Goal: Task Accomplishment & Management: Manage account settings

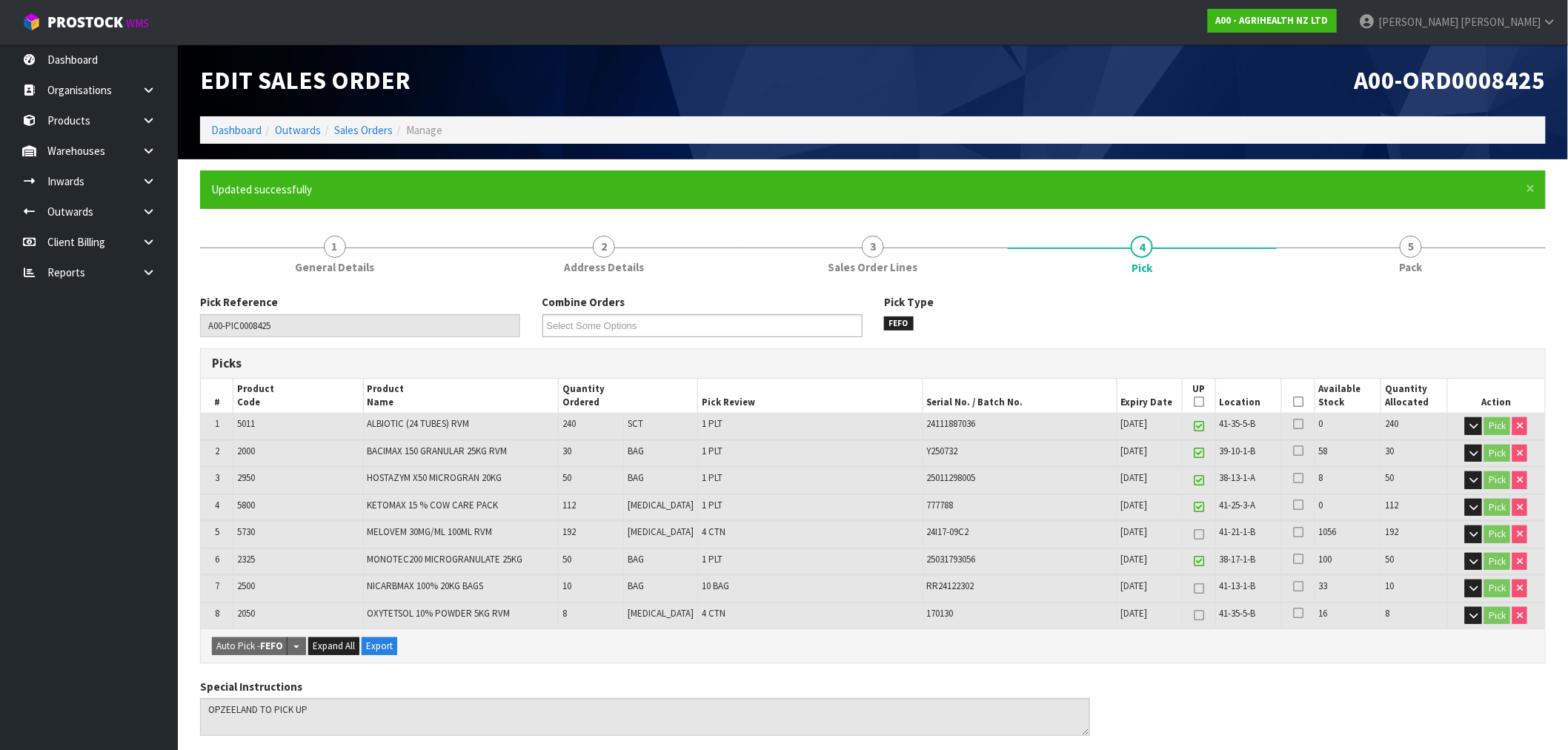
click at [206, 108] on div "Edit Sales Order" at bounding box center [530, 81] width 684 height 72
click at [220, 123] on link "Dashboard" at bounding box center [237, 130] width 50 height 14
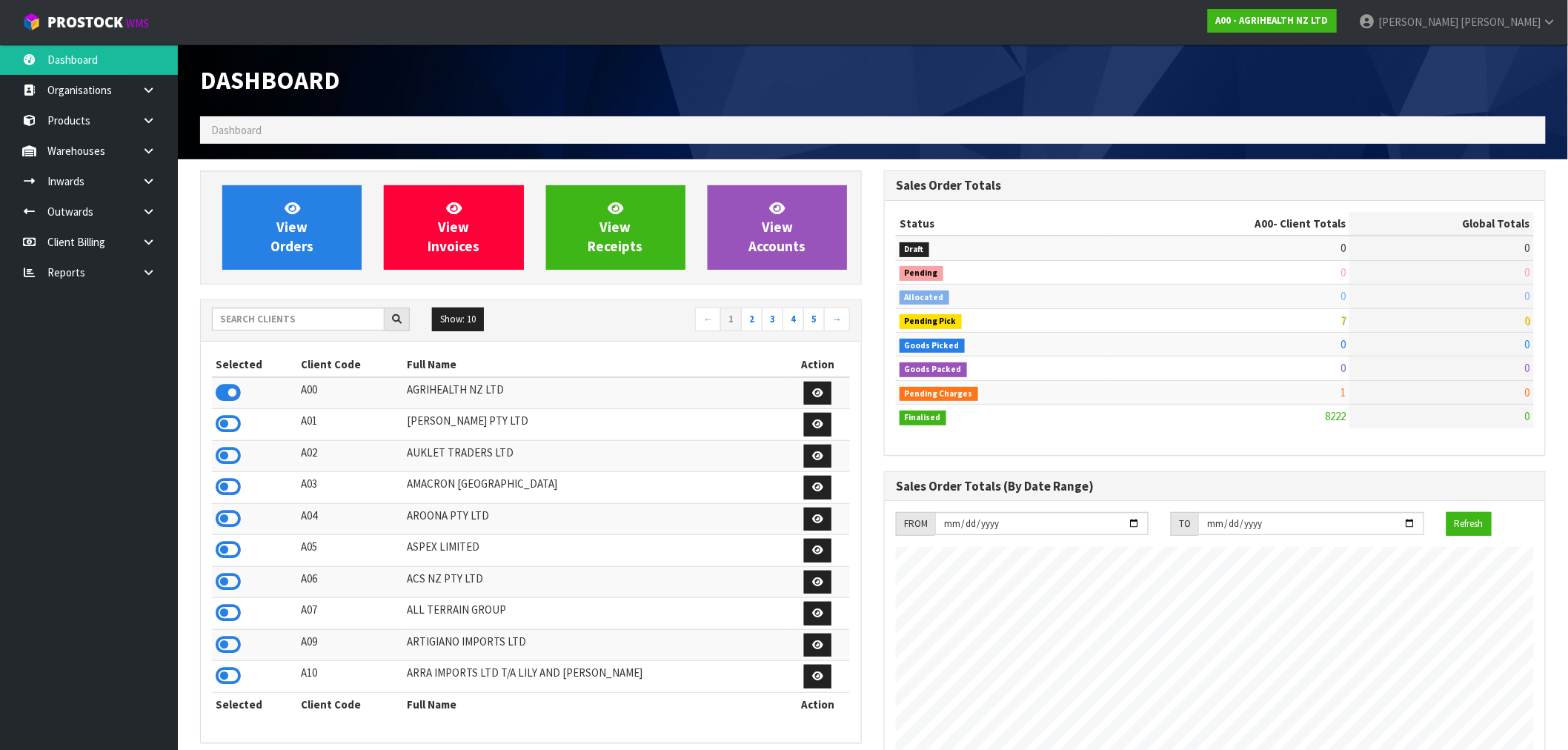
scroll to position [1123, 684]
click at [309, 310] on input "text" at bounding box center [298, 319] width 173 height 23
type input "J01"
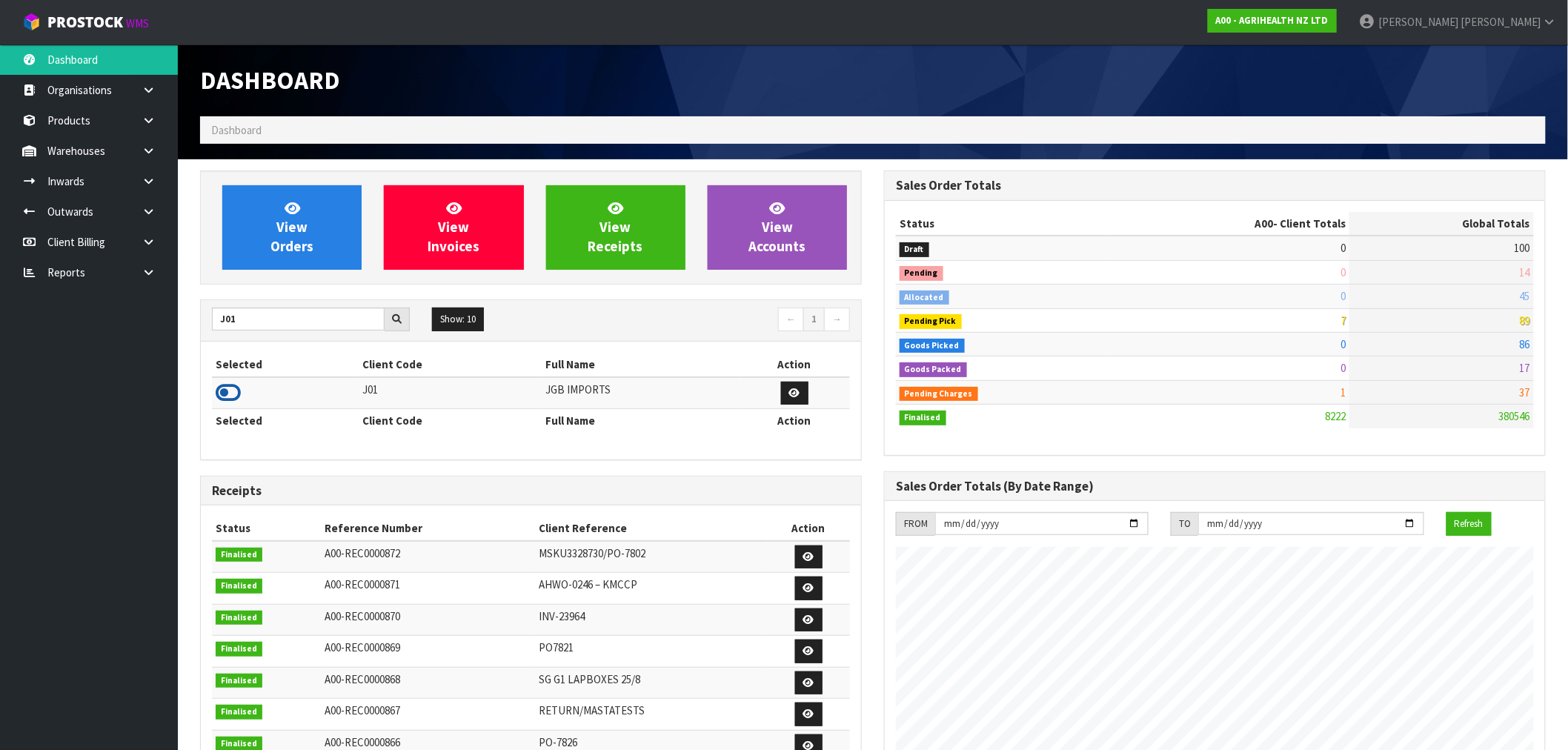
click at [228, 391] on icon at bounding box center [228, 392] width 25 height 22
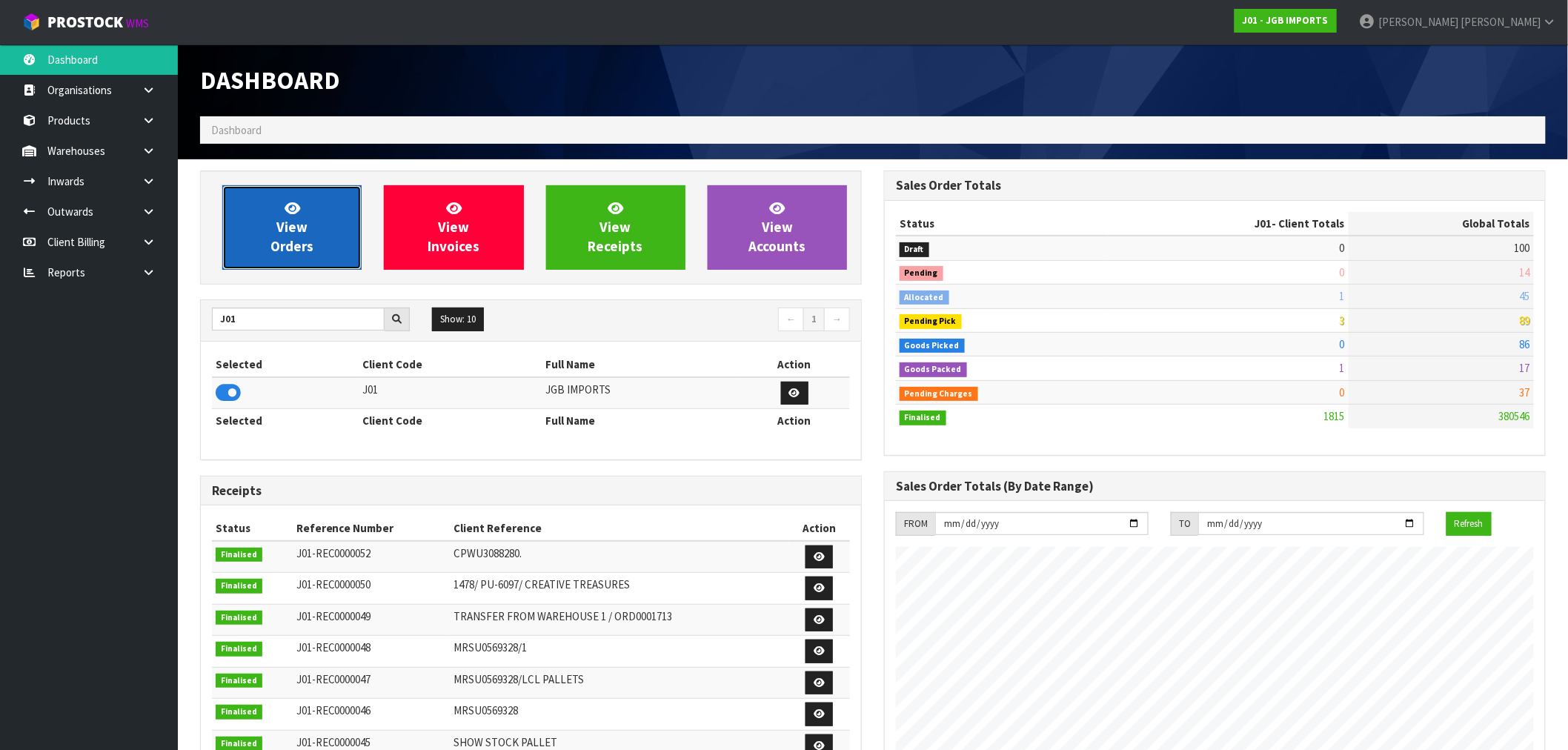
click at [332, 245] on link "View Orders" at bounding box center [291, 228] width 139 height 84
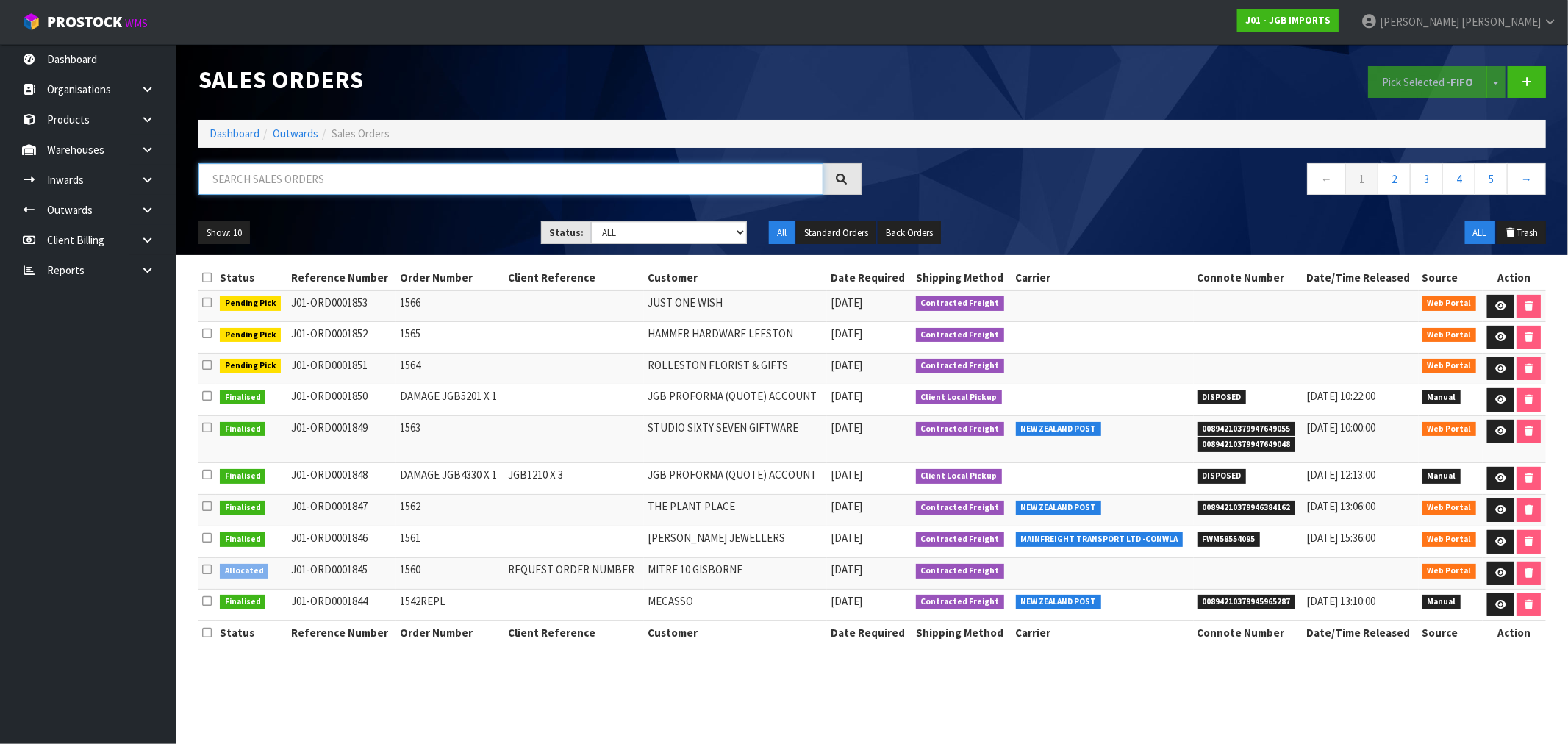
click at [285, 178] on input "text" at bounding box center [510, 180] width 625 height 32
paste input "A-50031"
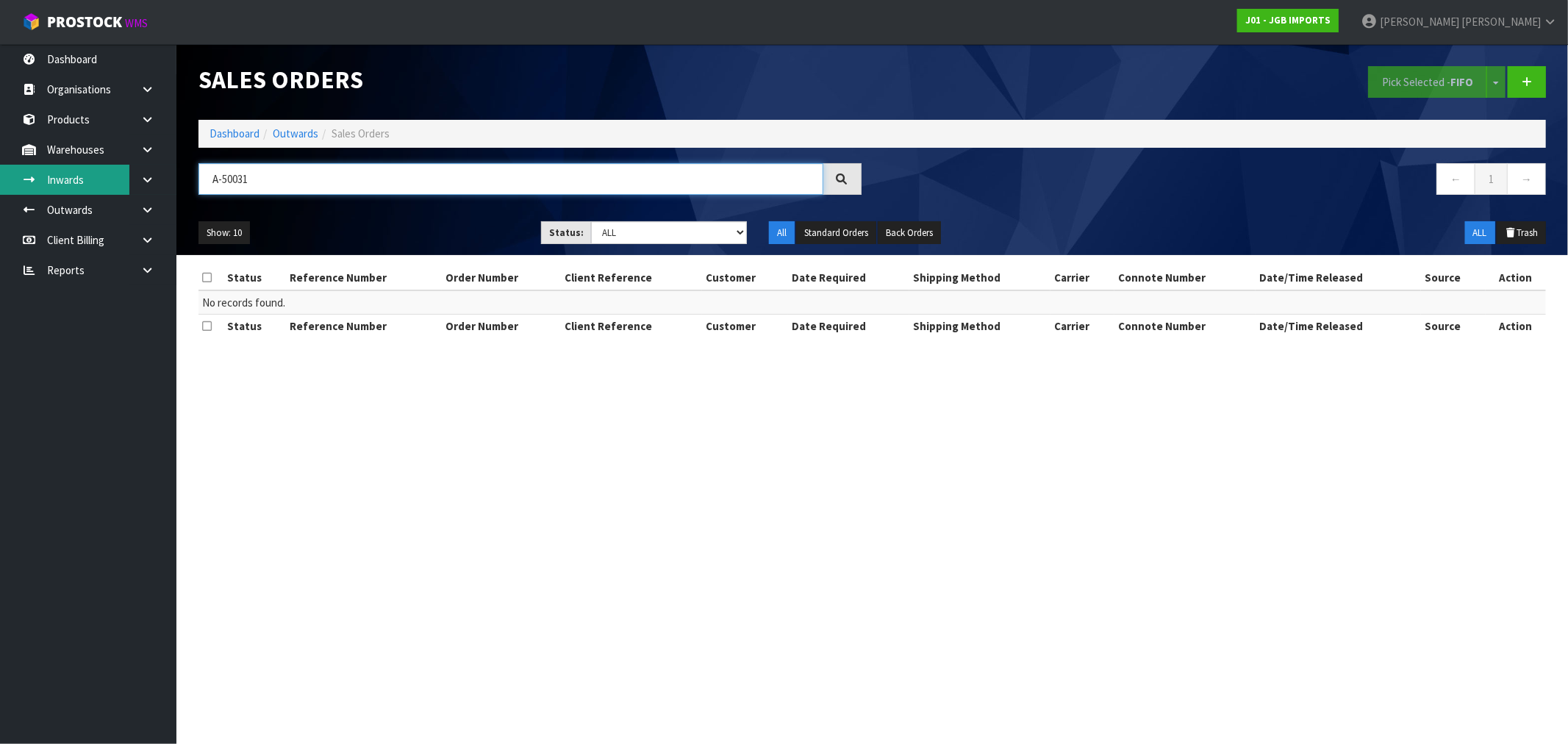
drag, startPoint x: 256, startPoint y: 174, endPoint x: 124, endPoint y: 176, distance: 132.0
click at [124, 176] on body "Toggle navigation ProStock WMS J01 - JGB IMPORTS Rocio Lopez Logout Dashboard O…" at bounding box center [784, 372] width 1568 height 744
paste input "Mitre 10 Mega Tauranga"
click at [263, 180] on input "MITRE 10 MEGA TAURANGA" at bounding box center [510, 180] width 625 height 32
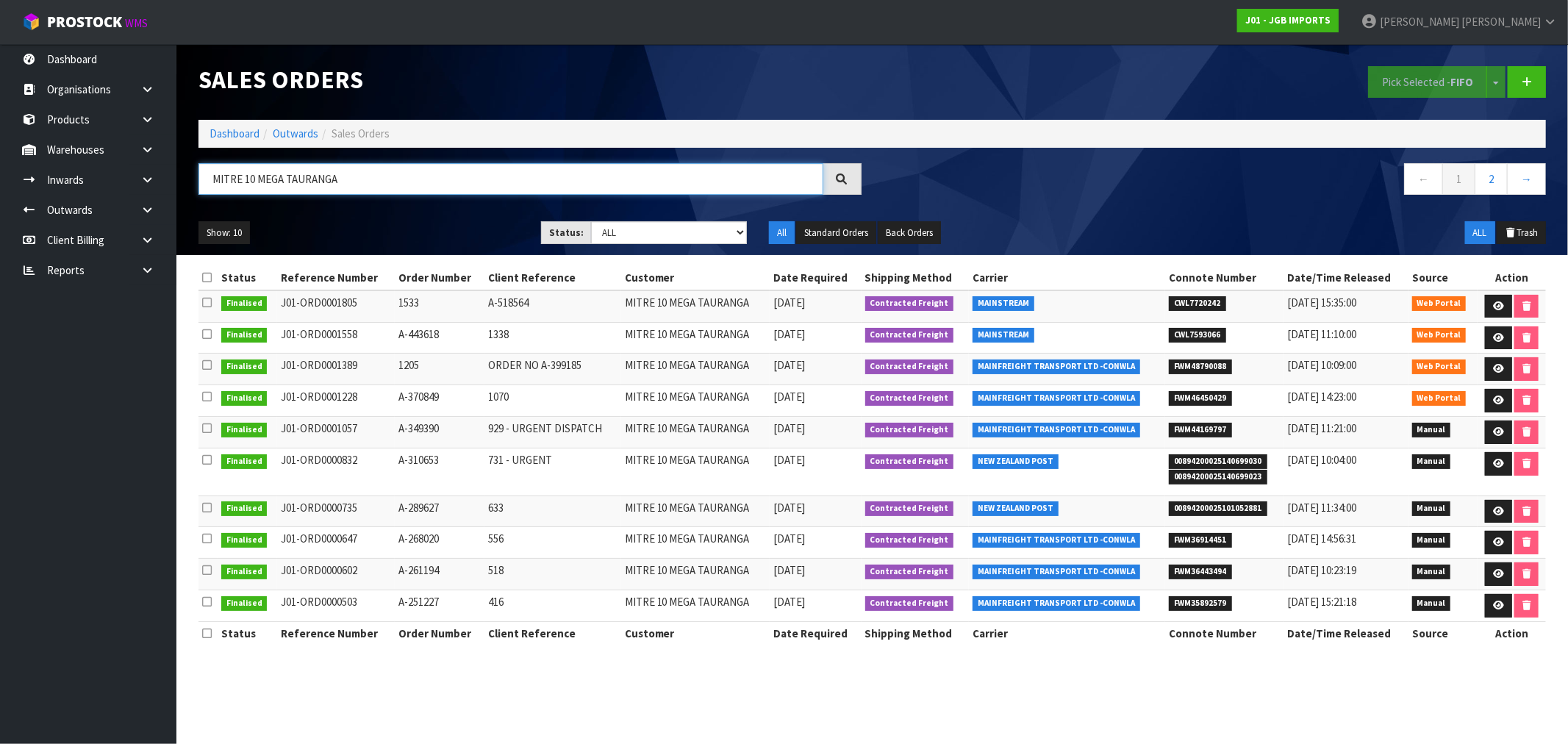
click at [263, 180] on input "MITRE 10 MEGA TAURANGA" at bounding box center [510, 180] width 625 height 32
type input "MITRE 10 MEGA TAURANGA"
click at [1493, 308] on icon at bounding box center [1498, 306] width 11 height 10
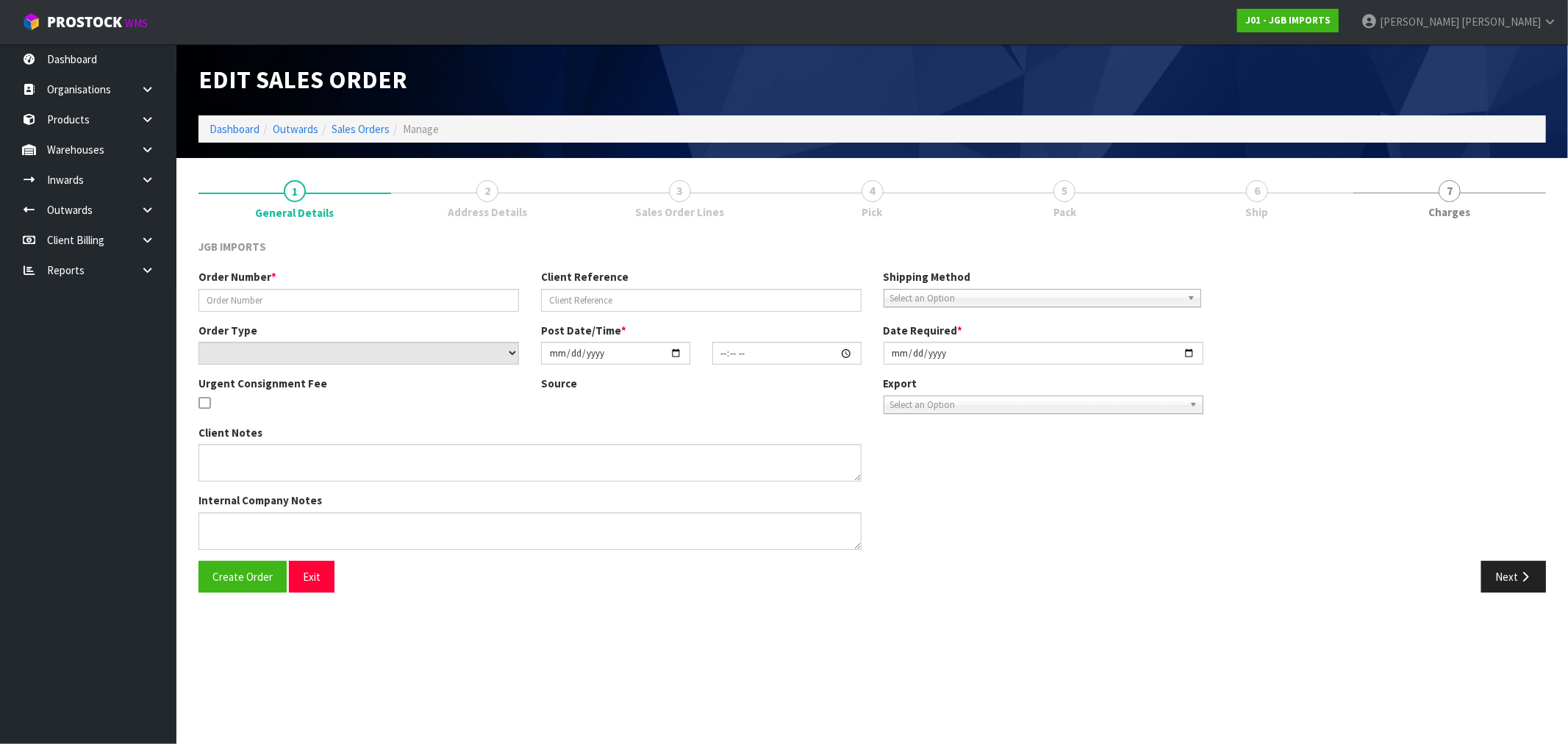
type input "1533"
type input "A-518564"
select select "number:0"
type input "2025-08-20"
type input "17:53:00.000"
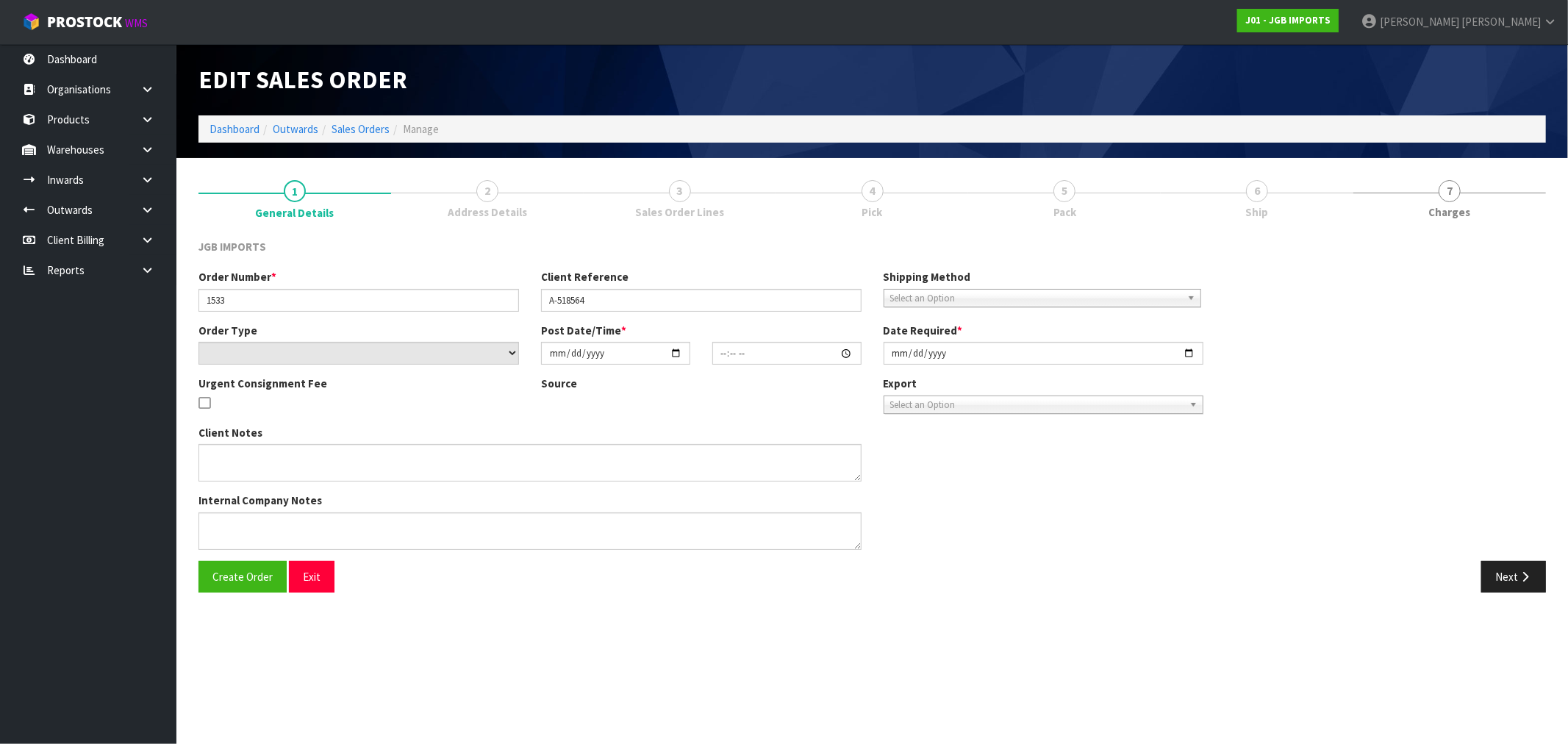
type input "[DATE]"
type textarea "SEND SEPT 1ST. PLEASE EMAIL PRO-FORMA INVOICE REQUESTING ORDER NUMBER BEFORE SE…"
type textarea "PLEASE SUPPLY ON ORDER NO A-518564. IF POSSIBLE, COULD YOU SUPPLY ON SEPTEMBER …"
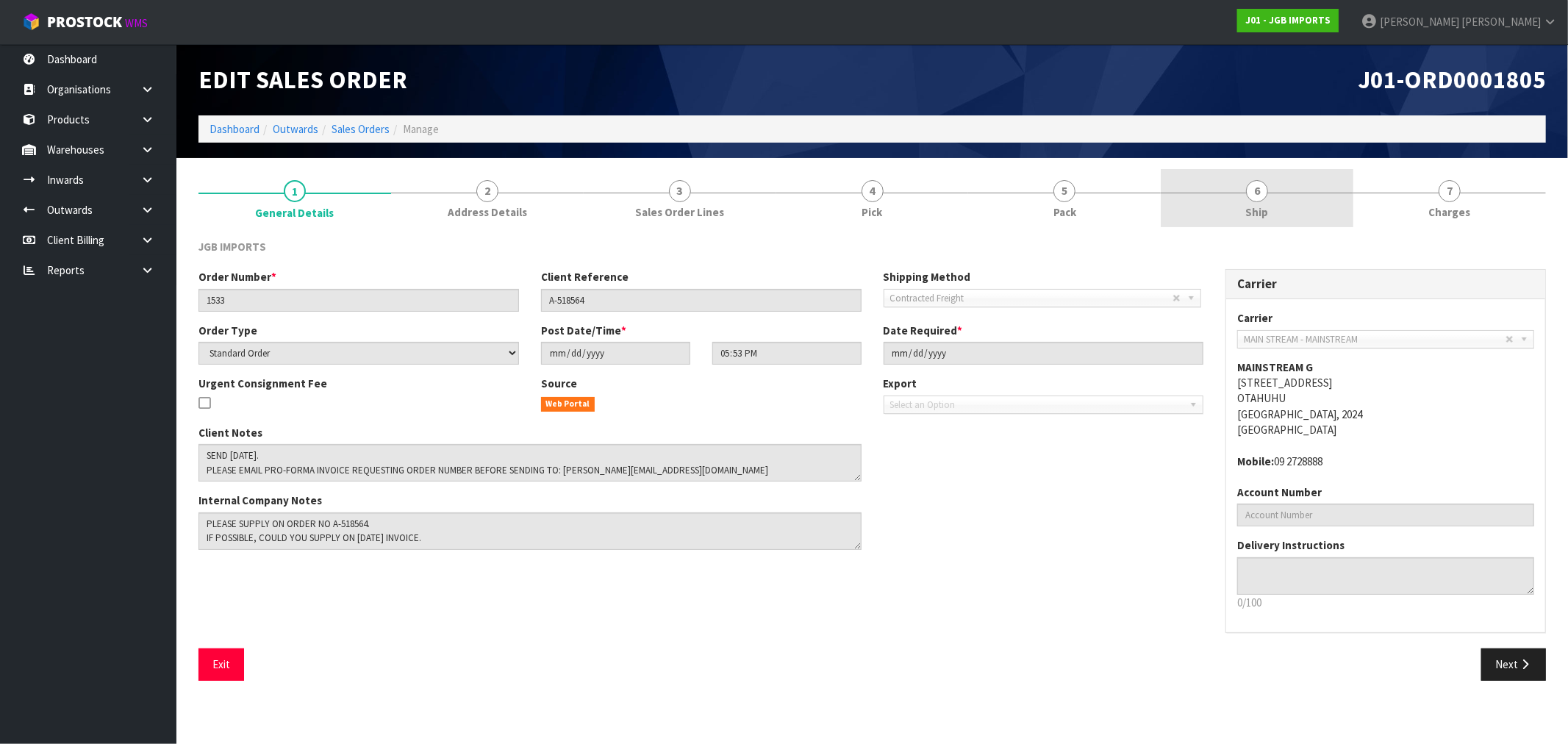
click at [1281, 189] on link "6 Ship" at bounding box center [1257, 197] width 193 height 58
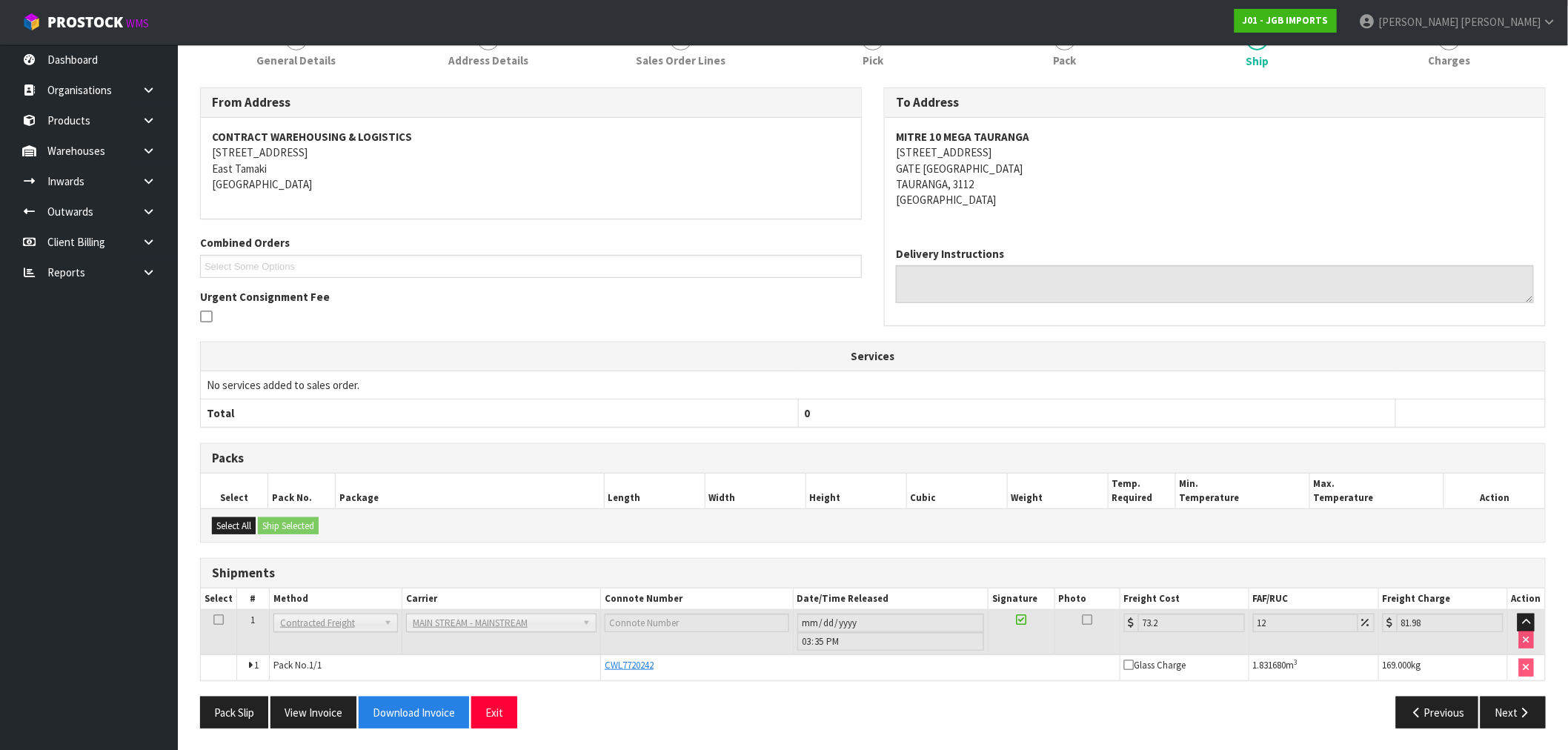
scroll to position [154, 0]
click at [319, 709] on button "View Invoice" at bounding box center [314, 711] width 86 height 32
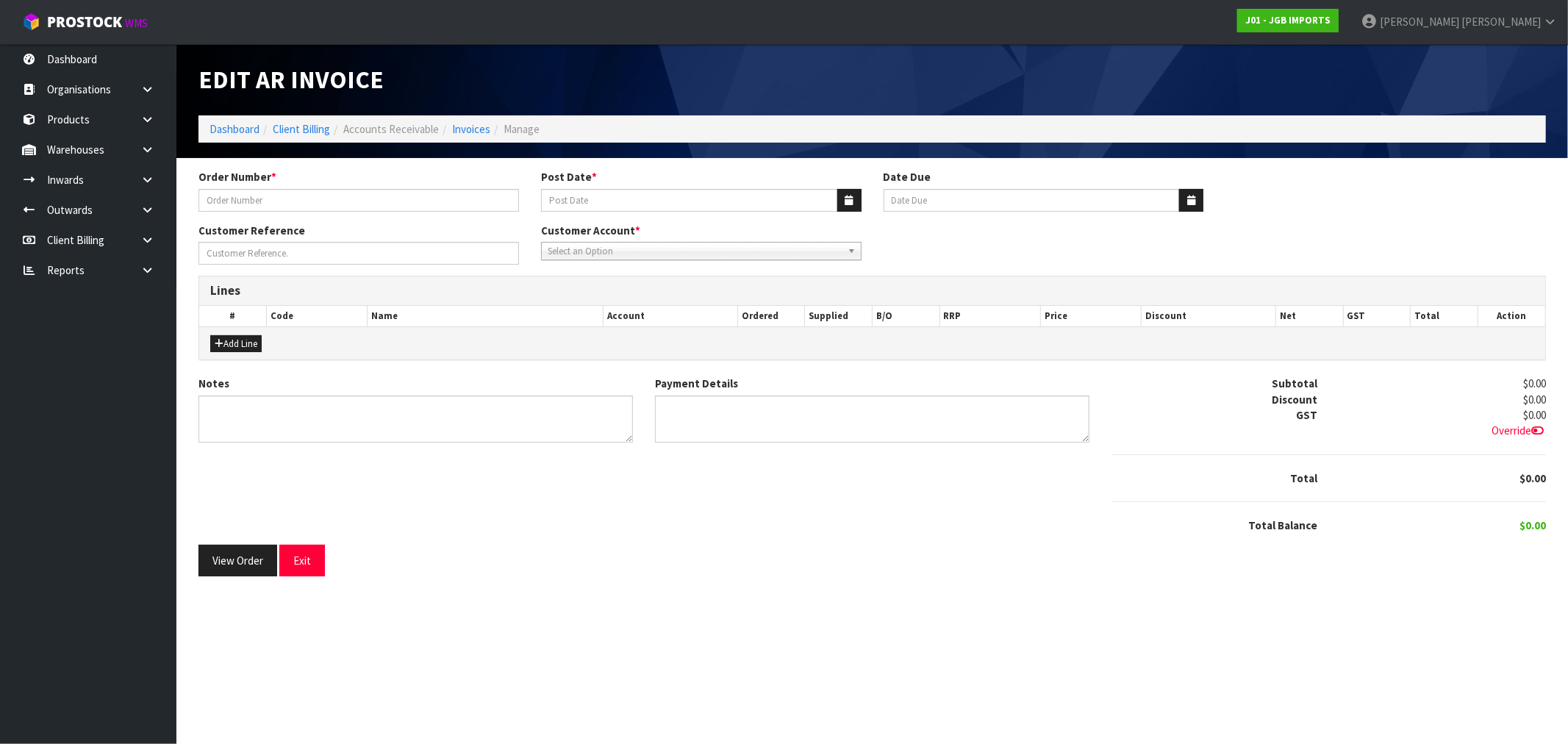
type input "1533"
type input "03/09/2025"
type input "20/10/2025"
type input "A-518564"
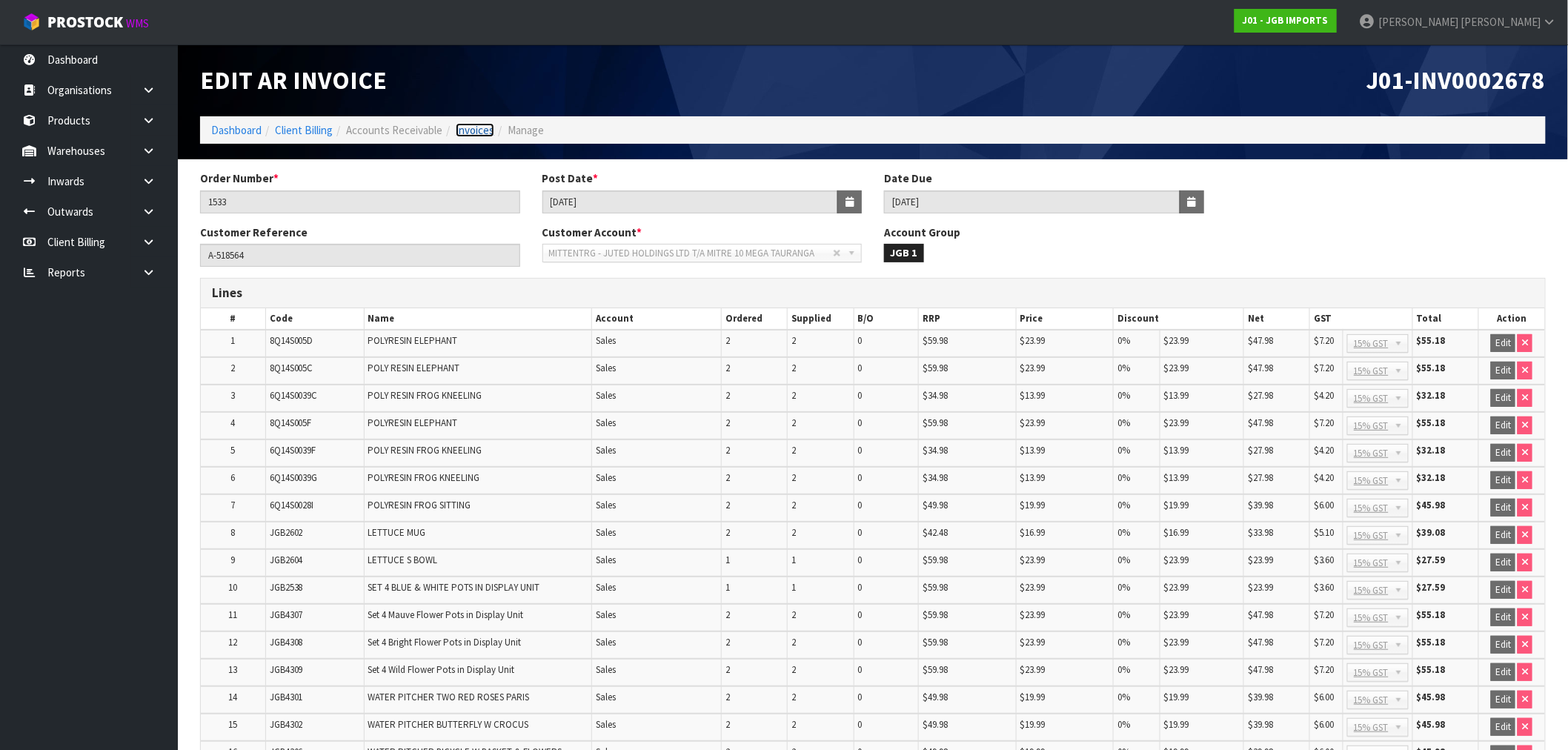
click at [492, 129] on link "Invoices" at bounding box center [475, 130] width 39 height 14
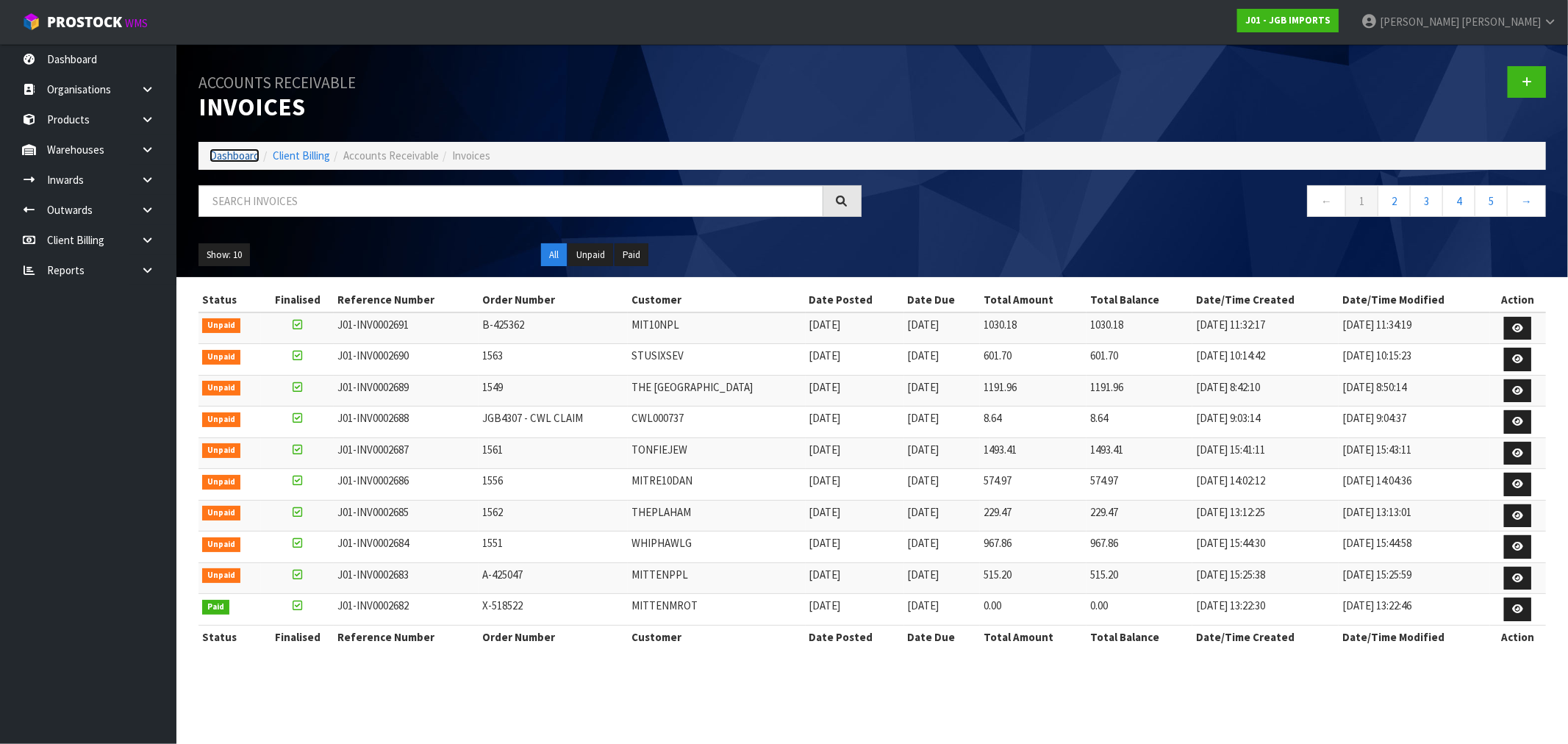
click at [236, 159] on link "Dashboard" at bounding box center [235, 156] width 50 height 14
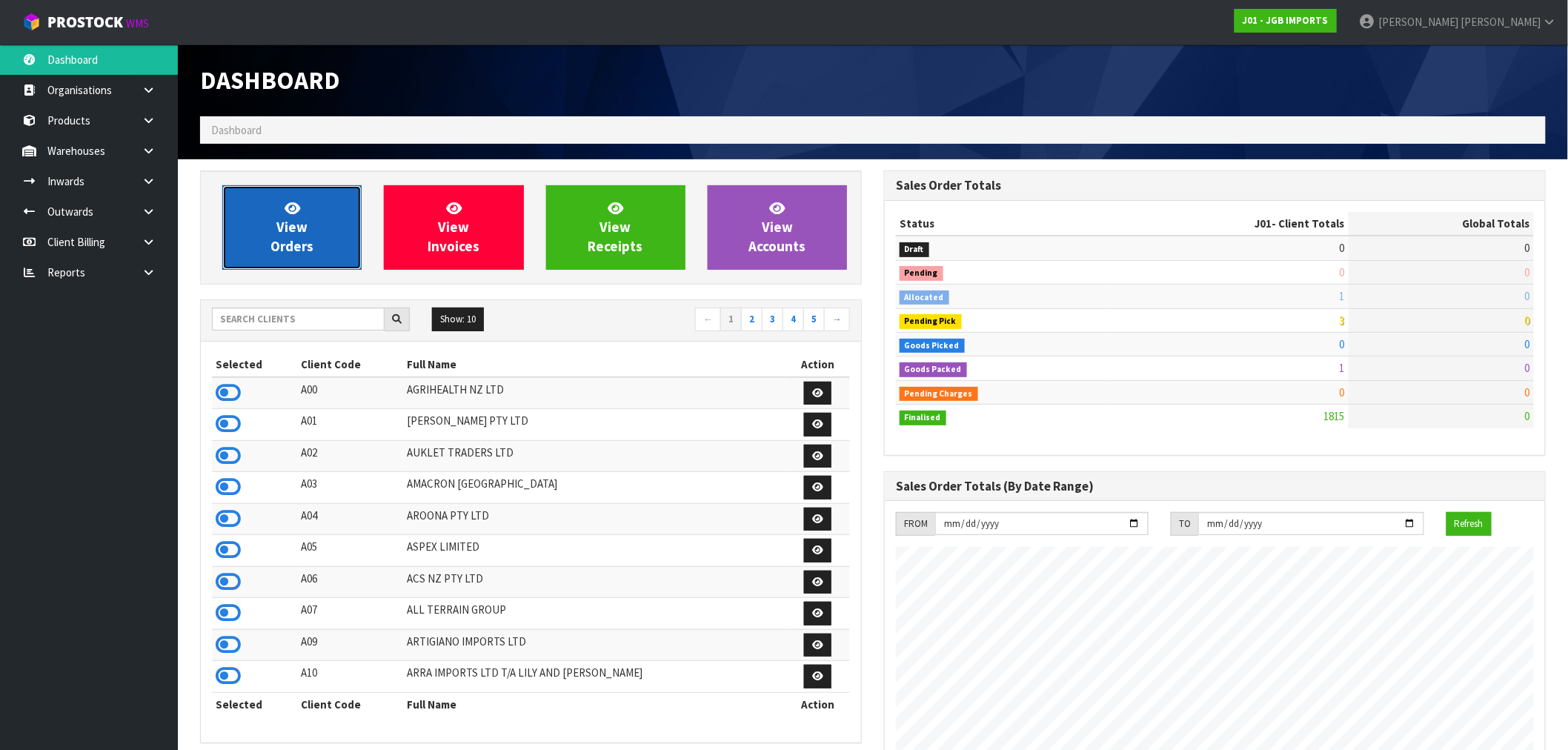
scroll to position [1123, 684]
click at [312, 227] on link "View Orders" at bounding box center [291, 228] width 139 height 84
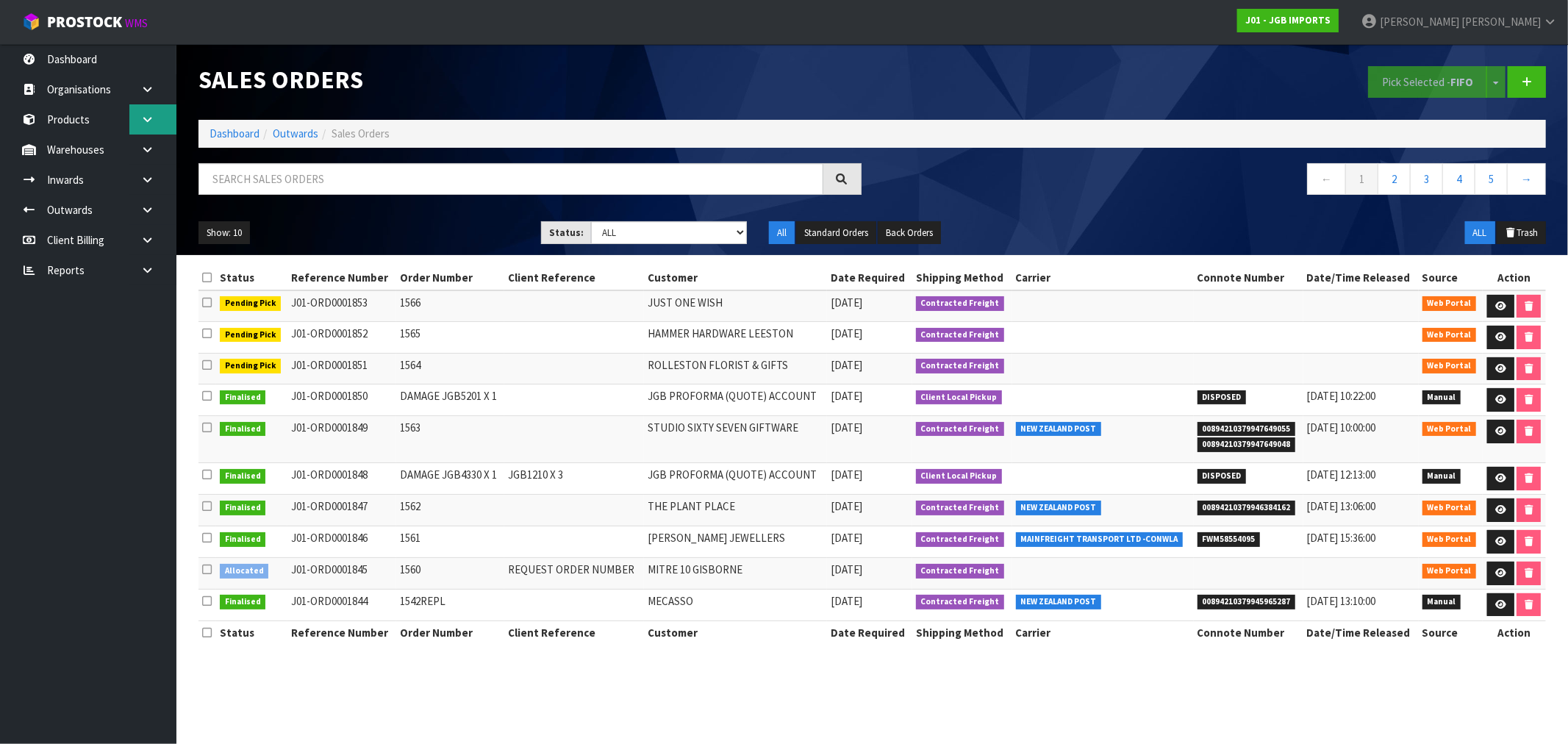
click at [147, 118] on icon at bounding box center [148, 119] width 14 height 11
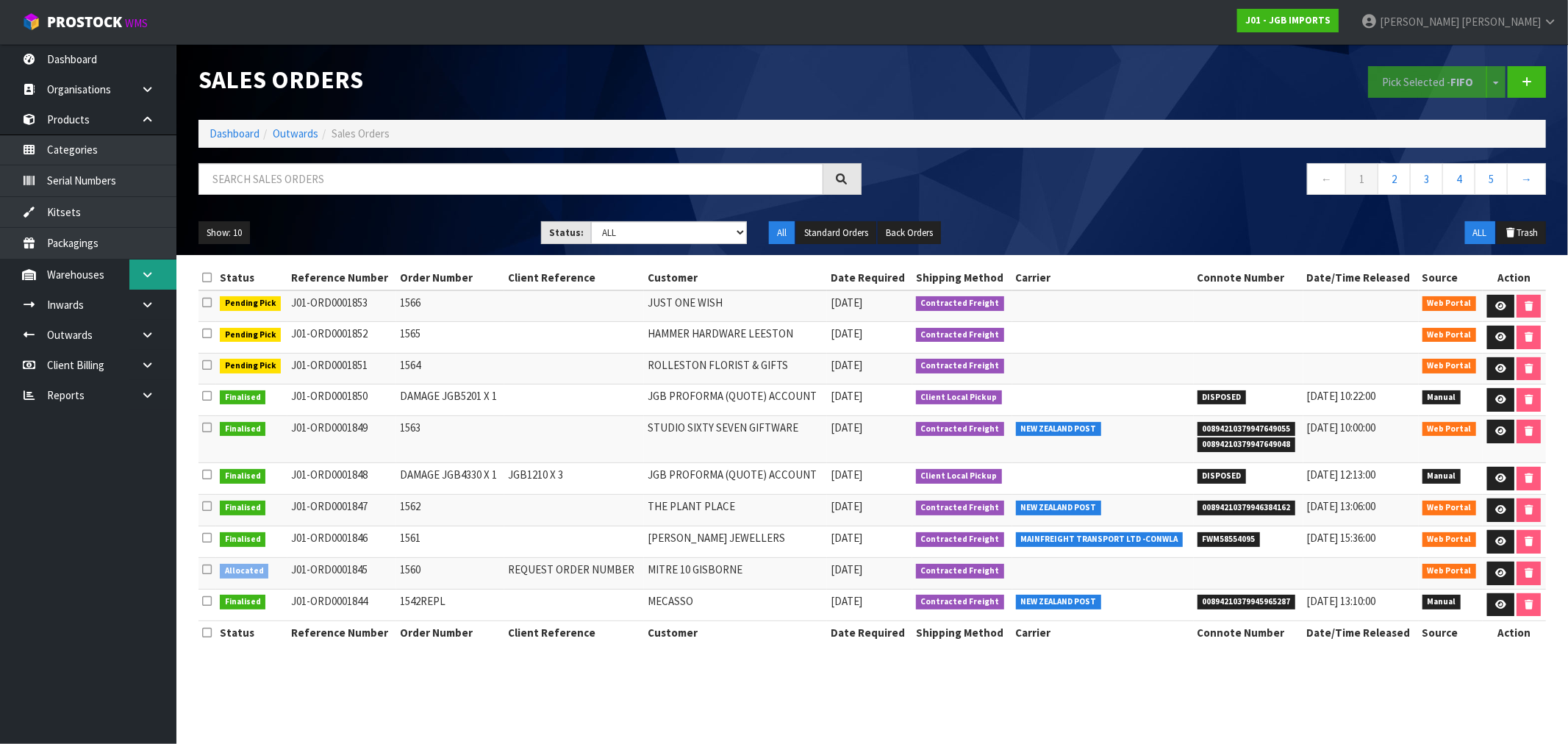
click at [153, 261] on link at bounding box center [153, 275] width 47 height 30
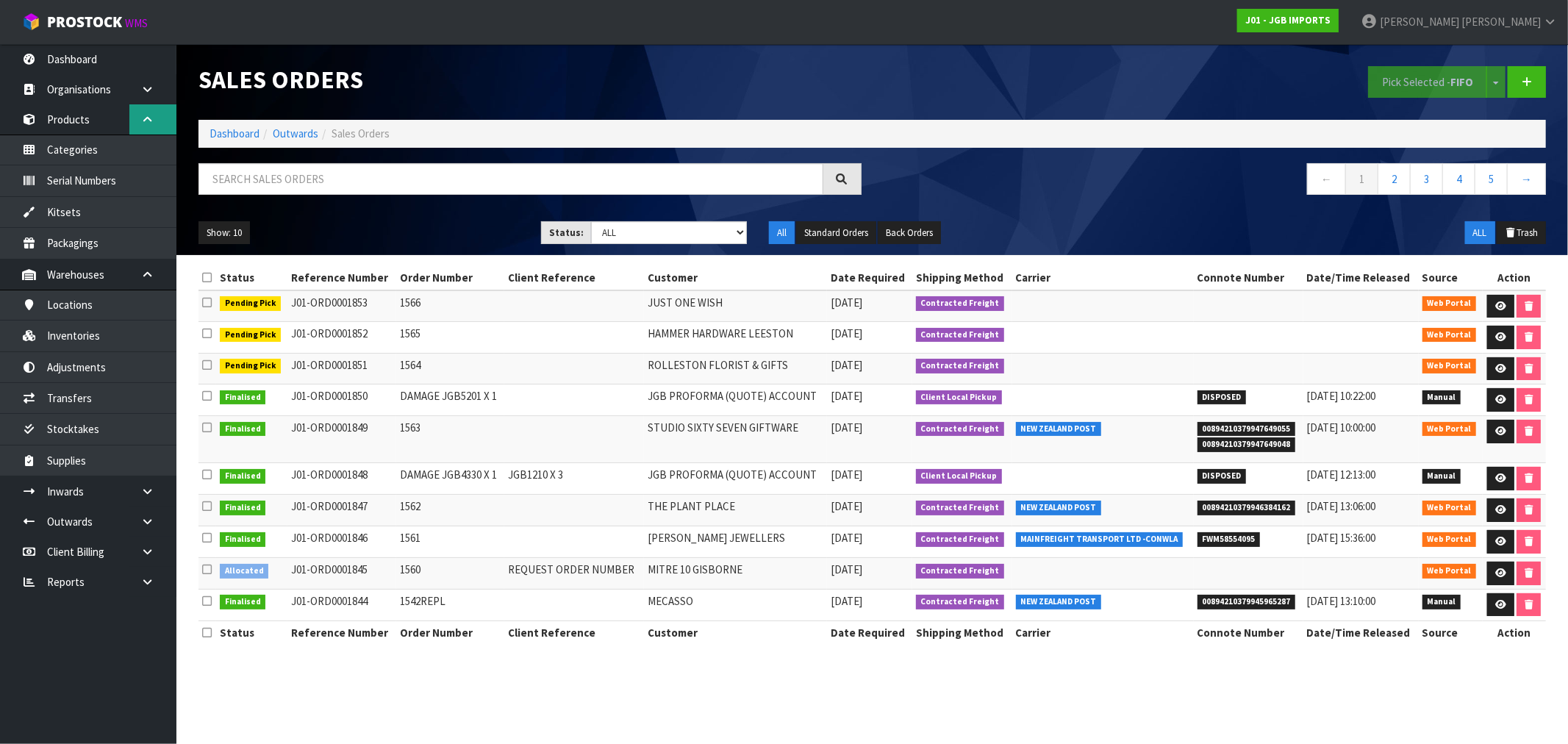
click at [145, 114] on icon at bounding box center [148, 119] width 14 height 11
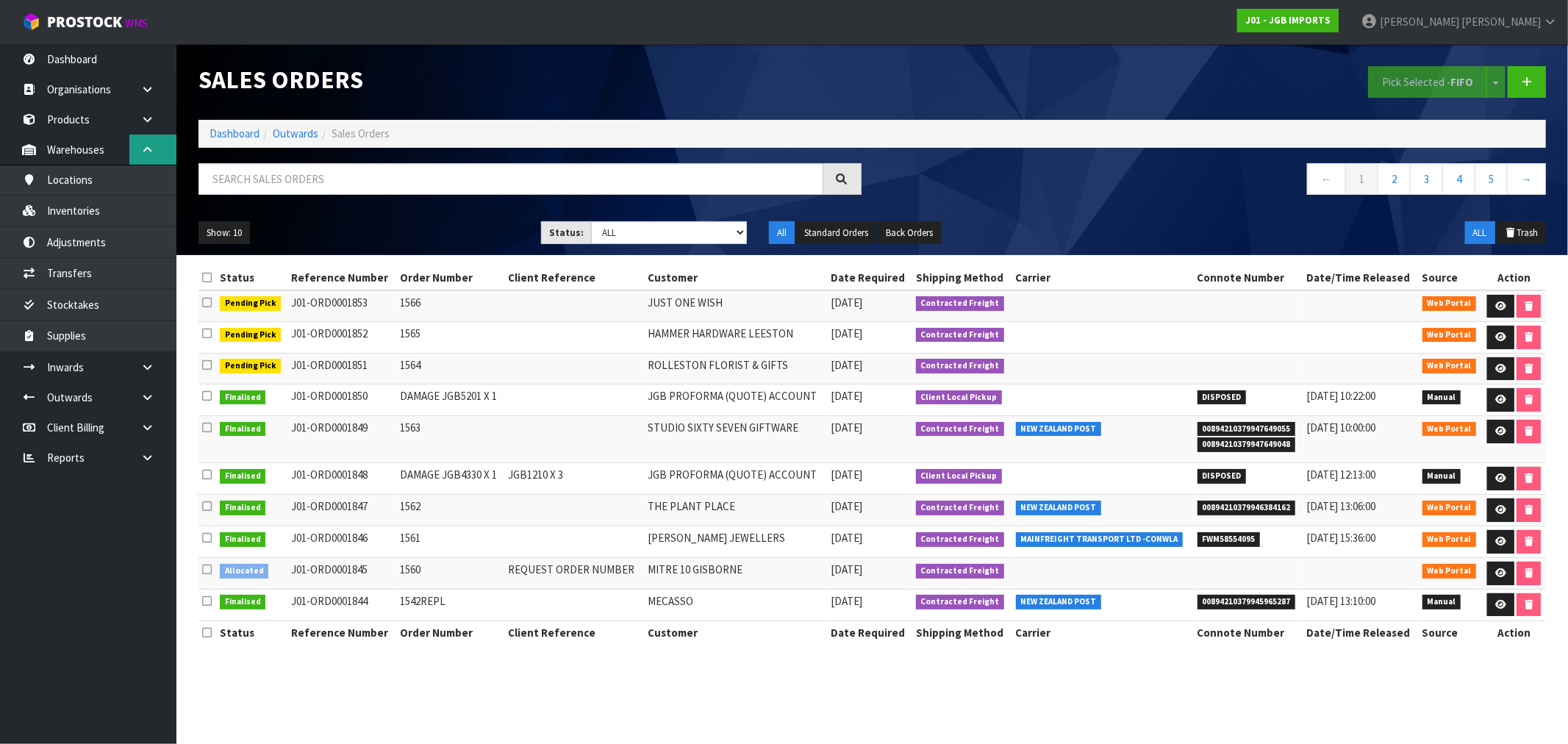
click at [149, 156] on link at bounding box center [153, 149] width 47 height 30
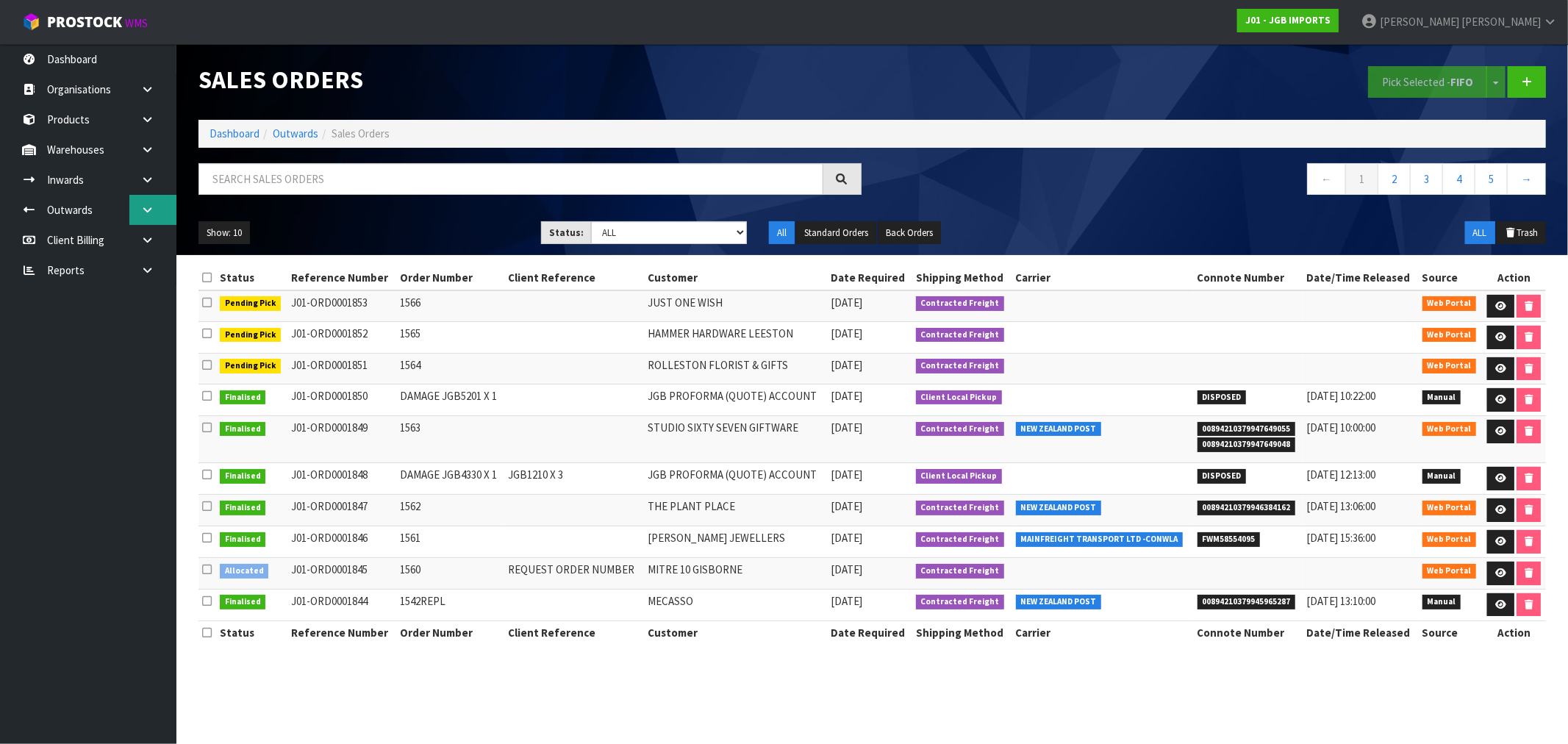
click at [148, 202] on link at bounding box center [153, 210] width 47 height 30
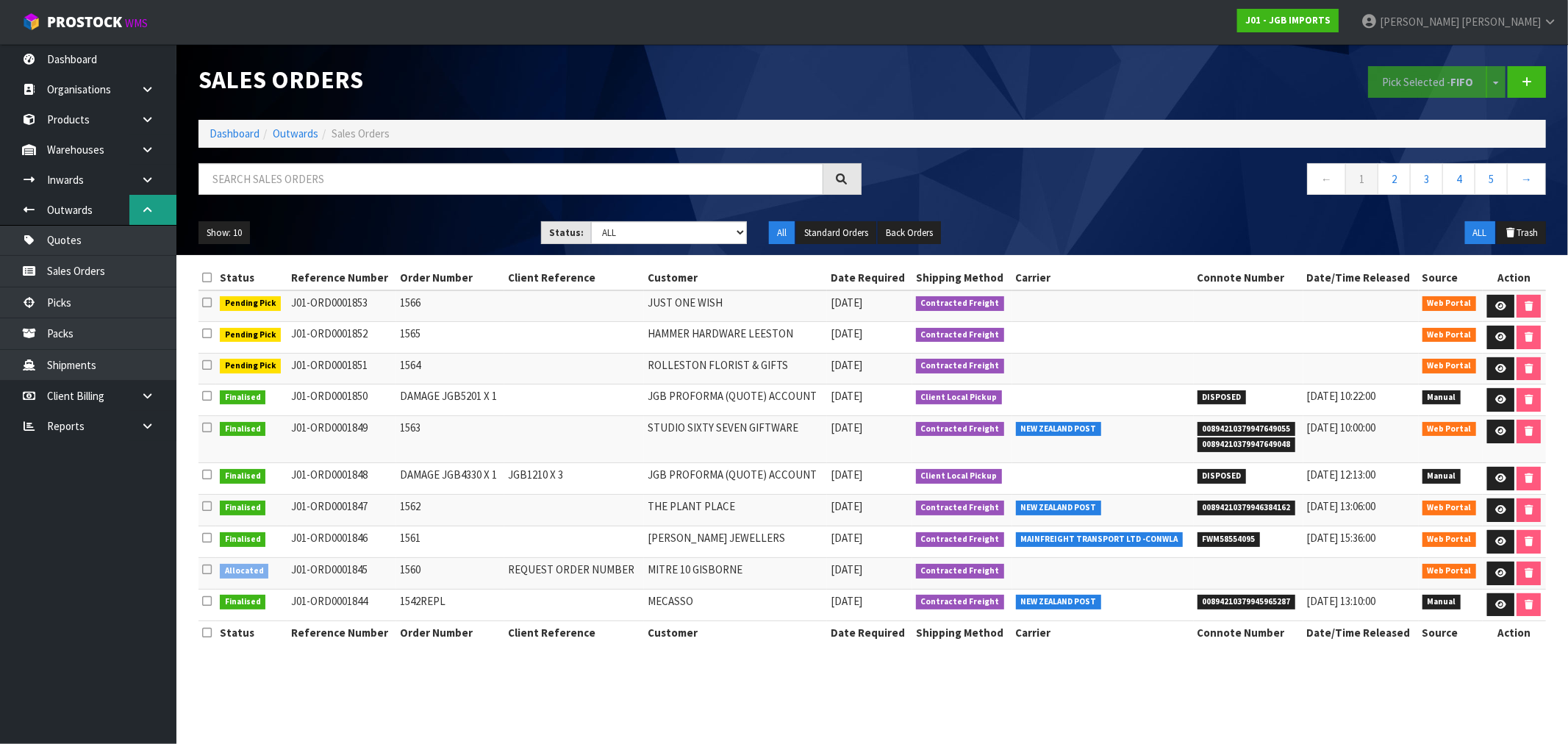
click at [155, 211] on link at bounding box center [153, 210] width 47 height 30
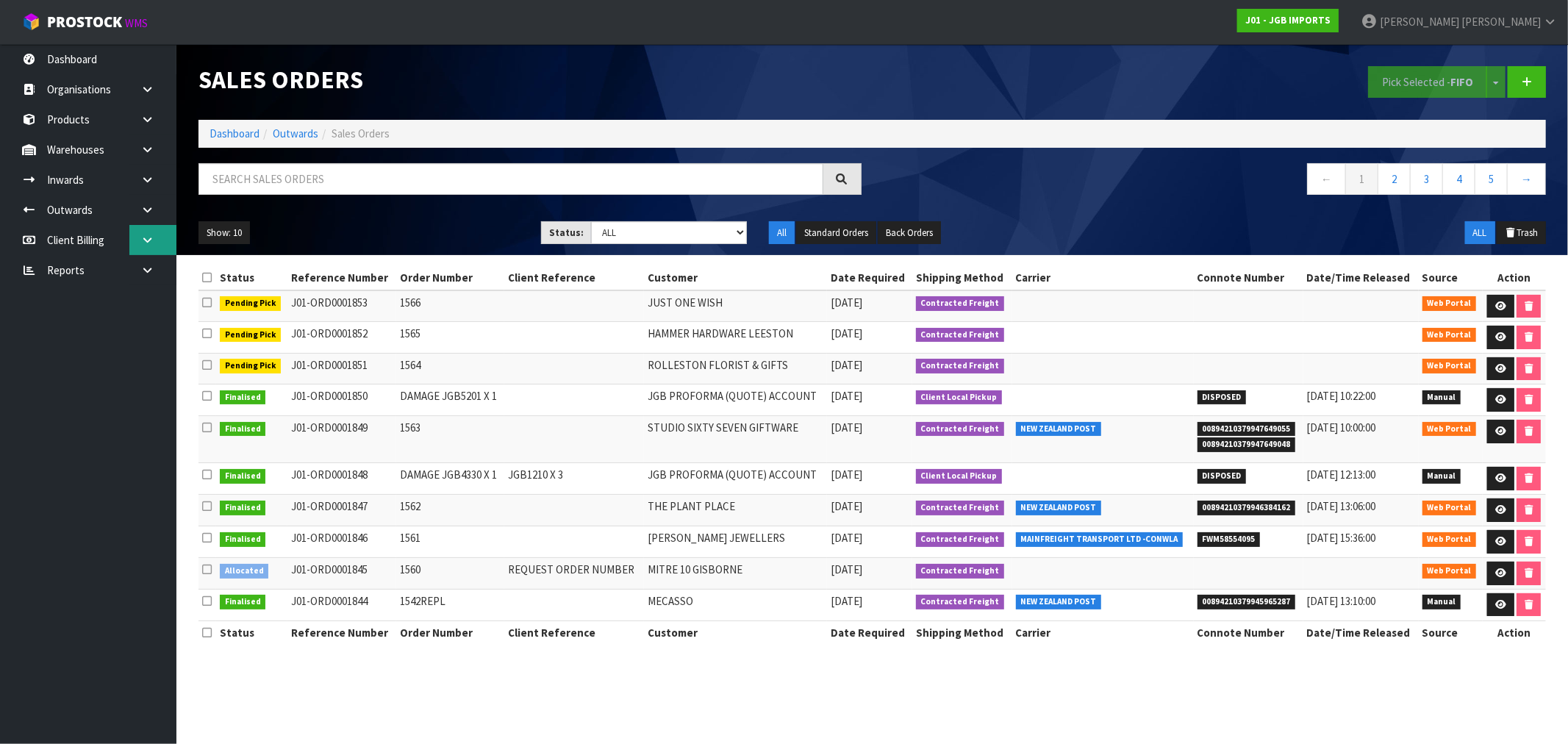
click at [136, 236] on link at bounding box center [153, 240] width 47 height 30
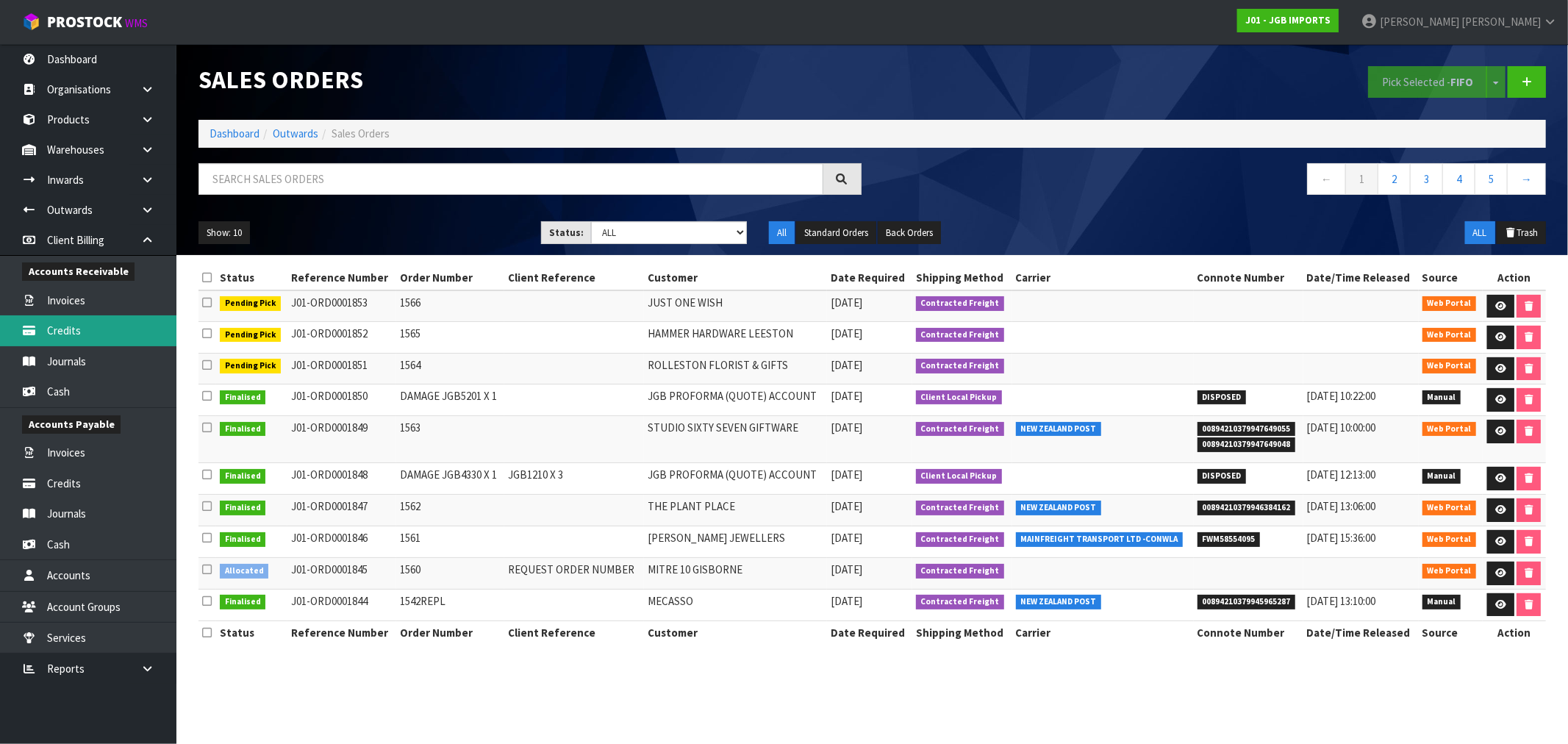
click at [123, 328] on link "Credits" at bounding box center [88, 331] width 176 height 30
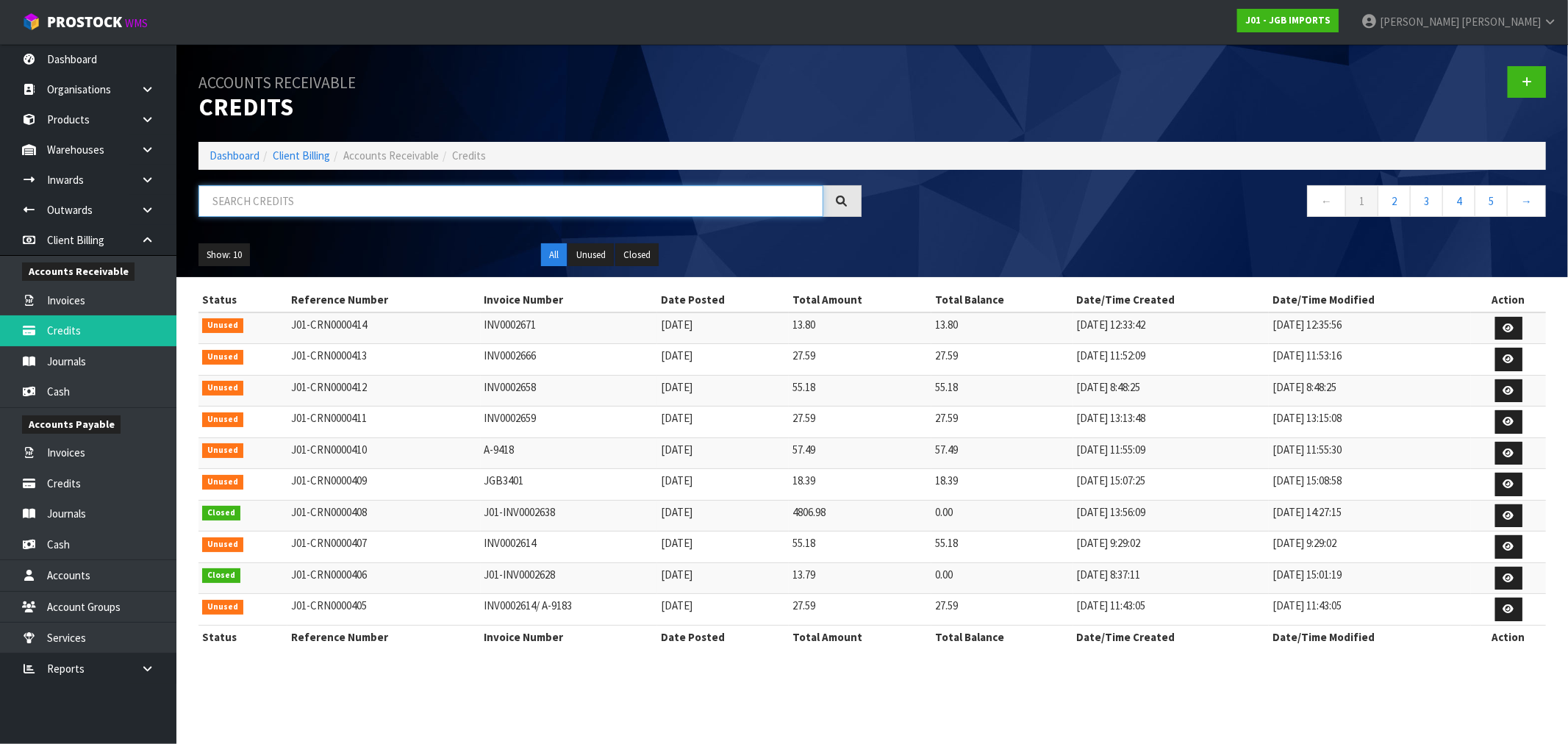
click at [317, 206] on input "text" at bounding box center [510, 201] width 625 height 32
paste input "INV0002678"
type input "INV0002678"
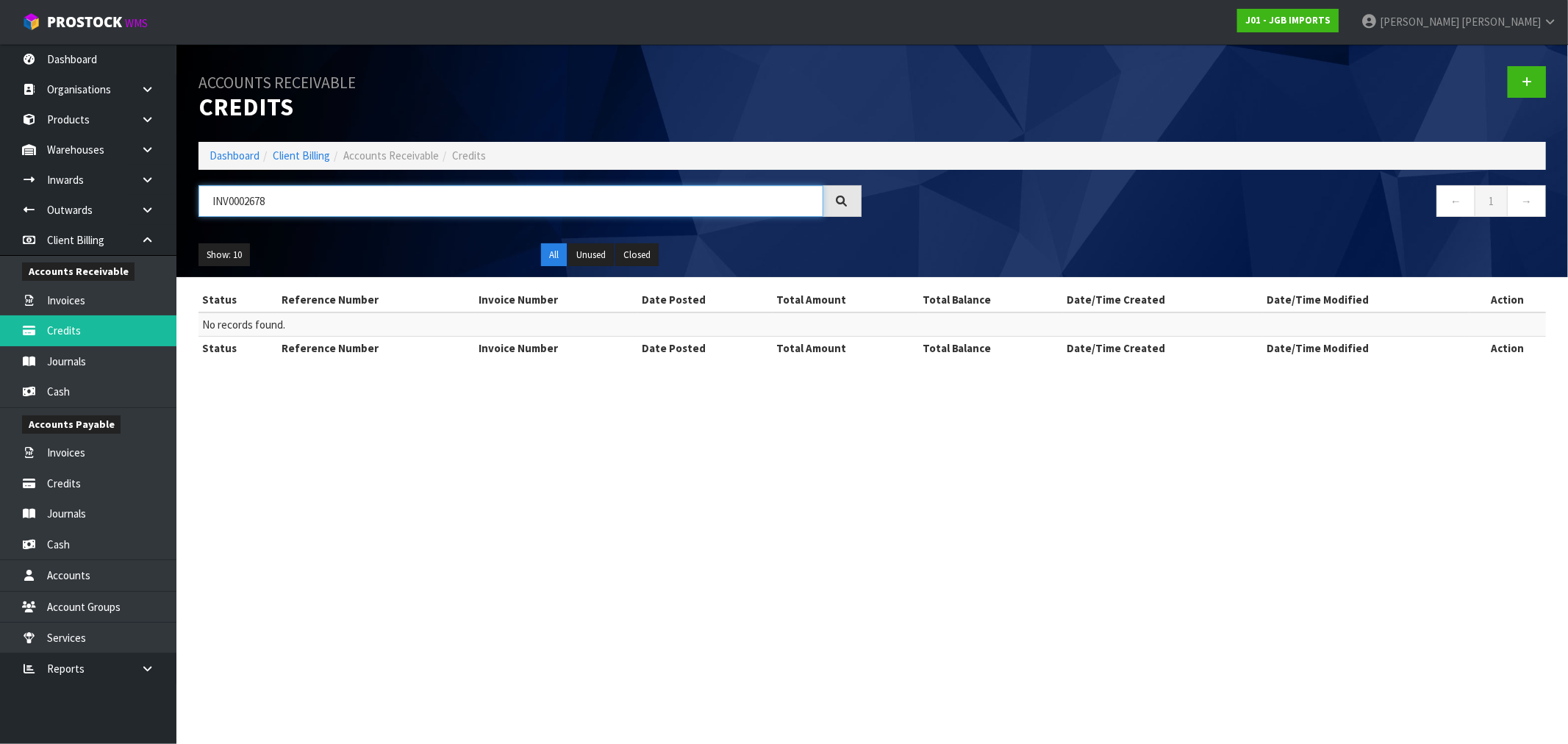
drag, startPoint x: 309, startPoint y: 206, endPoint x: 196, endPoint y: 211, distance: 113.1
click at [196, 211] on div "INV0002678" at bounding box center [530, 206] width 685 height 43
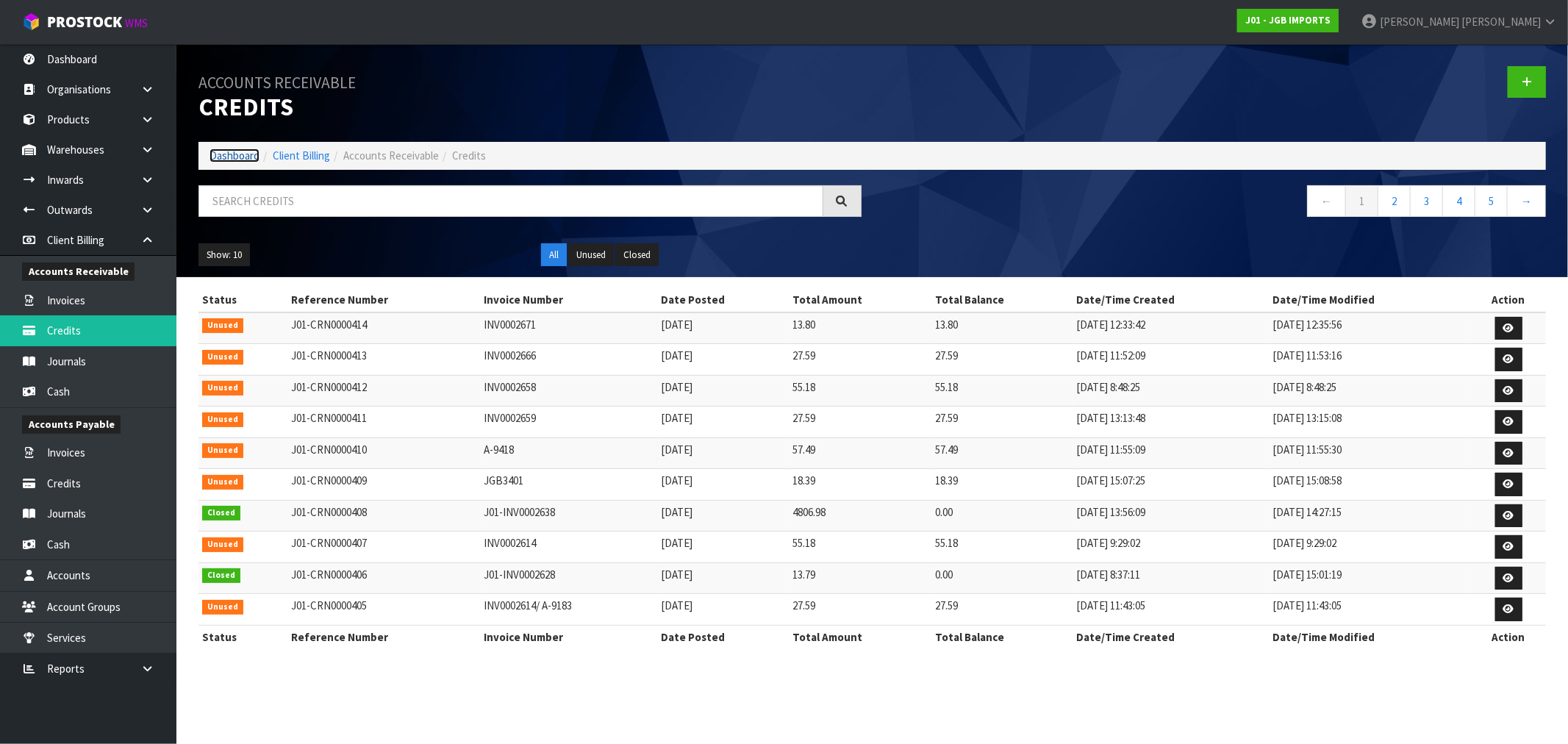
click at [225, 155] on link "Dashboard" at bounding box center [235, 156] width 50 height 14
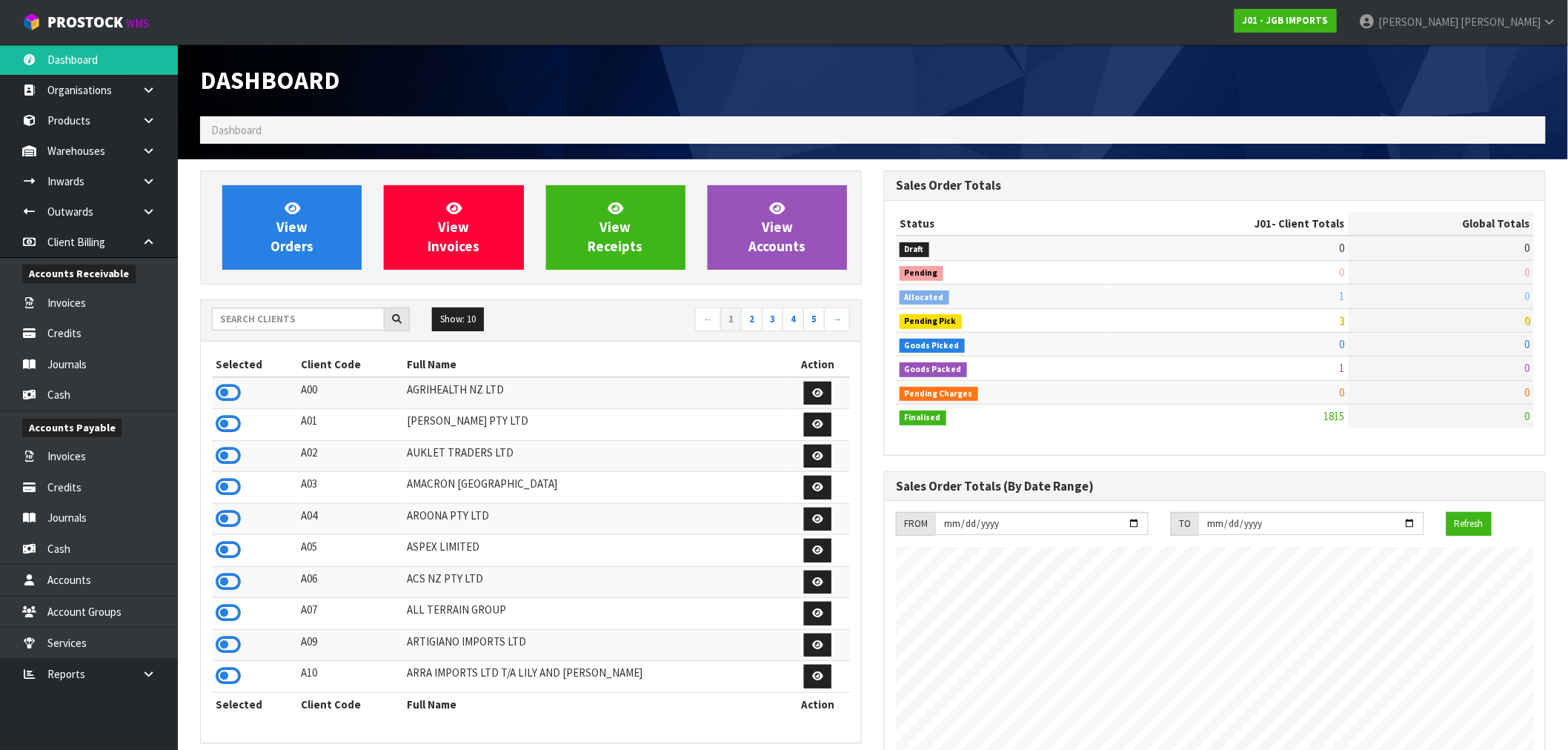
scroll to position [1123, 684]
click at [275, 267] on link "View Orders" at bounding box center [291, 228] width 139 height 84
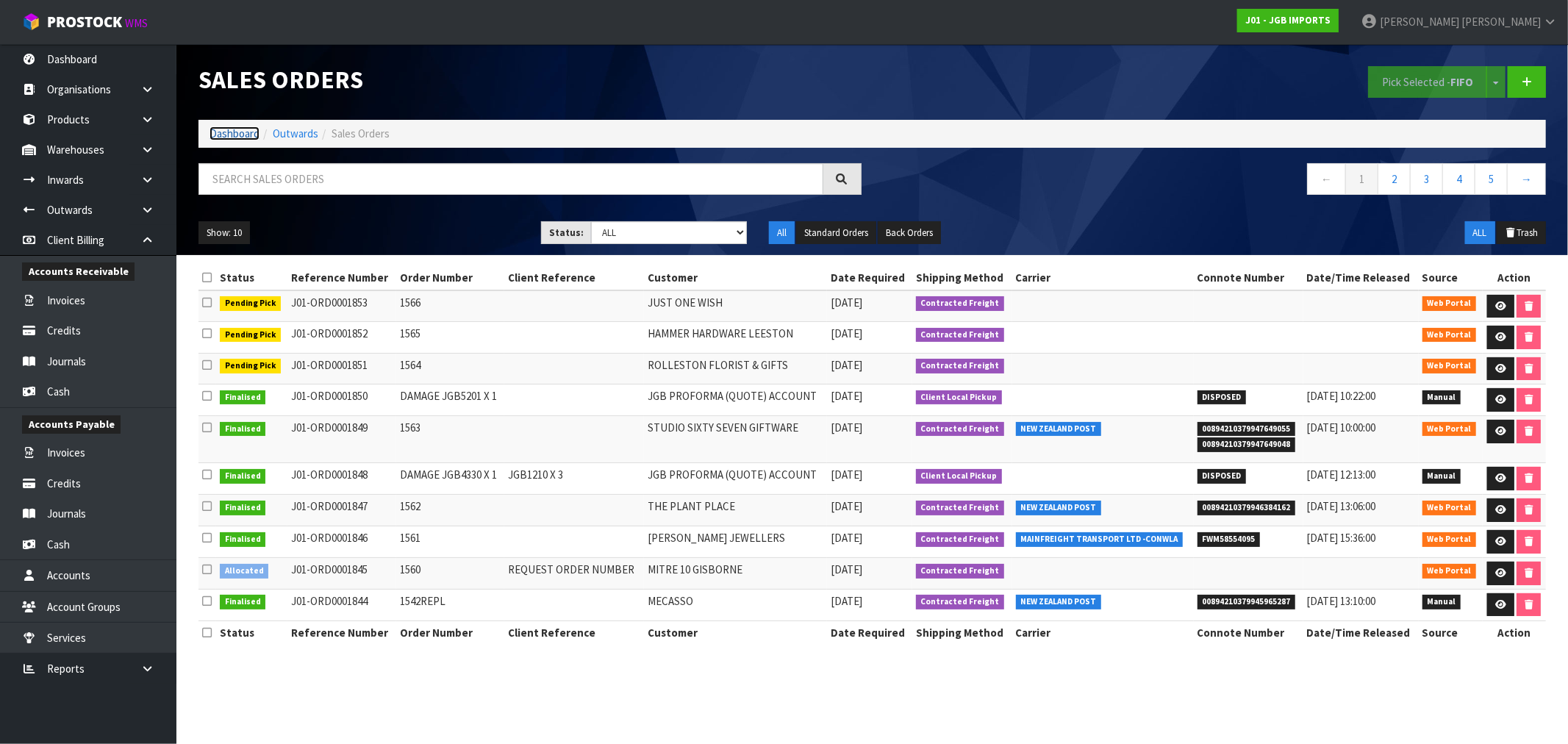
click at [219, 133] on link "Dashboard" at bounding box center [235, 133] width 50 height 14
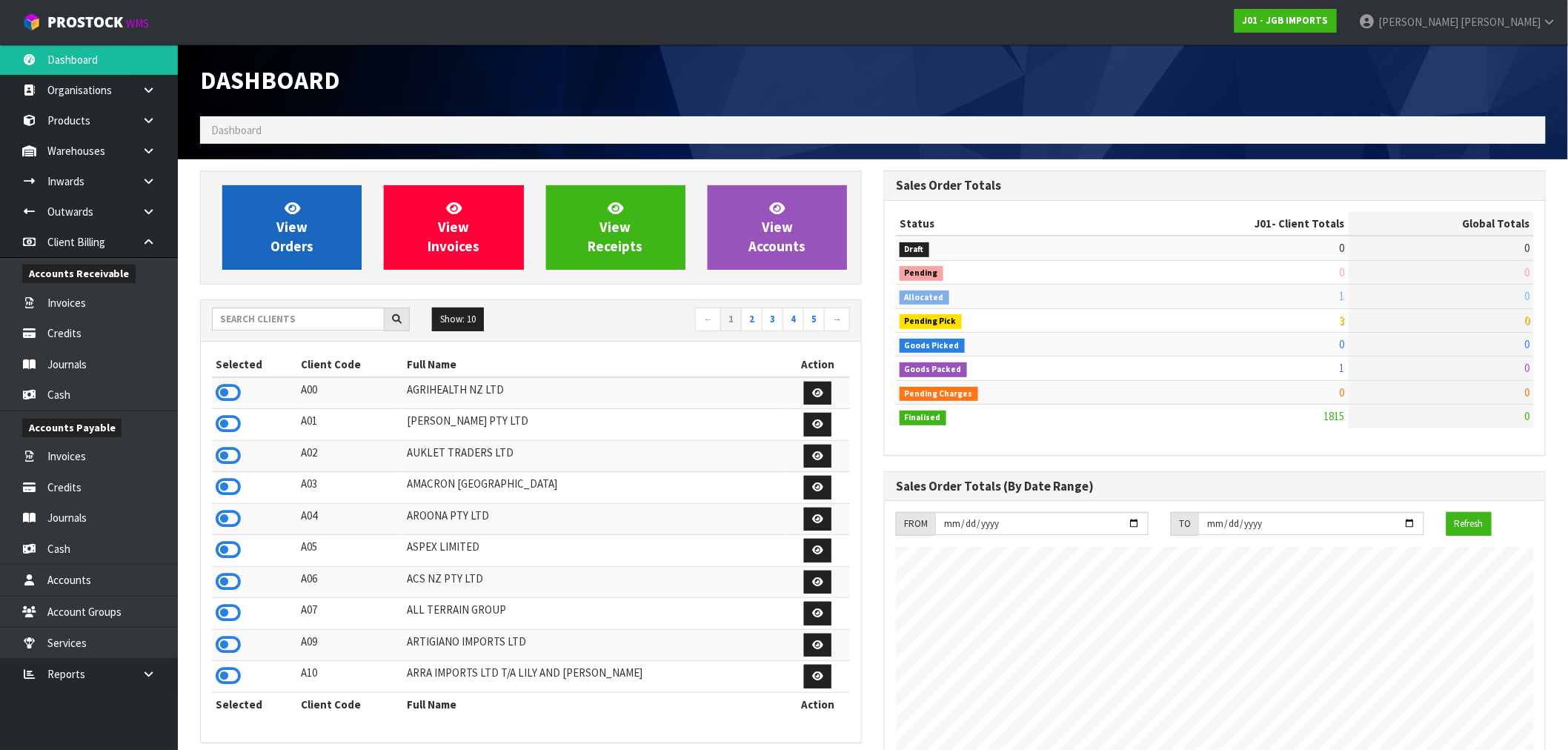
scroll to position [1123, 684]
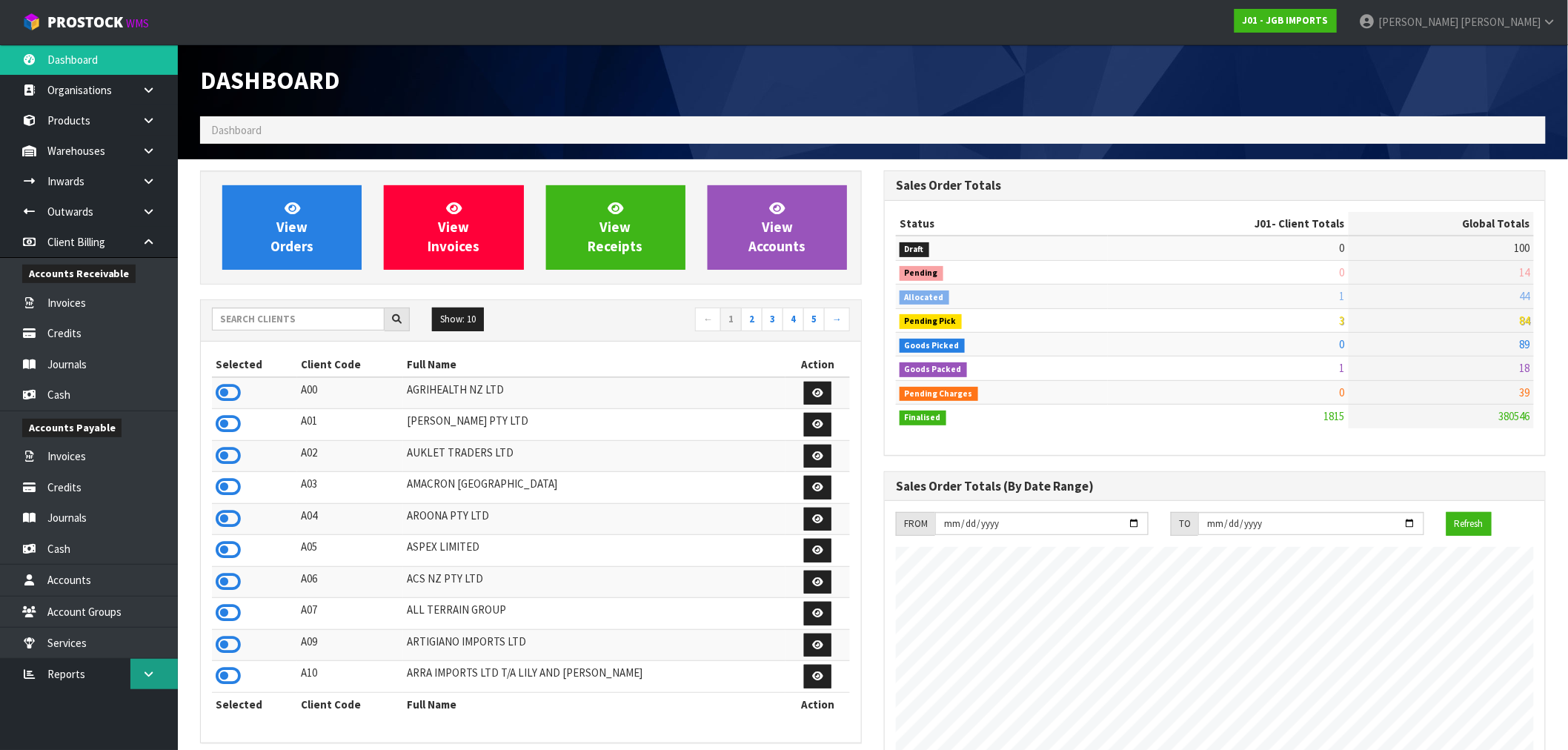
click at [135, 677] on link at bounding box center [154, 674] width 47 height 30
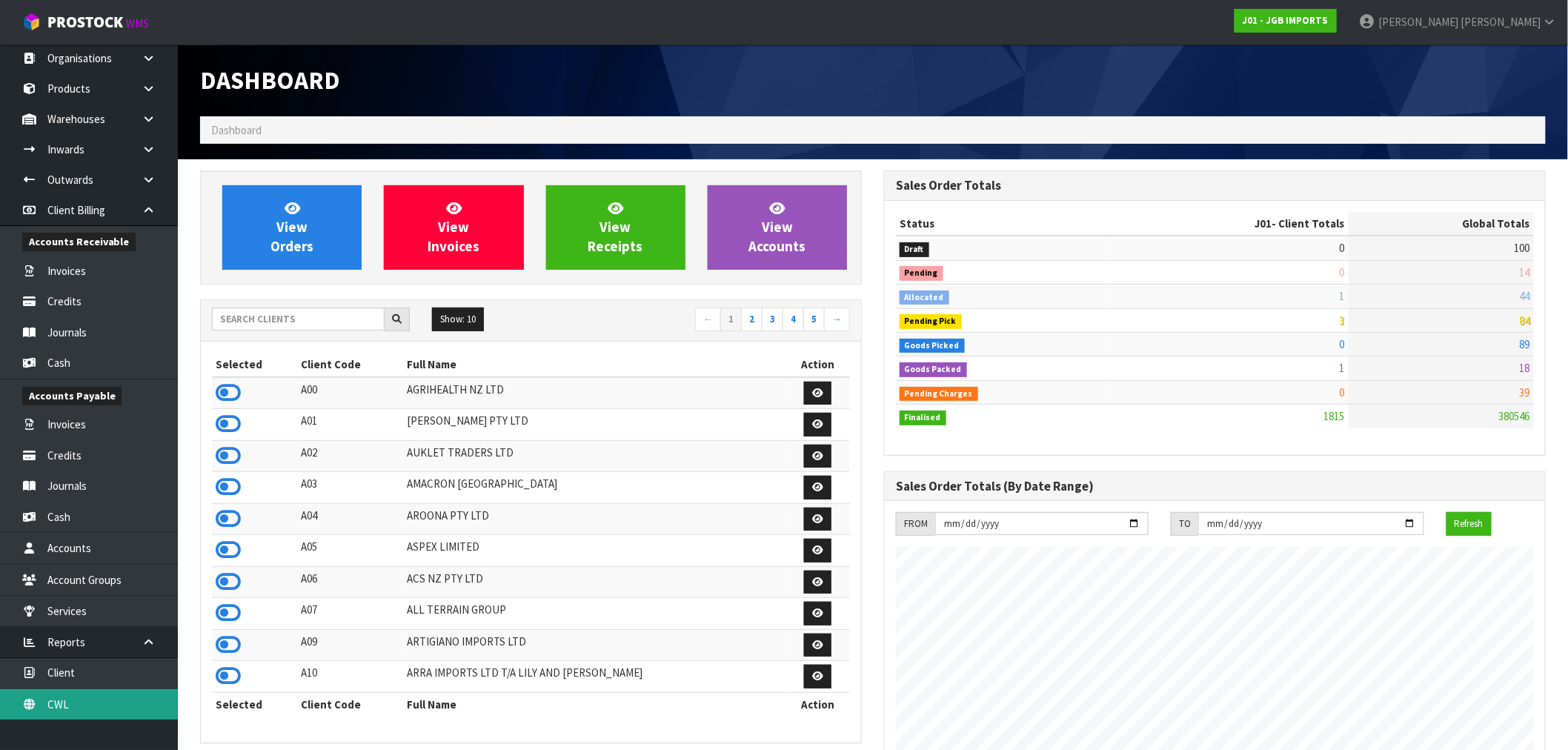
click at [79, 700] on link "CWL" at bounding box center [89, 704] width 177 height 30
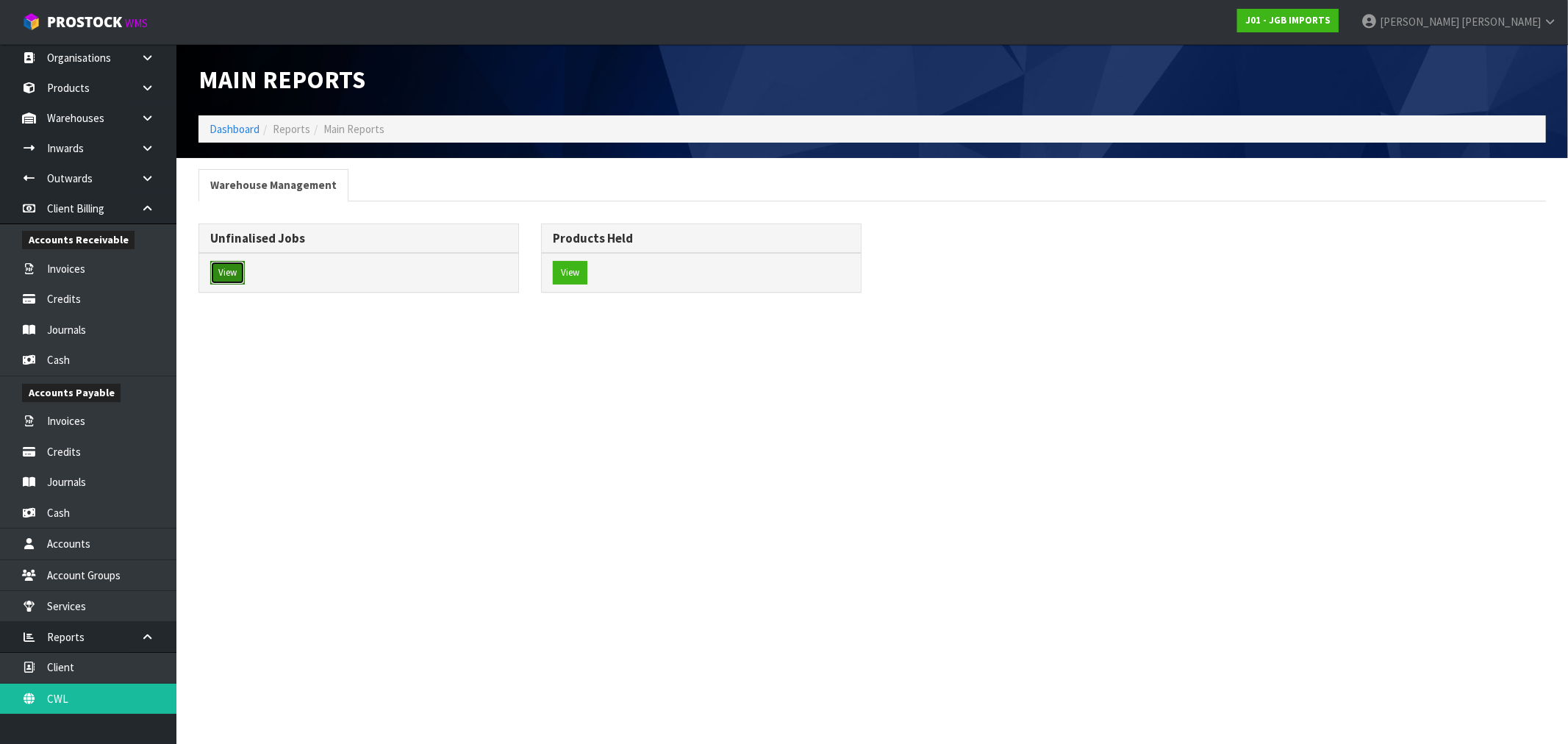
click at [228, 275] on button "View" at bounding box center [228, 273] width 35 height 23
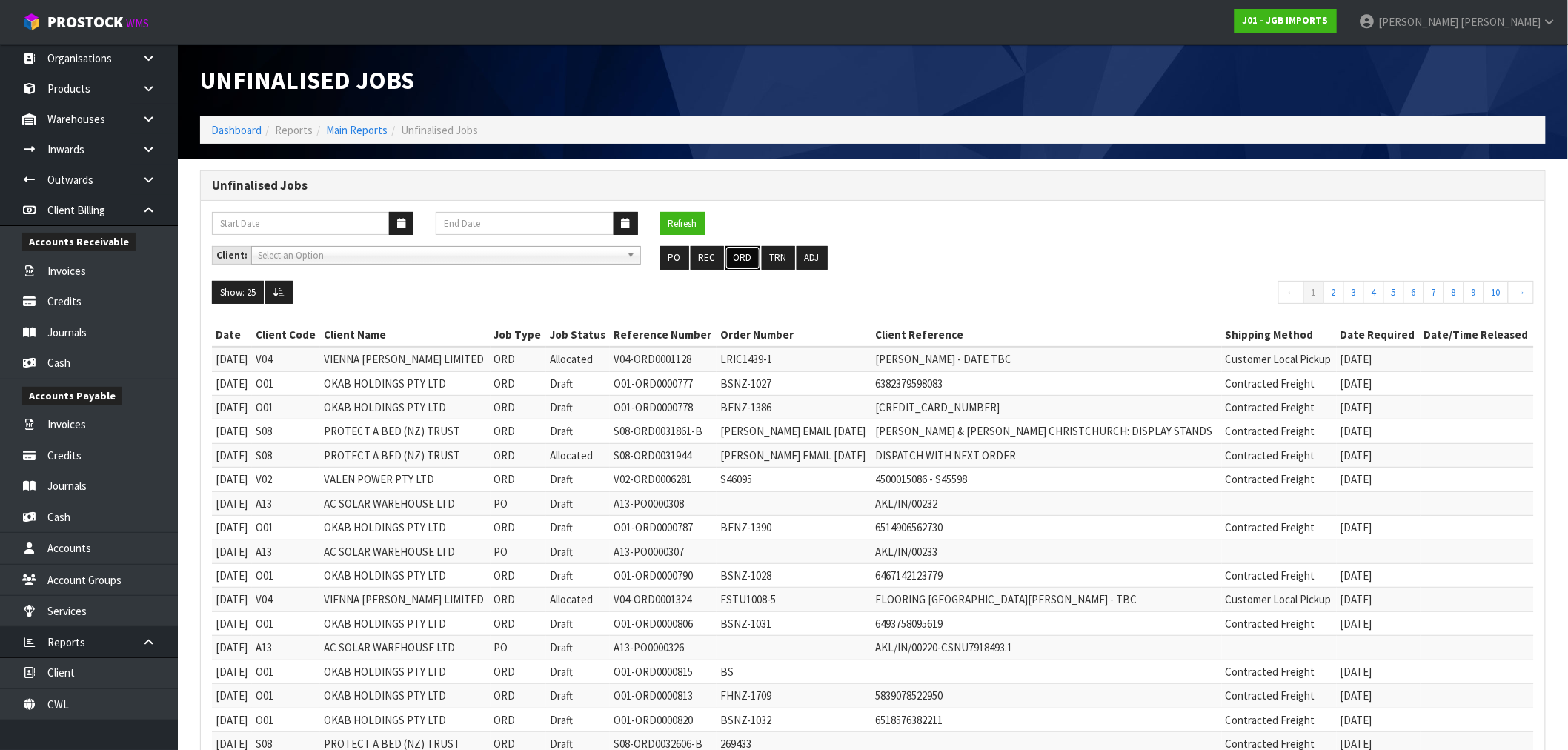
click at [742, 265] on button "ORD" at bounding box center [743, 258] width 35 height 23
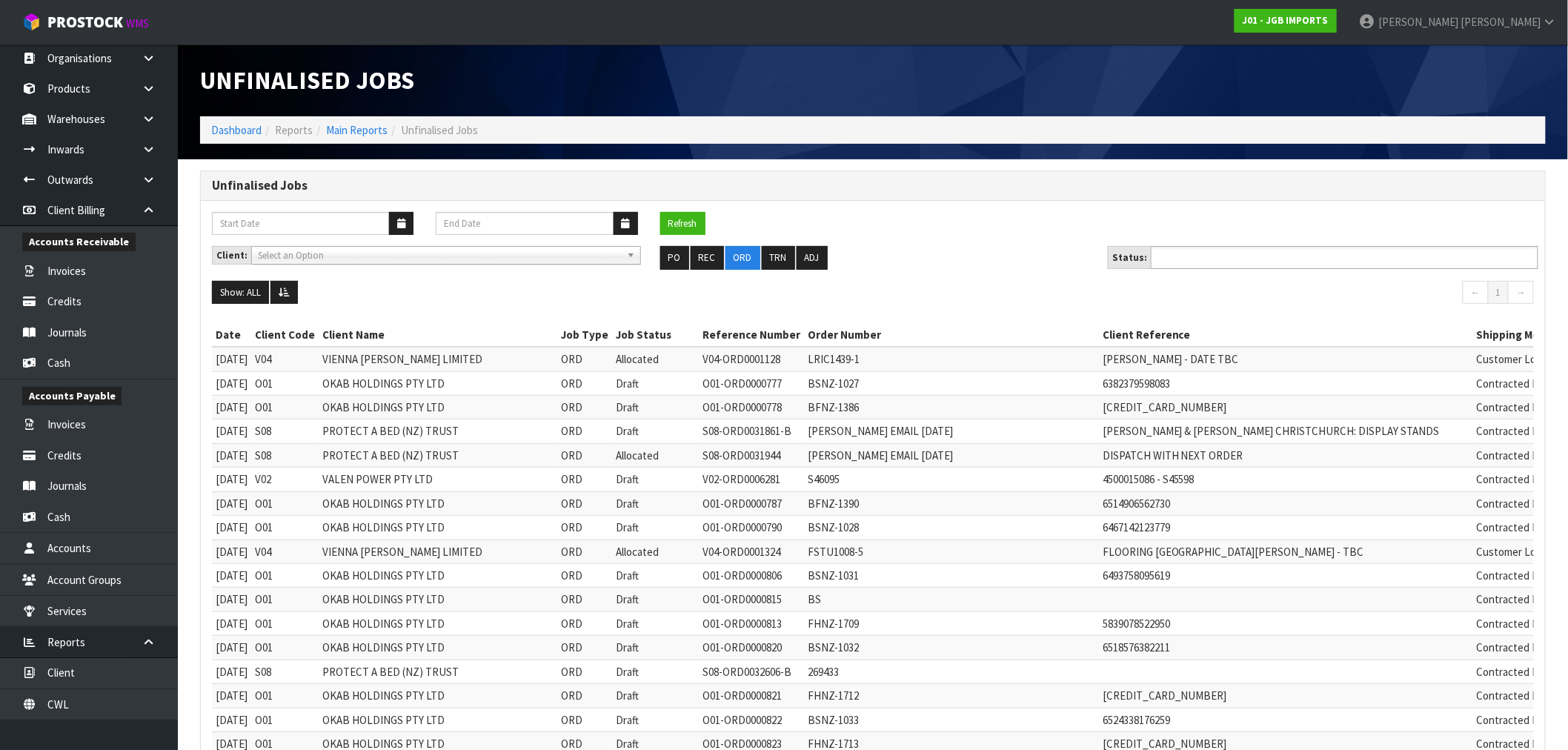
click at [1402, 255] on ul at bounding box center [1344, 258] width 387 height 23
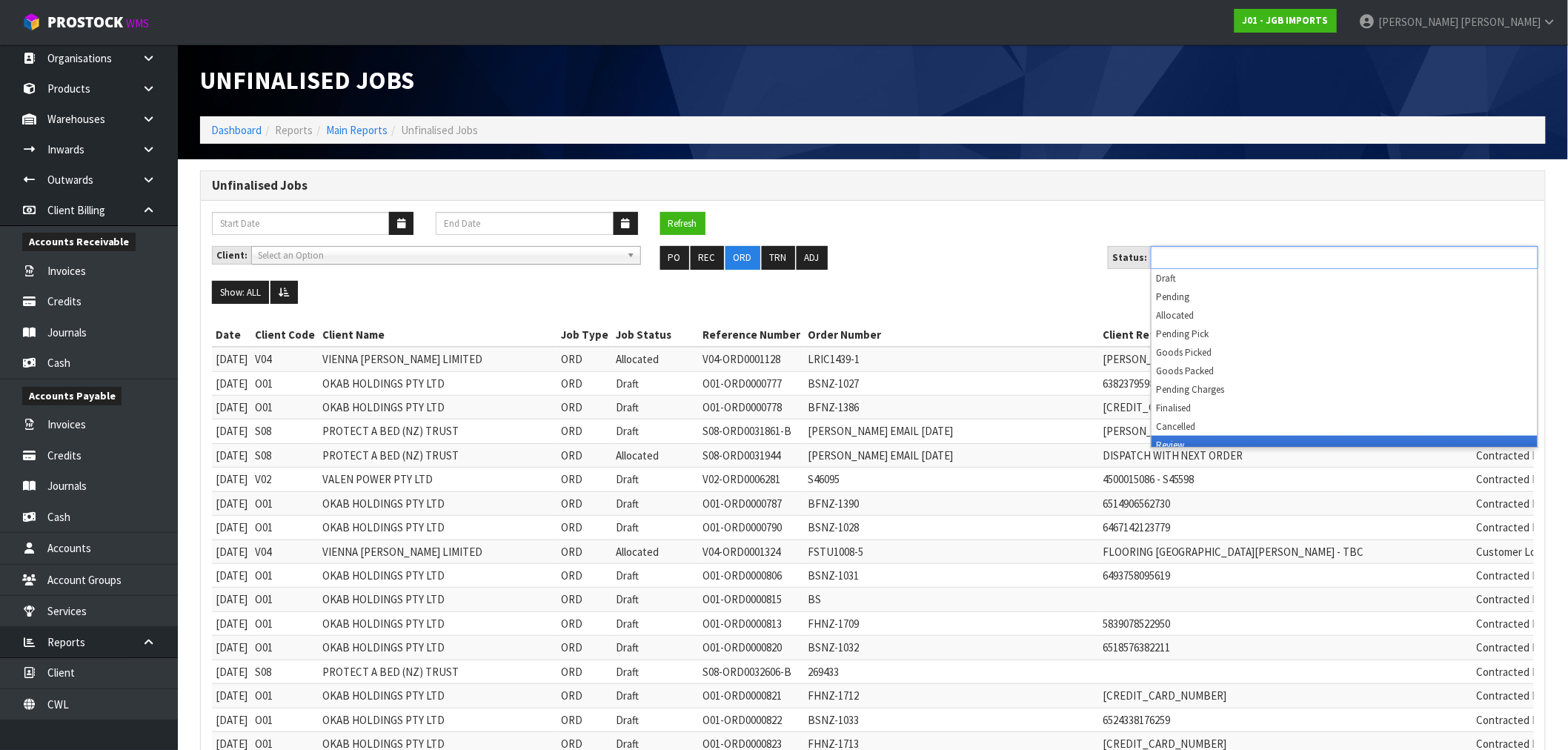
scroll to position [7, 0]
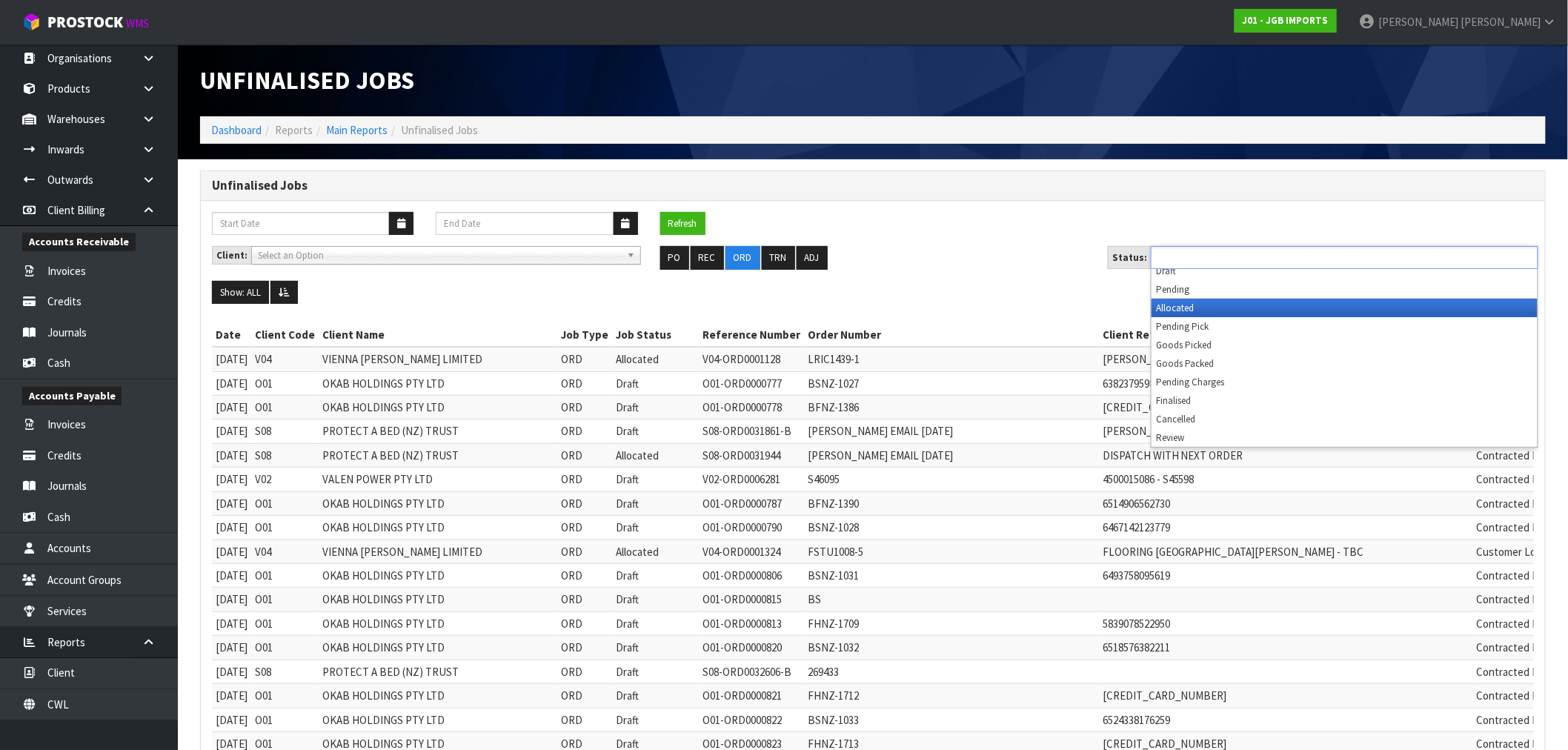
click at [1196, 307] on li "Allocated" at bounding box center [1344, 307] width 386 height 19
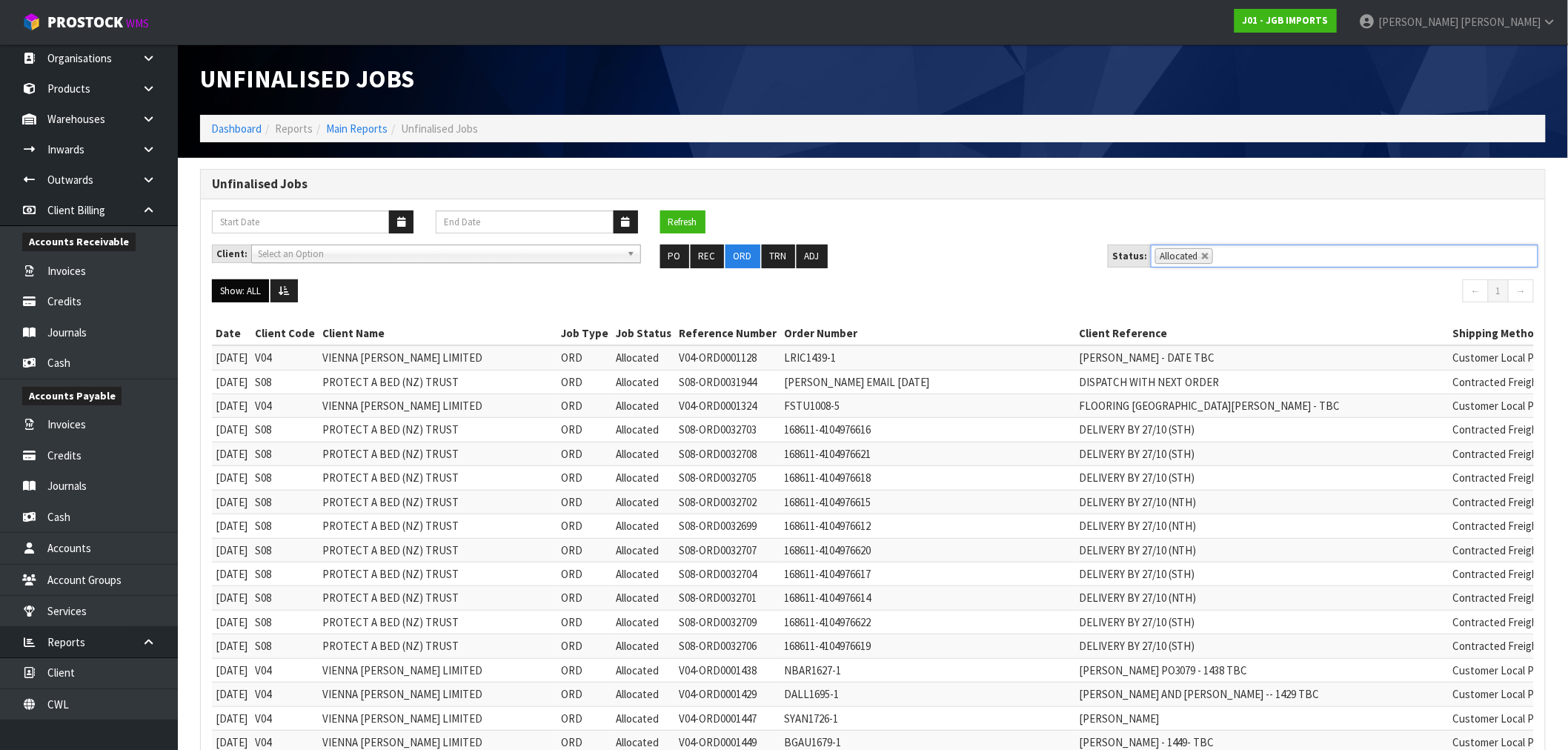
scroll to position [0, 0]
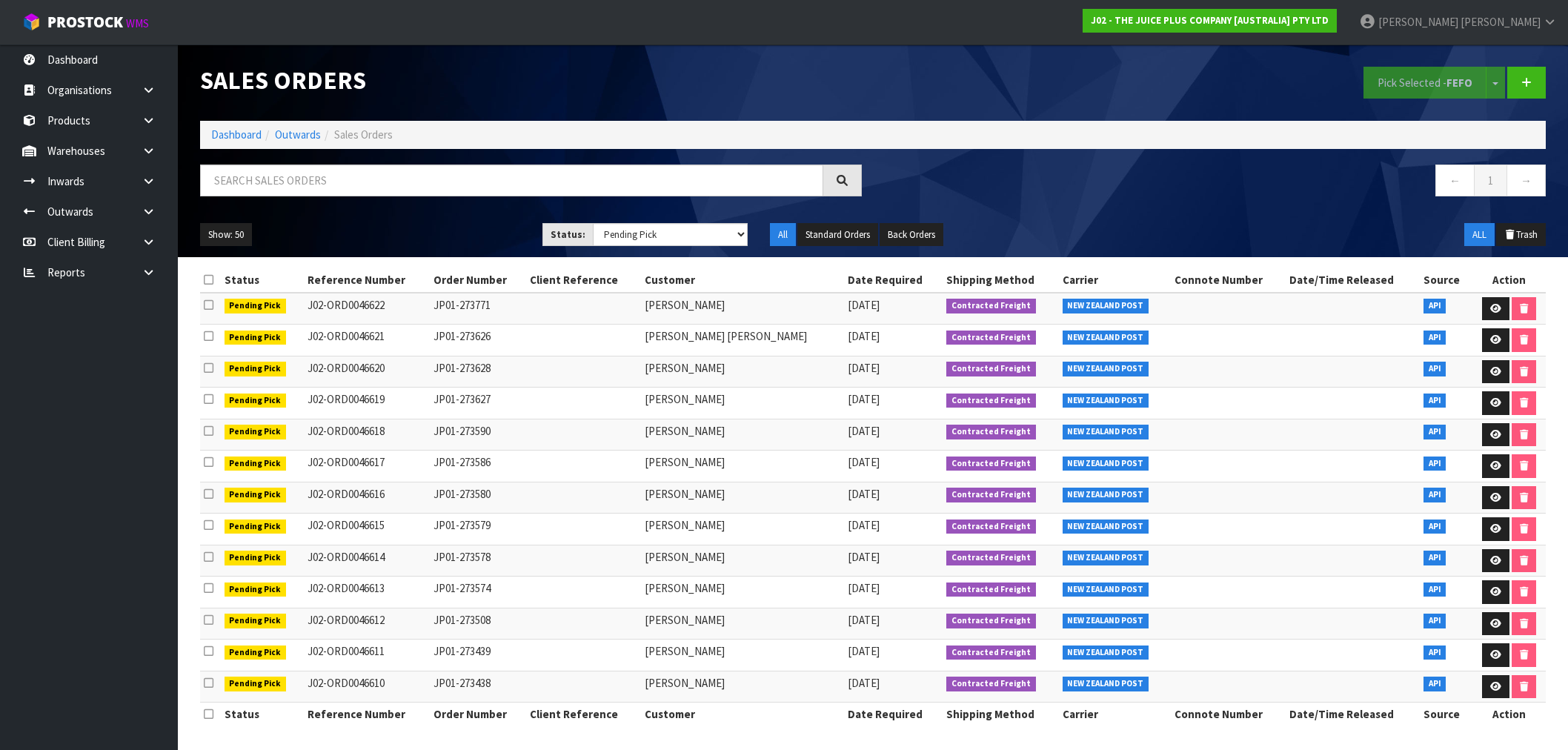
select select "string:3"
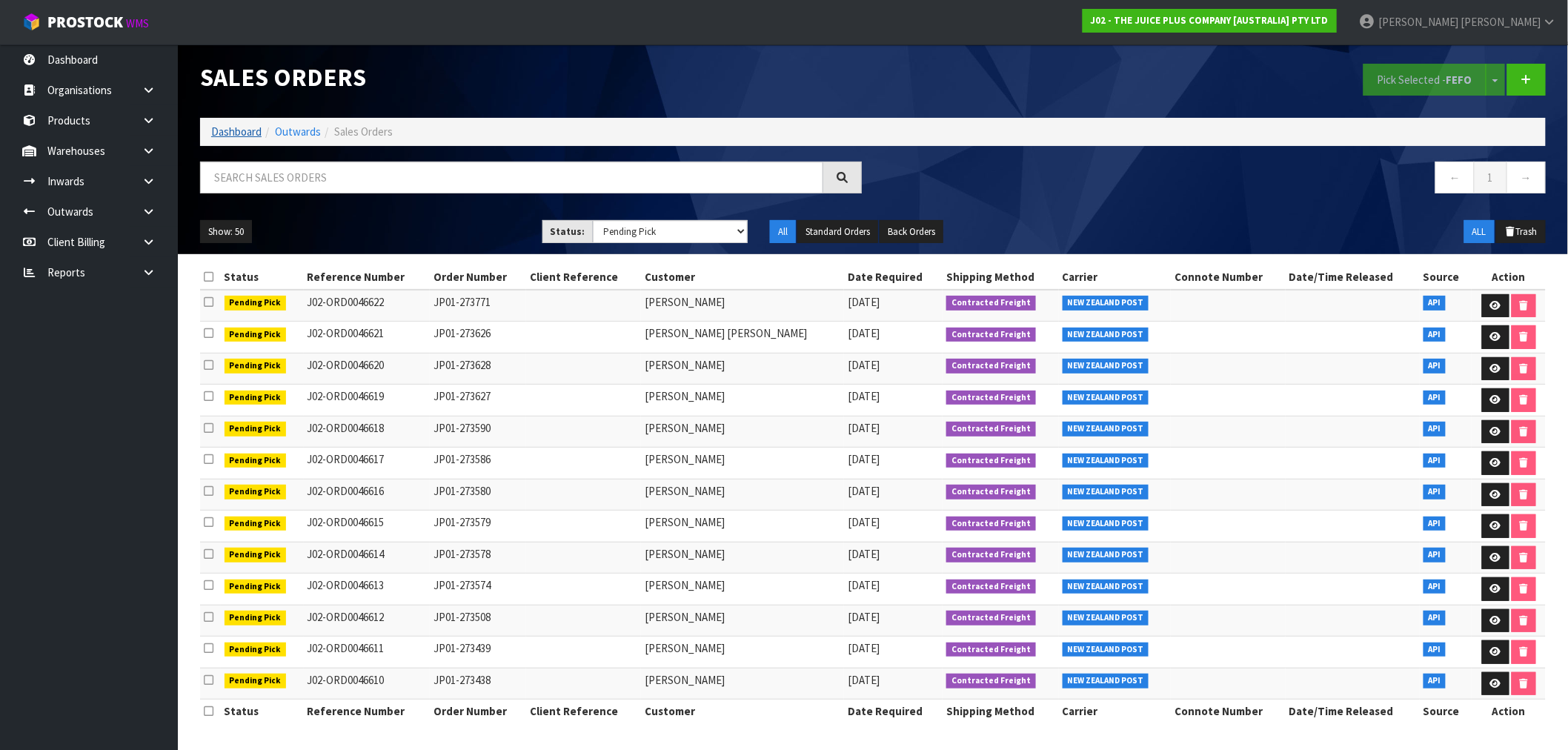
drag, startPoint x: 239, startPoint y: 121, endPoint x: 254, endPoint y: 129, distance: 17.0
click at [239, 124] on li "Dashboard" at bounding box center [237, 131] width 50 height 15
click at [238, 129] on link "Dashboard" at bounding box center [237, 132] width 50 height 14
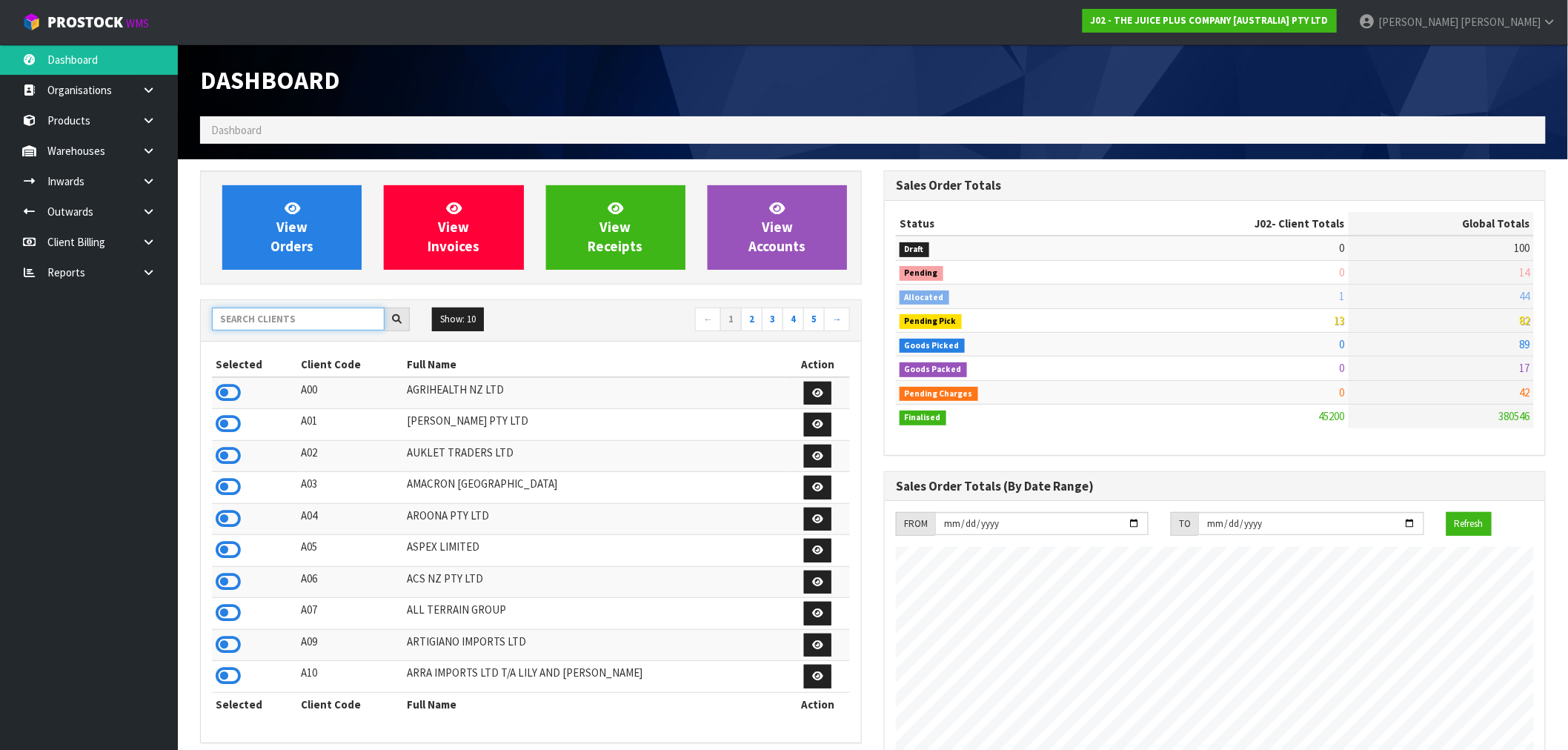
drag, startPoint x: 258, startPoint y: 323, endPoint x: 252, endPoint y: 328, distance: 7.8
click at [257, 323] on input "text" at bounding box center [298, 319] width 173 height 23
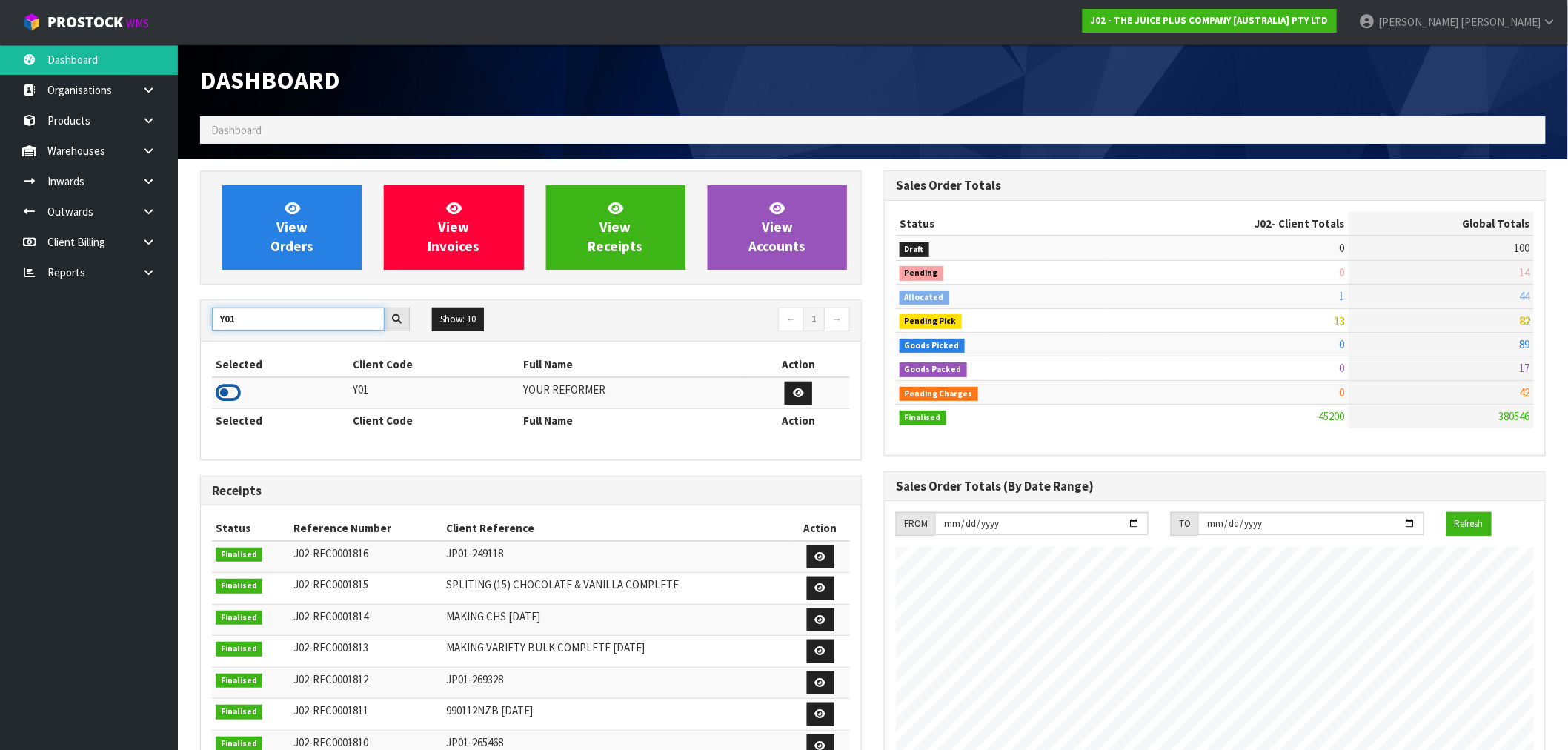
type input "Y01"
click at [228, 390] on icon at bounding box center [228, 392] width 25 height 22
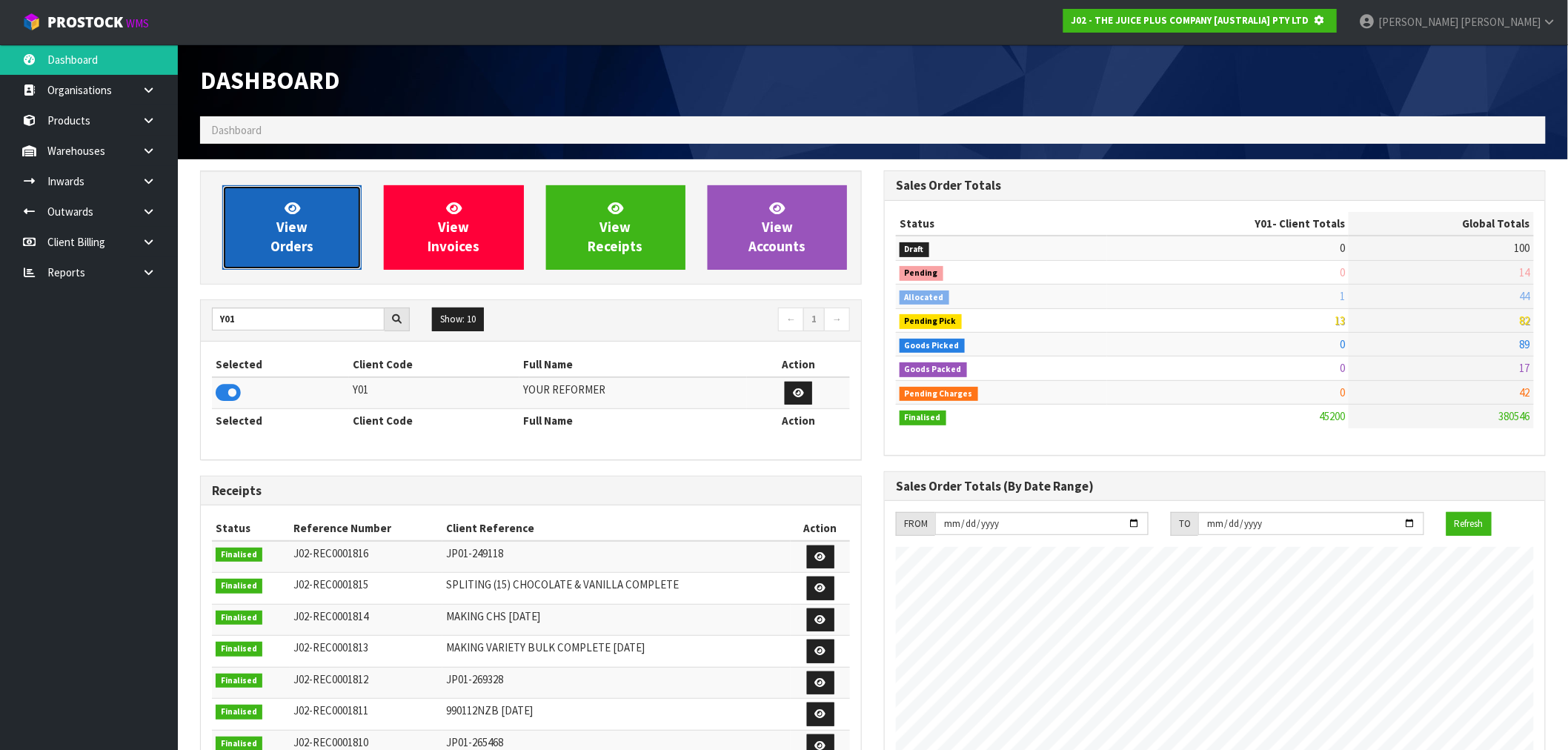
scroll to position [740052, 740244]
click at [294, 206] on icon at bounding box center [292, 208] width 15 height 14
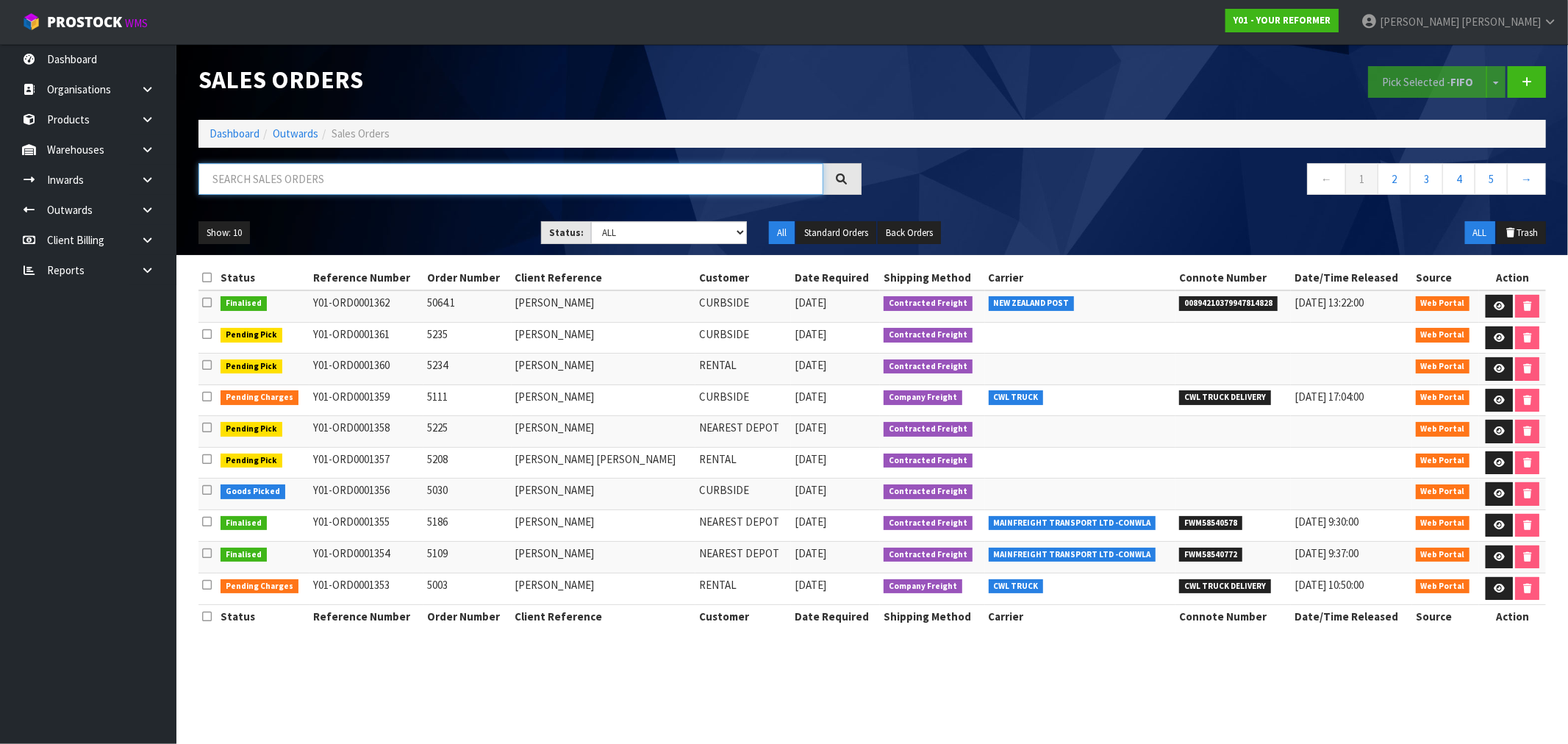
click at [384, 177] on input "text" at bounding box center [510, 180] width 625 height 32
type input "0892"
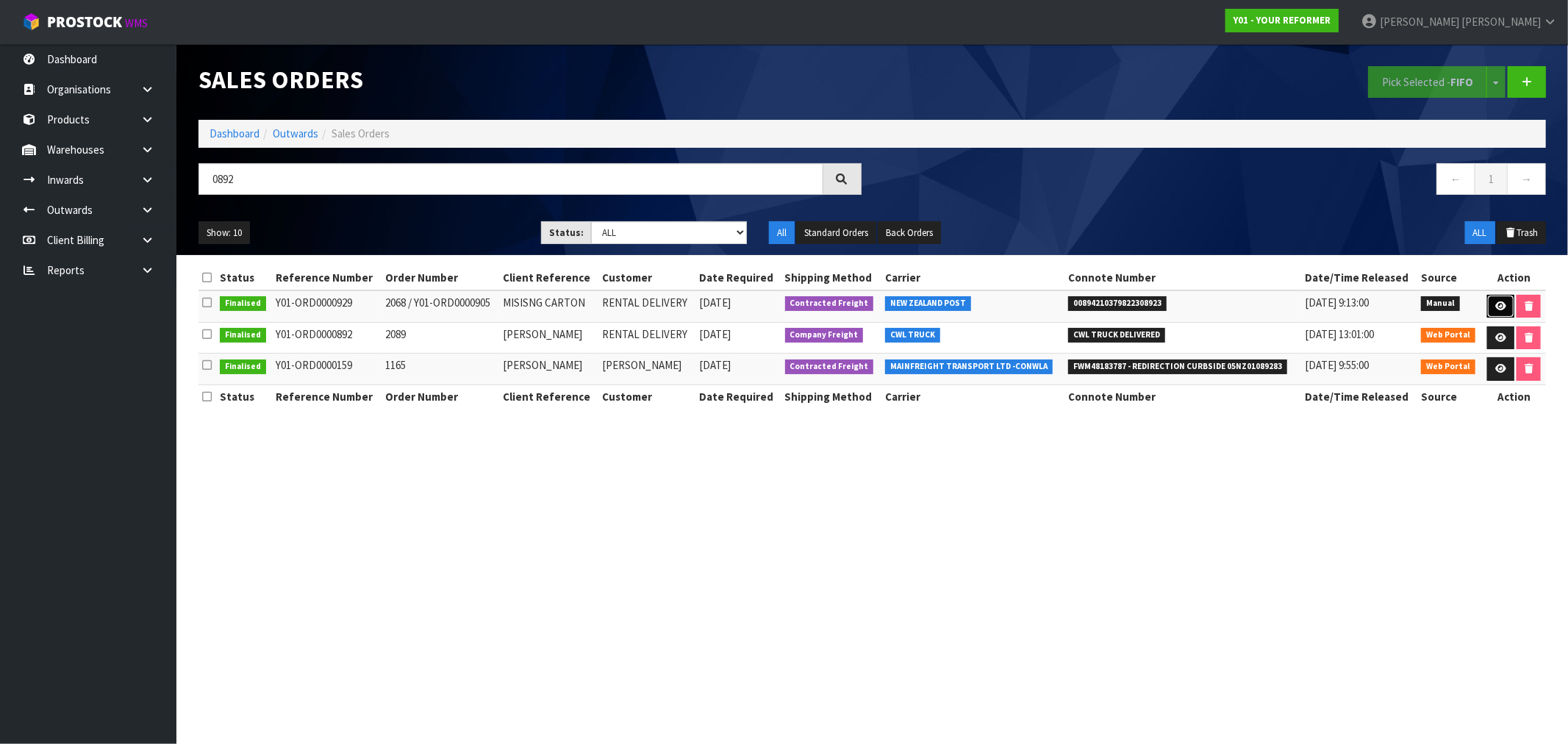
click at [1495, 308] on icon at bounding box center [1500, 306] width 11 height 10
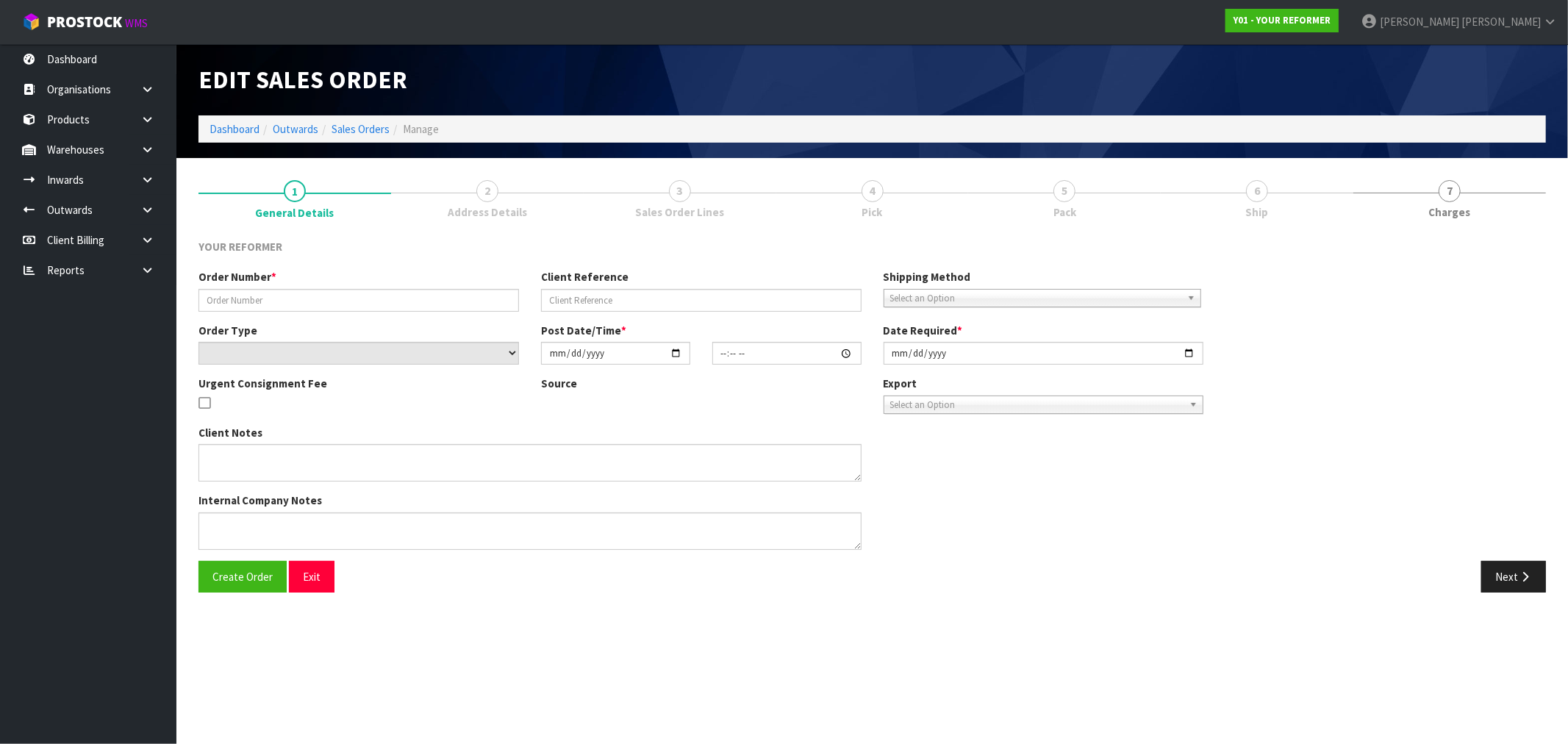
type input "2068 / Y01-ORD0000905"
type input "MISISNG CARTON"
select select "number:0"
type input "2025-01-29"
type input "15:49:00.000"
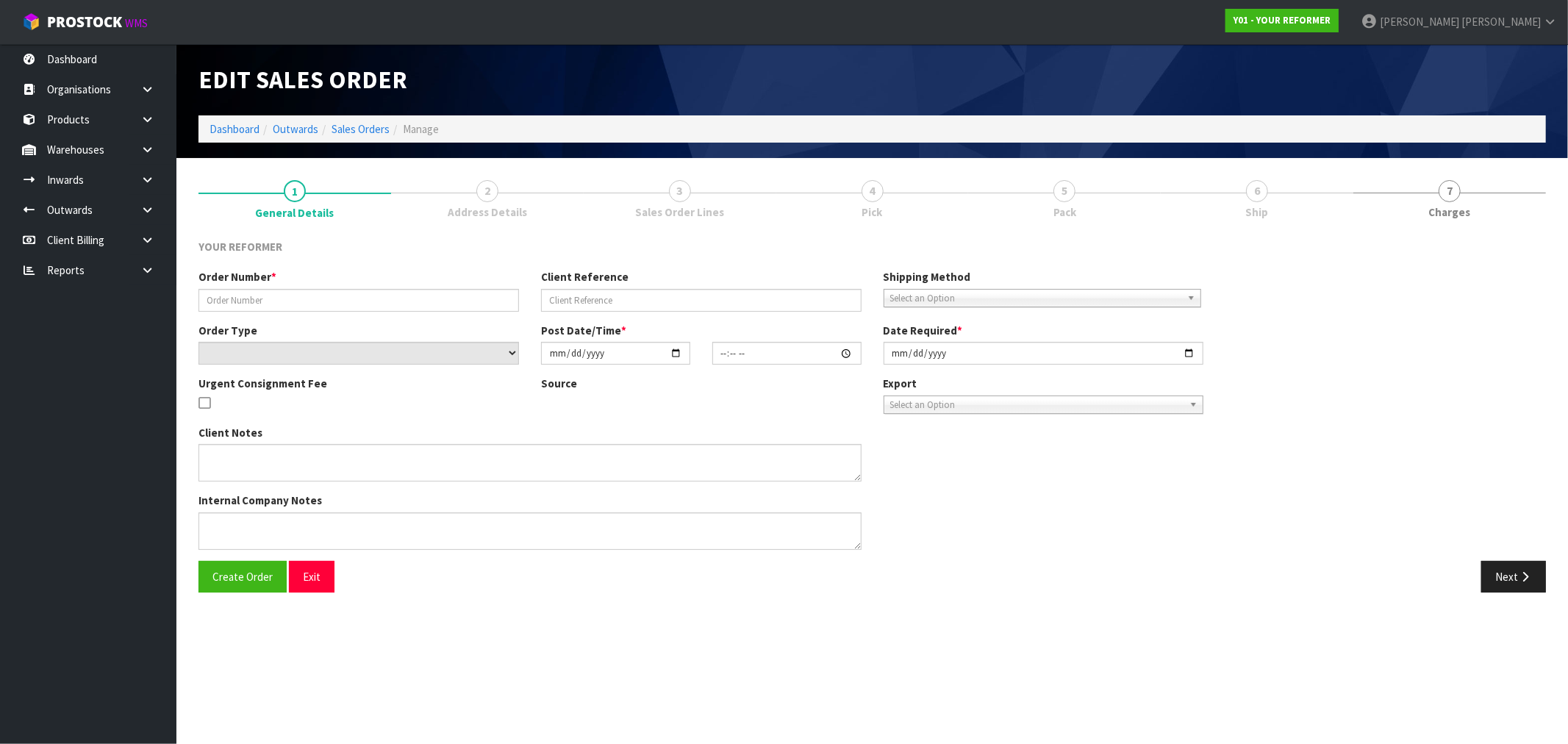
type input "2025-01-30"
type textarea "PS0007 WILL BE THE PROP STARTER PACK REQUIRED WITH ALL THESE ORDERS. - OUR DRIV…"
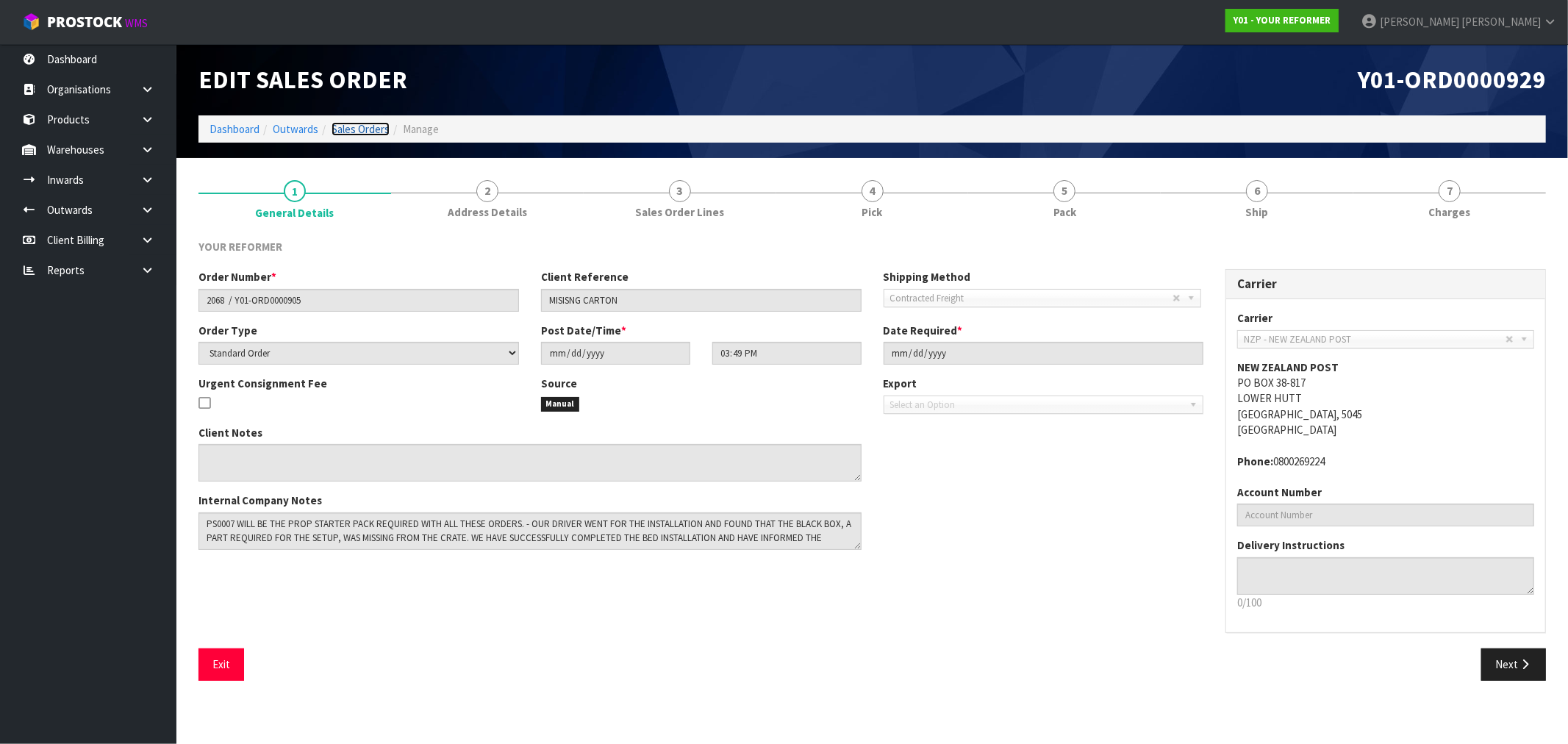
click at [377, 125] on link "Sales Orders" at bounding box center [360, 129] width 58 height 14
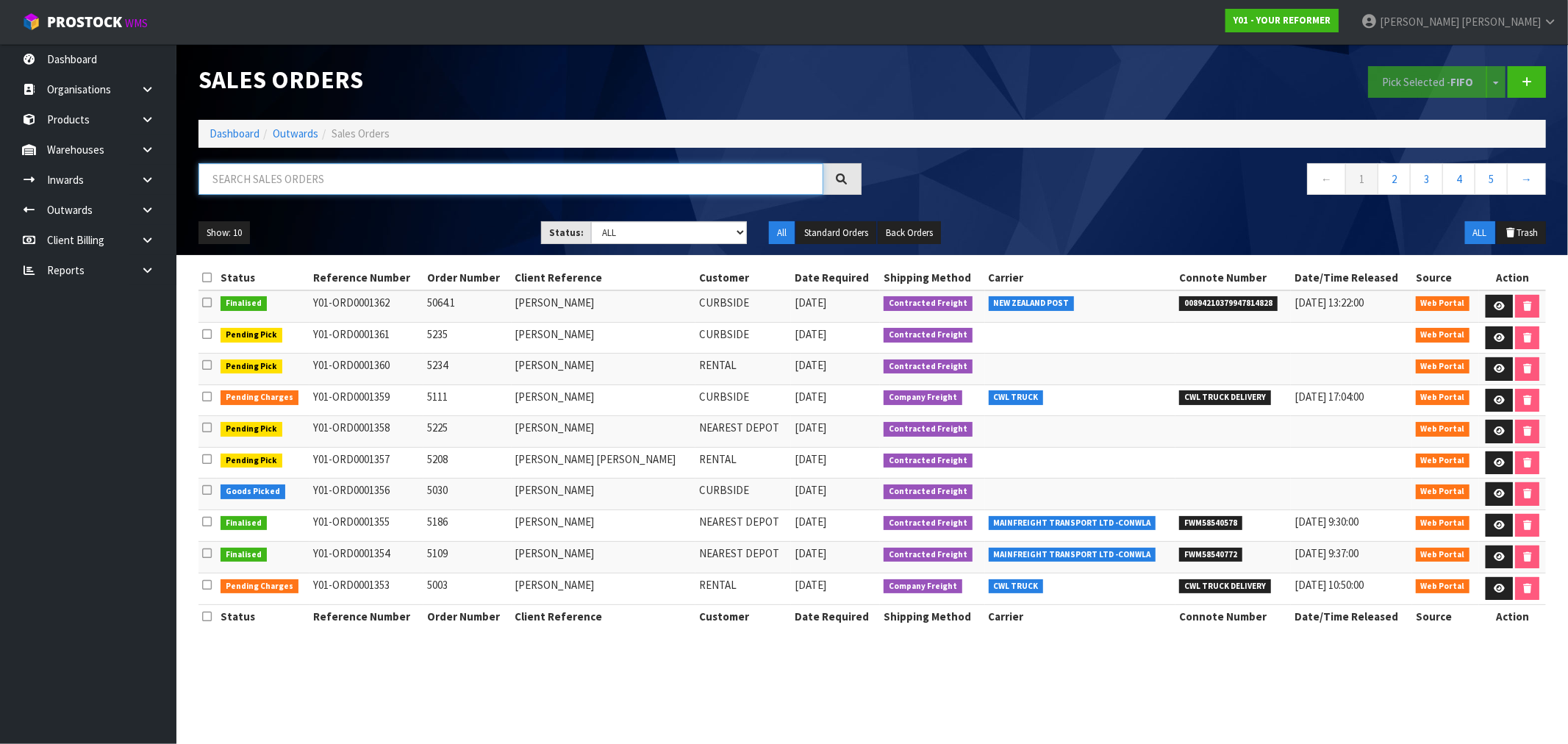
click at [380, 187] on input "text" at bounding box center [510, 180] width 625 height 32
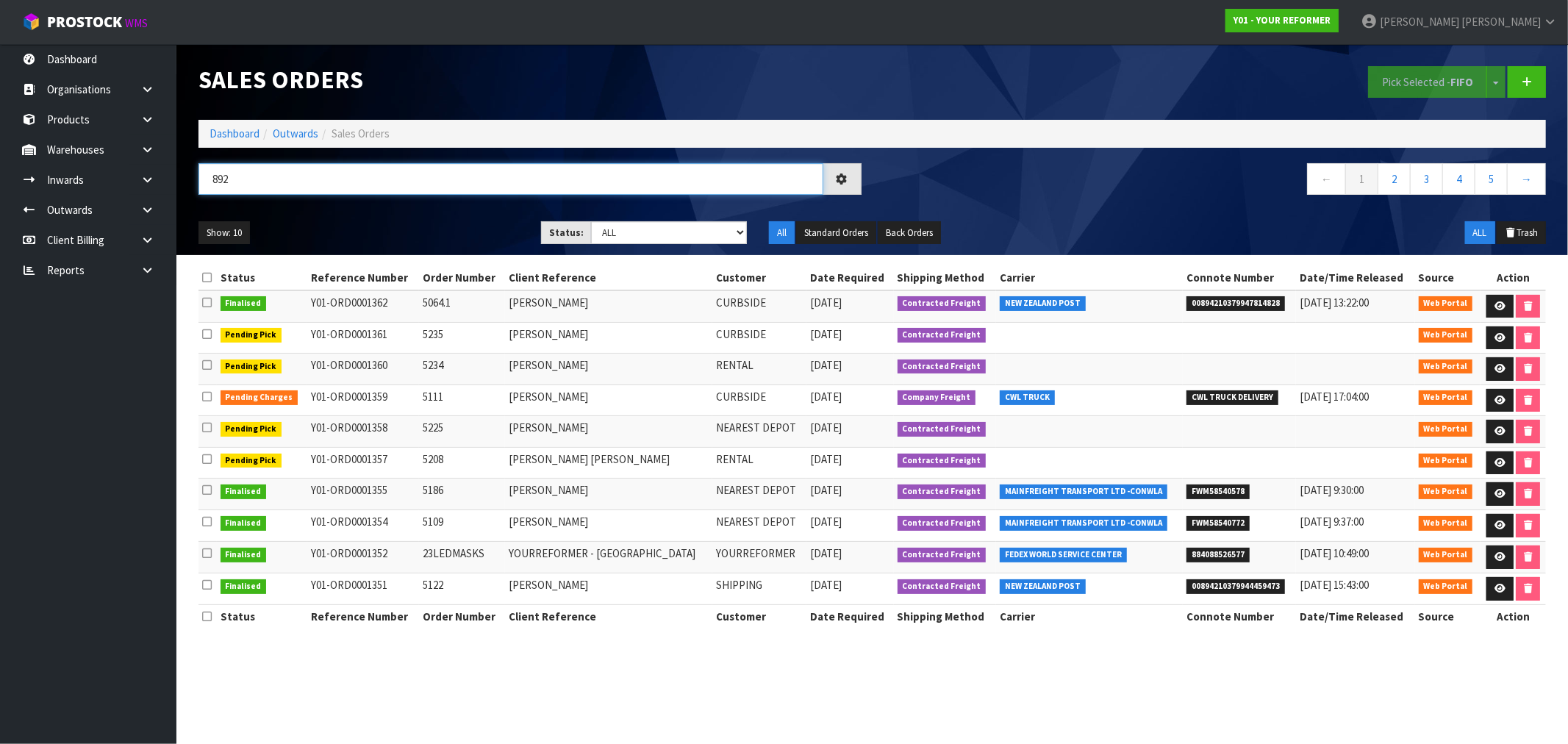
type input "892"
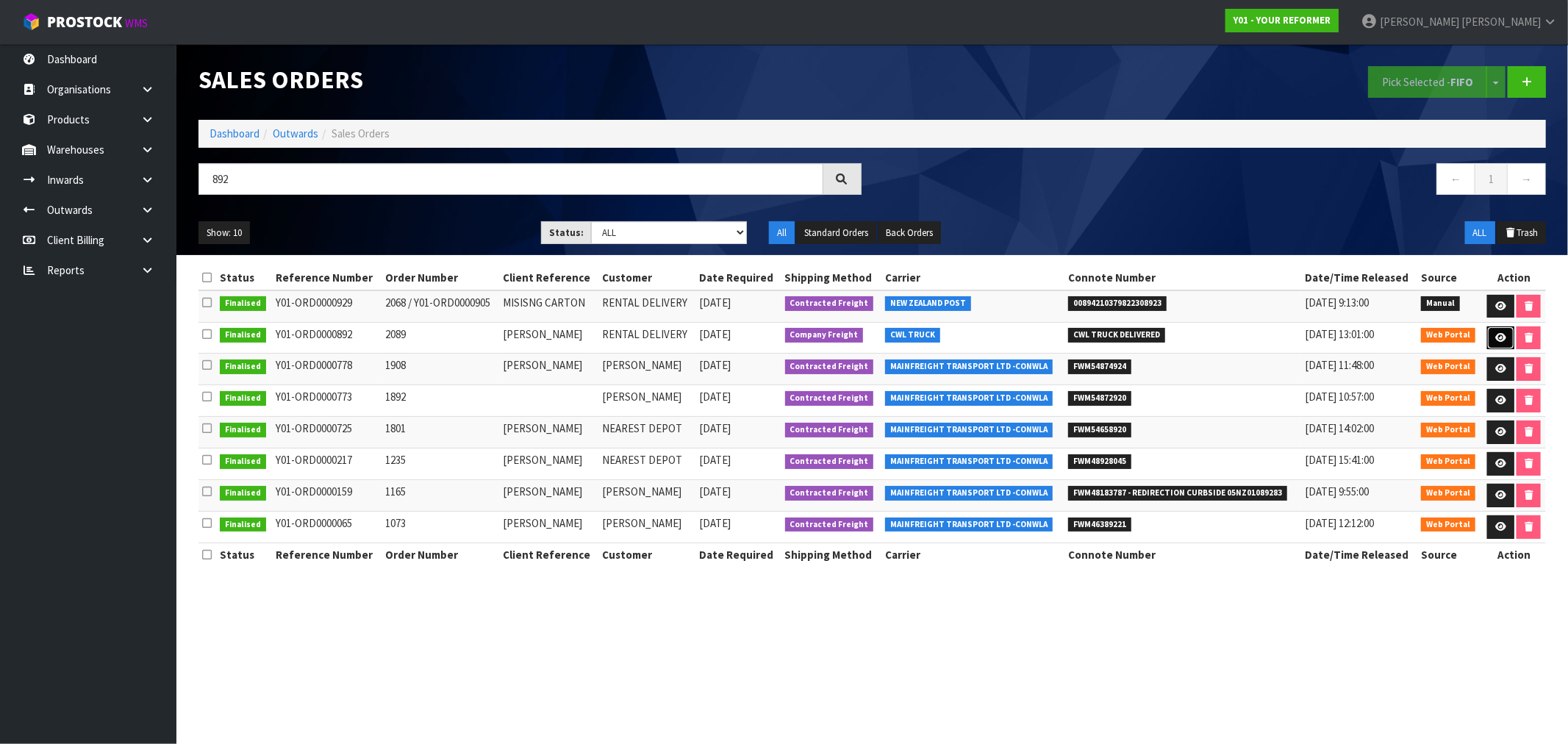
click at [1508, 337] on link at bounding box center [1500, 338] width 28 height 23
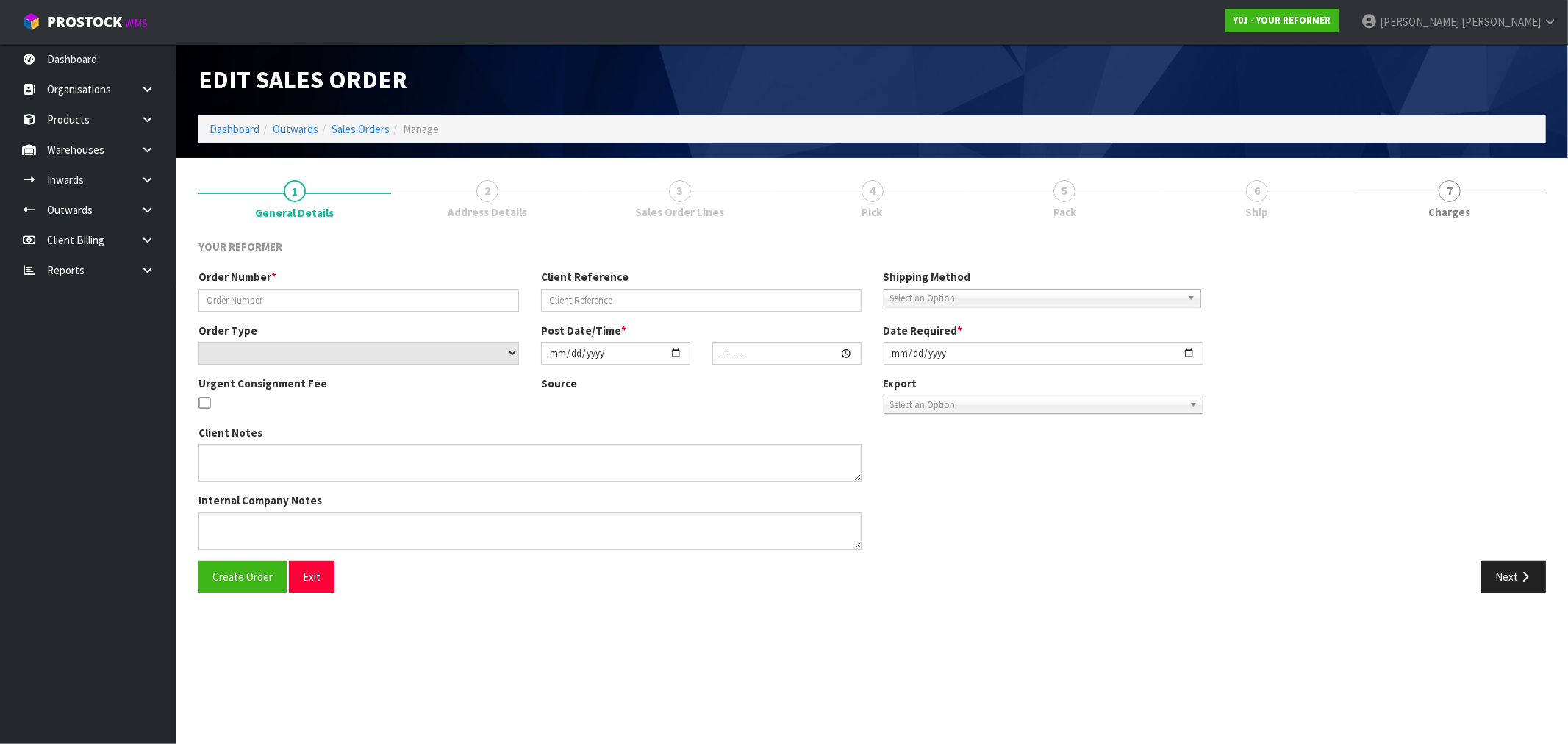
type input "2089"
type input "GEORGINA FAULKNER"
select select "number:0"
type input "2025-01-20"
type input "15:42:00.000"
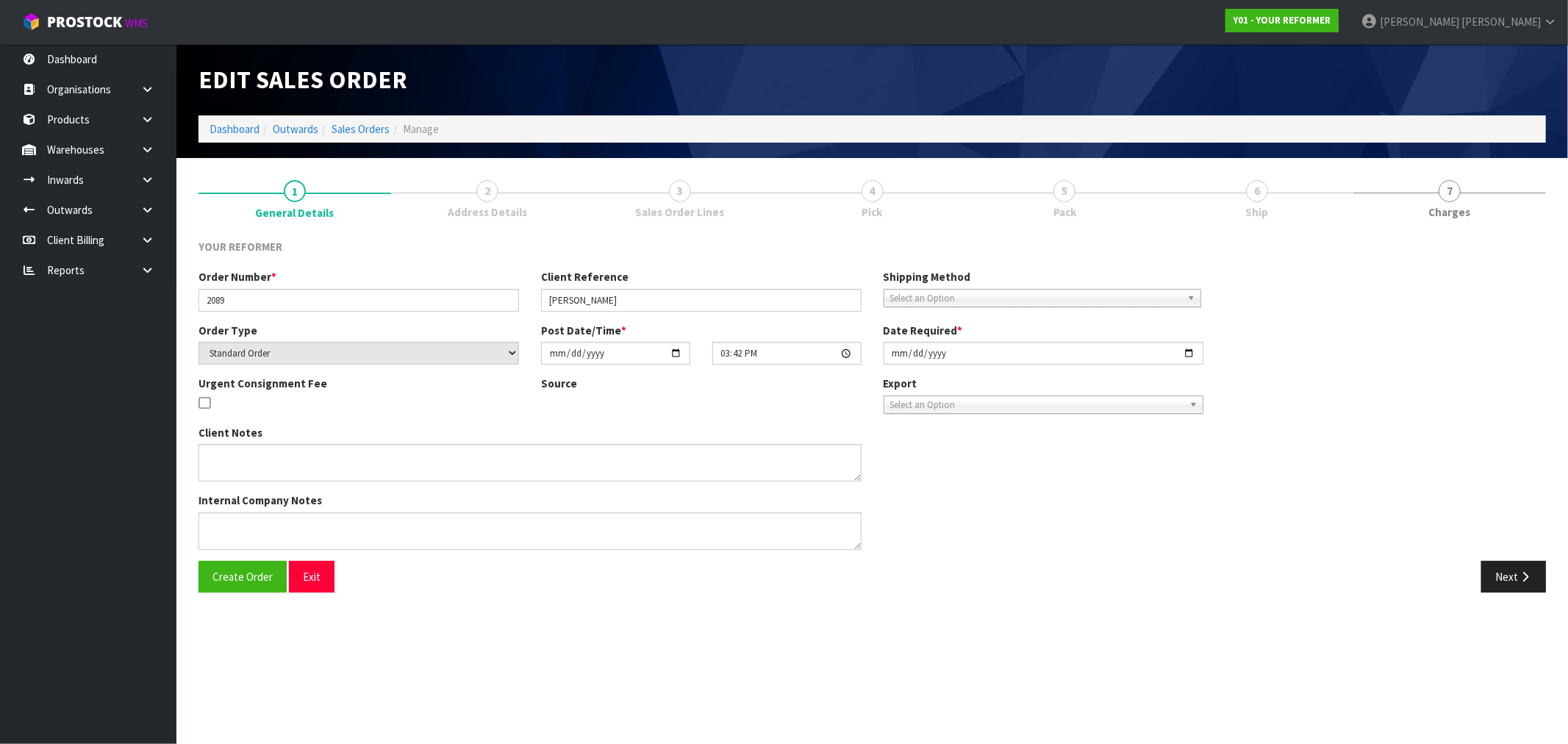
type input "2025-01-28"
type textarea "GEORGINA FAULKNER 98 BETHELLS ROAD WAITĀKERE AUK AUCKLAND 0781 NEW ZEALAND +64 …"
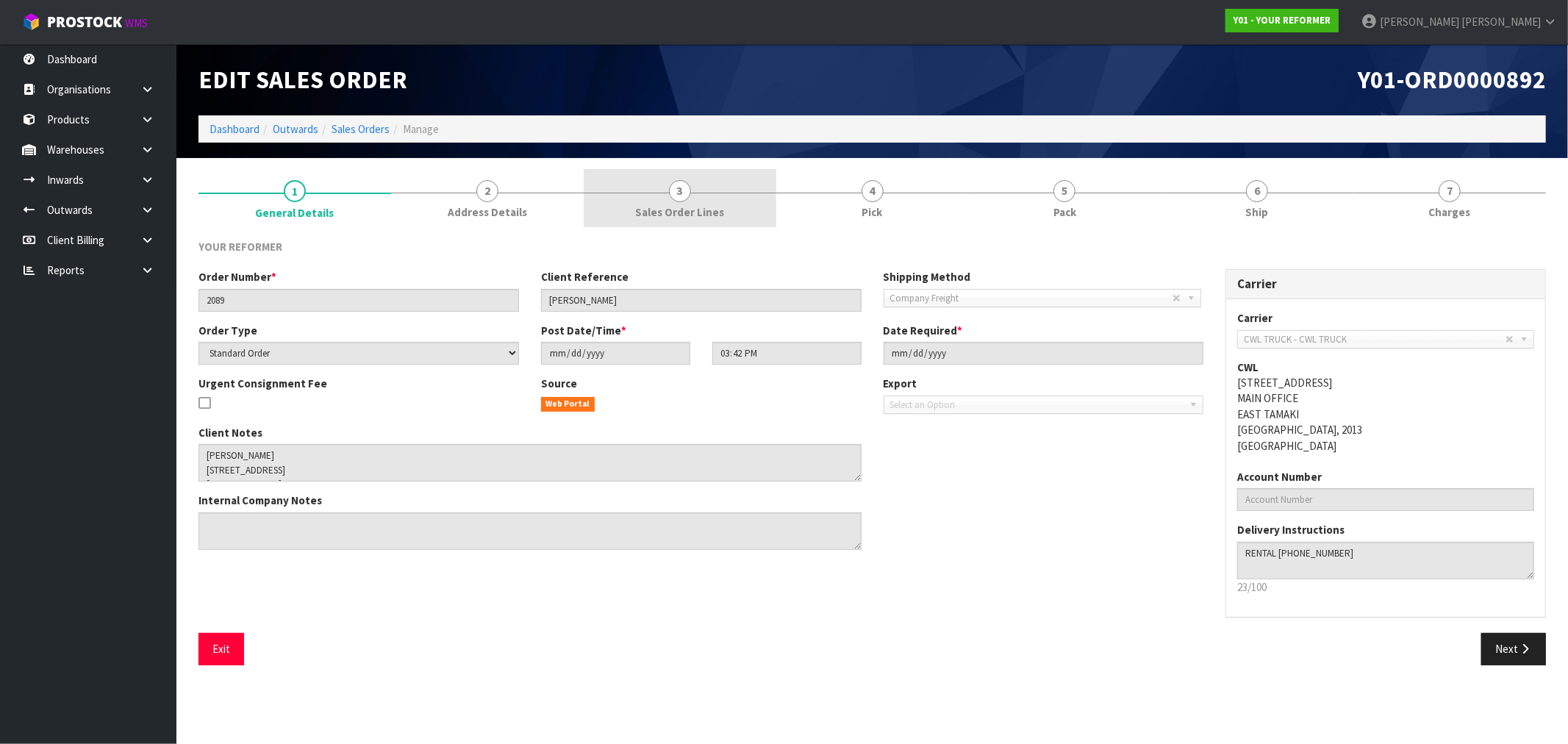
click at [661, 196] on link "3 Sales Order Lines" at bounding box center [680, 197] width 193 height 58
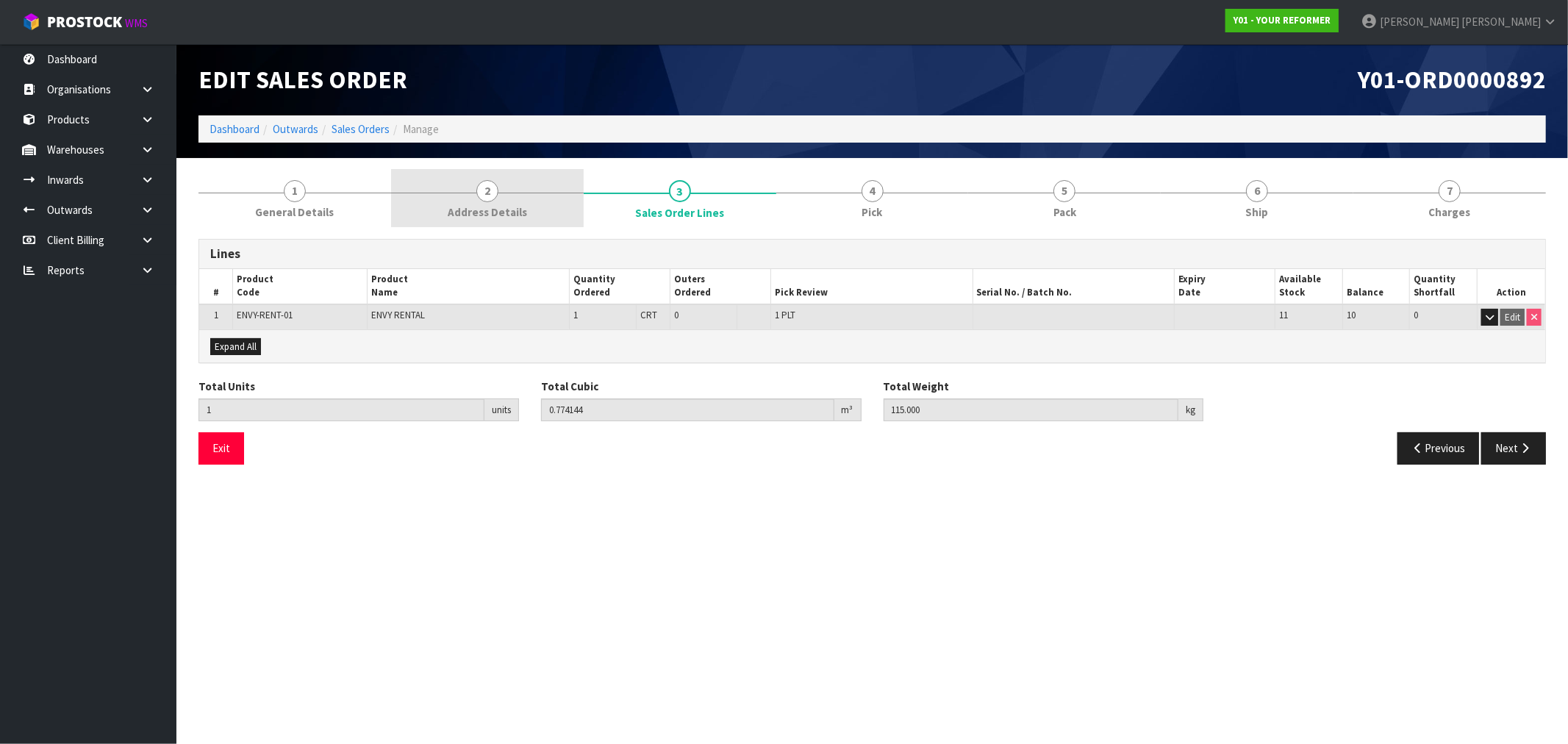
click at [476, 204] on span "Address Details" at bounding box center [487, 212] width 79 height 15
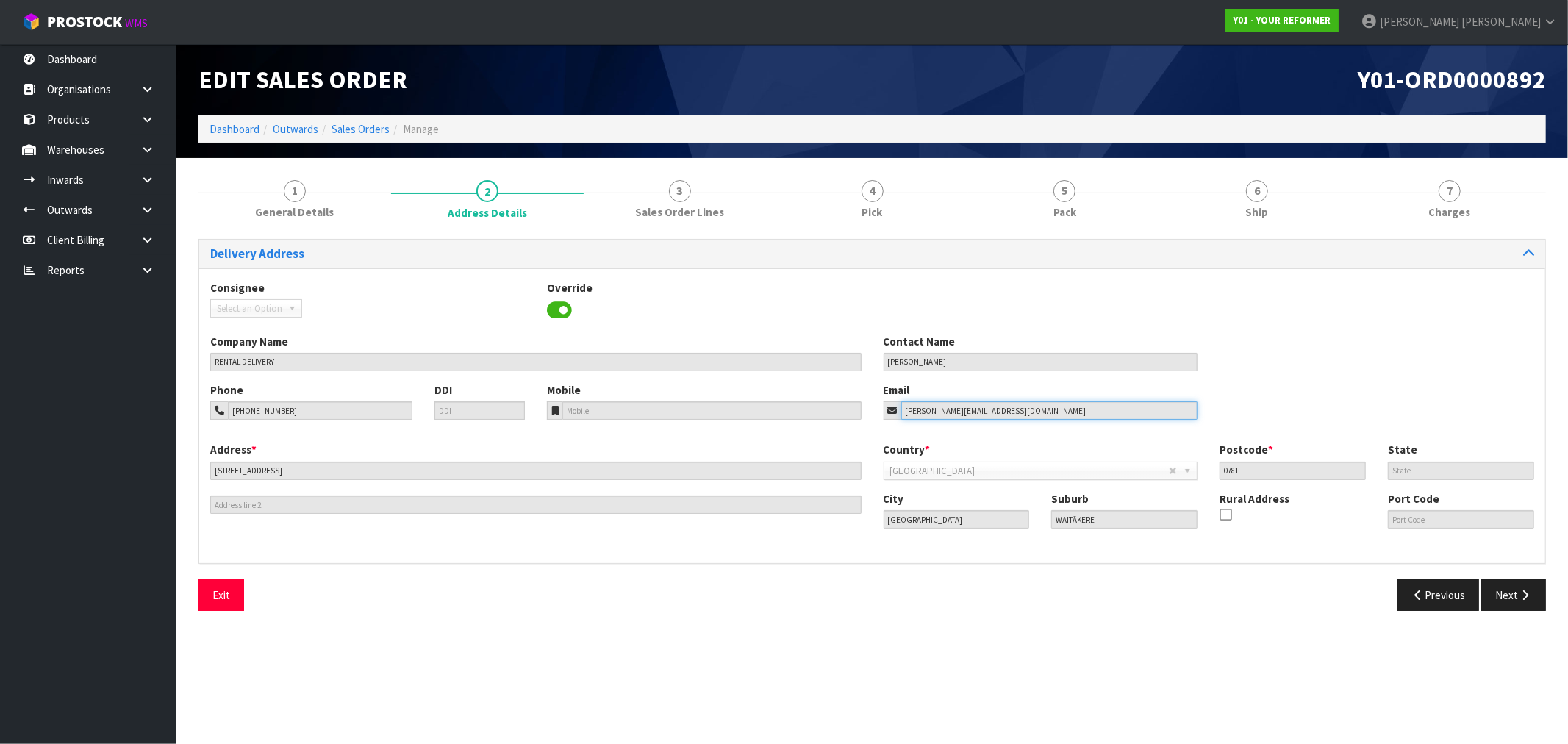
drag, startPoint x: 1001, startPoint y: 418, endPoint x: 884, endPoint y: 407, distance: 117.5
click at [884, 407] on div "georgina.ivory@live.com" at bounding box center [1041, 411] width 315 height 19
drag, startPoint x: 232, startPoint y: 132, endPoint x: 227, endPoint y: 122, distance: 11.2
click at [231, 132] on link "Dashboard" at bounding box center [235, 129] width 50 height 14
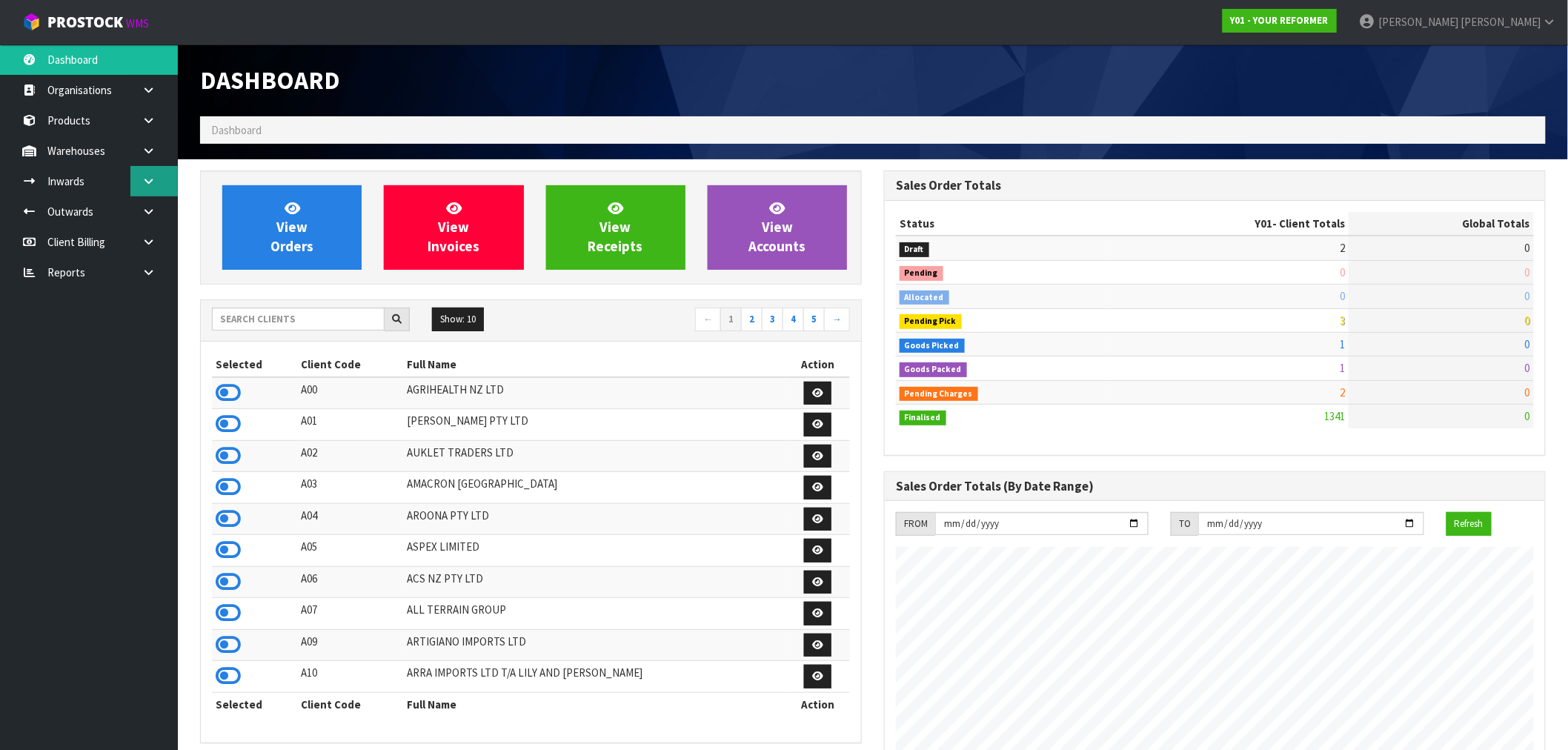
scroll to position [1123, 684]
click at [138, 190] on link at bounding box center [154, 181] width 47 height 30
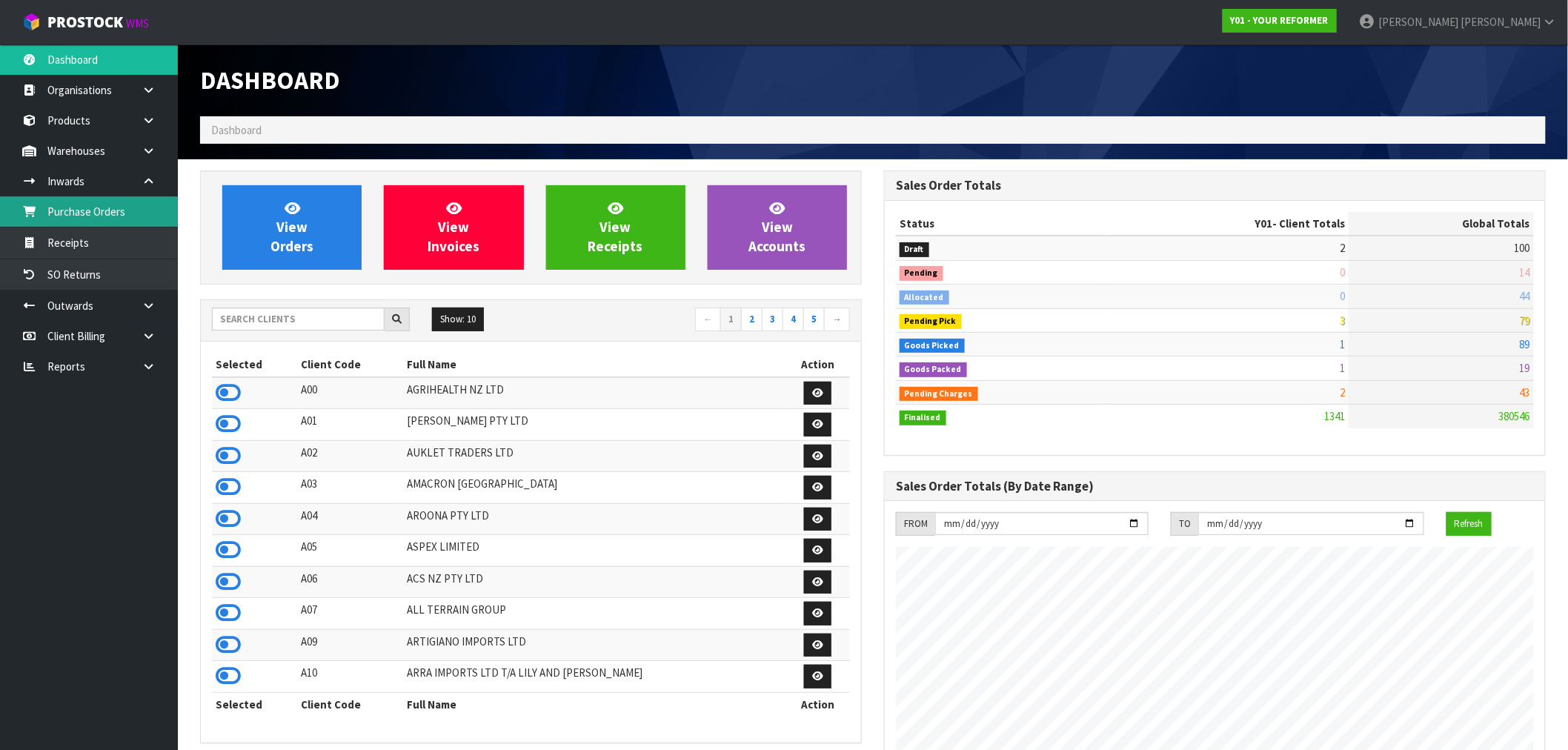
click at [119, 208] on link "Purchase Orders" at bounding box center [89, 211] width 177 height 30
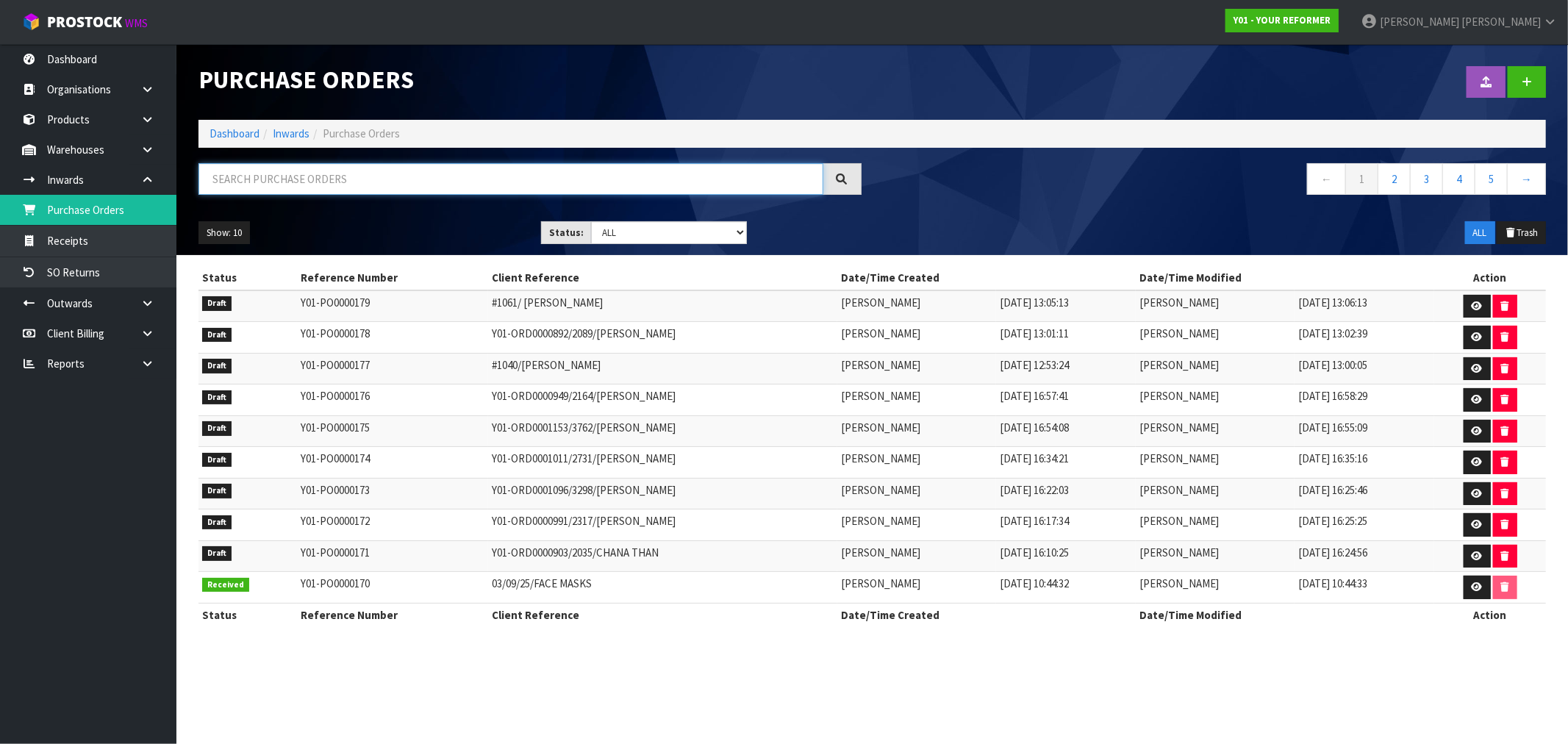
click at [331, 185] on input "text" at bounding box center [510, 180] width 625 height 32
type input "178"
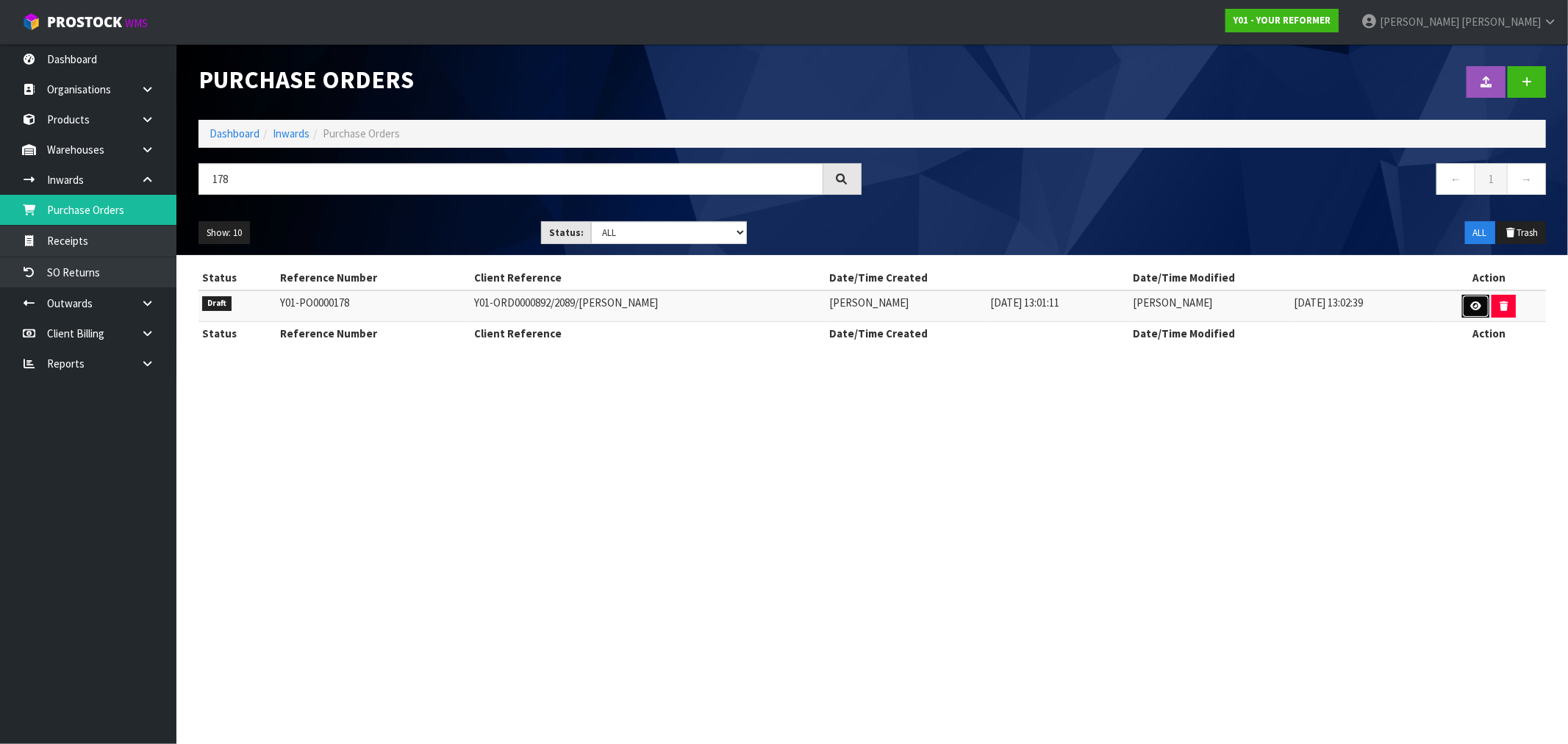
click at [1485, 303] on link at bounding box center [1476, 307] width 28 height 23
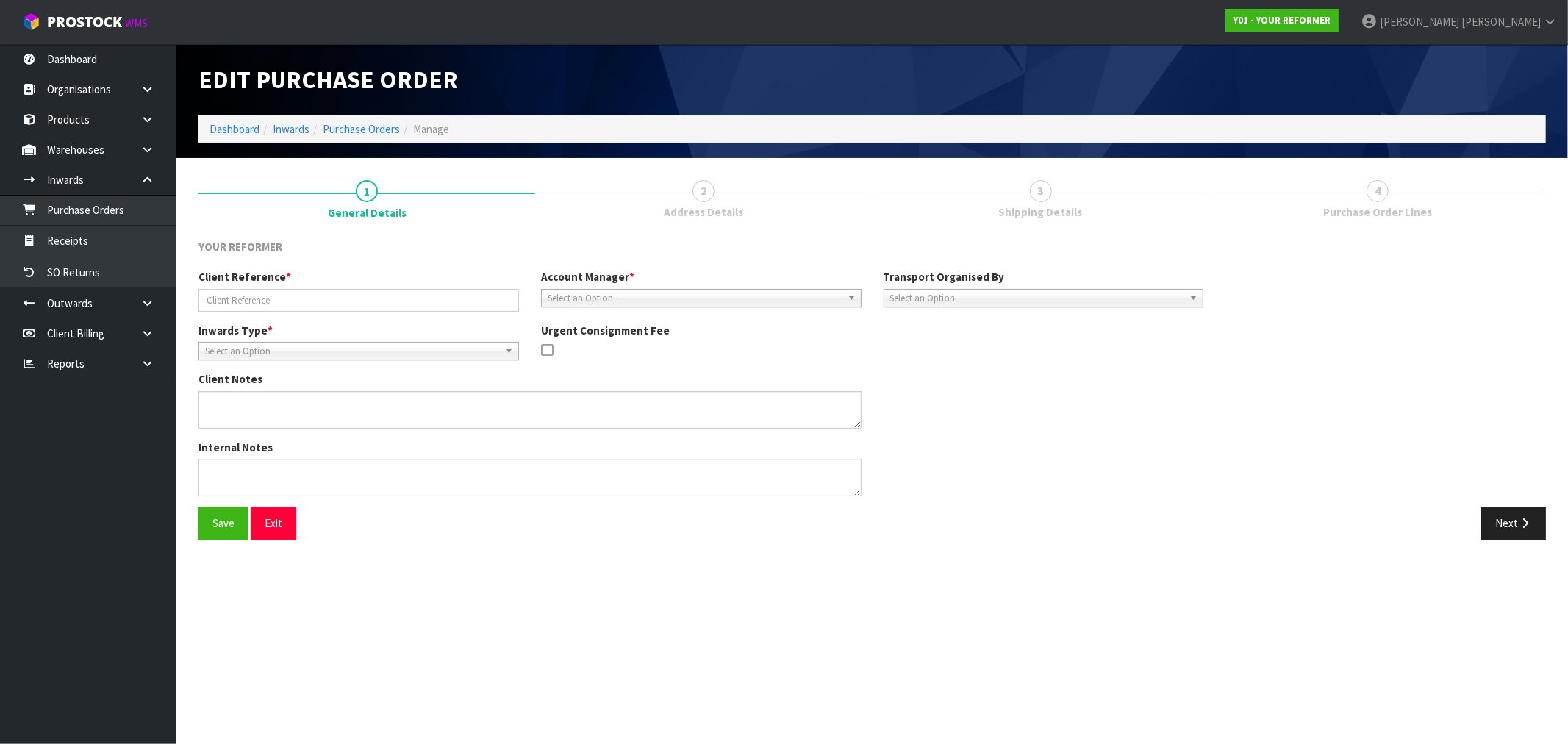
type input "Y01-ORD0000892/2089/GEORGINA FAULKNER"
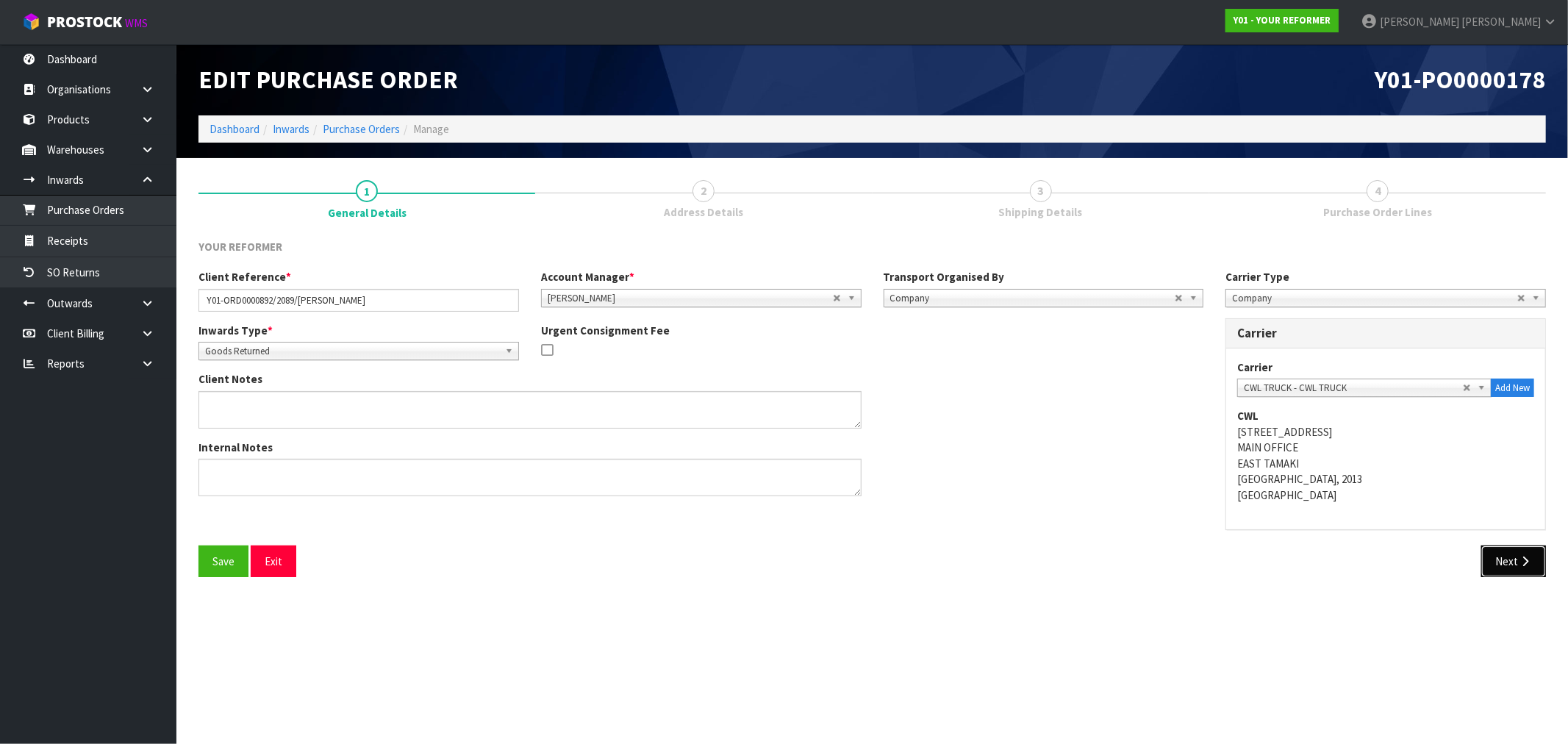
click at [1523, 564] on icon "button" at bounding box center [1525, 561] width 14 height 11
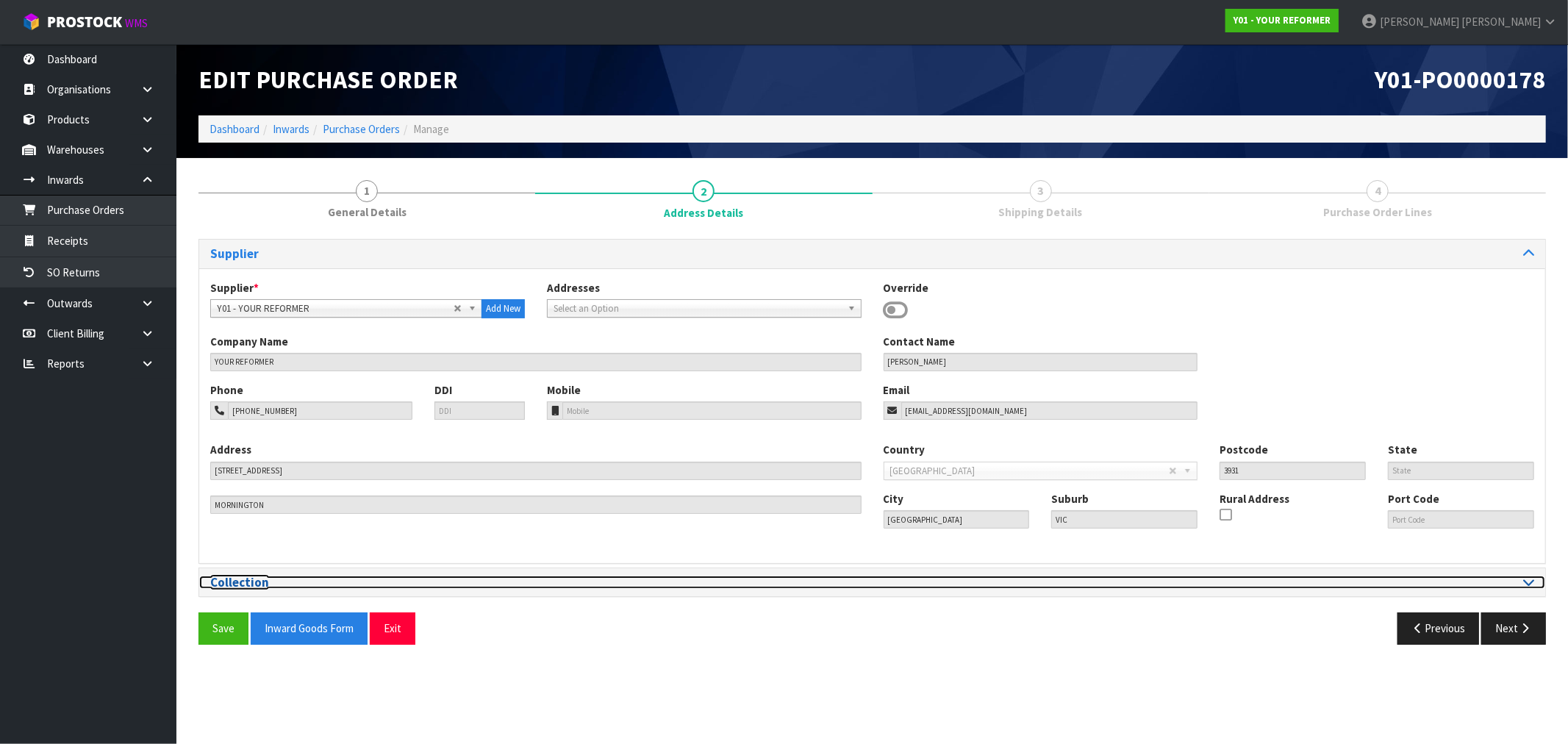
click at [496, 588] on h3 "Collection" at bounding box center [536, 582] width 652 height 14
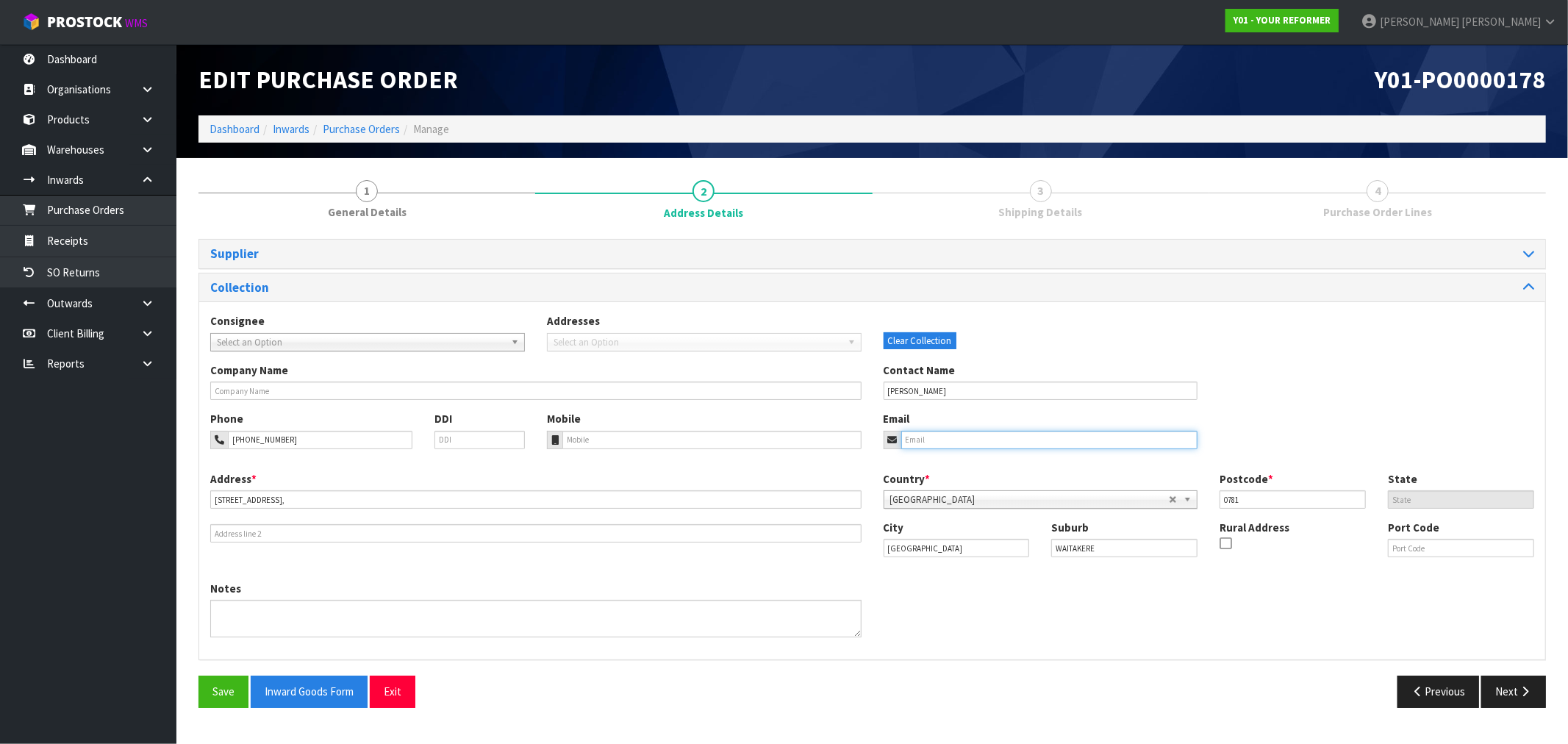
click at [943, 444] on input "email" at bounding box center [1050, 440] width 297 height 19
paste input "georgina.ivory@live.com"
type input "georgina.ivory@live.com"
click at [215, 700] on button "Save" at bounding box center [223, 692] width 50 height 32
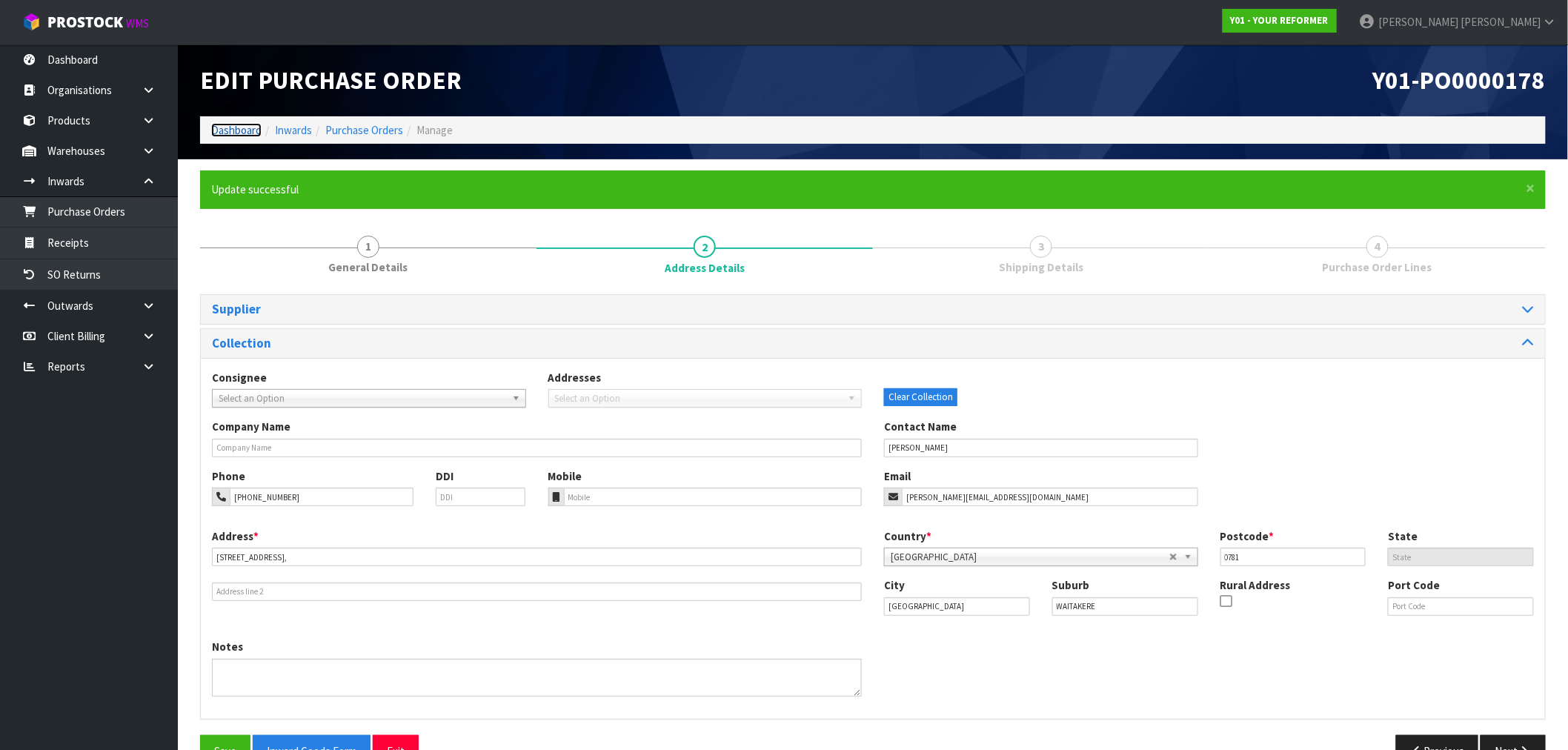
click at [227, 123] on link "Dashboard" at bounding box center [237, 130] width 50 height 14
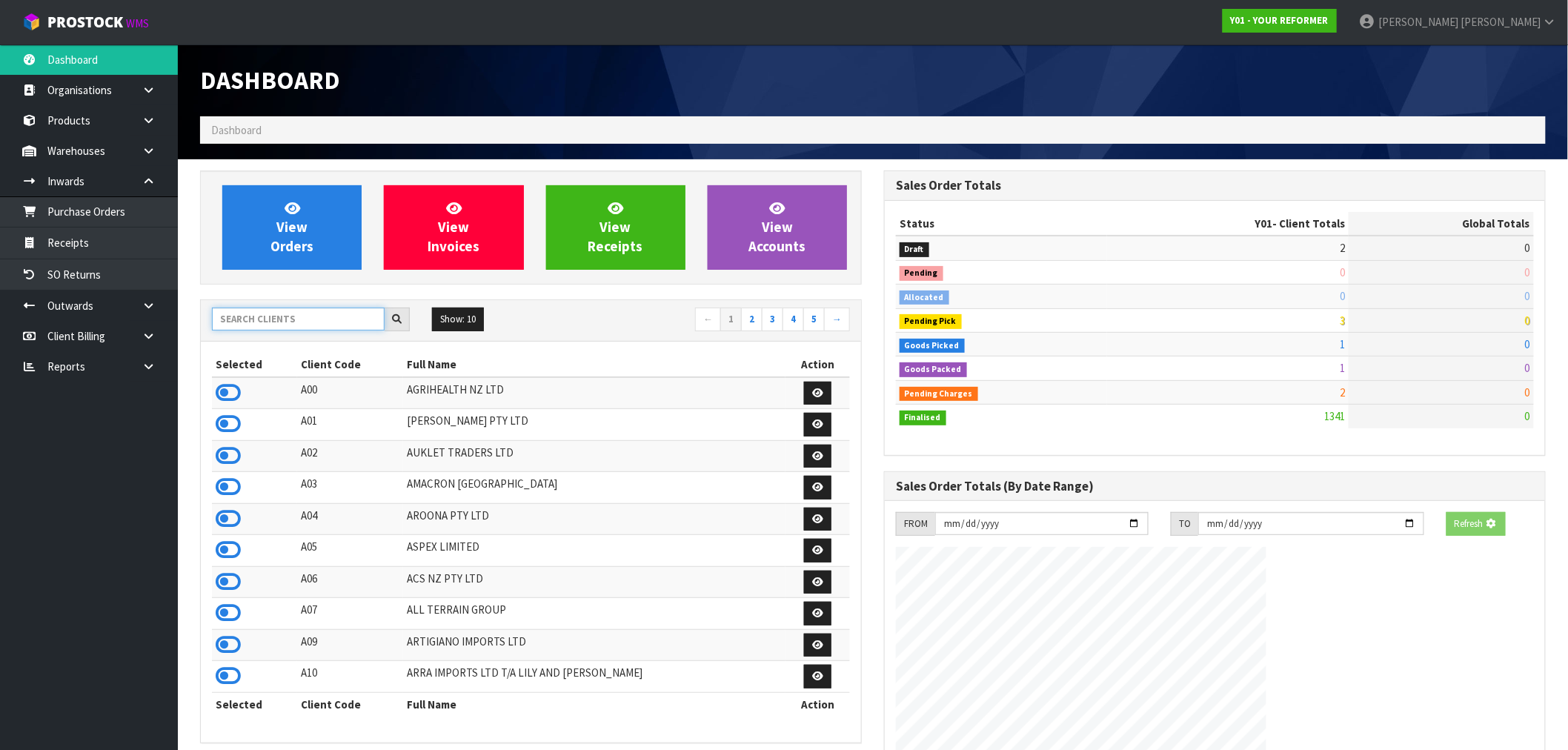
click at [319, 311] on input "text" at bounding box center [298, 319] width 173 height 23
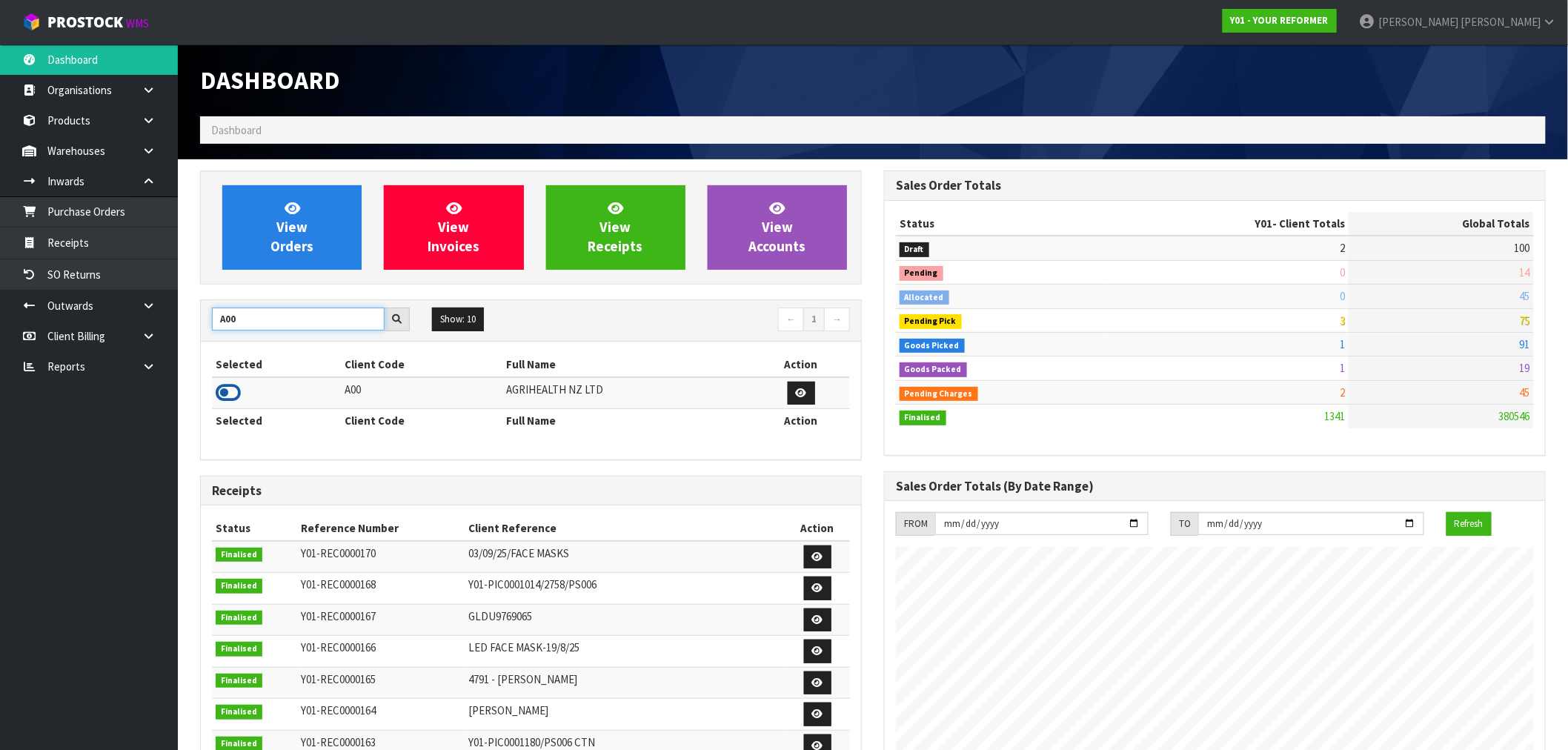
type input "A00"
click at [228, 392] on icon at bounding box center [228, 392] width 25 height 22
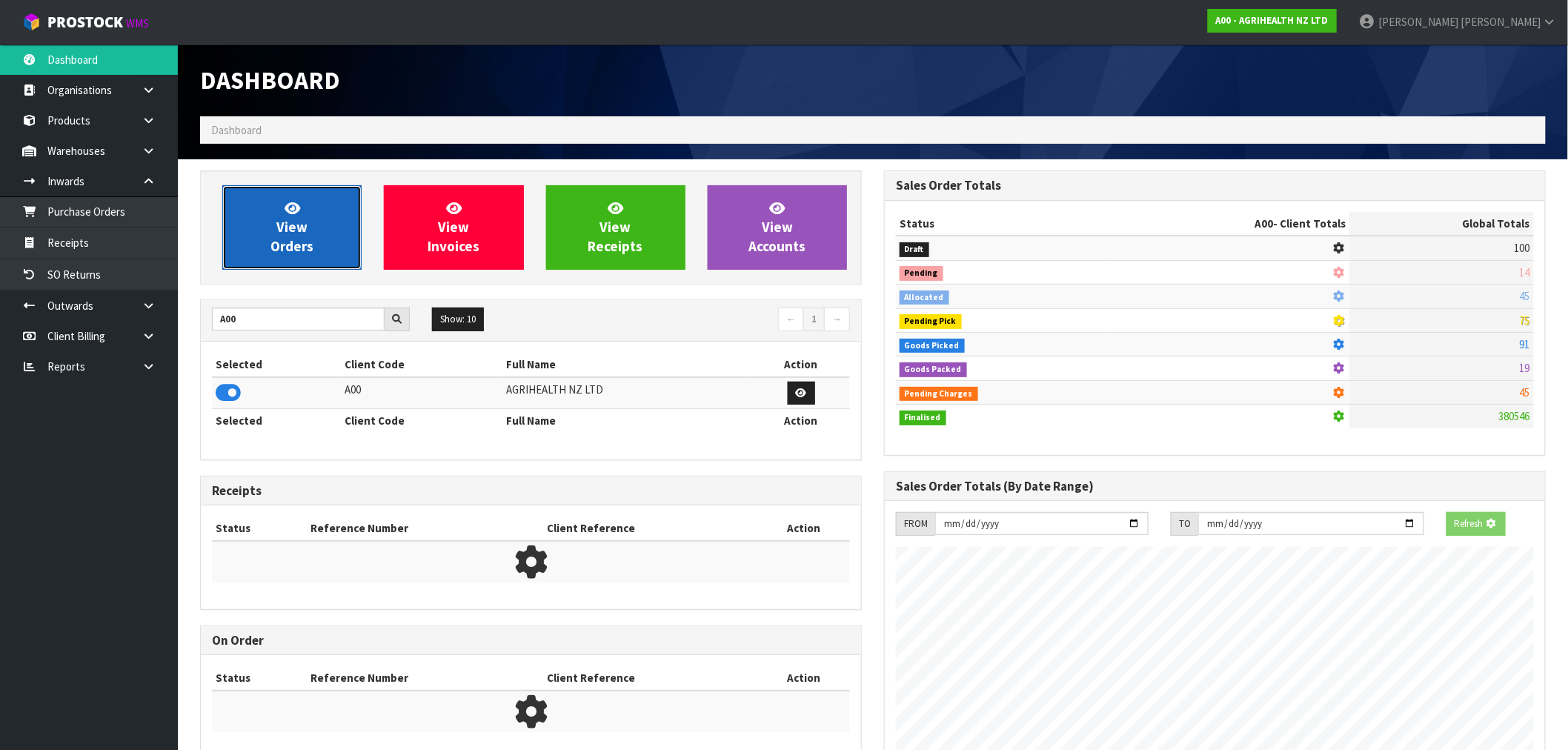
scroll to position [924, 684]
click at [334, 211] on link "View Orders" at bounding box center [291, 228] width 139 height 84
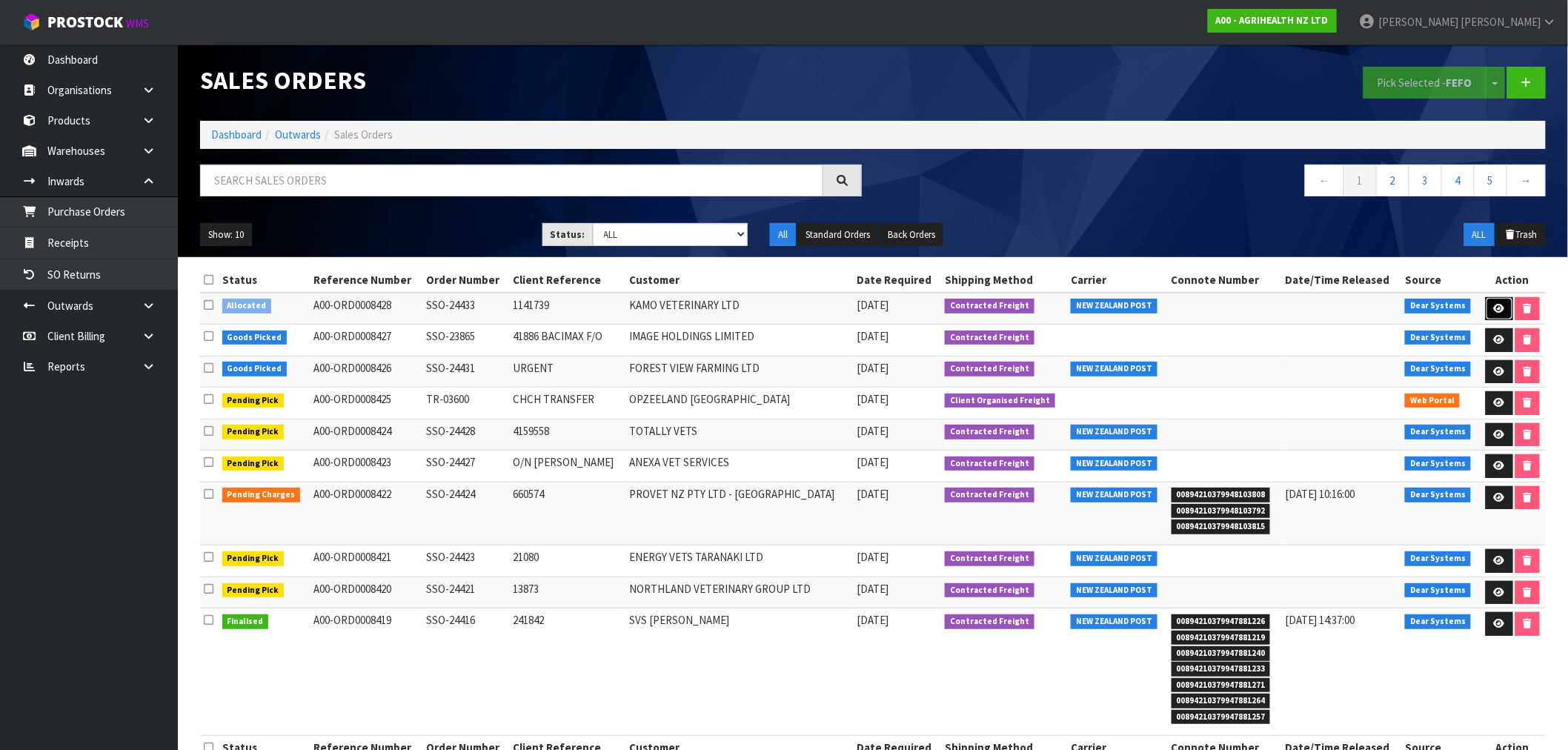
click at [1490, 304] on link at bounding box center [1499, 309] width 28 height 23
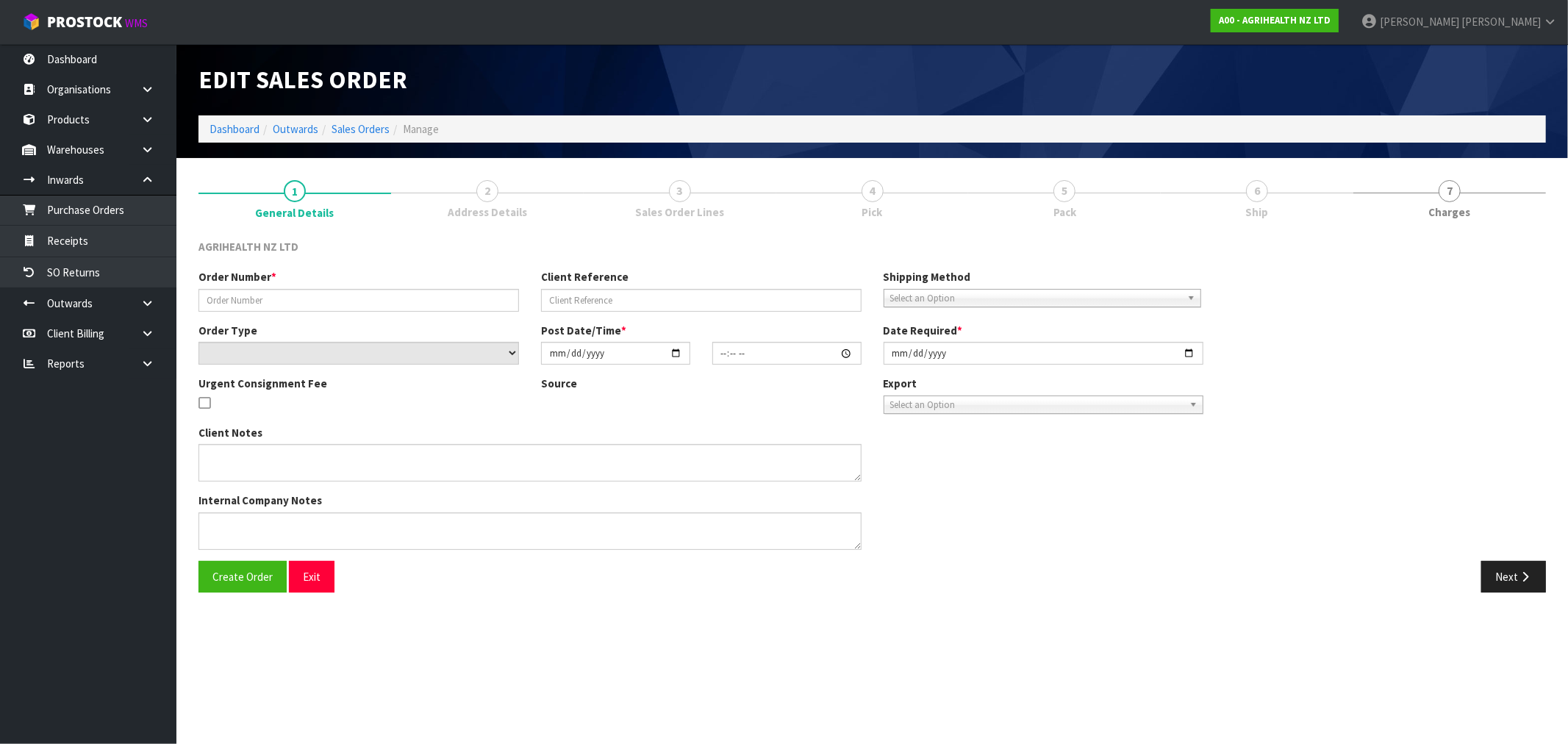
type input "SSO-24433"
type input "1141739"
select select "number:0"
type input "[DATE]"
type input "11:19:10.000"
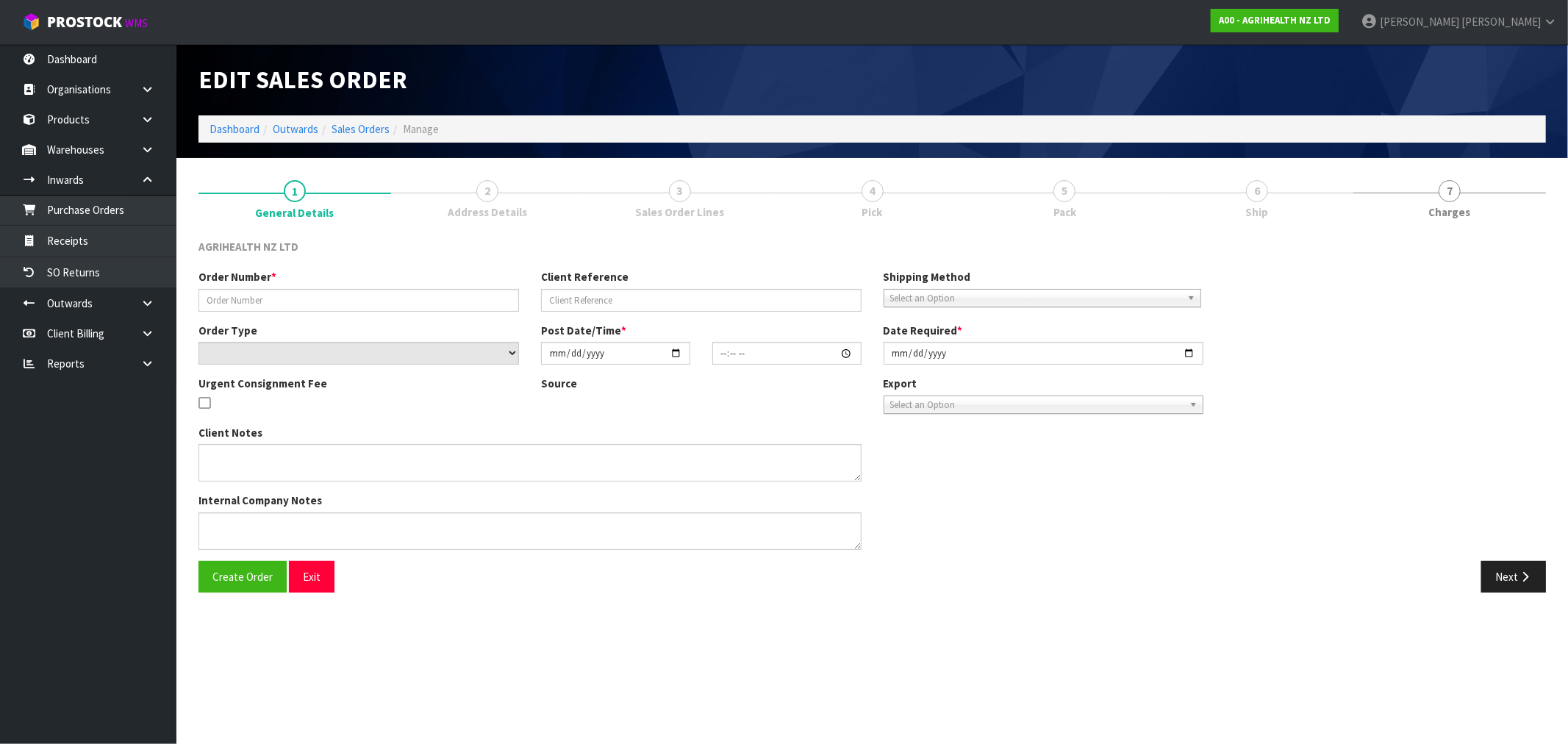
type input "[DATE]"
type textarea "SHIP BY: Overnight Courier"
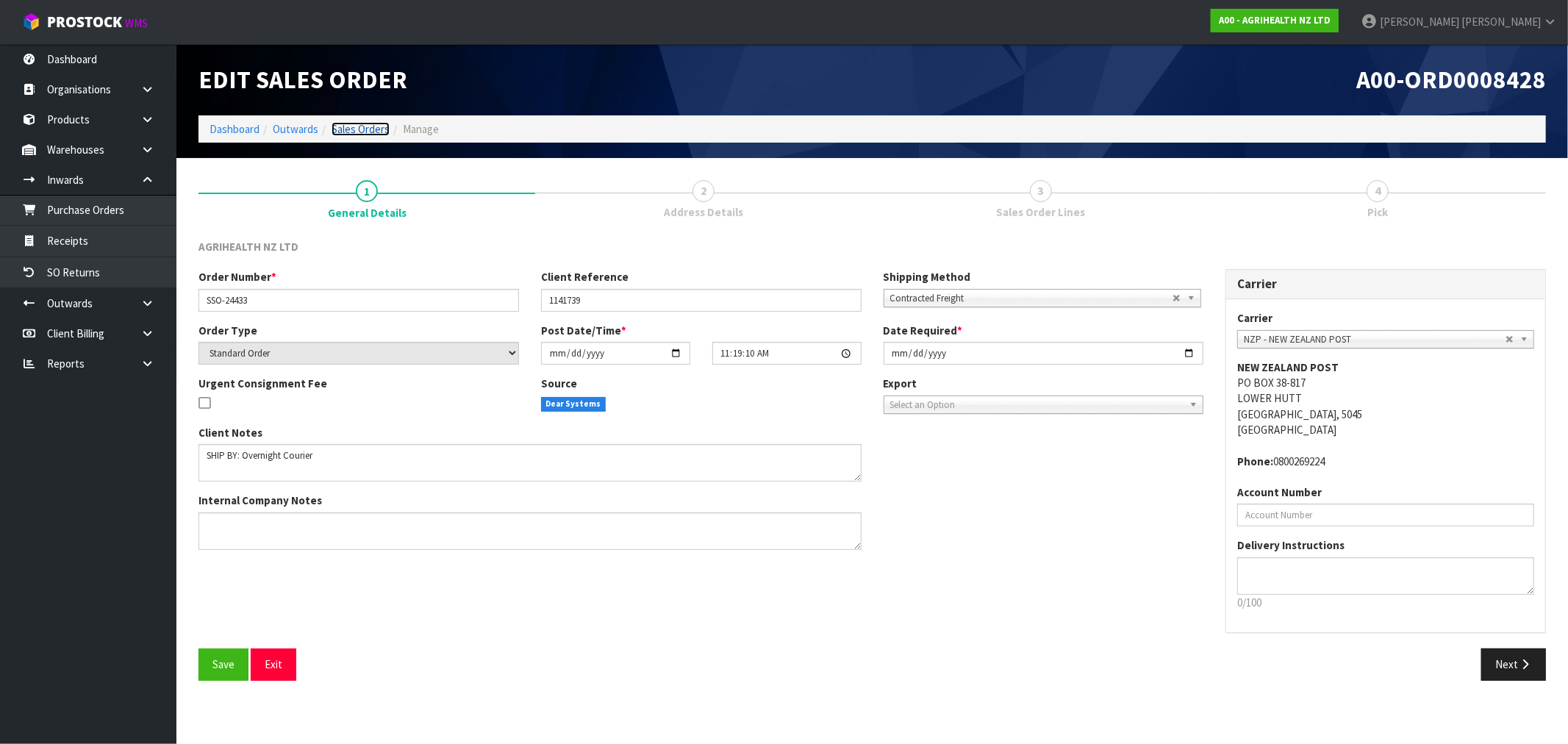
click at [364, 133] on link "Sales Orders" at bounding box center [360, 129] width 58 height 14
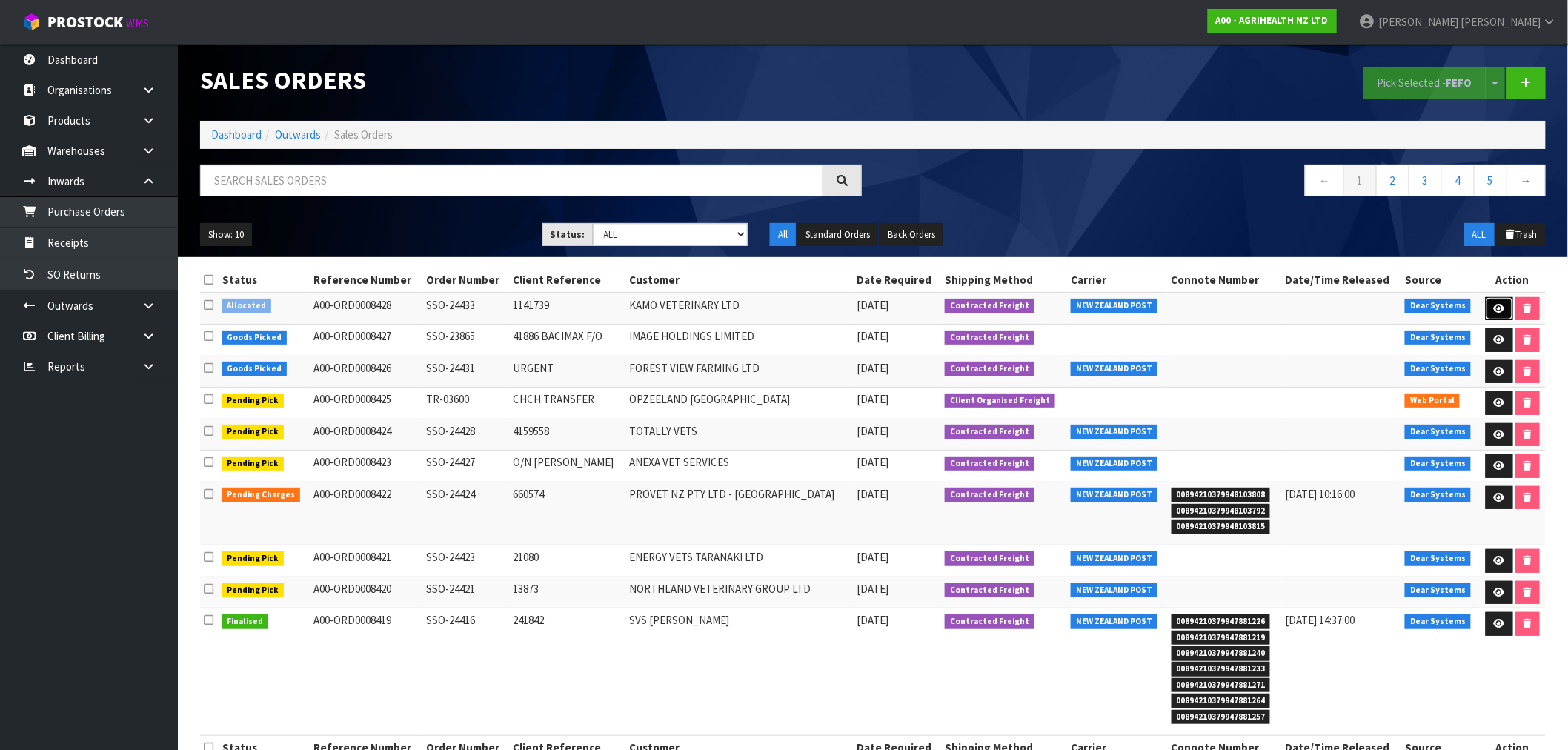
click at [1498, 306] on icon at bounding box center [1499, 308] width 11 height 10
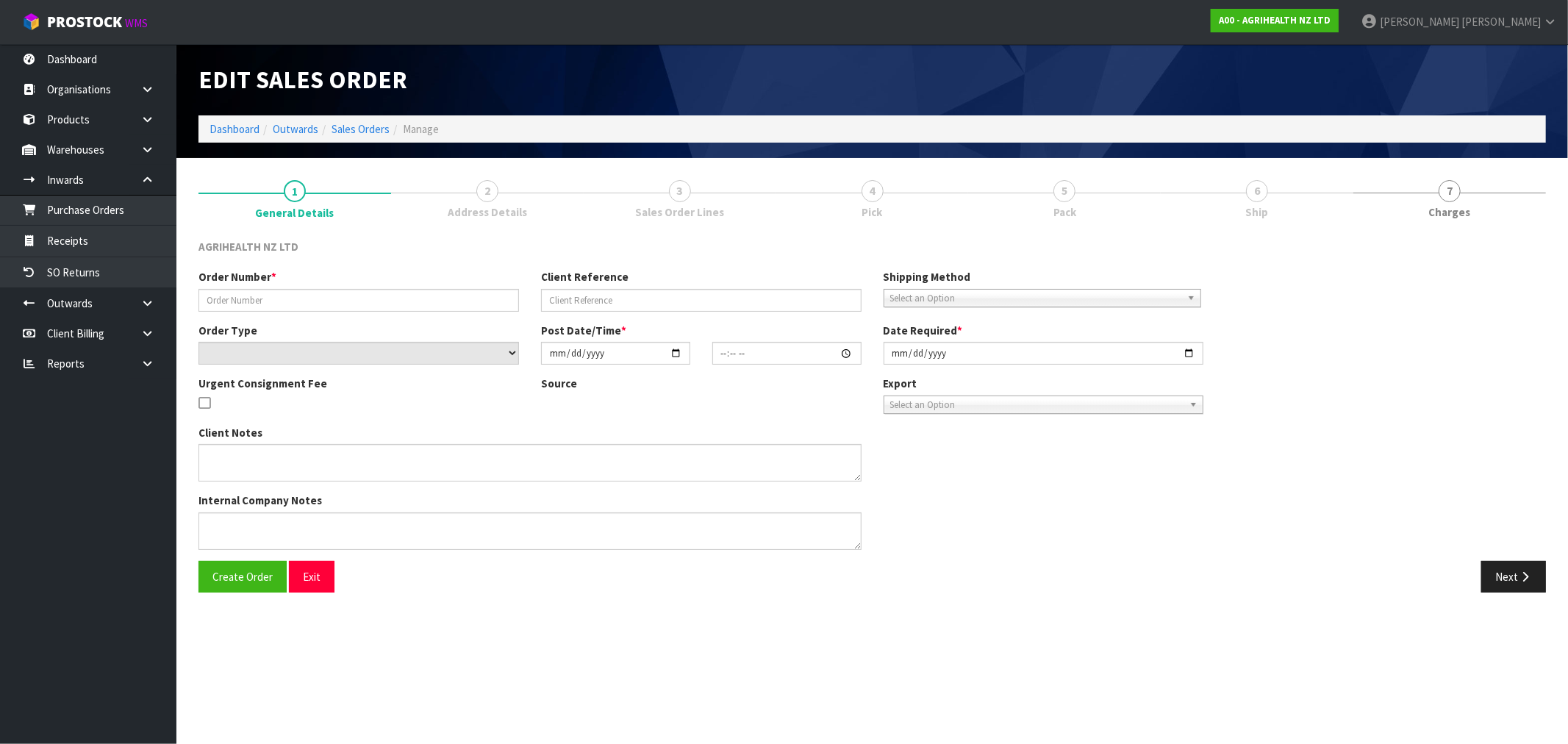
type input "SSO-24433"
type input "1141739"
select select "number:0"
type input "[DATE]"
type input "11:19:10.000"
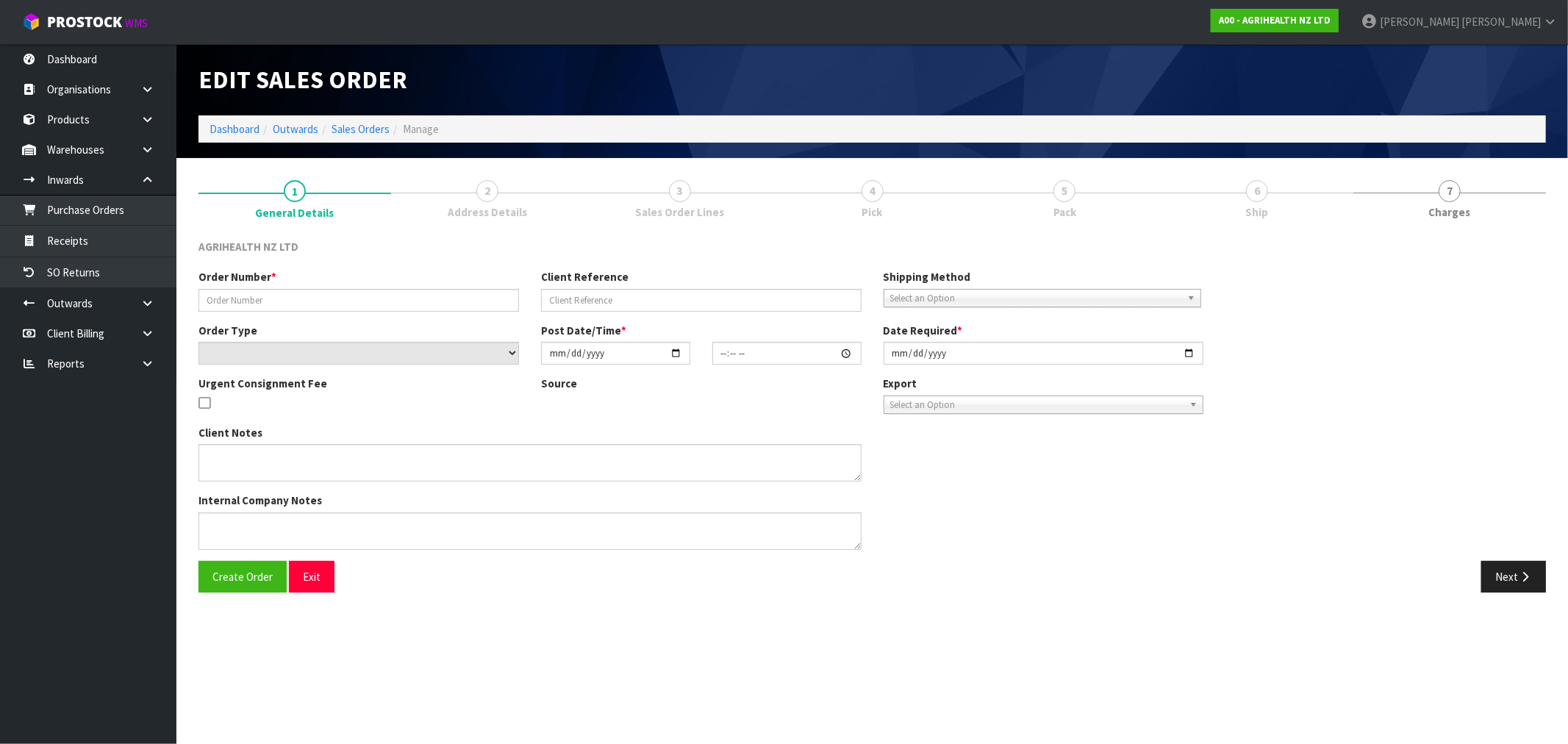
type input "[DATE]"
type textarea "SHIP BY: Overnight Courier"
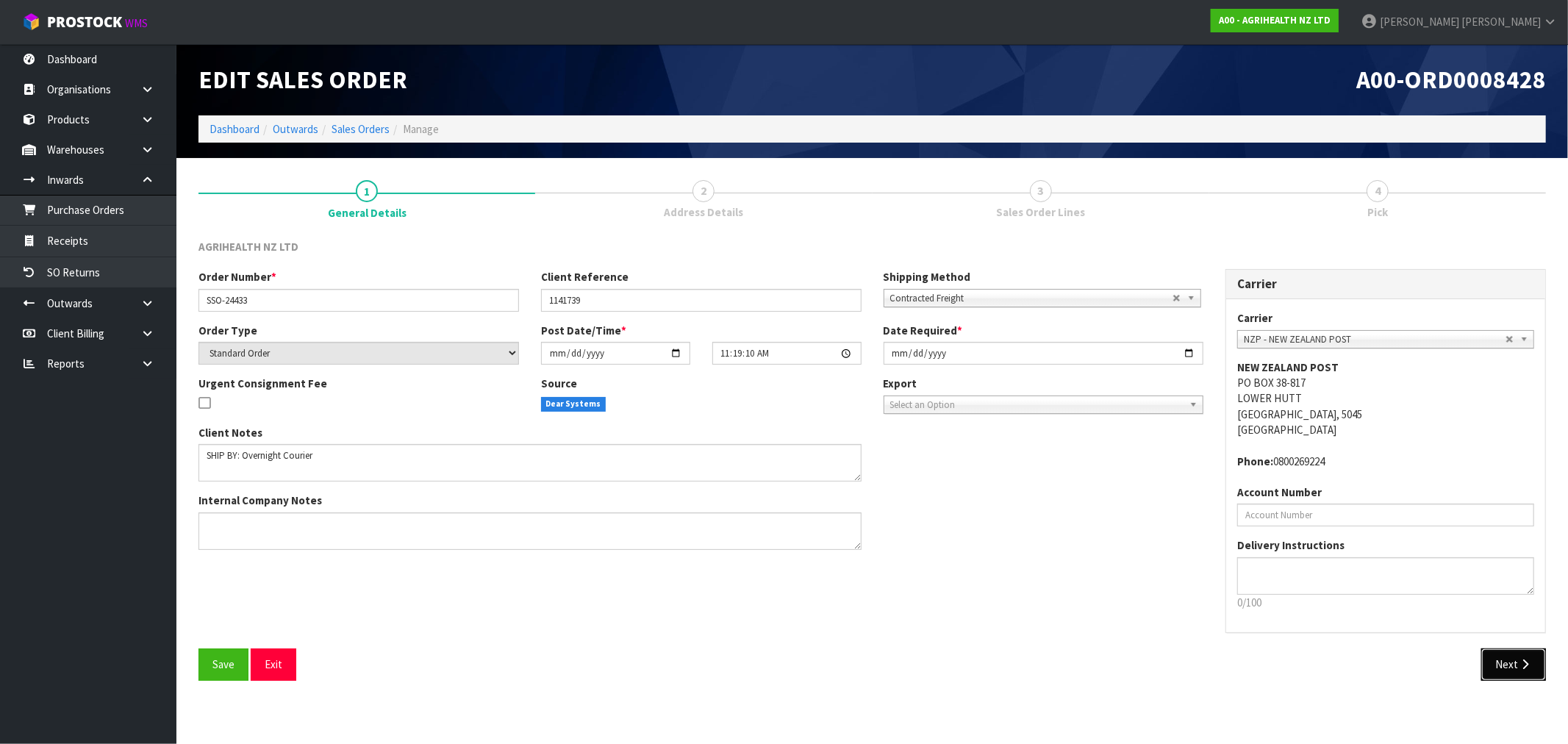
click at [1532, 660] on button "Next" at bounding box center [1513, 664] width 65 height 32
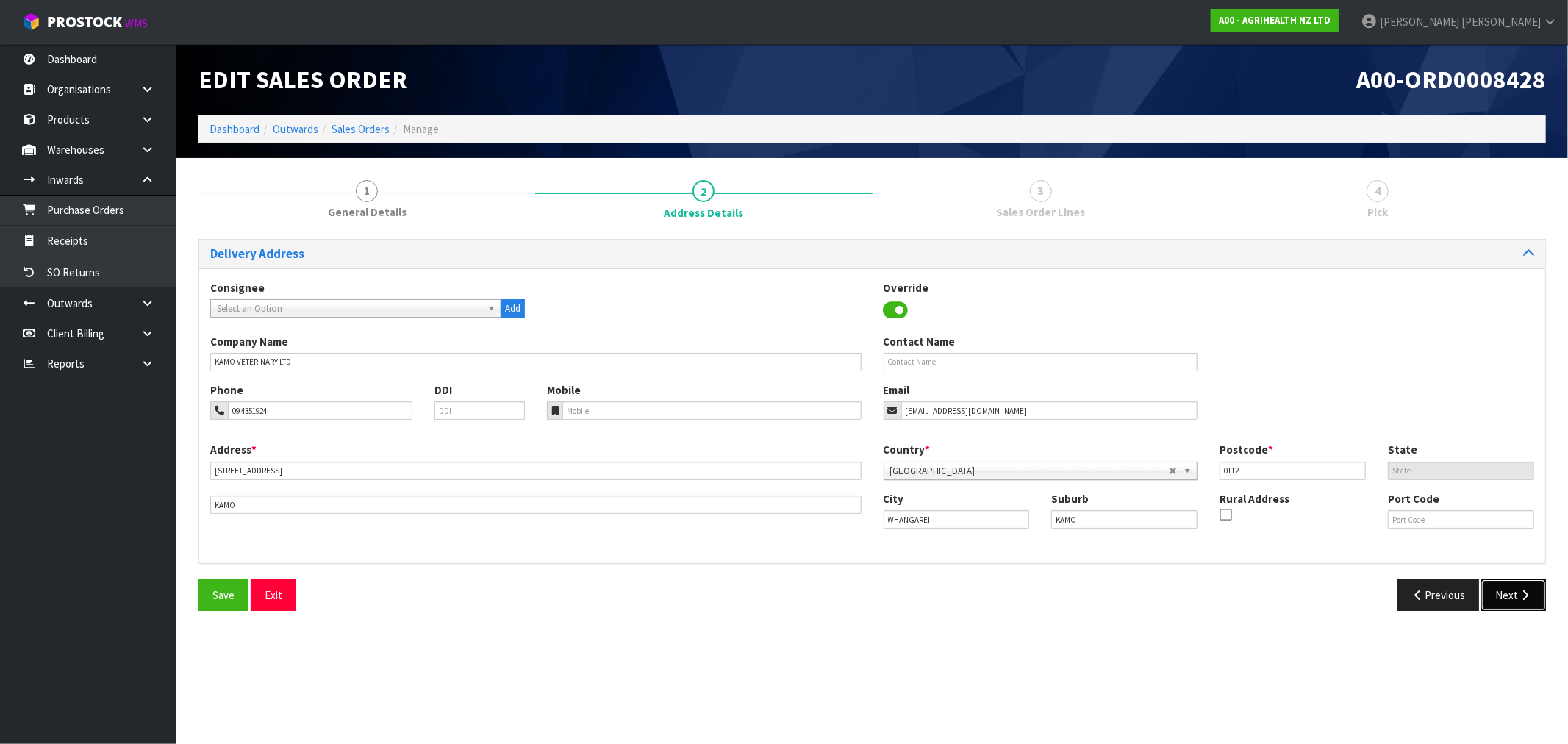
click at [1523, 593] on icon "button" at bounding box center [1525, 595] width 14 height 11
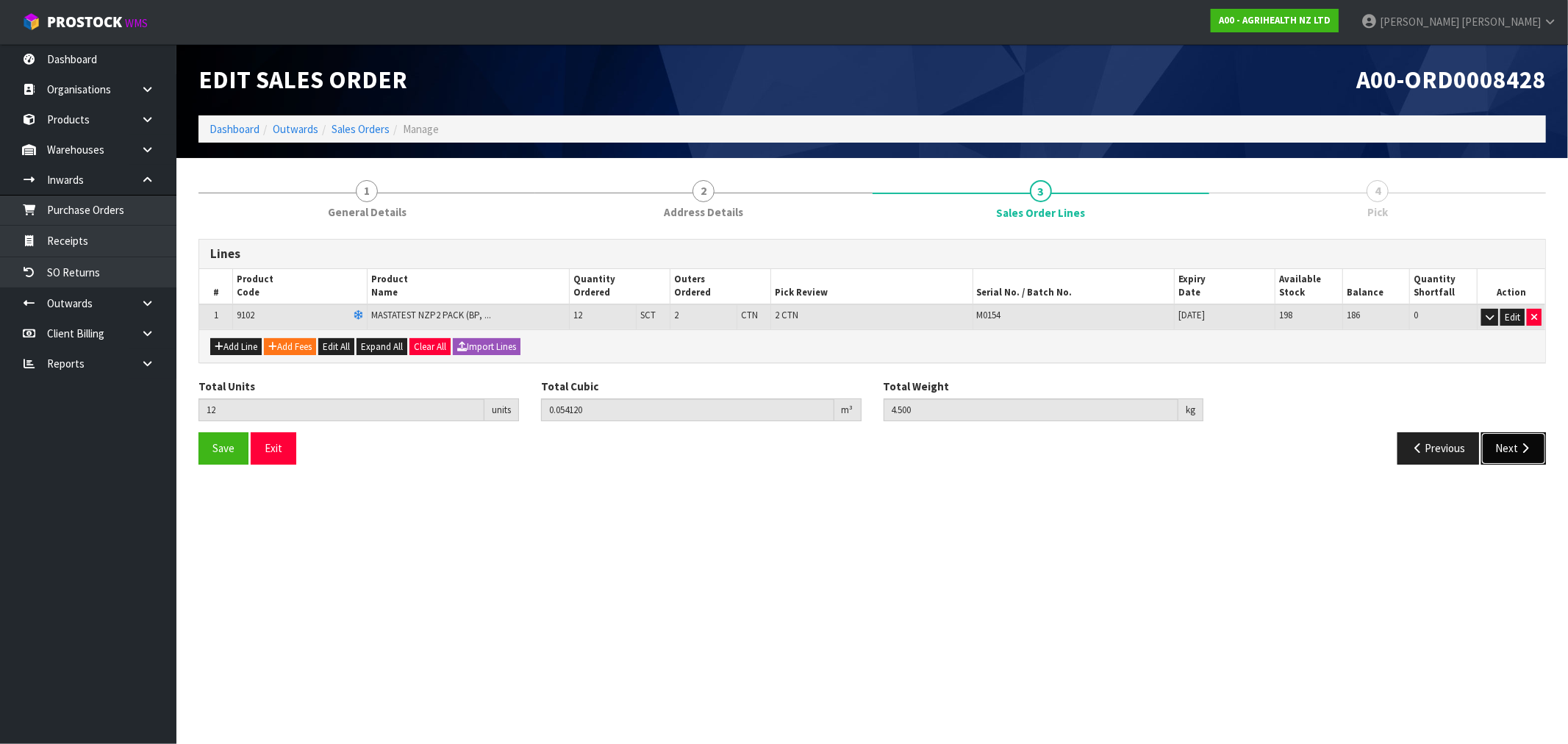
click at [1527, 456] on button "Next" at bounding box center [1513, 448] width 65 height 32
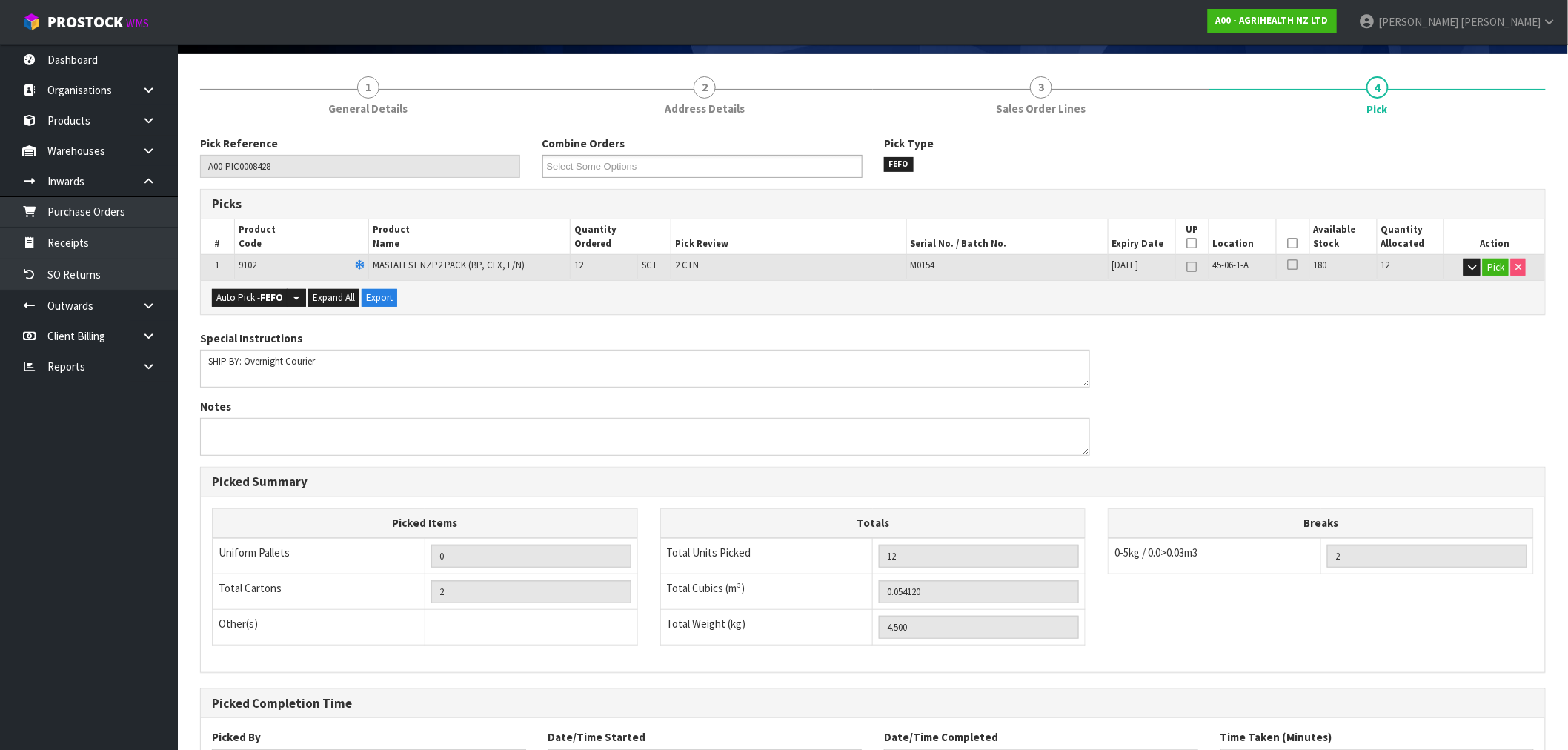
scroll to position [231, 0]
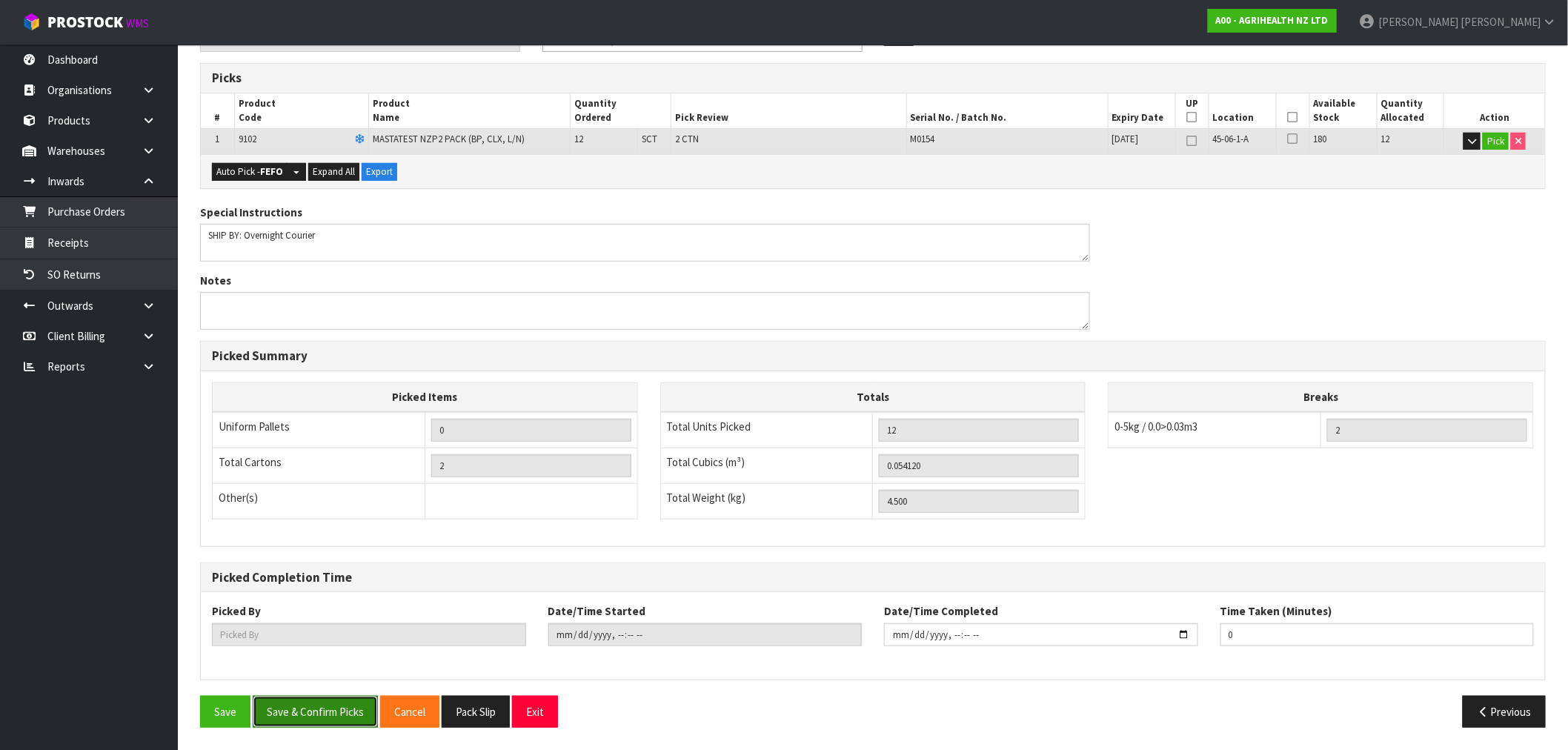
click at [321, 710] on button "Save & Confirm Picks" at bounding box center [315, 711] width 125 height 32
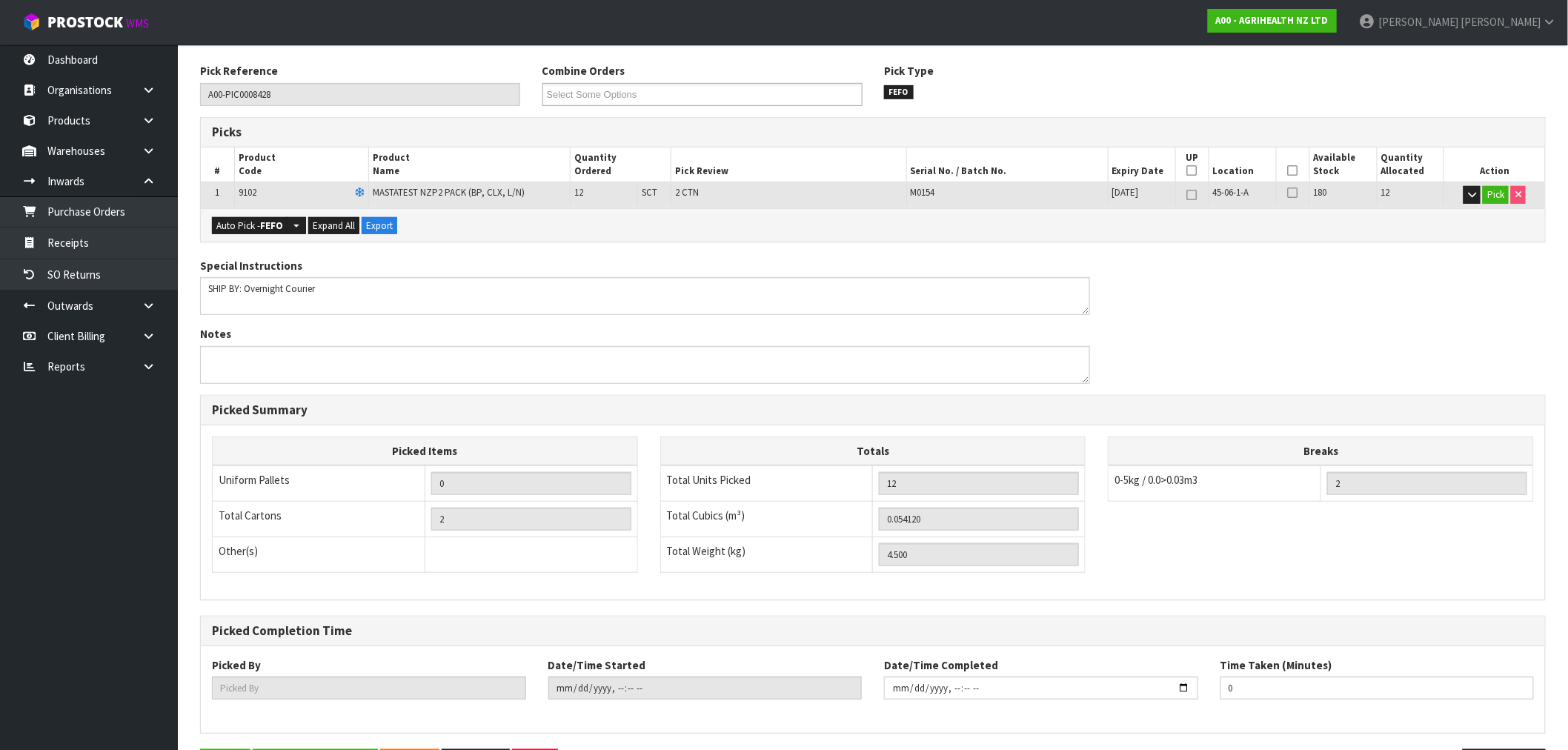
scroll to position [0, 0]
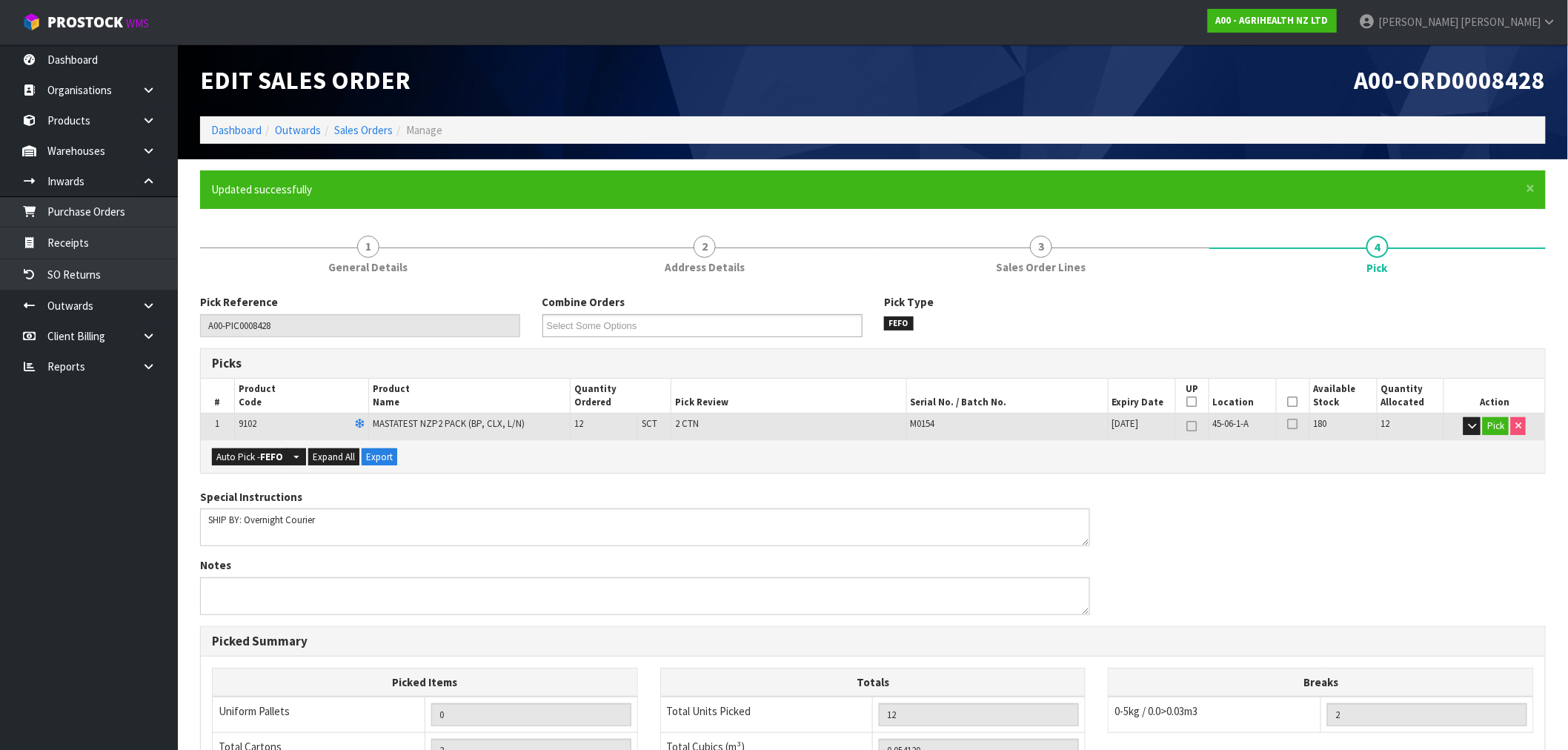
type input "Rocio Lopez"
type input "2025-09-10T11:22:57"
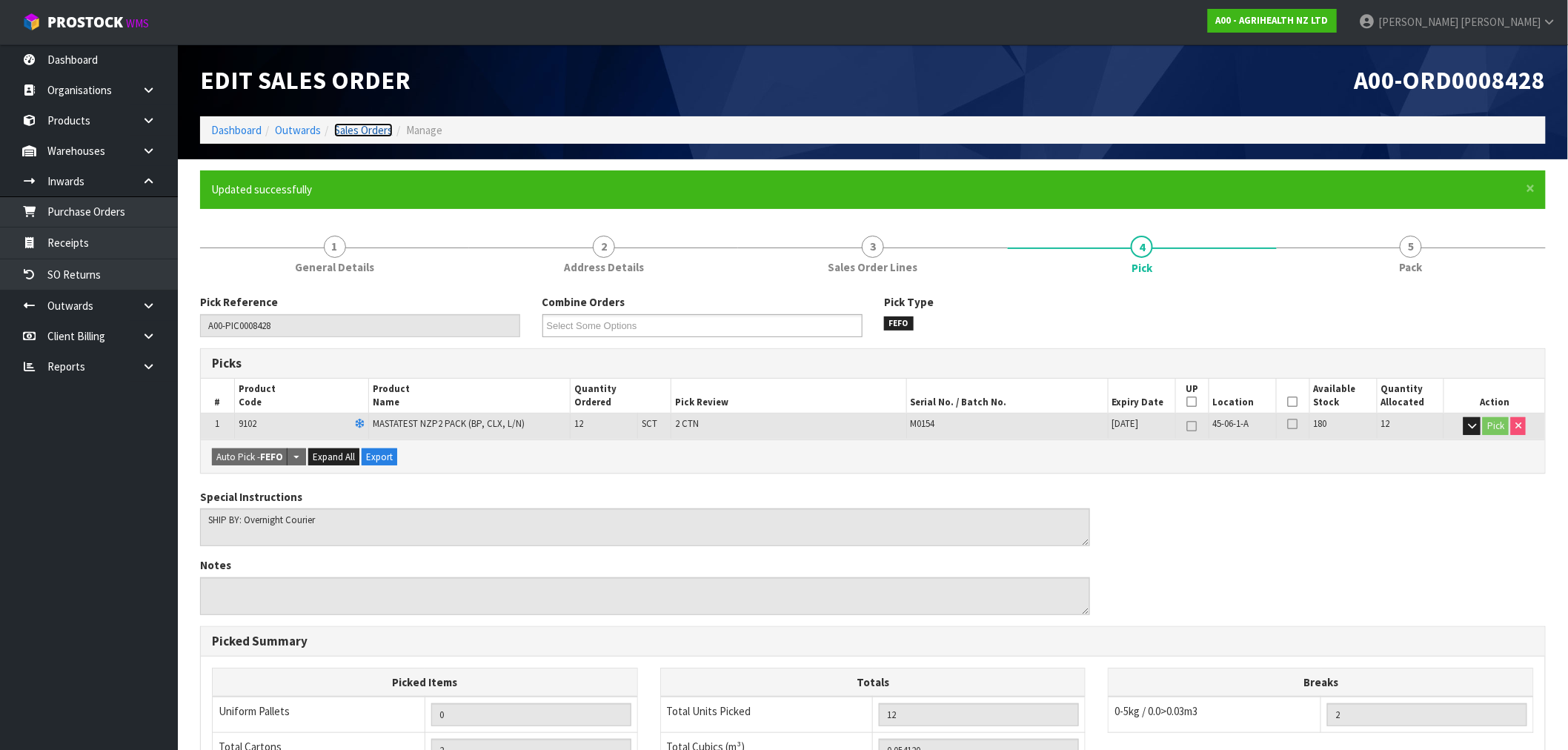
click at [363, 131] on link "Sales Orders" at bounding box center [363, 130] width 58 height 14
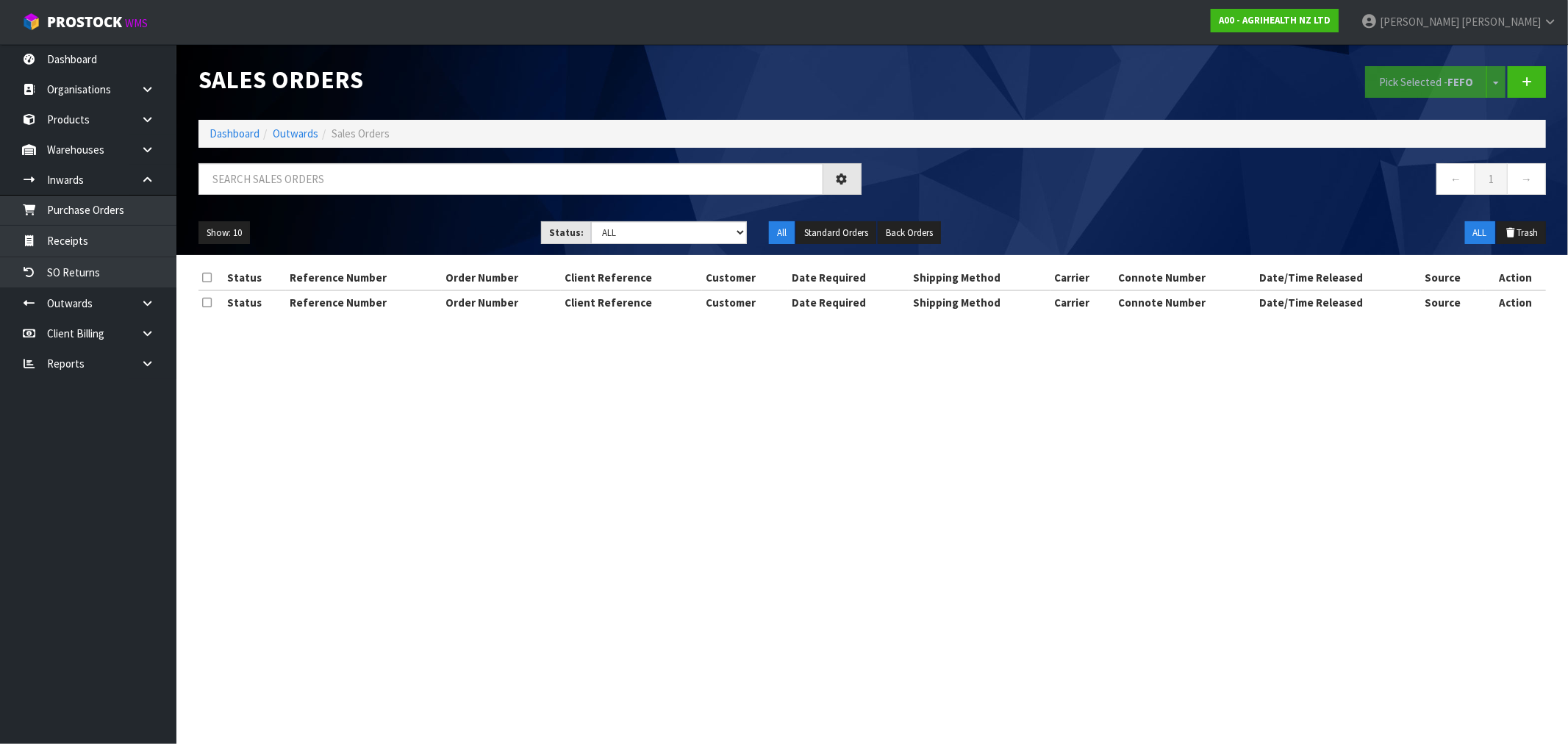
click at [236, 142] on ol "Dashboard Outwards Sales Orders" at bounding box center [872, 133] width 1348 height 28
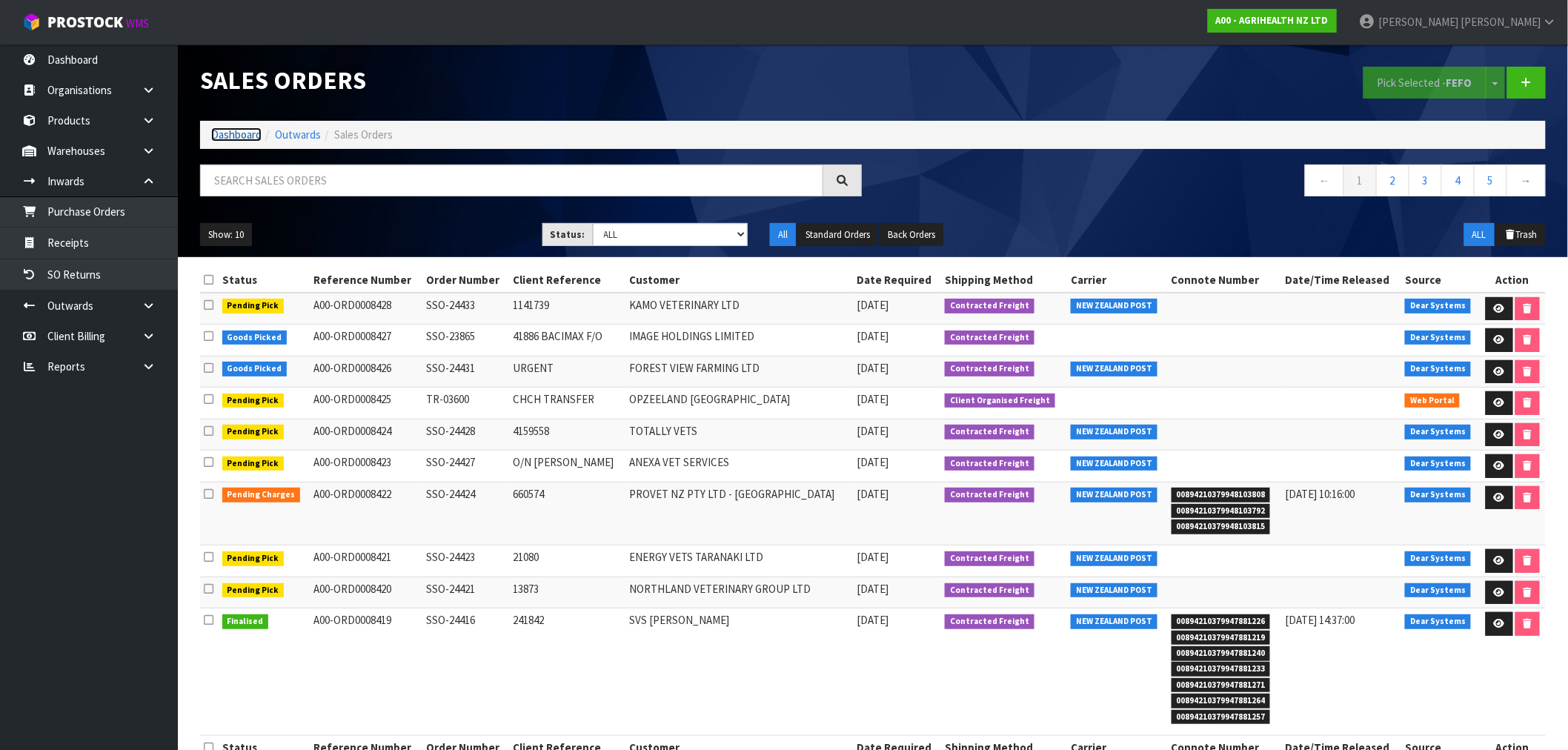
click at [230, 134] on link "Dashboard" at bounding box center [237, 134] width 50 height 14
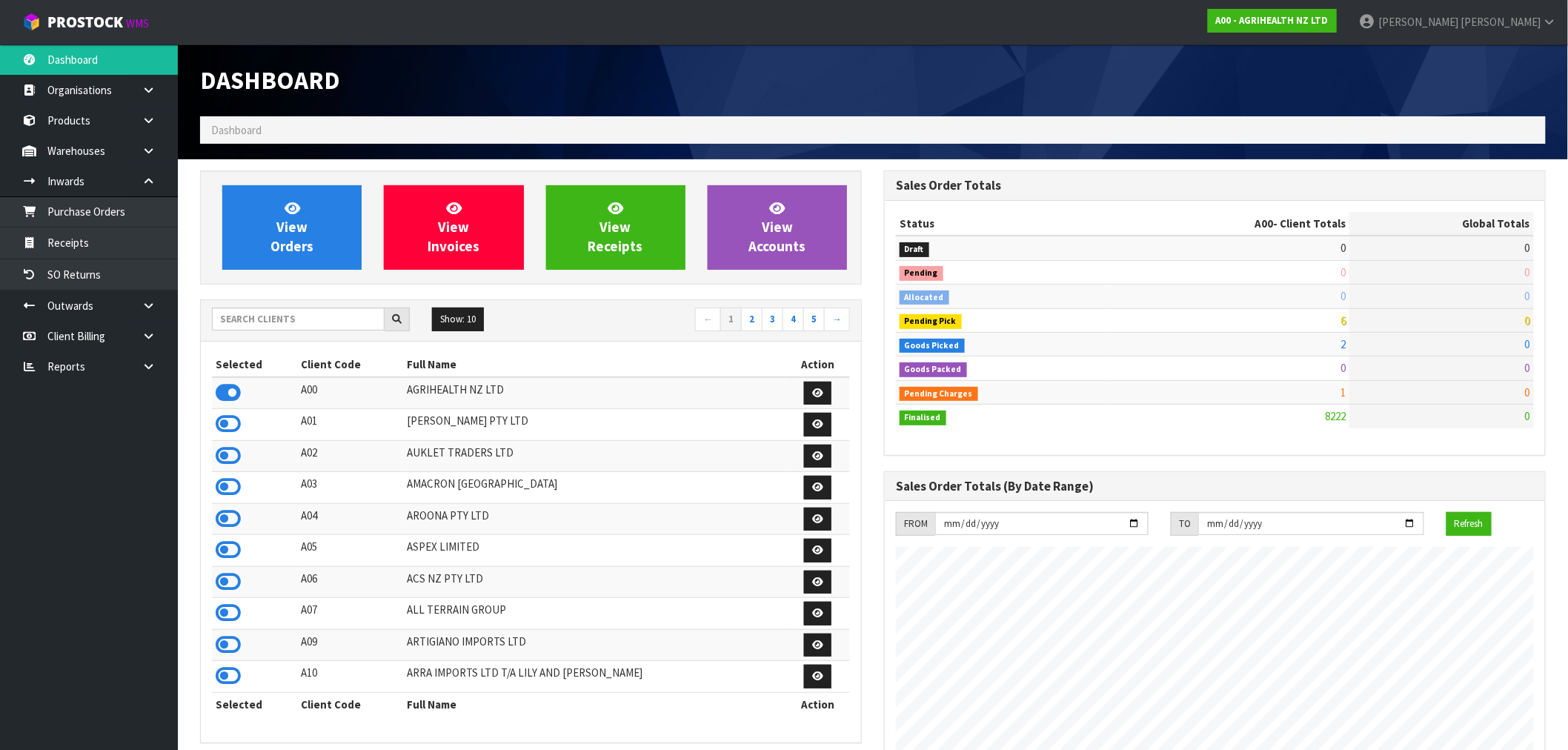
scroll to position [1123, 684]
drag, startPoint x: 271, startPoint y: 210, endPoint x: 329, endPoint y: 212, distance: 58.0
click at [271, 211] on link "View Orders" at bounding box center [291, 228] width 139 height 84
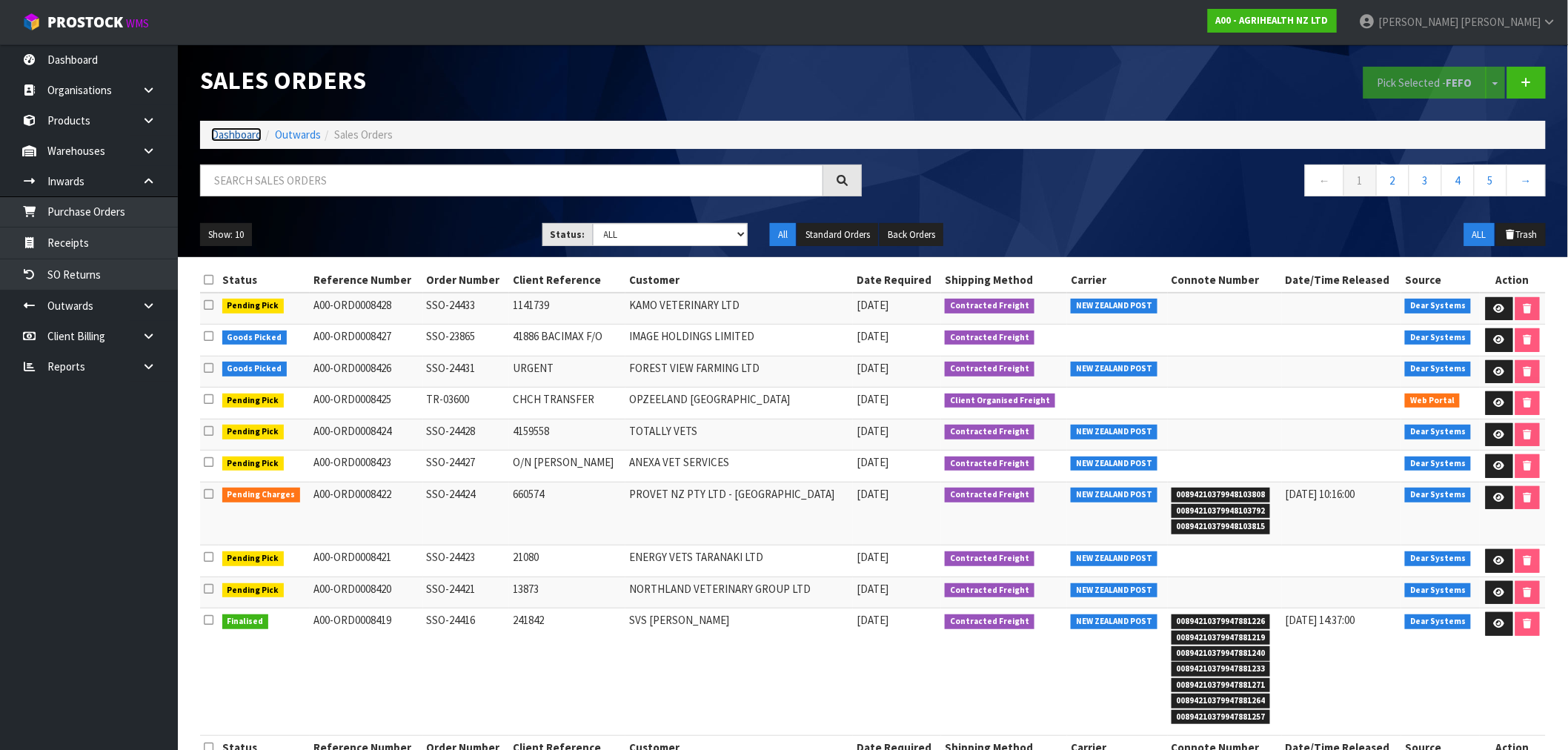
click at [256, 128] on link "Dashboard" at bounding box center [237, 134] width 50 height 14
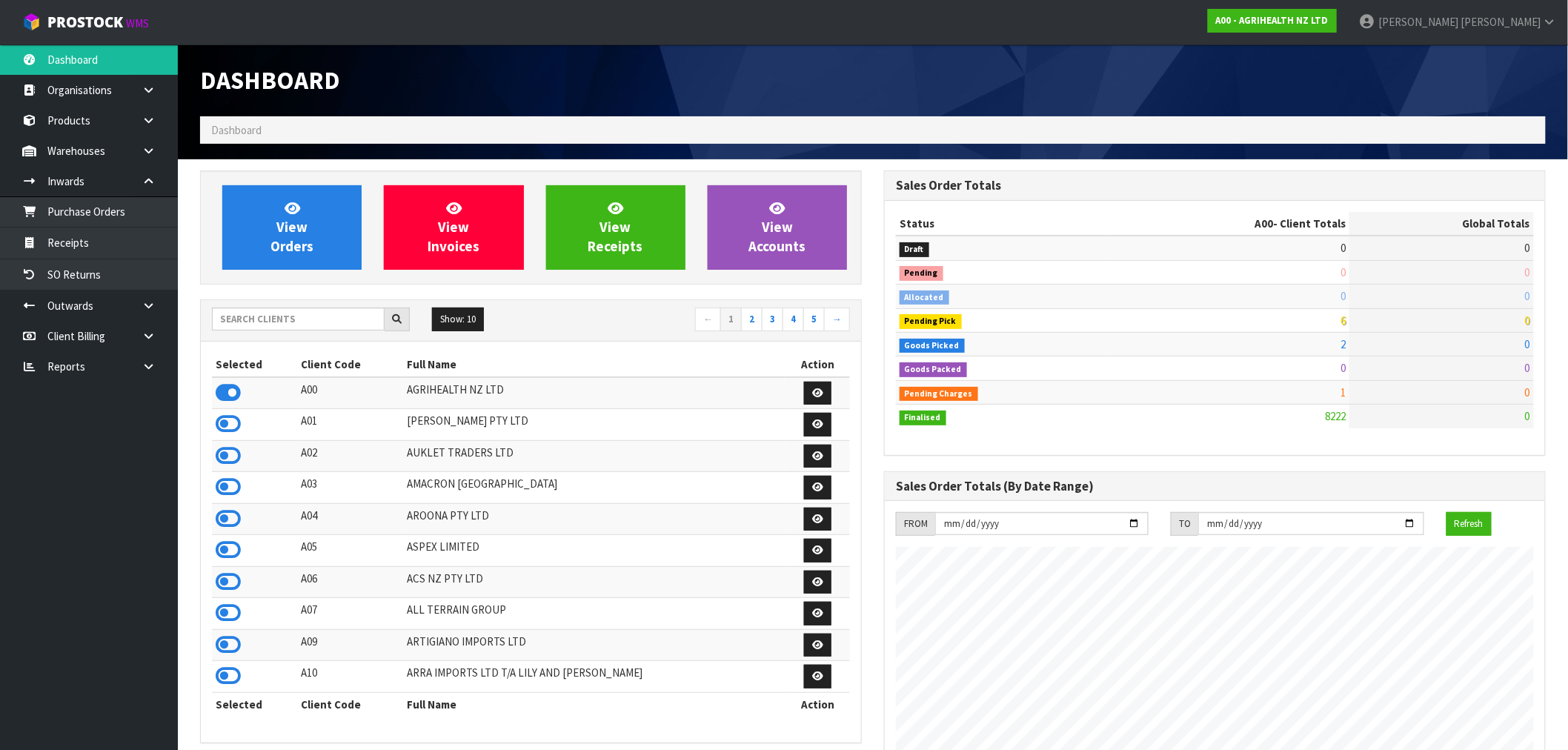
scroll to position [1123, 684]
click at [352, 319] on input "text" at bounding box center [298, 319] width 173 height 23
click at [306, 319] on input "text" at bounding box center [298, 319] width 173 height 23
click at [137, 375] on link at bounding box center [154, 366] width 47 height 30
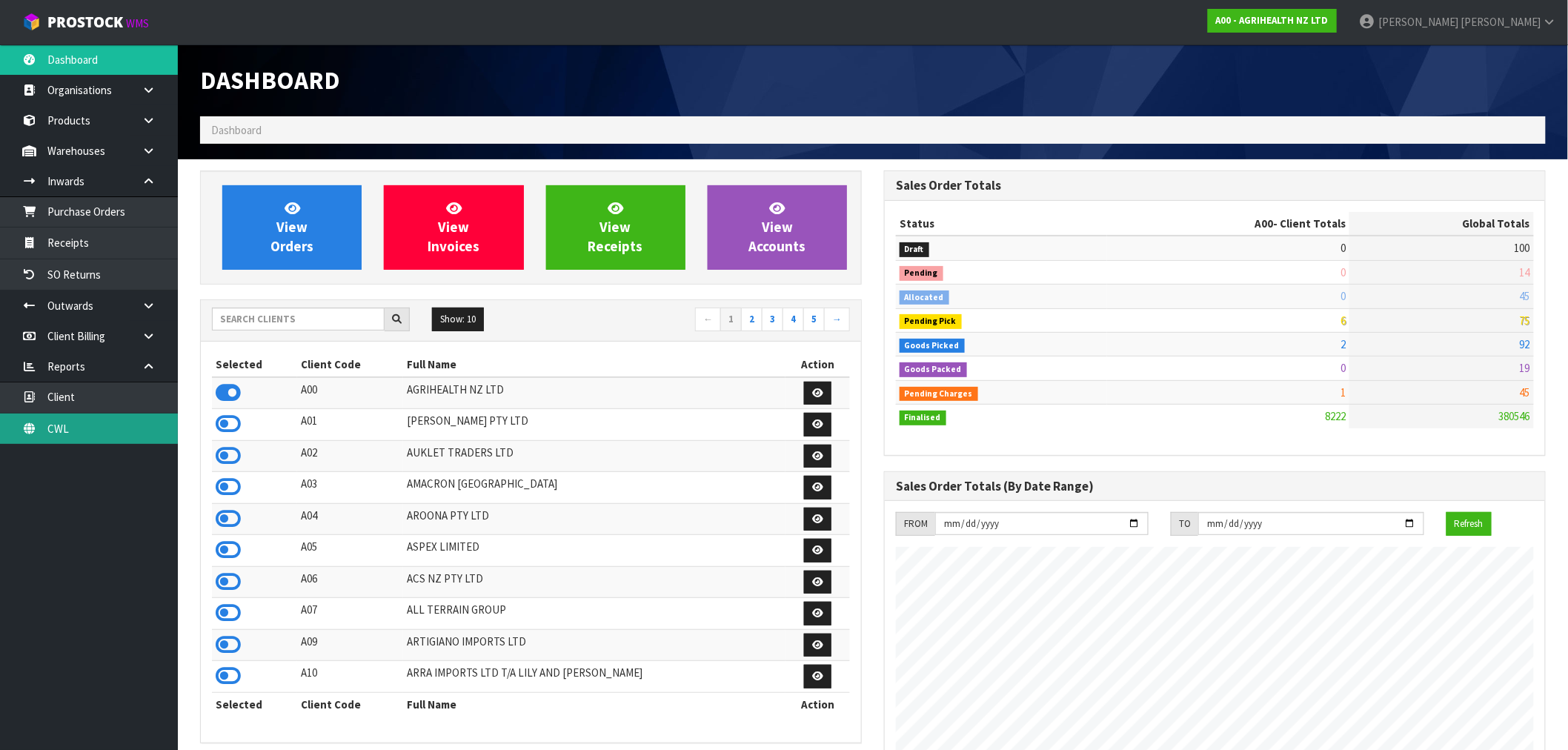
click at [109, 430] on link "CWL" at bounding box center [89, 428] width 177 height 30
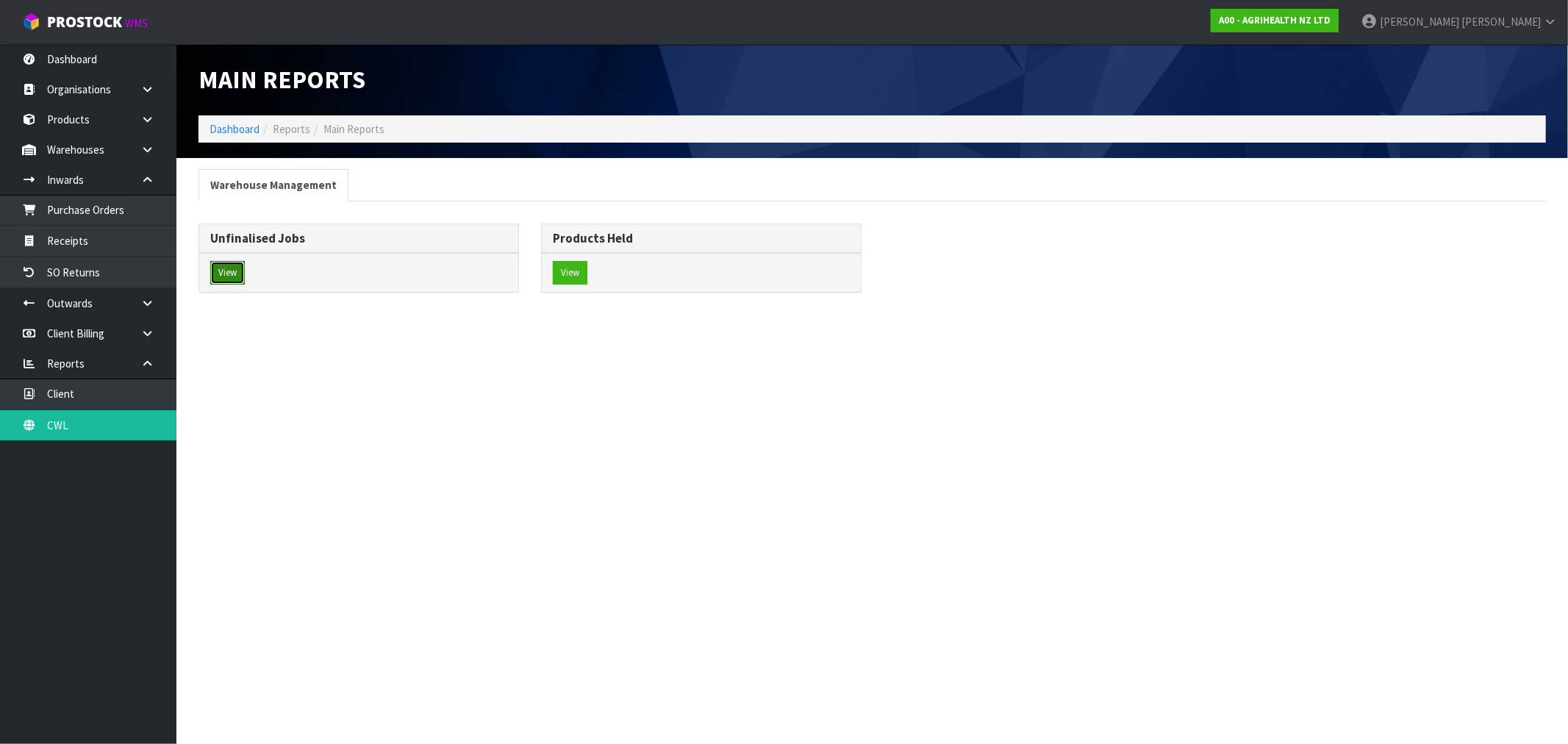
click at [222, 275] on button "View" at bounding box center [228, 273] width 35 height 23
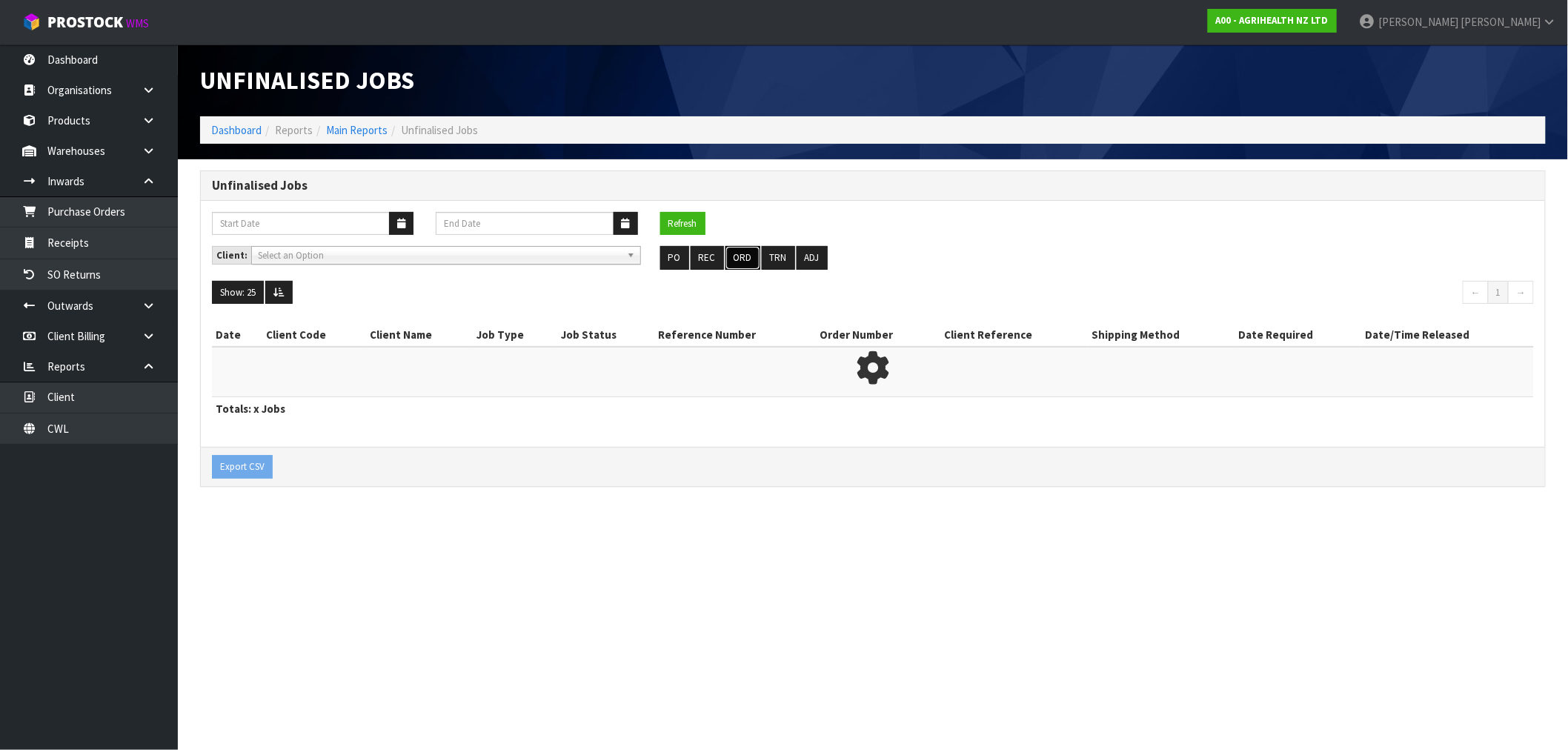
click at [752, 254] on button "ORD" at bounding box center [743, 258] width 35 height 23
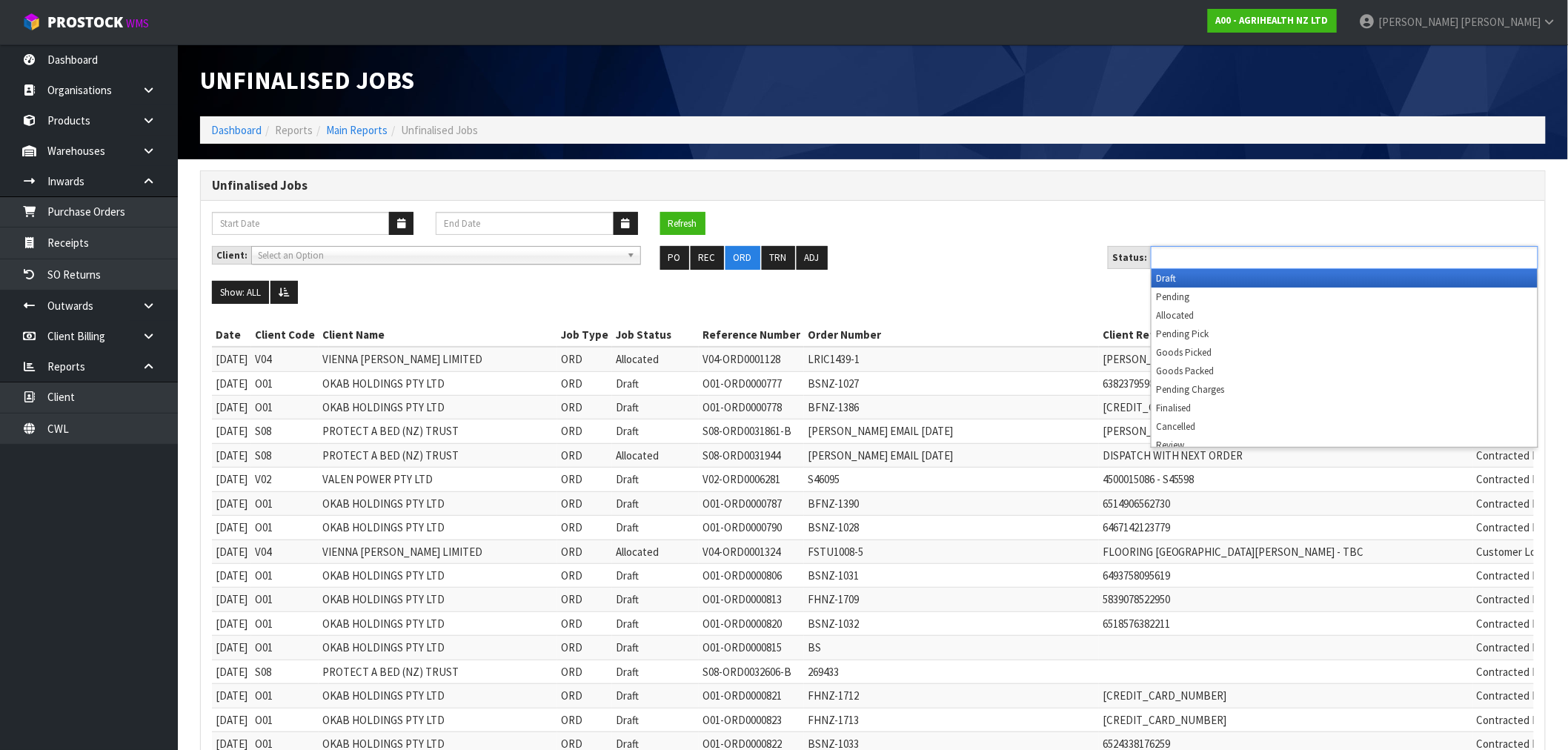
click at [1196, 255] on input "text" at bounding box center [1210, 257] width 109 height 19
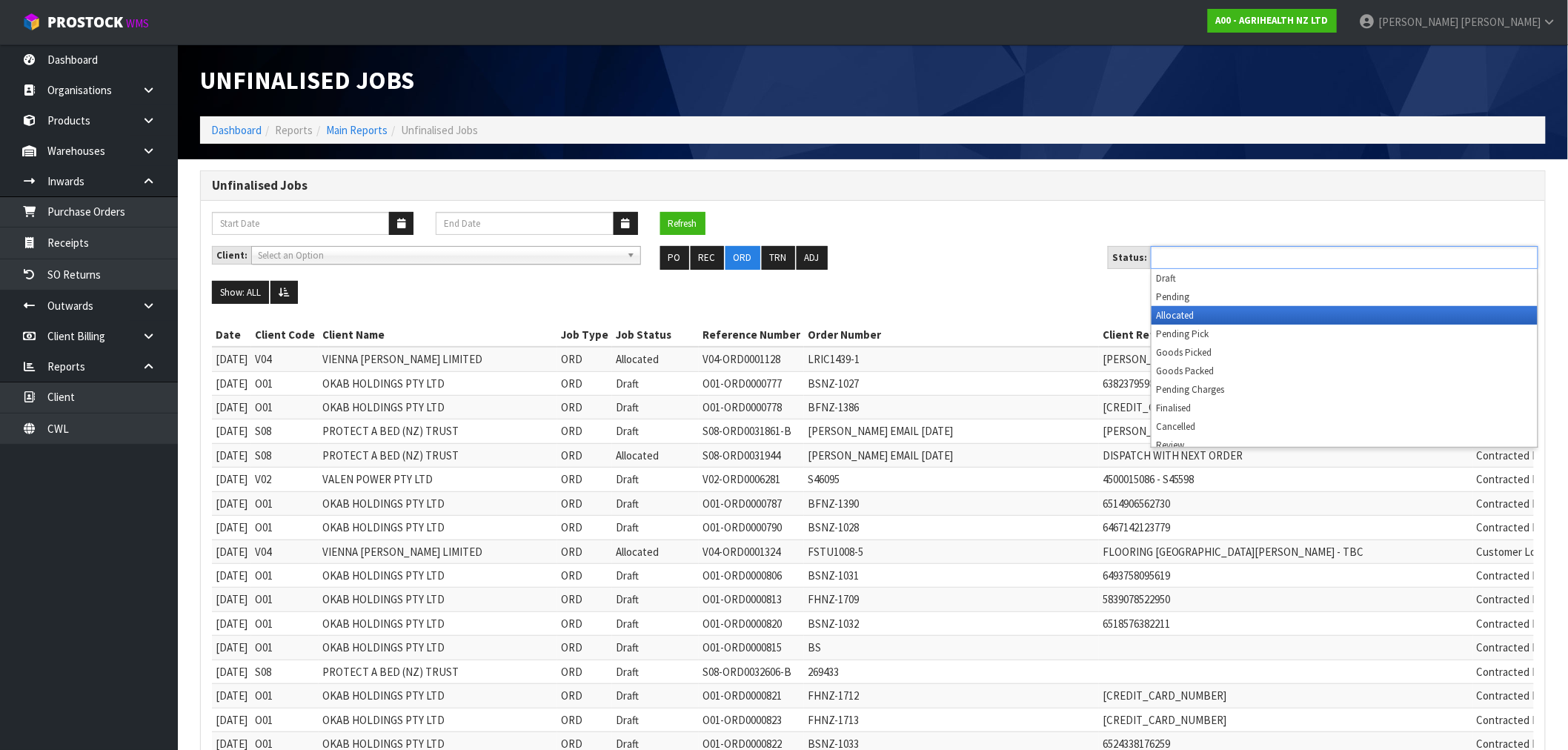
click at [1205, 315] on li "Allocated" at bounding box center [1344, 315] width 386 height 19
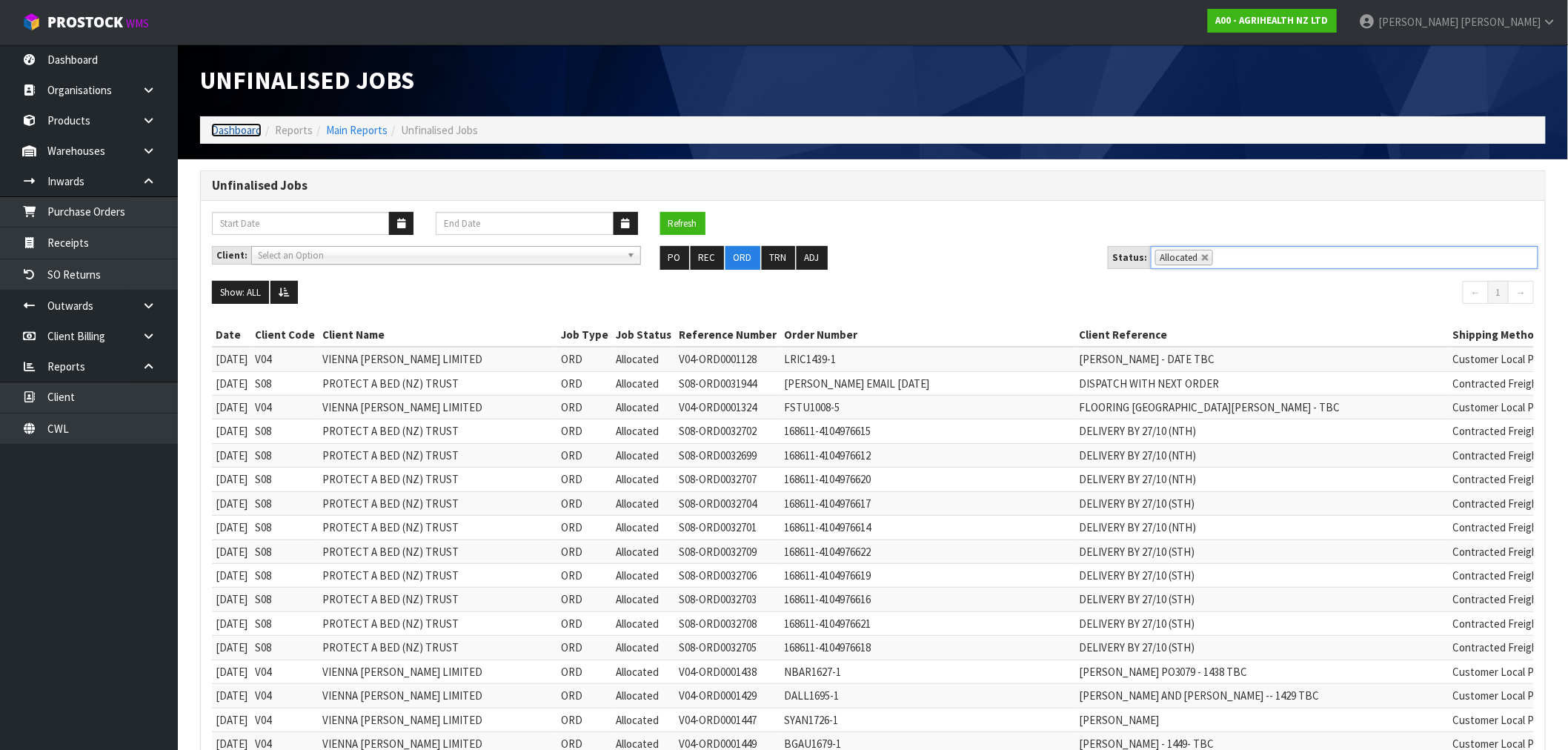
click at [231, 124] on link "Dashboard" at bounding box center [237, 130] width 50 height 14
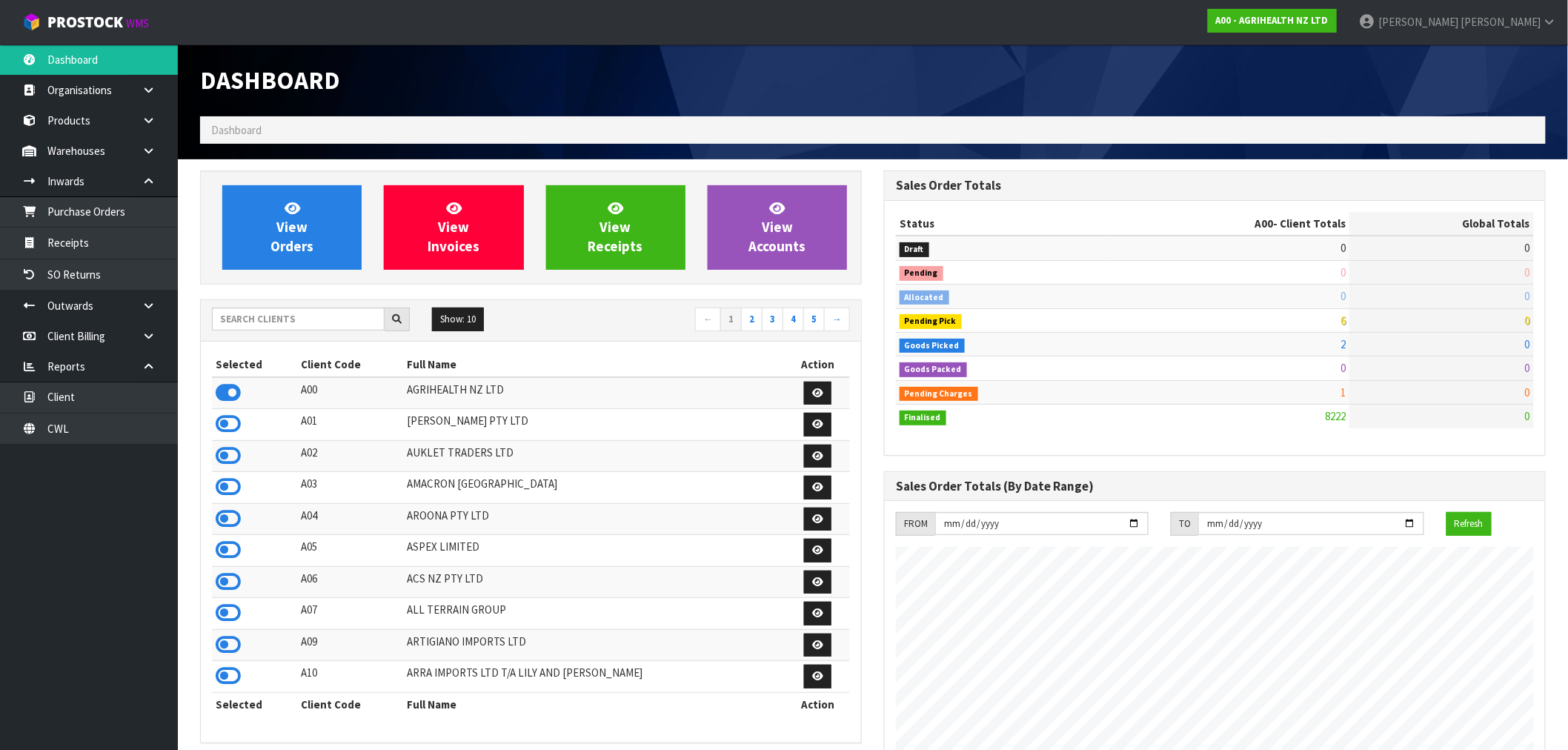
scroll to position [1123, 684]
click at [267, 331] on div at bounding box center [311, 319] width 198 height 23
click at [267, 319] on input "text" at bounding box center [298, 319] width 173 height 23
type input "V05"
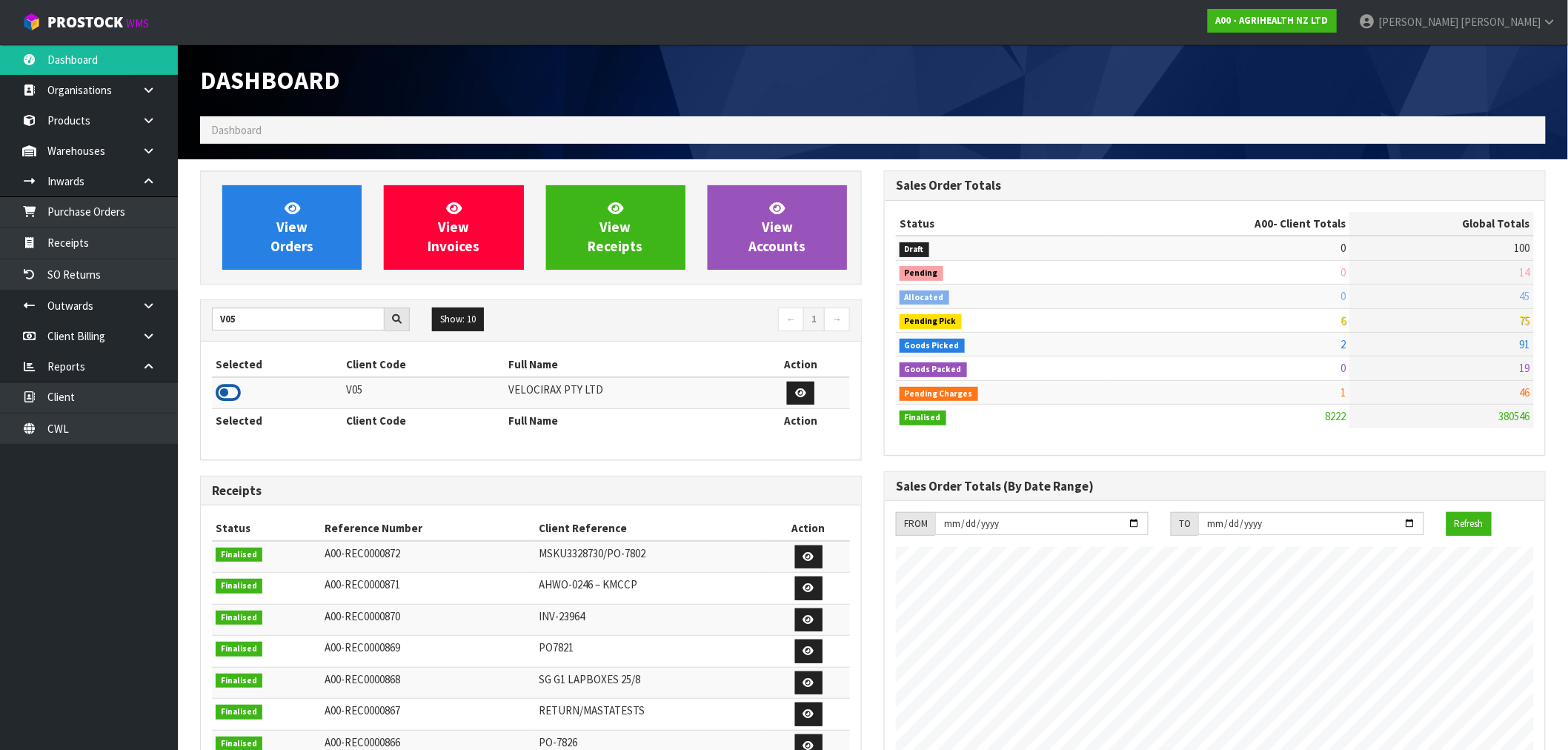
click at [226, 398] on icon at bounding box center [228, 392] width 25 height 22
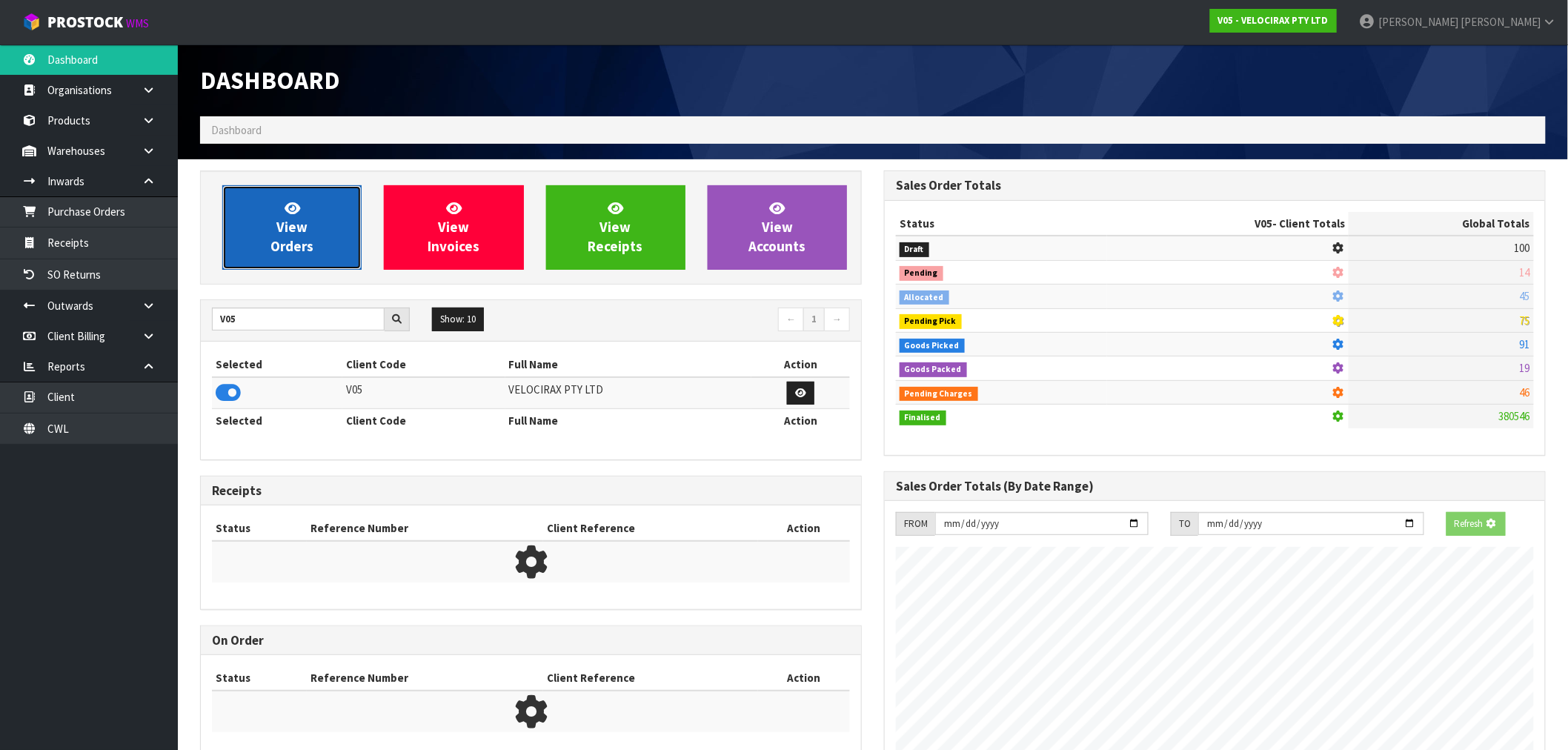
click at [311, 247] on span "View Orders" at bounding box center [292, 227] width 43 height 56
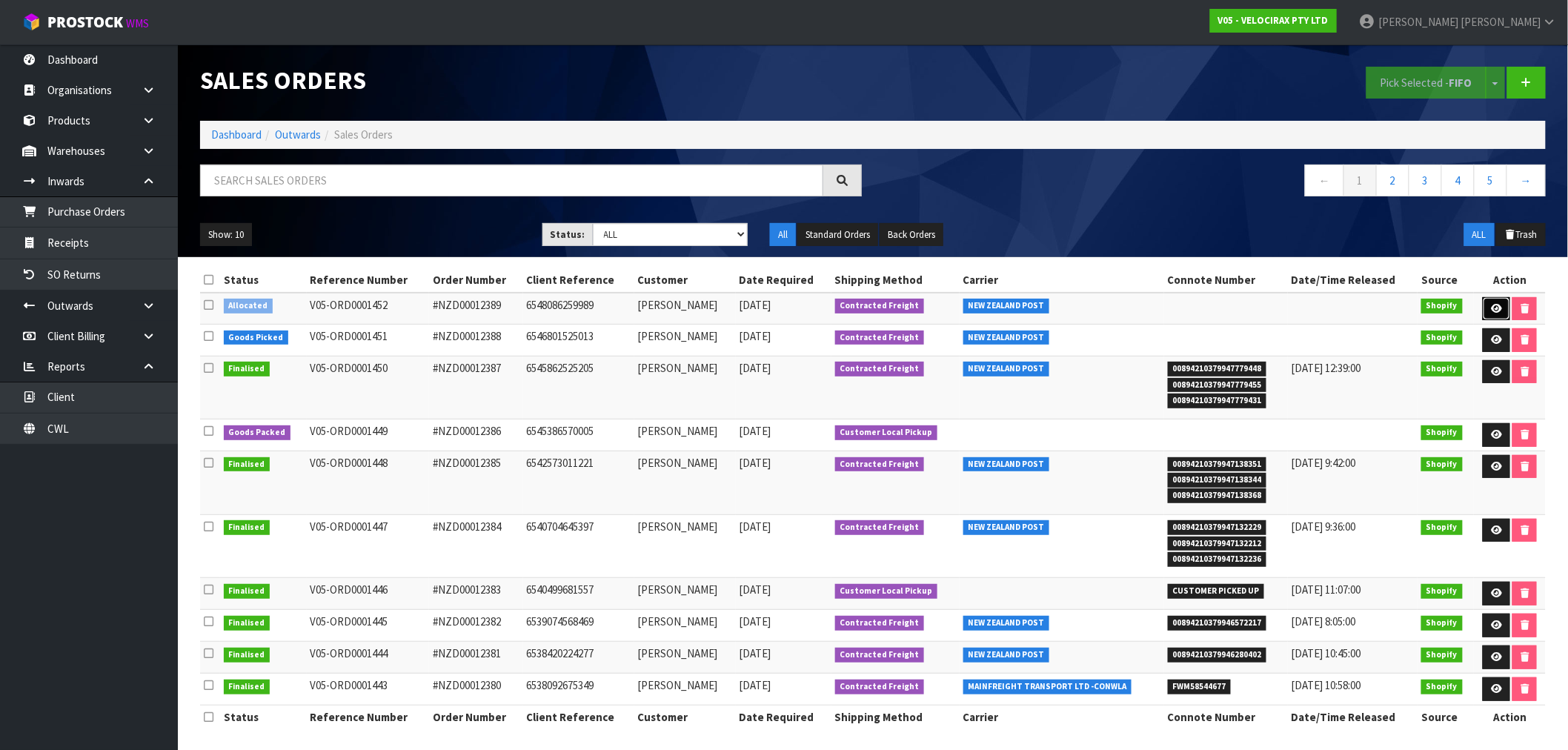
click at [1493, 306] on icon at bounding box center [1496, 308] width 11 height 10
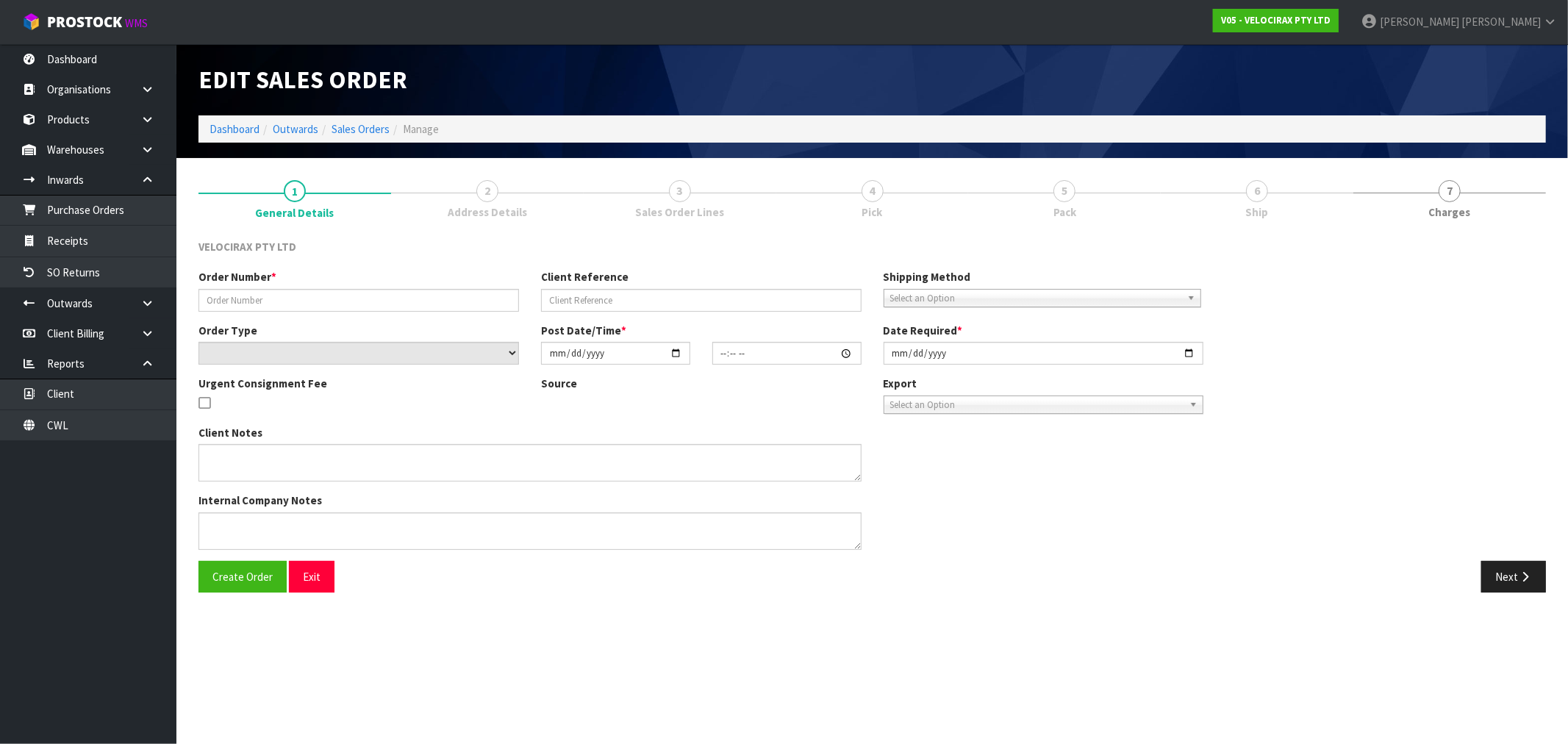
type input "#NZD00012389"
type input "6548086259989"
select select "number:0"
type input "[DATE]"
type input "11:22:46.000"
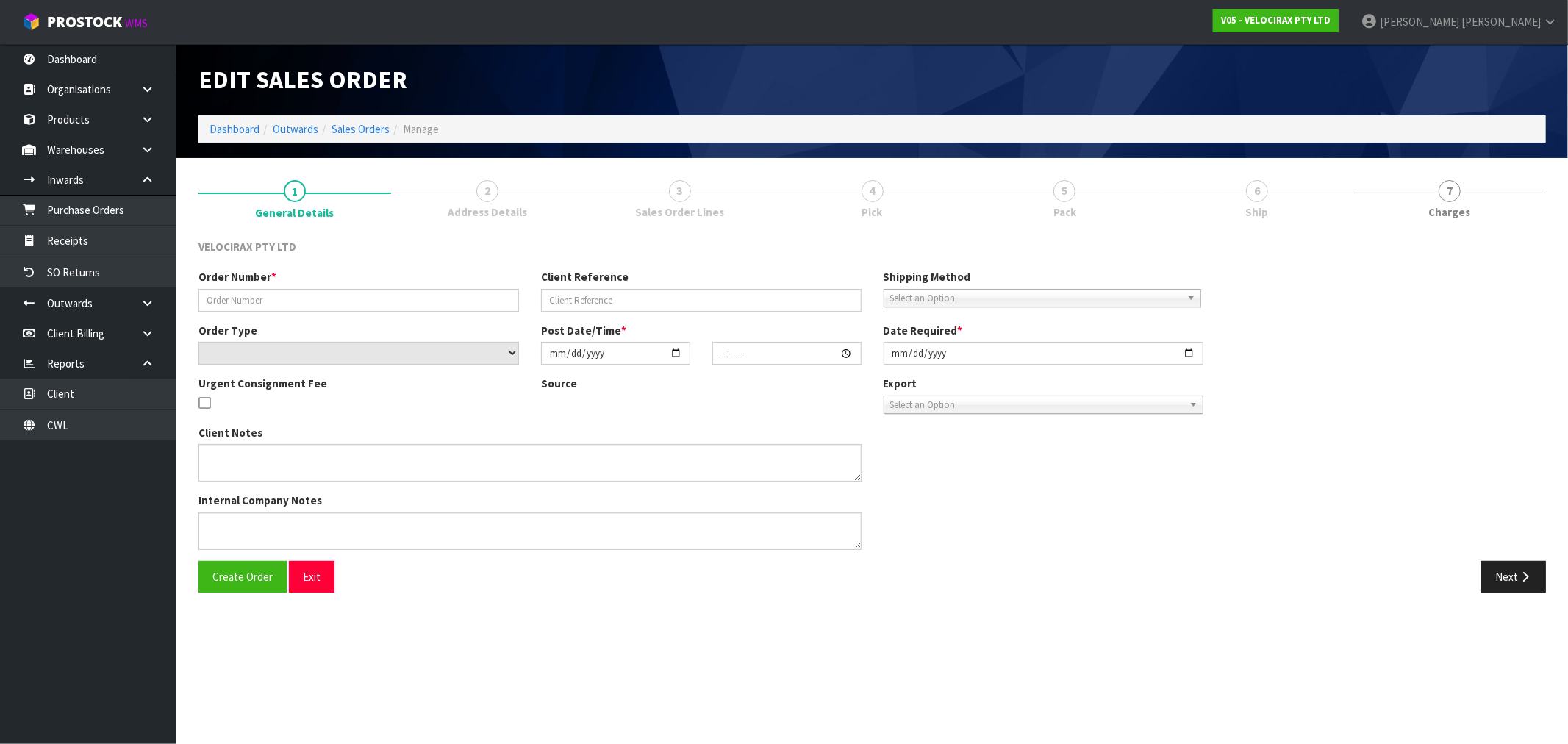
type input "[DATE]"
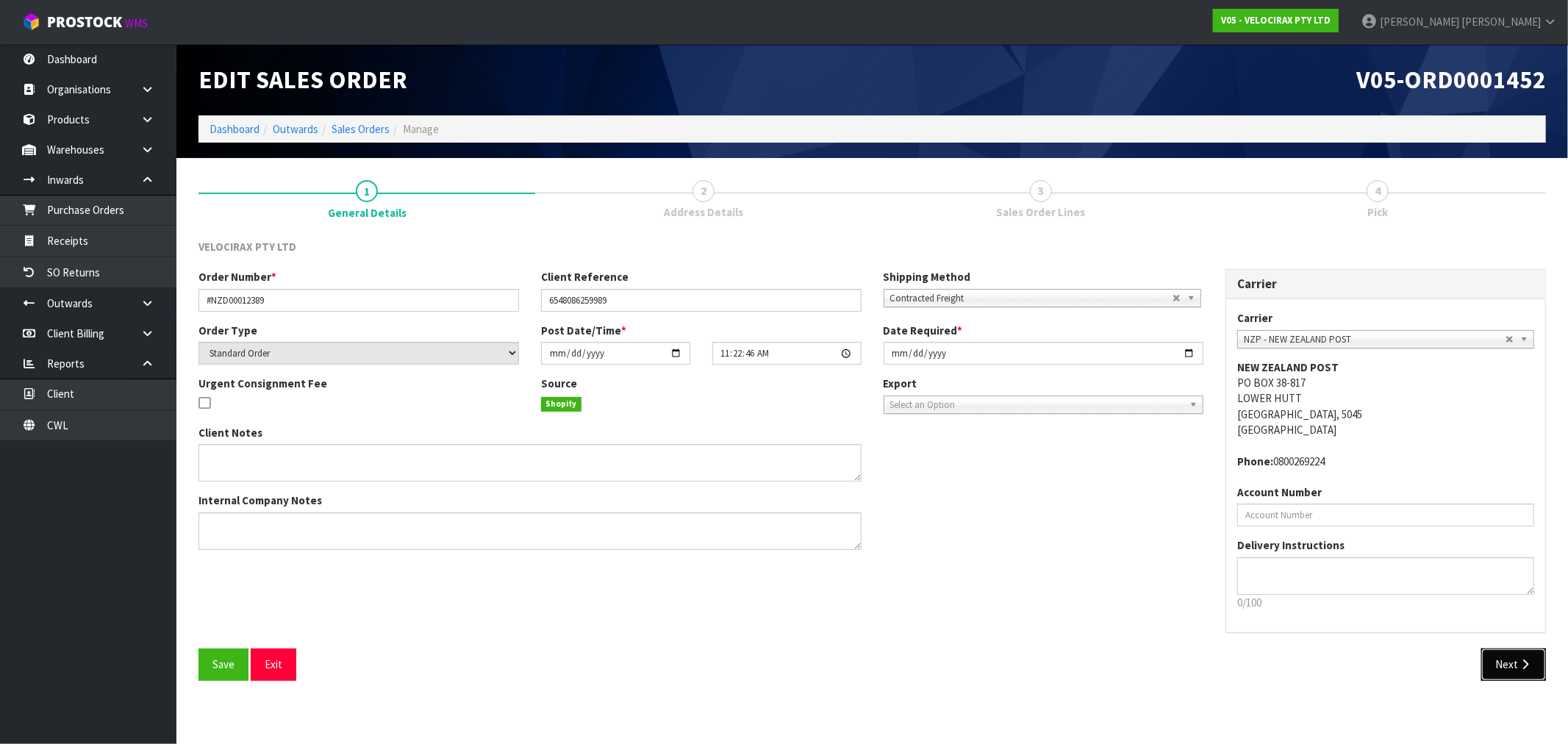
click at [1515, 657] on button "Next" at bounding box center [1513, 664] width 65 height 32
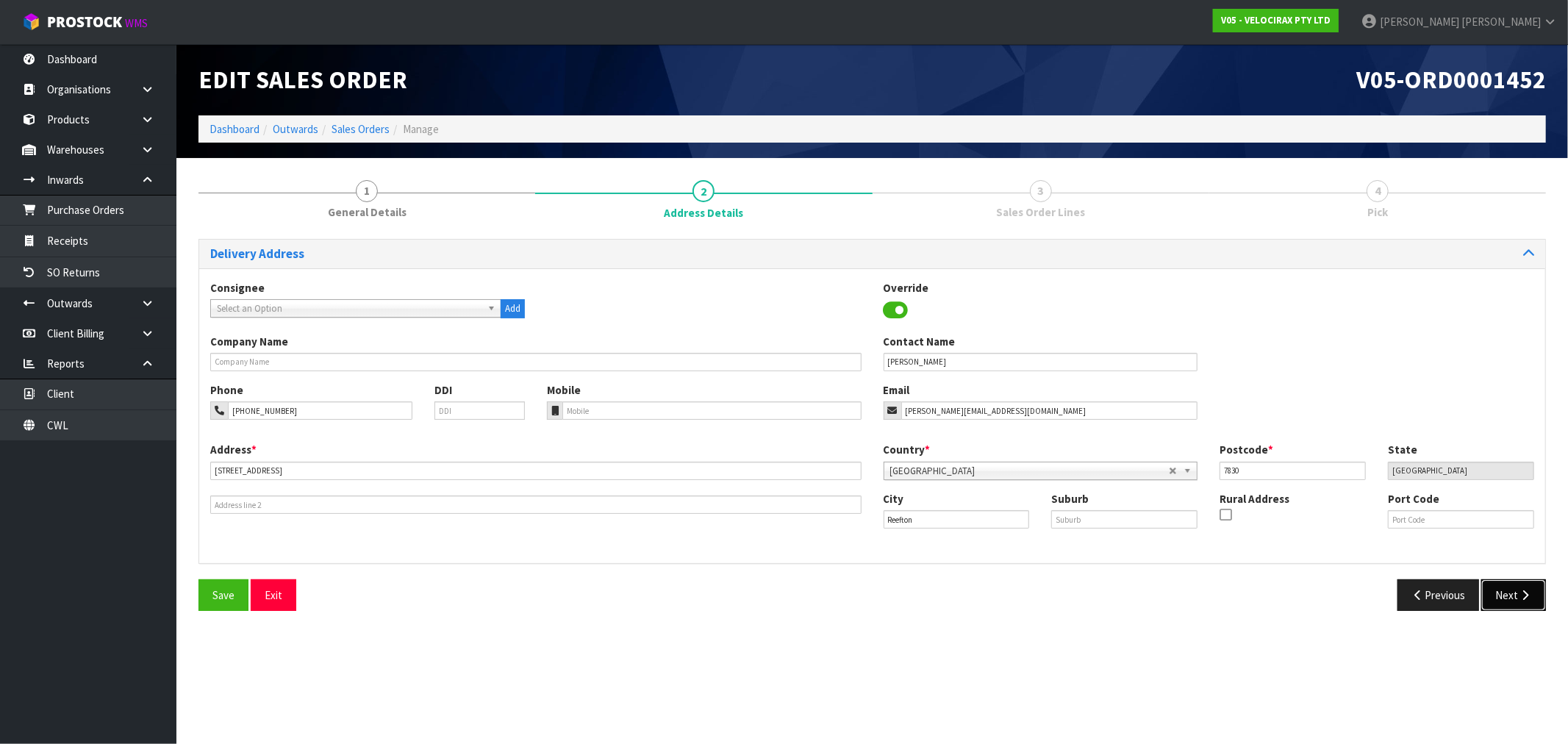
click at [1510, 584] on button "Next" at bounding box center [1513, 596] width 65 height 32
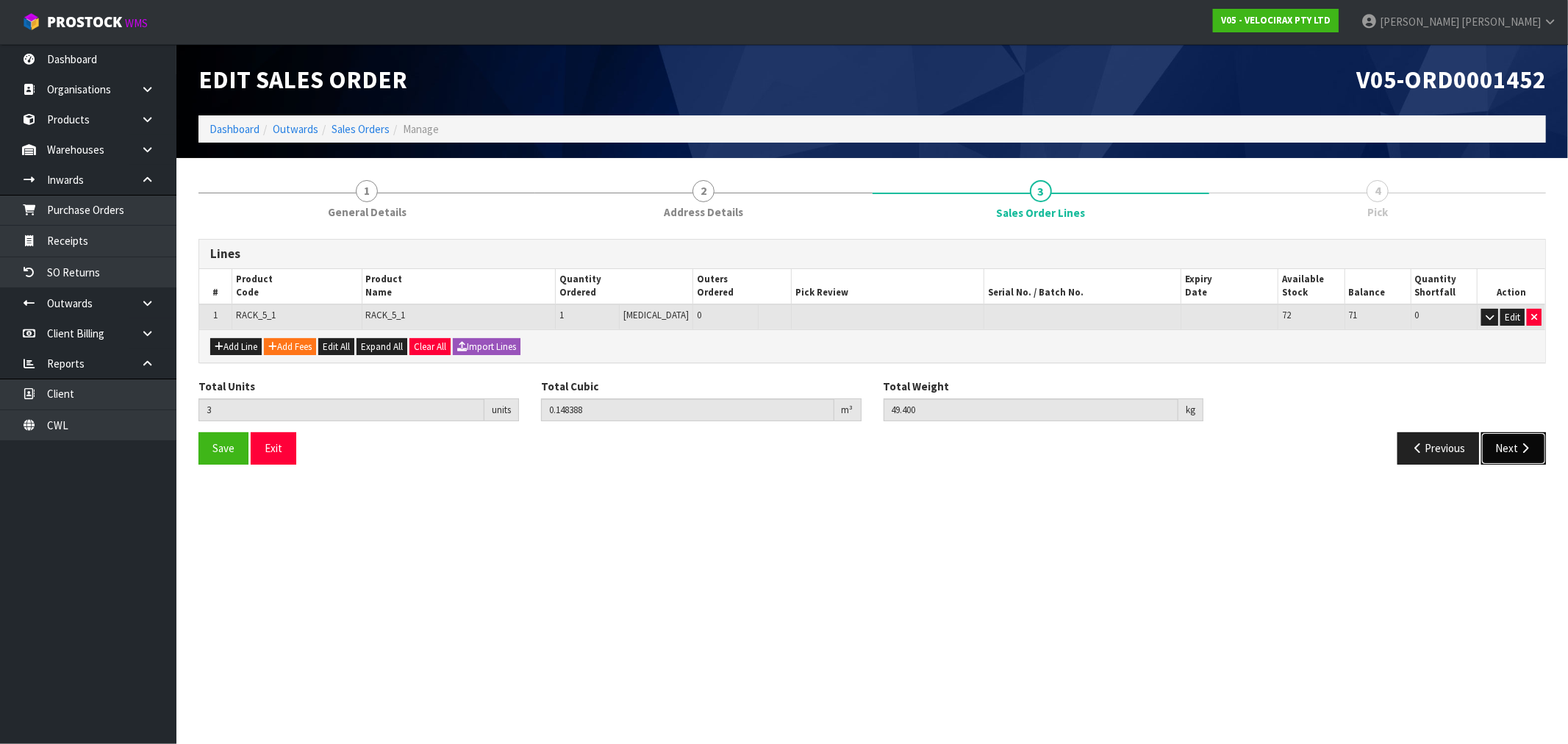
click at [1523, 447] on icon "button" at bounding box center [1525, 448] width 14 height 11
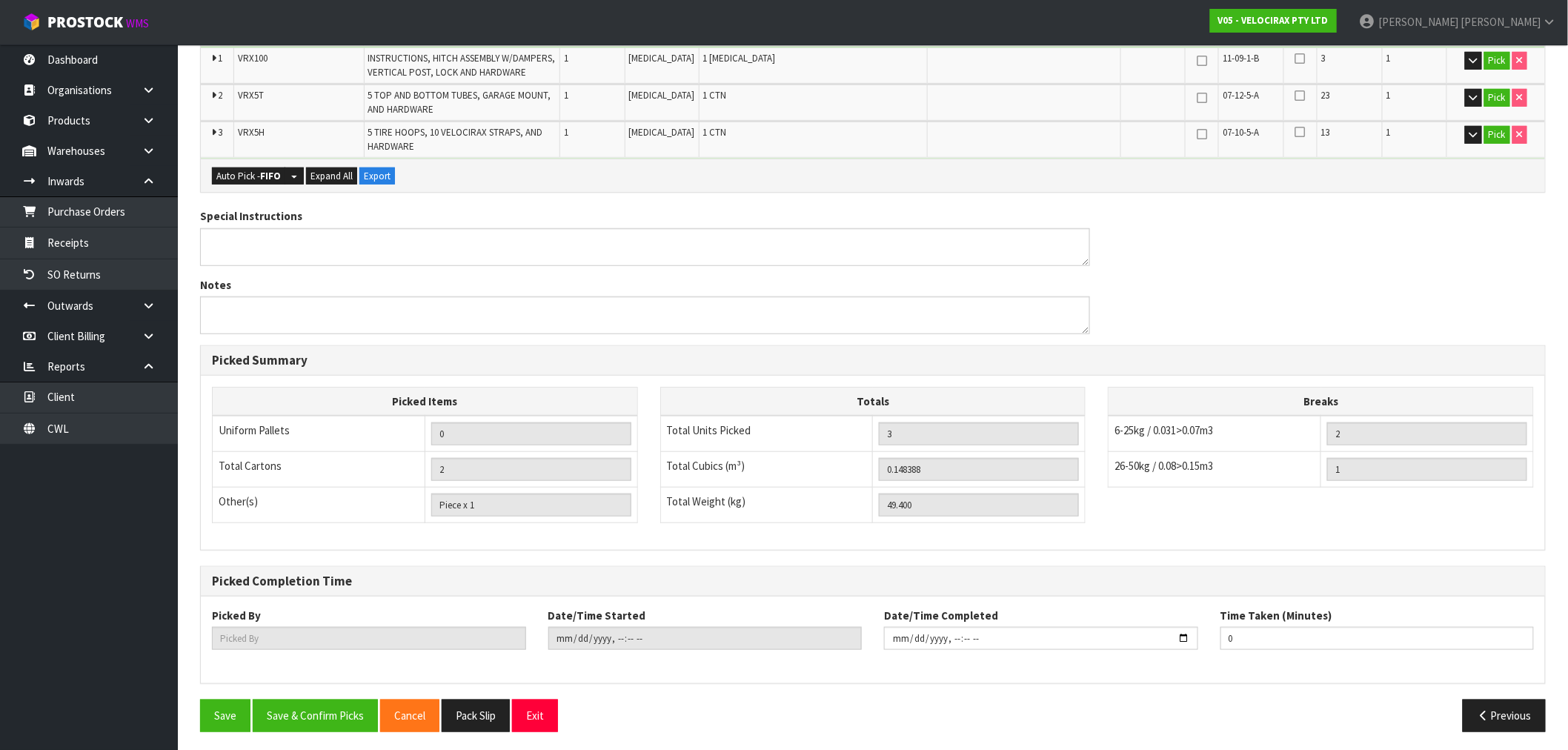
scroll to position [341, 0]
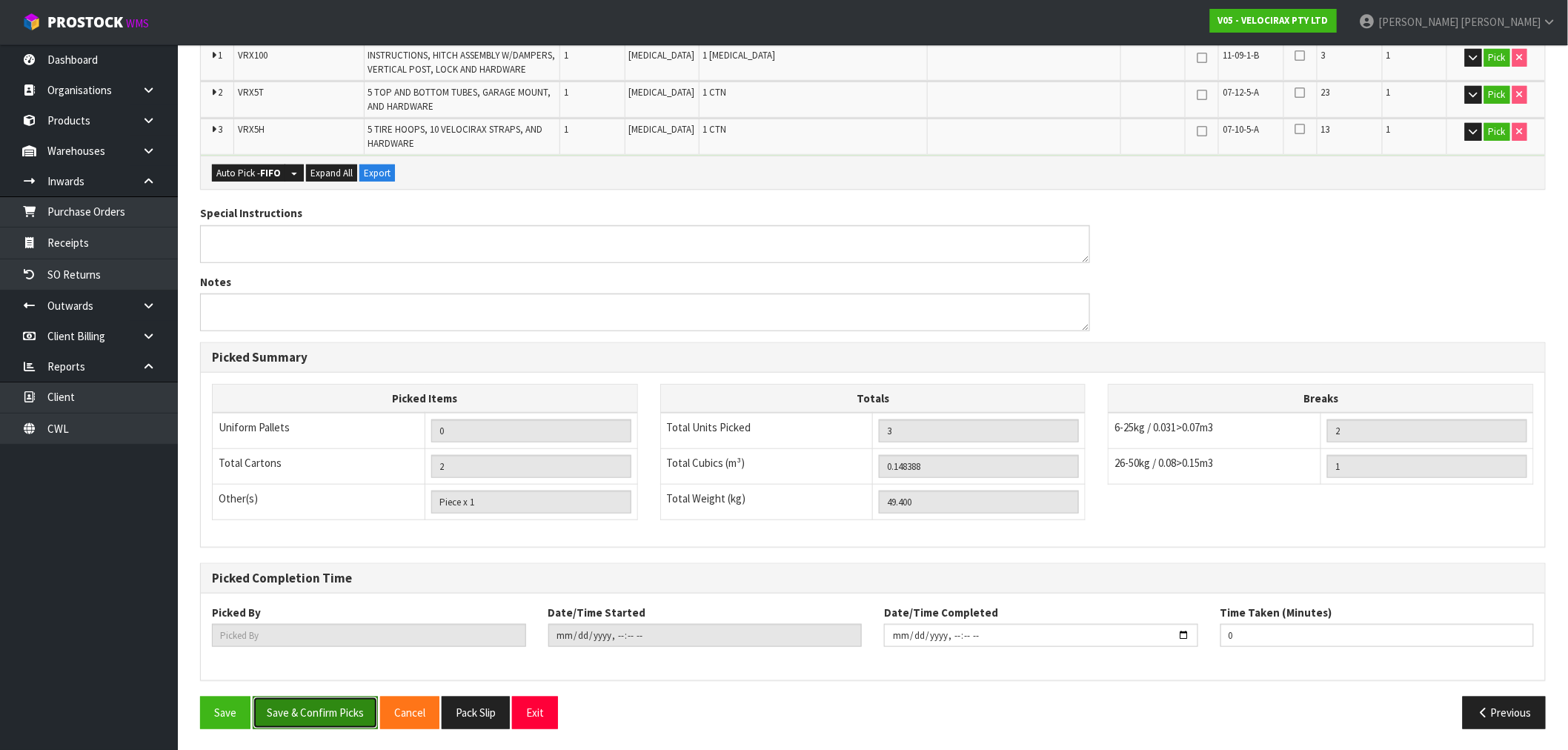
click at [331, 703] on button "Save & Confirm Picks" at bounding box center [315, 712] width 125 height 32
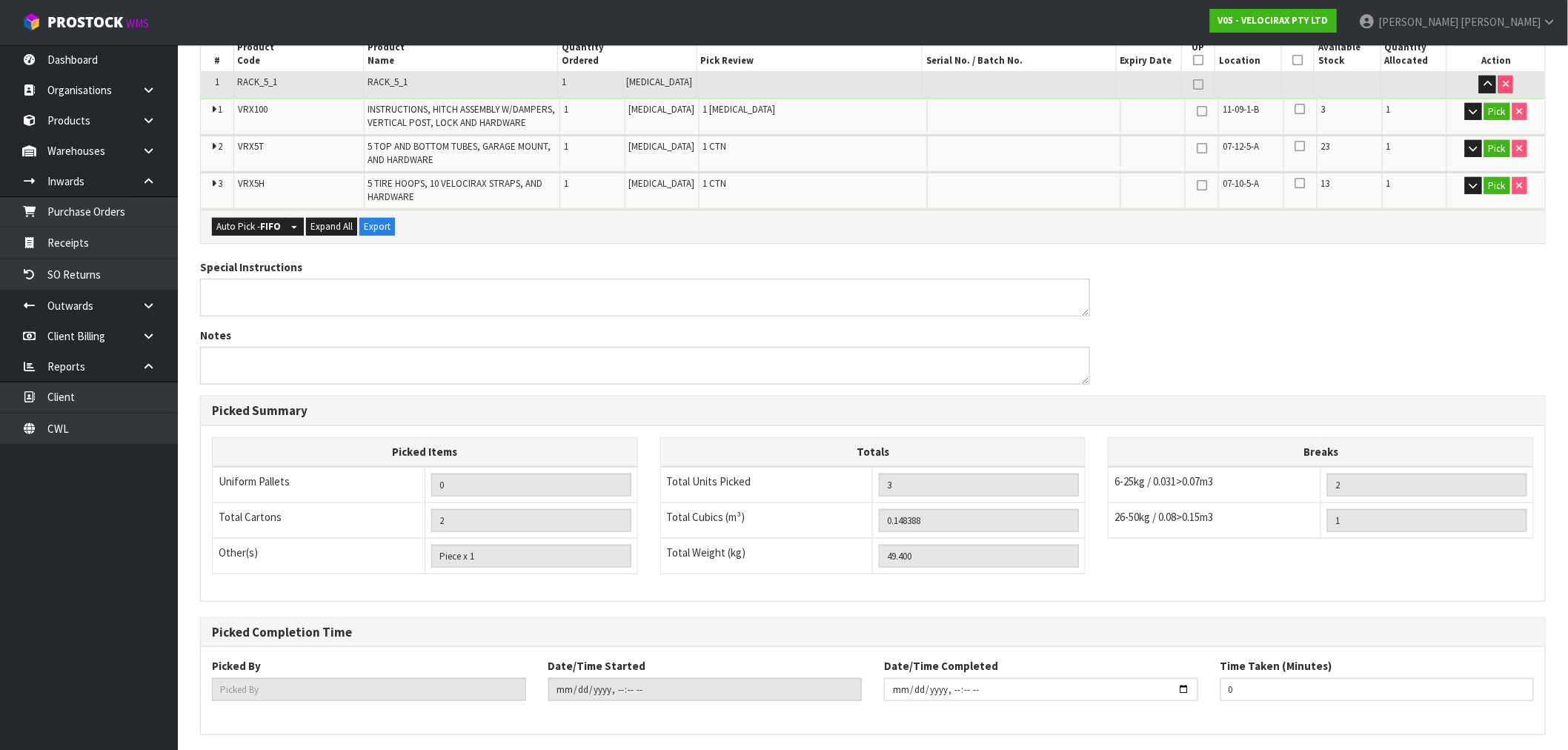
scroll to position [0, 0]
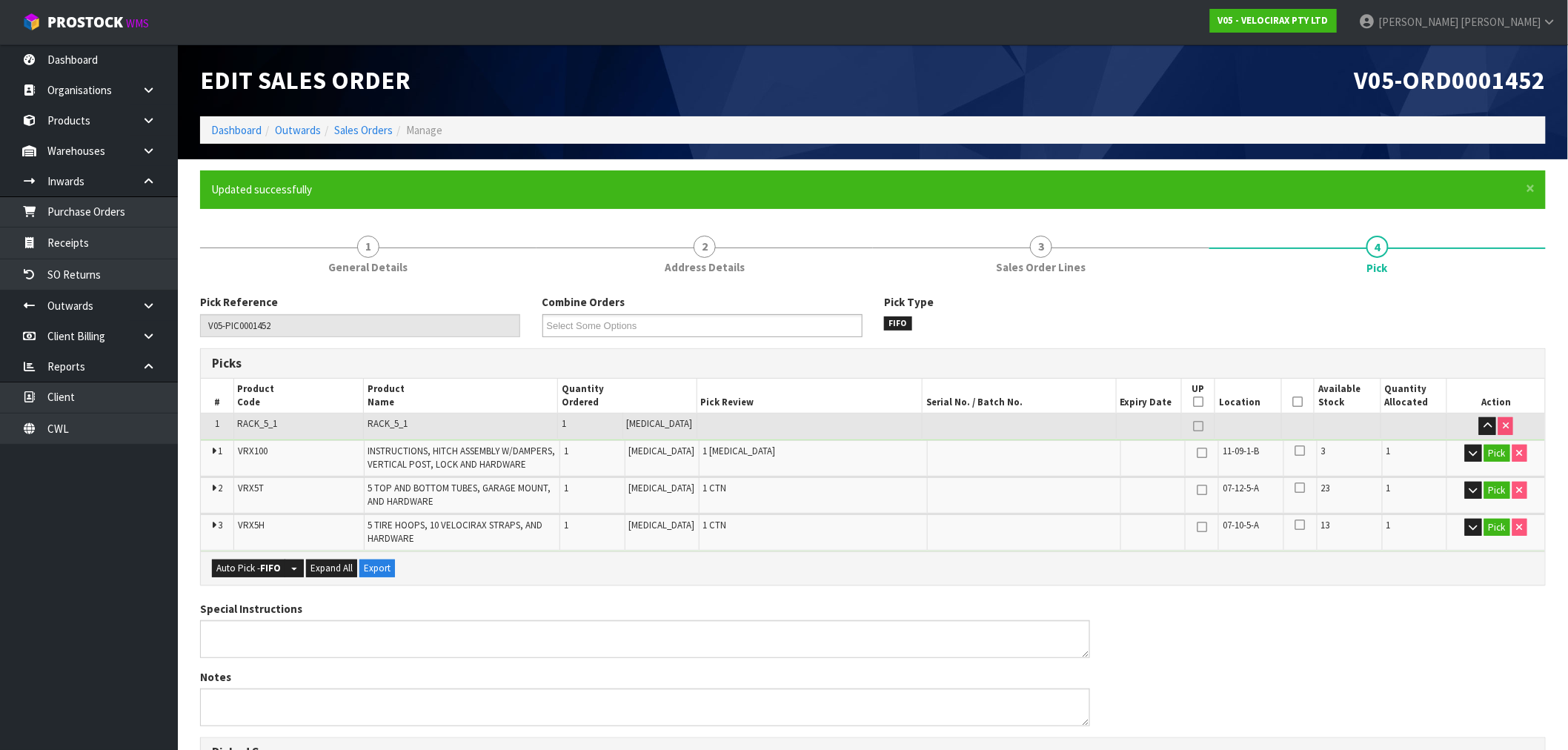
type input "[PERSON_NAME]"
type input "2025-09-10T11:25:35"
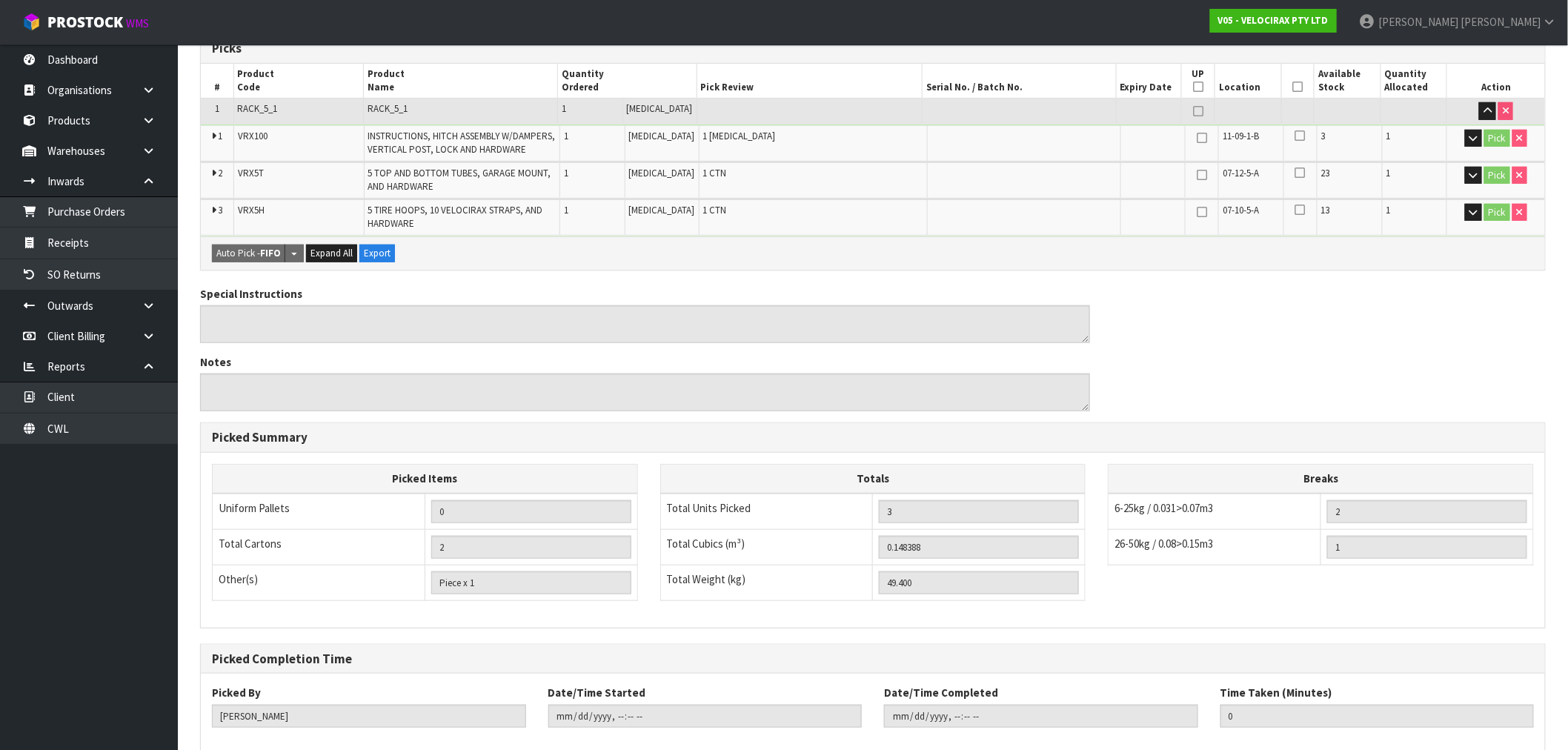
scroll to position [396, 0]
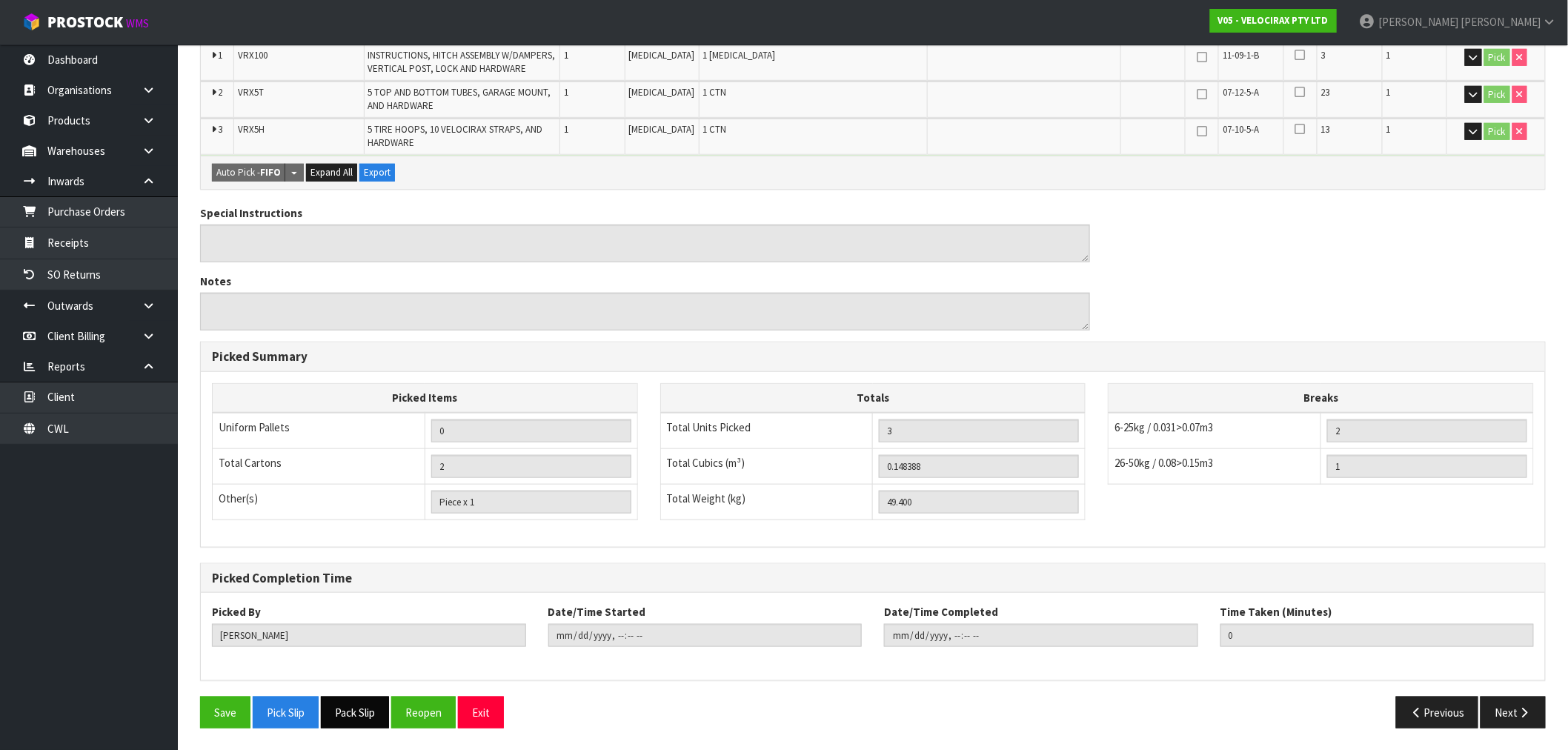
click at [370, 704] on button "Pack Slip" at bounding box center [355, 712] width 68 height 32
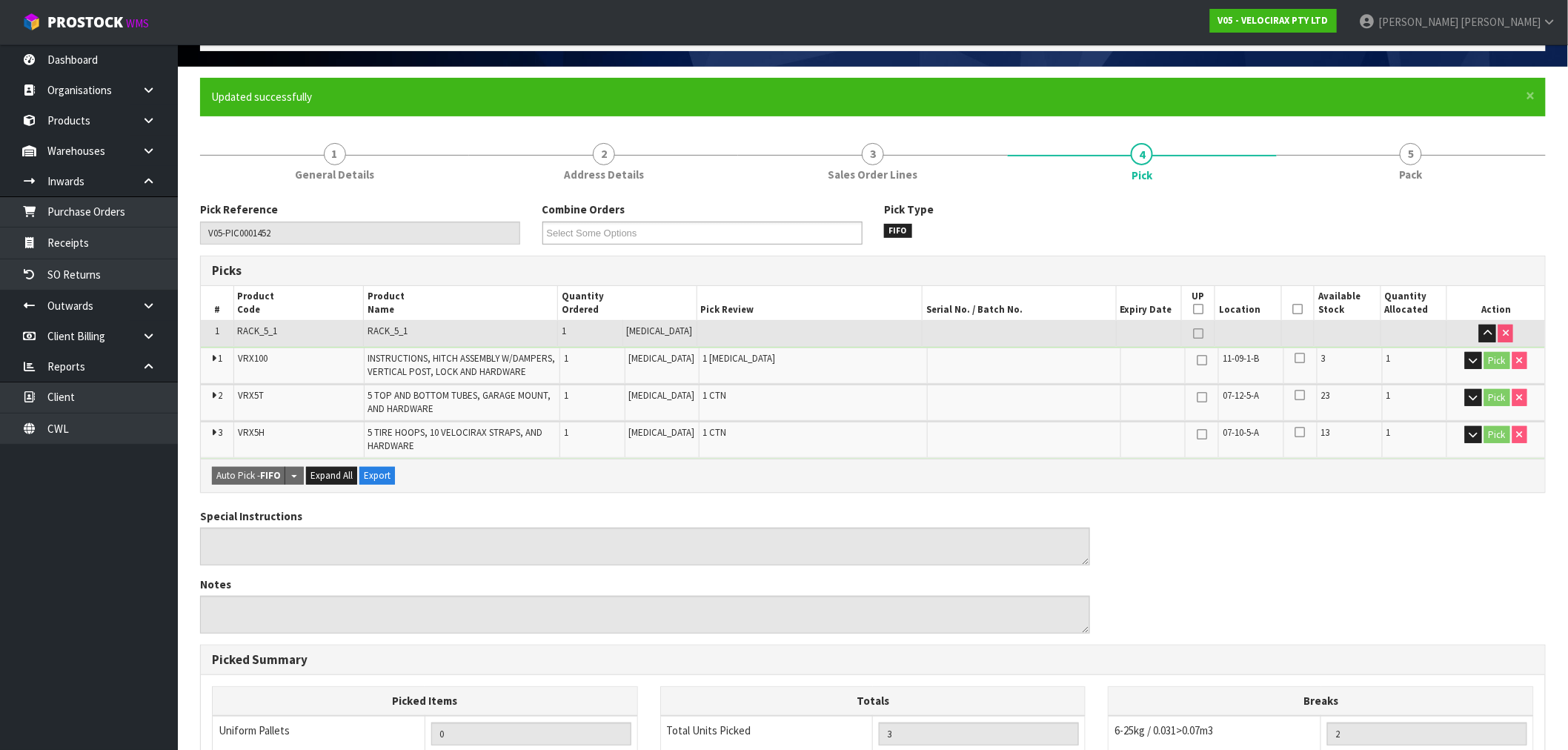
scroll to position [0, 0]
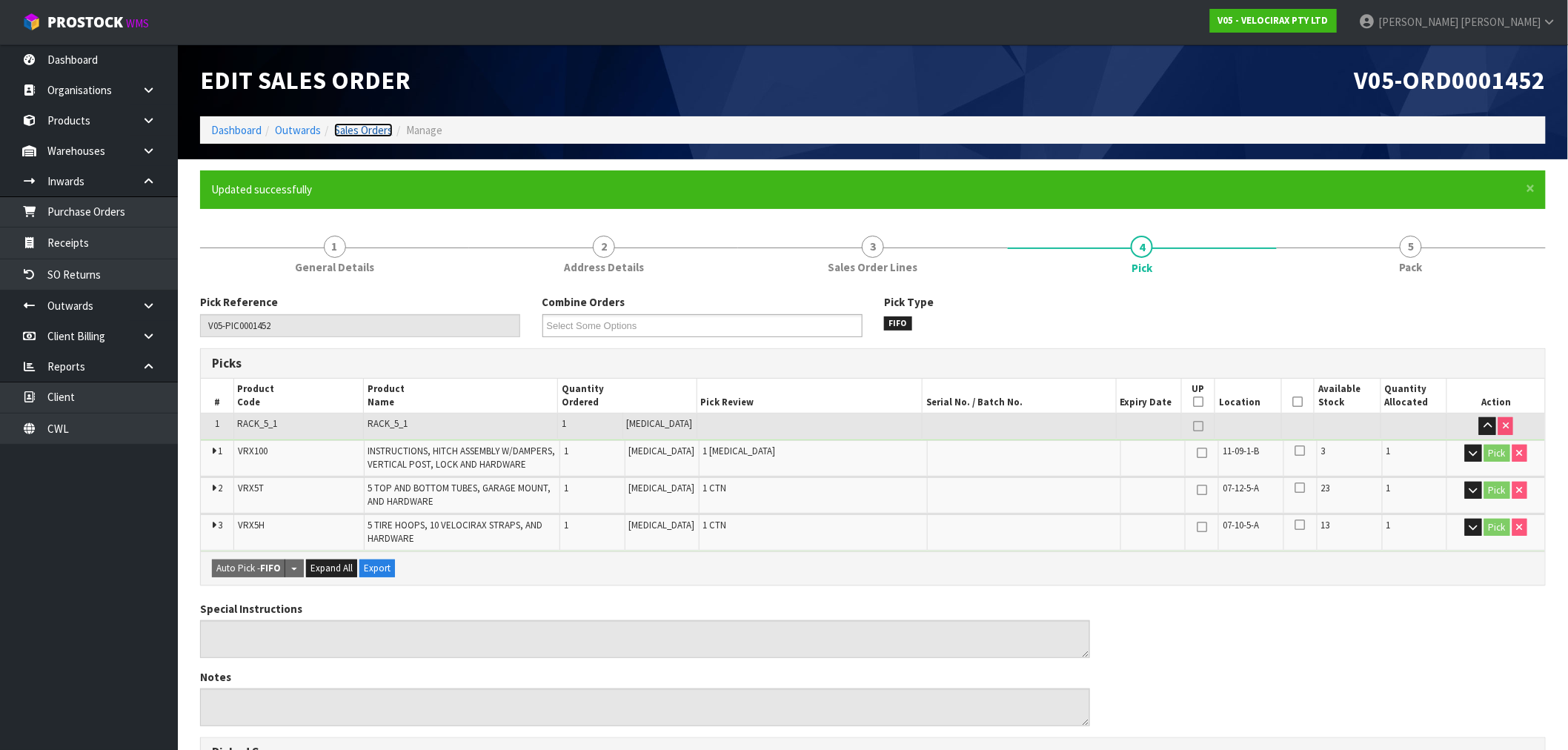
click at [374, 130] on link "Sales Orders" at bounding box center [363, 130] width 58 height 14
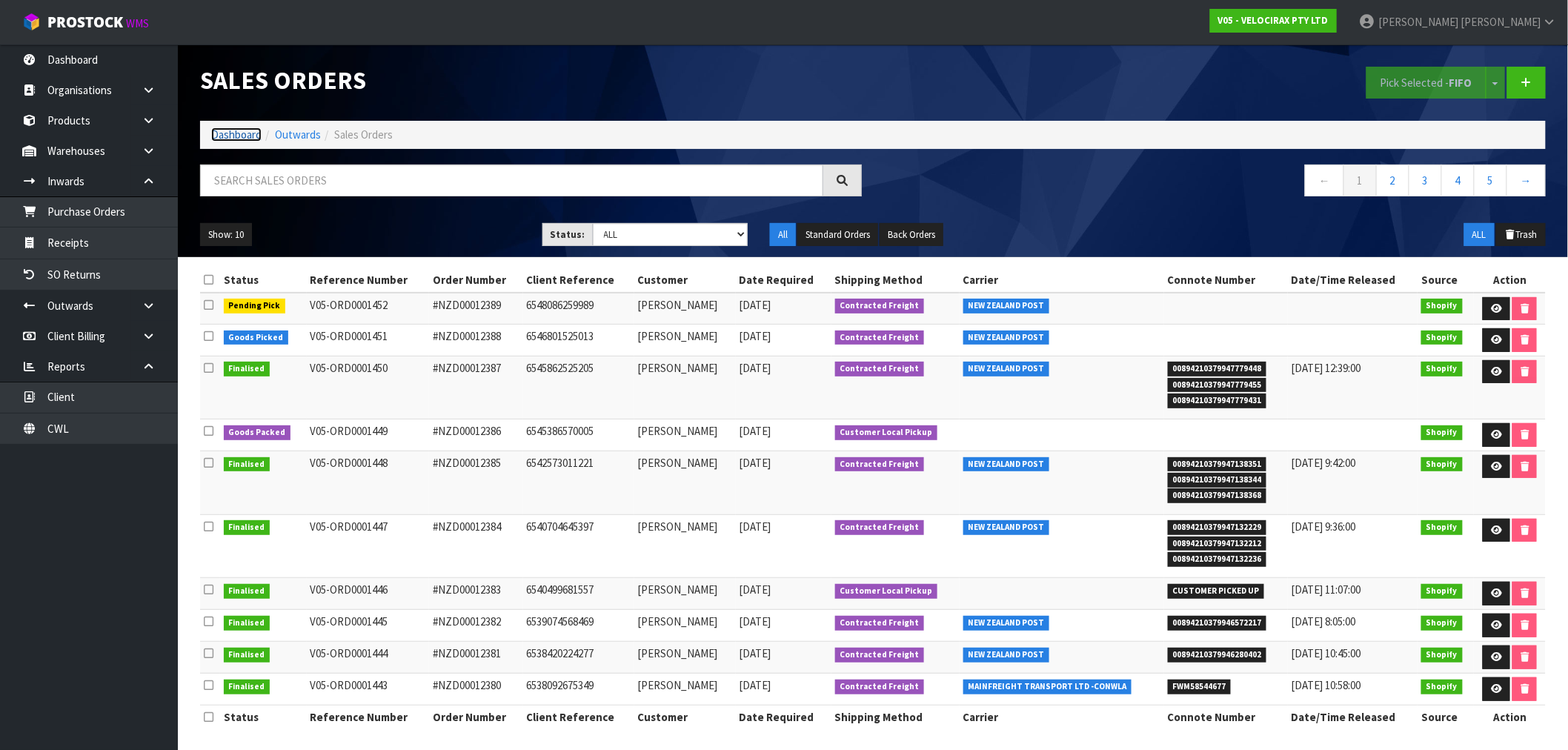
click at [252, 131] on link "Dashboard" at bounding box center [237, 134] width 50 height 14
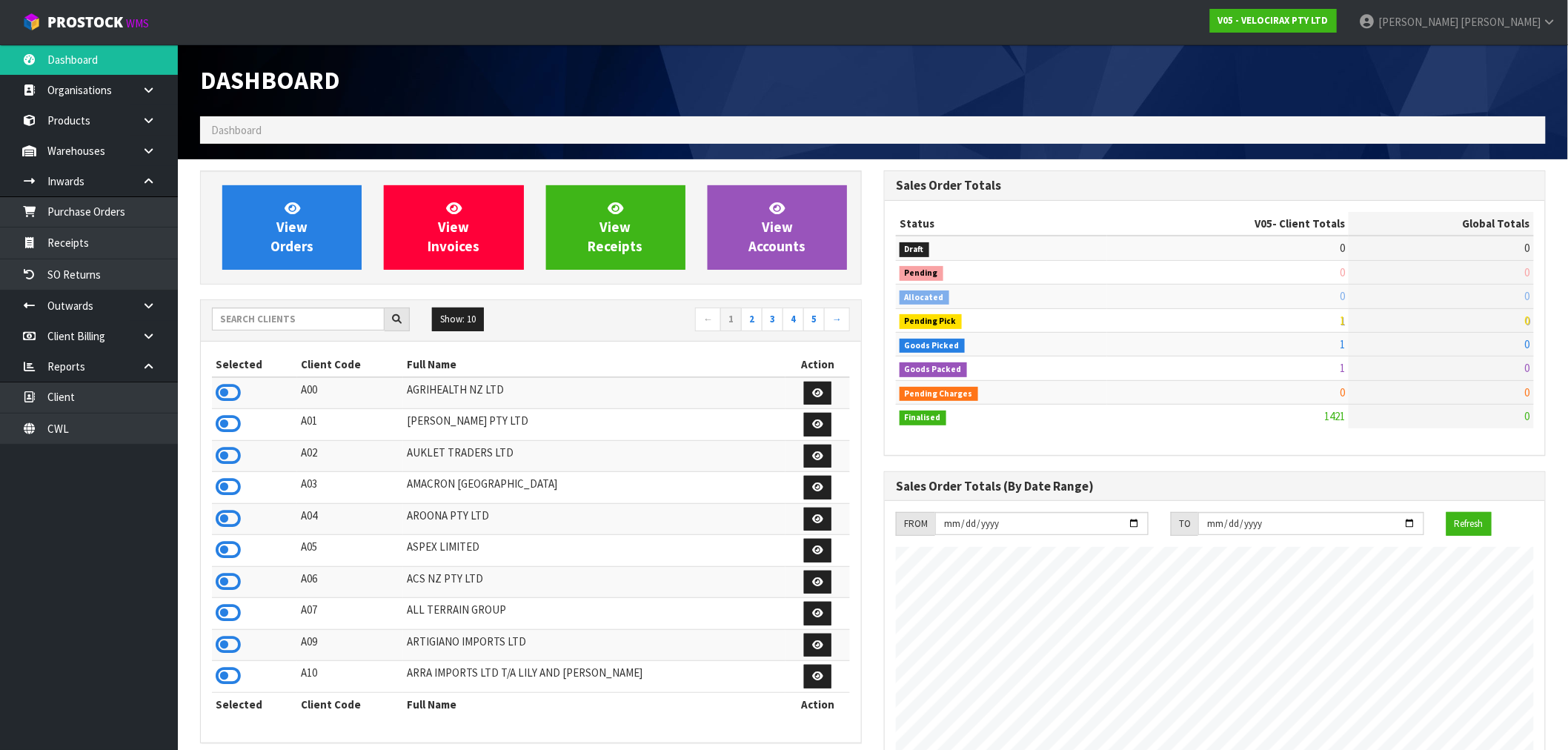
scroll to position [1123, 684]
click at [252, 323] on input "text" at bounding box center [298, 319] width 173 height 23
click at [285, 323] on input "text" at bounding box center [298, 319] width 173 height 23
type input "K01"
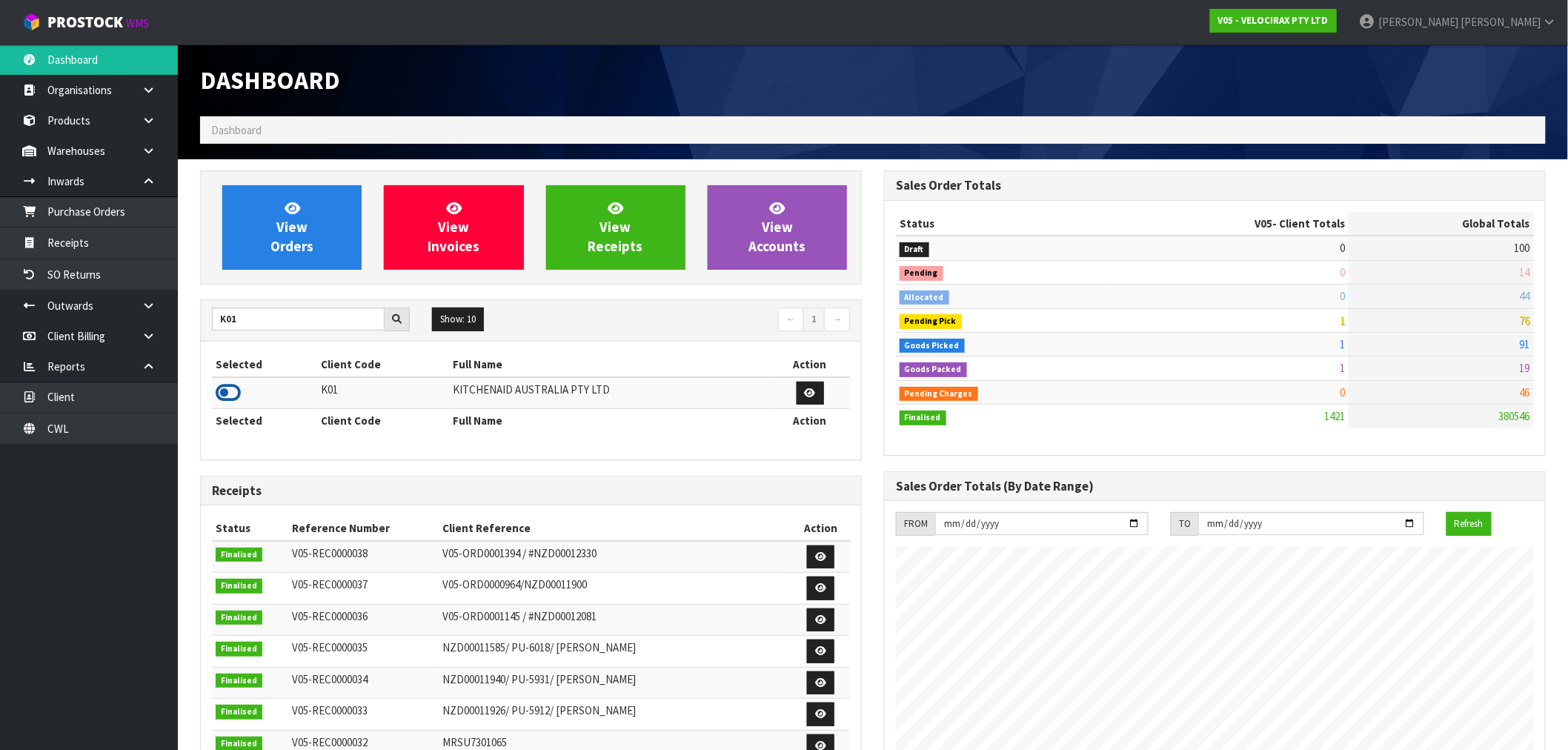
click at [224, 390] on icon at bounding box center [228, 392] width 25 height 22
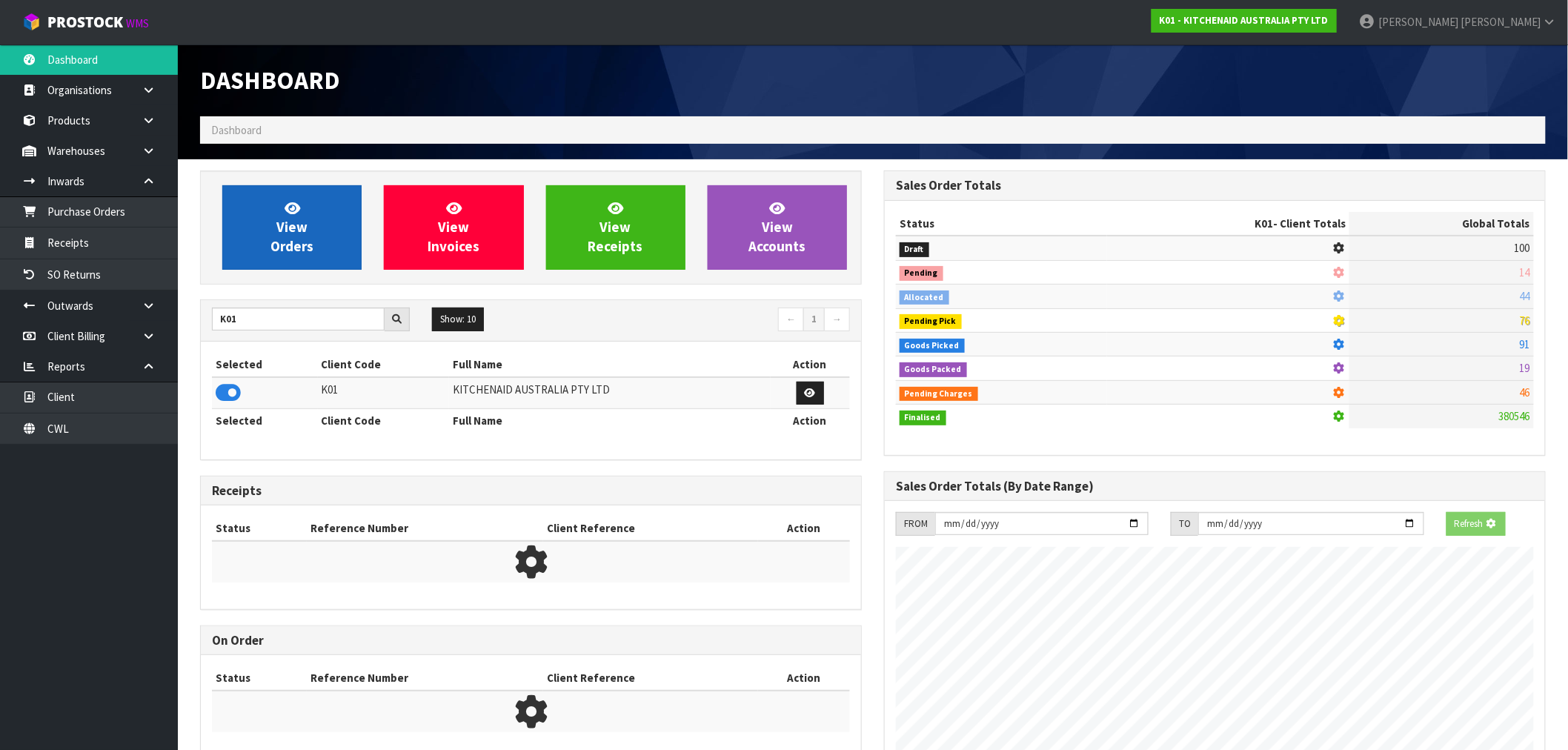
scroll to position [740052, 740244]
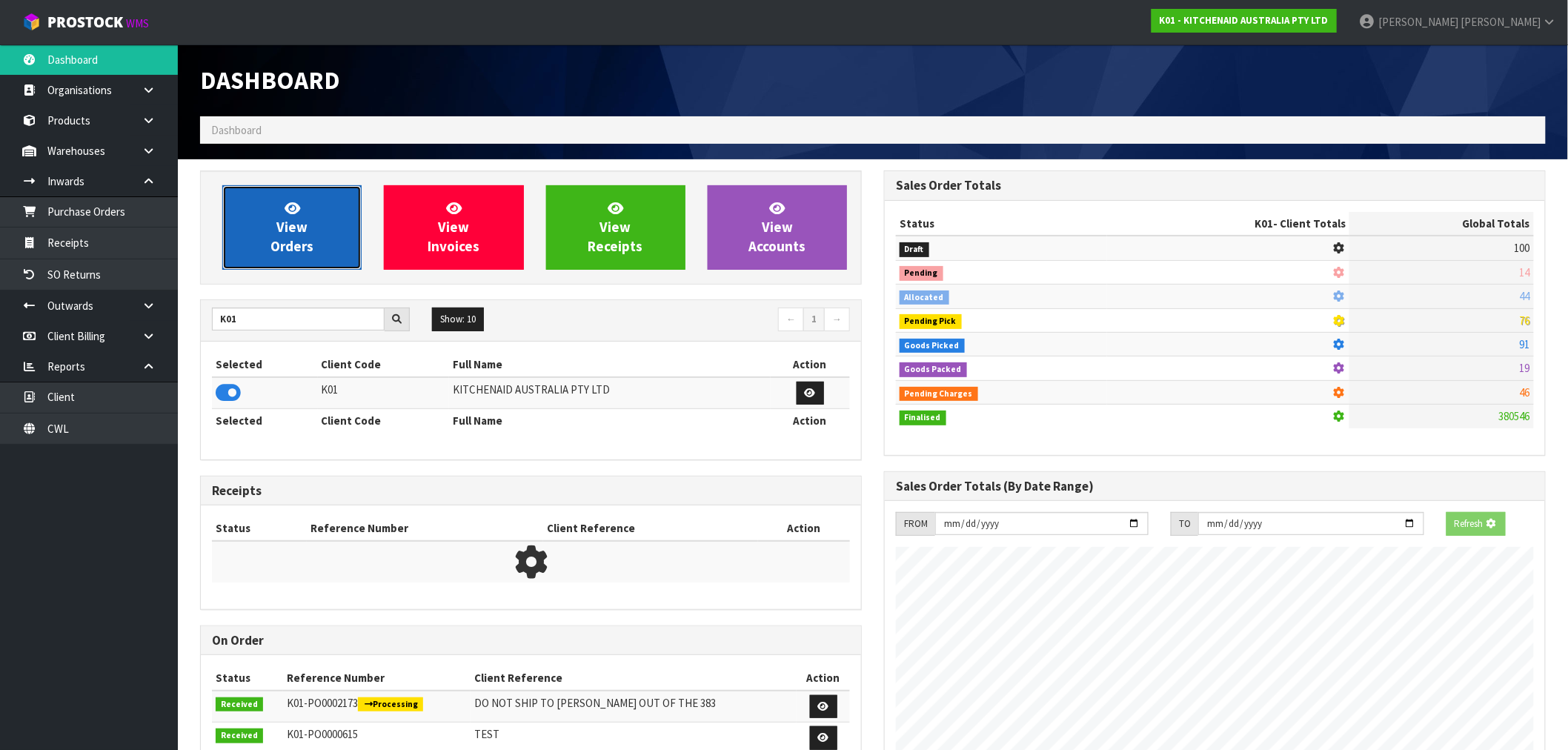
click at [293, 254] on span "View Orders" at bounding box center [292, 227] width 43 height 56
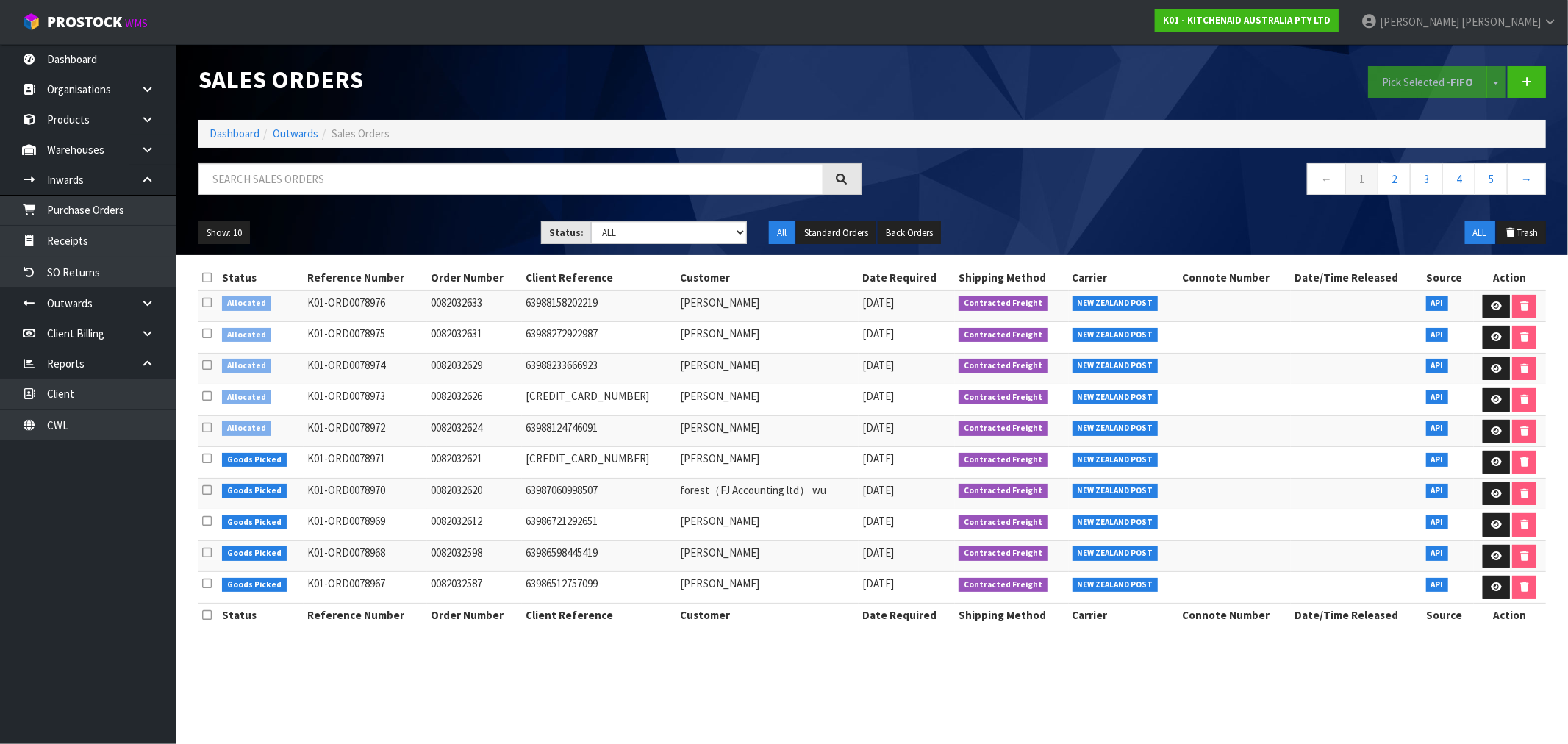
click at [206, 428] on icon at bounding box center [206, 428] width 10 height 11
click at [0, 0] on input "checkbox" at bounding box center [0, 0] width 0 height 0
click at [1416, 86] on button "Pick Selected - FIFO" at bounding box center [1428, 82] width 119 height 32
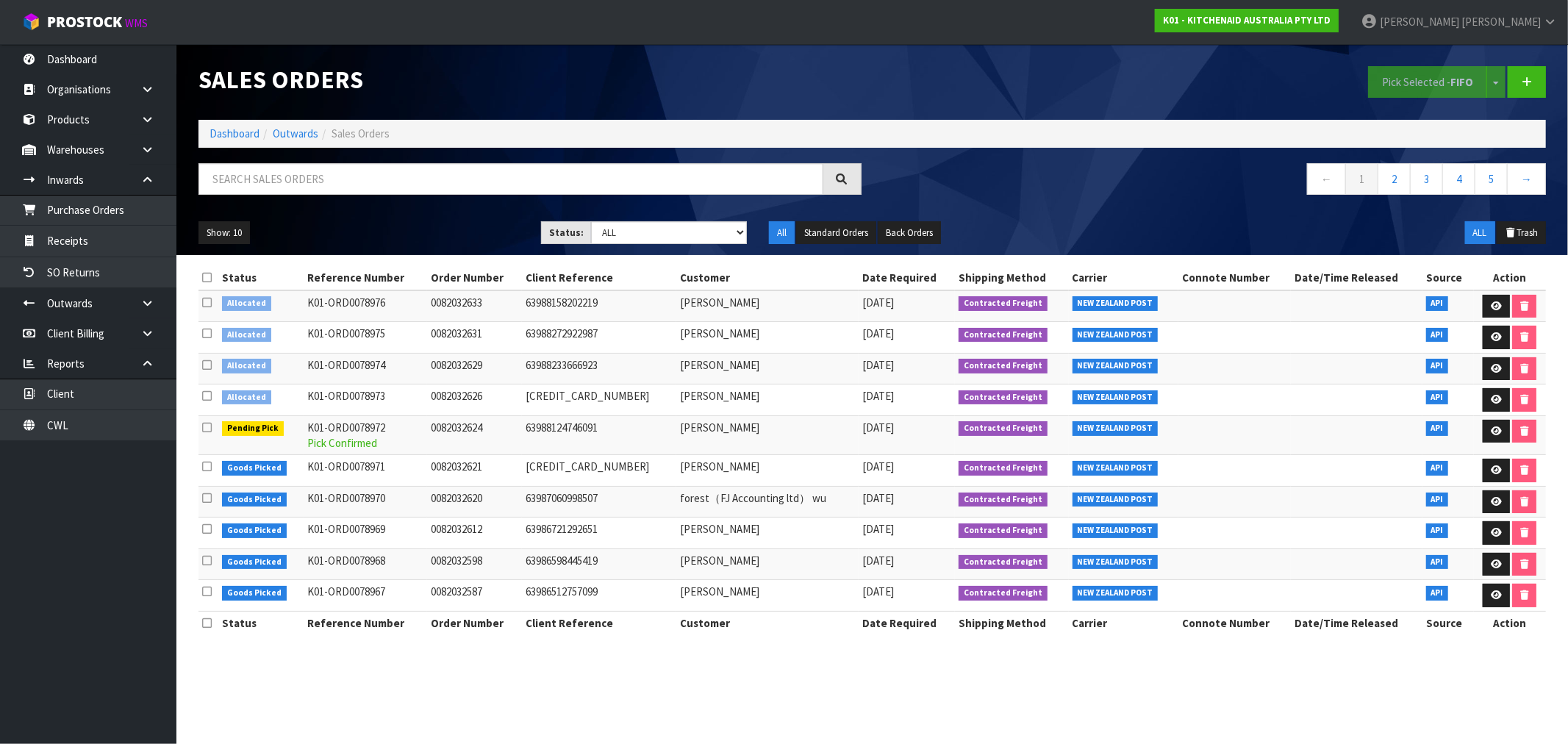
drag, startPoint x: 204, startPoint y: 395, endPoint x: 274, endPoint y: 379, distance: 71.8
click at [204, 395] on icon at bounding box center [206, 396] width 10 height 11
click at [0, 0] on input "checkbox" at bounding box center [0, 0] width 0 height 0
click at [1533, 106] on div "Pick Selected - FIFO Split button! FIFO - First In First Out FEFO - First Expir…" at bounding box center [1215, 82] width 685 height 76
click at [1456, 75] on button "Pick Selected - FIFO" at bounding box center [1428, 82] width 119 height 32
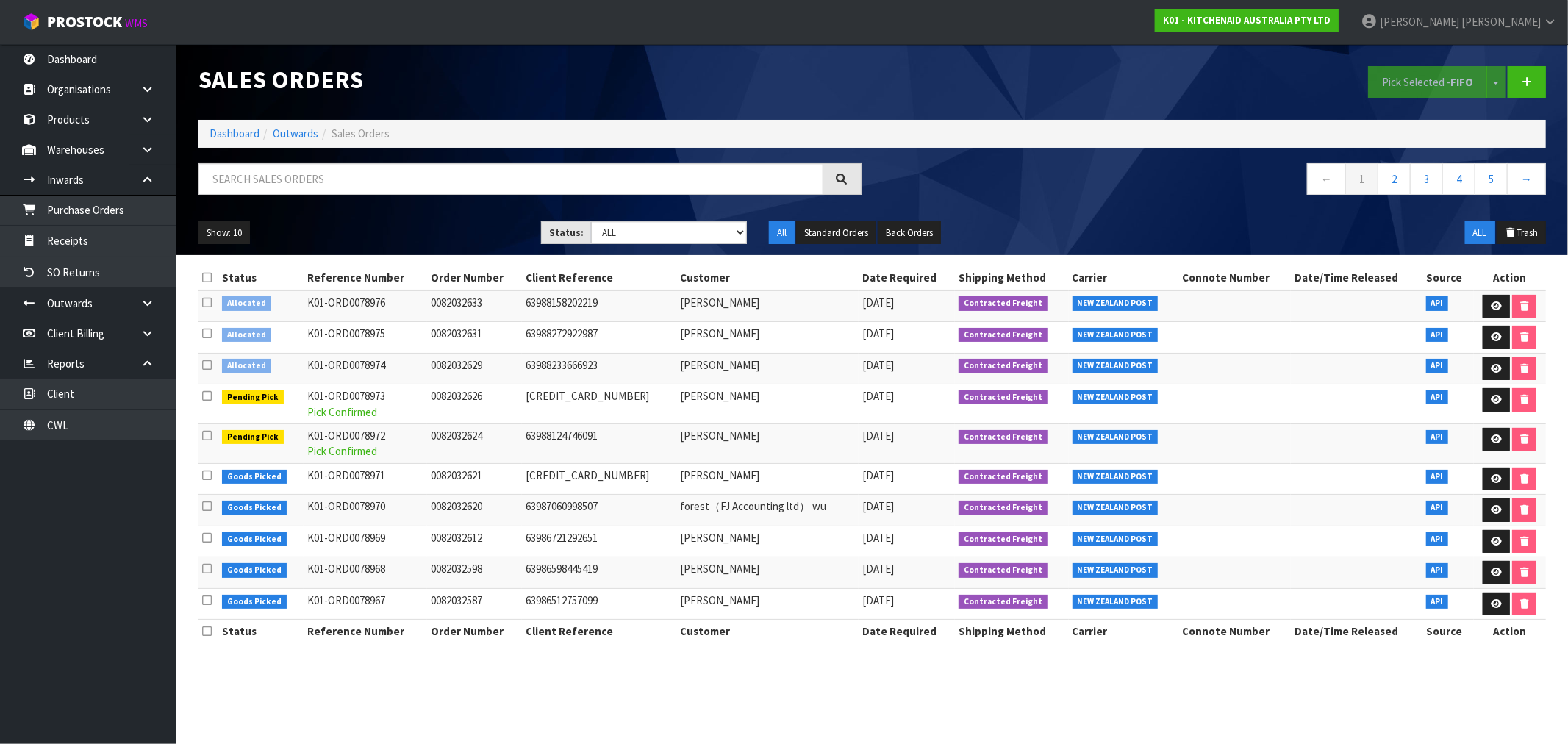
click at [209, 364] on icon at bounding box center [206, 364] width 10 height 11
click at [0, 0] on input "checkbox" at bounding box center [0, 0] width 0 height 0
click at [1416, 81] on button "Pick Selected - FIFO" at bounding box center [1428, 82] width 119 height 32
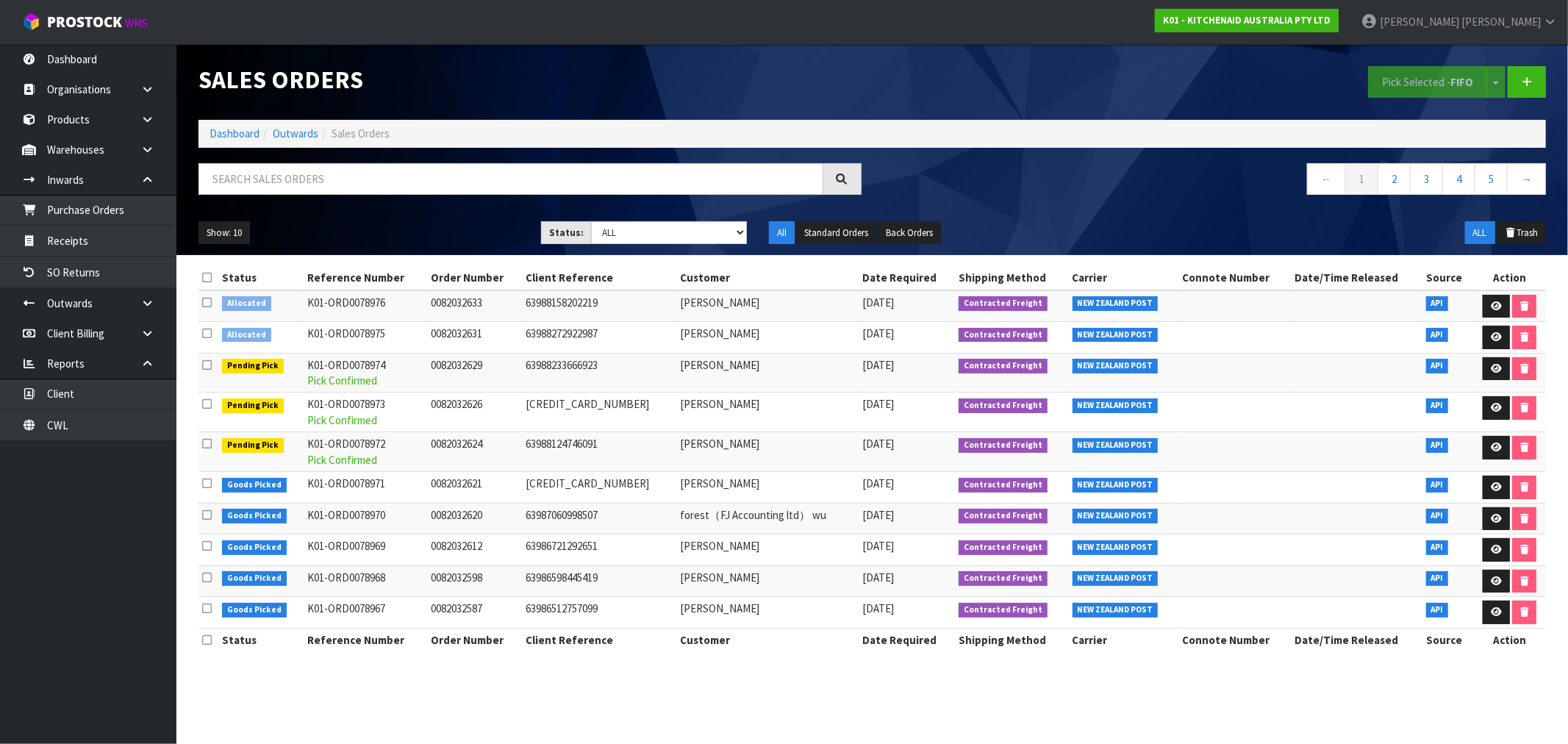
click at [204, 339] on icon at bounding box center [206, 333] width 10 height 11
click at [0, 0] on input "checkbox" at bounding box center [0, 0] width 0 height 0
click at [1409, 86] on button "Pick Selected - FIFO" at bounding box center [1428, 82] width 119 height 32
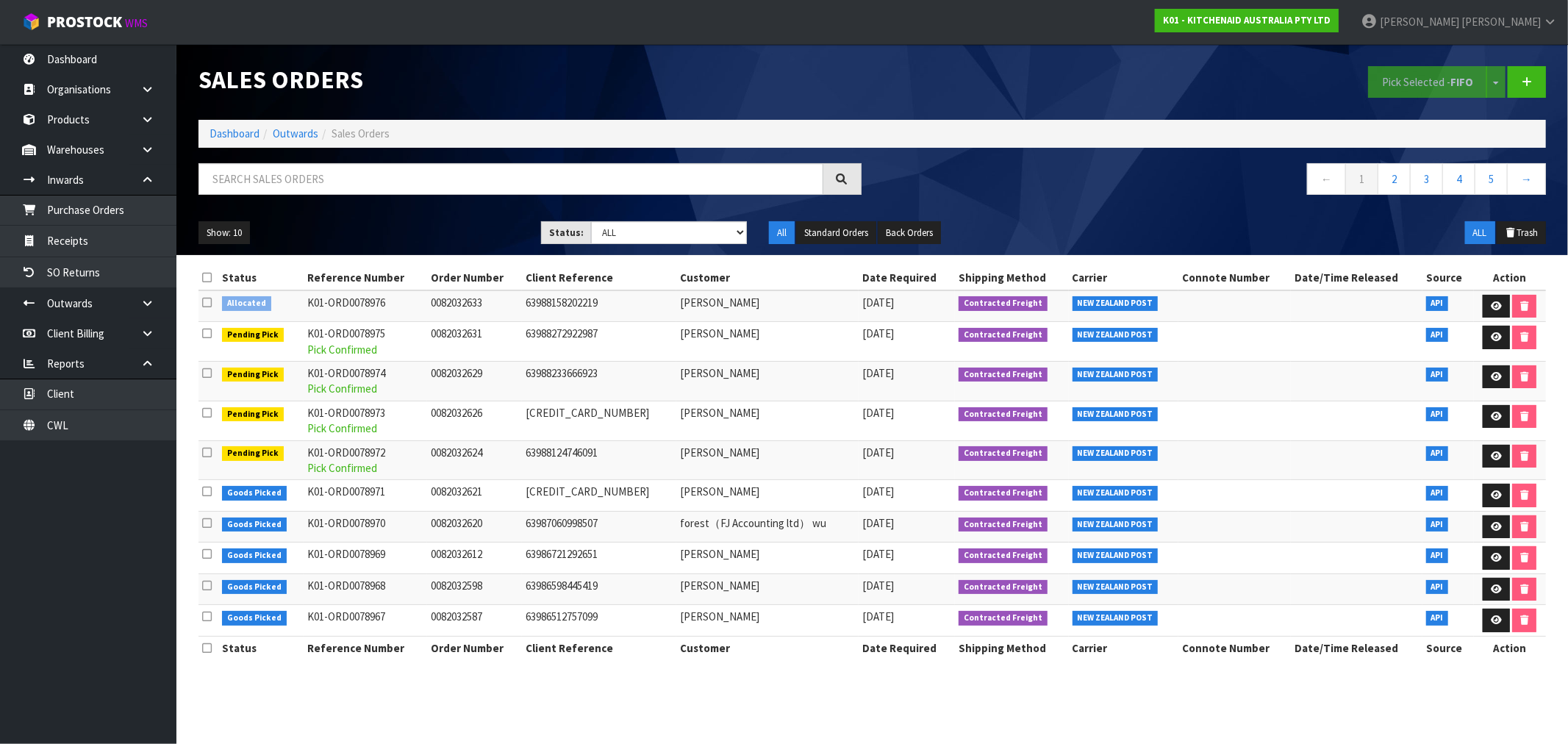
click at [211, 301] on icon at bounding box center [206, 302] width 10 height 11
click at [0, 0] on input "checkbox" at bounding box center [0, 0] width 0 height 0
click at [1406, 84] on button "Pick Selected - FIFO" at bounding box center [1428, 82] width 119 height 32
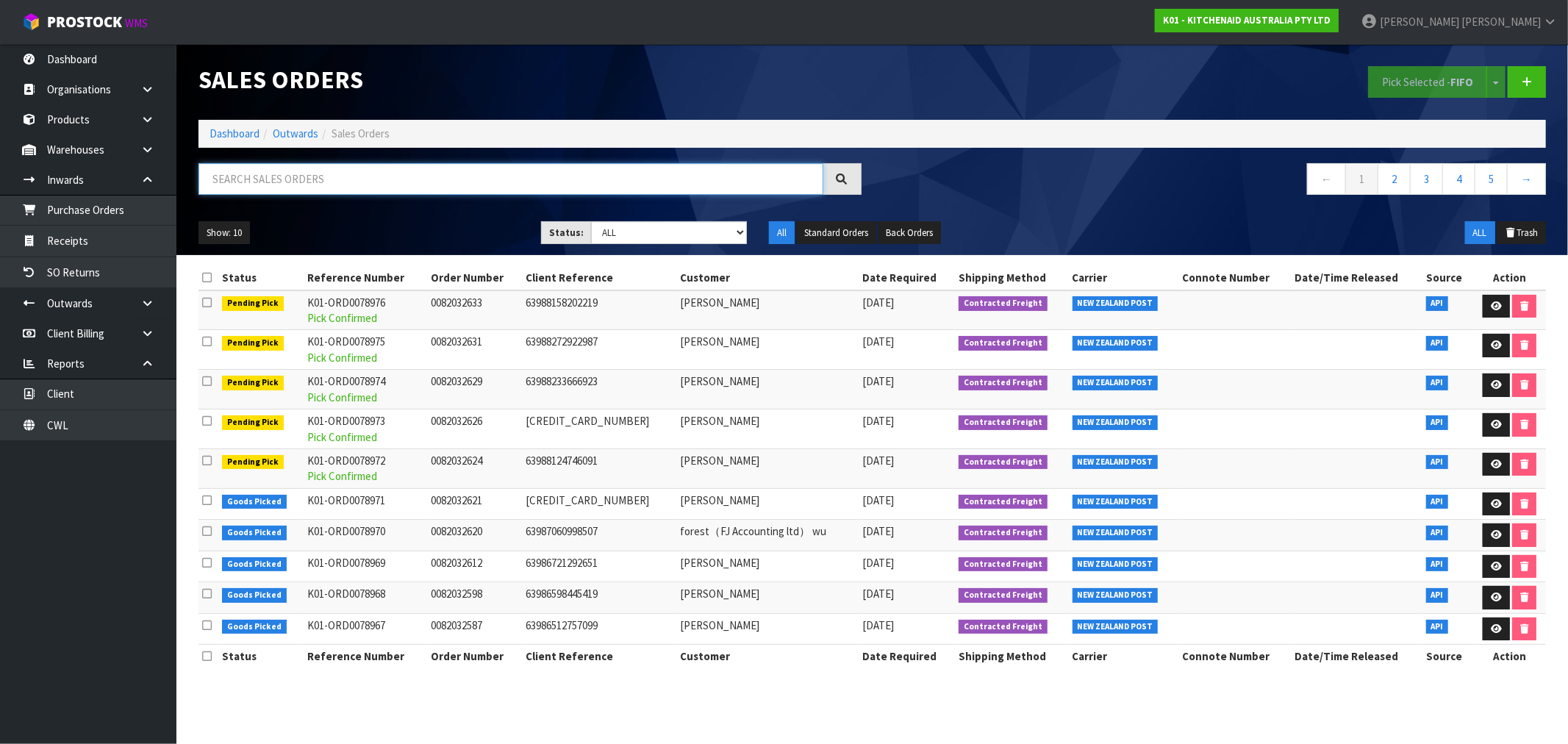
click at [339, 180] on input "text" at bounding box center [510, 180] width 625 height 32
click at [228, 128] on link "Dashboard" at bounding box center [235, 133] width 50 height 14
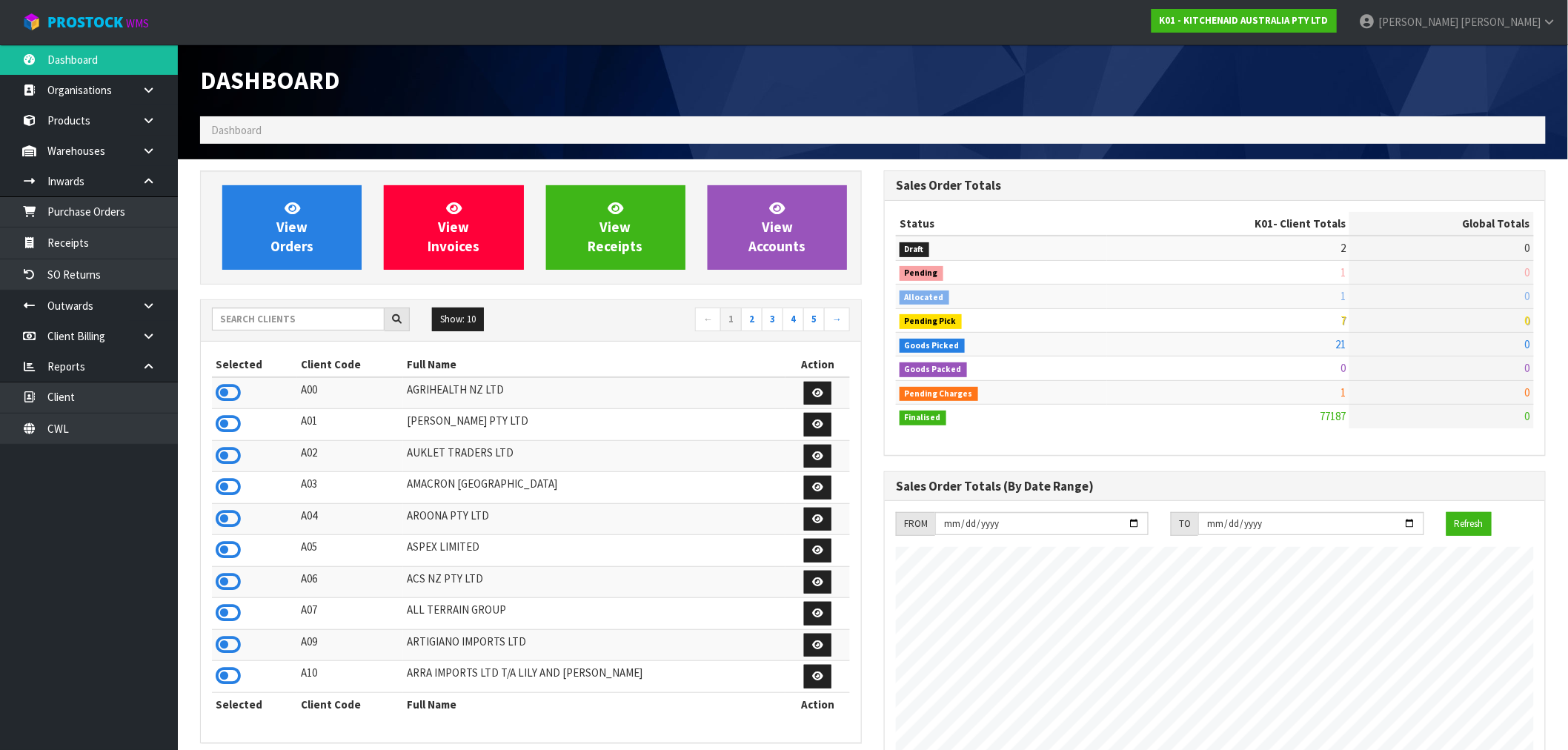
scroll to position [1123, 684]
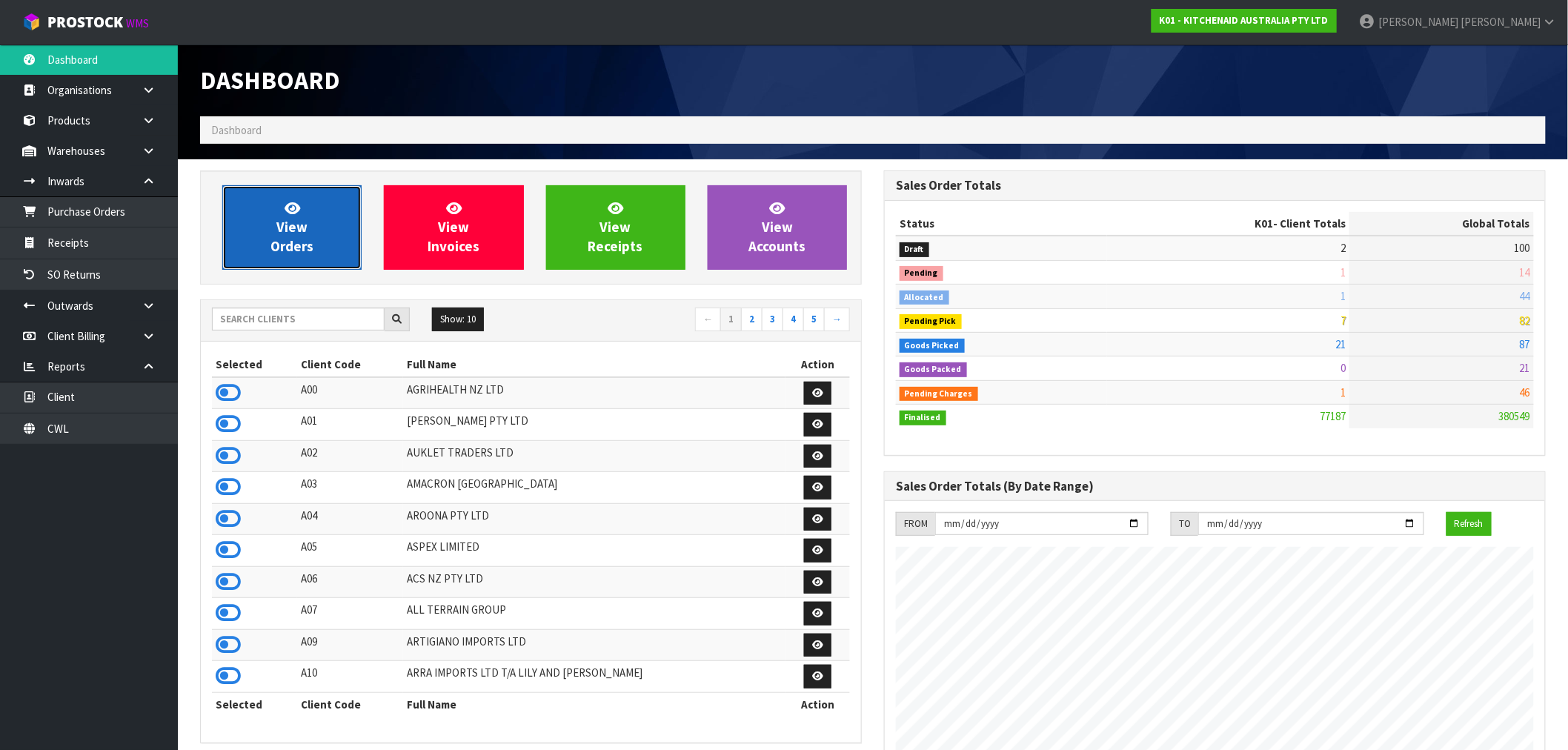
click at [271, 255] on link "View Orders" at bounding box center [291, 228] width 139 height 84
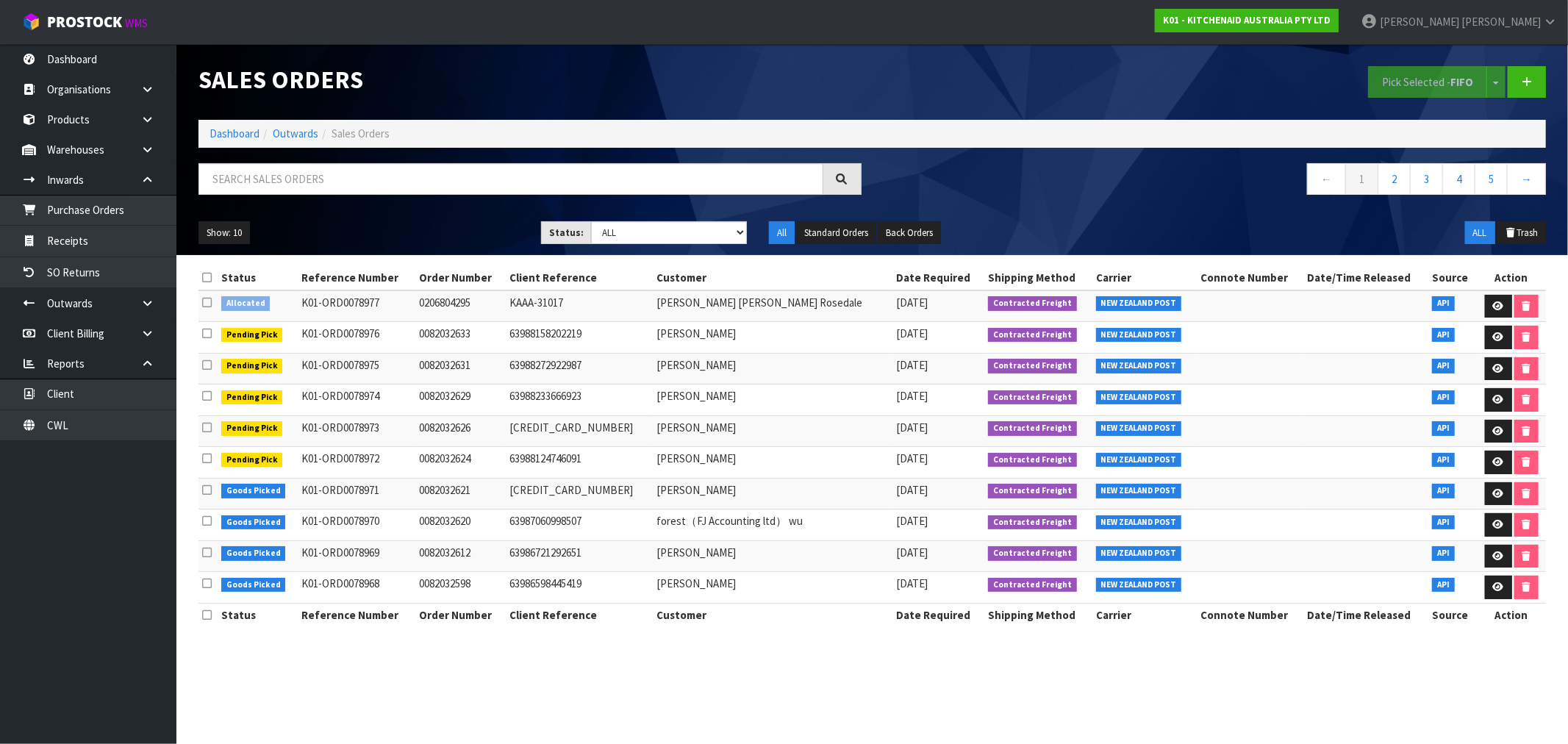
click at [209, 302] on icon at bounding box center [206, 302] width 10 height 11
click at [0, 0] on input "checkbox" at bounding box center [0, 0] width 0 height 0
click at [1485, 308] on link at bounding box center [1498, 307] width 28 height 23
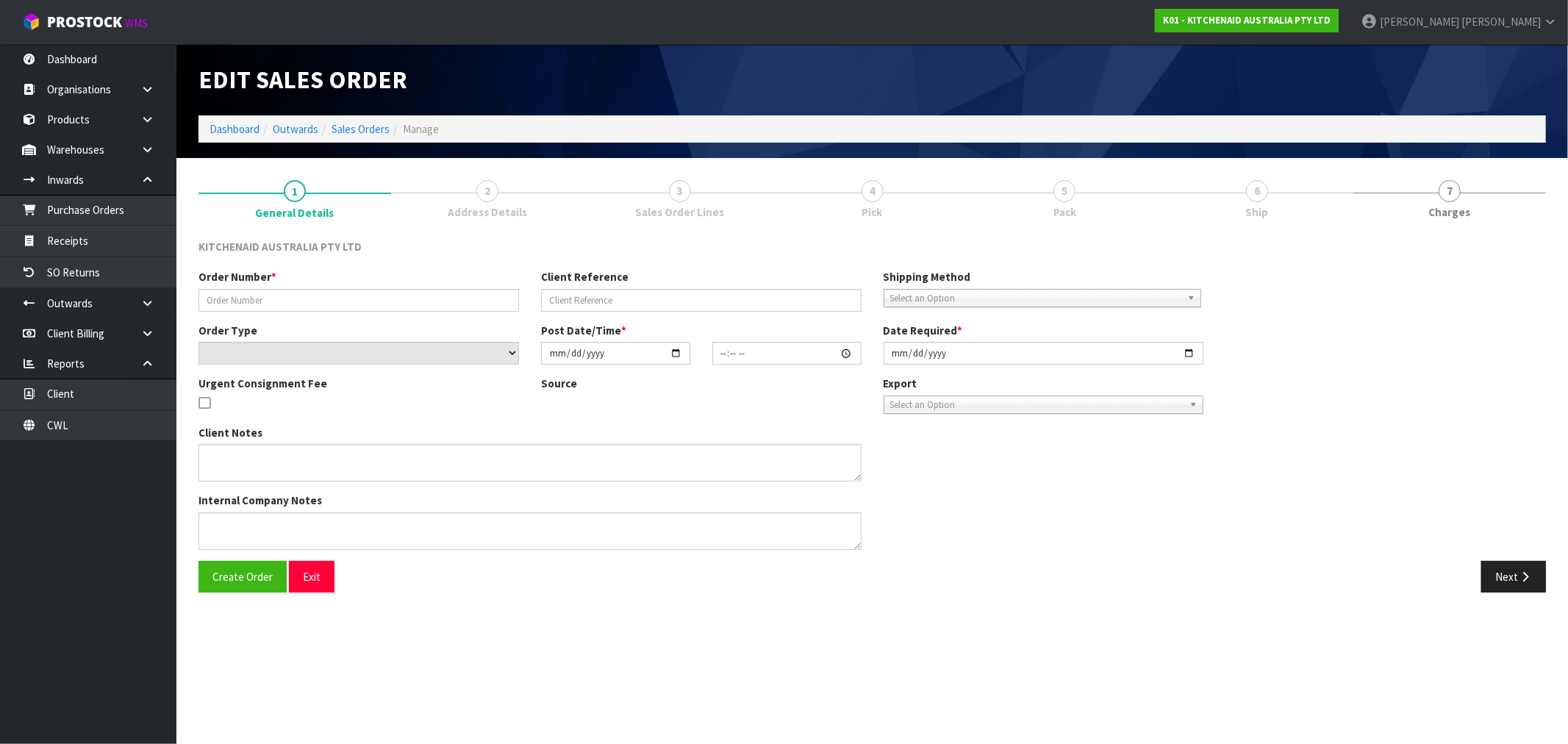
type input "0206804295"
type input "KAAA-31017"
select select "number:0"
type input "[DATE]"
type input "11:41:06.000"
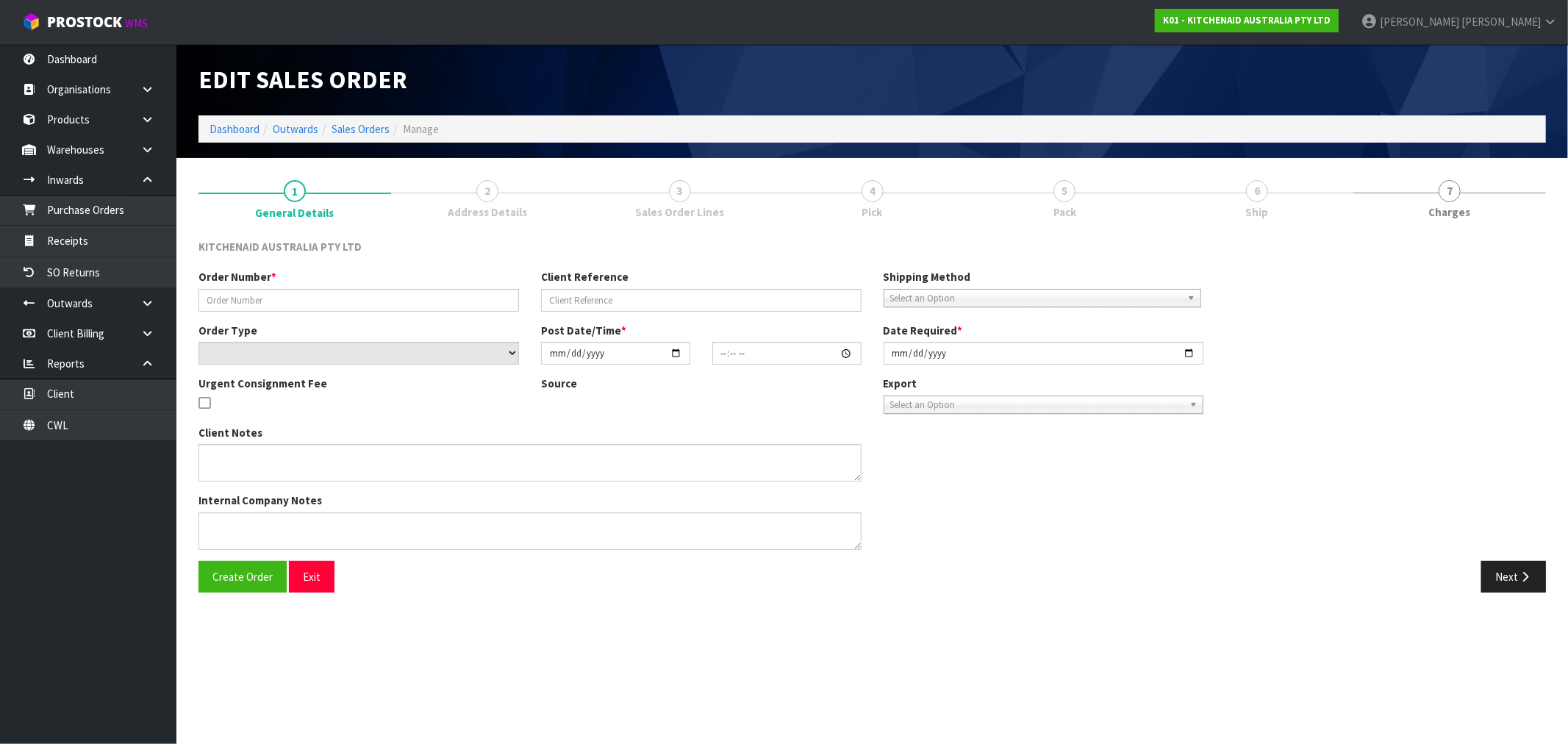
type input "[DATE]"
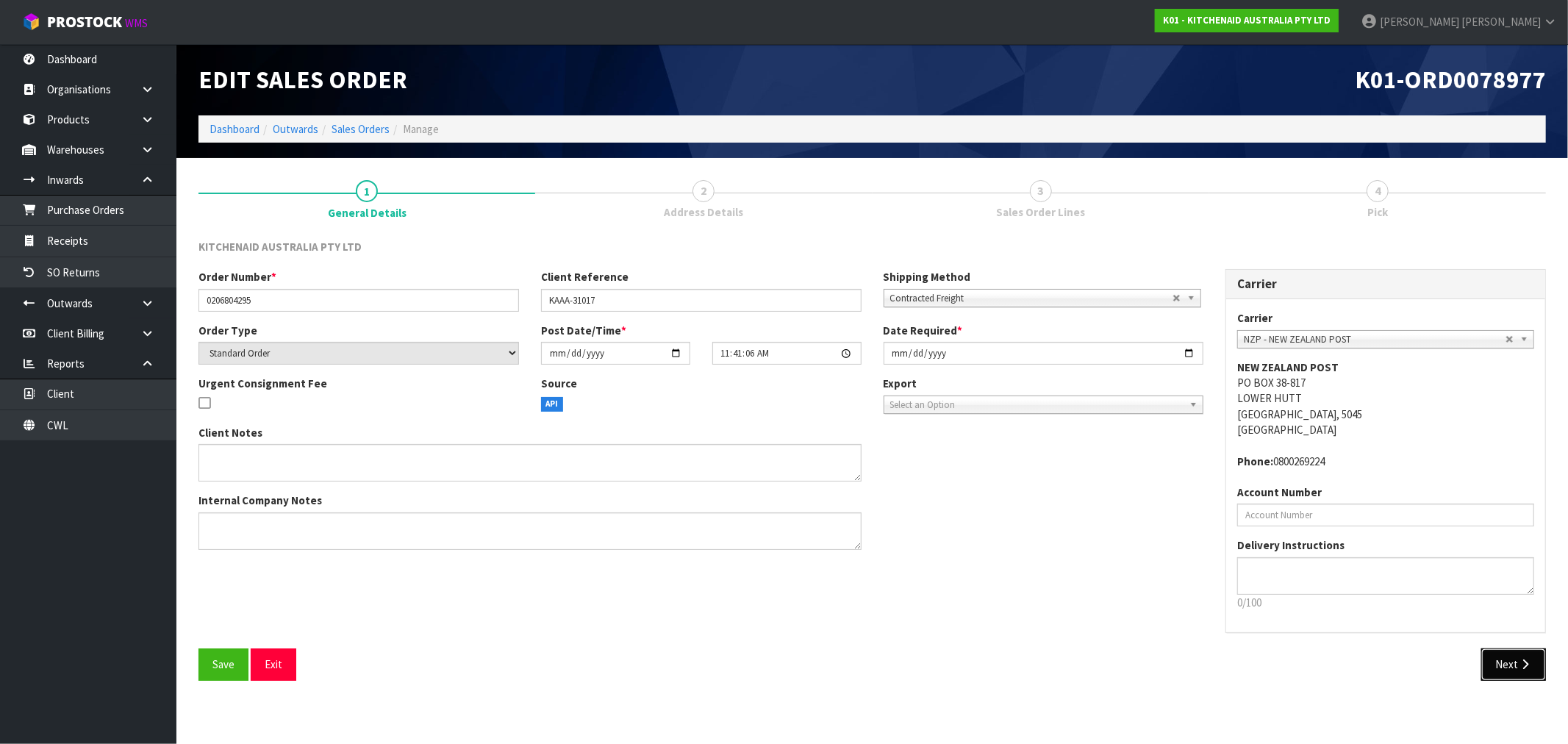
click at [1513, 658] on button "Next" at bounding box center [1513, 664] width 65 height 32
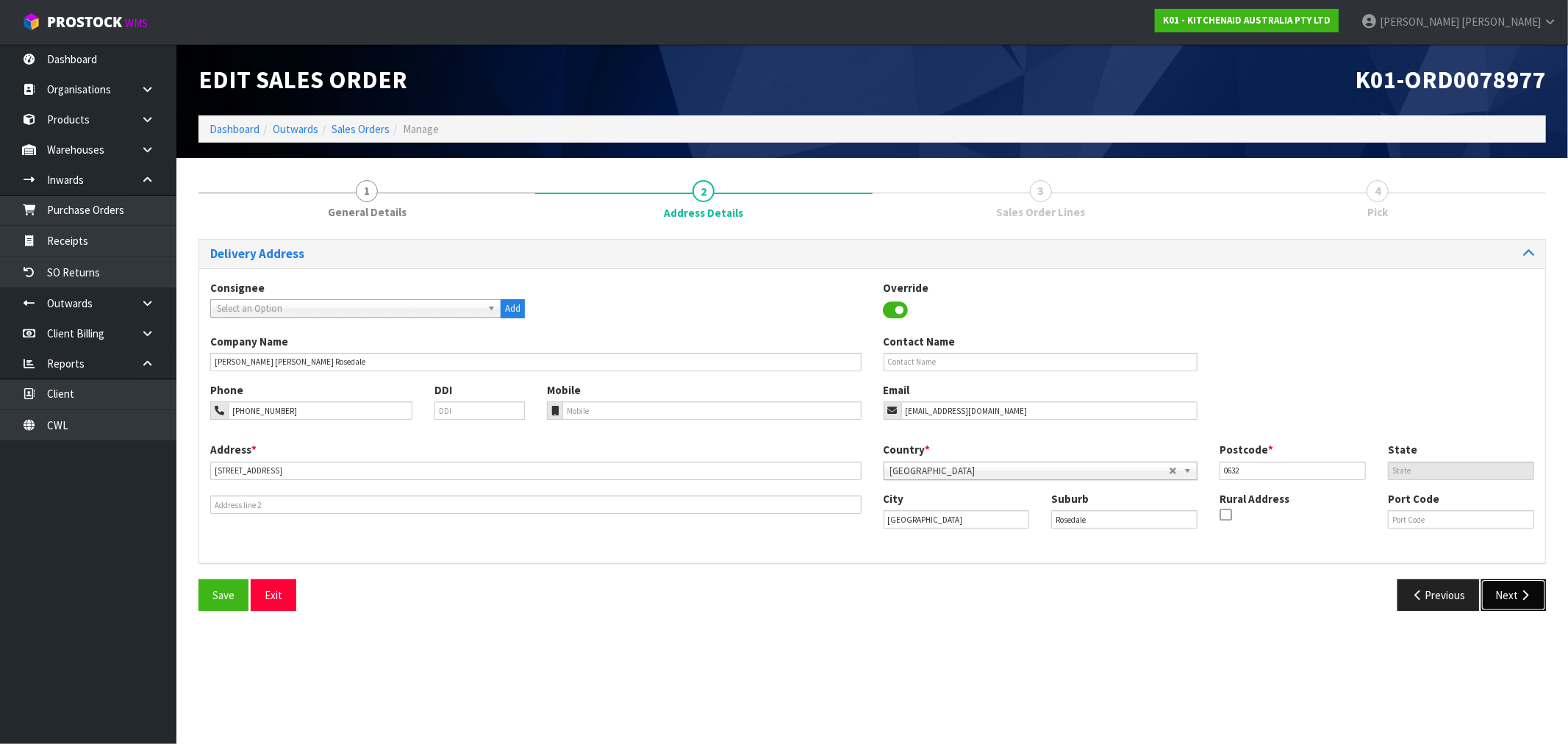
click at [1518, 604] on button "Next" at bounding box center [1513, 596] width 65 height 32
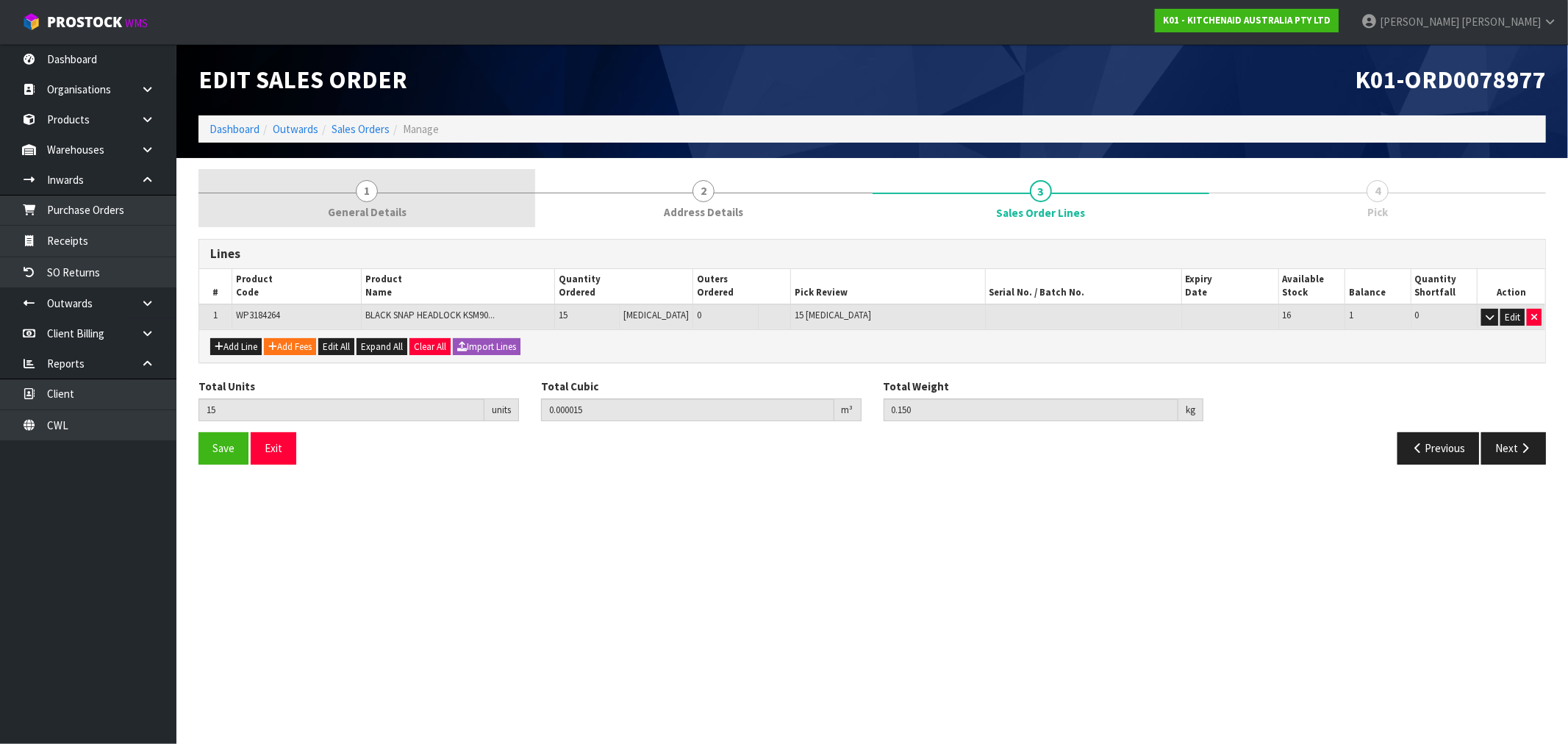
click at [385, 204] on span "General Details" at bounding box center [367, 212] width 78 height 15
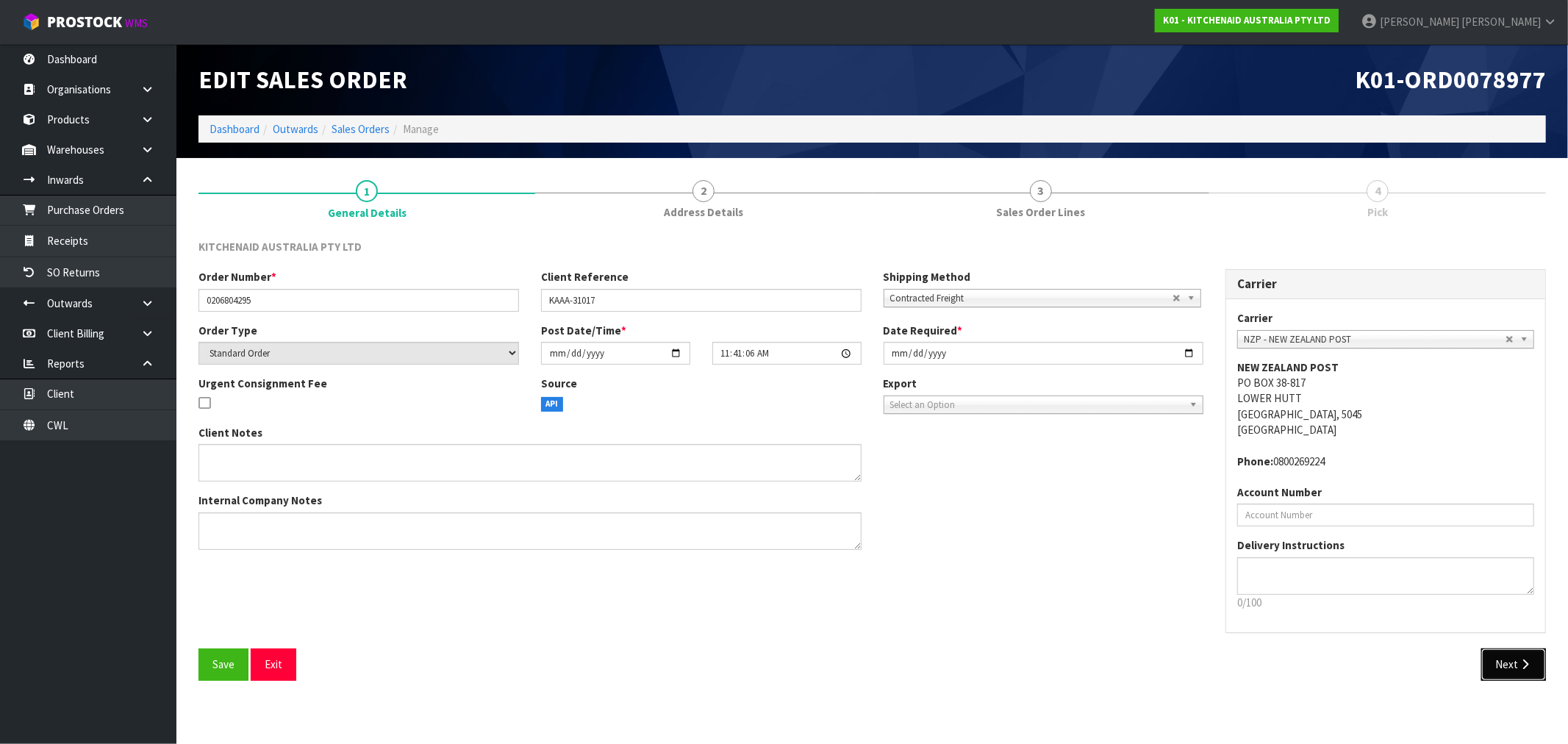
click at [1515, 662] on button "Next" at bounding box center [1513, 664] width 65 height 32
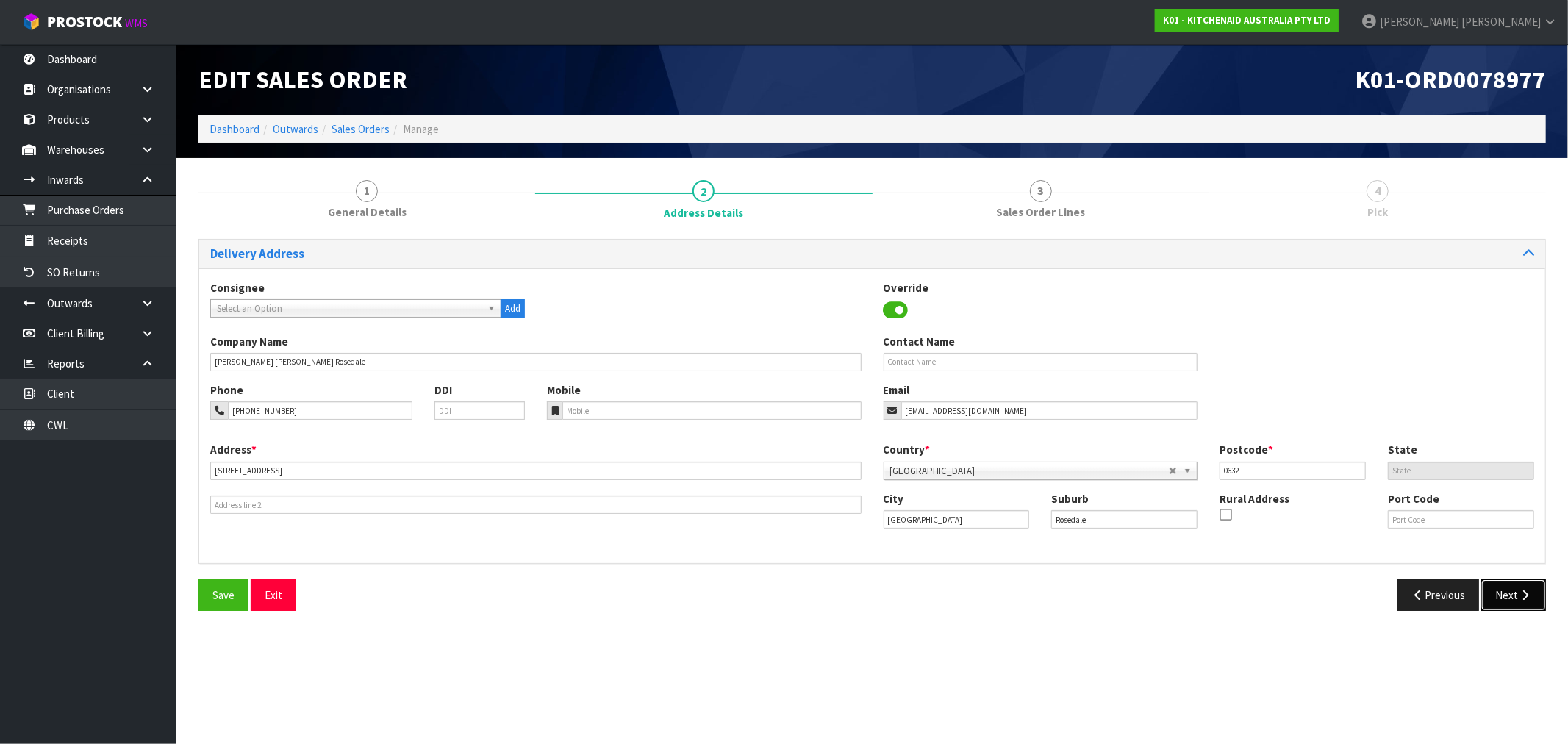
click at [1509, 591] on button "Next" at bounding box center [1513, 596] width 65 height 32
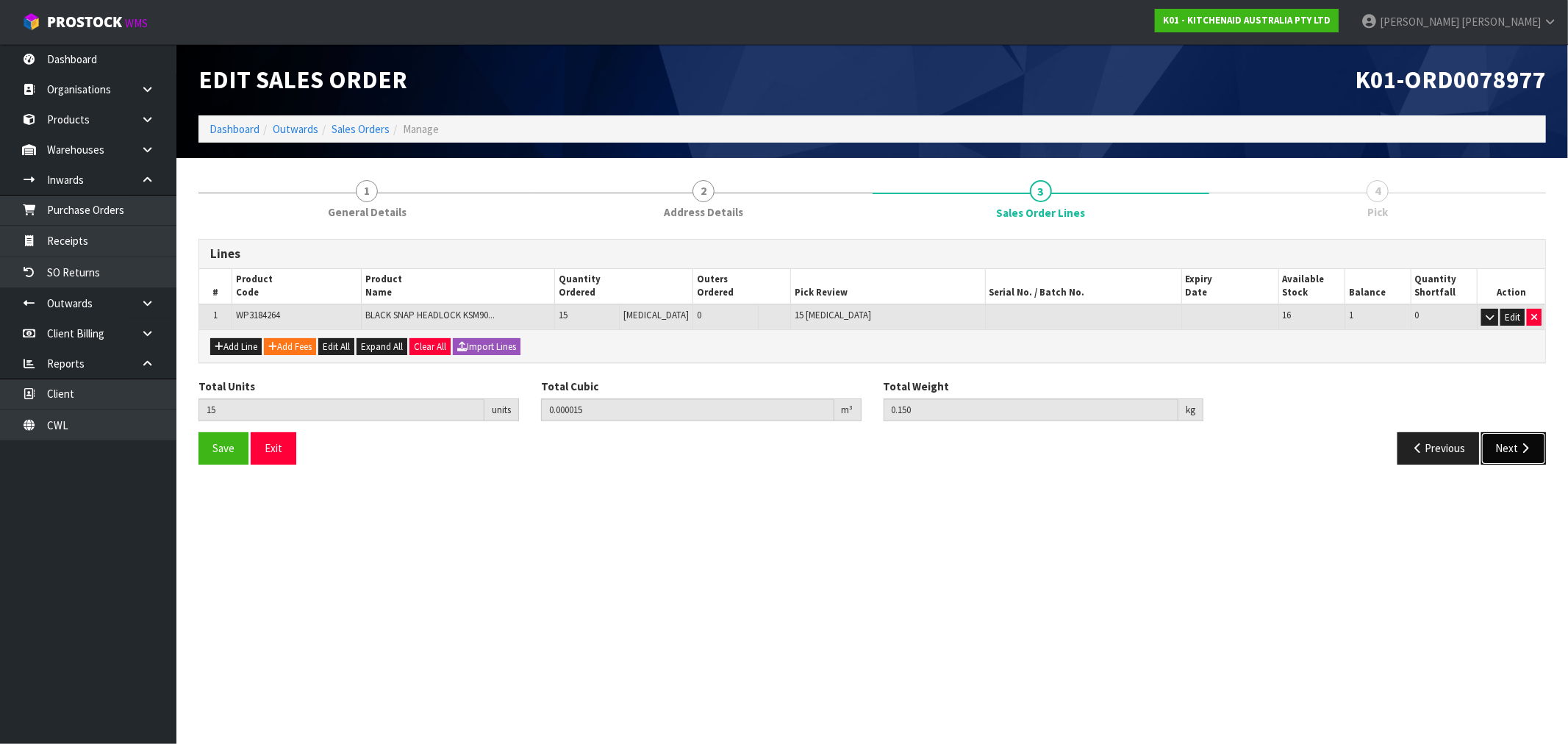
click at [1527, 443] on icon "button" at bounding box center [1525, 448] width 14 height 11
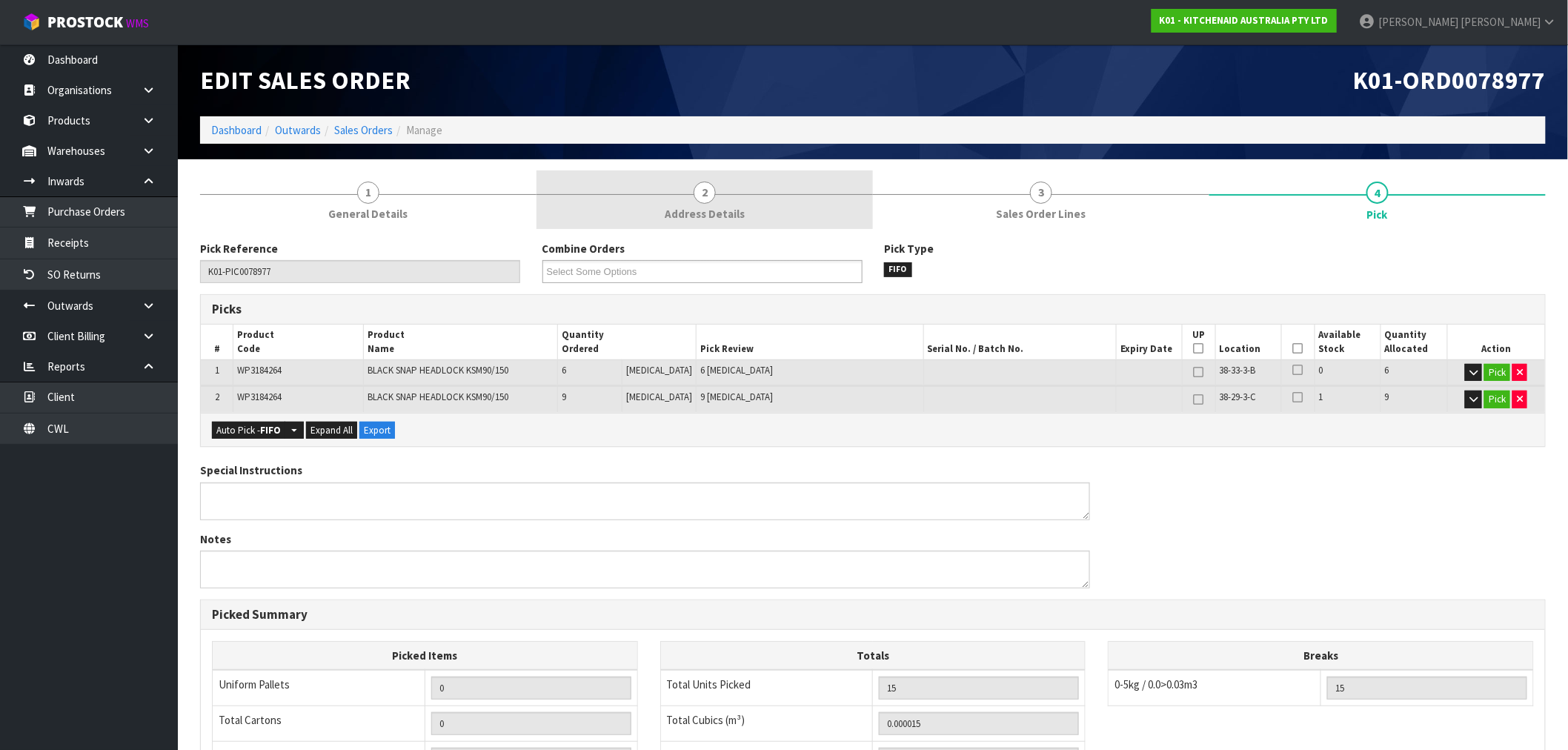
click at [743, 185] on link "2 Address Details" at bounding box center [704, 199] width 336 height 58
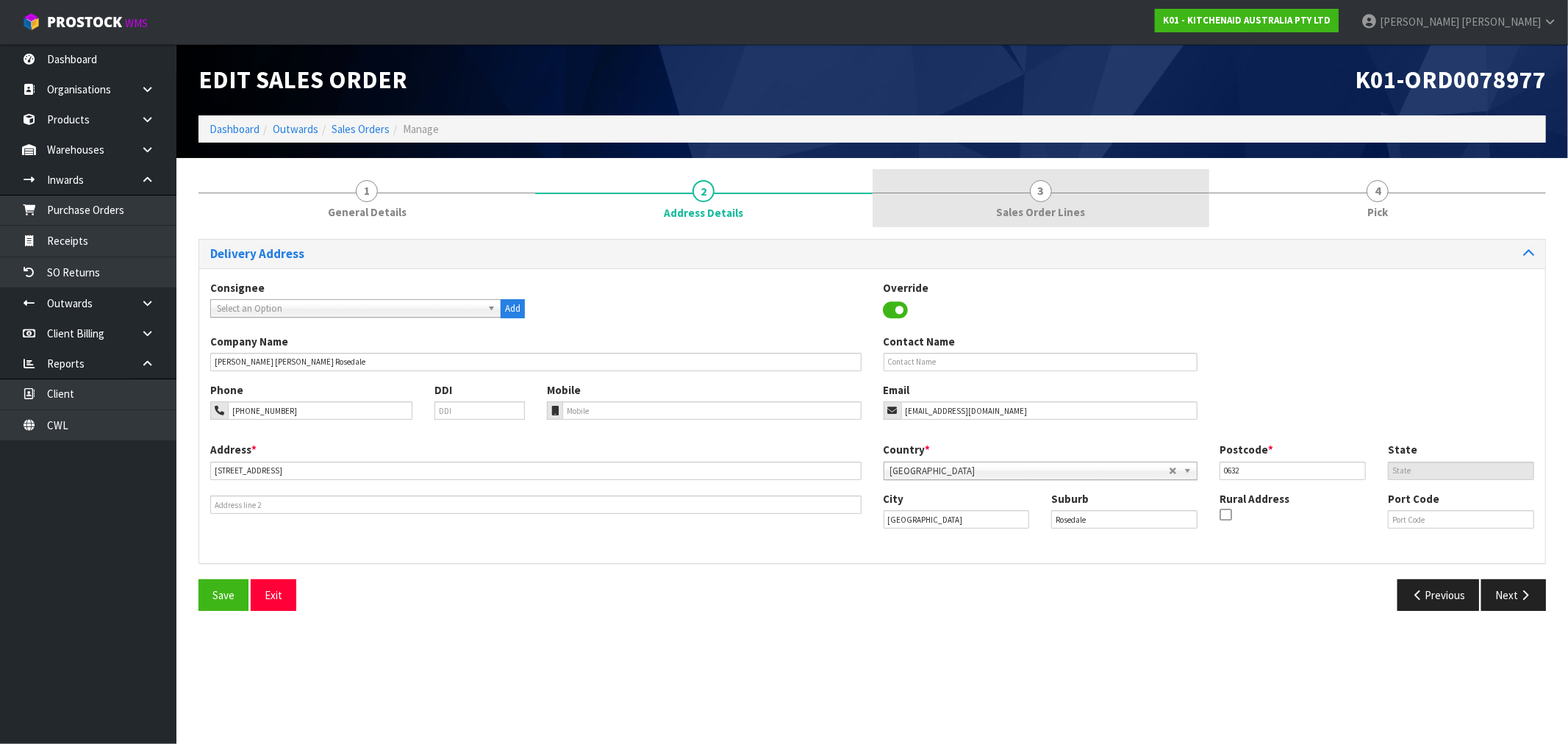
click at [1044, 200] on span "3" at bounding box center [1041, 191] width 22 height 22
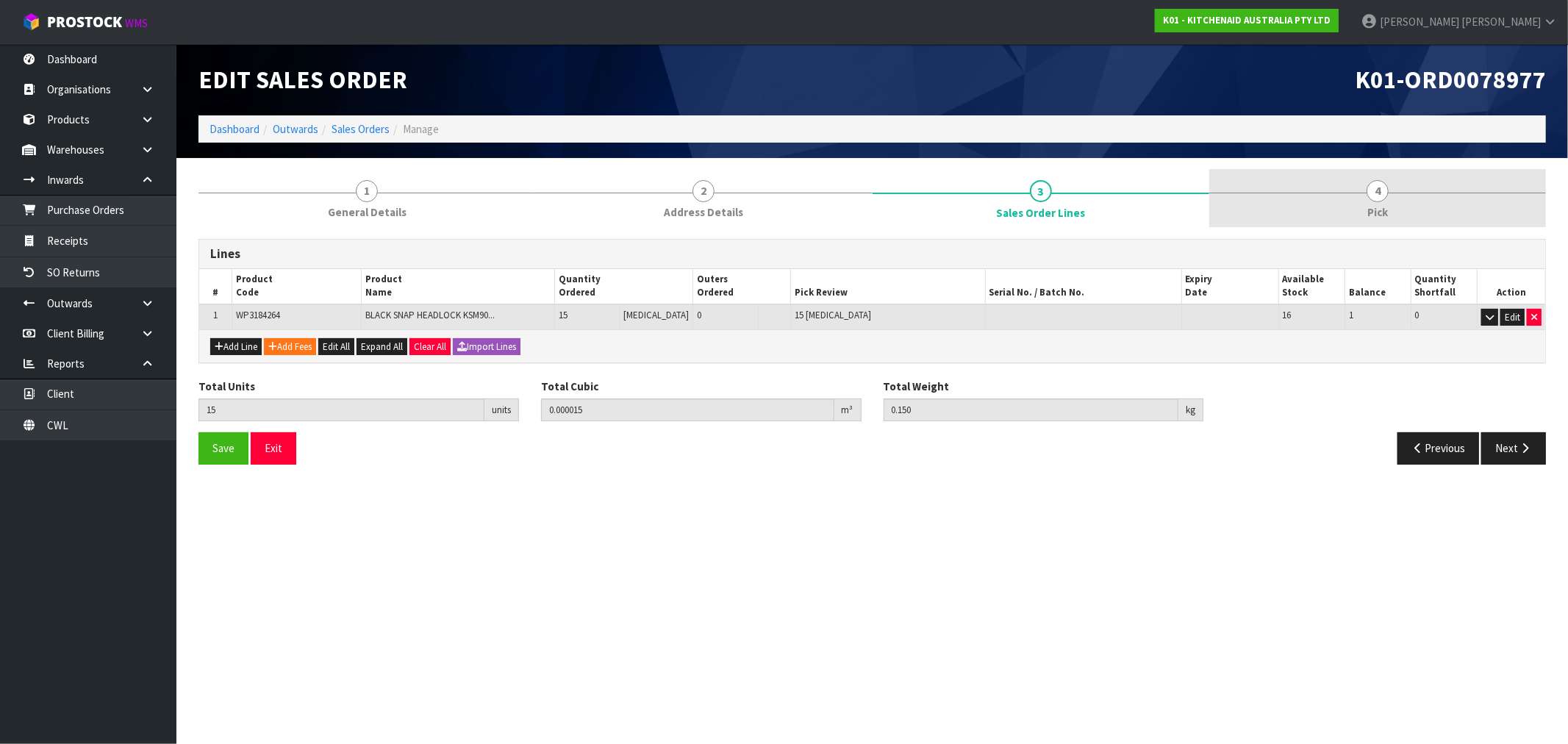
click at [1353, 203] on link "4 Pick" at bounding box center [1377, 197] width 337 height 58
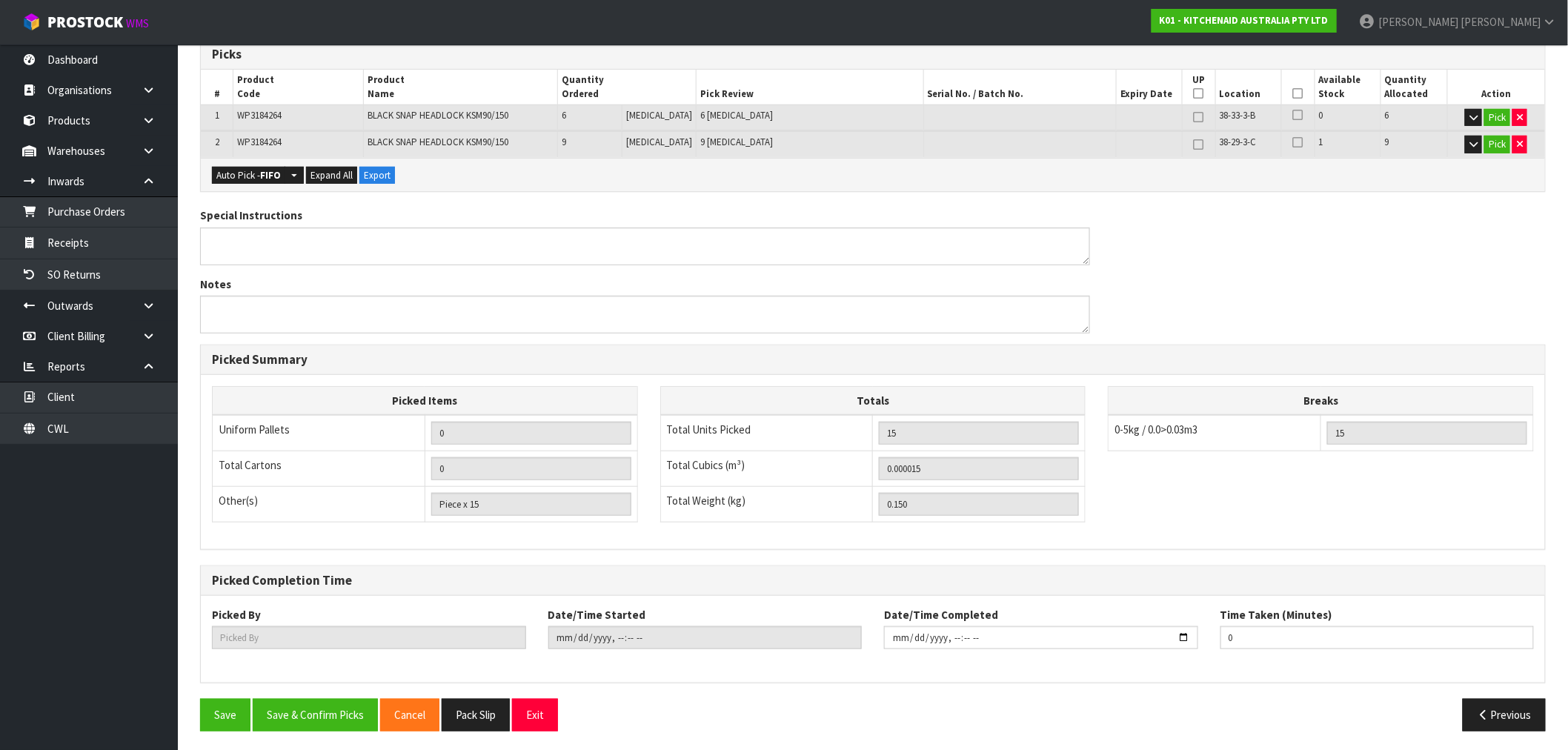
scroll to position [257, 0]
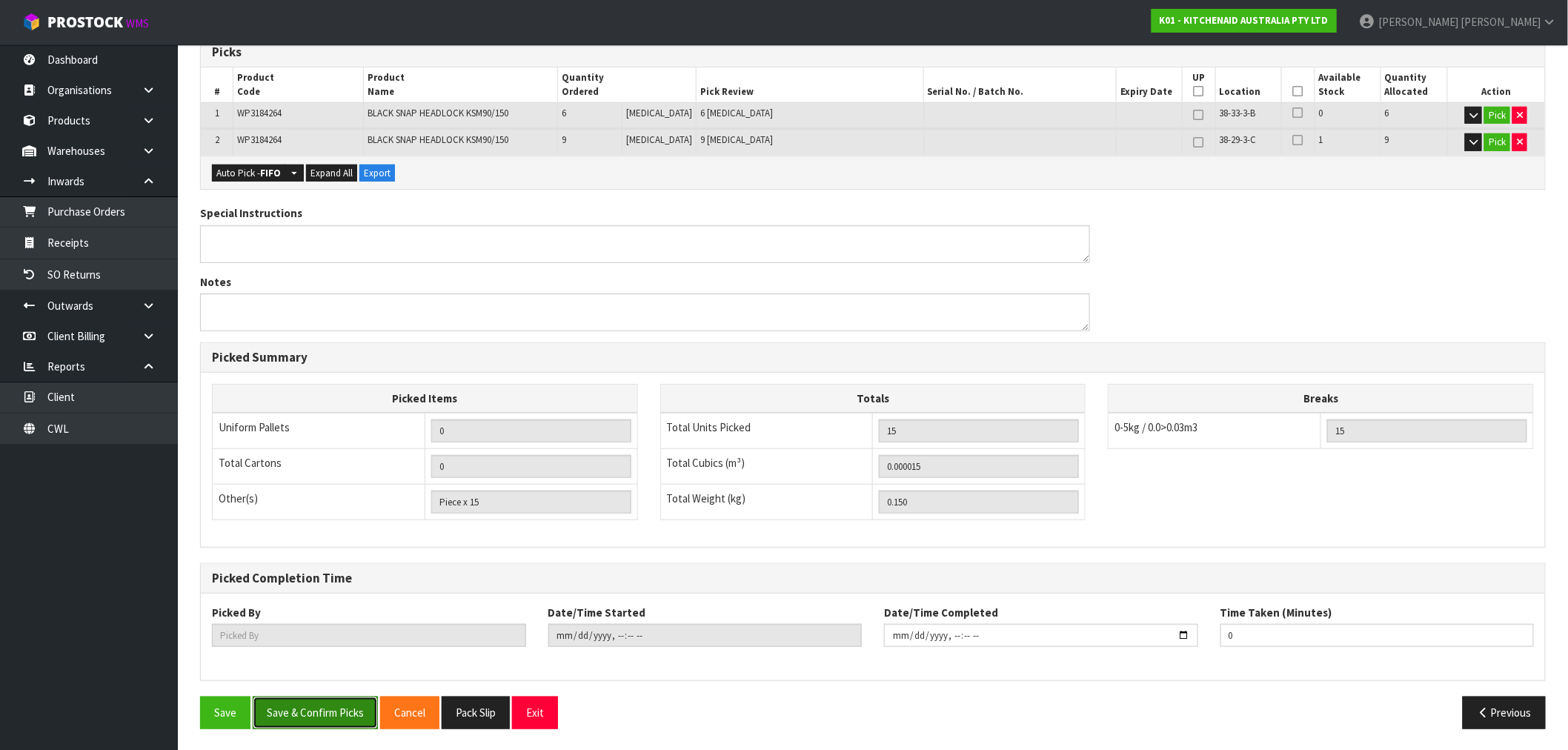
click at [297, 713] on button "Save & Confirm Picks" at bounding box center [315, 712] width 125 height 32
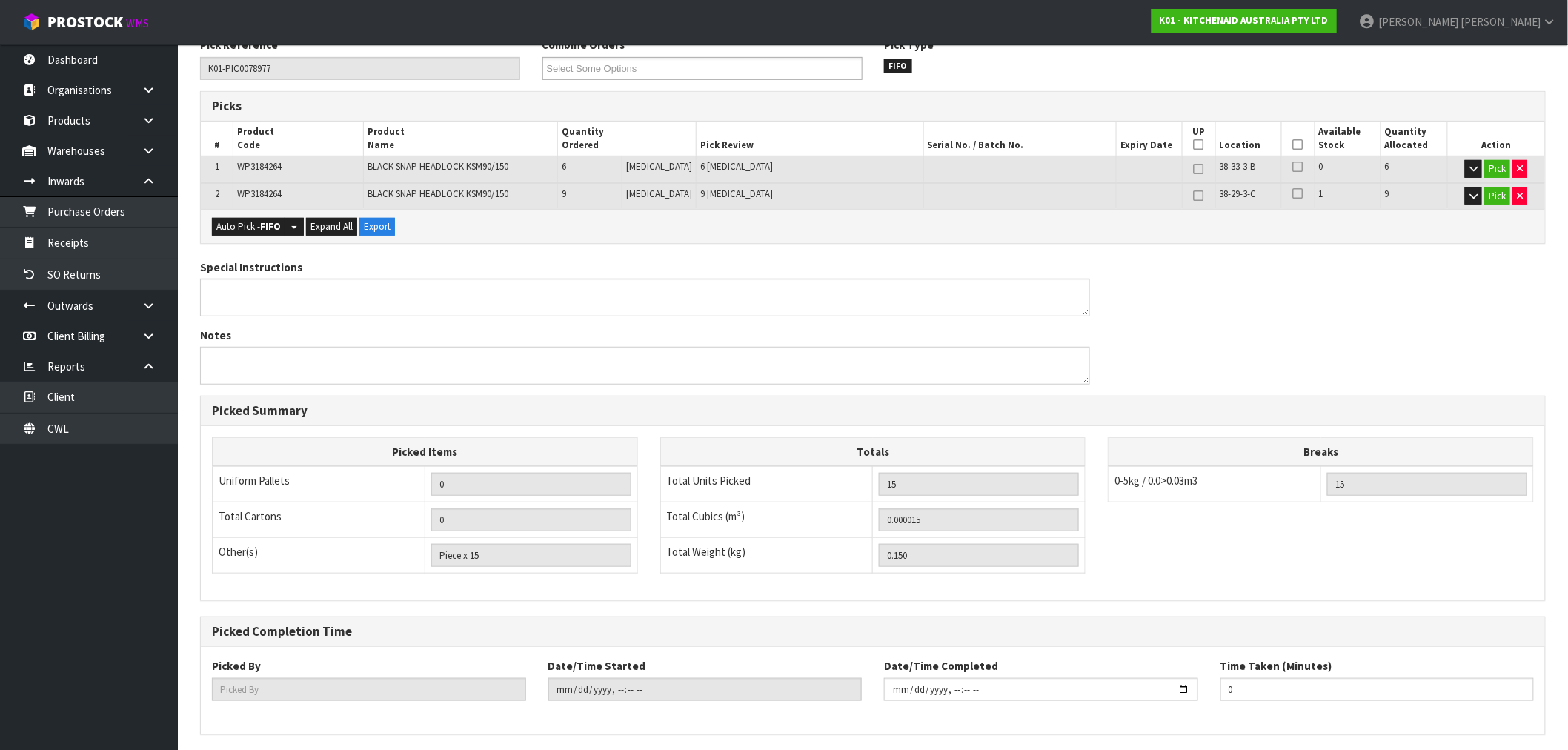
type input "[PERSON_NAME]"
type input "2025-09-10T11:55:56"
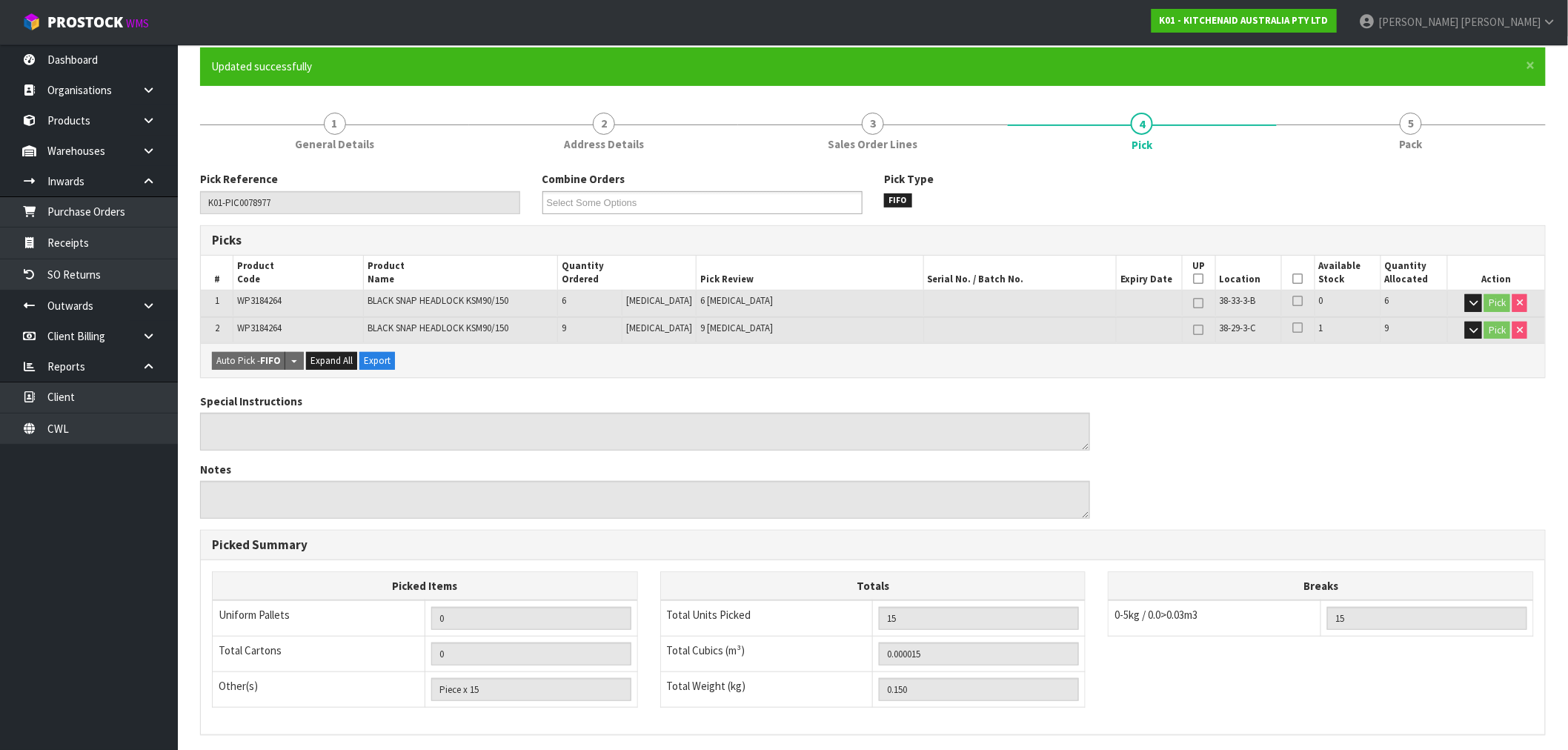
scroll to position [64, 0]
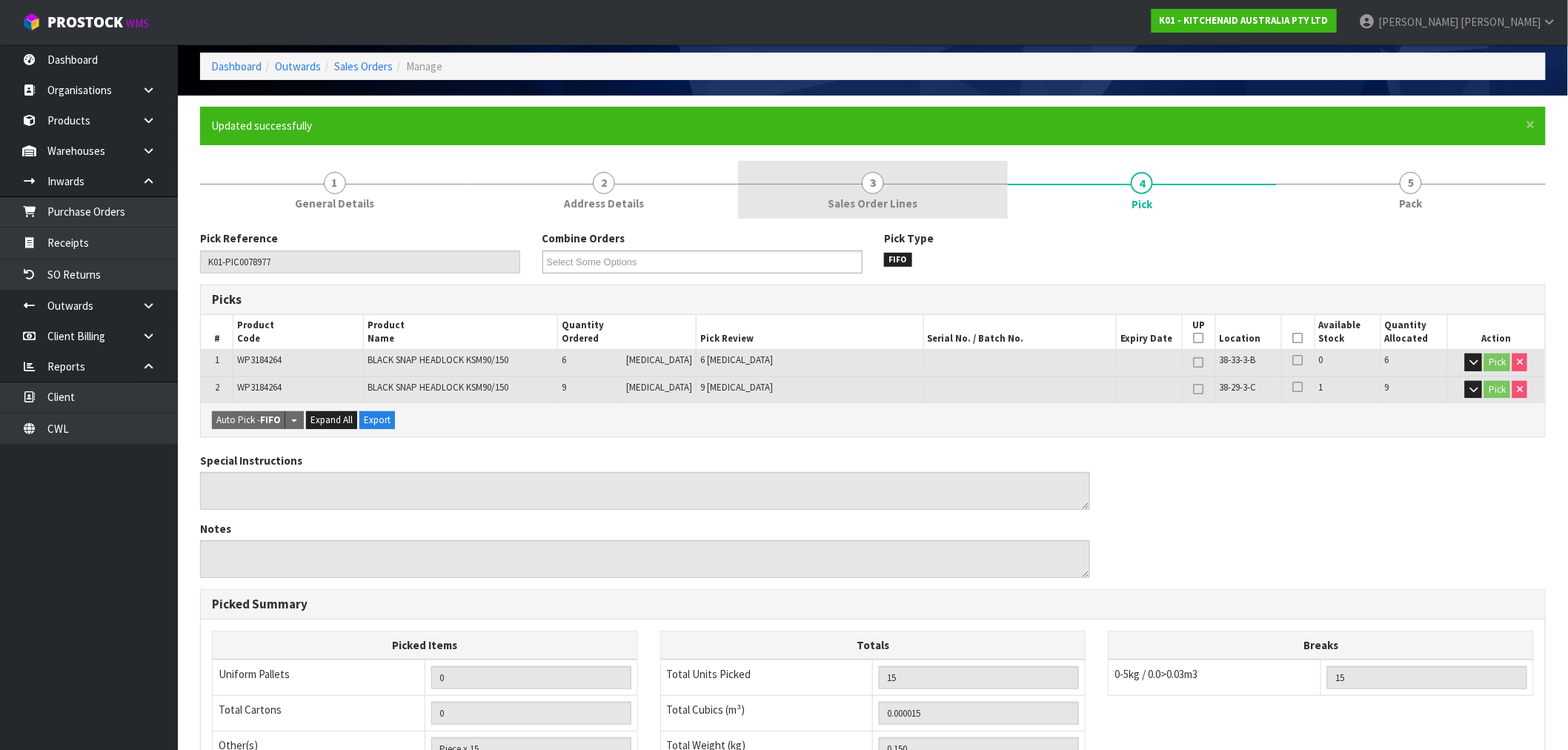
click at [935, 182] on link "3 Sales Order Lines" at bounding box center [873, 189] width 269 height 58
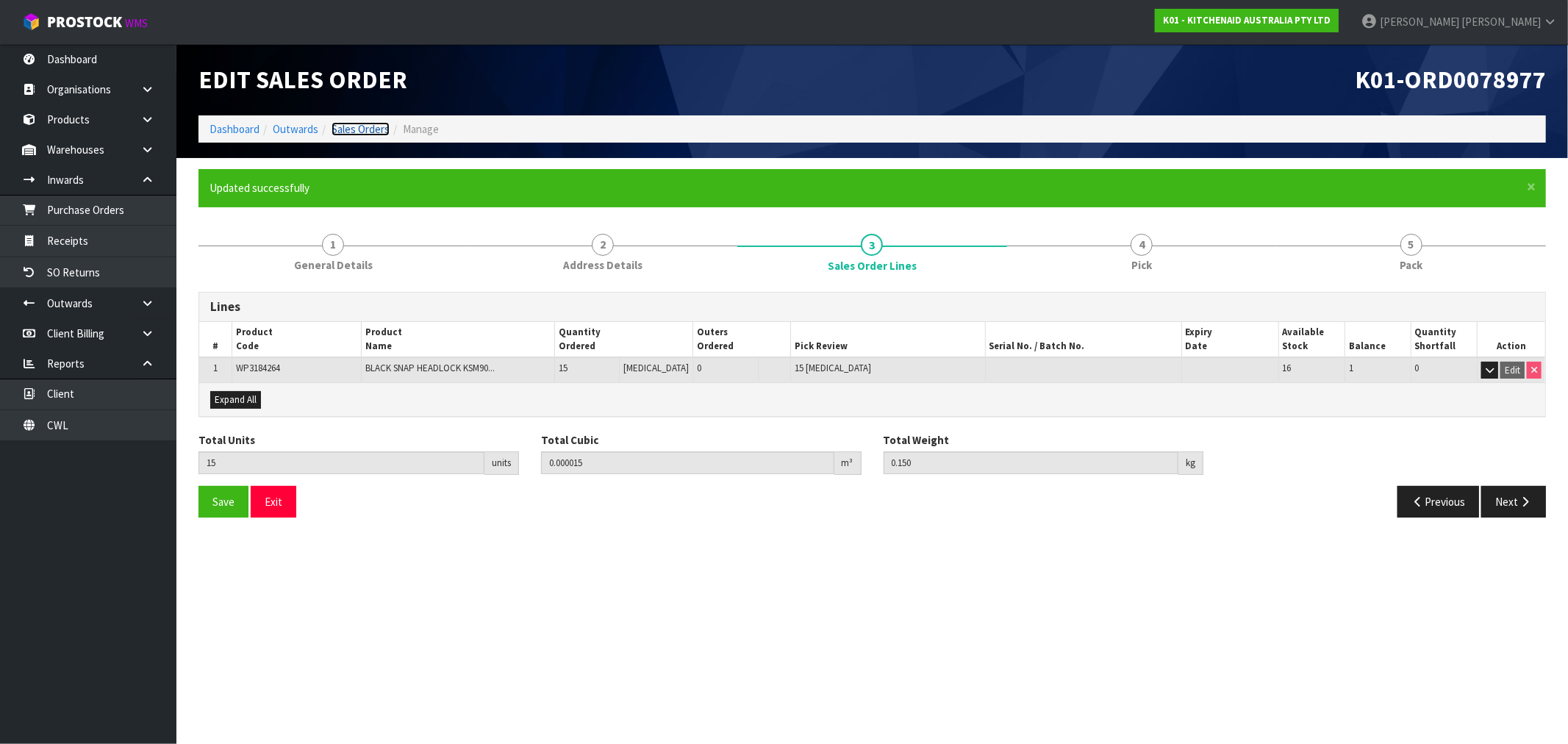
click at [349, 134] on link "Sales Orders" at bounding box center [360, 129] width 58 height 14
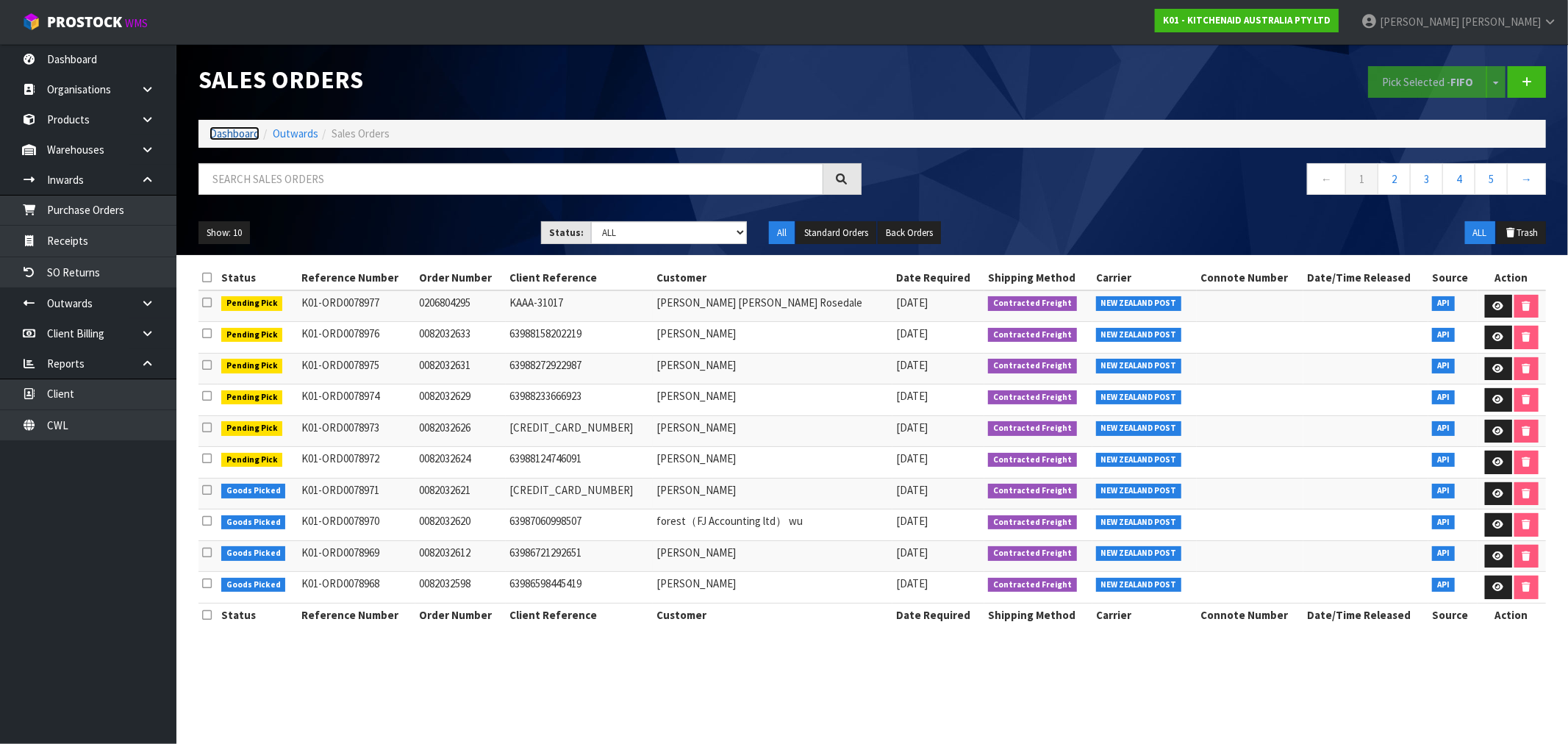
click at [211, 131] on link "Dashboard" at bounding box center [235, 133] width 50 height 14
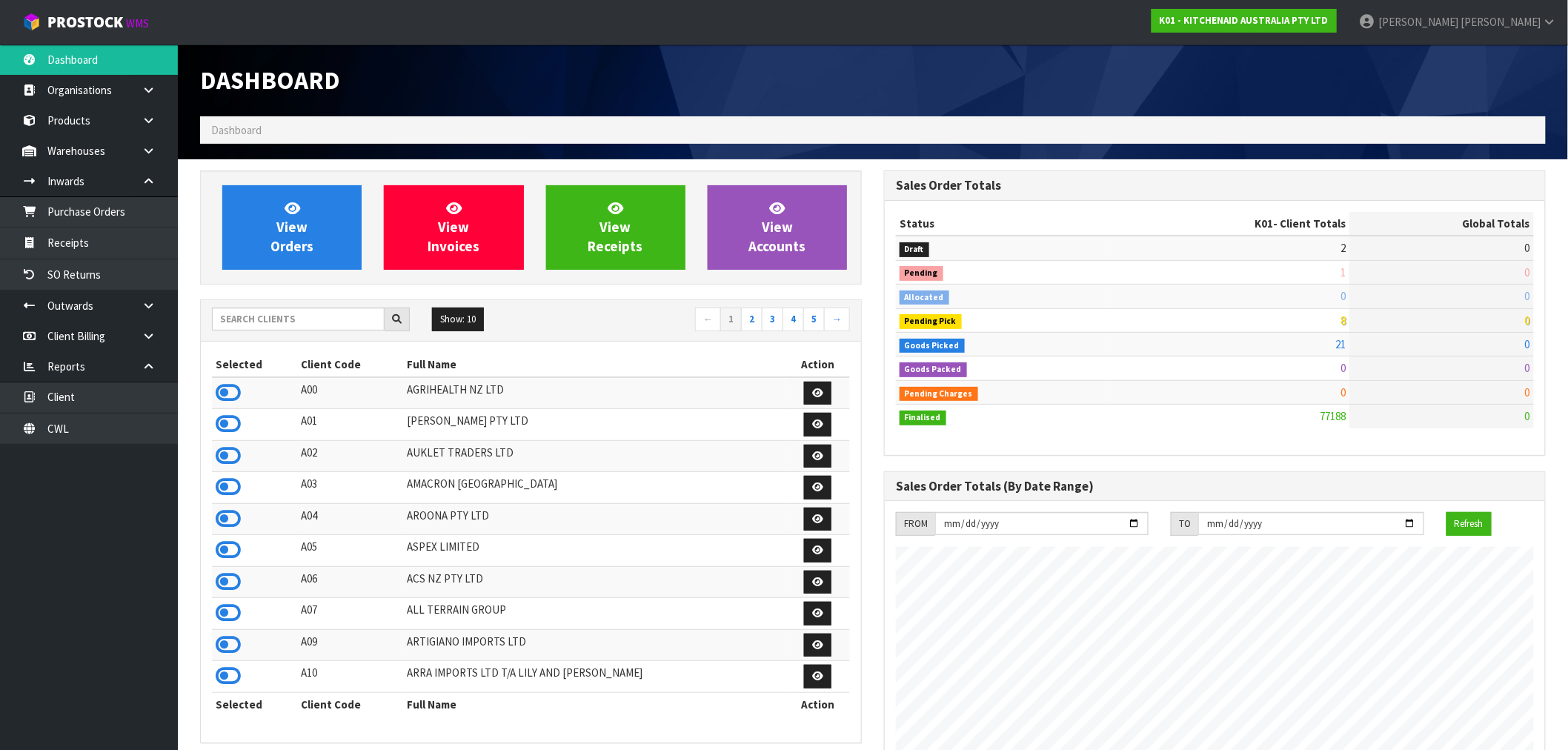
scroll to position [1123, 684]
click at [276, 319] on input "text" at bounding box center [298, 319] width 173 height 23
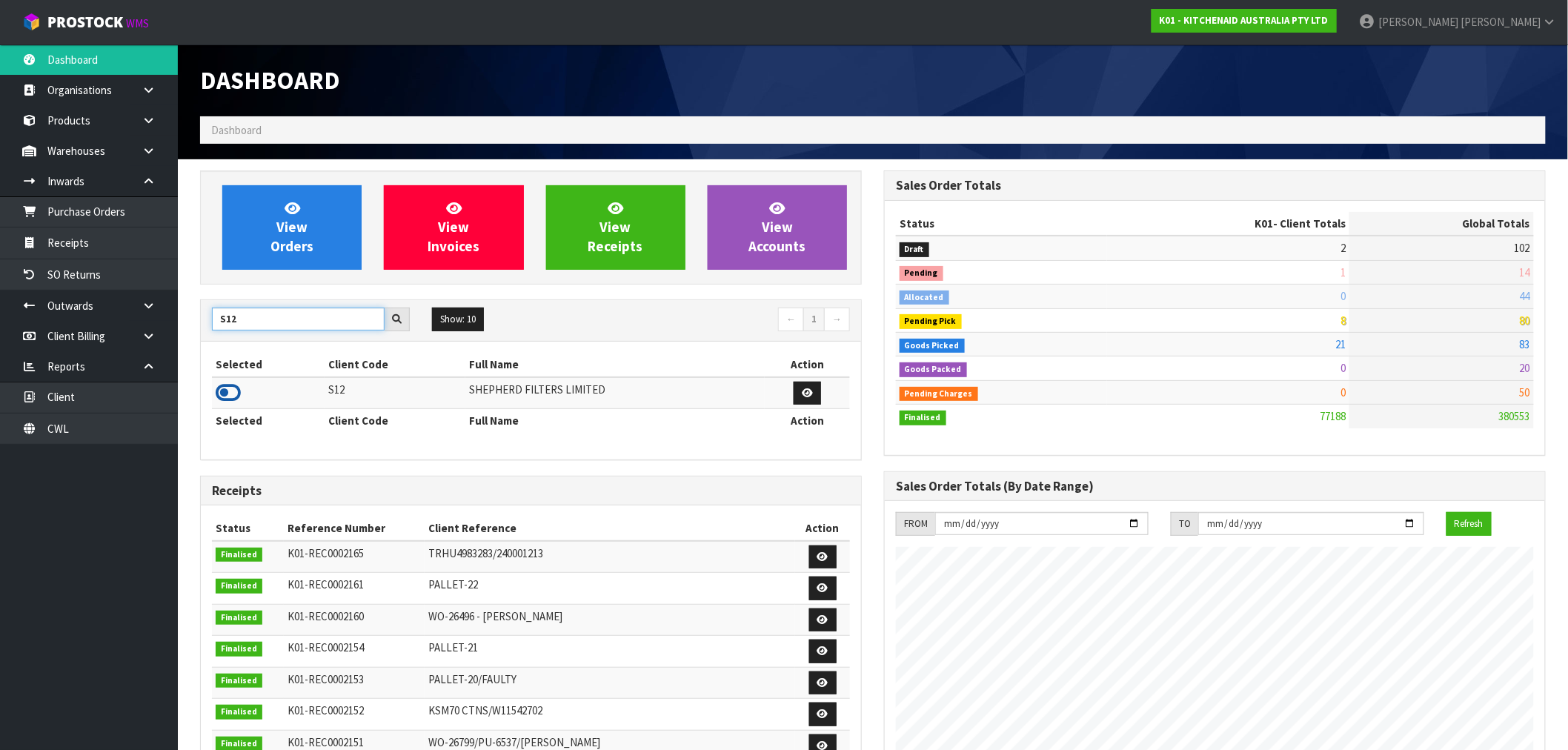
type input "S12"
click at [230, 397] on icon at bounding box center [228, 392] width 25 height 22
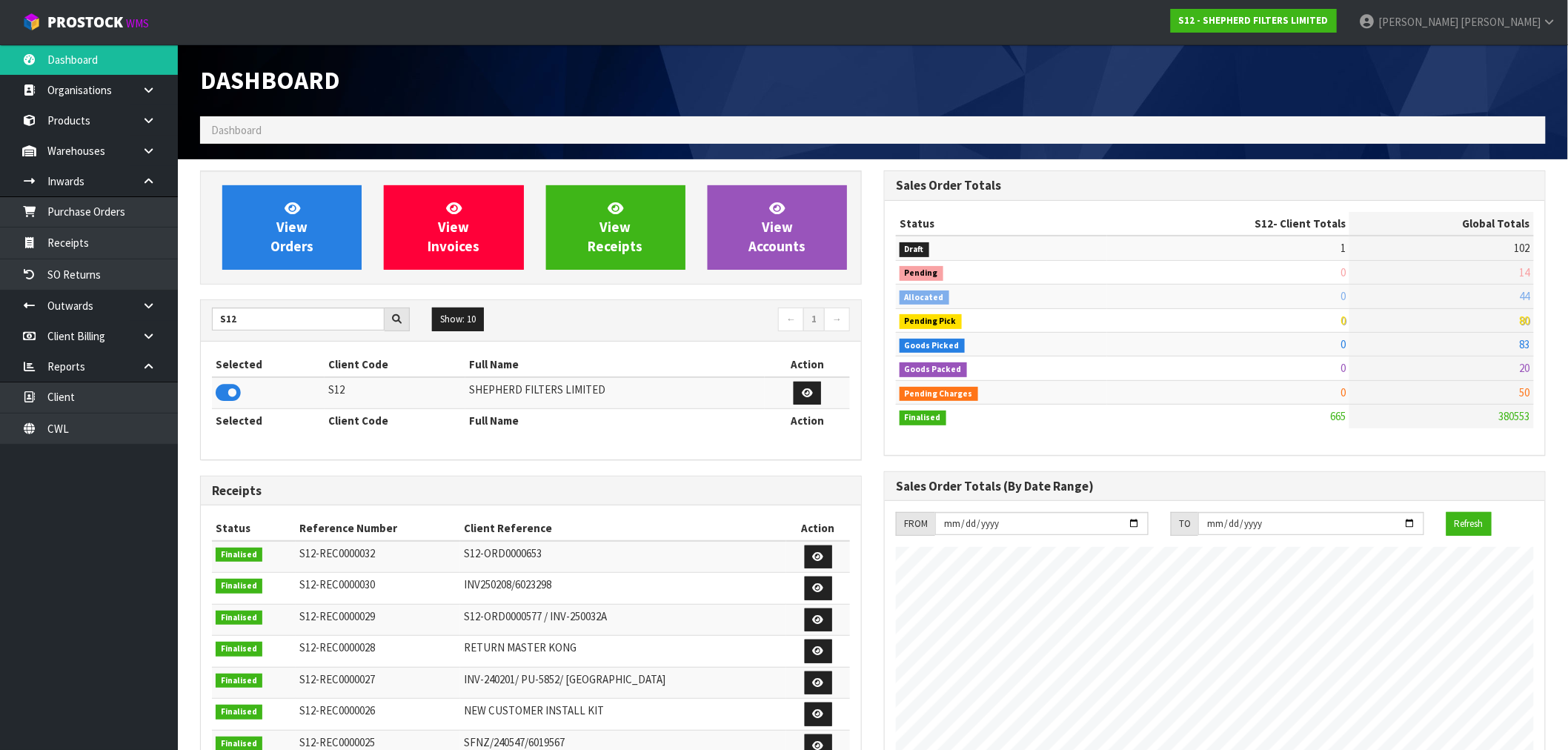
scroll to position [953, 684]
click at [311, 261] on link "View Orders" at bounding box center [291, 228] width 139 height 84
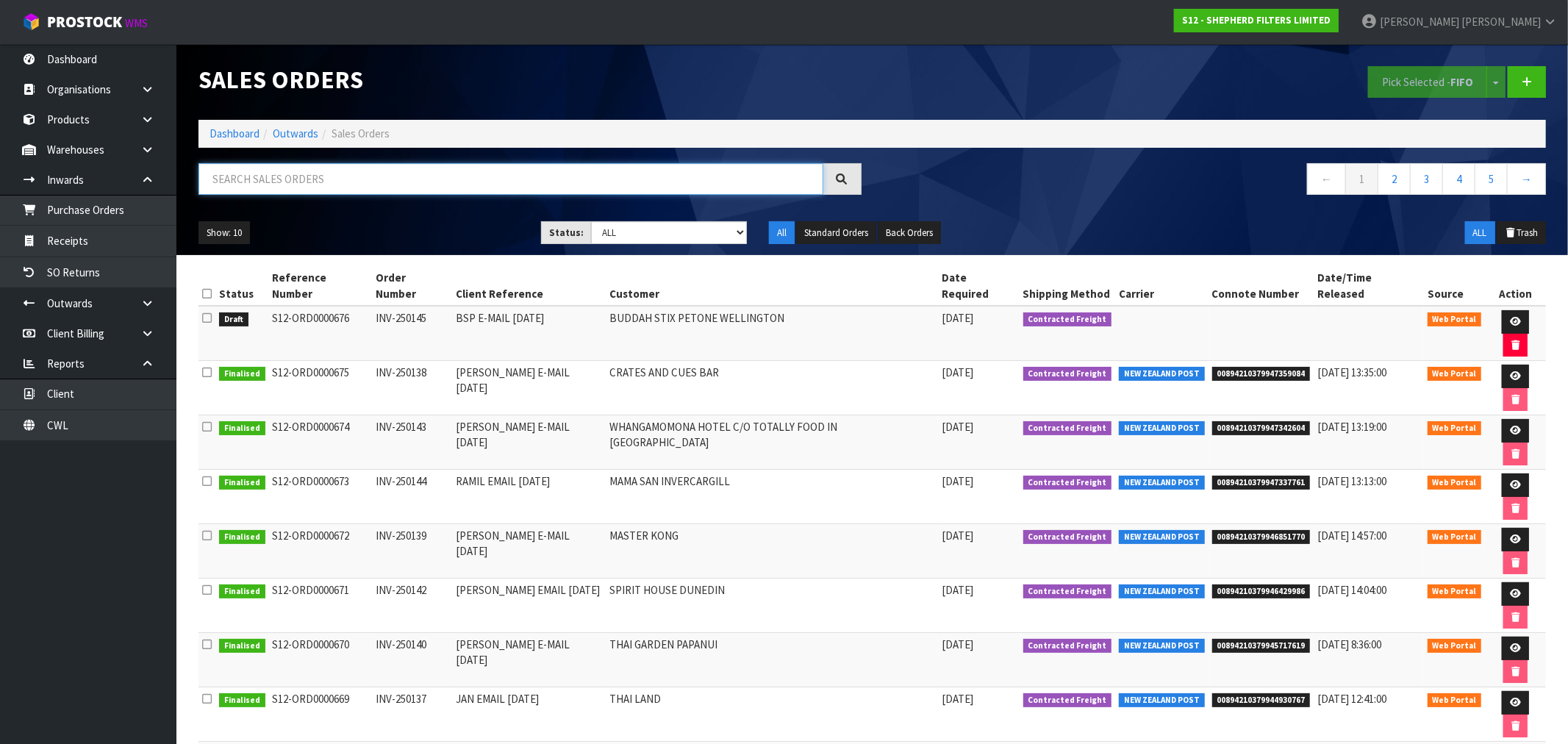
click at [340, 180] on input "text" at bounding box center [510, 180] width 625 height 32
paste input "00894210379947342604"
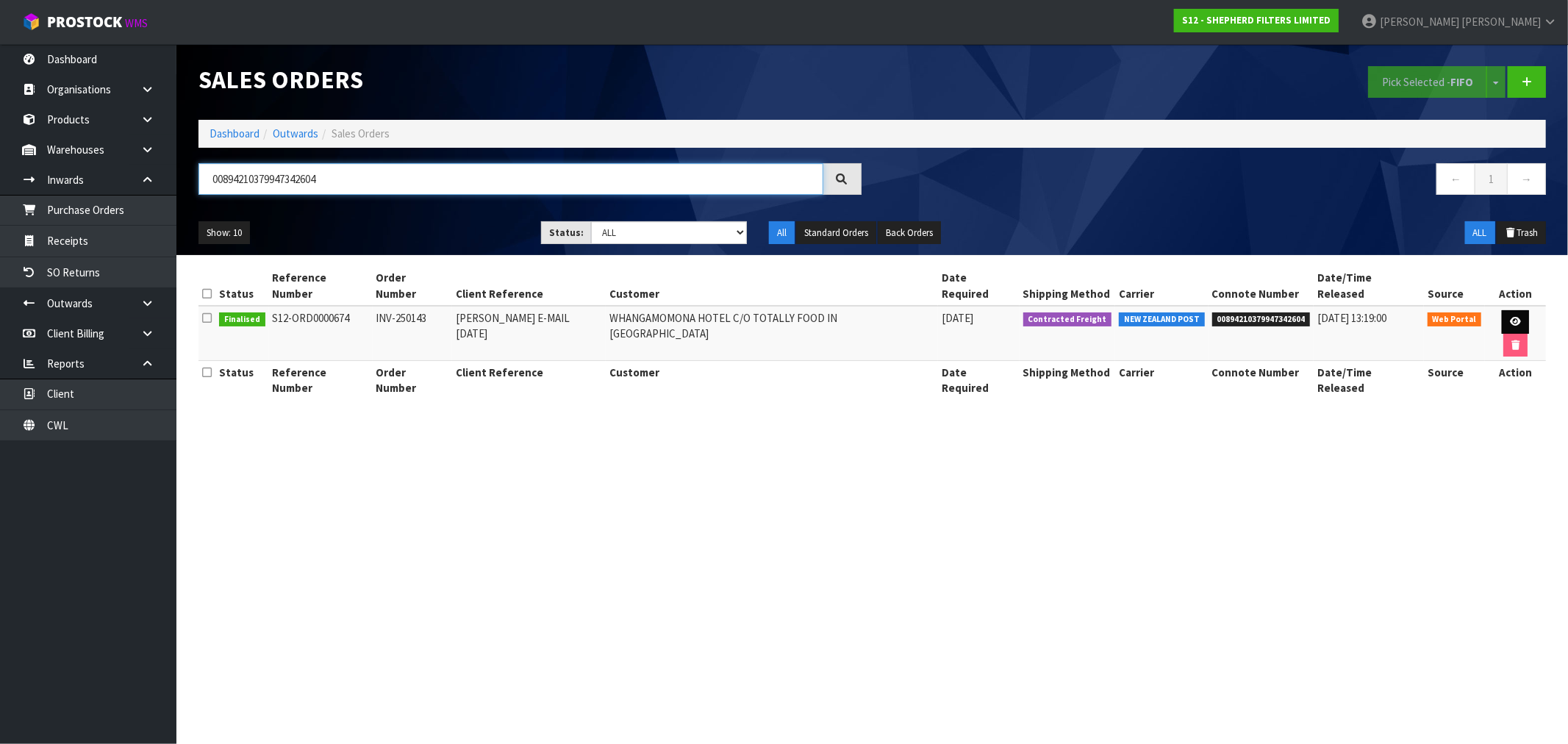
type input "00894210379947342604"
click at [1504, 313] on link at bounding box center [1515, 322] width 28 height 23
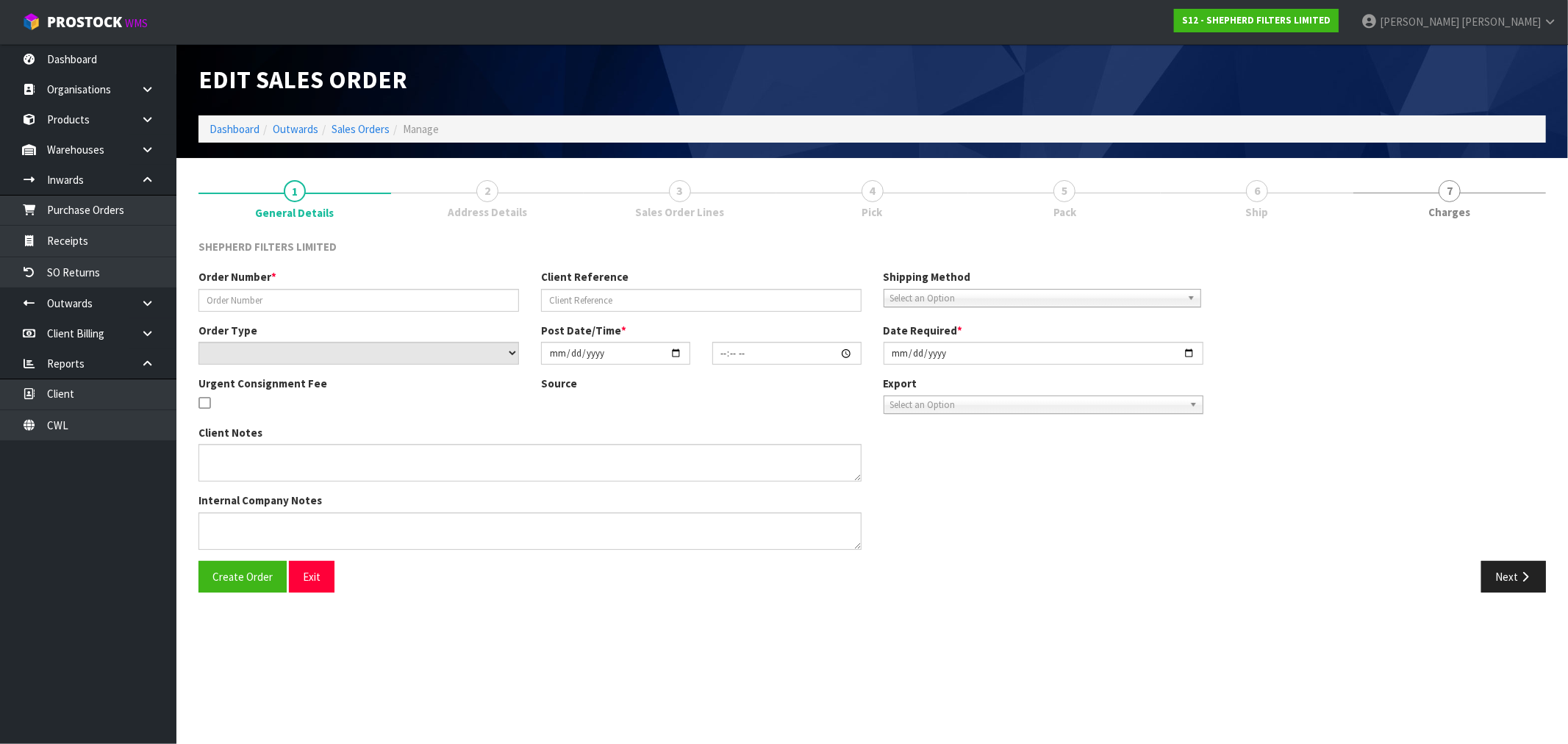
type input "INV-250143"
type input "RICHARD E-MAIL 05.09.25"
select select "number:0"
type input "2025-09-08"
type input "17:13:00.000"
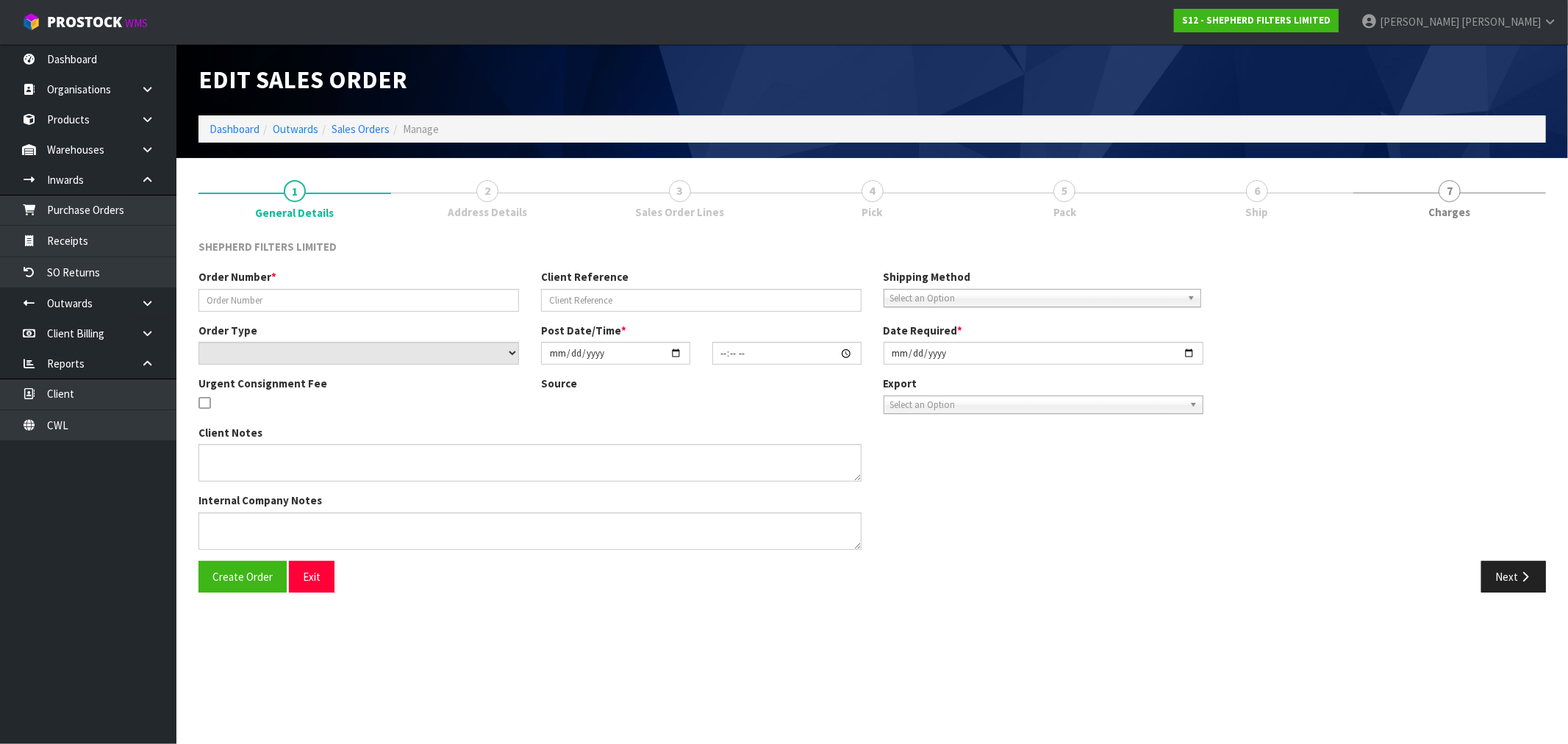
type input "2025-09-08"
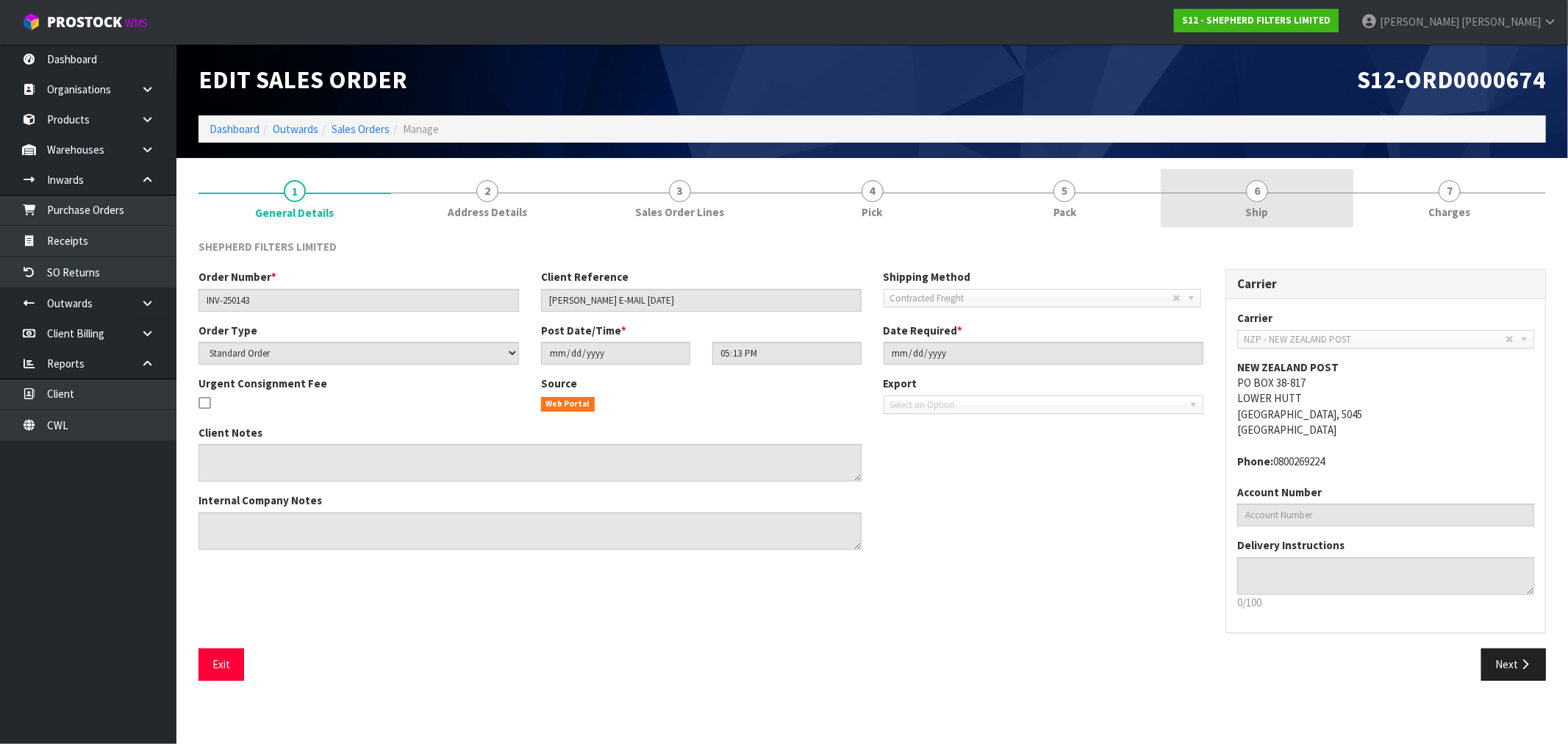
click at [1284, 198] on link "6 Ship" at bounding box center [1257, 197] width 193 height 58
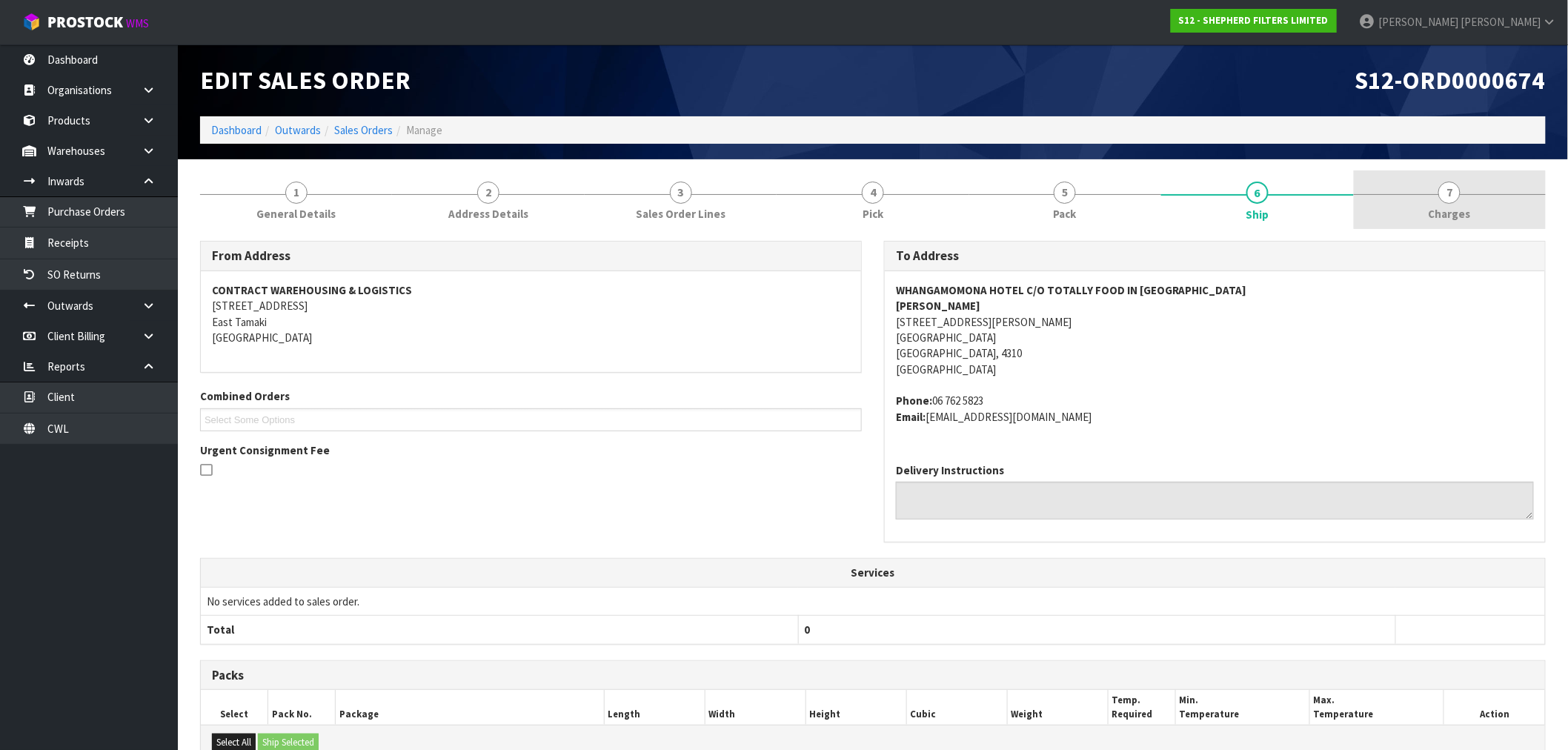
click at [1405, 205] on link "7 Charges" at bounding box center [1450, 199] width 192 height 58
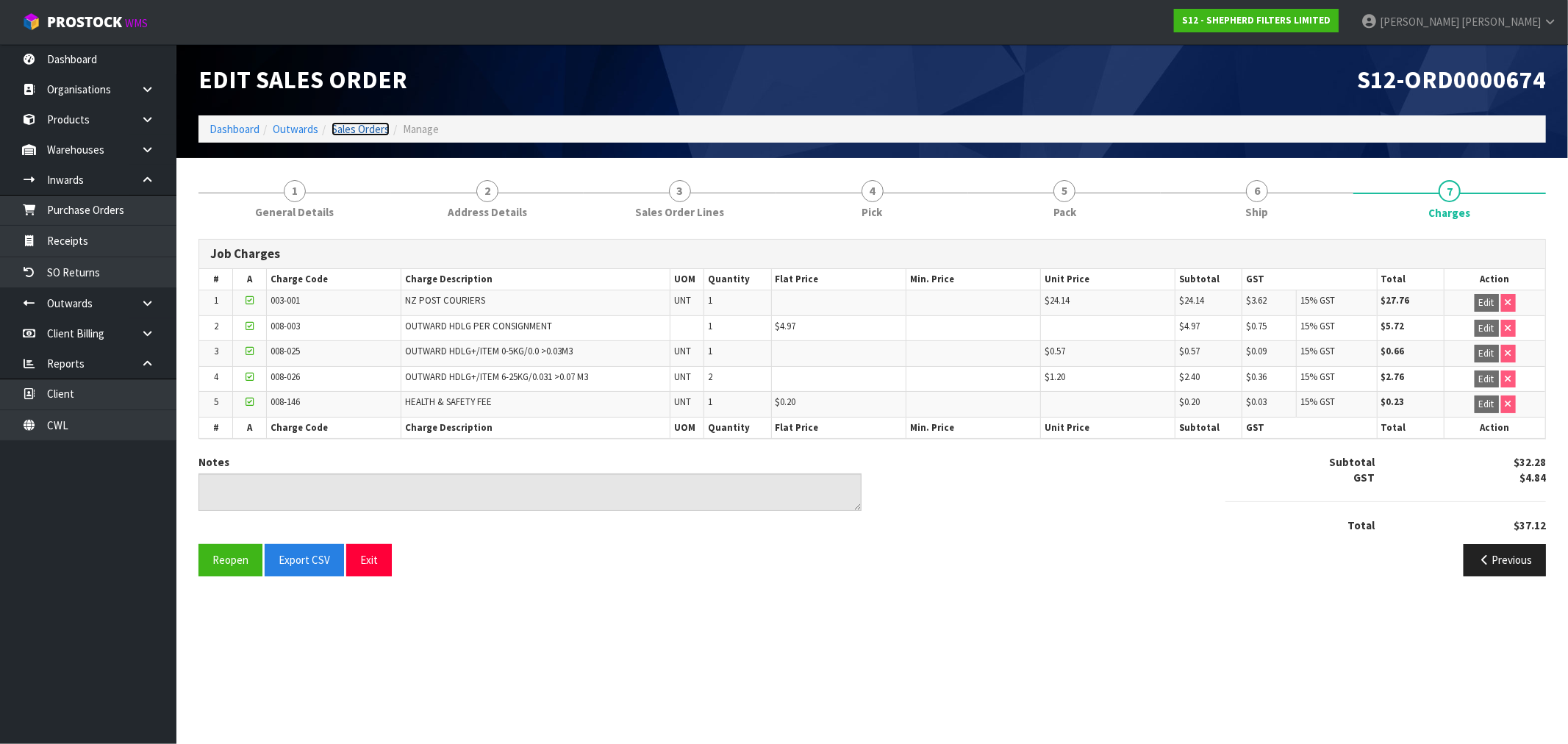
click at [355, 134] on link "Sales Orders" at bounding box center [360, 129] width 58 height 14
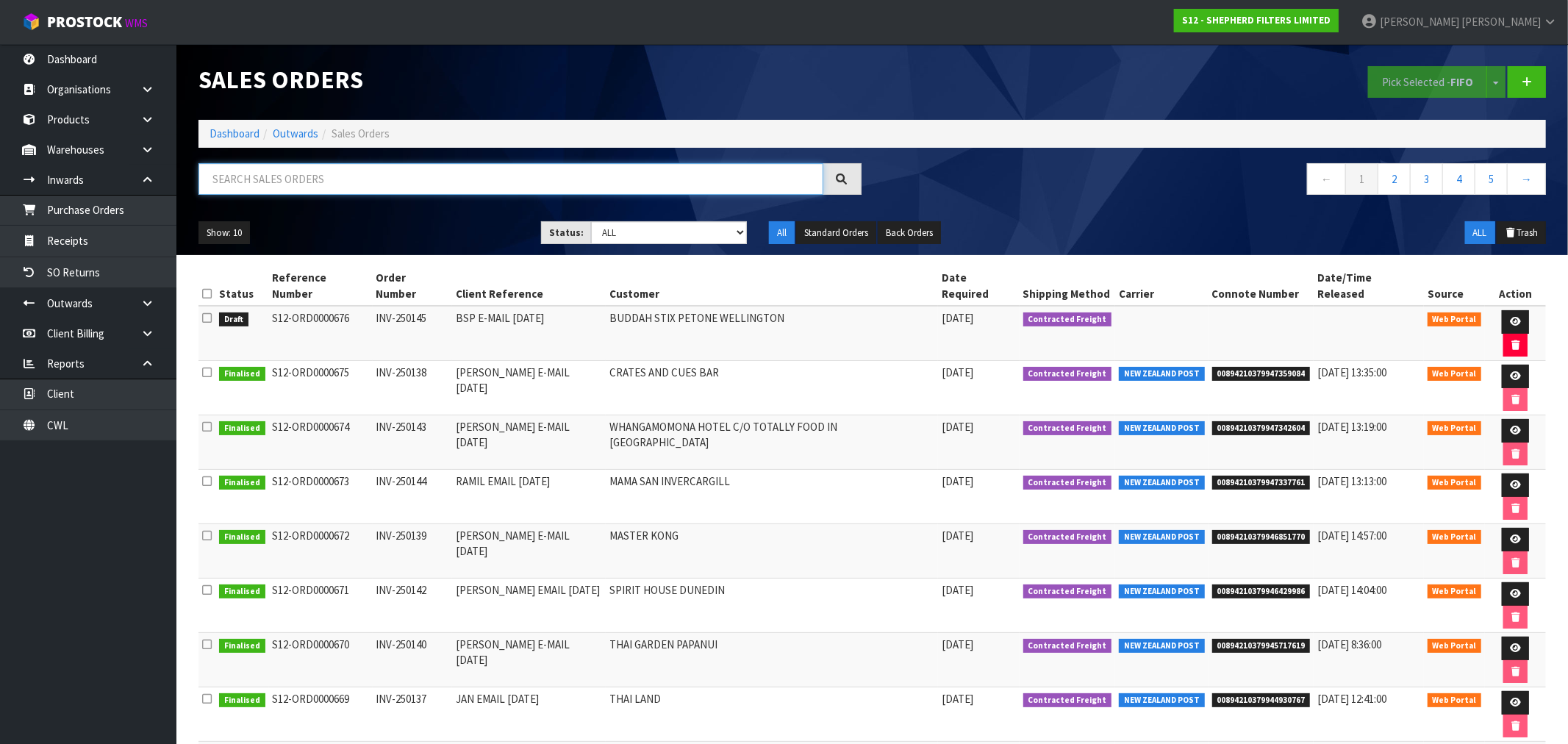
click at [384, 175] on input "text" at bounding box center [510, 180] width 625 height 32
paste input "00894210379947342604"
type input "00894210379947342604"
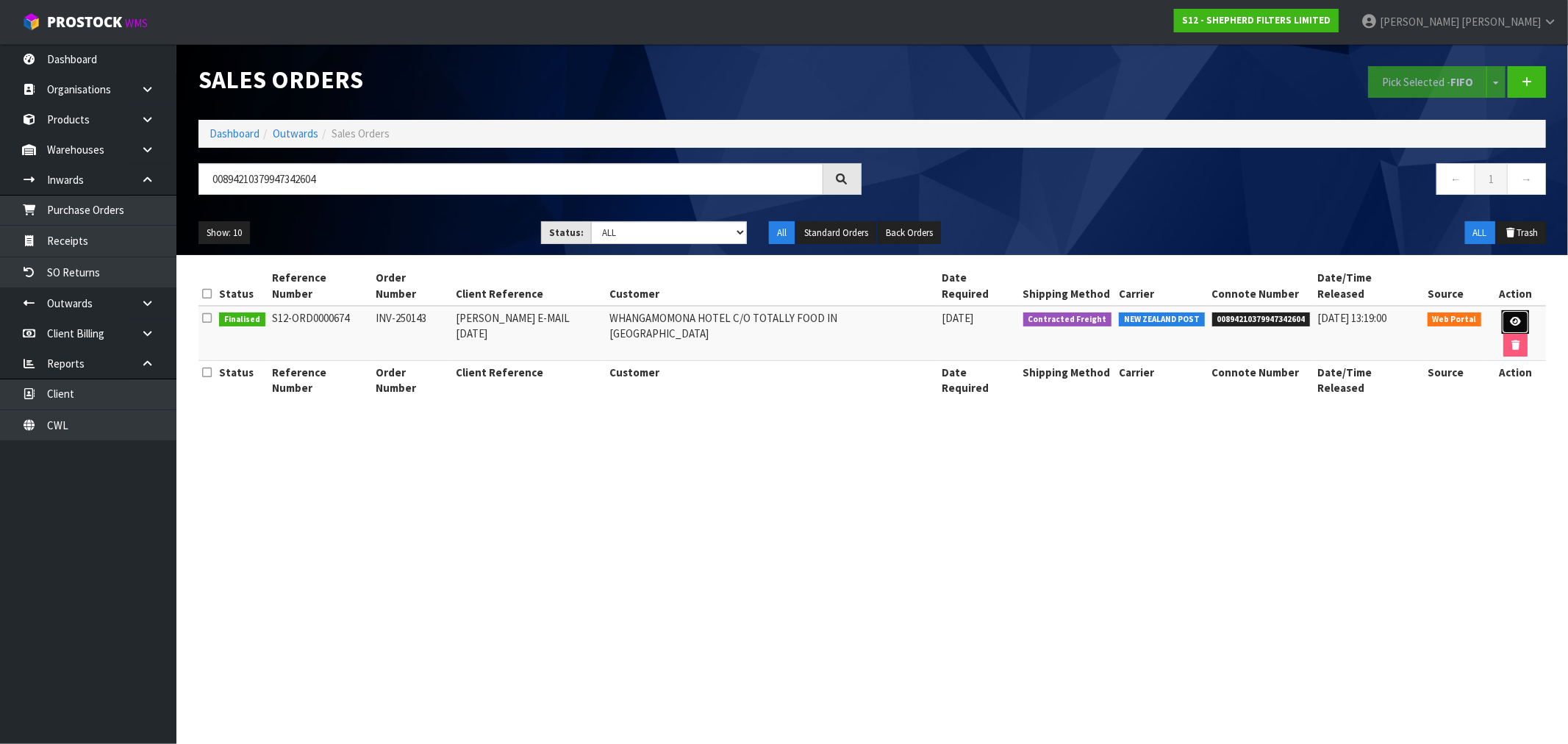
click at [1510, 316] on icon at bounding box center [1516, 321] width 11 height 10
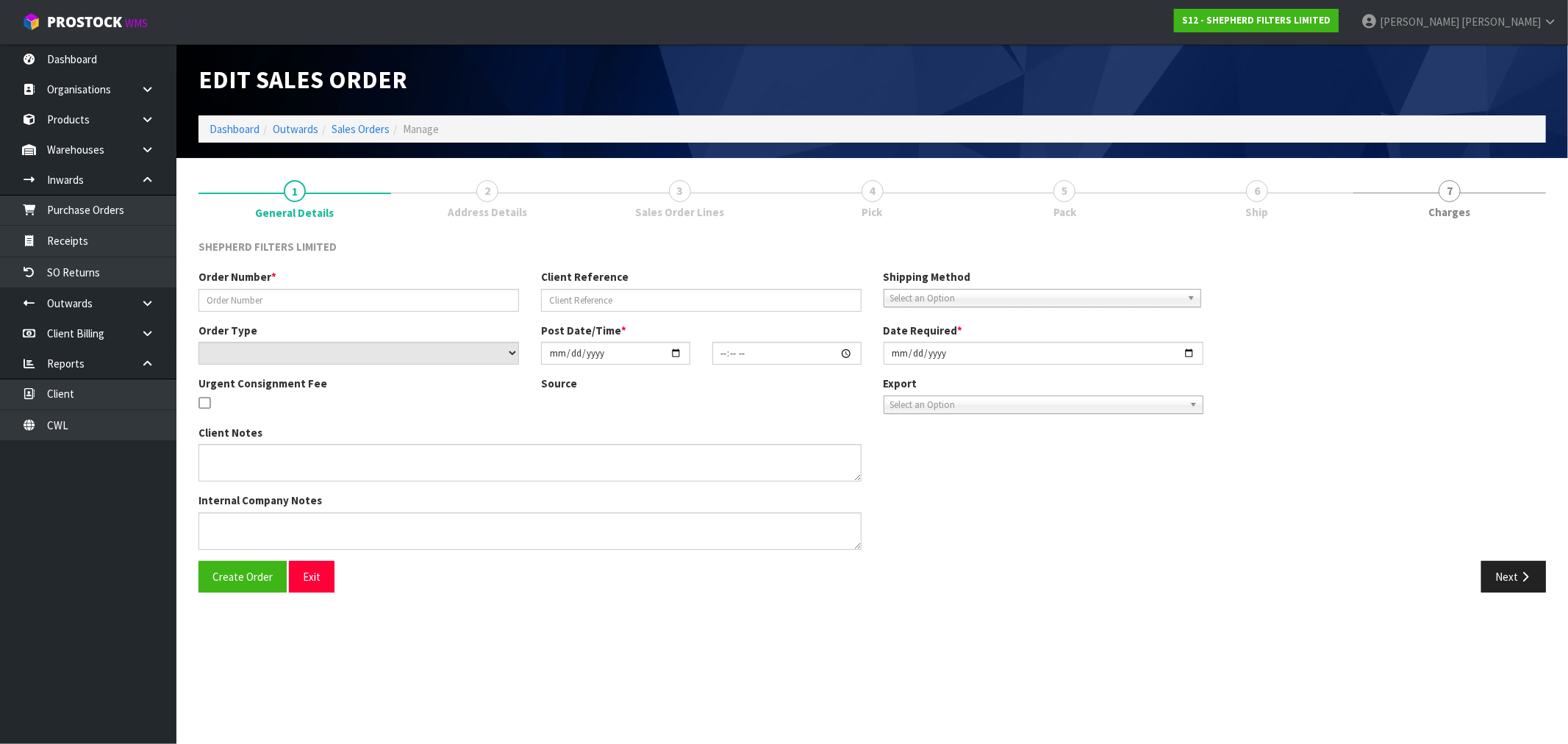
type input "INV-250143"
type input "RICHARD E-MAIL 05.09.25"
select select "number:0"
type input "2025-09-08"
type input "17:13:00.000"
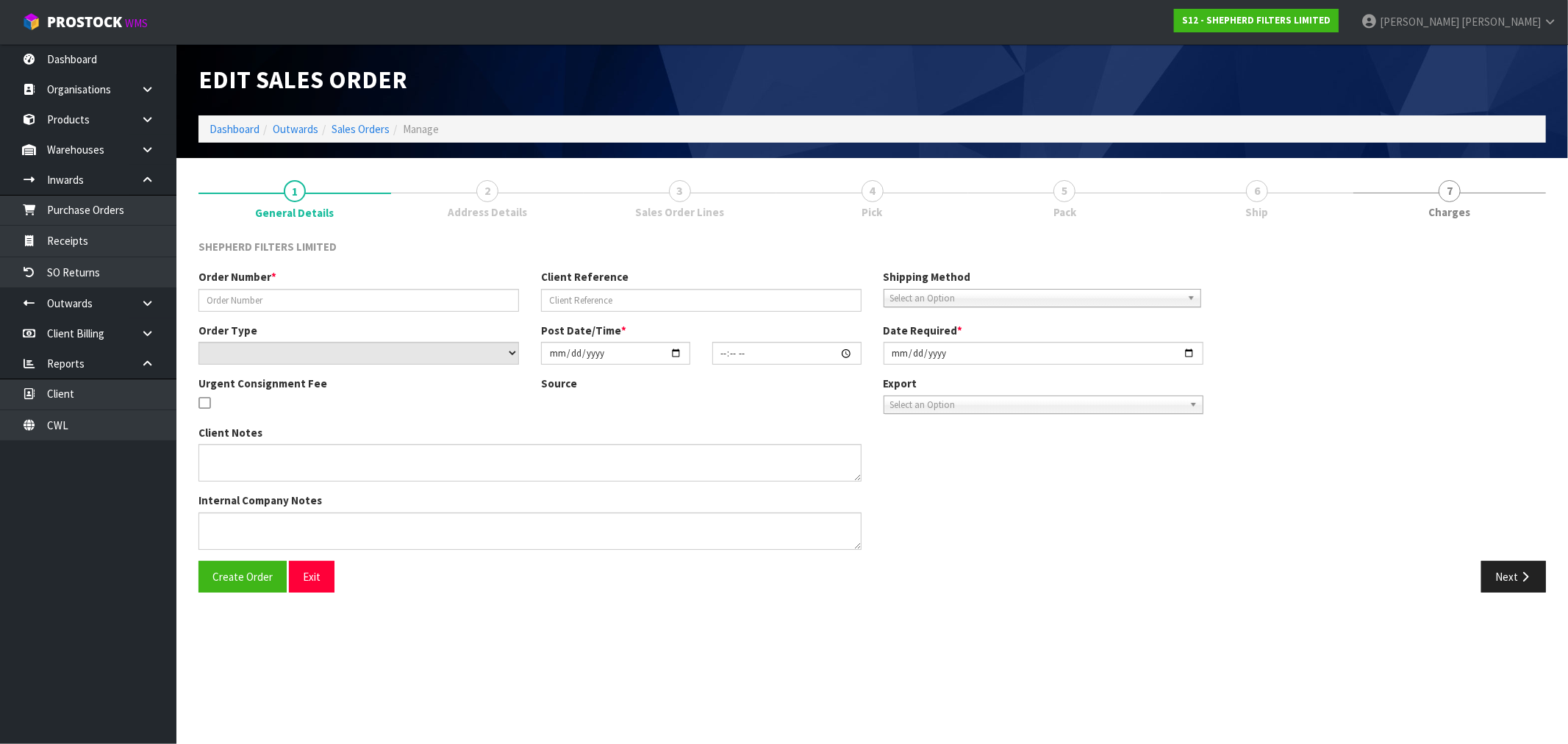
type input "2025-09-08"
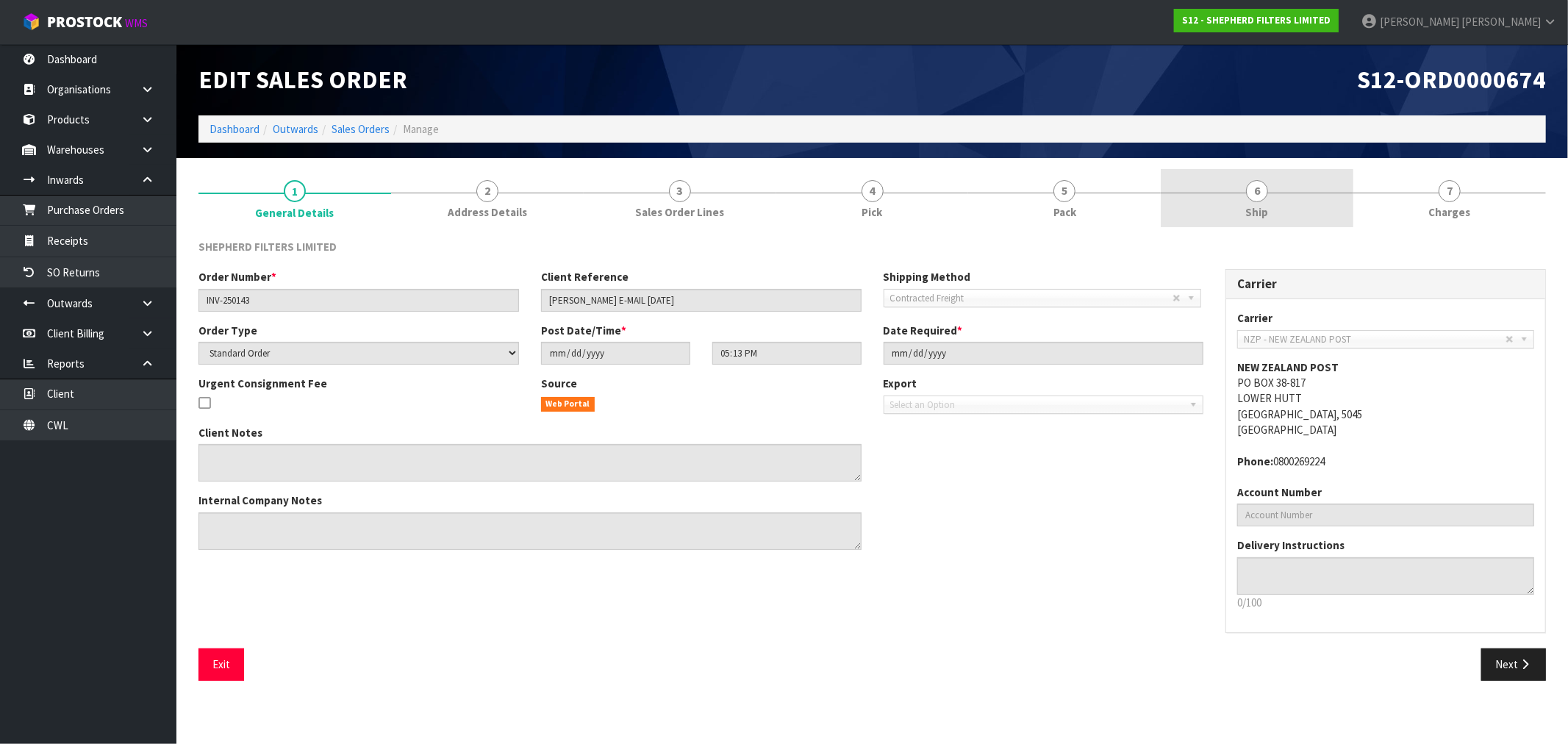
click at [1224, 212] on link "6 Ship" at bounding box center [1257, 197] width 193 height 58
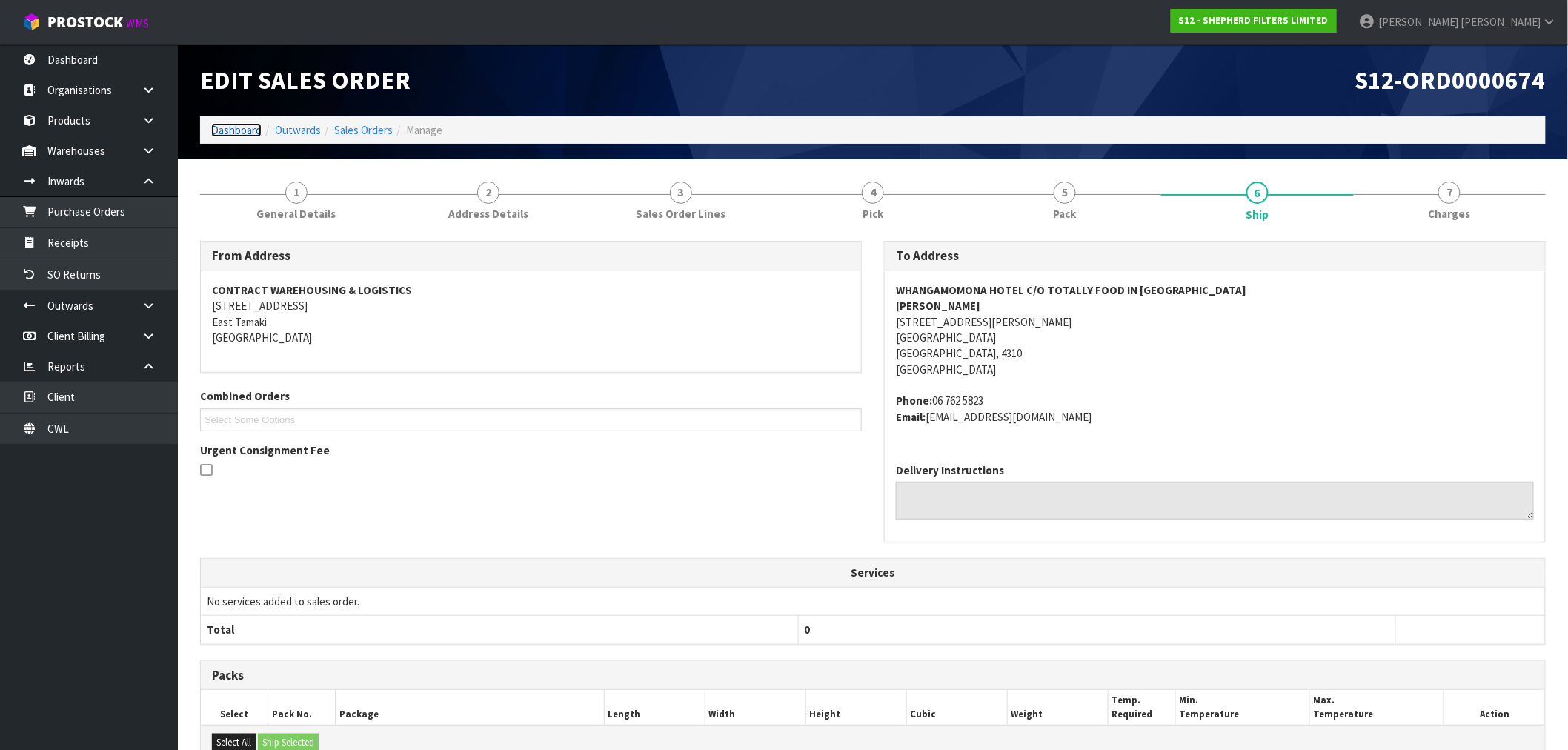
click at [218, 130] on link "Dashboard" at bounding box center [237, 130] width 50 height 14
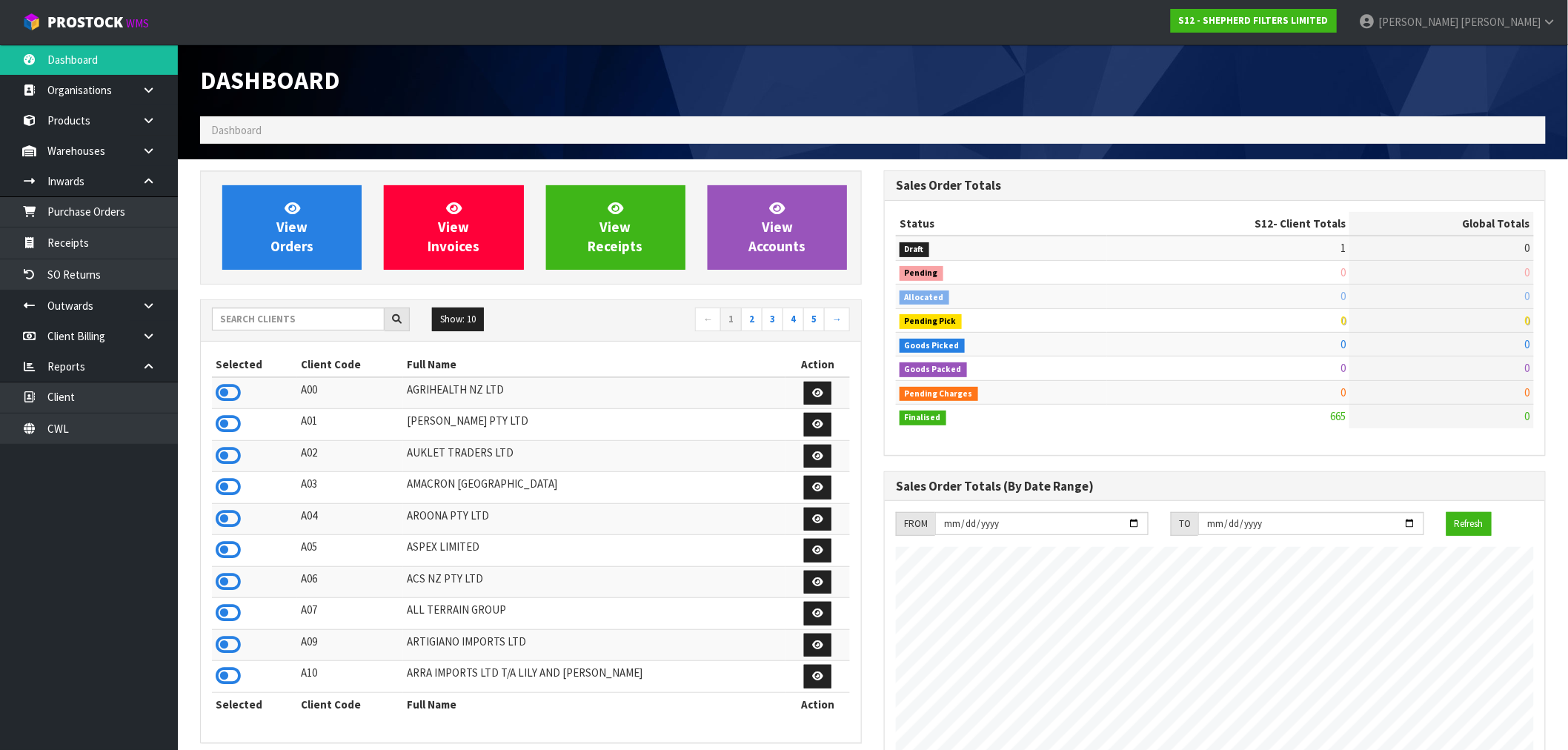
scroll to position [953, 684]
click at [233, 315] on input "text" at bounding box center [298, 319] width 173 height 23
type input "S12"
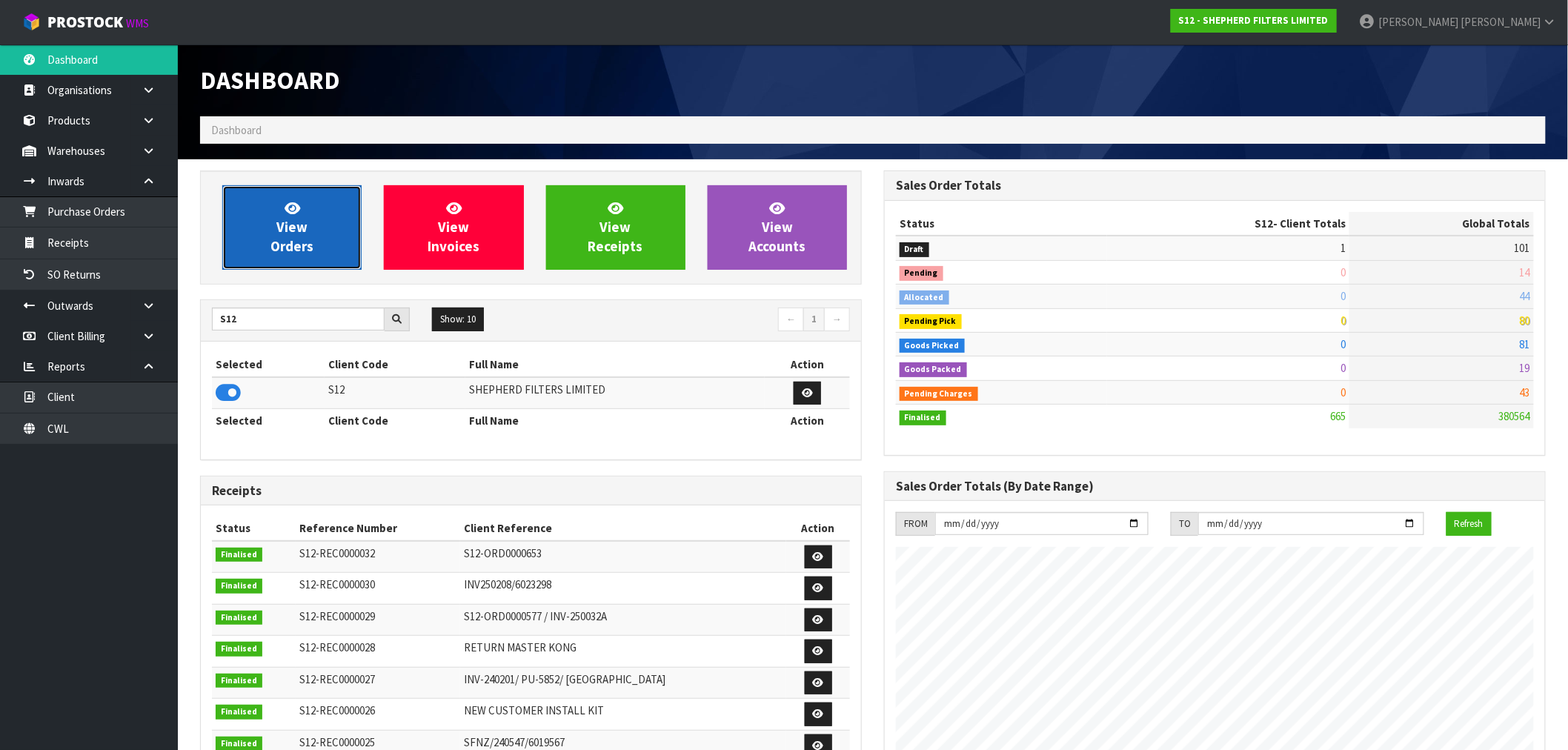
click at [265, 225] on link "View Orders" at bounding box center [291, 228] width 139 height 84
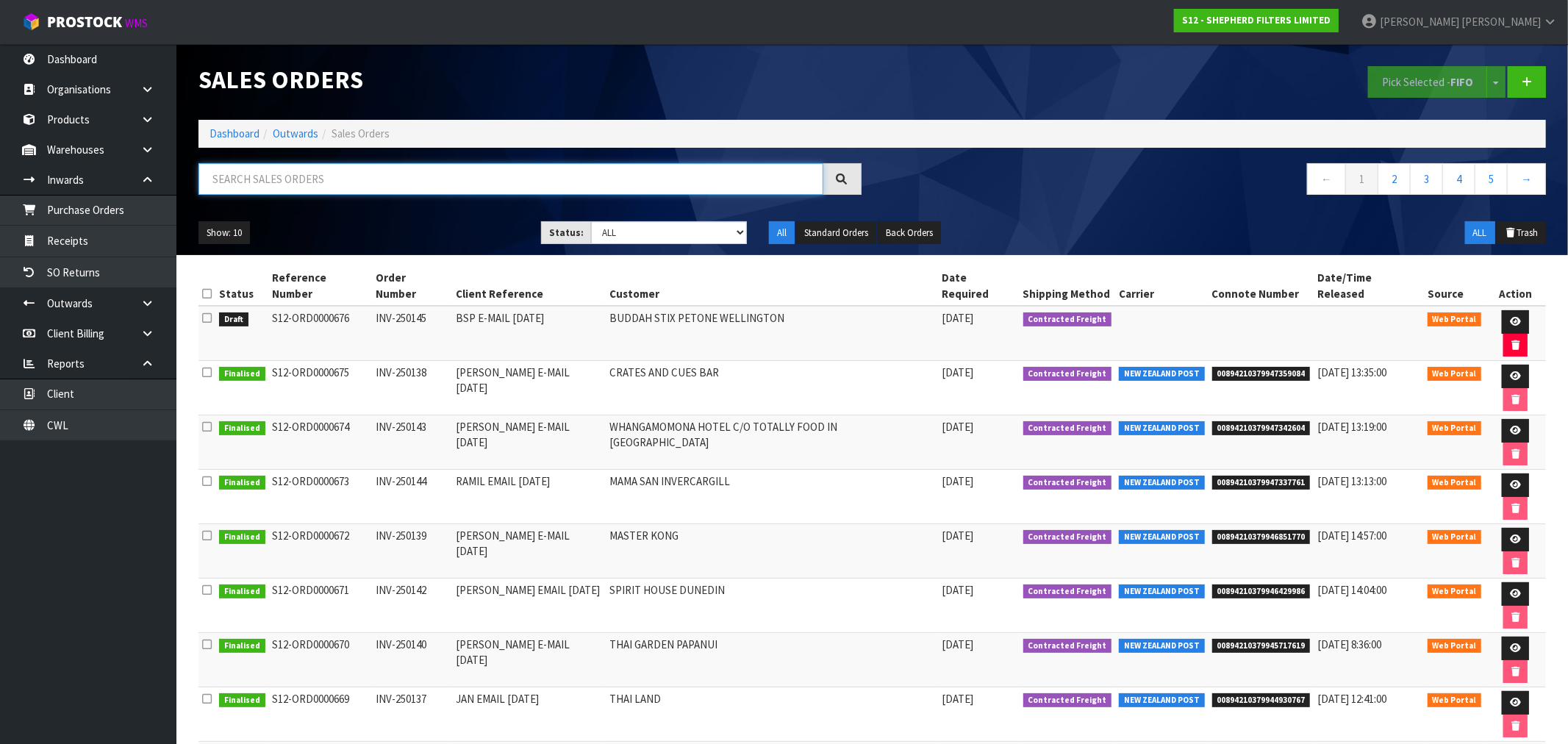
click at [490, 174] on input "text" at bounding box center [510, 180] width 625 height 32
paste input "00894210379947342604"
type input "00894210379947342604"
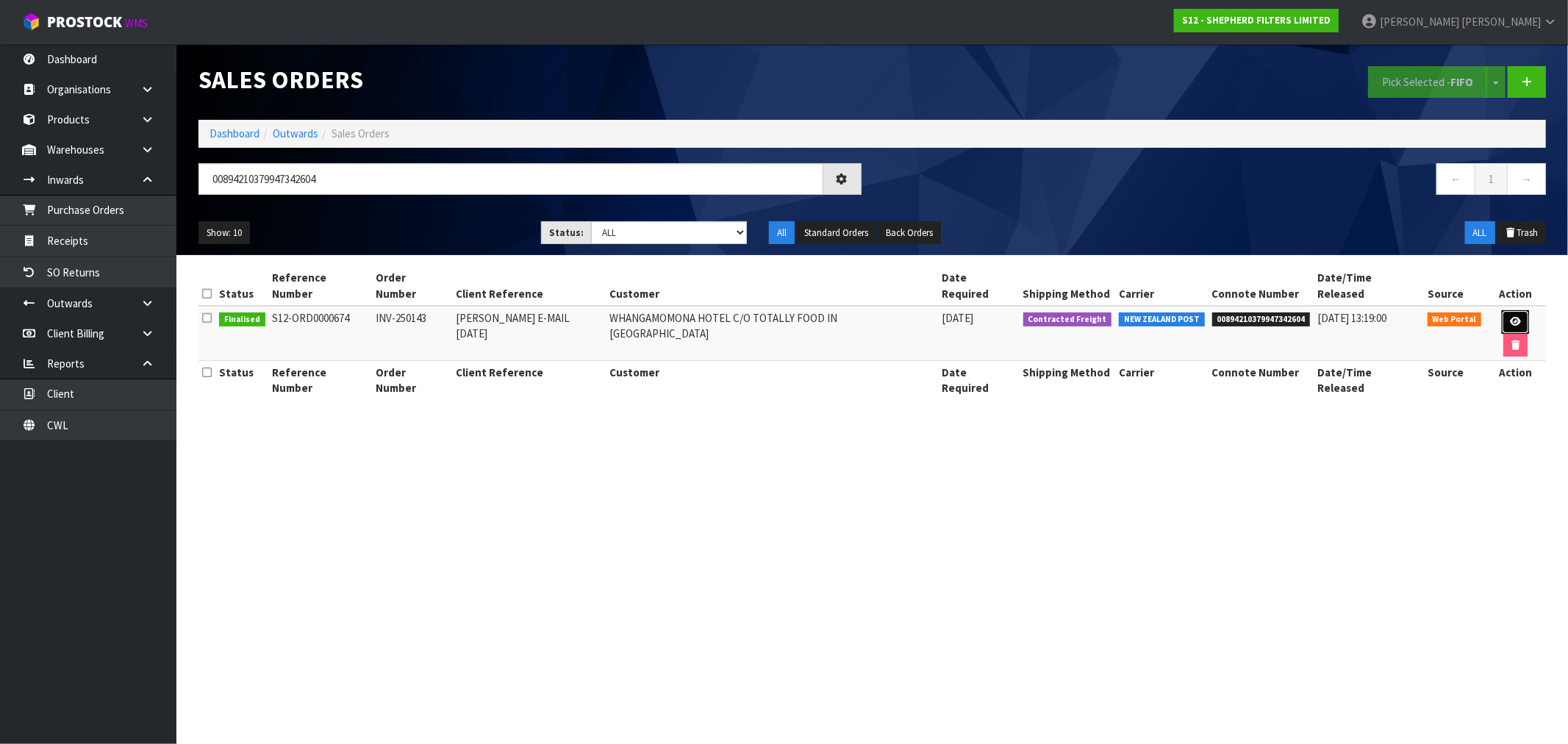
click at [1510, 316] on icon at bounding box center [1516, 321] width 11 height 10
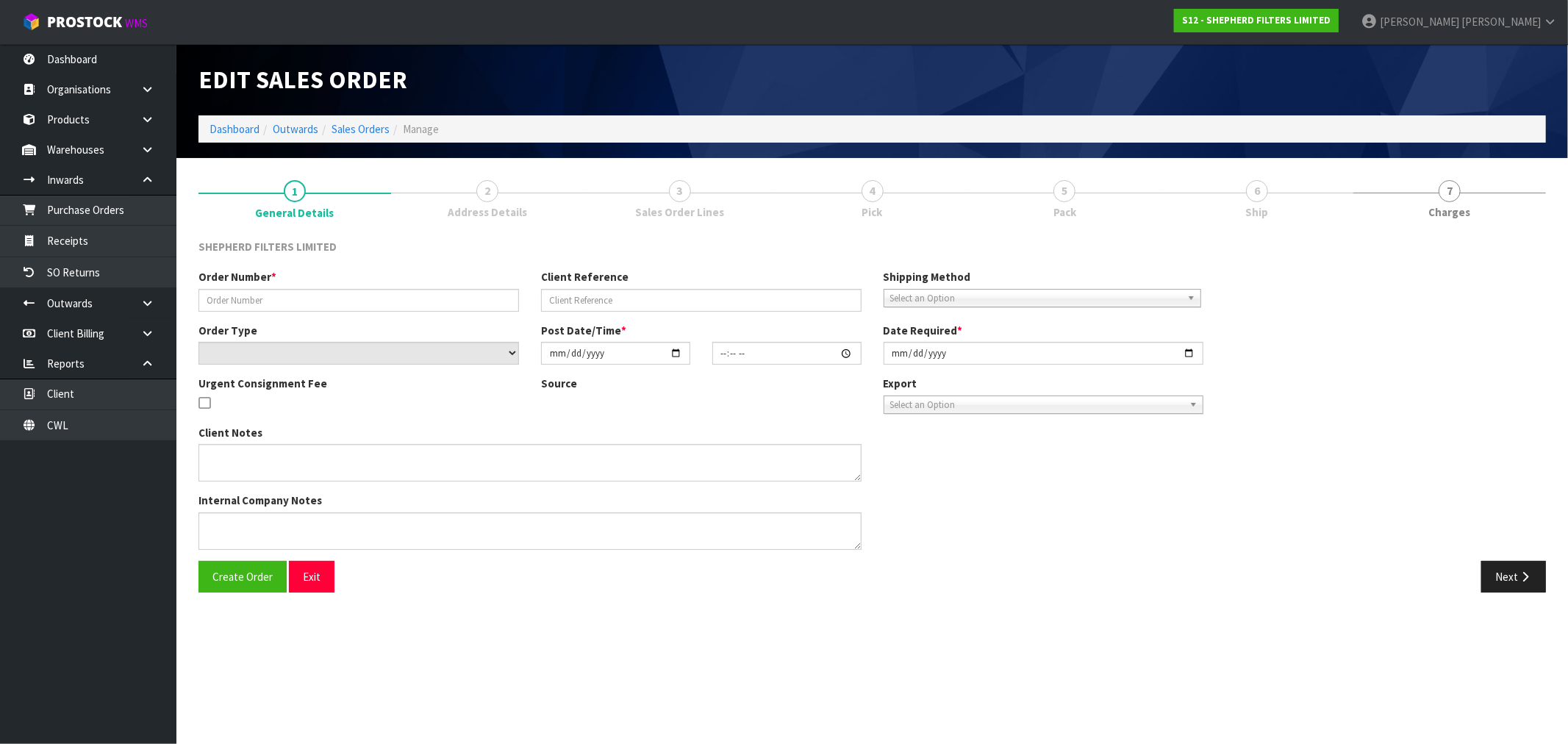
type input "INV-250143"
type input "RICHARD E-MAIL 05.09.25"
select select "number:0"
type input "2025-09-08"
type input "17:13:00.000"
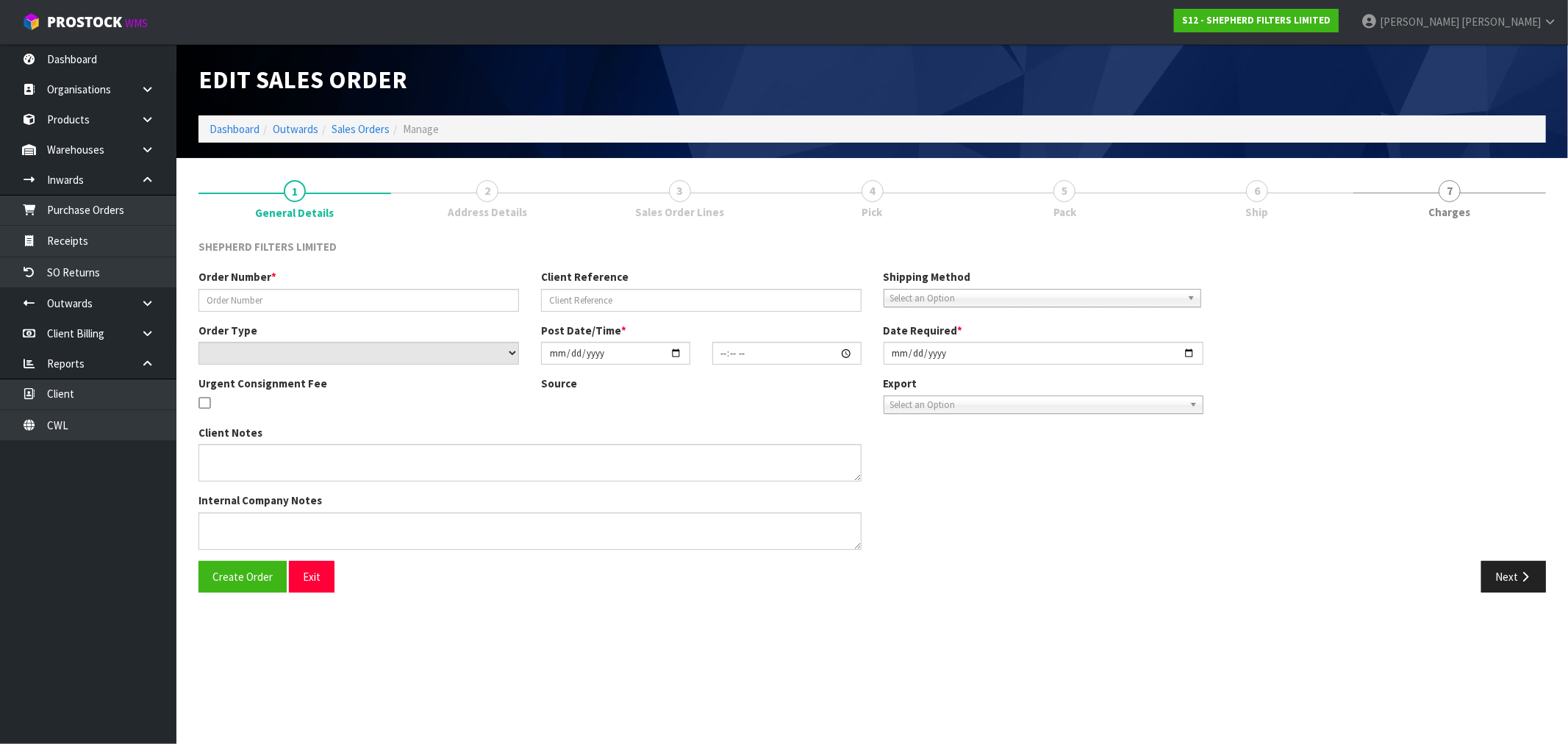
type input "2025-09-08"
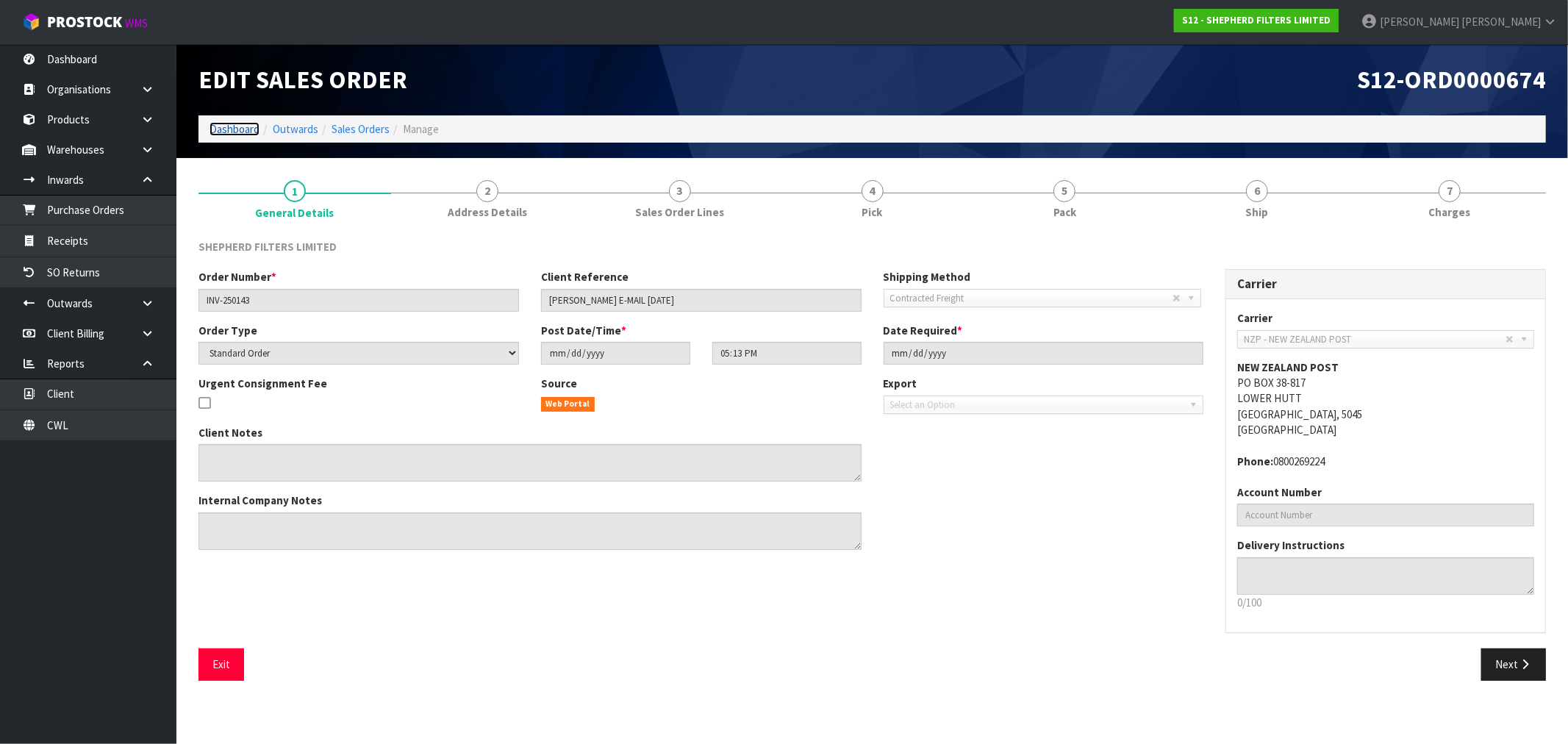
drag, startPoint x: 231, startPoint y: 127, endPoint x: 257, endPoint y: 128, distance: 26.0
click at [231, 127] on link "Dashboard" at bounding box center [235, 129] width 50 height 14
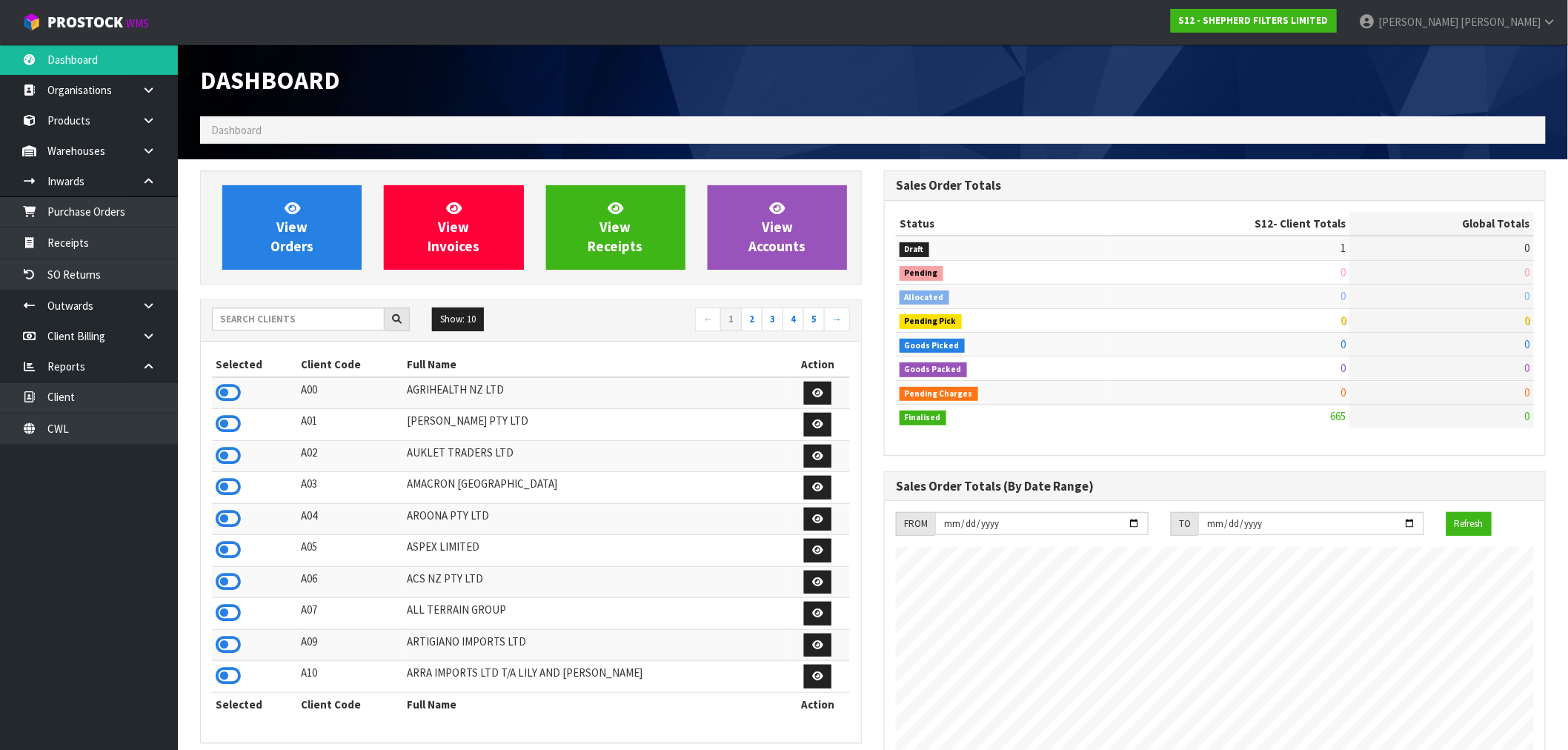
scroll to position [953, 684]
click at [271, 324] on input "text" at bounding box center [298, 319] width 173 height 23
type input "X"
type input "S"
type input "z"
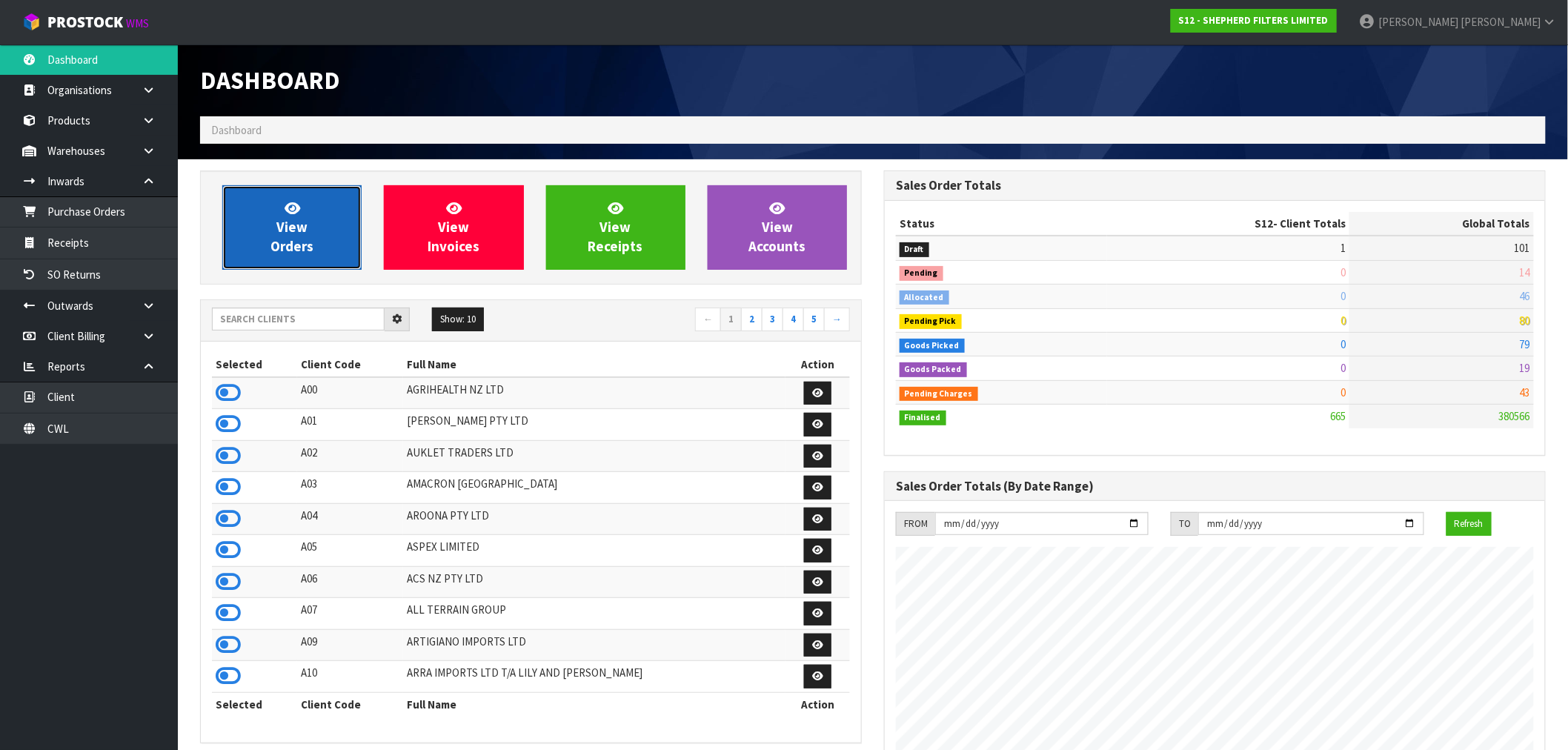
click at [302, 240] on span "View Orders" at bounding box center [292, 227] width 43 height 56
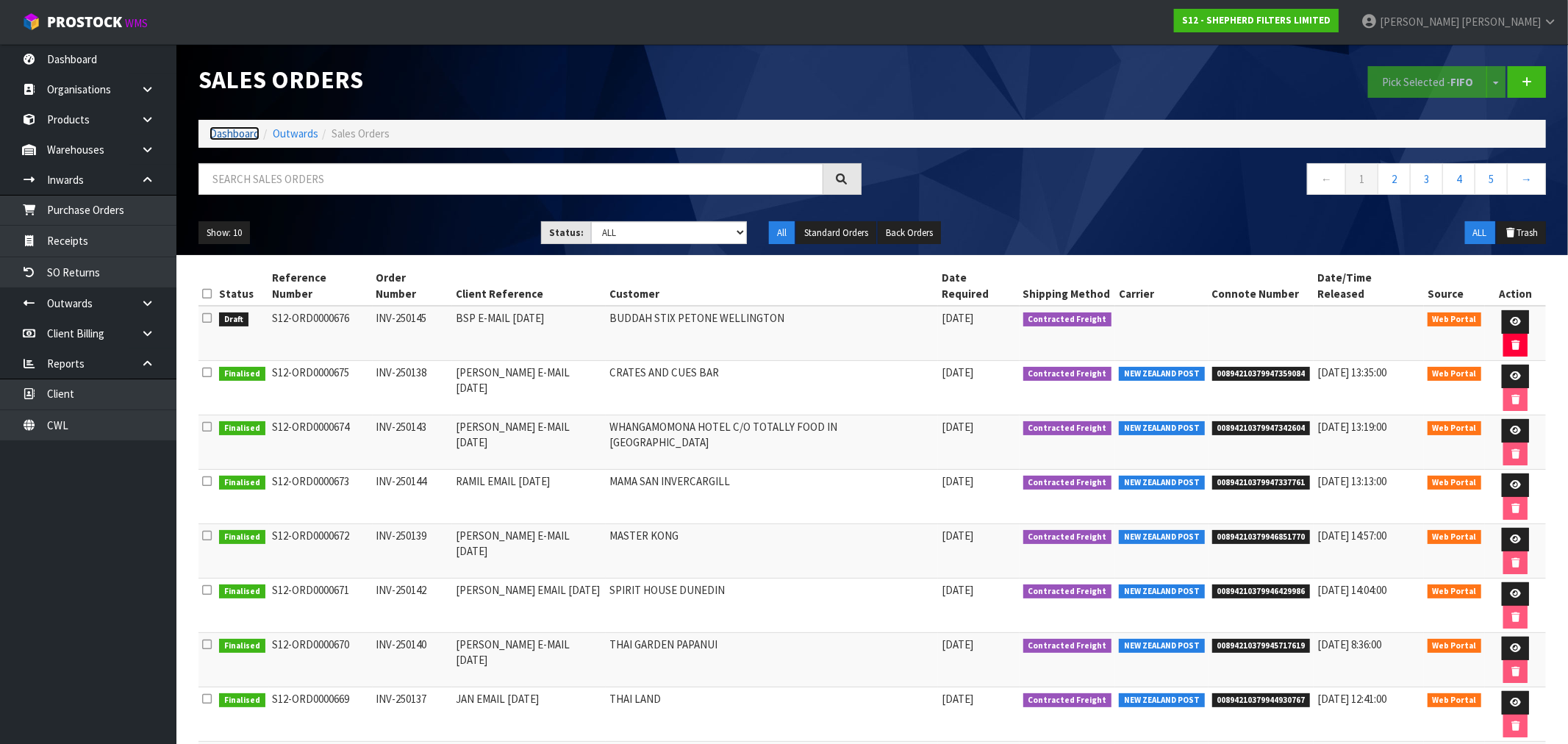
click at [225, 128] on link "Dashboard" at bounding box center [235, 133] width 50 height 14
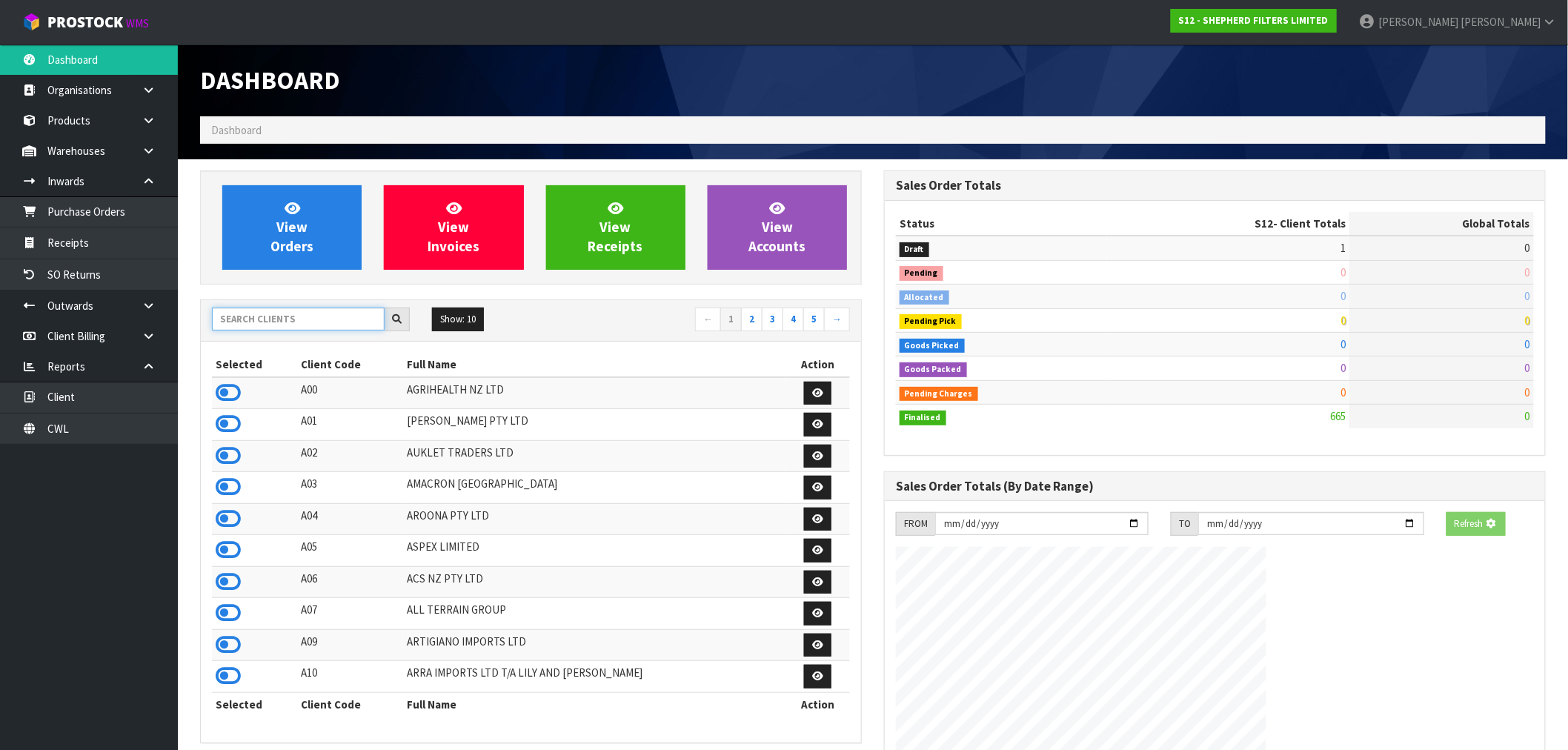
click at [297, 321] on input "text" at bounding box center [298, 319] width 173 height 23
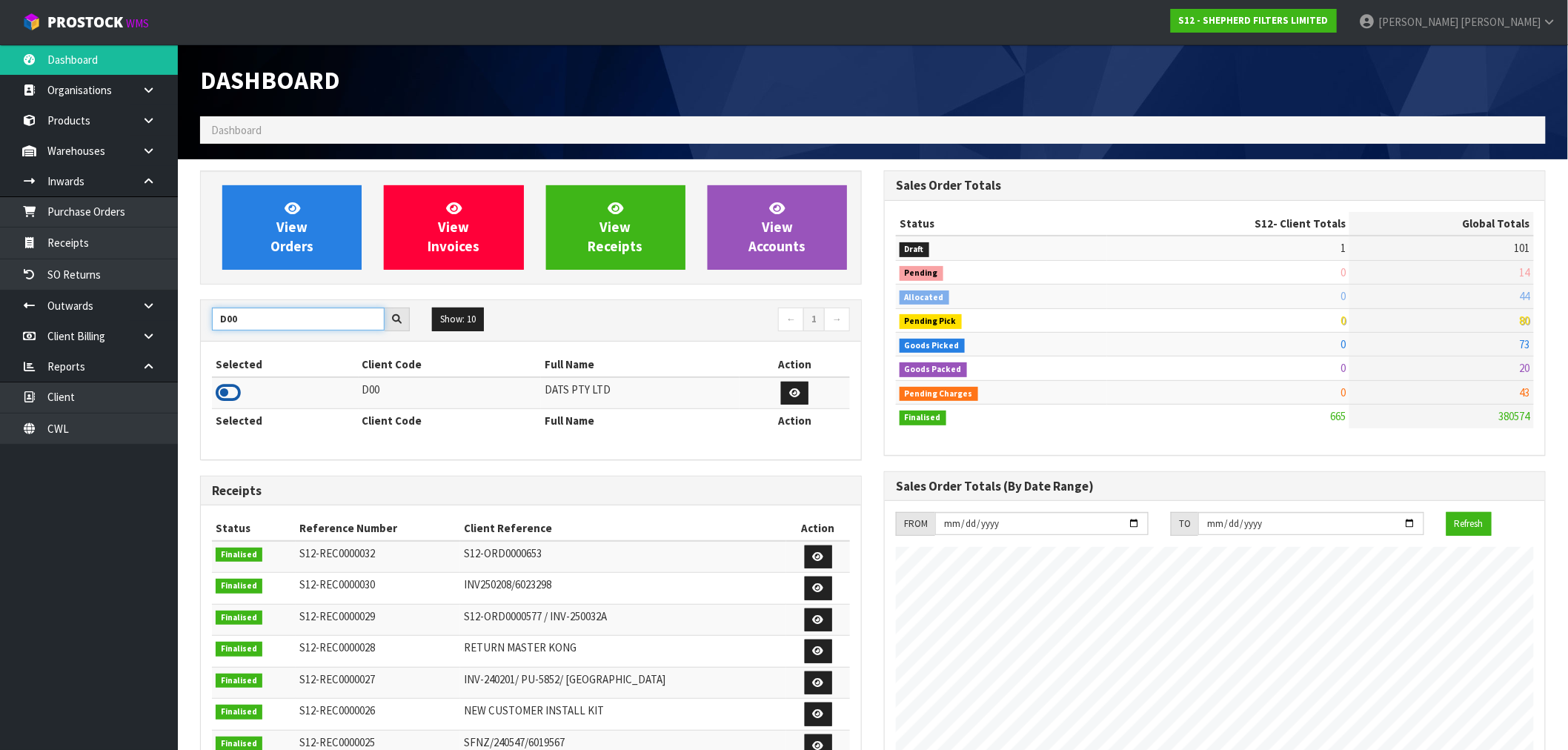
type input "D00"
click at [224, 396] on icon at bounding box center [228, 392] width 25 height 22
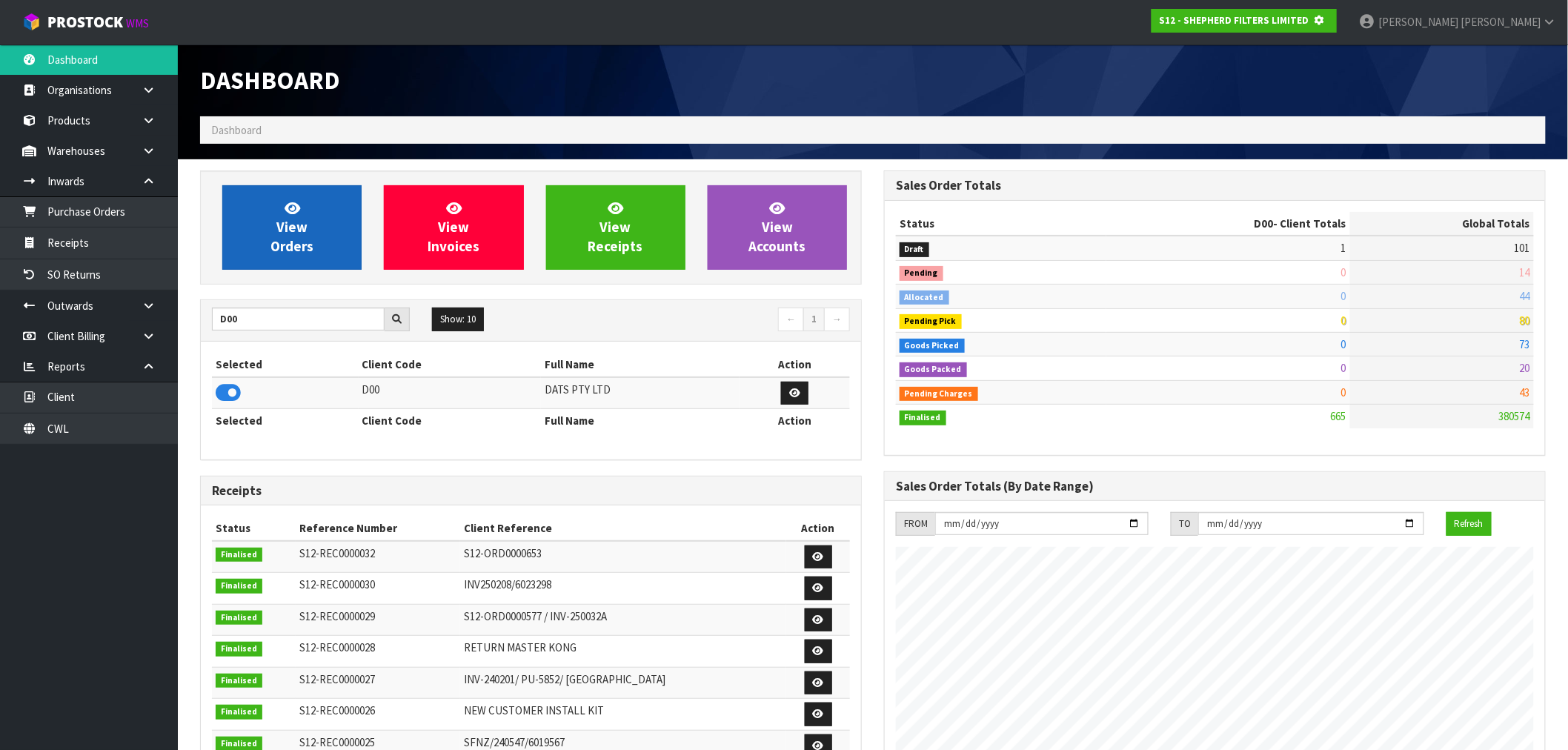
scroll to position [924, 684]
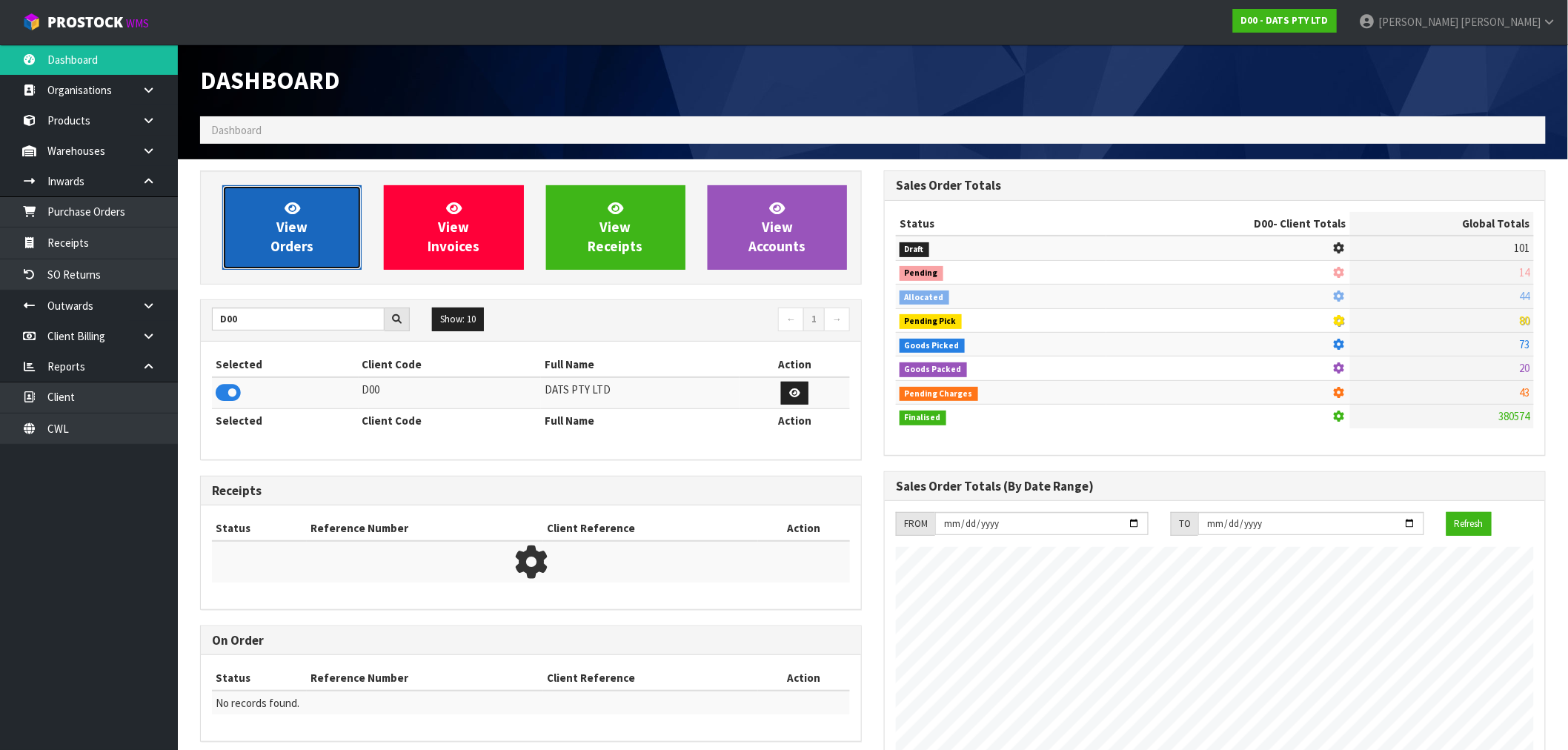
drag, startPoint x: 264, startPoint y: 246, endPoint x: 364, endPoint y: 277, distance: 104.7
click at [267, 246] on link "View Orders" at bounding box center [291, 228] width 139 height 84
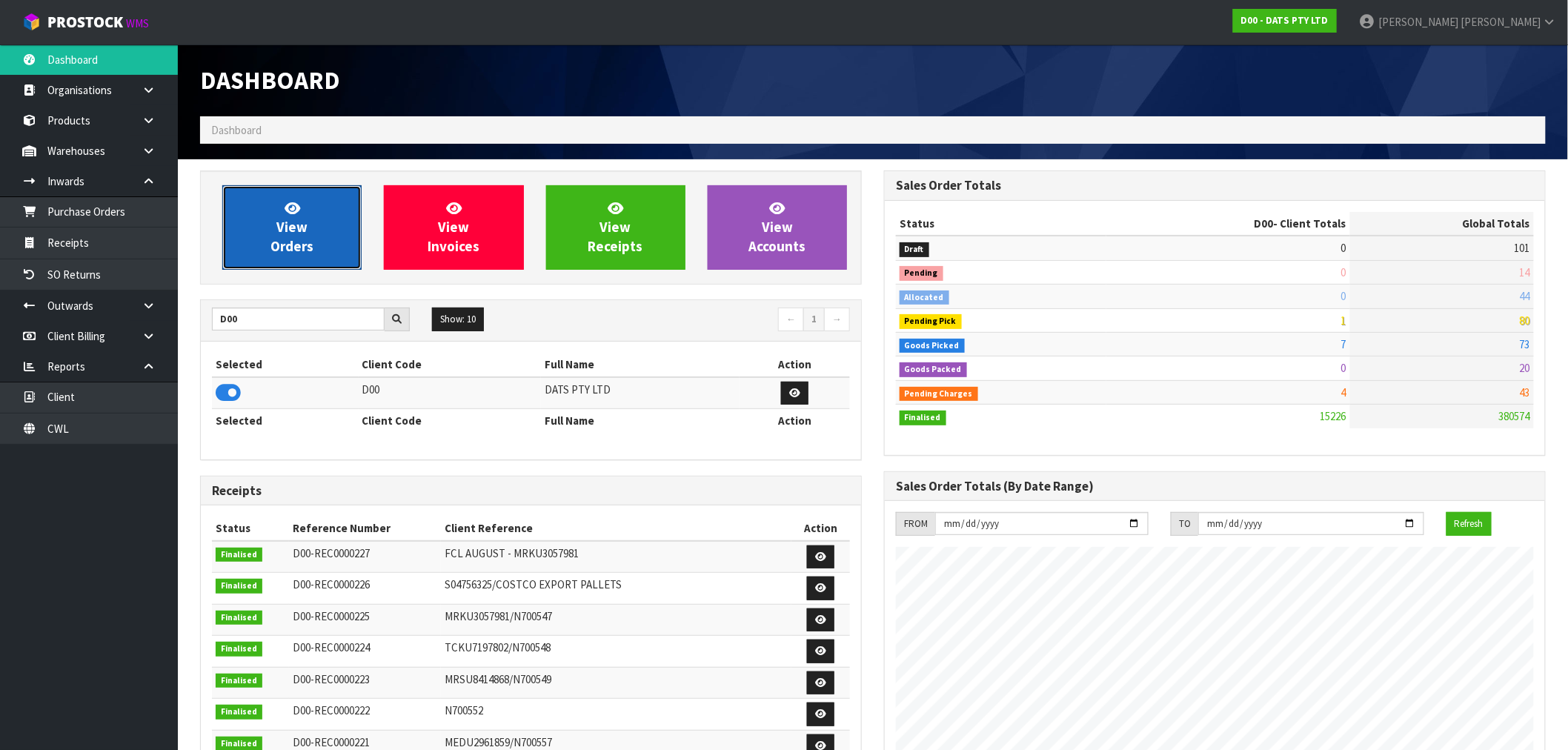
scroll to position [1123, 684]
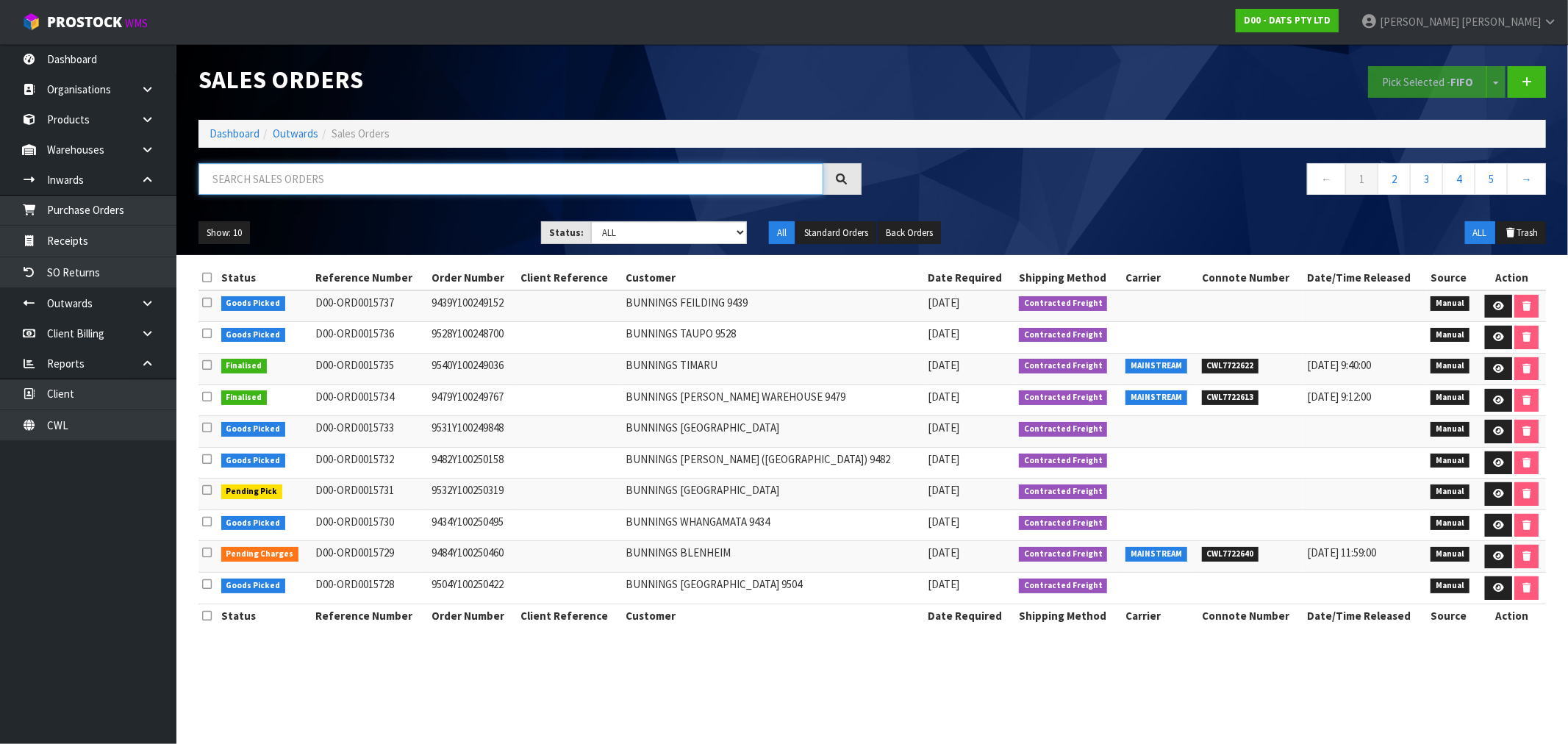
click at [277, 173] on input "text" at bounding box center [510, 180] width 625 height 32
type input "15729"
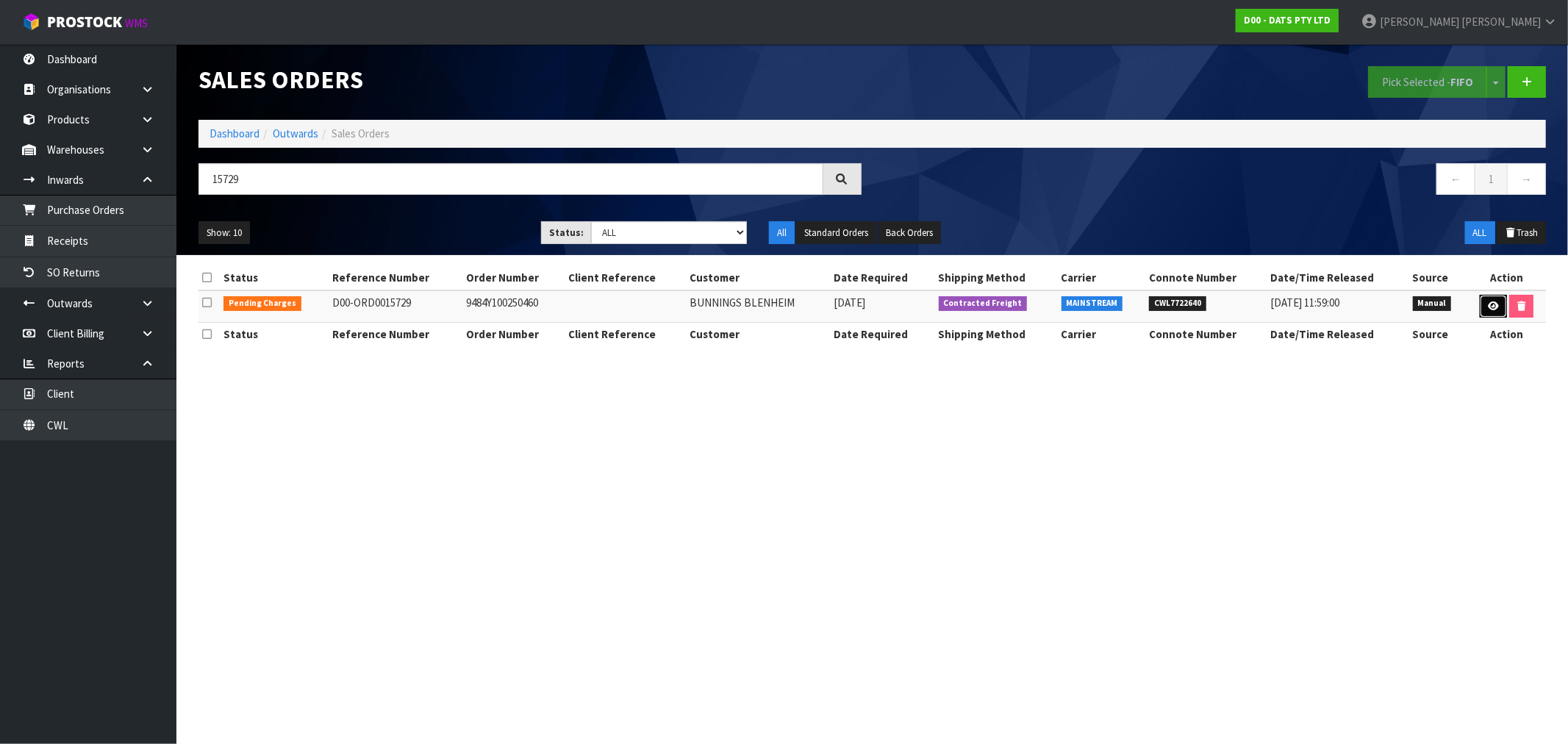
click at [1488, 308] on icon at bounding box center [1493, 306] width 11 height 10
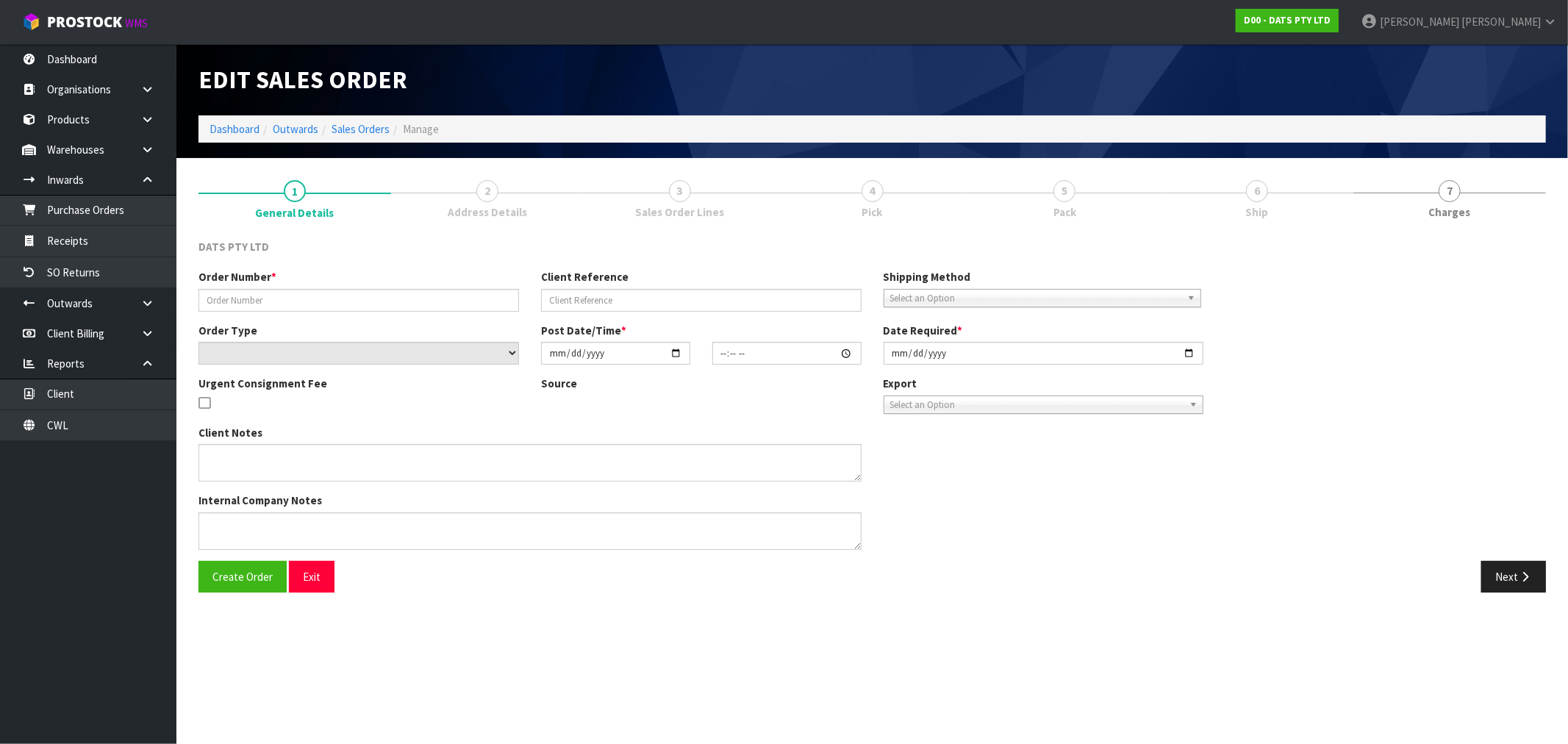
type input "9484Y100250460"
select select "number:0"
type input "[DATE]"
type input "08:50:00.000"
type input "[DATE]"
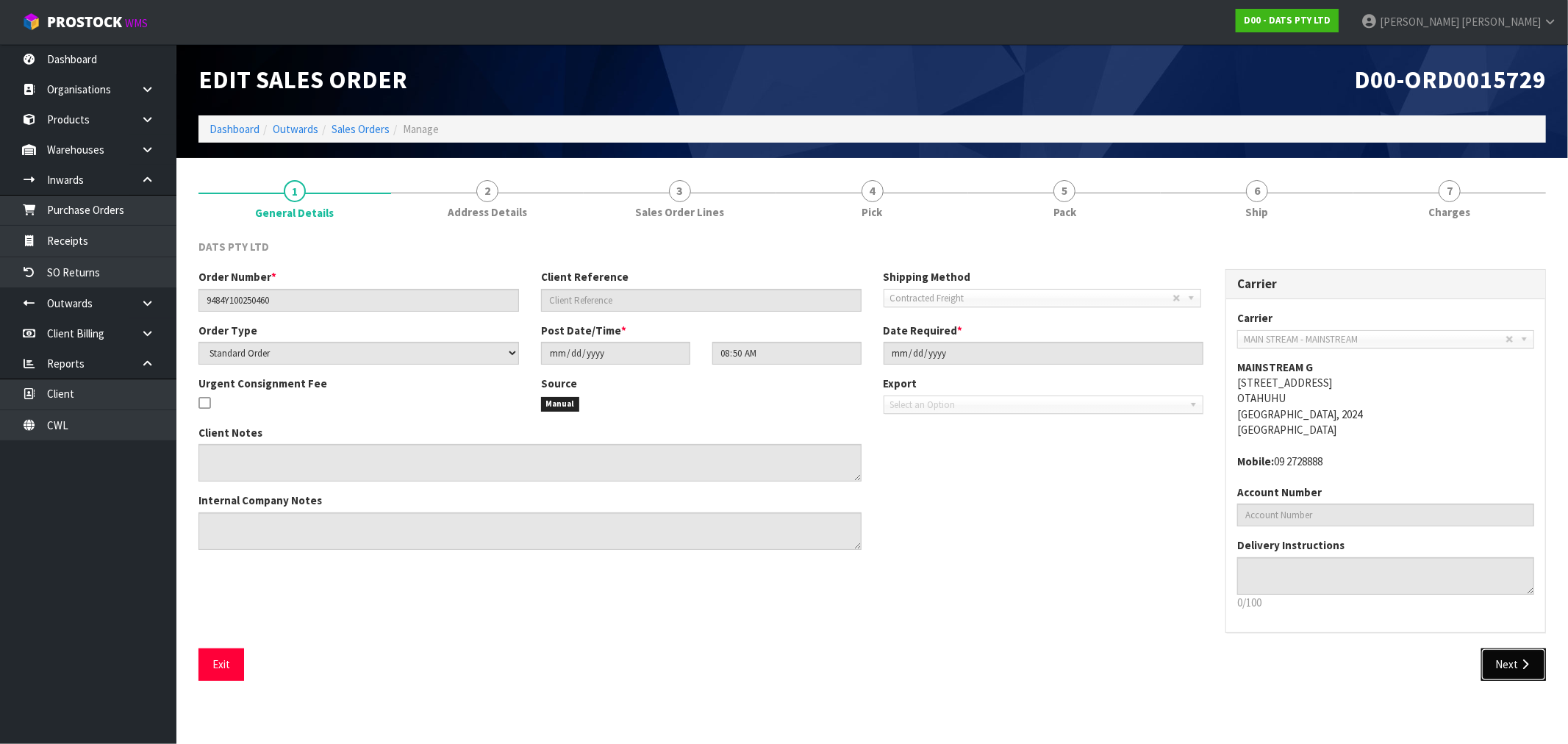
click at [1527, 656] on button "Next" at bounding box center [1513, 664] width 65 height 32
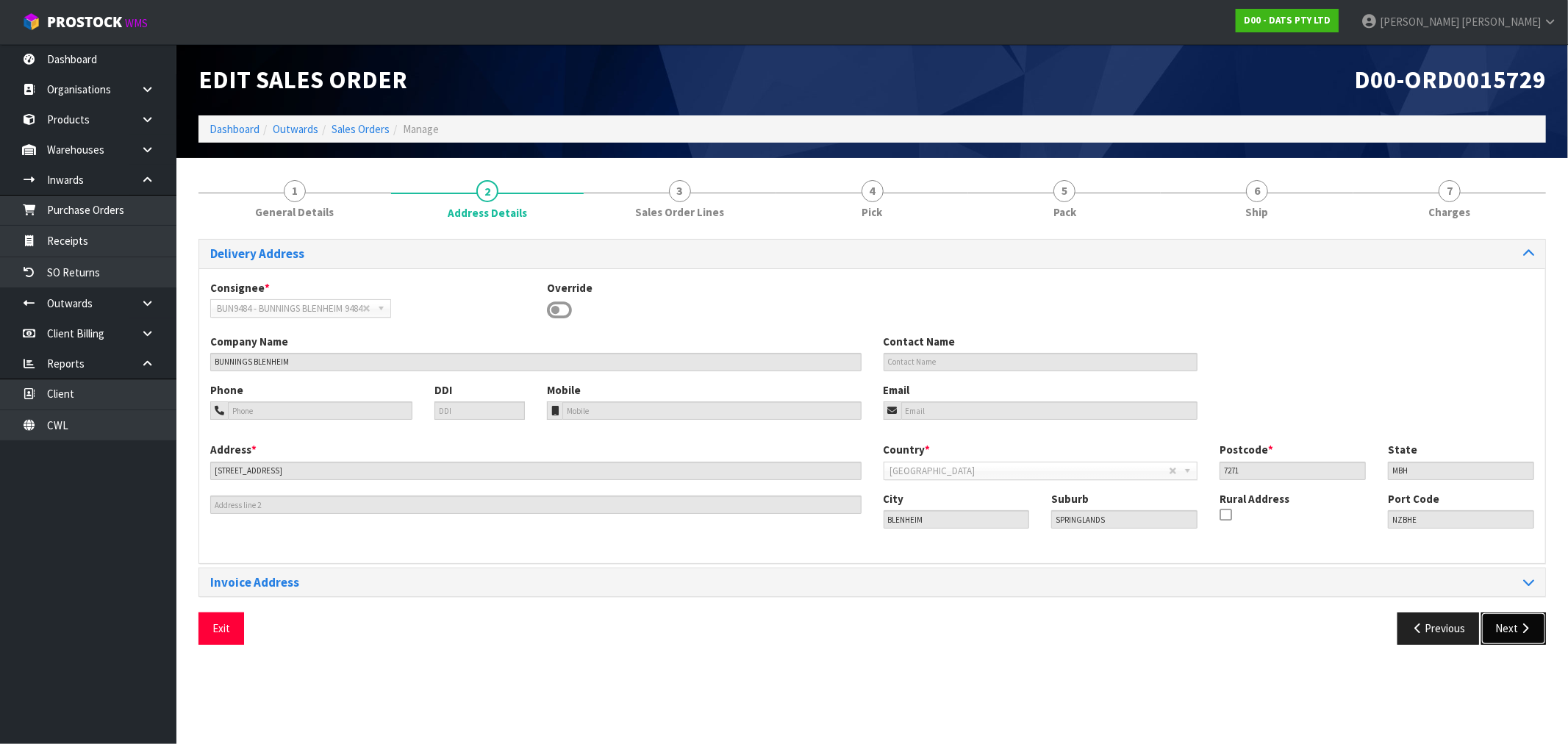
click at [1524, 628] on icon "button" at bounding box center [1525, 628] width 14 height 11
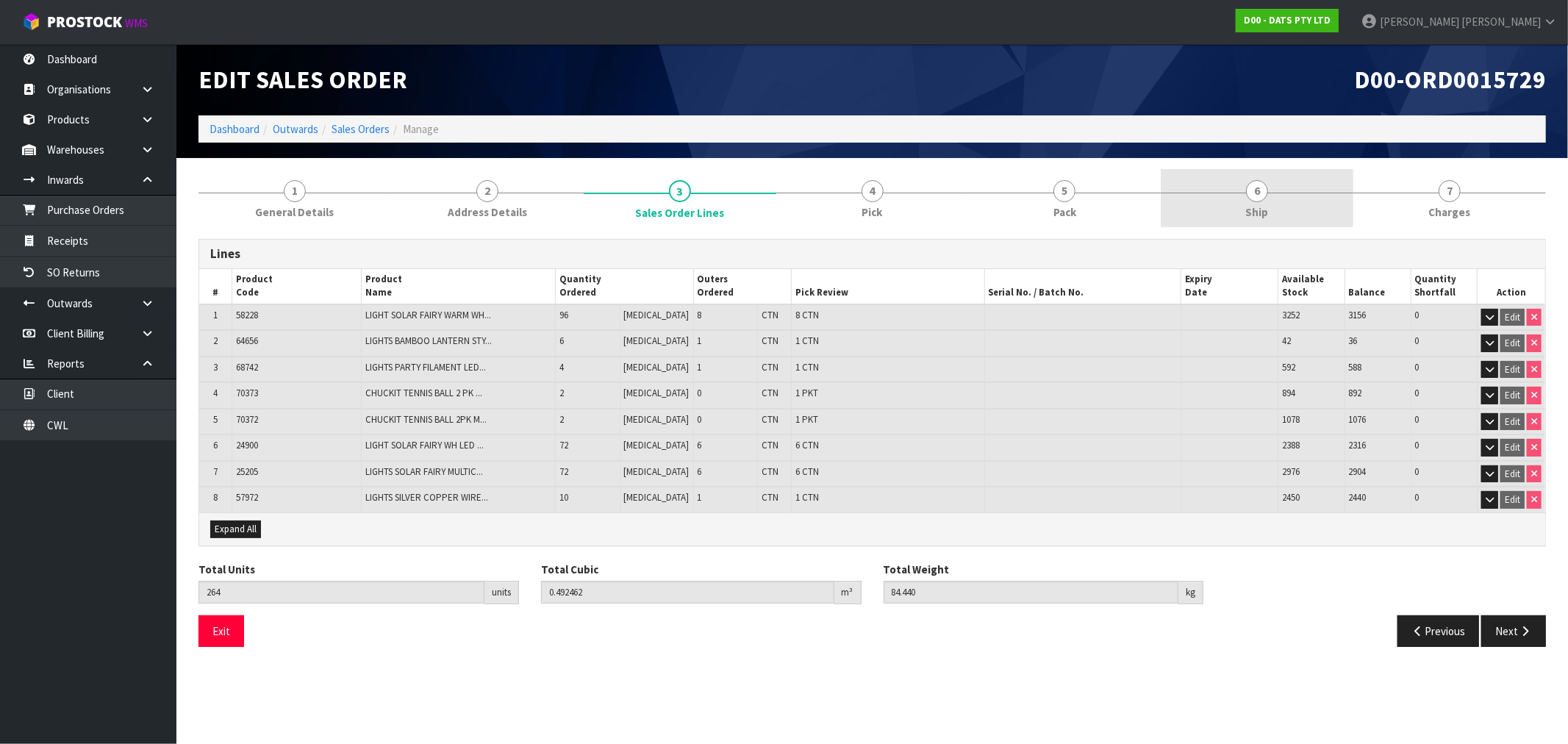
click at [1261, 180] on span "6" at bounding box center [1257, 191] width 22 height 22
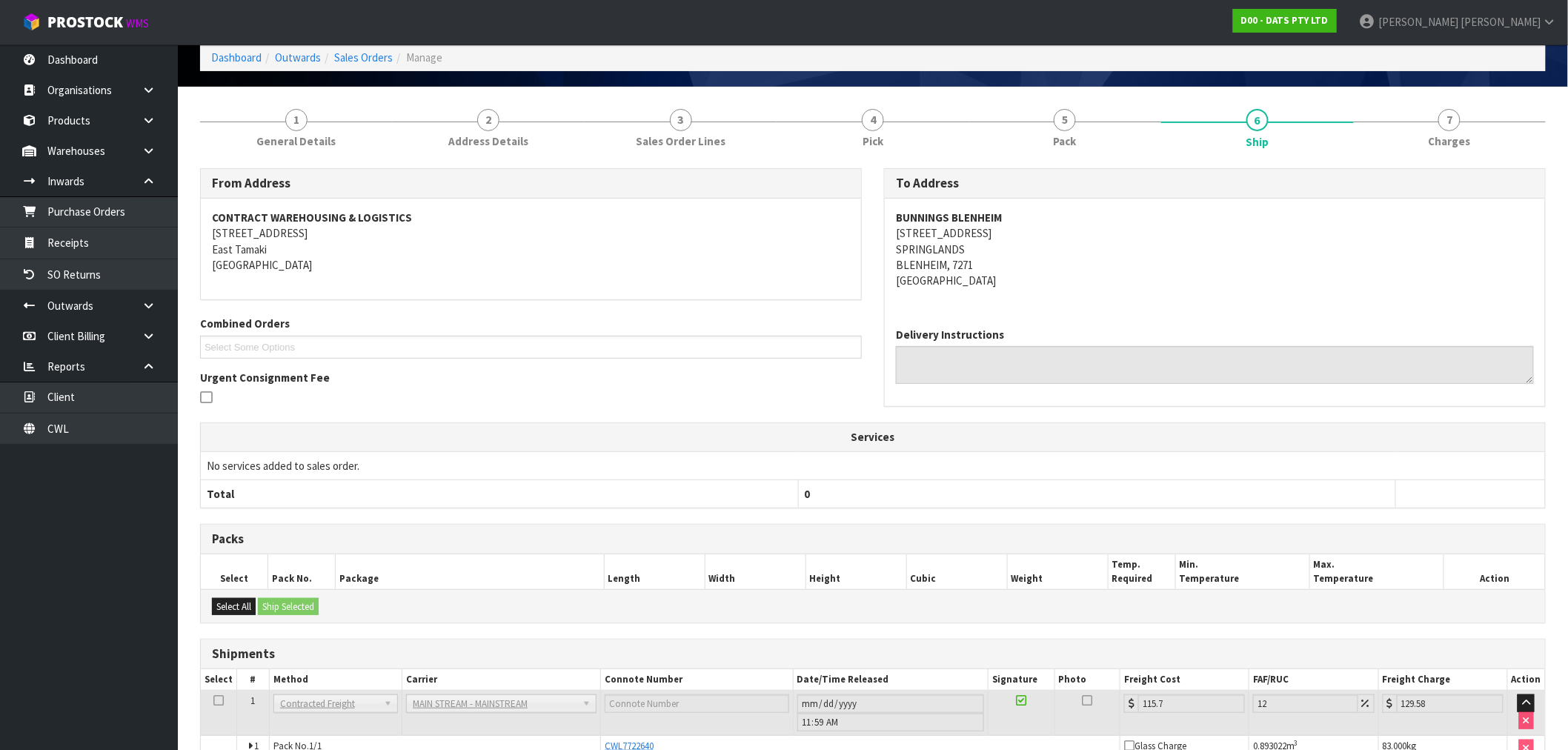
scroll to position [154, 0]
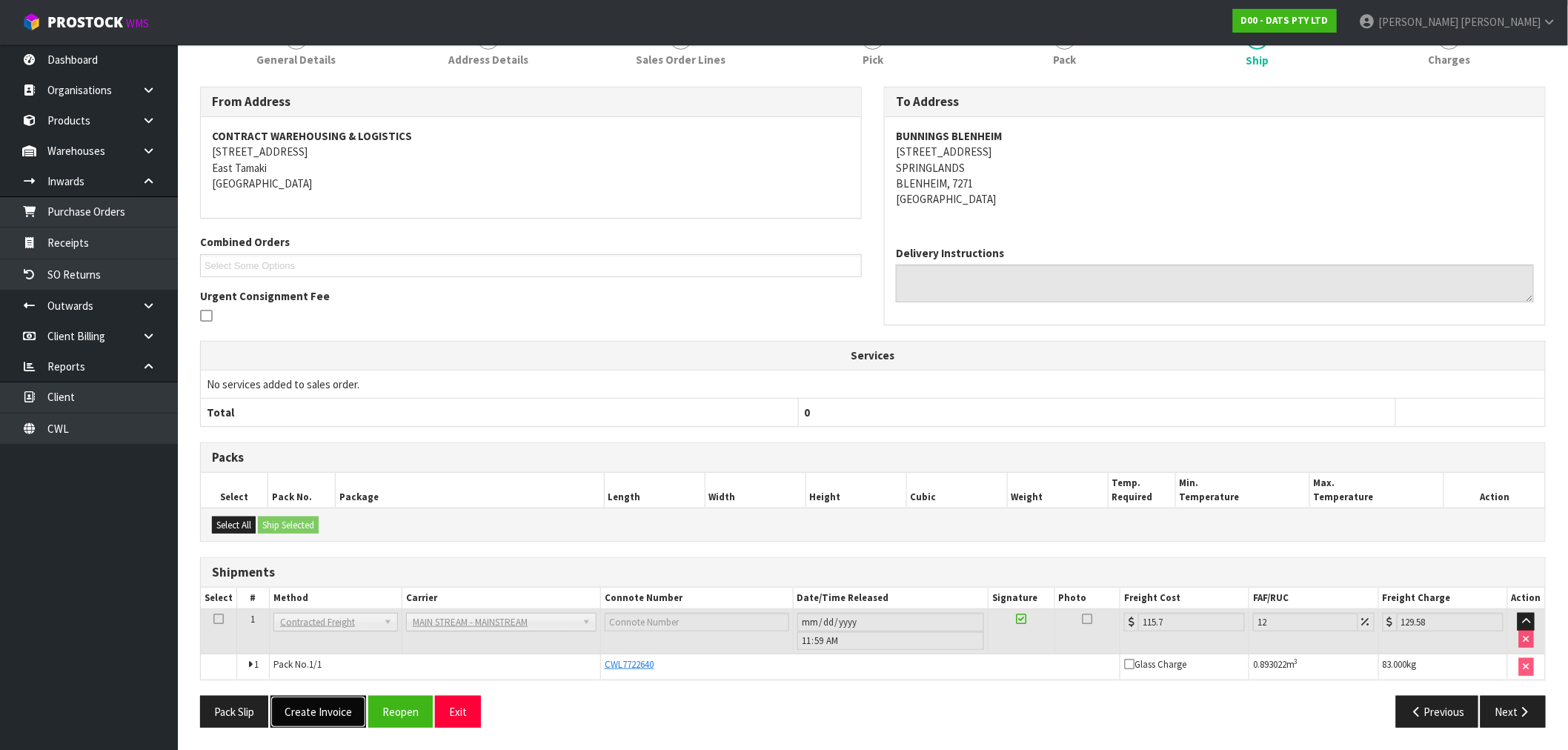
click at [337, 715] on button "Create Invoice" at bounding box center [318, 711] width 96 height 32
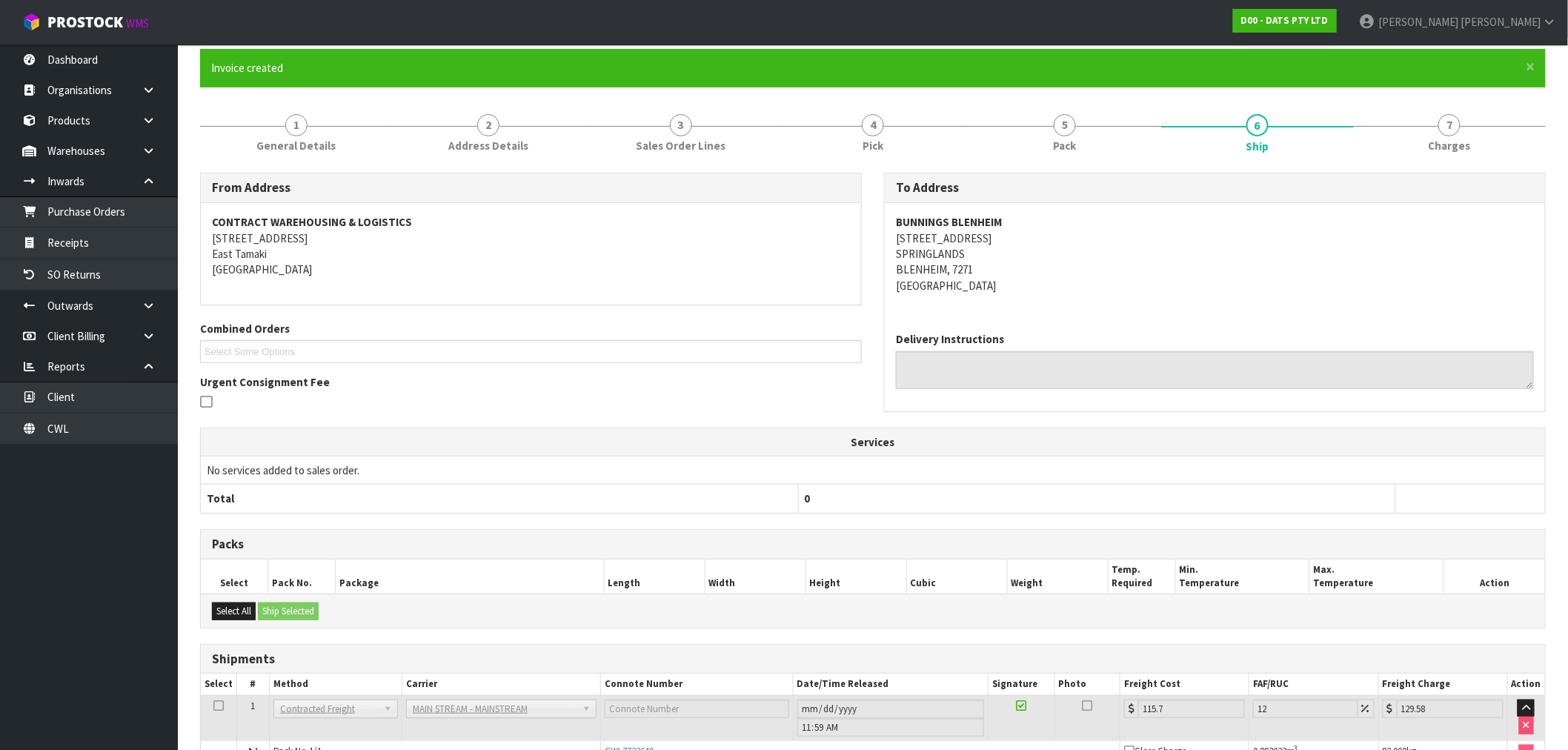
scroll to position [208, 0]
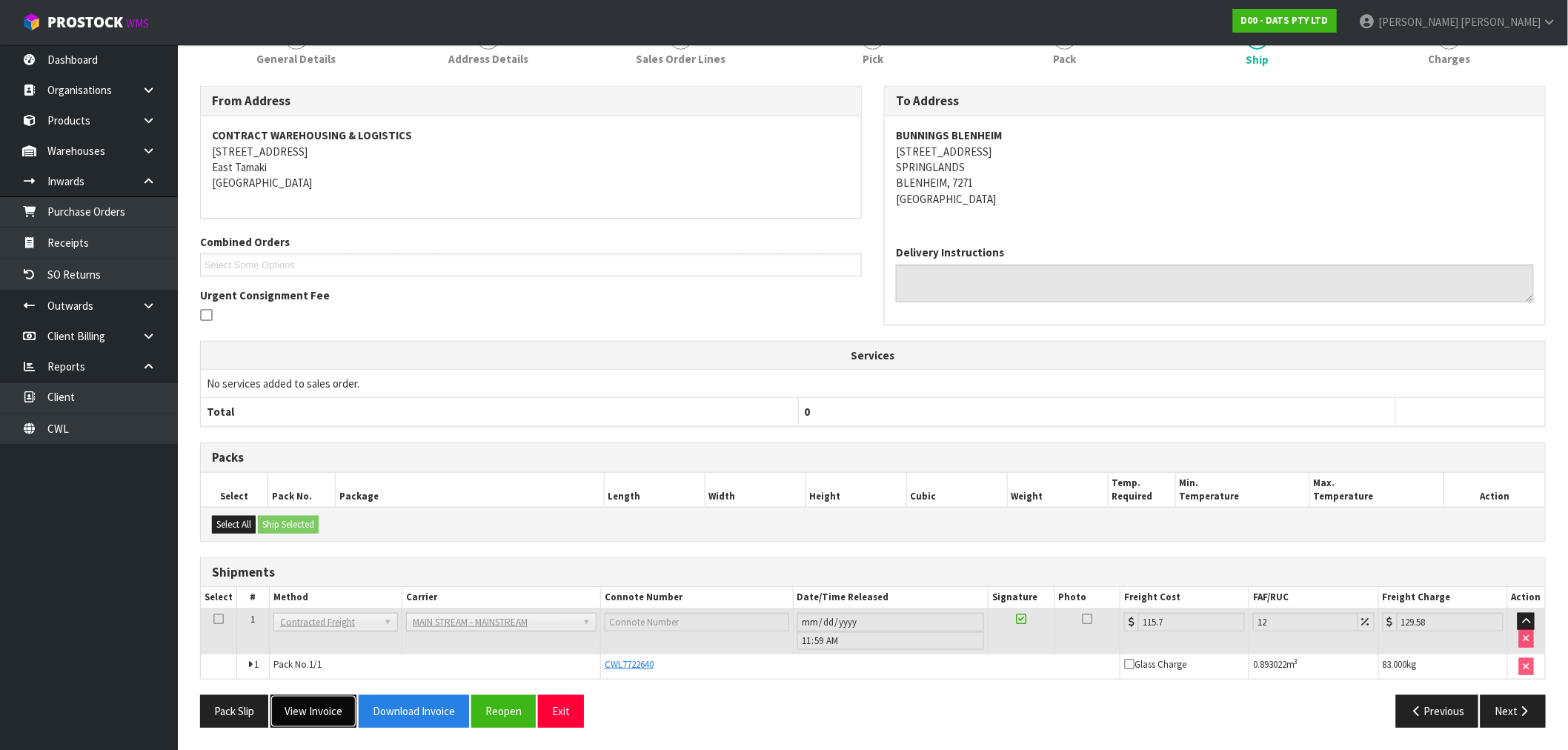
click at [315, 715] on button "View Invoice" at bounding box center [314, 711] width 86 height 32
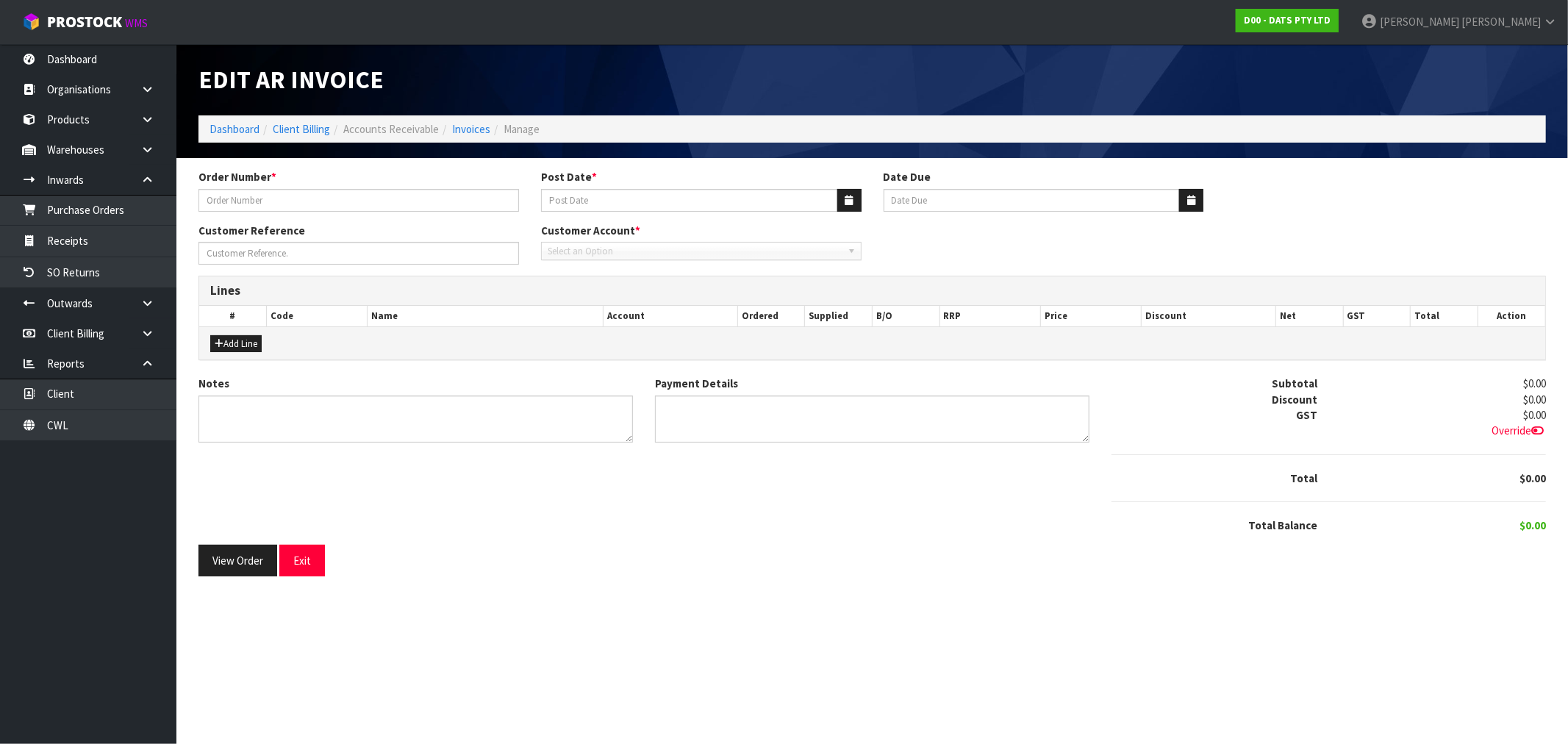
type input "9484Y100250460"
type input "[DATE]"
type input "20/10/2025"
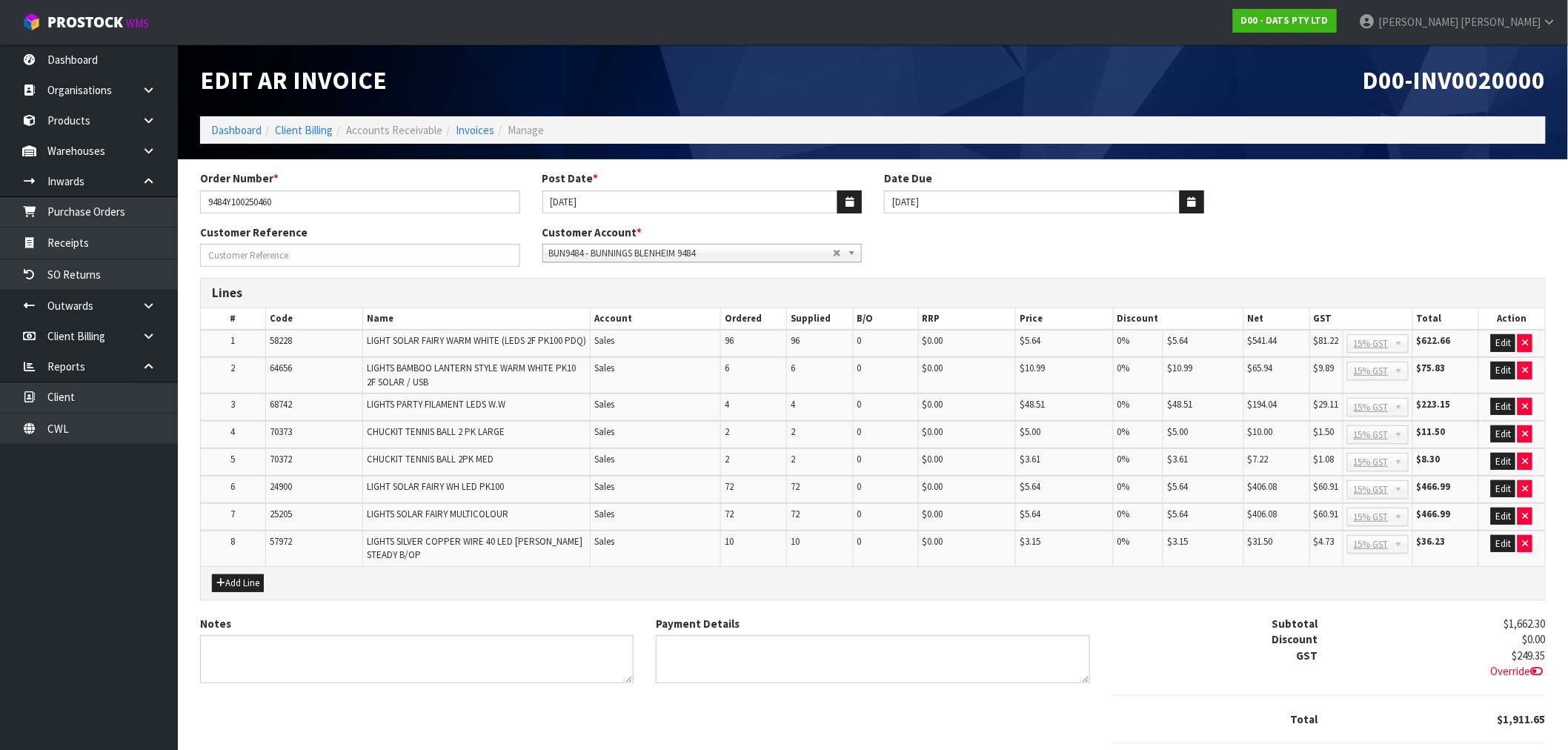
click at [1468, 77] on span "D00-INV0020000" at bounding box center [1454, 80] width 183 height 31
copy span "INV0020000"
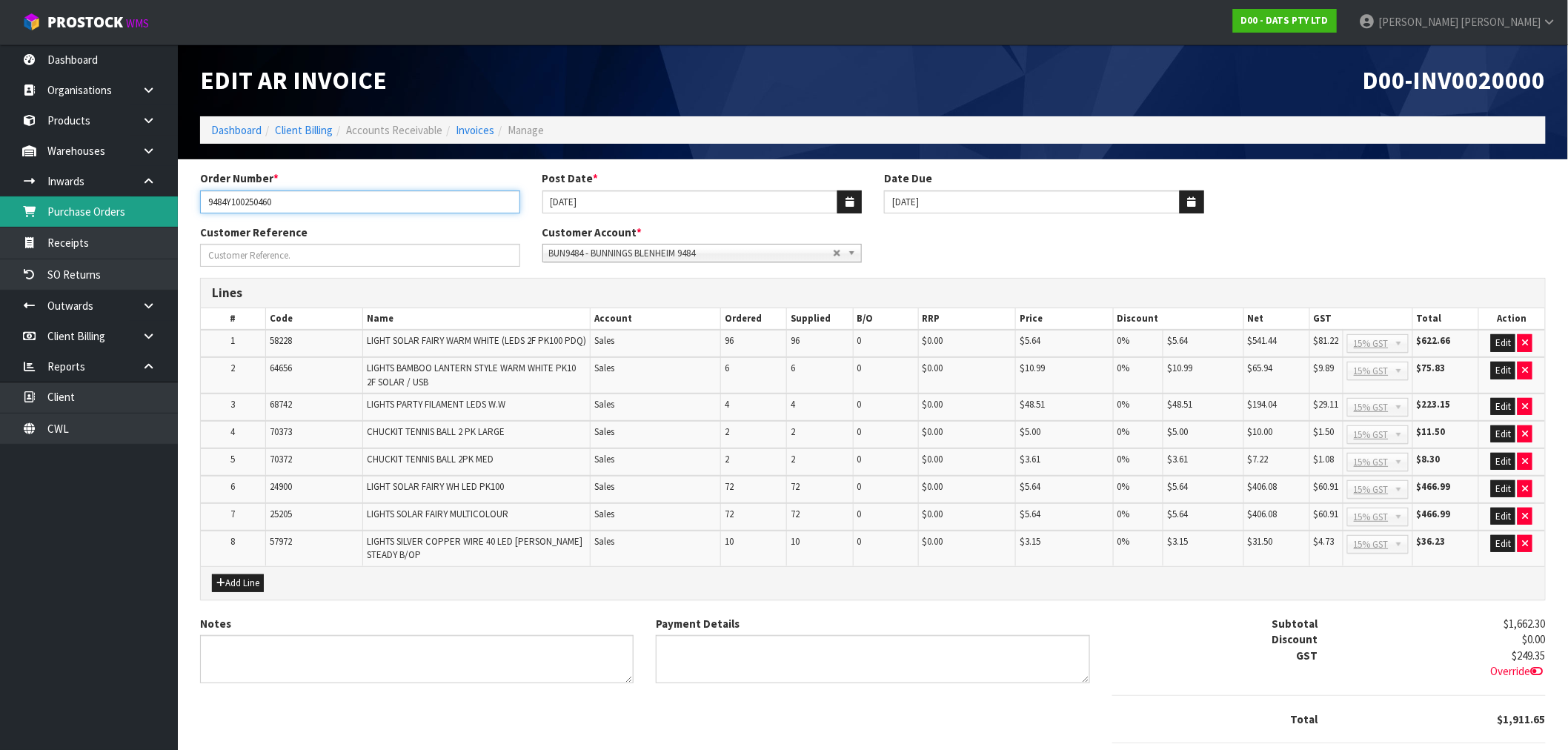
drag, startPoint x: 331, startPoint y: 202, endPoint x: 134, endPoint y: 208, distance: 197.1
click at [159, 206] on body "Toggle navigation ProStock WMS D00 - DATS PTY LTD Rocio Lopez Logout Dashboard …" at bounding box center [784, 375] width 1568 height 750
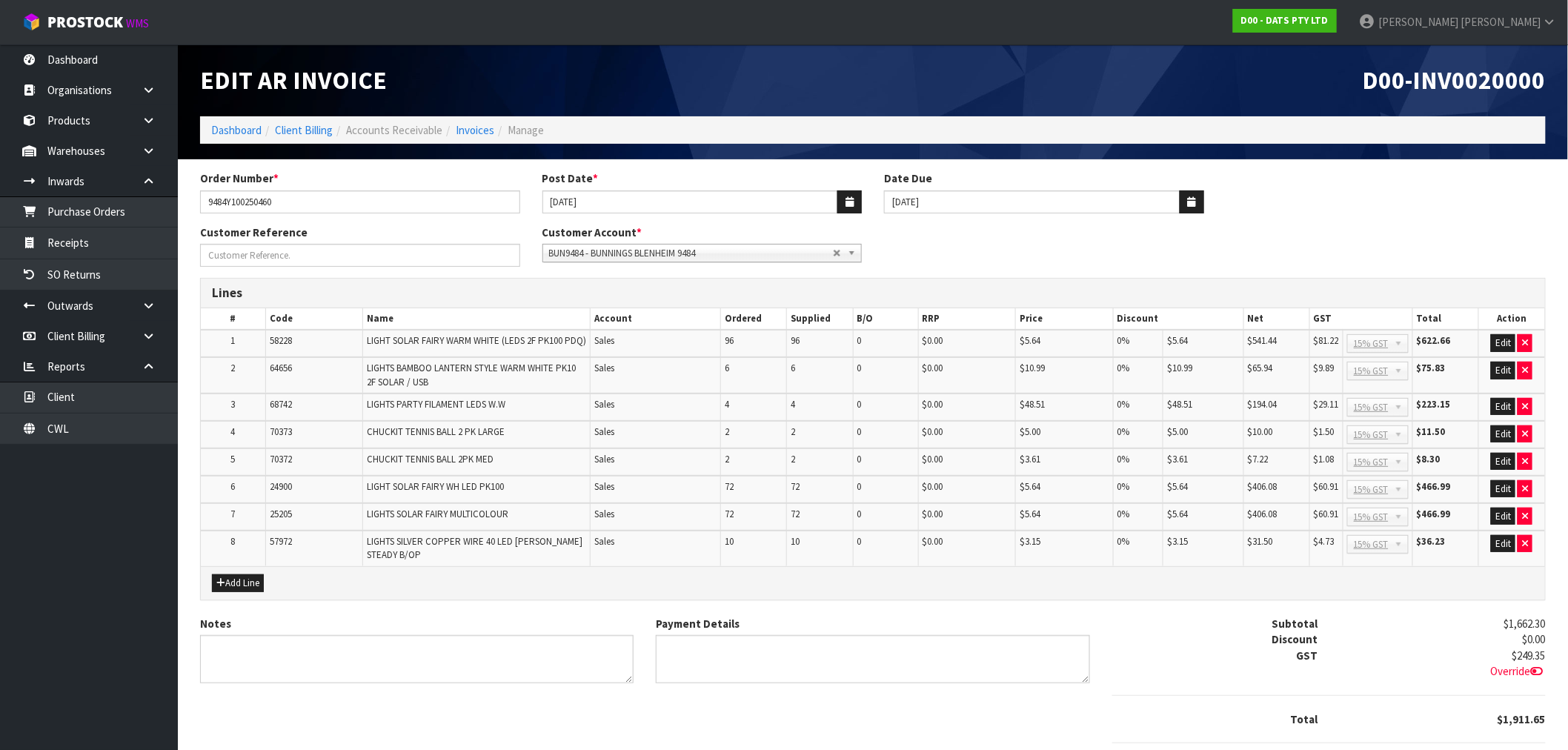
click at [1478, 89] on span "D00-INV0020000" at bounding box center [1454, 80] width 183 height 31
copy span "INV0020000"
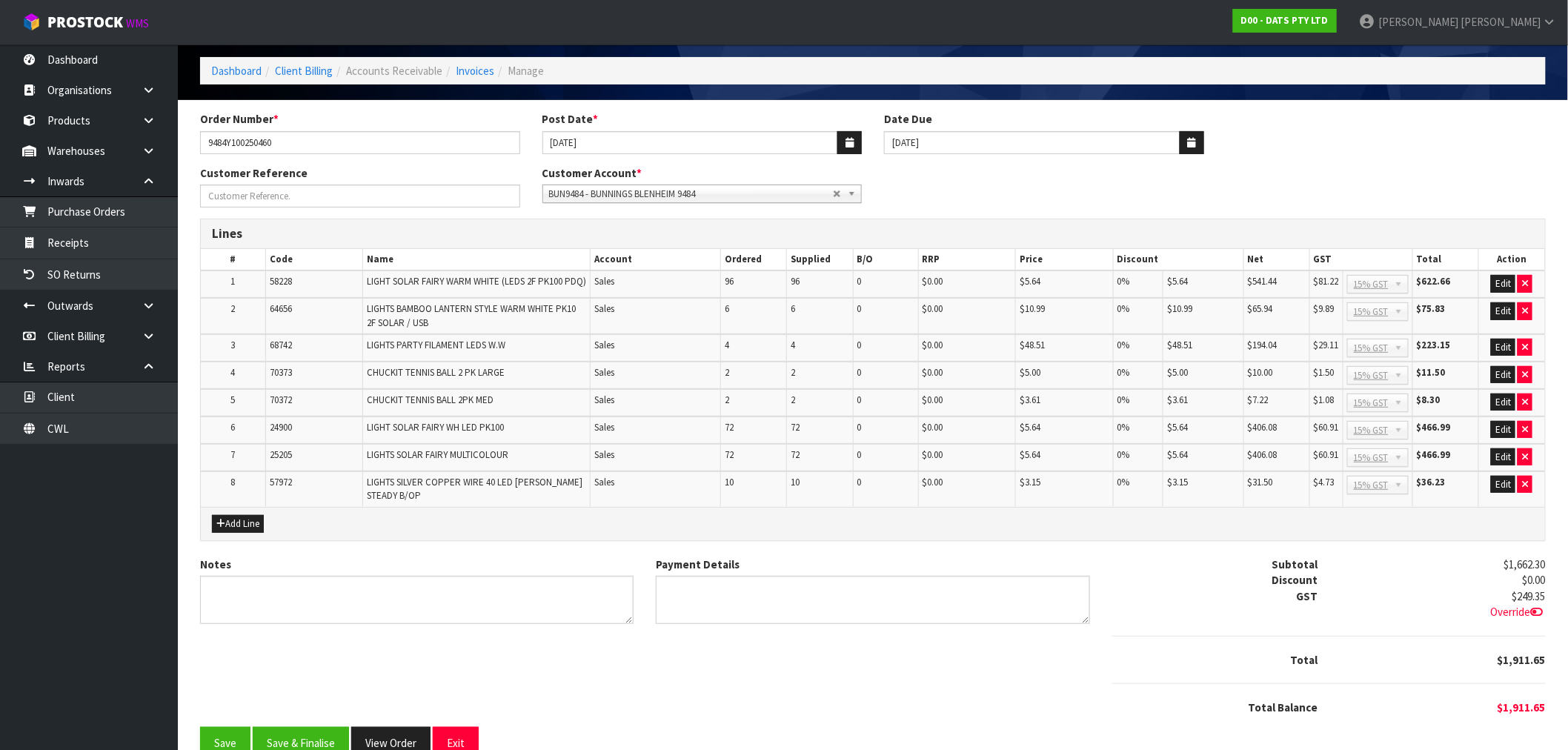
scroll to position [93, 0]
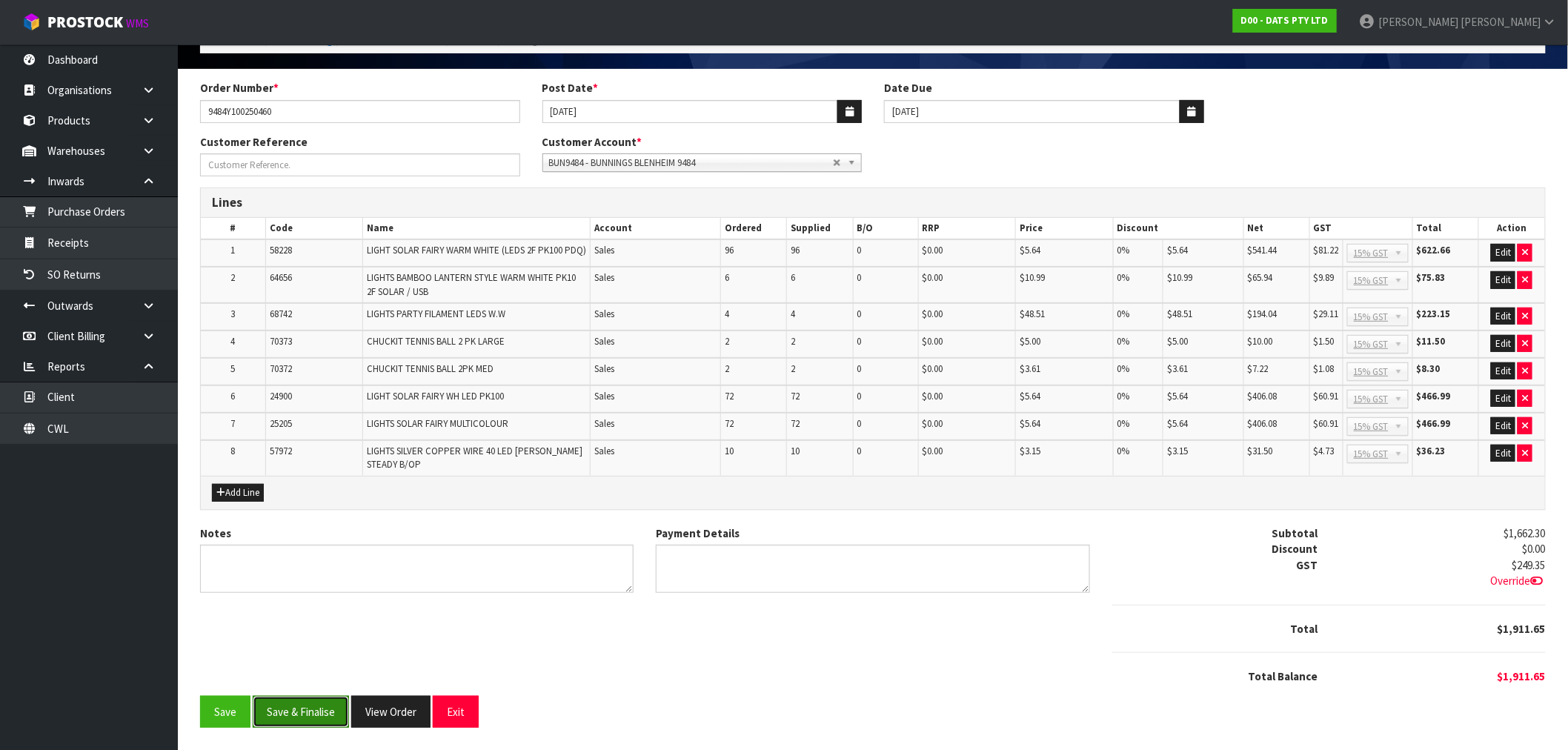
click at [294, 717] on button "Save & Finalise" at bounding box center [301, 711] width 97 height 32
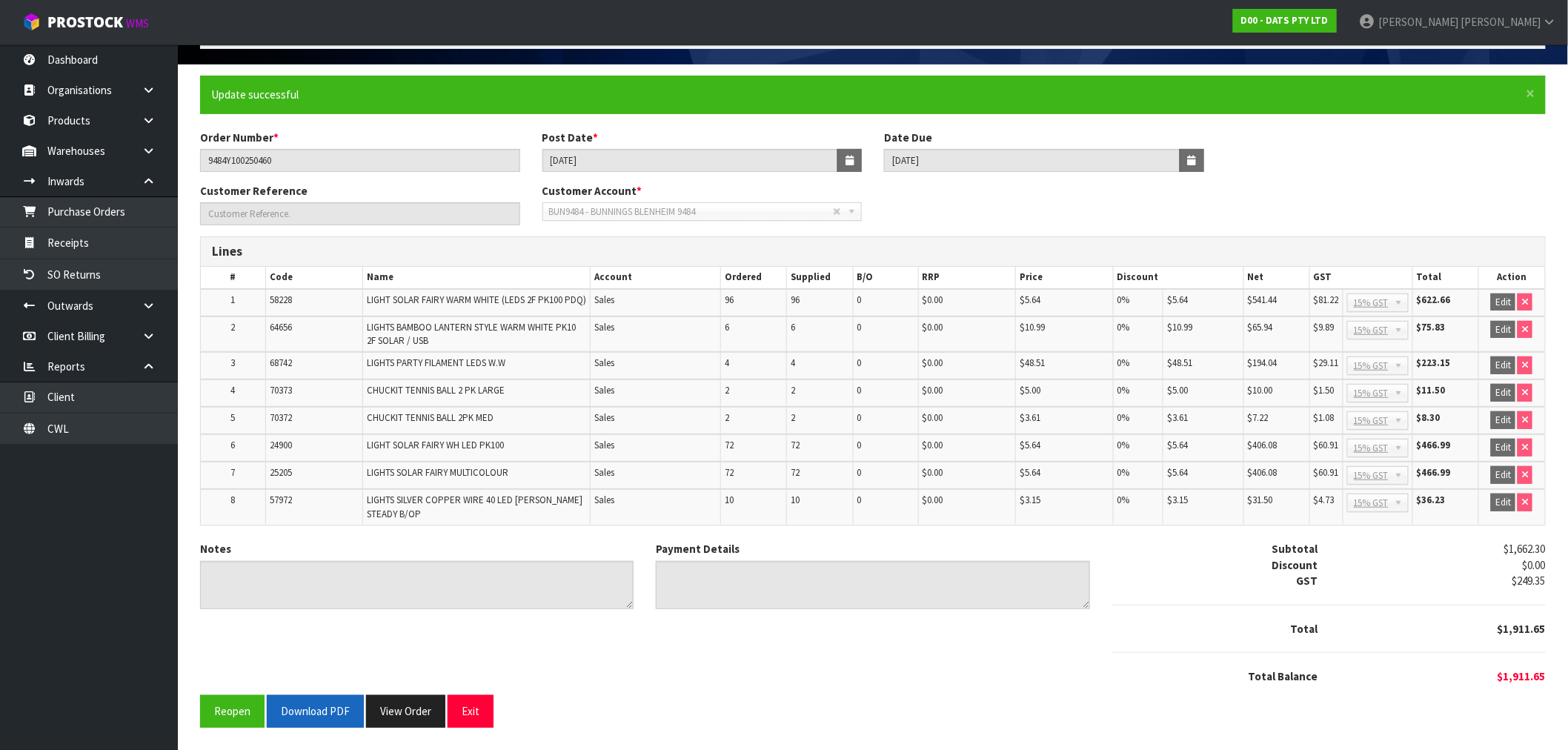
scroll to position [99, 0]
click at [323, 719] on button "Download PDF" at bounding box center [315, 711] width 97 height 32
click at [430, 713] on button "View Order" at bounding box center [406, 711] width 79 height 32
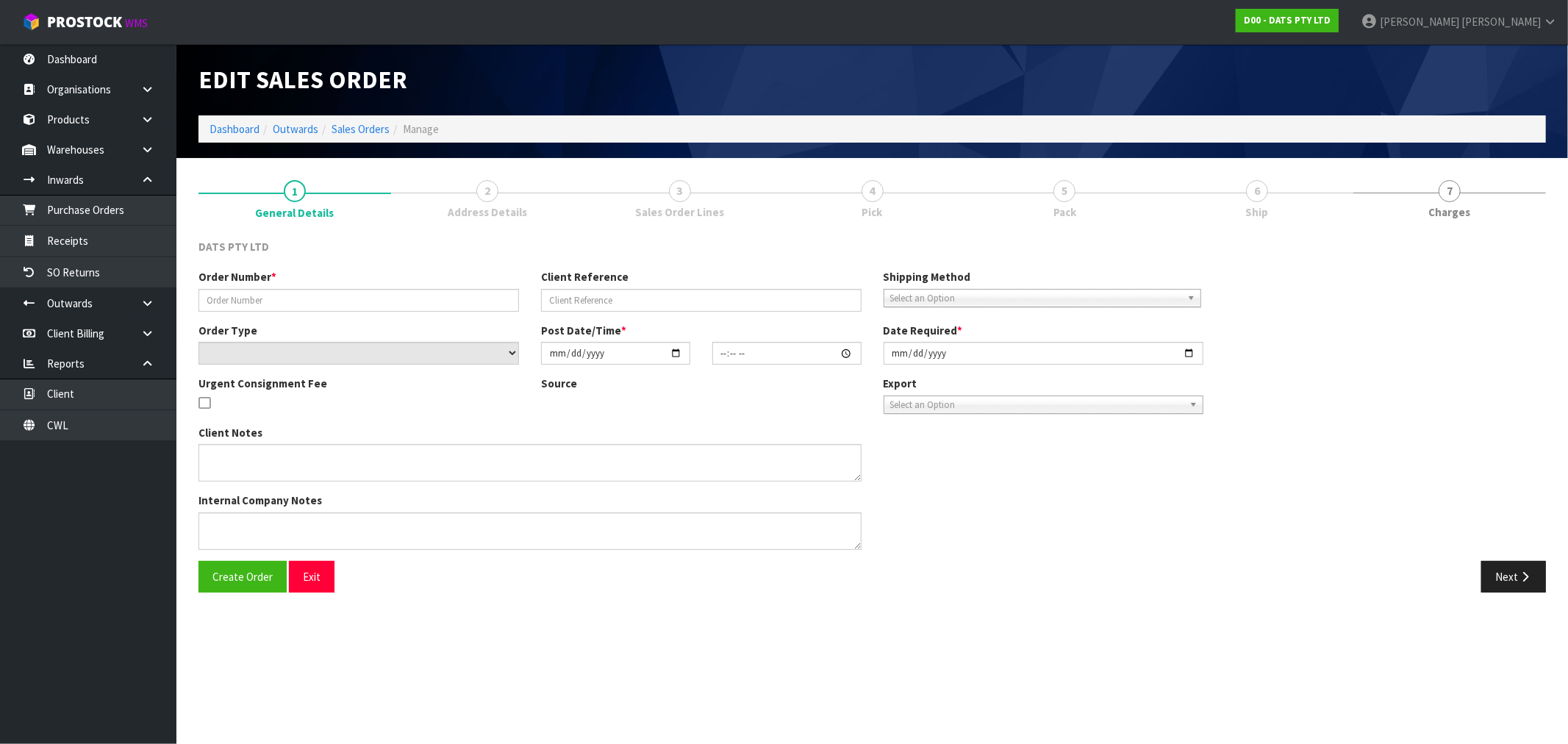
type input "9484Y100250460"
select select "number:0"
type input "[DATE]"
type input "08:50:00.000"
type input "[DATE]"
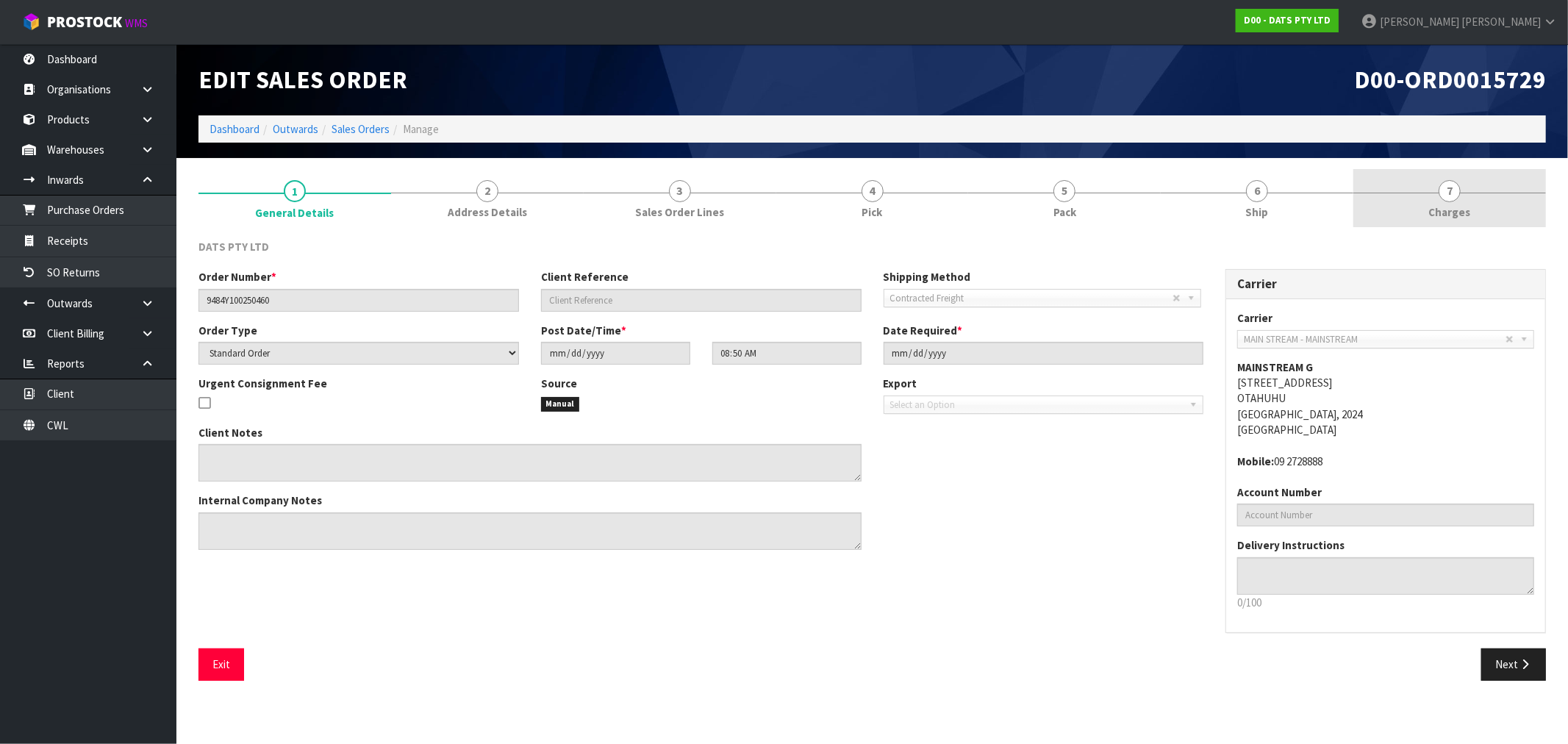
click at [1530, 207] on link "7 Charges" at bounding box center [1449, 197] width 193 height 58
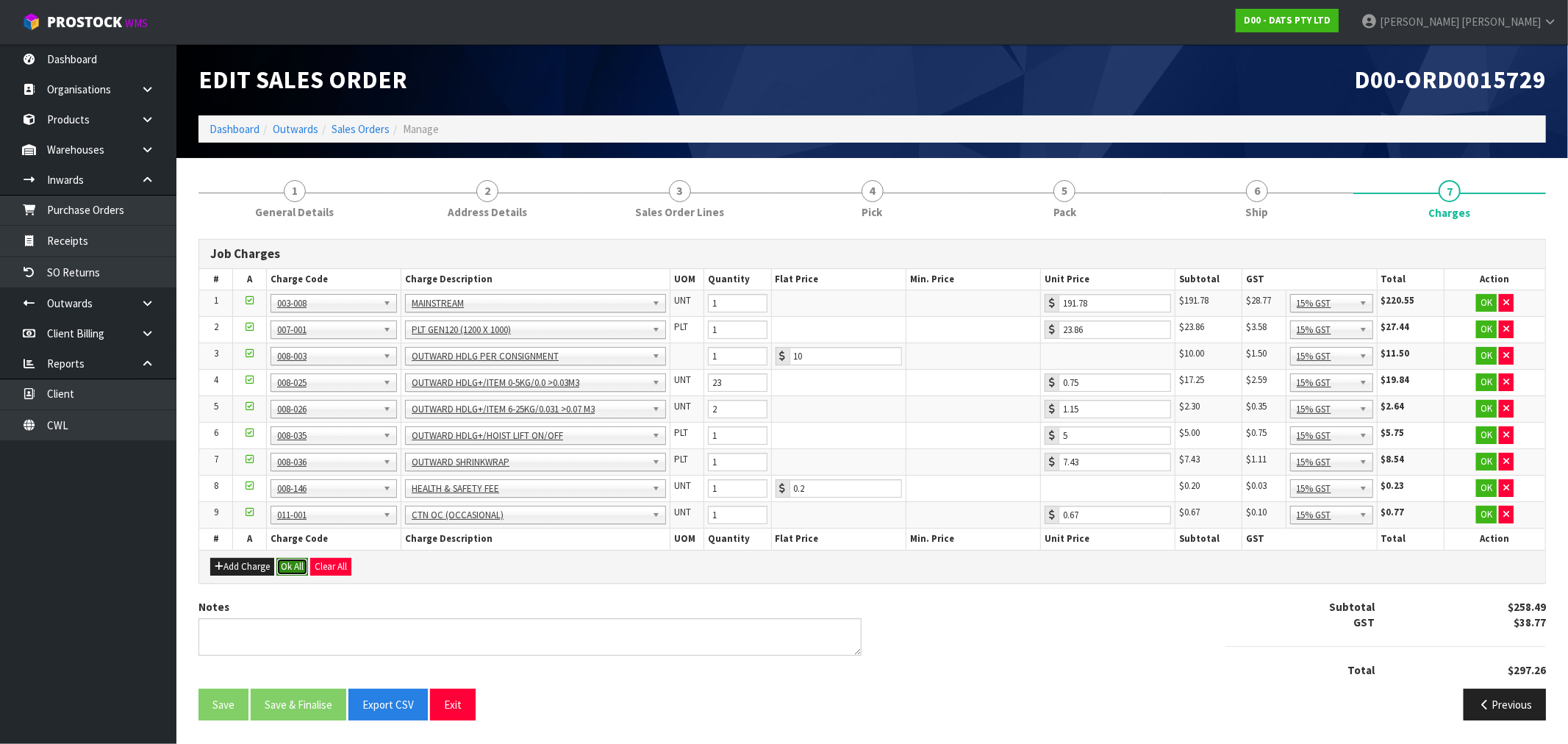
click at [291, 571] on button "Ok All" at bounding box center [292, 567] width 32 height 18
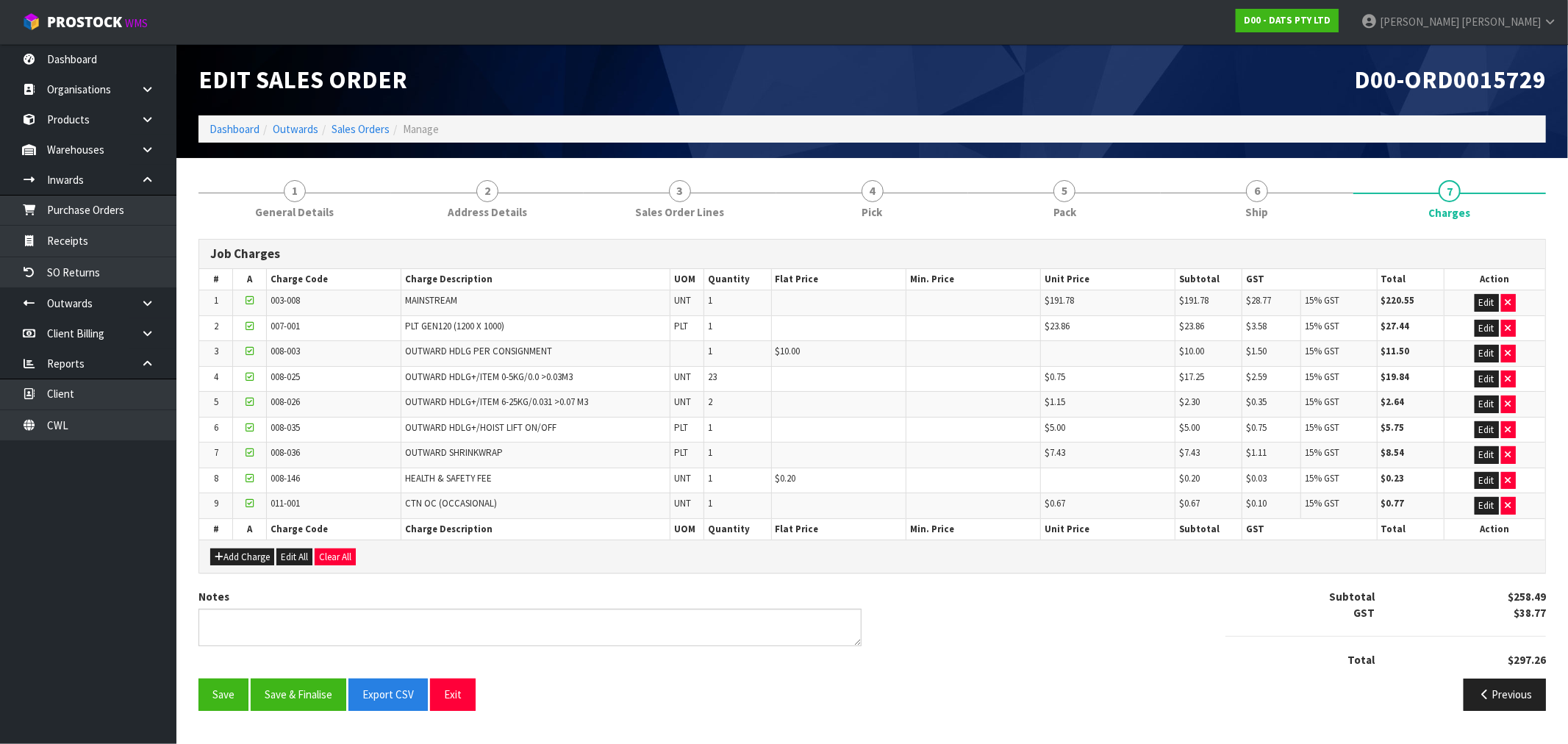
click at [312, 674] on div "Notes Subtotal $258.49 GST $38.77 Total $297.26" at bounding box center [872, 633] width 1370 height 90
click at [316, 691] on button "Save & Finalise" at bounding box center [299, 694] width 96 height 32
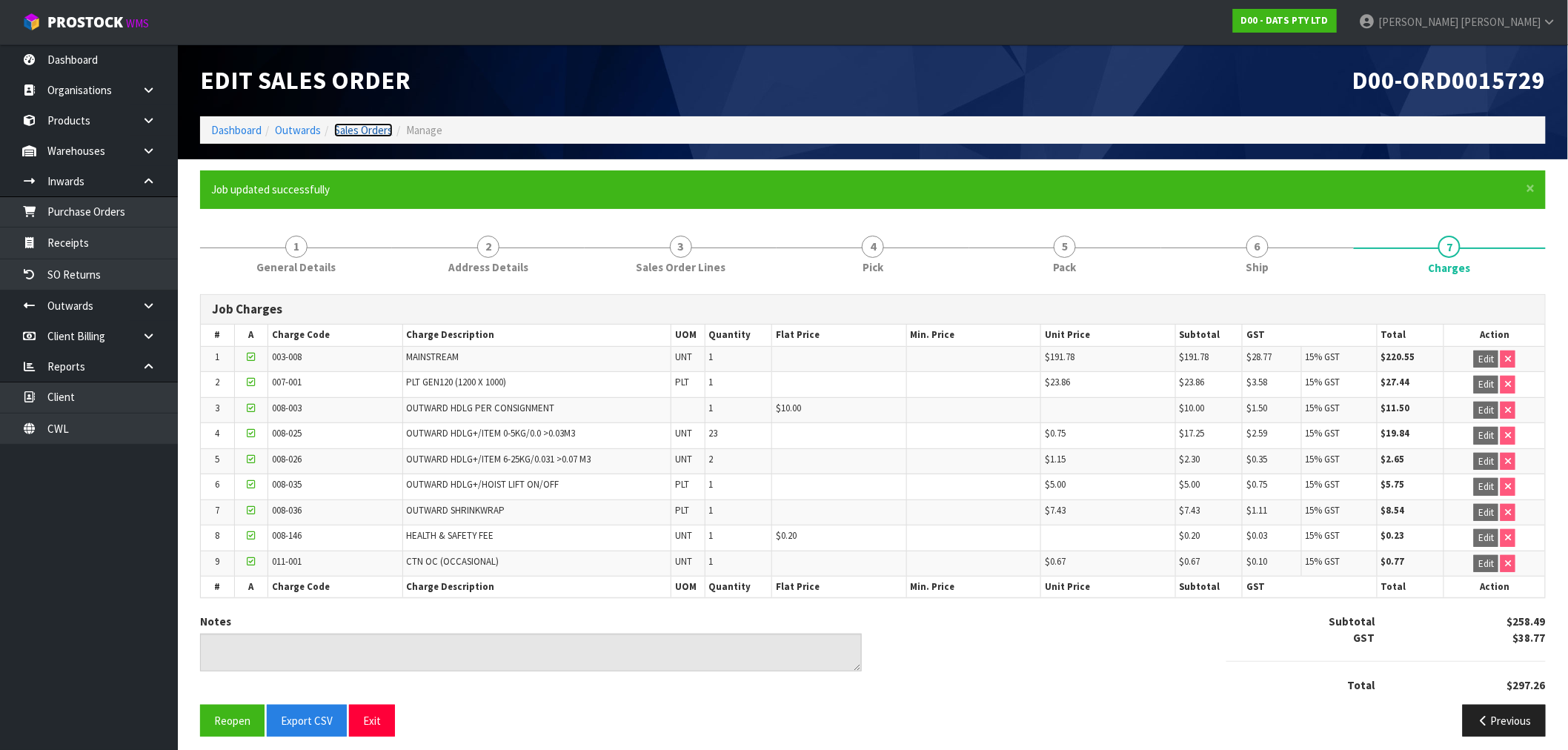
click at [349, 131] on link "Sales Orders" at bounding box center [363, 130] width 58 height 14
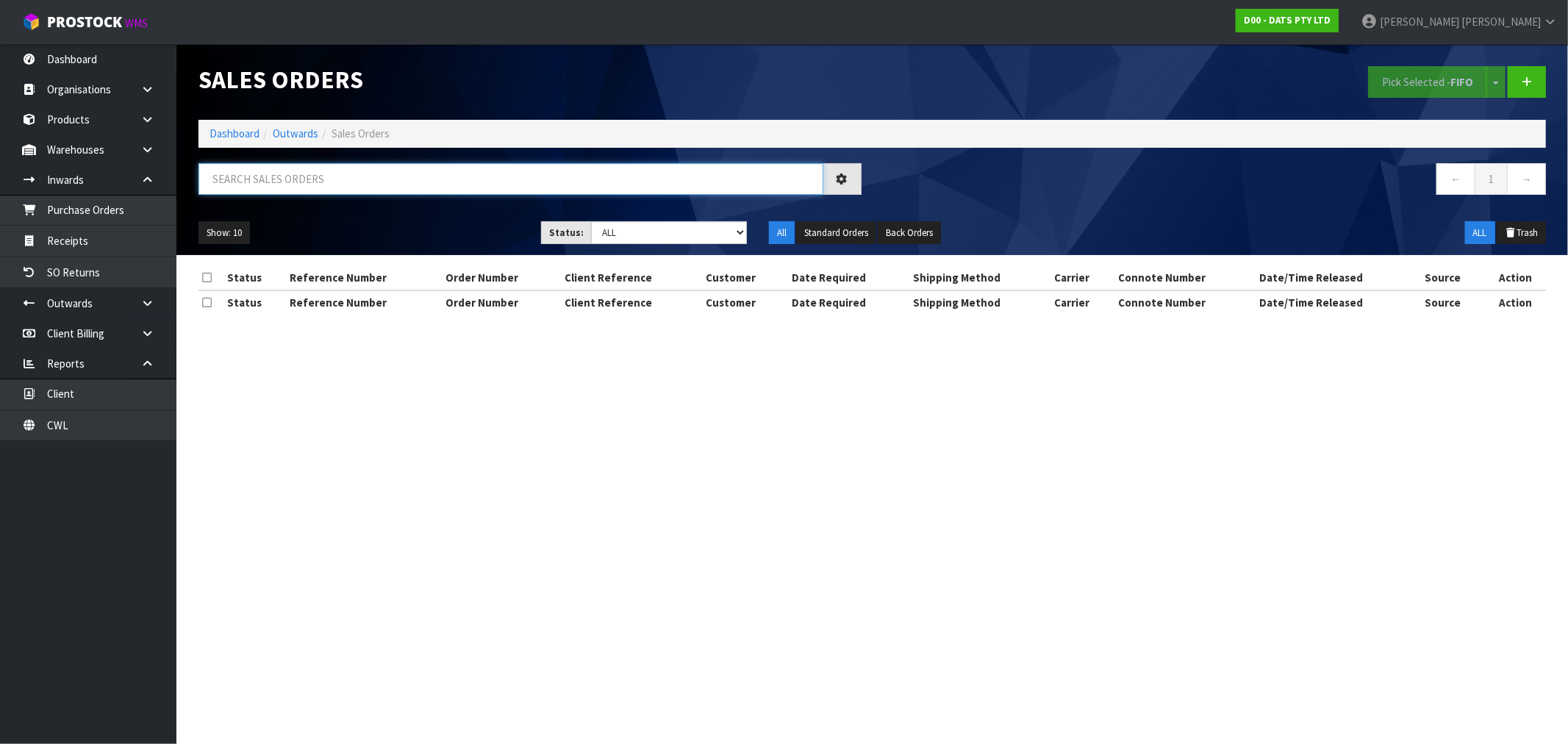
click at [427, 173] on input "text" at bounding box center [510, 180] width 625 height 32
type input "15726"
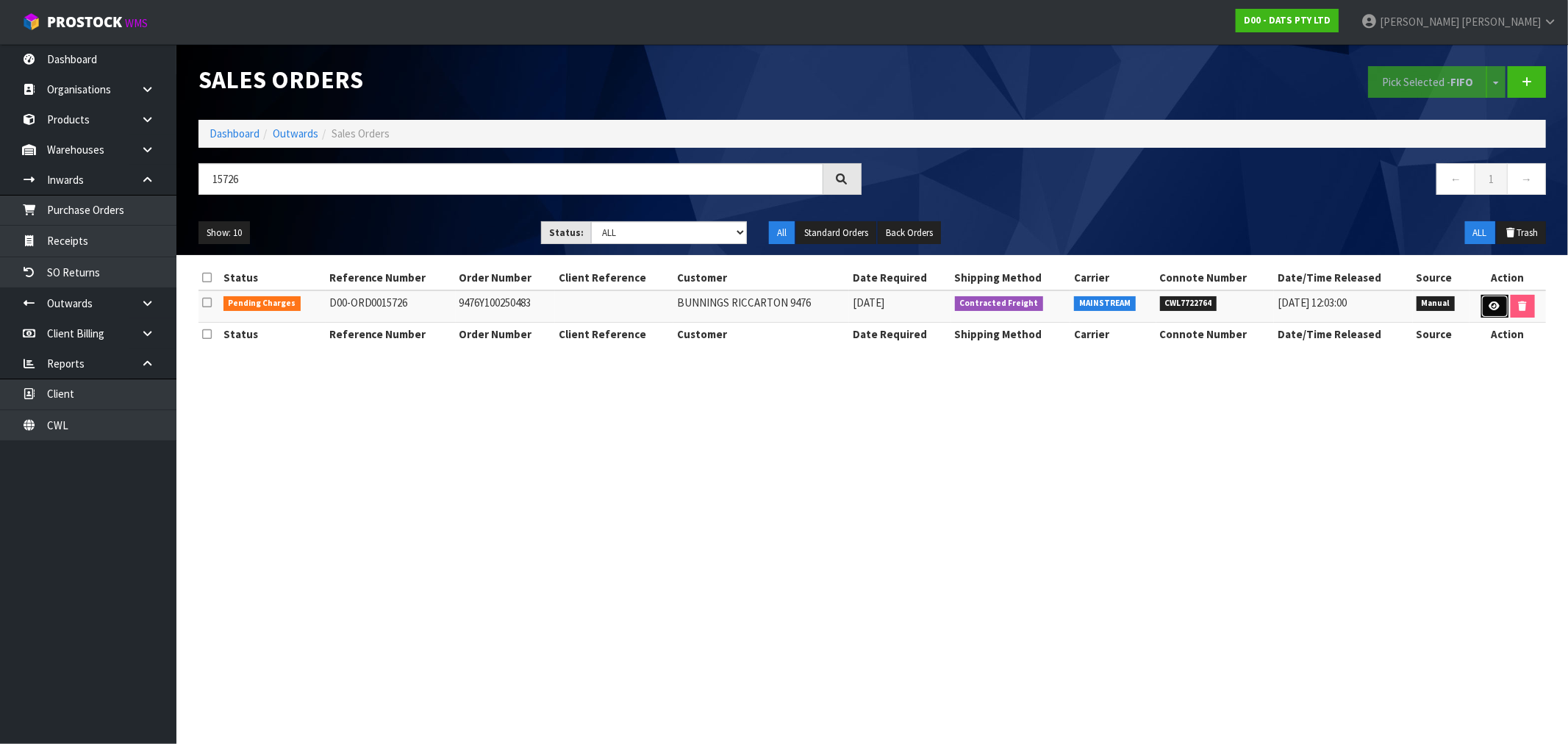
click at [1484, 312] on link at bounding box center [1494, 307] width 28 height 23
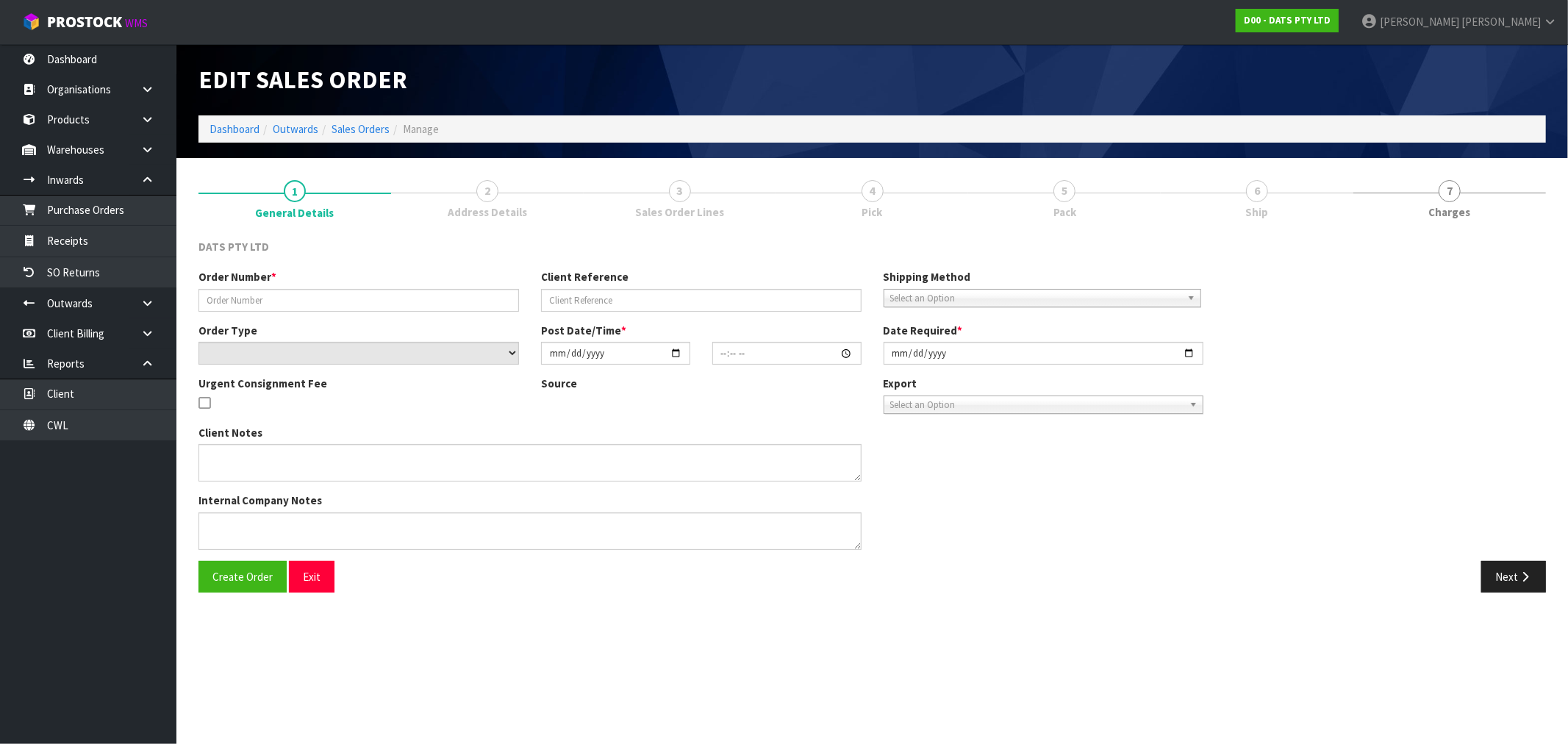
type input "9476Y100250483"
select select "number:0"
type input "[DATE]"
type input "08:45:00.000"
type input "[DATE]"
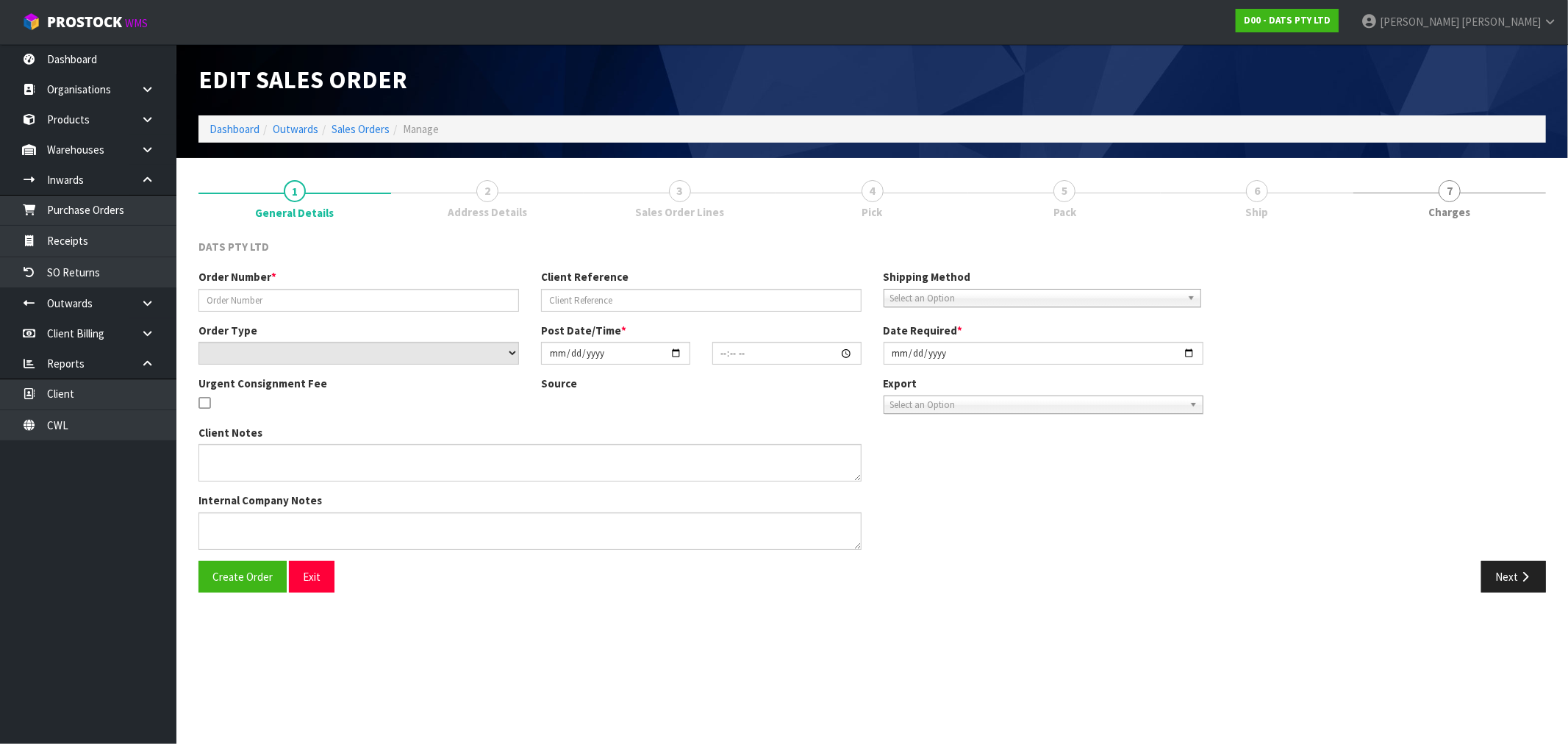
type textarea "PLEASE PICK 62469 FROM OFFICE 62469 12PCE = 1CTN DAMAGE. OUTER DAMAGE TAPED, NO…"
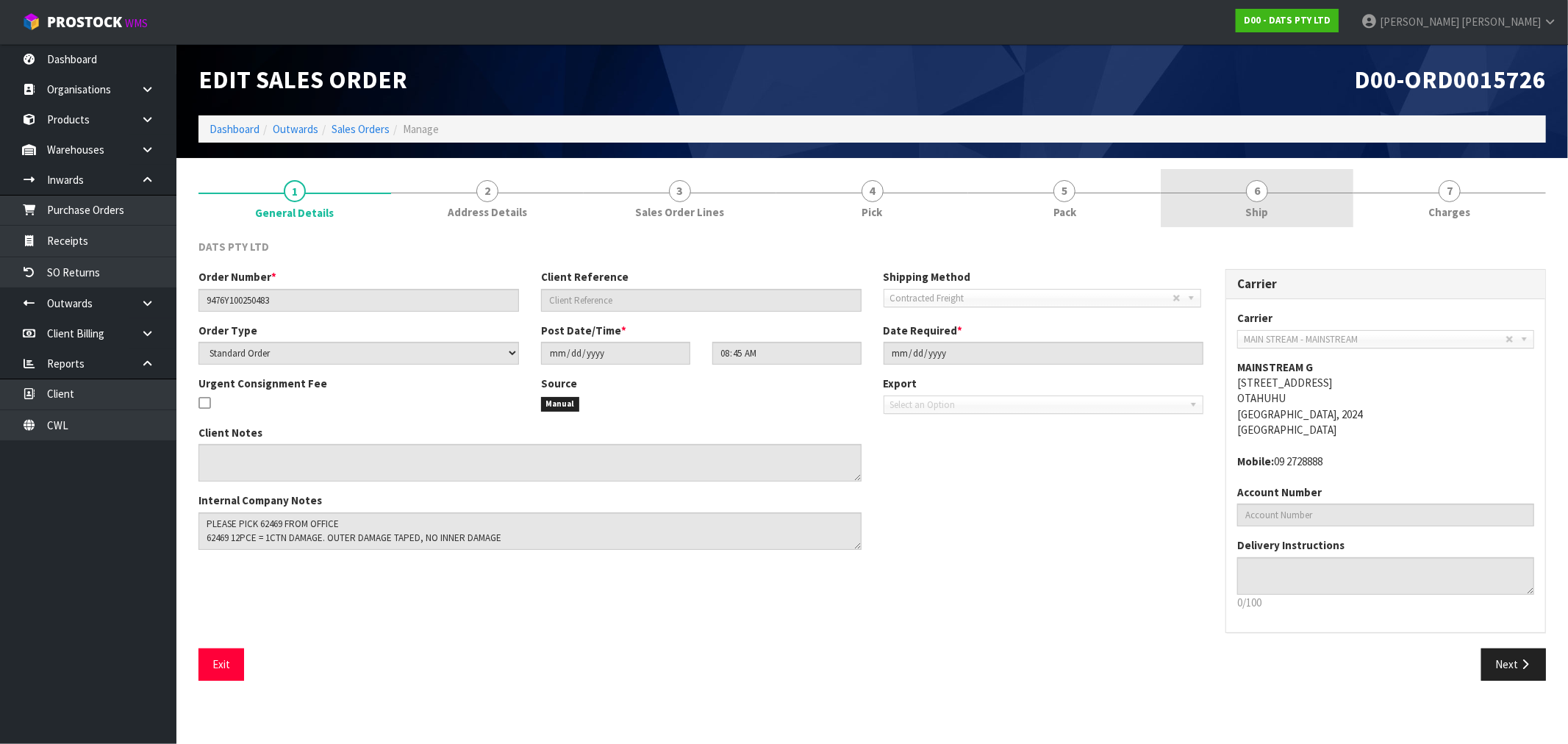
click at [1217, 210] on link "6 Ship" at bounding box center [1257, 197] width 193 height 58
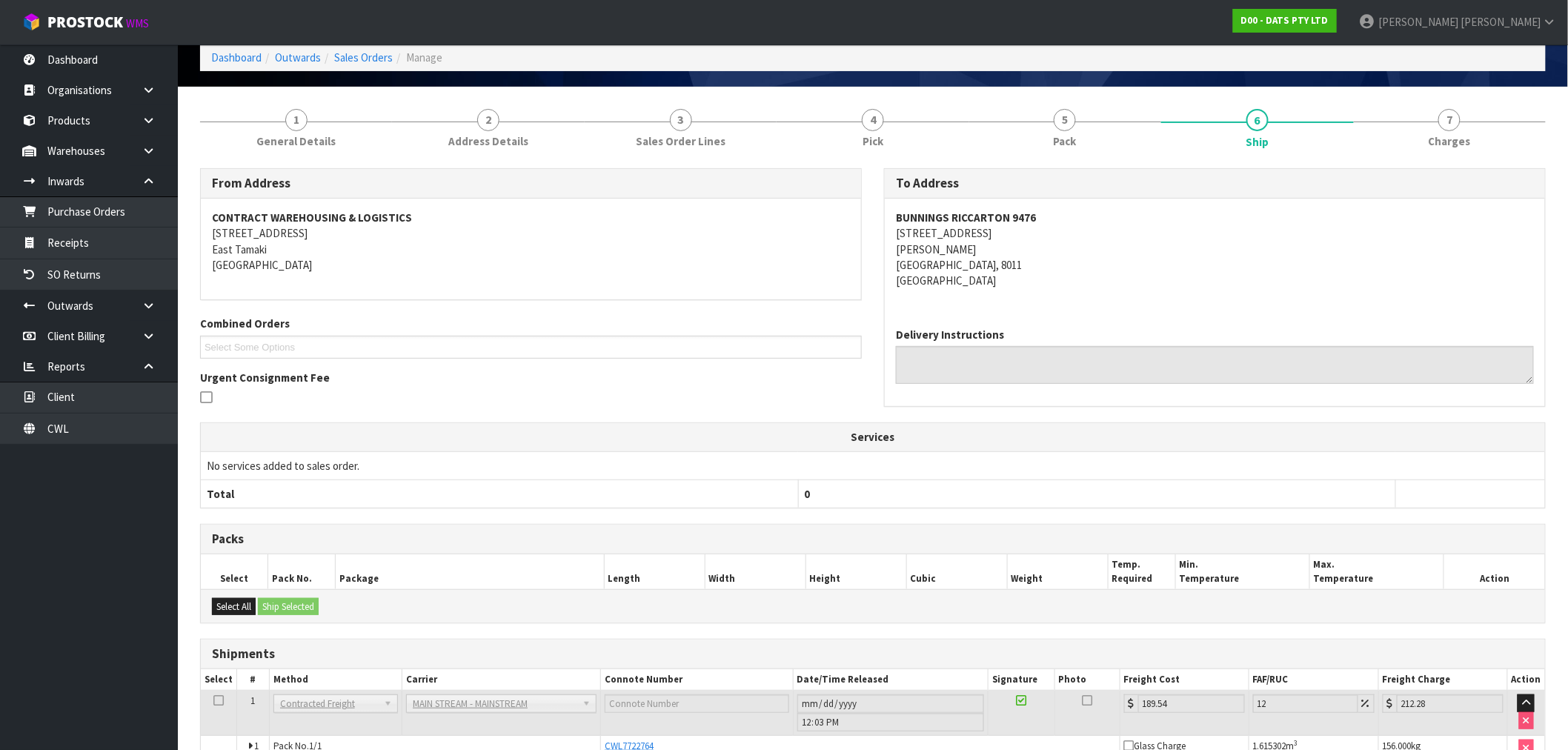
scroll to position [154, 0]
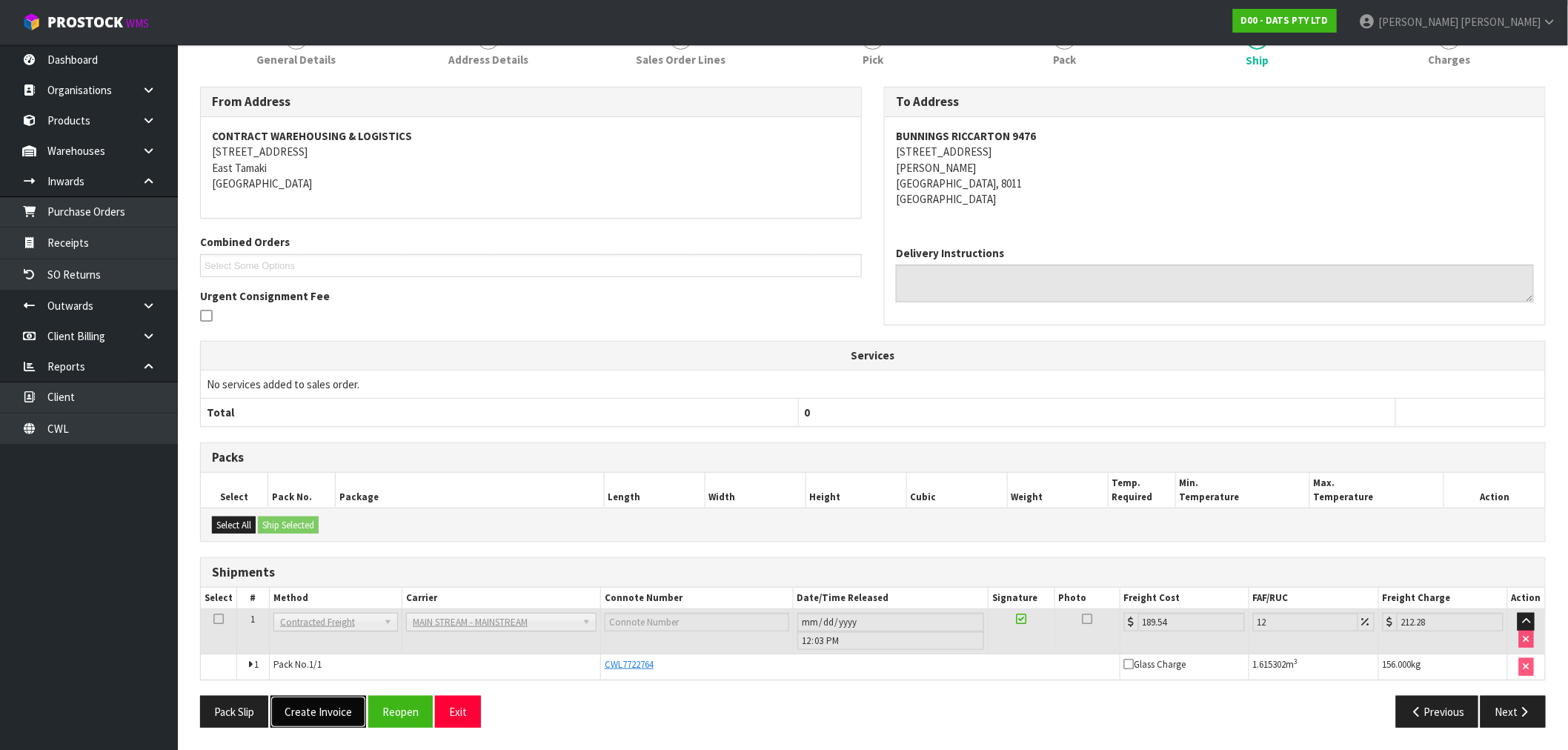
click at [308, 710] on button "Create Invoice" at bounding box center [318, 711] width 96 height 32
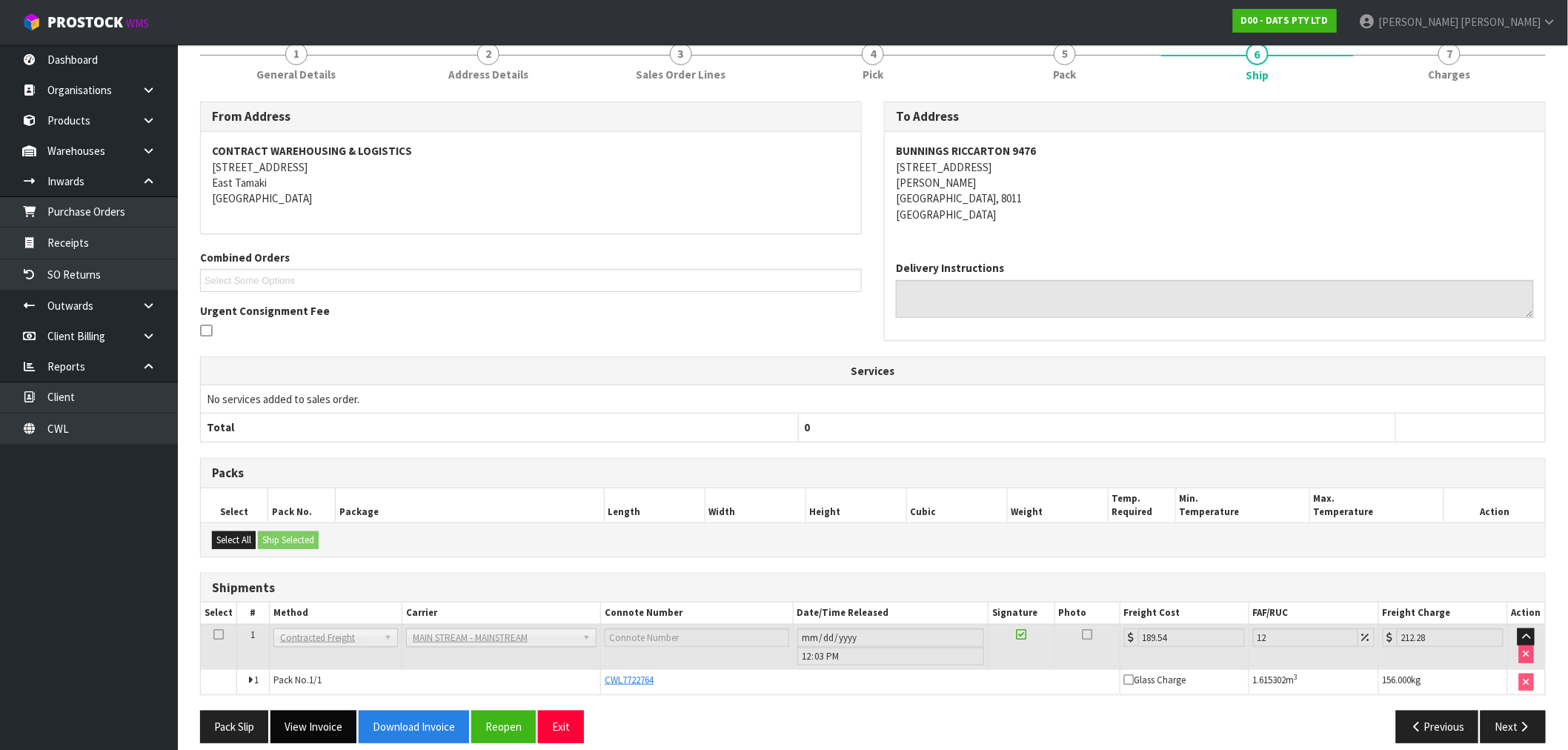
scroll to position [208, 0]
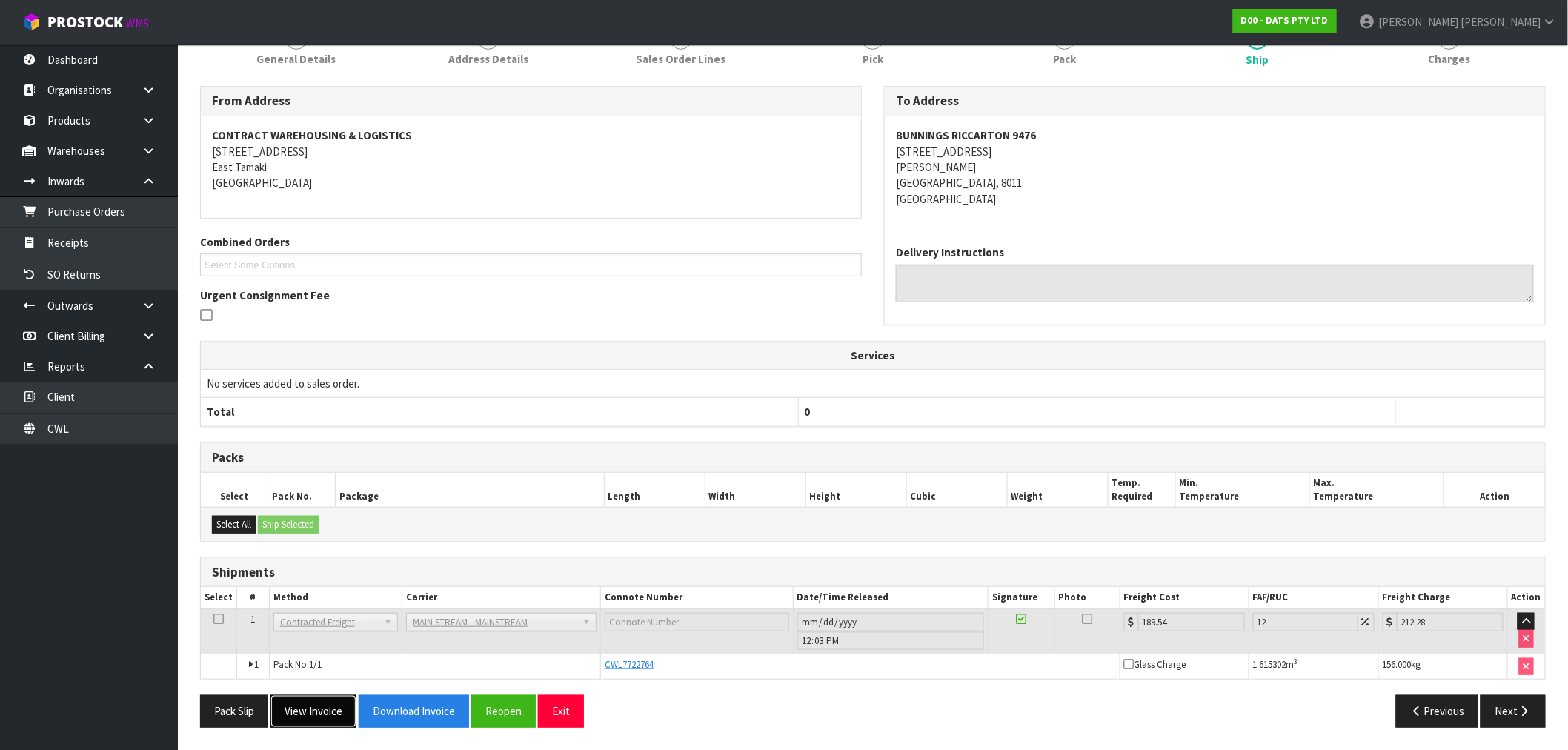
click at [341, 714] on button "View Invoice" at bounding box center [314, 711] width 86 height 32
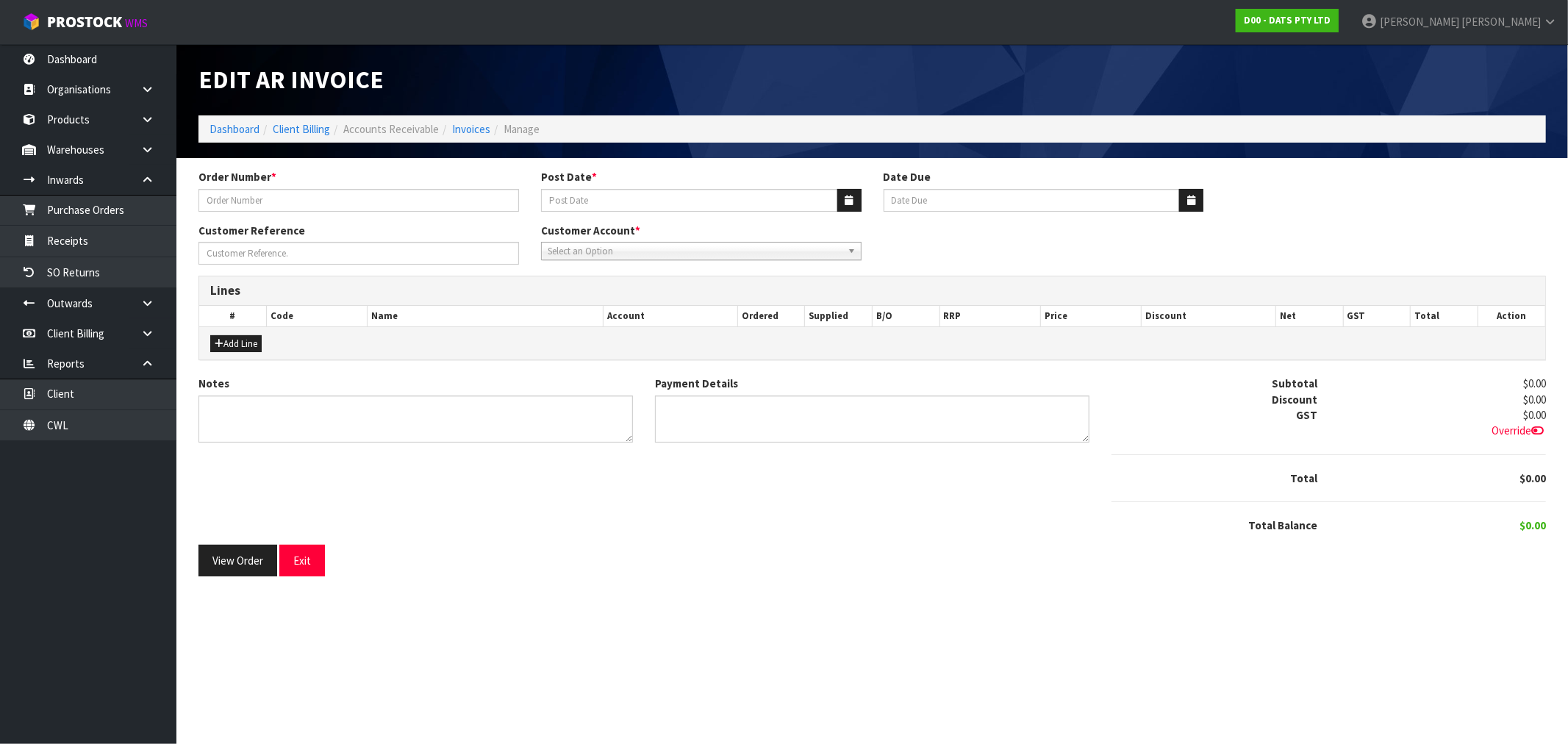
type input "9476Y100250483"
type input "[DATE]"
type input "20/10/2025"
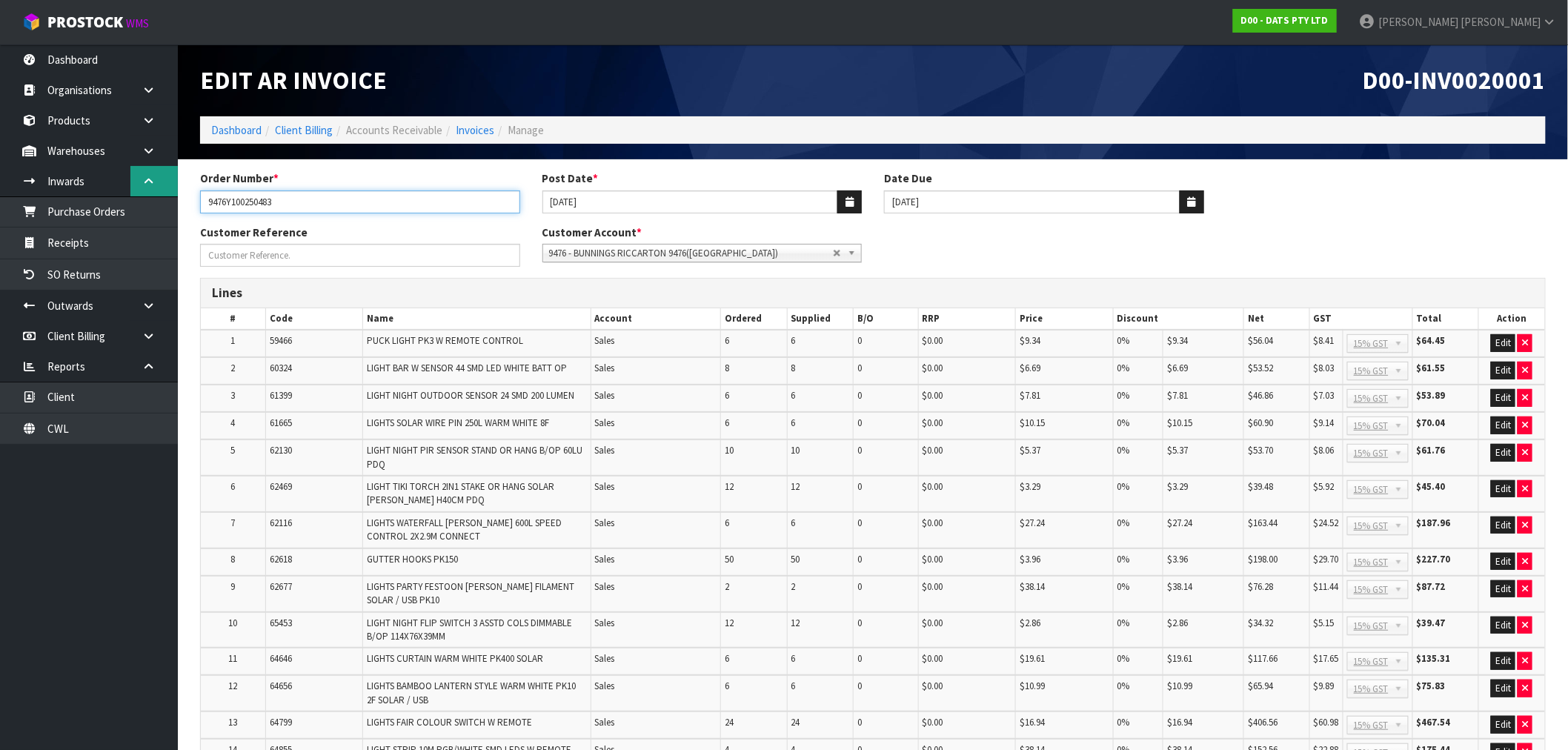
drag, startPoint x: 239, startPoint y: 198, endPoint x: 164, endPoint y: 191, distance: 75.3
click at [165, 193] on body "Toggle navigation ProStock WMS D00 - DATS PTY LTD Rocio Lopez Logout Dashboard …" at bounding box center [784, 375] width 1568 height 750
click at [1513, 79] on span "D00-INV0020001" at bounding box center [1454, 80] width 183 height 31
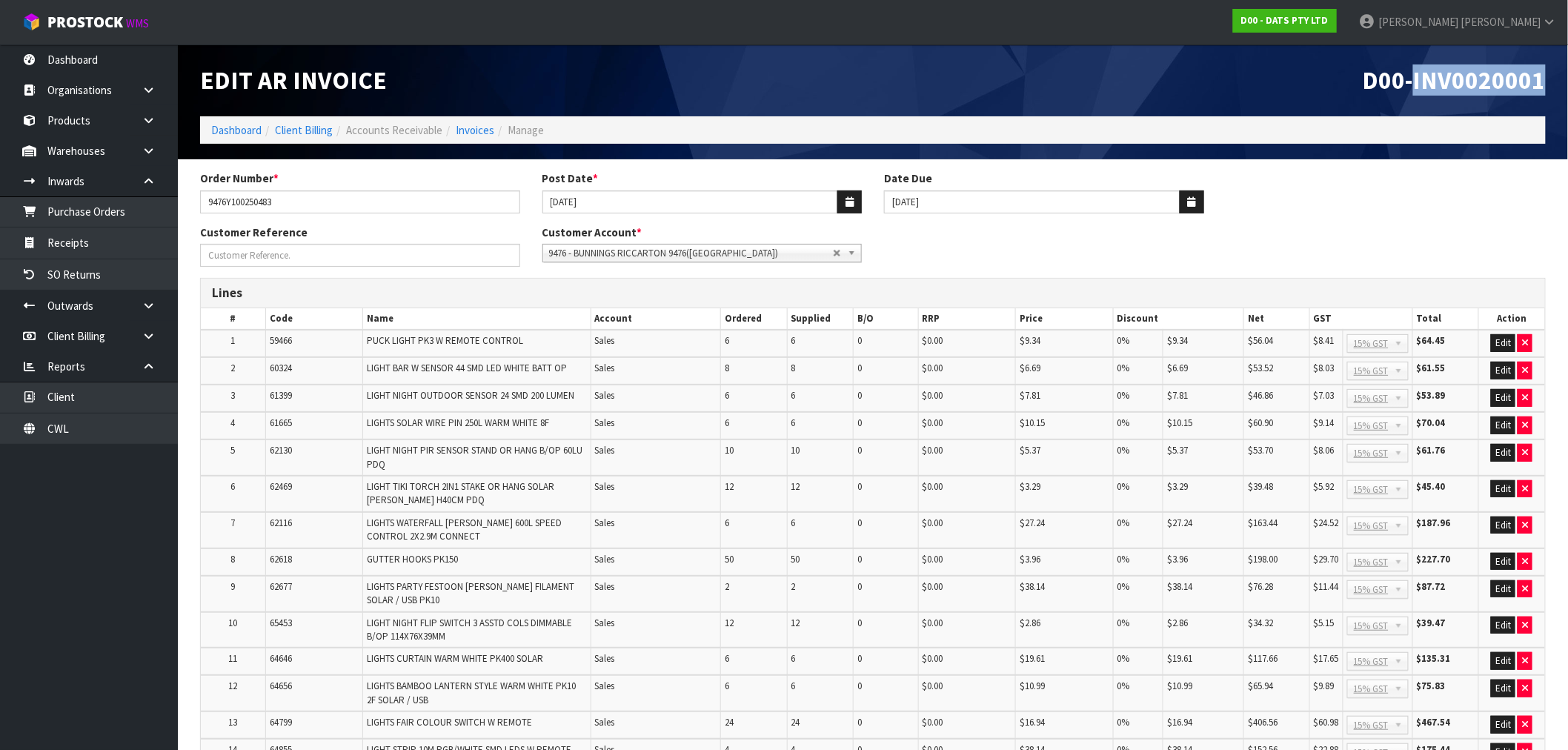
click at [1513, 79] on span "D00-INV0020001" at bounding box center [1454, 80] width 183 height 31
copy span "INV0020001"
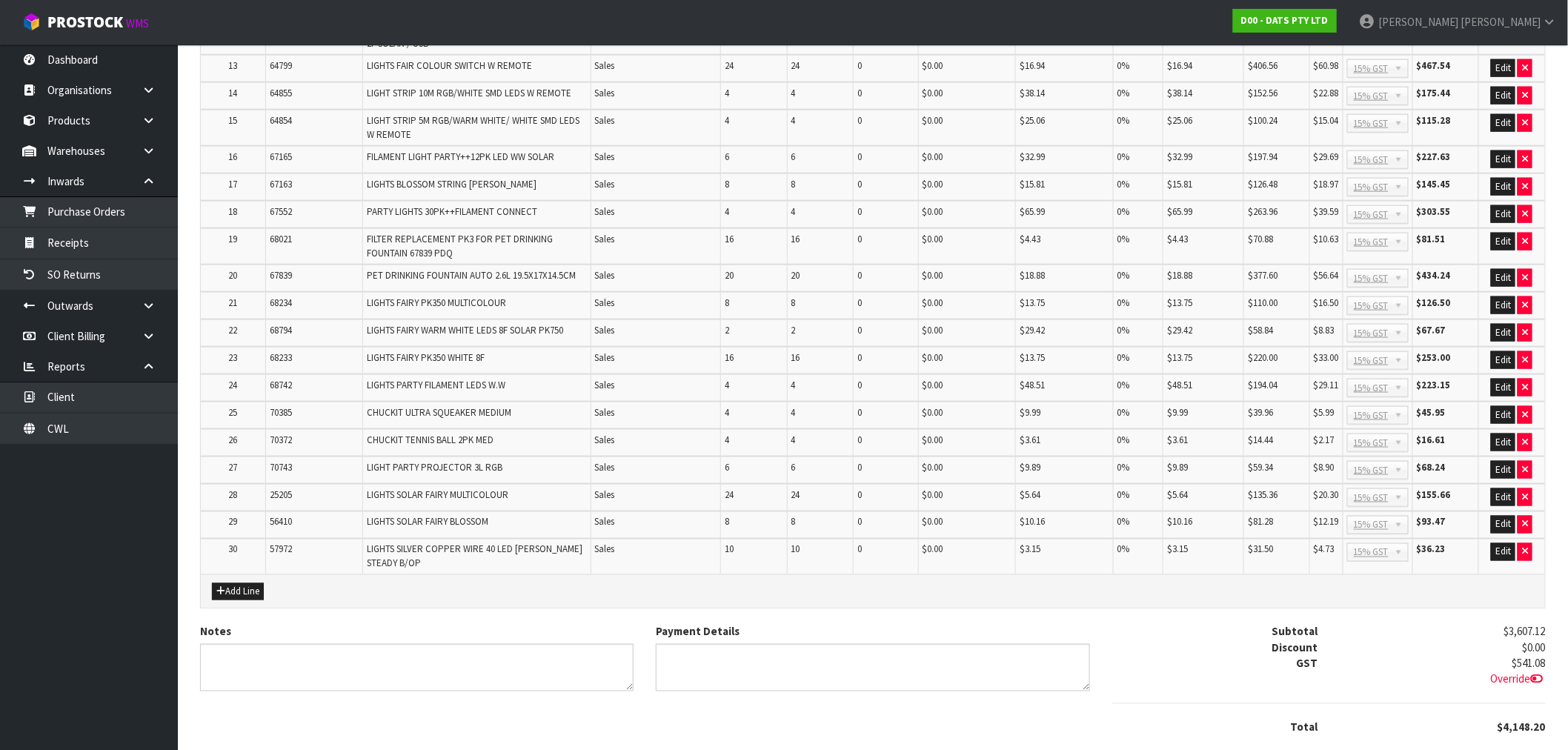
scroll to position [735, 0]
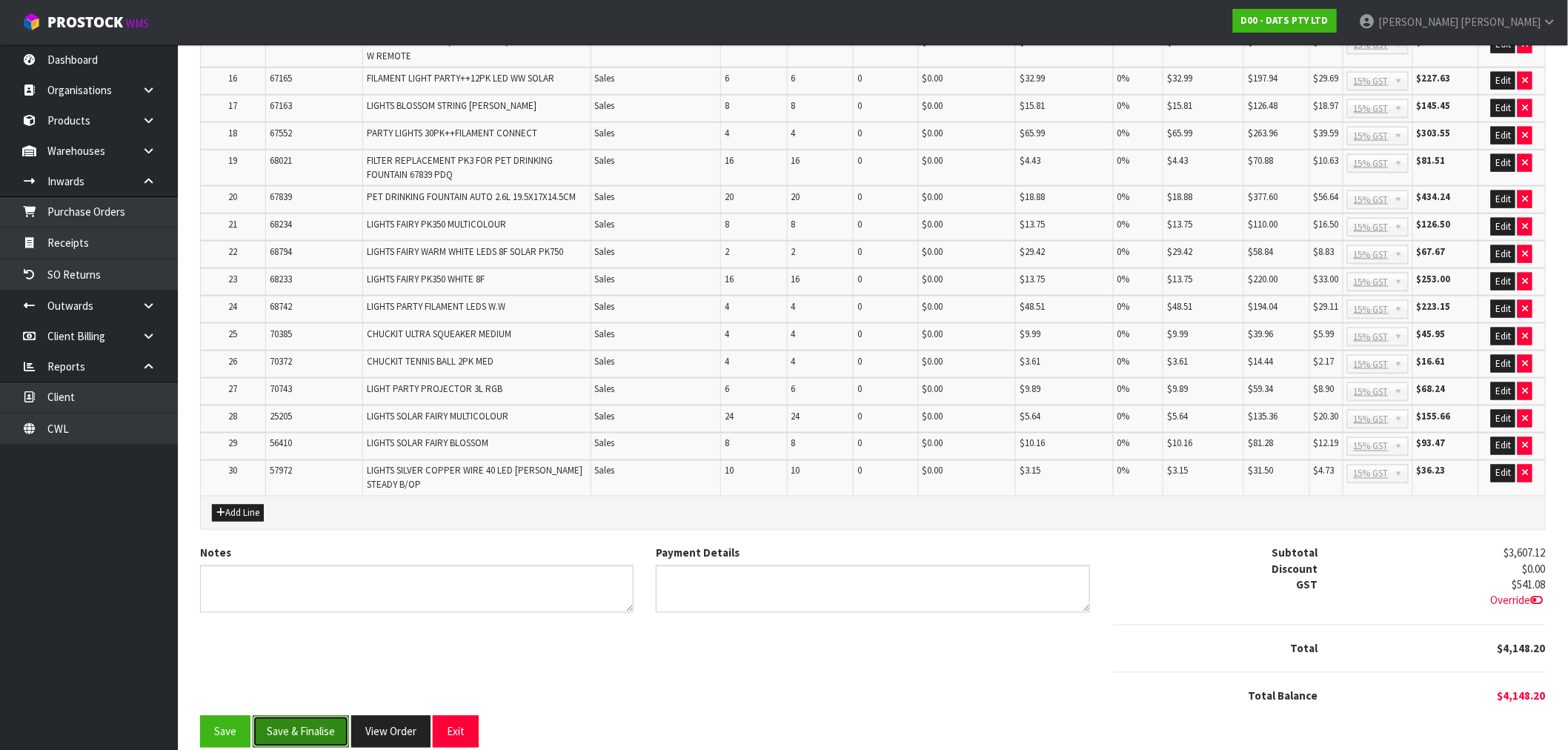
click at [295, 716] on button "Save & Finalise" at bounding box center [301, 732] width 97 height 32
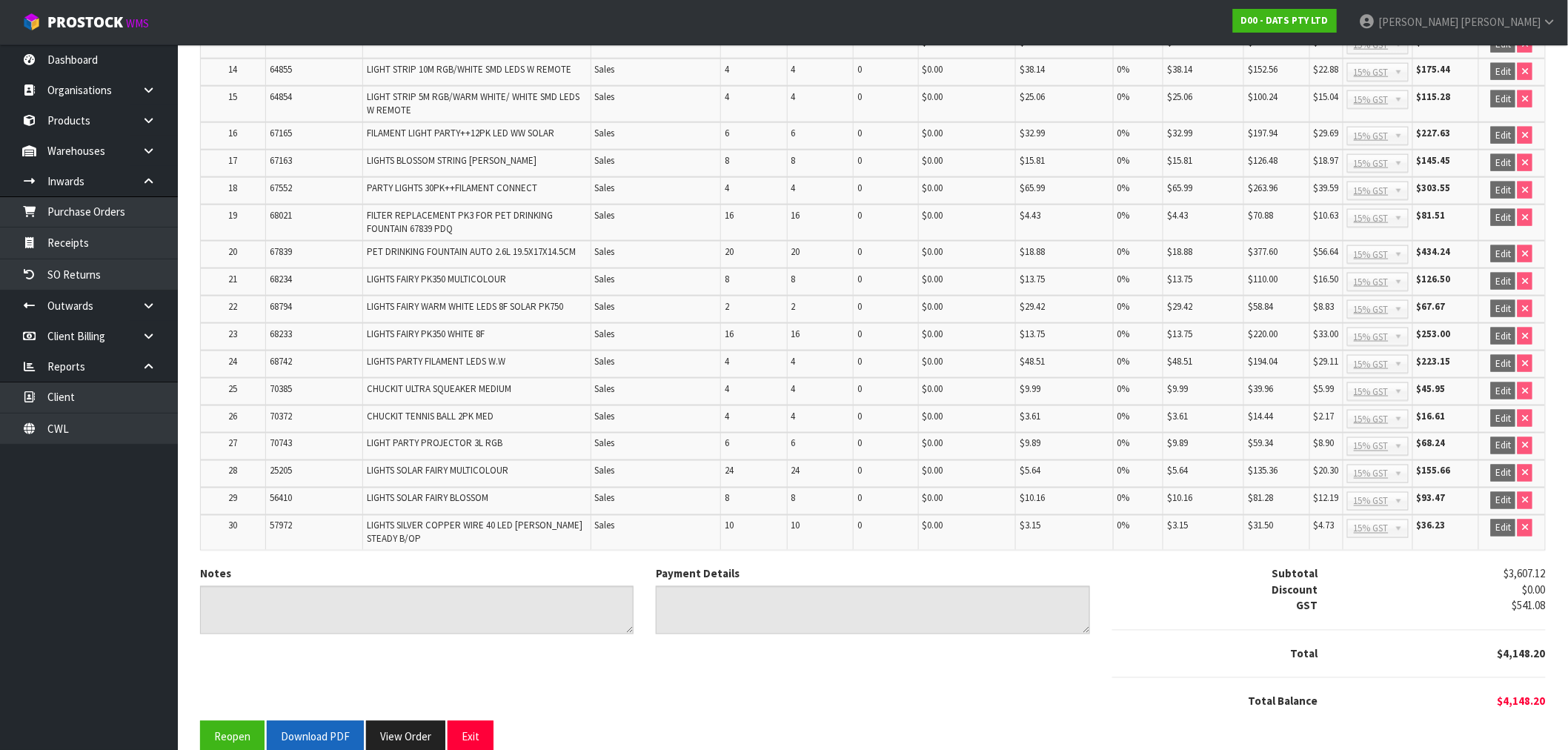
scroll to position [739, 0]
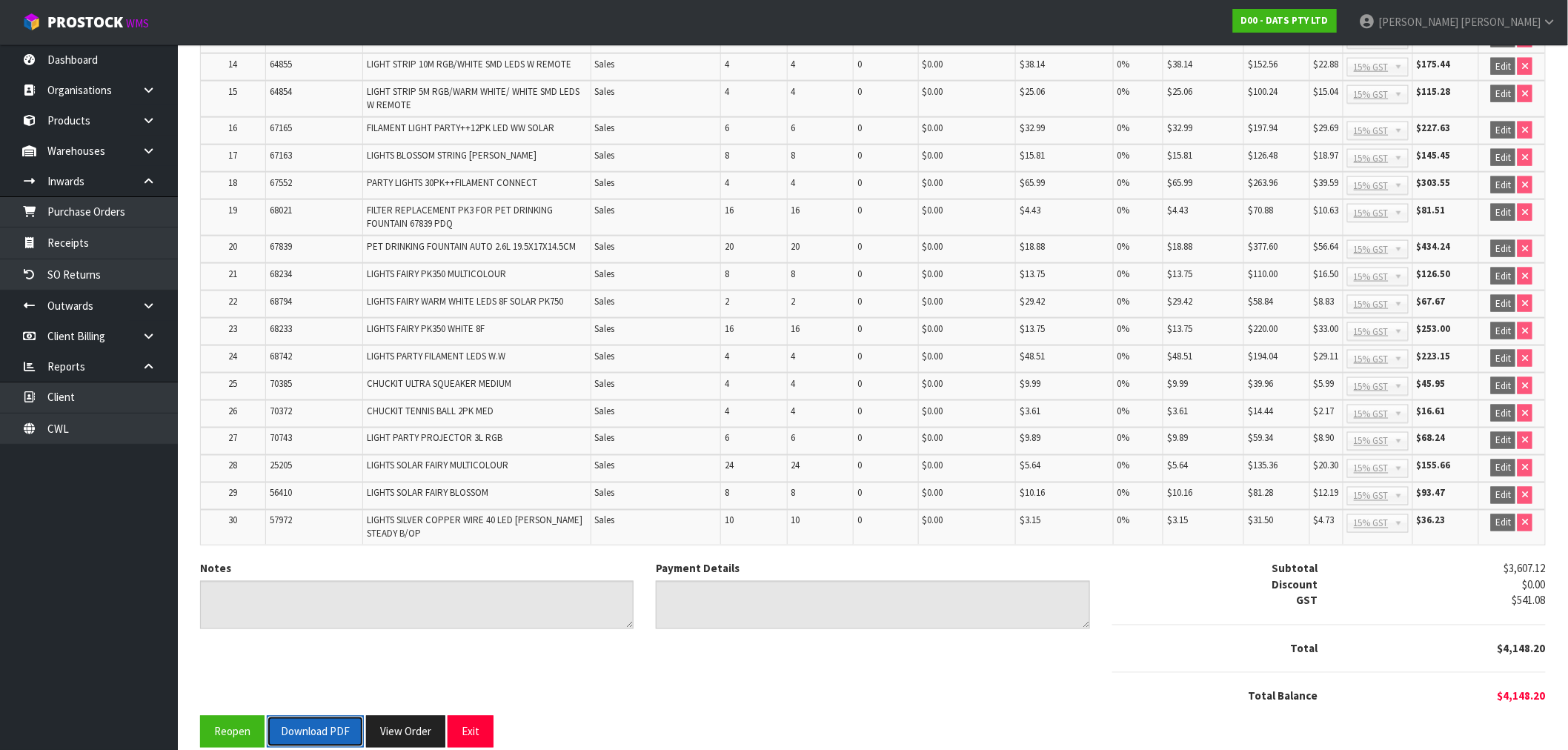
click at [331, 716] on button "Download PDF" at bounding box center [315, 732] width 97 height 32
click at [401, 716] on button "View Order" at bounding box center [422, 732] width 79 height 32
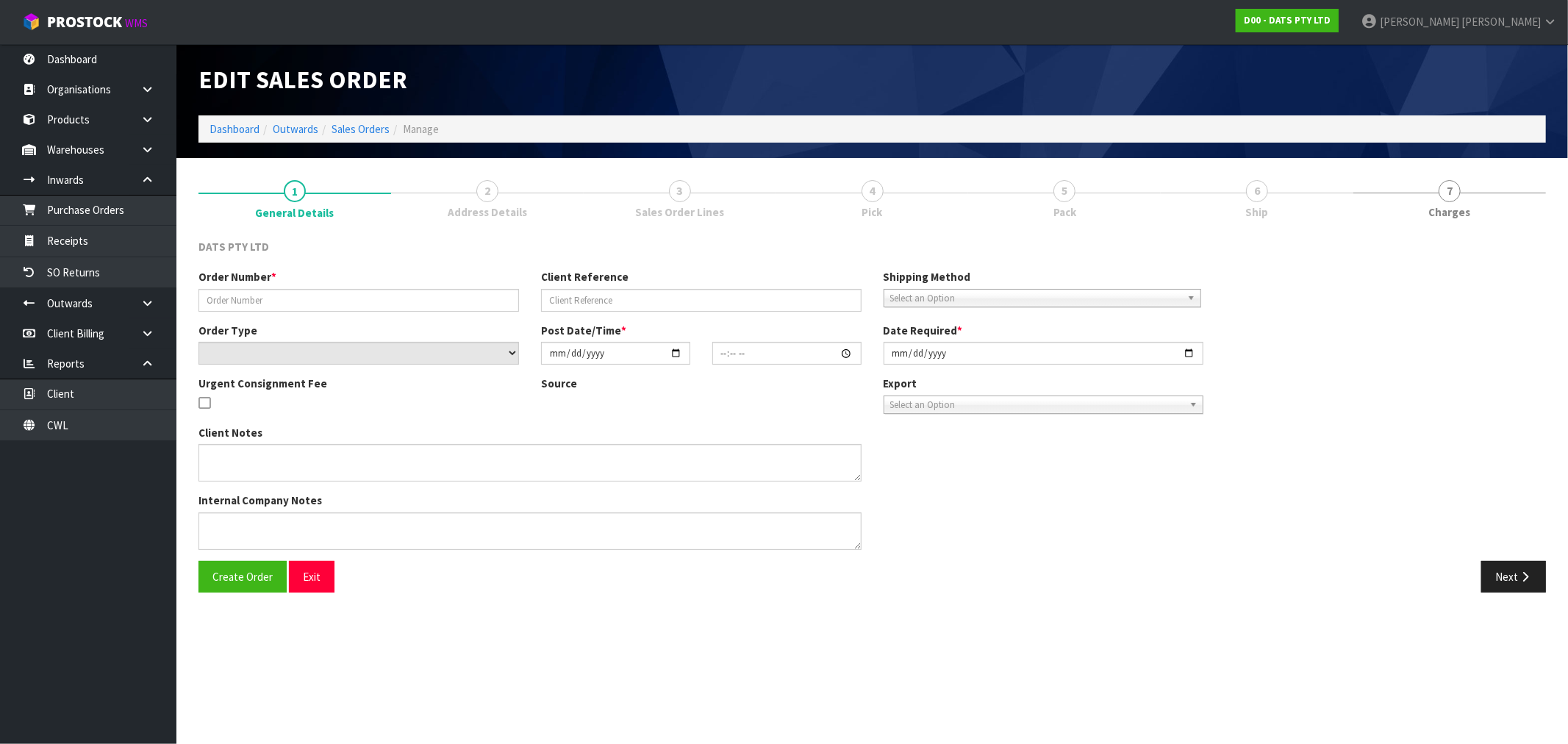
type input "9476Y100250483"
select select "number:0"
type input "[DATE]"
type input "08:45:00.000"
type input "[DATE]"
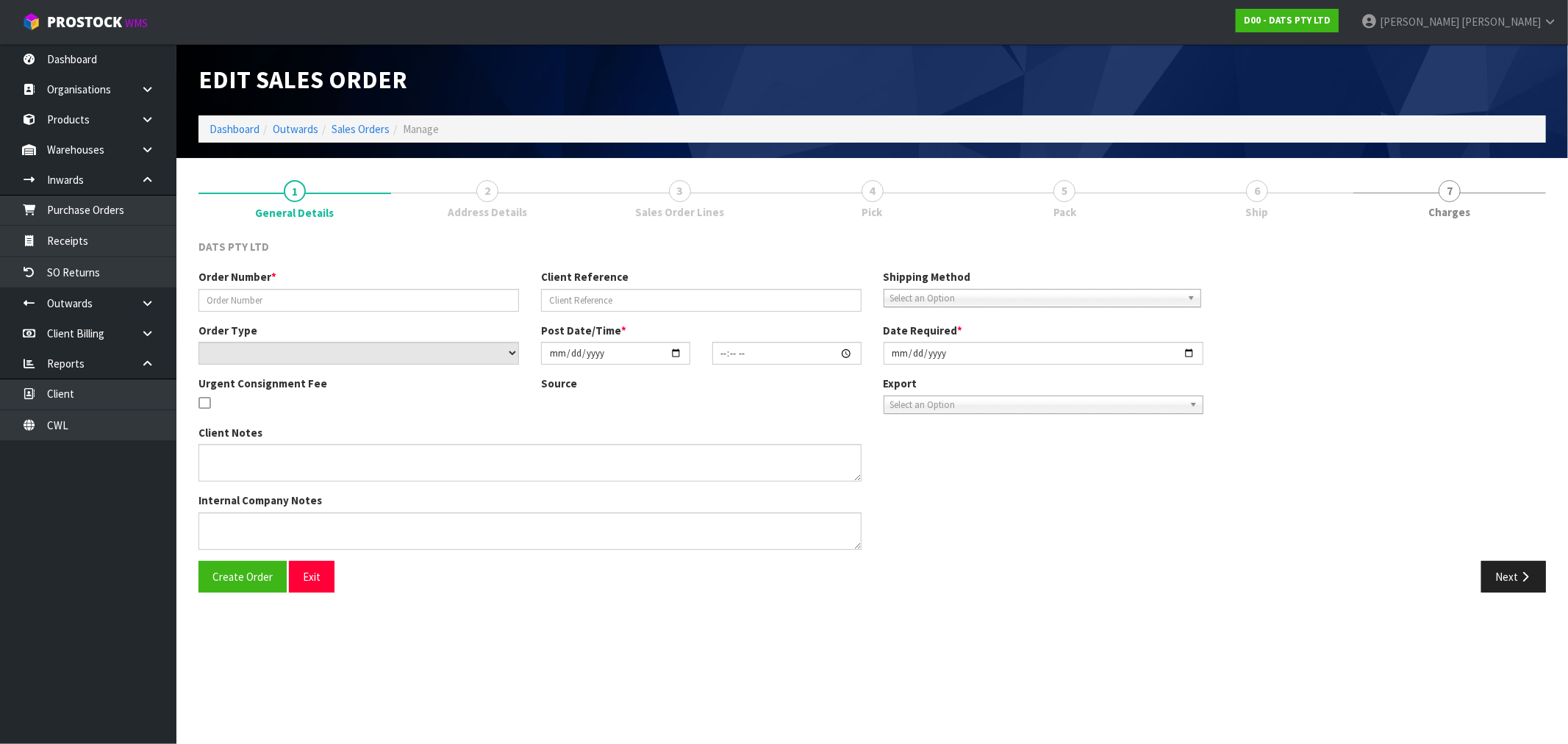
type textarea "PLEASE PICK 62469 FROM OFFICE 62469 12PCE = 1CTN DAMAGE. OUTER DAMAGE TAPED, NO…"
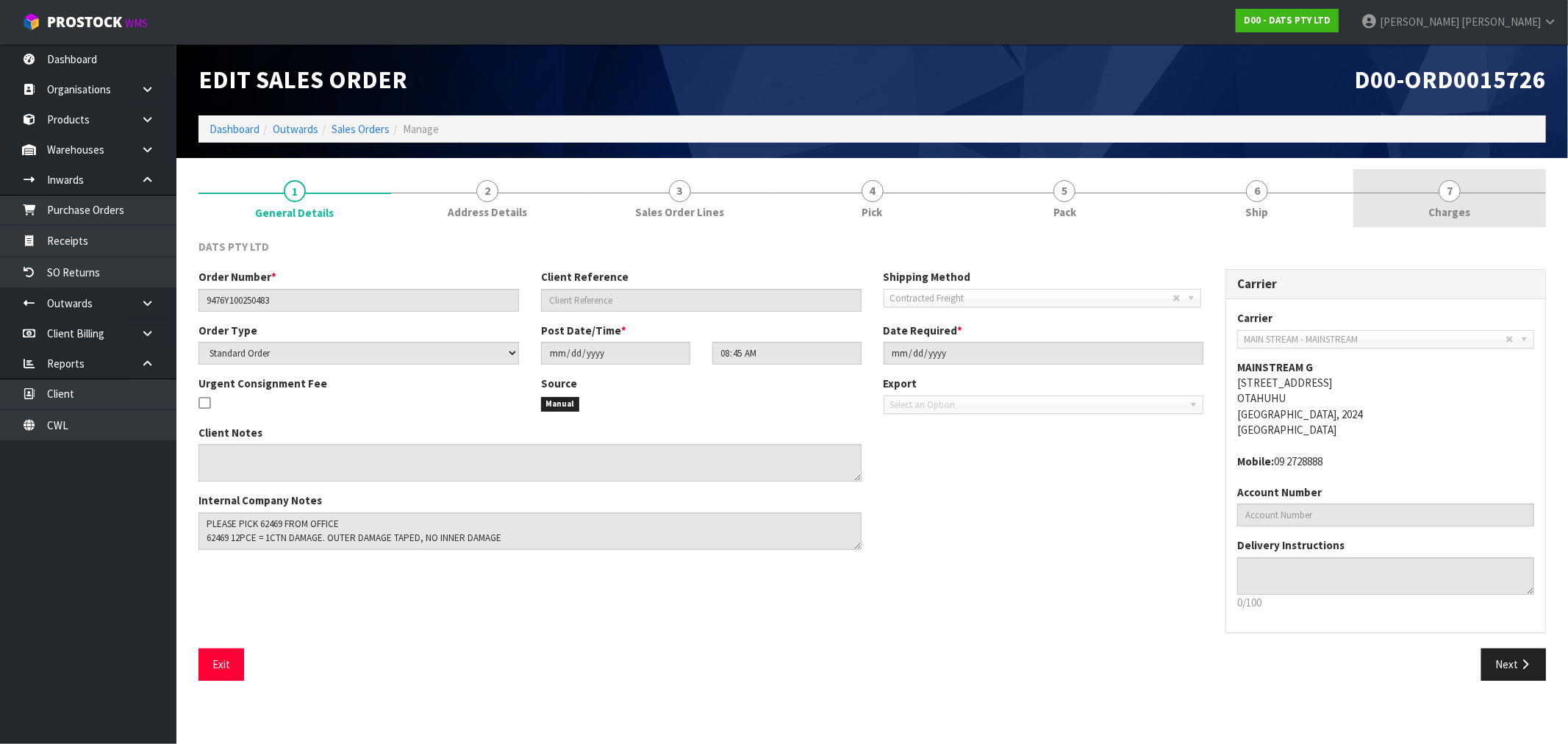
click at [1522, 209] on link "7 Charges" at bounding box center [1449, 197] width 193 height 58
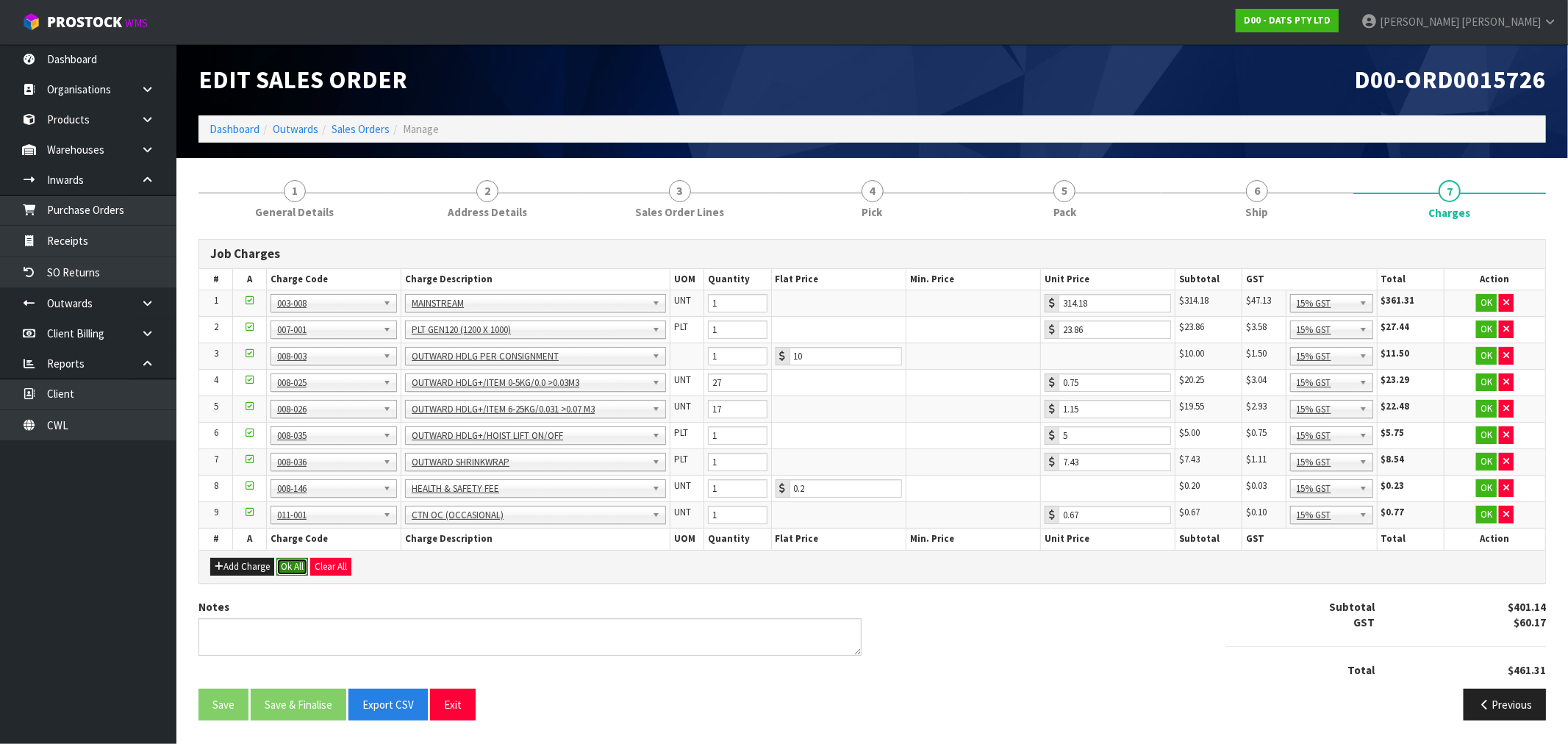
click at [301, 568] on button "Ok All" at bounding box center [292, 567] width 32 height 18
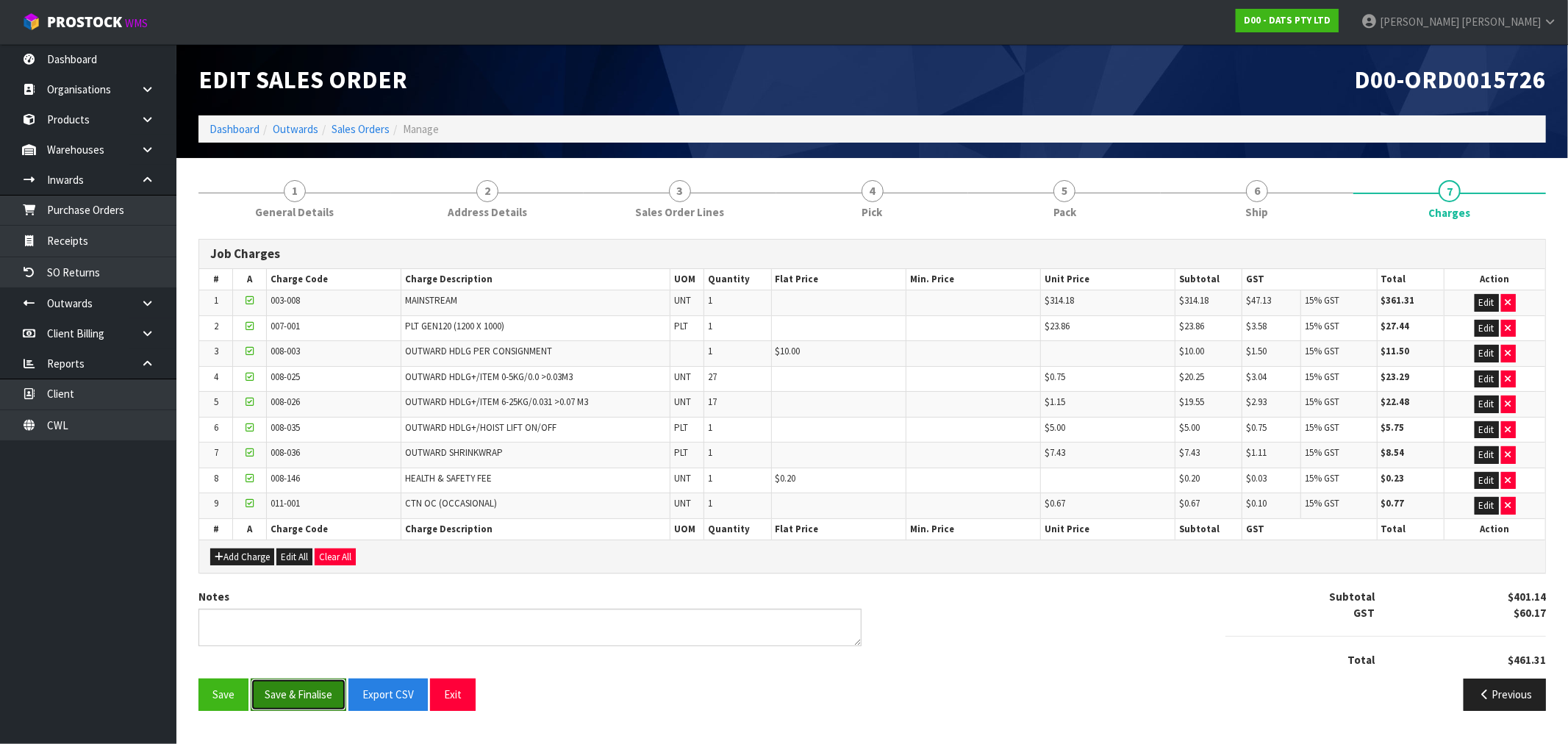
click at [308, 686] on button "Save & Finalise" at bounding box center [299, 694] width 96 height 32
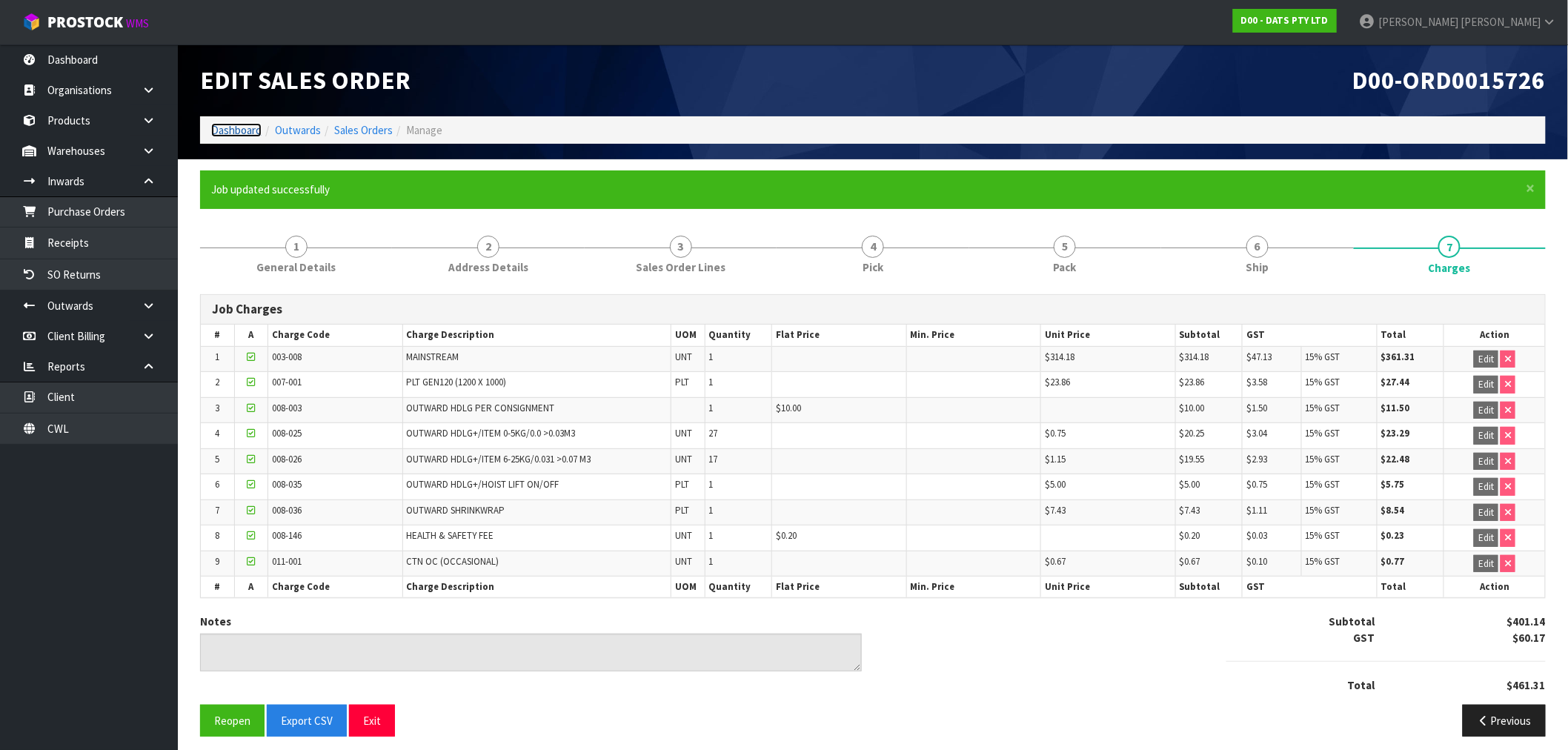
click at [248, 136] on link "Dashboard" at bounding box center [237, 130] width 50 height 14
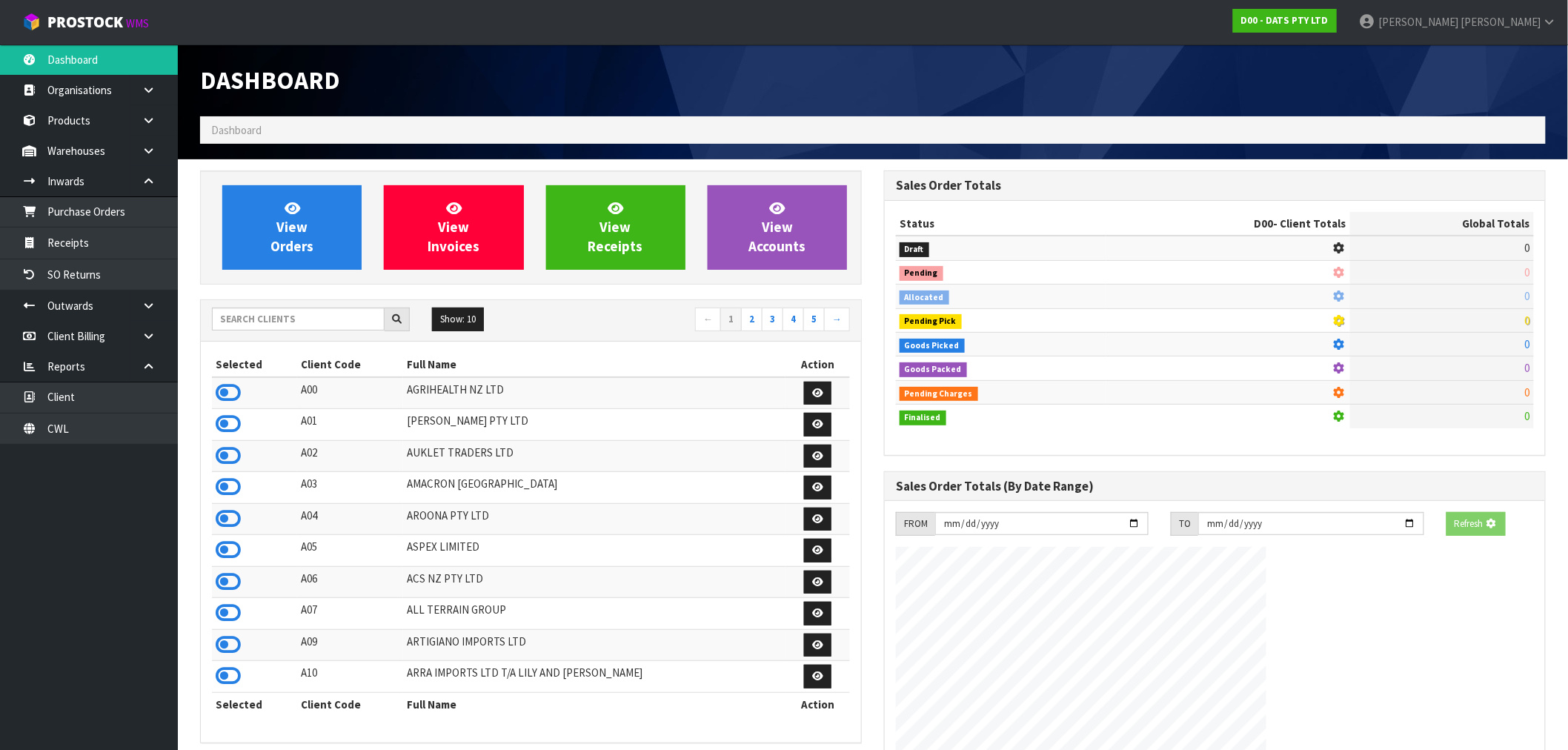
click at [239, 131] on span "Dashboard" at bounding box center [237, 130] width 50 height 14
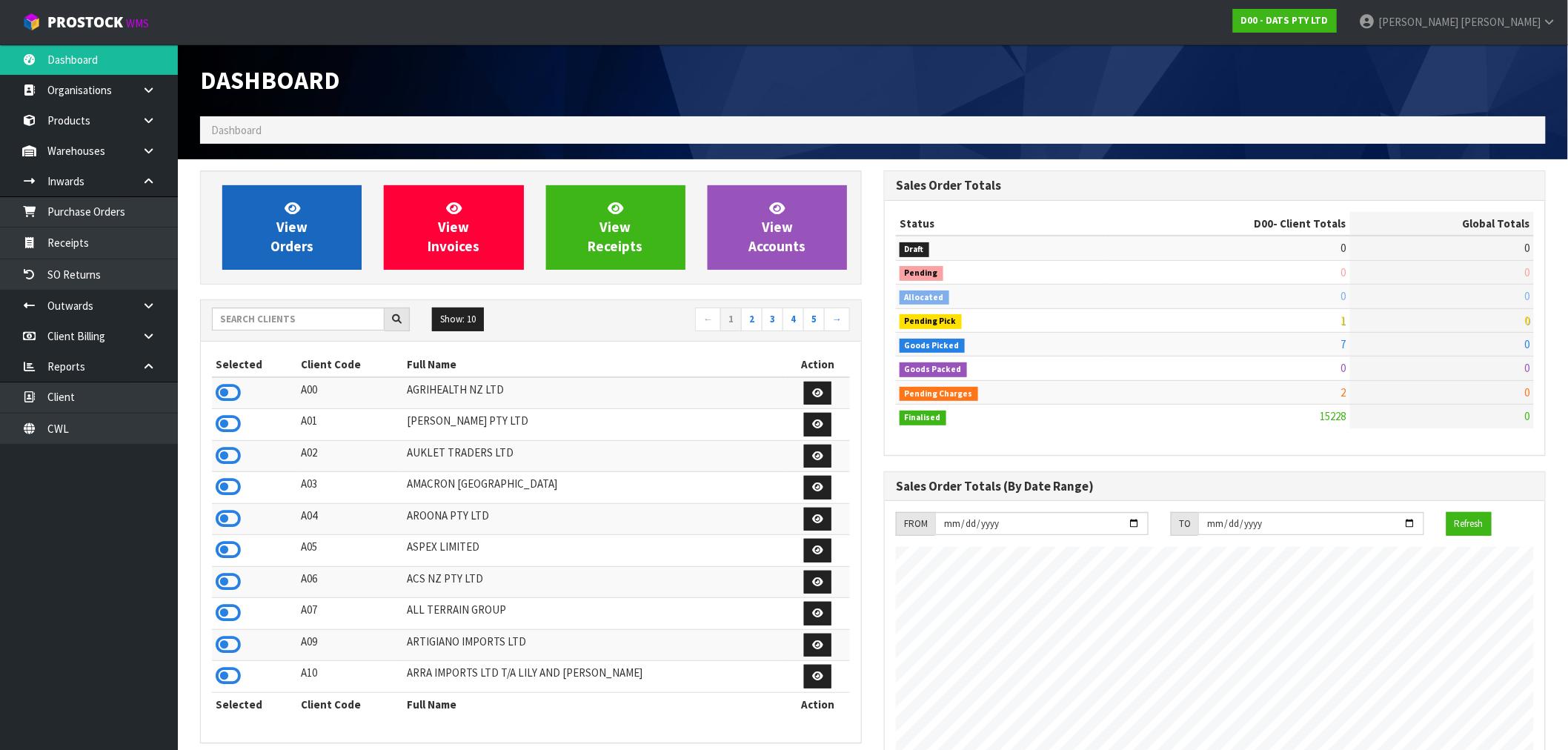
scroll to position [1123, 684]
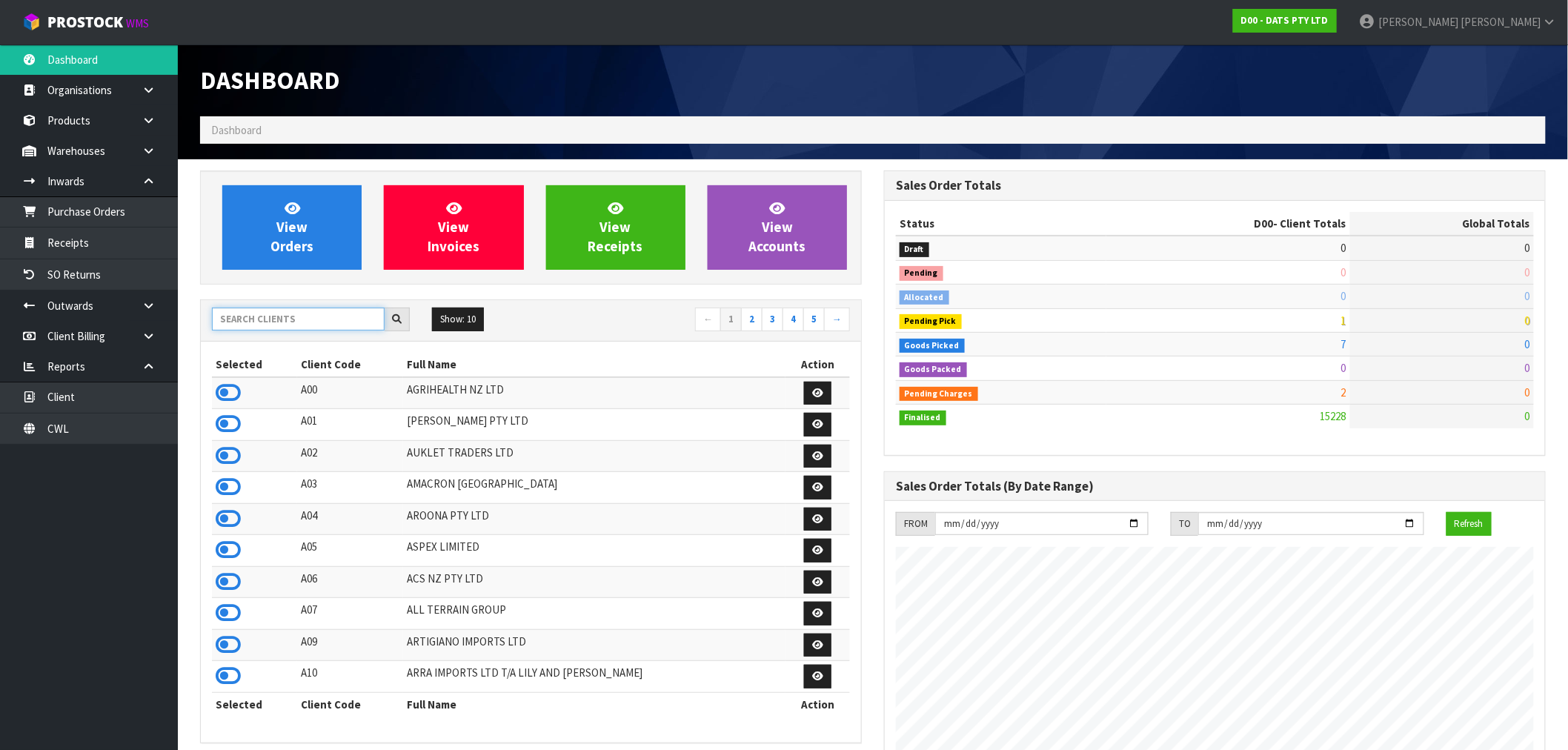
click at [320, 311] on input "text" at bounding box center [298, 319] width 173 height 23
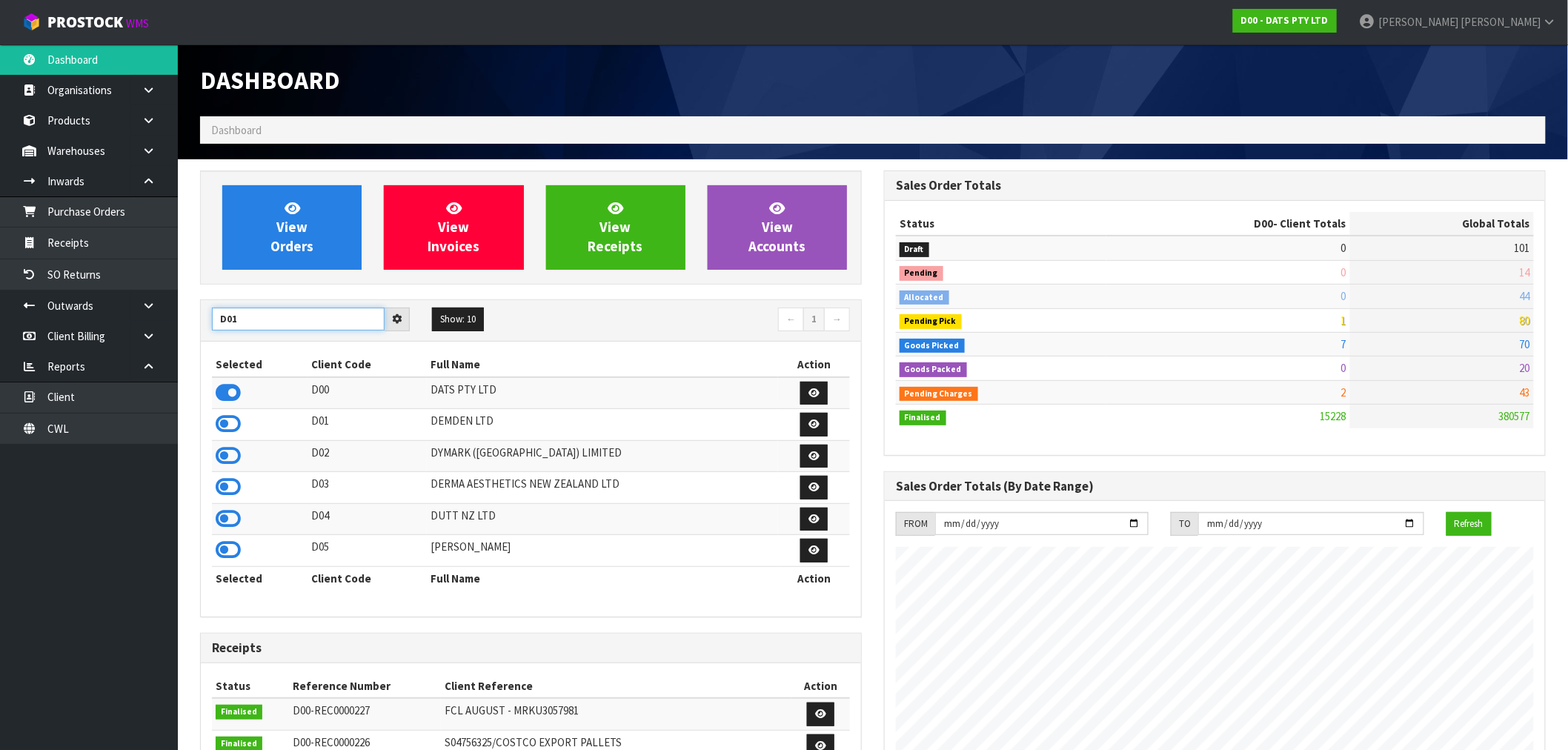
type input "D01"
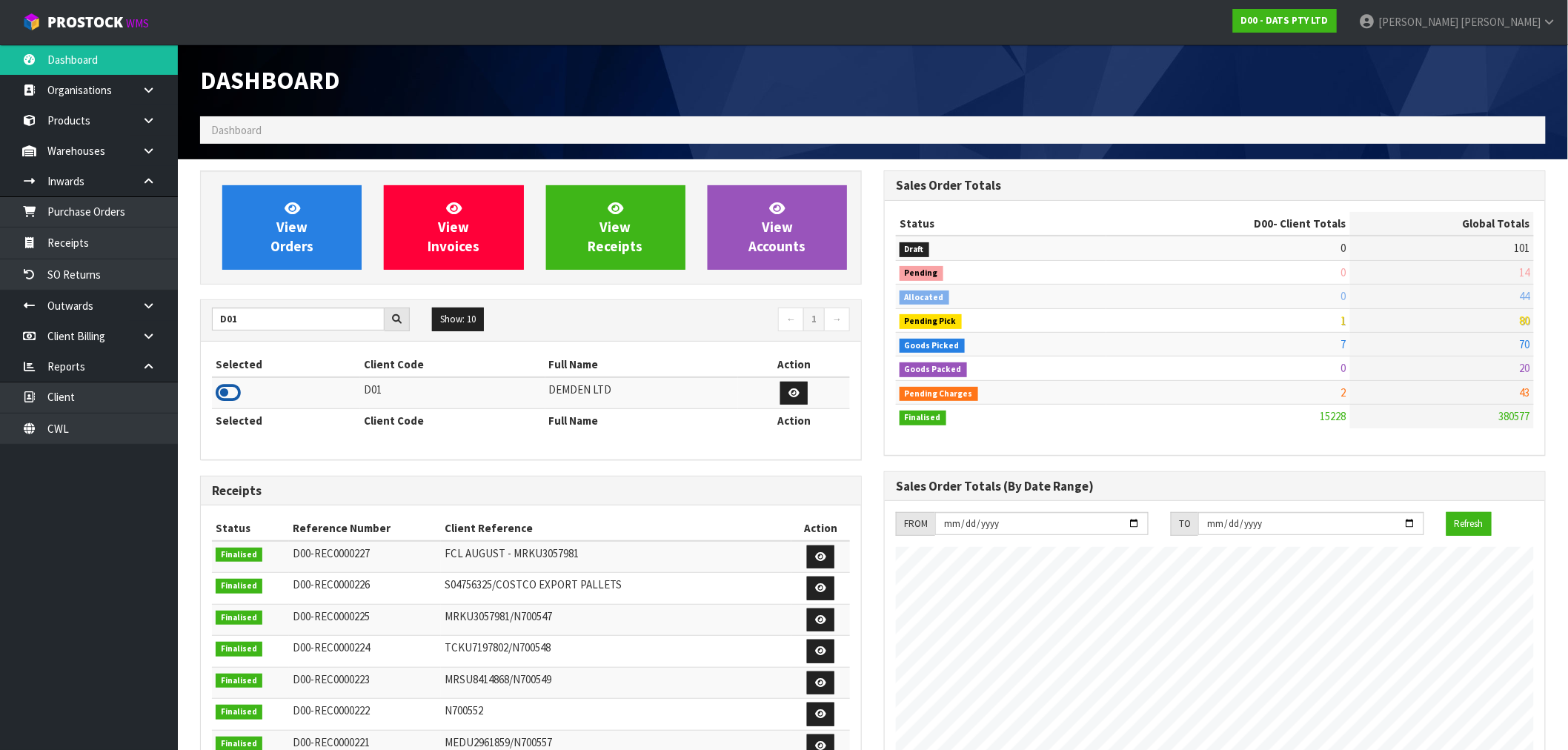
click at [226, 391] on icon at bounding box center [228, 392] width 25 height 22
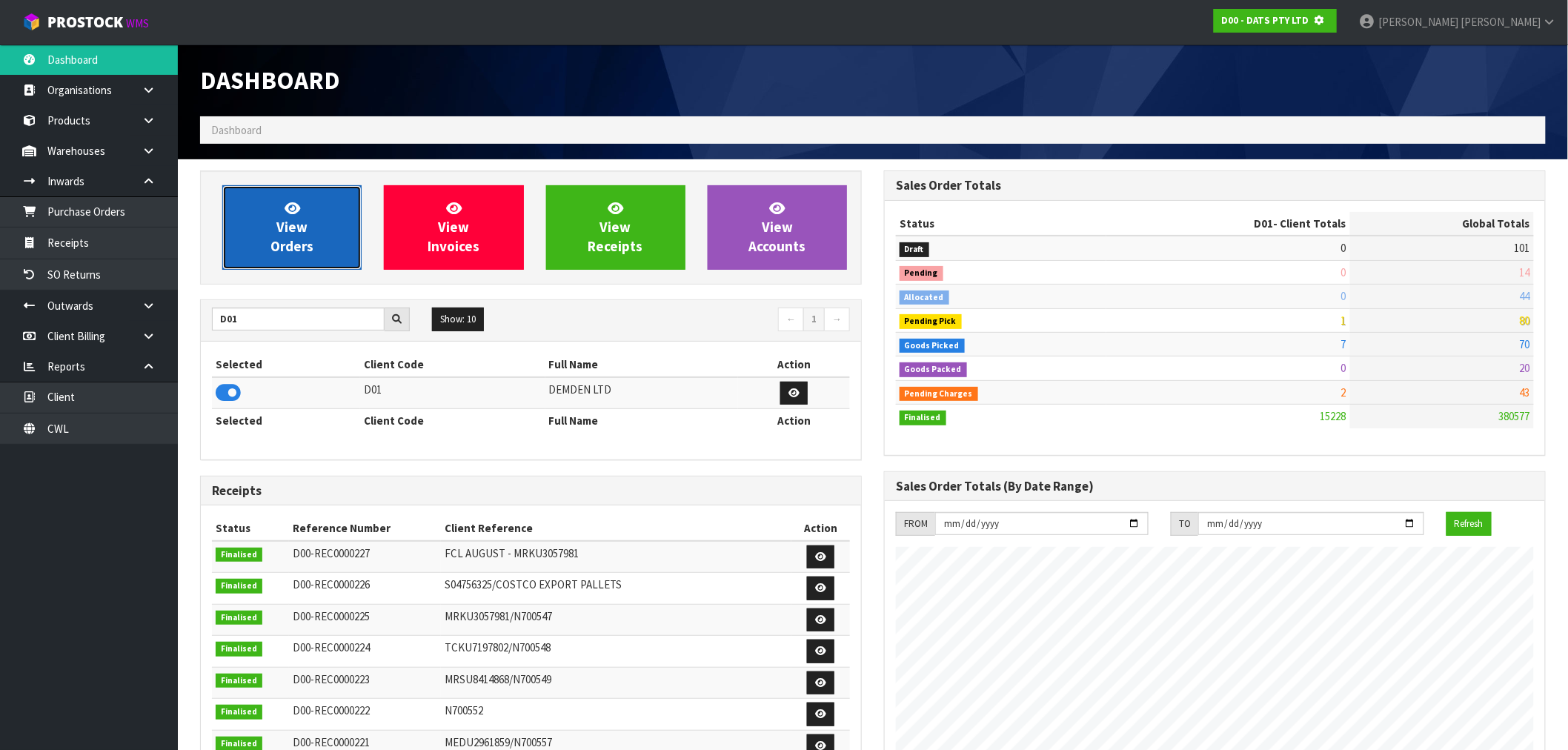
click at [314, 208] on link "View Orders" at bounding box center [291, 228] width 139 height 84
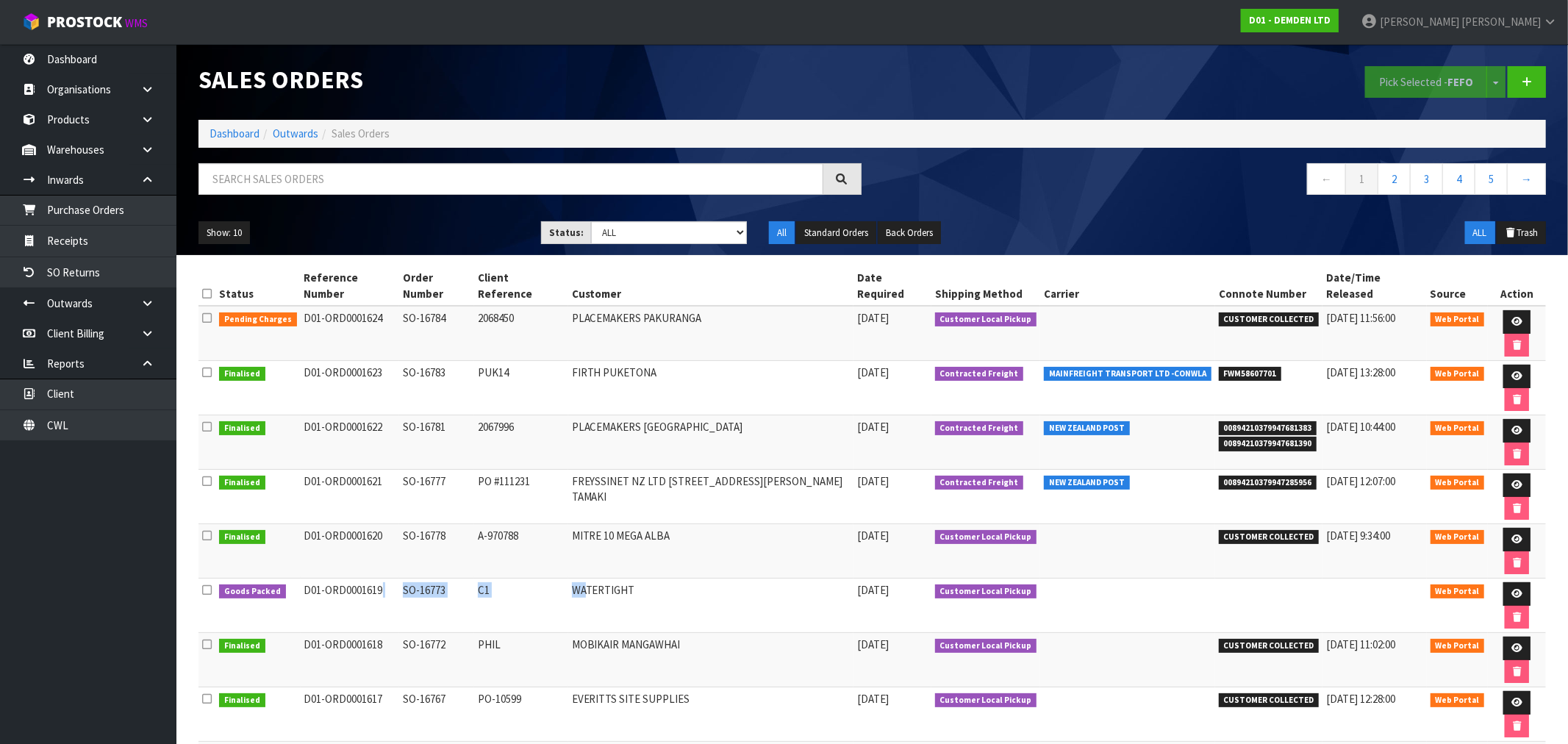
drag, startPoint x: 398, startPoint y: 480, endPoint x: 592, endPoint y: 481, distance: 194.0
click at [591, 579] on tr "Goods Packed D01-ORD0001619 SO-16773 C1 WATERTIGHT 05/09/2025 Customer Local Pi…" at bounding box center [872, 605] width 1348 height 54
drag, startPoint x: 1013, startPoint y: 482, endPoint x: 936, endPoint y: 491, distance: 77.5
click at [936, 579] on td "Customer Local Pickup" at bounding box center [986, 605] width 109 height 54
click at [229, 132] on link "Dashboard" at bounding box center [235, 133] width 50 height 14
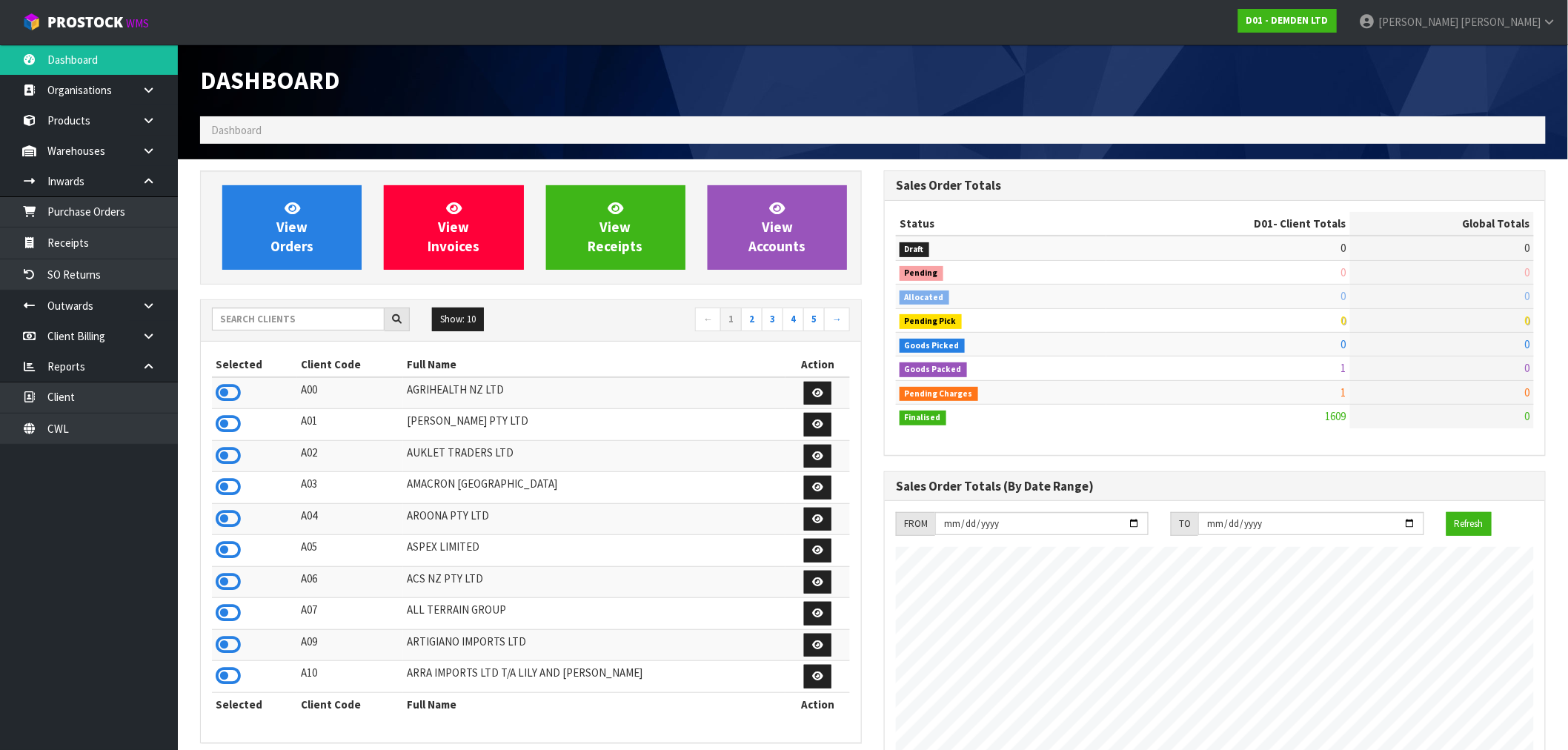
scroll to position [1003, 684]
drag, startPoint x: 242, startPoint y: 322, endPoint x: 242, endPoint y: 331, distance: 9.0
click at [242, 328] on input "text" at bounding box center [298, 319] width 173 height 23
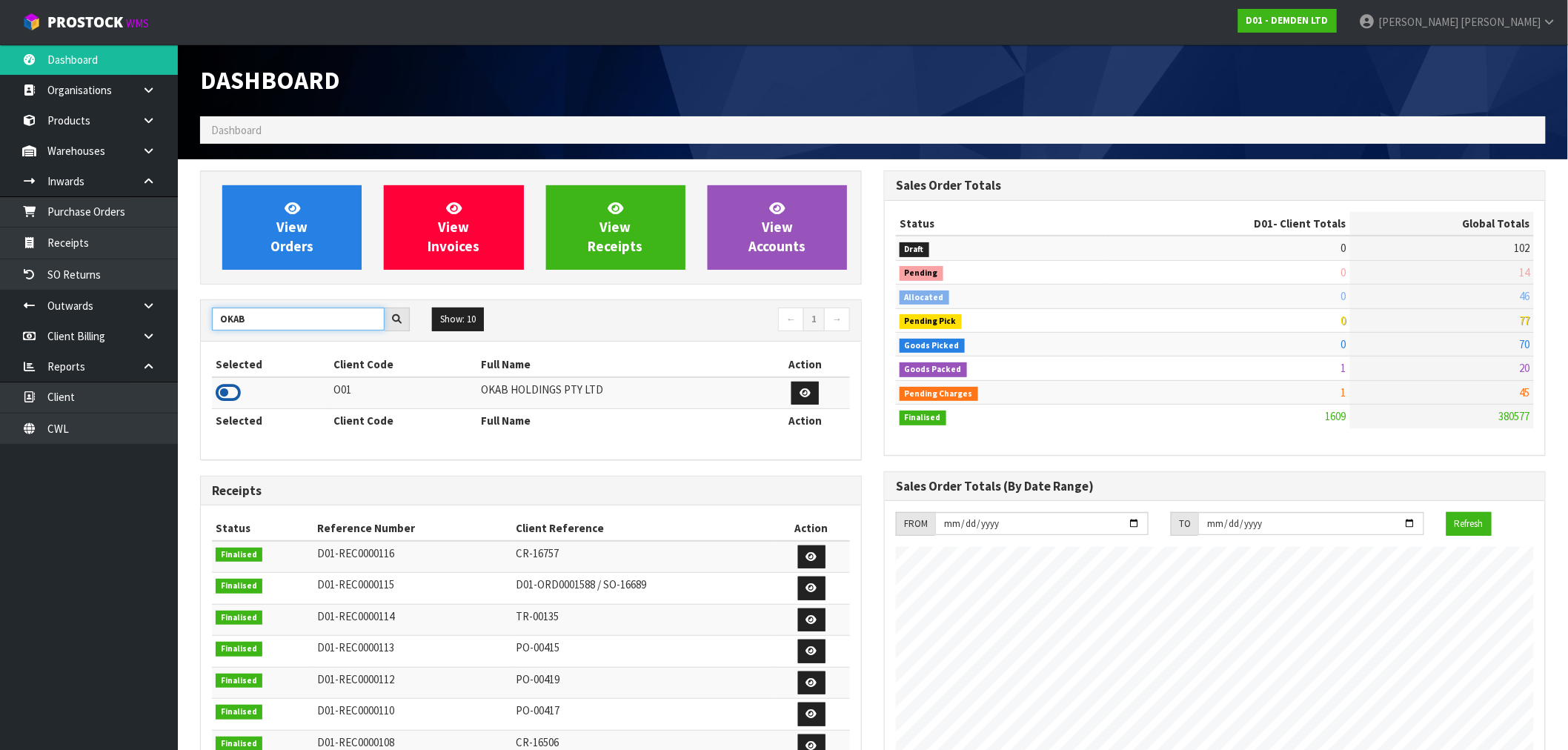
type input "OKAB"
click at [233, 392] on icon at bounding box center [228, 392] width 25 height 22
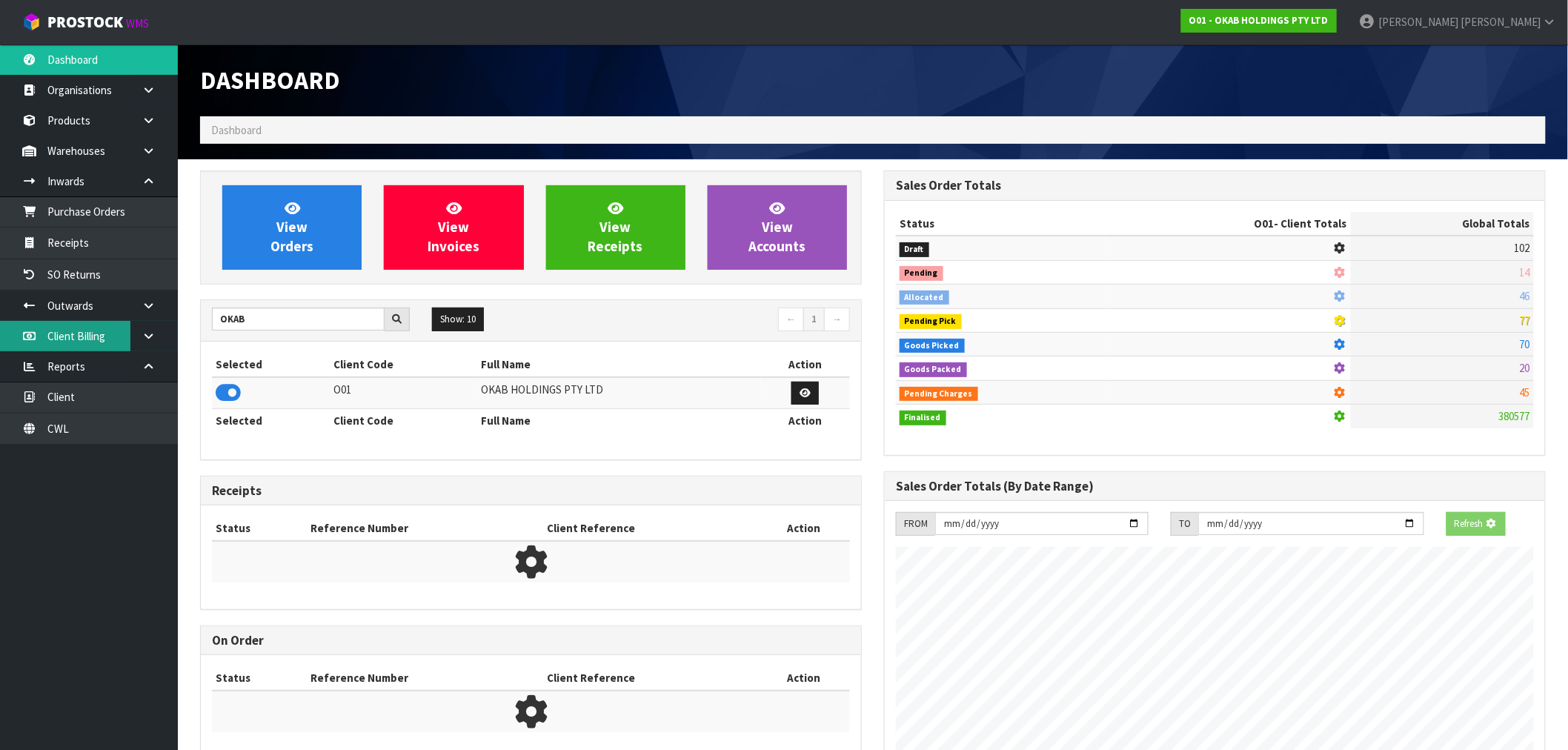
scroll to position [931, 684]
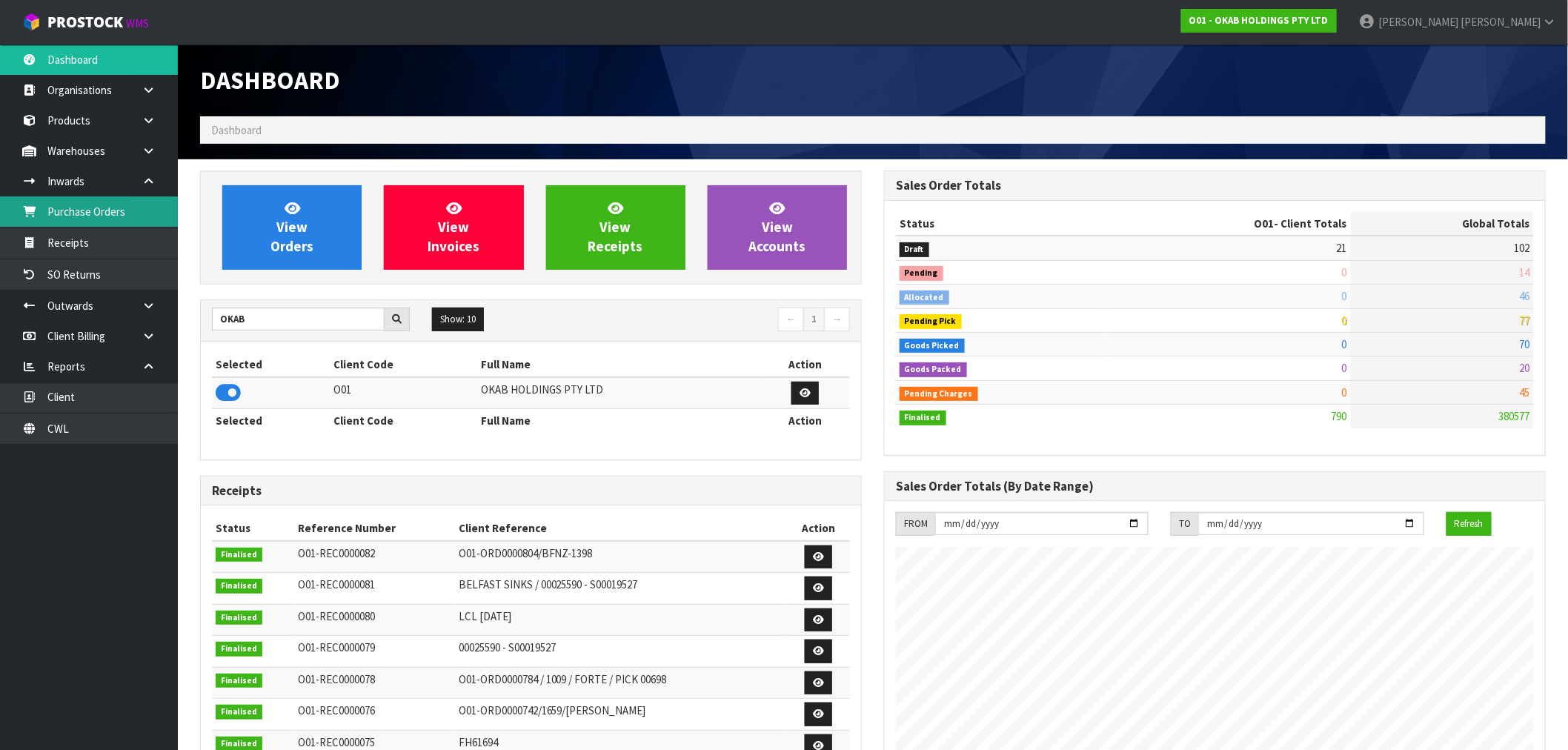
click at [135, 205] on link "Purchase Orders" at bounding box center [89, 211] width 177 height 30
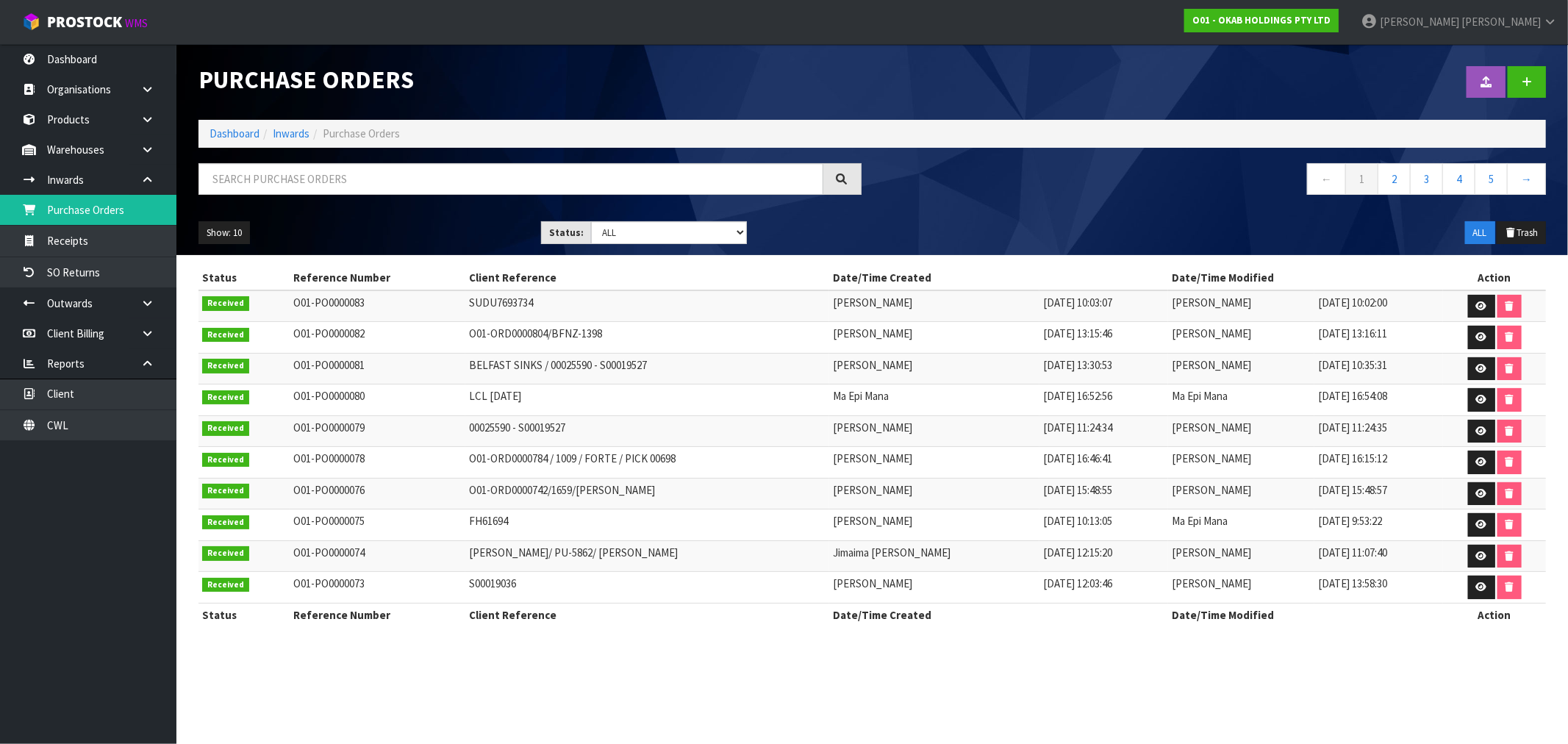
click at [100, 240] on body "Toggle navigation ProStock WMS O01 - OKAB HOLDINGS PTY LTD [PERSON_NAME] Logout…" at bounding box center [784, 372] width 1568 height 744
click at [64, 236] on link "Receipts" at bounding box center [88, 241] width 176 height 30
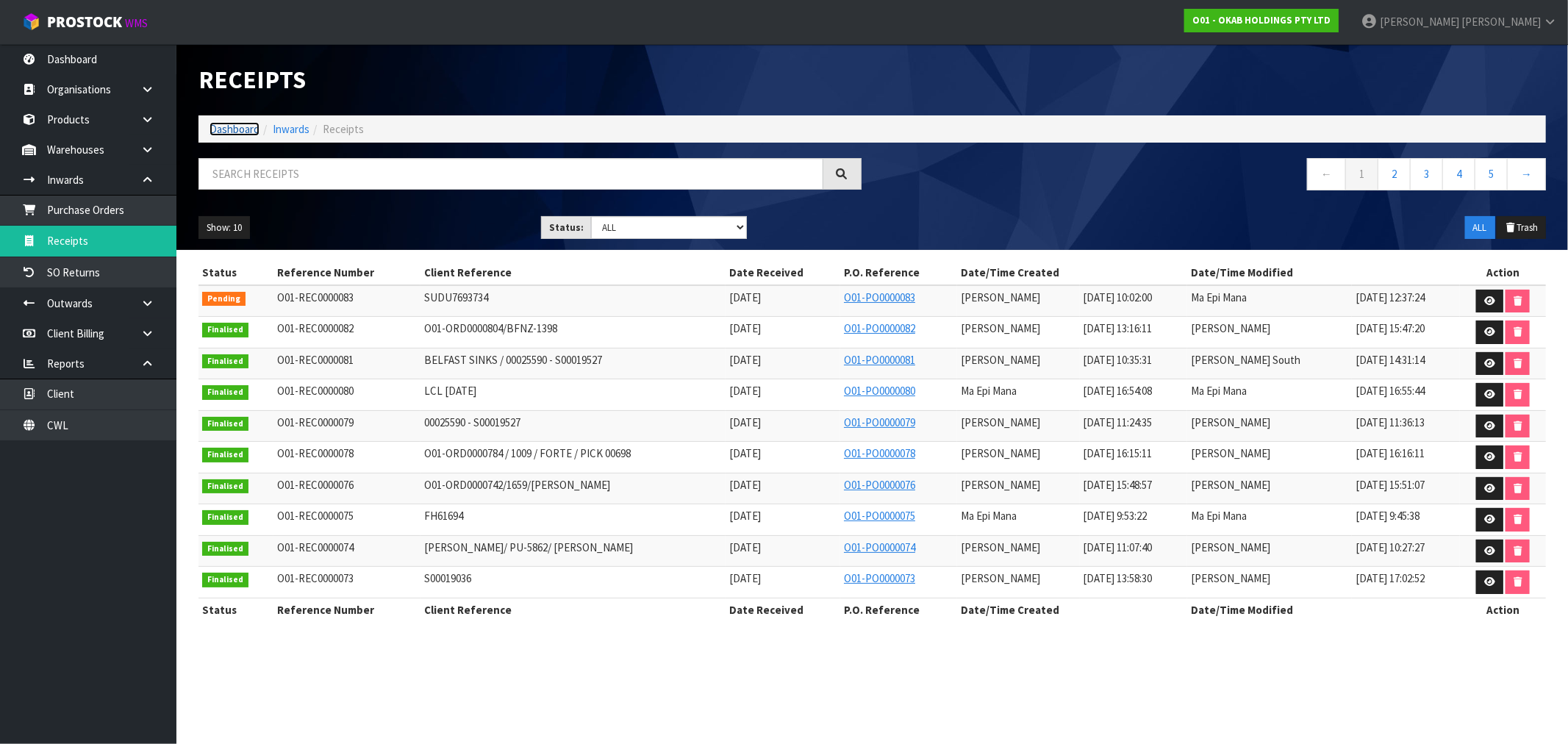
click at [222, 130] on link "Dashboard" at bounding box center [235, 129] width 50 height 14
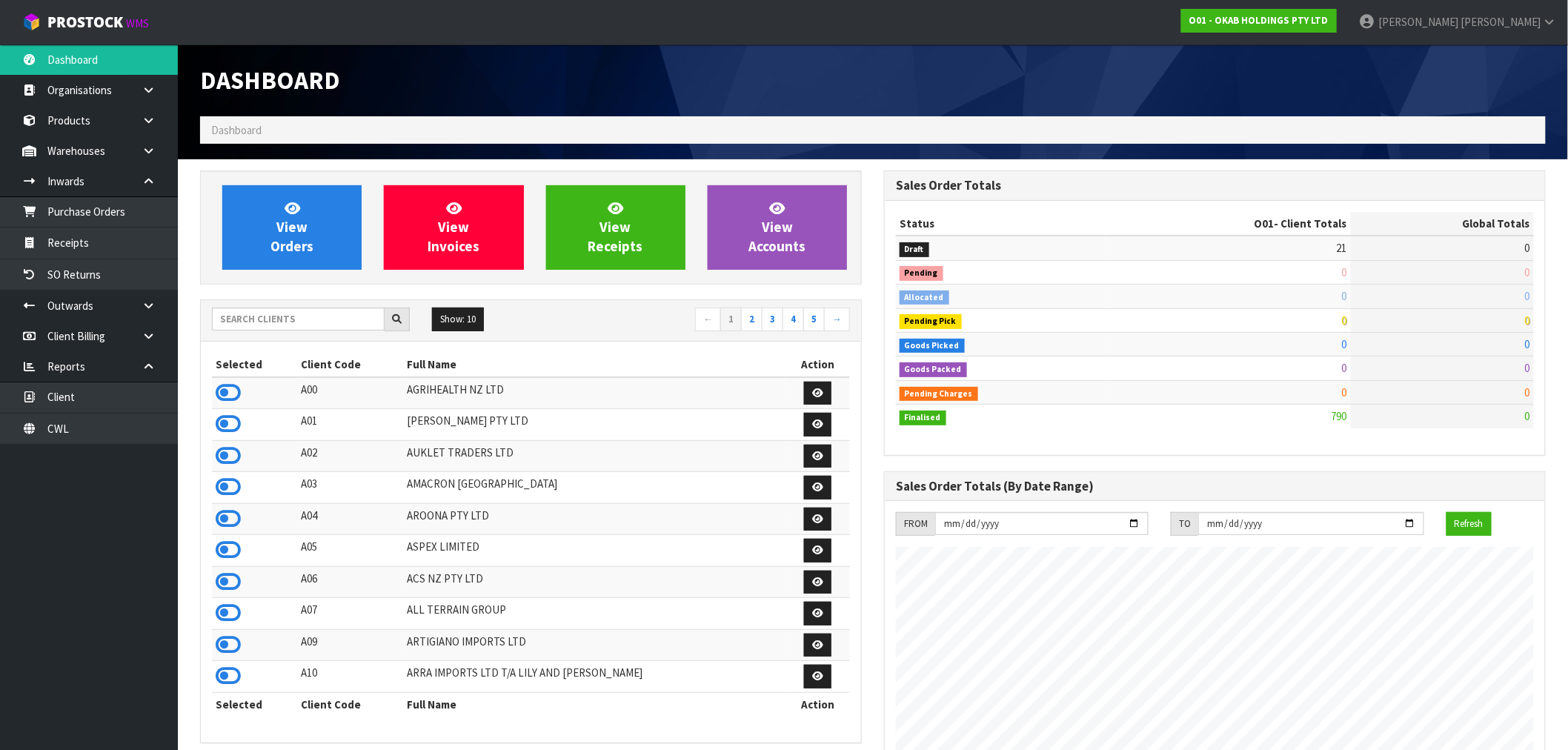
scroll to position [931, 684]
click at [308, 322] on input "text" at bounding box center [298, 319] width 173 height 23
type input "J01"
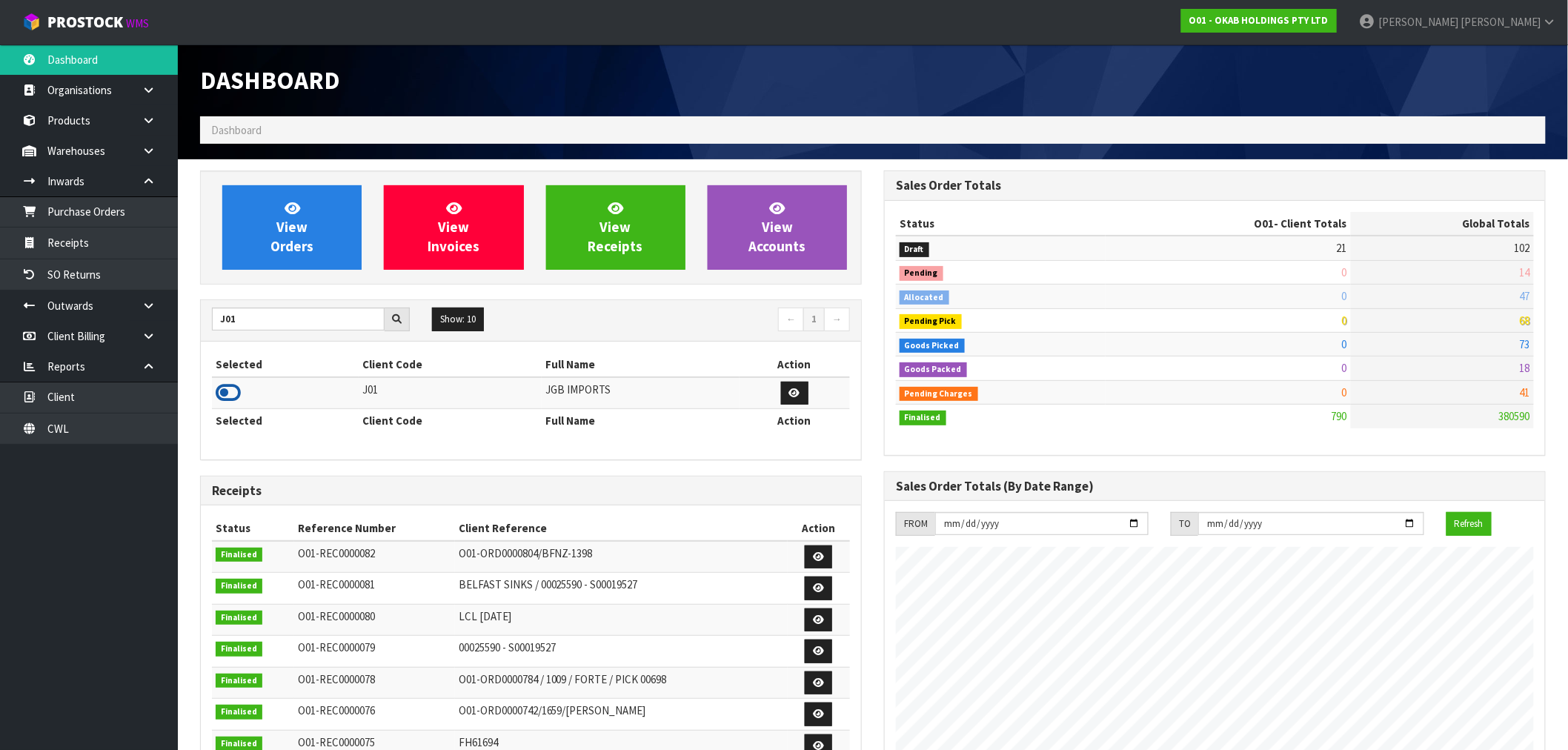
click at [234, 388] on icon at bounding box center [228, 392] width 25 height 22
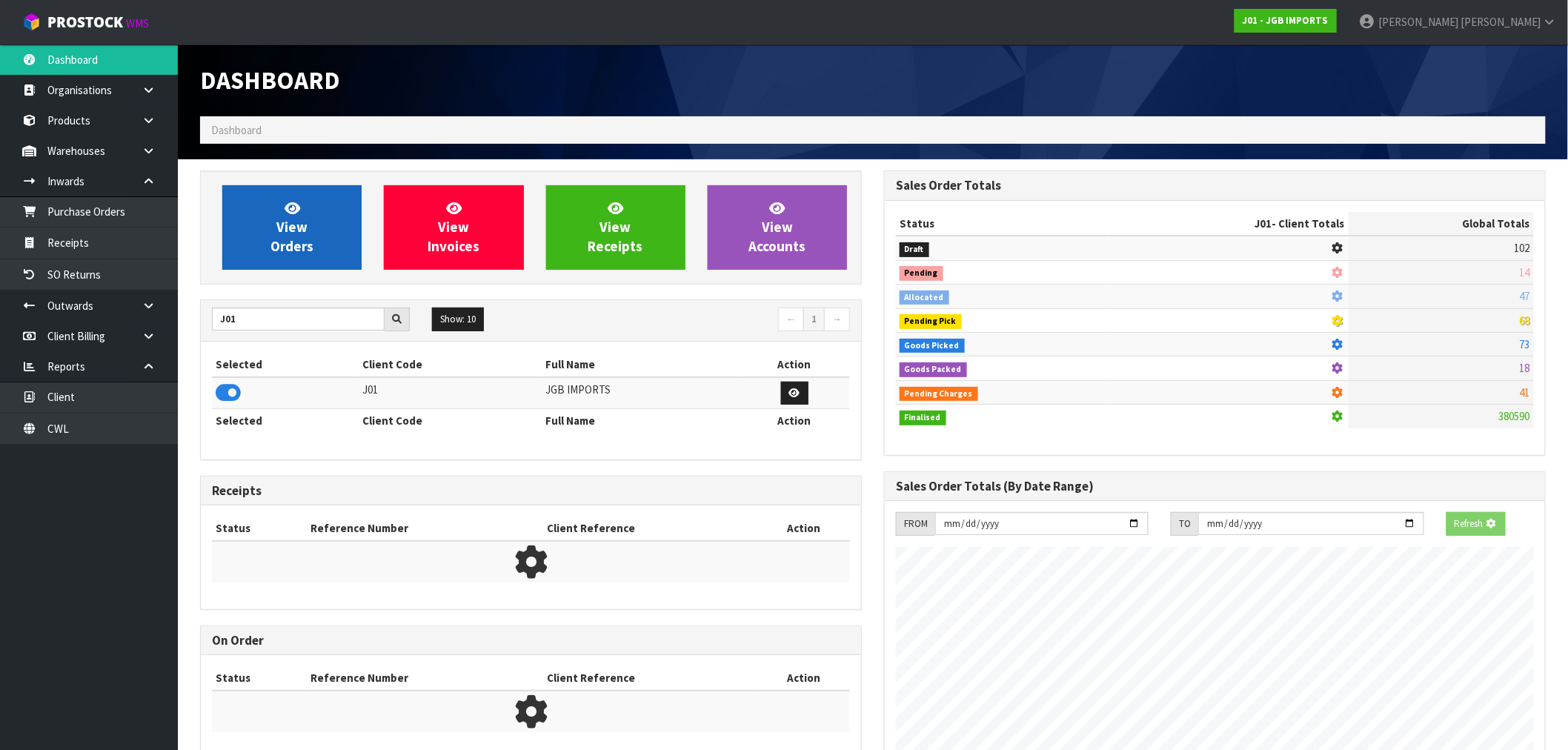
scroll to position [924, 684]
click at [281, 259] on link "View Orders" at bounding box center [291, 228] width 139 height 84
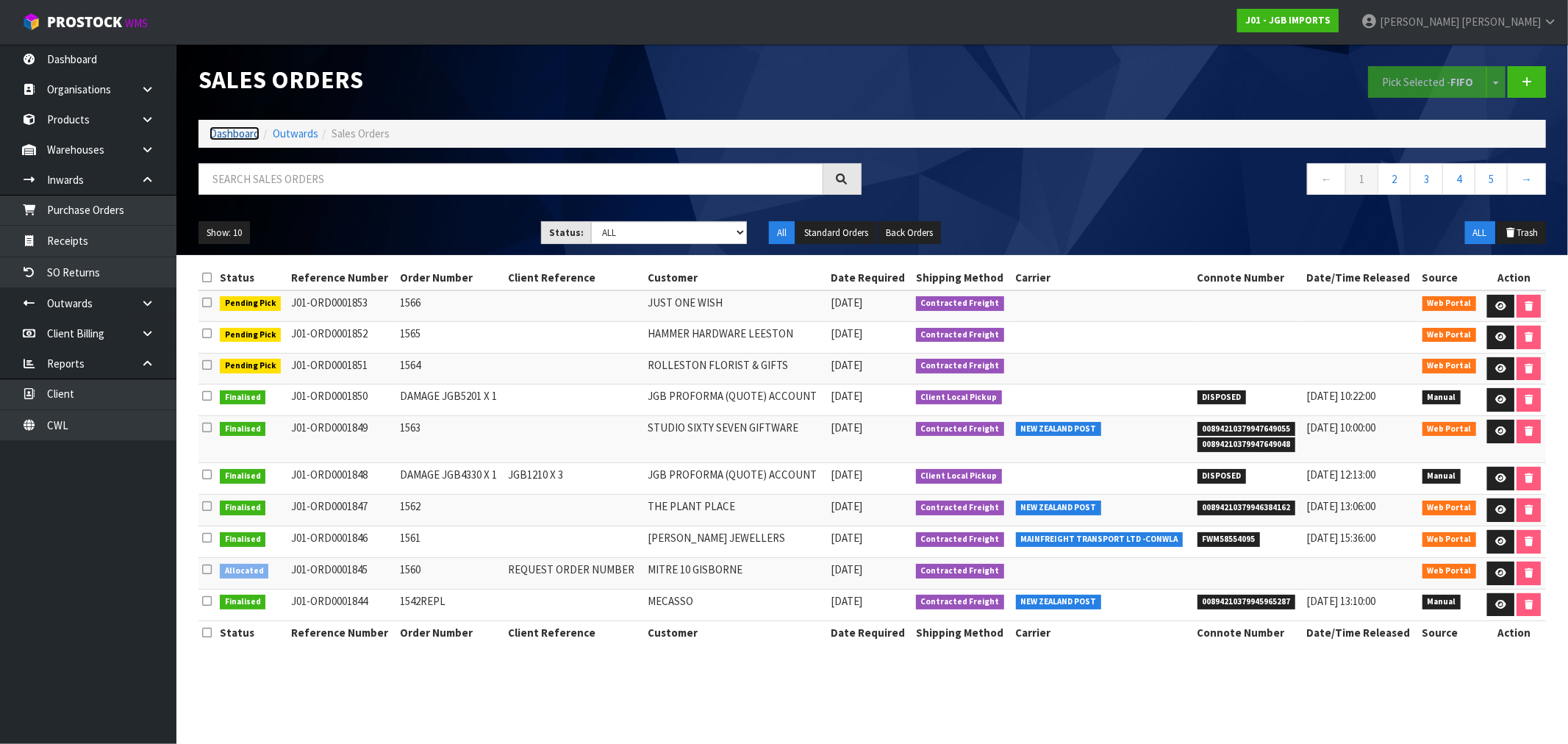
click at [224, 138] on link "Dashboard" at bounding box center [235, 133] width 50 height 14
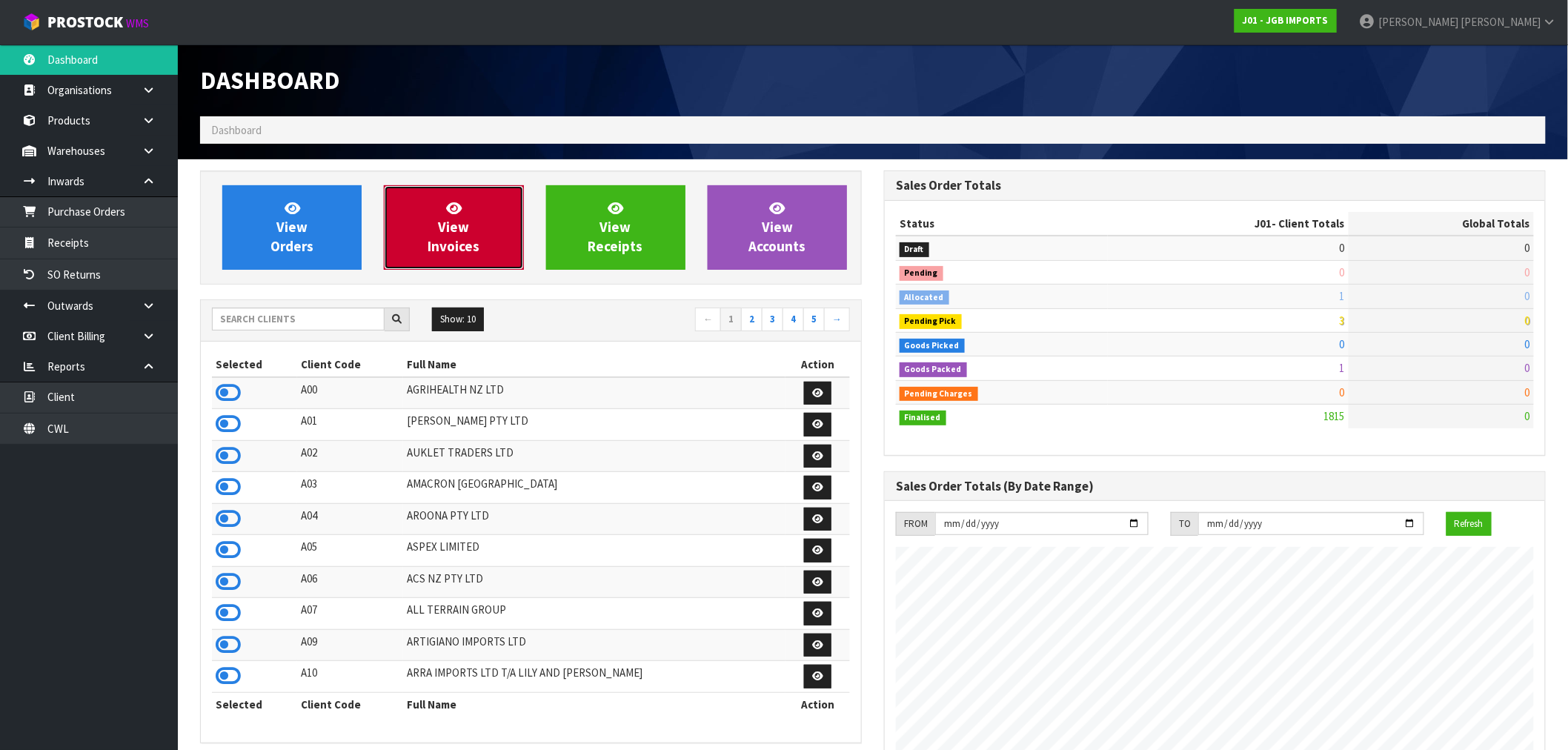
click at [450, 220] on span "View Invoices" at bounding box center [453, 227] width 52 height 56
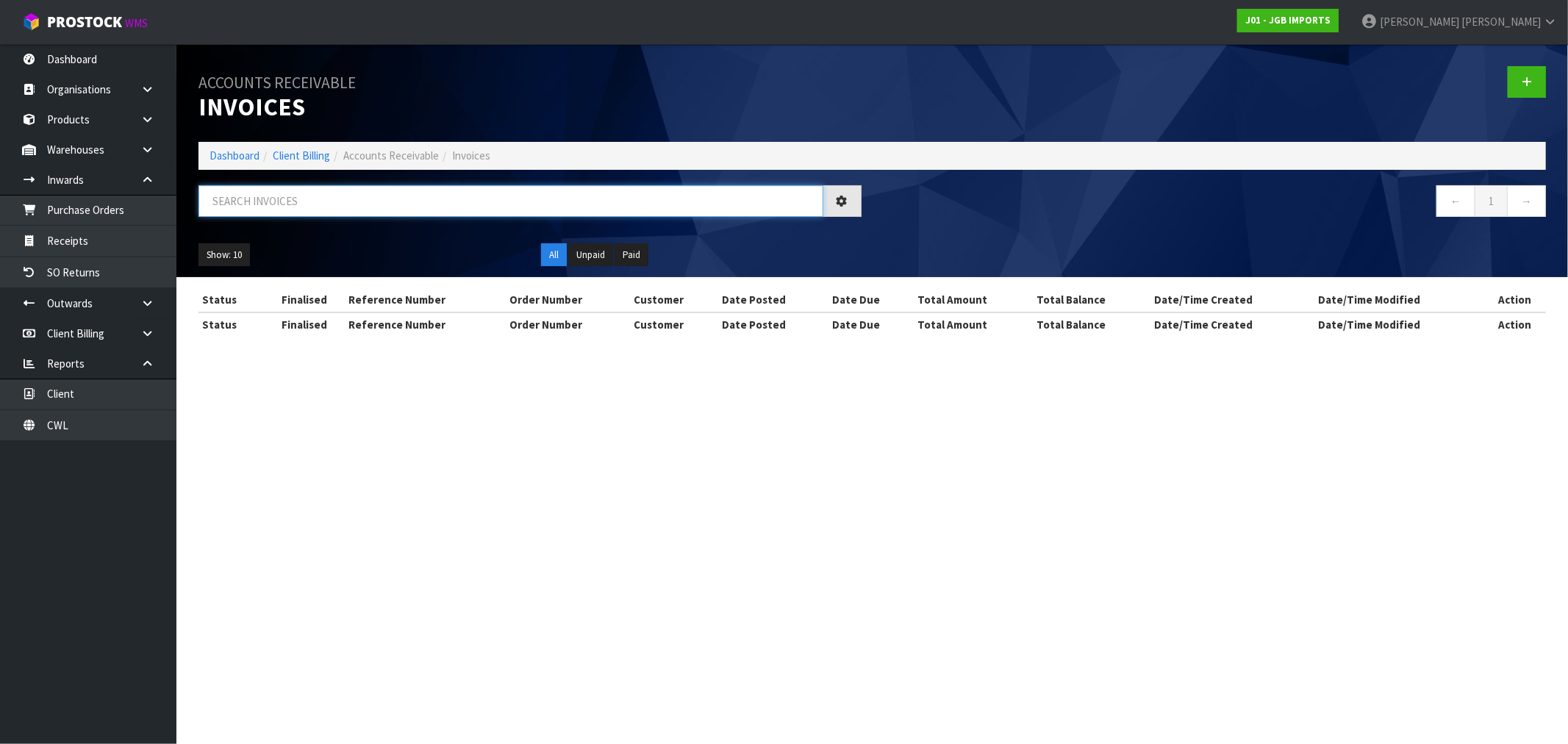
click at [428, 204] on input "text" at bounding box center [510, 201] width 625 height 32
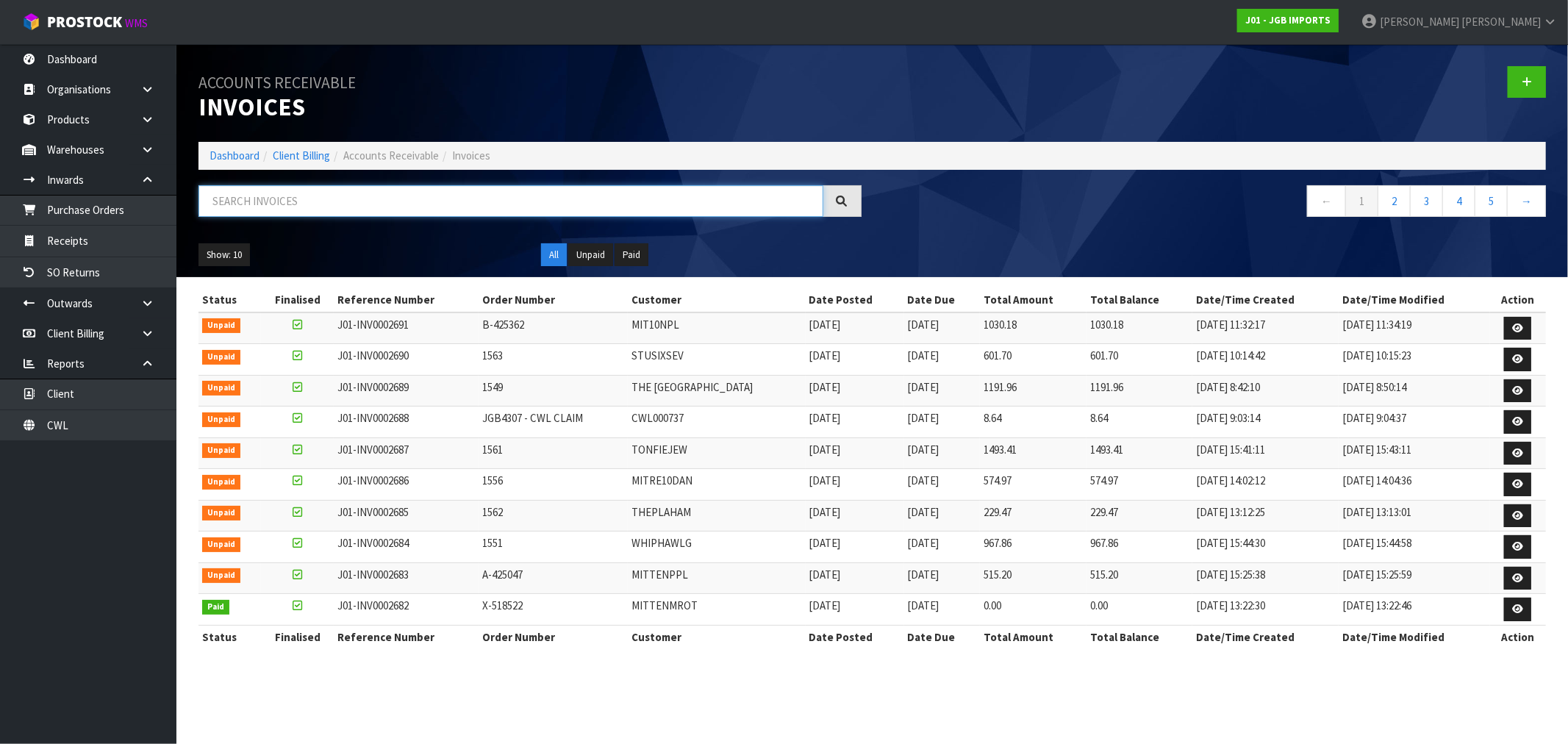
paste input "INV0002678"
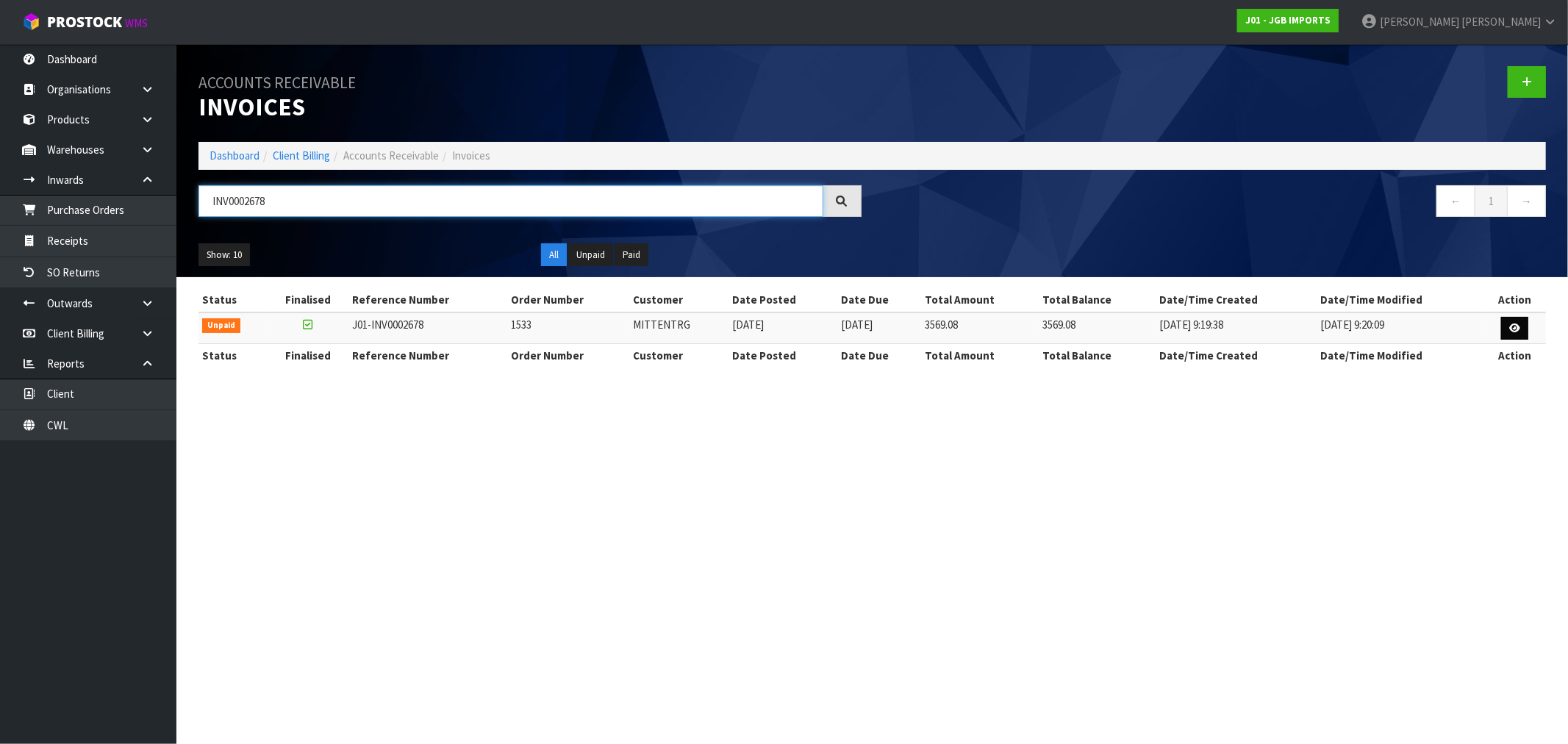
type input "INV0002678"
click at [1512, 329] on icon at bounding box center [1515, 328] width 11 height 10
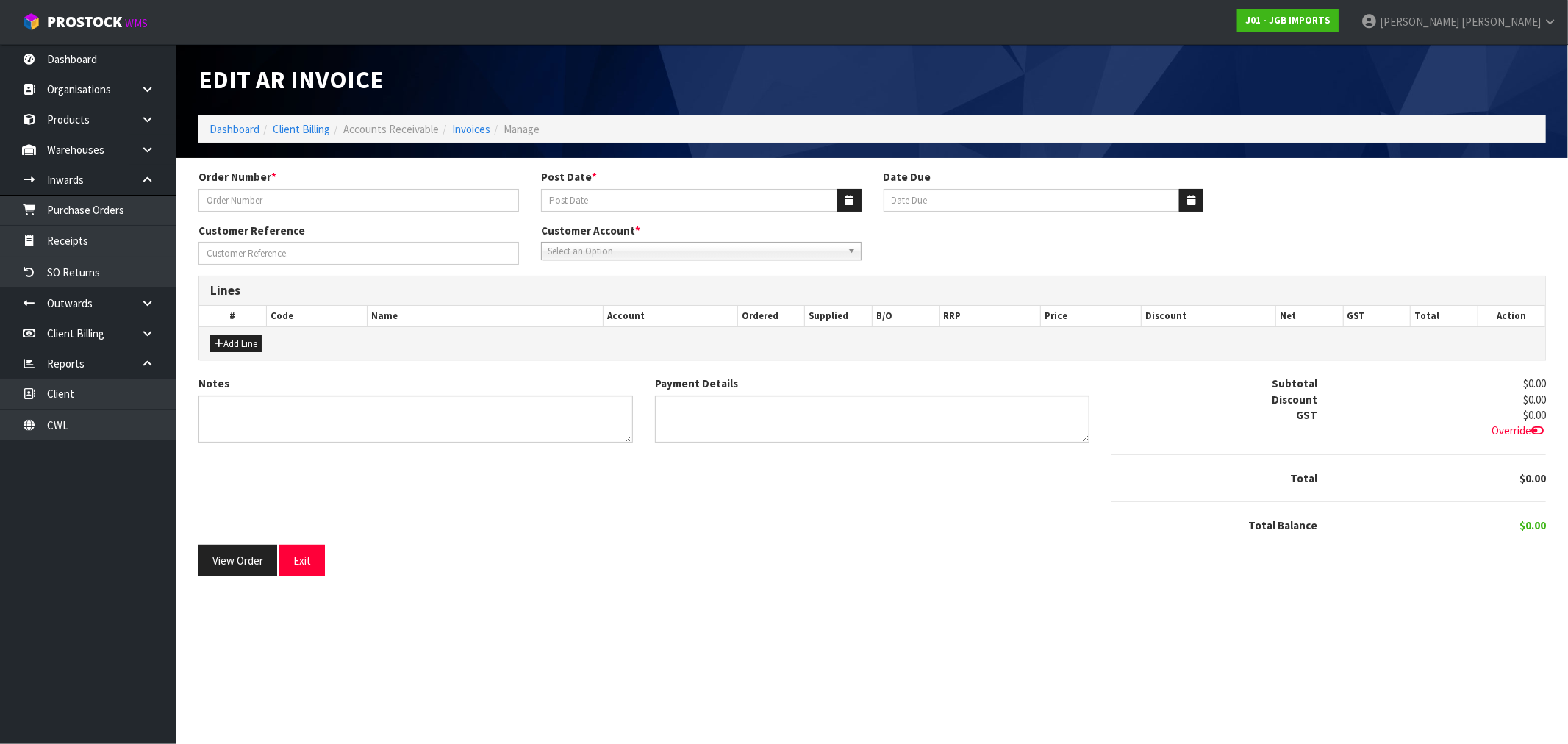
type input "1533"
type input "03/09/2025"
type input "20/10/2025"
type input "A-518564"
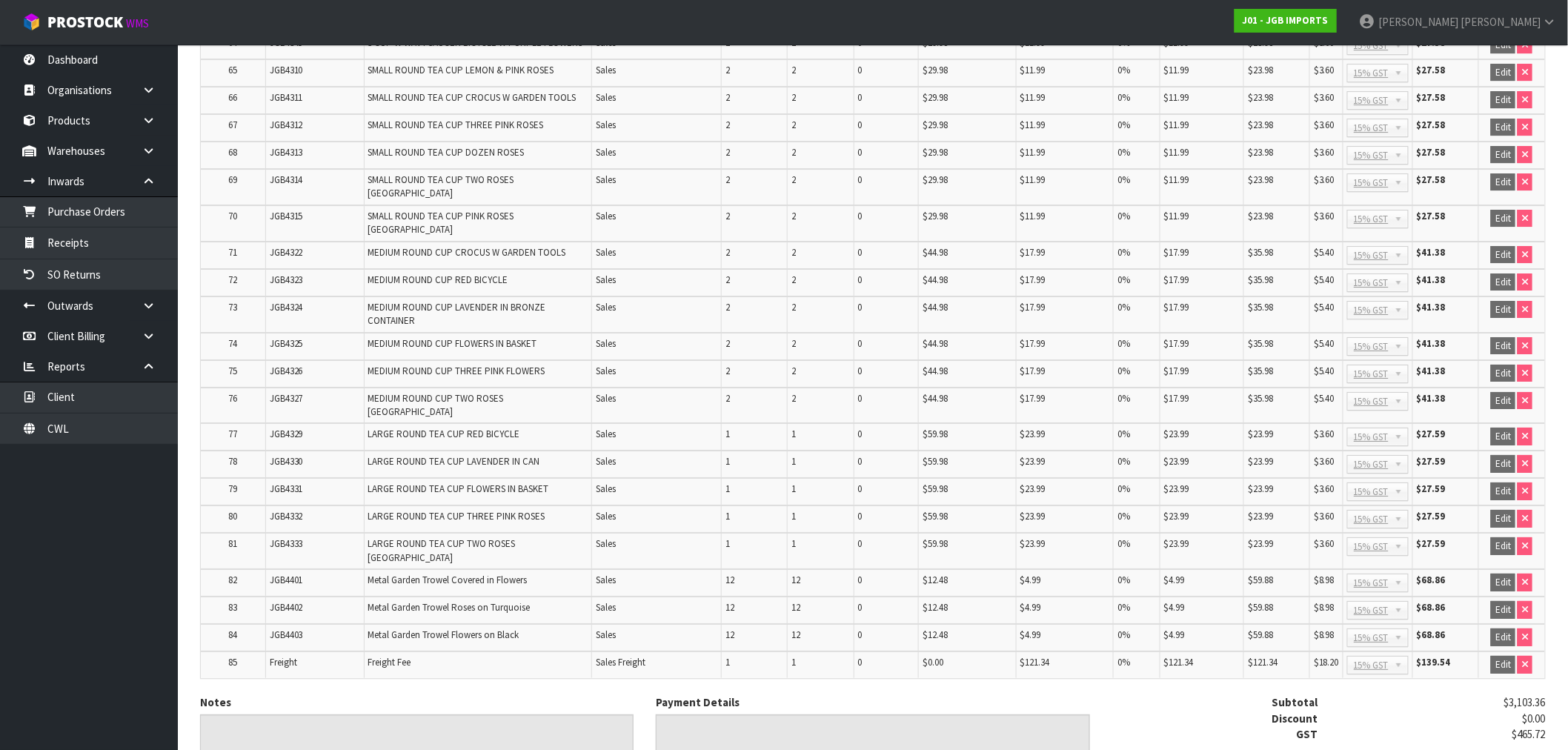
scroll to position [2087, 0]
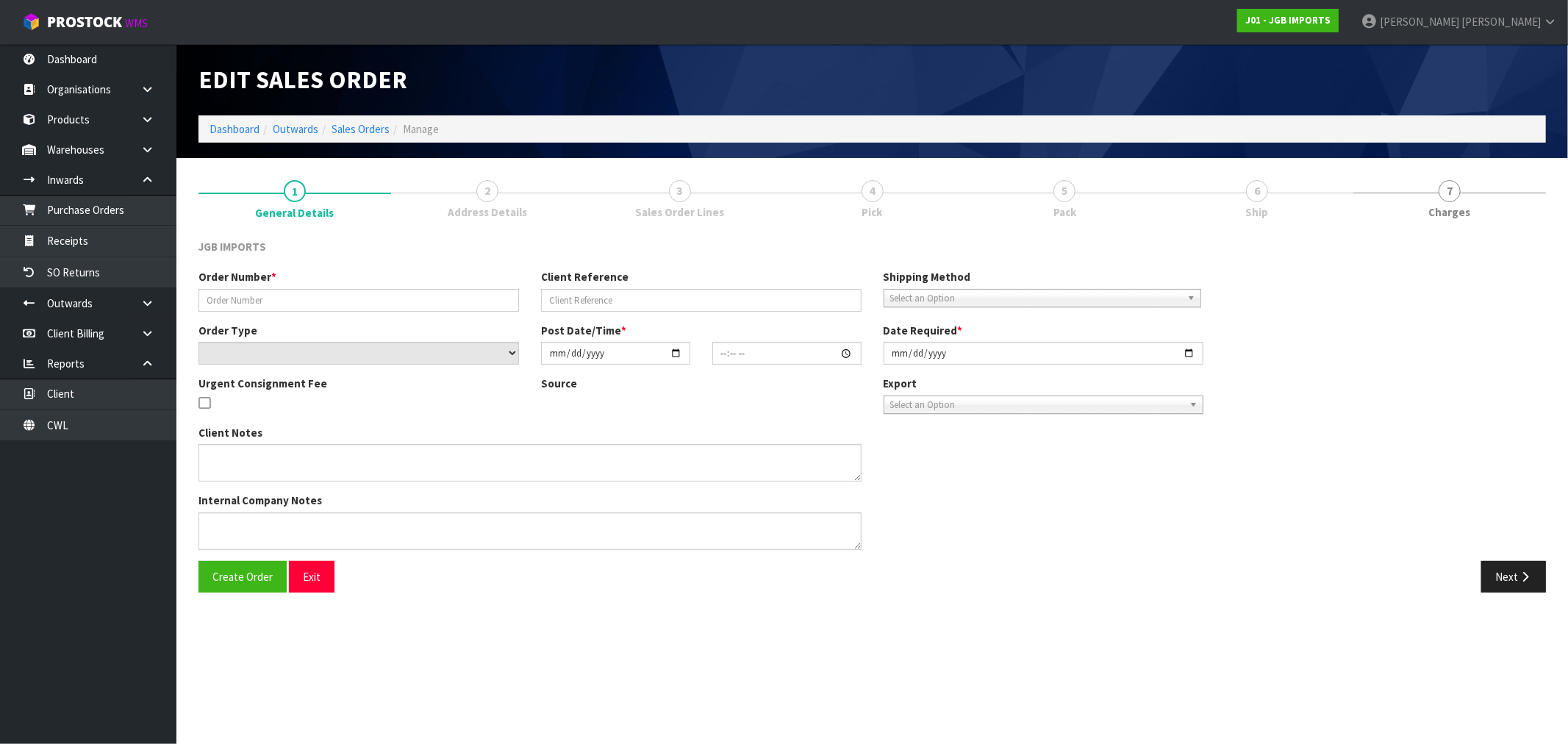
type input "1533"
type input "A-518564"
select select "number:0"
type input "2025-08-20"
type input "17:53:00.000"
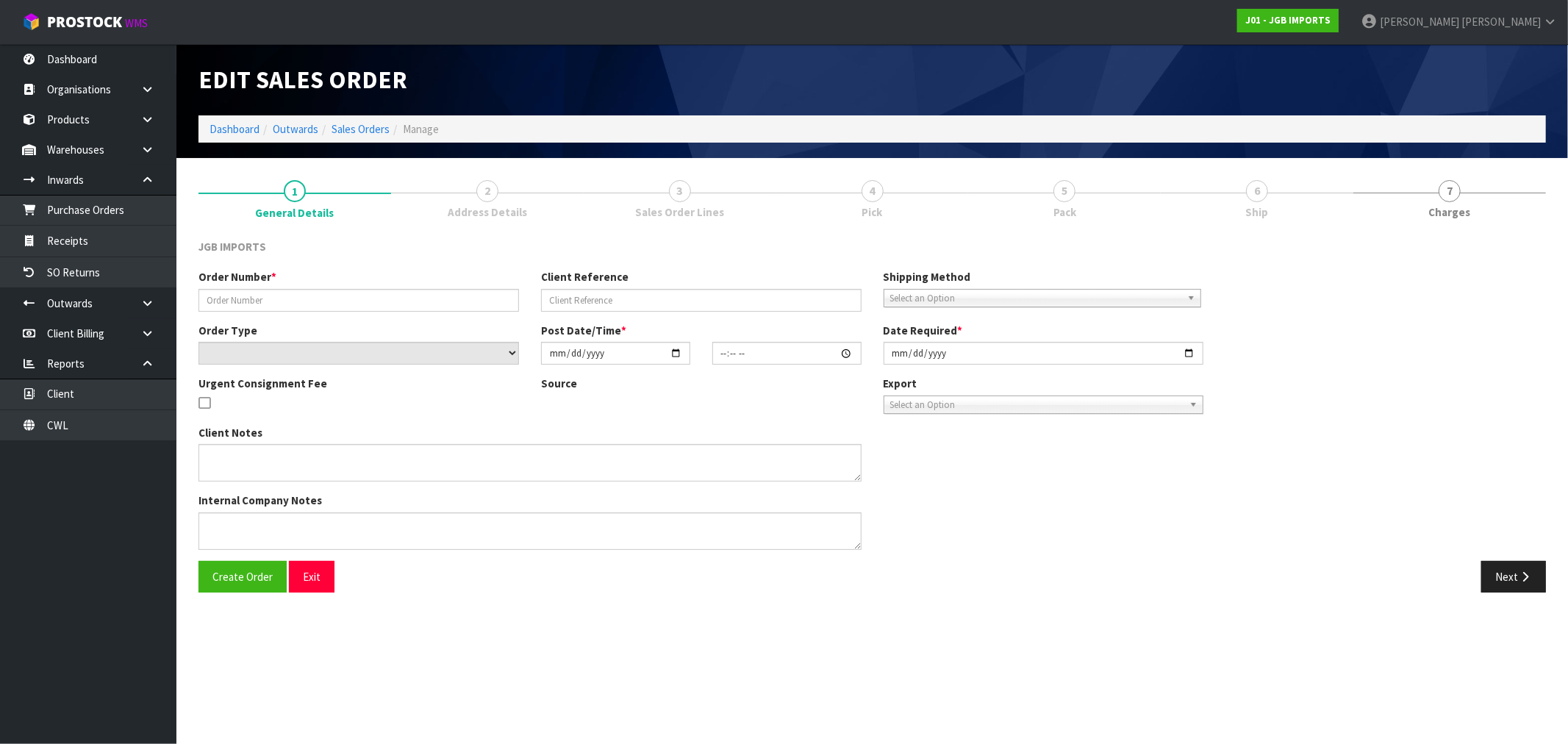
type input "[DATE]"
type textarea "SEND SEPT 1ST. PLEASE EMAIL PRO-FORMA INVOICE REQUESTING ORDER NUMBER BEFORE SE…"
type textarea "PLEASE SUPPLY ON ORDER NO A-518564. IF POSSIBLE, COULD YOU SUPPLY ON SEPTEMBER …"
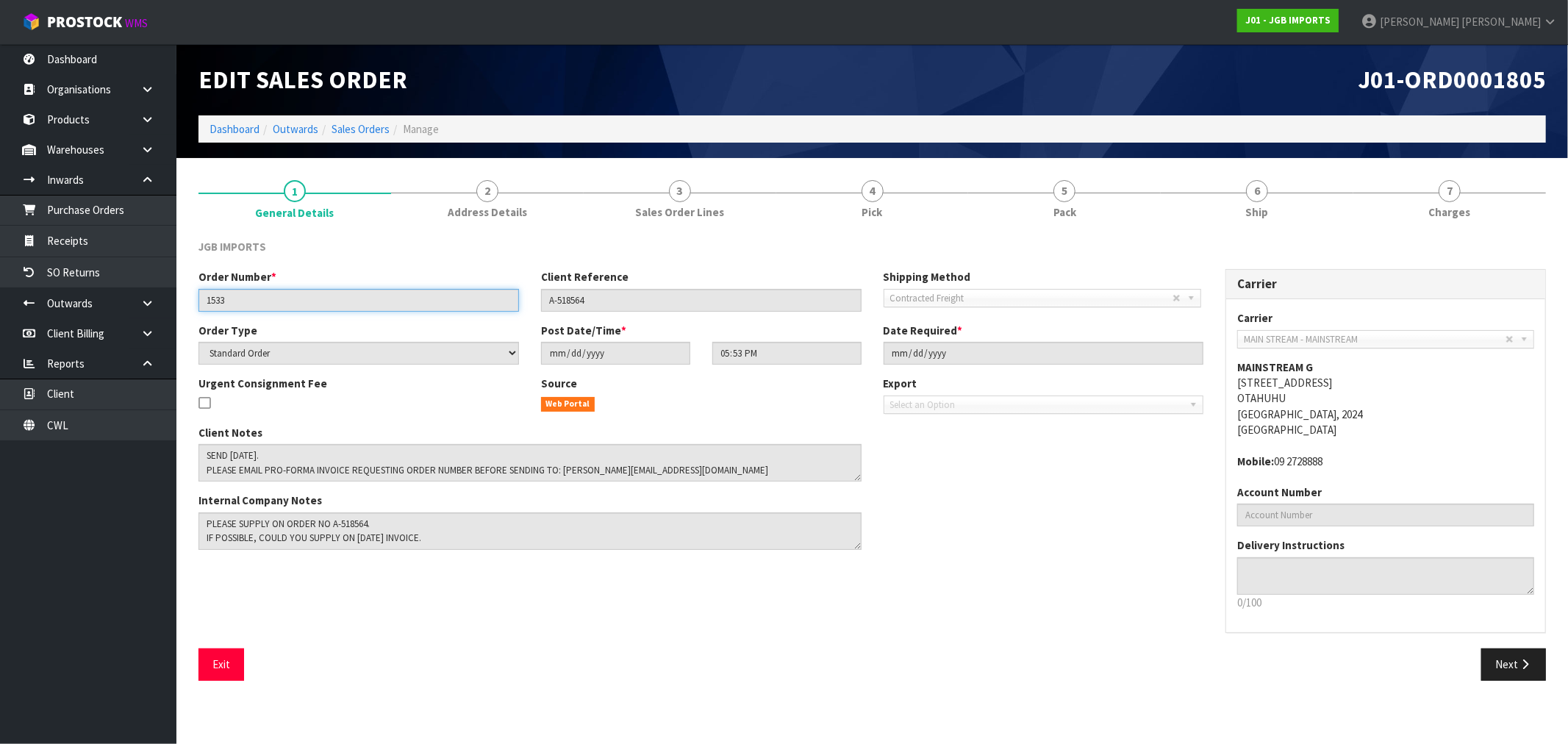
drag, startPoint x: 229, startPoint y: 299, endPoint x: 198, endPoint y: 297, distance: 31.1
click at [198, 297] on input "1533" at bounding box center [358, 300] width 321 height 23
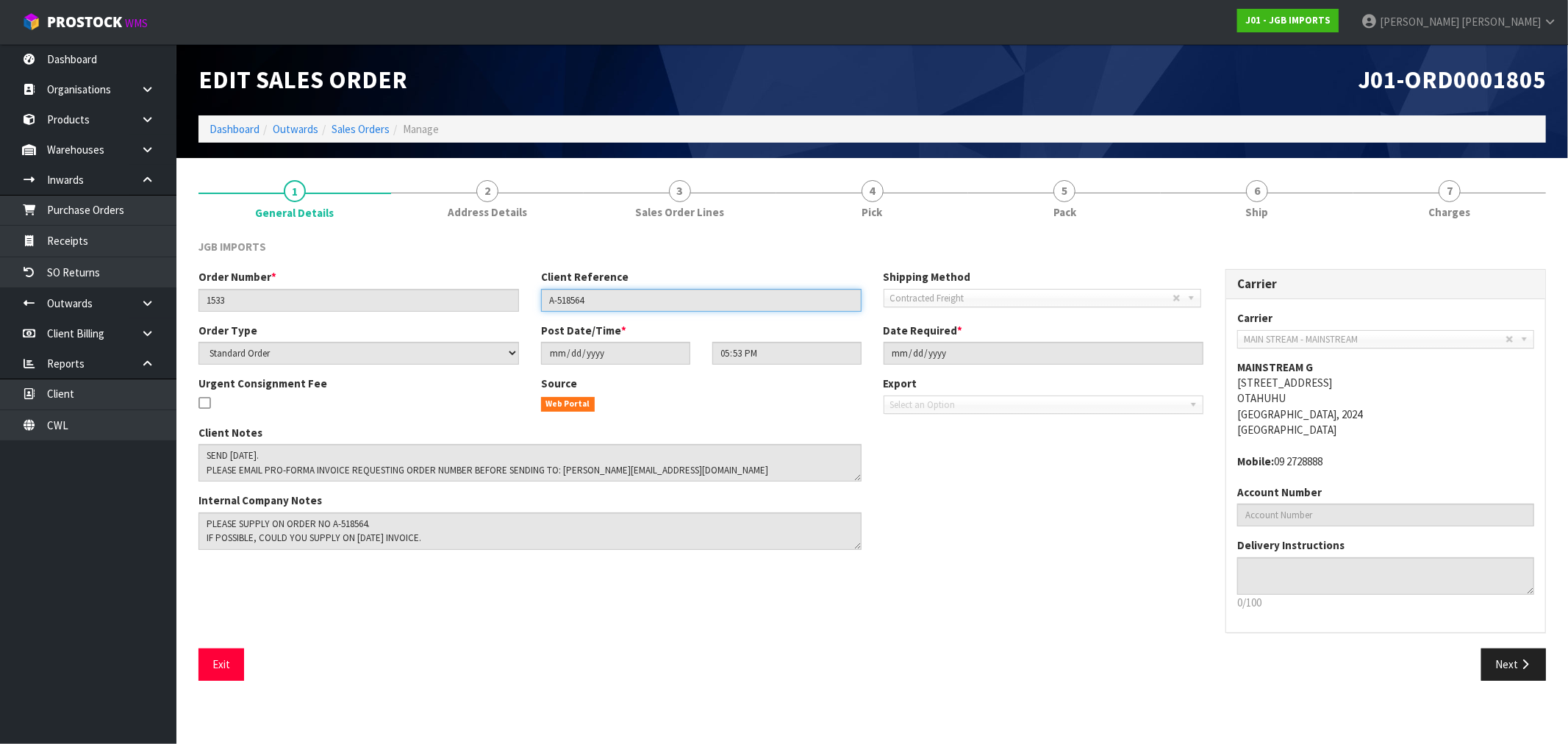
drag, startPoint x: 635, startPoint y: 300, endPoint x: 502, endPoint y: 309, distance: 133.3
click at [512, 305] on div "Order Number * 1533 Client Reference A-518564 Shipping Method Client Local Pick…" at bounding box center [700, 296] width 1027 height 53
click at [370, 127] on link "Sales Orders" at bounding box center [360, 129] width 58 height 14
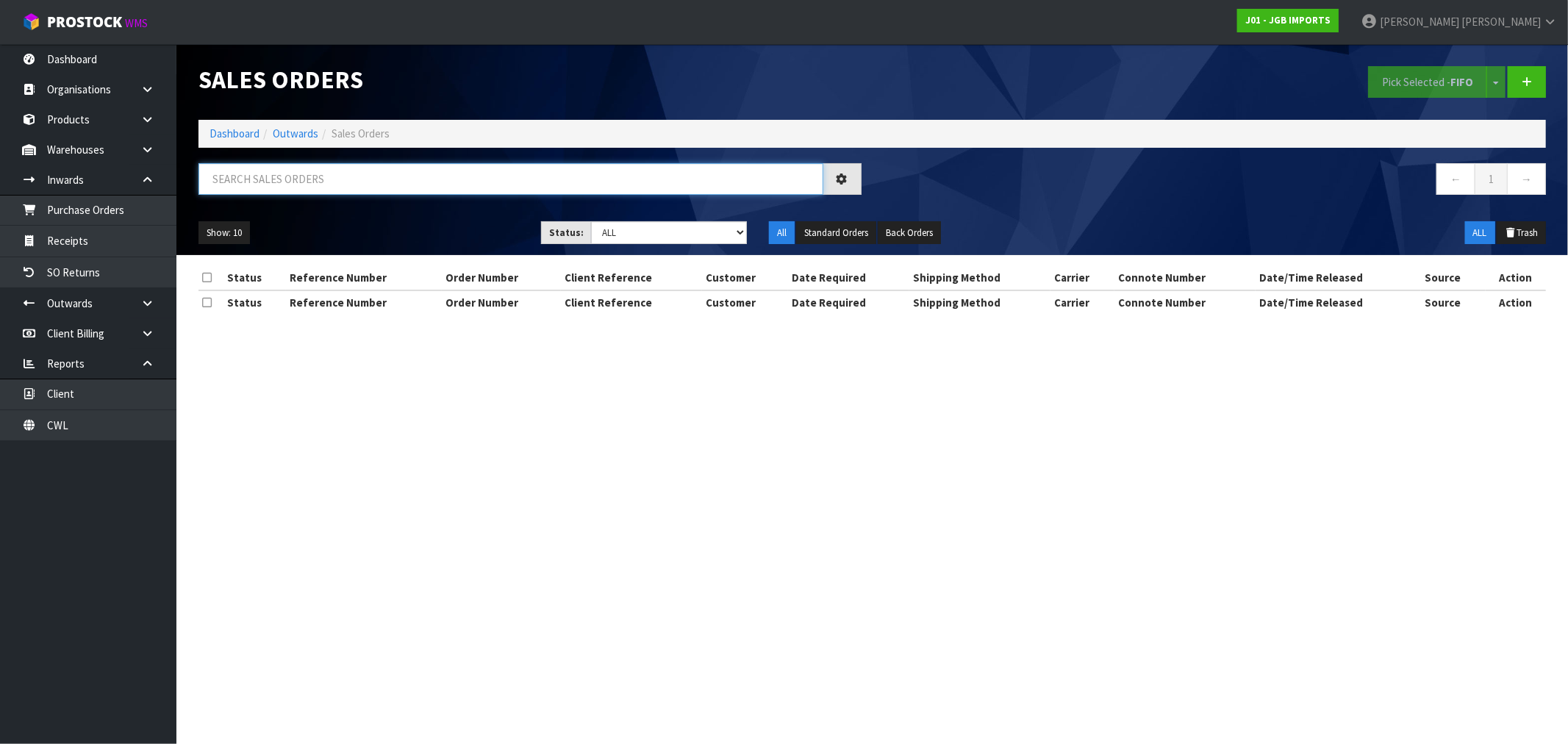
click at [396, 172] on input "text" at bounding box center [510, 180] width 625 height 32
paste input "A-518564"
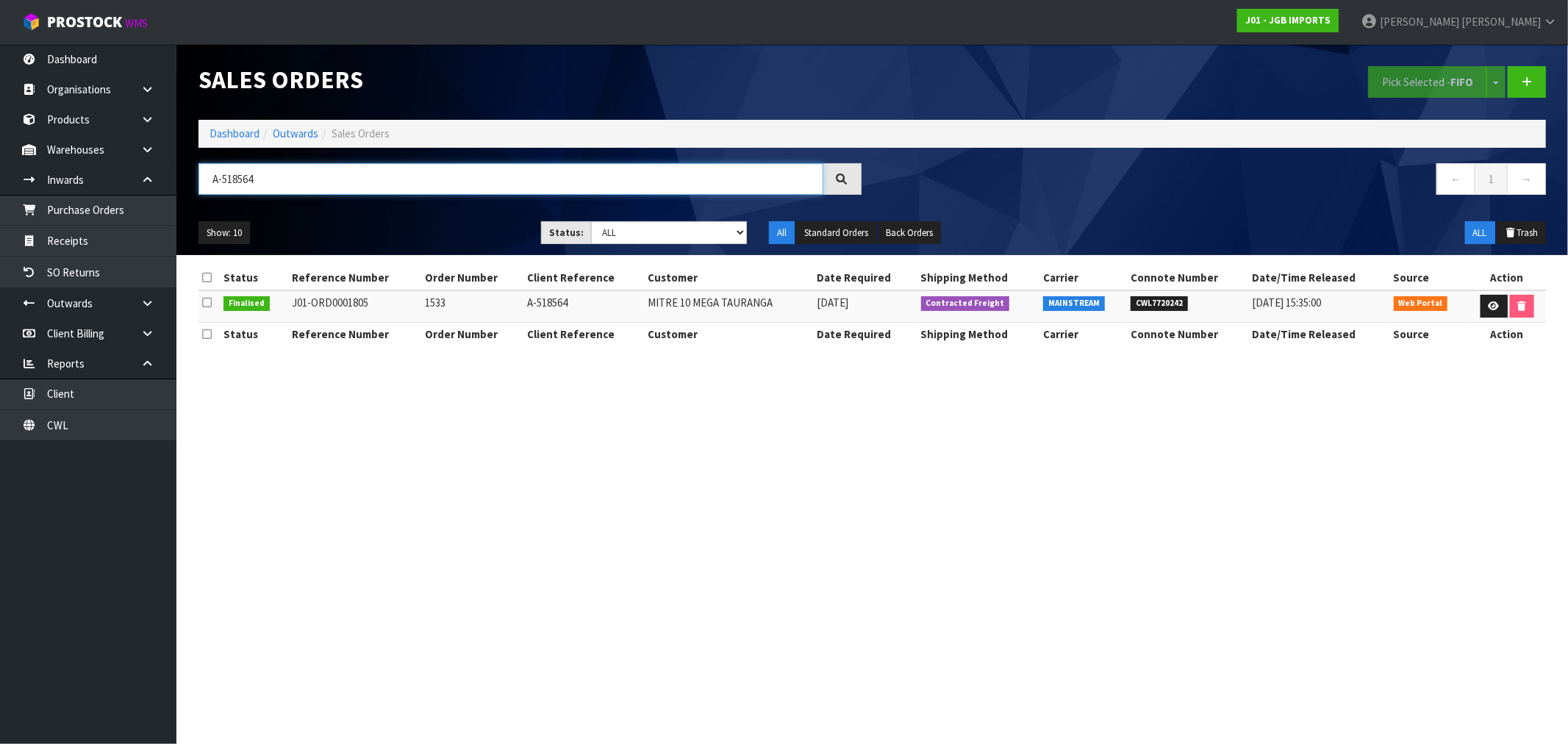
drag, startPoint x: 226, startPoint y: 171, endPoint x: 198, endPoint y: 165, distance: 28.6
click at [198, 165] on input "A-518564" at bounding box center [510, 180] width 625 height 32
type input "1533"
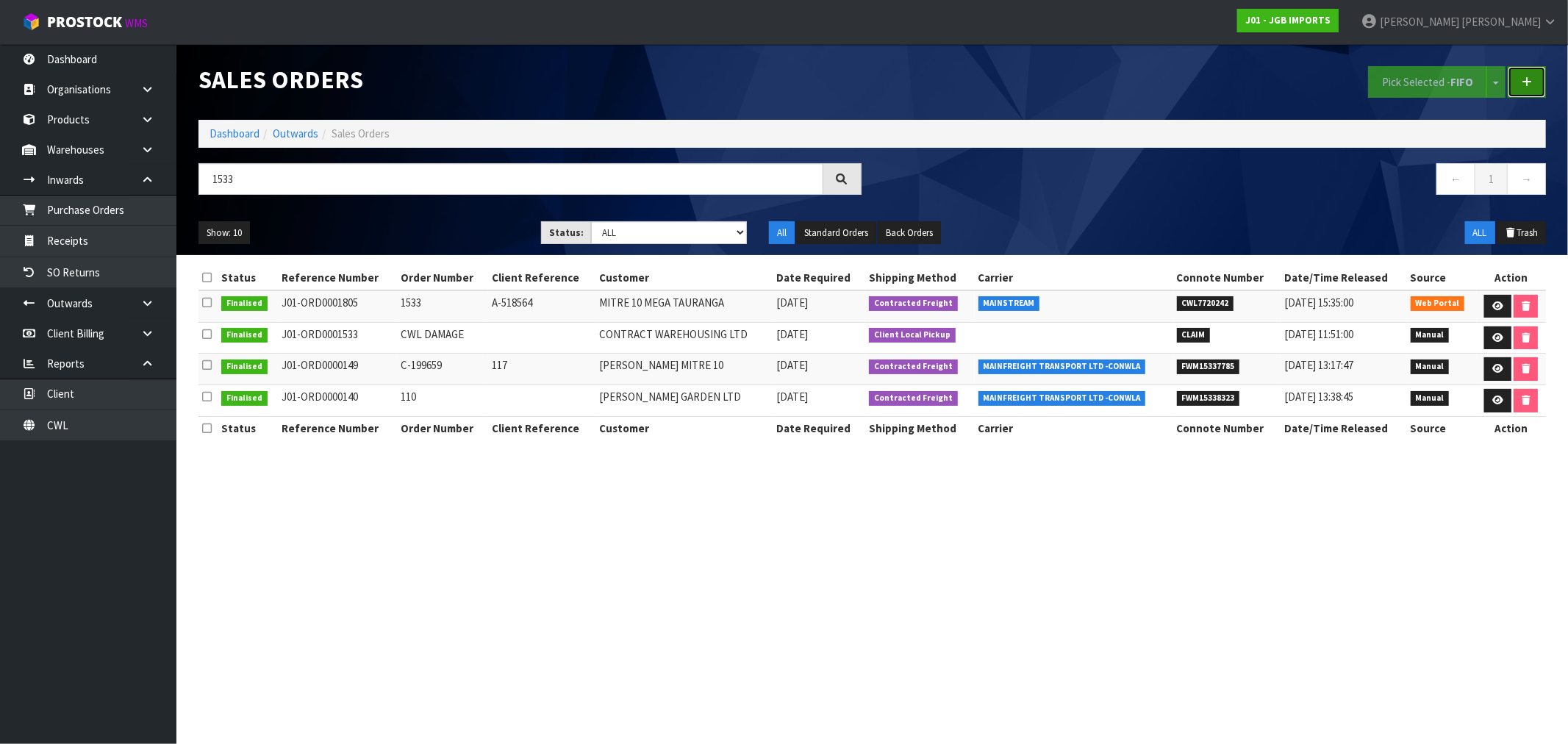
click at [1531, 77] on icon at bounding box center [1527, 82] width 11 height 11
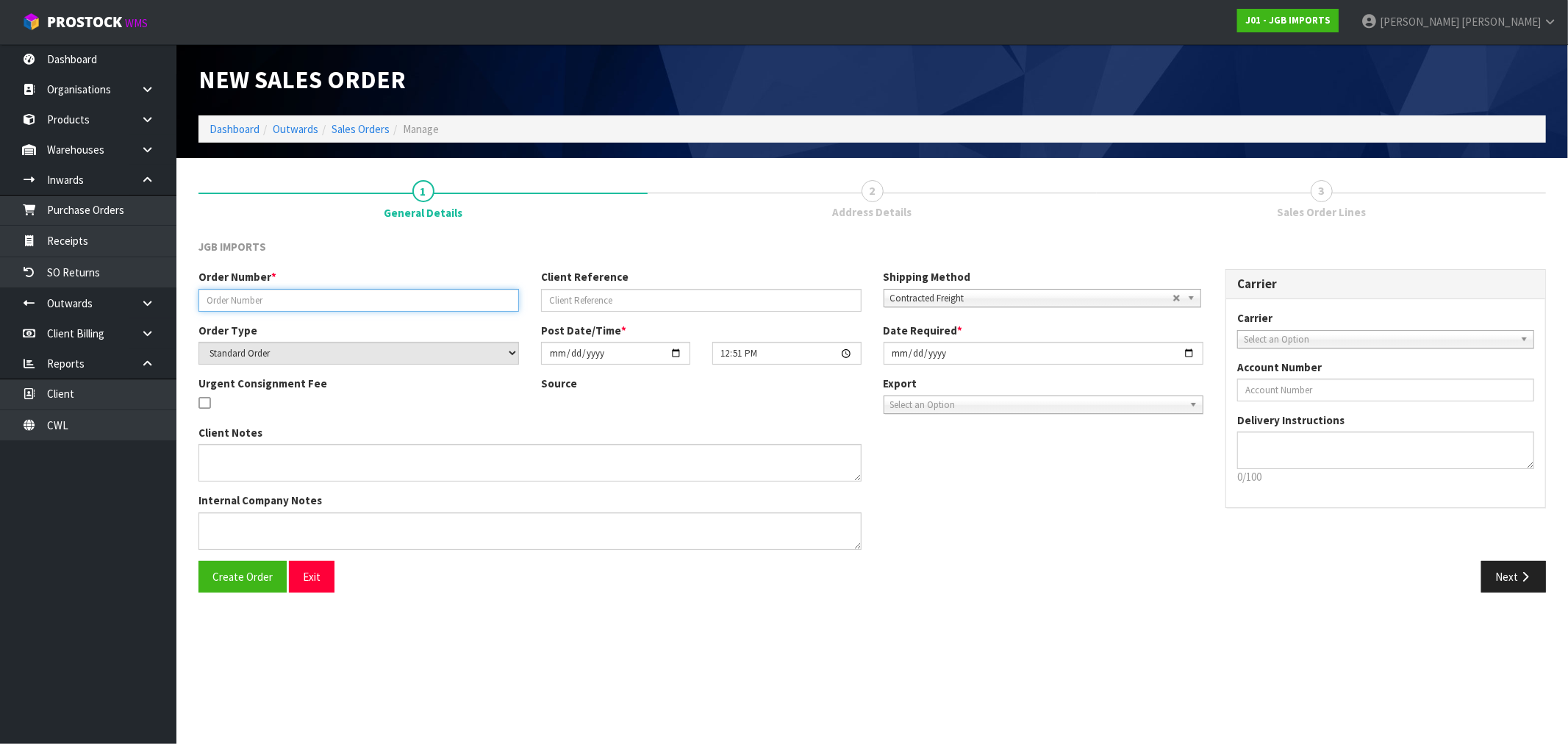
click at [351, 302] on input "text" at bounding box center [358, 300] width 321 height 23
paste input "A-518564"
type input "A-518564-REP"
click at [598, 299] on input "text" at bounding box center [701, 300] width 321 height 23
click at [598, 292] on input "text" at bounding box center [701, 300] width 321 height 23
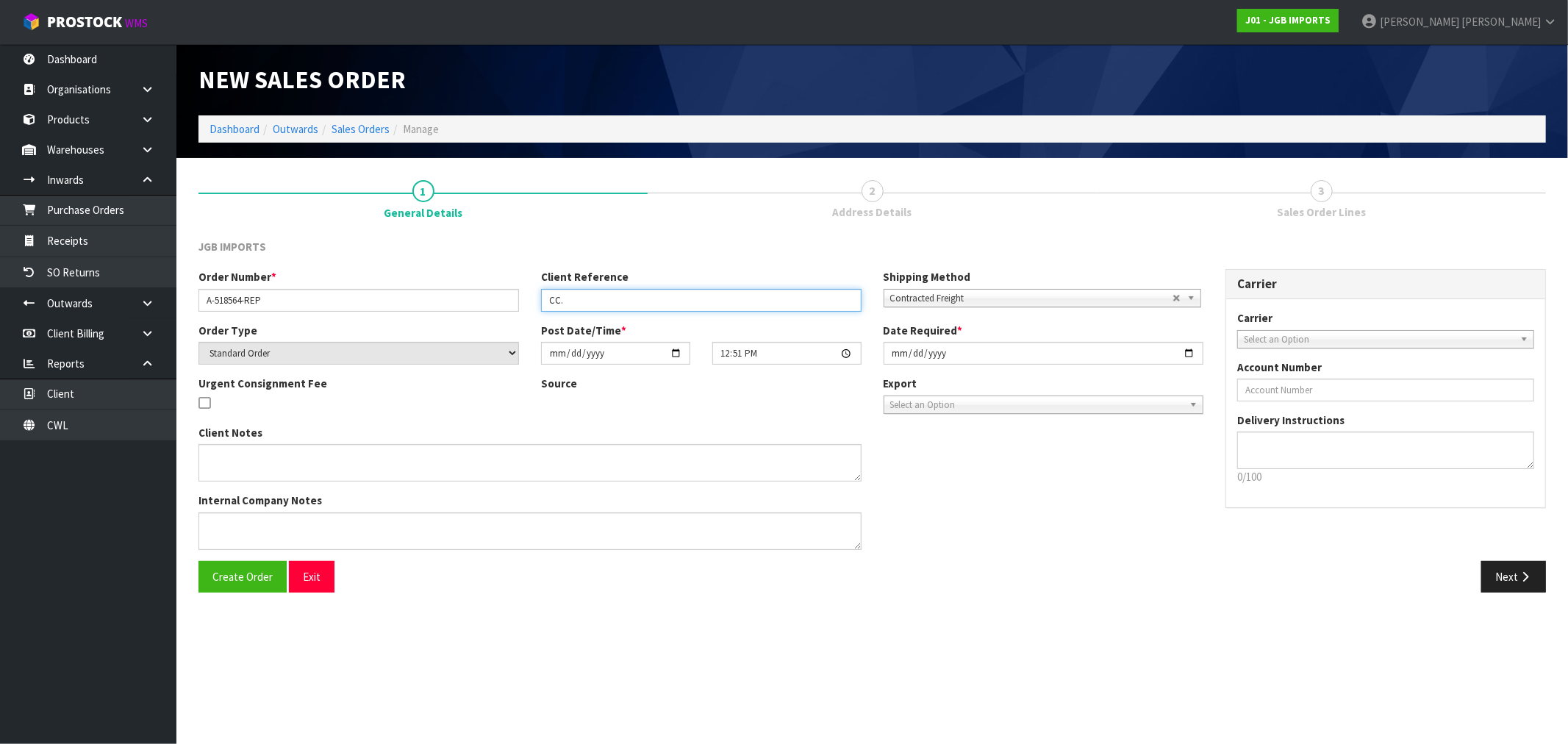
paste input "A-50031"
type input "CC. A-50031"
click at [270, 452] on textarea at bounding box center [530, 462] width 663 height 37
click at [1044, 304] on span "Contracted Freight" at bounding box center [1031, 299] width 283 height 18
click at [197, 593] on div "Create Order Exit Next" at bounding box center [872, 582] width 1370 height 43
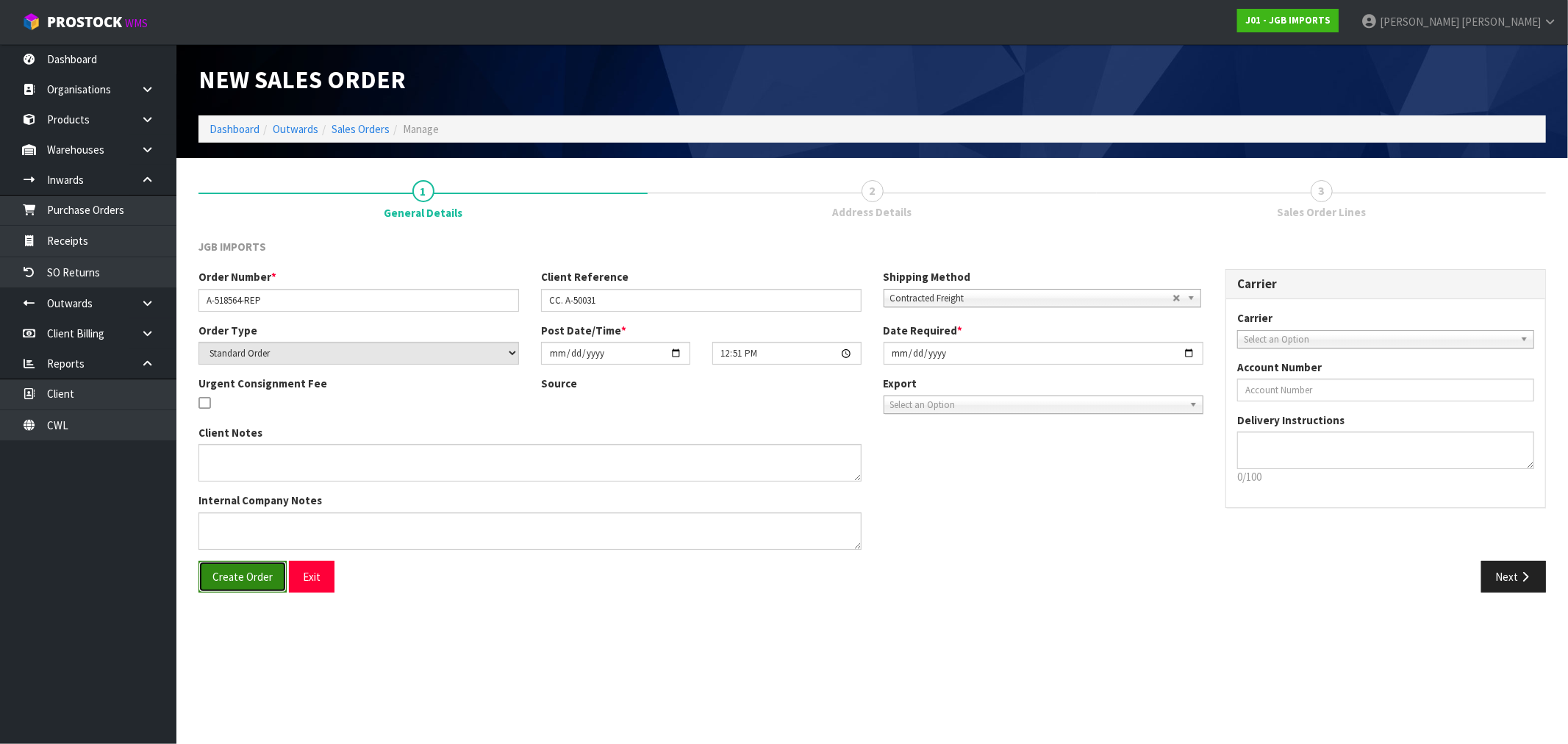
click at [211, 580] on button "Create Order" at bounding box center [242, 577] width 88 height 32
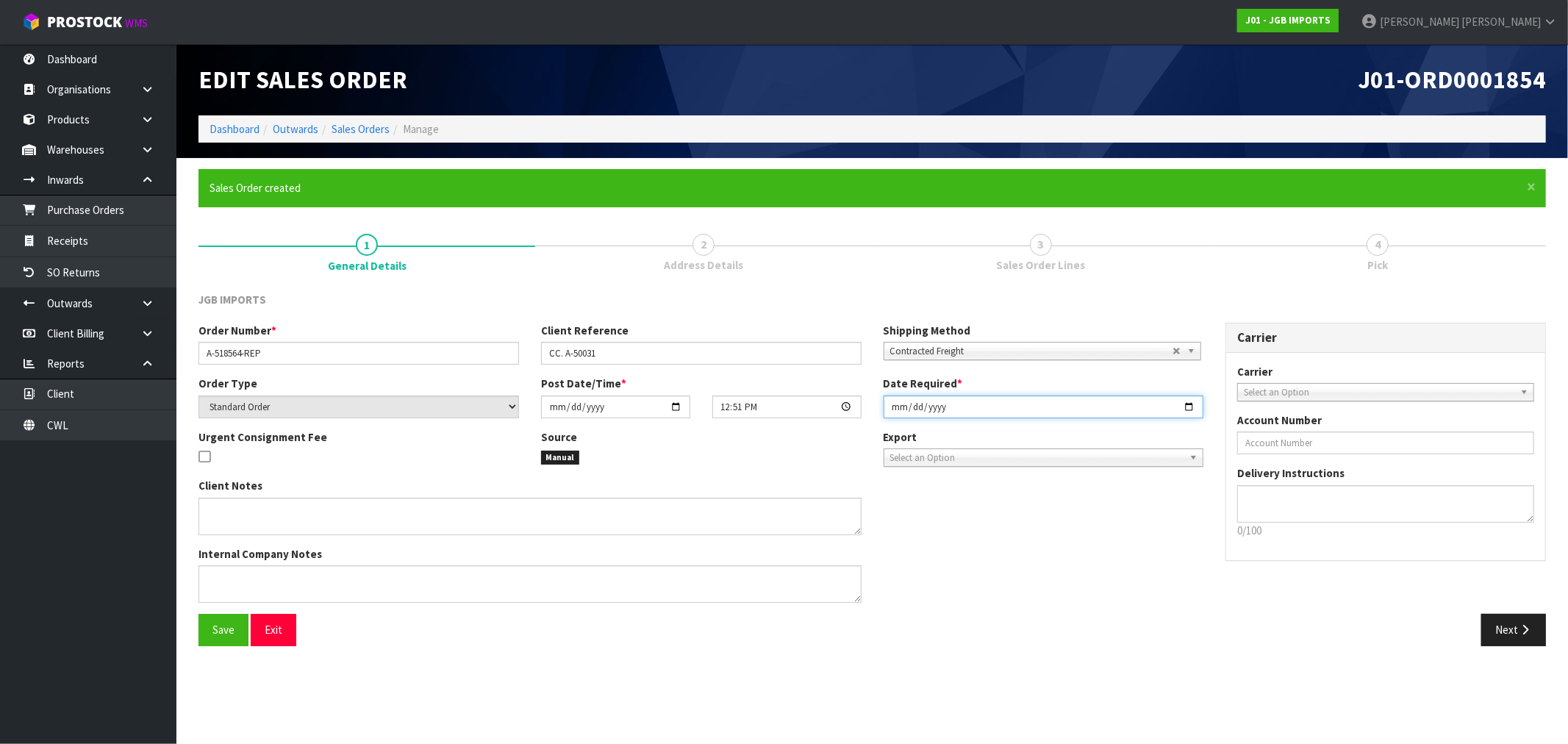
click at [893, 407] on input "2025-09-10" at bounding box center [1044, 407] width 321 height 23
type input "2025-09-11"
click at [198, 613] on button "Save" at bounding box center [223, 629] width 50 height 32
click at [1506, 622] on button "Next" at bounding box center [1513, 629] width 65 height 32
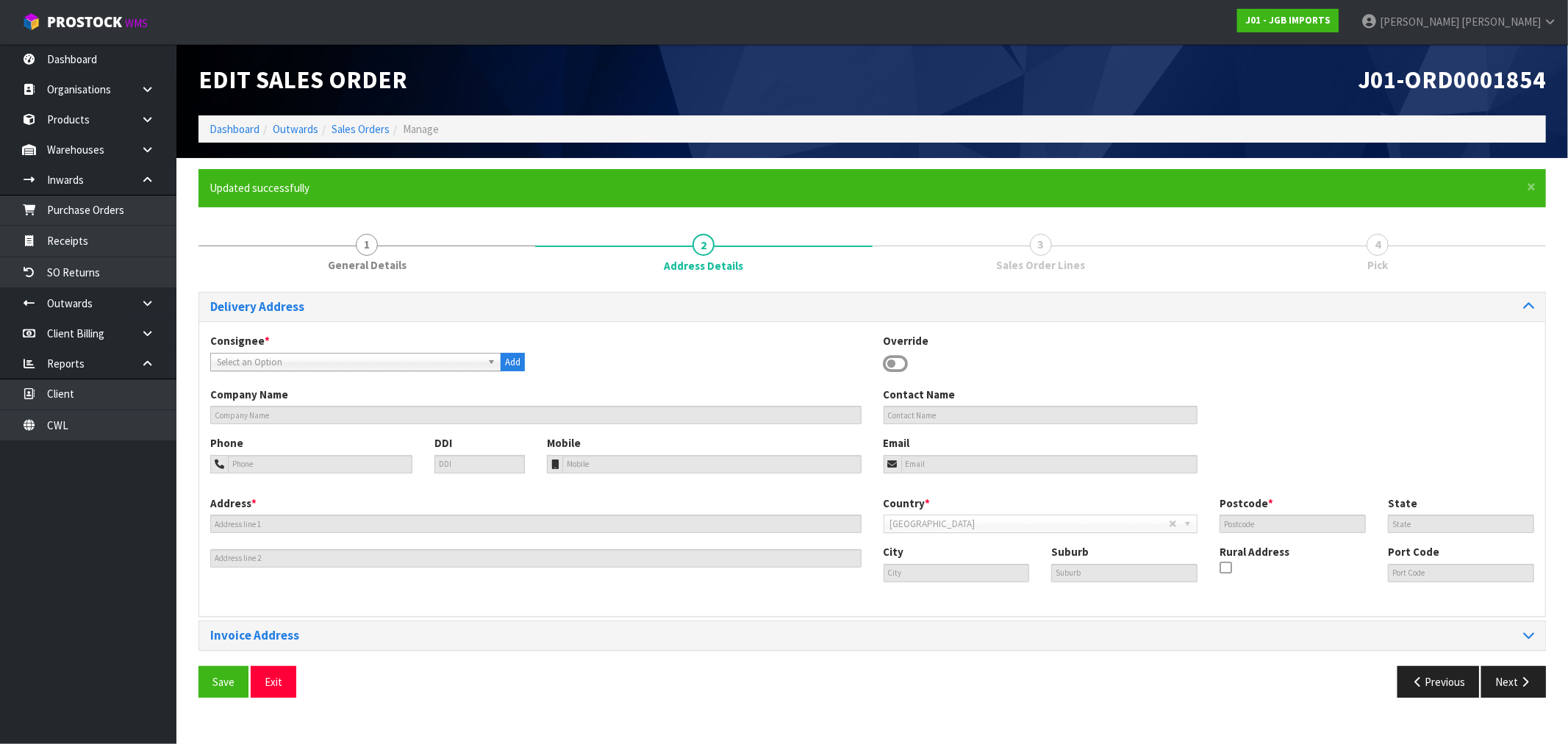
click at [325, 350] on div "Consignee * 000001.BAY MECHANICS - BAY MECHANICS 000001A - BRAKE & TRANSMISSION…" at bounding box center [367, 352] width 337 height 38
click at [324, 362] on span "Select an Option" at bounding box center [349, 363] width 265 height 18
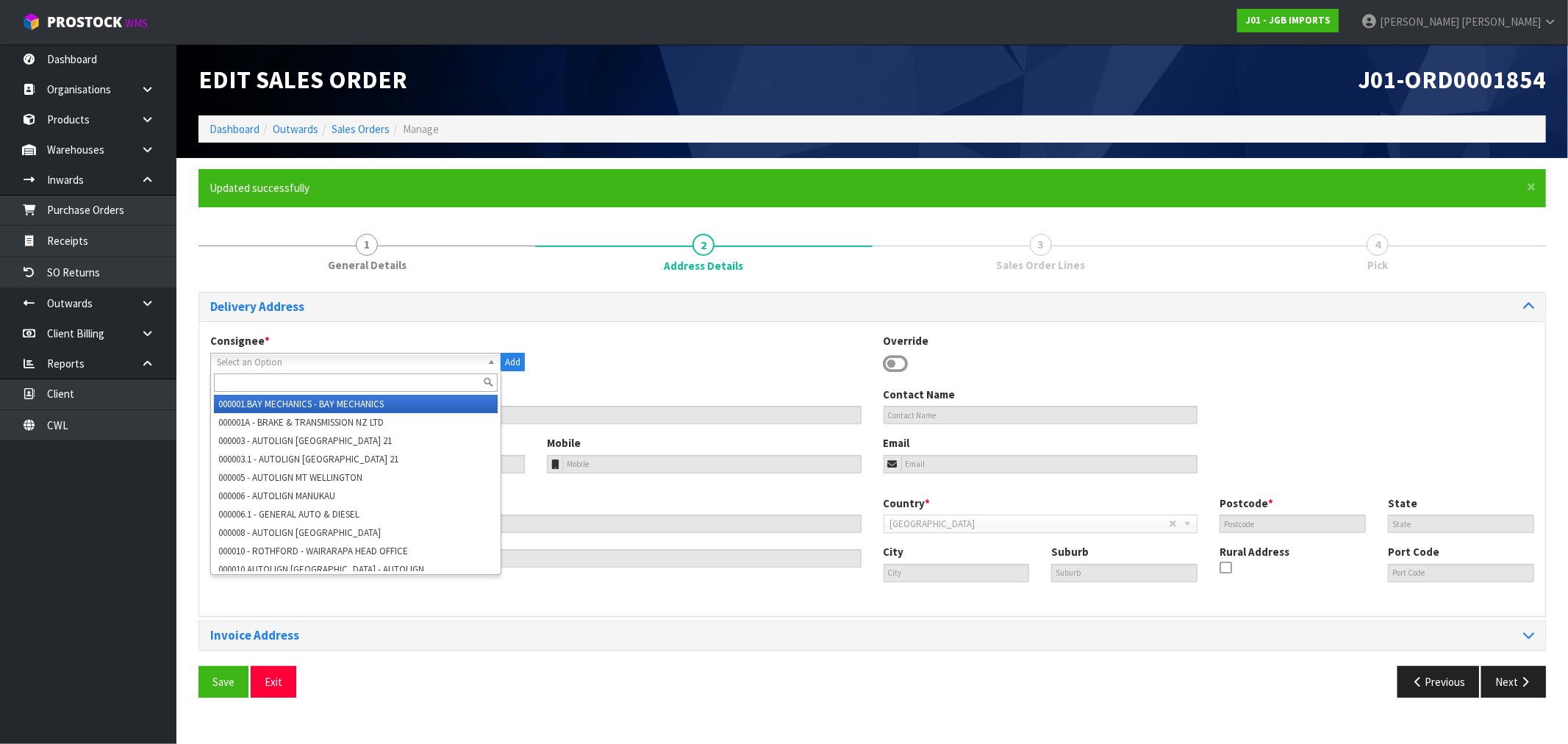
paste input "Mitre 10 Mega Tauranga"
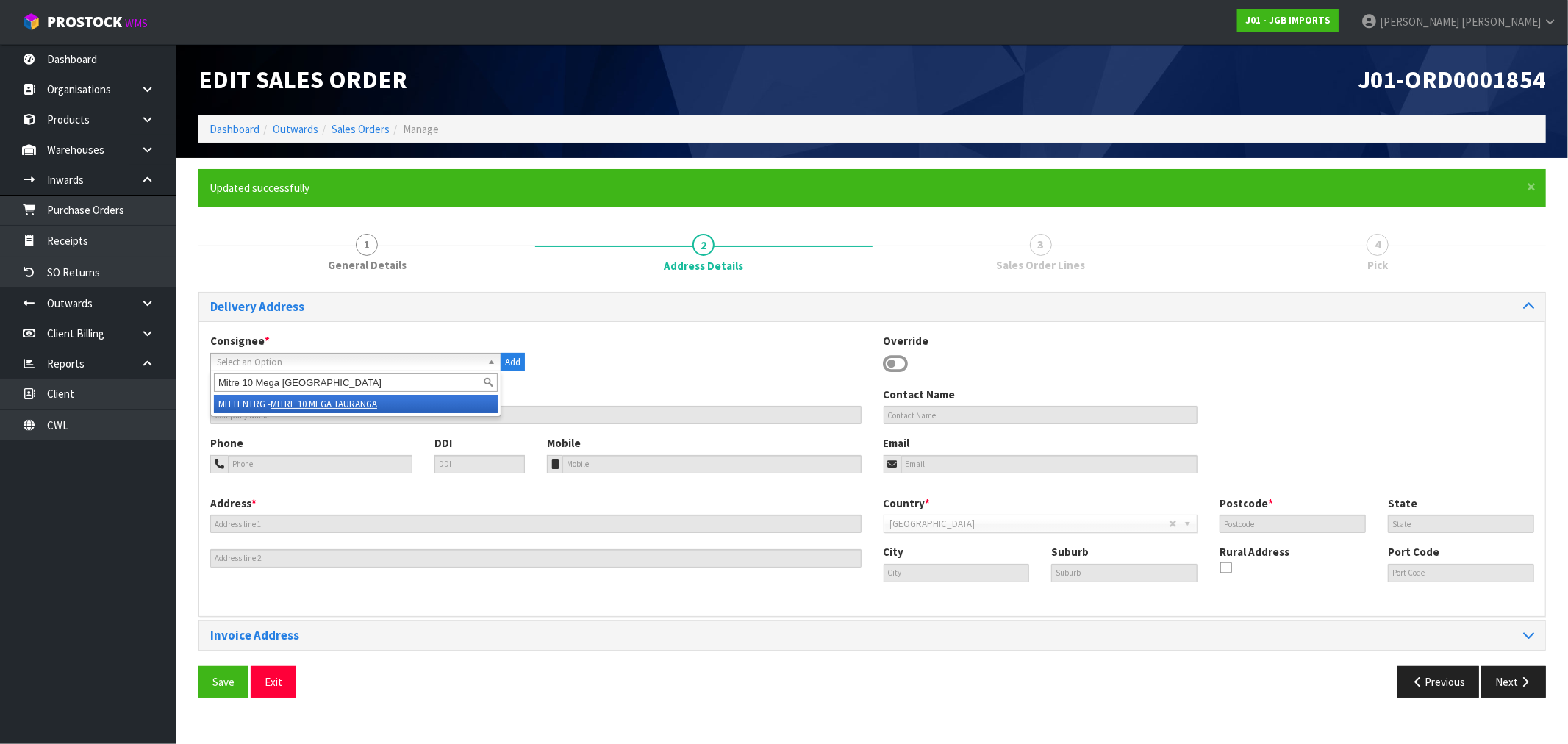
type input "Mitre 10 Mega Tauranga"
click at [307, 406] on em "MITRE 10 MEGA TAURANGA" at bounding box center [324, 404] width 107 height 12
type input "MITRE 10 MEGA TAURANGA"
type input "1066 CAMERON ROAD"
type input "3112"
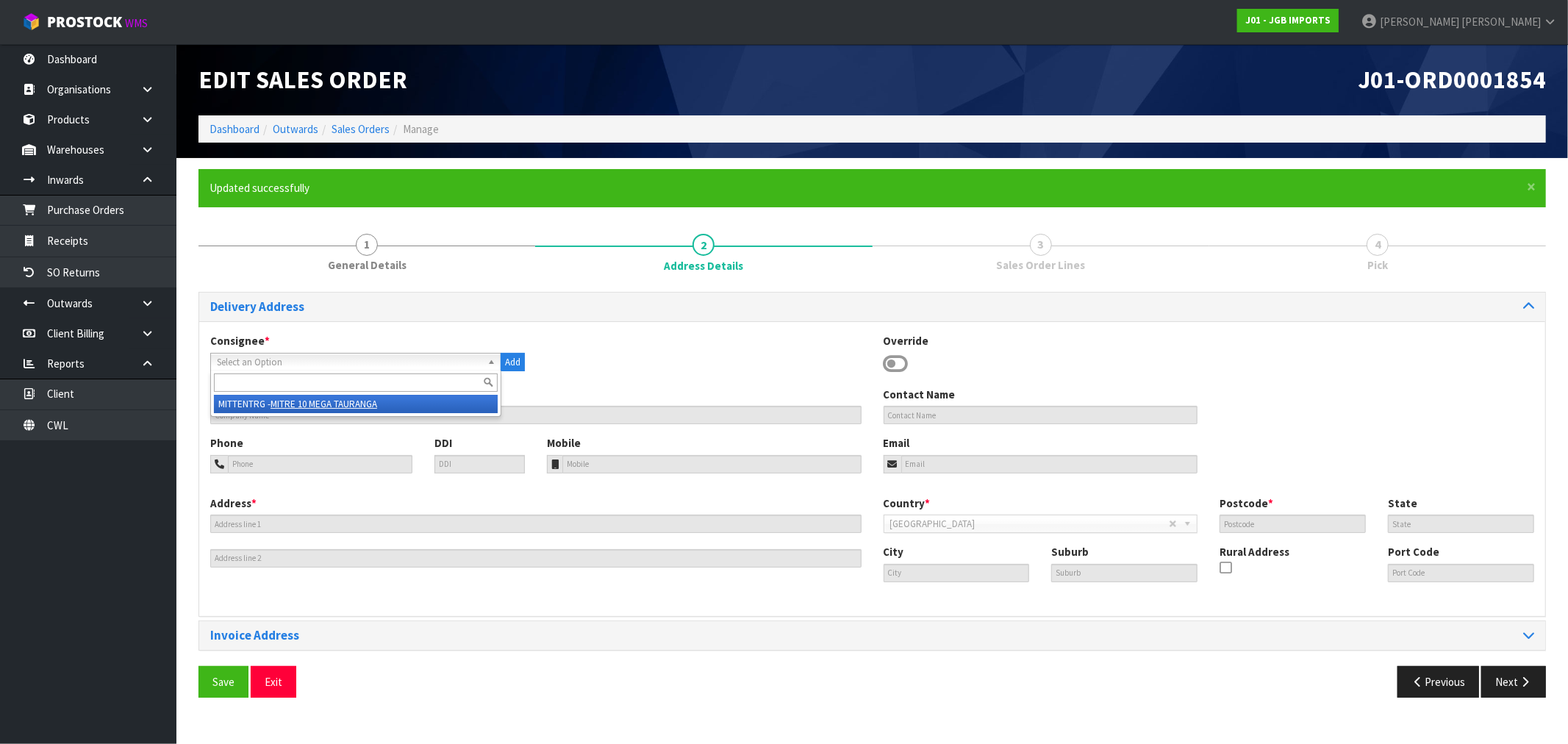
type input "BOP"
type input "TAURANGA"
type input "GATE PA"
type input "NZTRG"
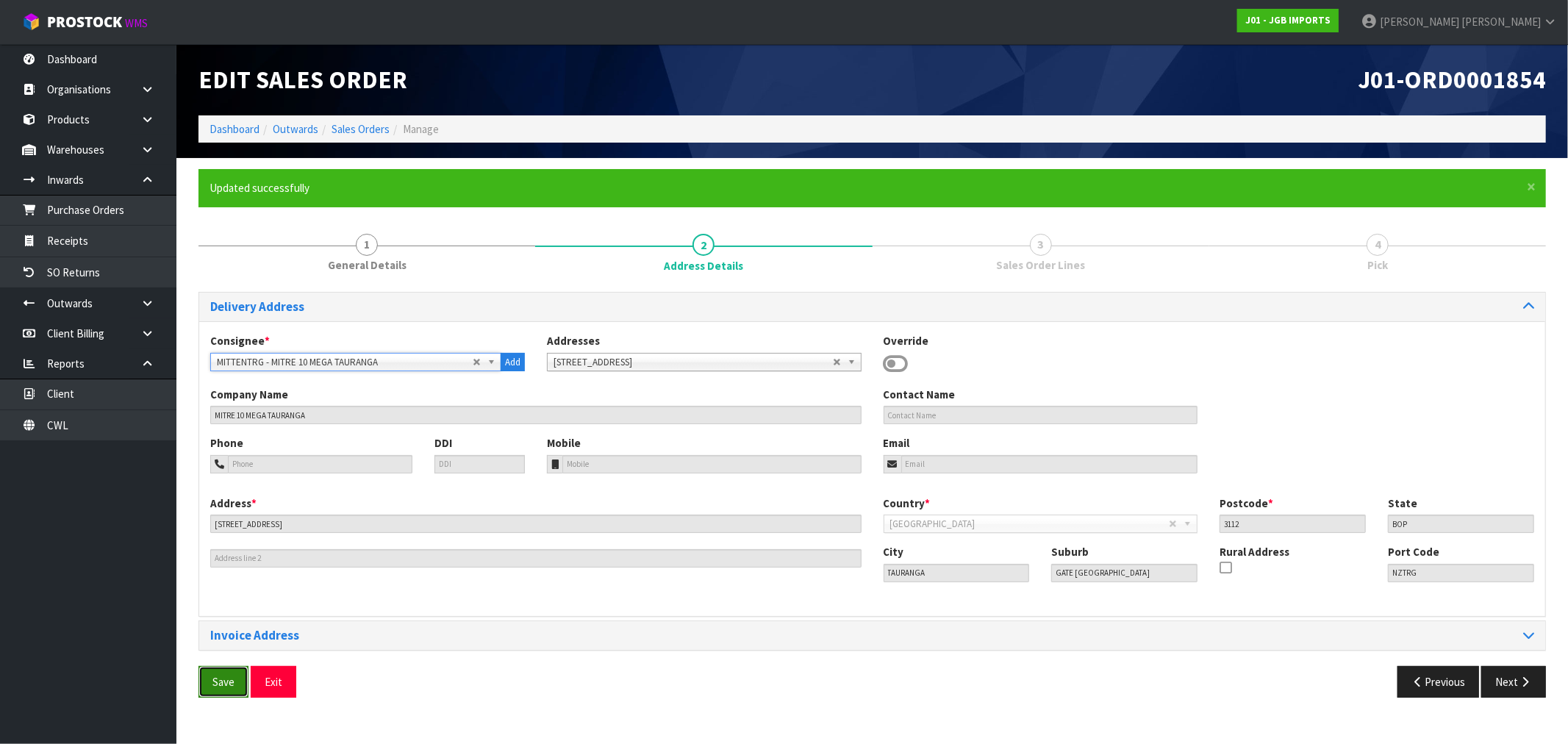
click at [222, 686] on span "Save" at bounding box center [223, 682] width 22 height 14
click at [1507, 679] on button "Next" at bounding box center [1513, 682] width 65 height 32
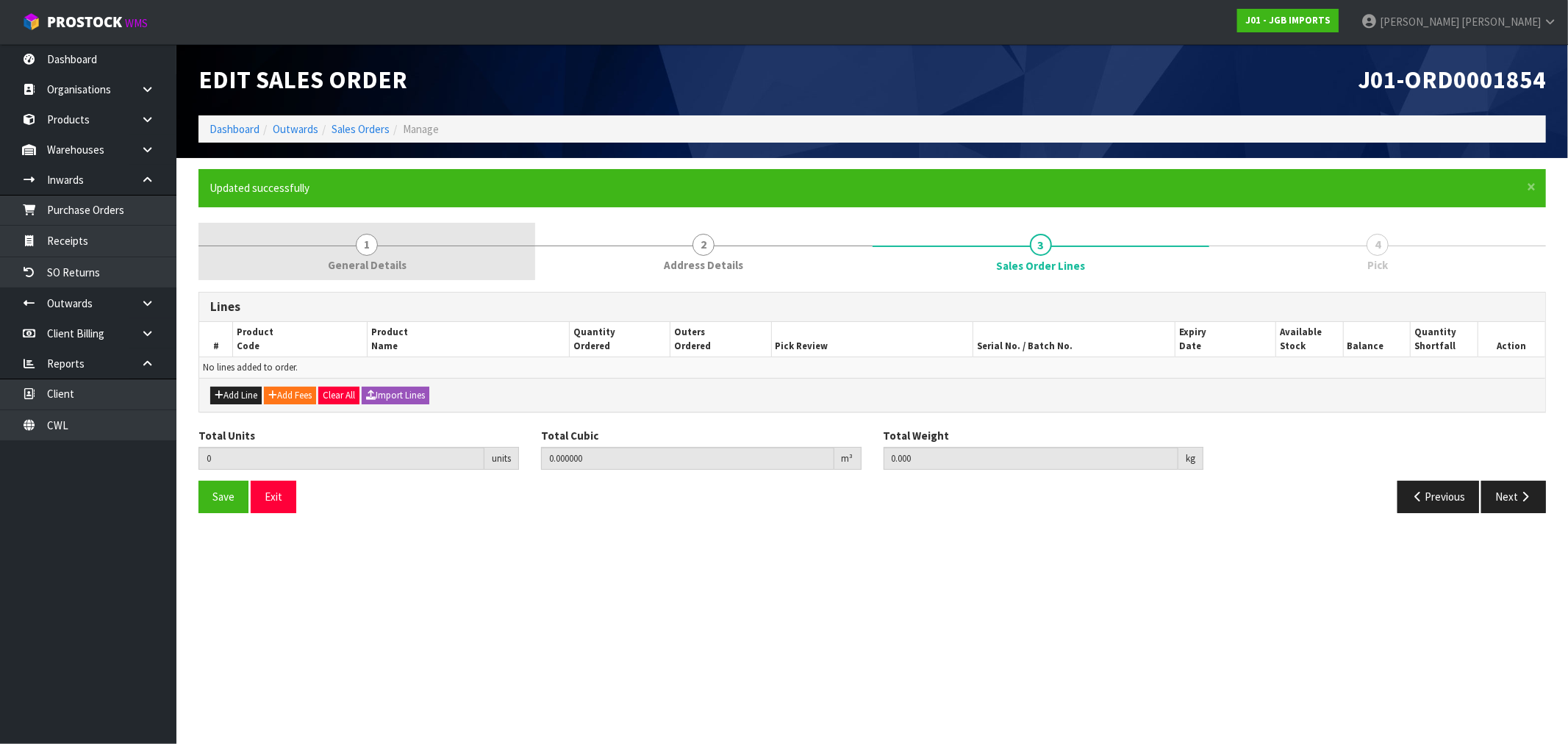
click at [362, 250] on span "1" at bounding box center [366, 244] width 22 height 22
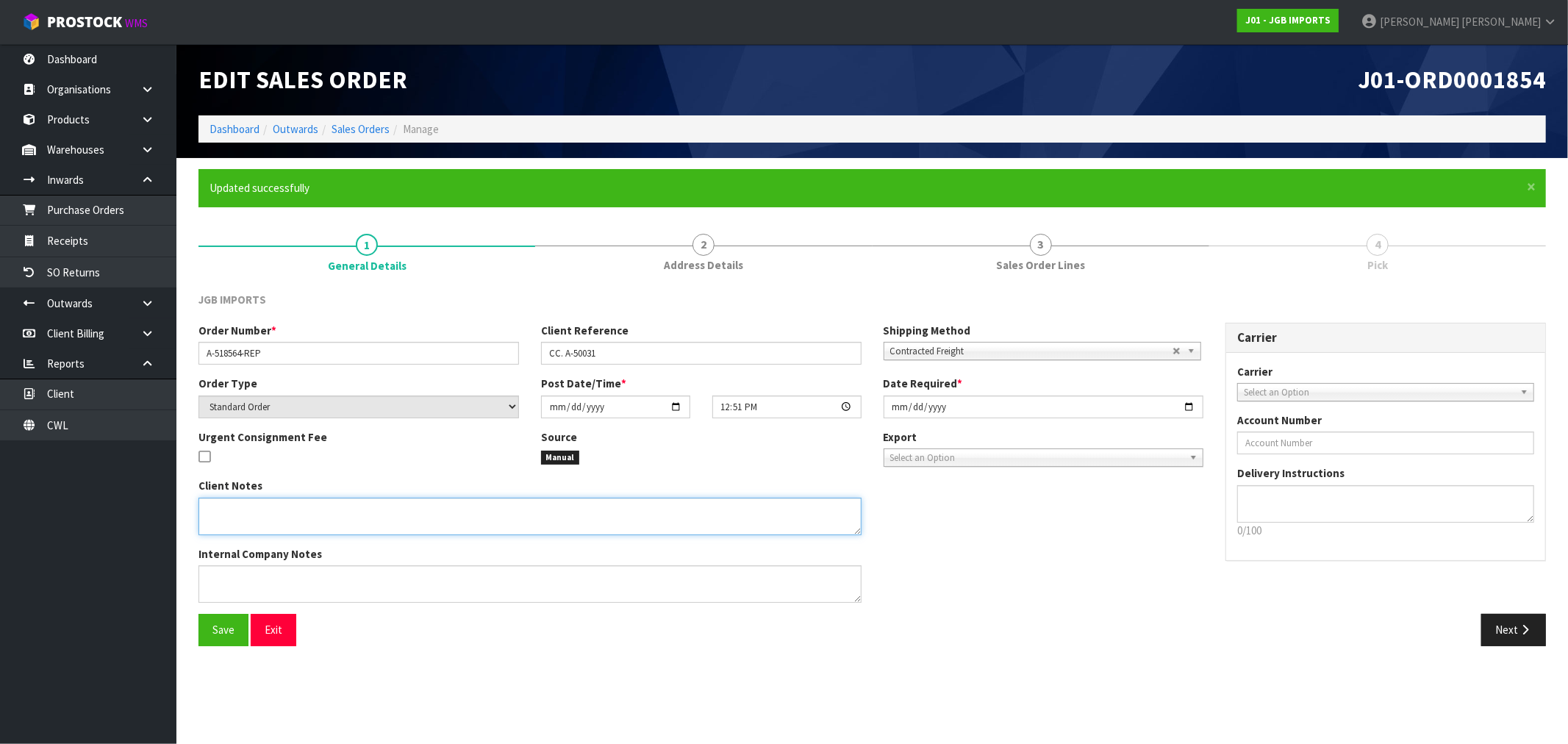
click at [276, 508] on textarea at bounding box center [530, 516] width 663 height 37
paste textarea "INV0002678"
type textarea "INV0002678"
click at [221, 629] on span "Save" at bounding box center [223, 629] width 22 height 14
click at [1520, 621] on button "Next" at bounding box center [1513, 629] width 65 height 32
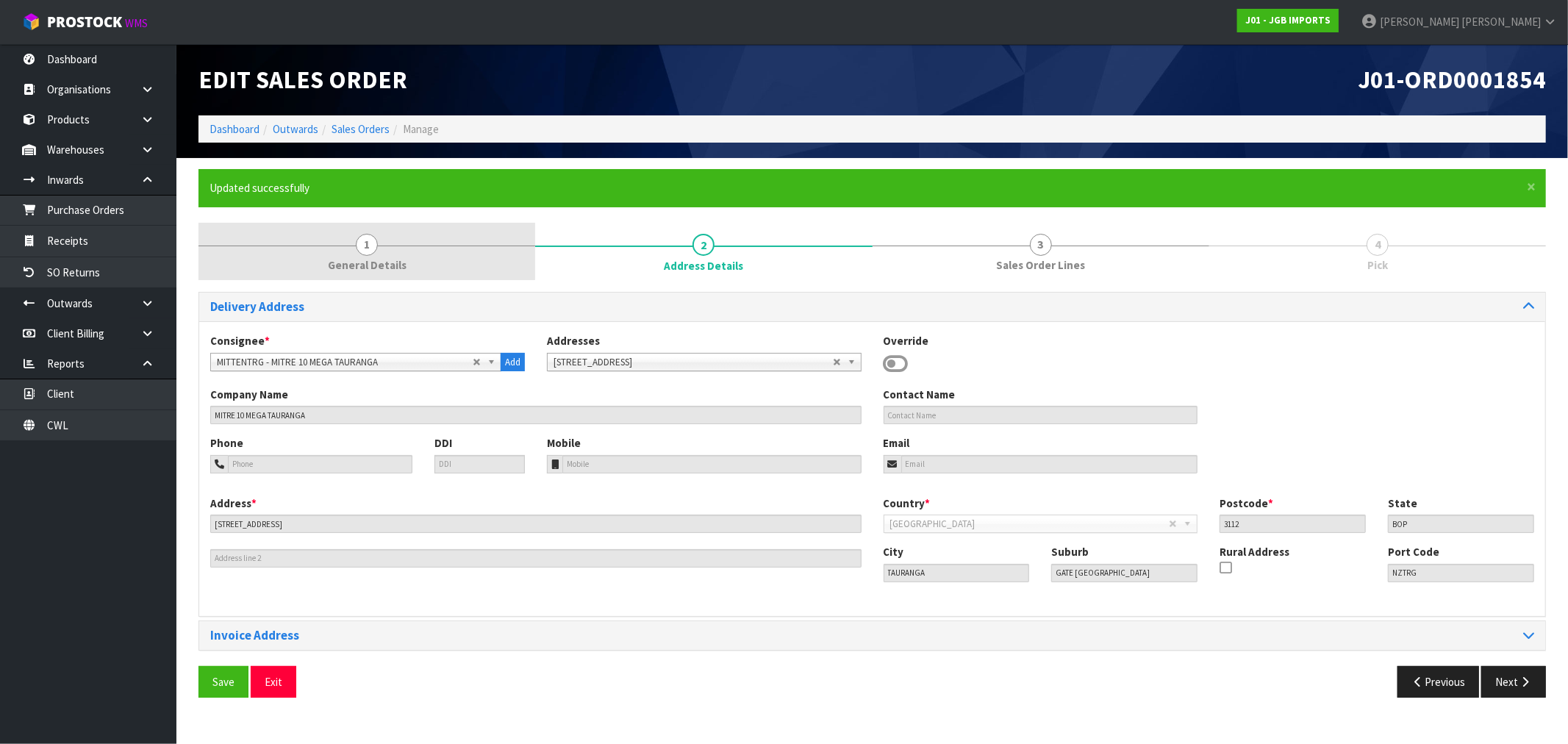
click at [376, 236] on link "1 General Details" at bounding box center [366, 252] width 337 height 58
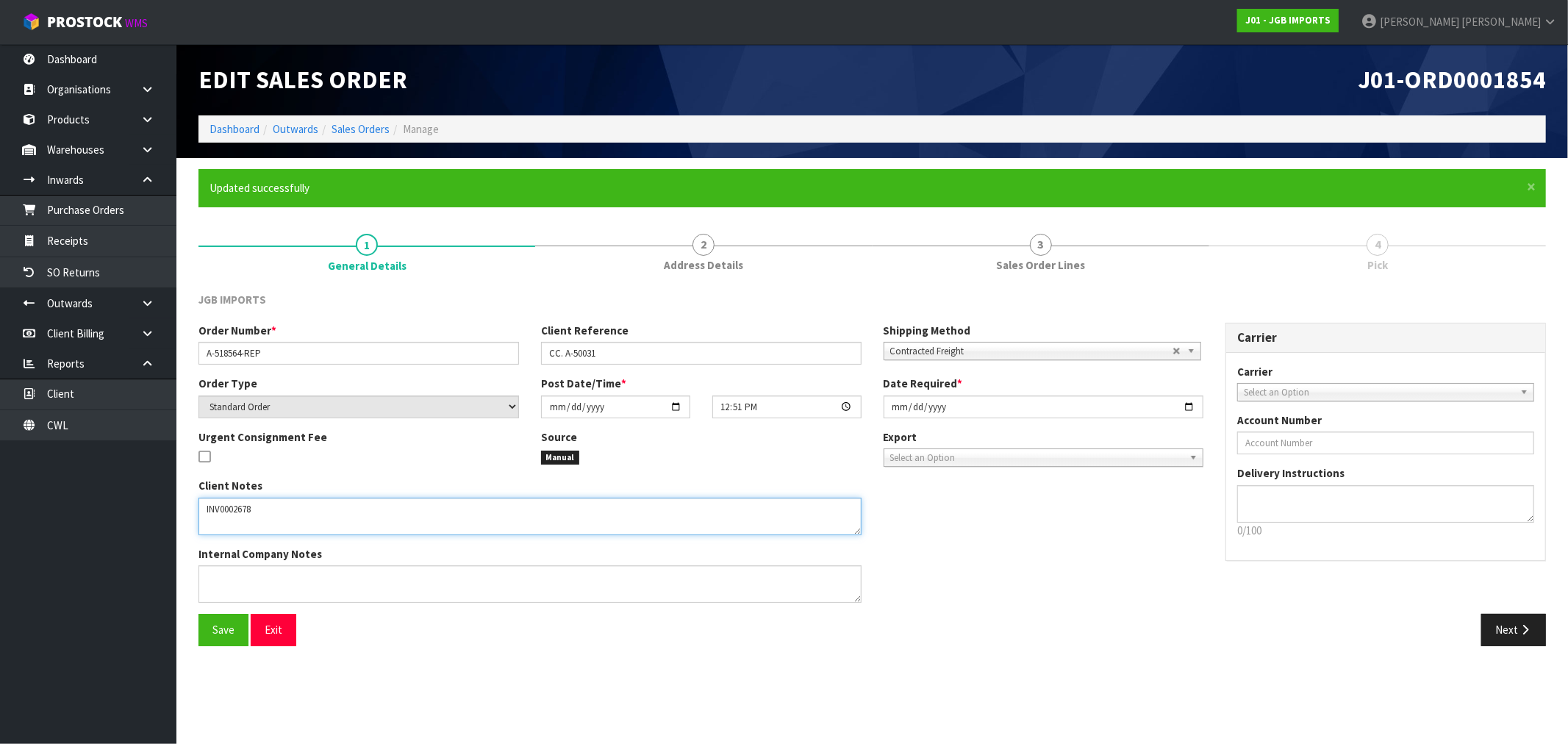
drag, startPoint x: 230, startPoint y: 510, endPoint x: 176, endPoint y: 512, distance: 54.0
click at [176, 512] on section "× Close Updated successfully 1 General Details 2 Address Details 3 Sales Order …" at bounding box center [871, 412] width 1391 height 509
click at [283, 572] on textarea at bounding box center [530, 584] width 663 height 37
click at [252, 503] on textarea at bounding box center [530, 516] width 663 height 37
paste textarea "INV0002678"
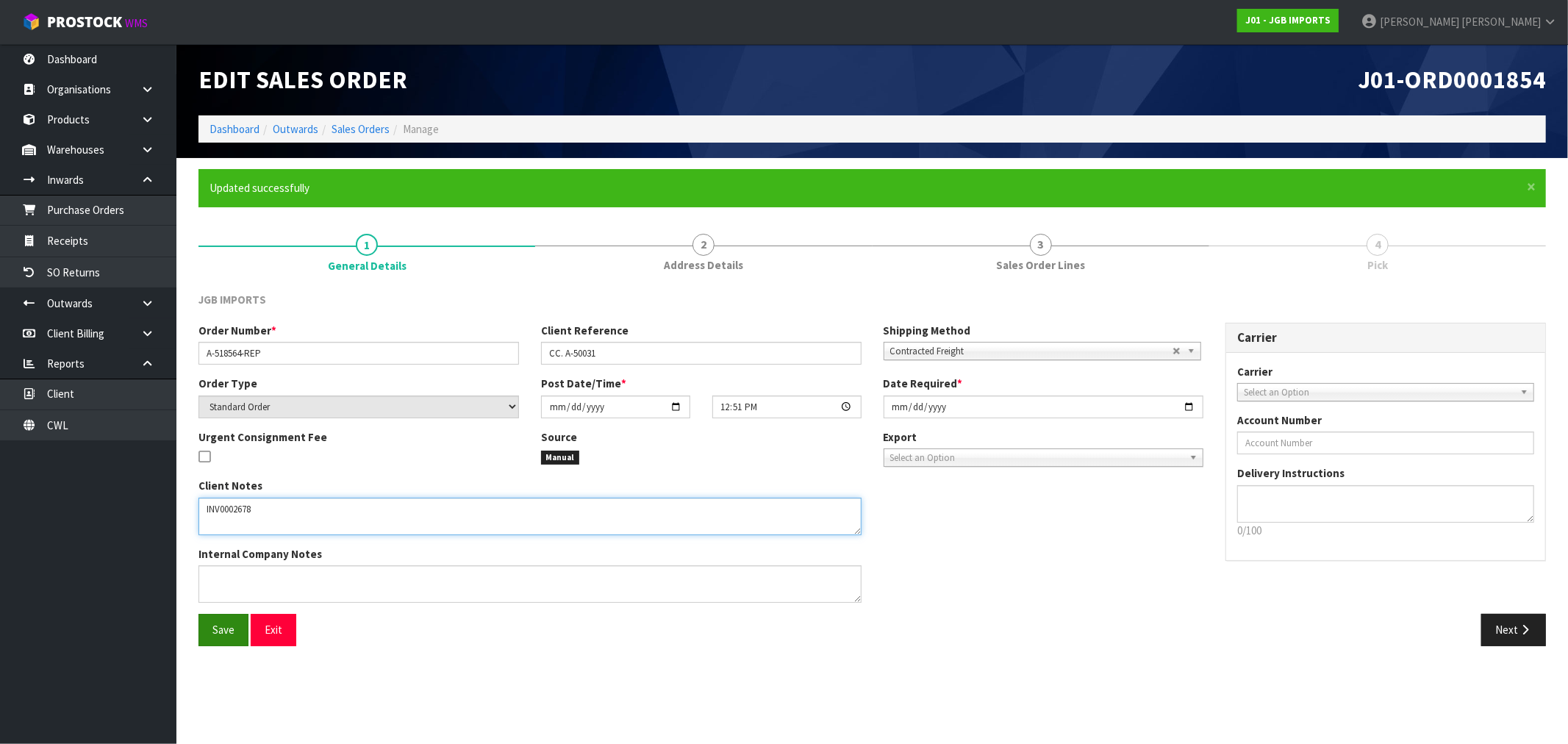
type textarea "INV0002678"
click at [231, 626] on span "Save" at bounding box center [223, 629] width 22 height 14
click at [1532, 635] on button "Next" at bounding box center [1513, 629] width 65 height 32
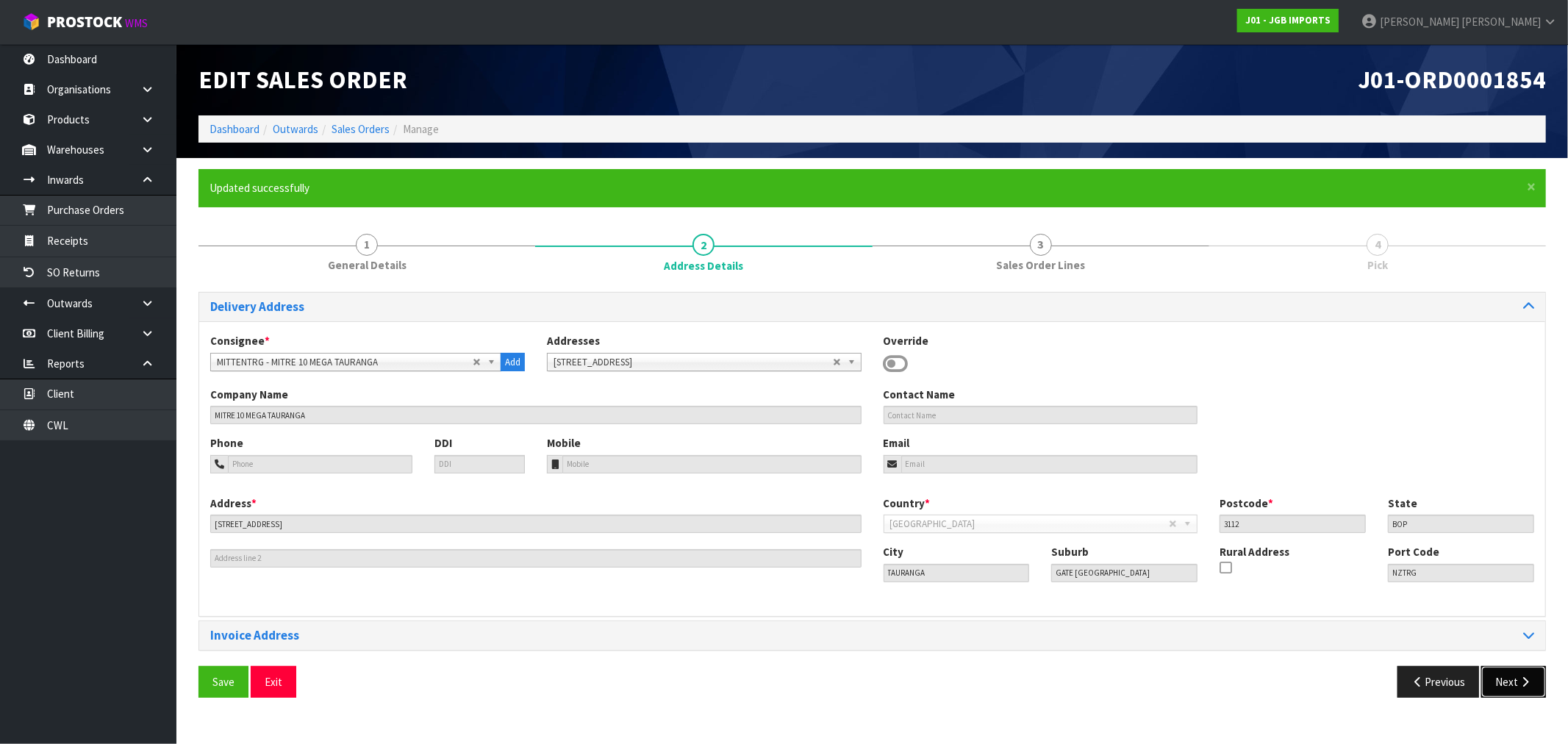
click at [1518, 682] on icon "button" at bounding box center [1525, 682] width 14 height 11
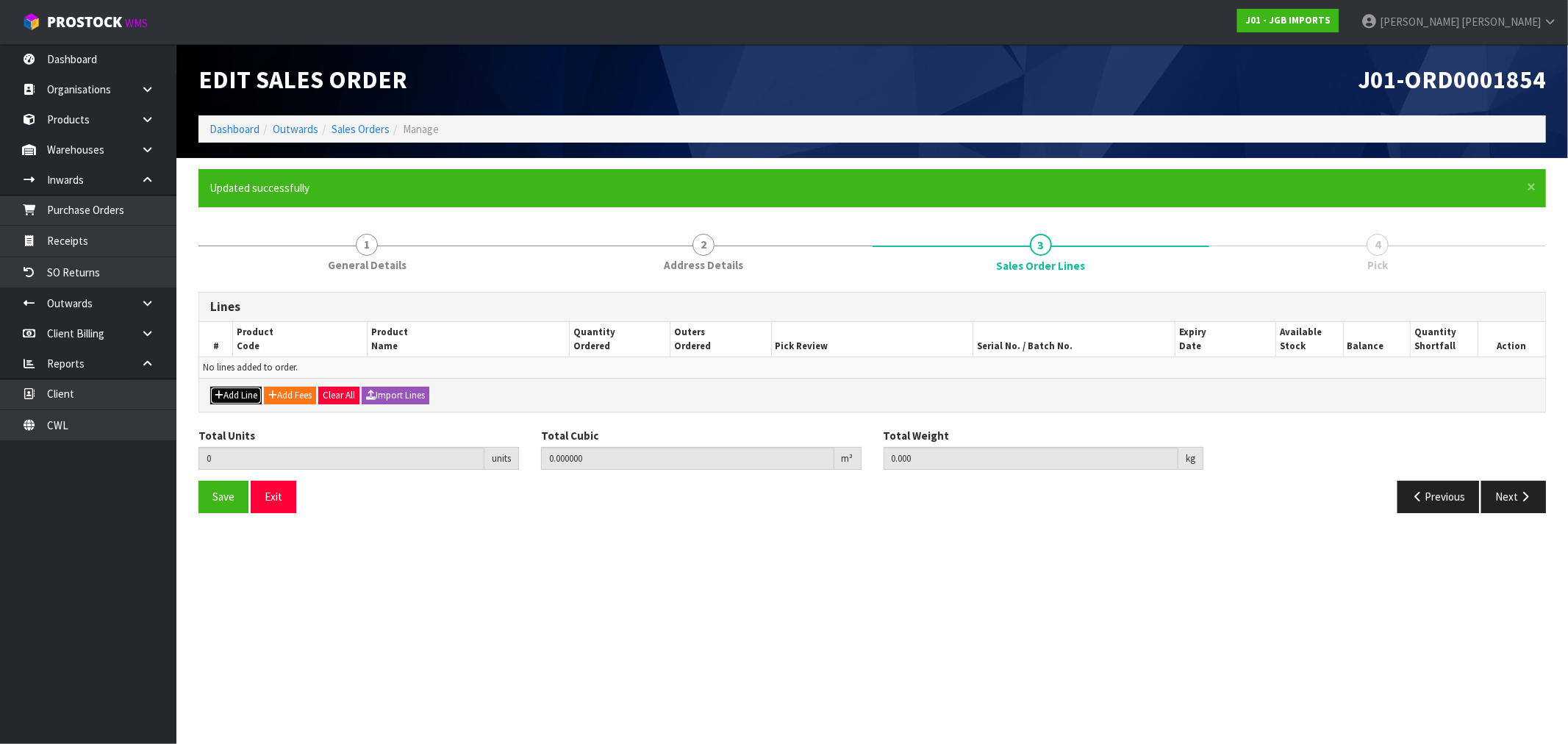
click at [214, 388] on button "Add Line" at bounding box center [236, 396] width 52 height 18
type input "0"
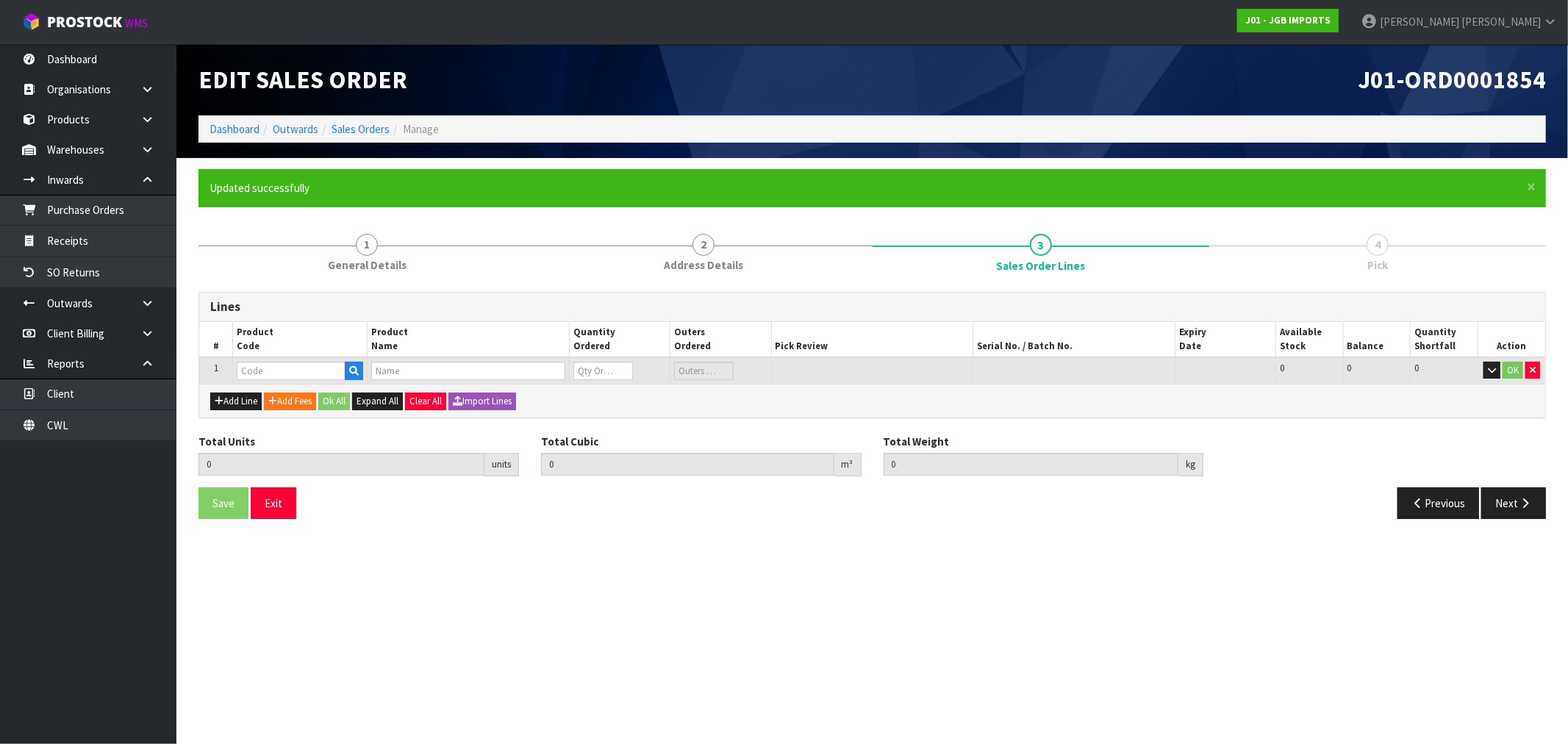
click at [231, 410] on div "Add Line Add Fees Ok All Expand All Clear All Import Lines" at bounding box center [872, 400] width 1346 height 33
click at [233, 398] on button "Add Line" at bounding box center [236, 402] width 52 height 18
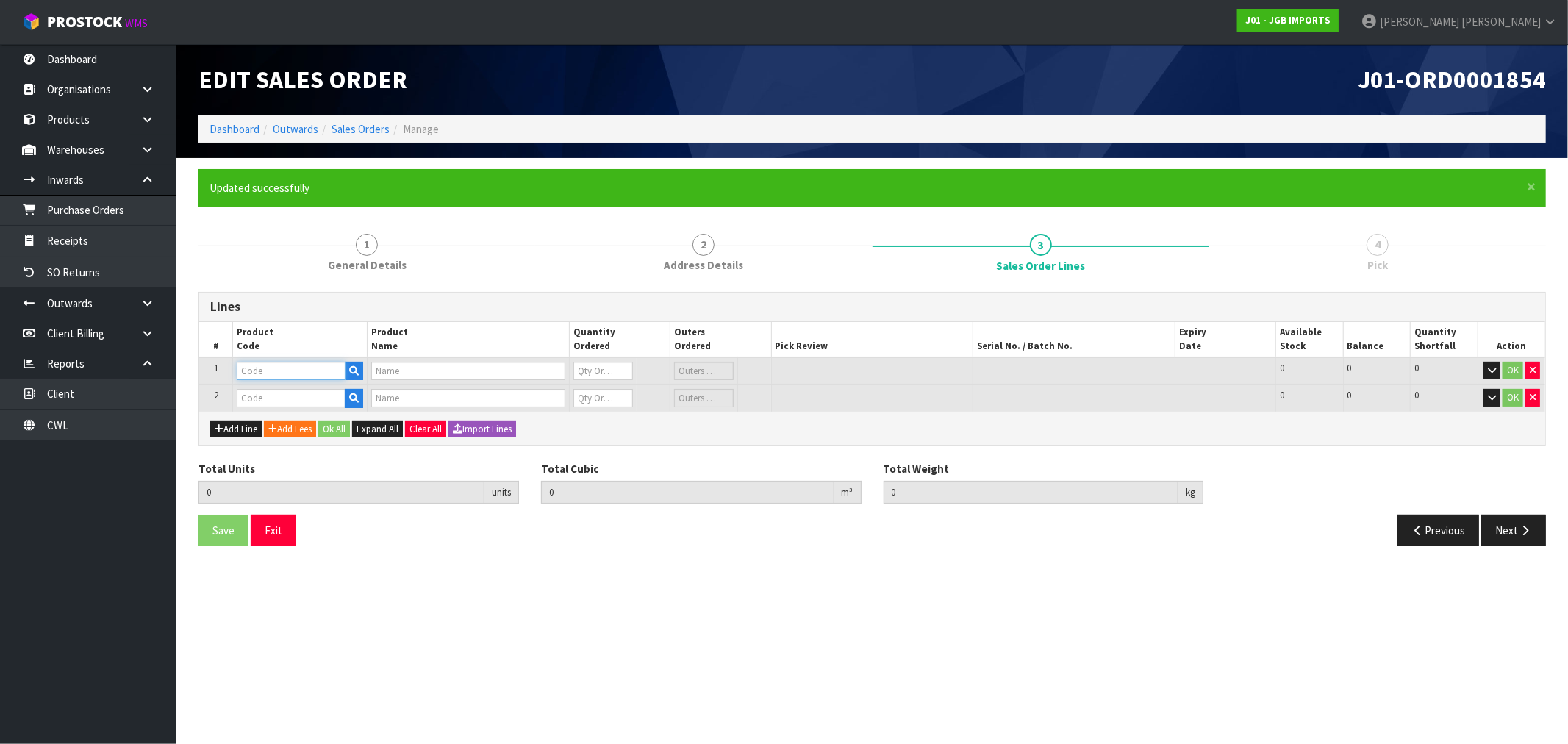
click at [269, 365] on input "text" at bounding box center [291, 371] width 108 height 19
paste input "F8658S"
type input "F8658S"
type input "STINGRAY"
type input "0"
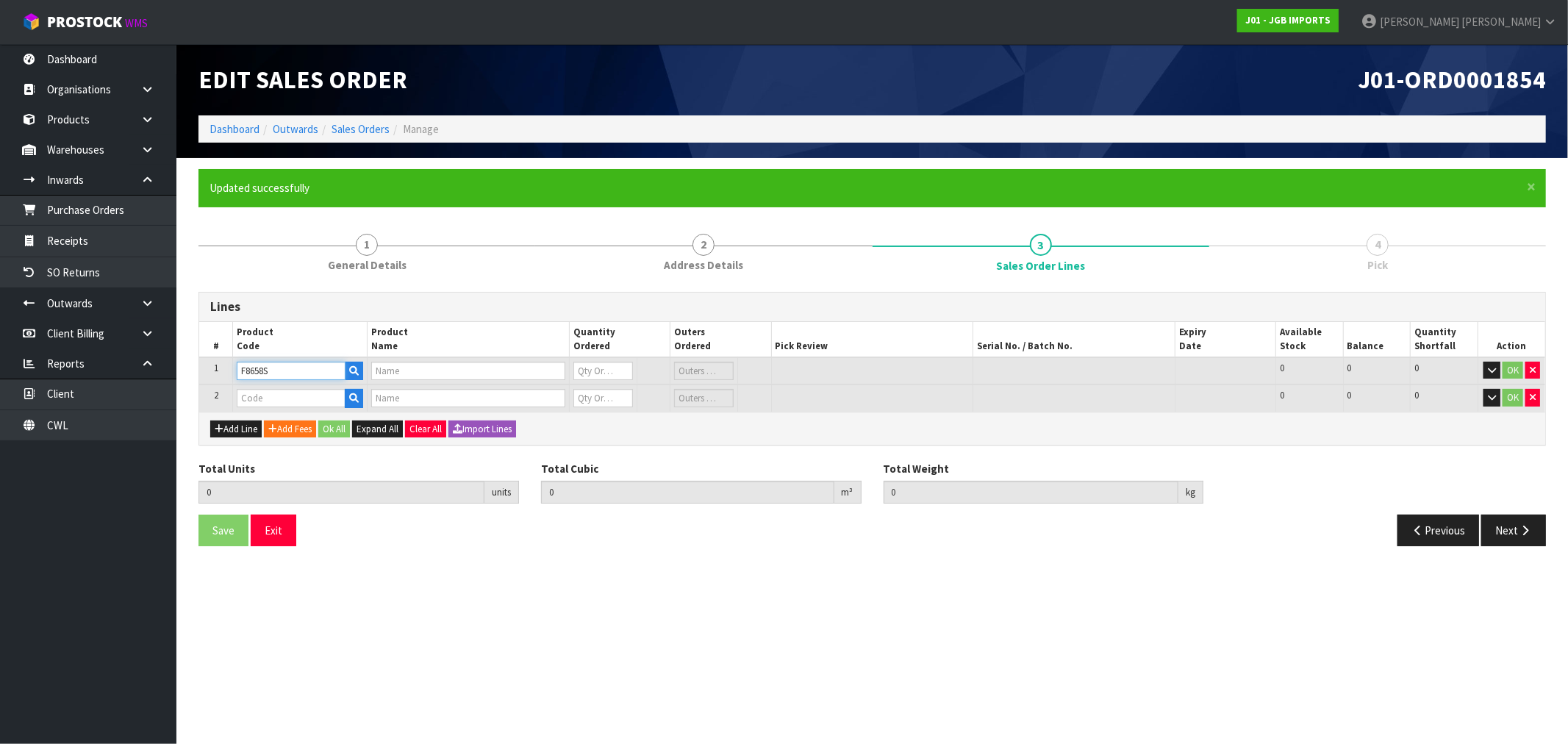
type input "0"
type input "F8658S"
type input "2"
click at [324, 397] on input "text" at bounding box center [291, 397] width 108 height 19
paste input "JGB1404"
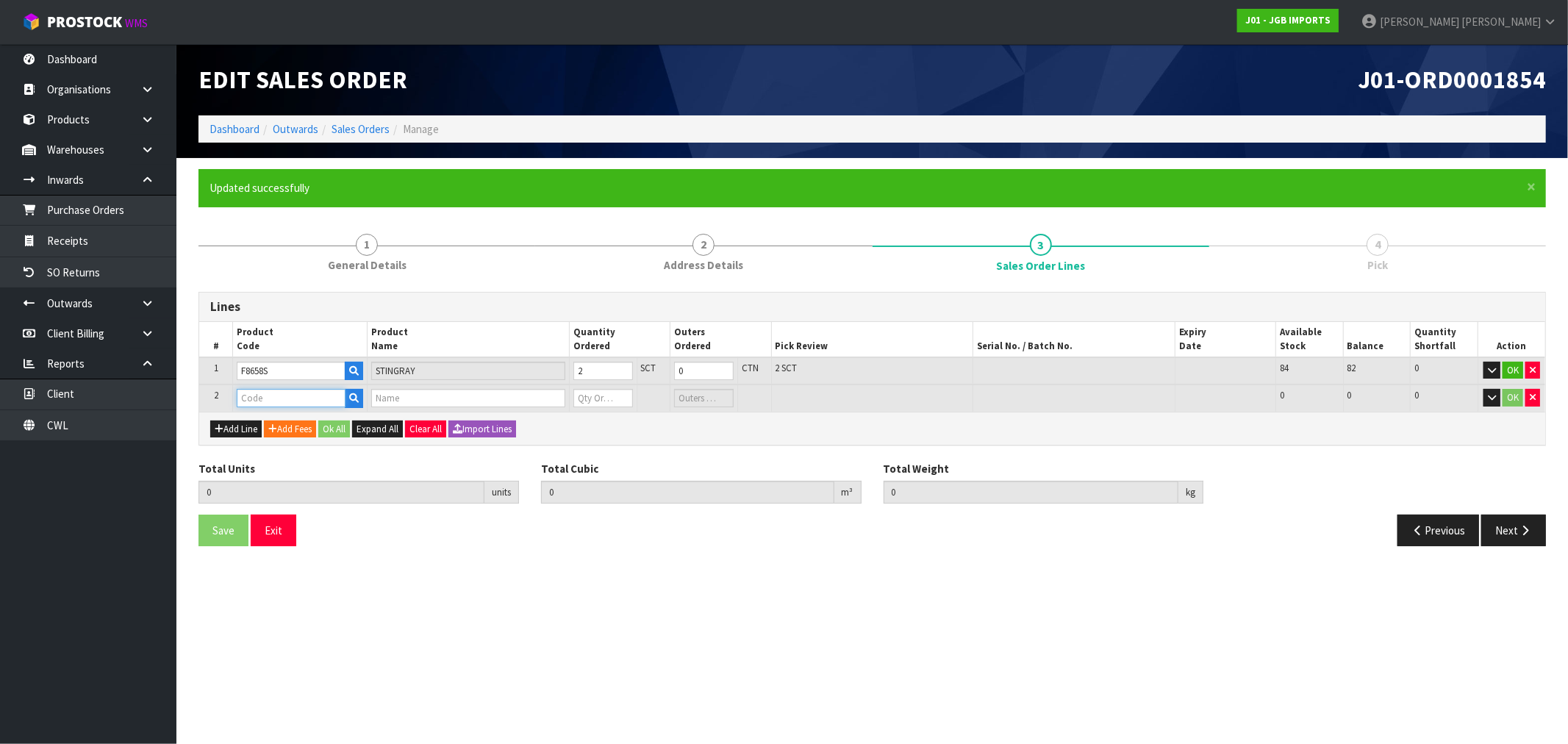
type input "JGB1404"
type input "2"
type input "0.001568"
type input "0.6"
type input "GREEN VASE"
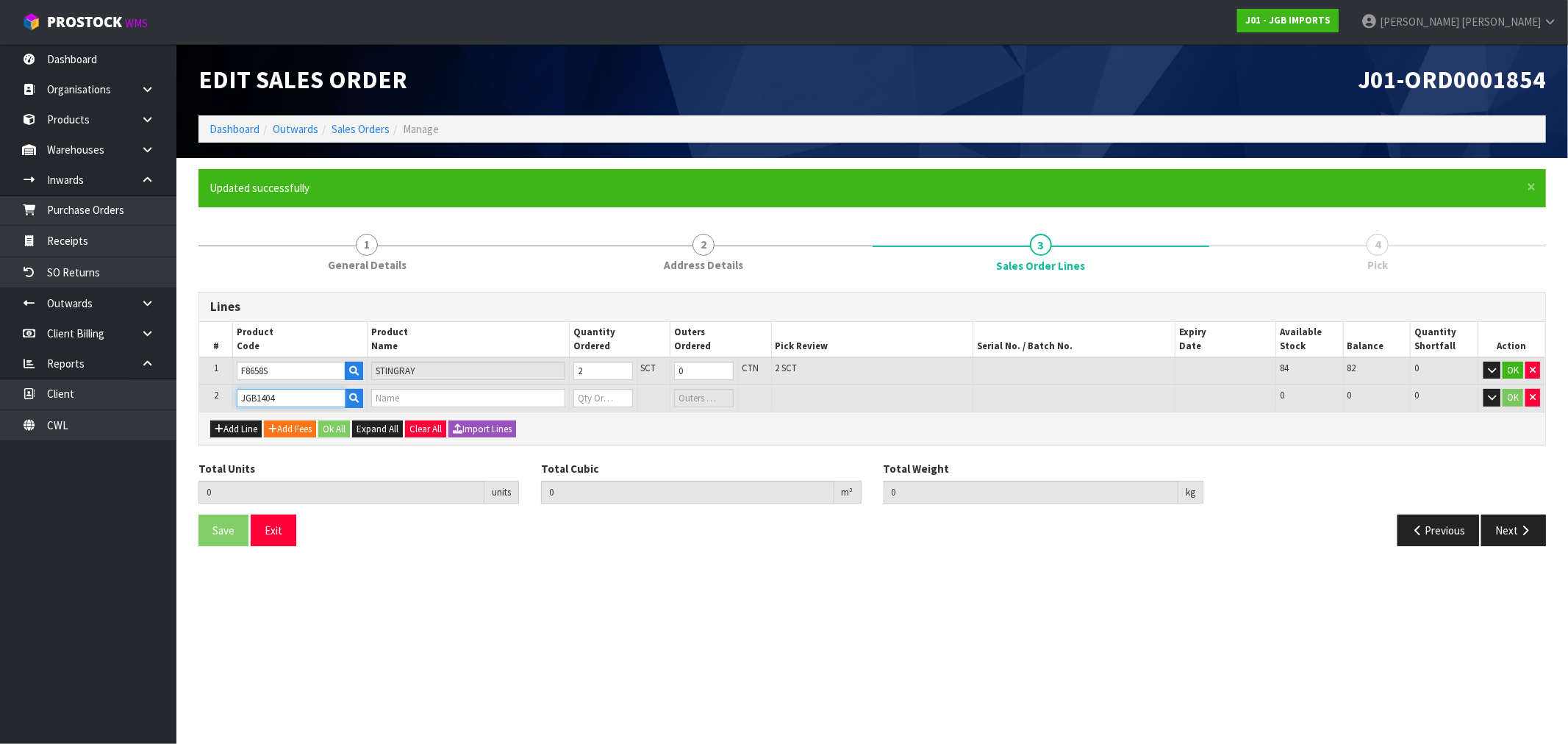
type input "0"
type input "JGB1404"
type input "3"
type input "0.004288"
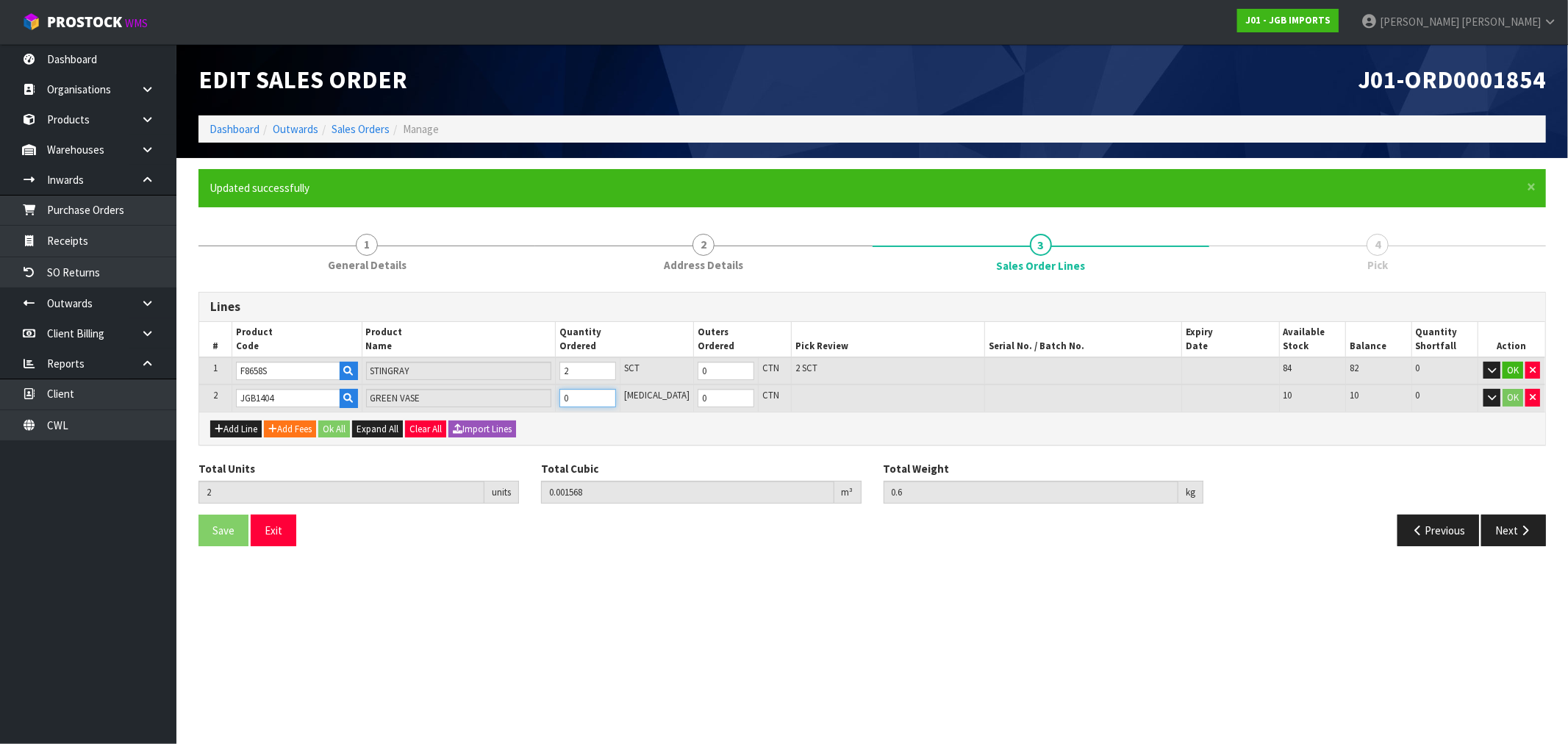
type input "1.86"
type input "1"
click at [246, 420] on button "Add Line" at bounding box center [236, 429] width 52 height 18
type input "0"
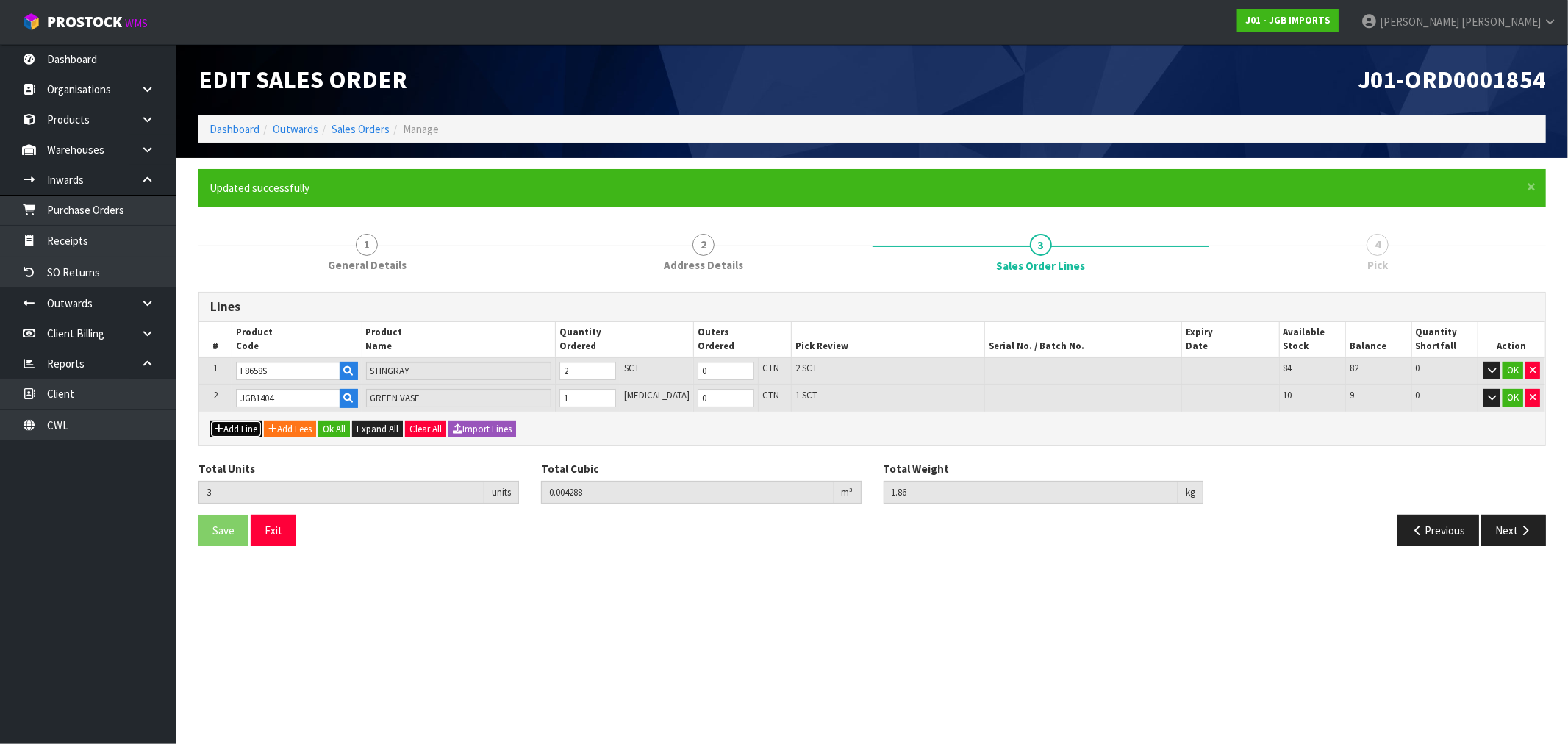
type input "0"
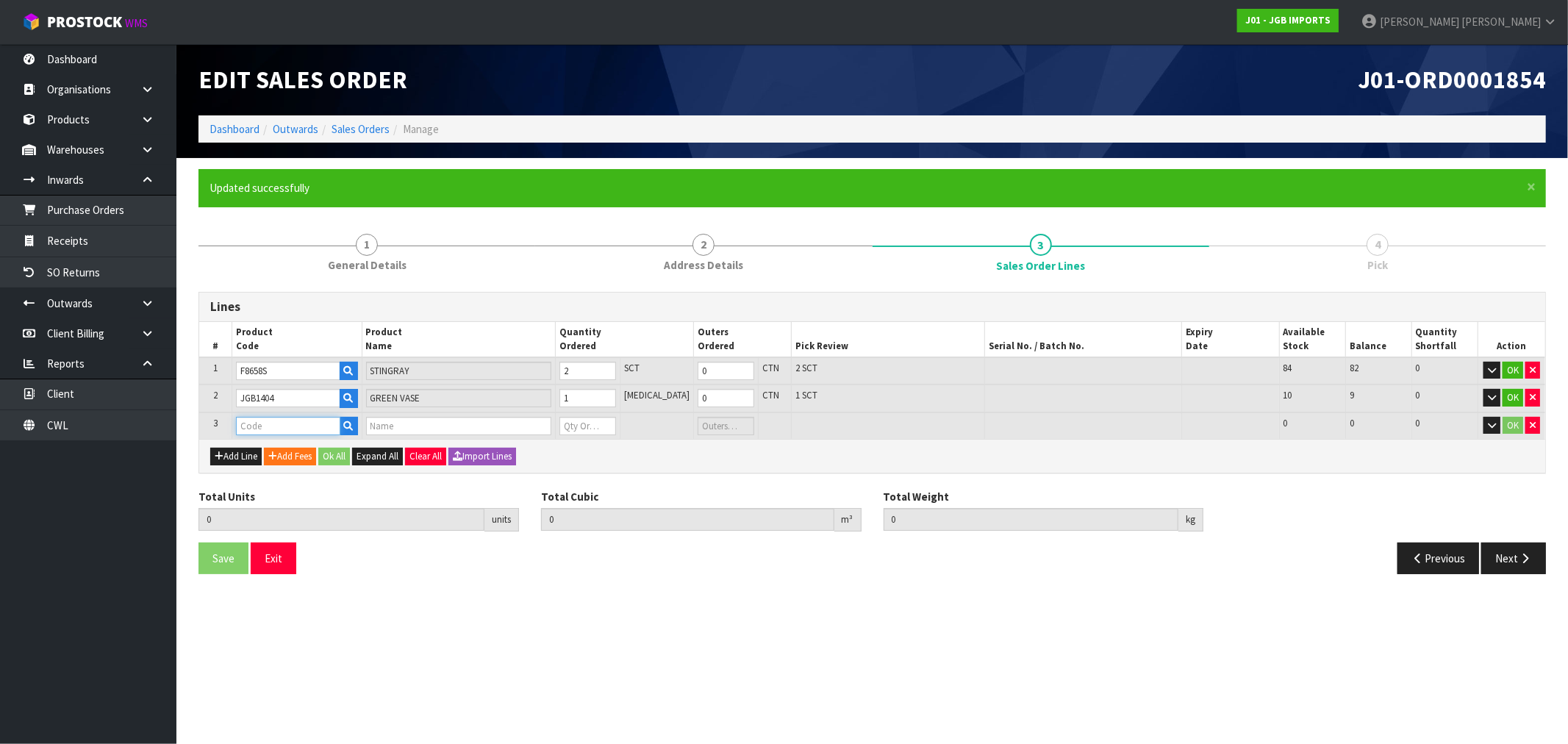
click at [267, 423] on input "text" at bounding box center [287, 426] width 104 height 19
paste input "JGB4330"
type input "JGB4330"
type input "3"
type input "0.004288"
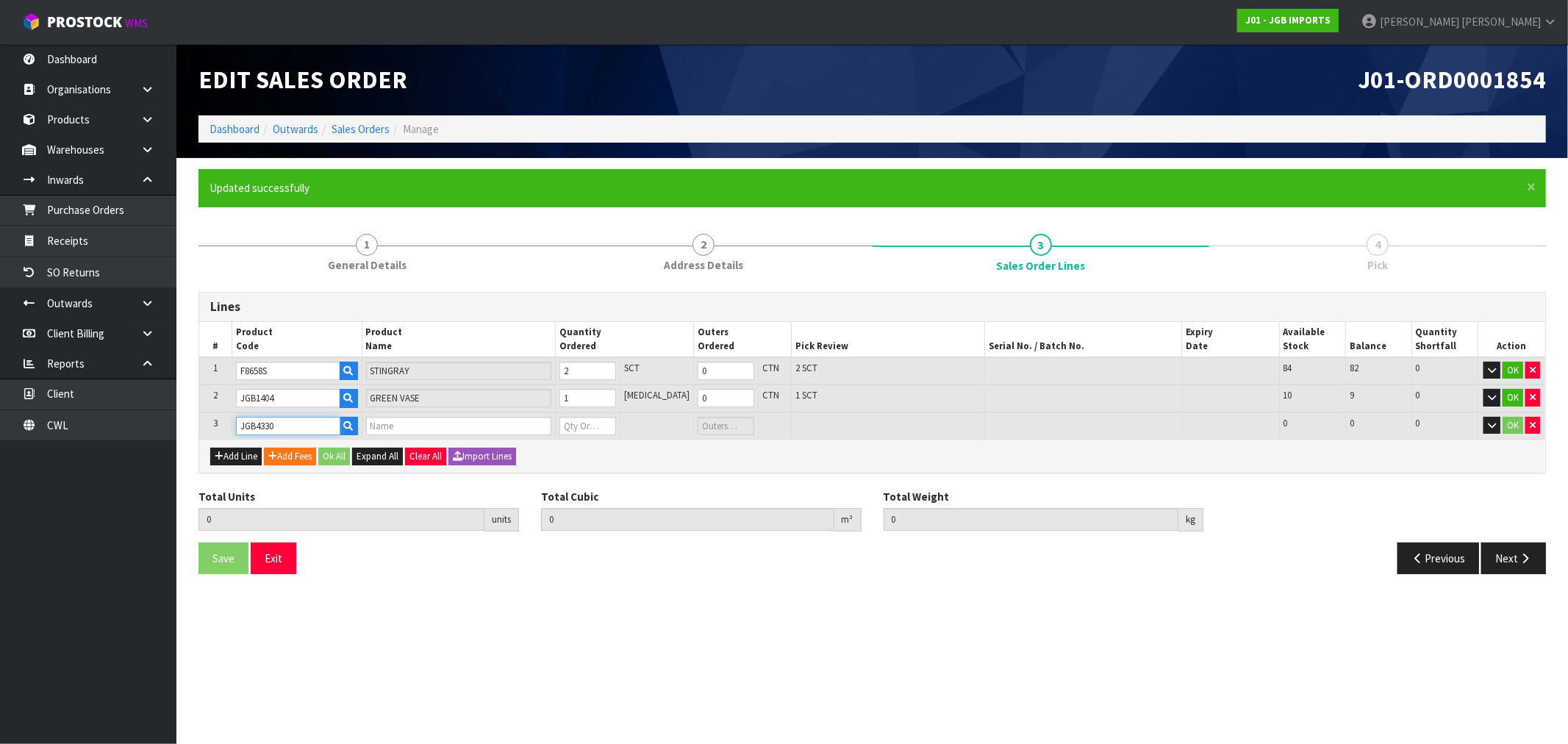
type input "1.86"
type input "LARGE ROUND TEA CUP LAVENDER IN CAN"
type input "0"
type input "JGB4330"
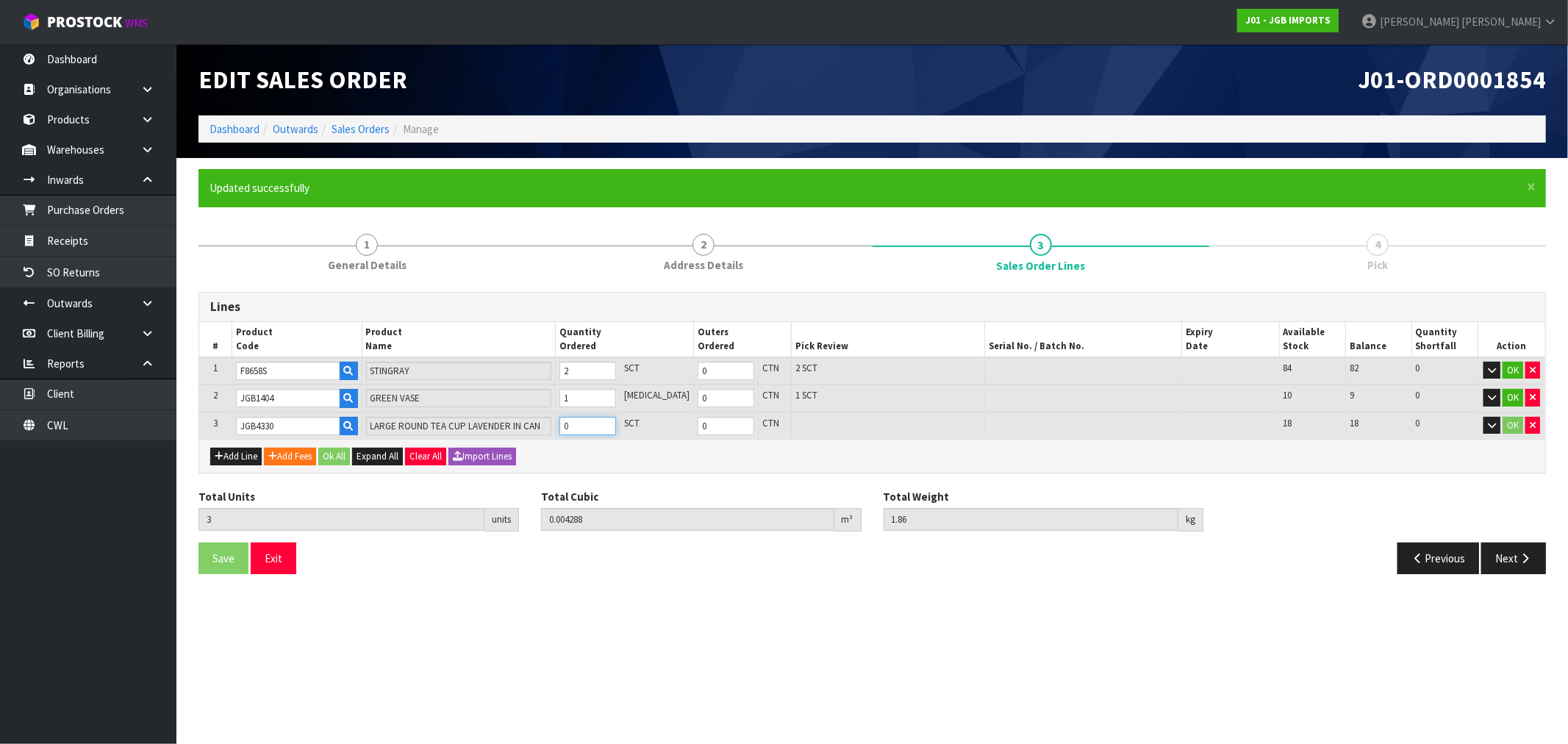
type input "4"
type input "0.015763"
type input "3.81"
type input "1"
click at [328, 452] on button "Ok All" at bounding box center [334, 457] width 32 height 18
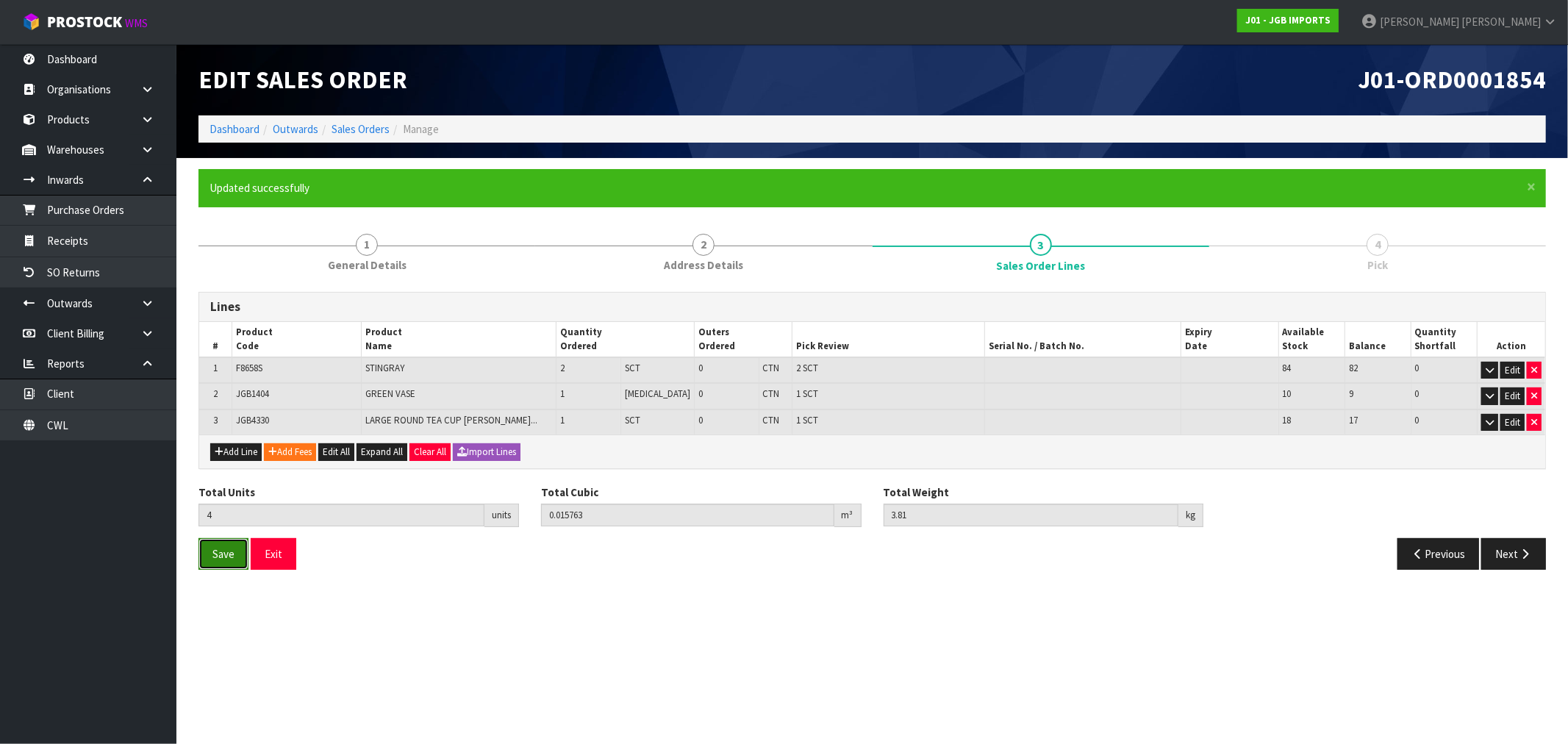
click at [232, 553] on span "Save" at bounding box center [223, 554] width 22 height 14
click at [1514, 553] on button "Next" at bounding box center [1513, 554] width 65 height 32
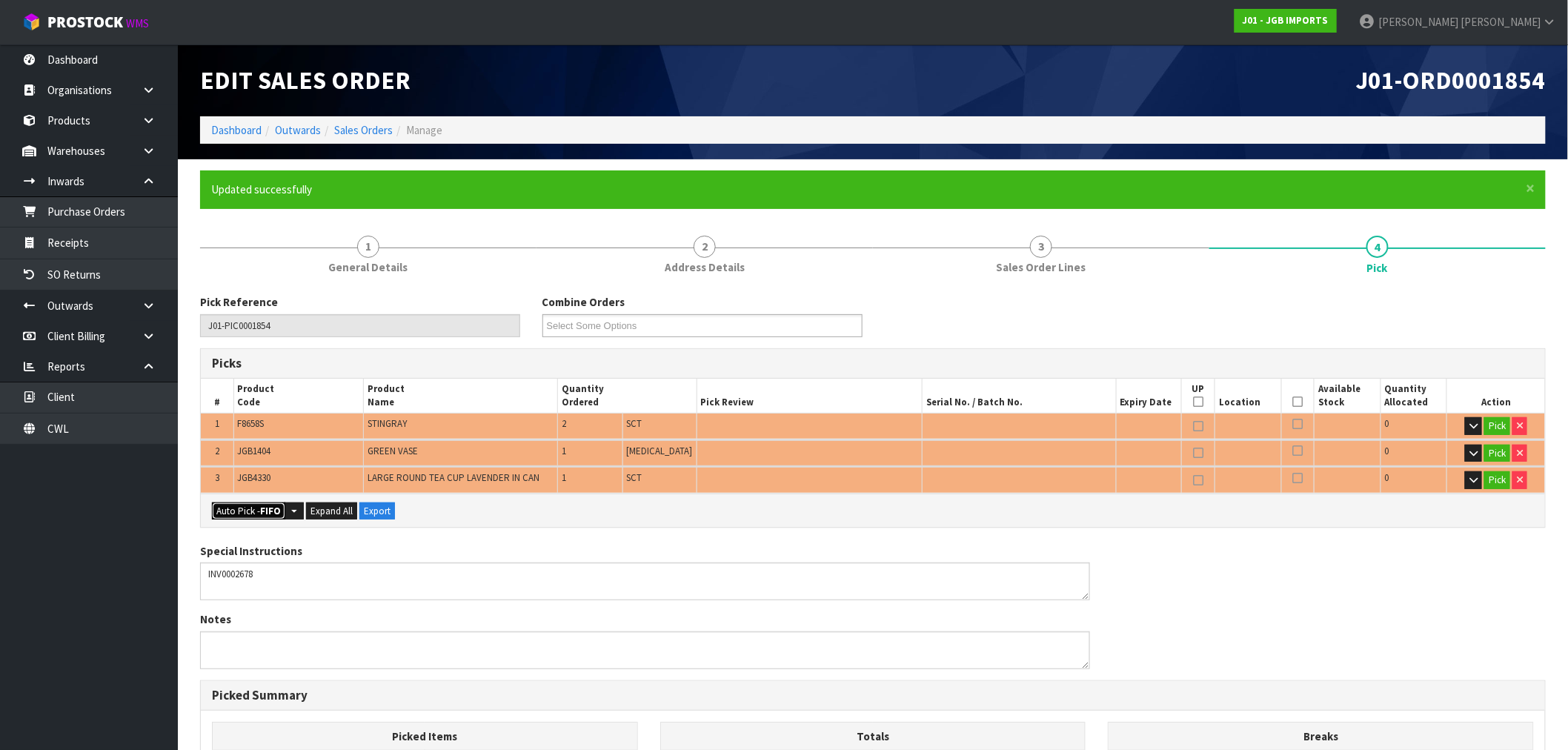
click at [253, 503] on button "Auto Pick - FIFO" at bounding box center [249, 512] width 73 height 18
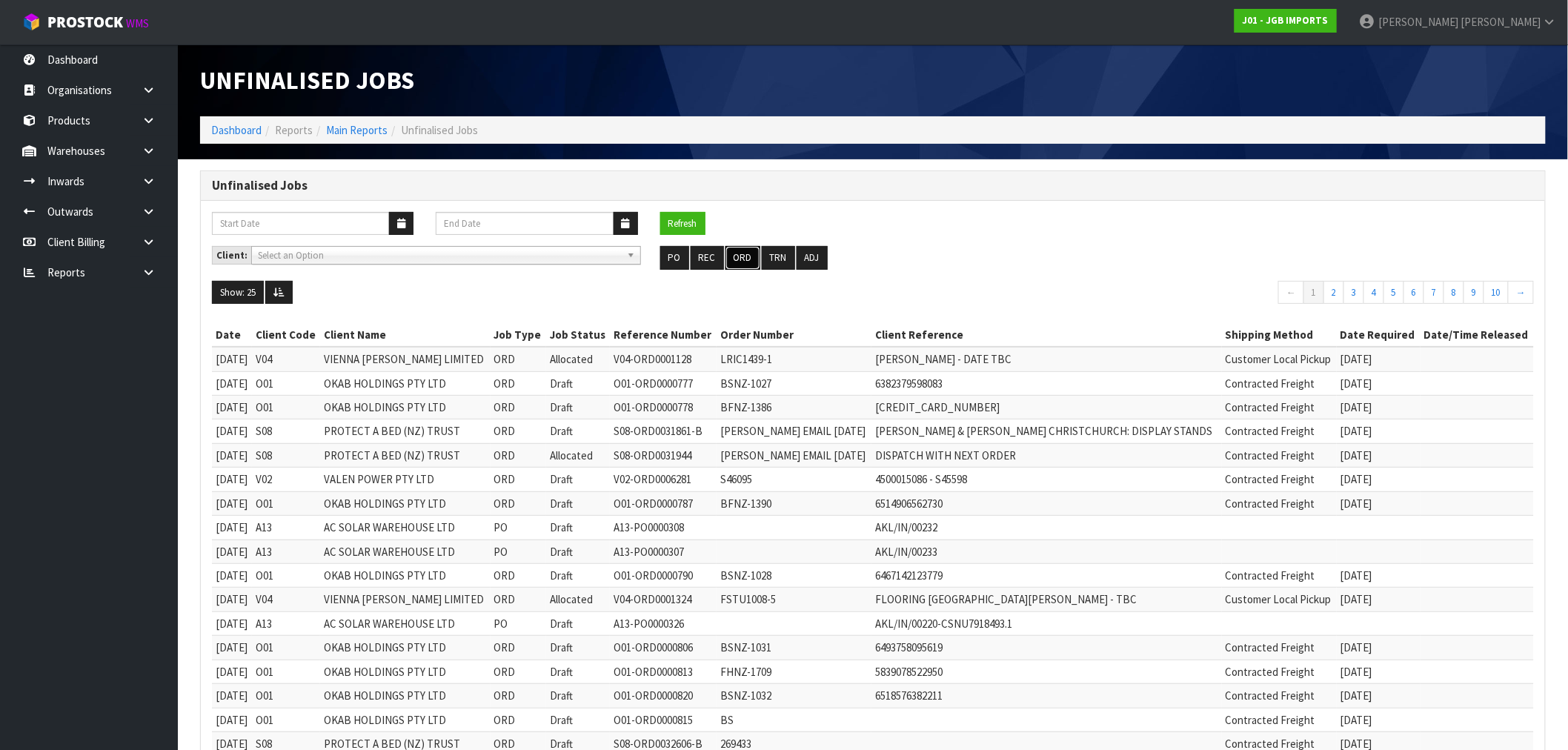
click at [747, 260] on button "ORD" at bounding box center [743, 258] width 35 height 23
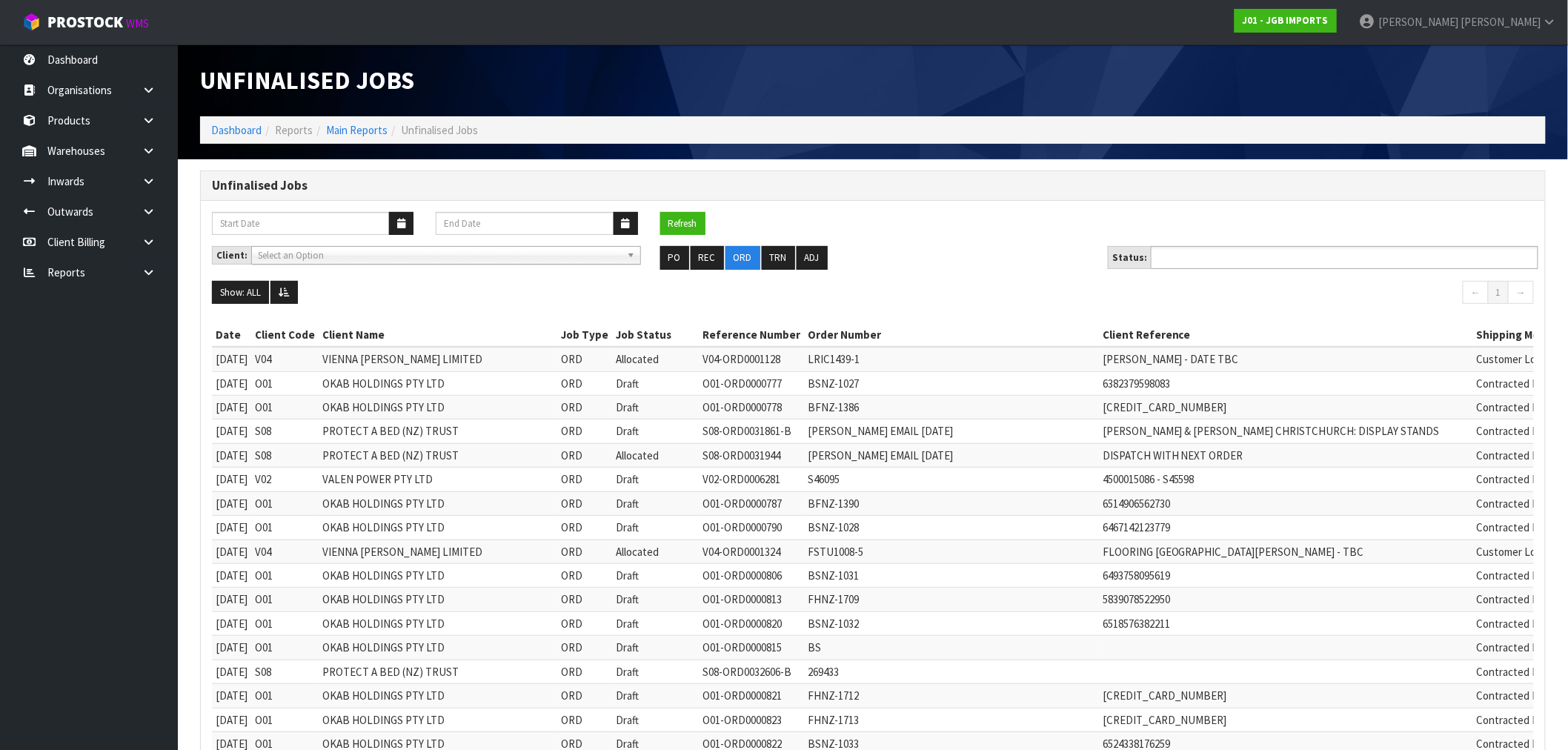
click at [1332, 257] on ul at bounding box center [1344, 258] width 387 height 23
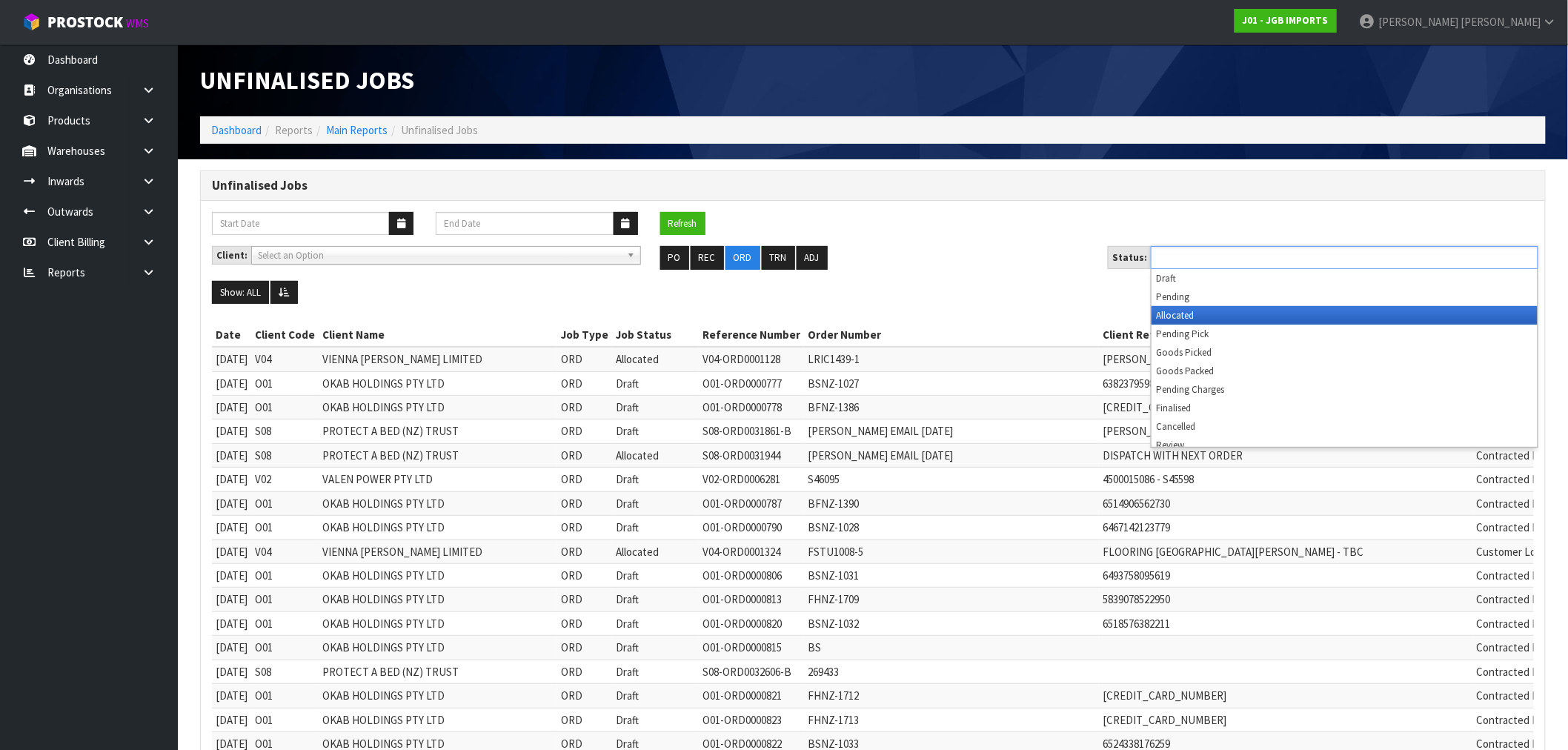
click at [1261, 313] on li "Allocated" at bounding box center [1344, 315] width 386 height 19
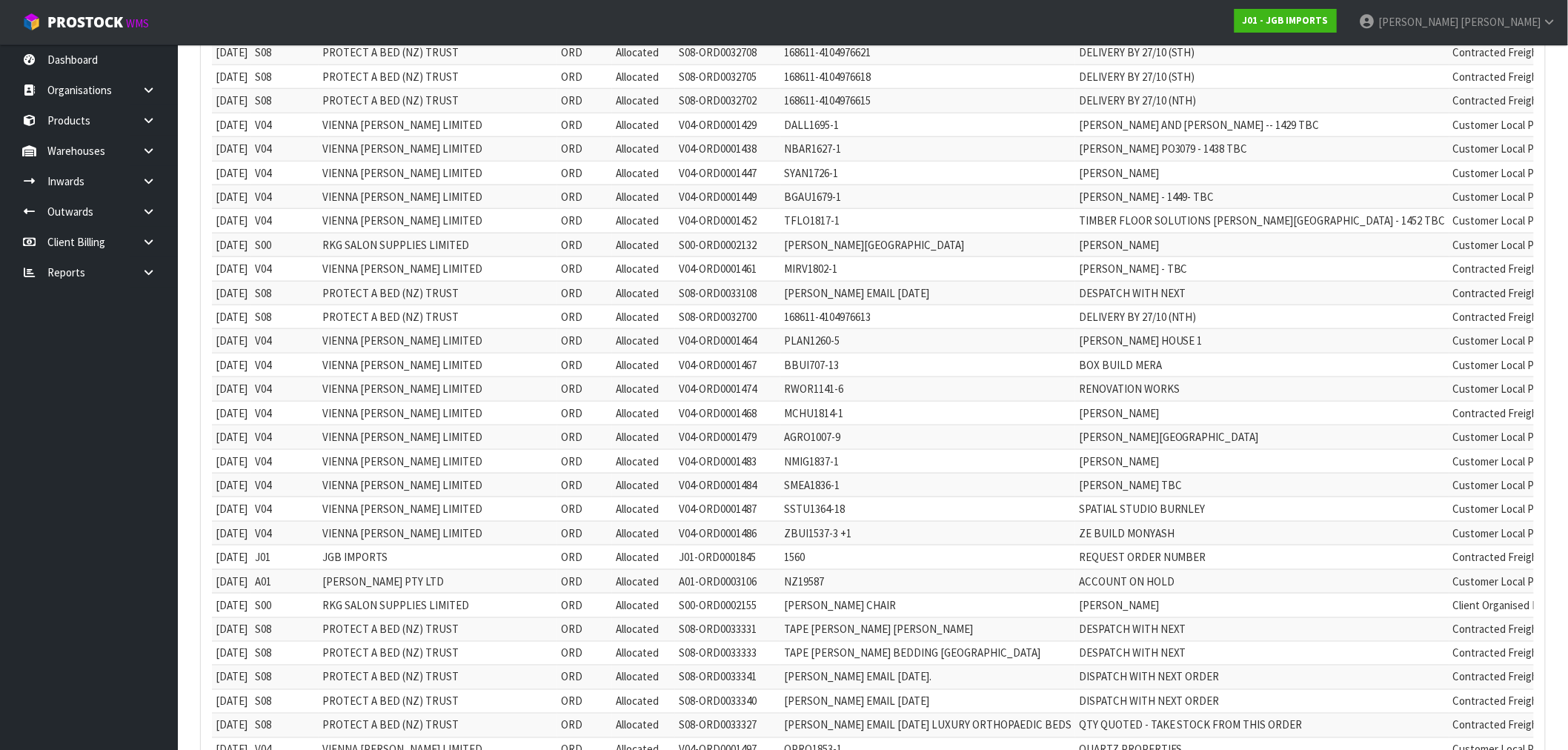
scroll to position [658, 0]
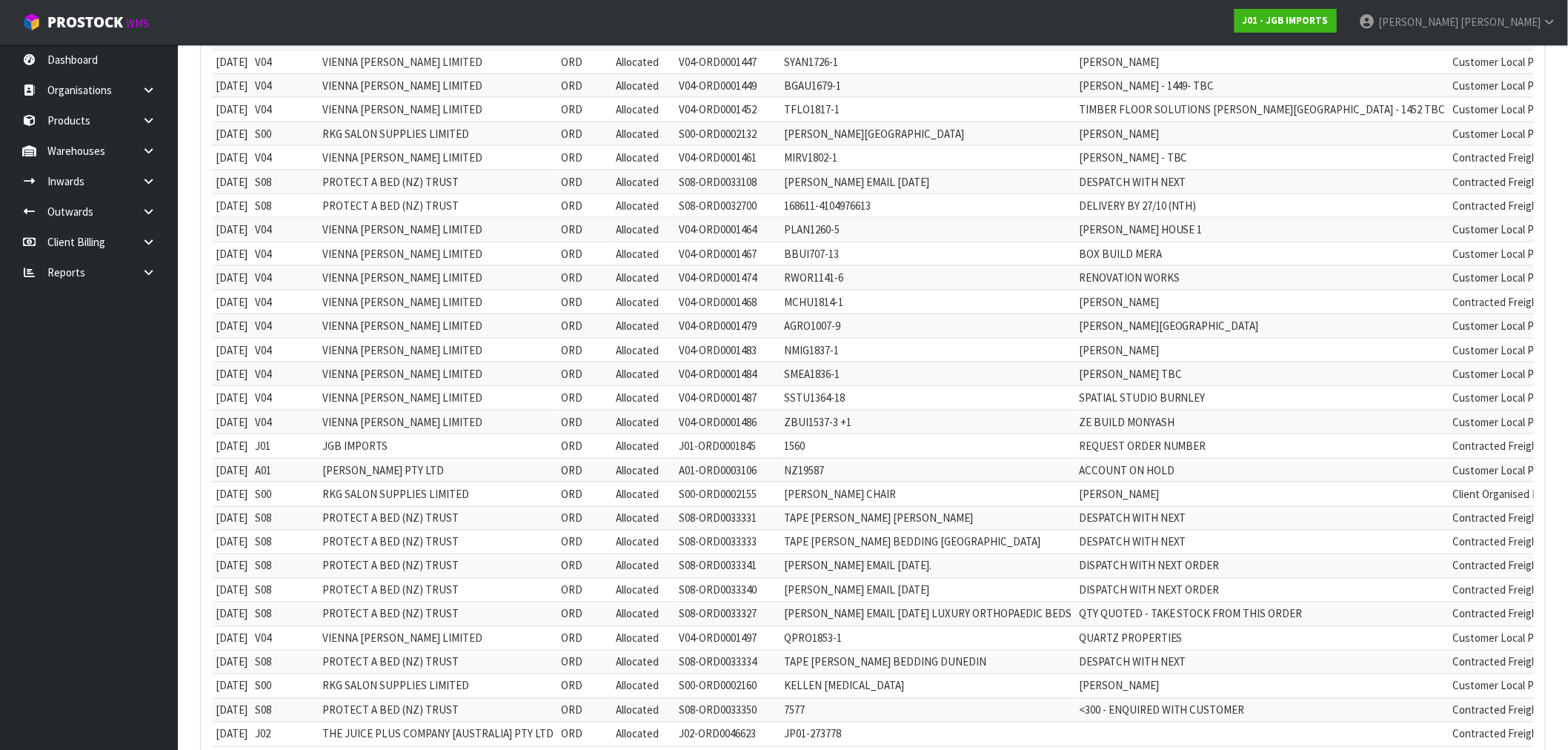
drag, startPoint x: 538, startPoint y: 452, endPoint x: 1448, endPoint y: 445, distance: 910.0
click at [1448, 445] on tr "03/09/2025 J01 JGB IMPORTS ORD Allocated J01-ORD0001845 1560 REQUEST ORDER NUMB…" at bounding box center [988, 446] width 1552 height 23
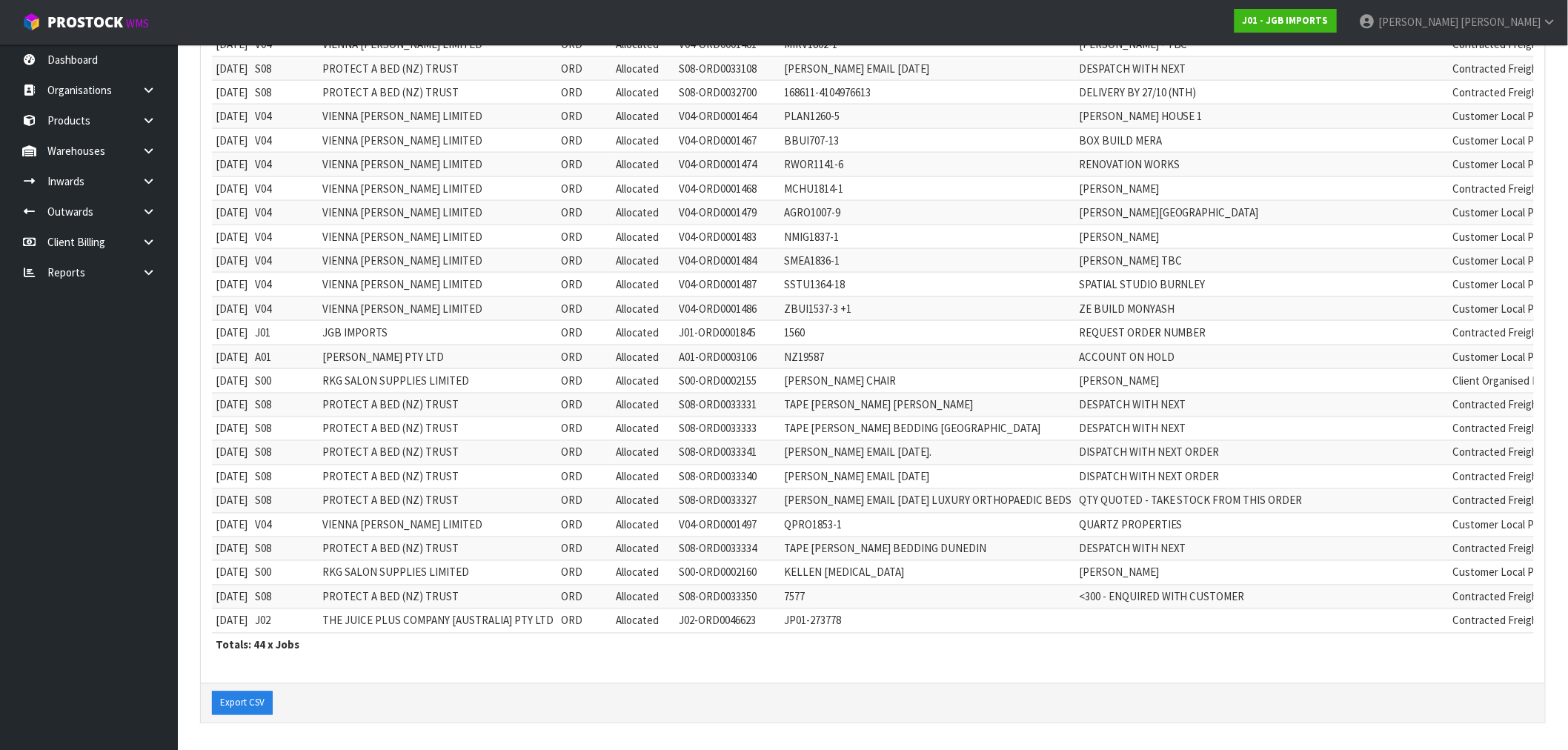
scroll to position [788, 0]
drag, startPoint x: 444, startPoint y: 606, endPoint x: 1412, endPoint y: 608, distance: 968.0
click at [1412, 609] on tr "10/09/2025 J02 THE JUICE PLUS COMPANY [AUSTRALIA] PTY LTD ORD Allocated J02-ORD…" at bounding box center [988, 621] width 1552 height 23
click at [737, 618] on td "J02-ORD0046623" at bounding box center [727, 621] width 105 height 23
drag, startPoint x: 850, startPoint y: 610, endPoint x: 776, endPoint y: 610, distance: 74.0
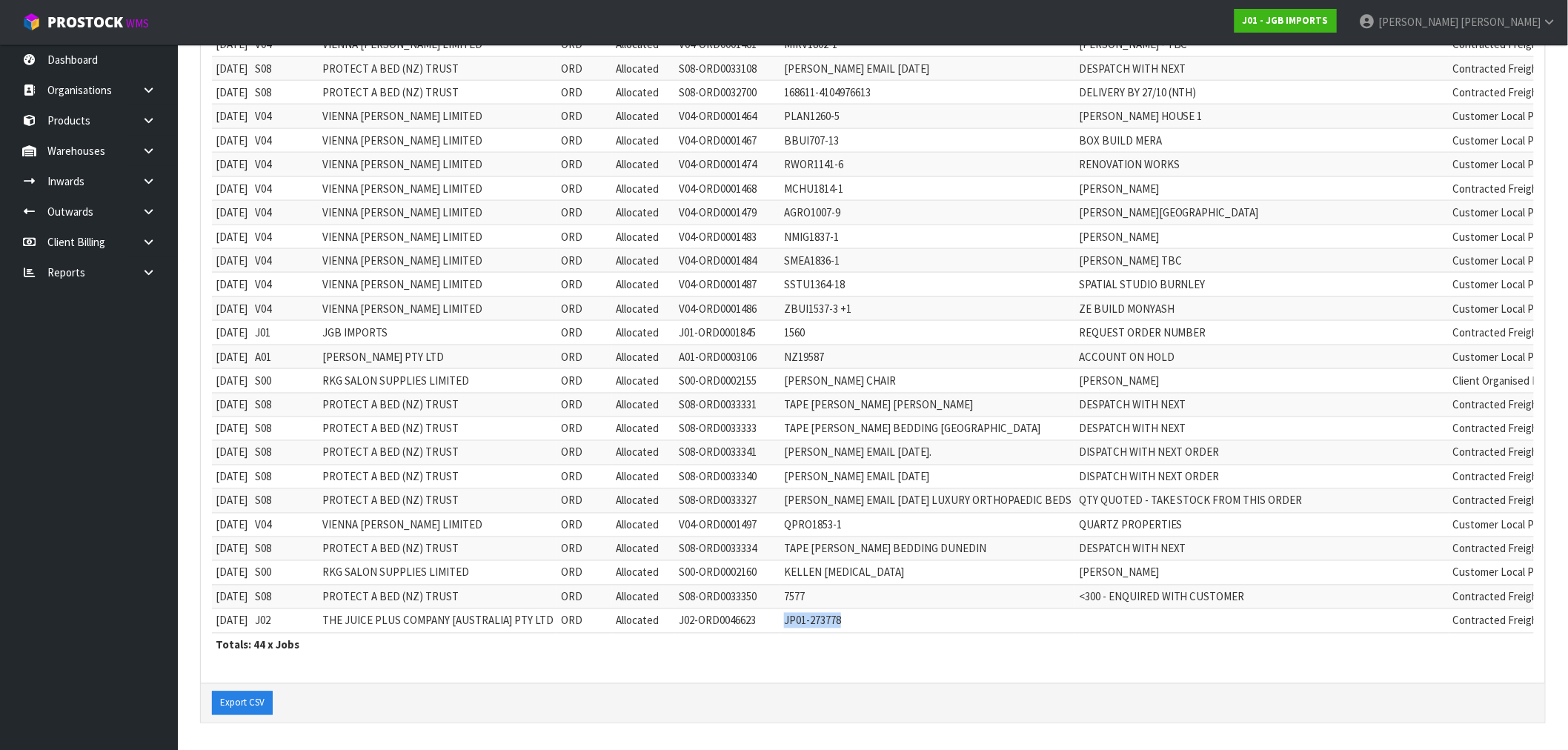
click at [780, 610] on td "JP01-273778" at bounding box center [927, 621] width 295 height 23
copy td "JP01-273778"
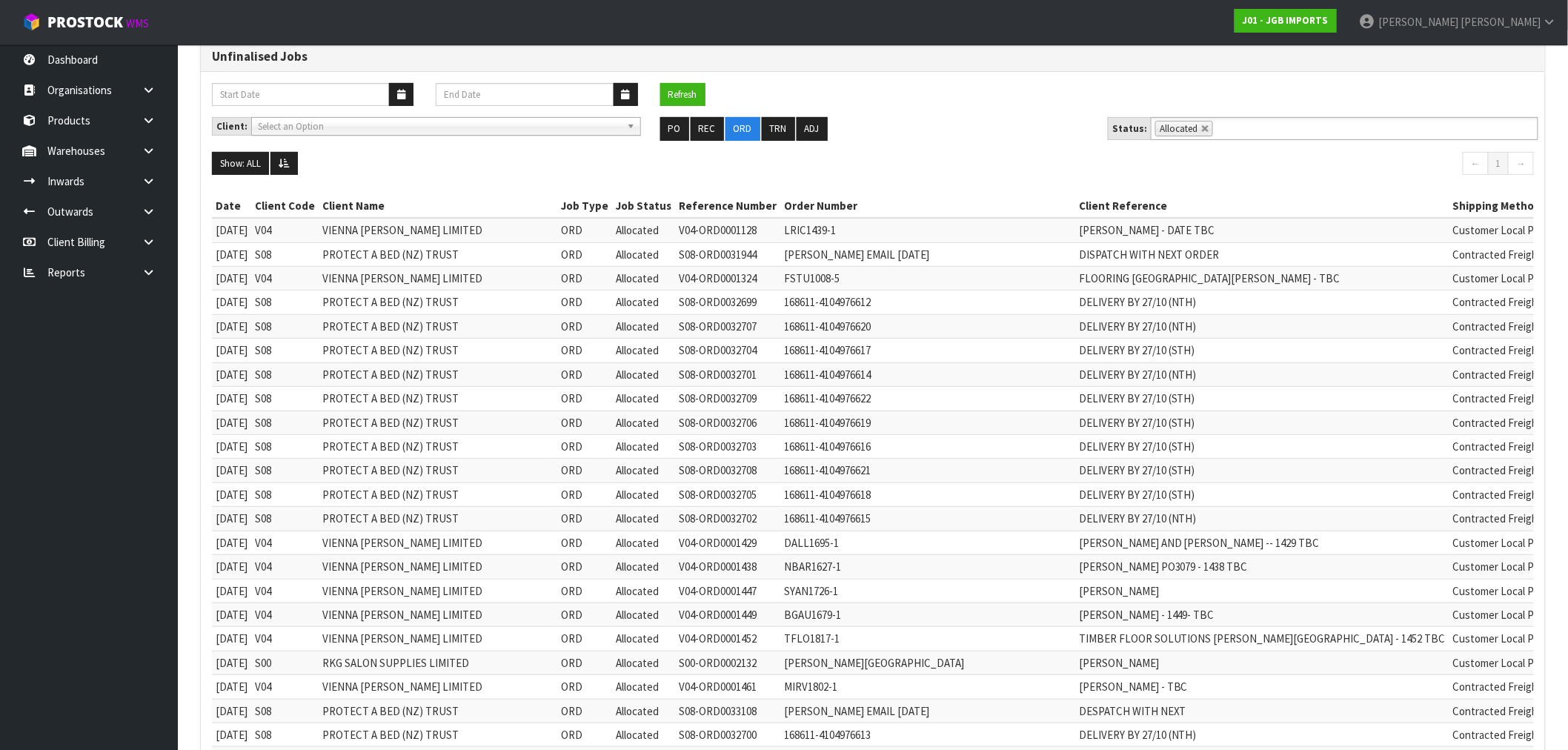
scroll to position [0, 0]
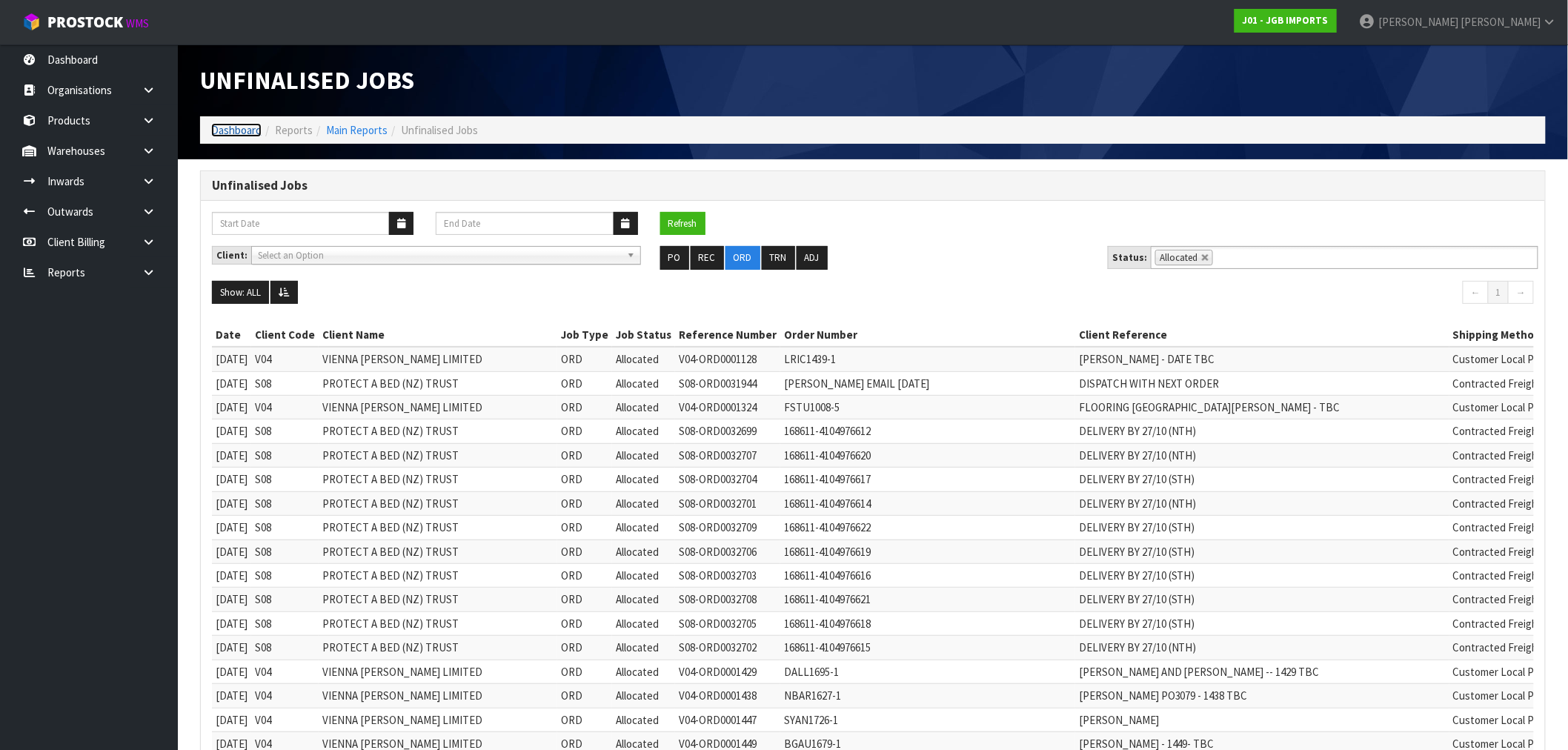
click at [226, 136] on link "Dashboard" at bounding box center [237, 130] width 50 height 14
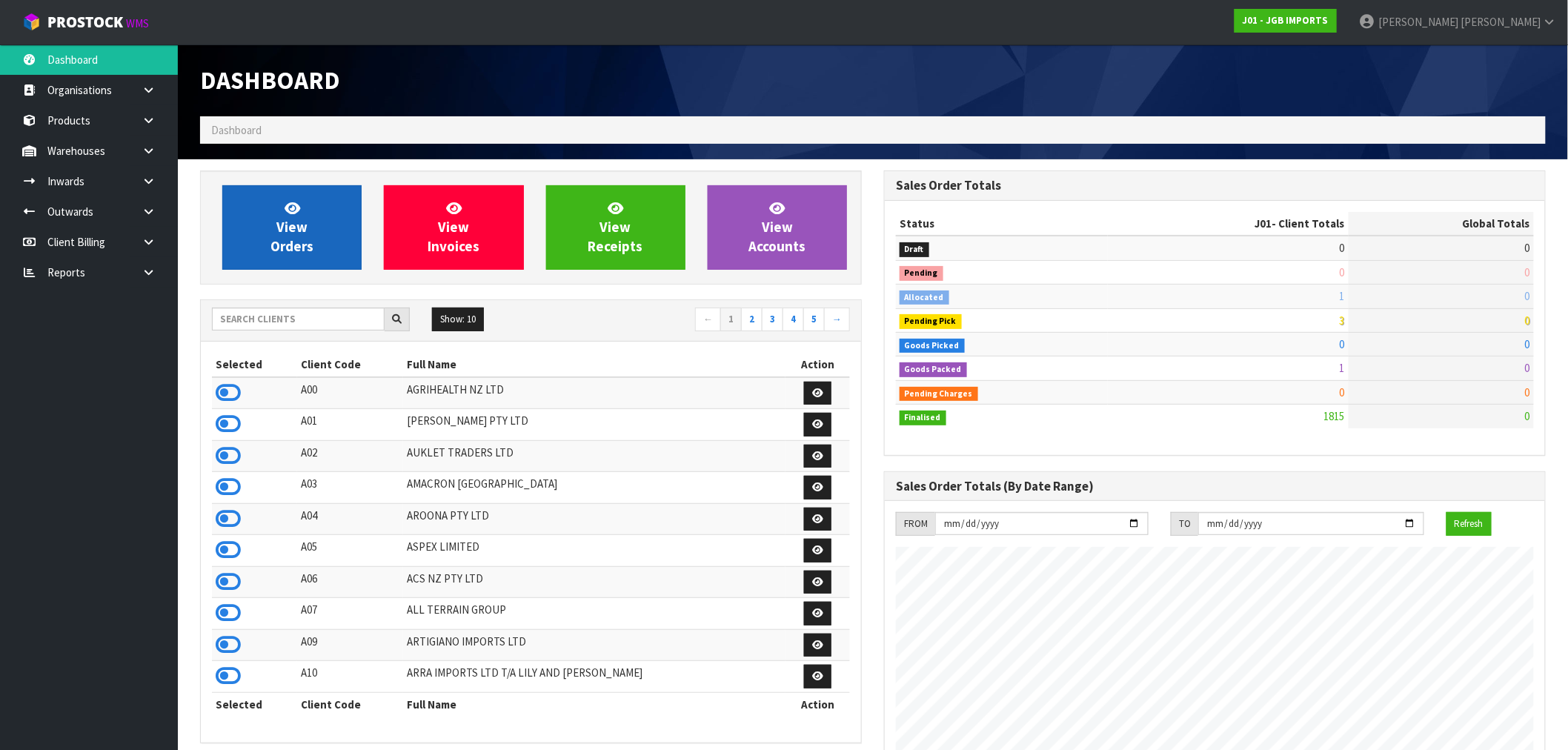
scroll to position [1123, 684]
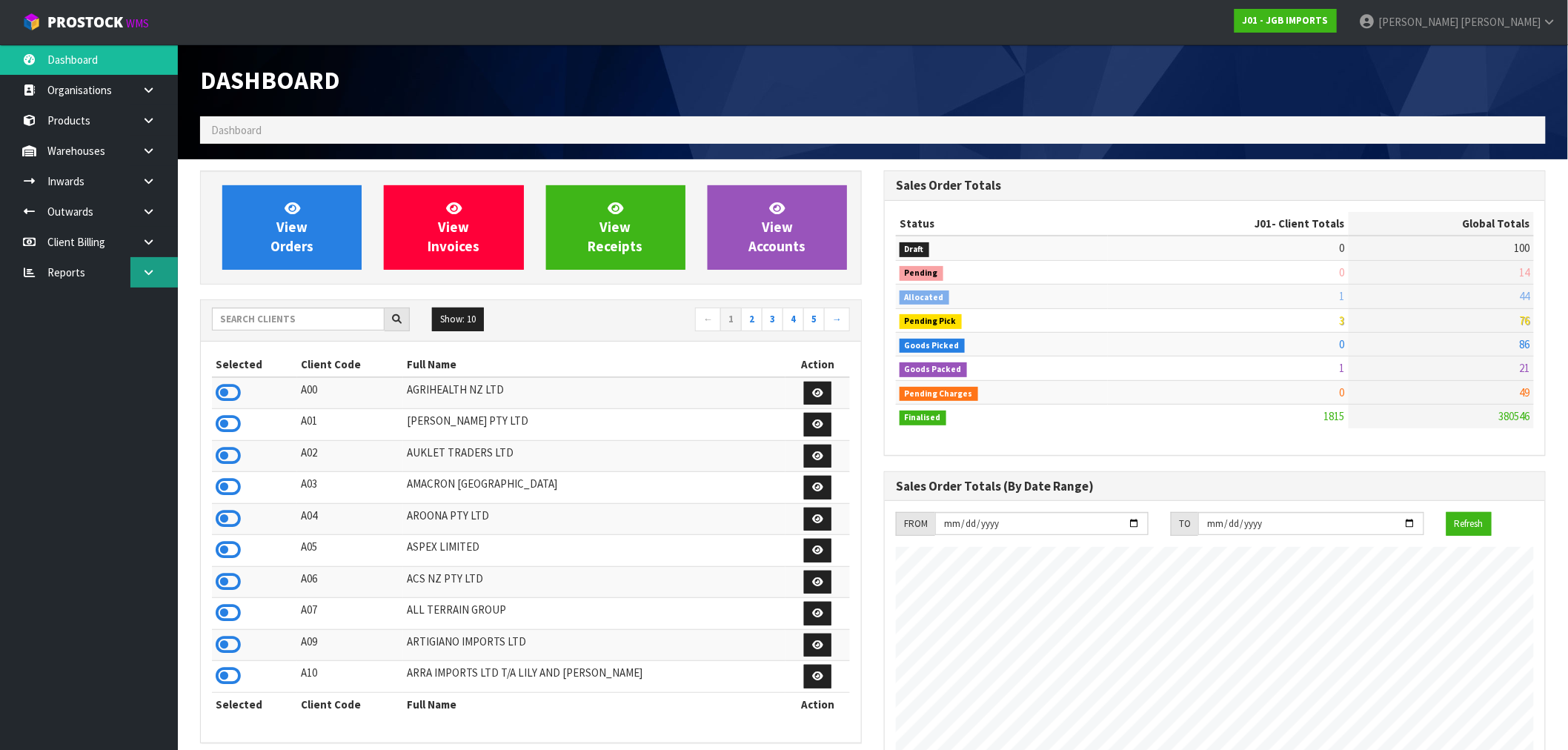
click at [137, 275] on link at bounding box center [154, 272] width 47 height 30
click at [64, 328] on link "CWL" at bounding box center [89, 334] width 177 height 30
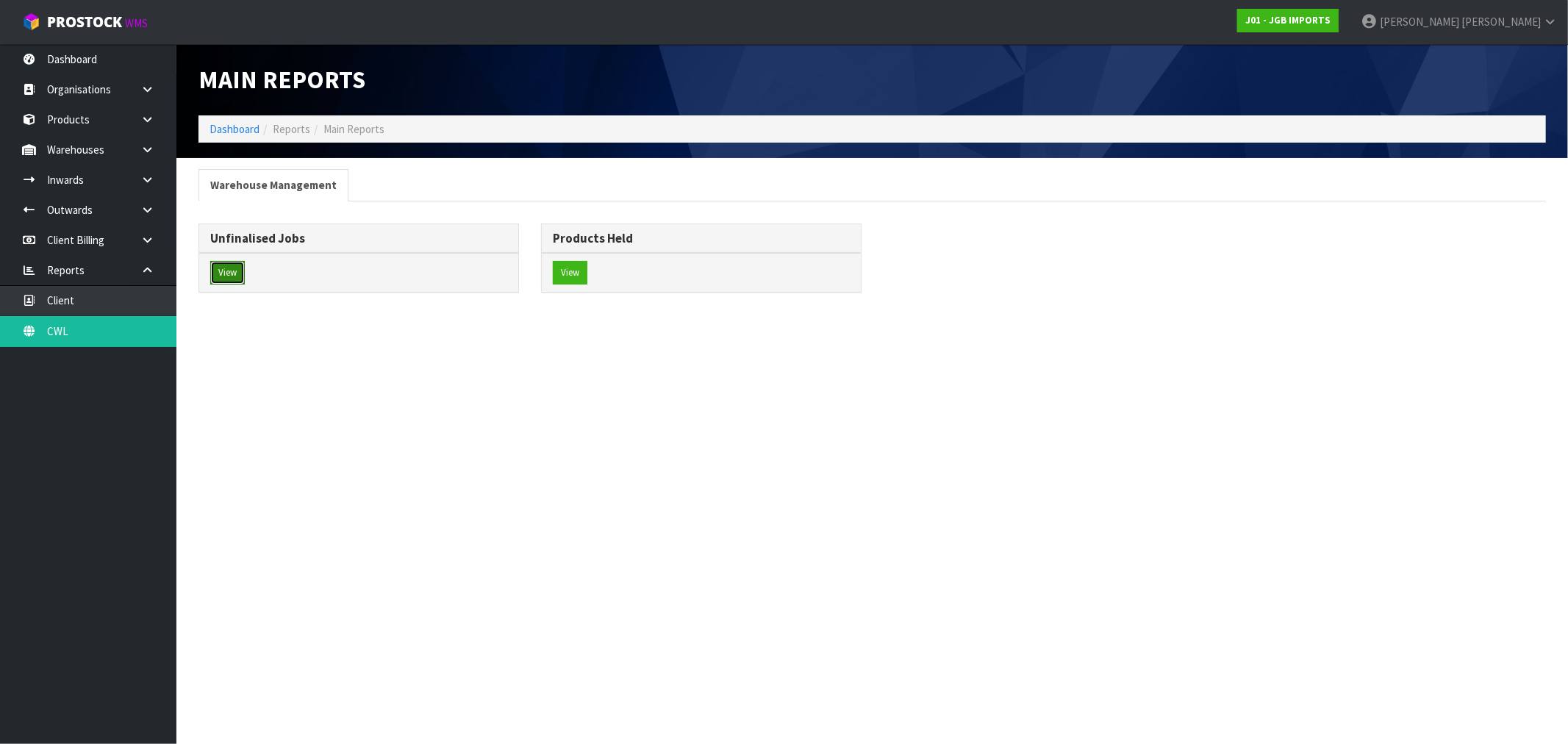
click at [231, 268] on button "View" at bounding box center [228, 273] width 35 height 23
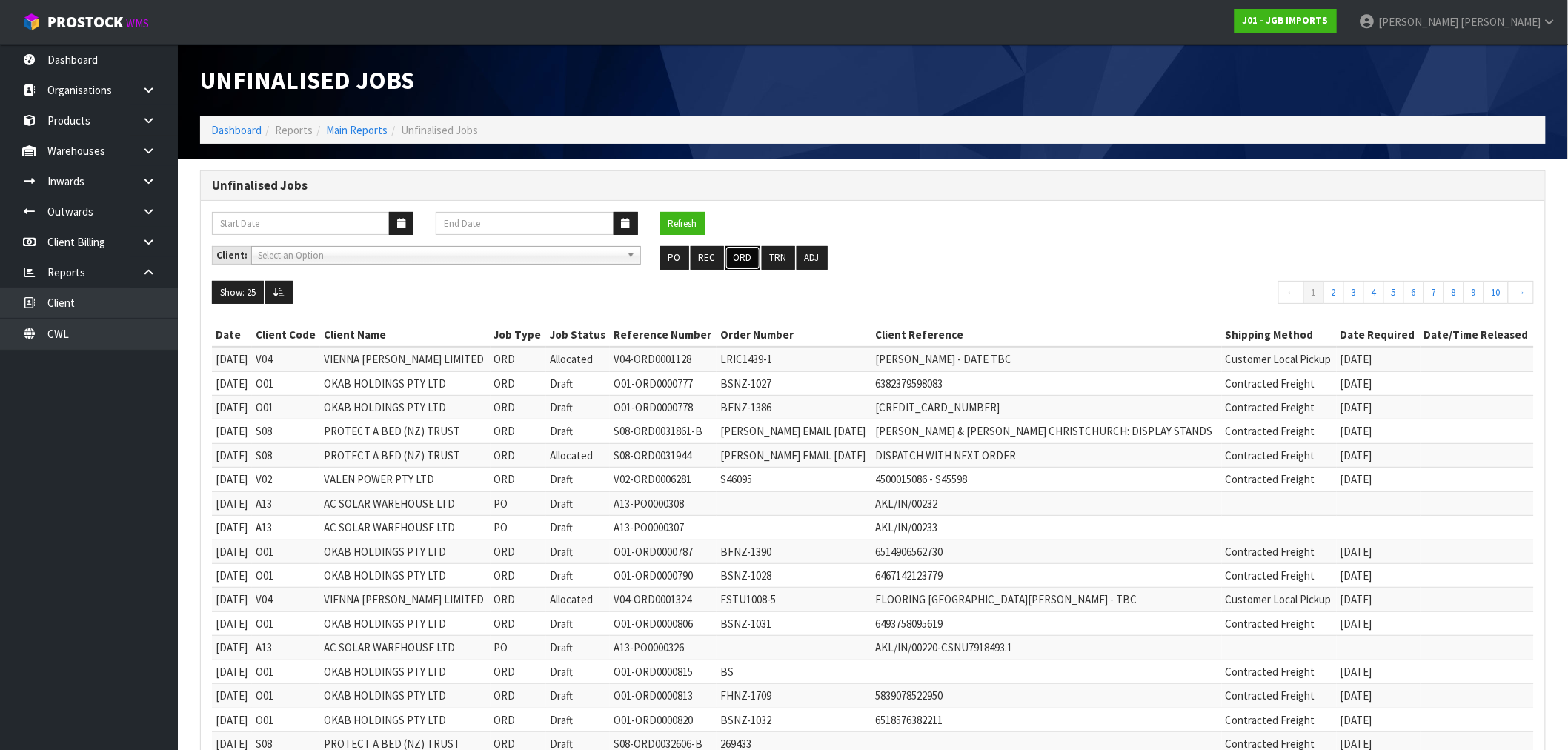
click at [736, 260] on button "ORD" at bounding box center [743, 258] width 35 height 23
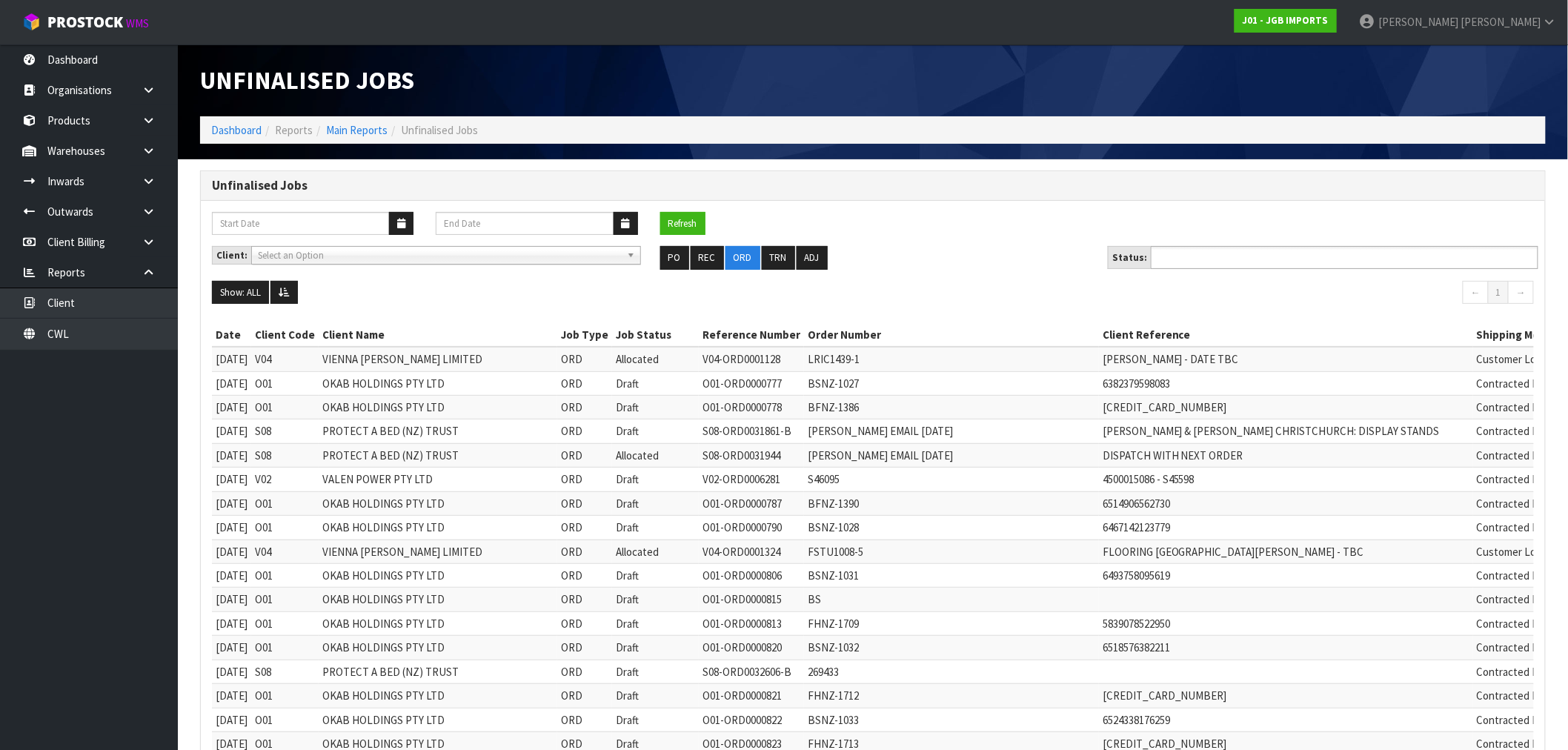
click at [1155, 261] on input "text" at bounding box center [1210, 257] width 109 height 19
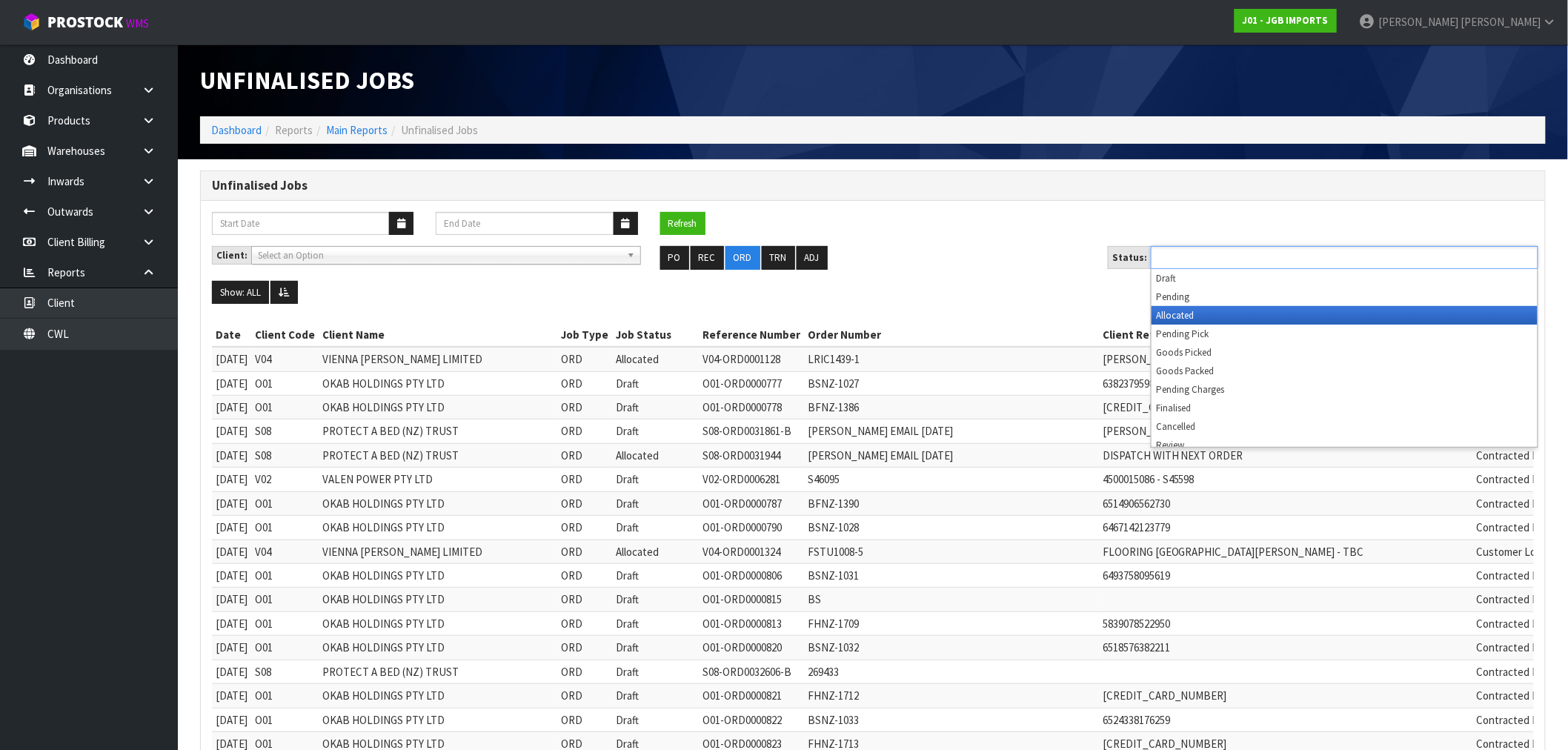
click at [1168, 311] on li "Allocated" at bounding box center [1344, 315] width 386 height 19
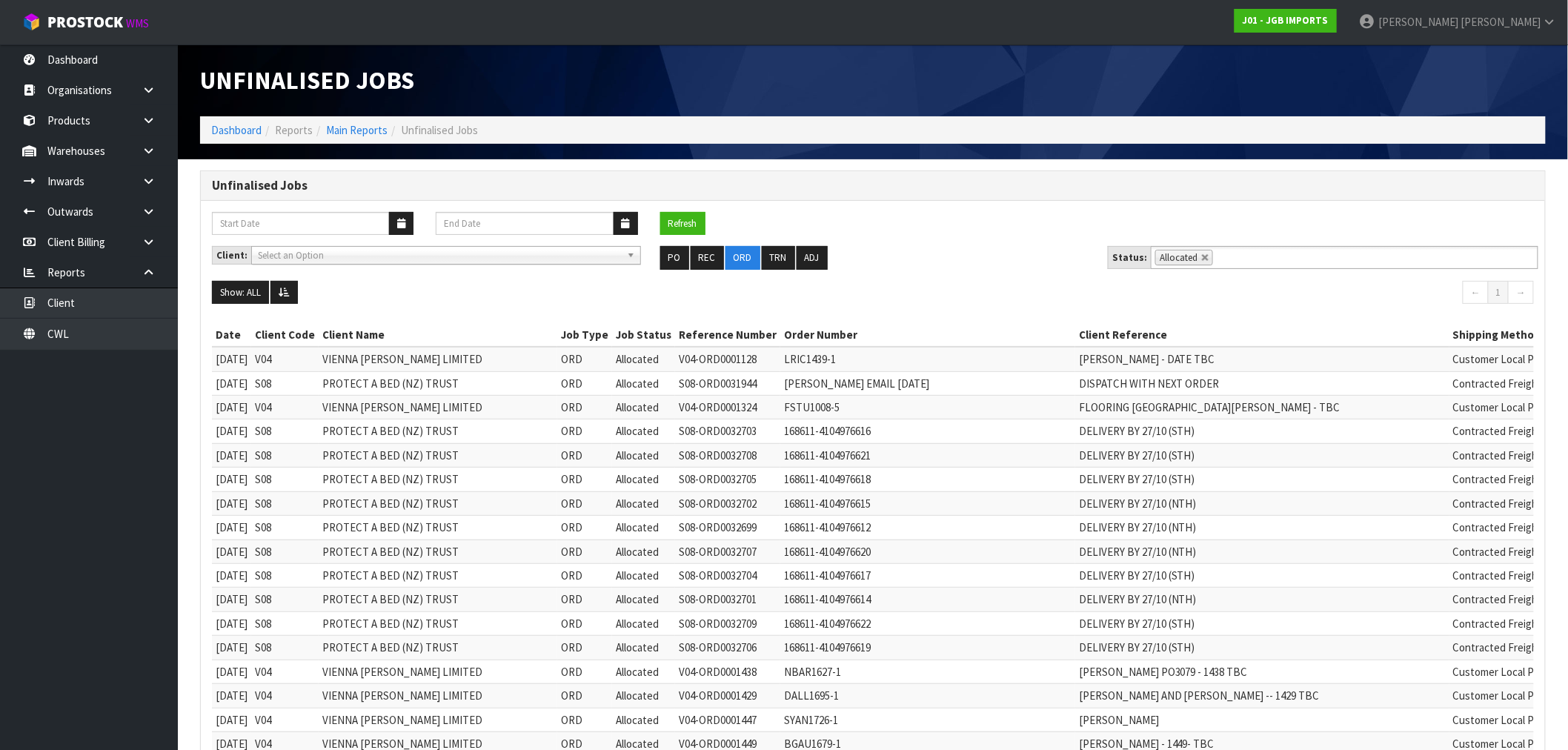
click at [231, 114] on div "Unfinalised Jobs" at bounding box center [530, 81] width 684 height 72
click at [1202, 258] on link at bounding box center [1205, 258] width 9 height 9
type input "Select Some Options"
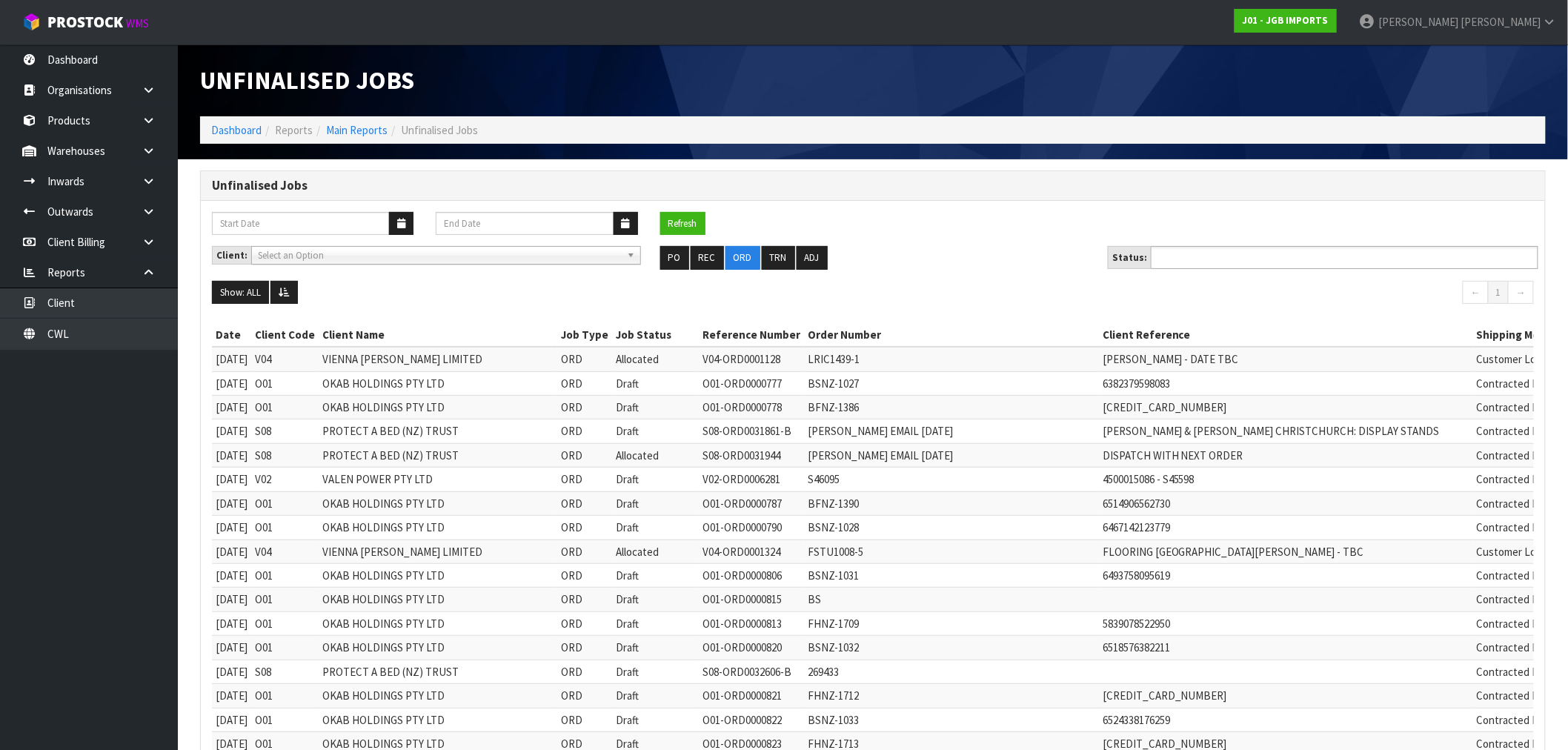
click at [1197, 262] on input "text" at bounding box center [1210, 257] width 109 height 19
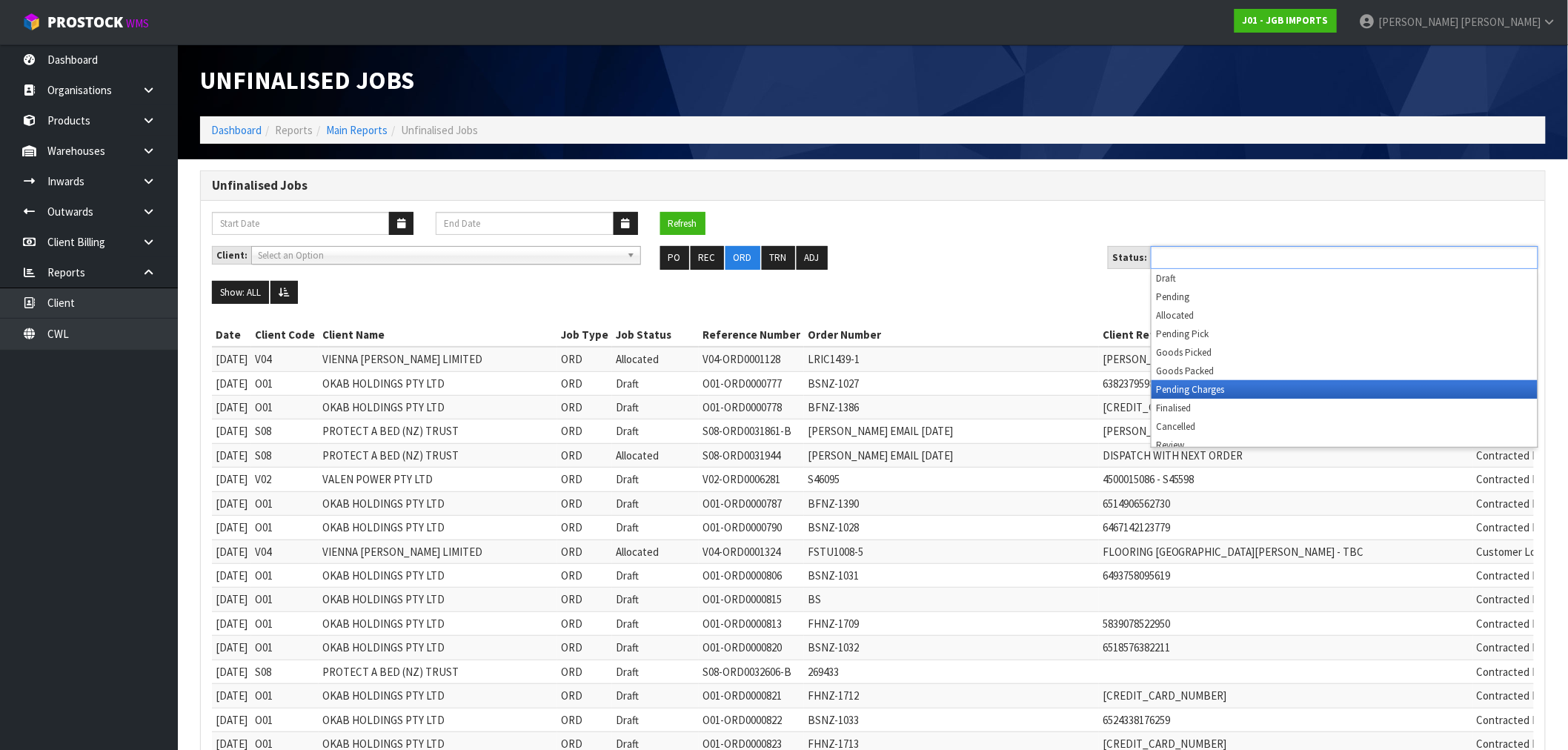
click at [1199, 384] on li "Pending Charges" at bounding box center [1344, 389] width 386 height 19
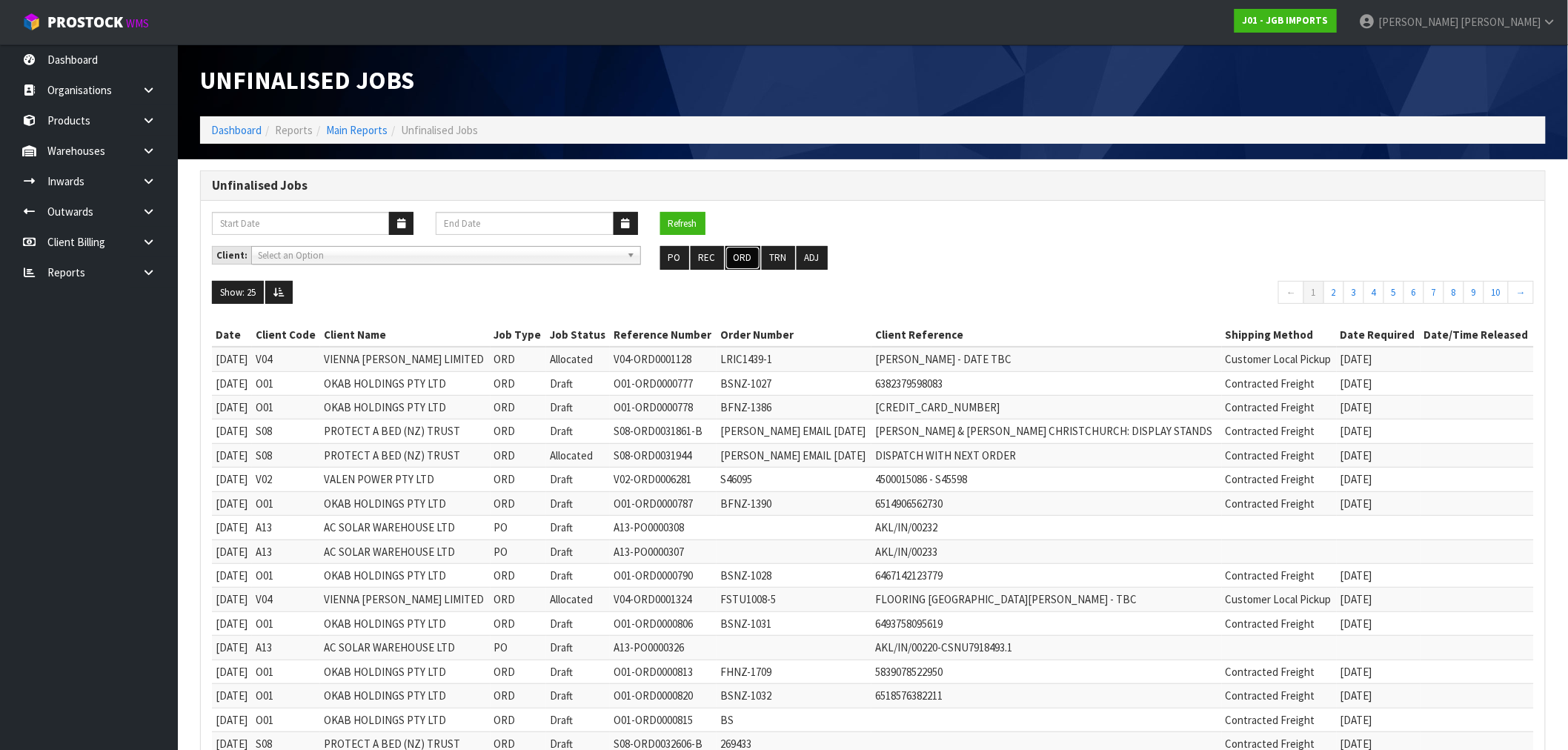
click at [737, 269] on button "ORD" at bounding box center [743, 258] width 35 height 23
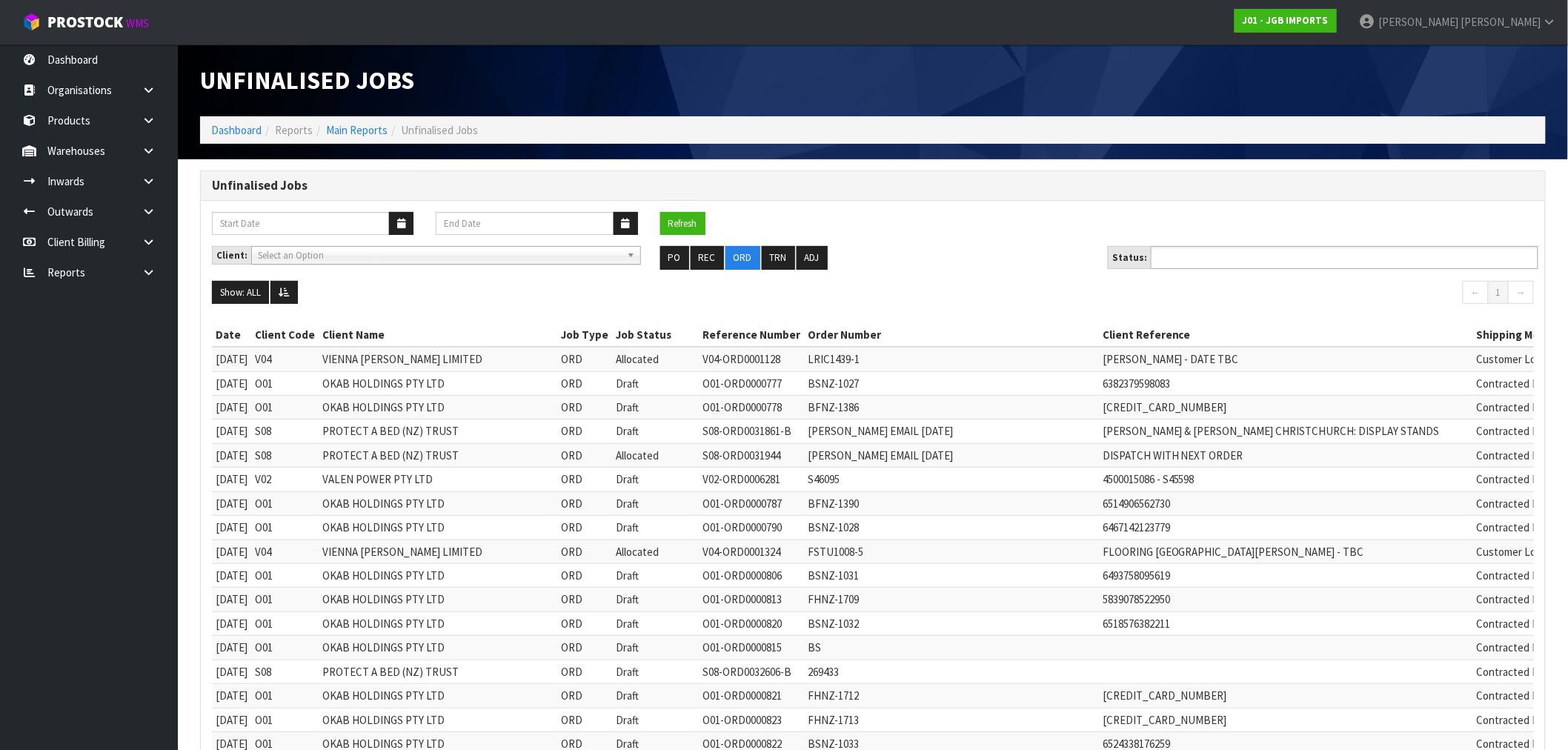
click at [1287, 258] on ul at bounding box center [1344, 258] width 387 height 23
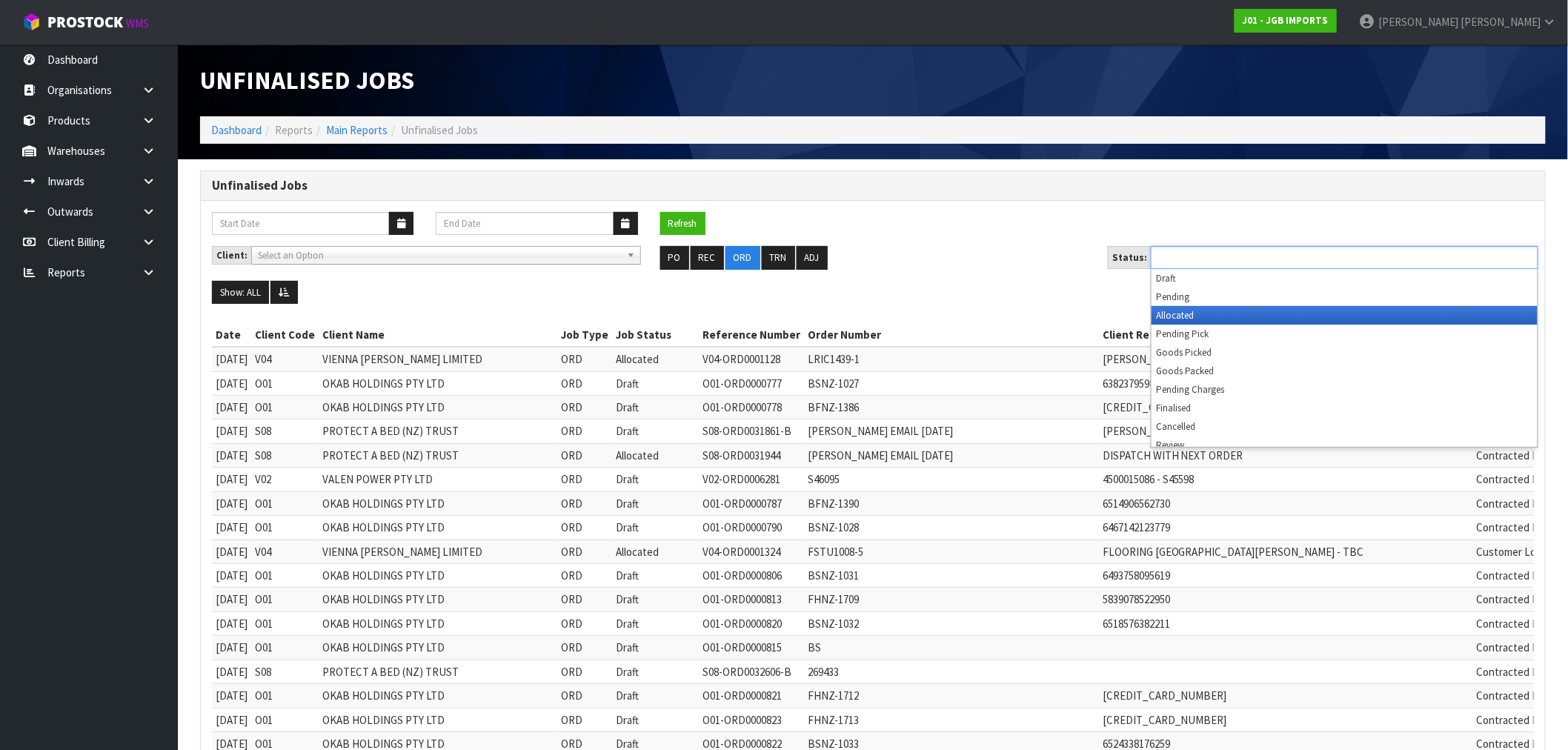
click at [1219, 317] on li "Allocated" at bounding box center [1344, 315] width 386 height 19
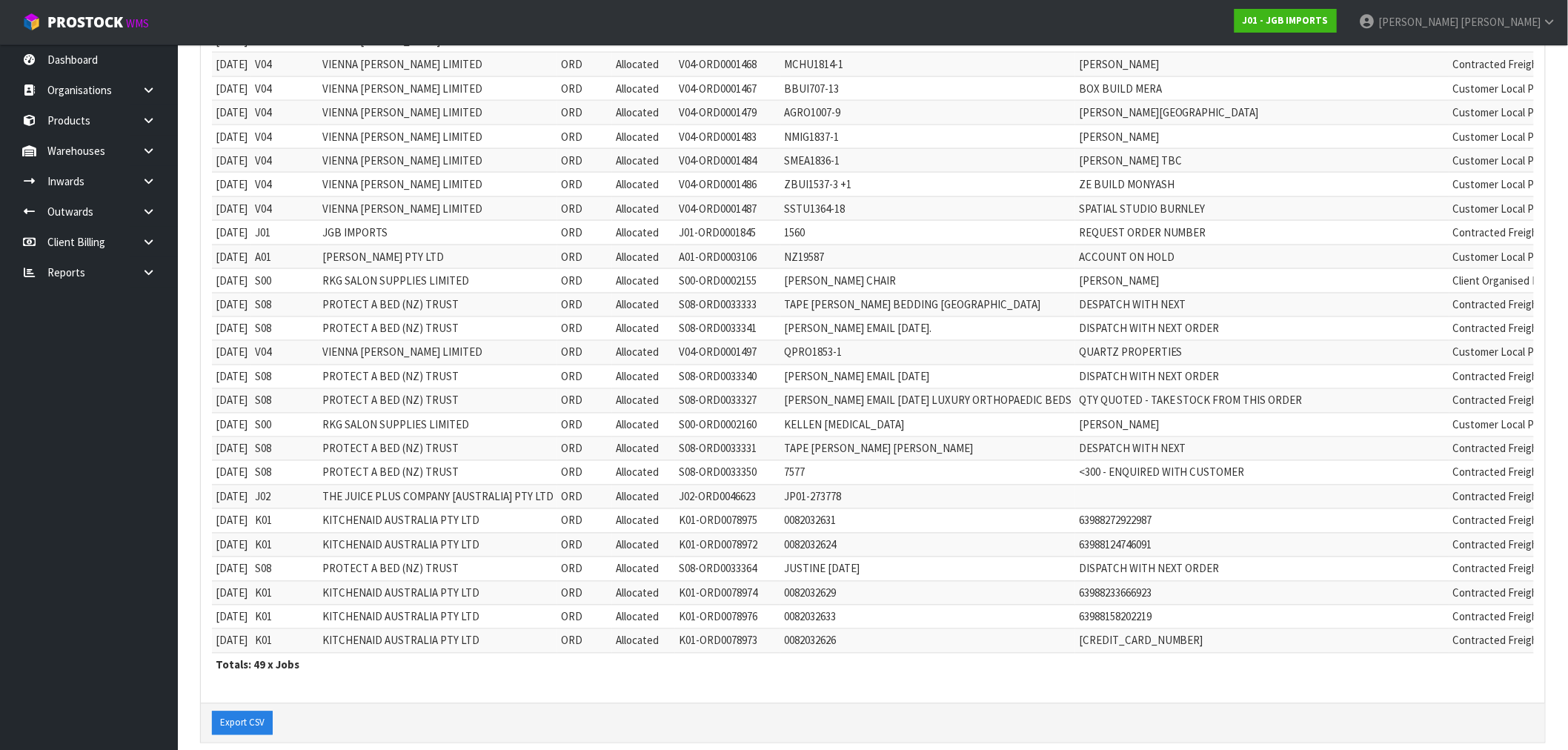
scroll to position [906, 0]
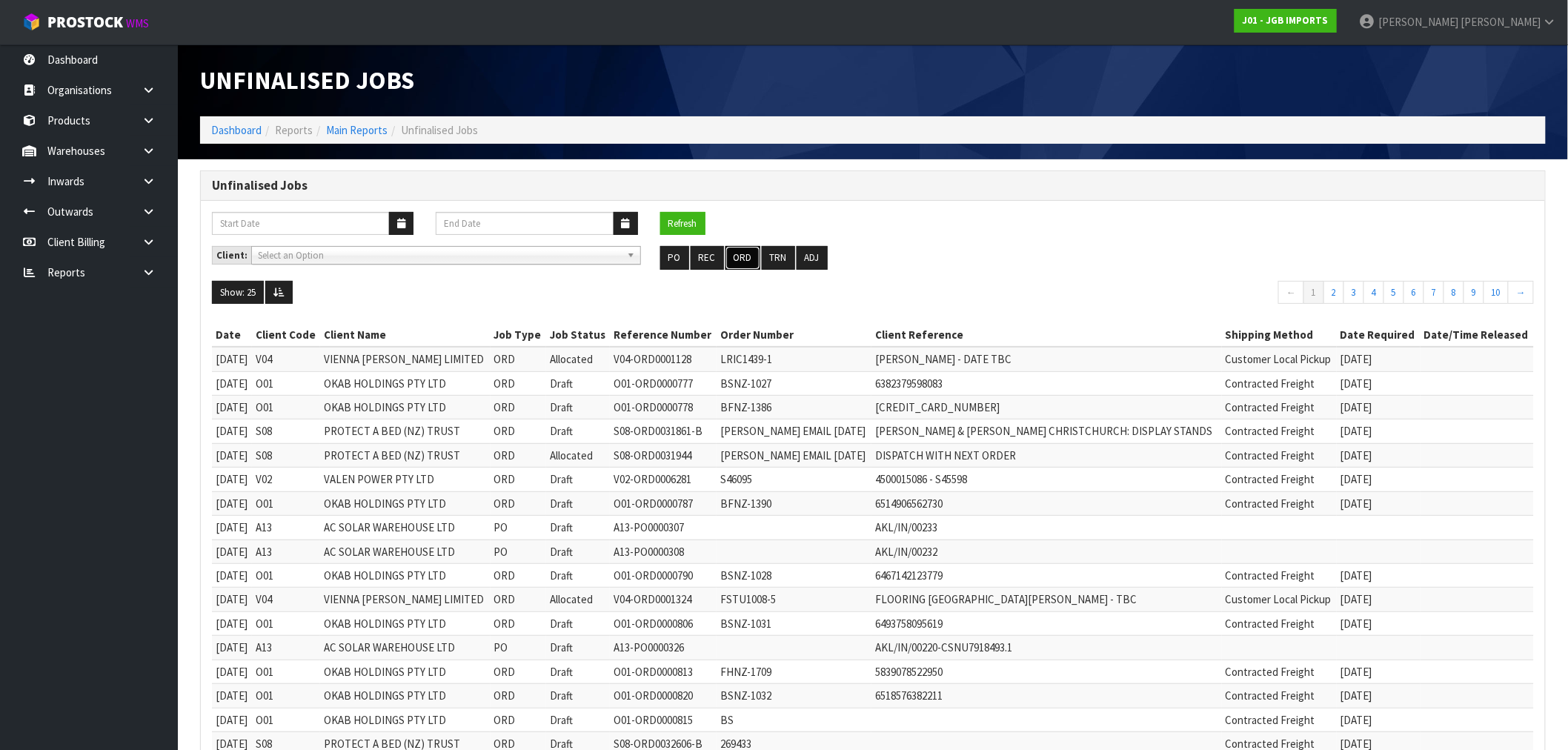
click at [735, 268] on button "ORD" at bounding box center [743, 258] width 35 height 23
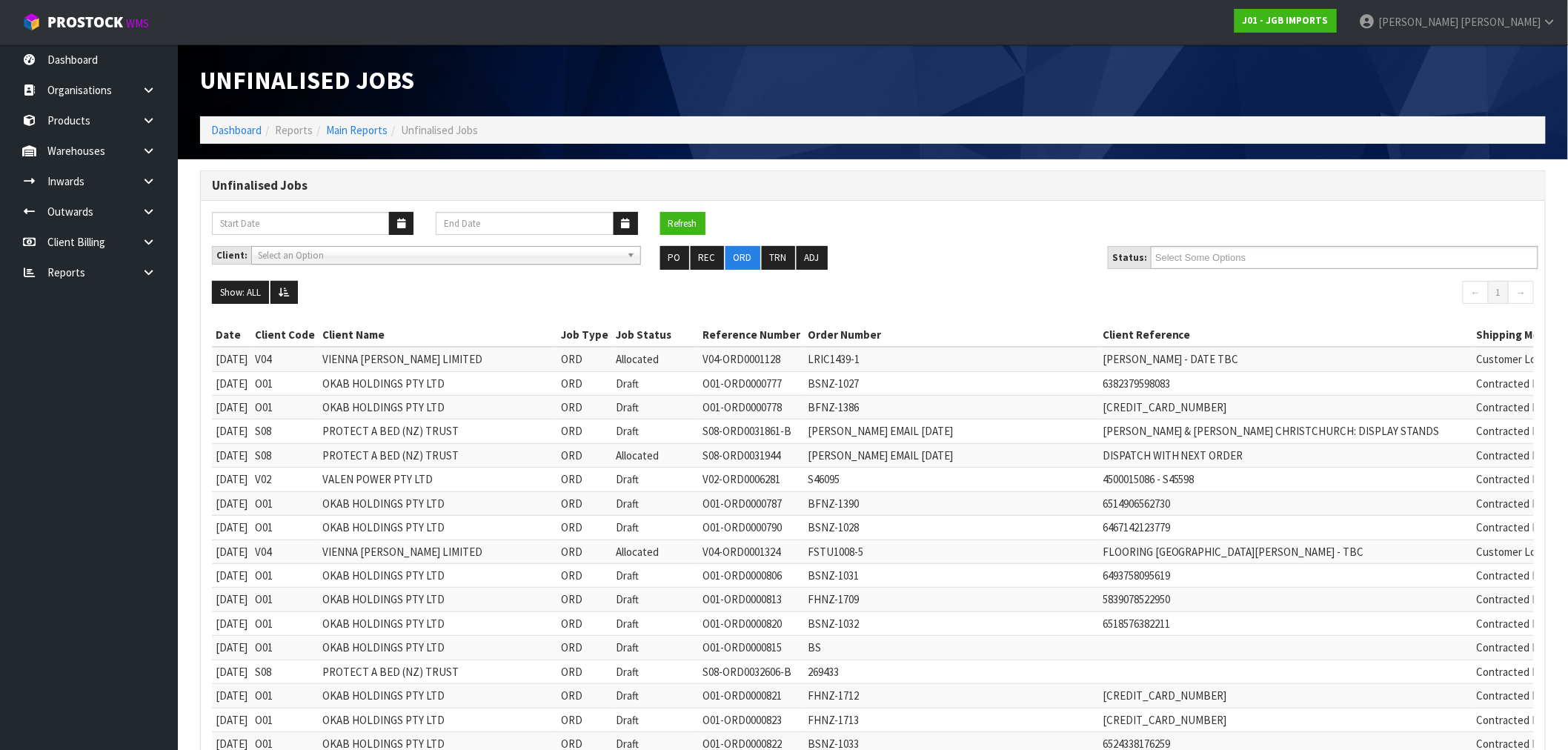
click at [1279, 289] on nav "← 1 →" at bounding box center [1209, 294] width 650 height 28
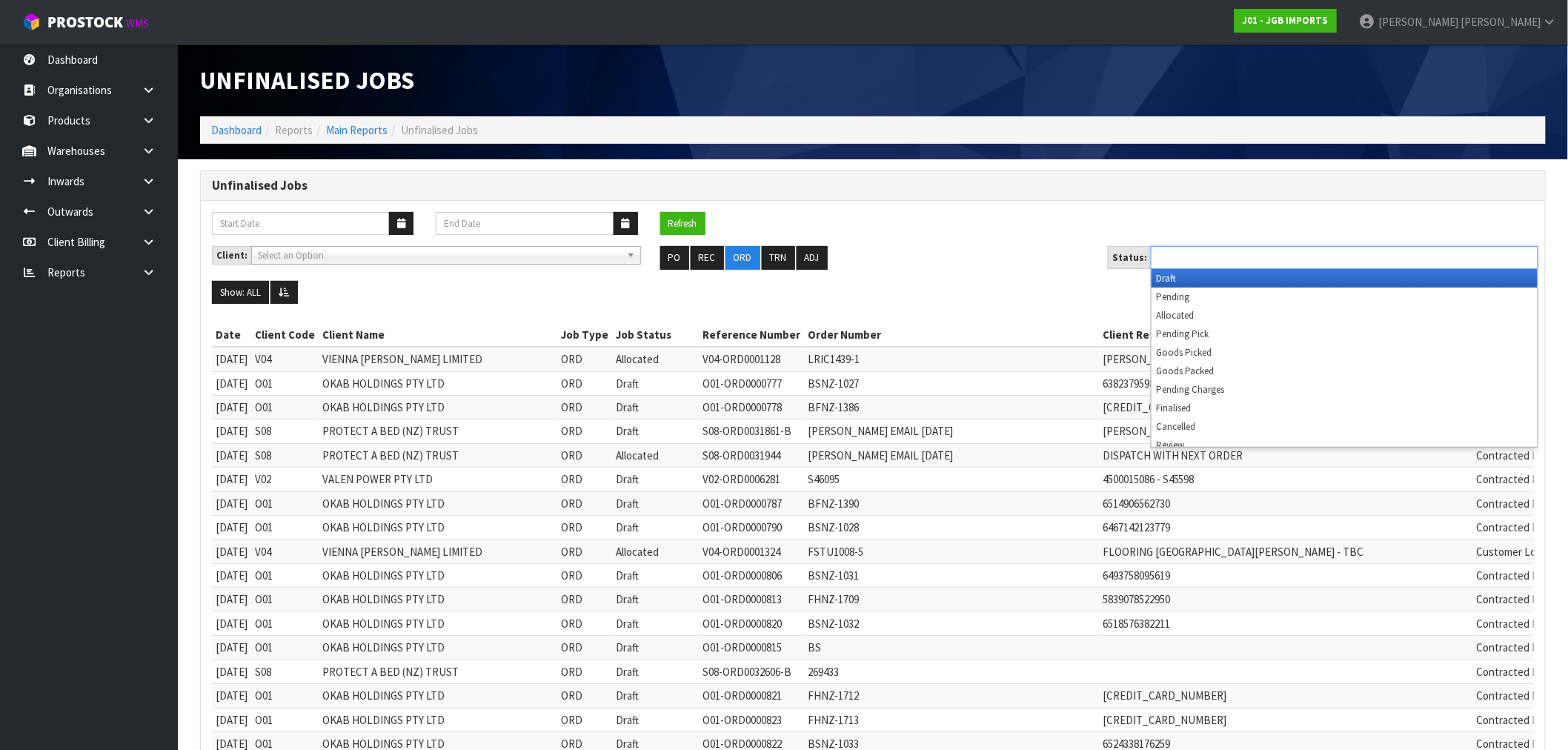
click at [1254, 246] on ul at bounding box center [1344, 258] width 387 height 23
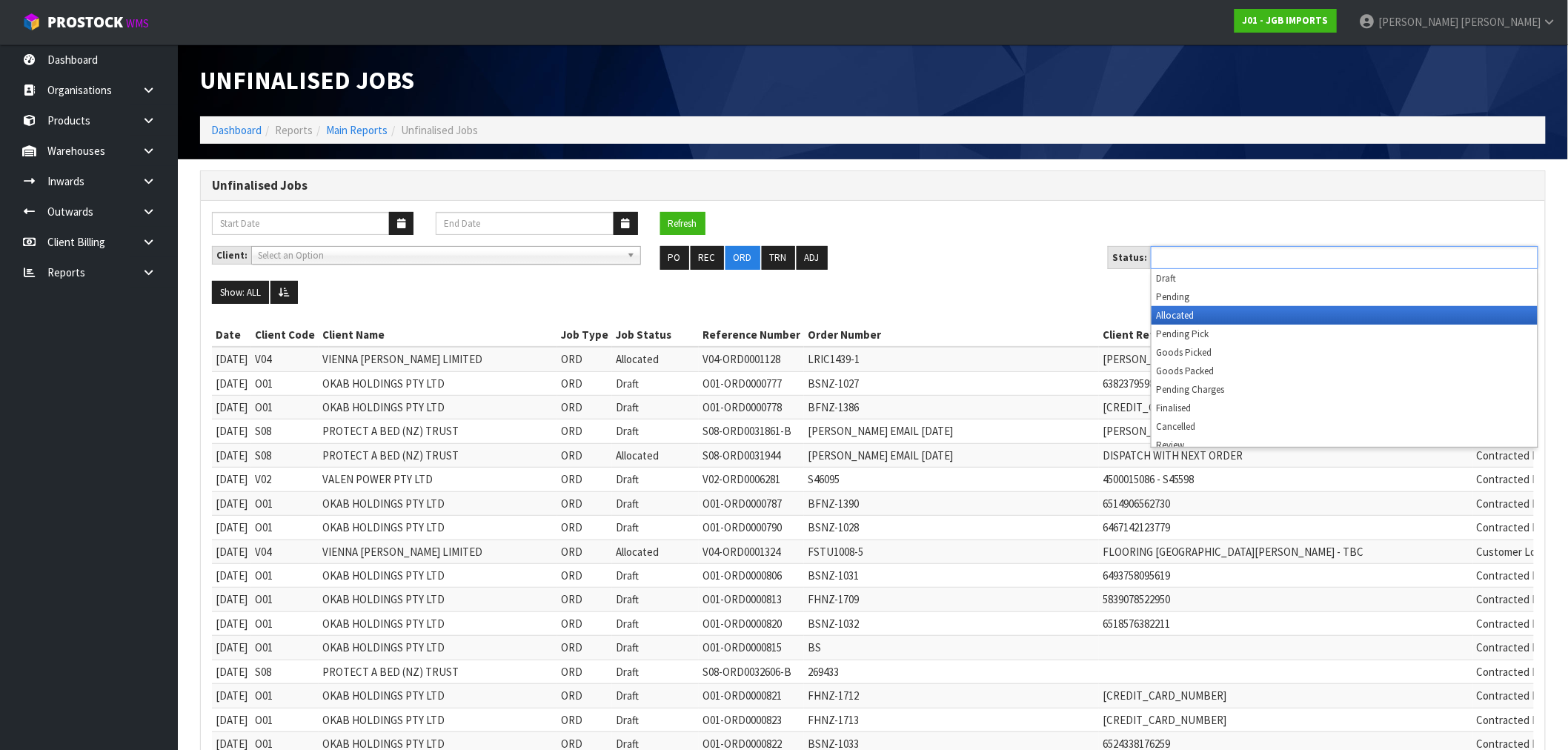
click at [1190, 317] on li "Allocated" at bounding box center [1344, 315] width 386 height 19
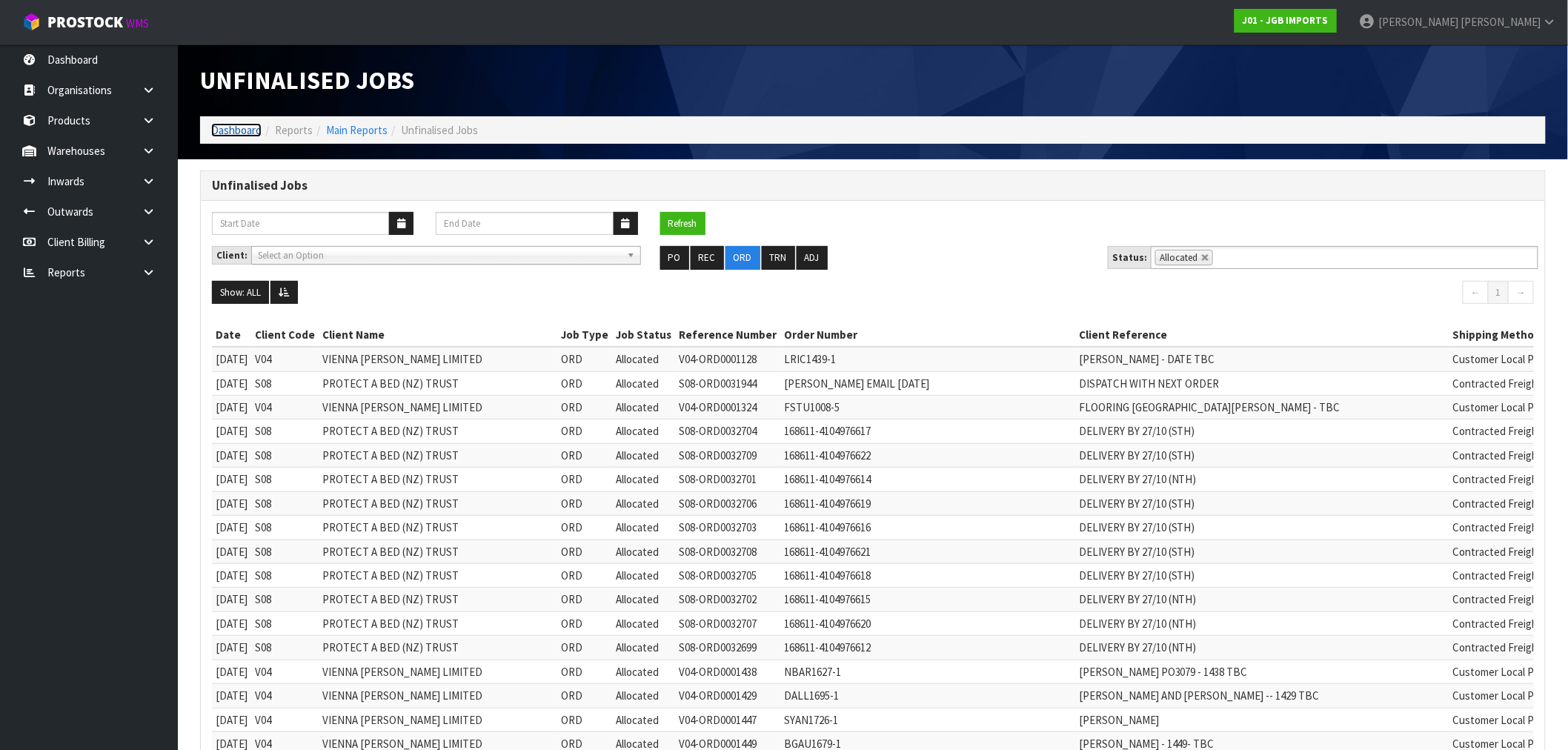
click at [236, 130] on link "Dashboard" at bounding box center [237, 130] width 50 height 14
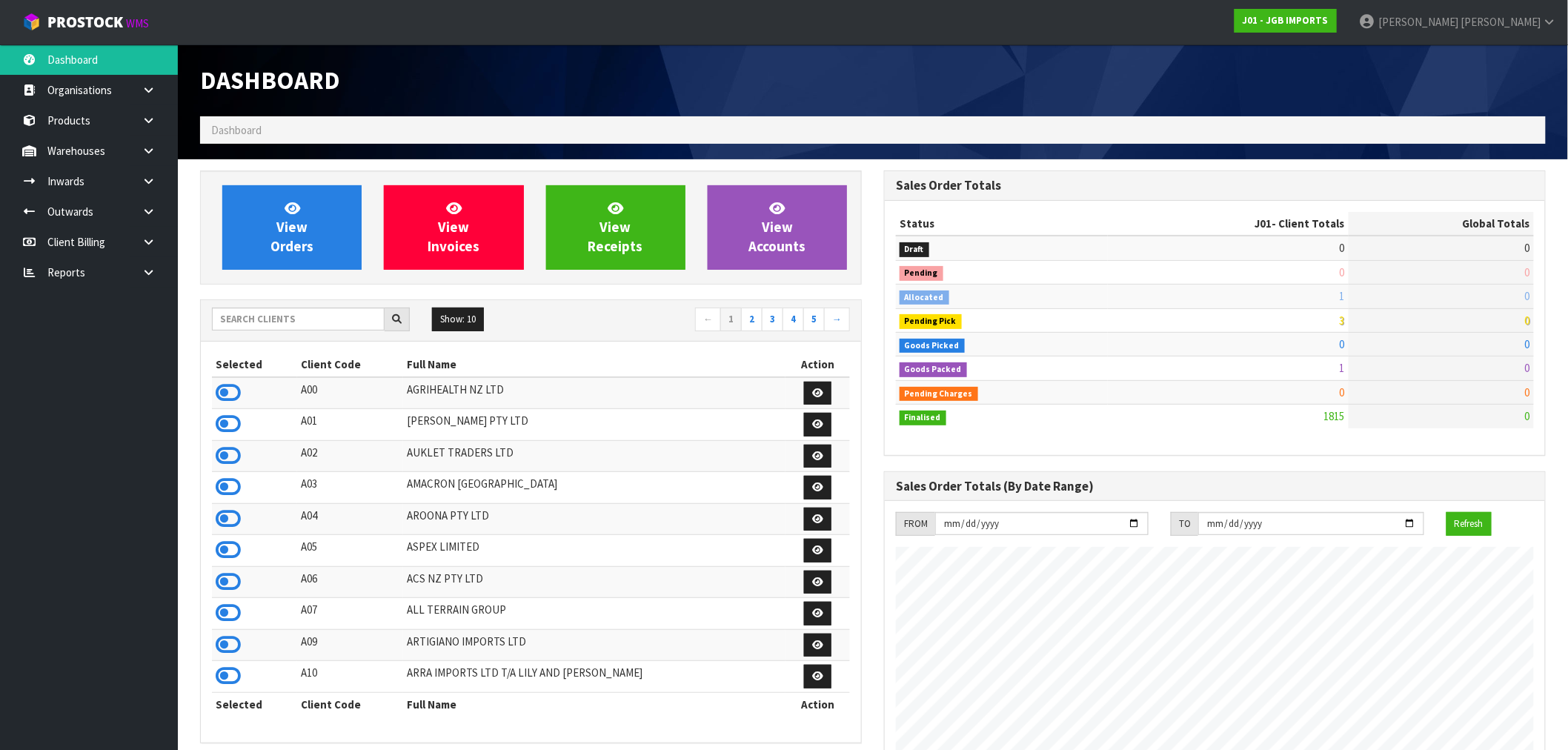
scroll to position [1123, 684]
click at [261, 329] on input "text" at bounding box center [298, 319] width 173 height 23
click at [268, 313] on input "text" at bounding box center [298, 319] width 173 height 23
type input "S12"
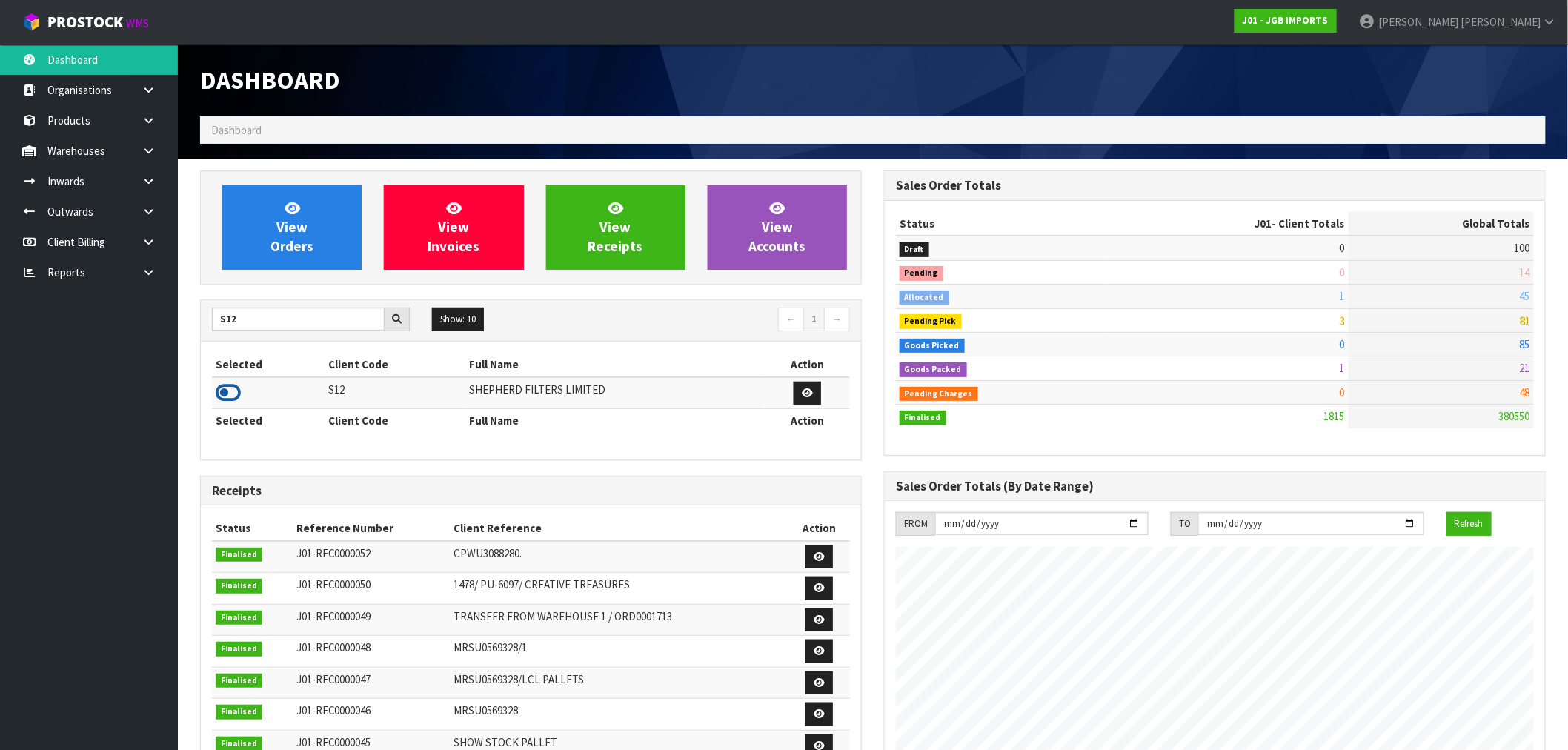
drag, startPoint x: 229, startPoint y: 389, endPoint x: 298, endPoint y: 233, distance: 170.6
click at [229, 385] on icon at bounding box center [228, 392] width 25 height 22
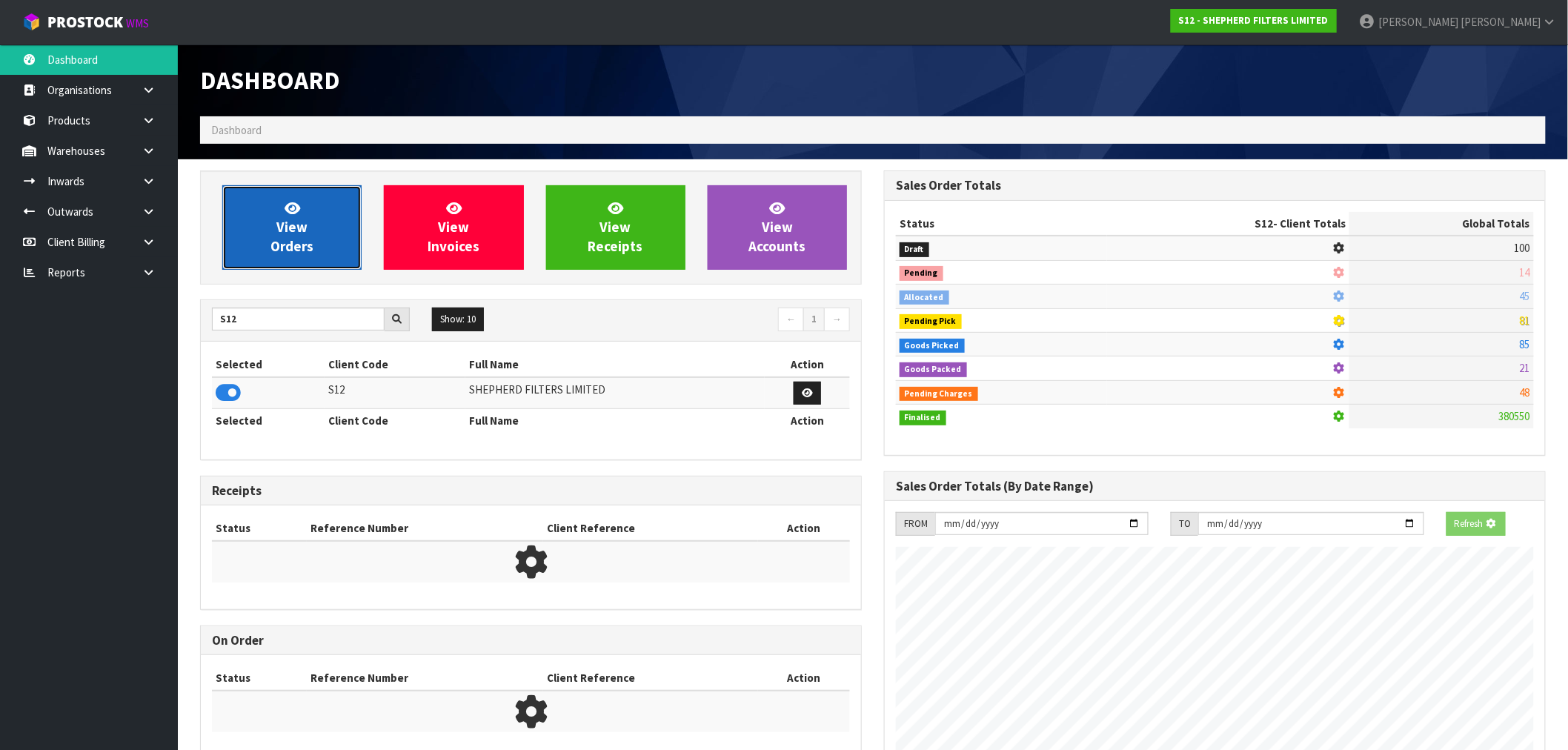
scroll to position [740052, 740244]
click at [298, 233] on span "View Orders" at bounding box center [292, 227] width 43 height 56
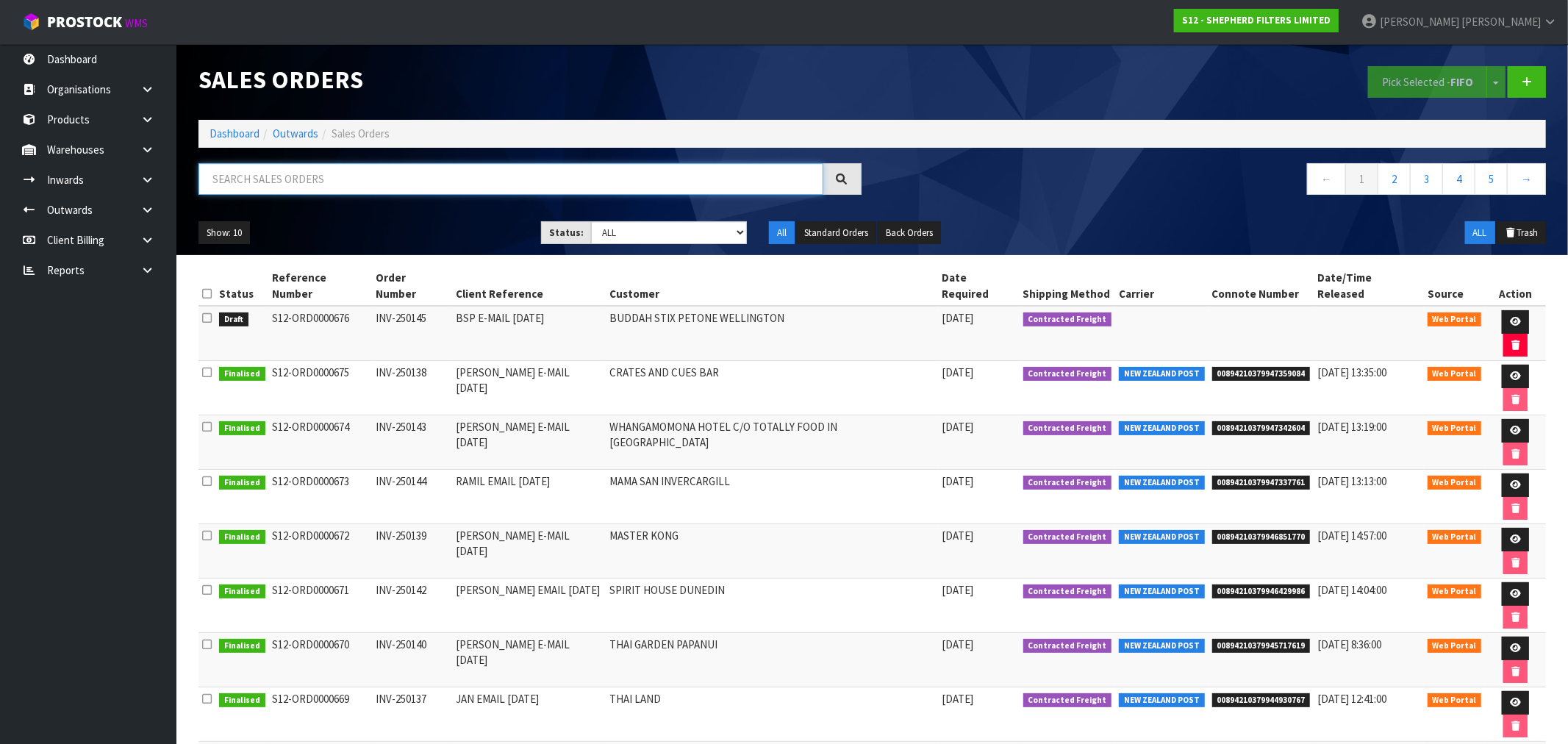
click at [272, 180] on input "text" at bounding box center [510, 180] width 625 height 32
paste input "ORD0000674"
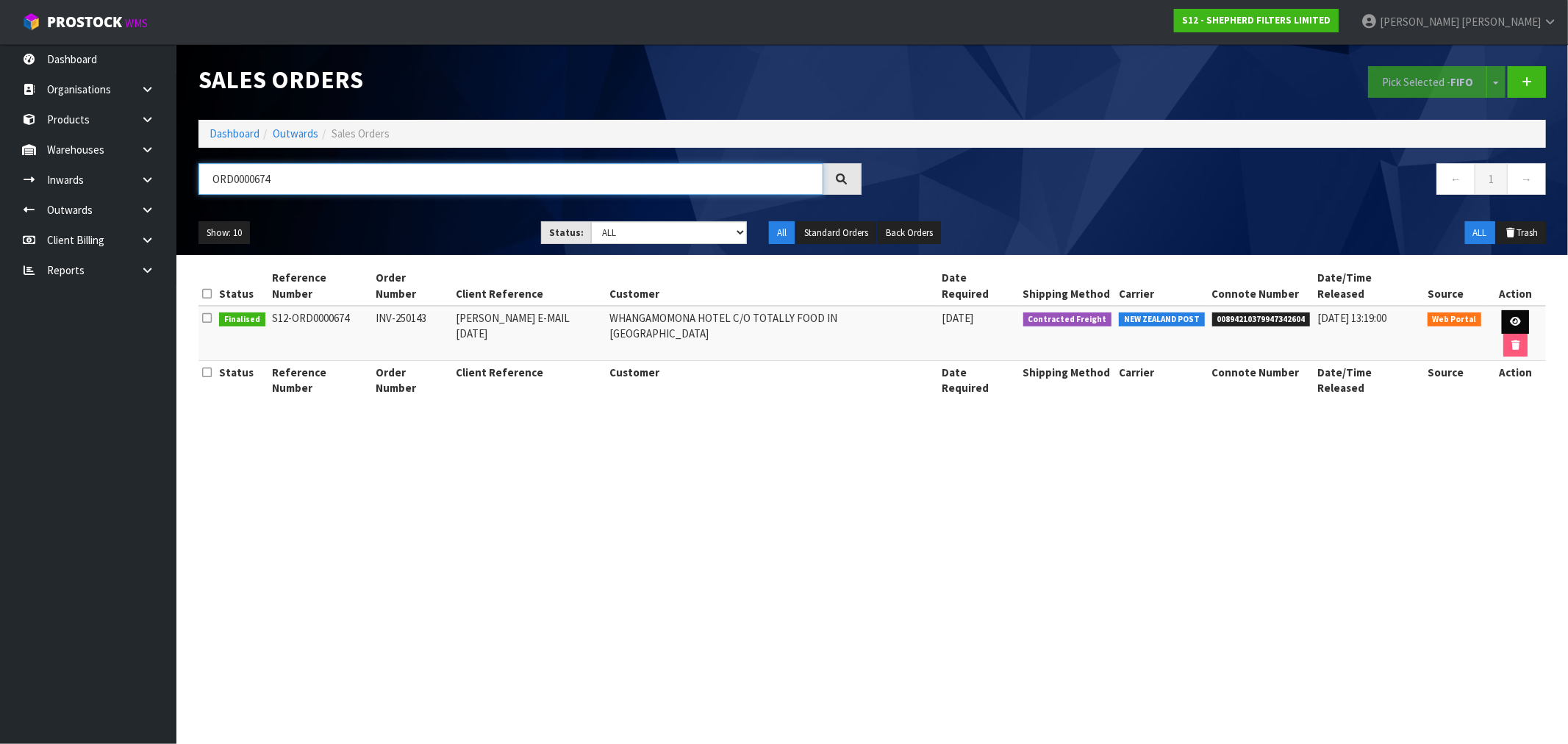
type input "ORD0000674"
click at [1510, 316] on icon at bounding box center [1516, 321] width 11 height 10
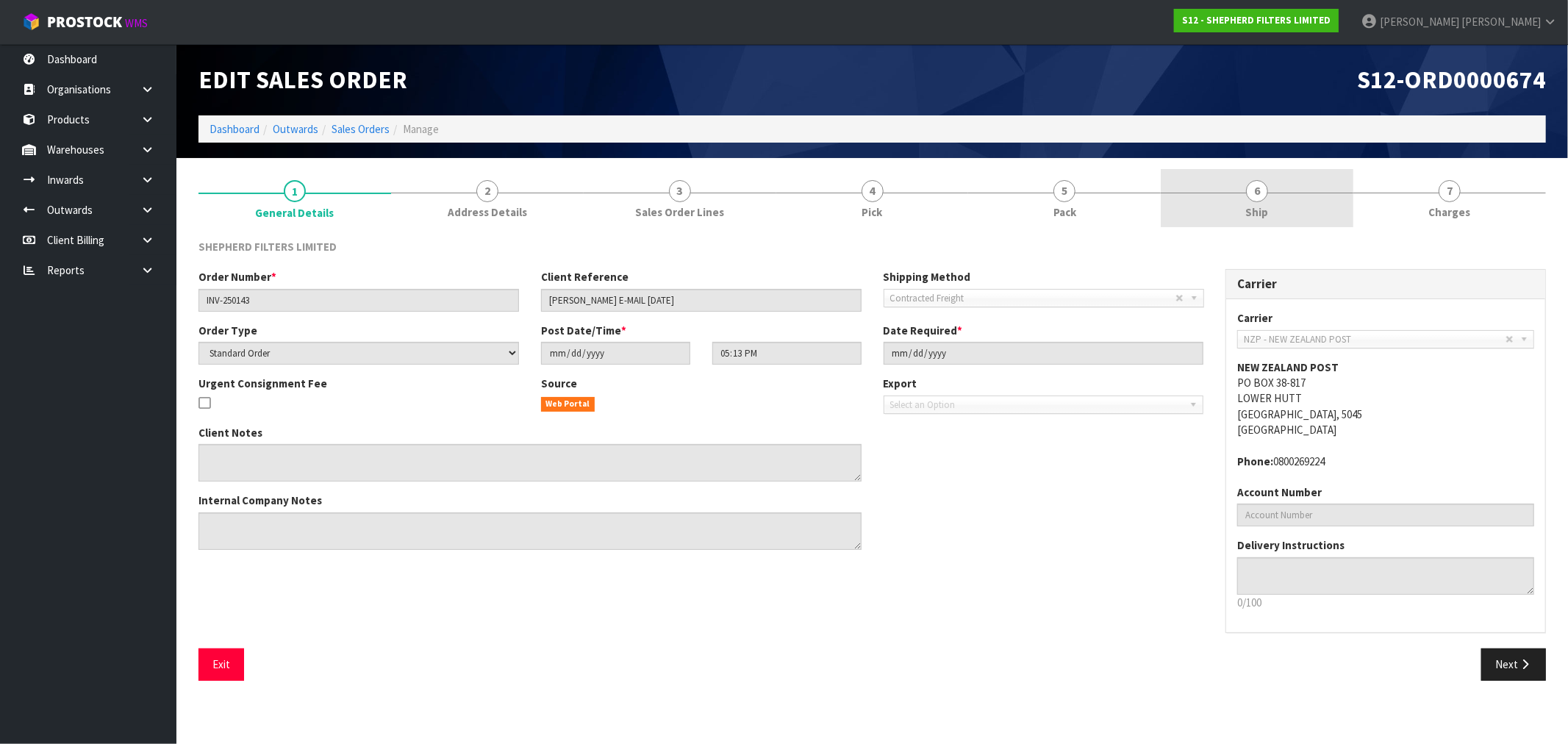
click at [1247, 199] on link "6 Ship" at bounding box center [1257, 197] width 193 height 58
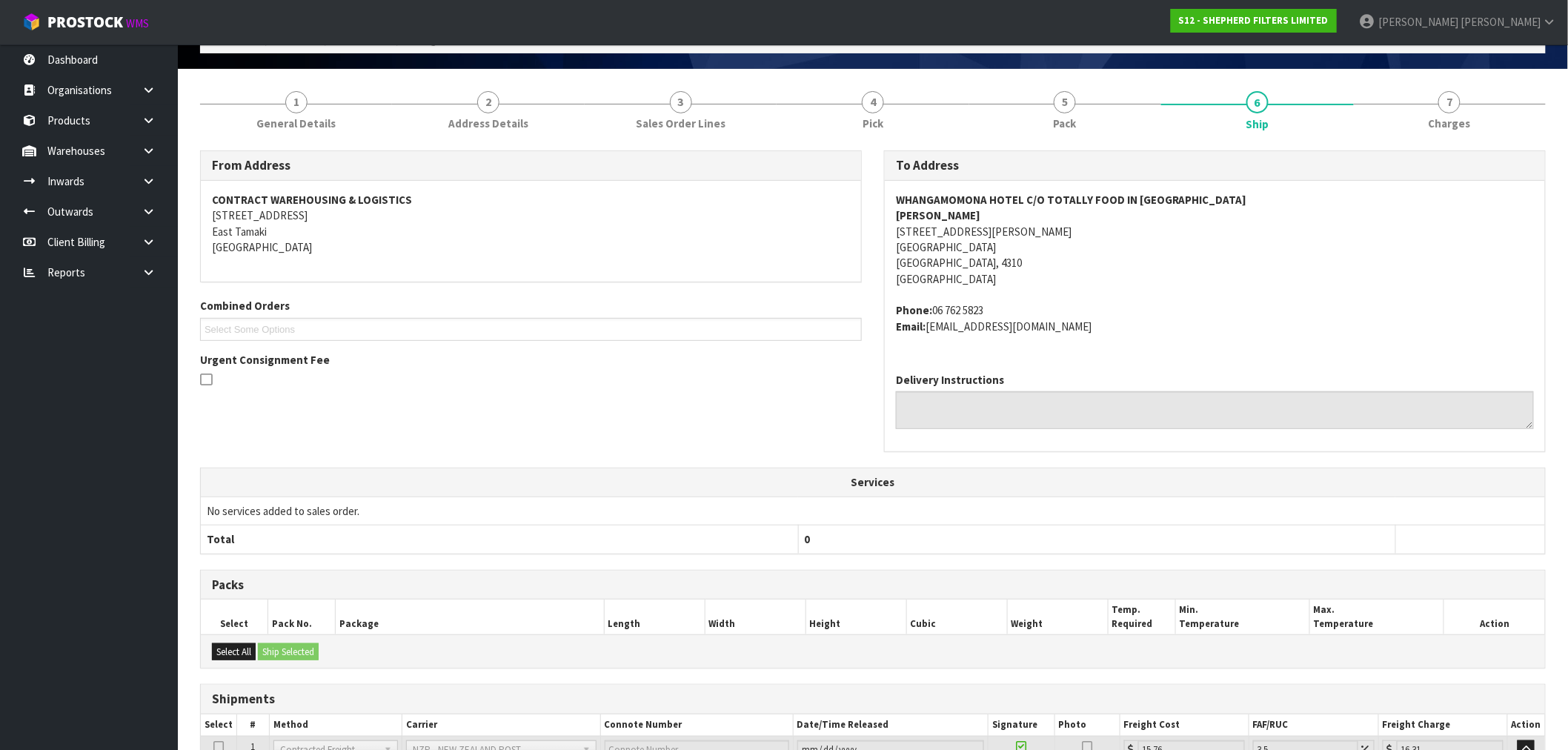
scroll to position [228, 0]
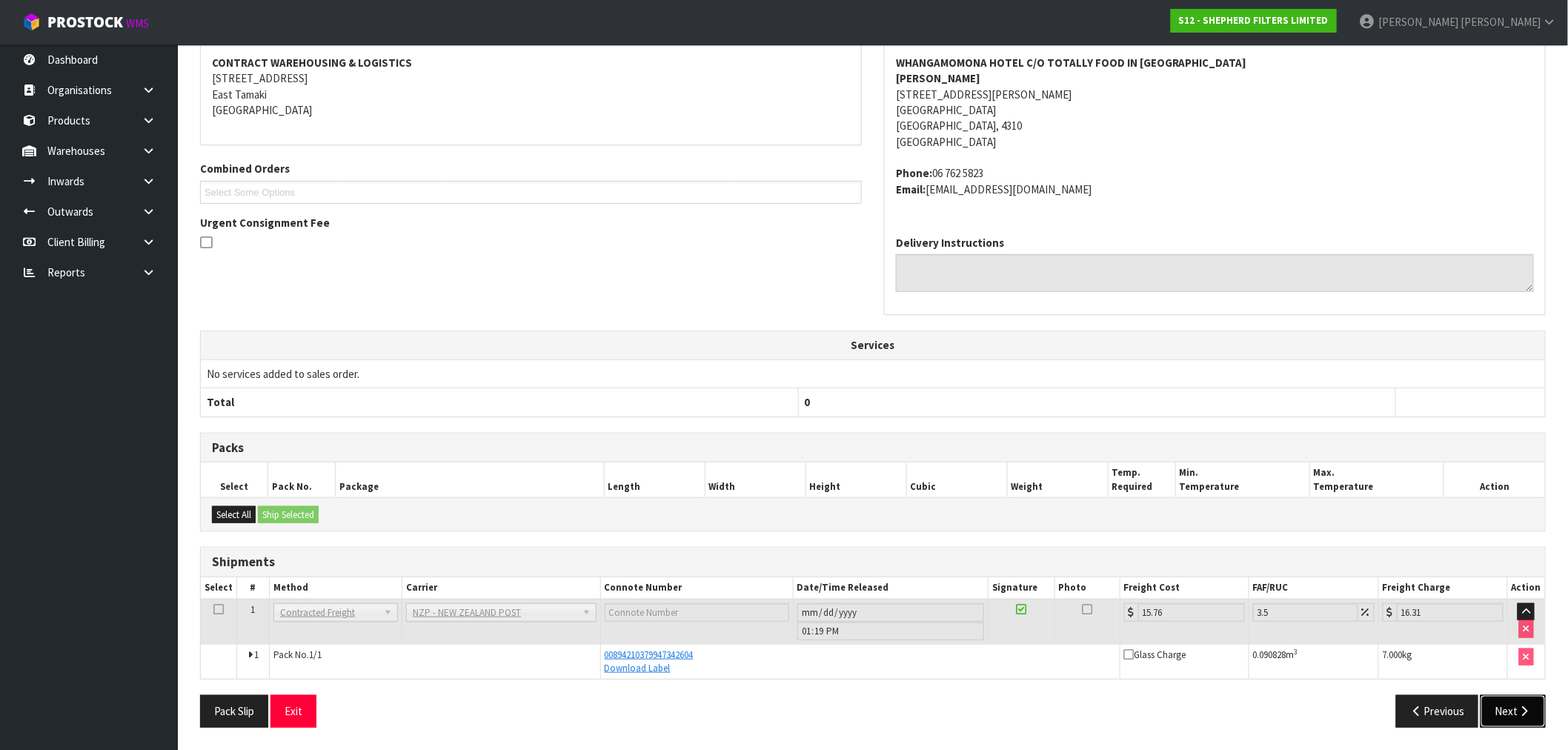
click at [1518, 714] on icon "button" at bounding box center [1525, 711] width 14 height 11
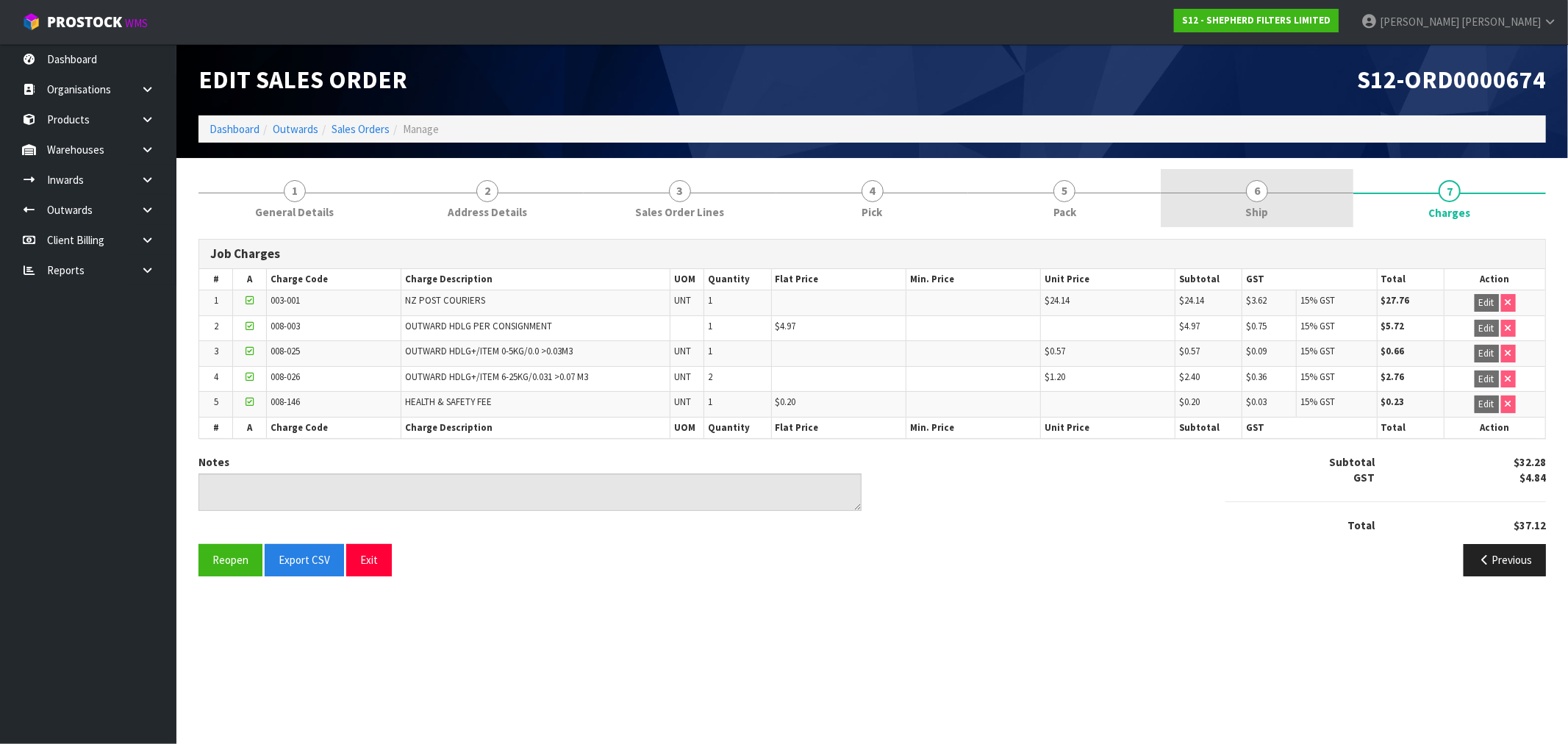
click at [1225, 197] on link "6 Ship" at bounding box center [1257, 197] width 193 height 58
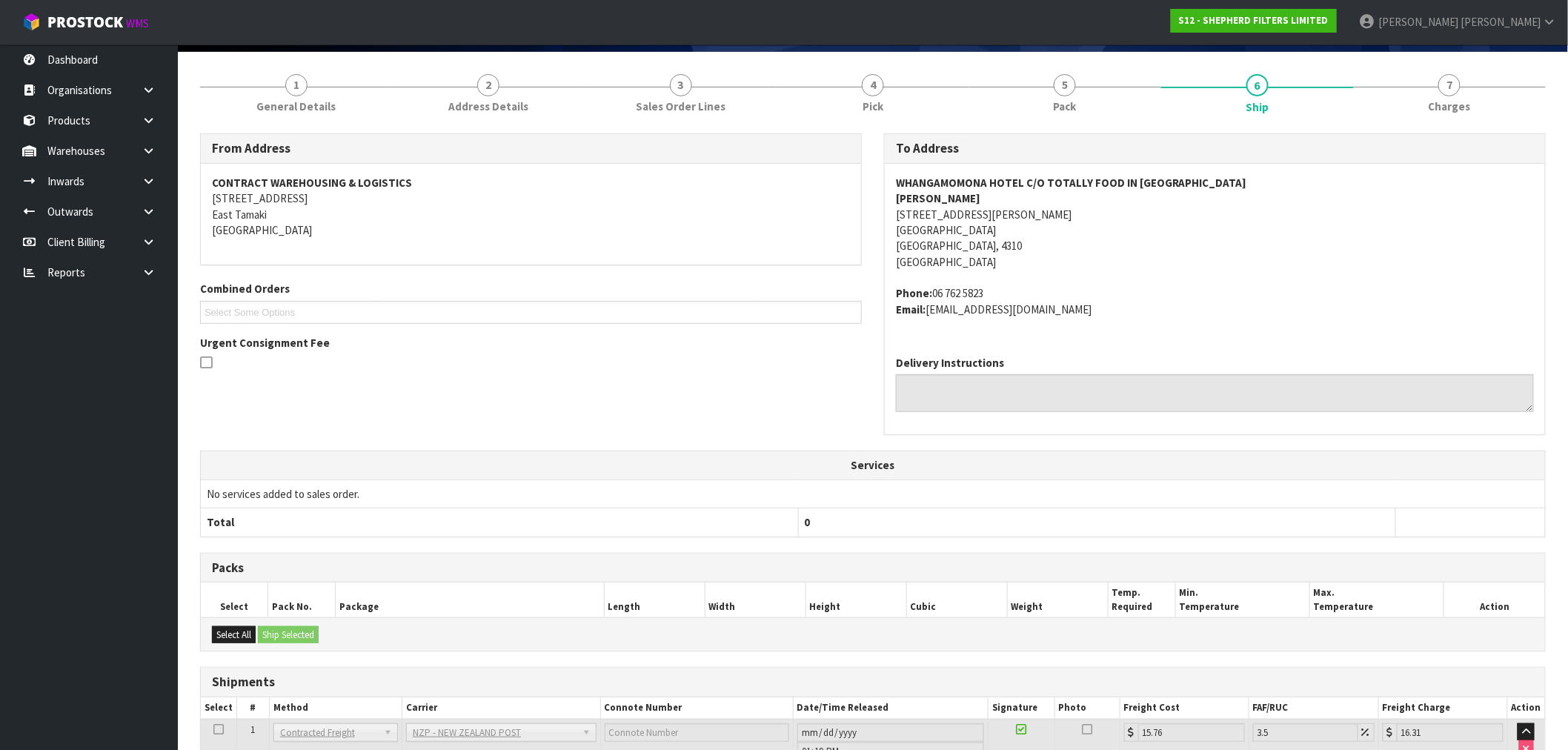
scroll to position [228, 0]
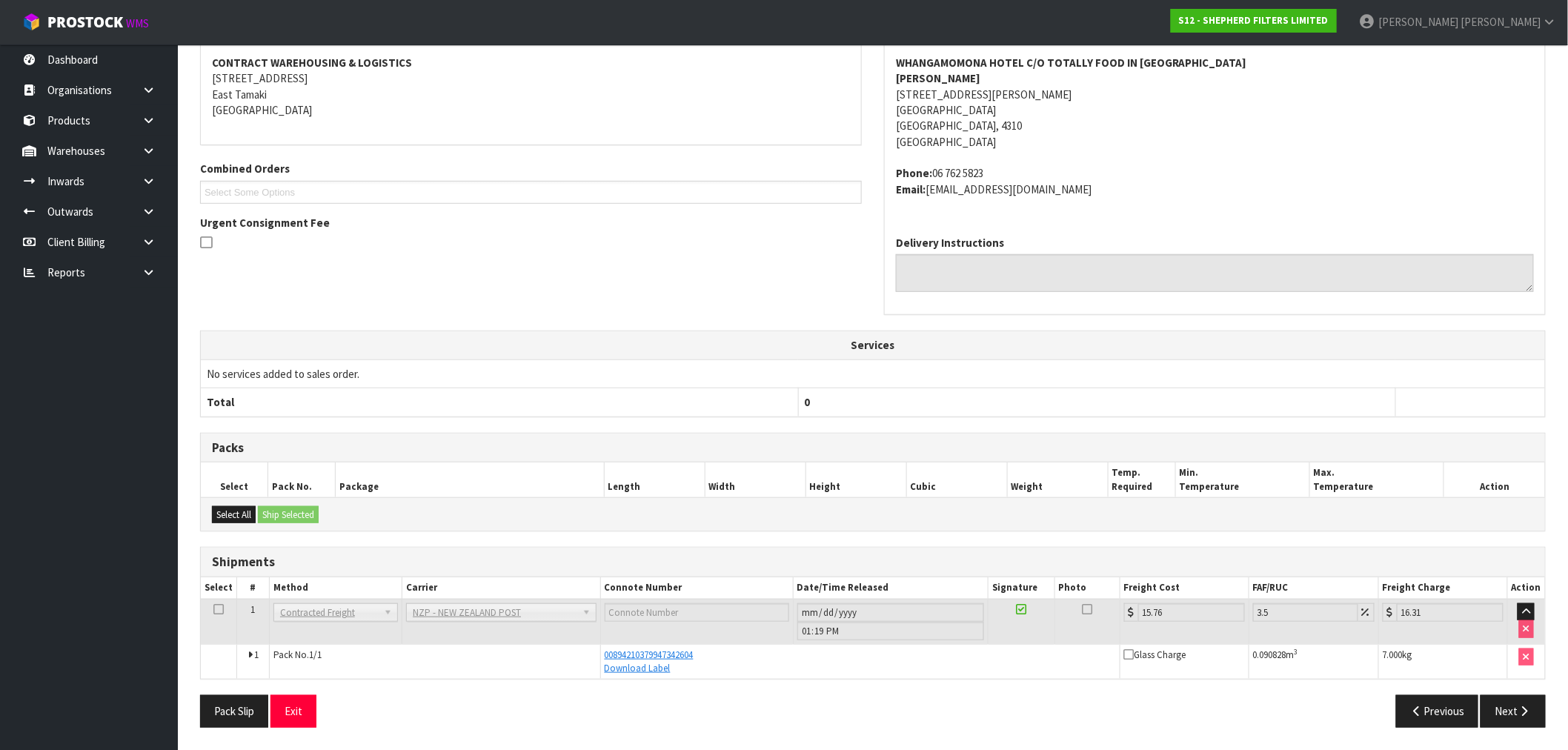
click at [1163, 709] on div "Previous Next" at bounding box center [1214, 711] width 684 height 32
drag, startPoint x: 719, startPoint y: 658, endPoint x: 714, endPoint y: 473, distance: 185.1
click at [600, 649] on td "00894210379947342604 Download Label" at bounding box center [860, 661] width 520 height 35
copy span "00894210379947342604"
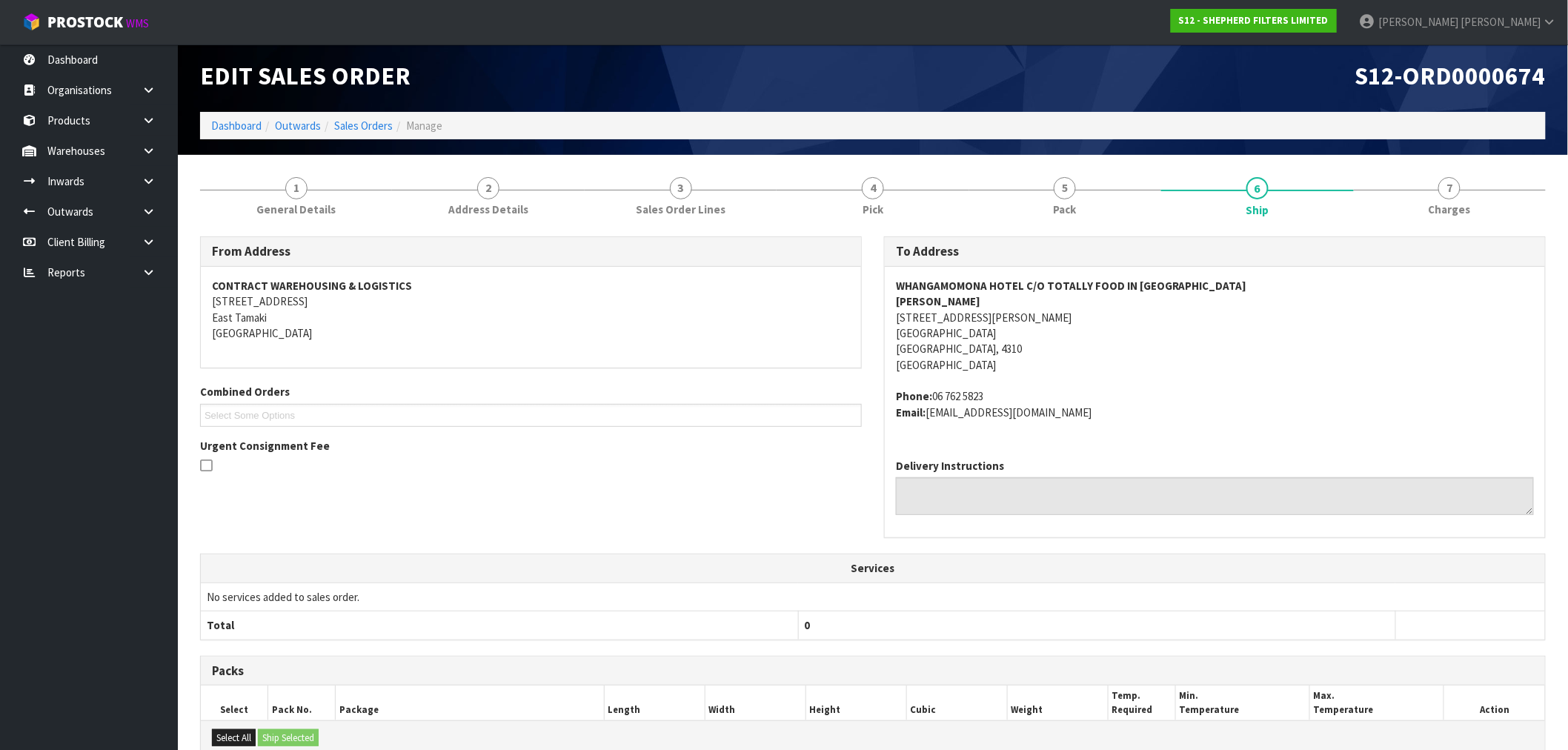
scroll to position [0, 0]
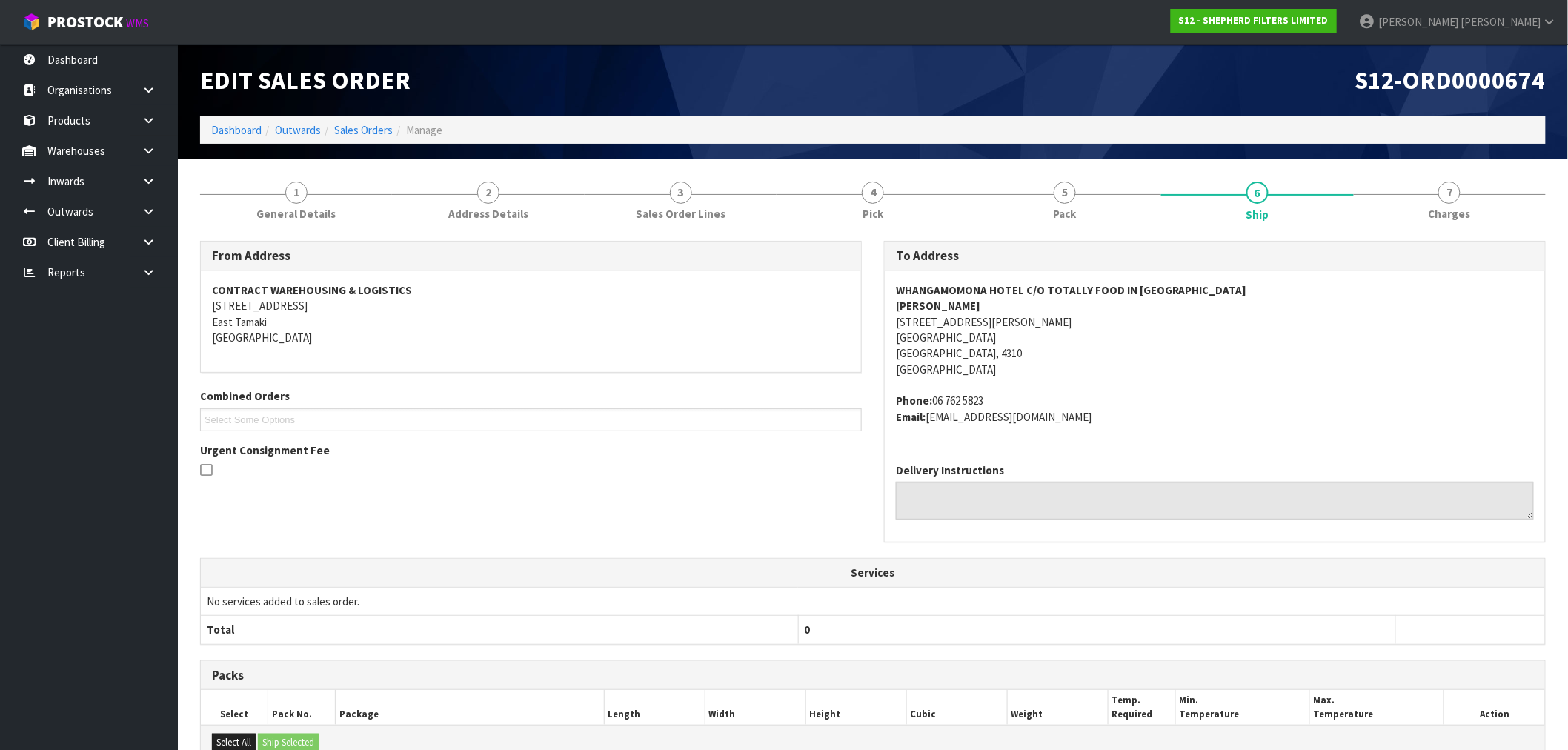
click at [212, 119] on ol "Dashboard Outwards Sales Orders Manage" at bounding box center [873, 130] width 1346 height 28
click at [217, 124] on link "Dashboard" at bounding box center [237, 130] width 50 height 14
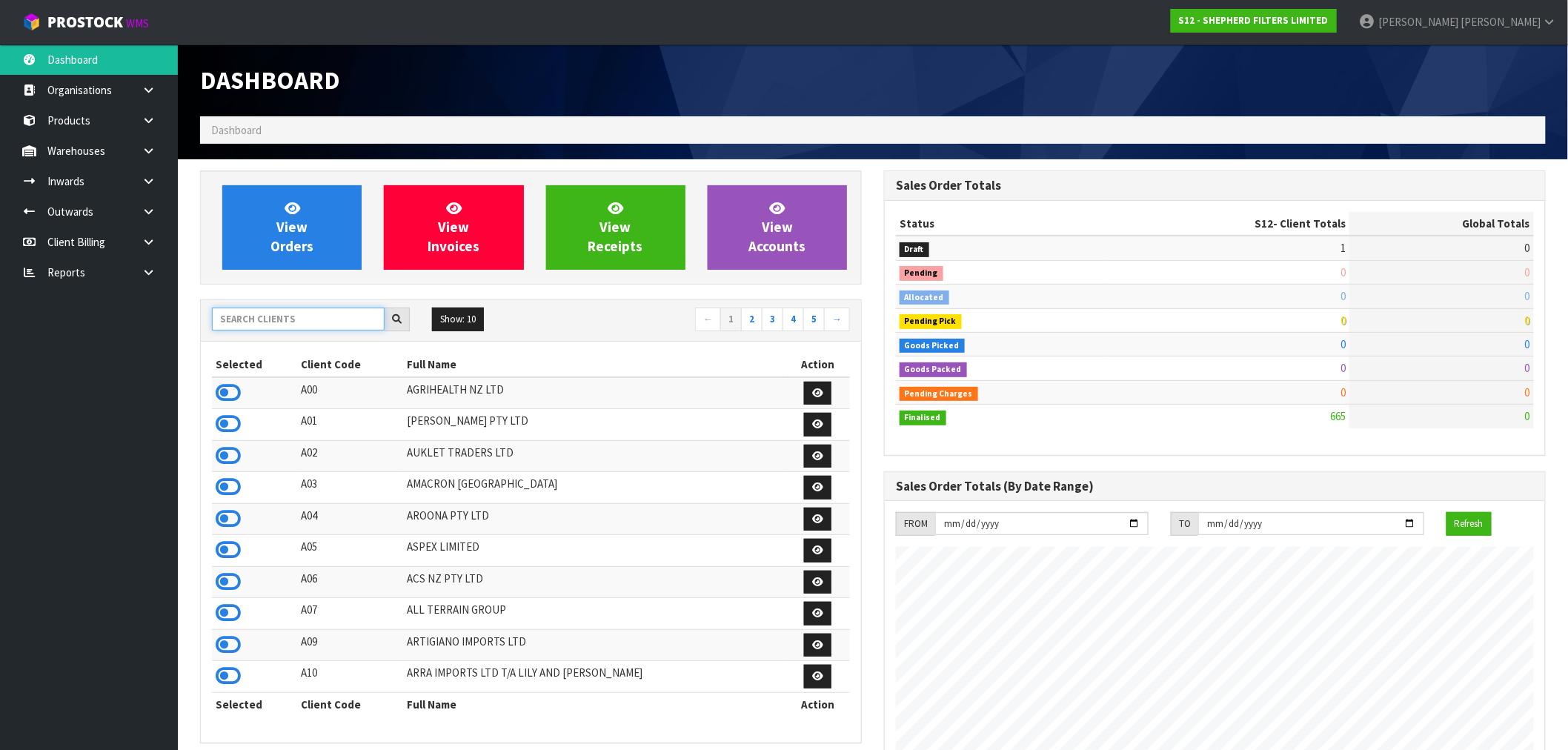
scroll to position [953, 684]
click at [272, 323] on input "text" at bounding box center [298, 319] width 173 height 23
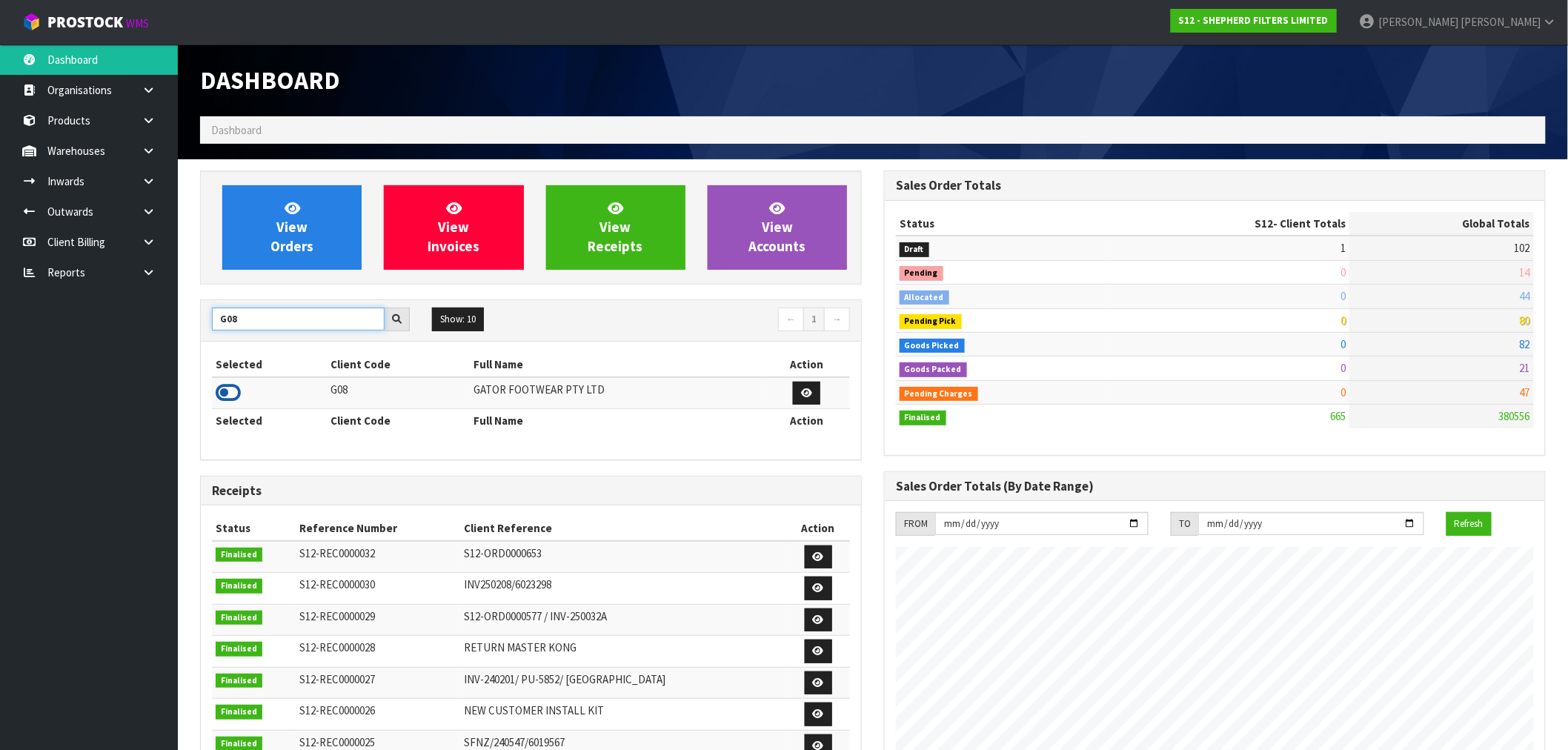
type input "G08"
click at [229, 393] on icon at bounding box center [228, 392] width 25 height 22
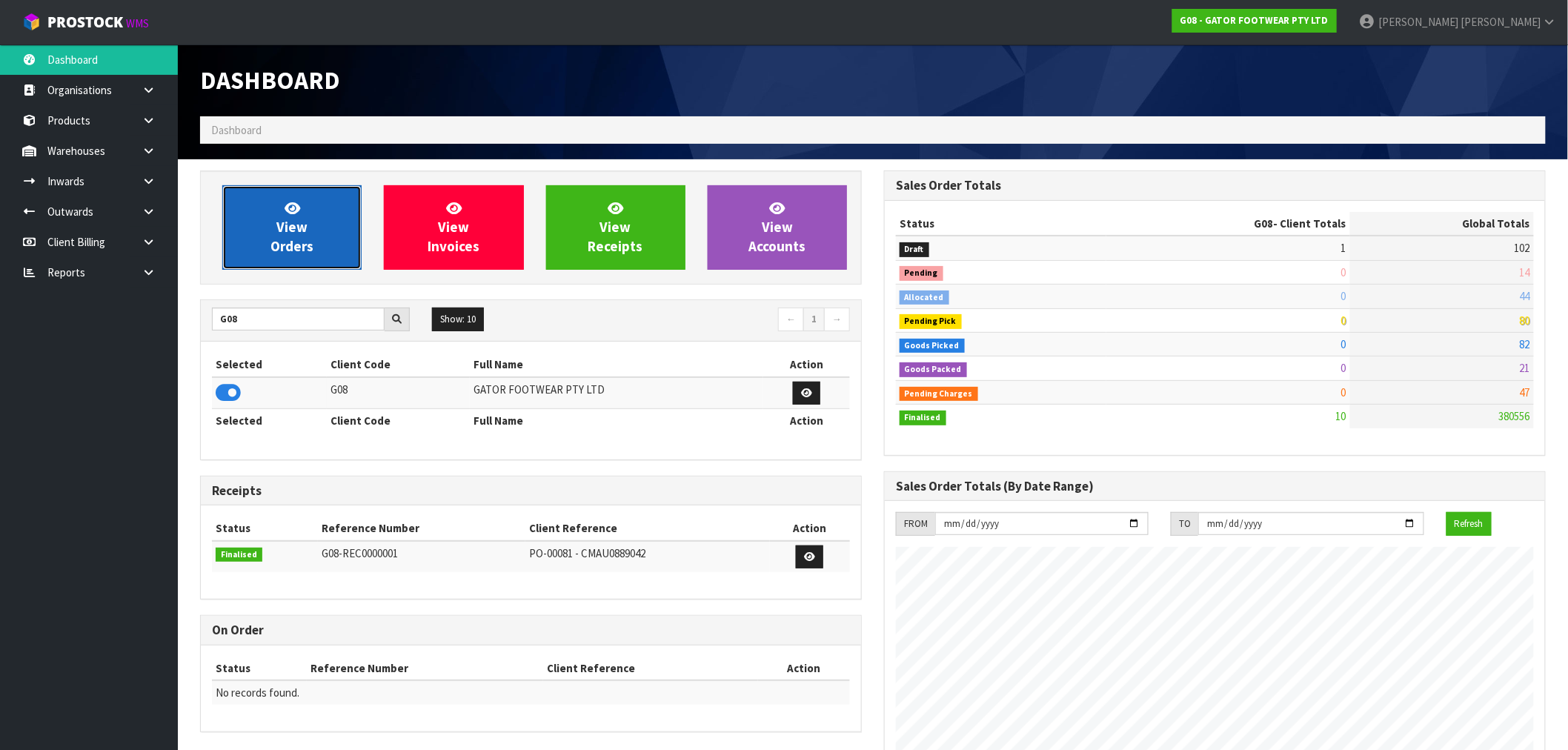
click at [310, 228] on link "View Orders" at bounding box center [291, 228] width 139 height 84
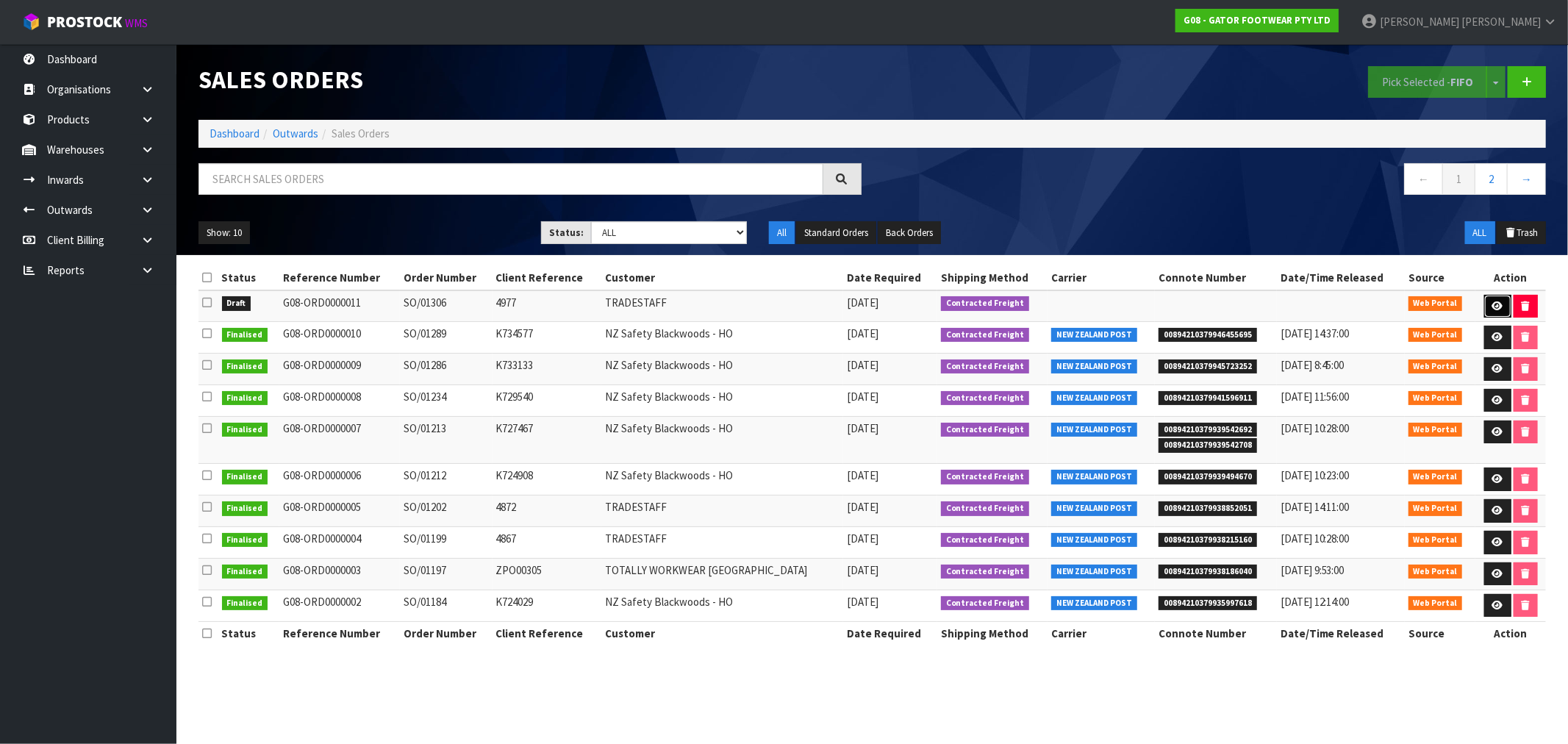
click at [1492, 308] on icon at bounding box center [1498, 306] width 11 height 10
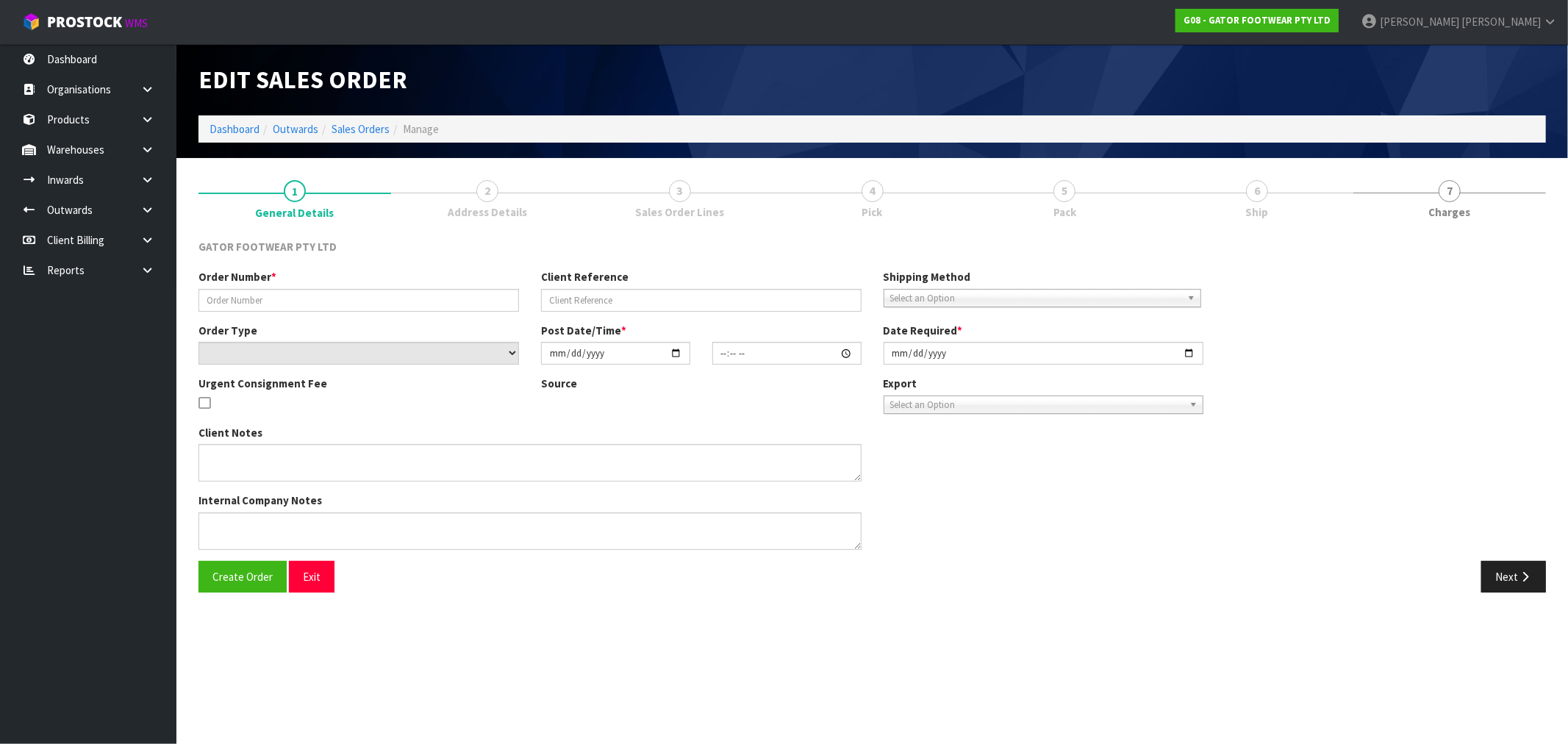
type input "SO/01306"
type input "4977"
select select "number:0"
type input "[DATE]"
type input "15:53:00.000"
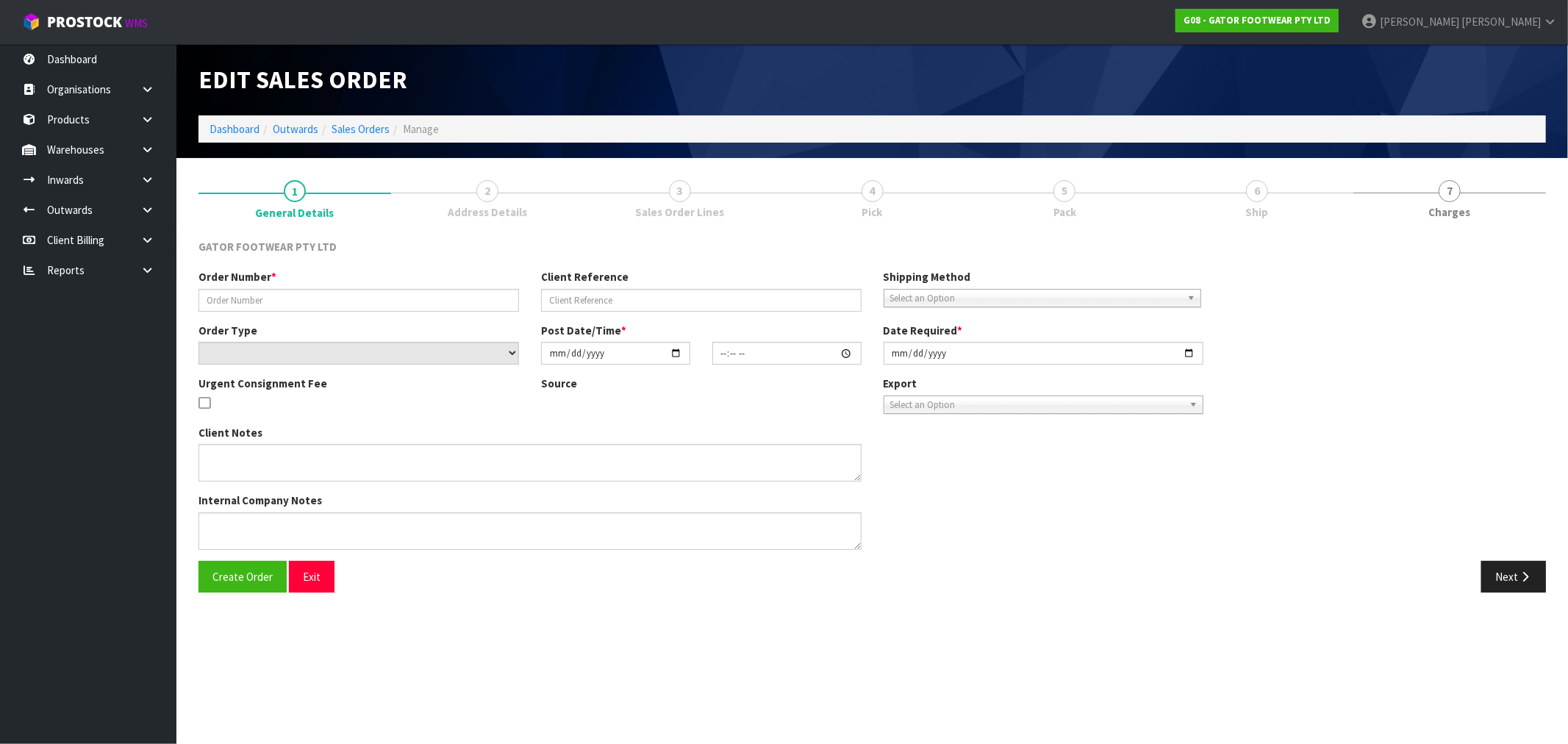
type input "[DATE]"
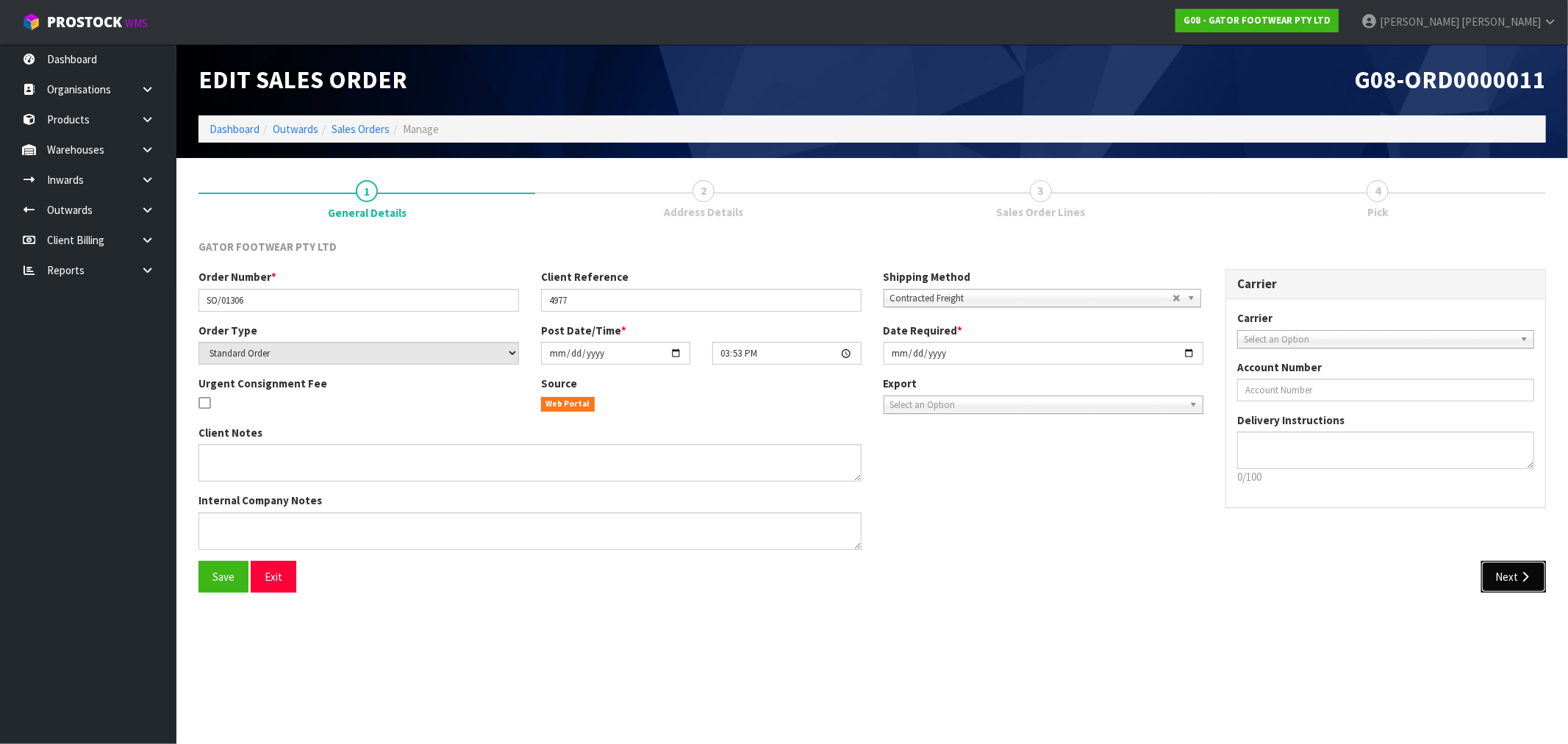
click at [1534, 576] on button "Next" at bounding box center [1513, 577] width 65 height 32
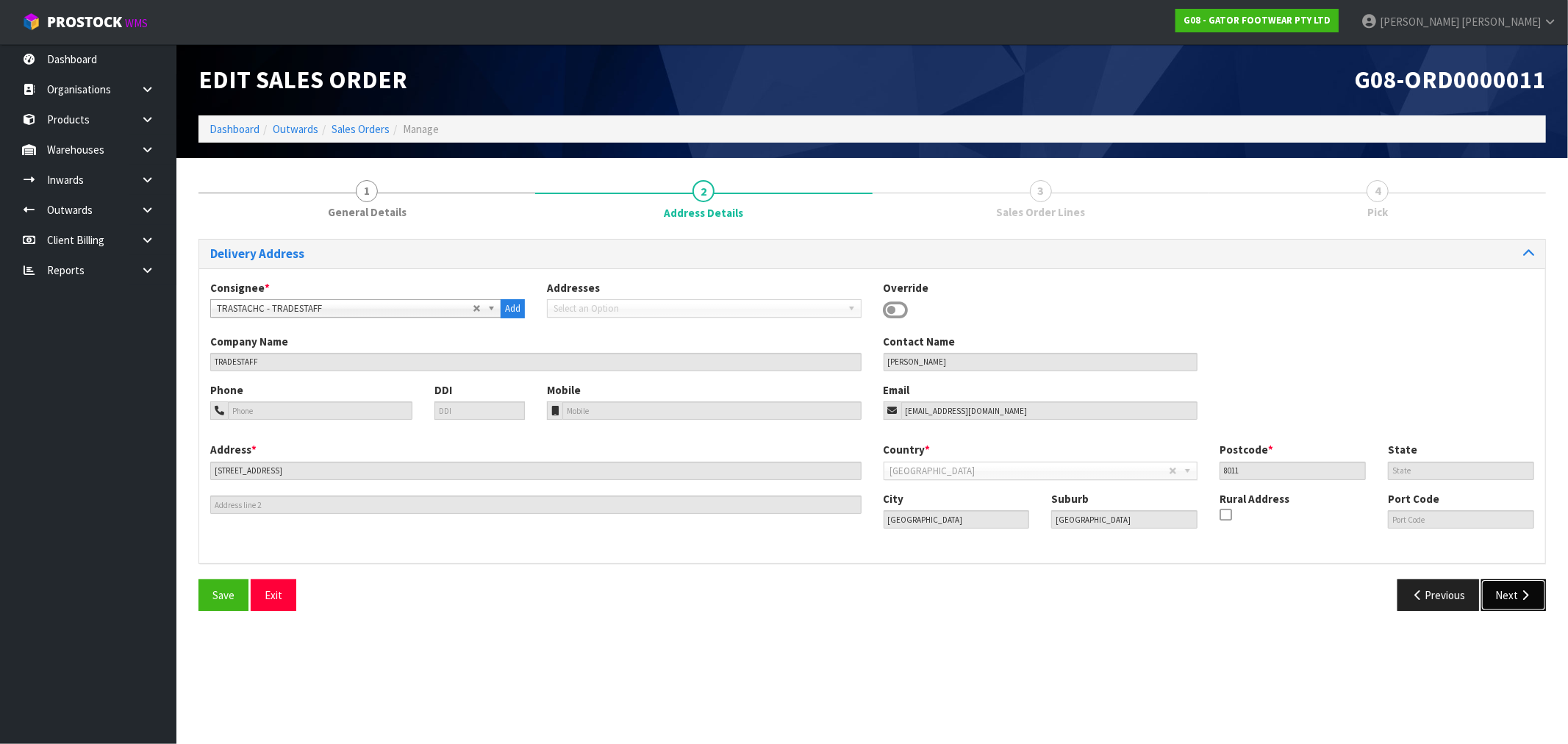
click at [1500, 599] on button "Next" at bounding box center [1513, 596] width 65 height 32
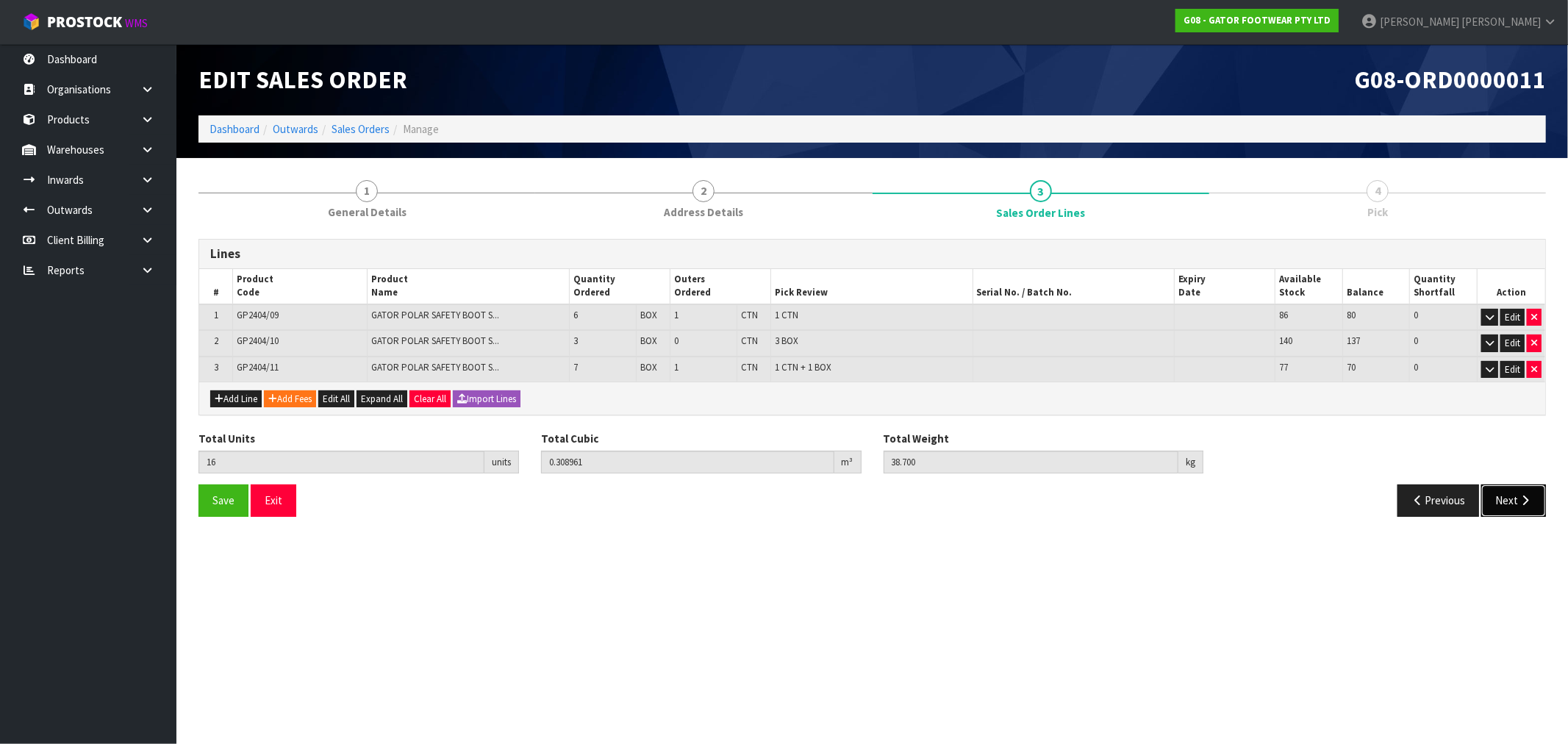
click at [1508, 500] on button "Next" at bounding box center [1513, 500] width 65 height 32
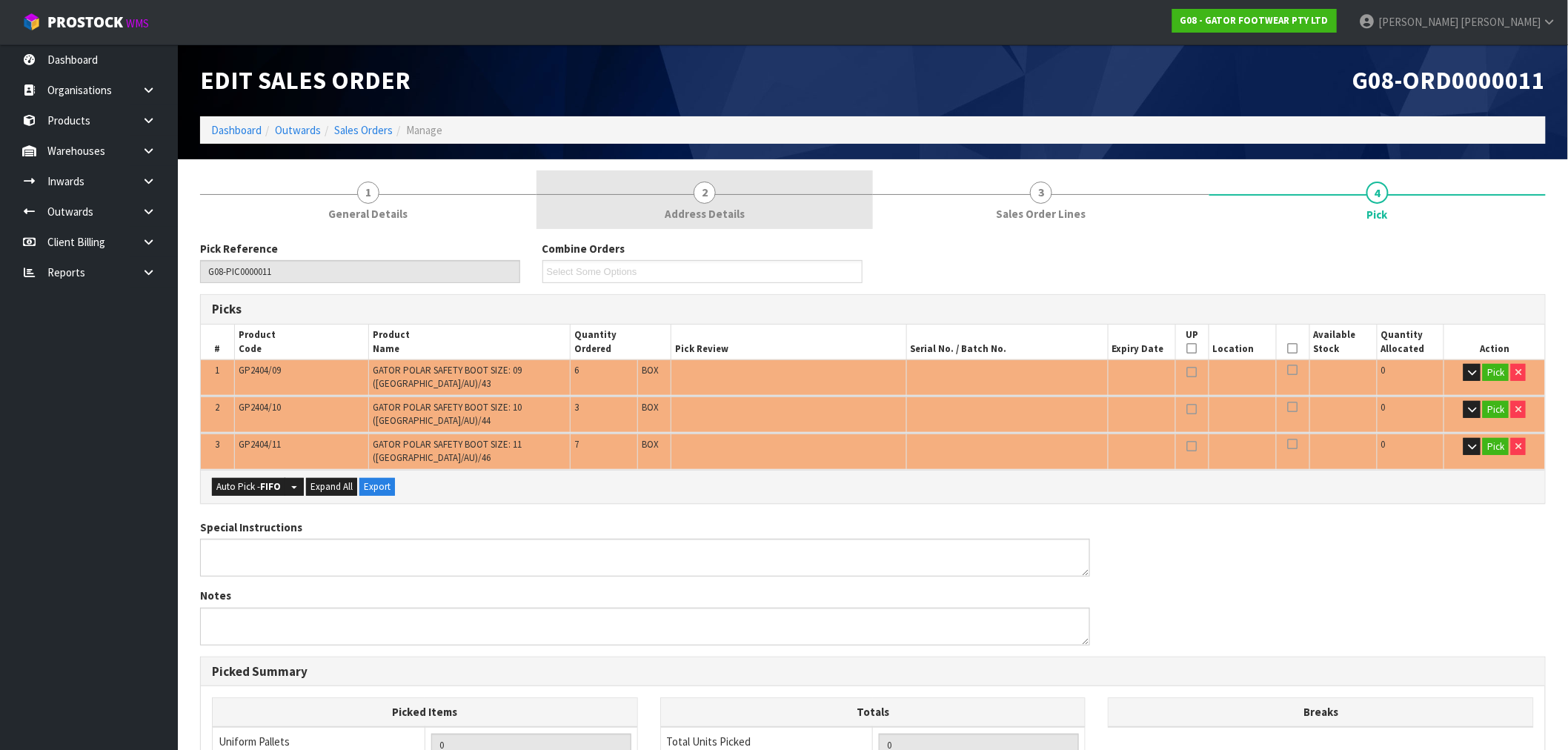
click at [759, 194] on link "2 Address Details" at bounding box center [704, 199] width 336 height 58
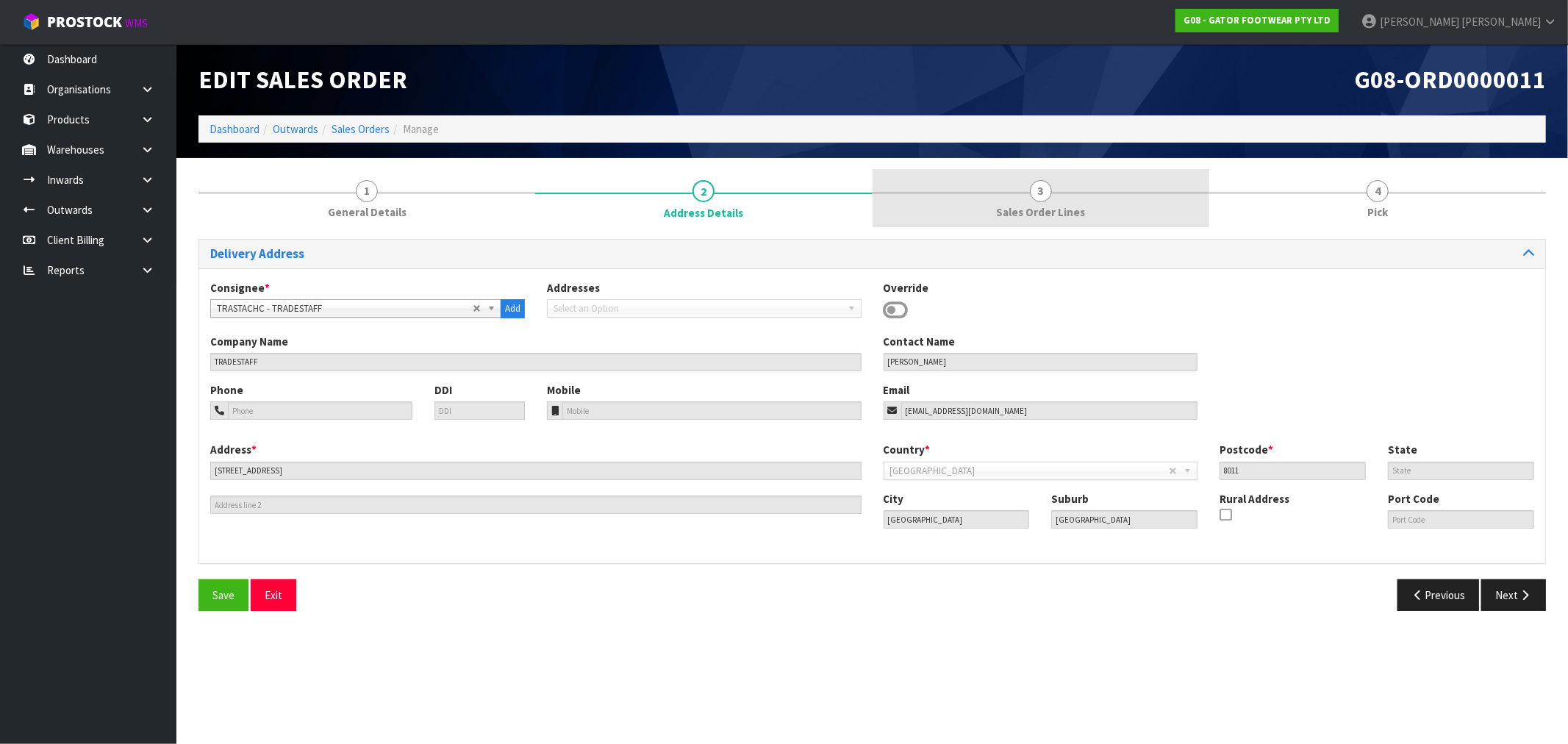
click at [961, 206] on link "3 Sales Order Lines" at bounding box center [1041, 197] width 337 height 58
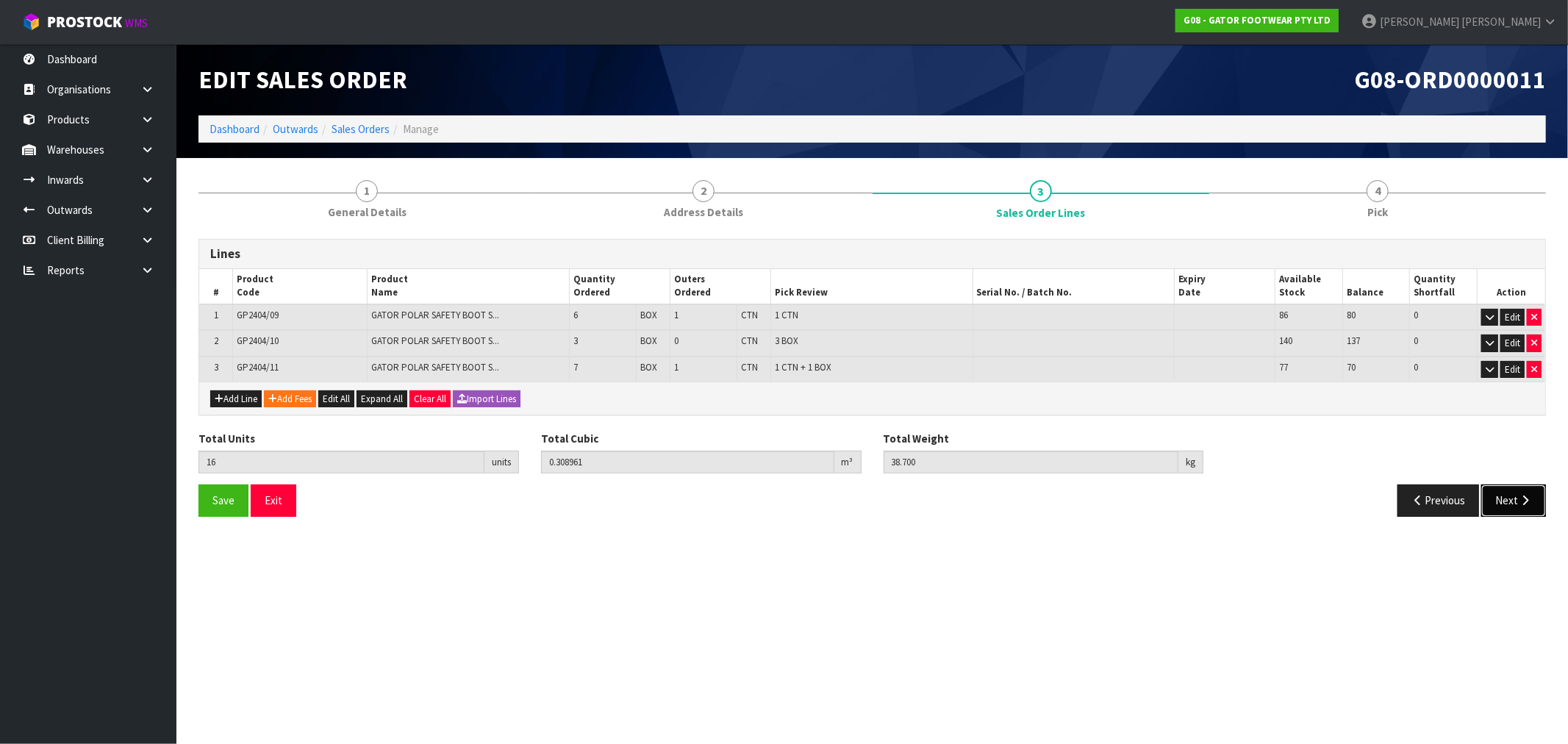
click at [1538, 484] on button "Next" at bounding box center [1513, 500] width 65 height 32
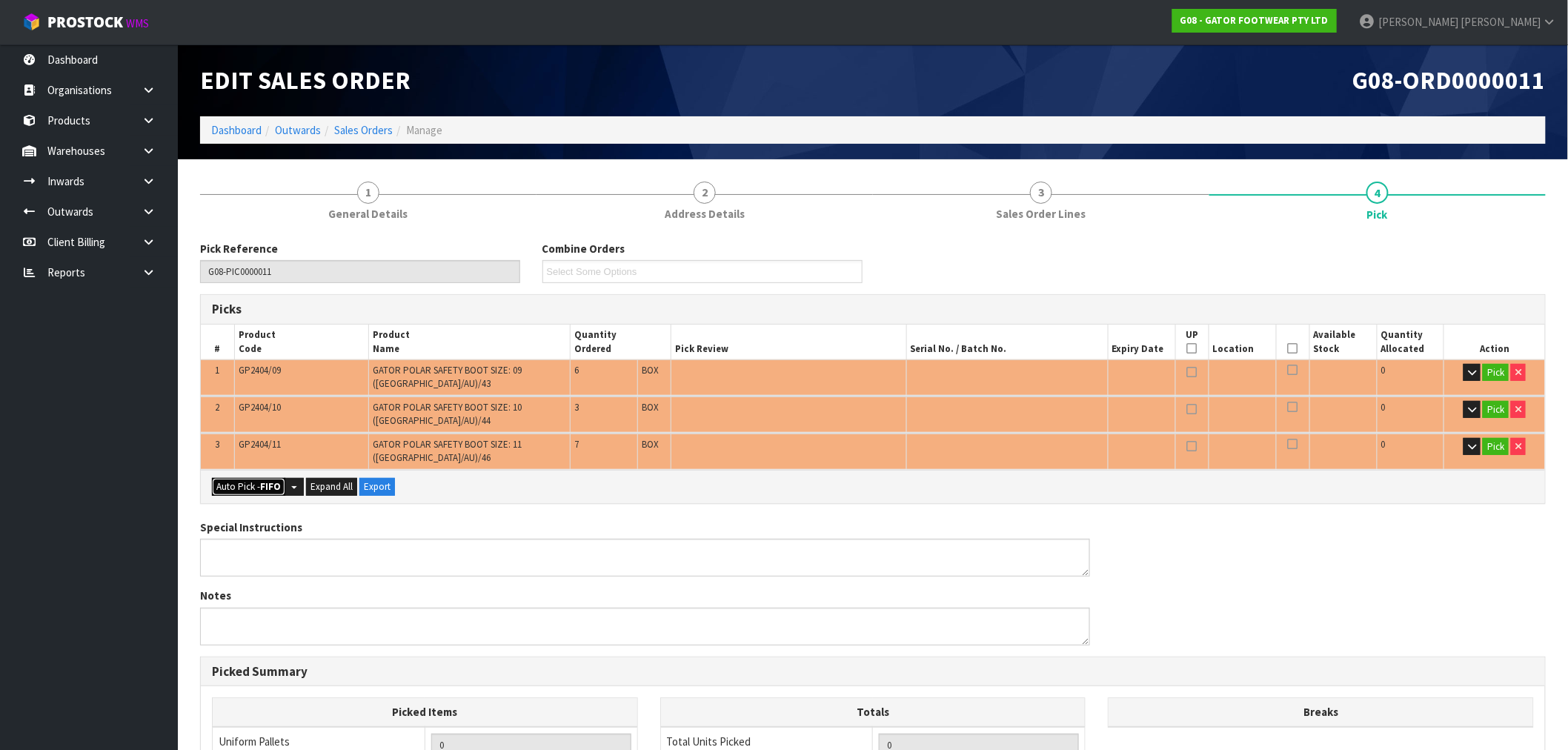
click at [229, 478] on button "Auto Pick - FIFO" at bounding box center [249, 487] width 73 height 18
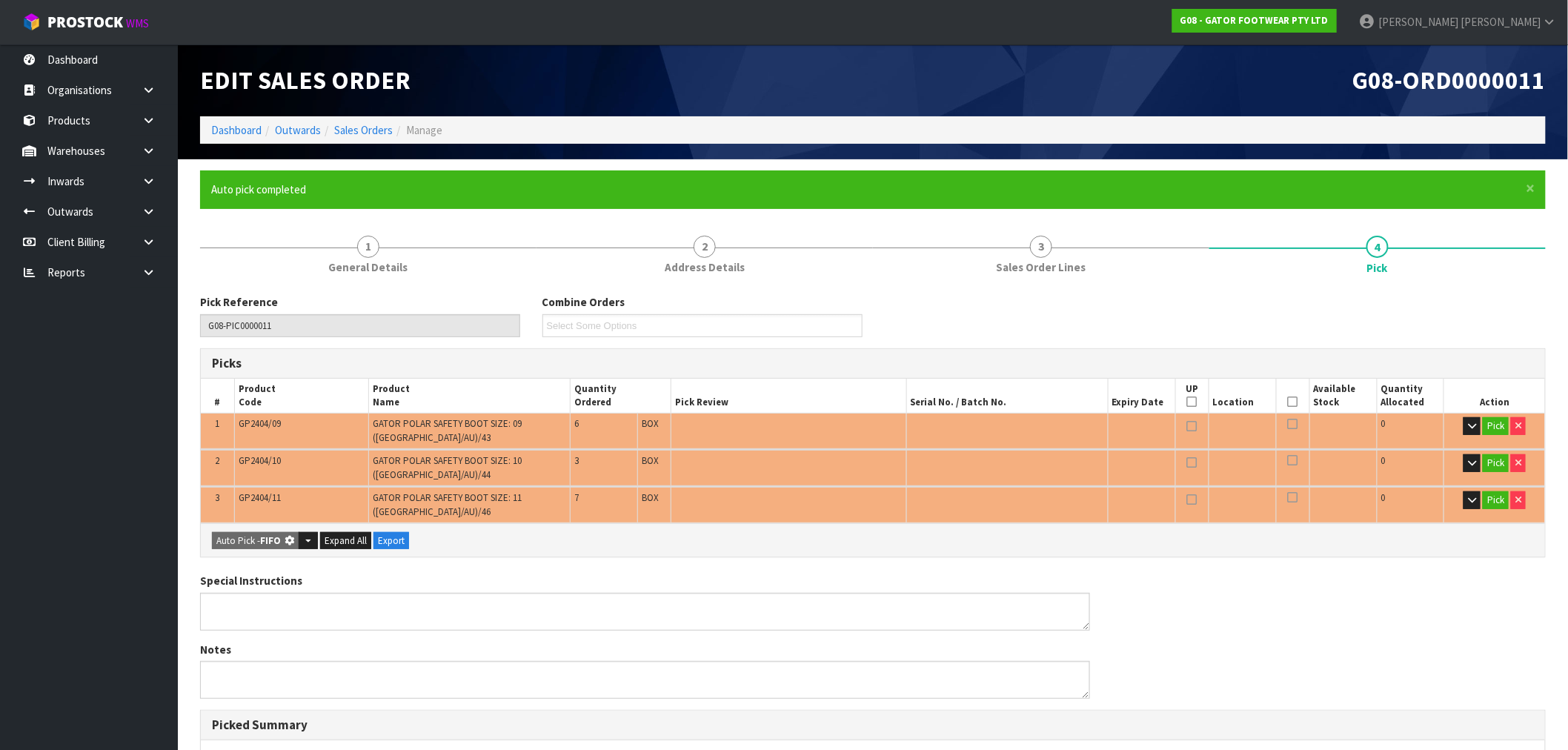
type input "1"
type input "Box x 10"
type input "16"
type input "0.301590"
type input "37.900"
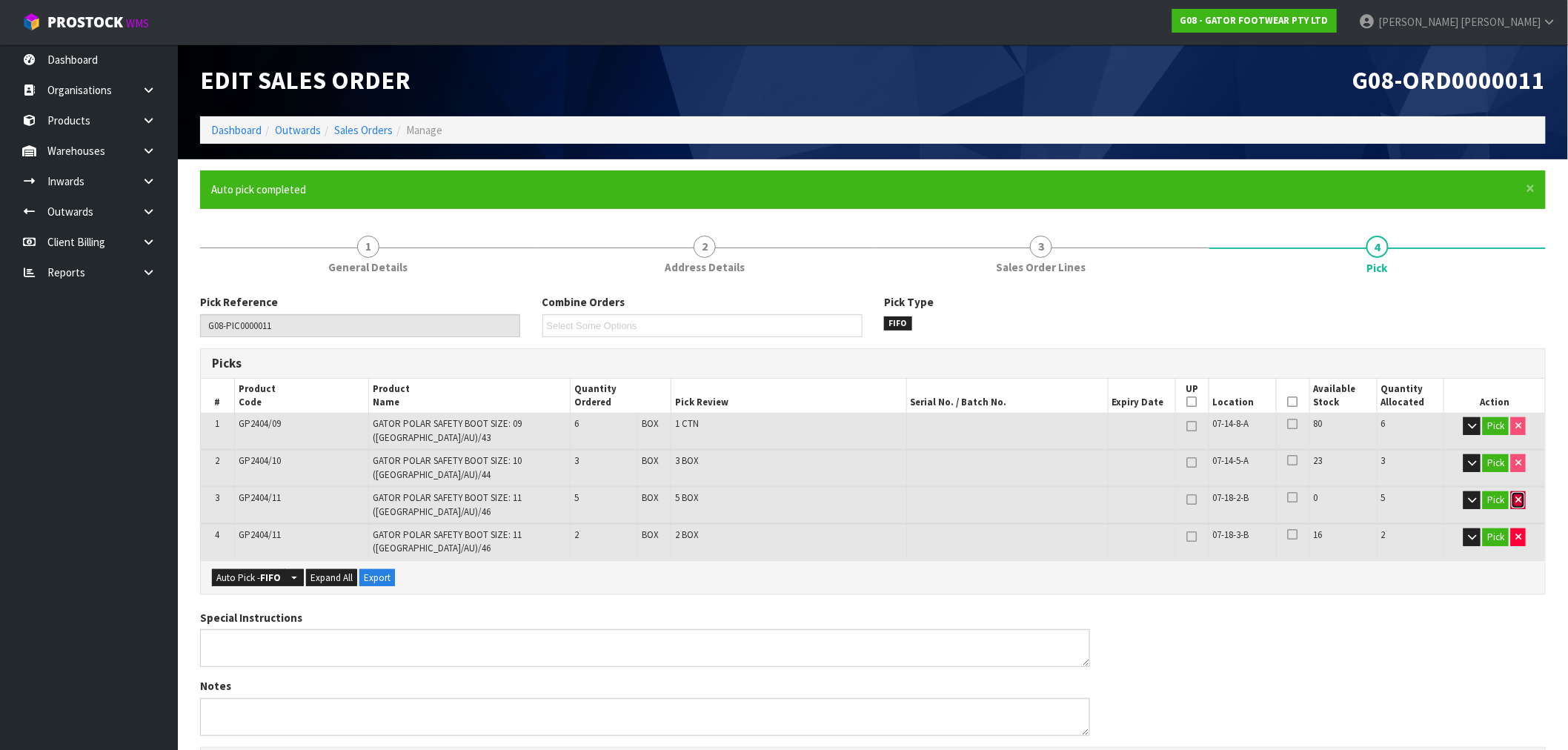
click at [1518, 491] on button "button" at bounding box center [1518, 500] width 15 height 18
type input "11"
type input "0.207795"
type input "25.9"
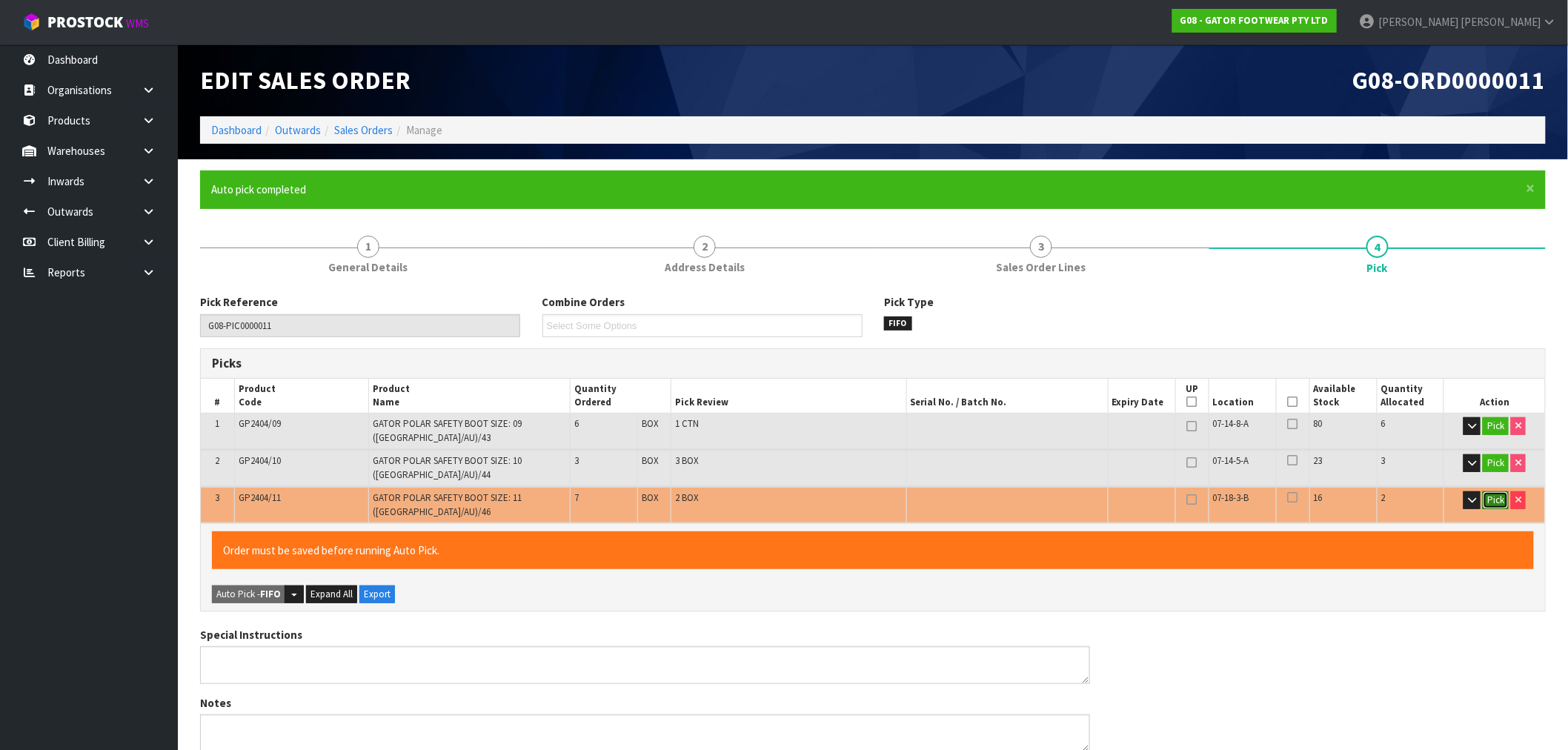
click at [1504, 491] on button "Pick" at bounding box center [1495, 500] width 26 height 18
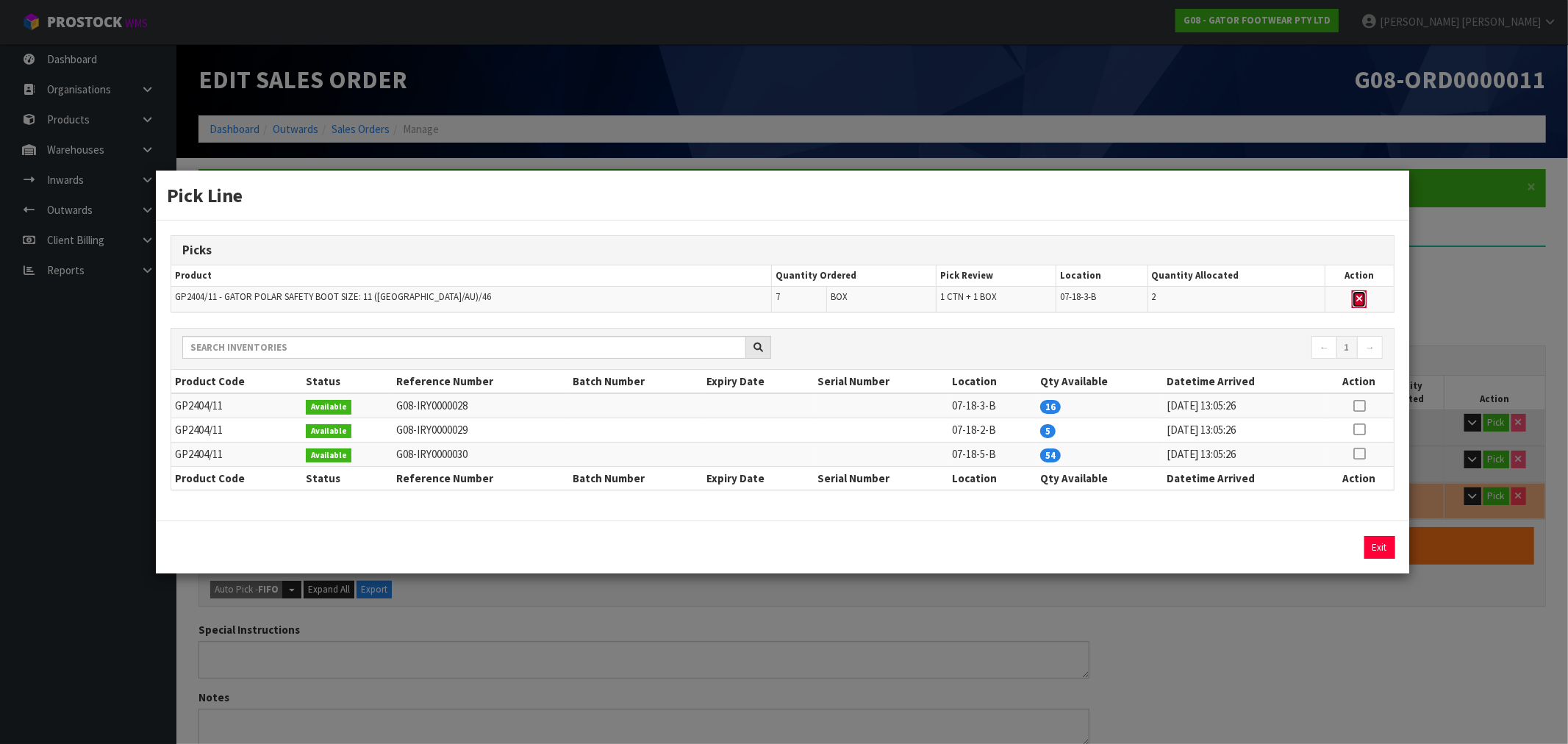
click at [1357, 299] on icon "button" at bounding box center [1359, 299] width 6 height 10
type input "Box x 8"
type input "9"
type input "0.170277"
type input "21.1"
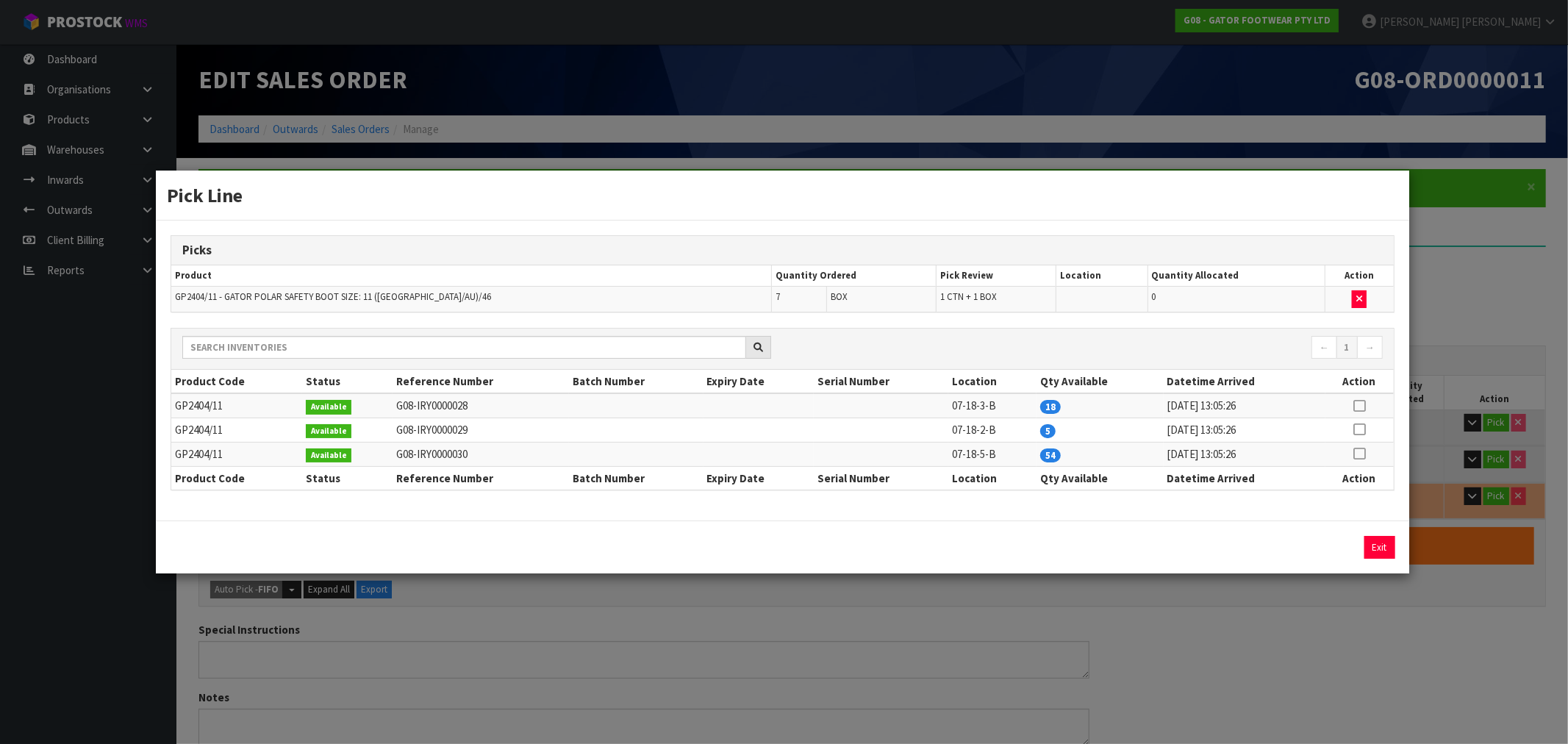
click at [1358, 405] on icon at bounding box center [1358, 405] width 12 height 1
click at [1324, 560] on div "7 Assign Pick Exit" at bounding box center [781, 547] width 1252 height 53
click at [1328, 541] on button "Assign Pick" at bounding box center [1330, 548] width 60 height 23
type input "2"
type input "Box x 9"
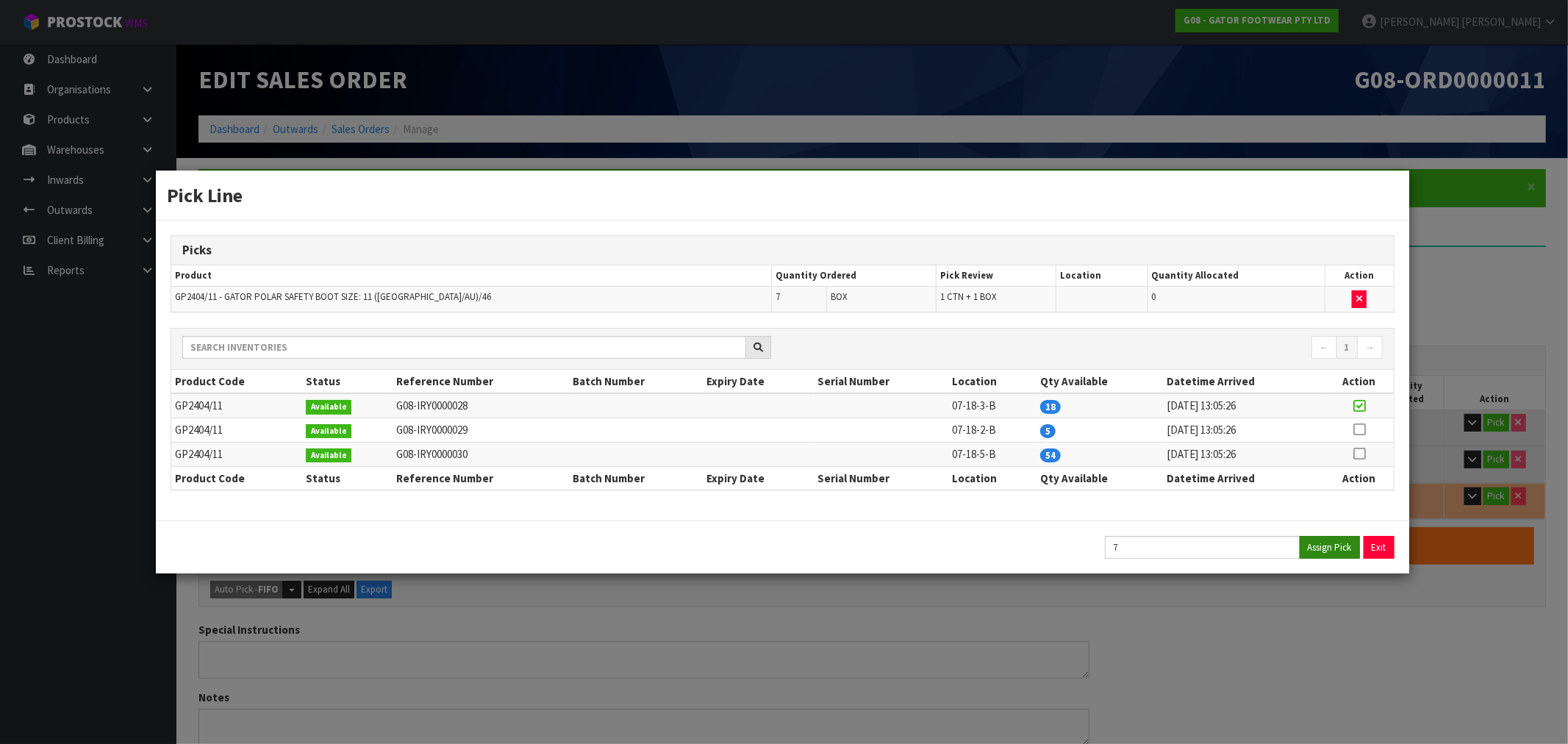
type input "16"
type input "0.308961"
type input "38.7"
click at [1378, 553] on button "Exit" at bounding box center [1380, 548] width 31 height 23
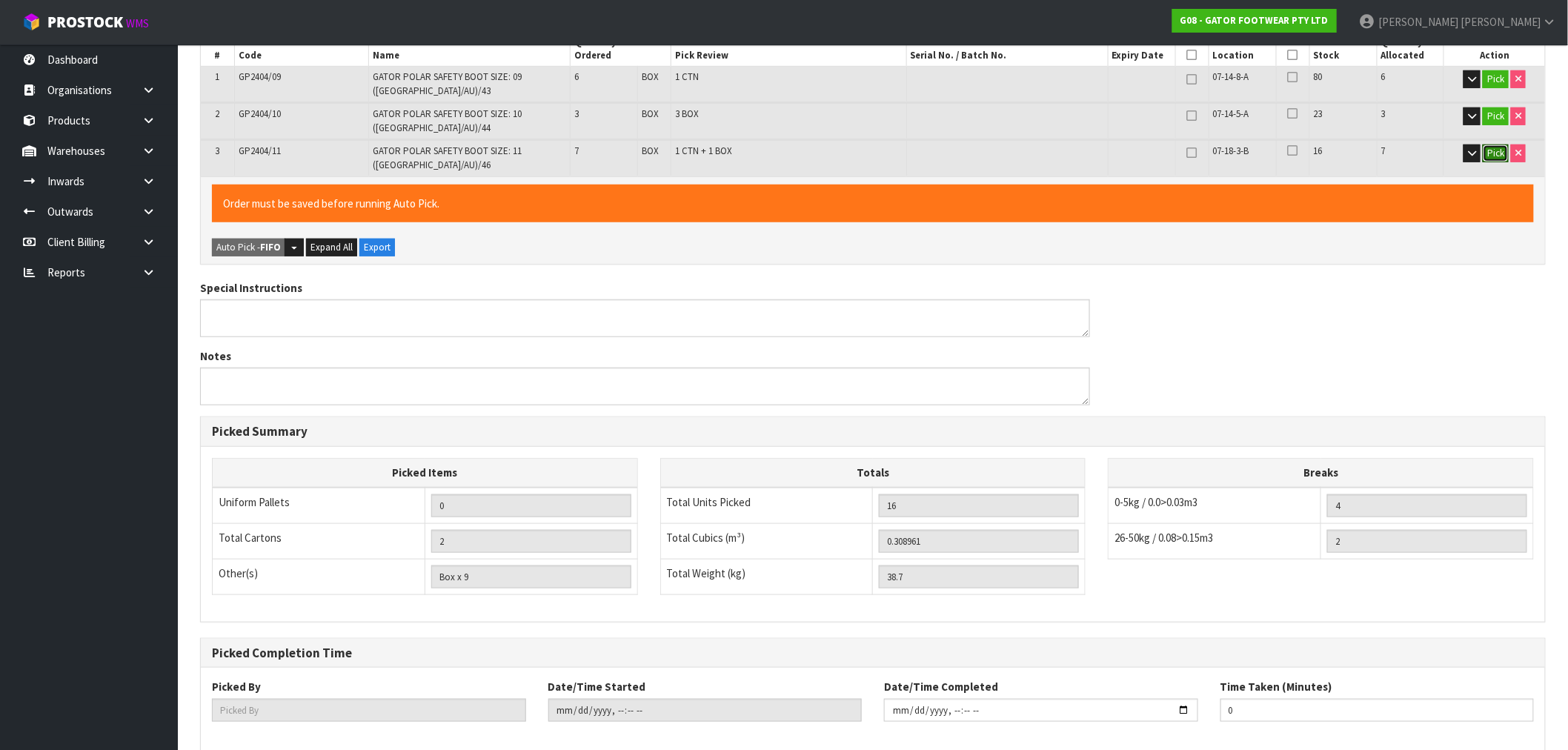
scroll to position [392, 0]
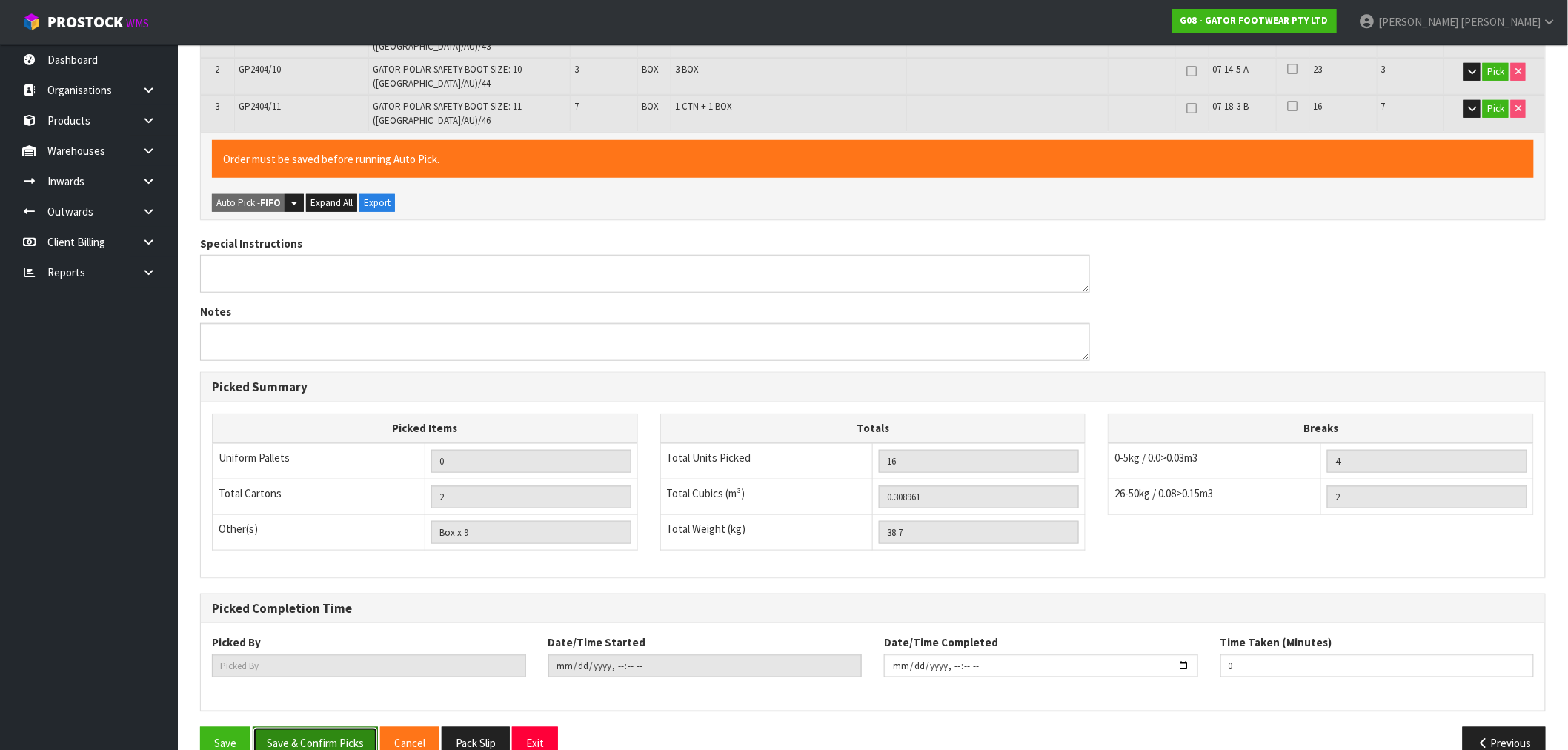
click at [323, 727] on button "Save & Confirm Picks" at bounding box center [315, 743] width 125 height 32
type input "Box x 4"
type input "[PERSON_NAME]"
type input "2025-09-10T12:02:50"
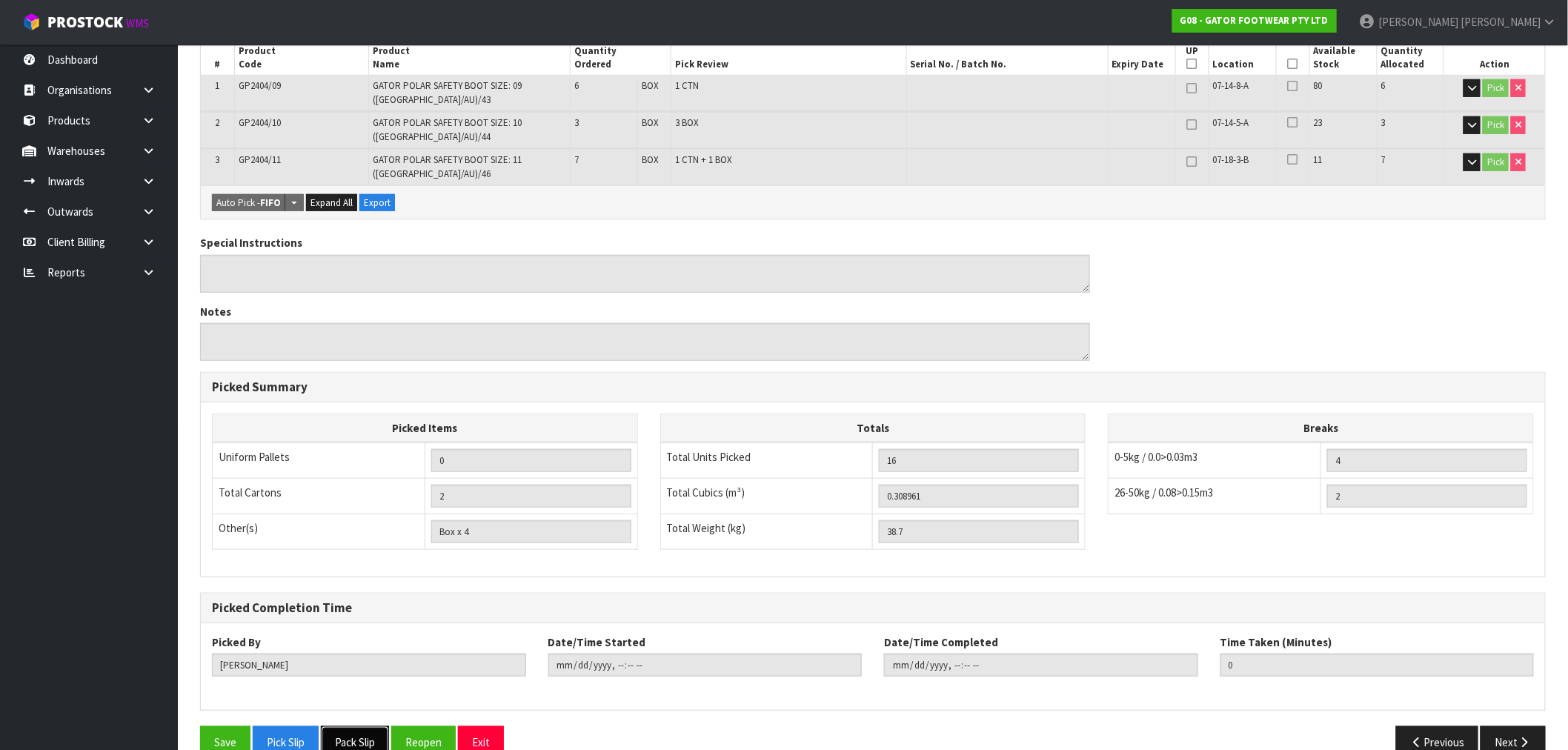
click at [382, 726] on button "Pack Slip" at bounding box center [355, 742] width 68 height 32
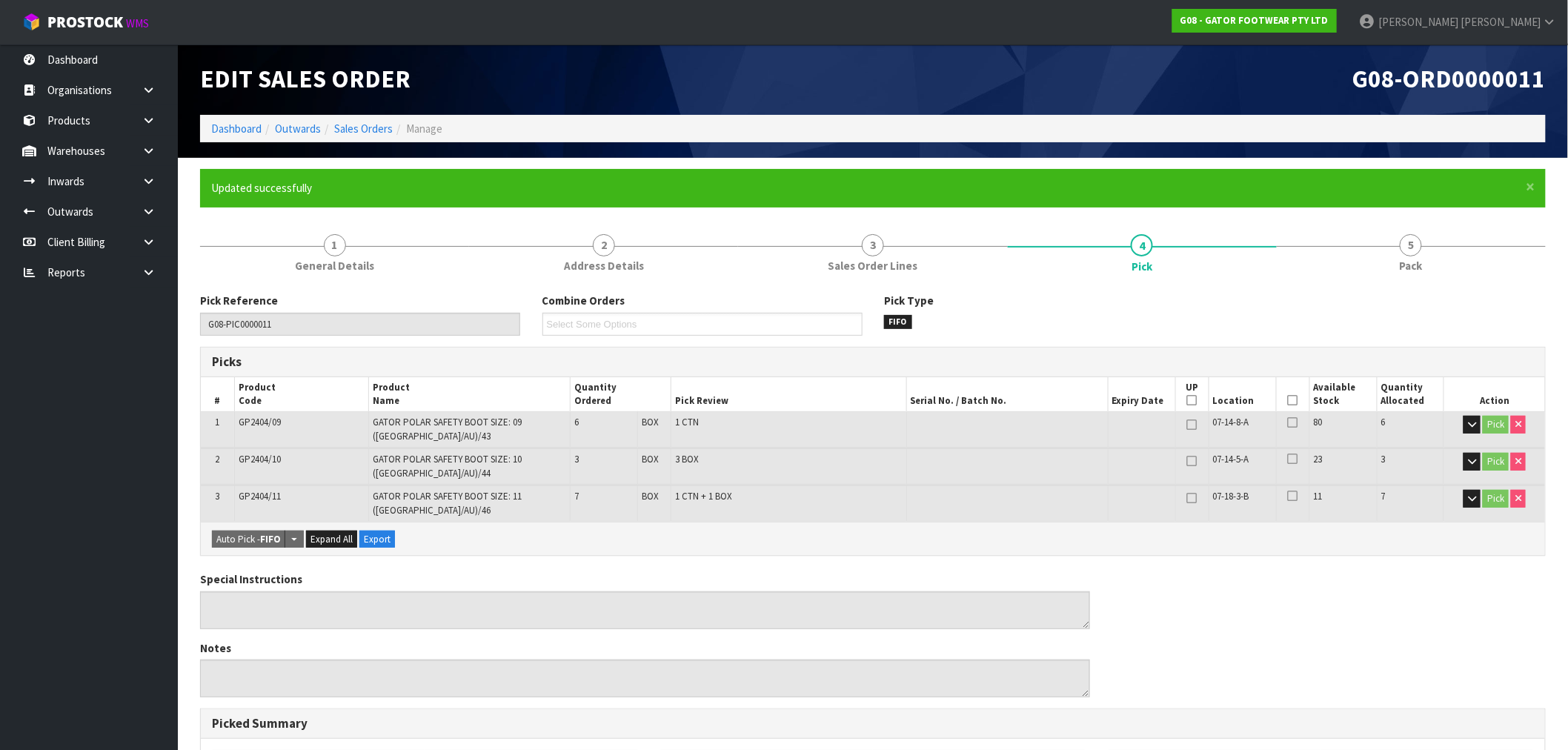
scroll to position [0, 0]
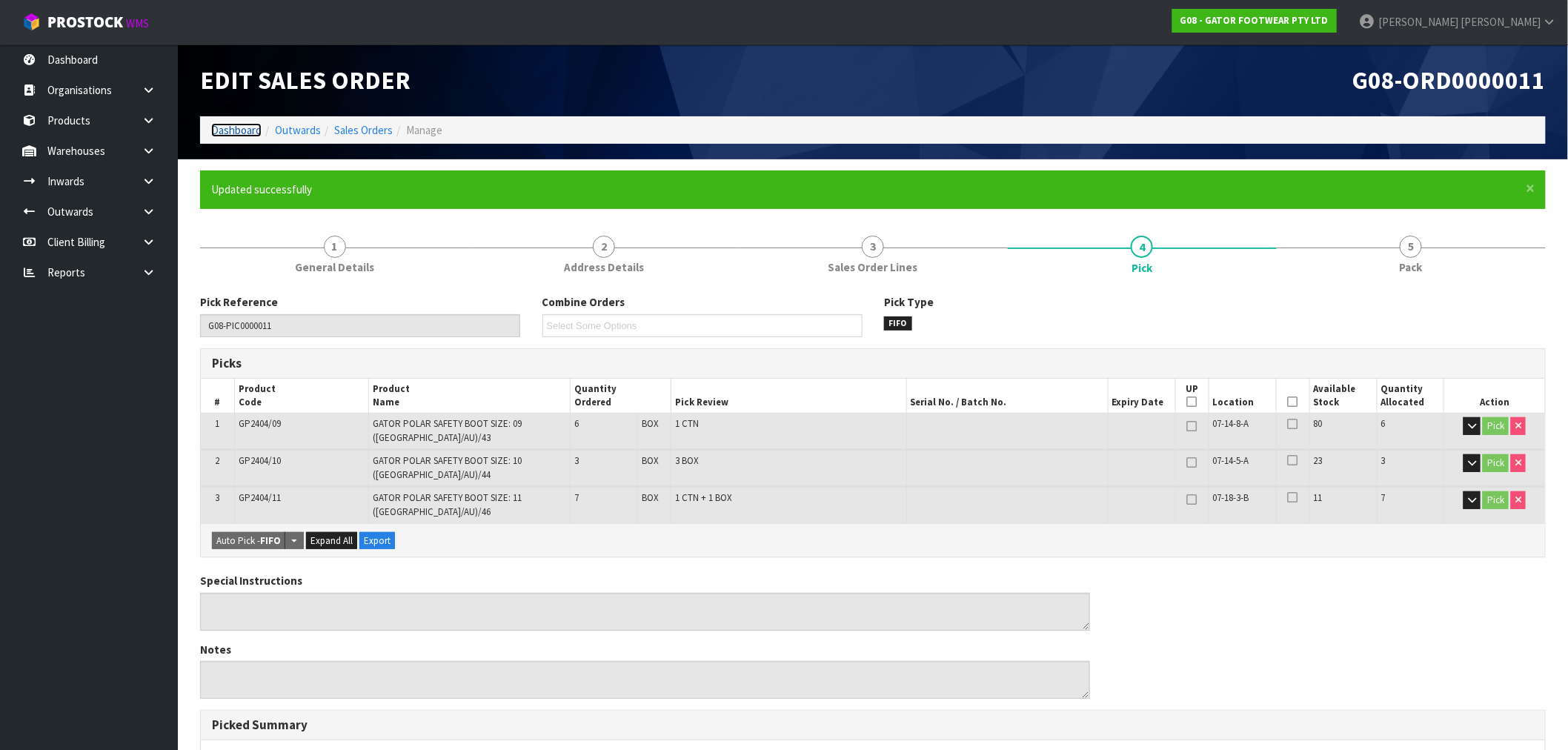
click at [223, 126] on link "Dashboard" at bounding box center [237, 130] width 50 height 14
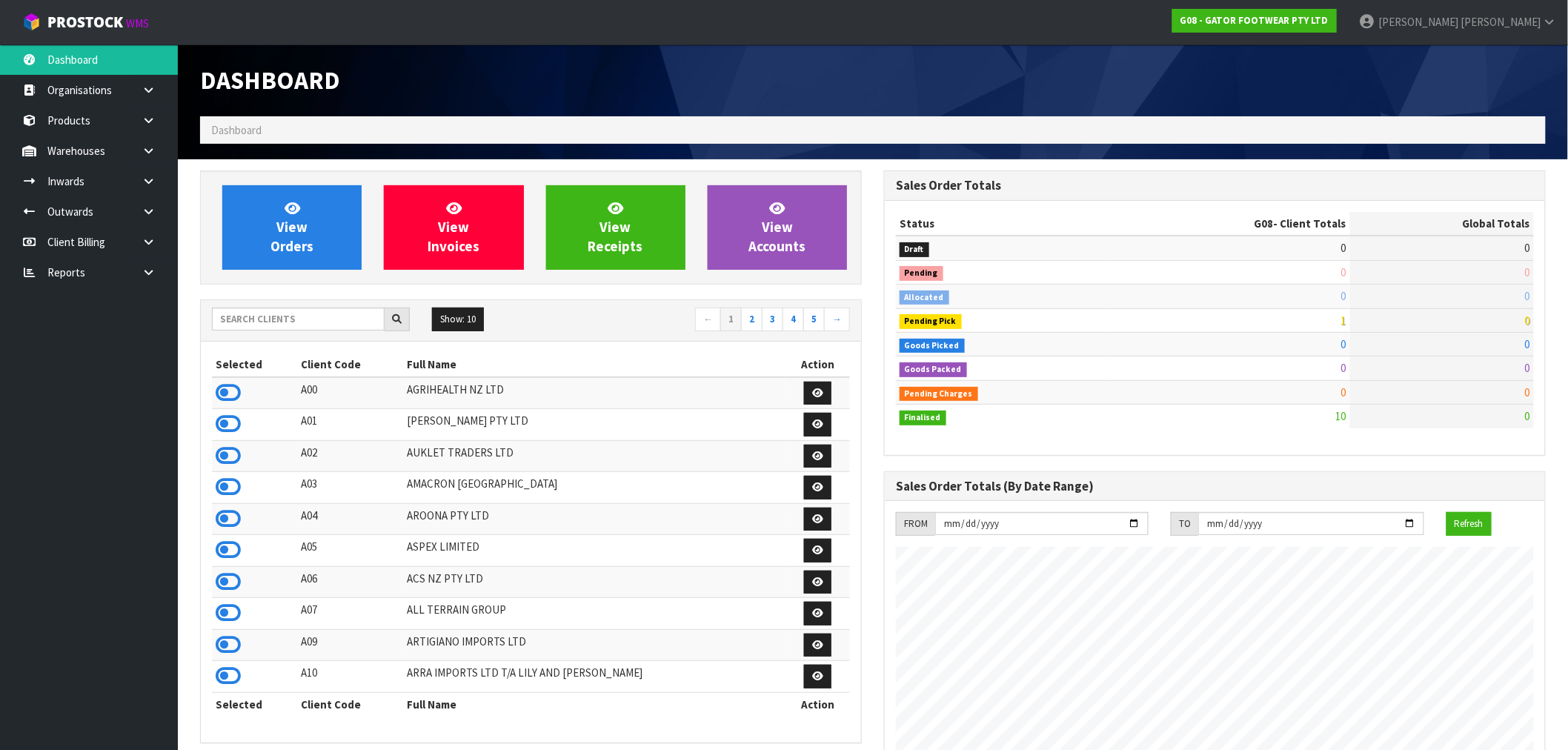
scroll to position [953, 684]
click at [281, 319] on input "text" at bounding box center [298, 319] width 173 height 23
type input "N"
click at [171, 285] on link at bounding box center [154, 272] width 47 height 30
click at [137, 333] on link "CWL" at bounding box center [89, 334] width 177 height 30
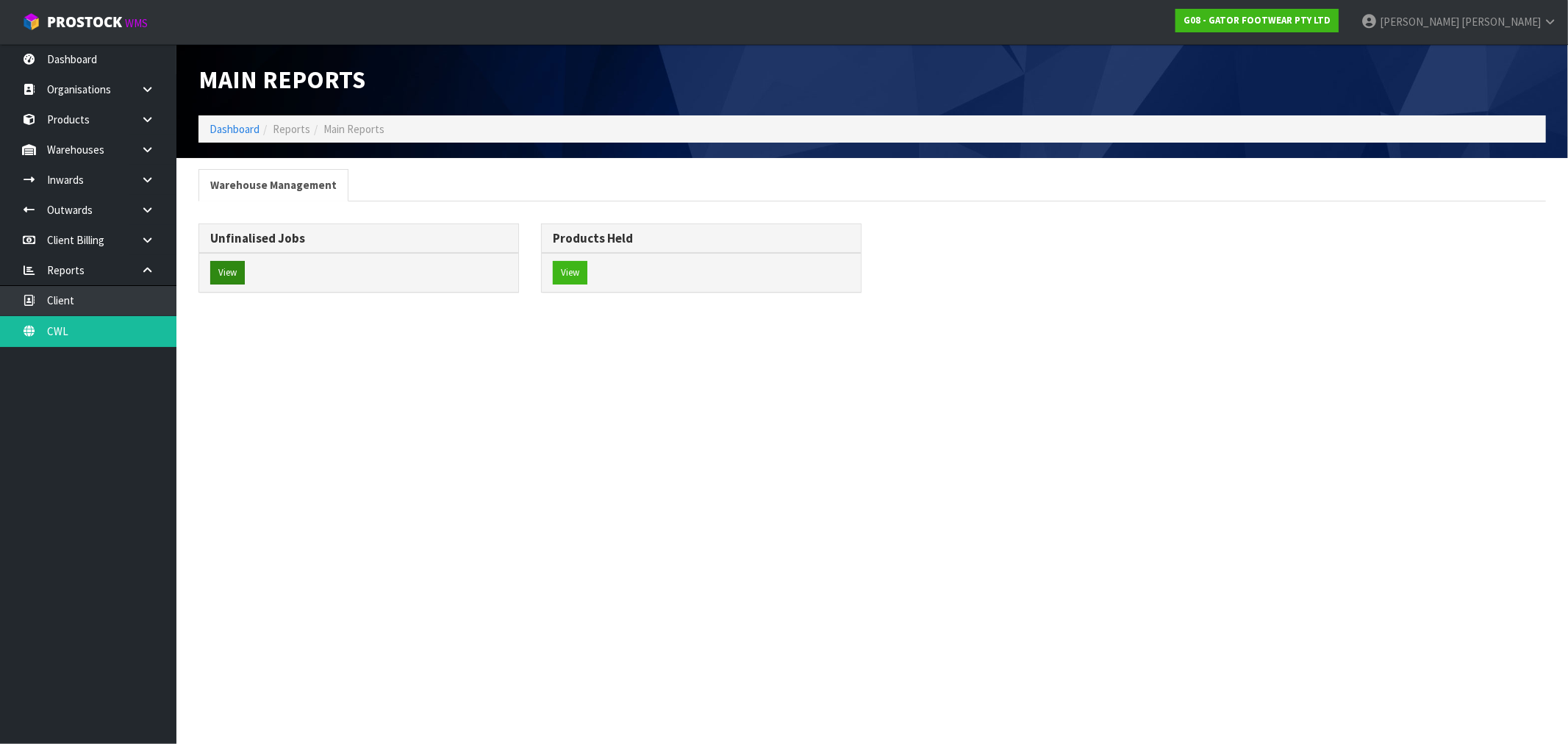
click at [244, 275] on div "View" at bounding box center [358, 272] width 319 height 39
click at [240, 274] on button "View" at bounding box center [228, 273] width 35 height 23
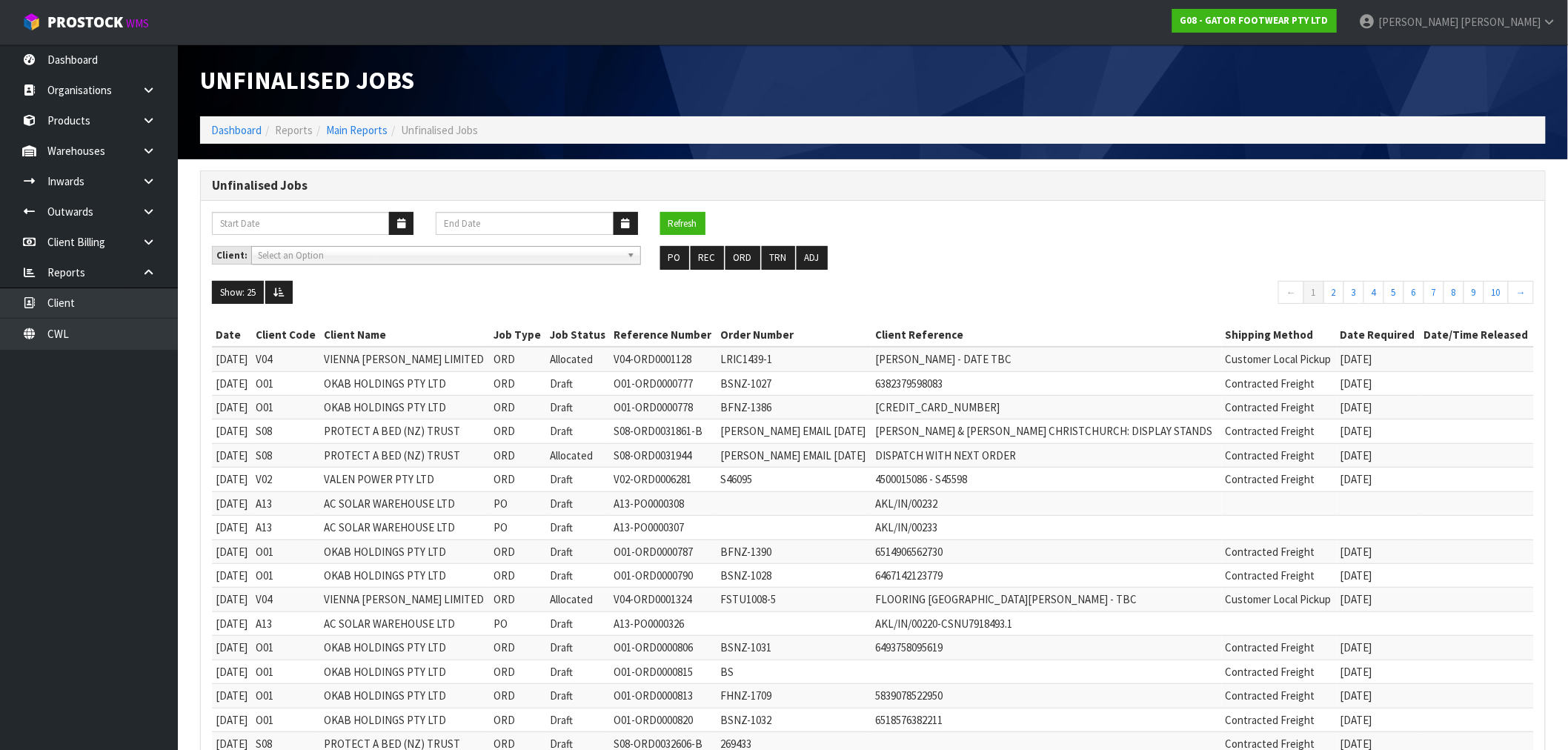
click at [758, 259] on ul "PO REC ORD TRN ADJ" at bounding box center [873, 258] width 426 height 23
click at [739, 258] on button "ORD" at bounding box center [743, 258] width 35 height 23
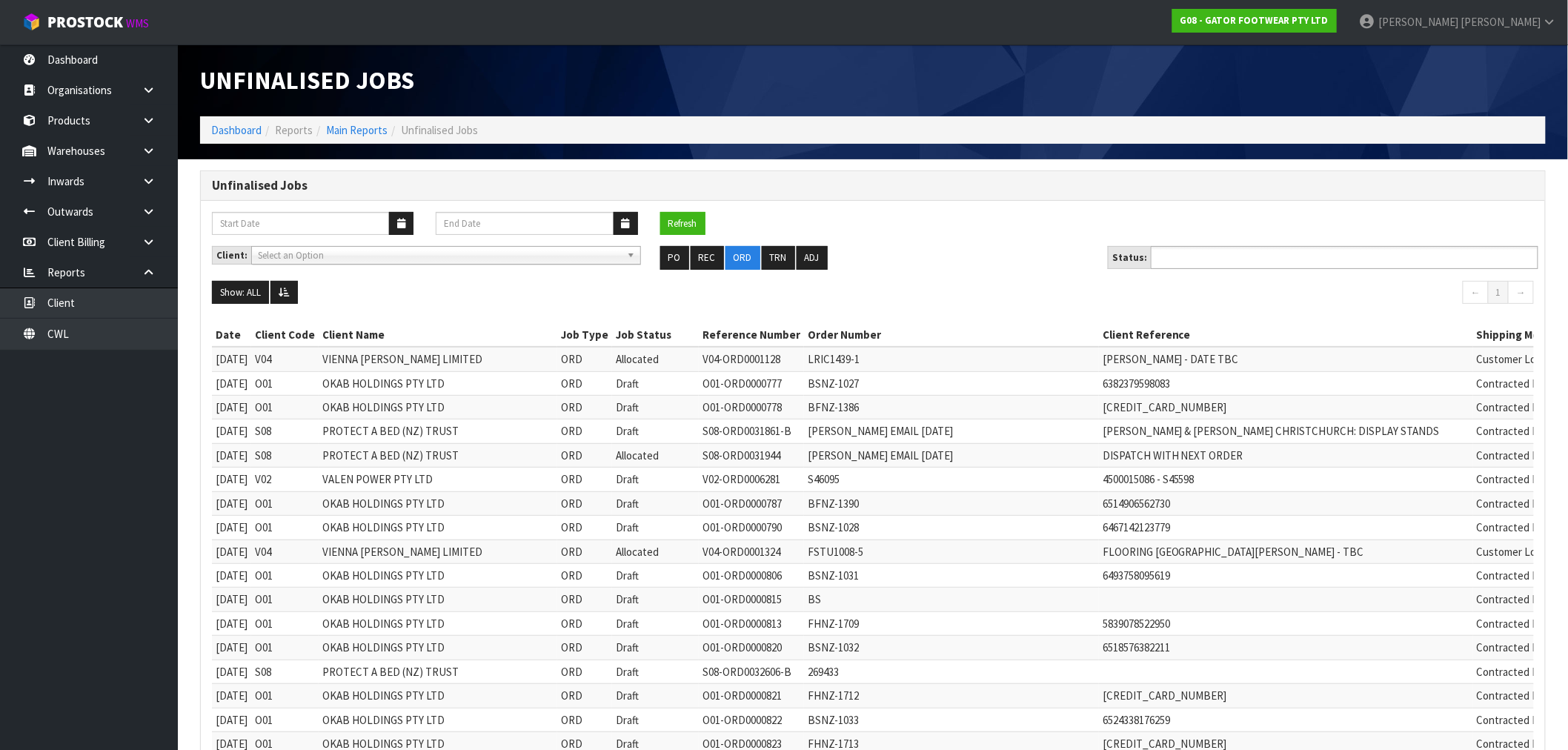
click at [1190, 263] on input "text" at bounding box center [1210, 257] width 109 height 19
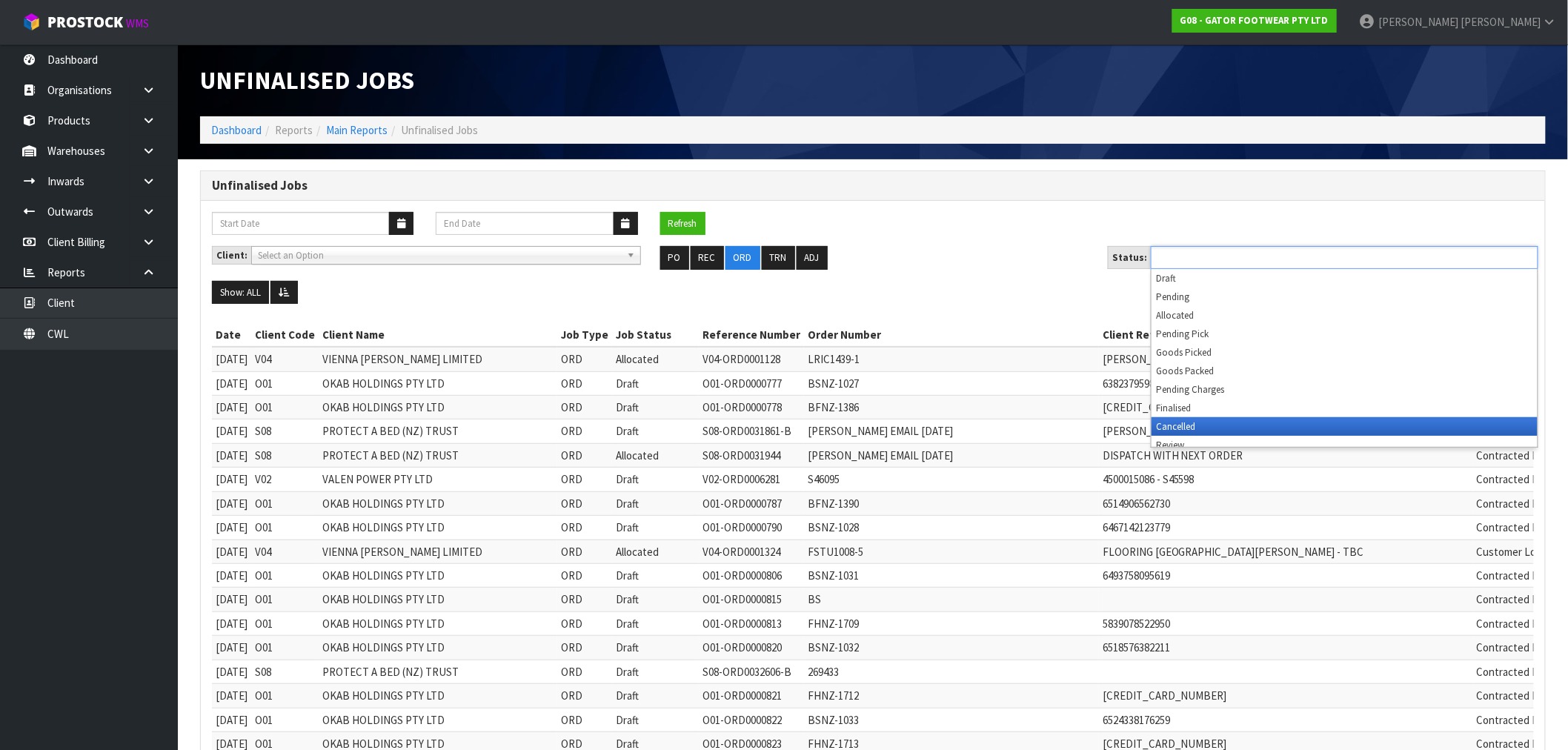
scroll to position [7, 0]
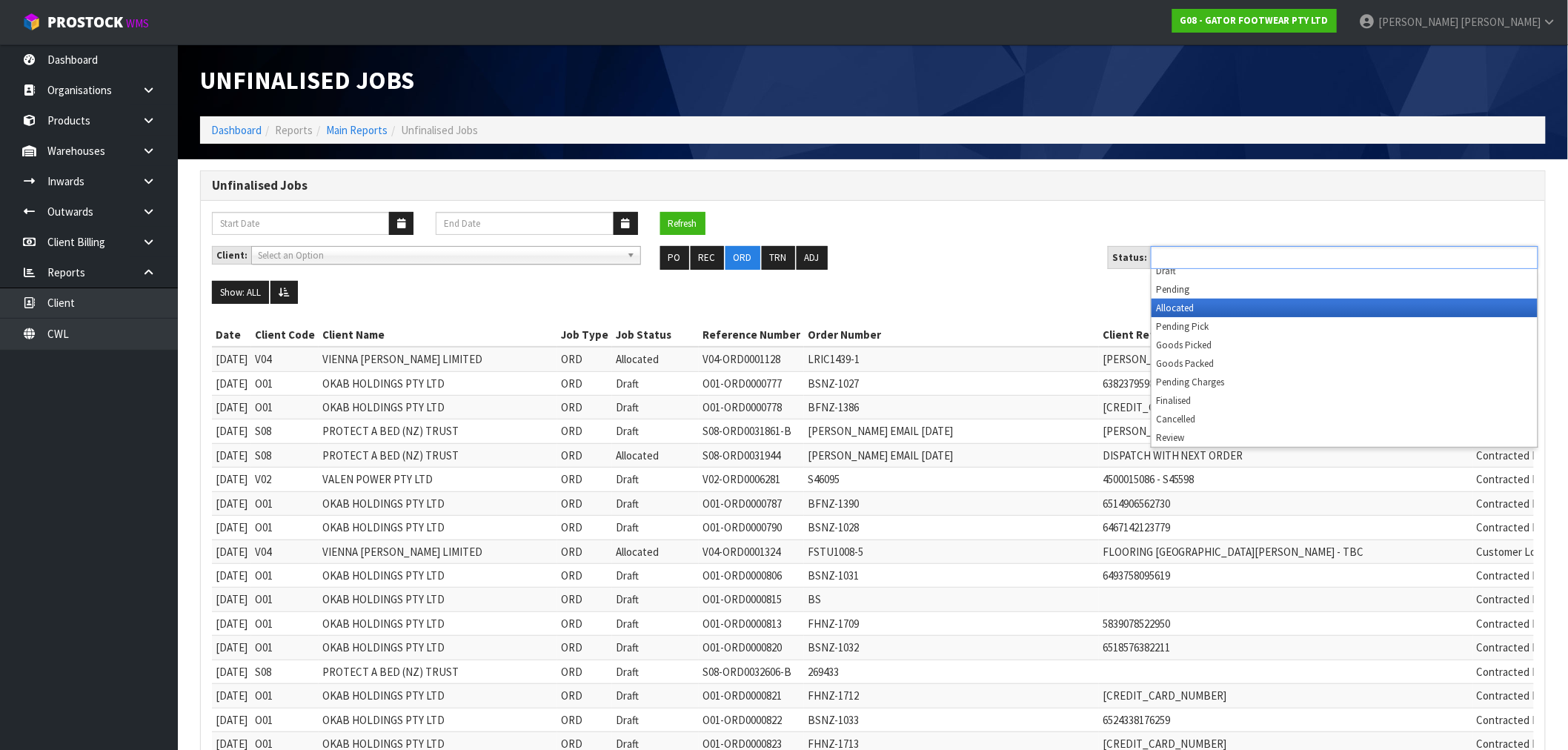
click at [1179, 308] on li "Allocated" at bounding box center [1344, 307] width 386 height 19
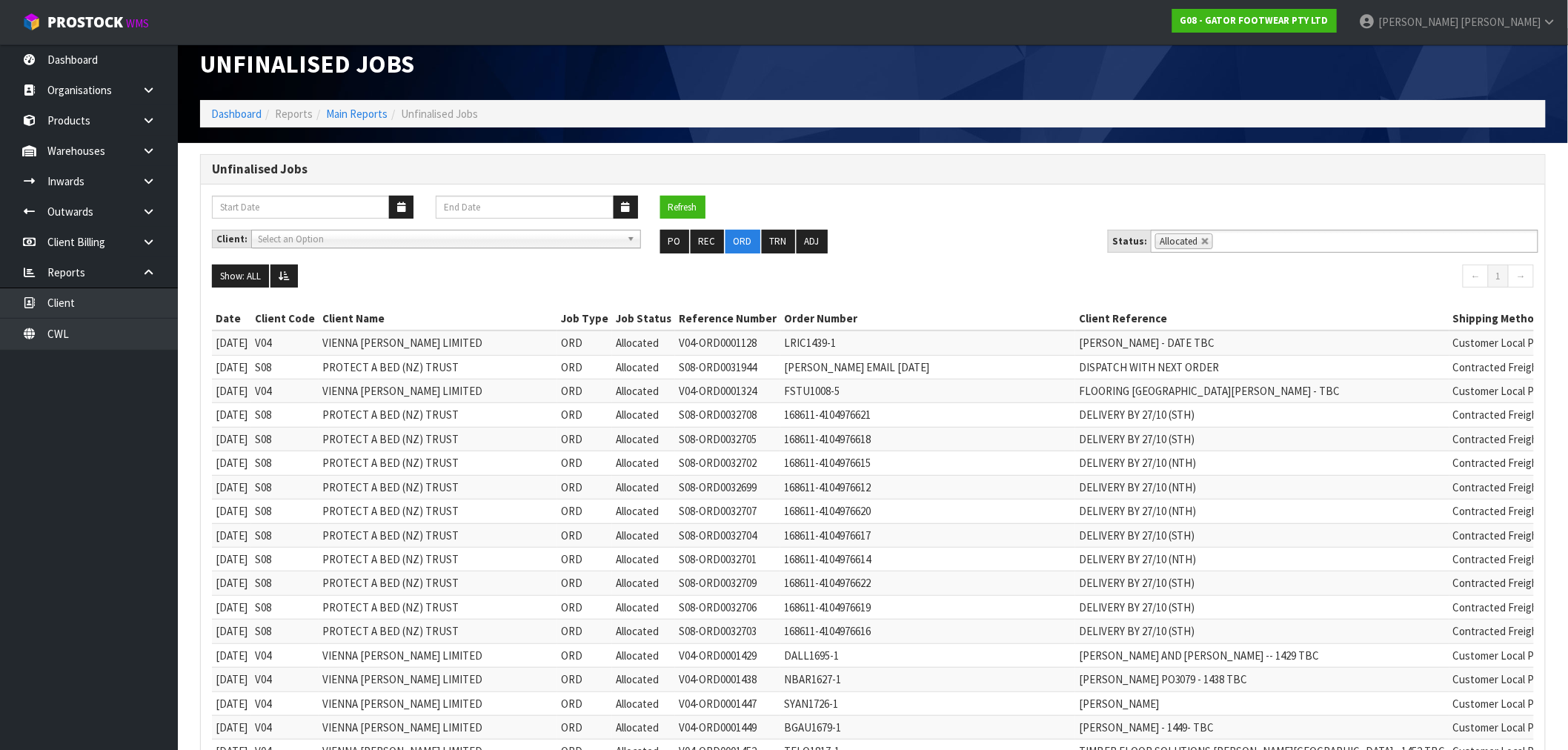
scroll to position [0, 0]
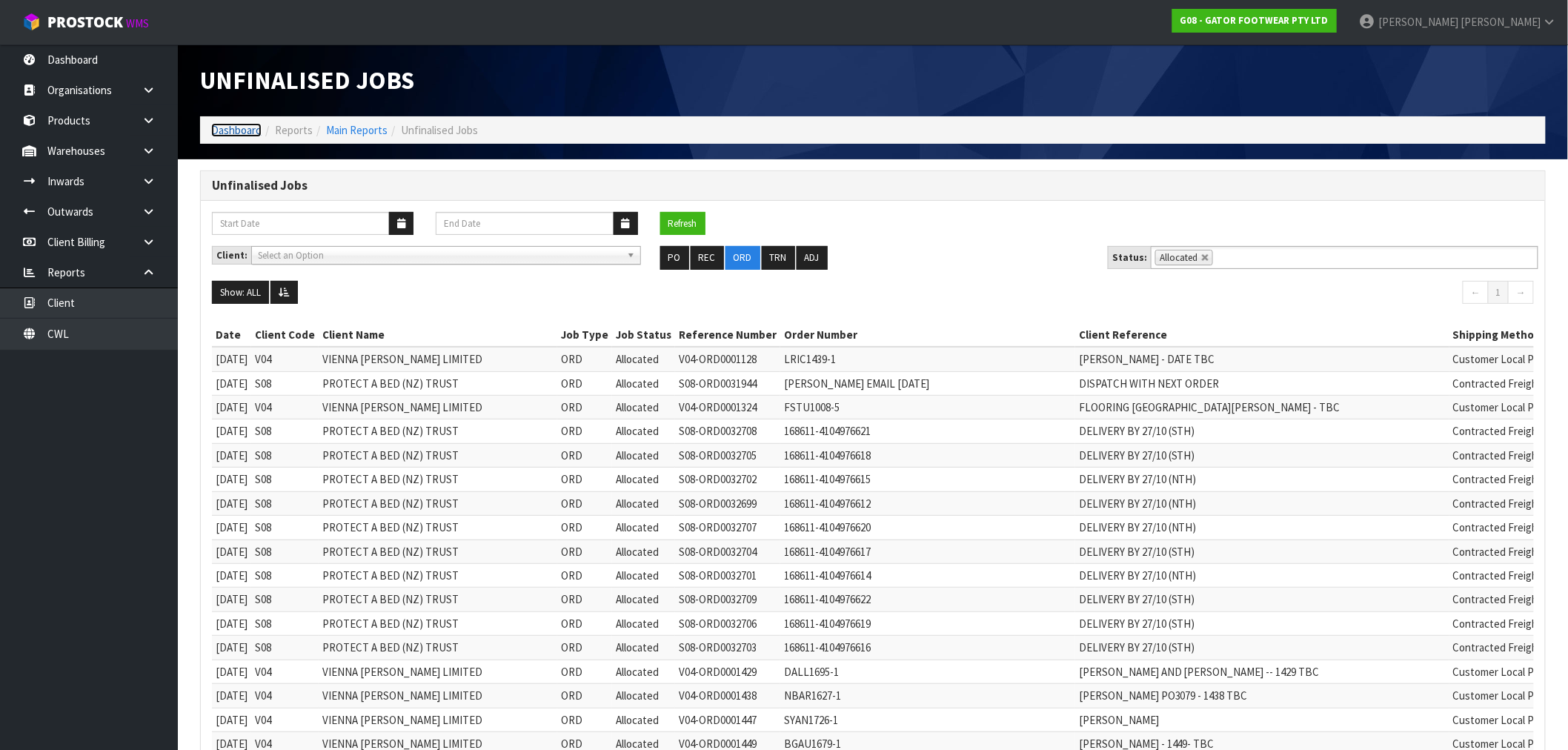
click at [220, 134] on link "Dashboard" at bounding box center [237, 130] width 50 height 14
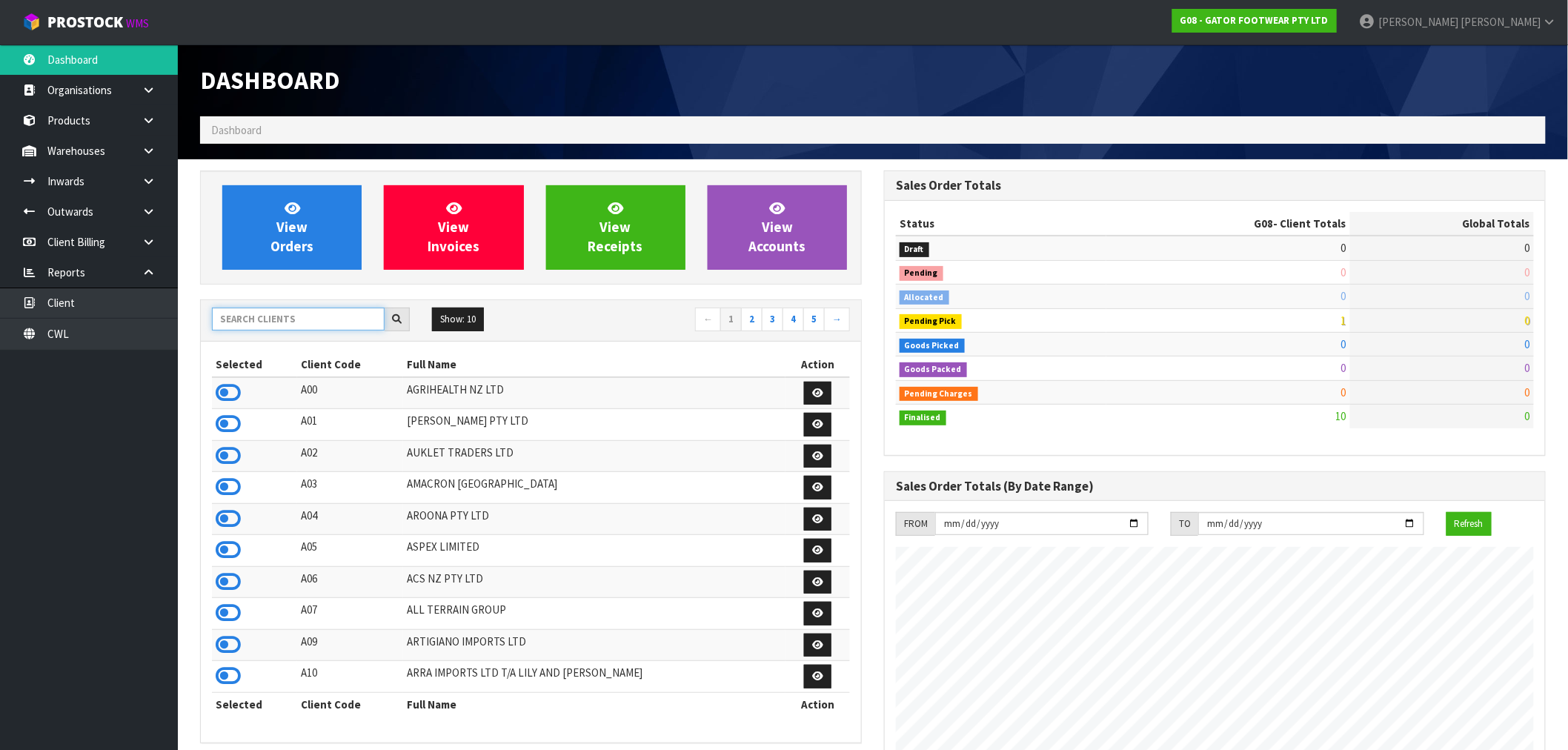
scroll to position [953, 684]
drag, startPoint x: 276, startPoint y: 312, endPoint x: 283, endPoint y: 316, distance: 8.1
click at [283, 315] on input "text" at bounding box center [298, 319] width 173 height 23
type input "W03"
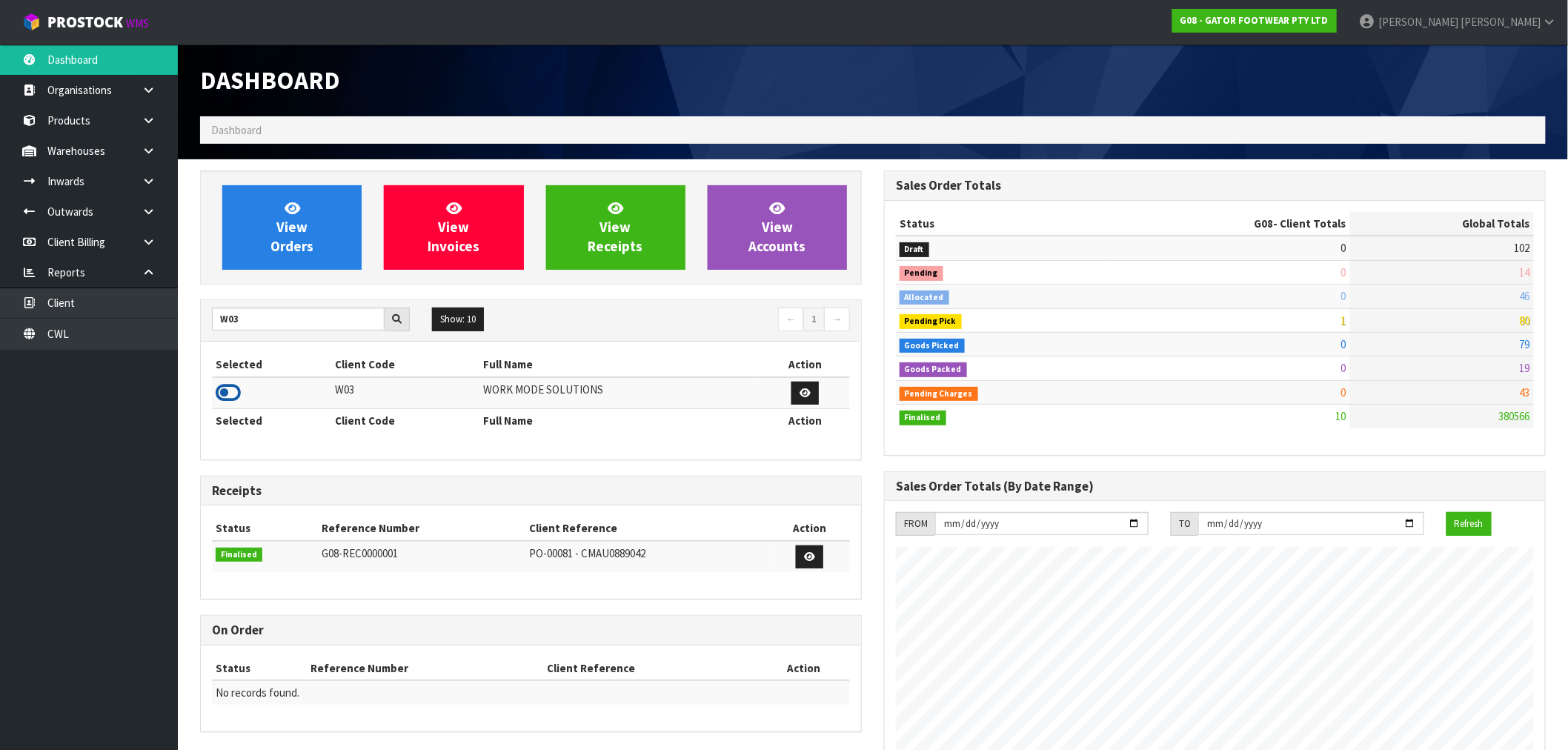
click at [239, 396] on icon at bounding box center [228, 392] width 25 height 22
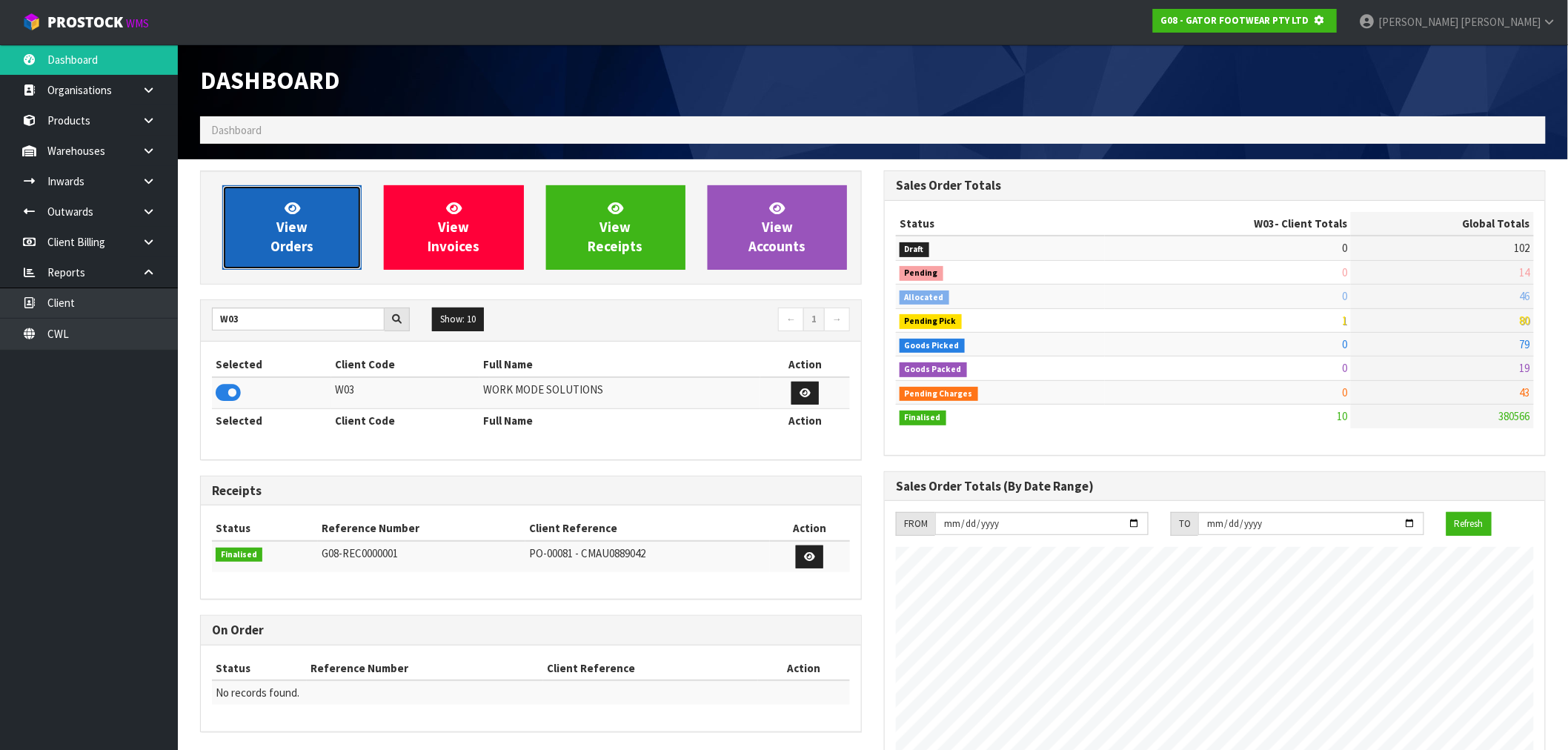
scroll to position [740052, 740244]
click at [298, 246] on span "View Orders" at bounding box center [292, 227] width 43 height 56
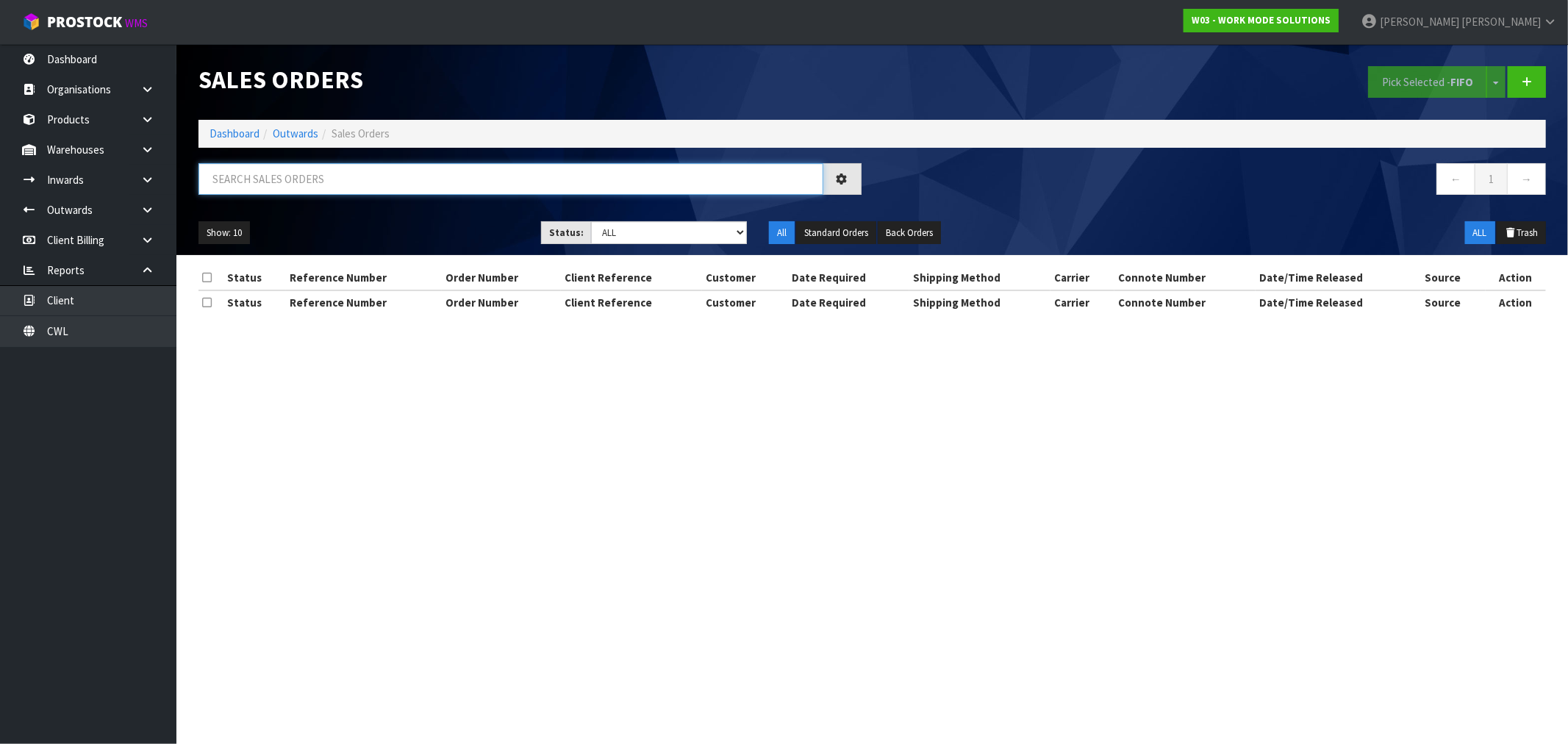
click at [340, 184] on input "text" at bounding box center [510, 180] width 625 height 32
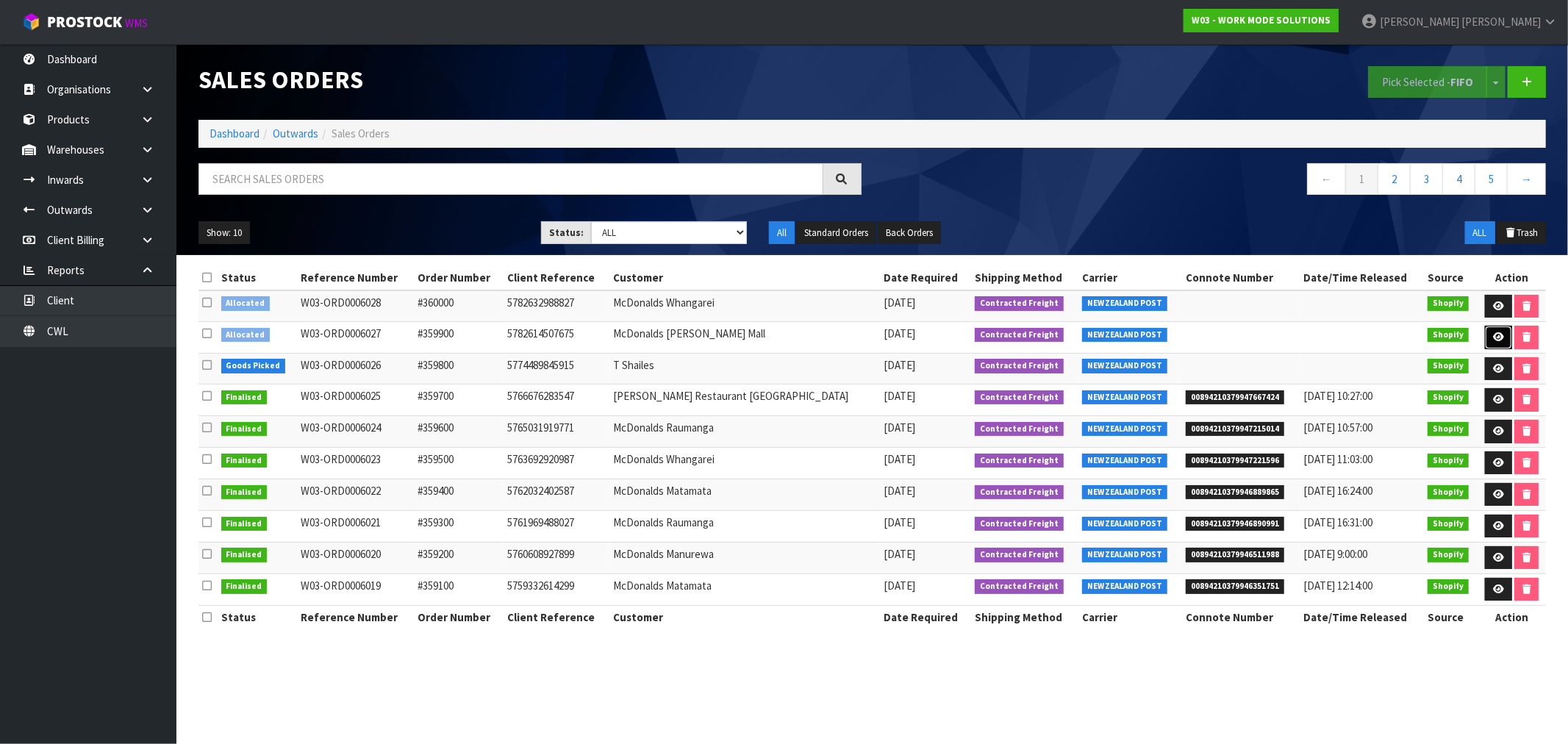
click at [1492, 337] on icon at bounding box center [1498, 337] width 11 height 10
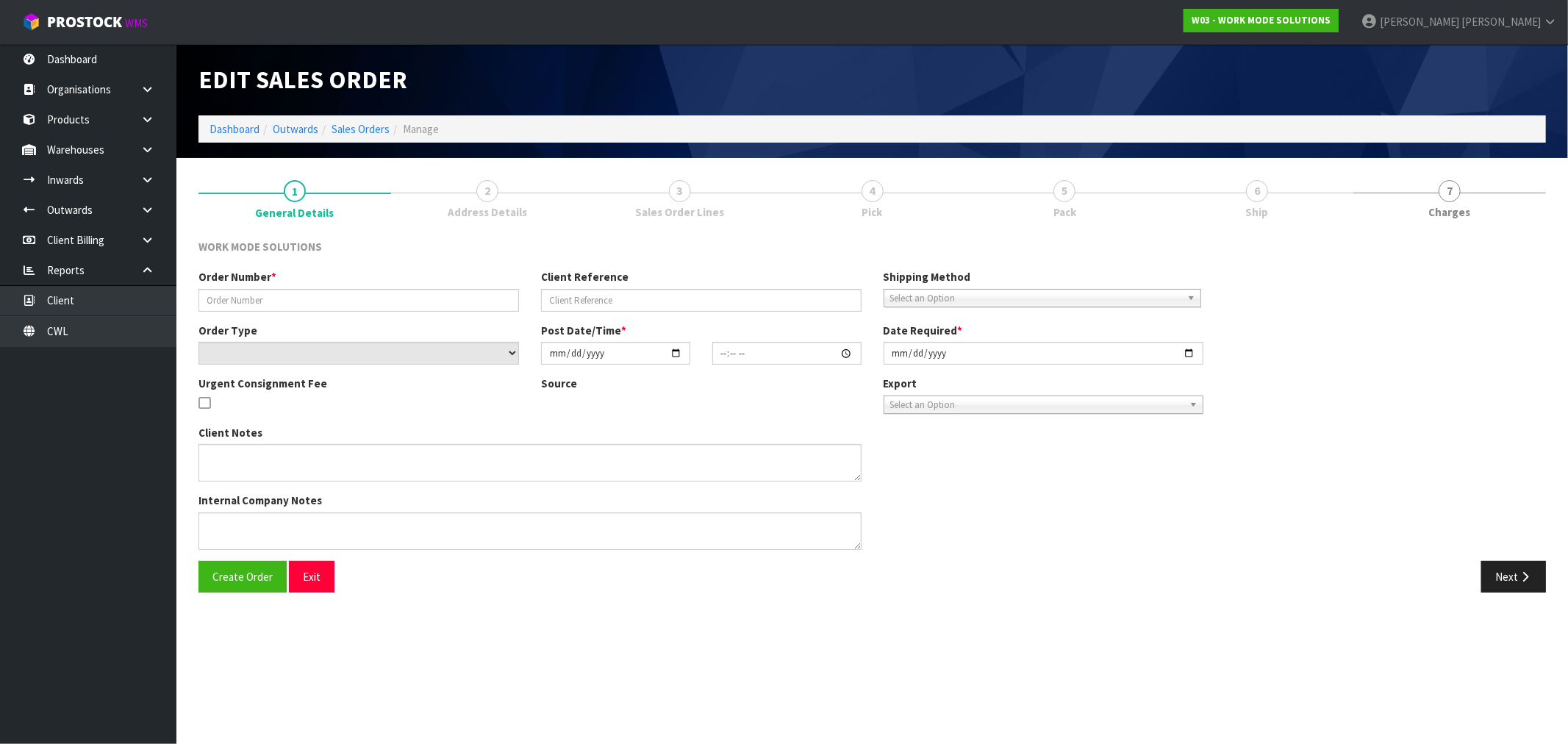
type input "#359900"
type input "5782614507675"
select select "number:0"
type input "[DATE]"
type input "11:47:20.000"
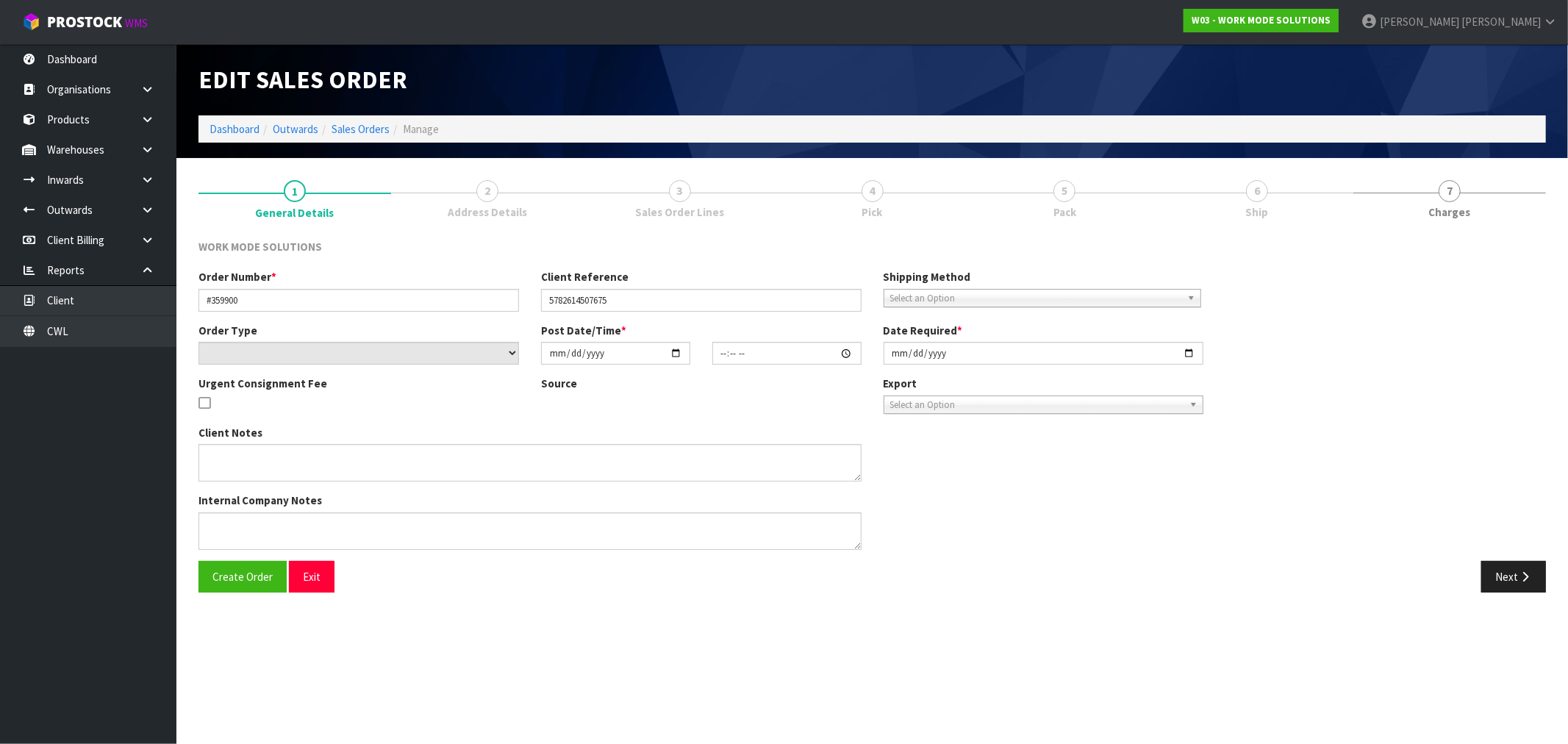
type input "[DATE]"
type textarea "Wholesale Order: McDonalds Lynn Mall"
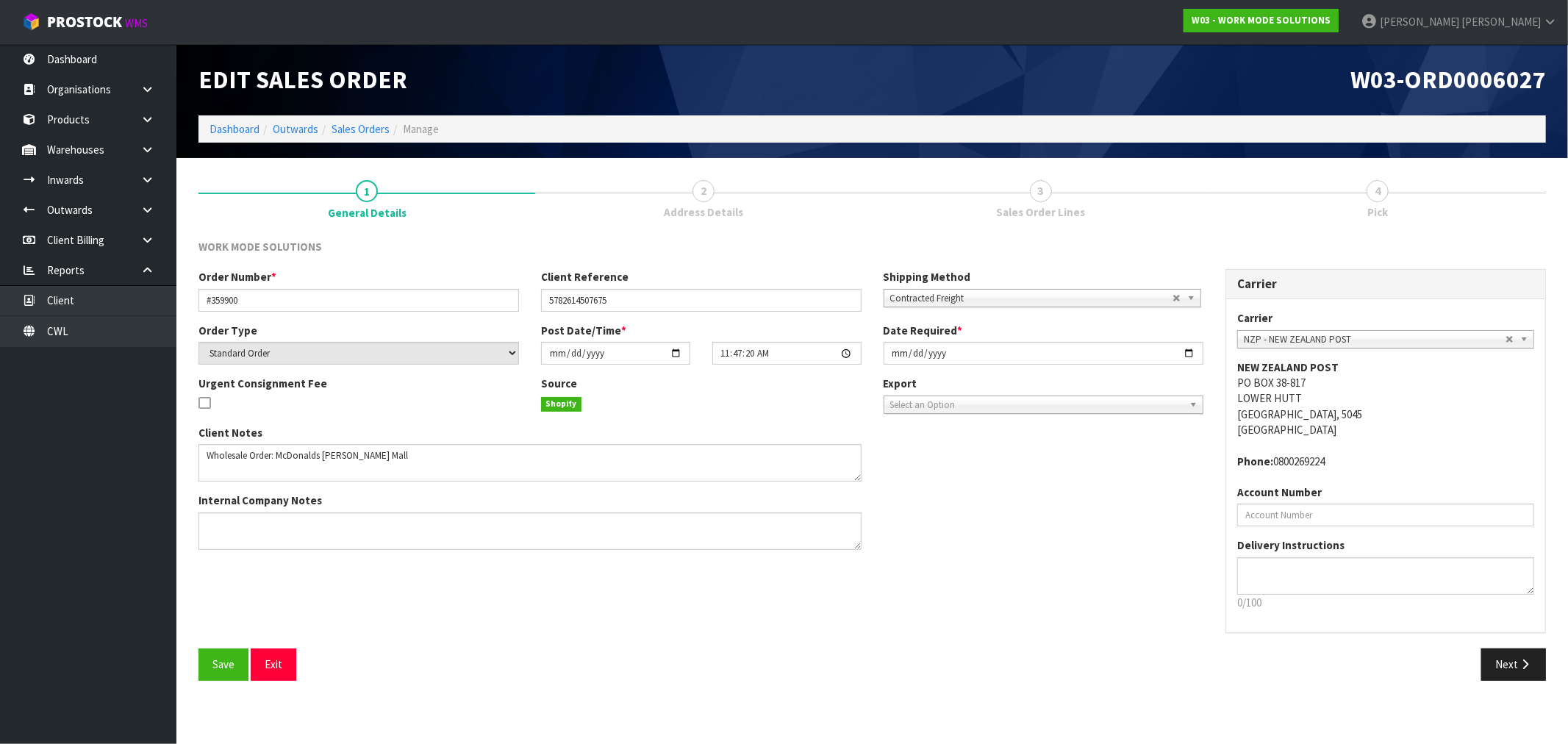
drag, startPoint x: 1516, startPoint y: 613, endPoint x: 1523, endPoint y: 628, distance: 16.6
click at [1518, 620] on div "Carrier ANGEL - ANGEL TRANSPORT CONROY - CONROY REMOVALS DEAEXPAKL - DEADLINE E…" at bounding box center [1385, 466] width 319 height 333
click at [1532, 664] on button "Next" at bounding box center [1513, 664] width 65 height 32
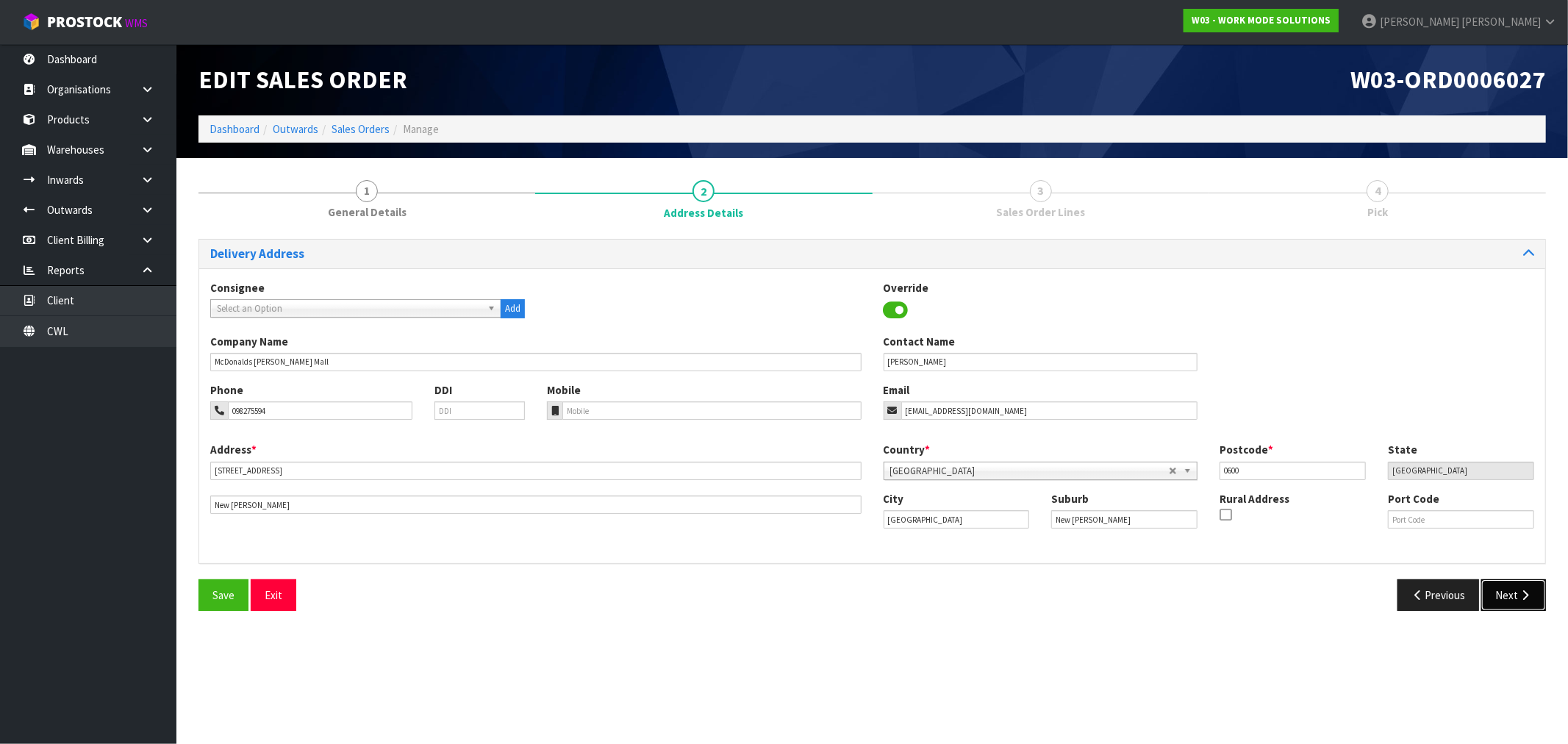
click at [1507, 584] on button "Next" at bounding box center [1513, 596] width 65 height 32
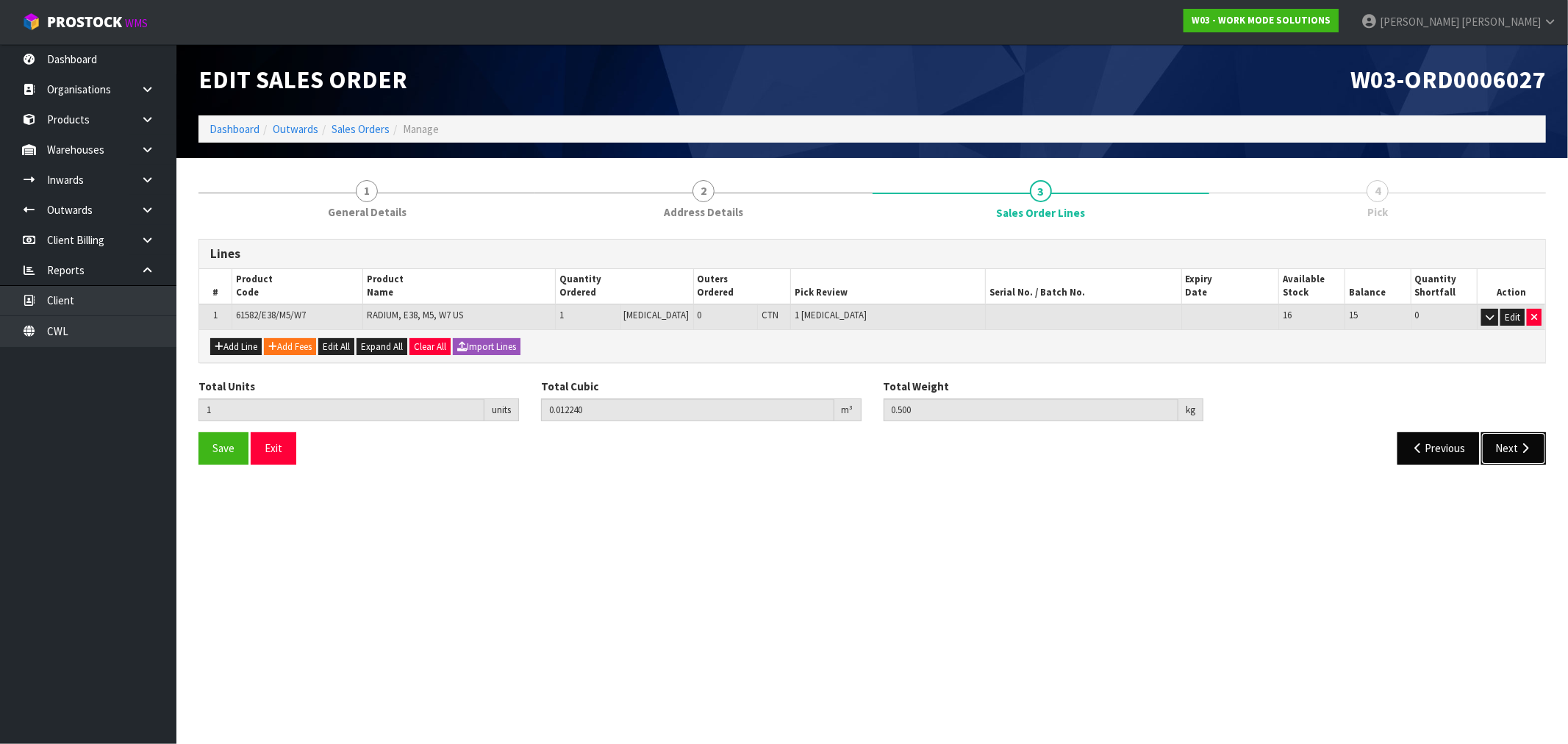
drag, startPoint x: 1497, startPoint y: 446, endPoint x: 1427, endPoint y: 446, distance: 70.0
click at [1495, 446] on button "Next" at bounding box center [1513, 448] width 65 height 32
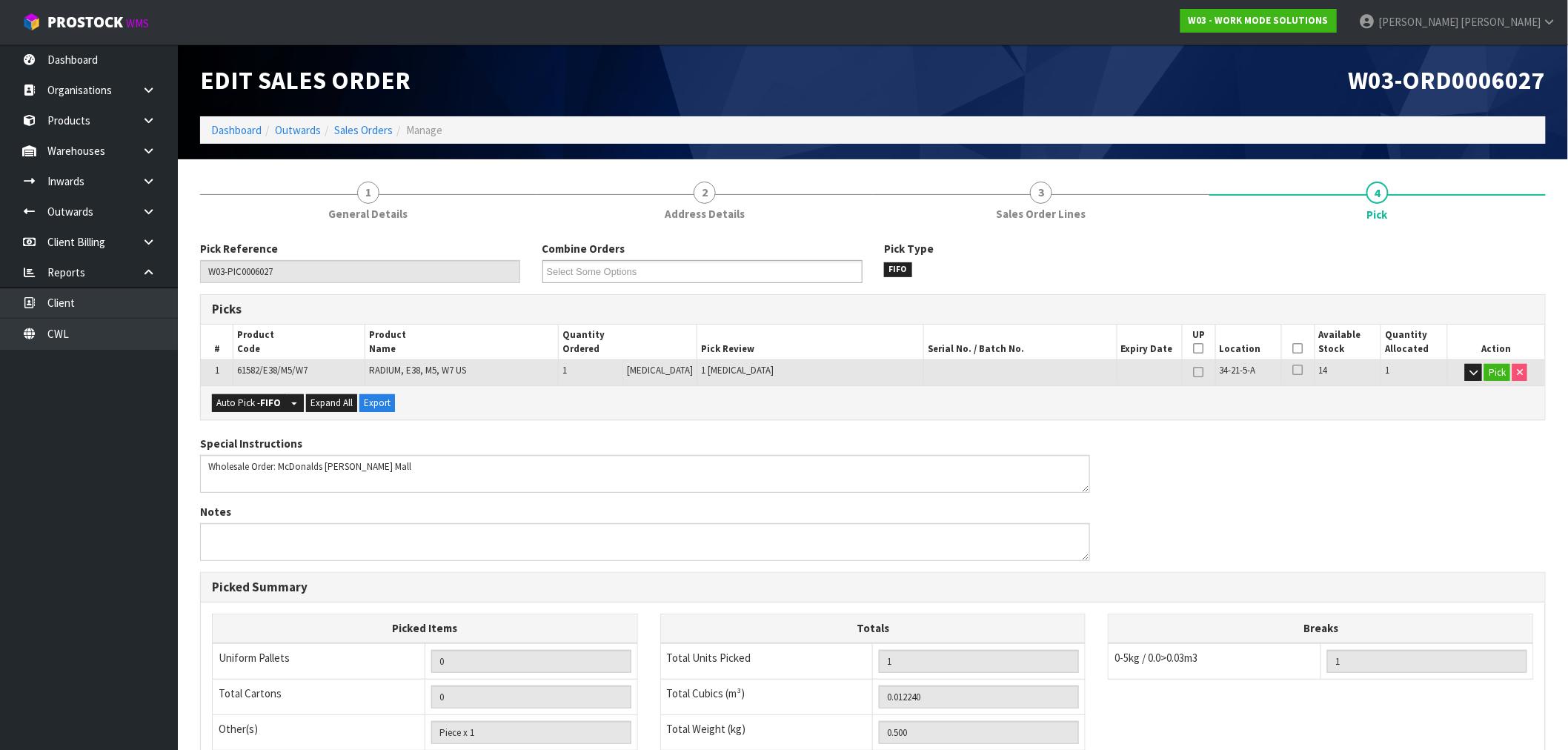
scroll to position [231, 0]
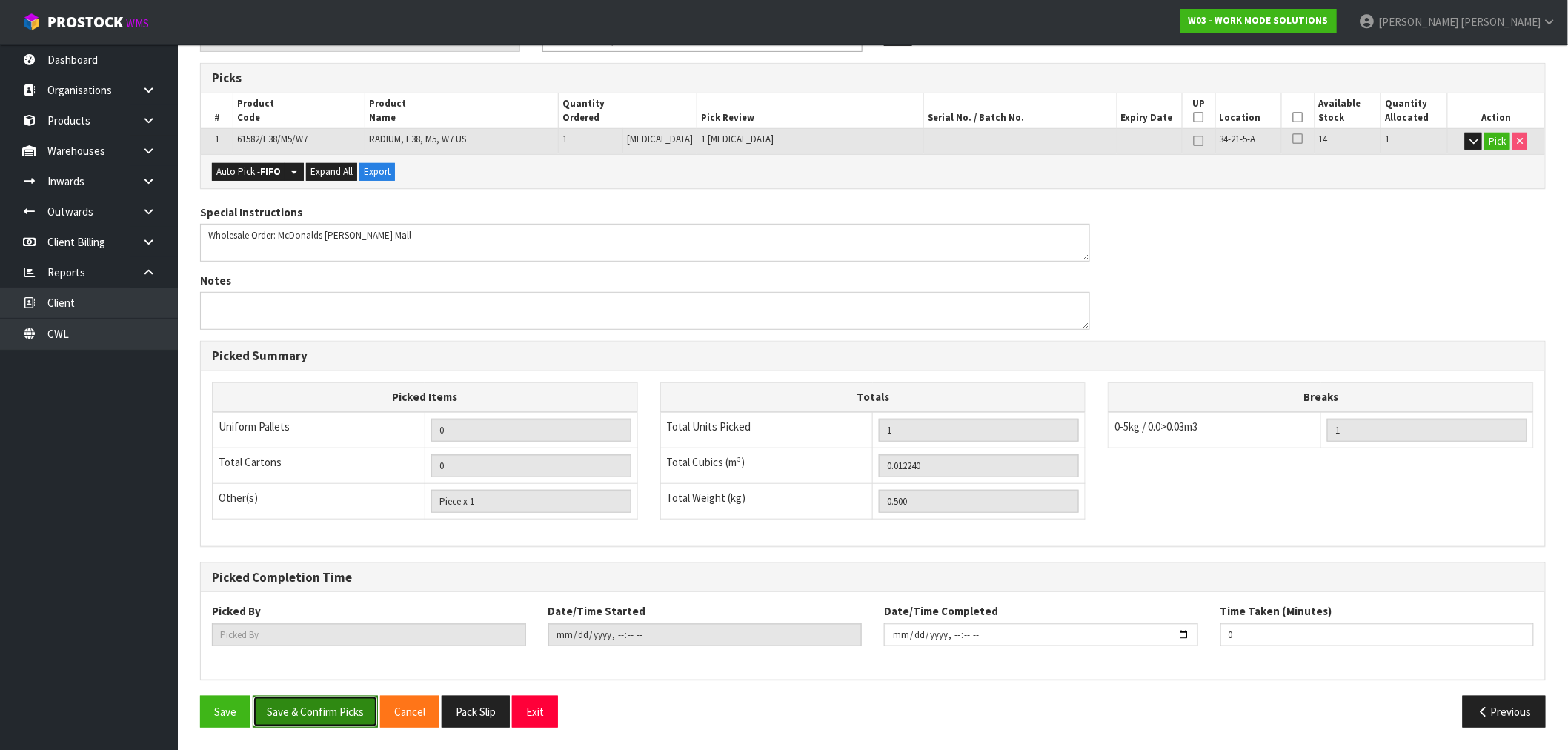
click at [350, 704] on button "Save & Confirm Picks" at bounding box center [315, 711] width 125 height 32
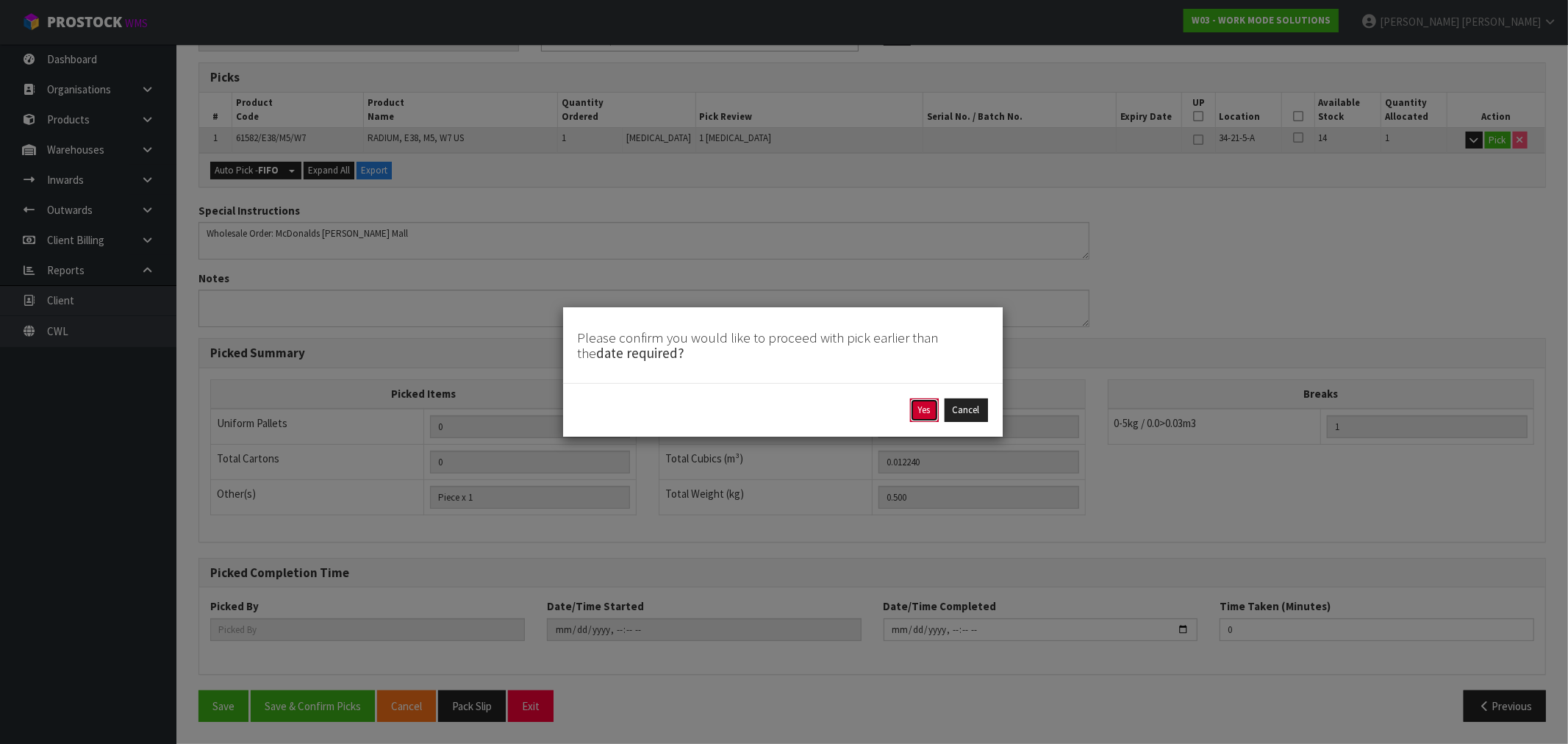
click at [932, 410] on button "Yes" at bounding box center [924, 410] width 28 height 23
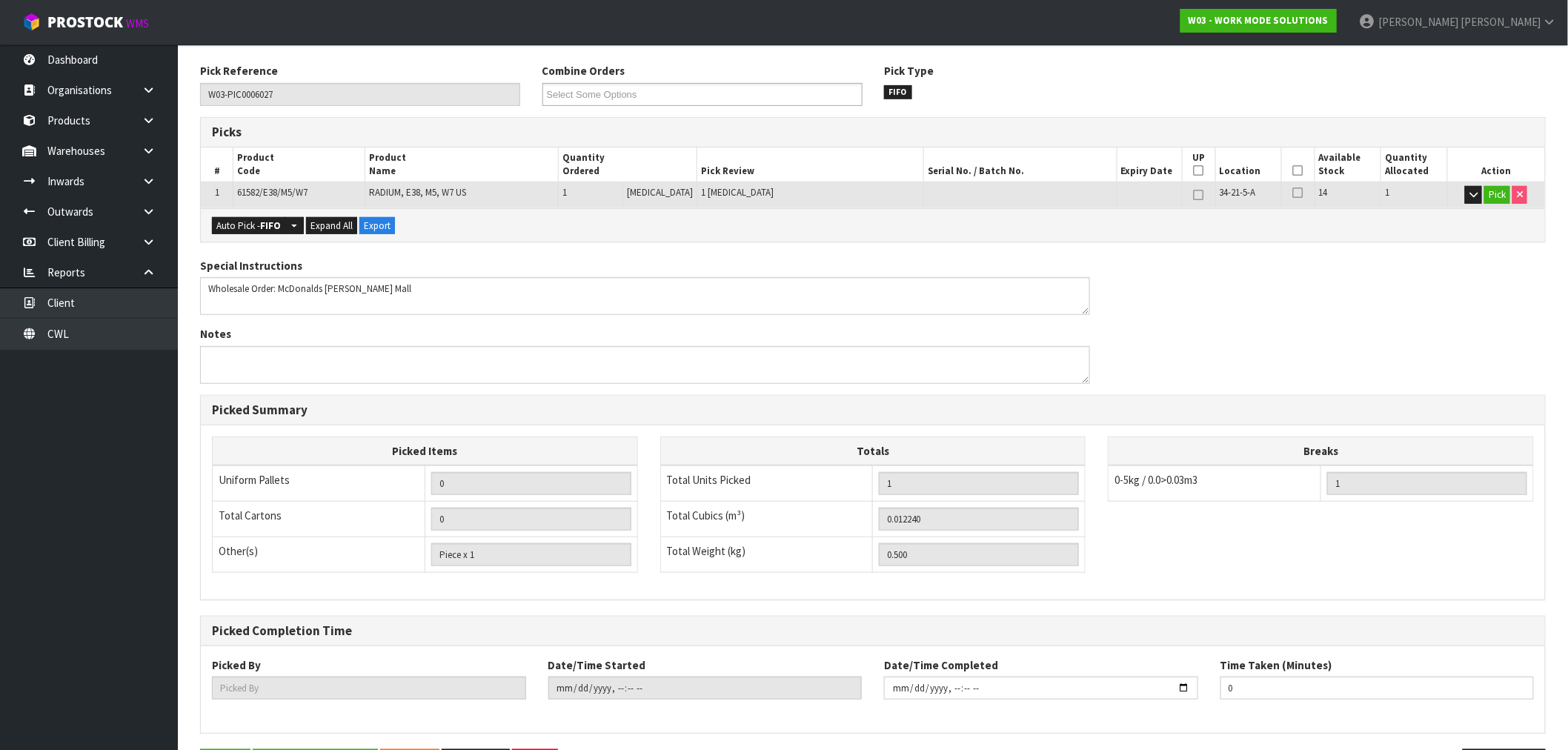
scroll to position [0, 0]
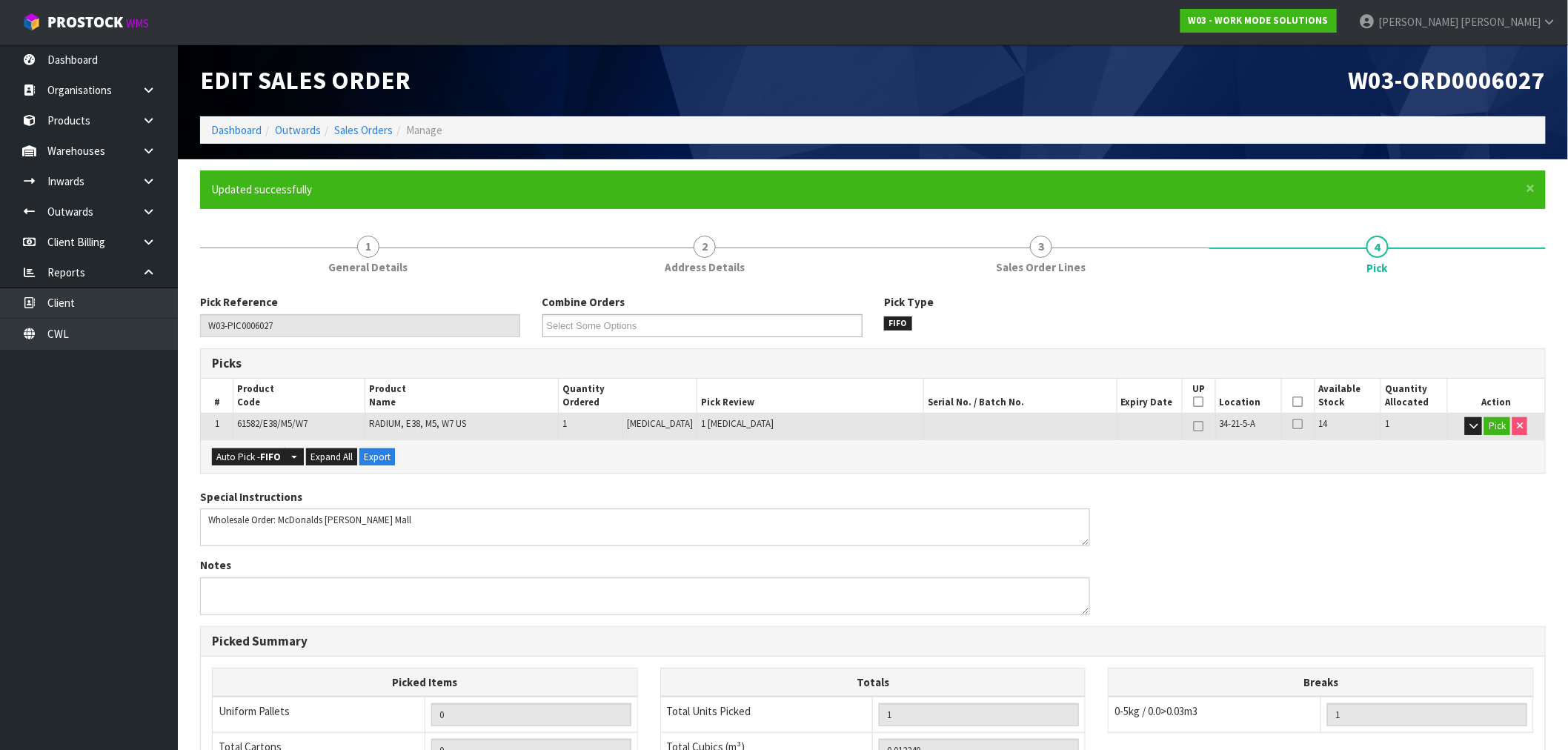
type input "[PERSON_NAME]"
type input "2025-09-10T12:09:28"
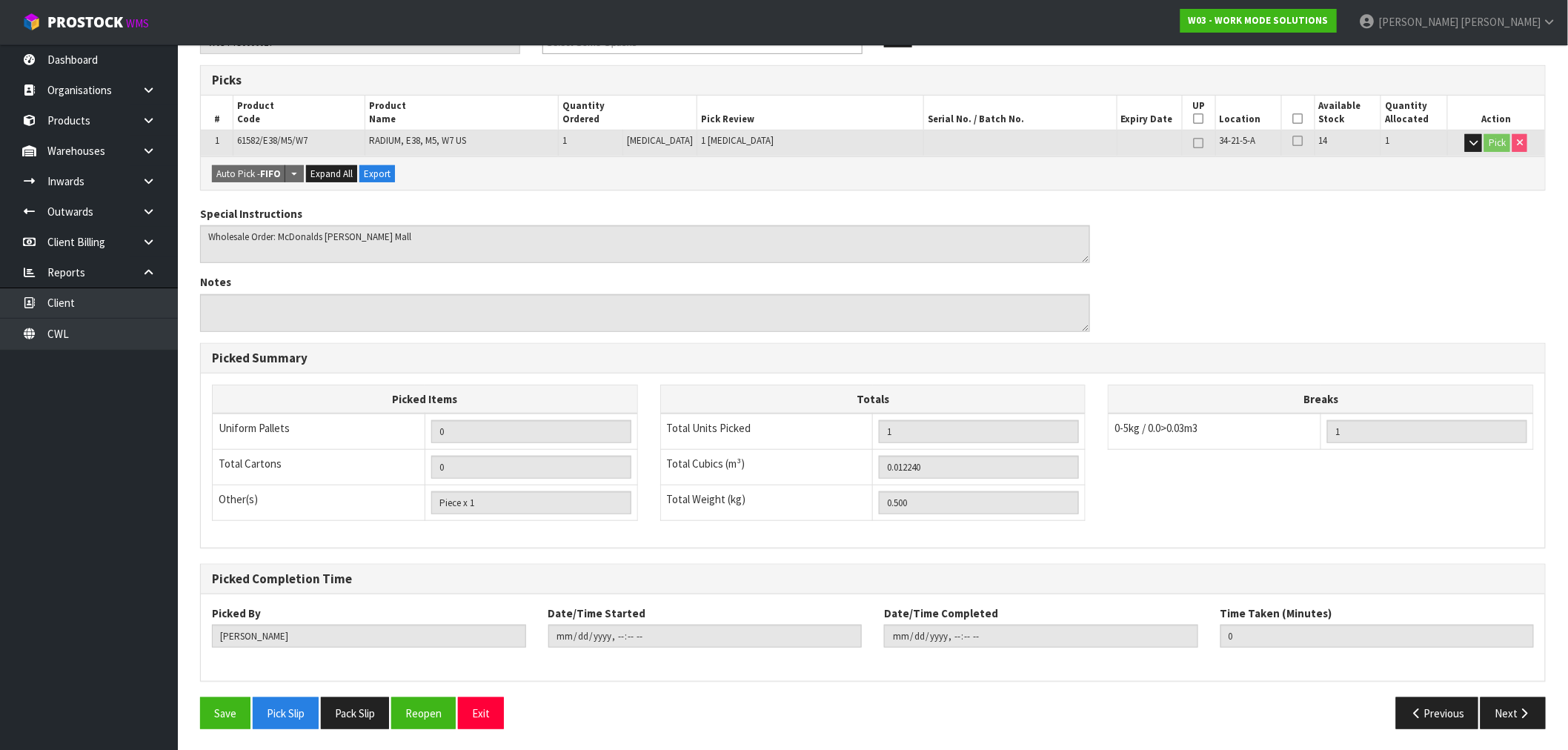
scroll to position [285, 0]
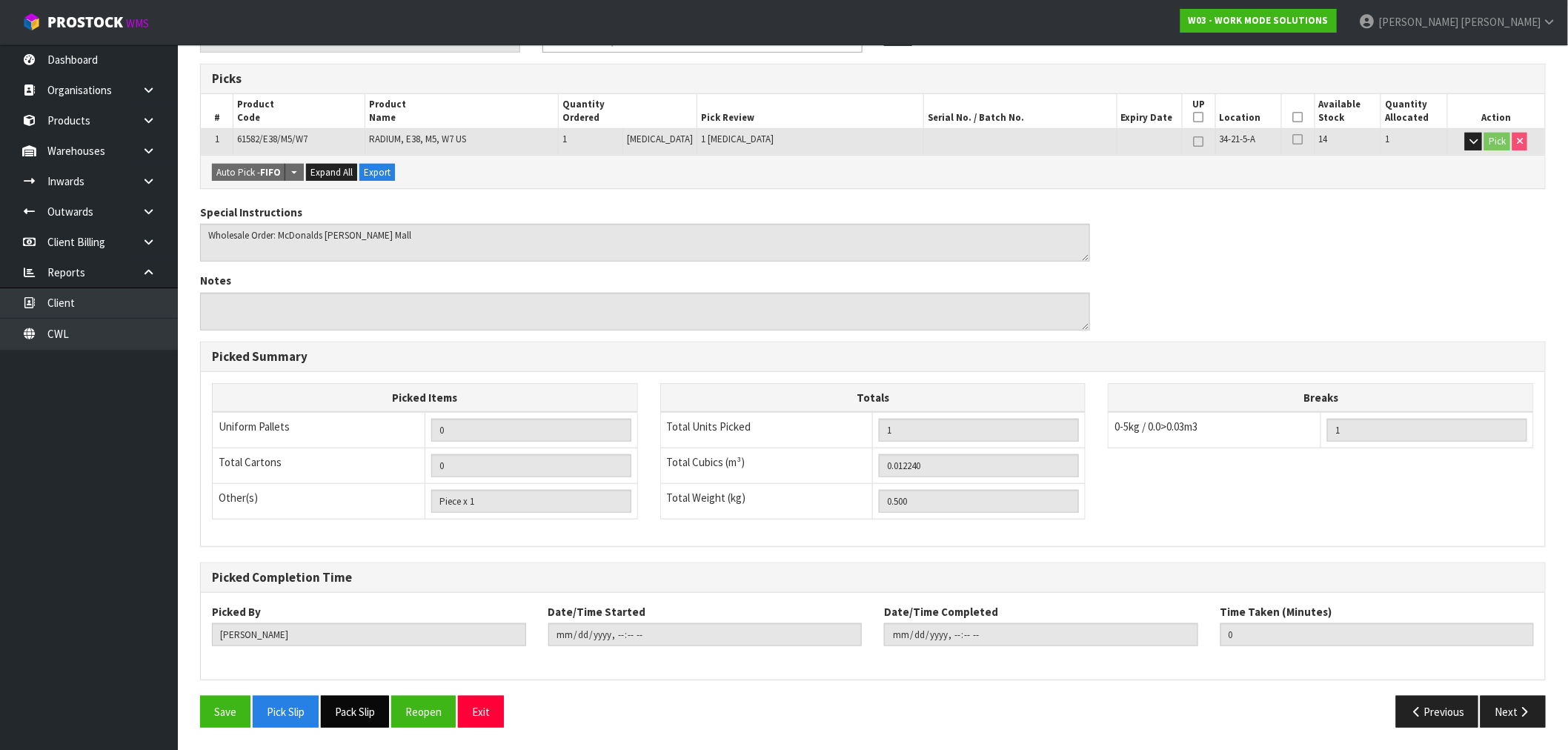
click at [351, 709] on button "Pack Slip" at bounding box center [355, 711] width 68 height 32
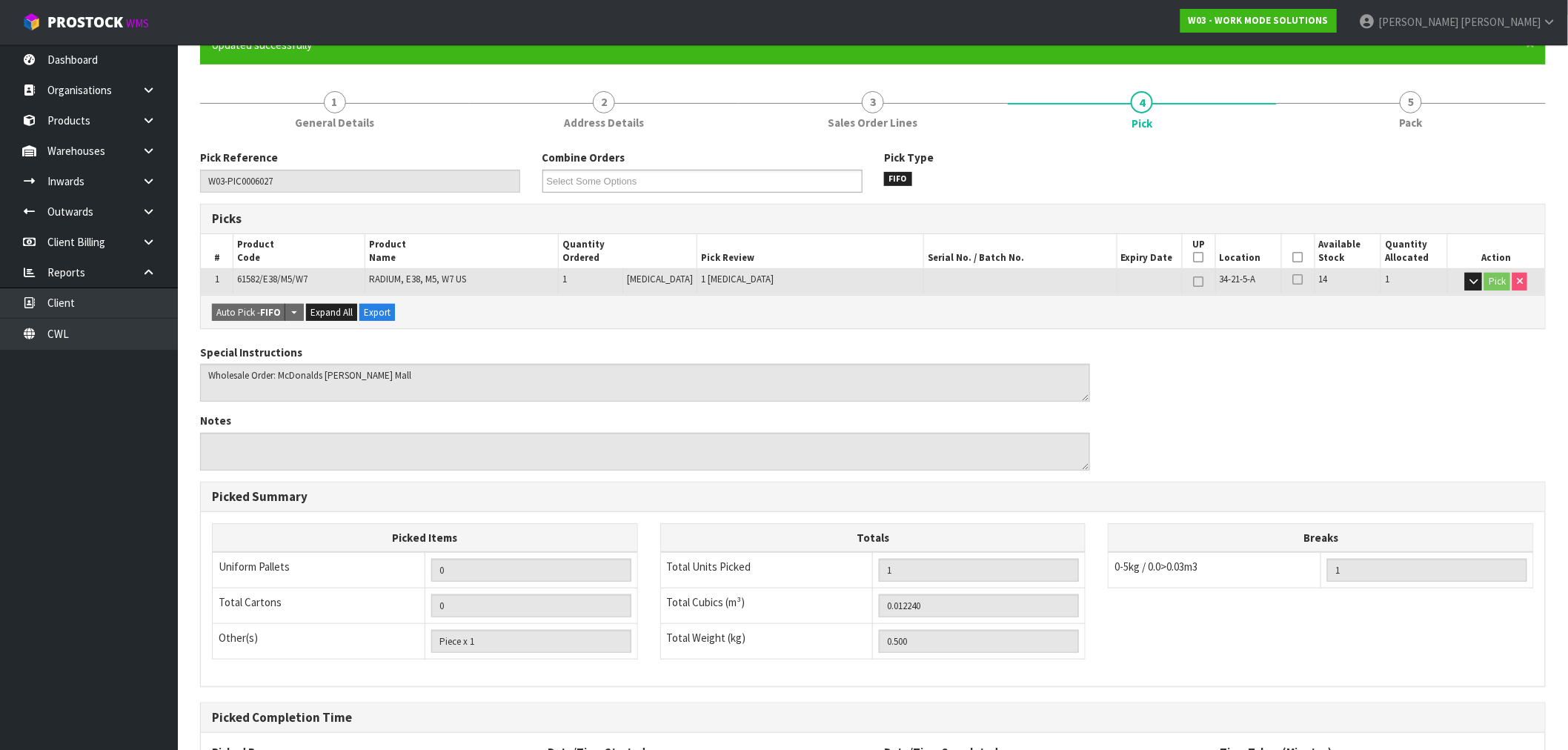
scroll to position [0, 0]
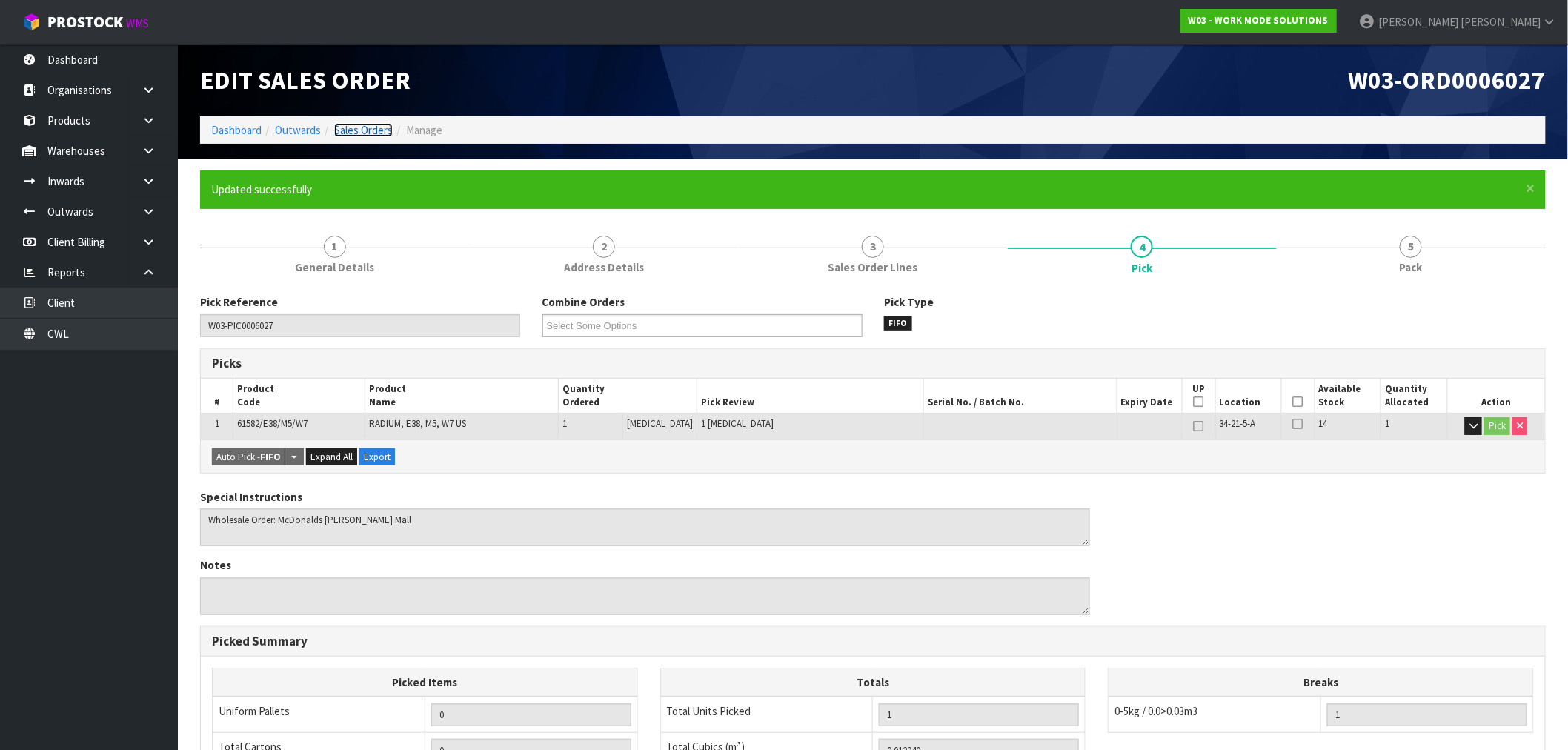
click at [366, 126] on link "Sales Orders" at bounding box center [363, 130] width 58 height 14
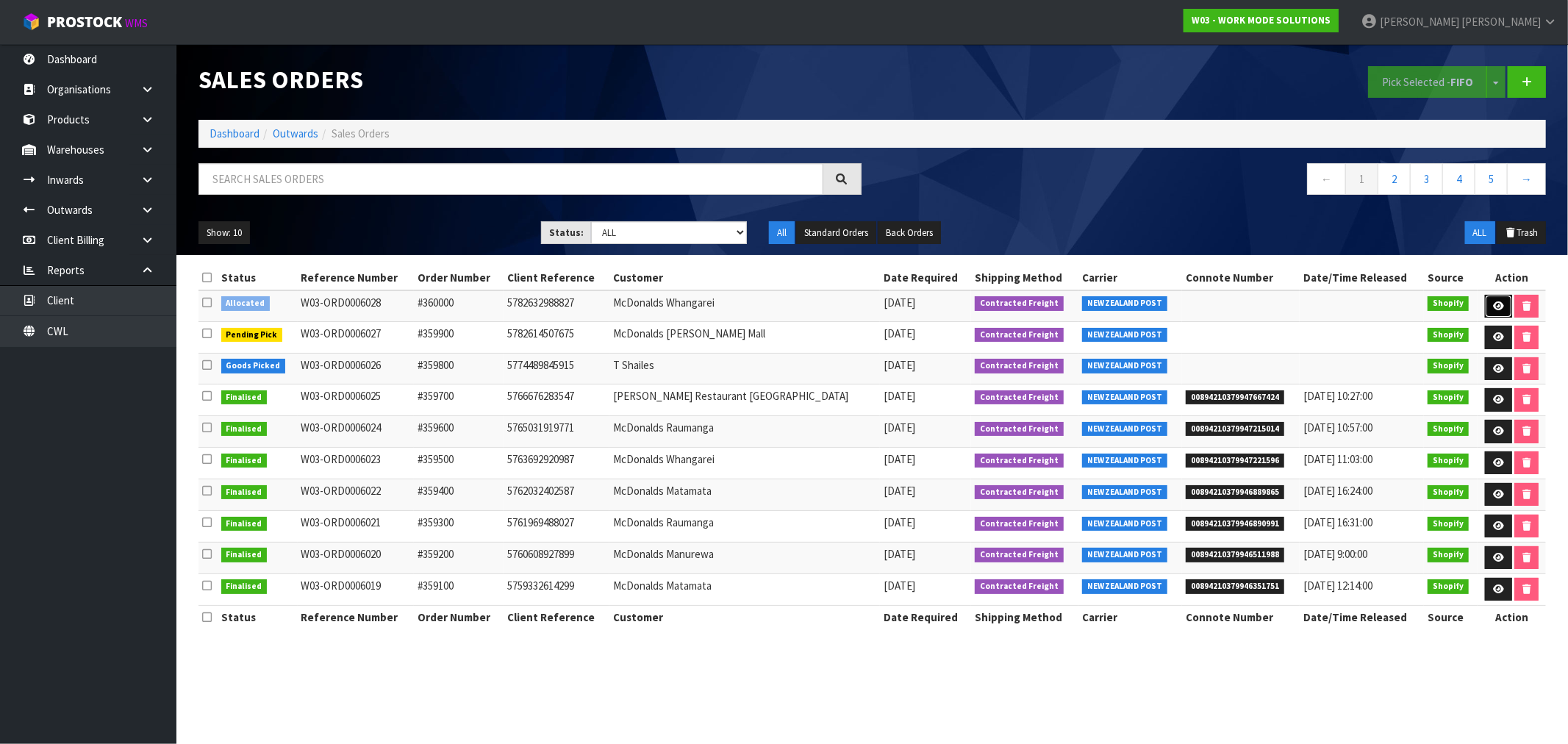
drag, startPoint x: 1494, startPoint y: 302, endPoint x: 1484, endPoint y: 302, distance: 10.0
click at [1494, 302] on icon at bounding box center [1498, 306] width 11 height 10
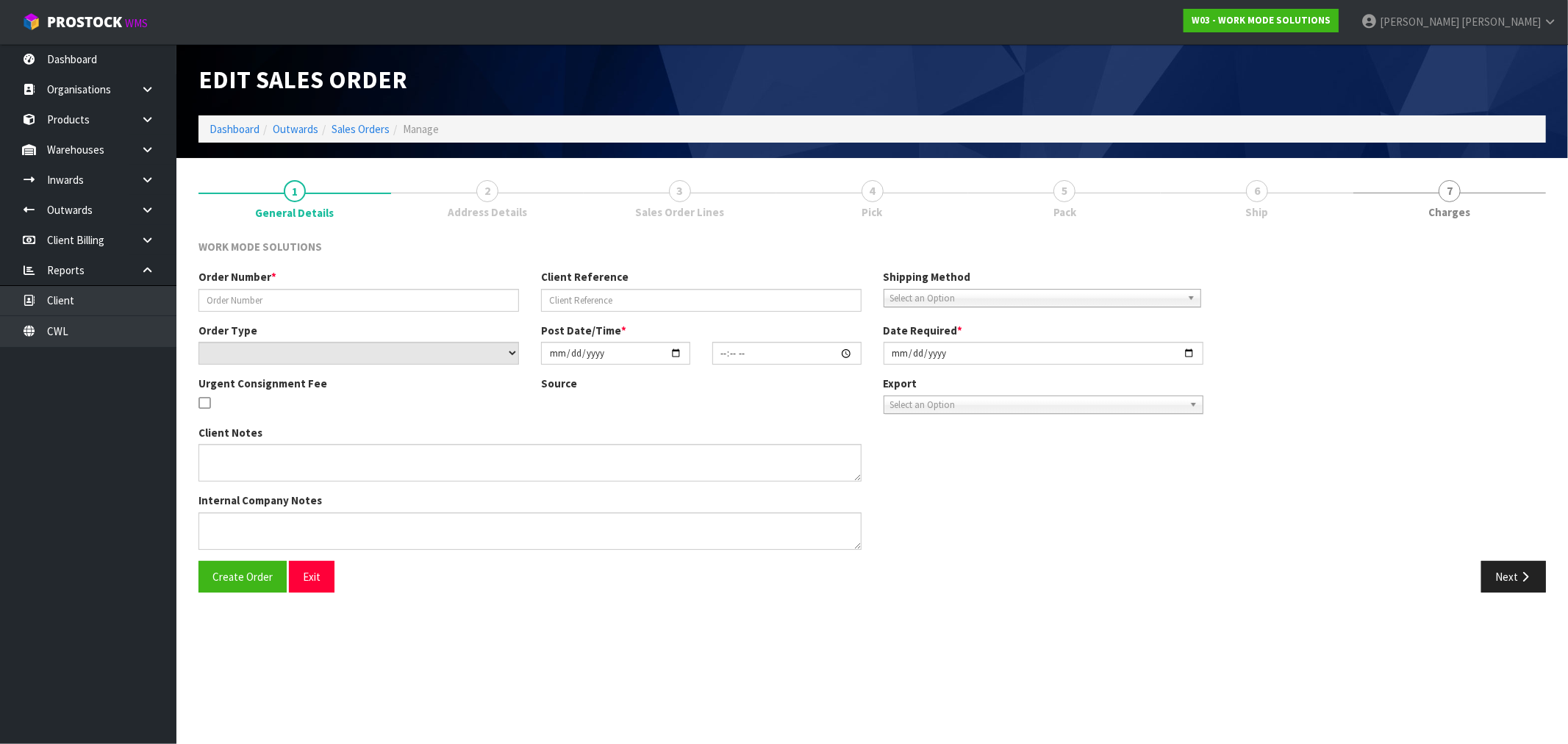
type input "#360000"
type input "5782632988827"
select select "number:0"
type input "[DATE]"
type input "12:07:53.000"
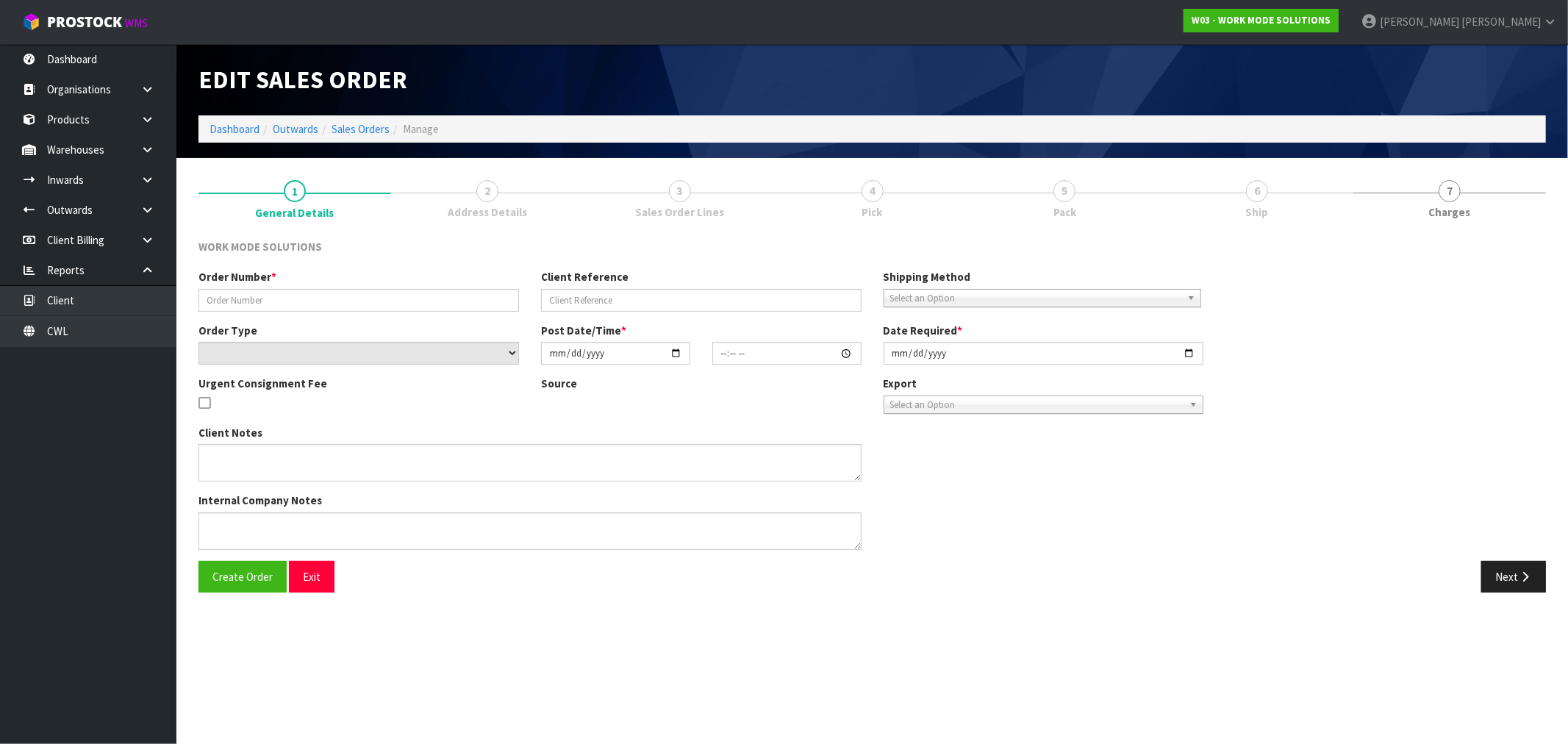
type input "[DATE]"
type textarea "Wholesale Order: McDonalds Whangarei"
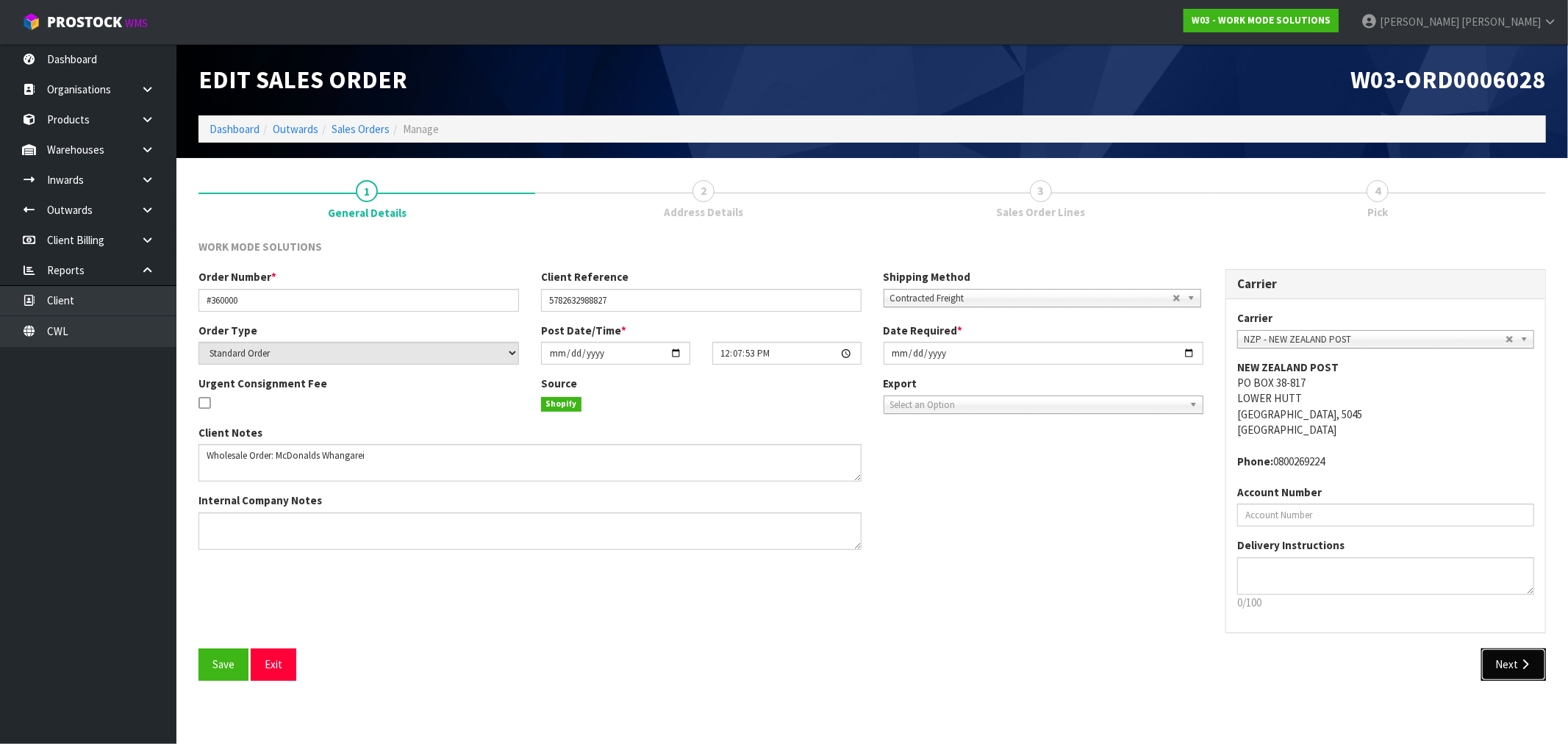
click at [1518, 655] on button "Next" at bounding box center [1513, 664] width 65 height 32
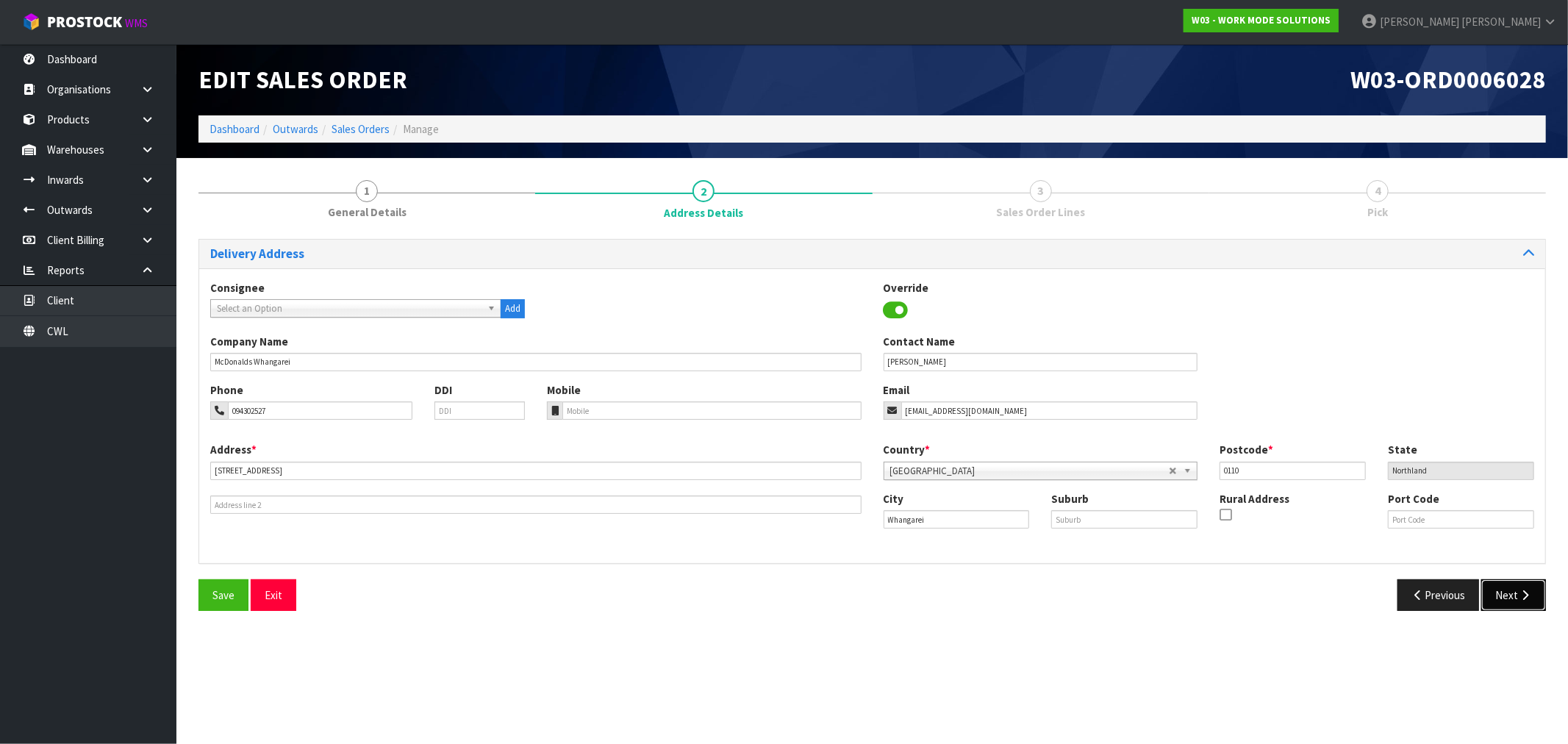
click at [1526, 590] on icon "button" at bounding box center [1525, 595] width 14 height 11
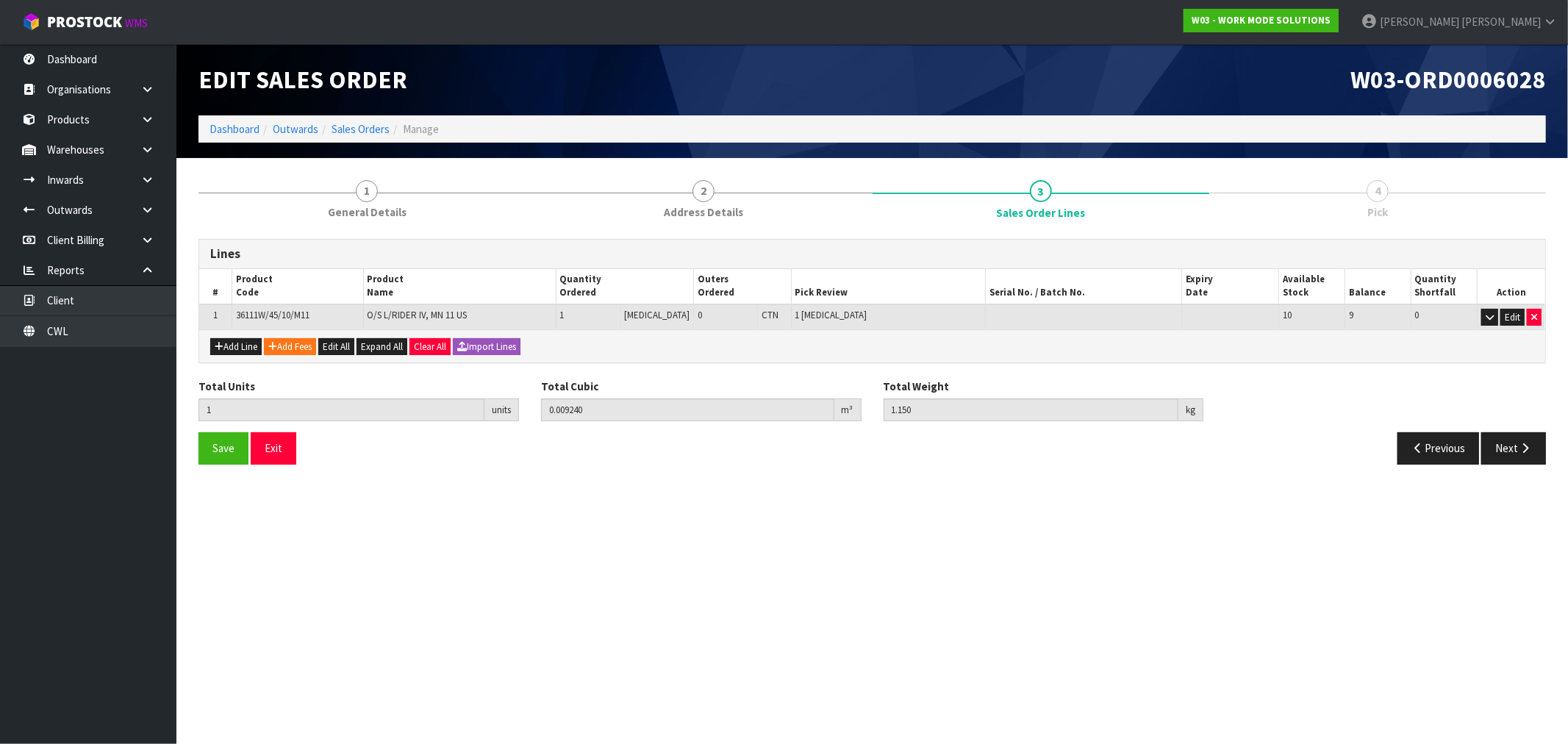
click at [1507, 422] on div "Total Units 1 units Total Cubic 0.009240 m³ Total Weight 1.150 kg" at bounding box center [872, 405] width 1370 height 53
click at [1523, 450] on icon "button" at bounding box center [1525, 448] width 14 height 11
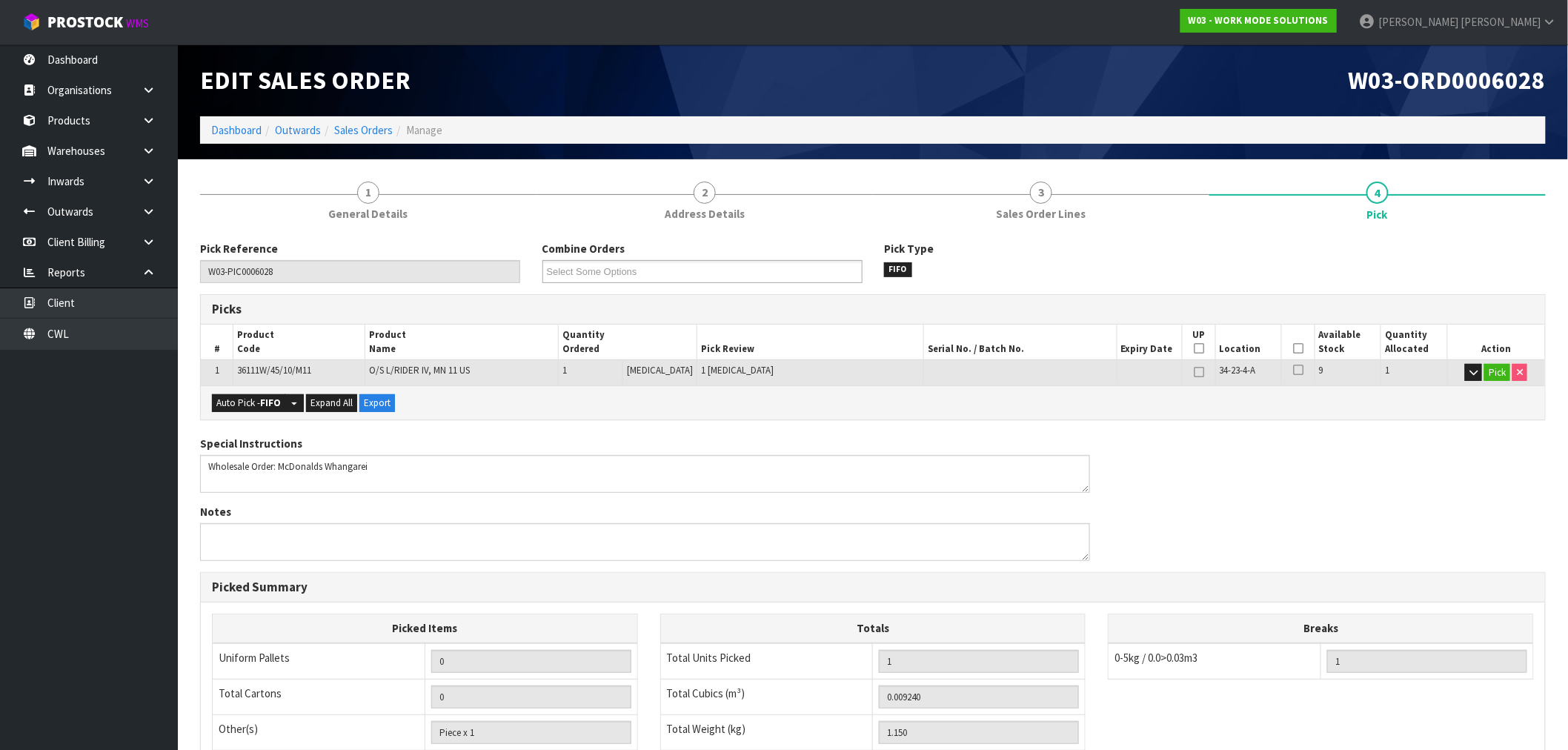
scroll to position [231, 0]
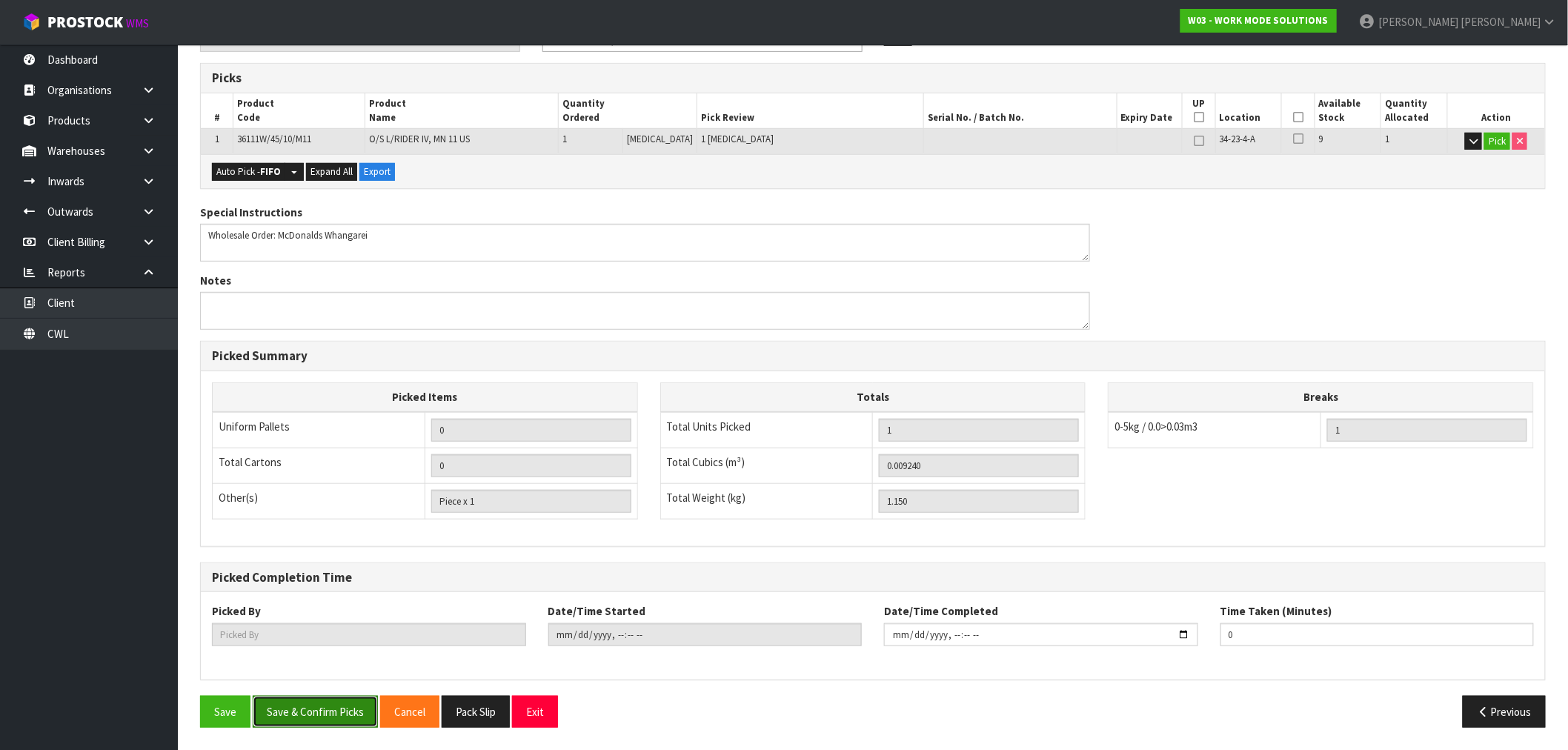
click at [343, 714] on button "Save & Confirm Picks" at bounding box center [315, 711] width 125 height 32
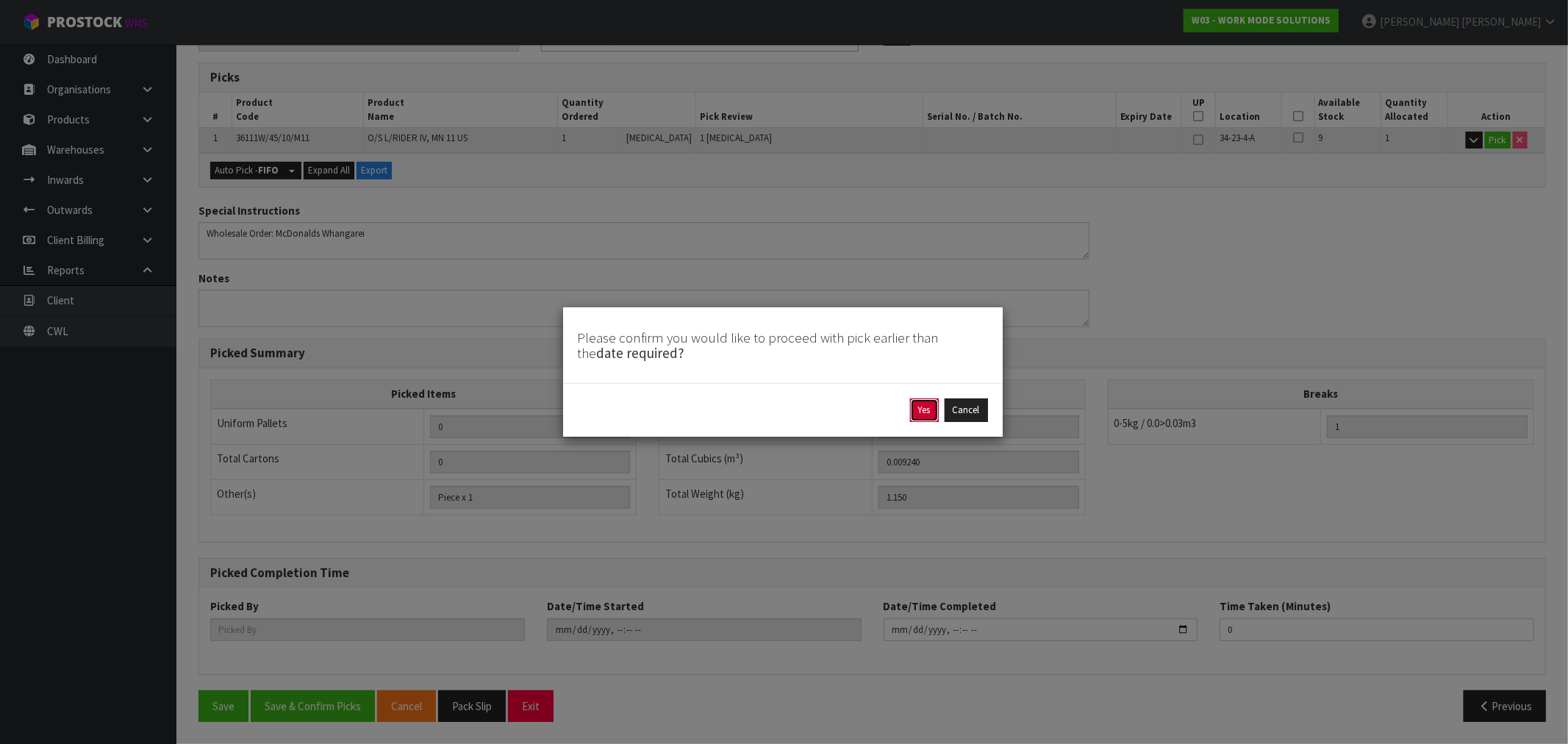
click at [932, 417] on button "Yes" at bounding box center [924, 410] width 28 height 23
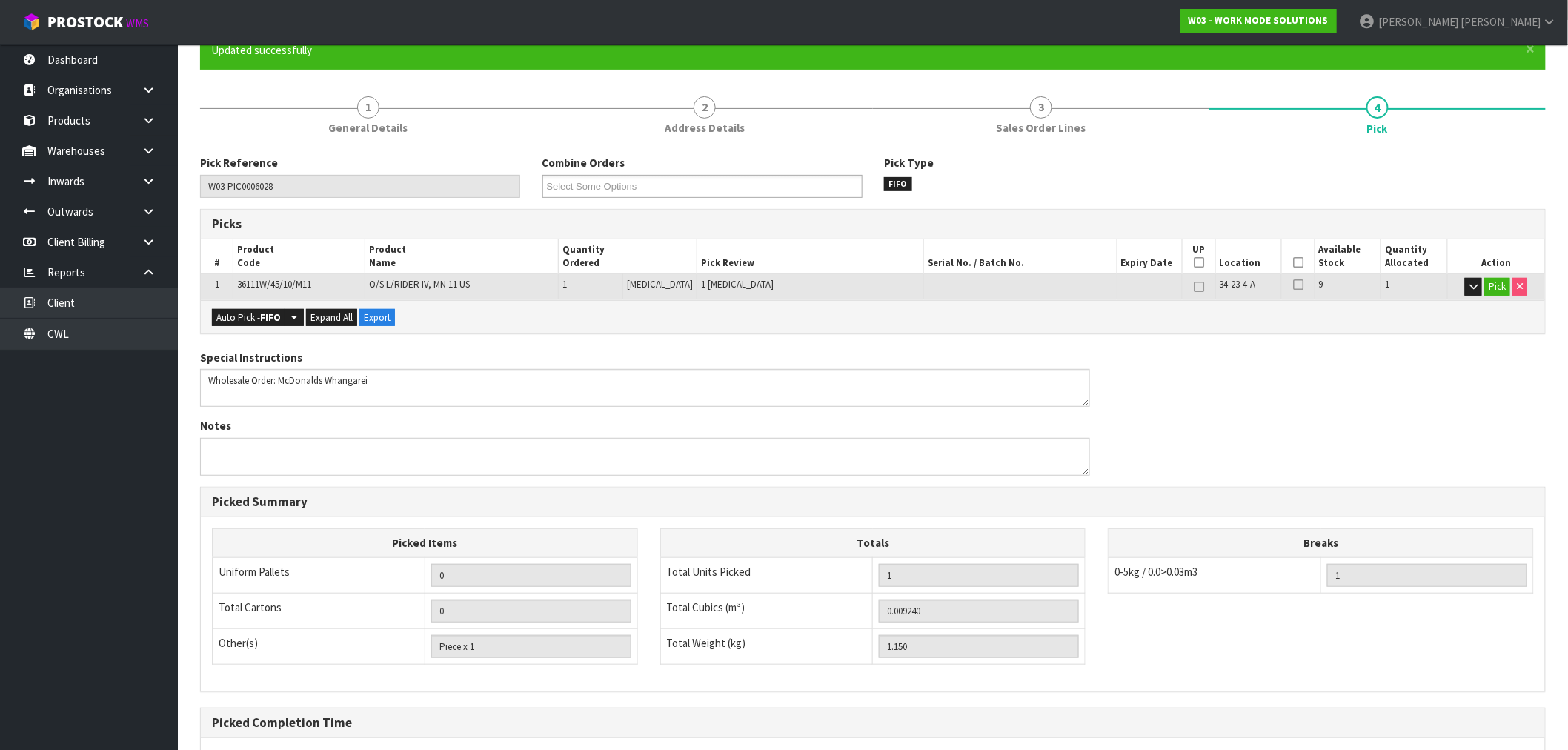
type input "[PERSON_NAME]"
type input "2025-09-10T12:09:48"
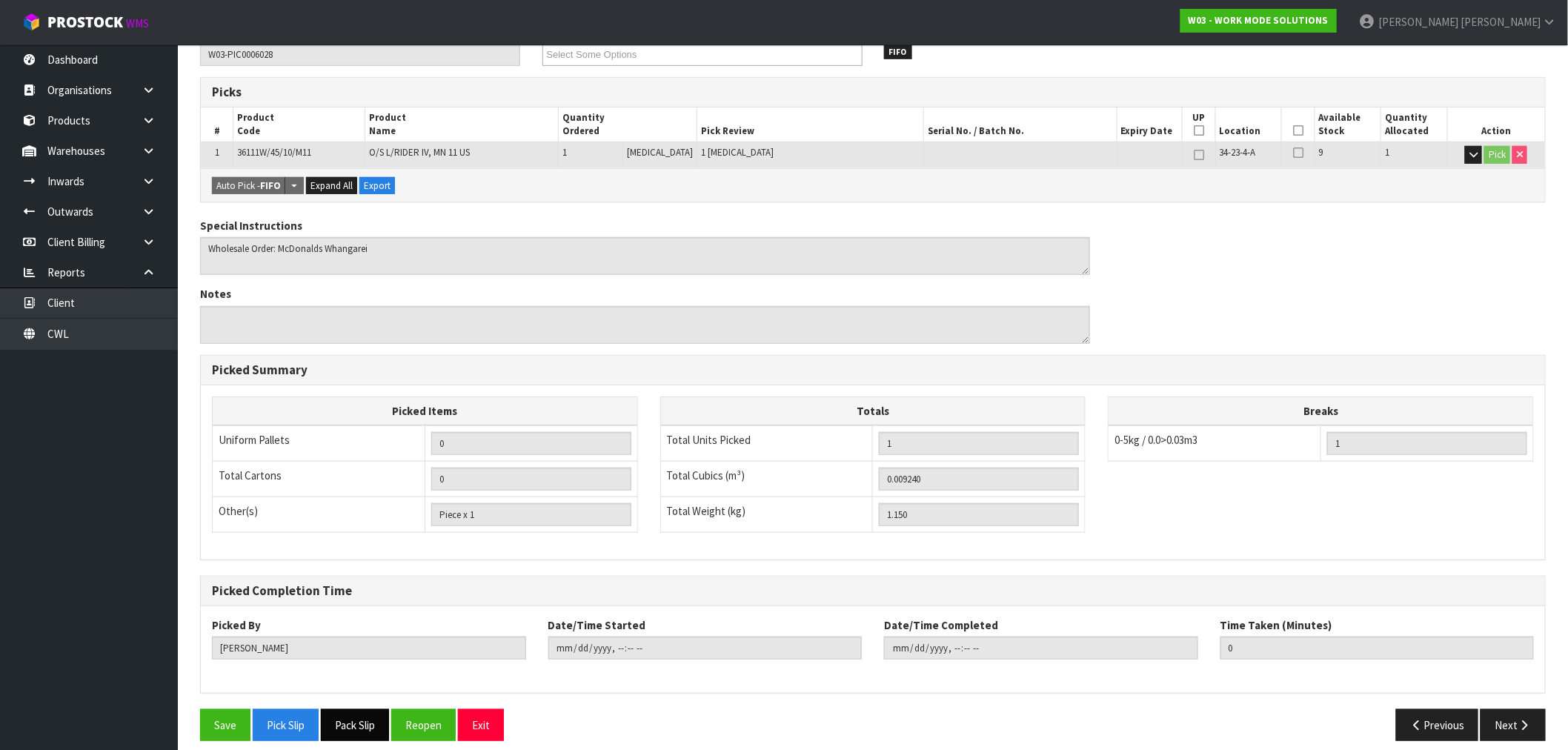
scroll to position [285, 0]
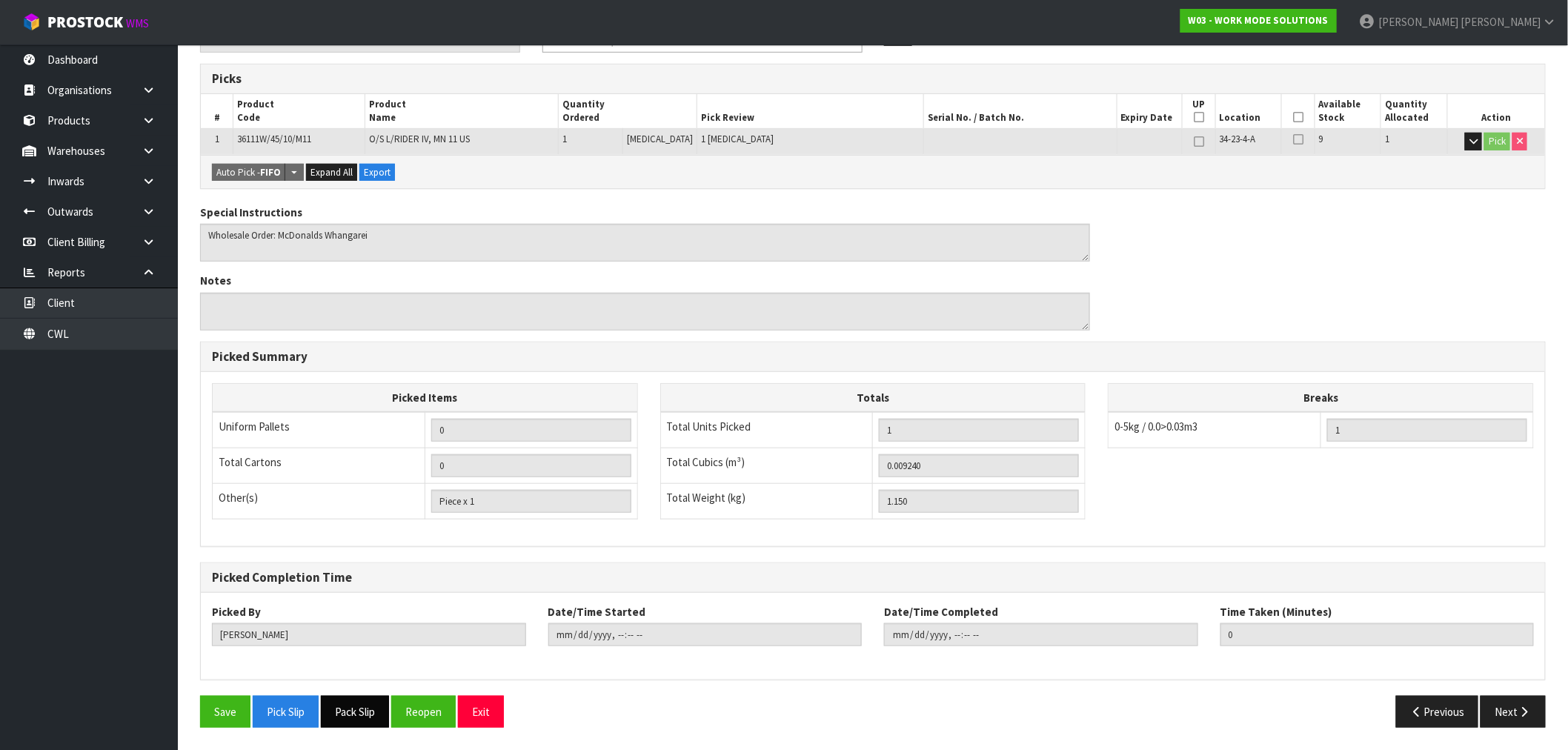
click at [361, 716] on button "Pack Slip" at bounding box center [355, 711] width 68 height 32
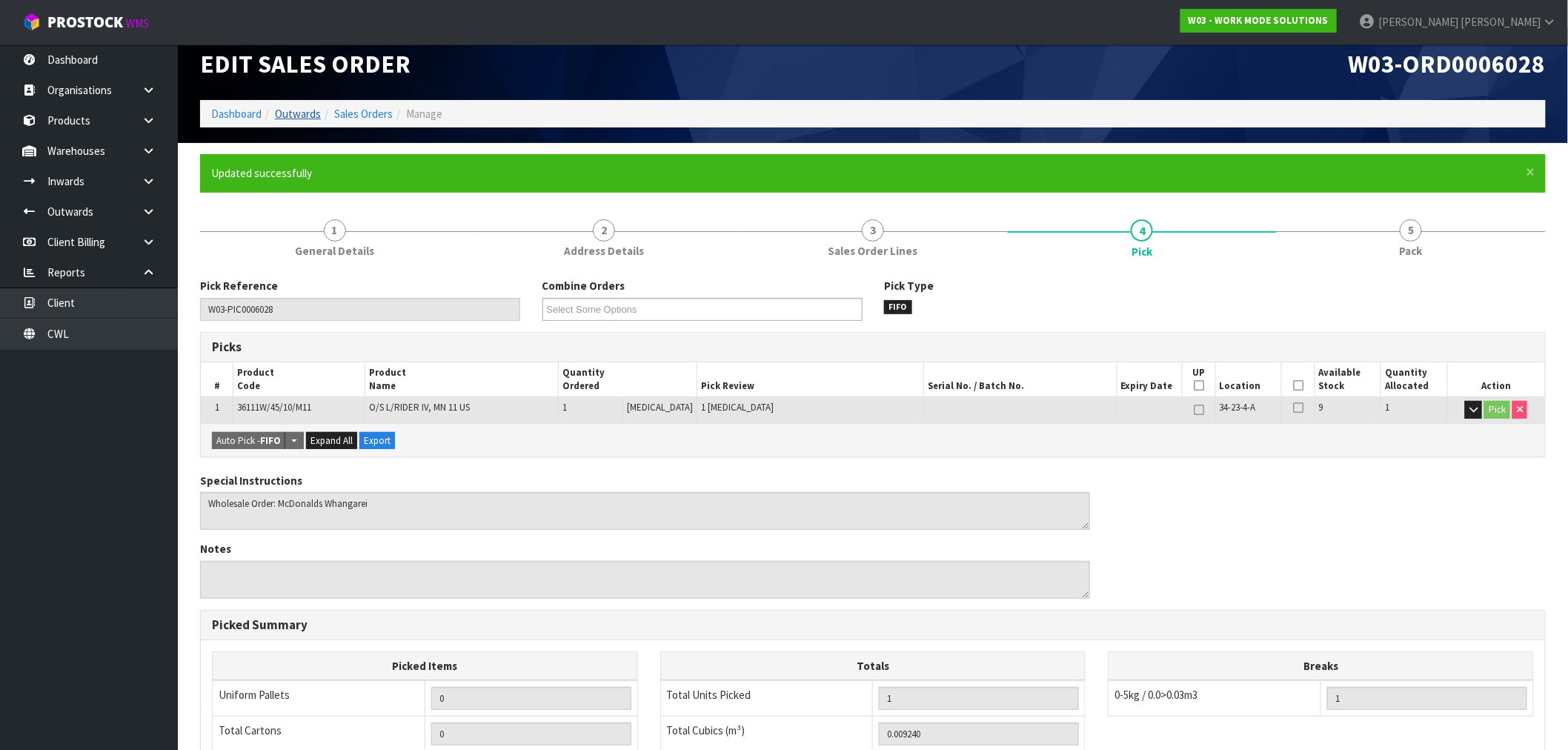
scroll to position [0, 0]
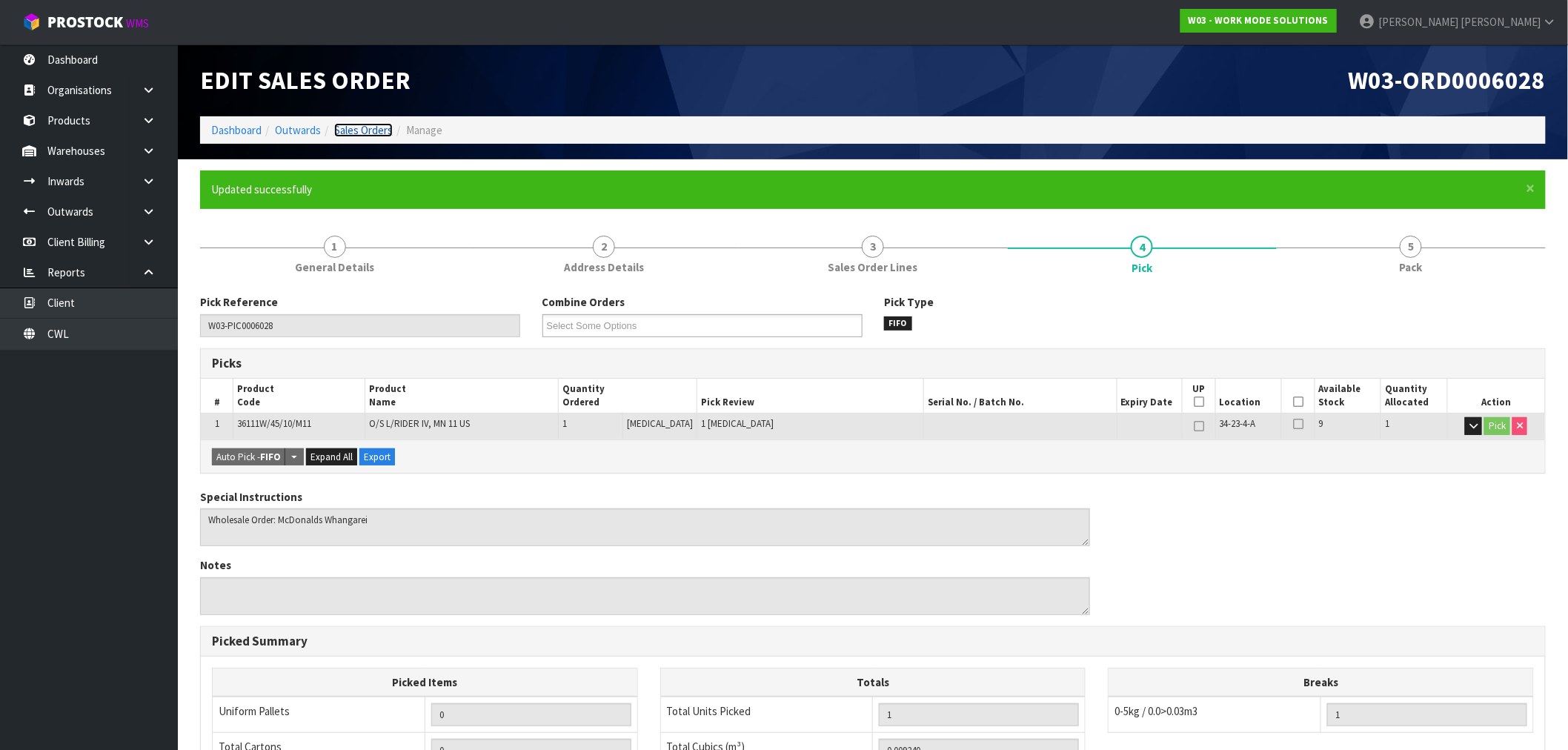
click at [362, 131] on link "Sales Orders" at bounding box center [363, 130] width 58 height 14
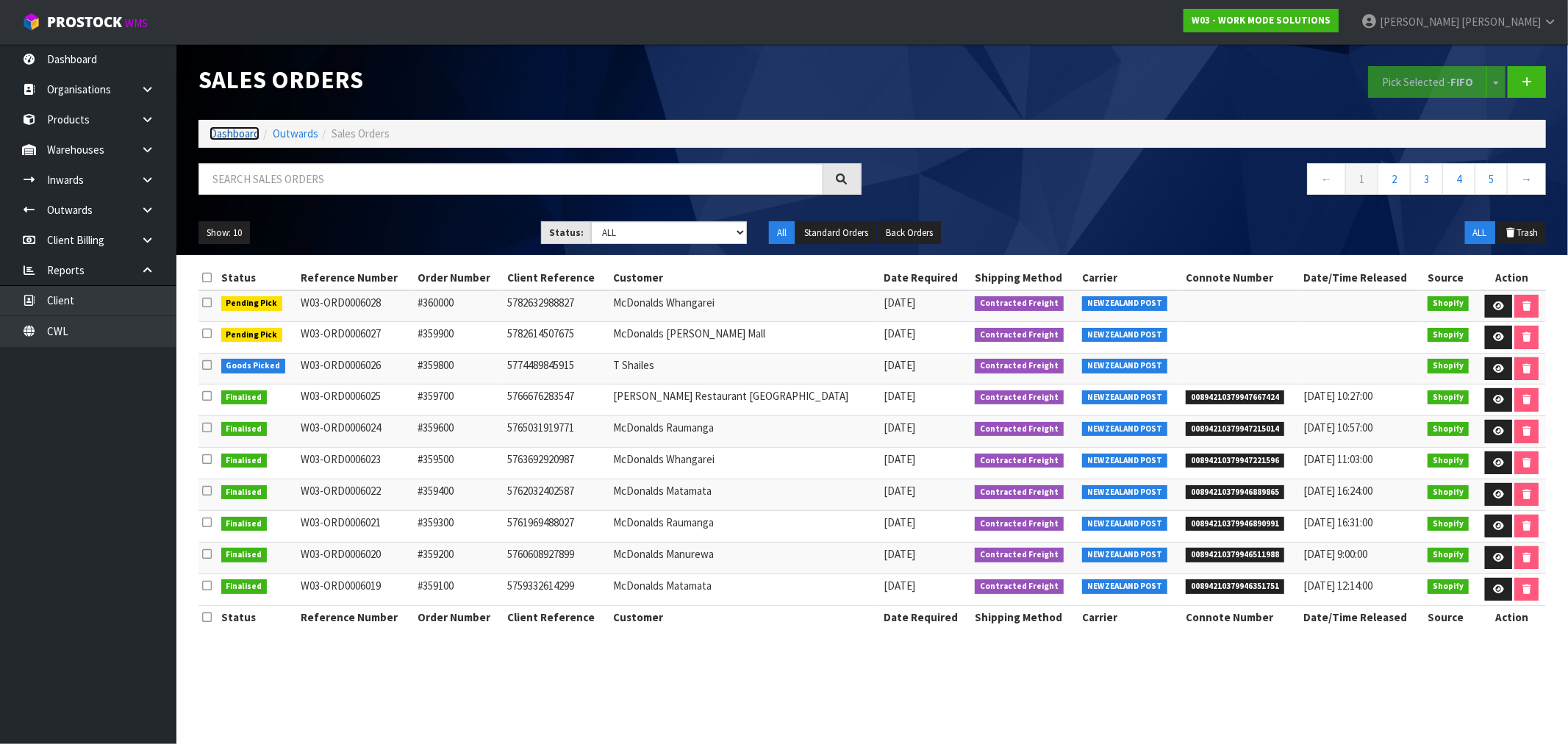
click at [248, 130] on link "Dashboard" at bounding box center [235, 133] width 50 height 14
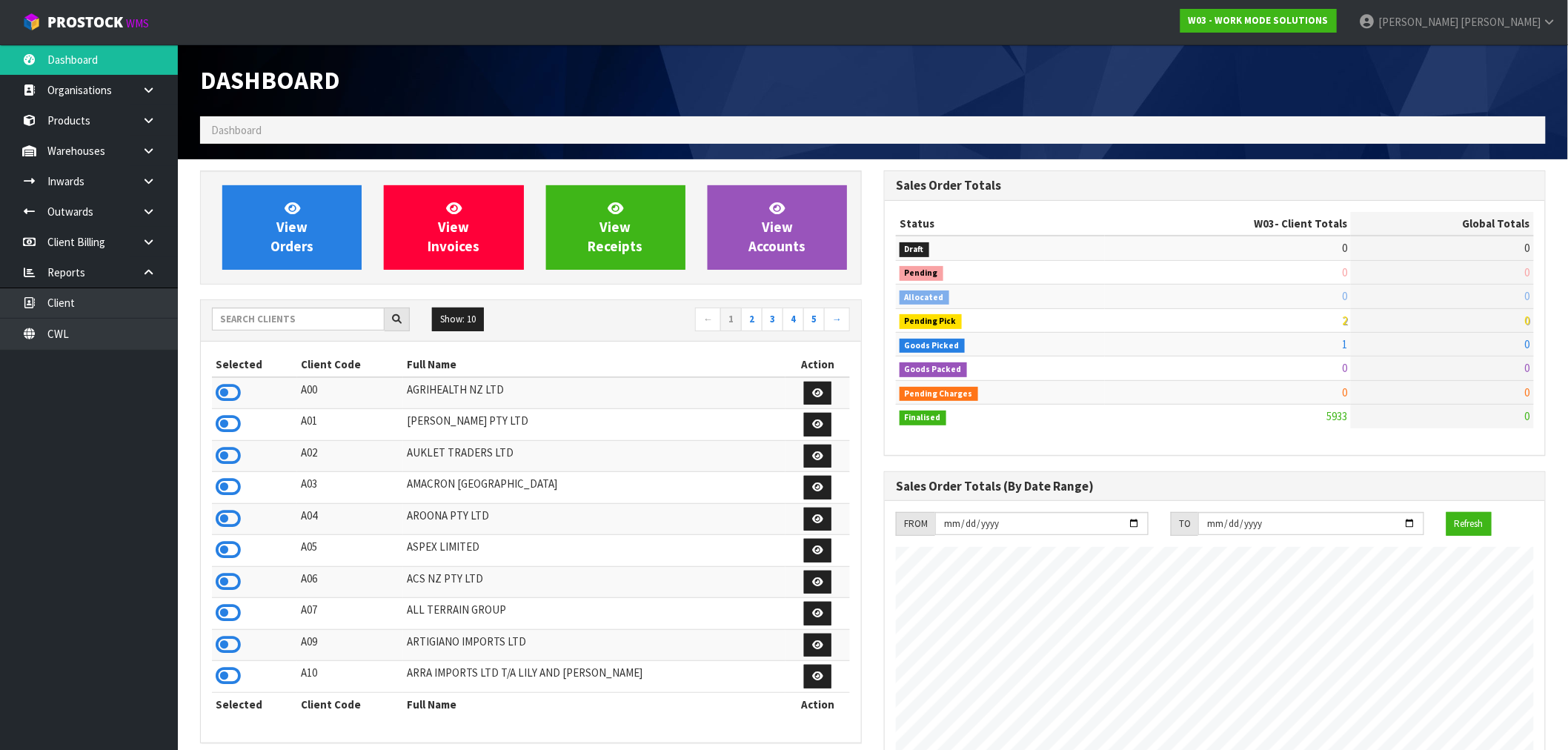
scroll to position [1075, 684]
click at [289, 320] on input "text" at bounding box center [298, 319] width 173 height 23
click at [279, 319] on input "text" at bounding box center [298, 319] width 173 height 23
type input "A06"
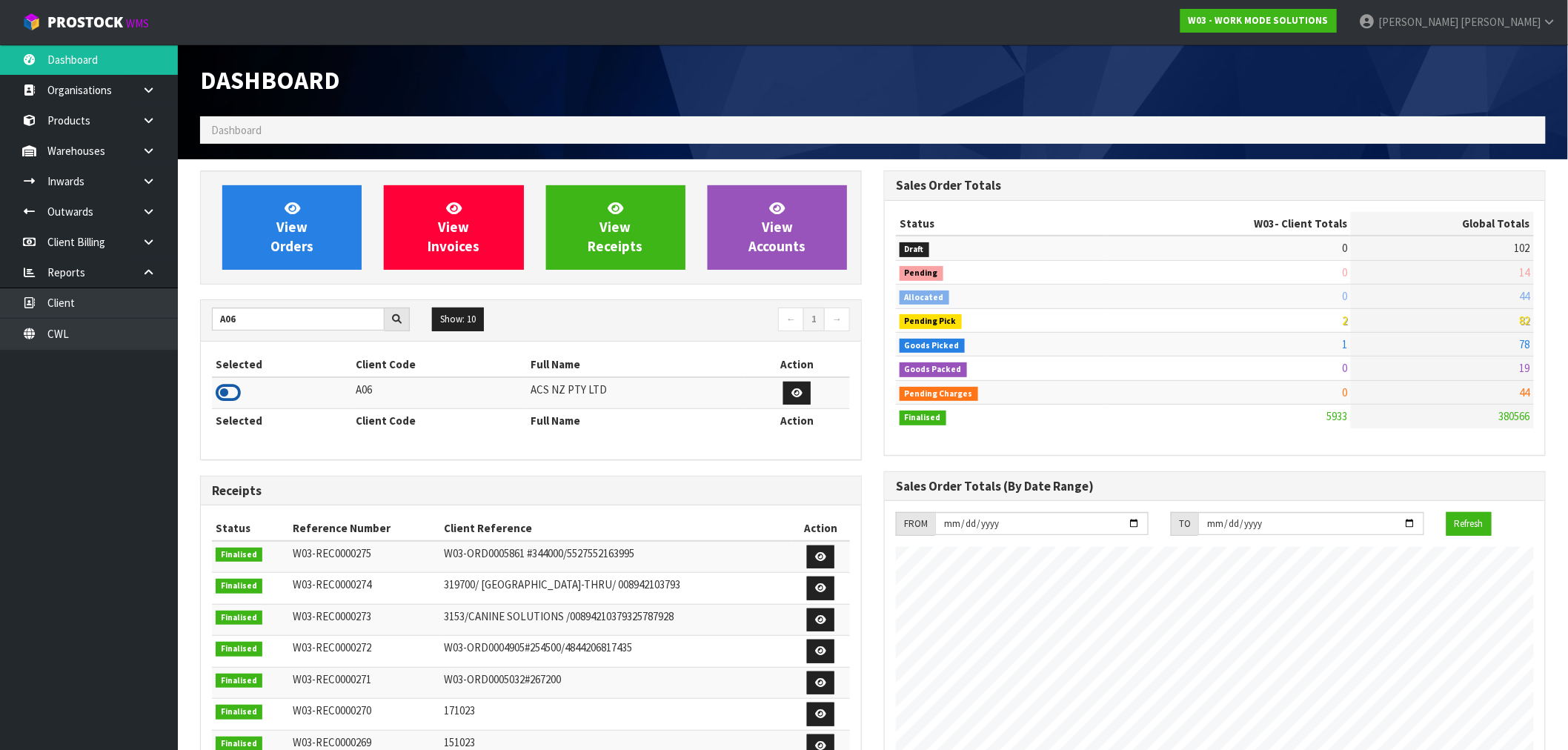
click at [237, 392] on td at bounding box center [282, 393] width 140 height 32
click at [233, 392] on icon at bounding box center [228, 392] width 25 height 22
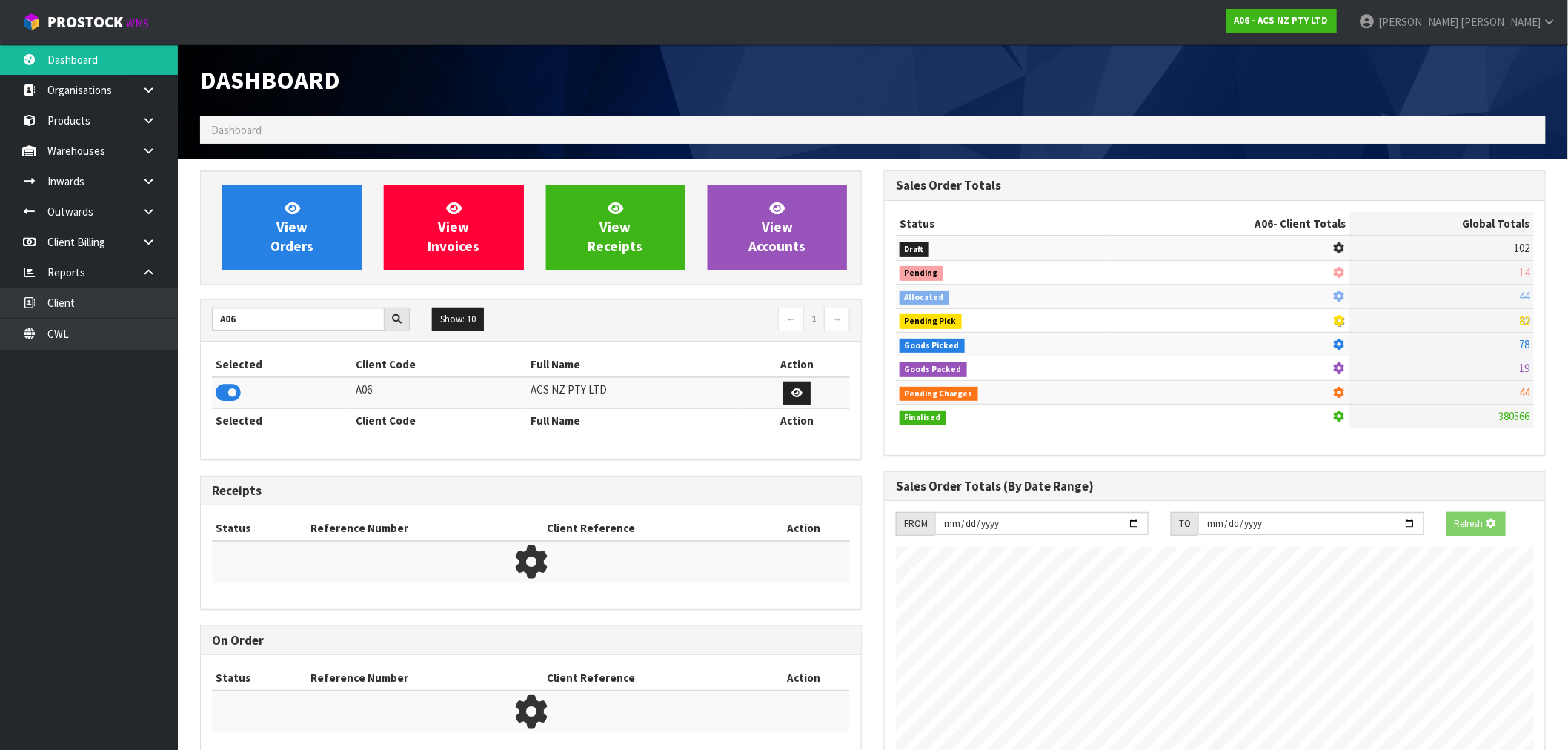
scroll to position [1123, 684]
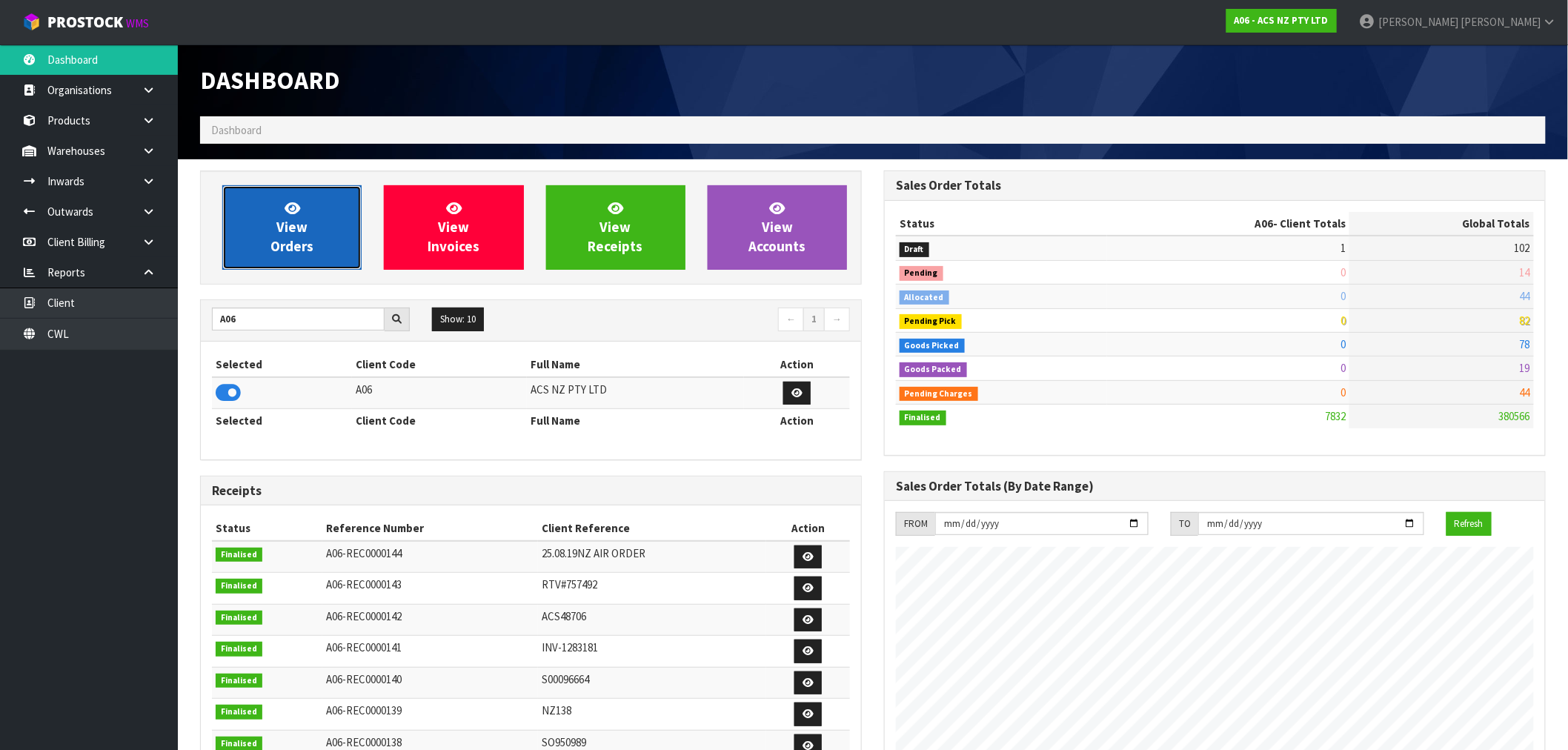
click at [337, 228] on link "View Orders" at bounding box center [291, 228] width 139 height 84
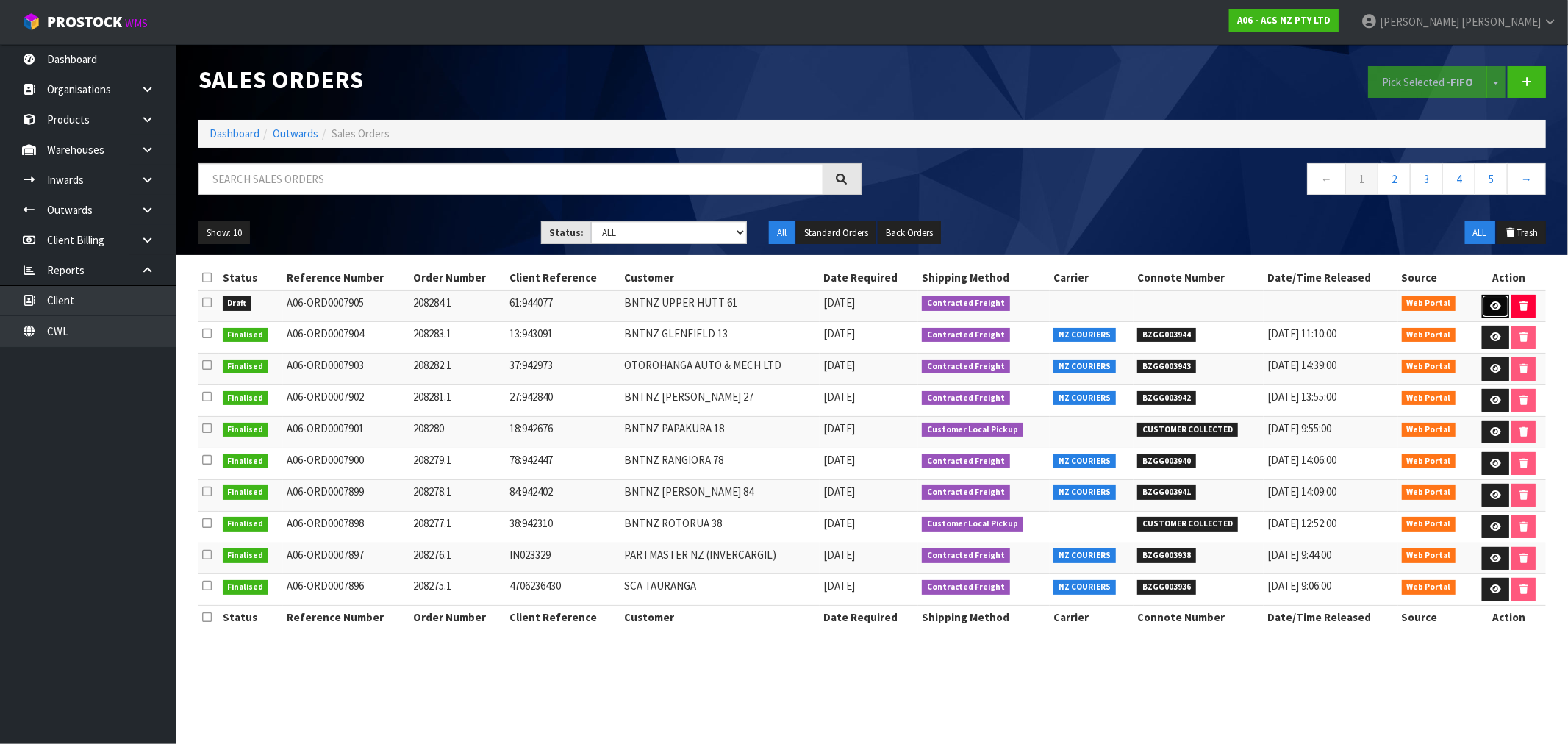
click at [1490, 300] on link at bounding box center [1495, 307] width 28 height 23
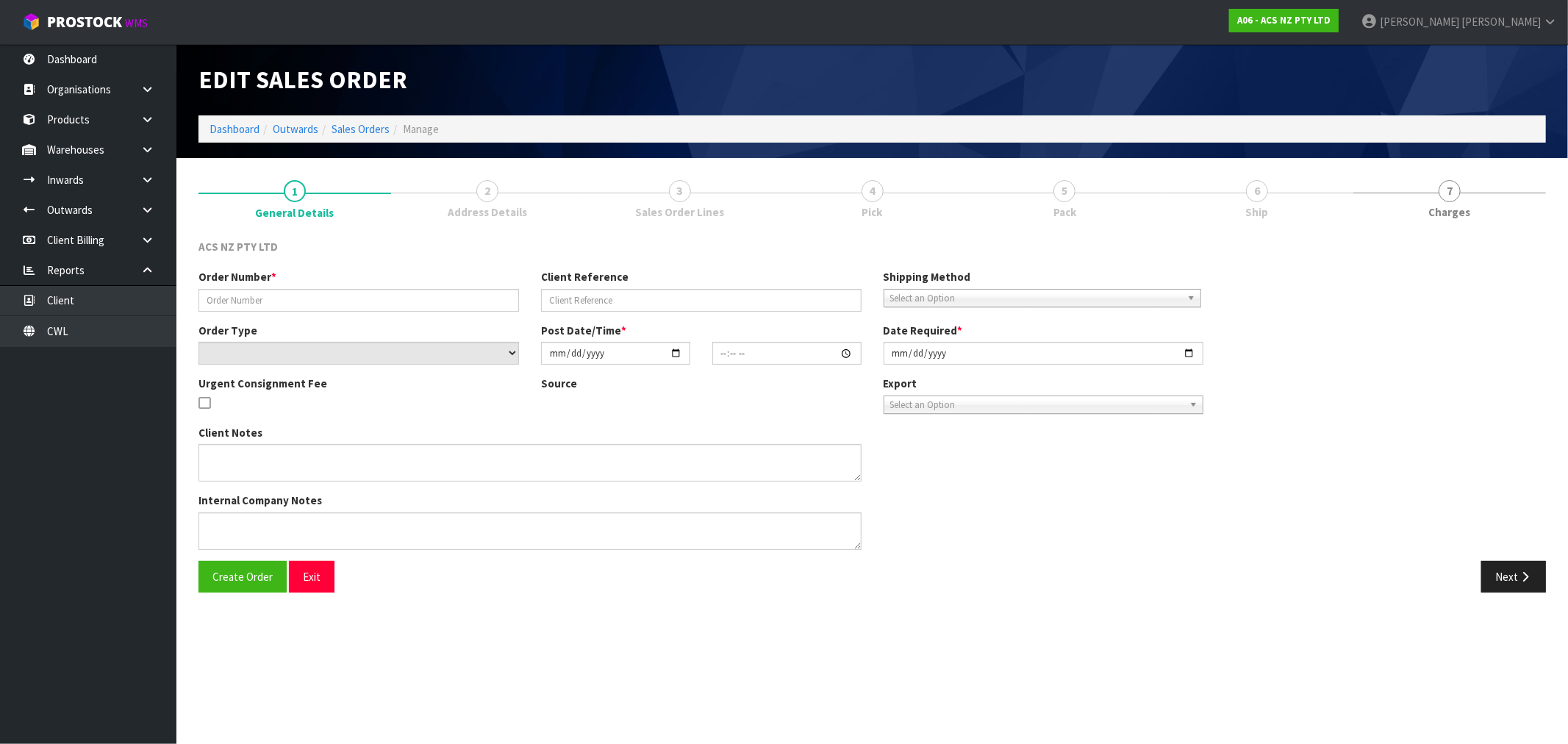
type input "208284.1"
type input "61:944077"
select select "number:0"
type input "[DATE]"
type input "12:10:00.000"
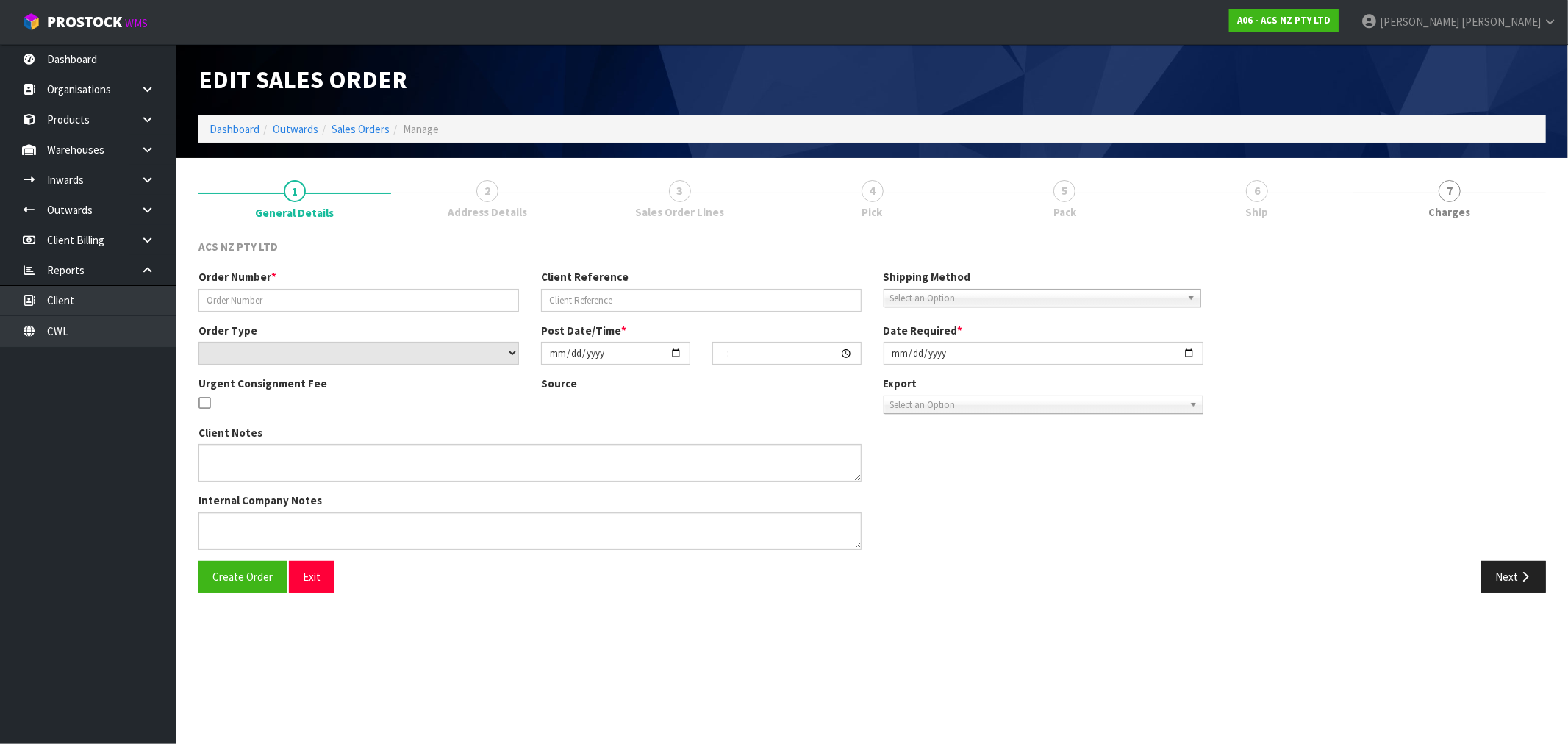
type input "[DATE]"
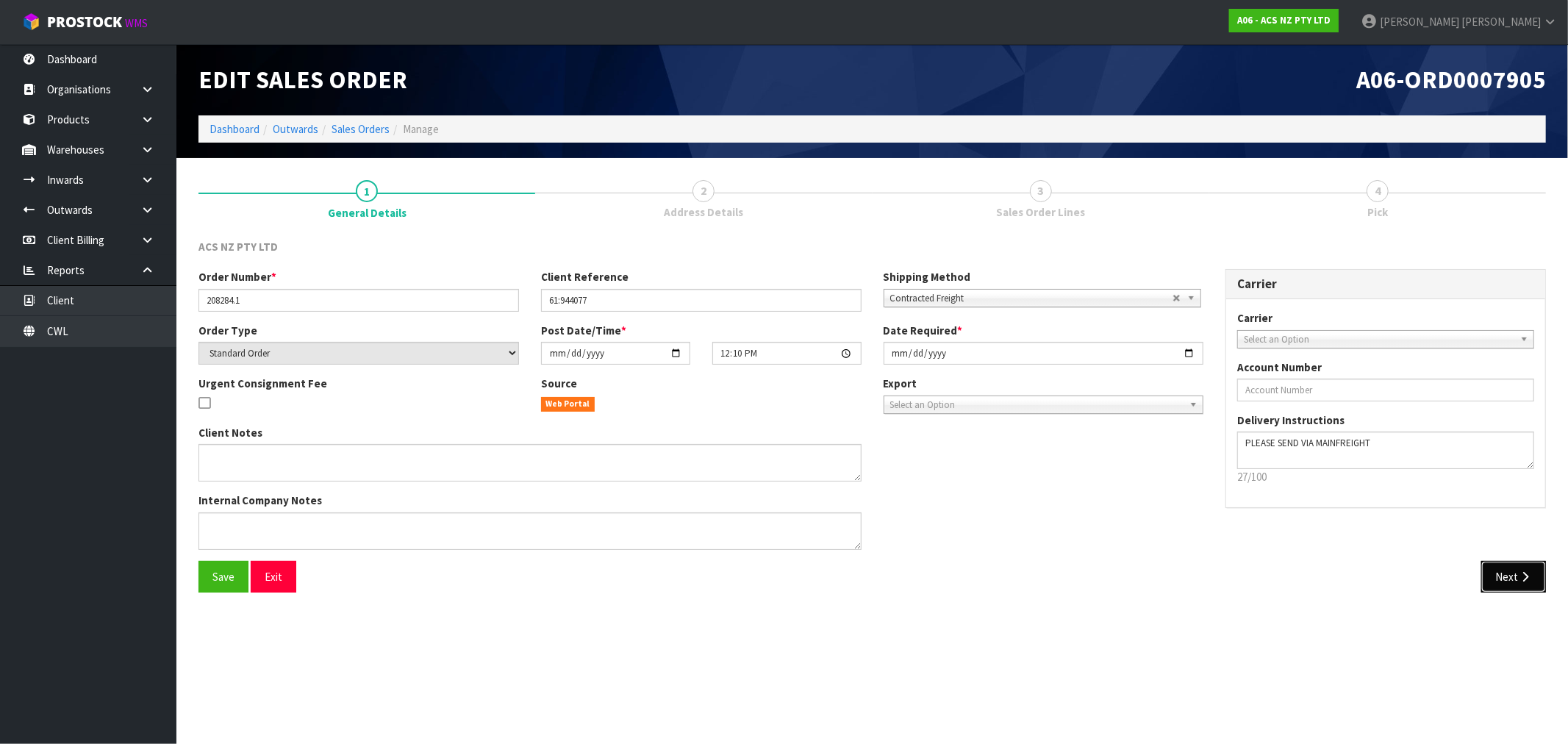
click at [1501, 592] on button "Next" at bounding box center [1513, 577] width 65 height 32
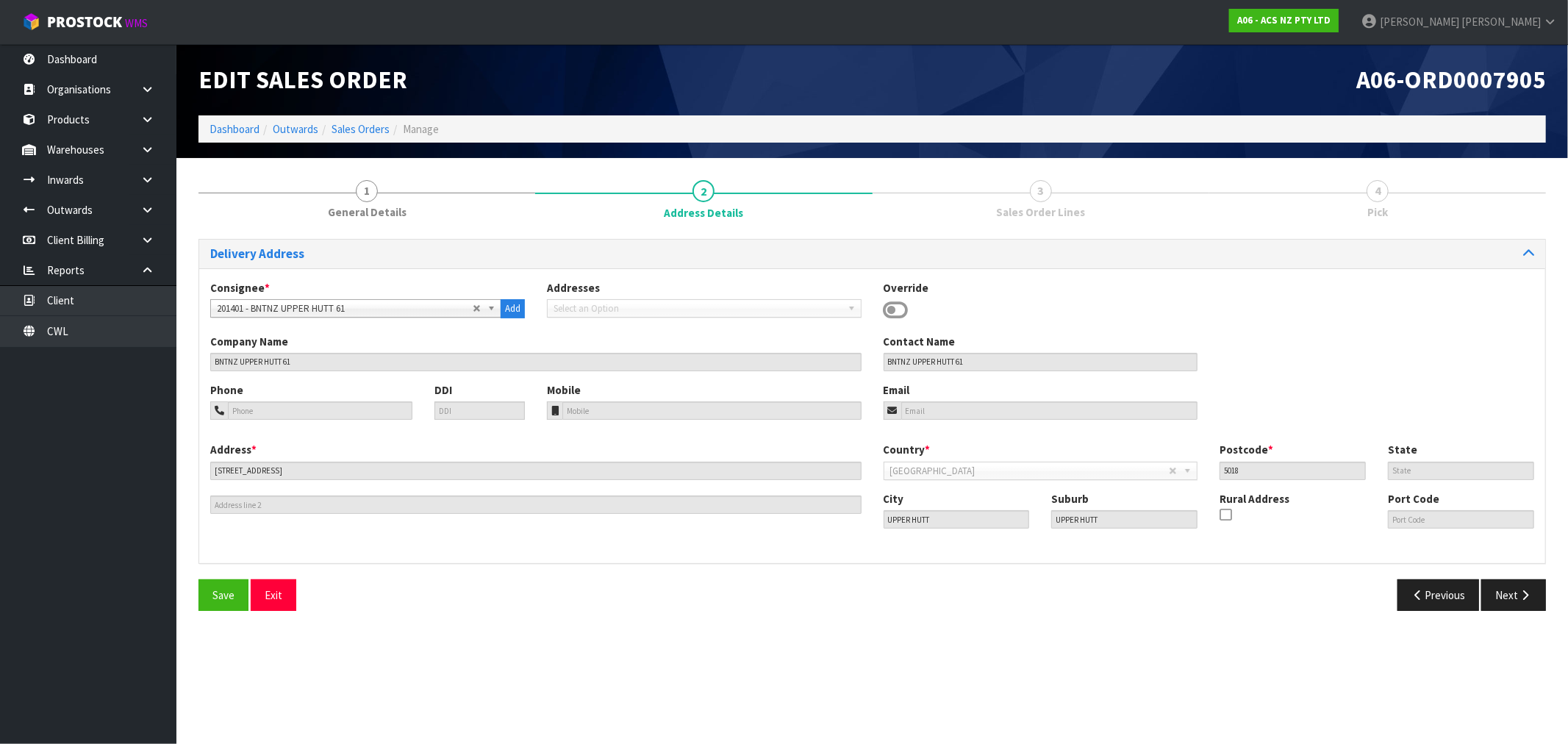
click at [1532, 578] on div "Delivery Address Consignee * 000001.BAY MECHANICS - BAY MECHANICS 000001A - BRA…" at bounding box center [872, 430] width 1348 height 383
click at [1525, 588] on button "Next" at bounding box center [1513, 596] width 65 height 32
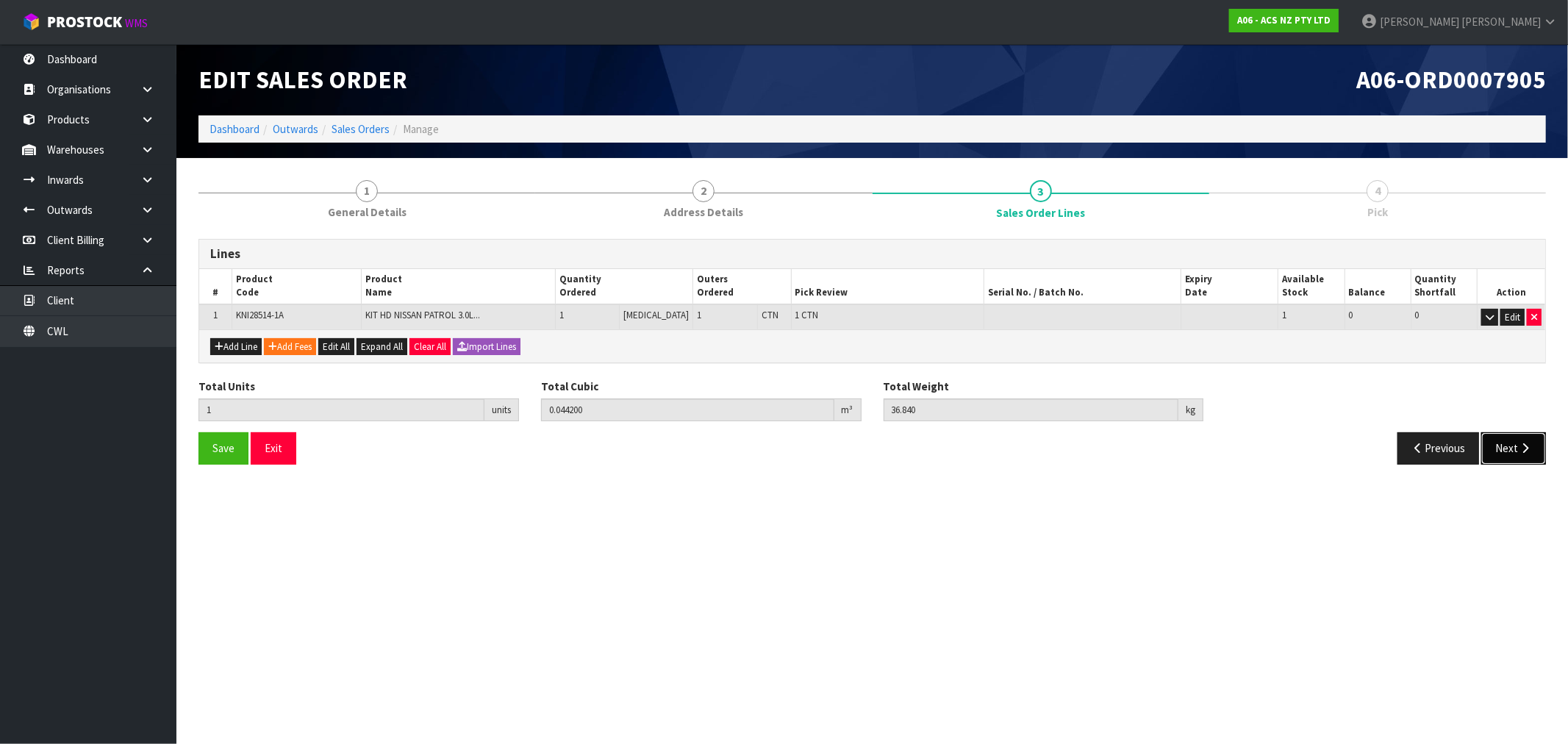
click at [1514, 442] on button "Next" at bounding box center [1513, 448] width 65 height 32
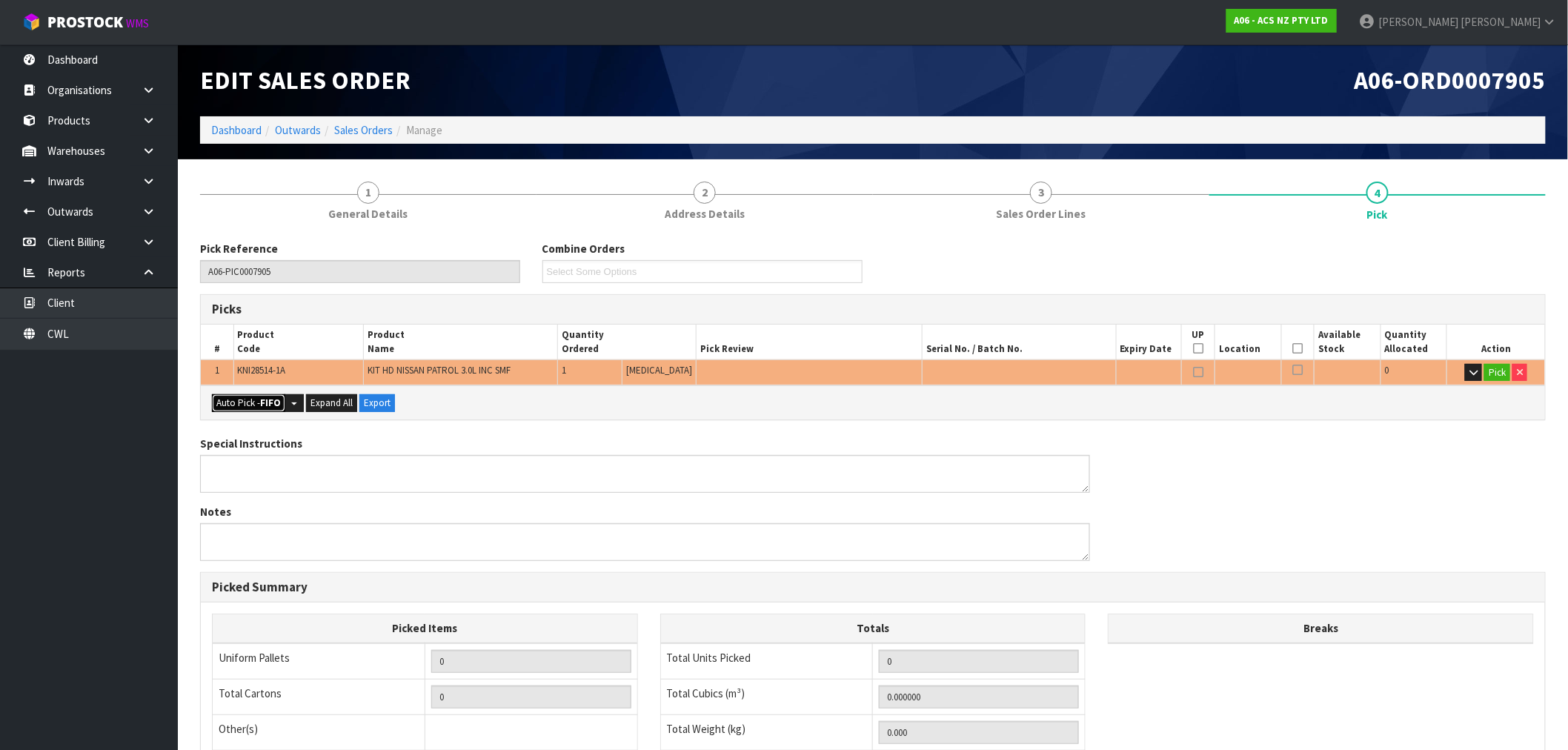
click at [238, 409] on button "Auto Pick - FIFO" at bounding box center [249, 403] width 73 height 18
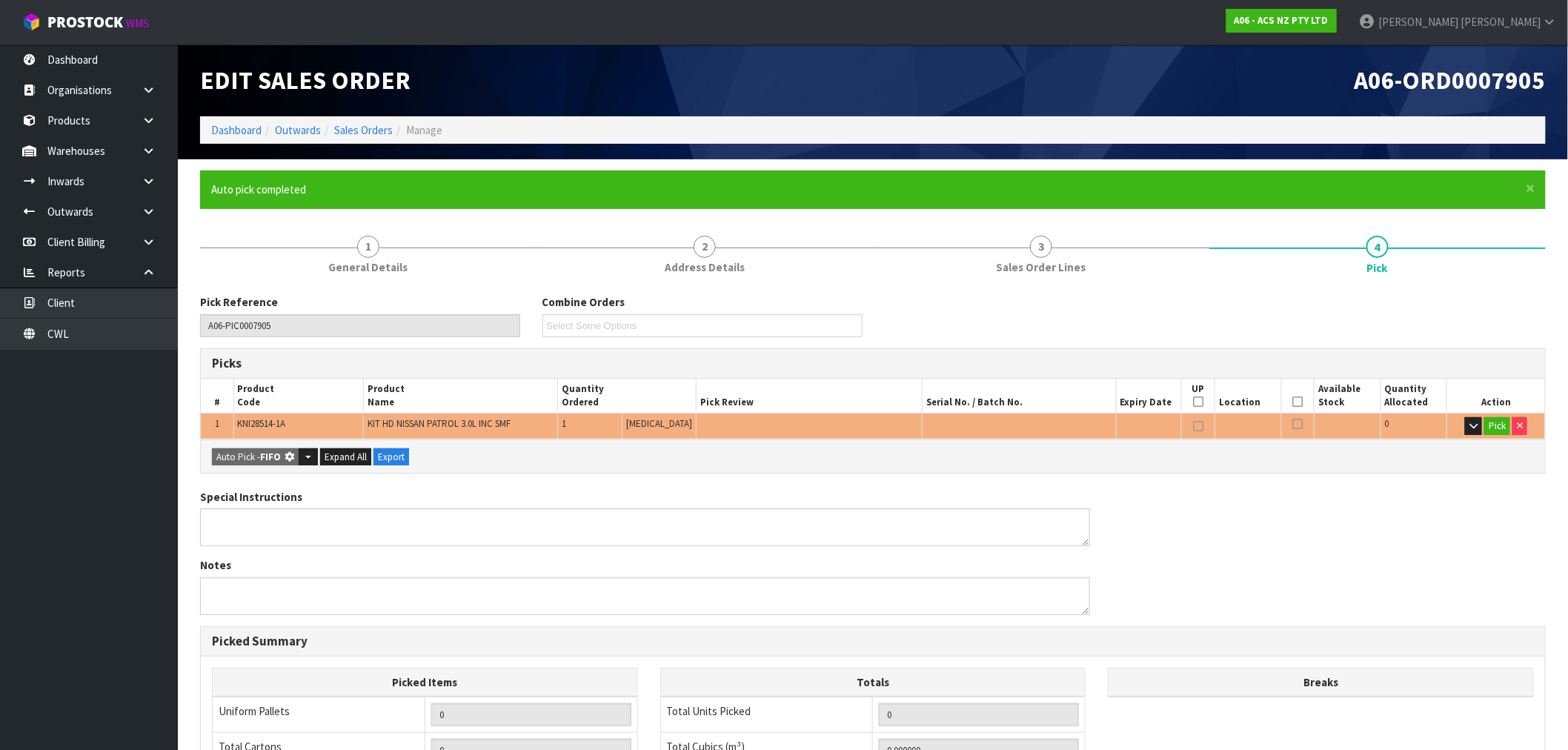
type input "1"
type input "0.044200"
type input "36.840"
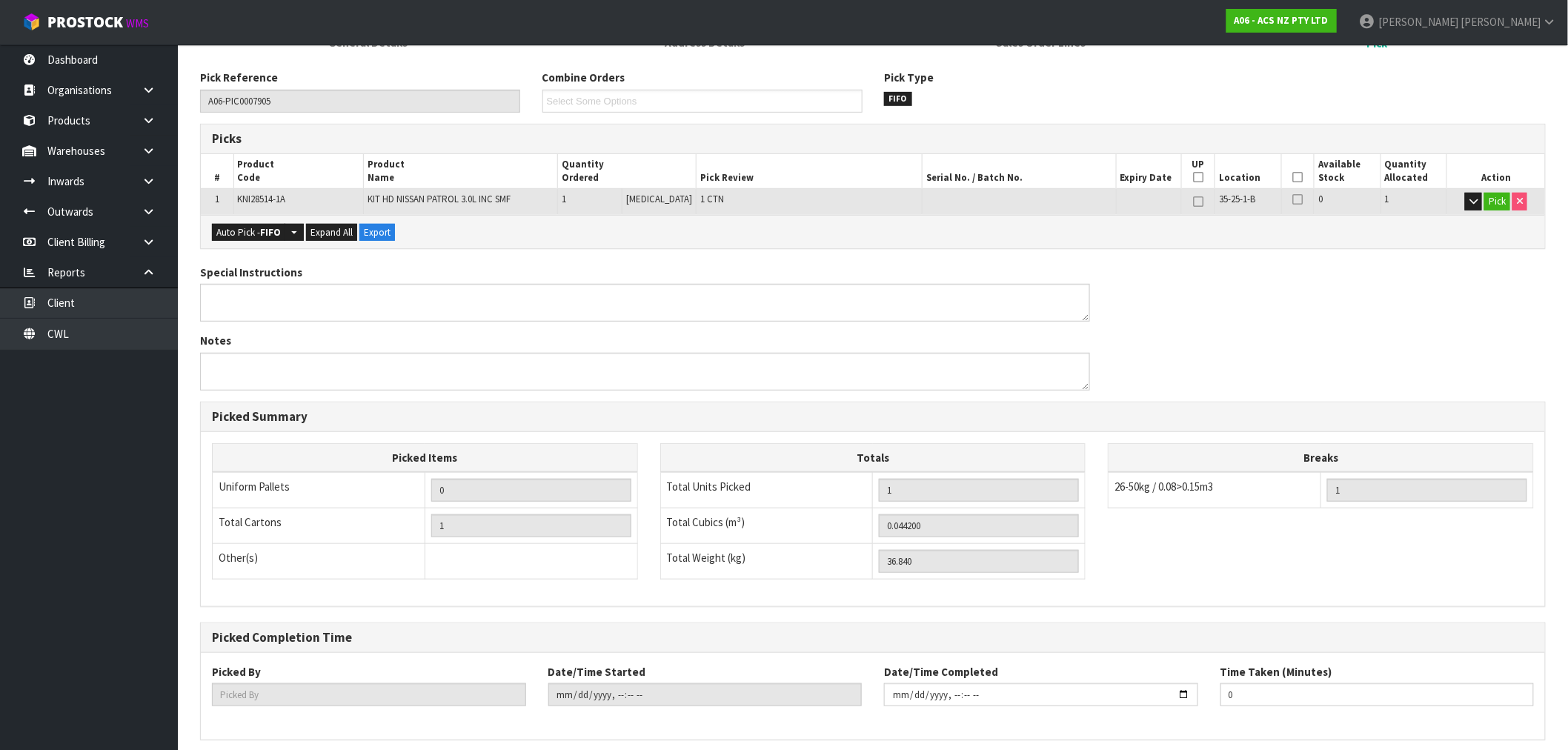
scroll to position [285, 0]
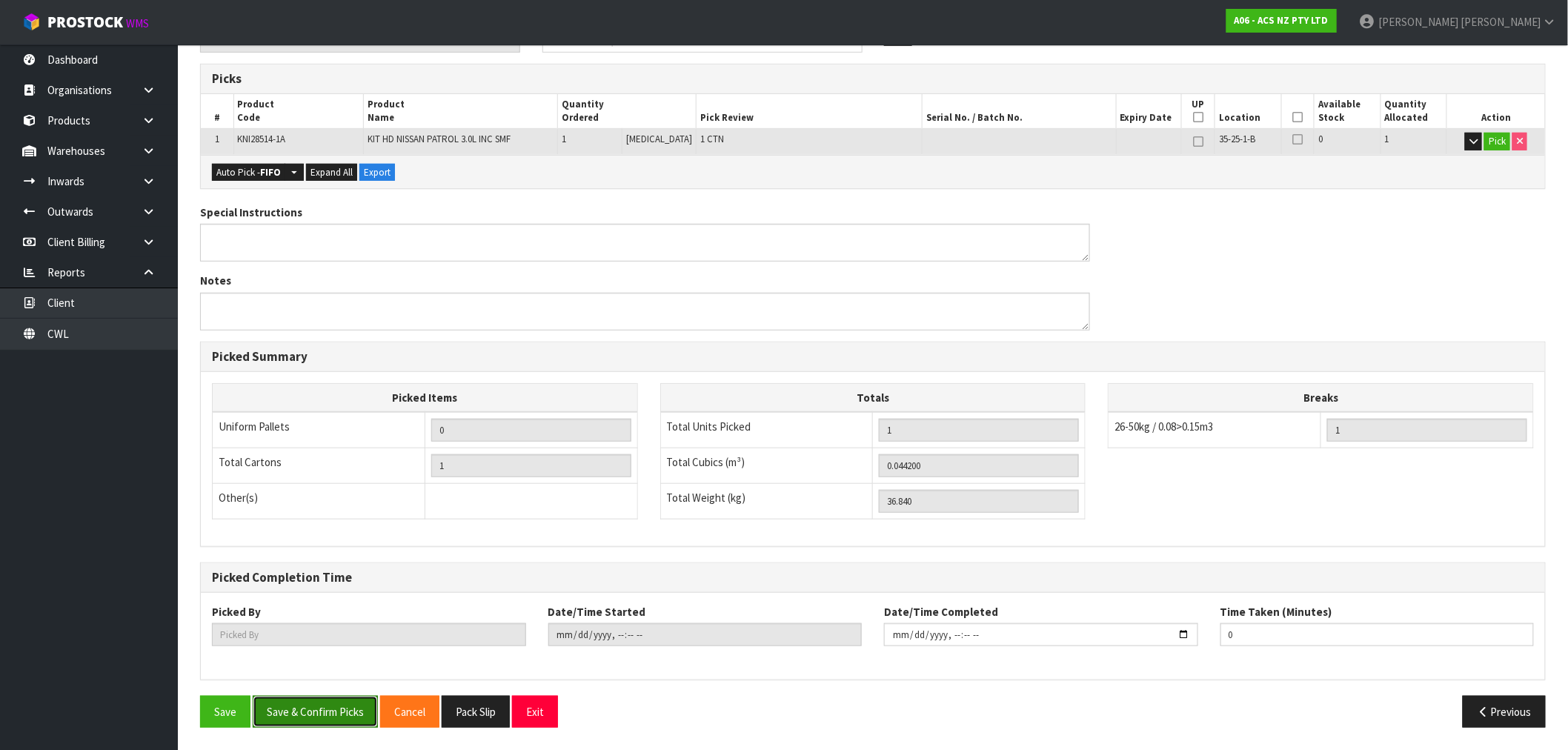
click at [302, 719] on button "Save & Confirm Picks" at bounding box center [315, 711] width 125 height 32
type input "[PERSON_NAME]"
type input "2025-09-10T12:10:51"
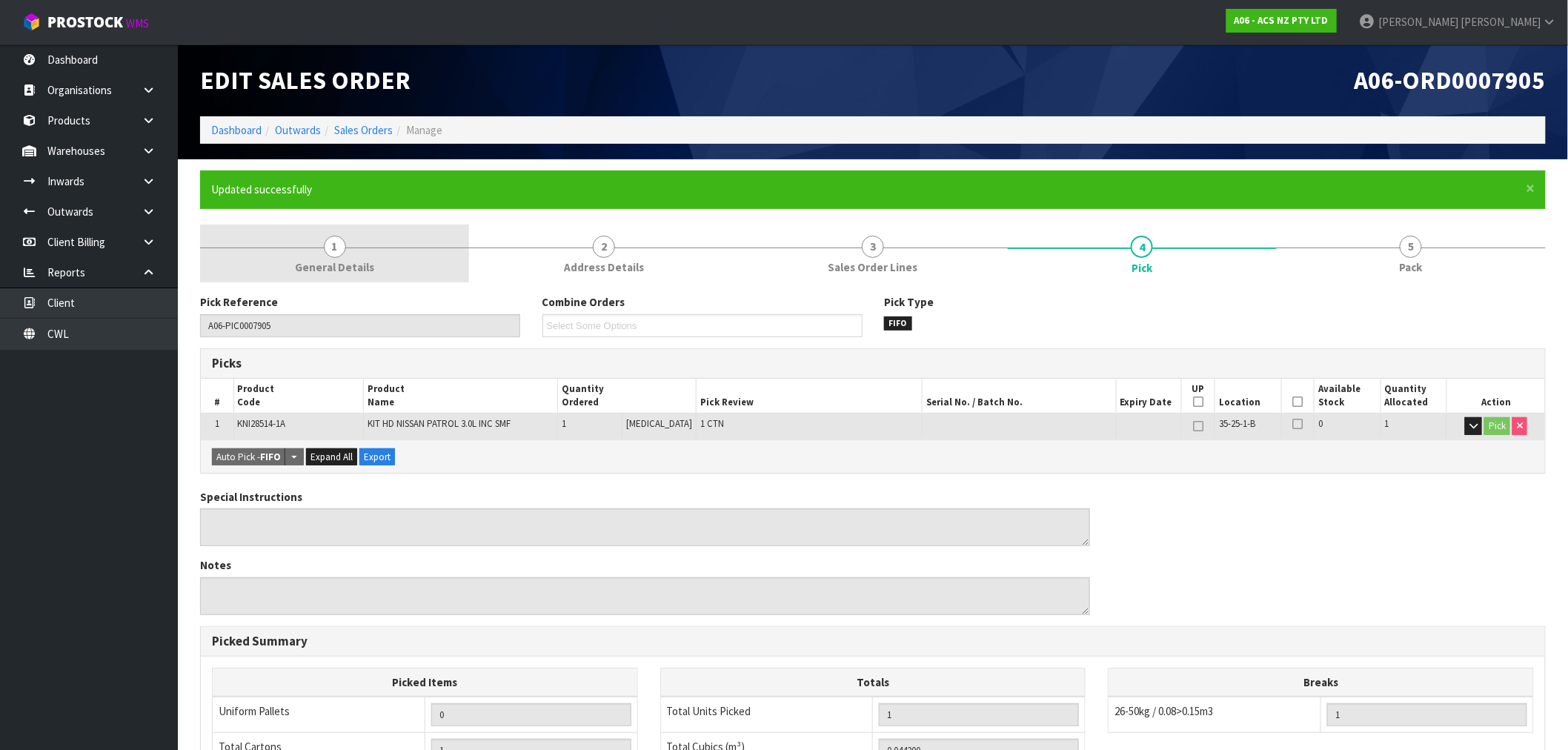
click at [316, 246] on link "1 General Details" at bounding box center [334, 254] width 269 height 58
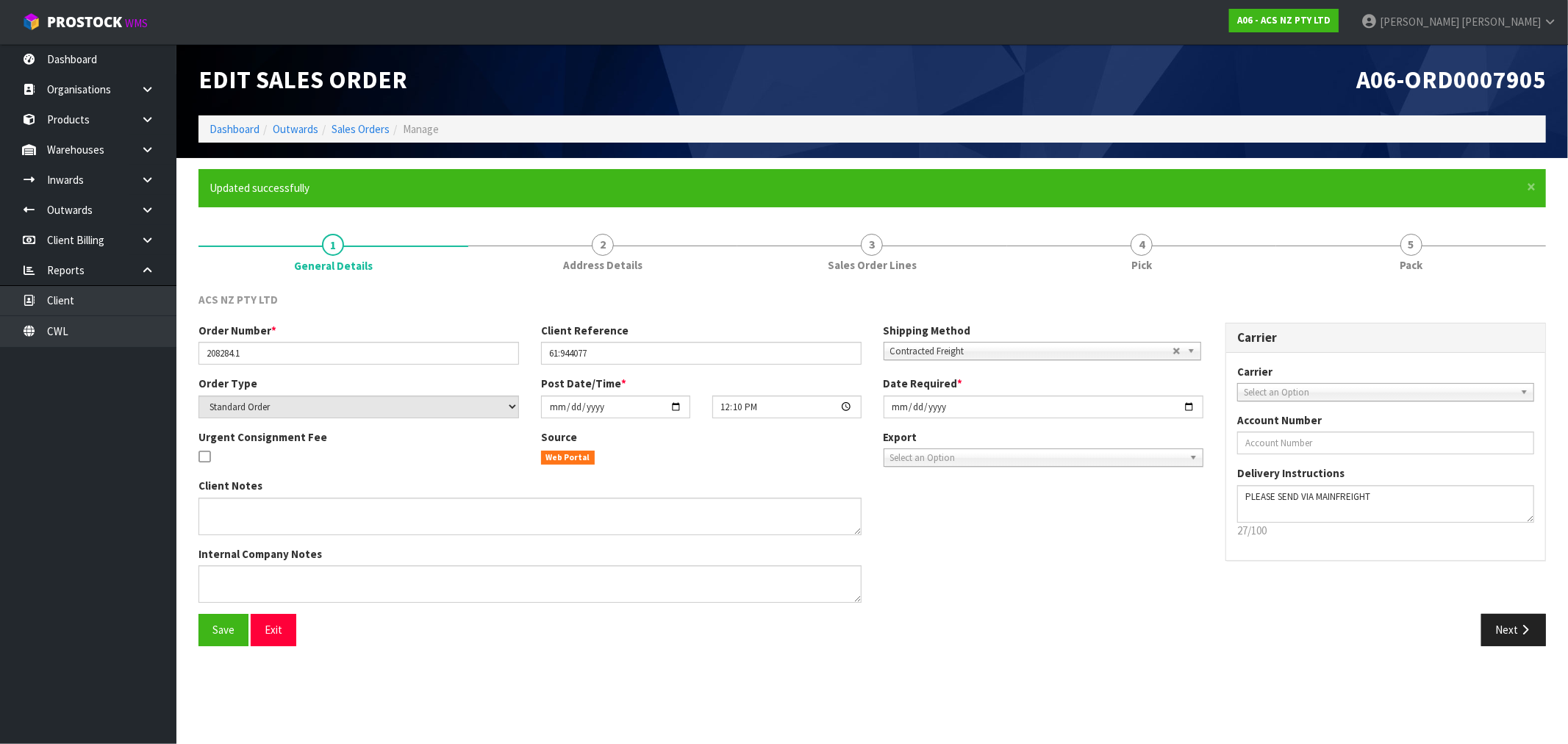
click at [1255, 395] on span "Select an Option" at bounding box center [1379, 393] width 270 height 18
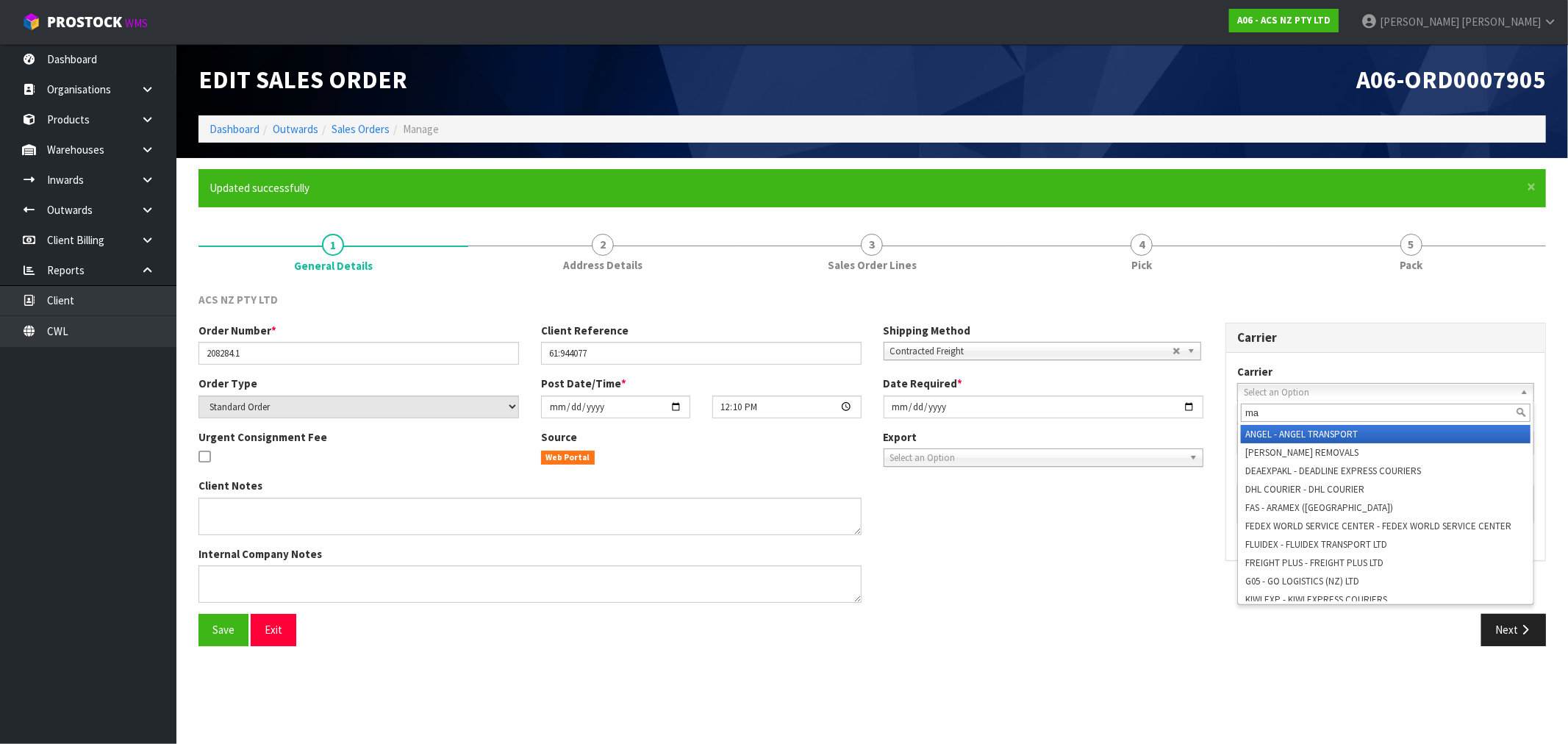
type input "mai"
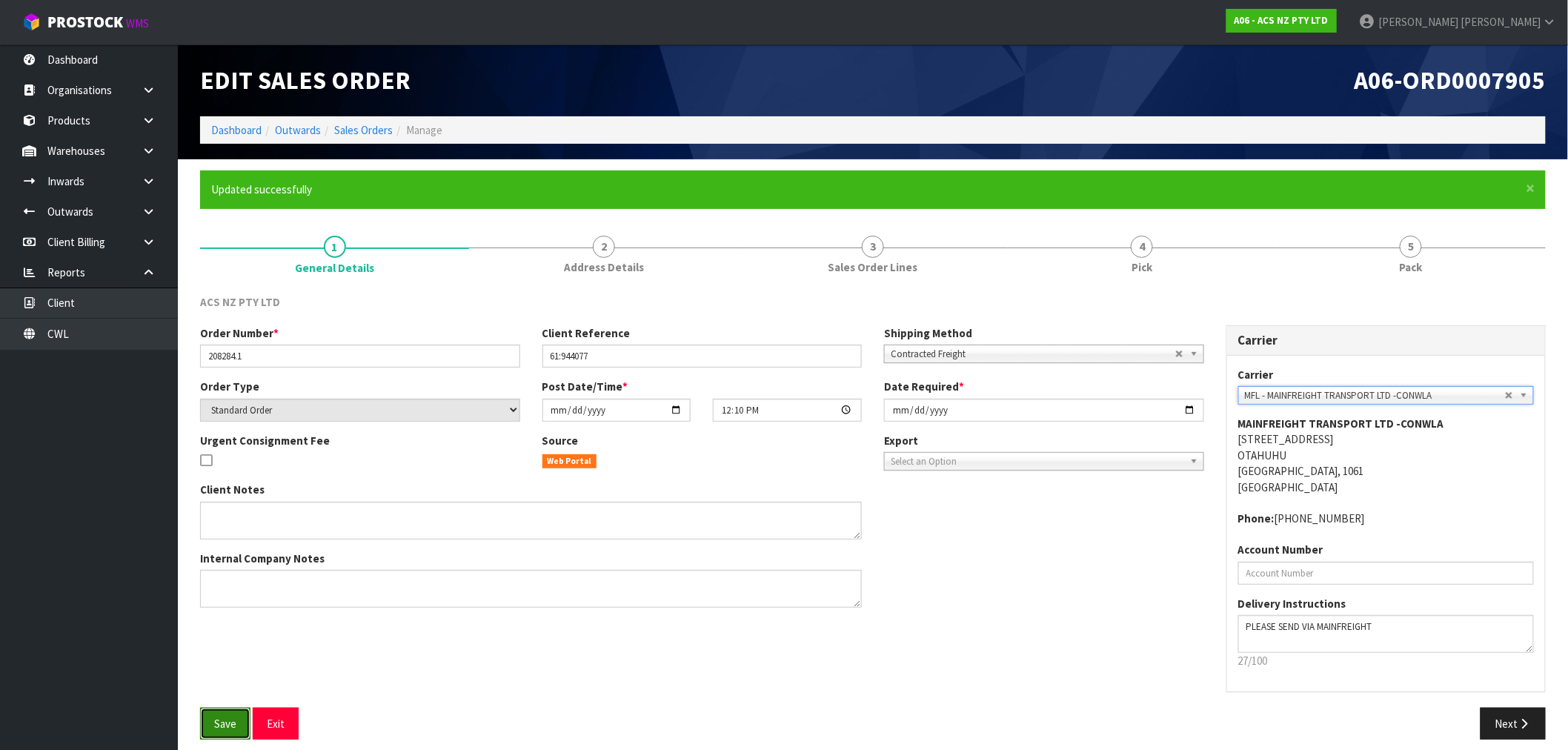
drag, startPoint x: 228, startPoint y: 724, endPoint x: 245, endPoint y: 495, distance: 229.6
click at [228, 723] on span "Save" at bounding box center [225, 724] width 22 height 14
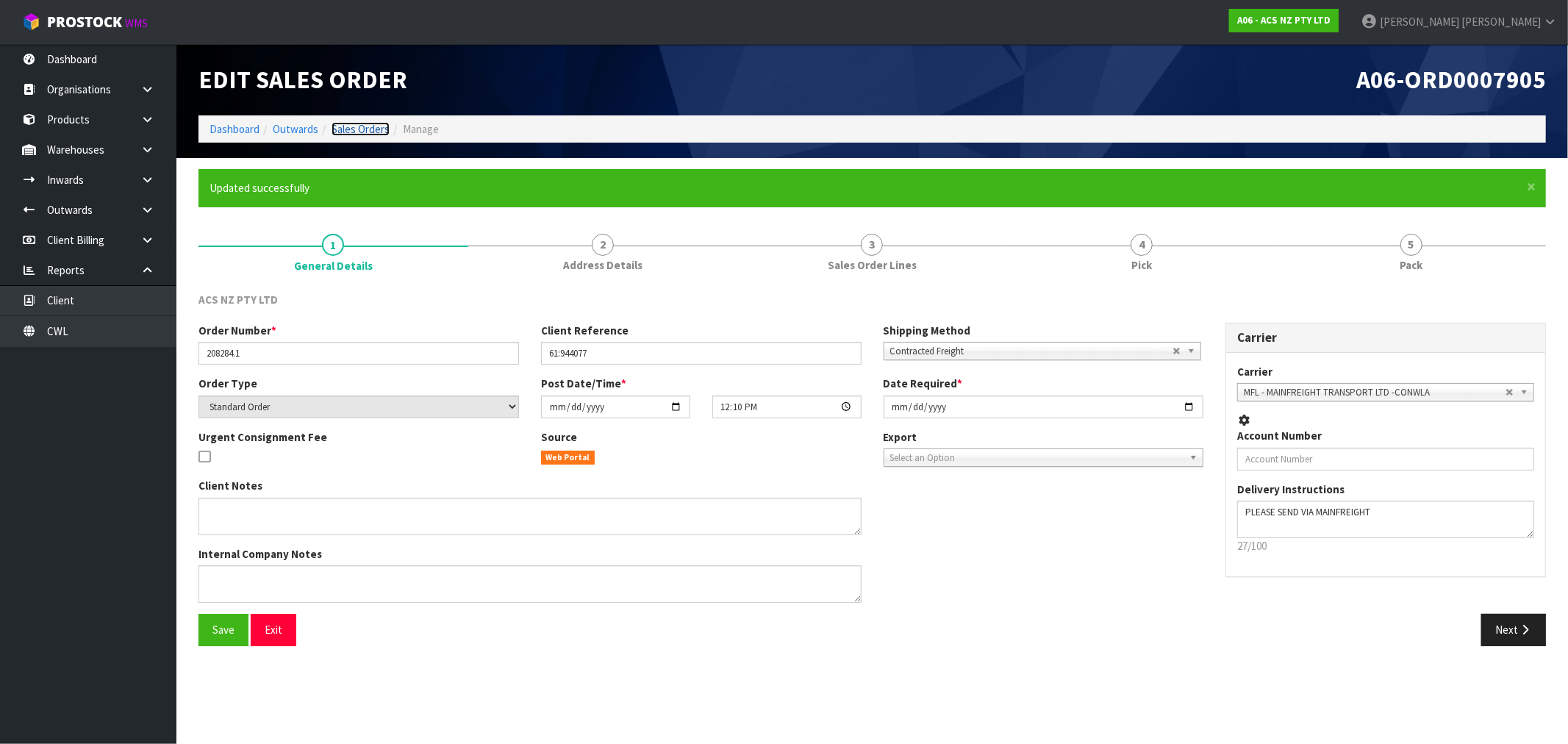
drag, startPoint x: 375, startPoint y: 121, endPoint x: 332, endPoint y: 78, distance: 60.8
click at [372, 122] on link "Sales Orders" at bounding box center [360, 129] width 58 height 14
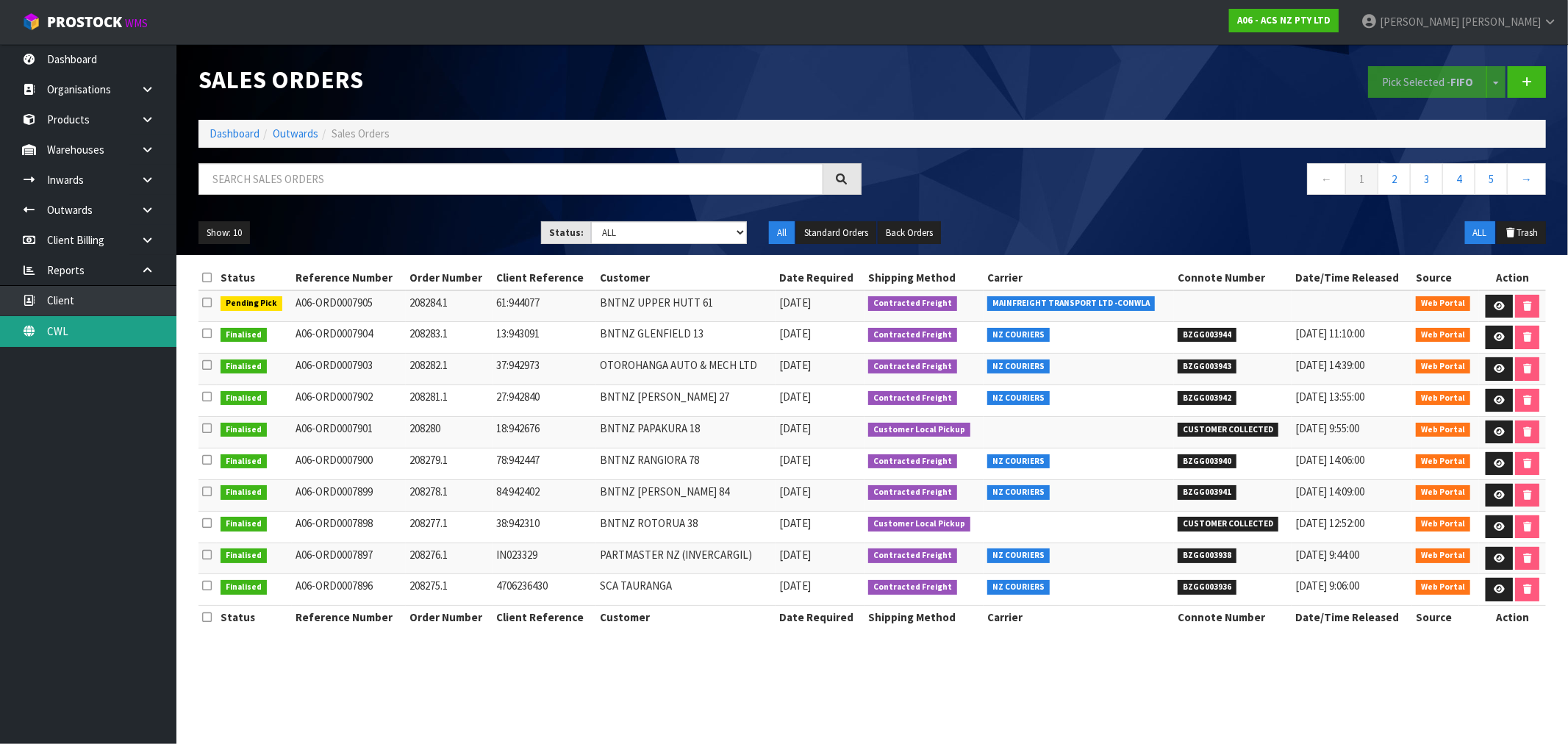
click at [91, 321] on link "CWL" at bounding box center [88, 332] width 176 height 30
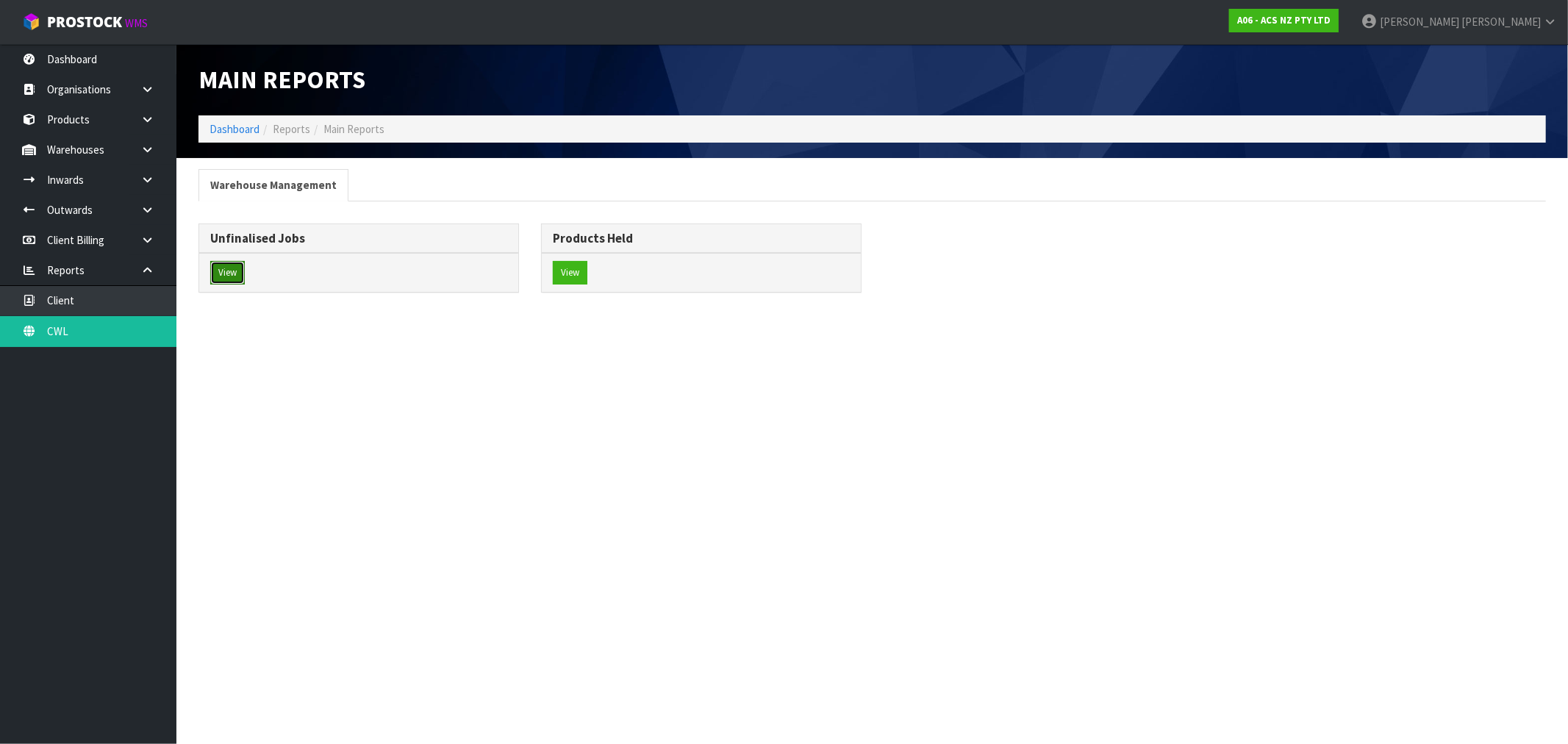
click at [232, 274] on button "View" at bounding box center [228, 273] width 35 height 23
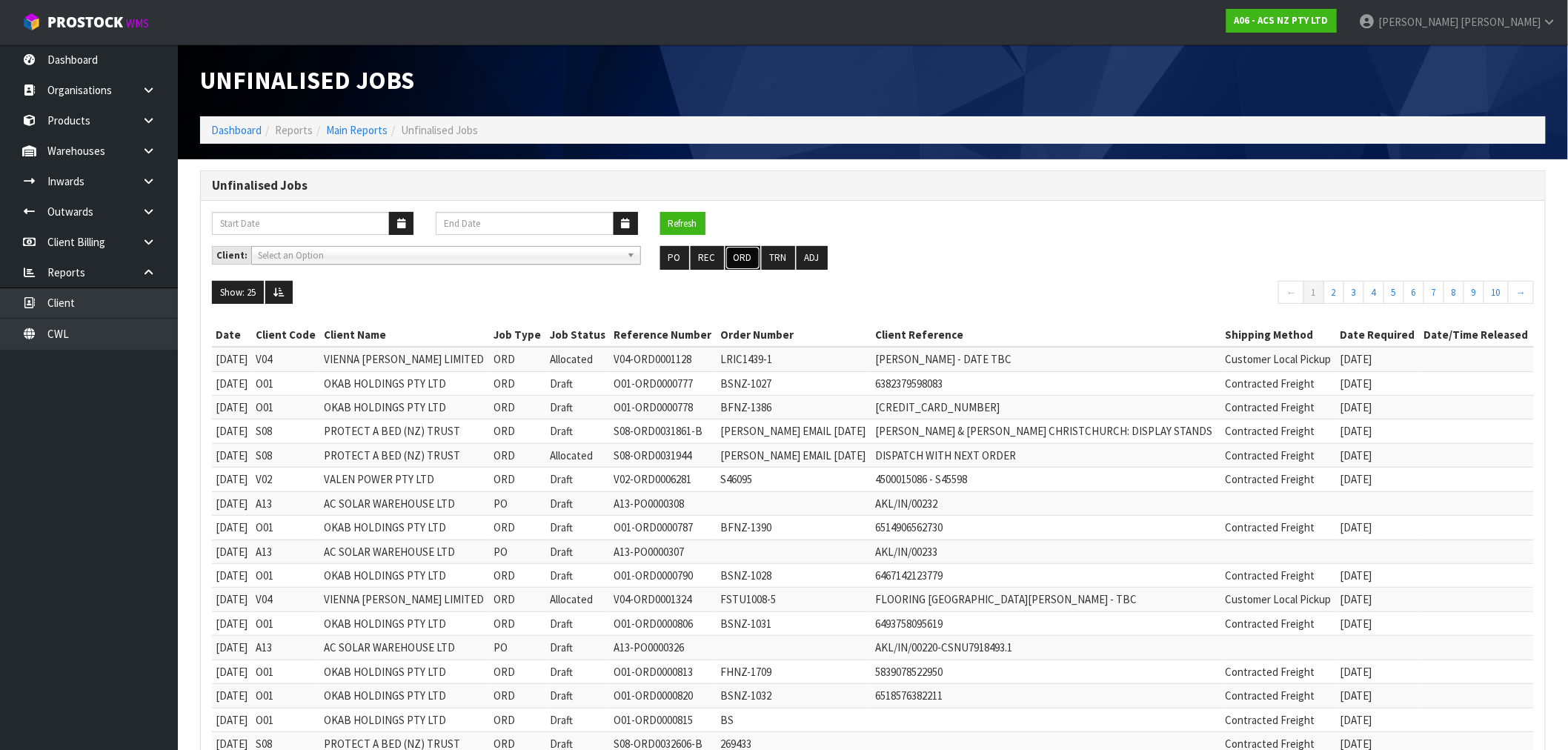
drag, startPoint x: 739, startPoint y: 264, endPoint x: 1147, endPoint y: 293, distance: 409.0
click at [738, 264] on button "ORD" at bounding box center [743, 258] width 35 height 23
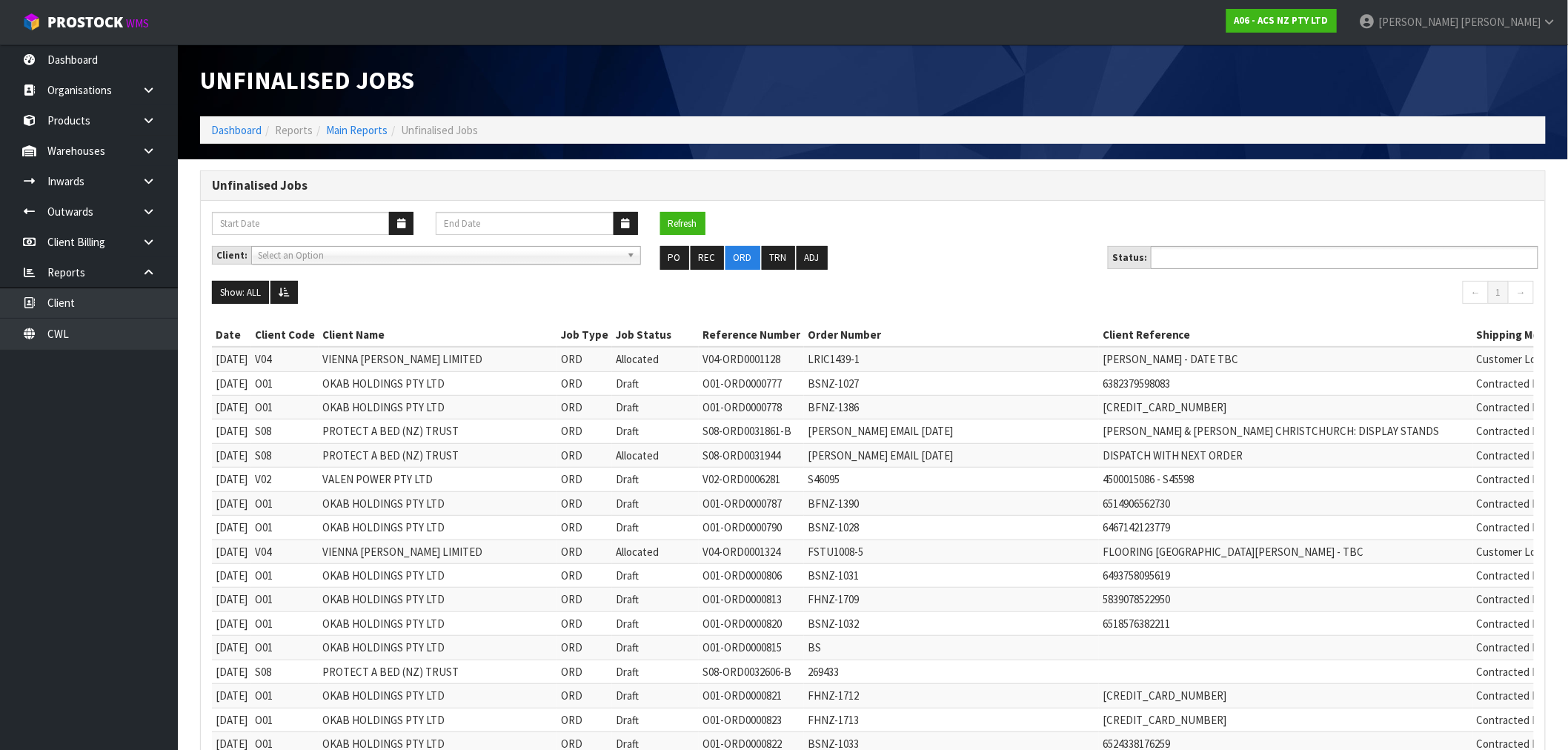
click at [1272, 254] on ul at bounding box center [1344, 258] width 387 height 23
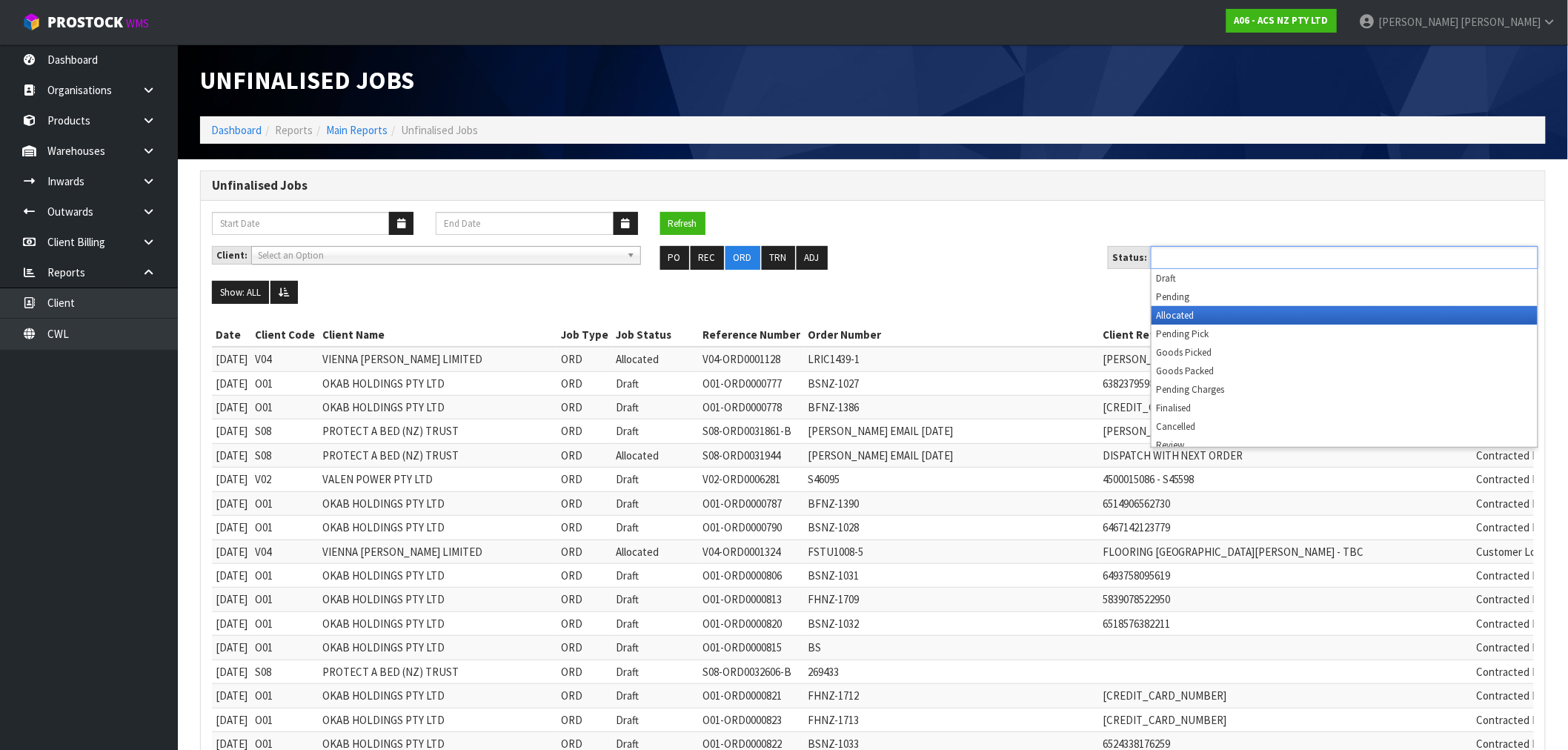
click at [1184, 321] on li "Allocated" at bounding box center [1344, 315] width 386 height 19
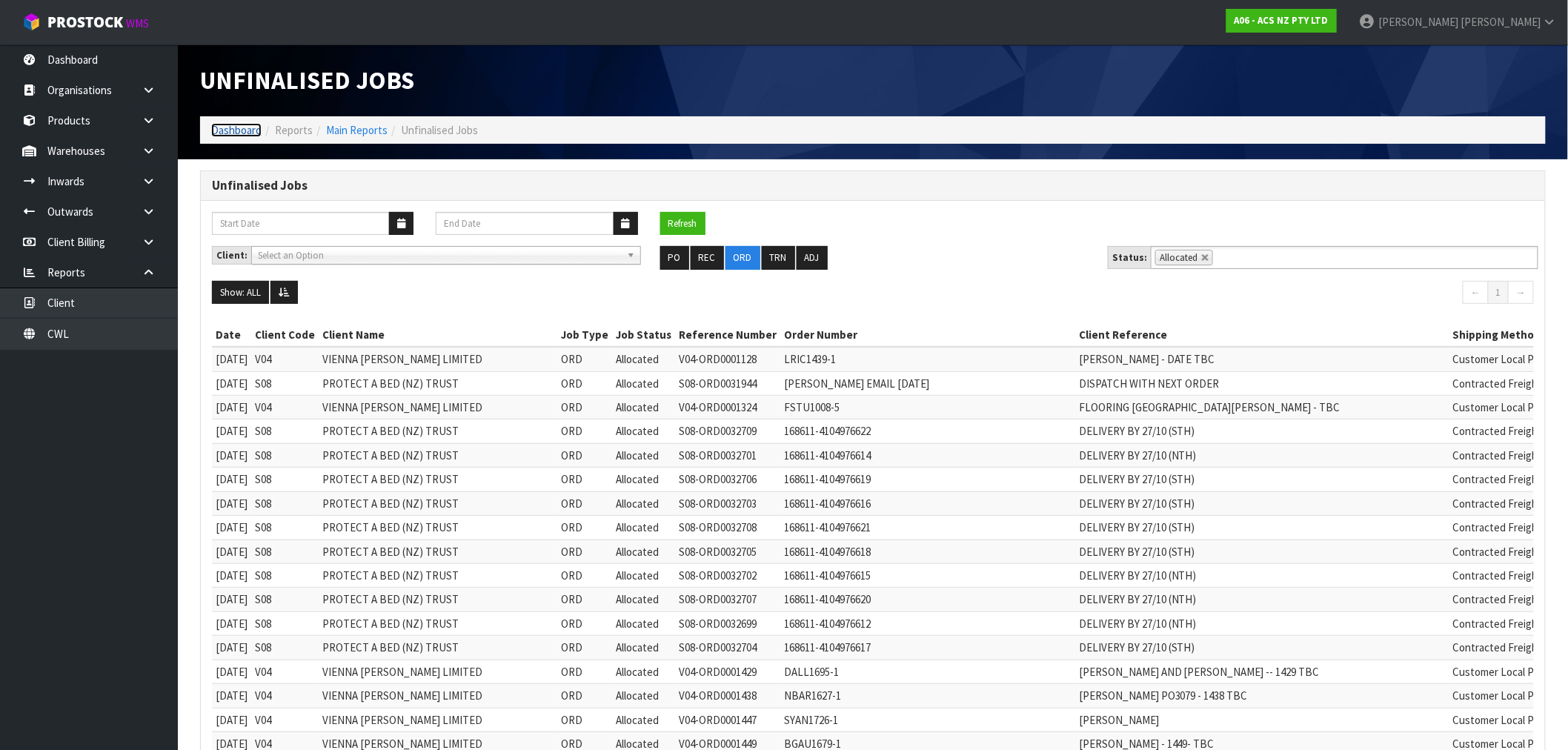
click at [250, 126] on link "Dashboard" at bounding box center [237, 130] width 50 height 14
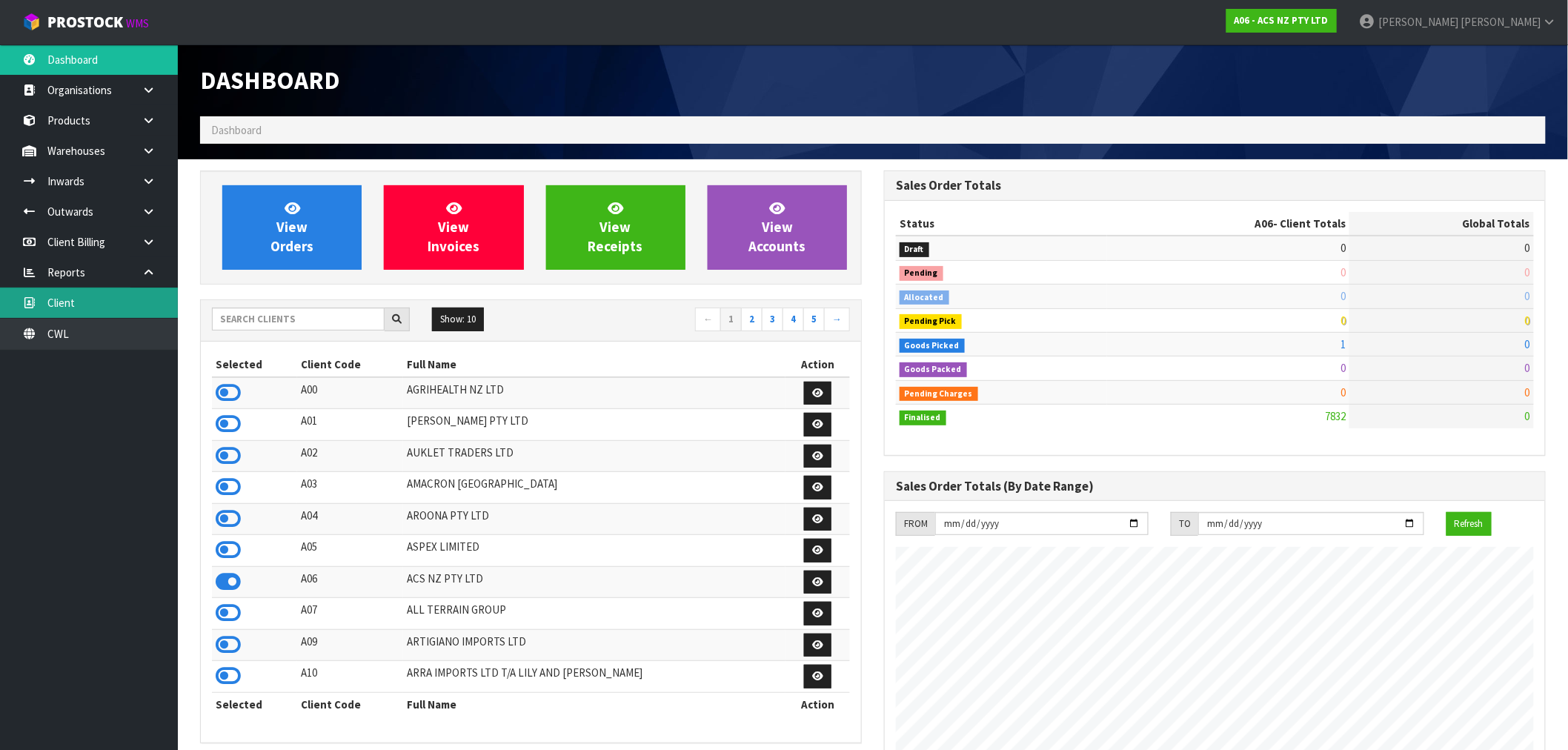
scroll to position [1123, 684]
click at [311, 326] on input "text" at bounding box center [298, 319] width 173 height 23
click at [271, 316] on input "text" at bounding box center [298, 319] width 173 height 23
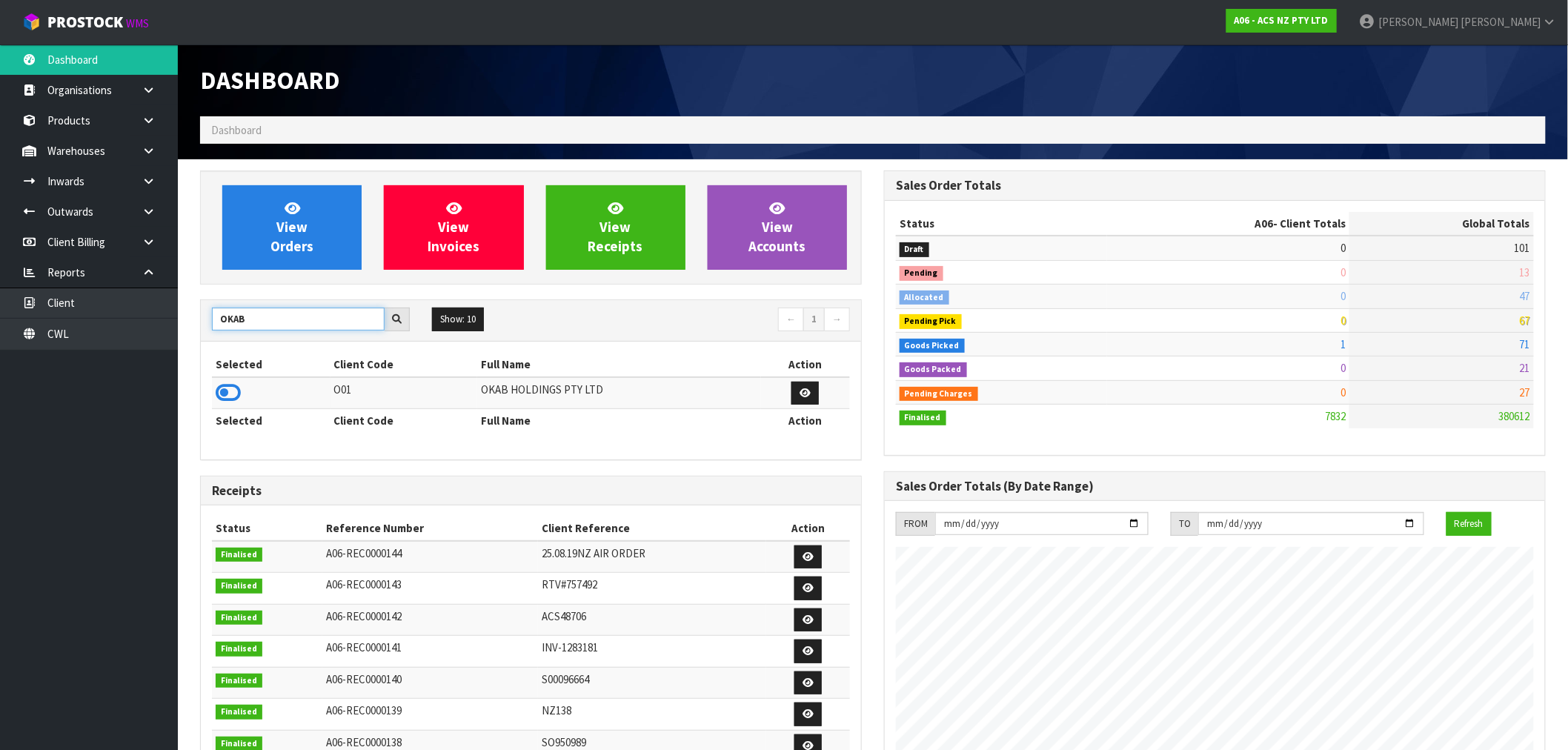
type input "OKAB"
click at [226, 390] on icon at bounding box center [228, 392] width 25 height 22
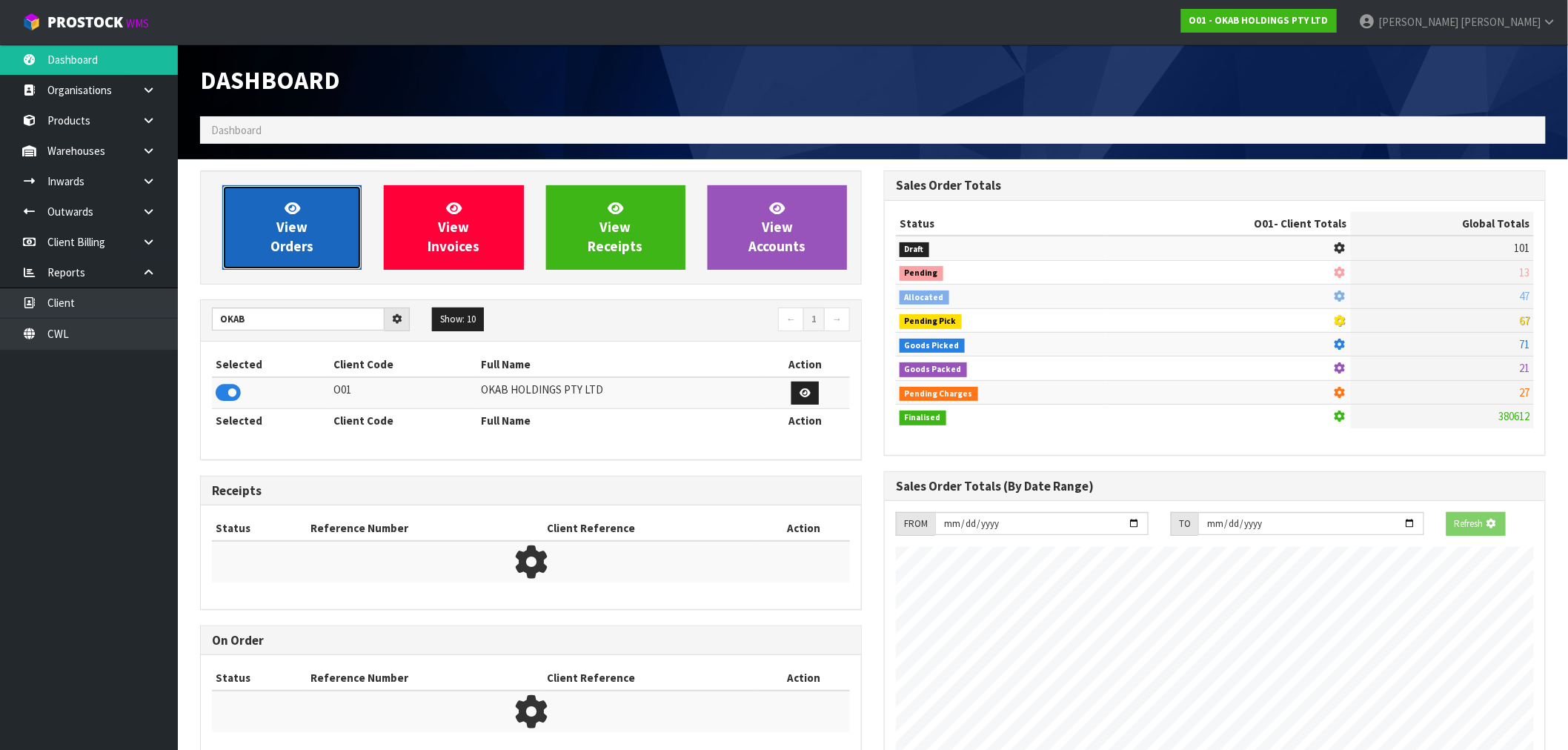
scroll to position [924, 684]
click at [278, 249] on span "View Orders" at bounding box center [292, 227] width 43 height 56
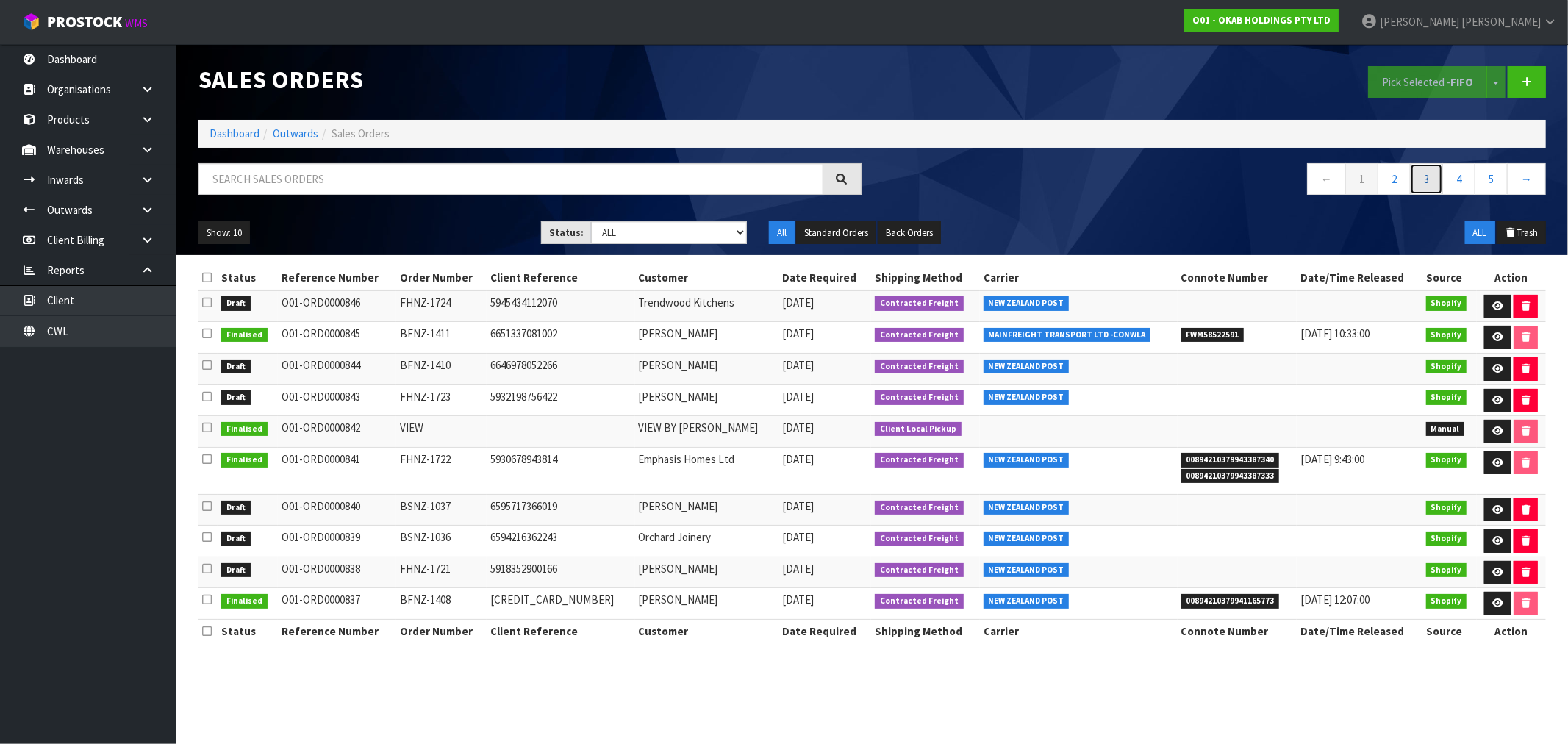
click at [1420, 185] on link "3" at bounding box center [1426, 180] width 33 height 32
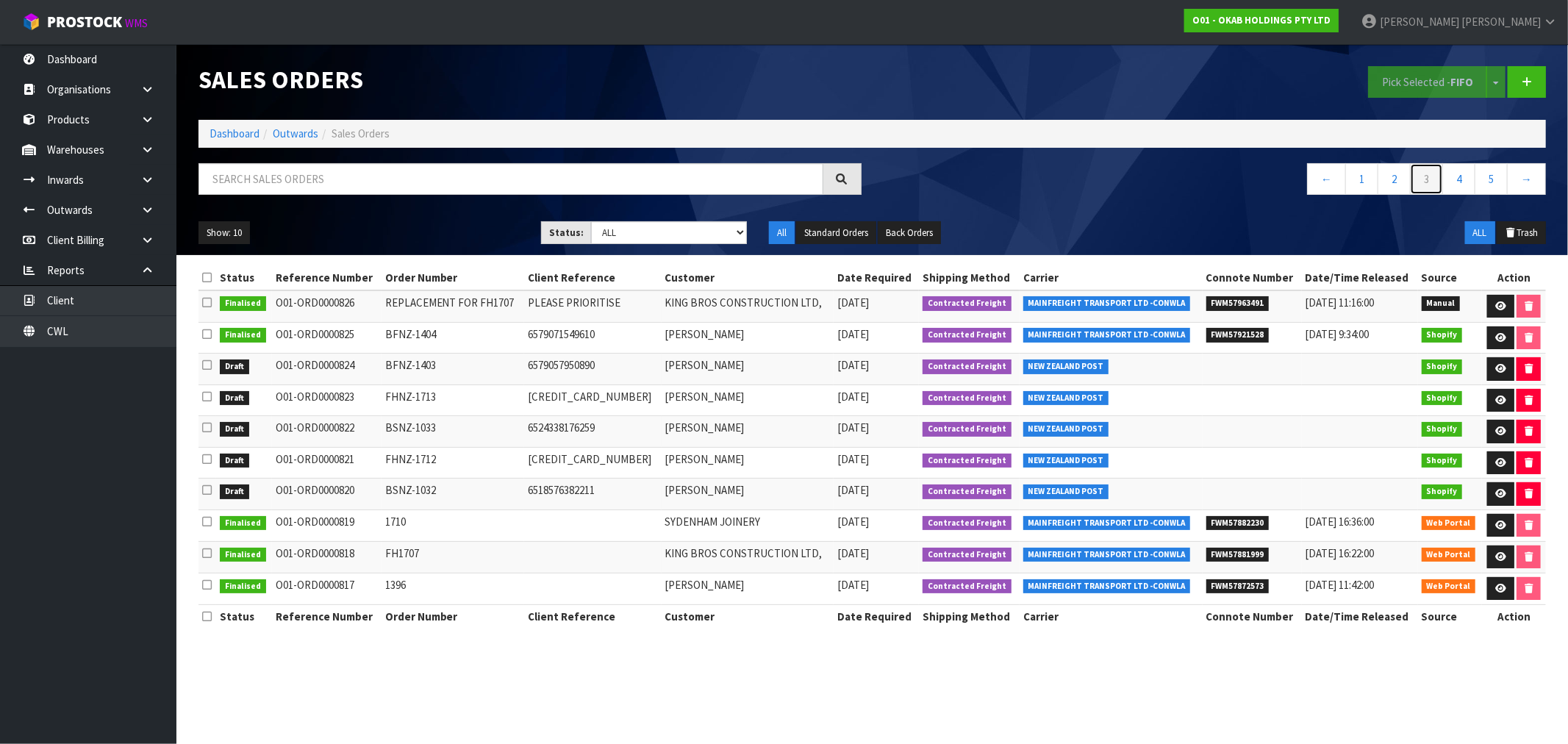
click at [1416, 180] on link "3" at bounding box center [1426, 180] width 33 height 32
click at [1463, 177] on link "4" at bounding box center [1458, 180] width 33 height 32
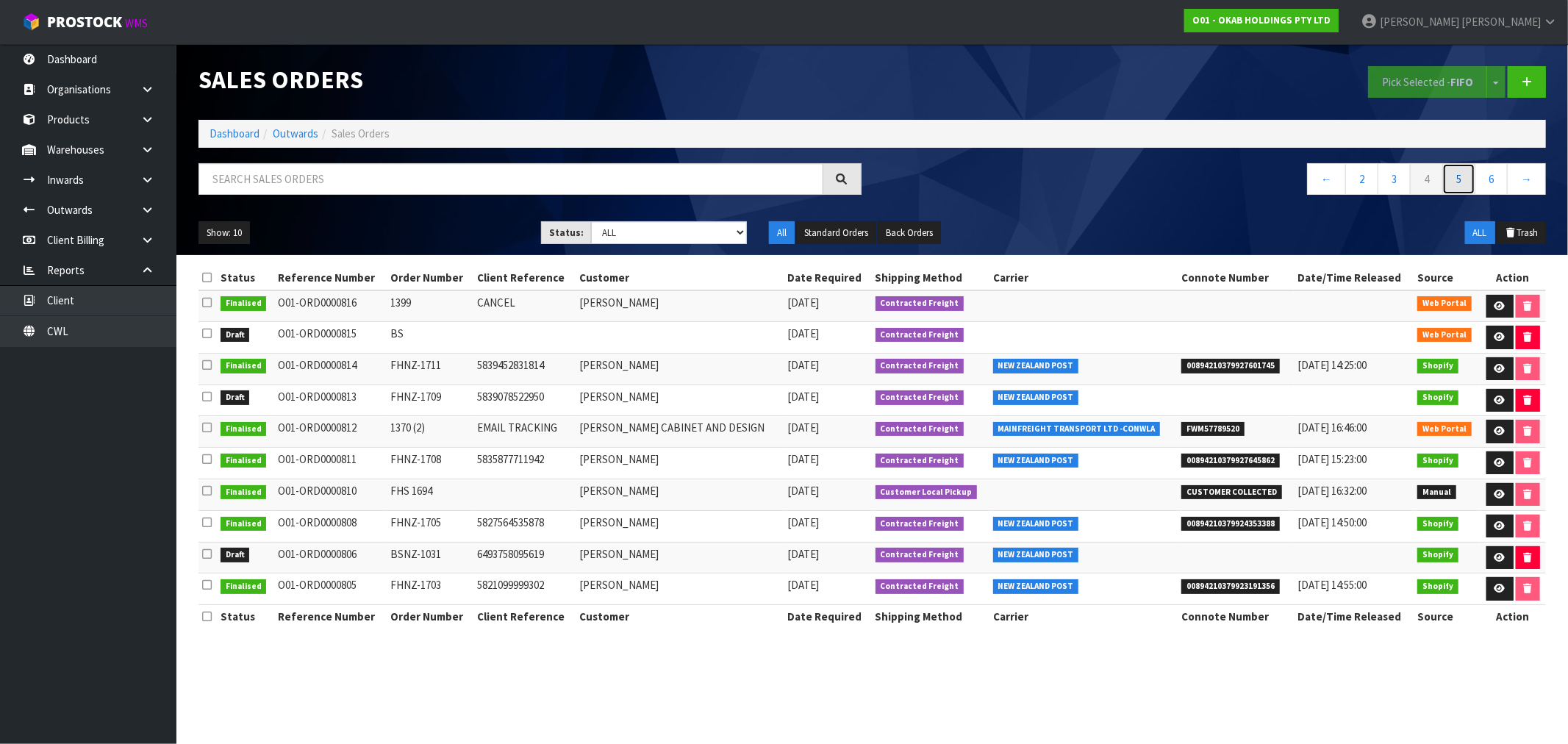
click at [1459, 182] on link "5" at bounding box center [1458, 180] width 33 height 32
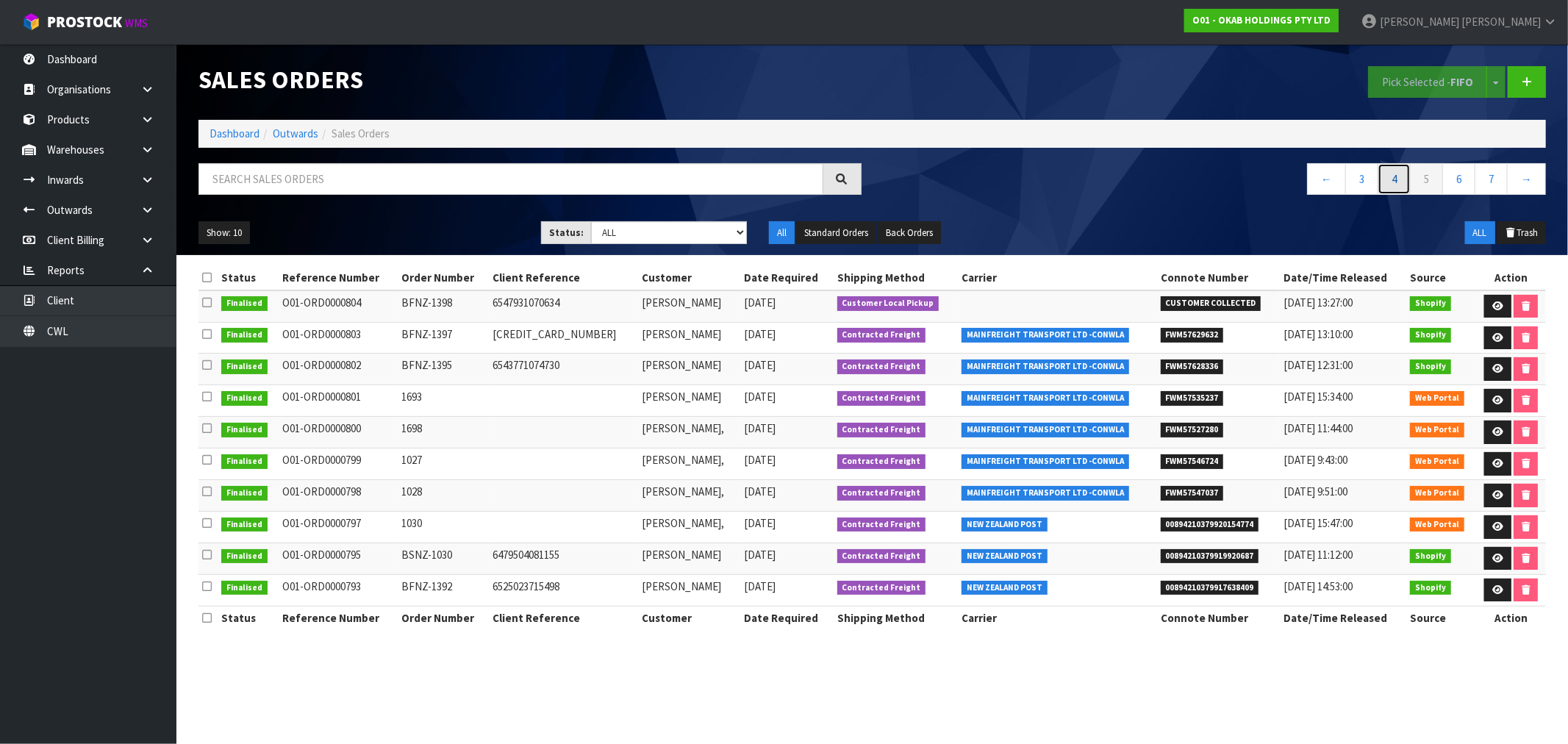
click at [1399, 184] on link "4" at bounding box center [1394, 180] width 33 height 32
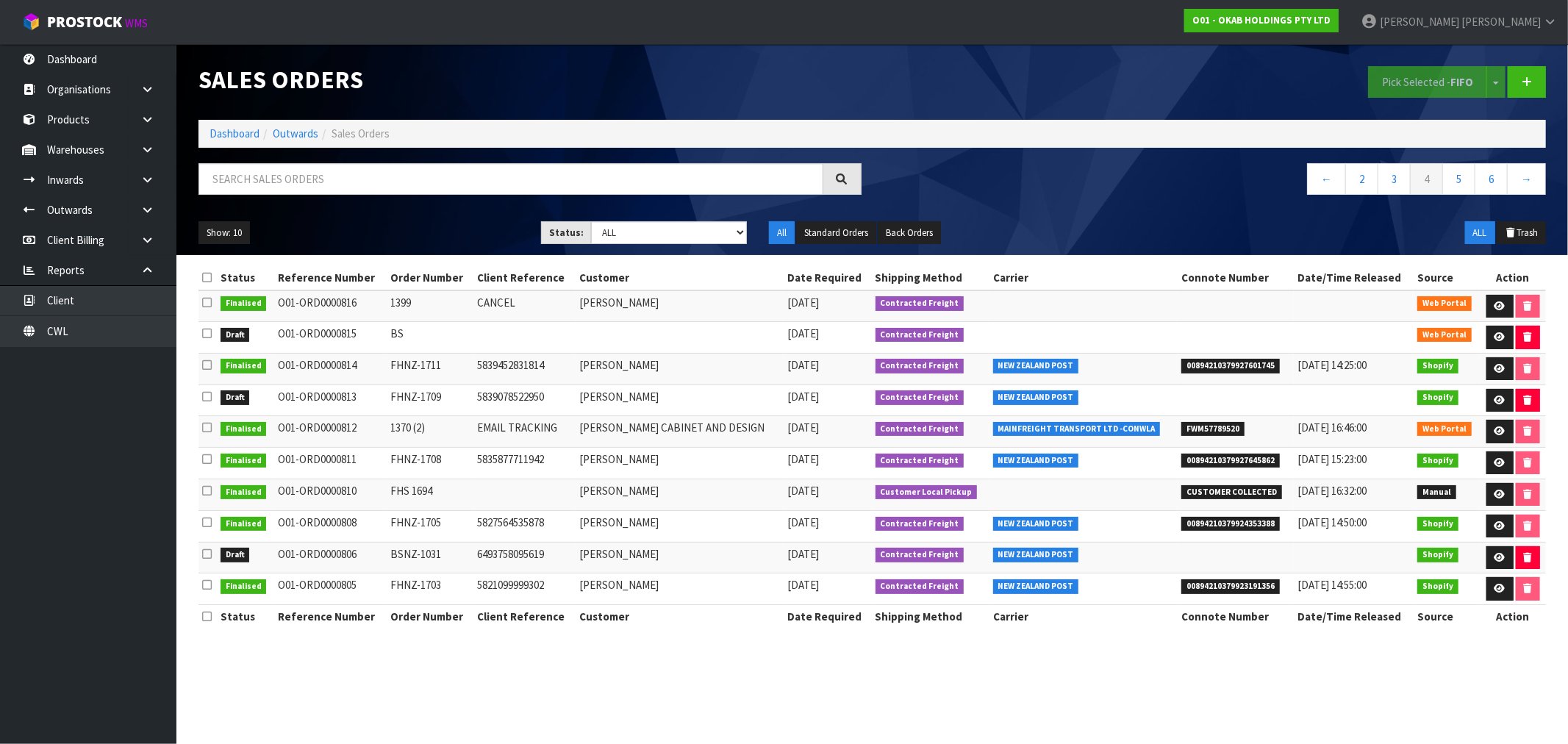
click at [306, 562] on td "O01-ORD0000806" at bounding box center [330, 557] width 113 height 32
click at [236, 393] on span "Draft" at bounding box center [235, 397] width 29 height 15
drag, startPoint x: 445, startPoint y: 399, endPoint x: 388, endPoint y: 402, distance: 57.1
click at [388, 402] on td "FHNZ-1709" at bounding box center [430, 400] width 87 height 32
copy td "FHNZ-1709"
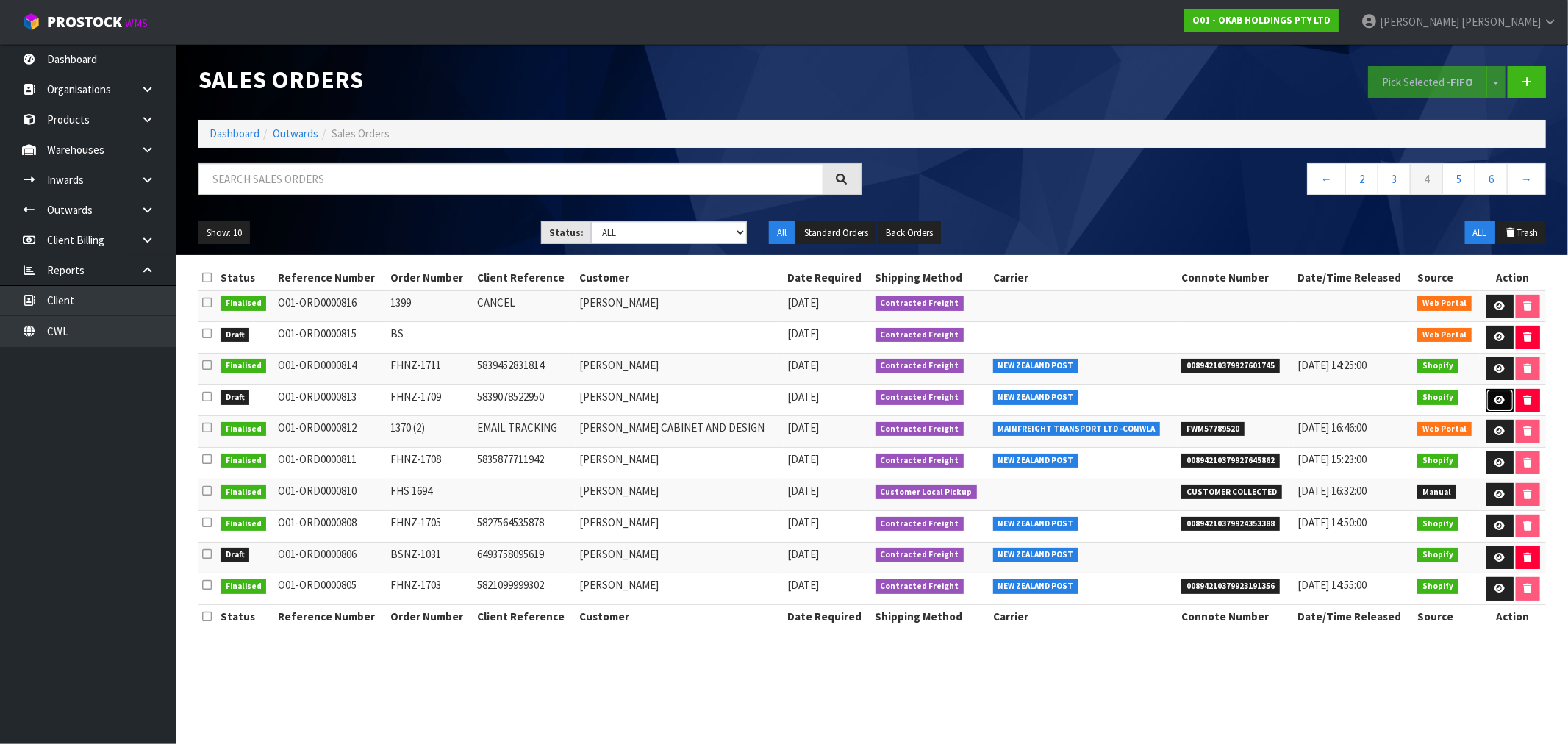
click at [1494, 399] on icon at bounding box center [1500, 400] width 11 height 10
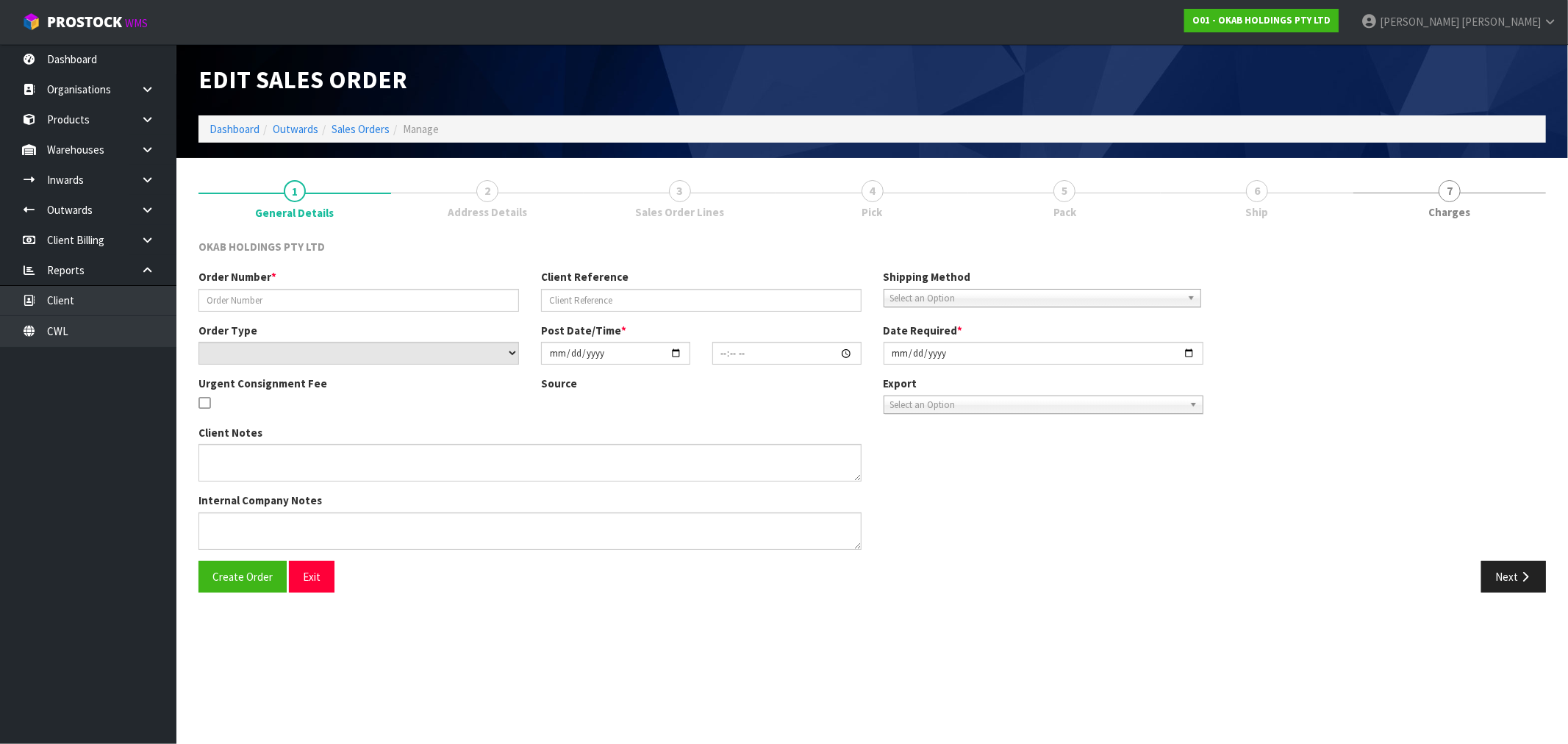
type input "FHNZ-1709"
type input "5839078522950"
select select "number:0"
type input "[DATE]"
type input "05:47:46.000"
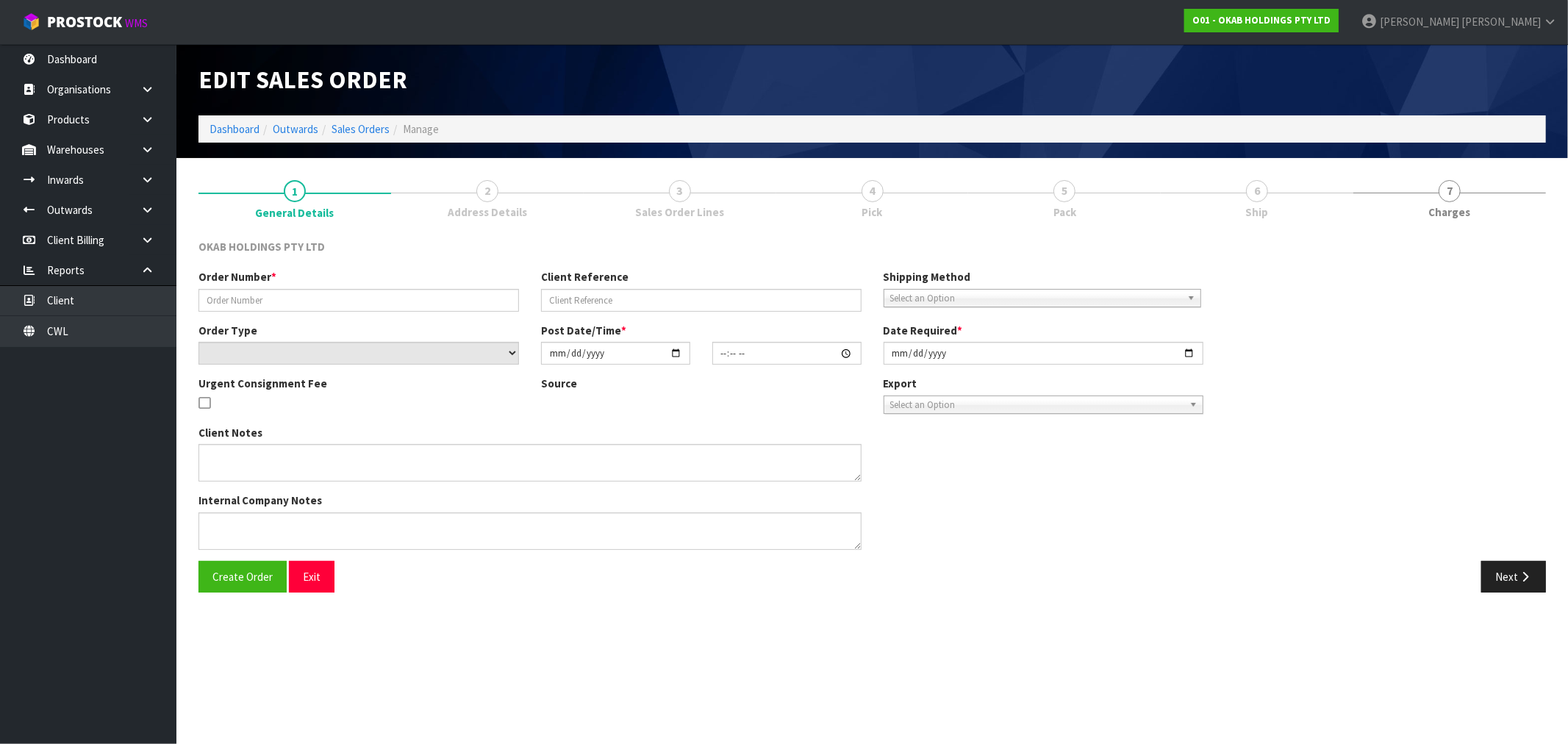
type input "[DATE]"
type textarea "#1709 [DATE] 1:47 AM [PERSON_NAME] ONLINE STORE $906.00 COMPLETEPAID ATTENTION …"
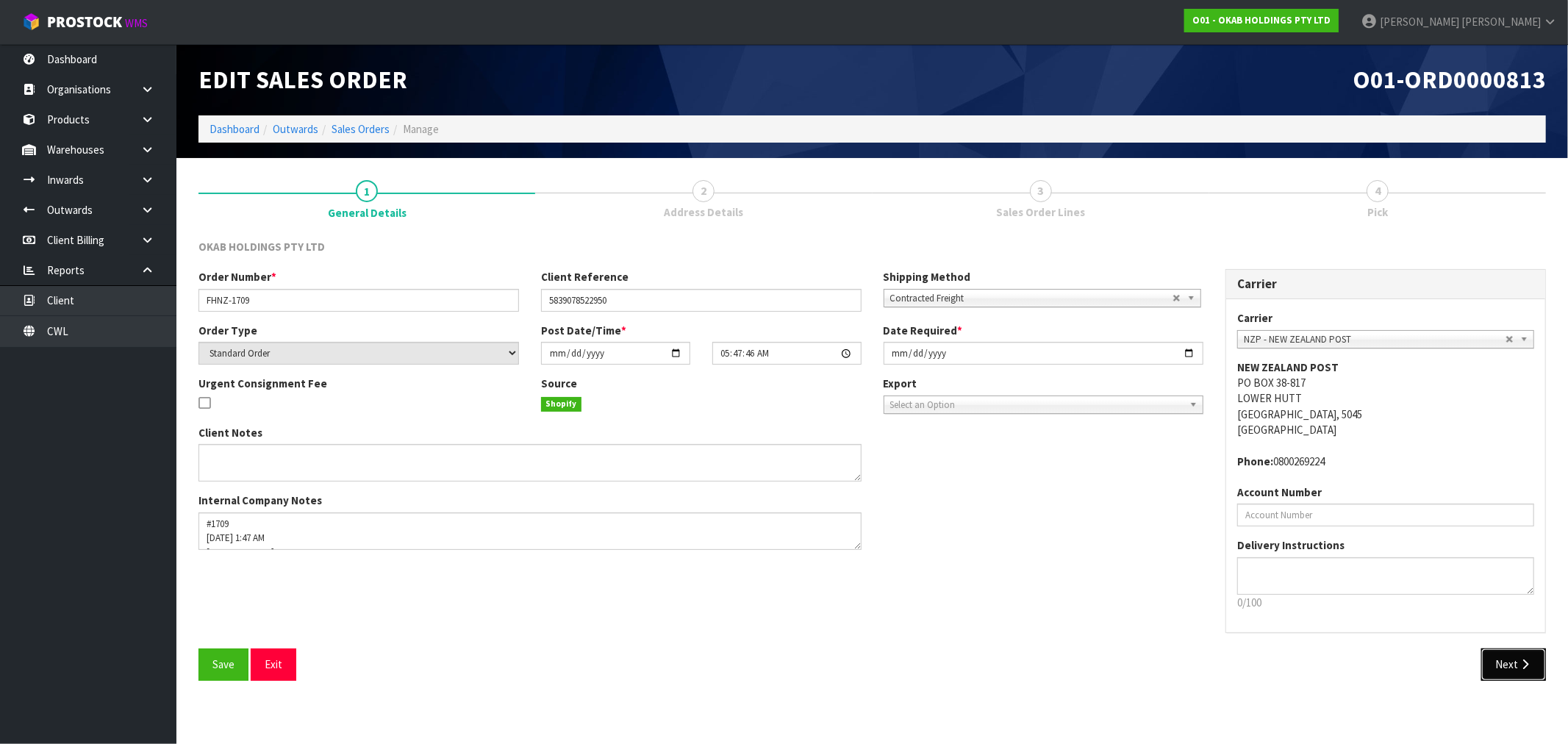
drag, startPoint x: 1498, startPoint y: 660, endPoint x: 1224, endPoint y: 561, distance: 291.3
click at [1498, 661] on button "Next" at bounding box center [1513, 664] width 65 height 32
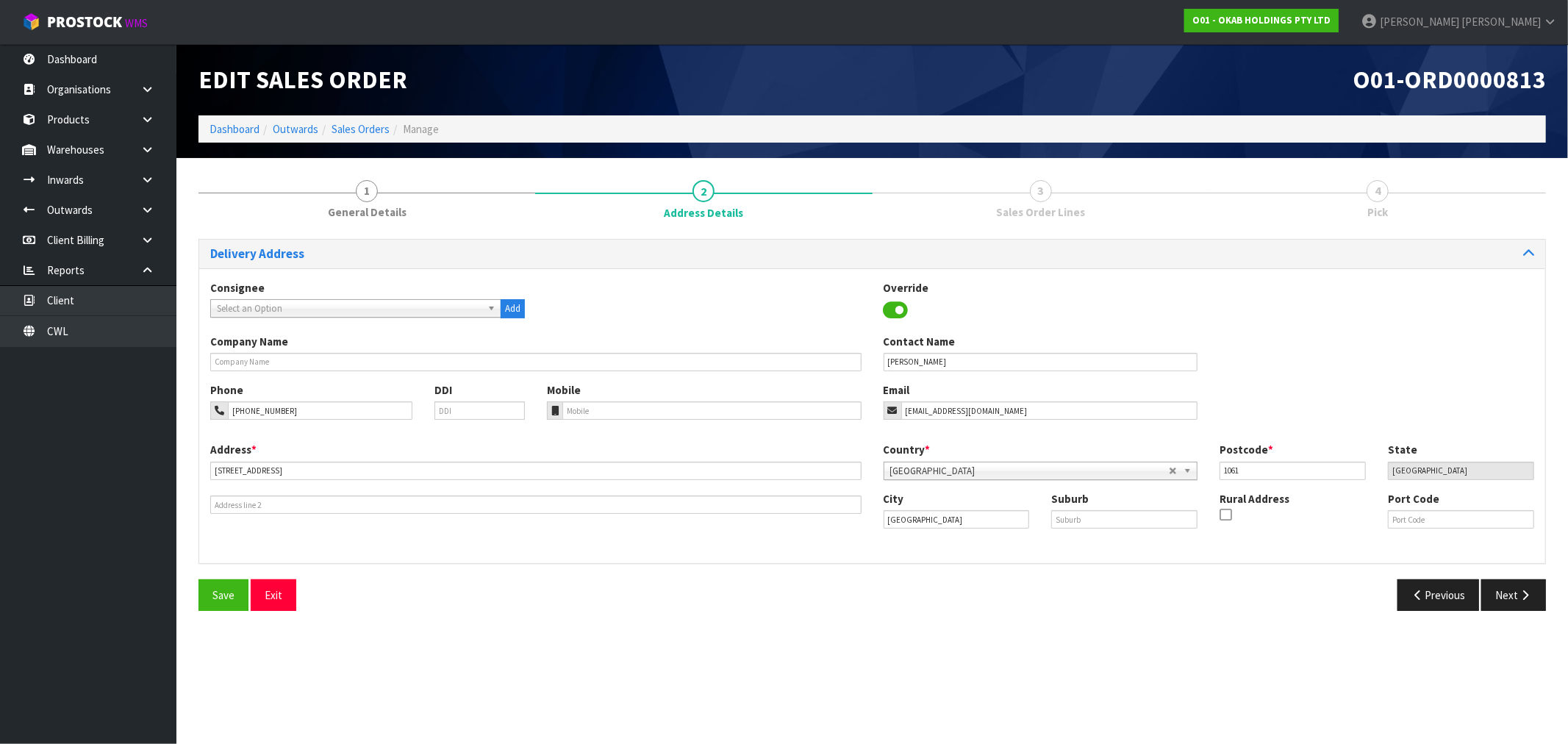
click at [1517, 612] on div "Save Exit Previous Next" at bounding box center [872, 601] width 1370 height 43
click at [1512, 599] on button "Next" at bounding box center [1513, 596] width 65 height 32
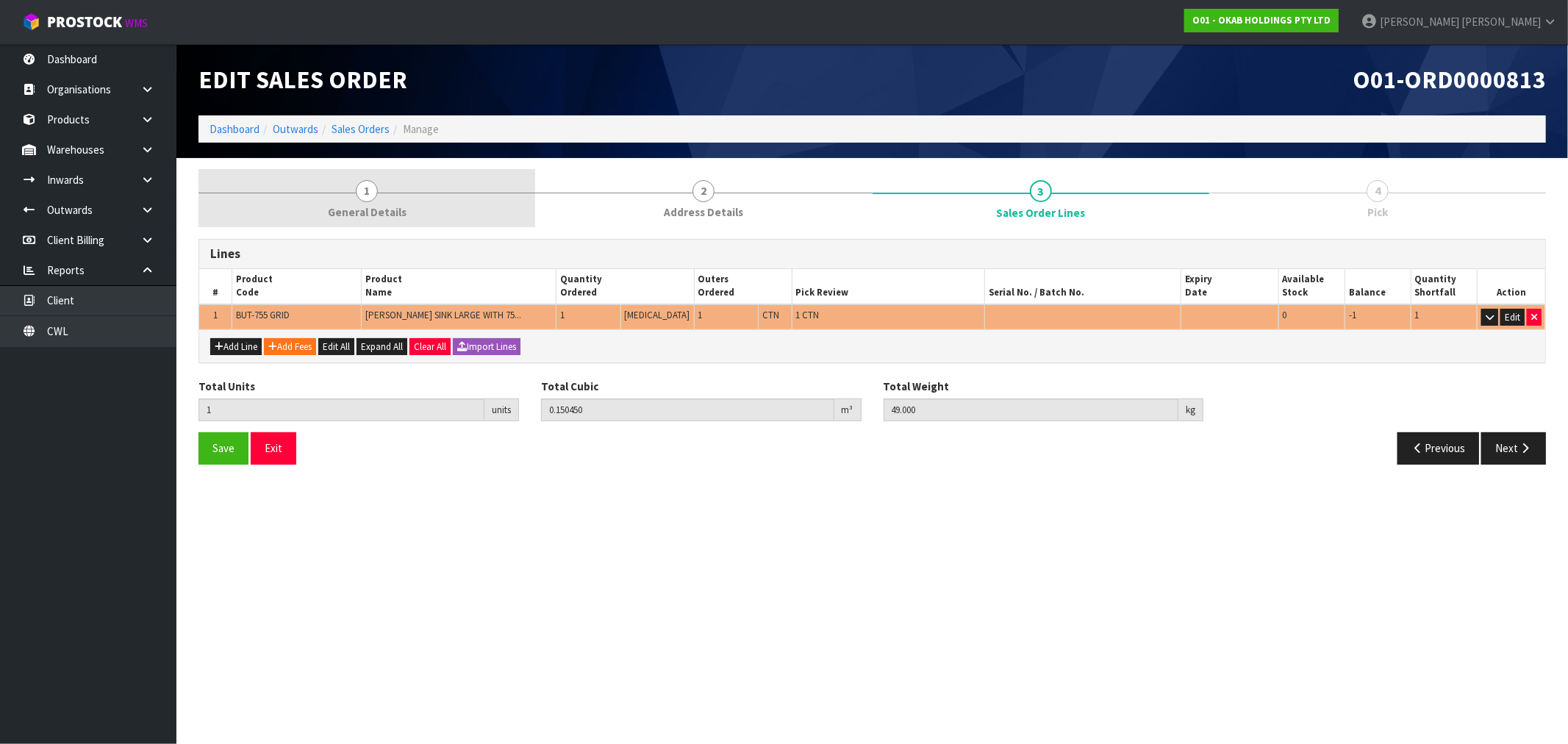
click at [343, 198] on link "1 General Details" at bounding box center [366, 197] width 337 height 58
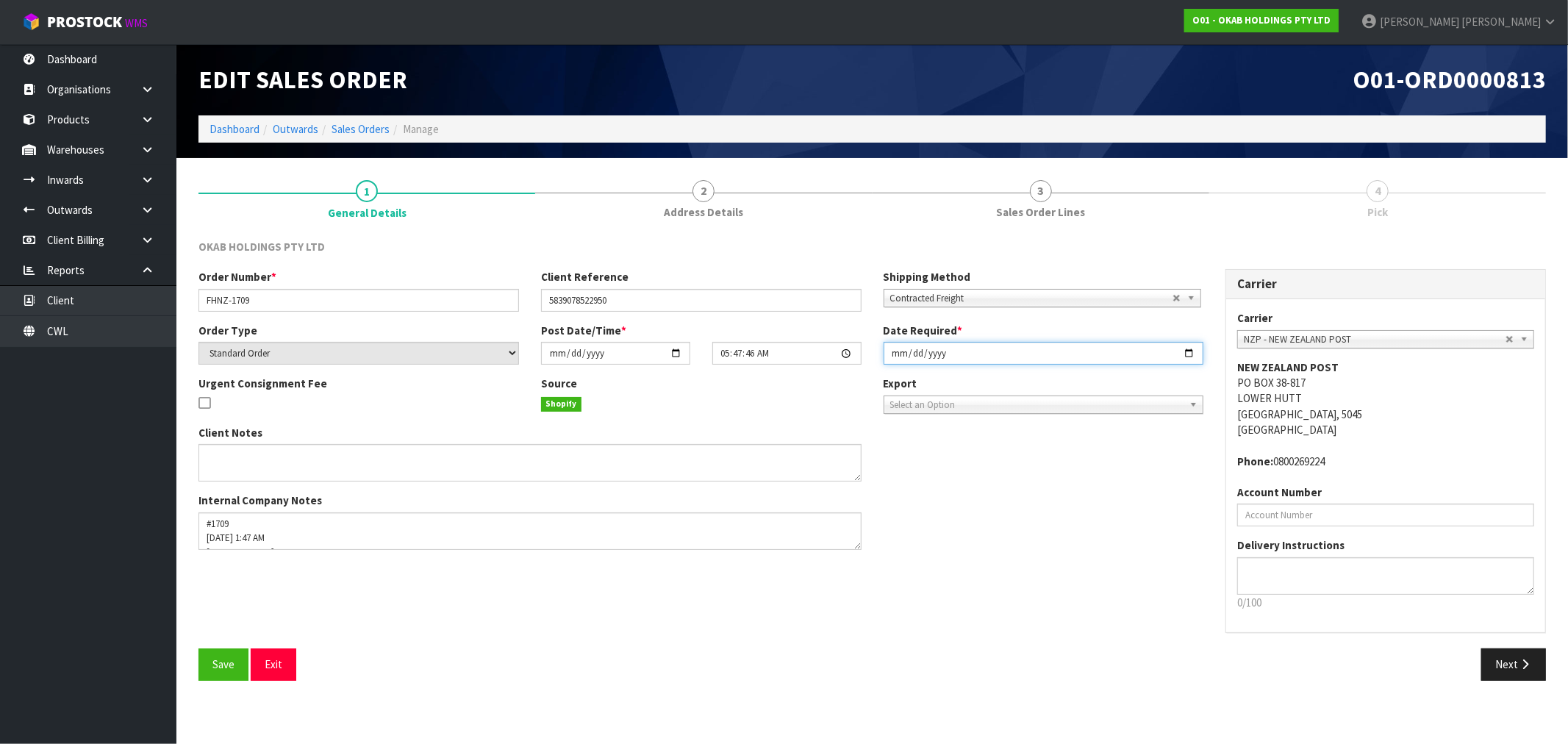
click at [891, 350] on input "[DATE]" at bounding box center [1044, 354] width 321 height 23
type input "[DATE]"
click at [198, 648] on button "Save" at bounding box center [223, 664] width 50 height 32
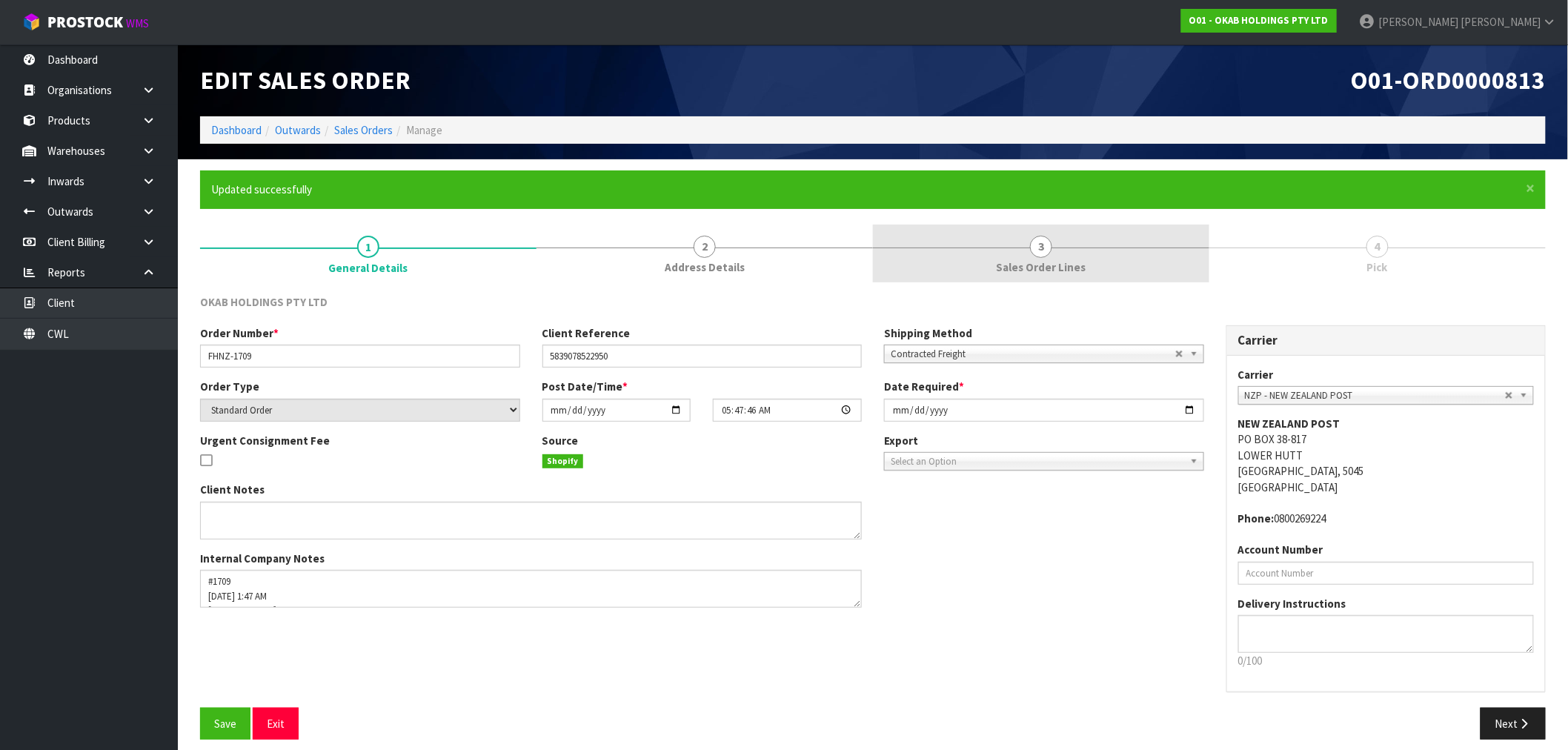
click at [1106, 262] on link "3 Sales Order Lines" at bounding box center [1040, 254] width 336 height 58
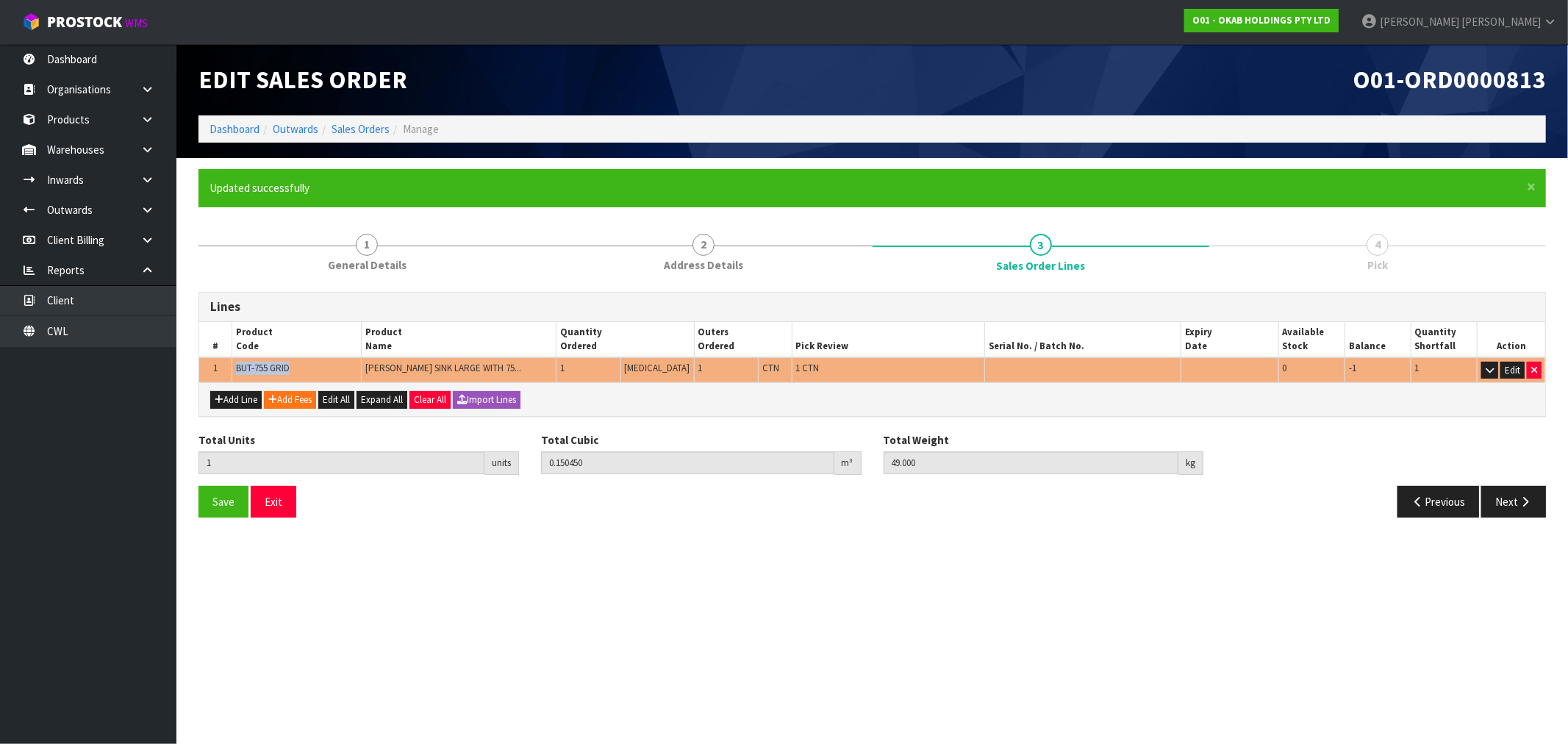
drag, startPoint x: 304, startPoint y: 363, endPoint x: 230, endPoint y: 364, distance: 74.0
click at [230, 364] on tr "1 BUT-755 GRID BUTLER SINK LARGE WITH 75... 1 PCE 1 CTN 1 CTN 0 -1 1 Edit" at bounding box center [872, 370] width 1346 height 26
copy tr "BUT-755 GRID"
drag, startPoint x: 504, startPoint y: 364, endPoint x: 370, endPoint y: 364, distance: 134.0
click at [370, 364] on td "BUTLER SINK LARGE WITH 75... BUTLER SINK LARGE WITH 755X455X255 WITH GRID (MAYF…" at bounding box center [459, 370] width 195 height 26
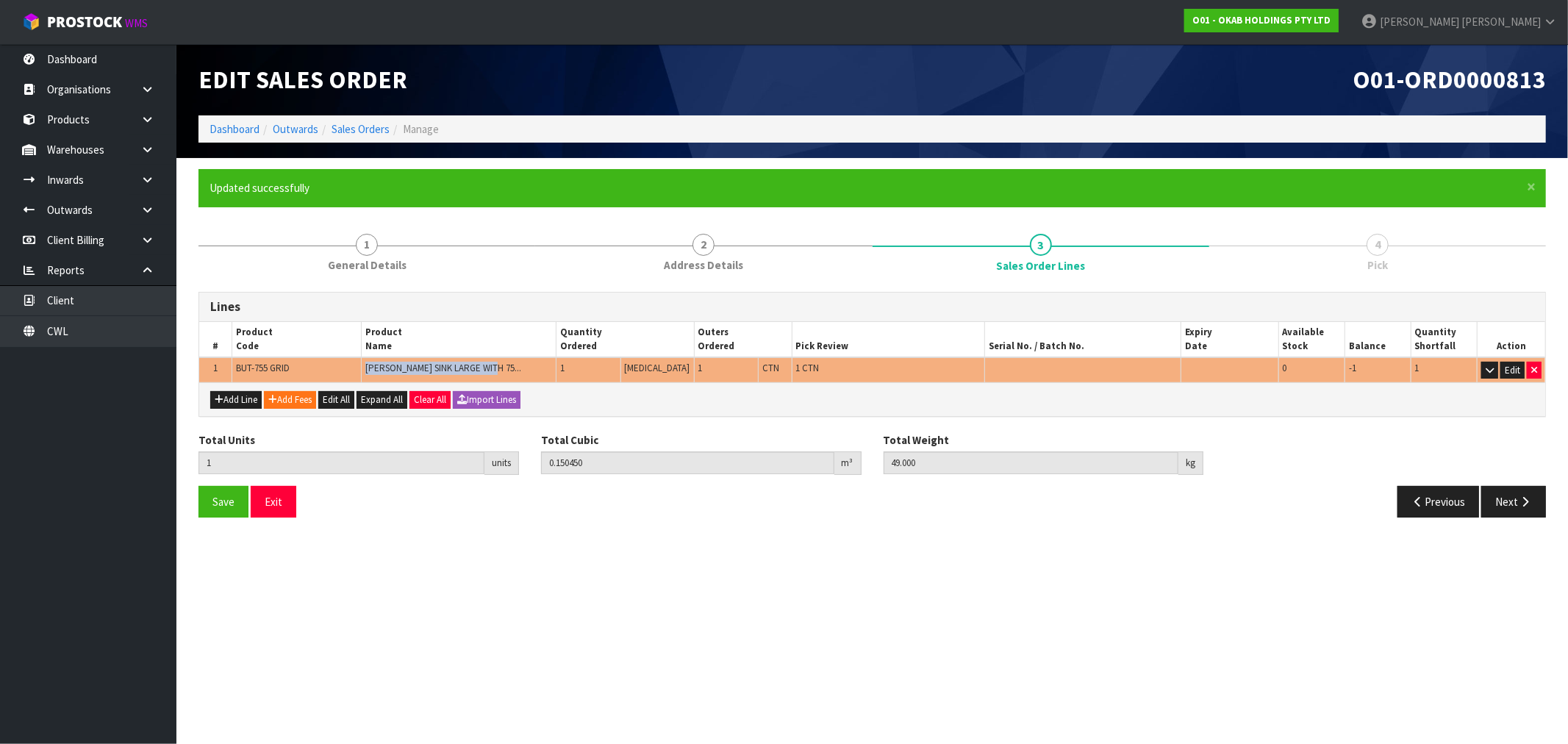
copy span "[PERSON_NAME] SINK LARGE WITH 75..."
click at [1529, 498] on icon "button" at bounding box center [1525, 501] width 14 height 11
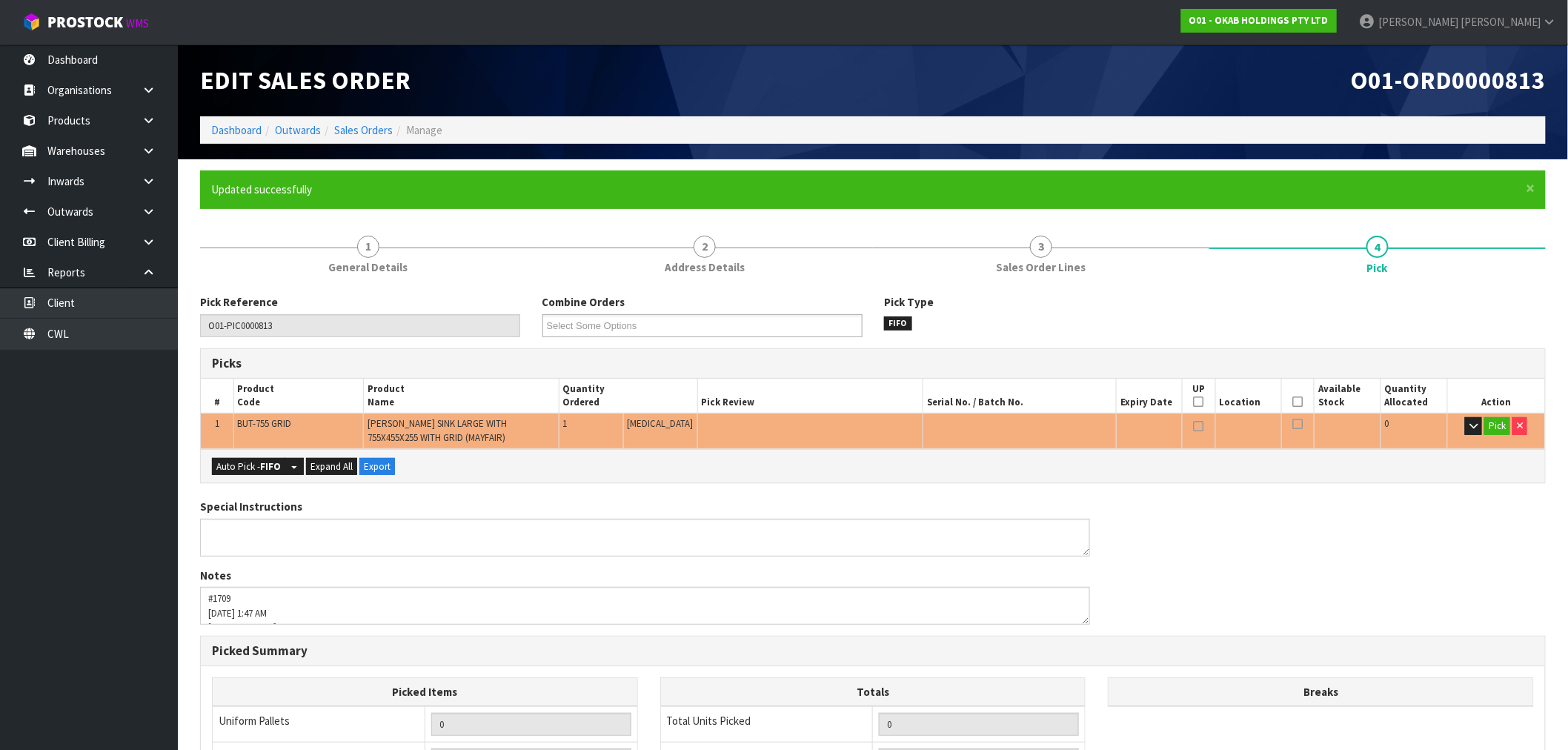
click at [444, 439] on td "[PERSON_NAME] SINK LARGE WITH 755X455X255 WITH GRID (MAYFAIR)" at bounding box center [461, 431] width 195 height 36
drag, startPoint x: 375, startPoint y: 423, endPoint x: 573, endPoint y: 381, distance: 202.4
click at [559, 424] on td "[PERSON_NAME] SINK LARGE WITH 755X455X255 WITH GRID (MAYFAIR)" at bounding box center [461, 431] width 195 height 36
copy span "BUTLER SINK LARGE WITH 755X455X255 WITH"
click at [267, 425] on span "BUT-755 GRID" at bounding box center [264, 424] width 54 height 13
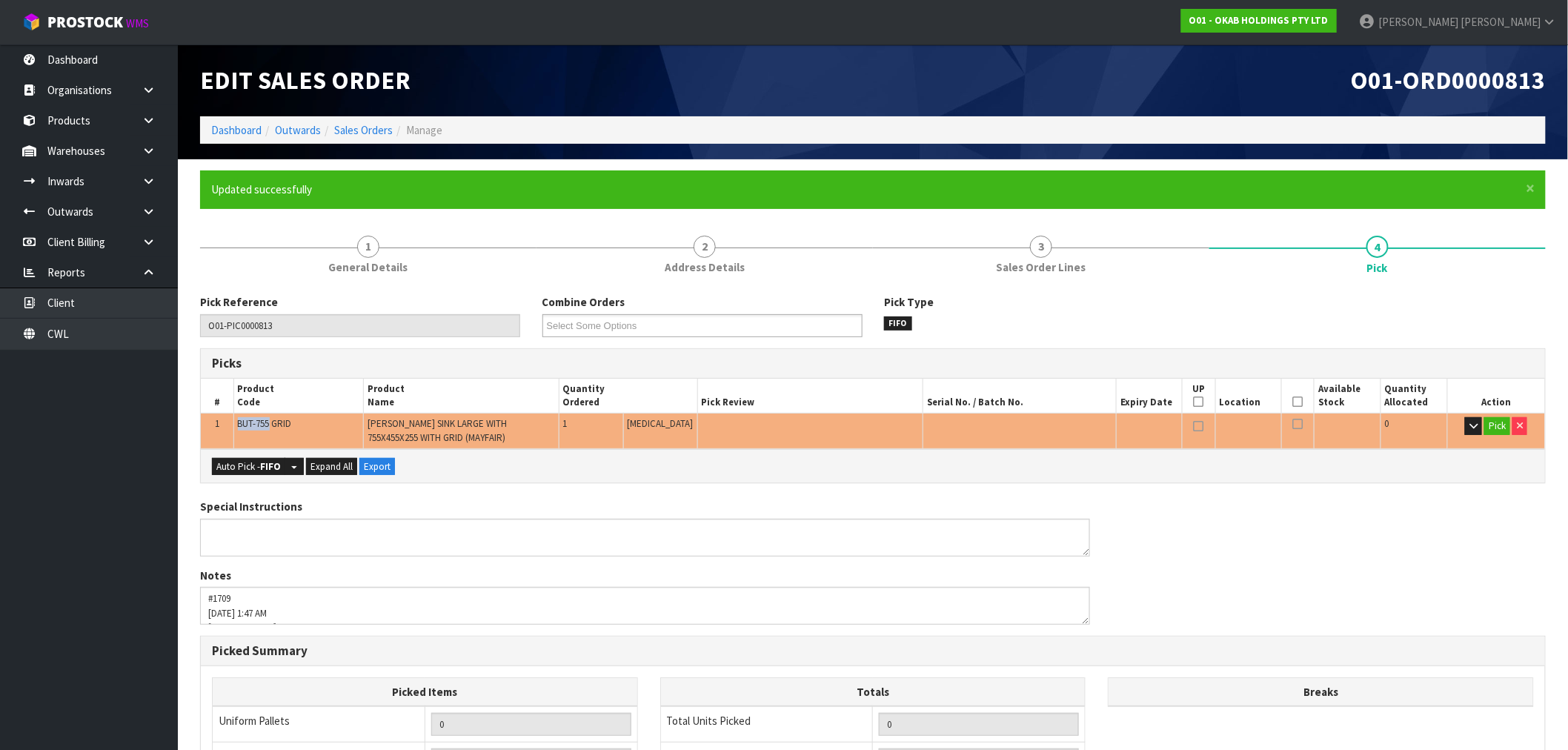
drag, startPoint x: 271, startPoint y: 427, endPoint x: 240, endPoint y: 417, distance: 32.6
click at [240, 417] on td "BUT-755 GRID" at bounding box center [297, 431] width 130 height 36
copy span "BUT-755"
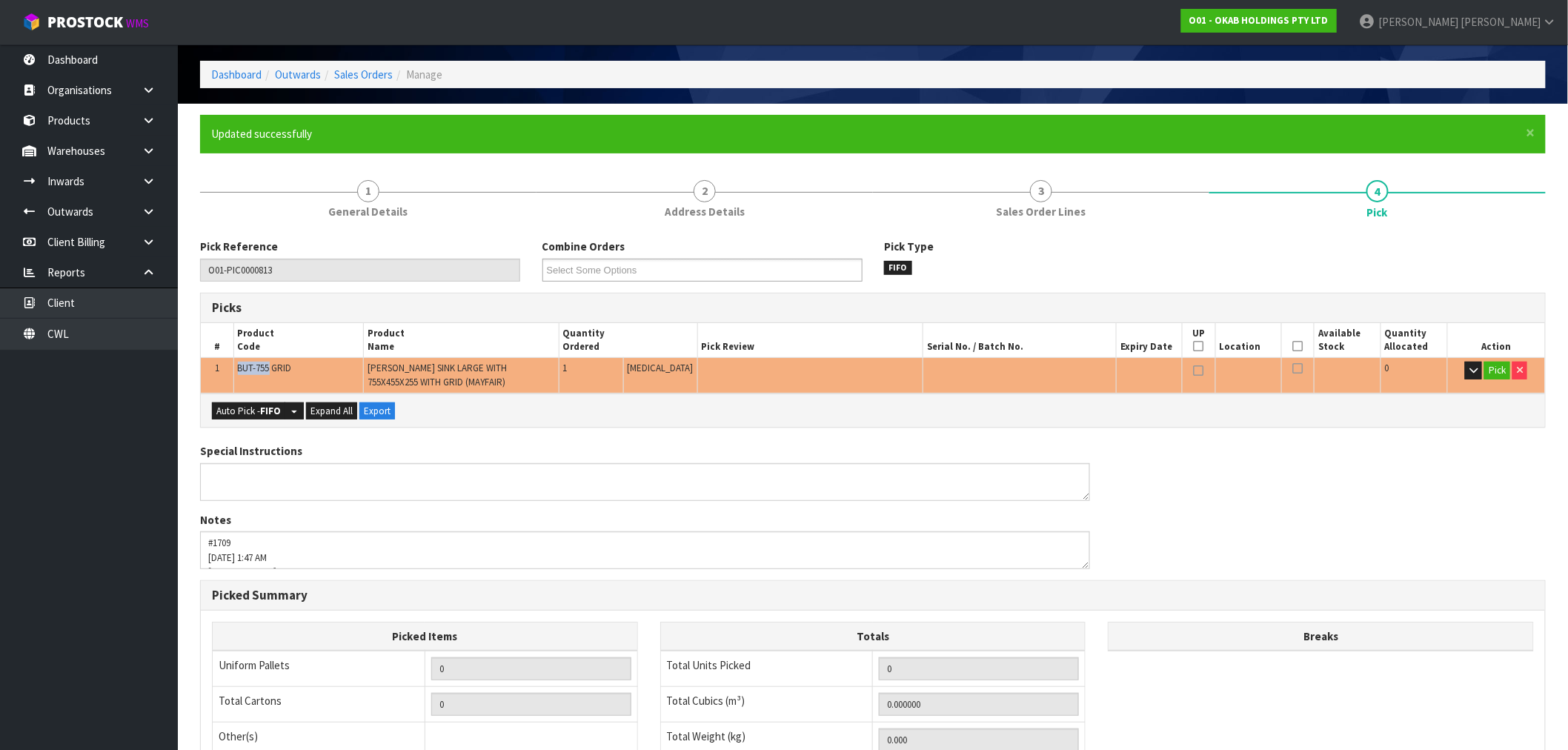
scroll to position [82, 0]
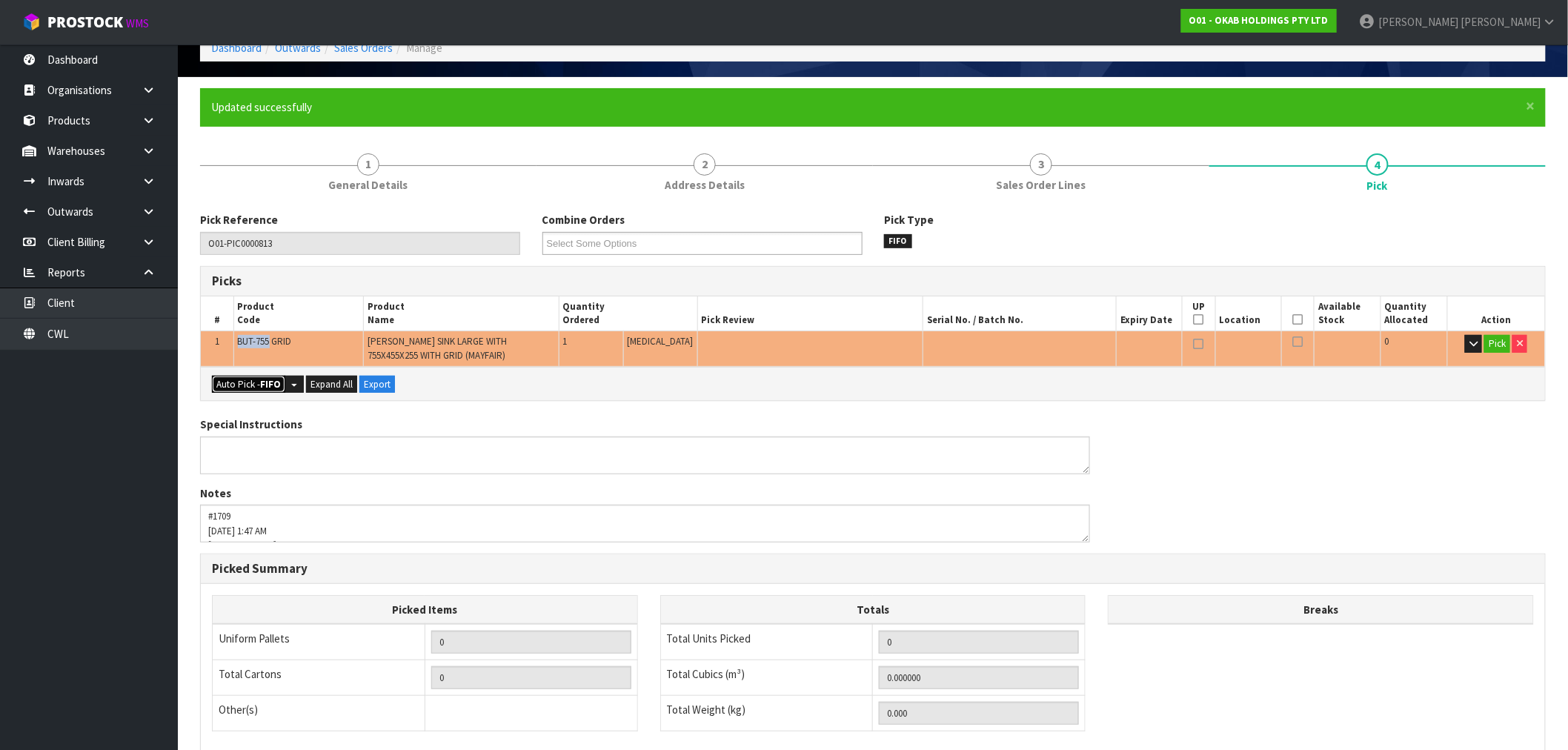
click at [246, 383] on button "Auto Pick - FIFO" at bounding box center [249, 384] width 73 height 18
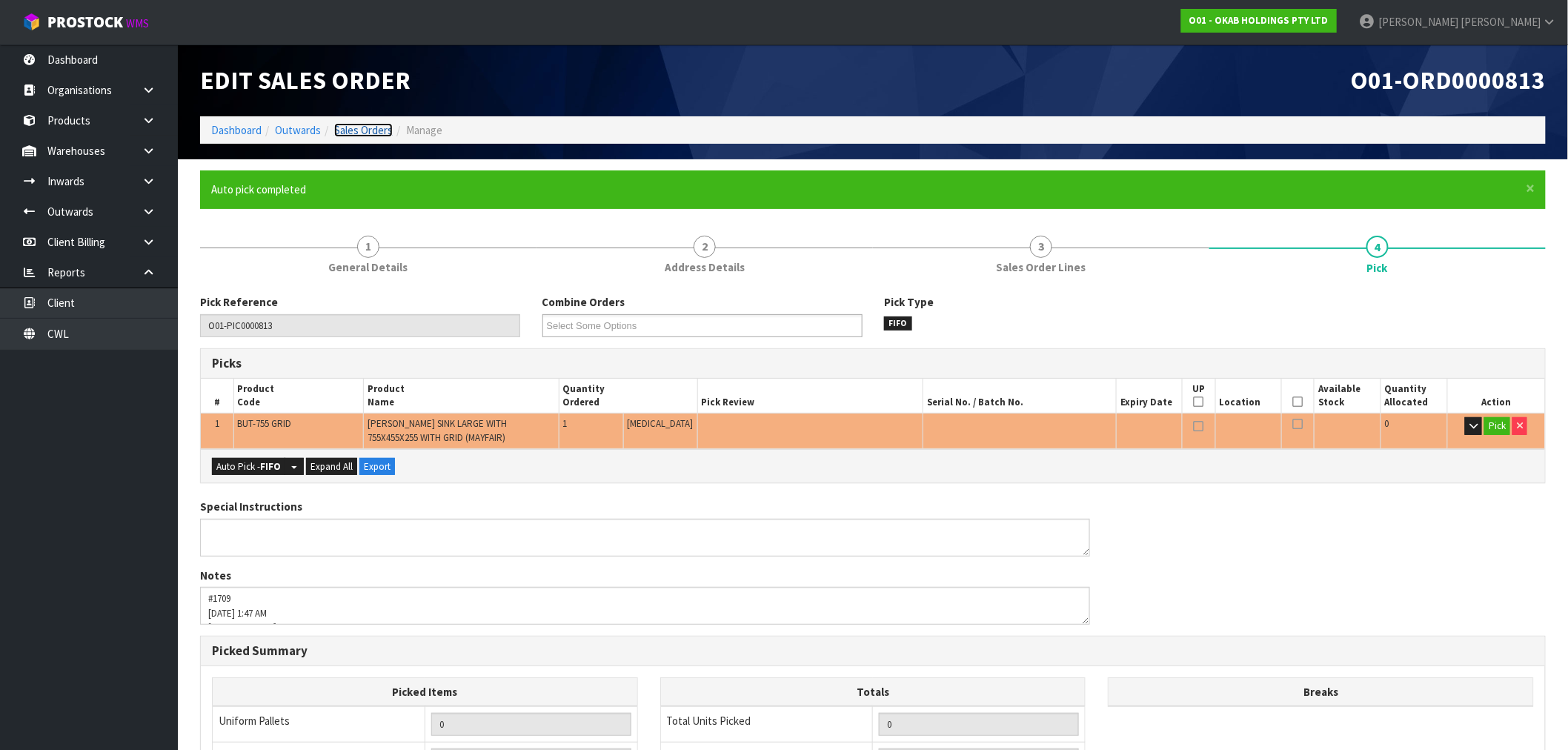
click at [373, 134] on link "Sales Orders" at bounding box center [363, 130] width 58 height 14
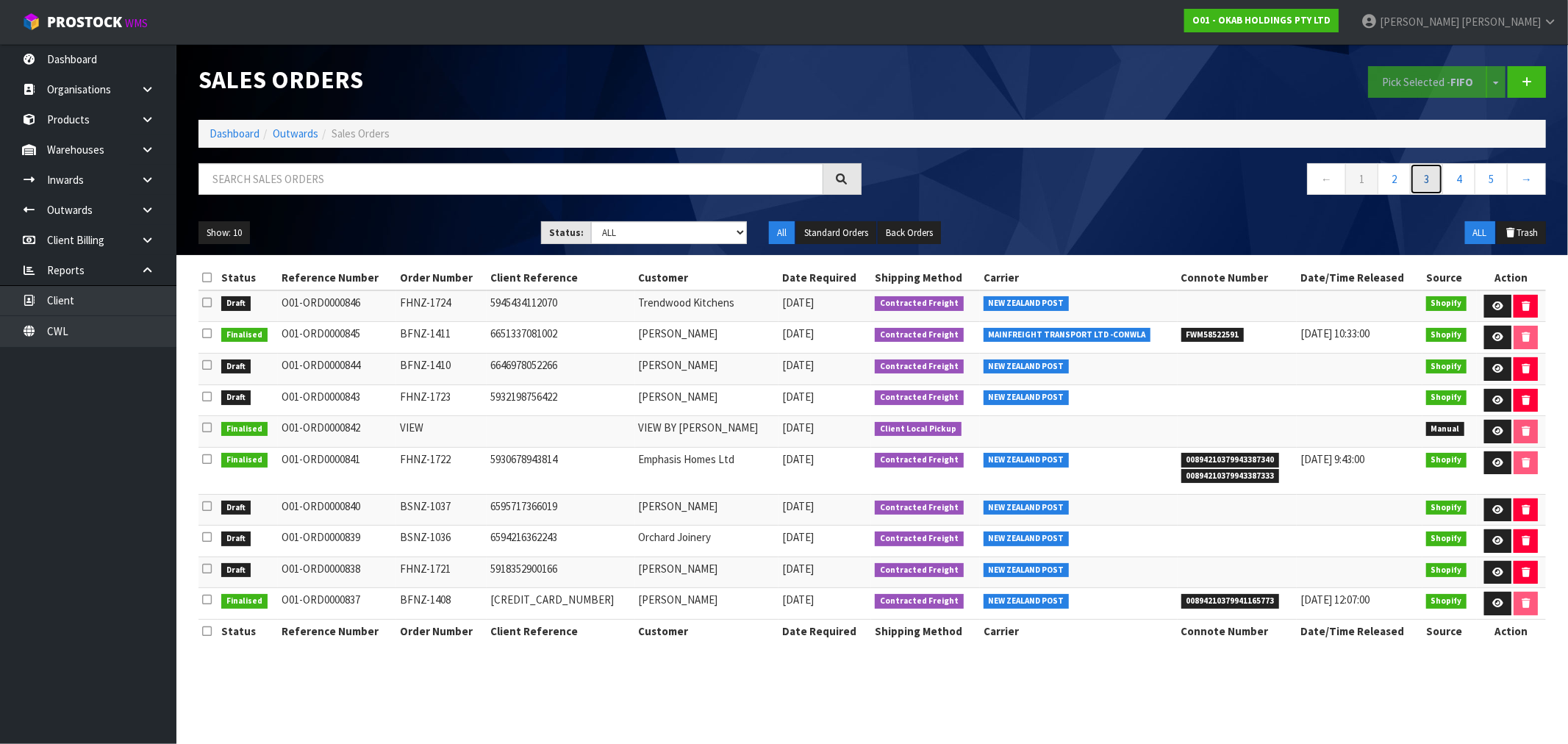
click at [1435, 180] on link "3" at bounding box center [1426, 180] width 33 height 32
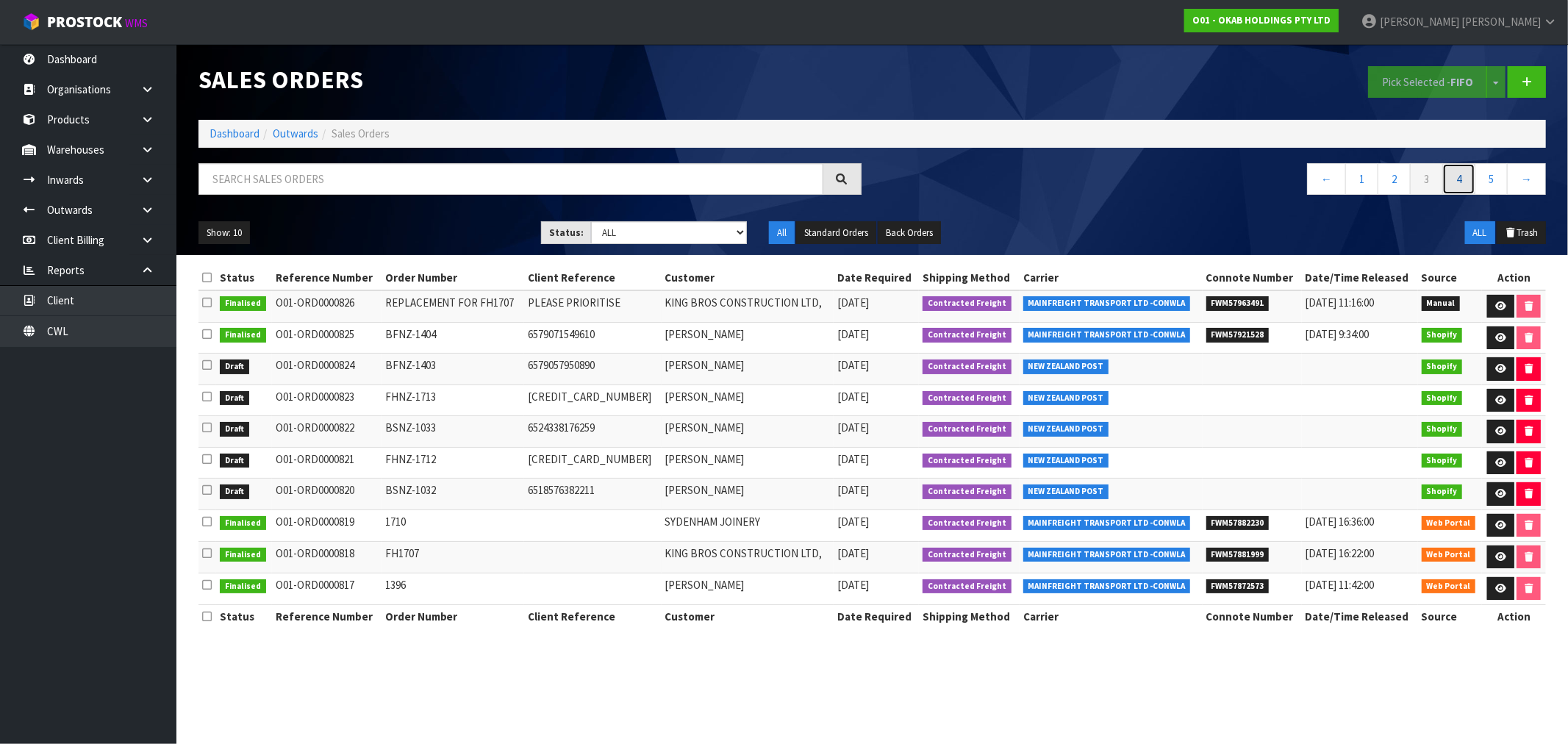
click at [1459, 177] on link "4" at bounding box center [1458, 180] width 33 height 32
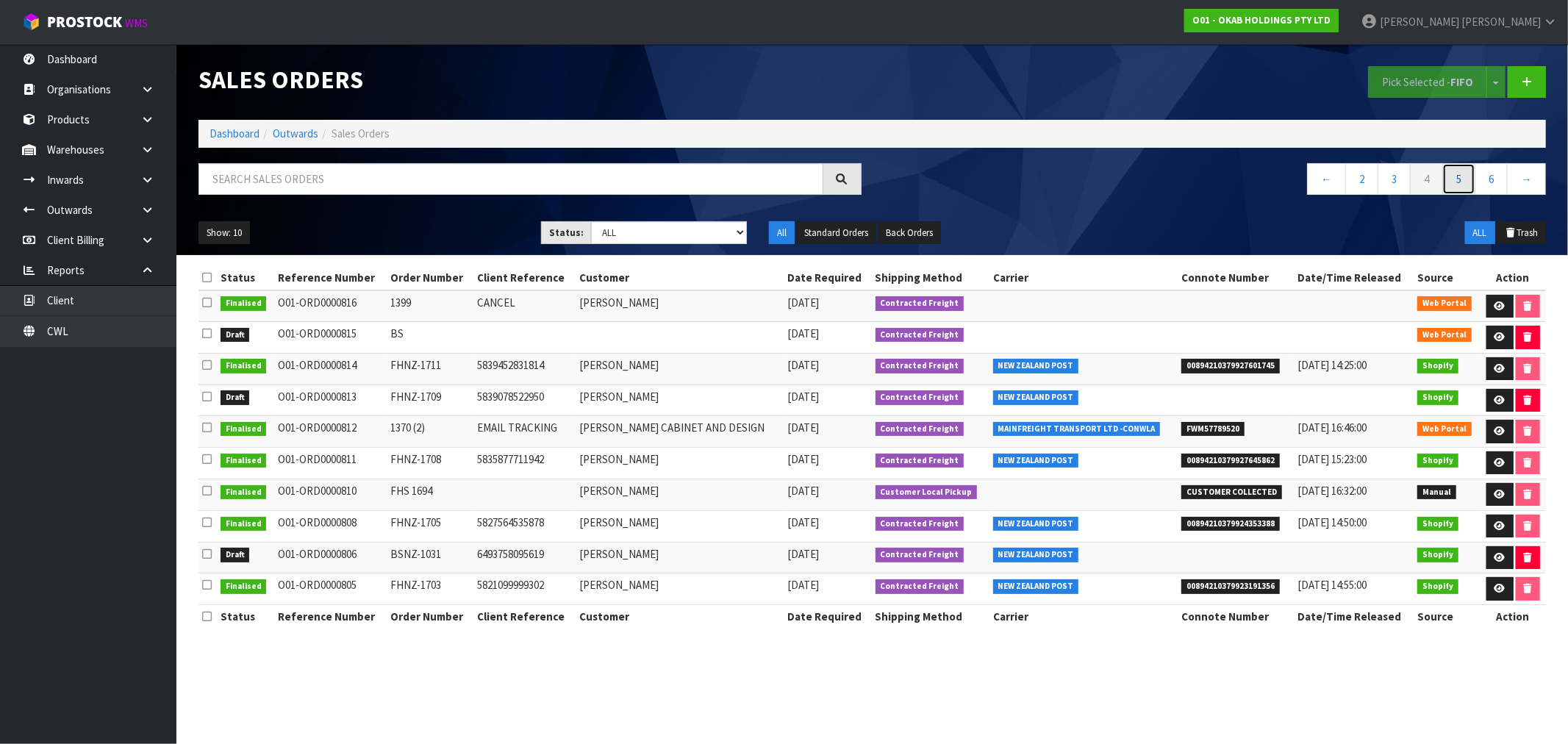
click at [1452, 184] on link "5" at bounding box center [1458, 180] width 33 height 32
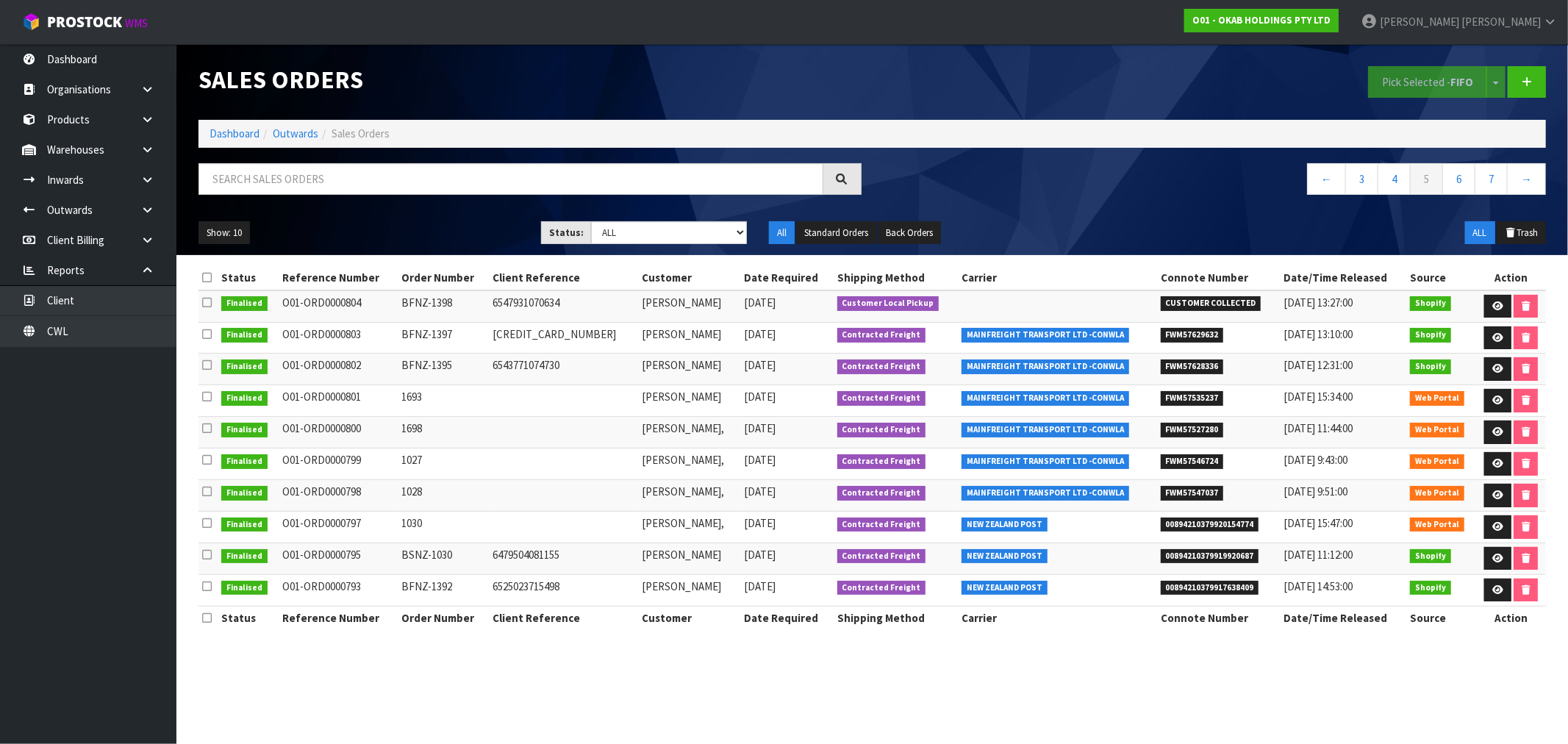
click at [626, 248] on div "Show: 10 5 10 25 50 Status: Draft Pending Allocated Pending Pick Goods Picked G…" at bounding box center [872, 233] width 1370 height 45
click at [628, 240] on select "Draft Pending Allocated Pending Pick Goods Picked Goods Packed Pending Charges …" at bounding box center [668, 233] width 156 height 23
select select "string:0"
click at [591, 221] on select "Draft Pending Allocated Pending Pick Goods Picked Goods Packed Pending Charges …" at bounding box center [668, 233] width 156 height 23
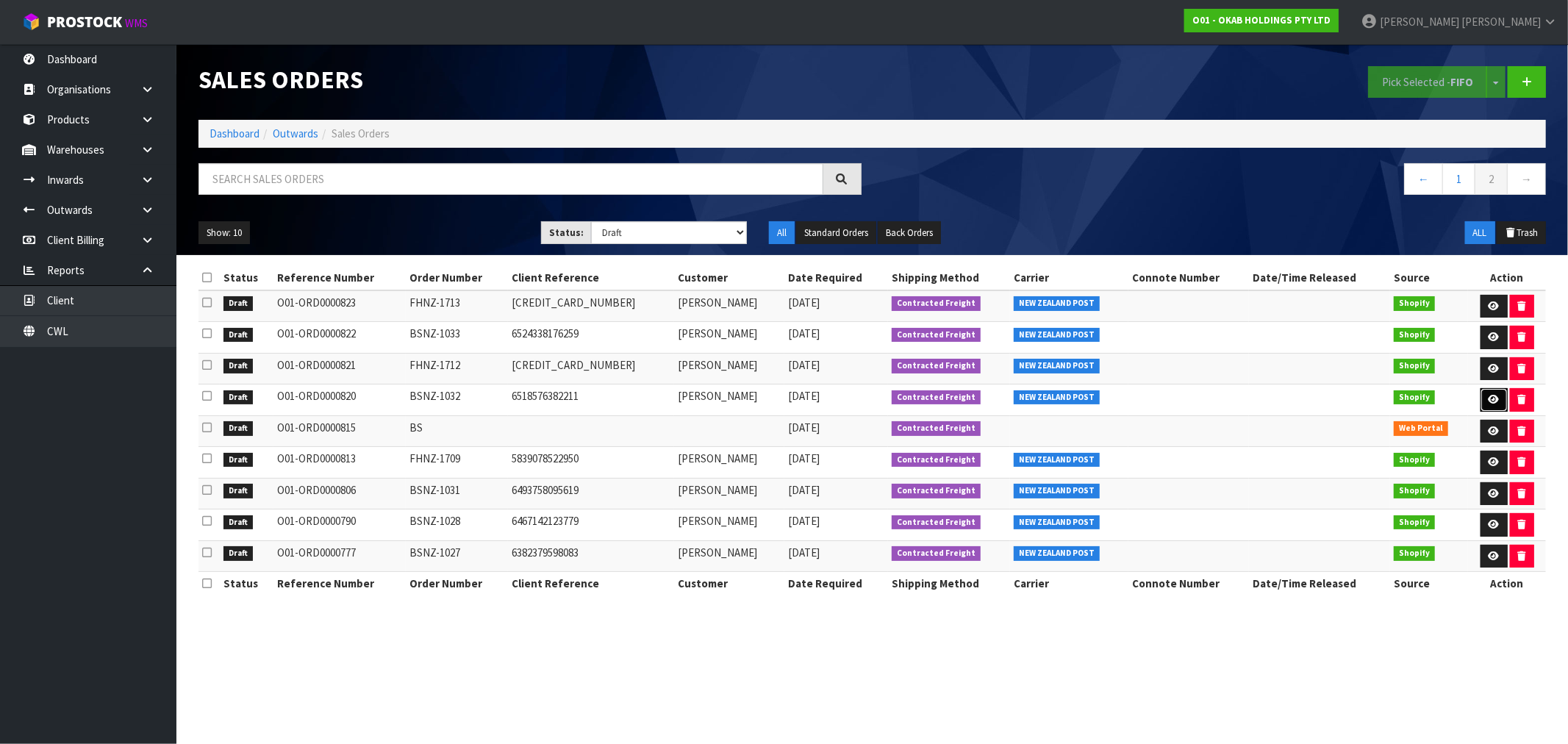
click at [1484, 396] on link at bounding box center [1493, 400] width 28 height 23
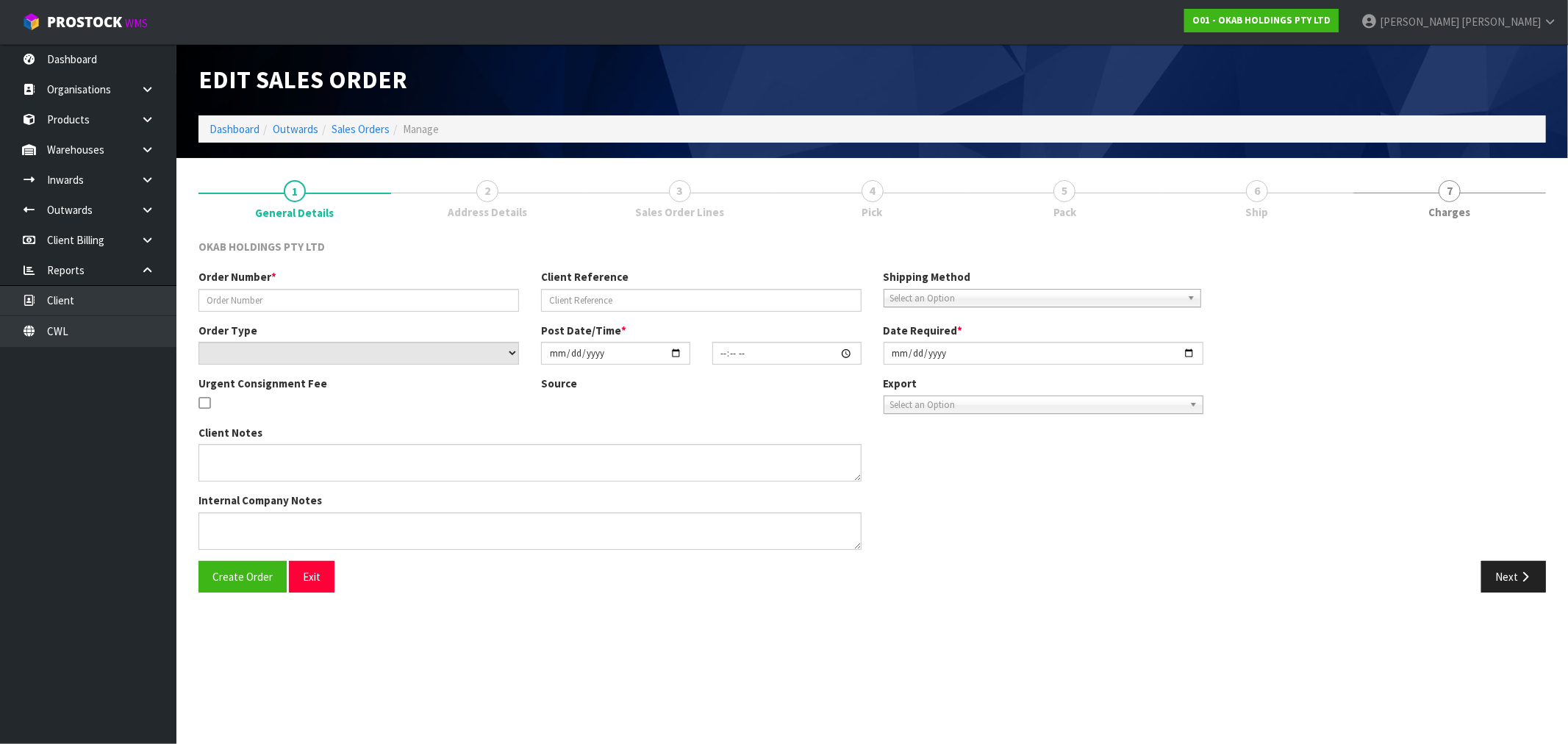
type input "BSNZ-1032"
type input "6518576382211"
select select "number:0"
type input "2025-07-10"
type input "19:53:34.000"
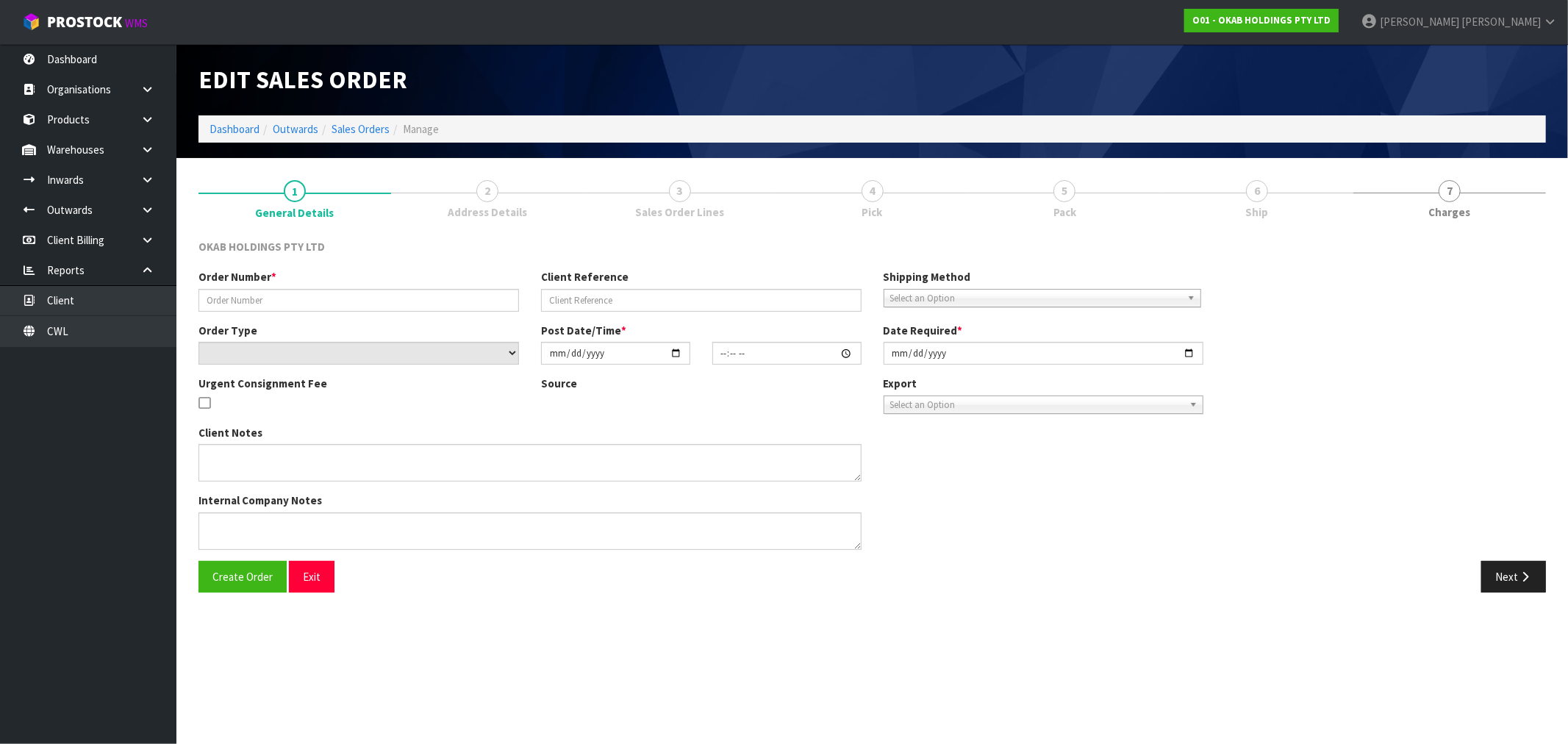
type input "[DATE]"
type textarea "#1032 10 JUL AT 8:53 AM JILL ANDREWS ONLINE STORE $930.00 COMPLETEPAID ATTENTIO…"
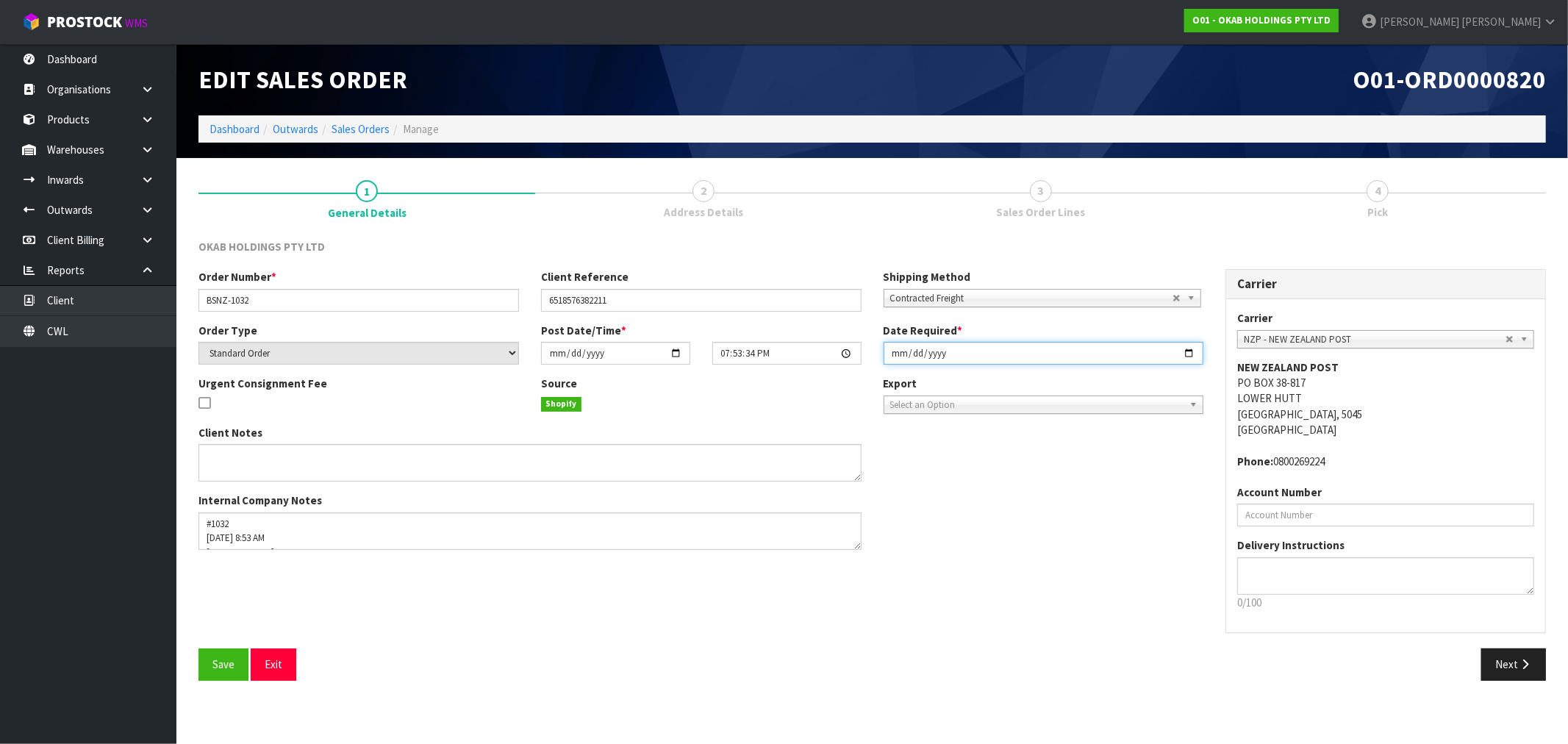
click at [888, 359] on input "[DATE]" at bounding box center [1044, 354] width 321 height 23
type input "2025-09-10"
click at [198, 648] on button "Save" at bounding box center [223, 664] width 50 height 32
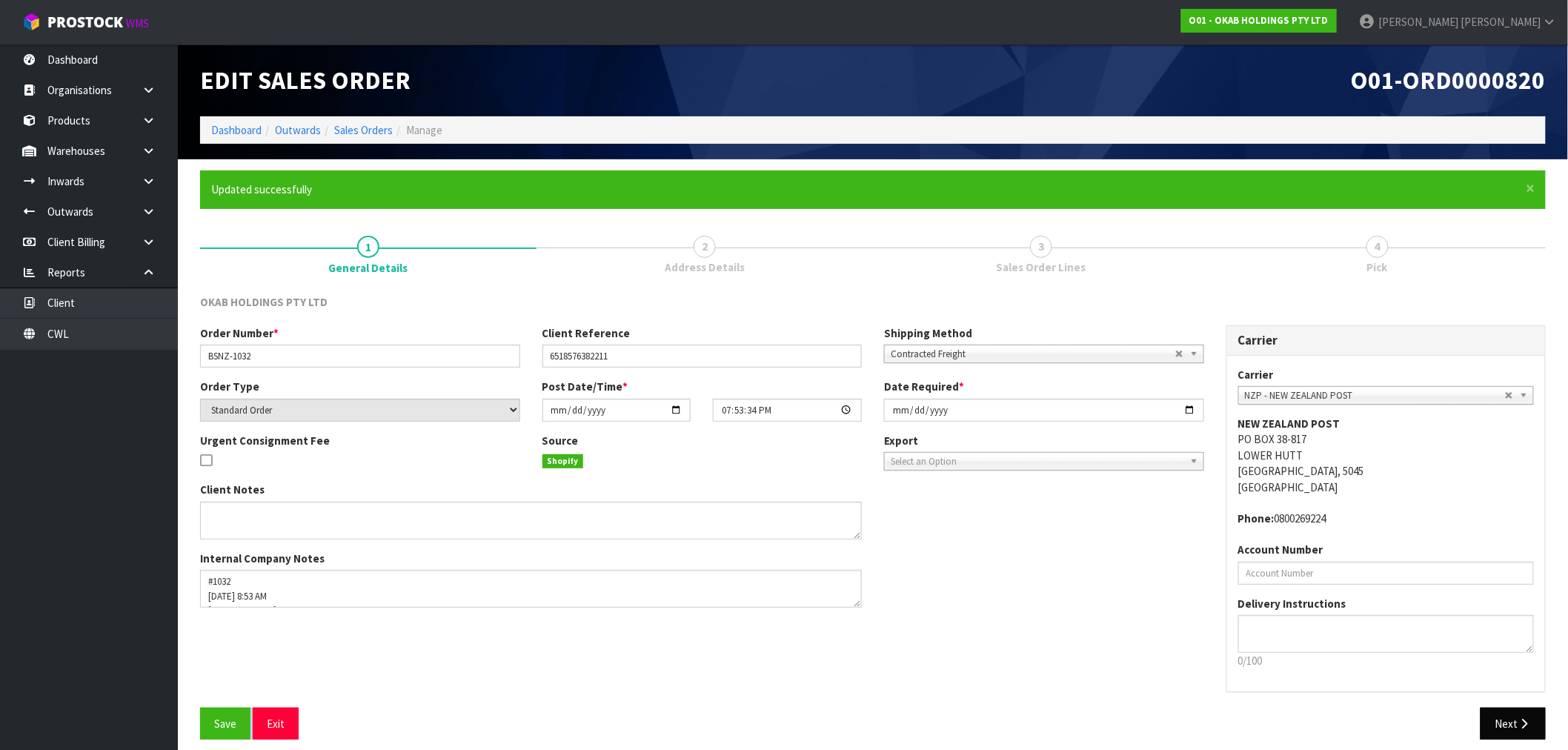
drag, startPoint x: 1506, startPoint y: 706, endPoint x: 1510, endPoint y: 713, distance: 8.1
click at [1507, 709] on div "OKAB HOLDINGS PTY LTD Order Number * BSNZ-1032 Client Reference 6518576382211 S…" at bounding box center [873, 522] width 1346 height 456
click at [1512, 713] on button "Next" at bounding box center [1512, 724] width 65 height 32
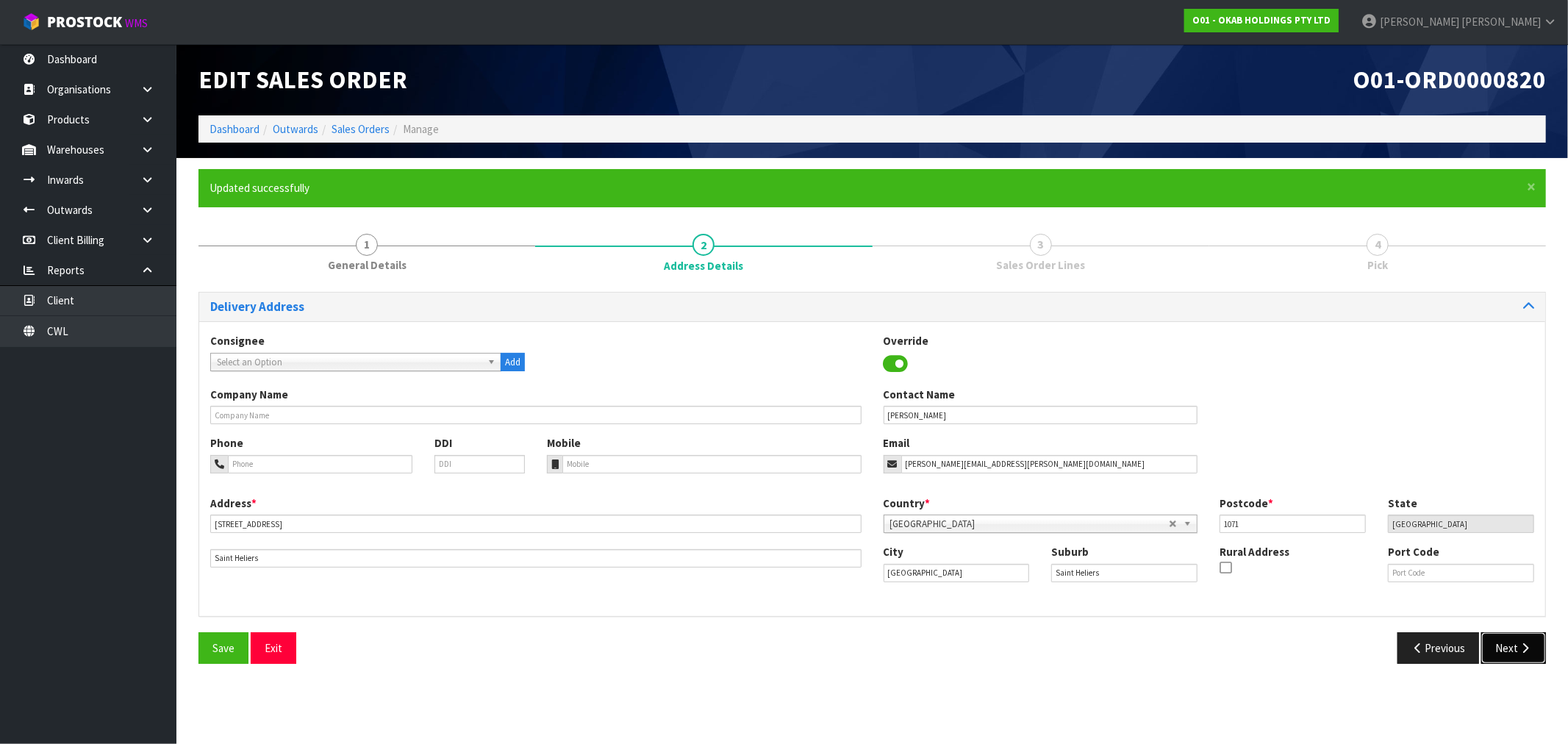
click at [1511, 652] on button "Next" at bounding box center [1513, 648] width 65 height 32
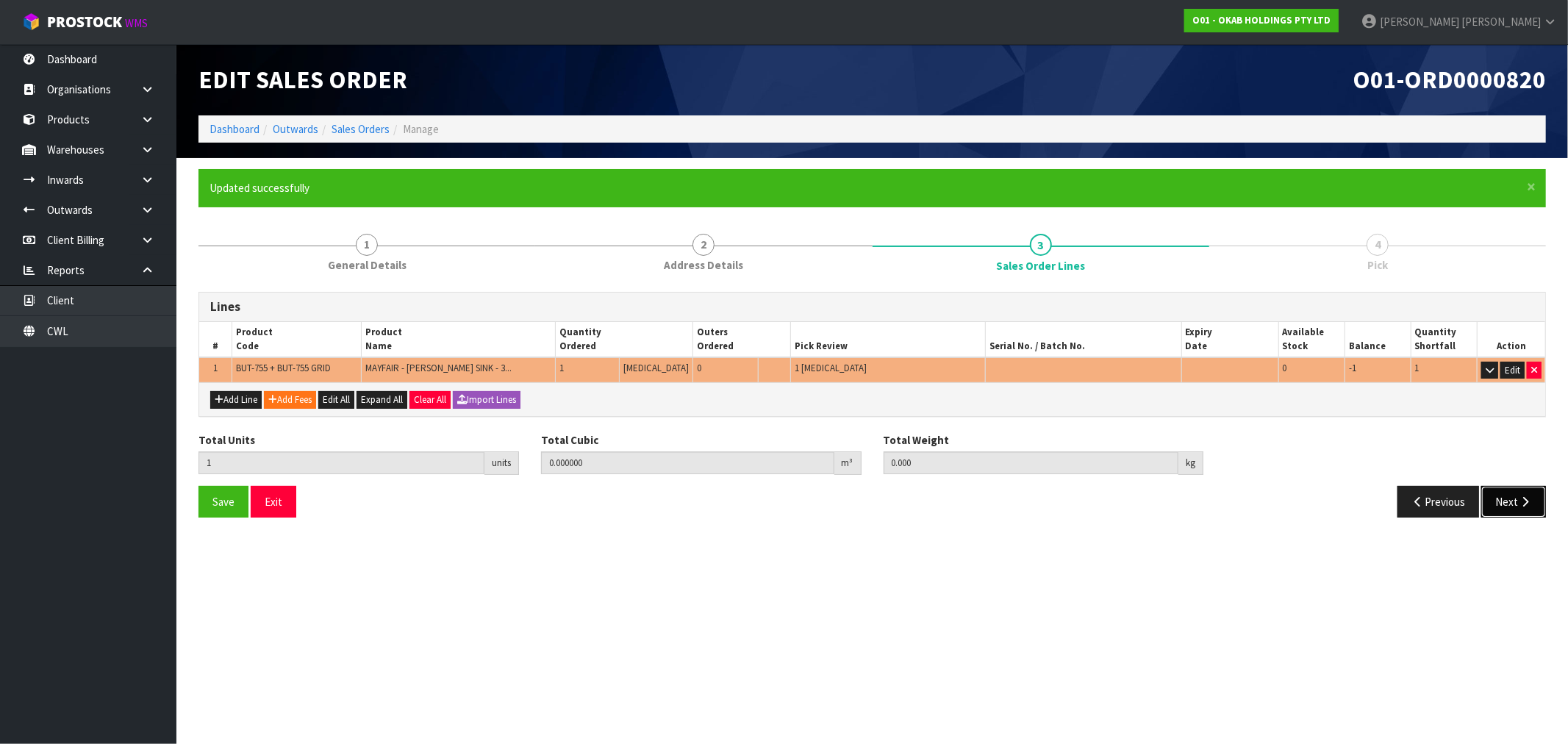
click at [1527, 509] on button "Next" at bounding box center [1513, 502] width 65 height 32
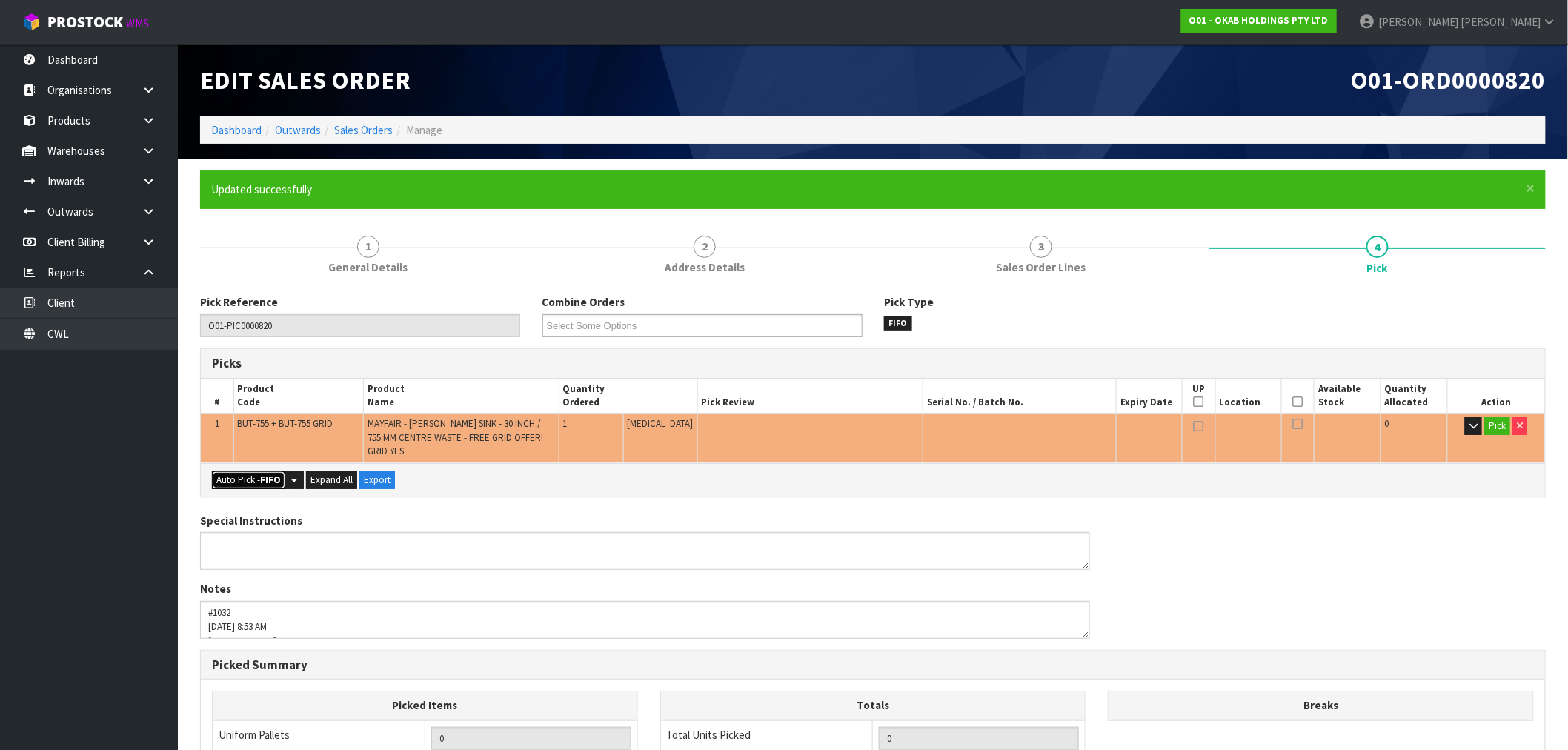
click at [249, 471] on button "Auto Pick - FIFO" at bounding box center [249, 480] width 73 height 18
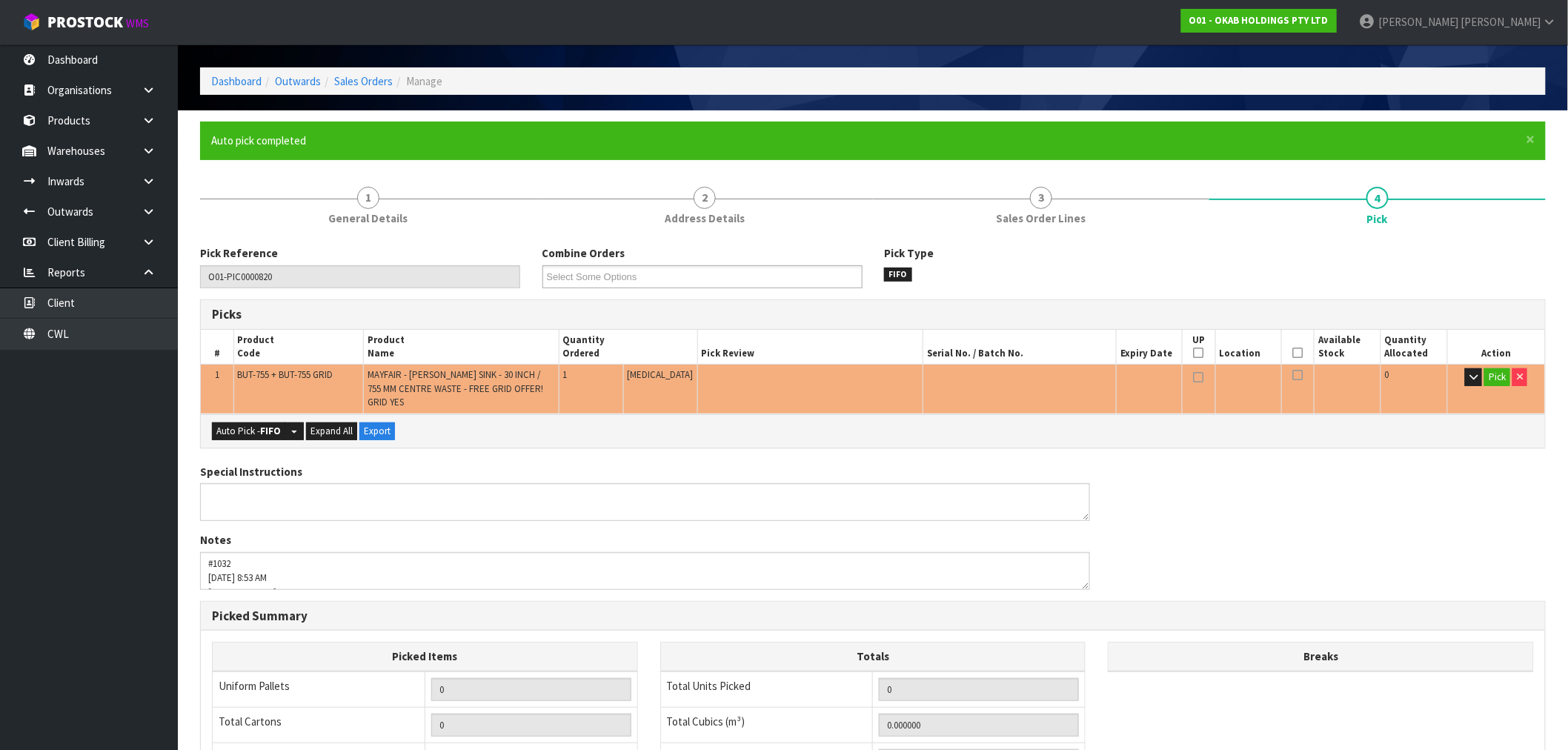
scroll to position [47, 0]
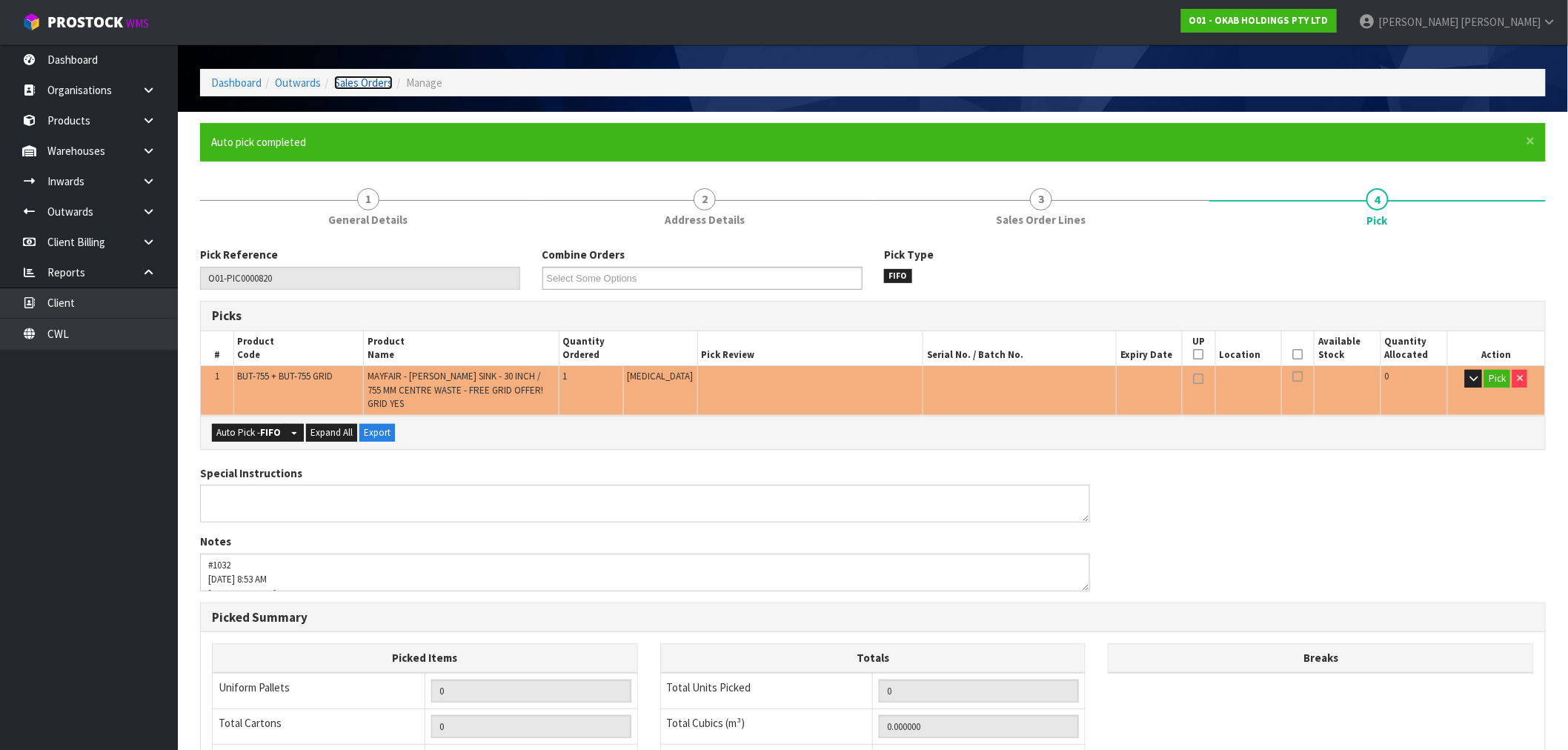
click at [366, 79] on link "Sales Orders" at bounding box center [363, 82] width 58 height 14
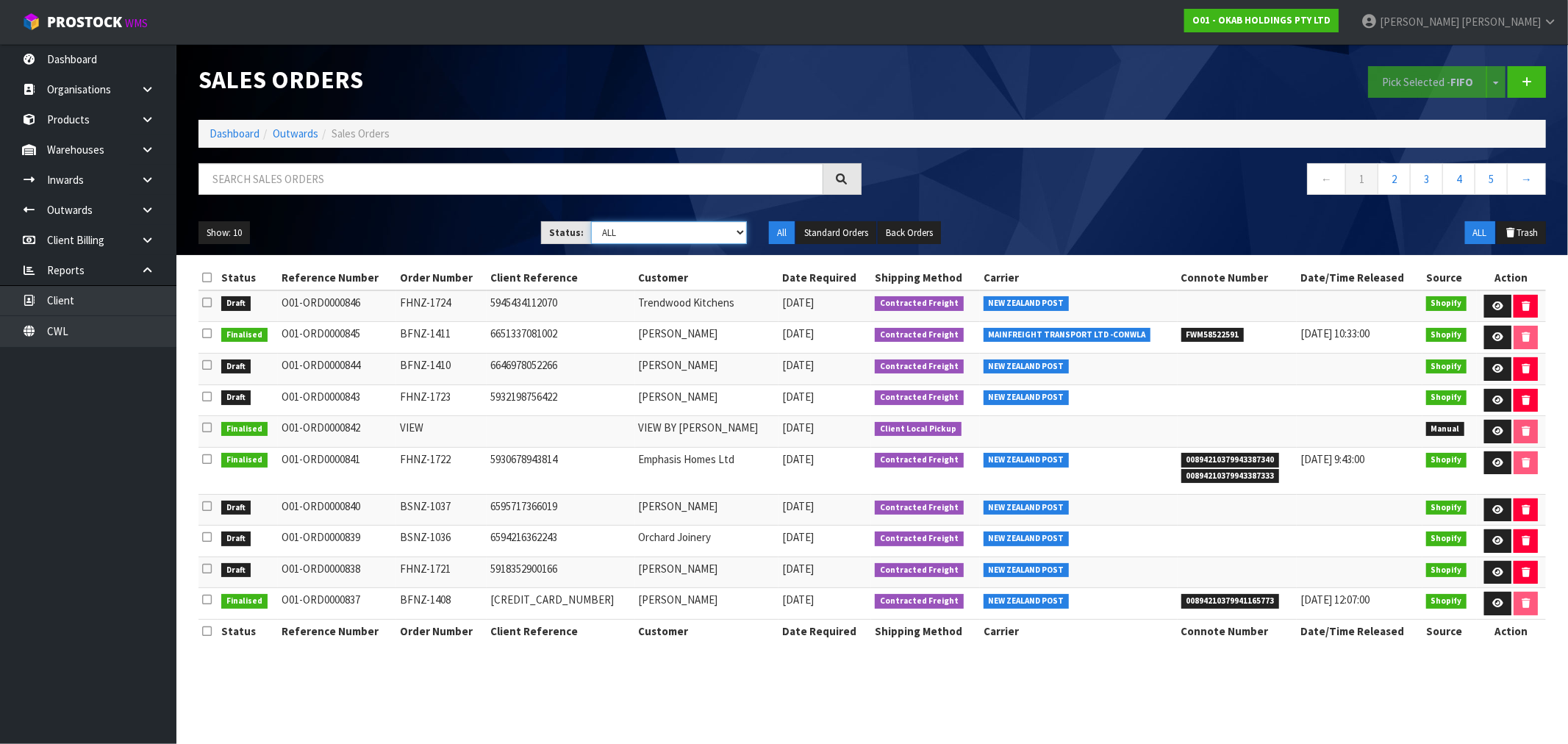
click at [637, 230] on select "Draft Pending Allocated Pending Pick Goods Picked Goods Packed Pending Charges …" at bounding box center [668, 233] width 156 height 23
select select "string:0"
click at [591, 221] on select "Draft Pending Allocated Pending Pick Goods Picked Goods Packed Pending Charges …" at bounding box center [668, 233] width 156 height 23
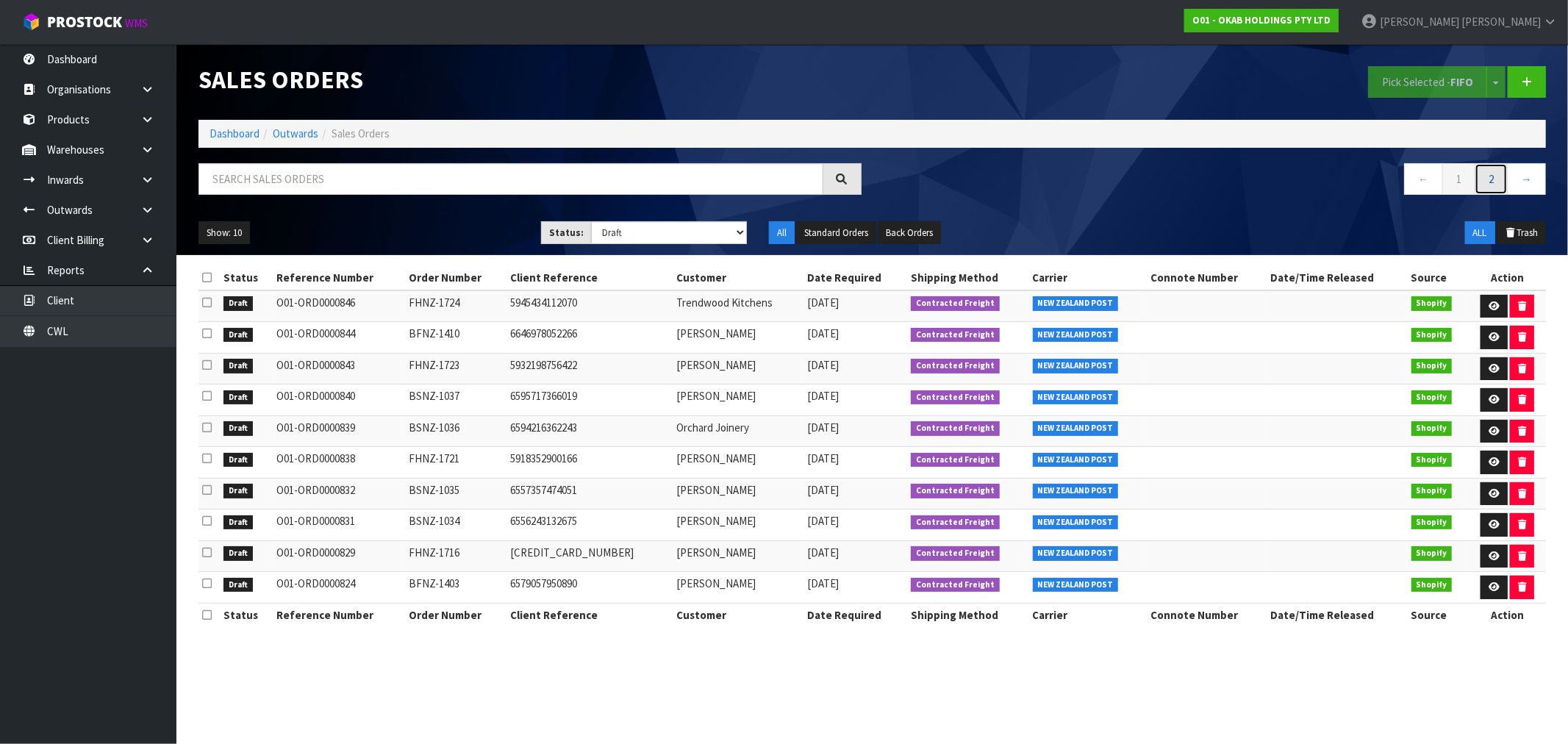
click at [1496, 180] on link "2" at bounding box center [1491, 180] width 33 height 32
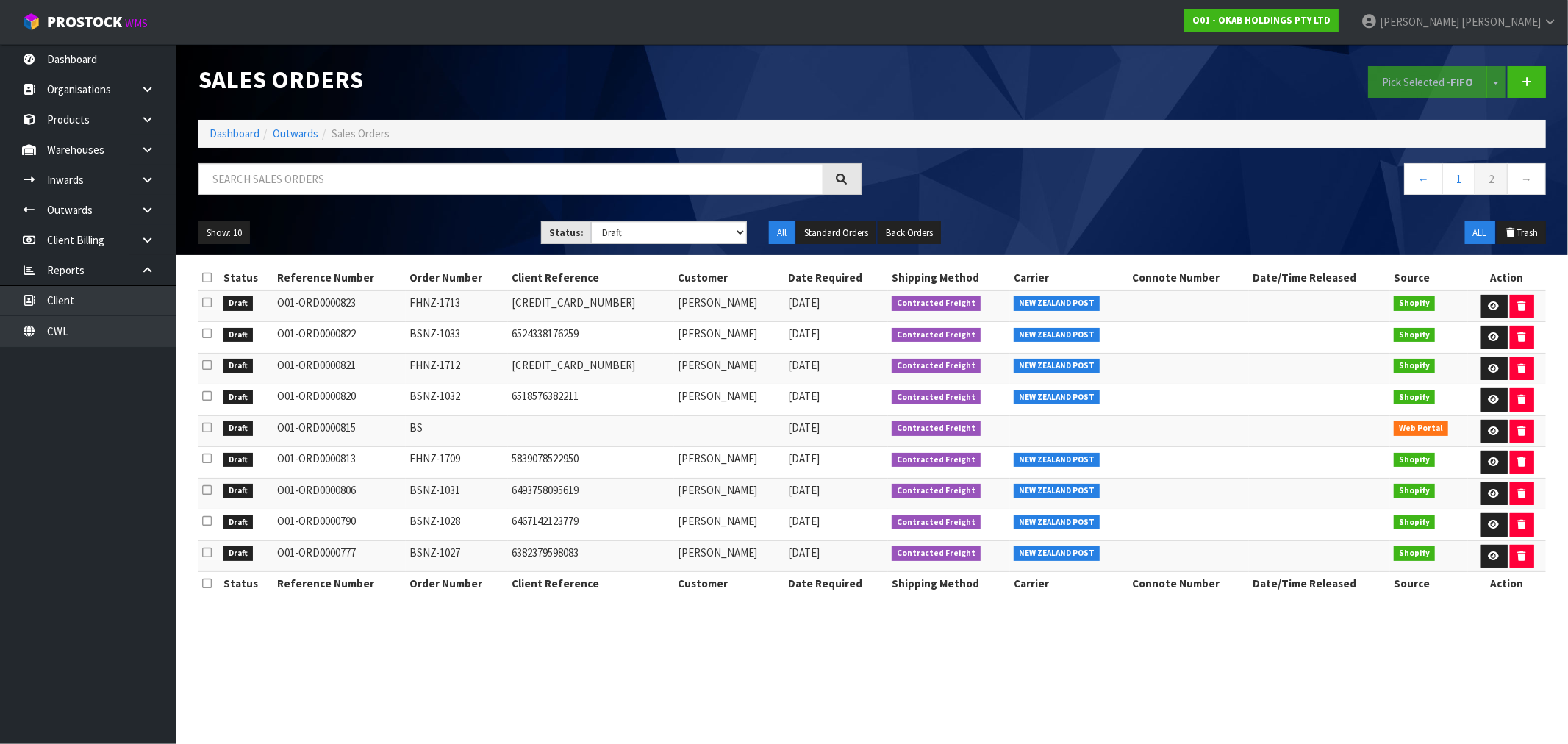
click at [204, 397] on icon at bounding box center [206, 396] width 10 height 11
click at [0, 0] on input "checkbox" at bounding box center [0, 0] width 0 height 0
click at [1401, 84] on button "Pick Selected - FIFO" at bounding box center [1428, 82] width 119 height 32
click at [1492, 338] on icon at bounding box center [1494, 337] width 11 height 10
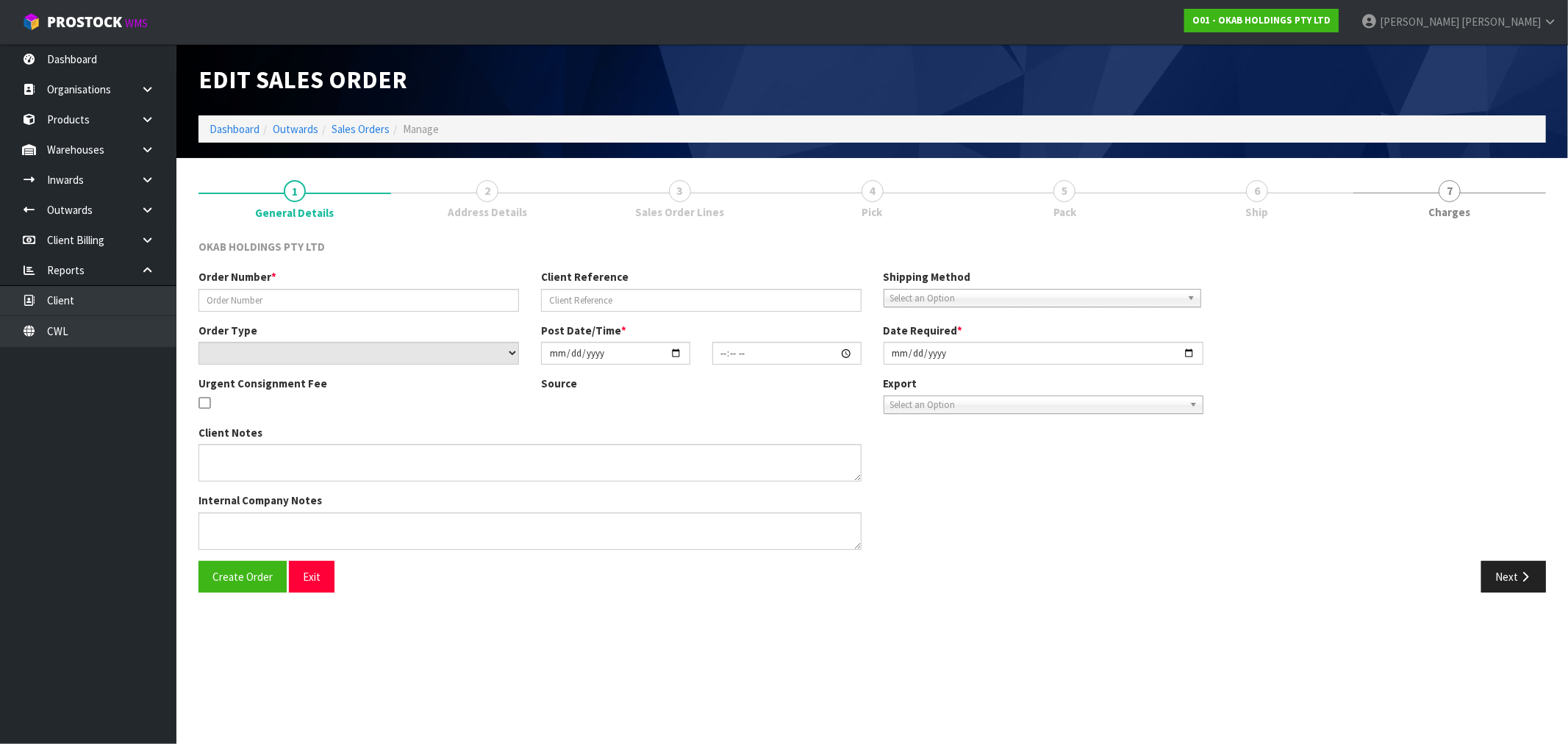
type input "BSNZ-1033"
type input "6524338176259"
select select "number:0"
type input "2025-07-13"
type input "12:19:07.000"
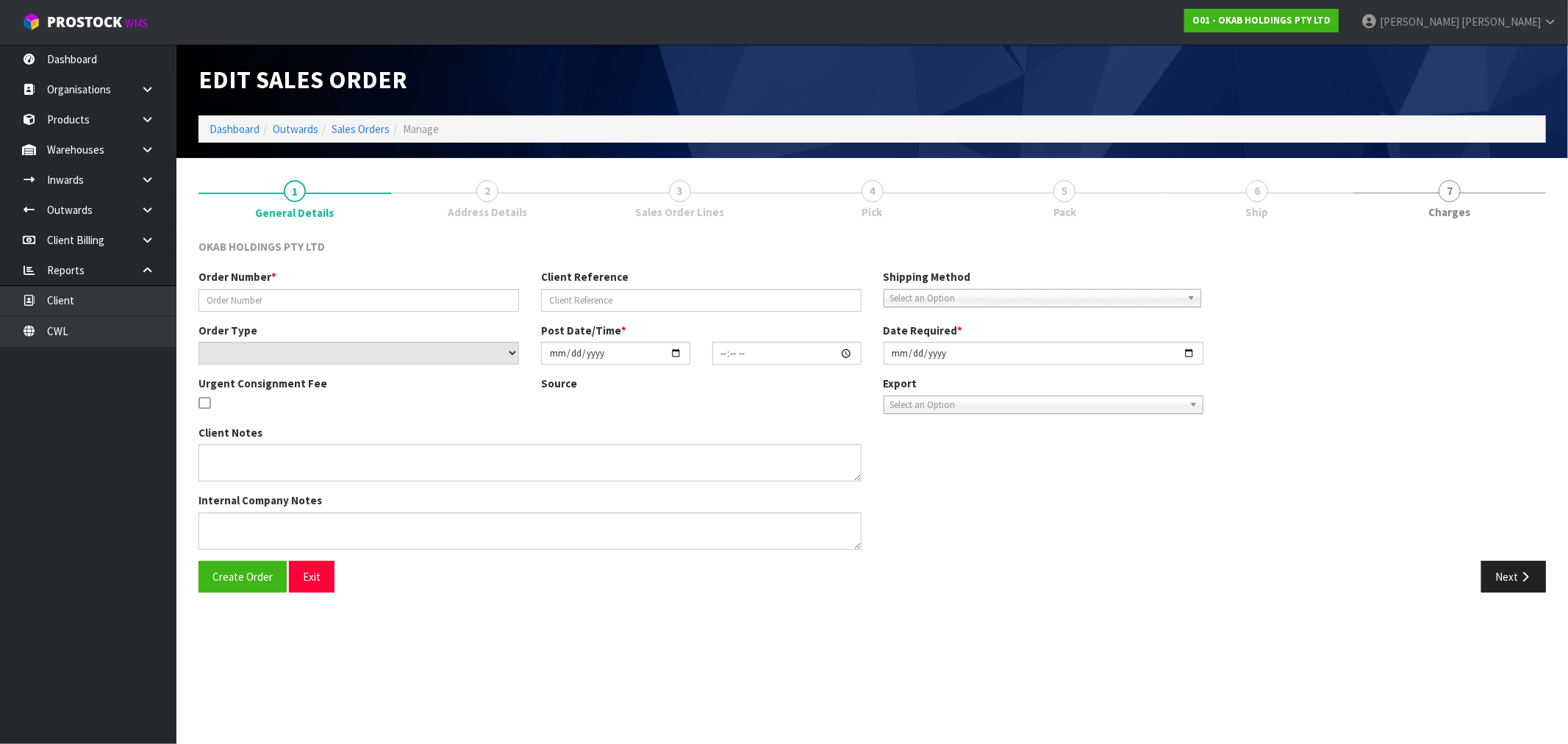
type input "[DATE]"
type textarea "#1033 13 JUL AT 1:18 AM KELLY STEWART ONLINE STORE $930.00 COMPLETEPAID ATTENTI…"
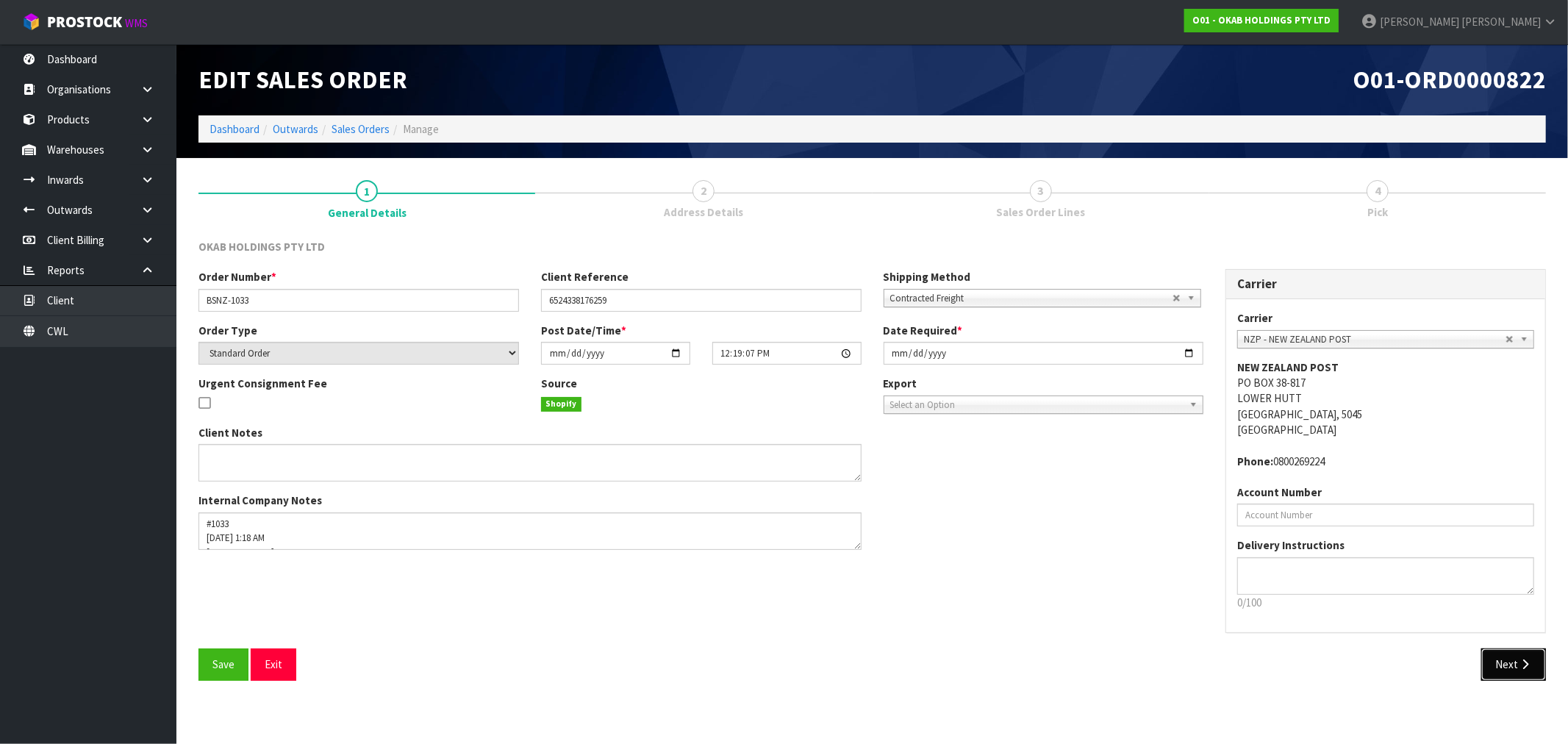
click at [1516, 661] on button "Next" at bounding box center [1513, 664] width 65 height 32
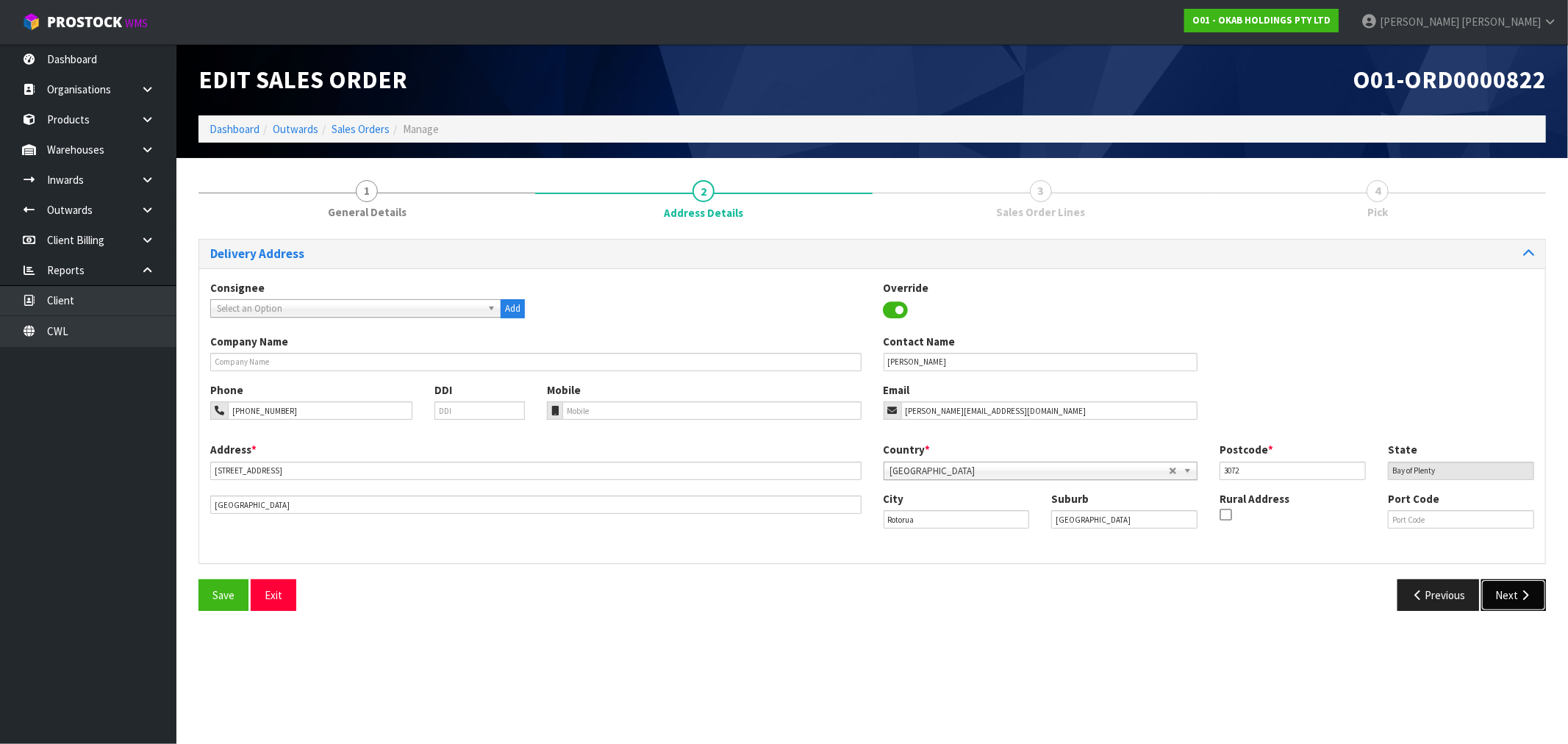
click at [1500, 598] on button "Next" at bounding box center [1513, 596] width 65 height 32
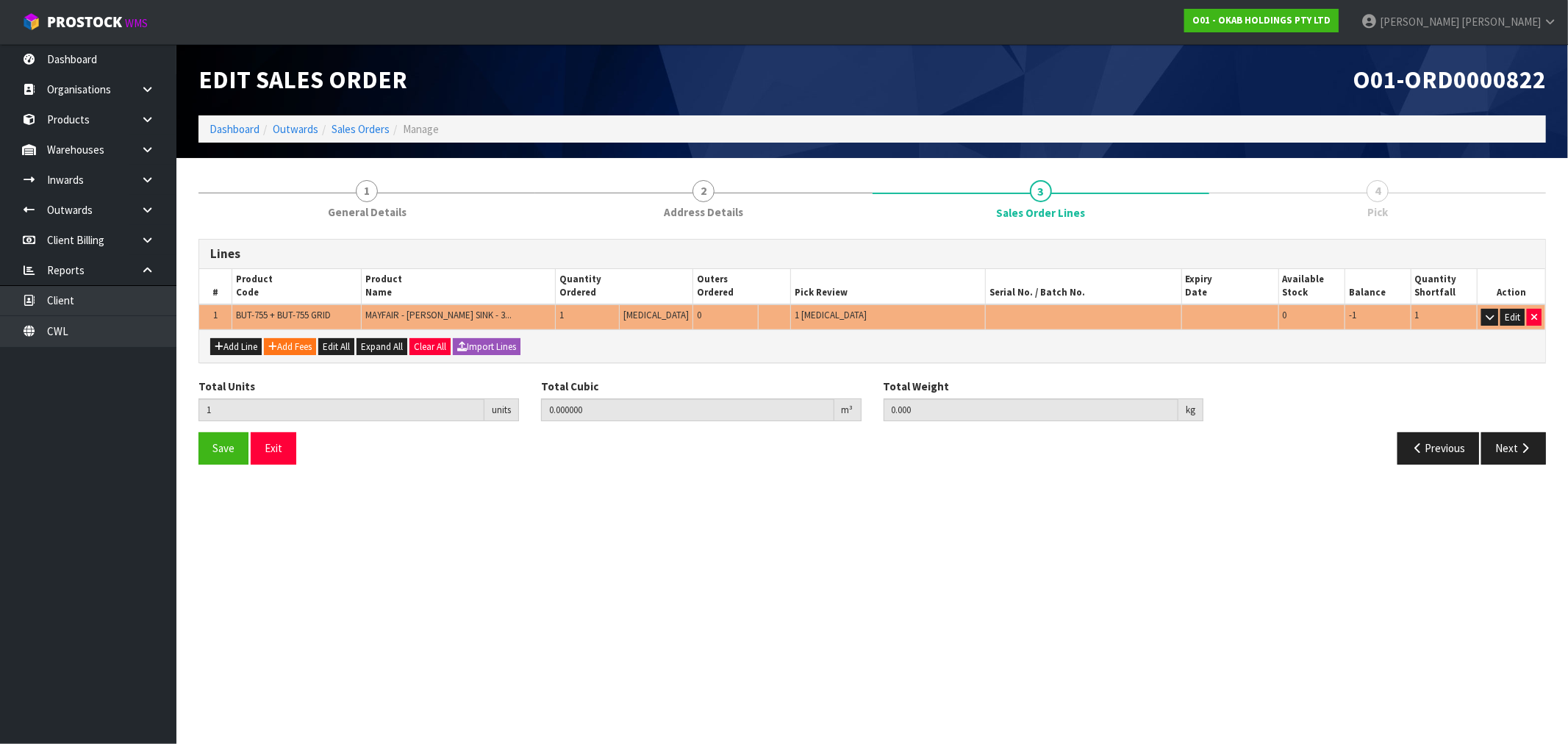
click at [223, 355] on div "Add Line Add Fees Edit All Expand All Clear All Import Lines" at bounding box center [872, 345] width 1346 height 33
click at [244, 339] on button "Add Line" at bounding box center [236, 347] width 52 height 18
type input "0"
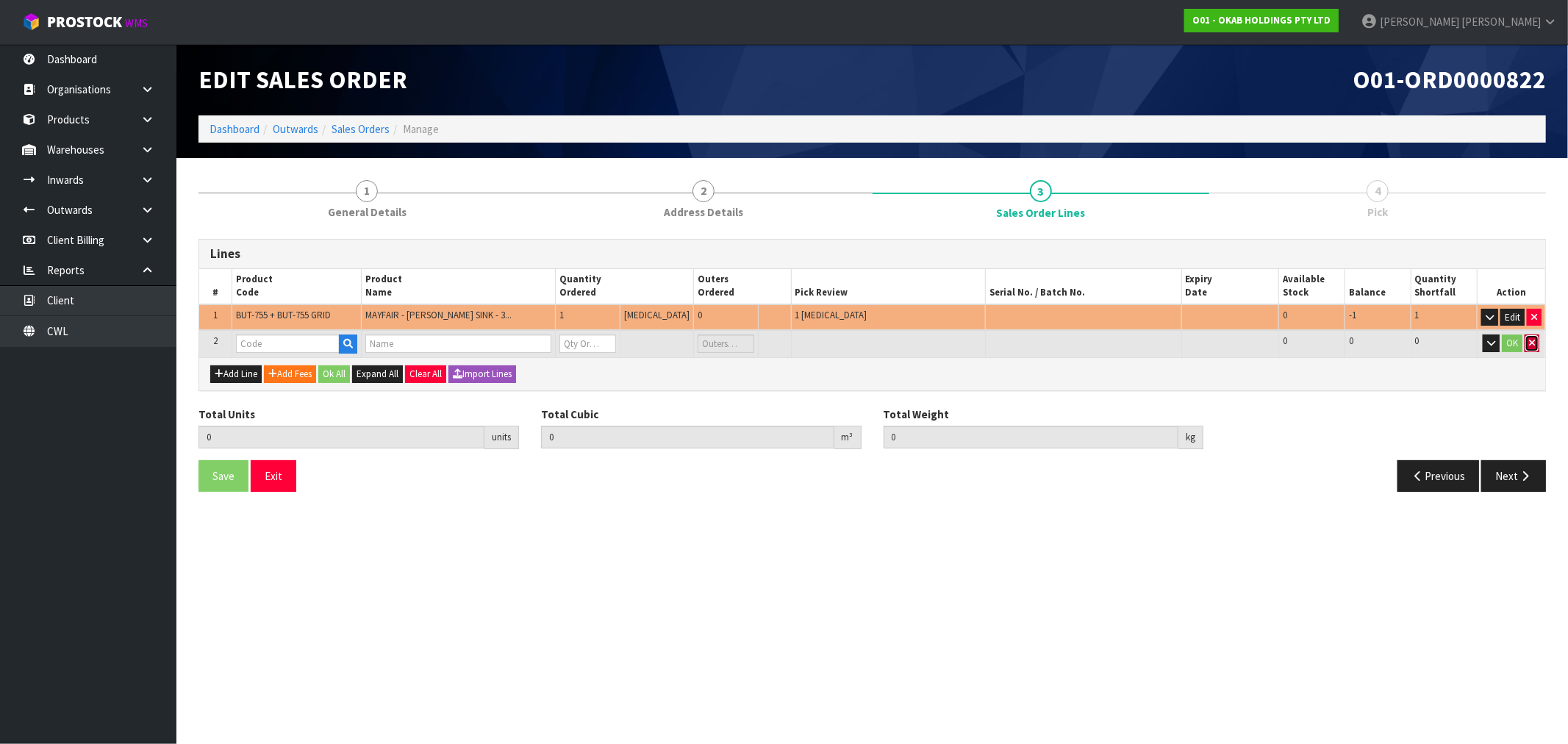
click at [1538, 344] on button "button" at bounding box center [1532, 343] width 15 height 18
type input "1"
type input "0.000000"
type input "0.000"
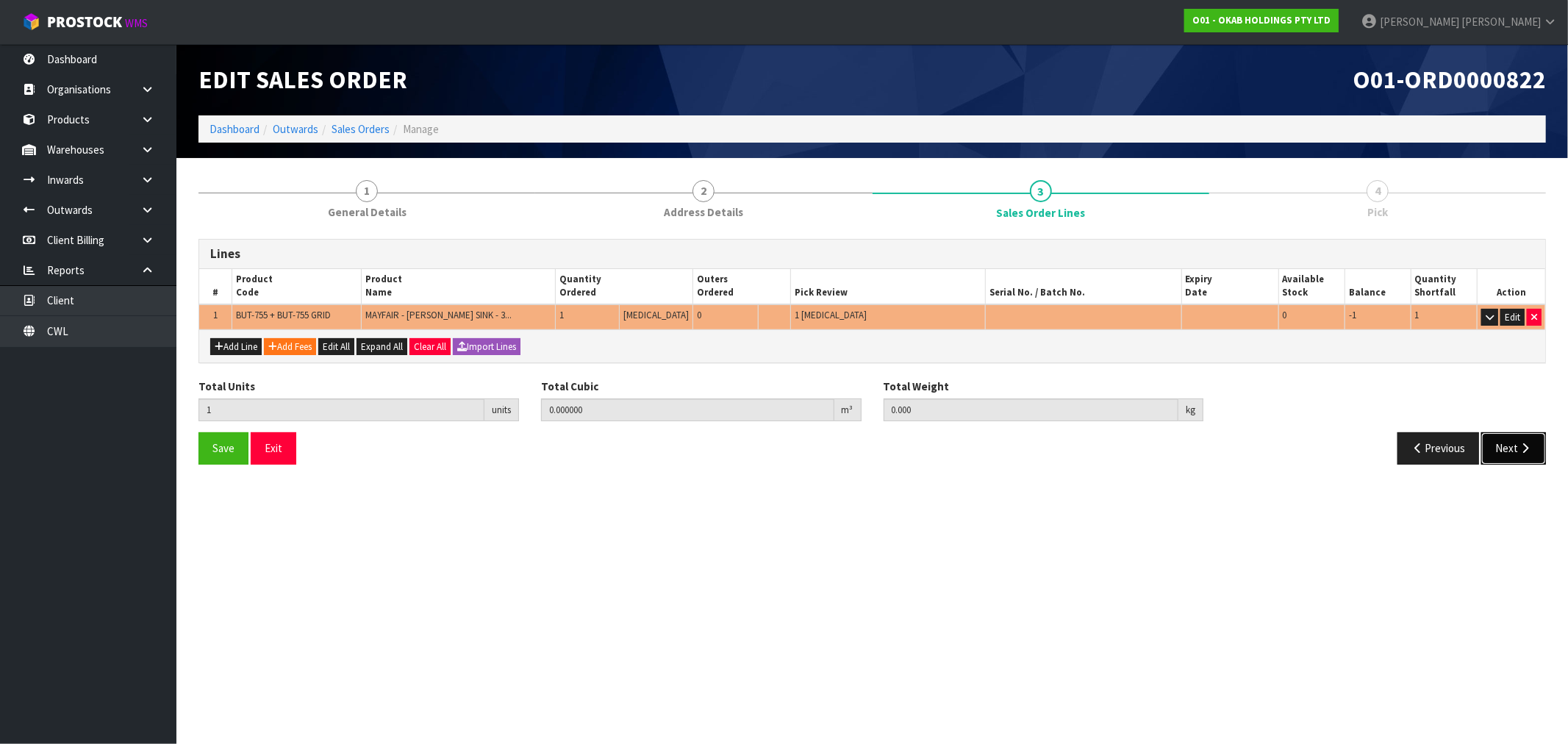
click at [1530, 445] on icon "button" at bounding box center [1525, 448] width 14 height 11
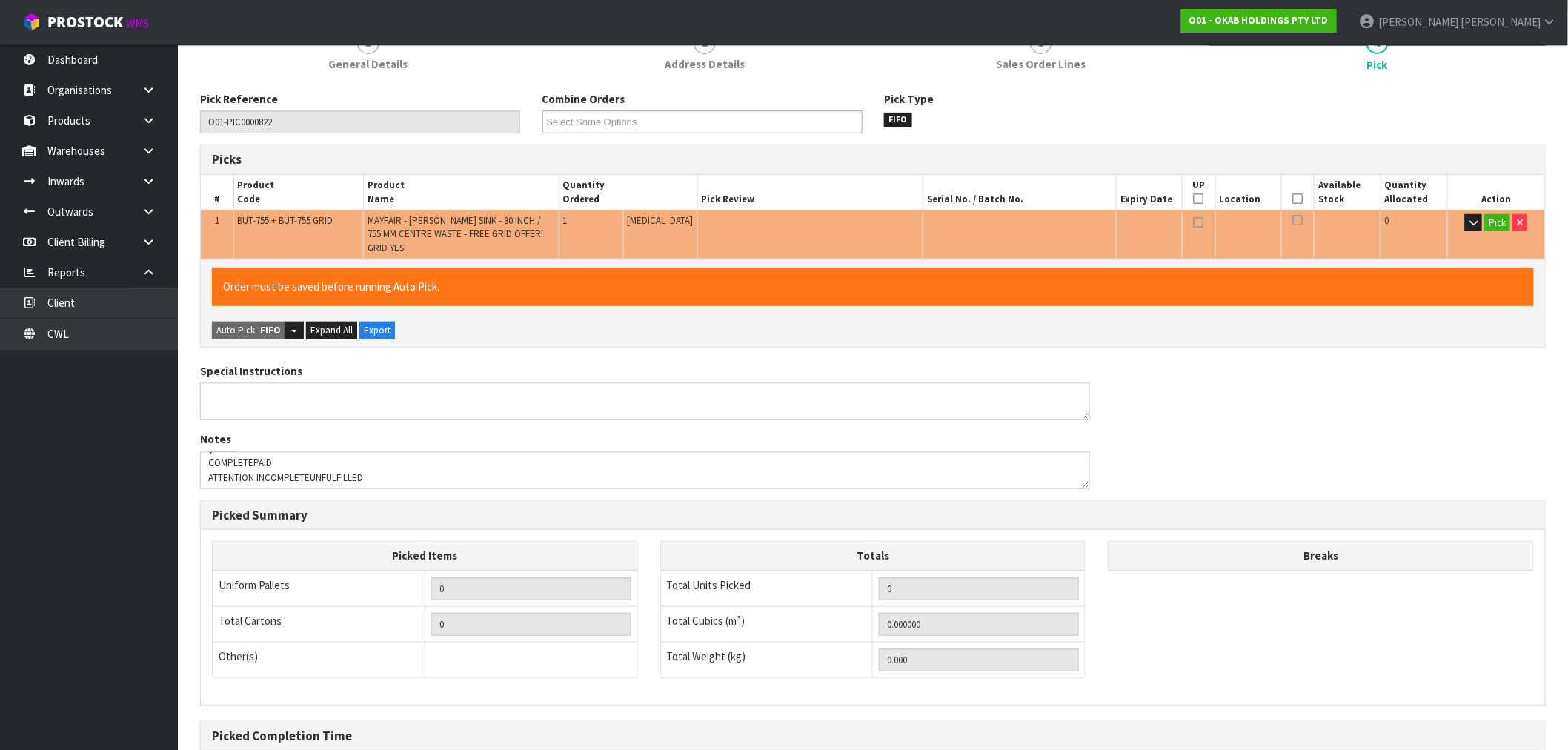
scroll to position [294, 0]
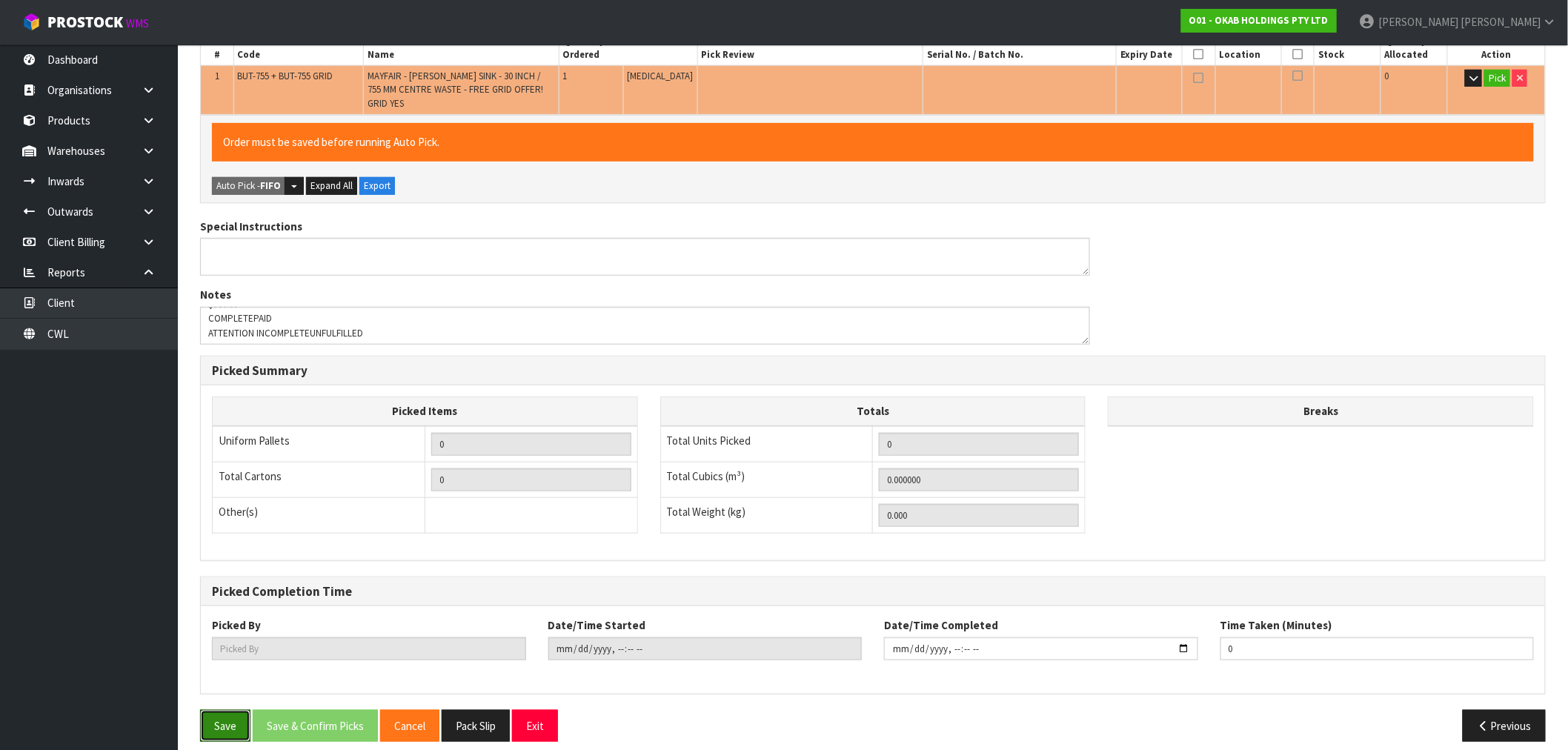
drag, startPoint x: 236, startPoint y: 712, endPoint x: 248, endPoint y: 686, distance: 28.6
click at [236, 713] on button "Save" at bounding box center [225, 726] width 50 height 32
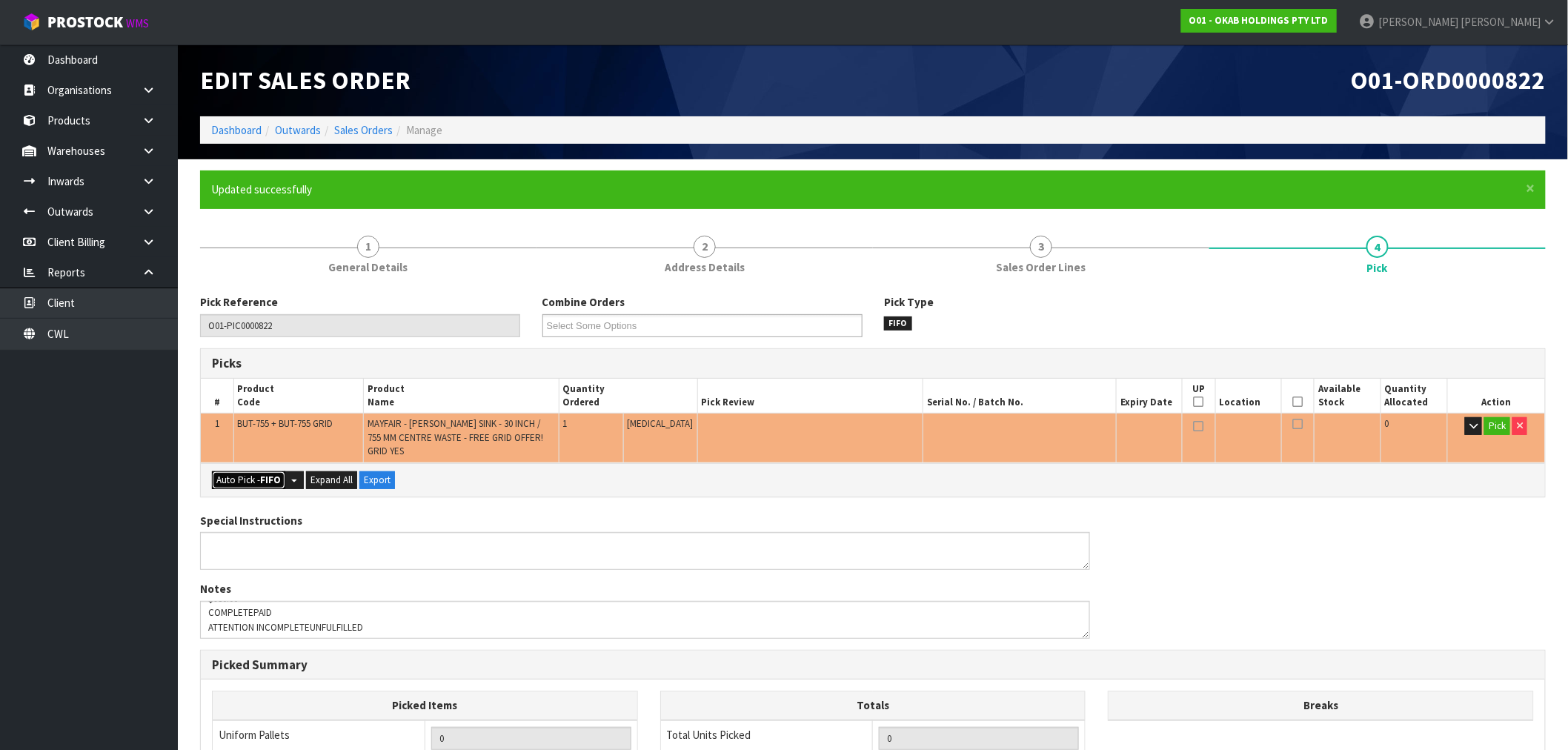
click at [257, 471] on button "Auto Pick - FIFO" at bounding box center [249, 480] width 73 height 18
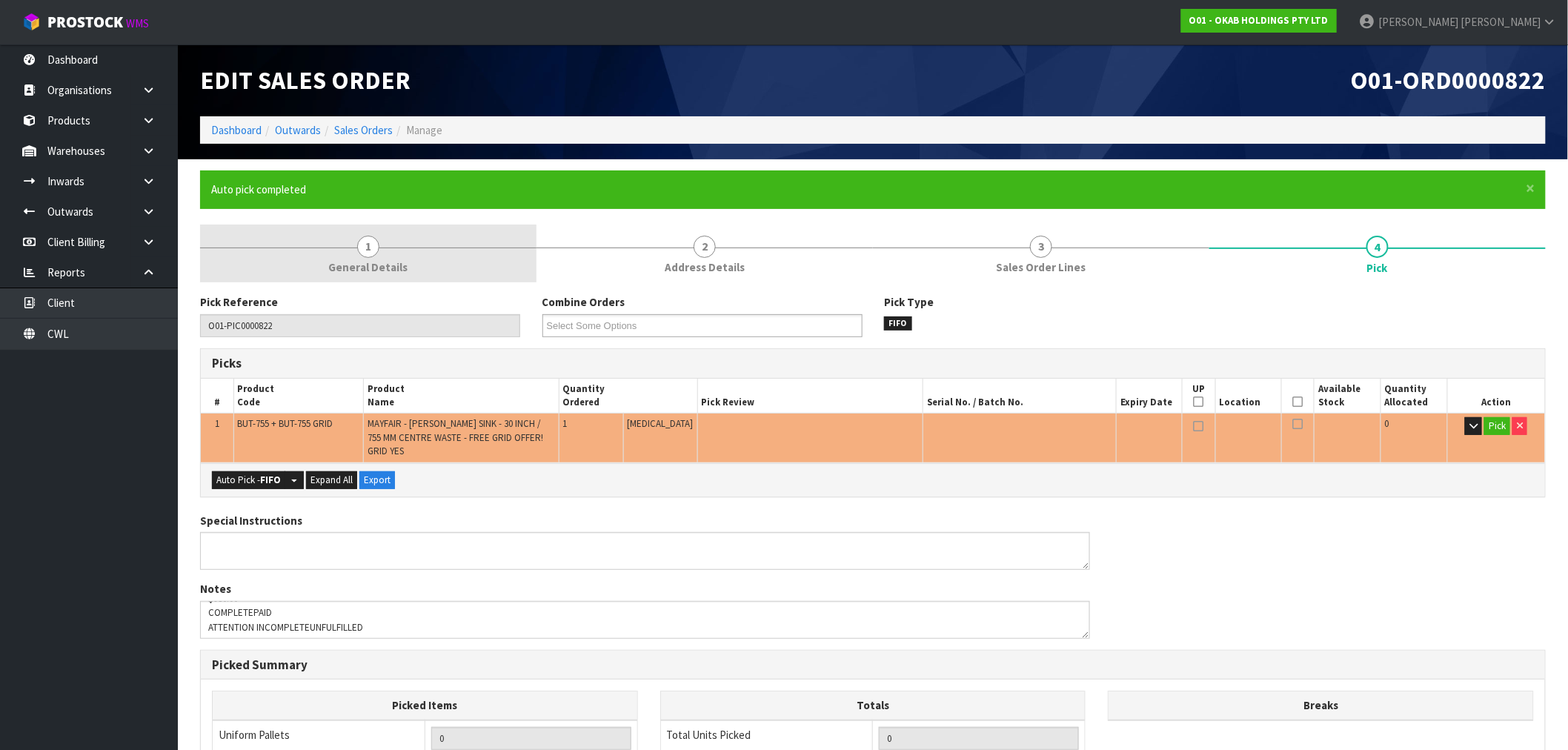
click at [392, 254] on link "1 General Details" at bounding box center [367, 254] width 336 height 58
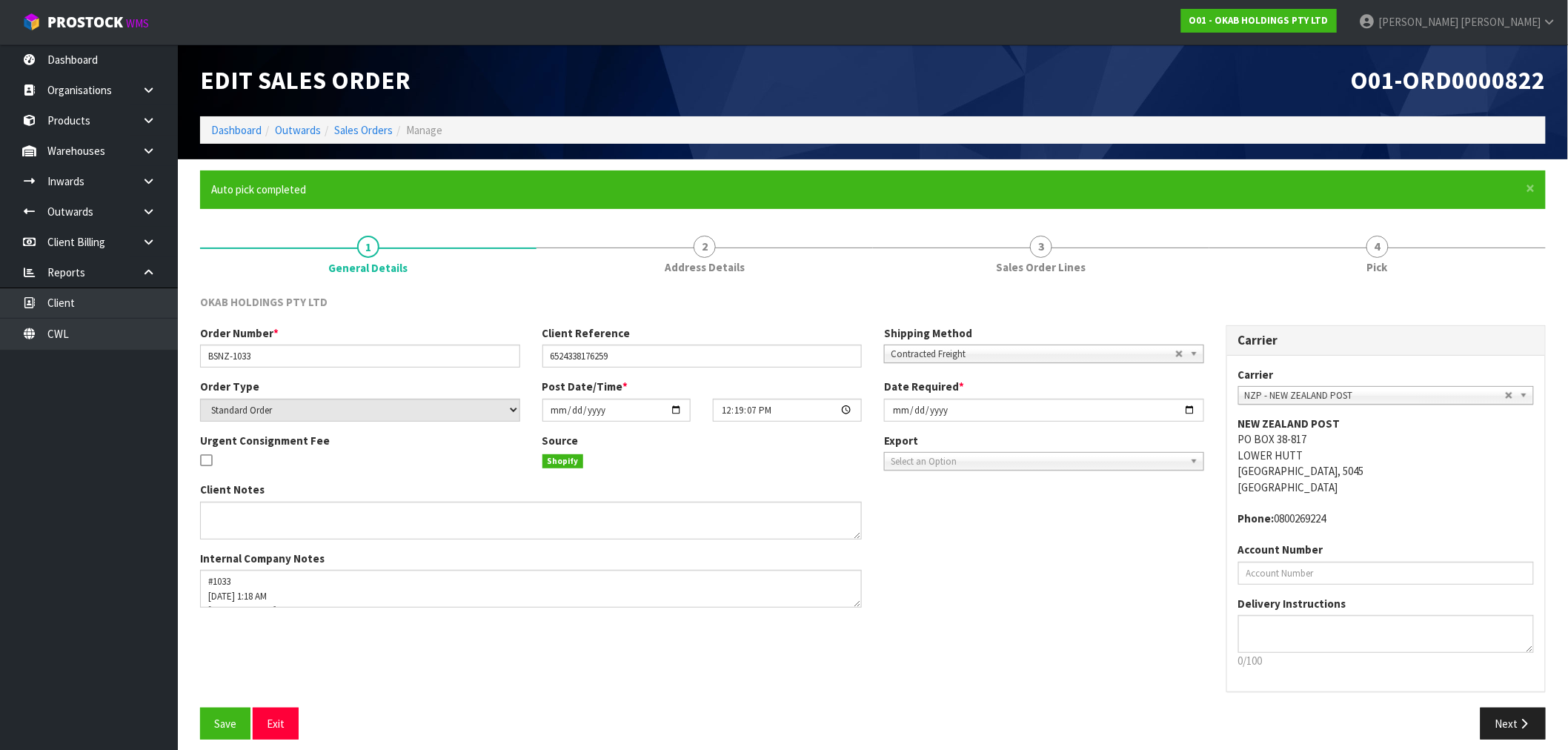
click at [883, 415] on div "Date Required * 2025-09-09" at bounding box center [1044, 400] width 342 height 42
click at [898, 413] on input "[DATE]" at bounding box center [1044, 410] width 320 height 23
type input "2025-09-10"
click at [200, 708] on button "Save" at bounding box center [225, 724] width 50 height 32
click at [344, 130] on link "Sales Orders" at bounding box center [363, 130] width 58 height 14
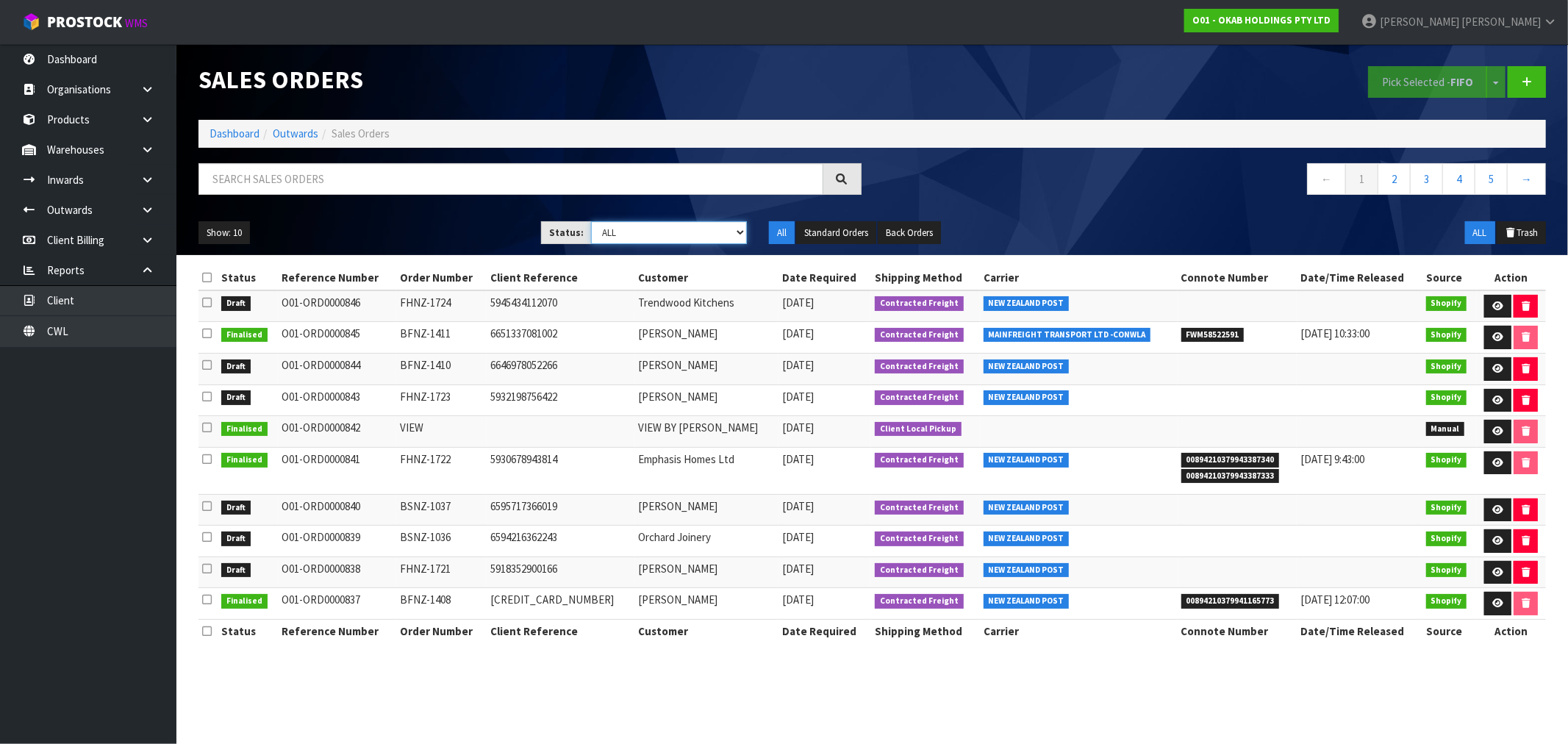
click at [694, 229] on select "Draft Pending Allocated Pending Pick Goods Picked Goods Packed Pending Charges …" at bounding box center [668, 233] width 156 height 23
select select "string:0"
click at [591, 221] on select "Draft Pending Allocated Pending Pick Goods Picked Goods Packed Pending Charges …" at bounding box center [668, 233] width 156 height 23
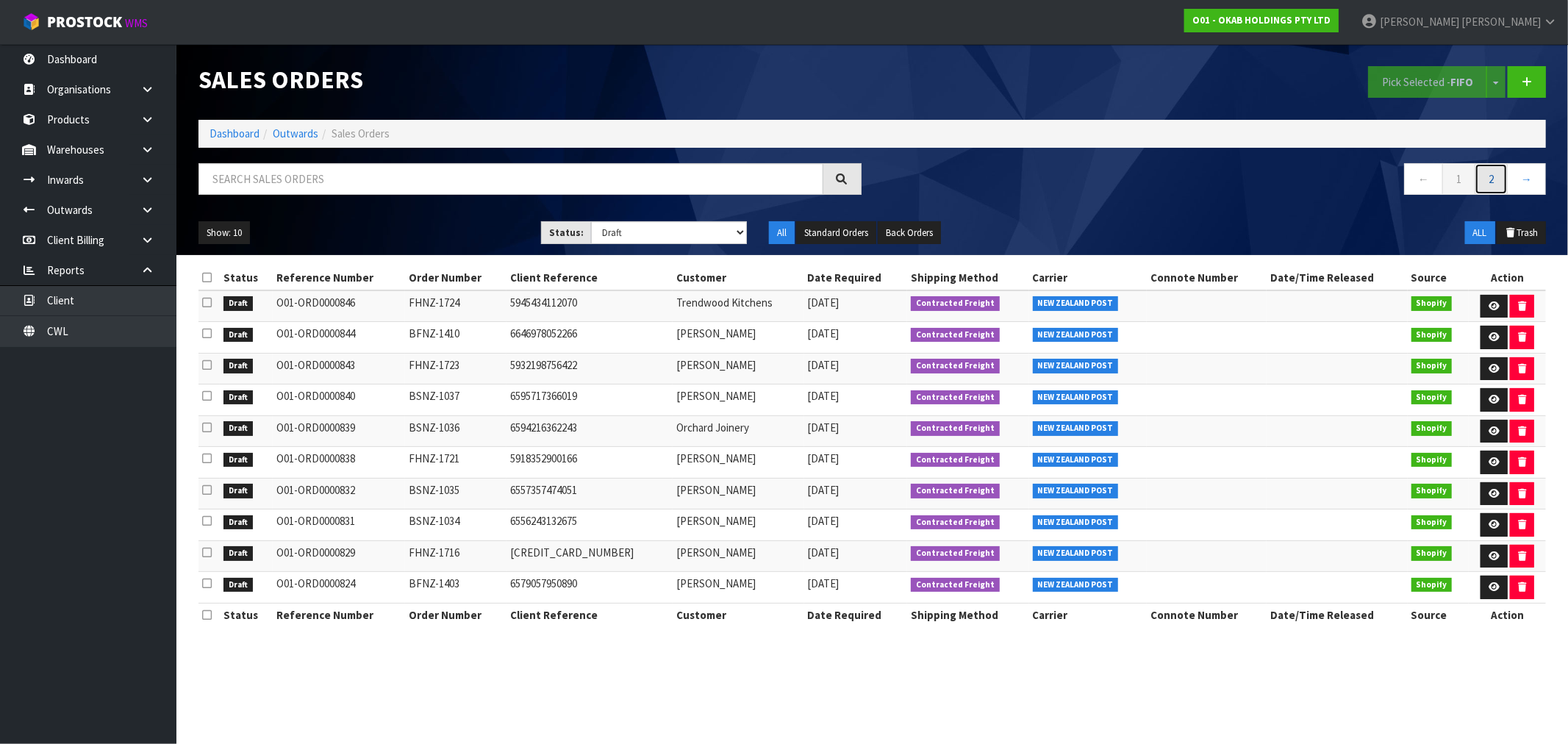
click at [1492, 186] on link "2" at bounding box center [1491, 180] width 33 height 32
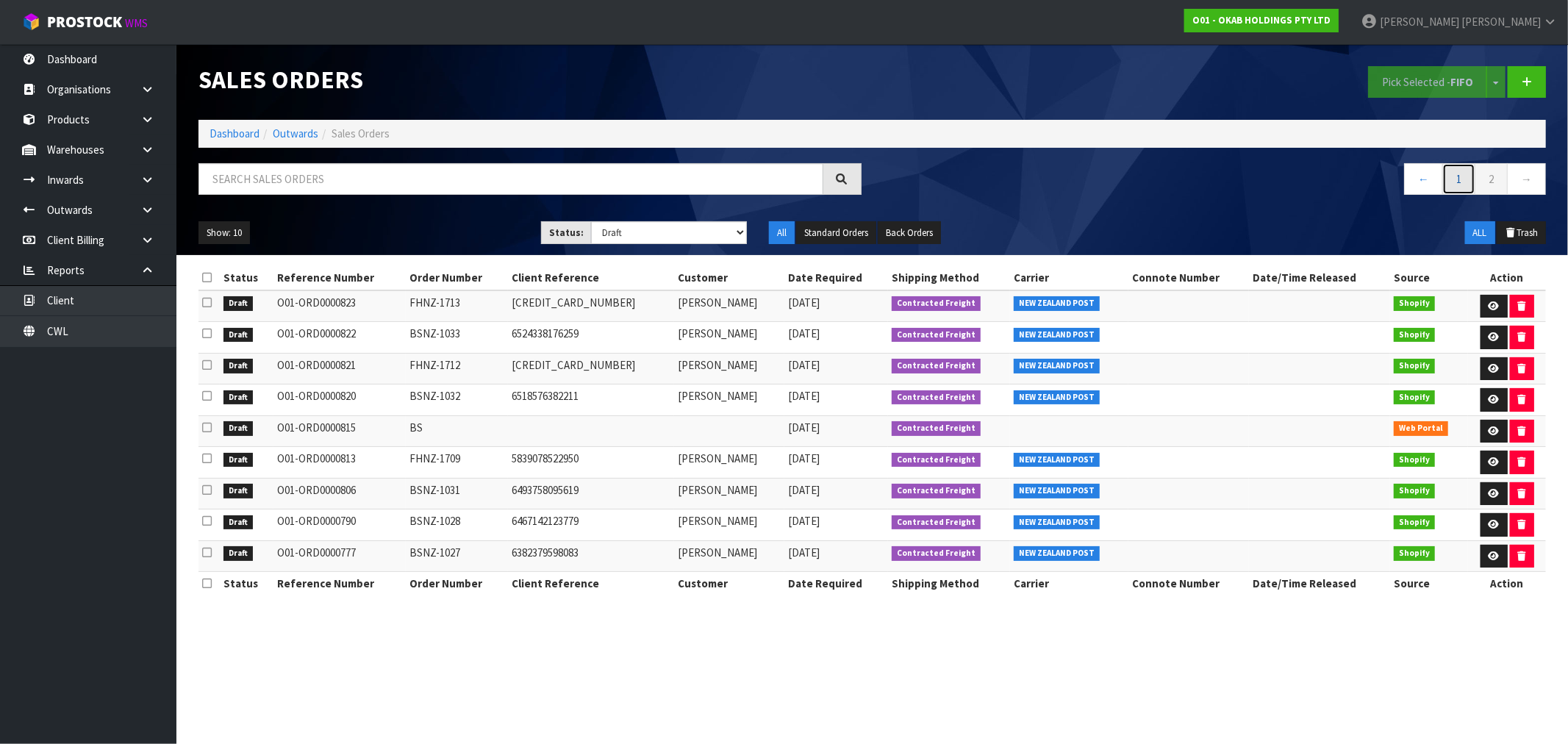
click at [1452, 181] on link "1" at bounding box center [1458, 180] width 33 height 32
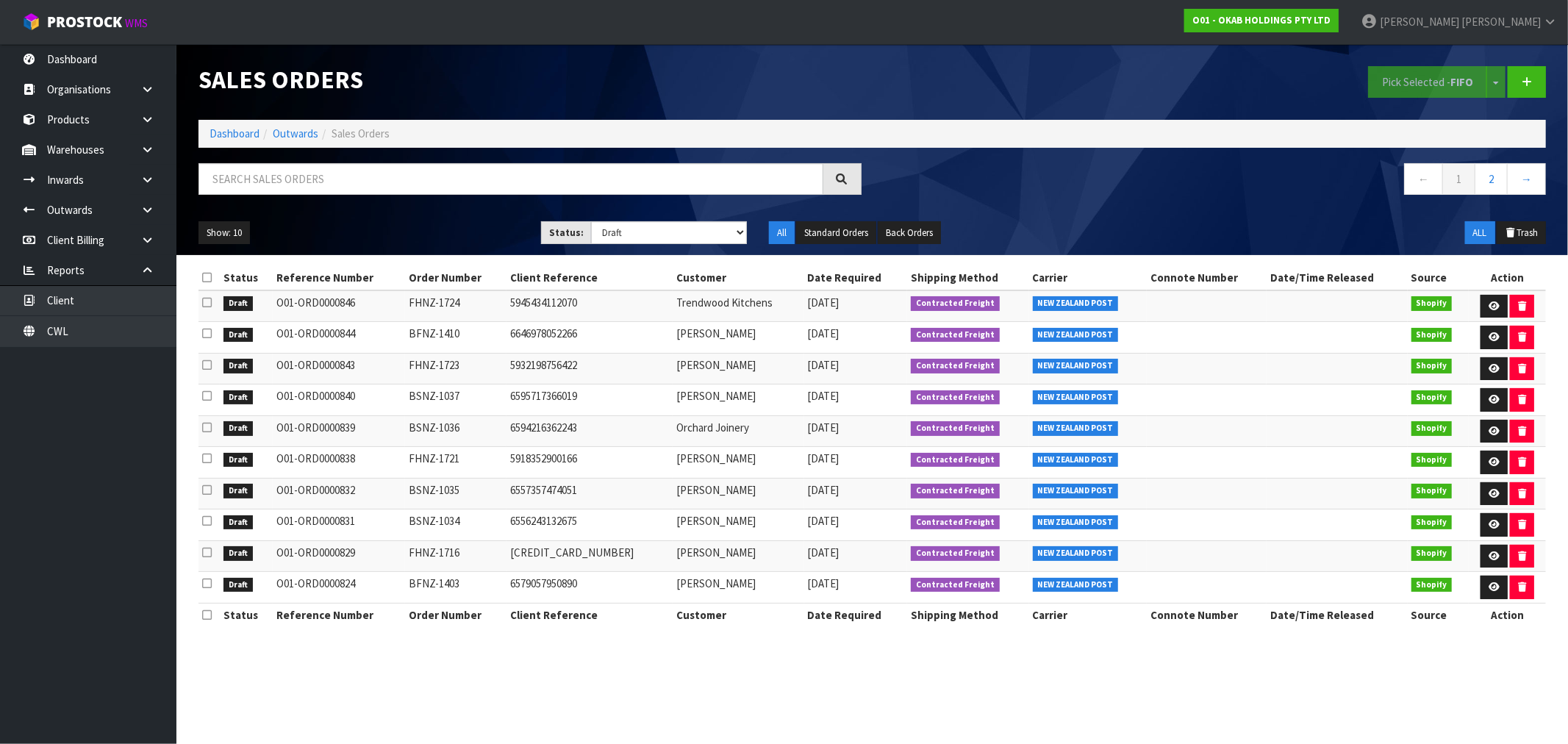
click at [203, 586] on icon at bounding box center [206, 583] width 10 height 11
click at [0, 0] on input "checkbox" at bounding box center [0, 0] width 0 height 0
click at [1414, 84] on button "Pick Selected - FIFO" at bounding box center [1428, 82] width 119 height 32
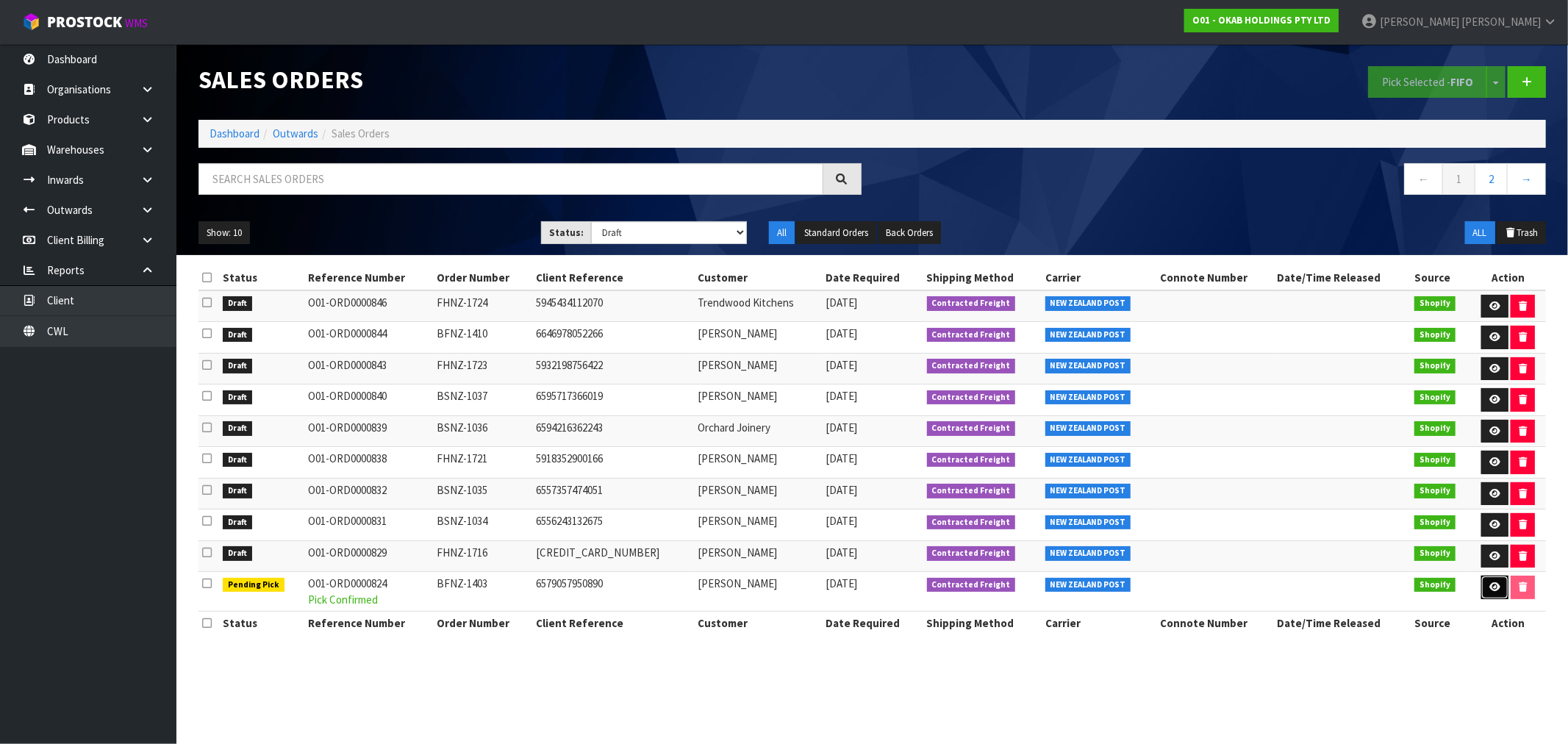
click at [1491, 592] on icon at bounding box center [1494, 587] width 11 height 10
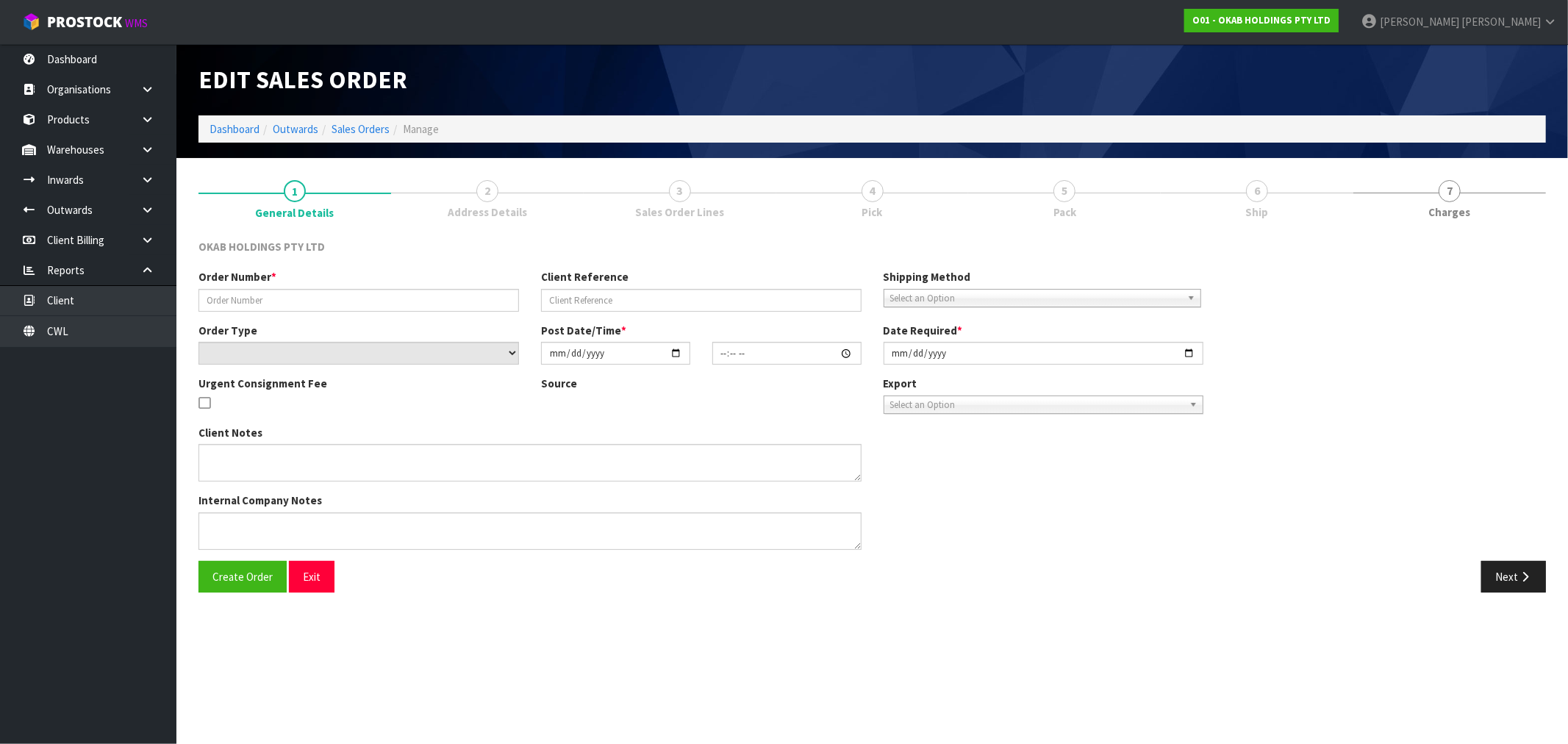
type input "BFNZ-1403"
type input "6579057950890"
select select "number:0"
type input "2025-07-16"
type input "10:07:57.000"
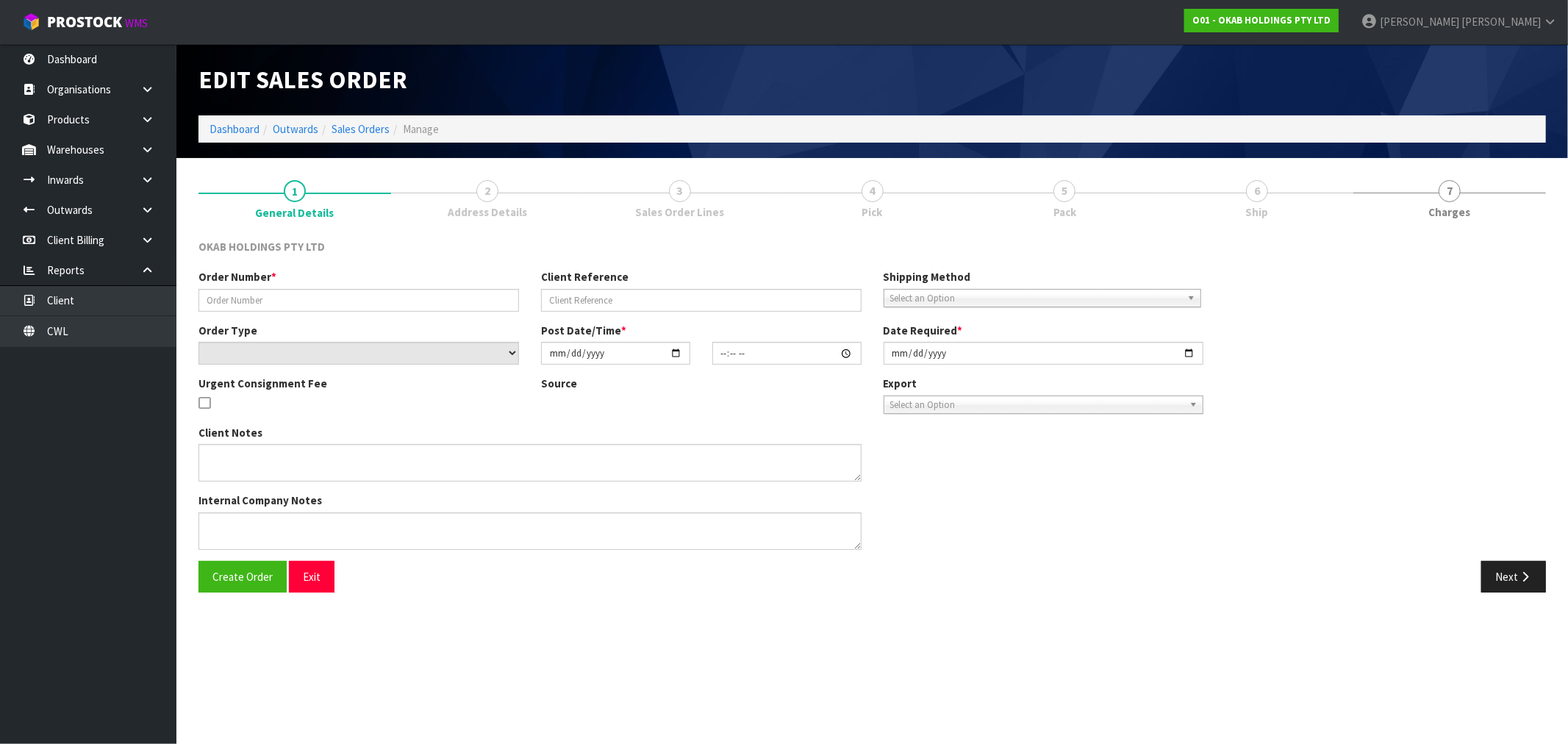
type input "2025-09-10"
type textarea "#1403 16 JULY AT 6:07 AM BRENDON HUGHES ONLINE STORE $1,410.00 COMPLETEPAID ATT…"
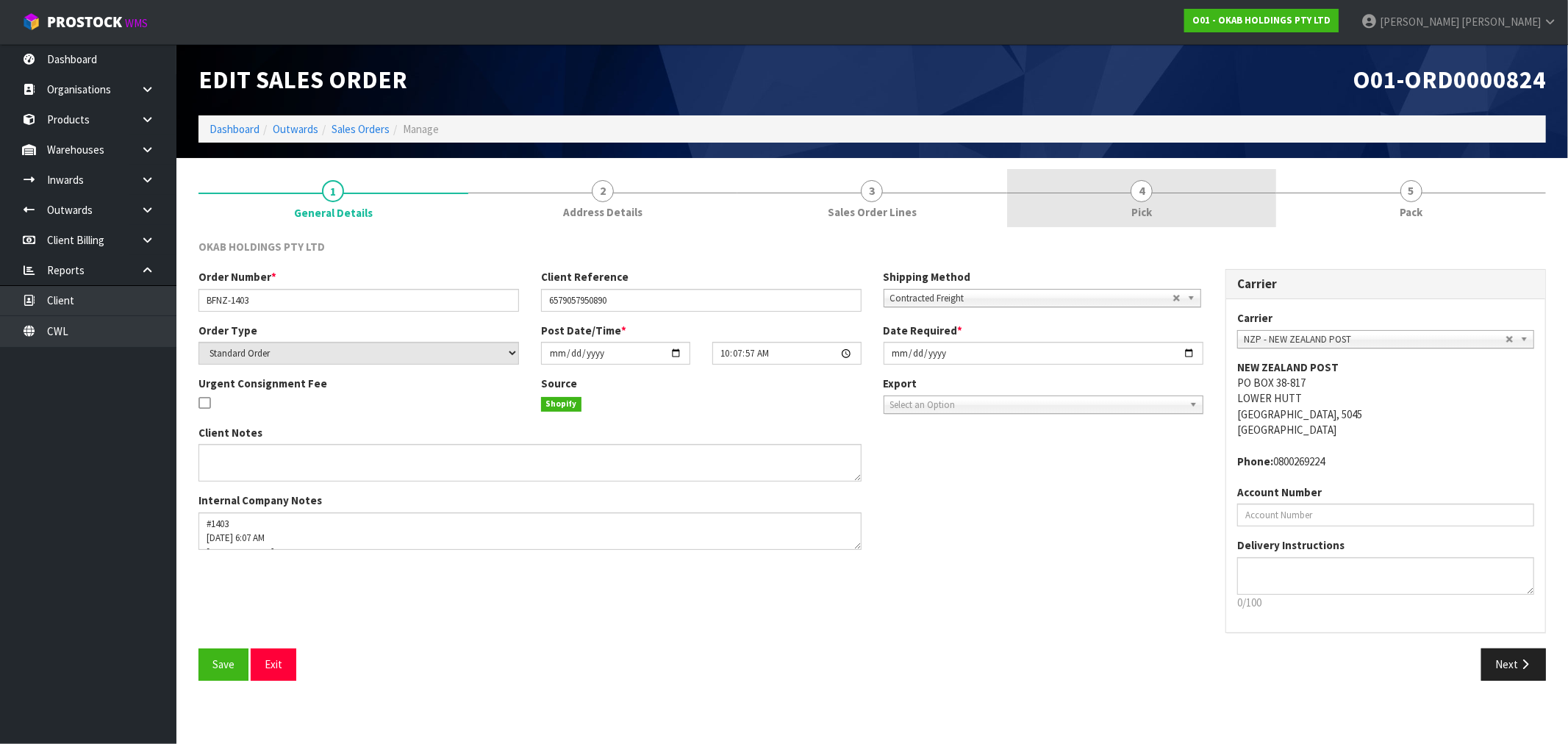
click at [1171, 222] on link "4 Pick" at bounding box center [1141, 197] width 269 height 58
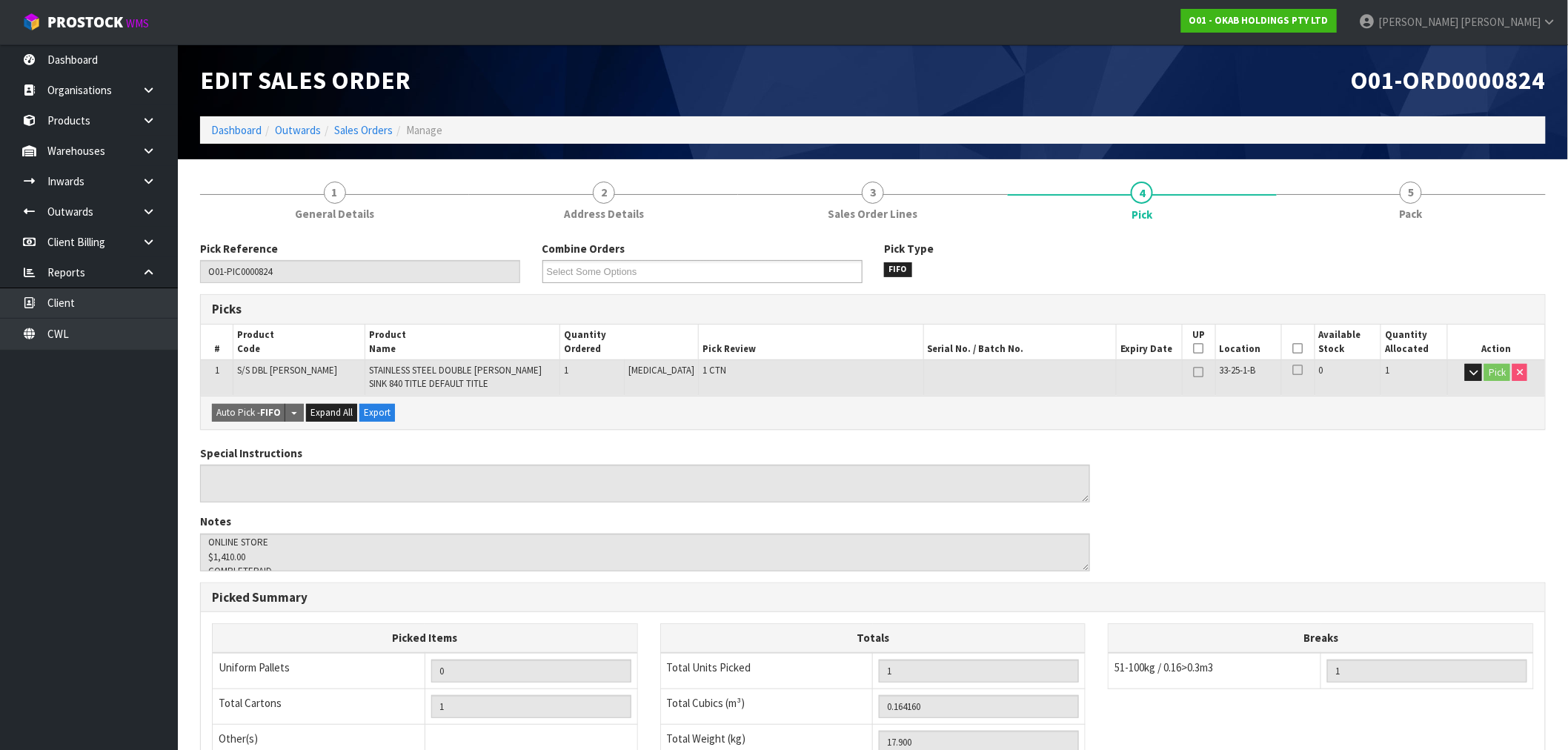
scroll to position [71, 0]
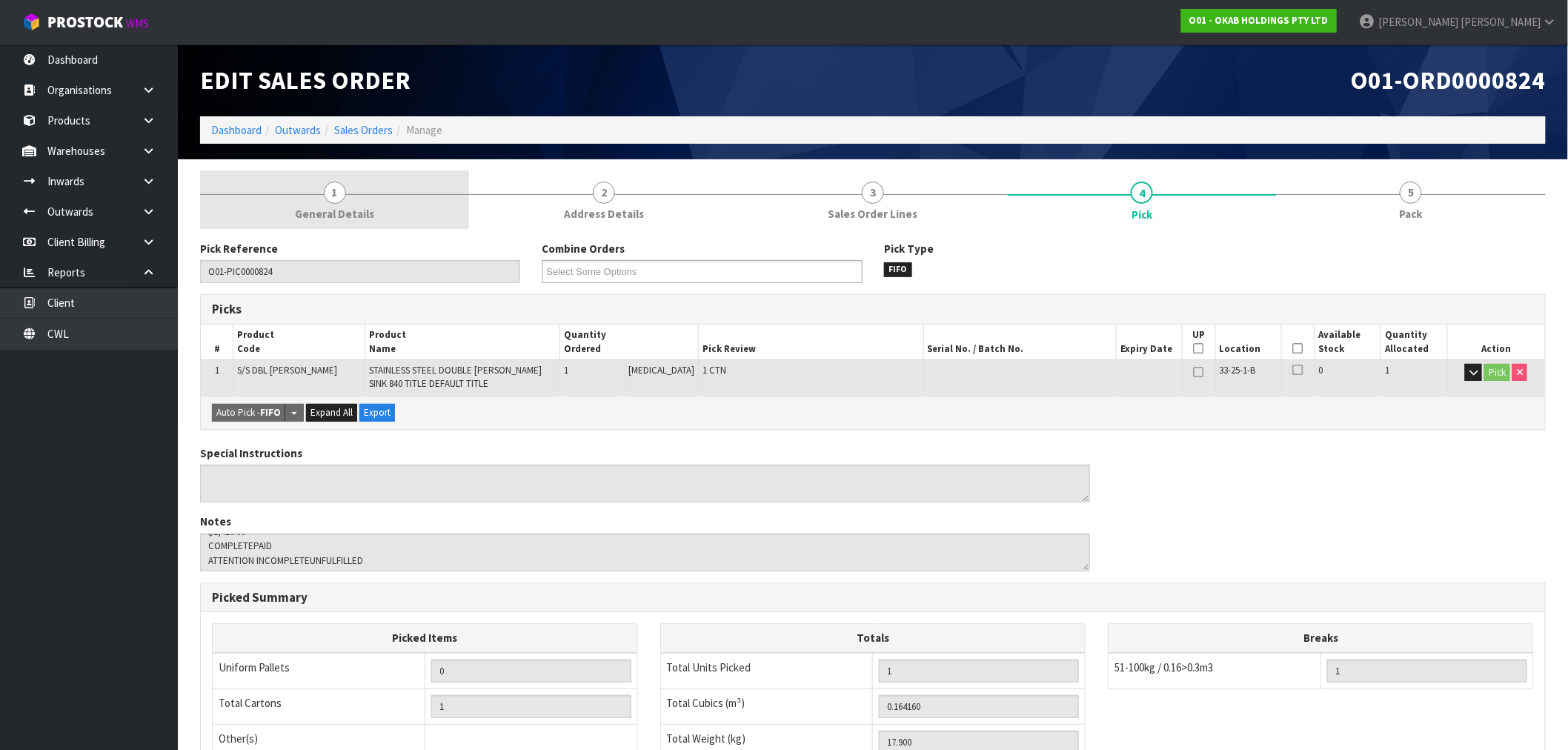
click at [366, 210] on span "General Details" at bounding box center [334, 213] width 79 height 15
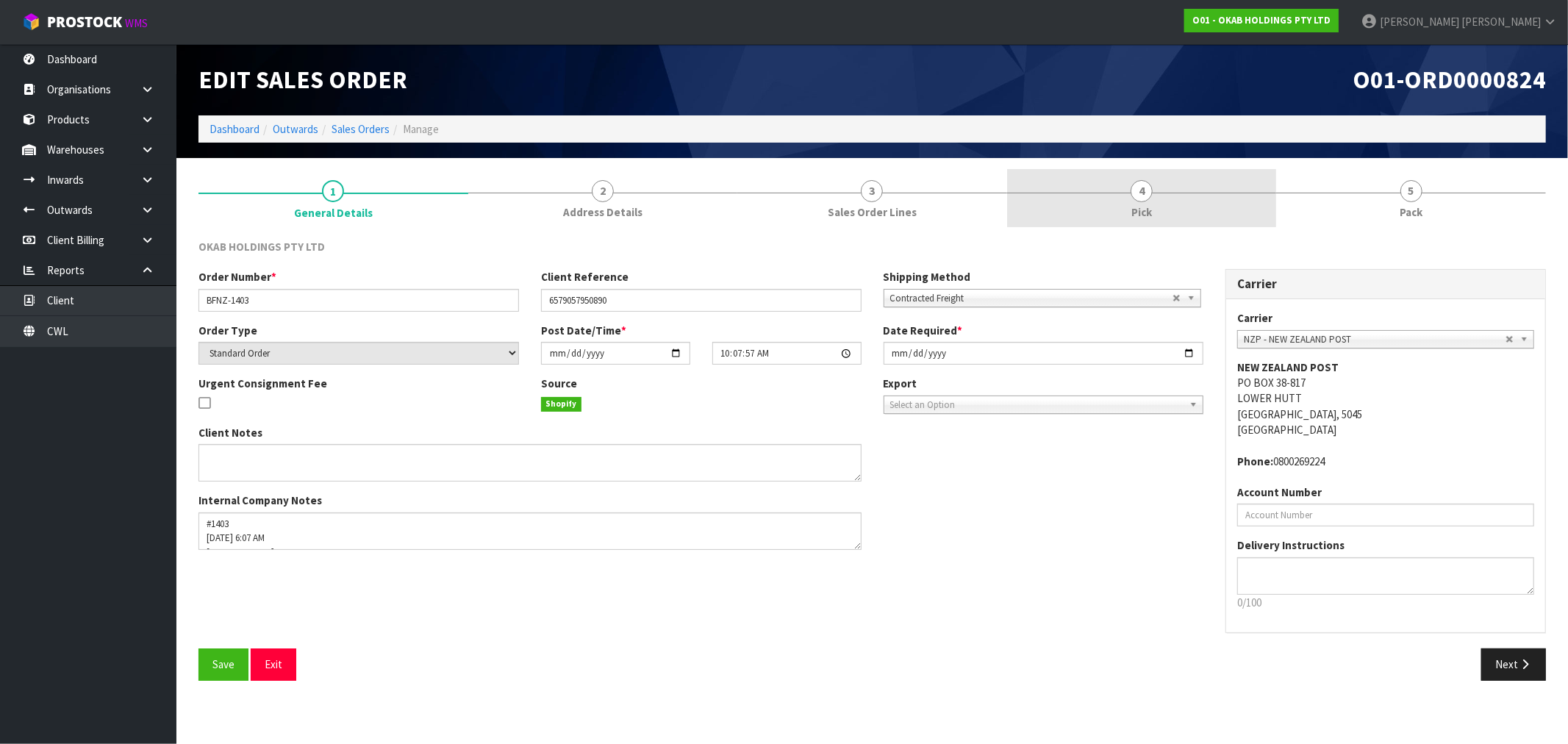
click at [1154, 214] on link "4 Pick" at bounding box center [1141, 197] width 269 height 58
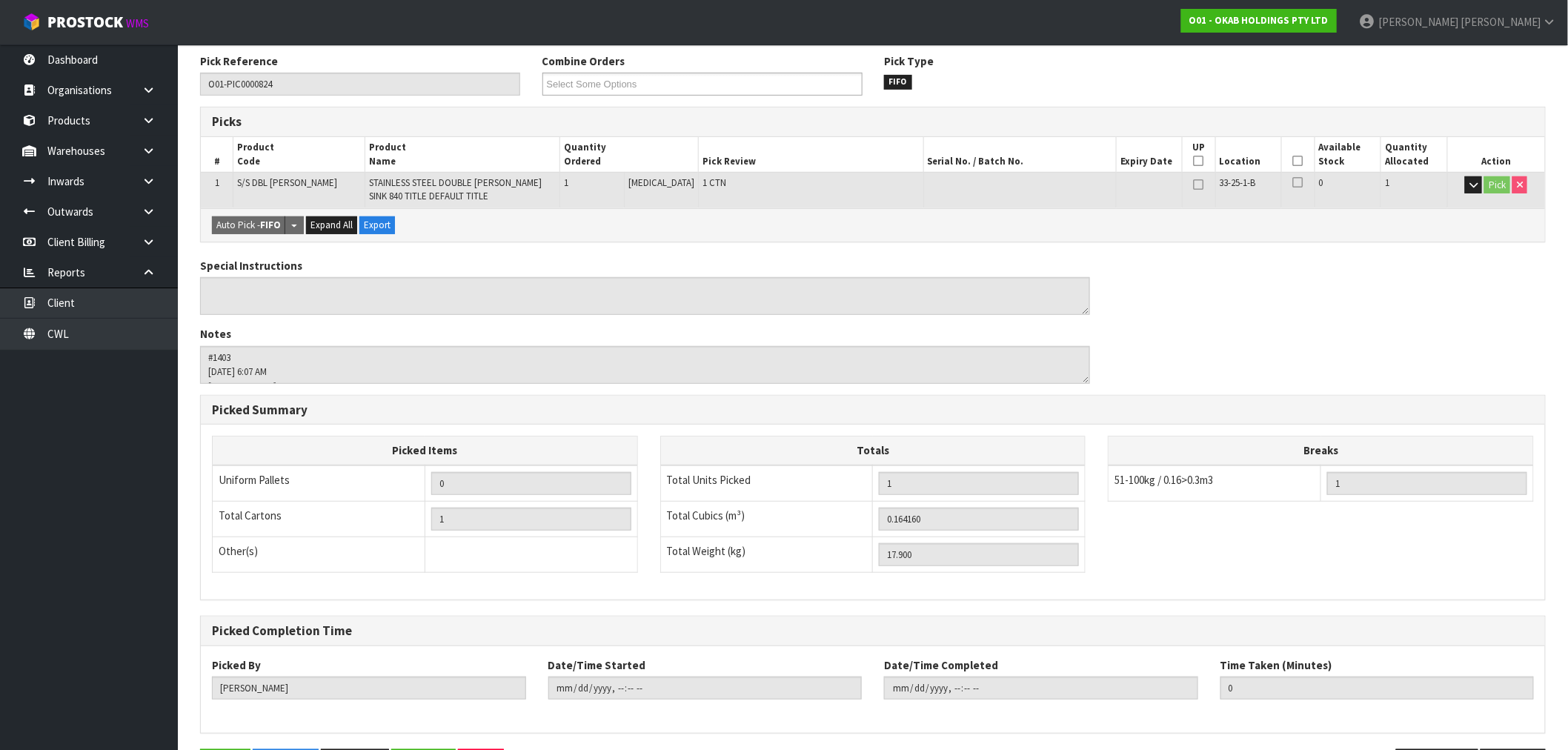
scroll to position [241, 0]
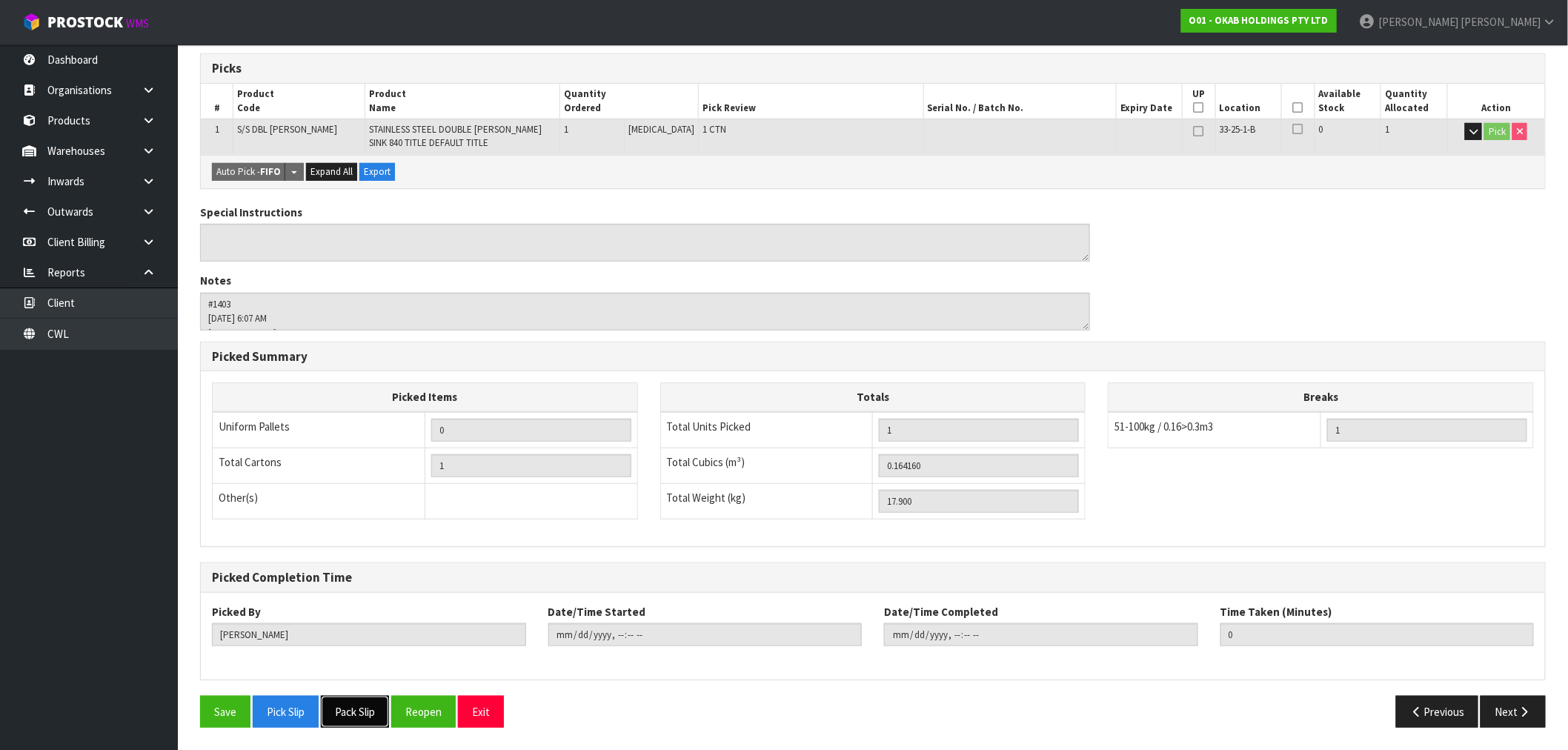
click at [357, 711] on button "Pack Slip" at bounding box center [355, 711] width 68 height 32
click at [366, 708] on button "Pack Slip" at bounding box center [355, 711] width 68 height 32
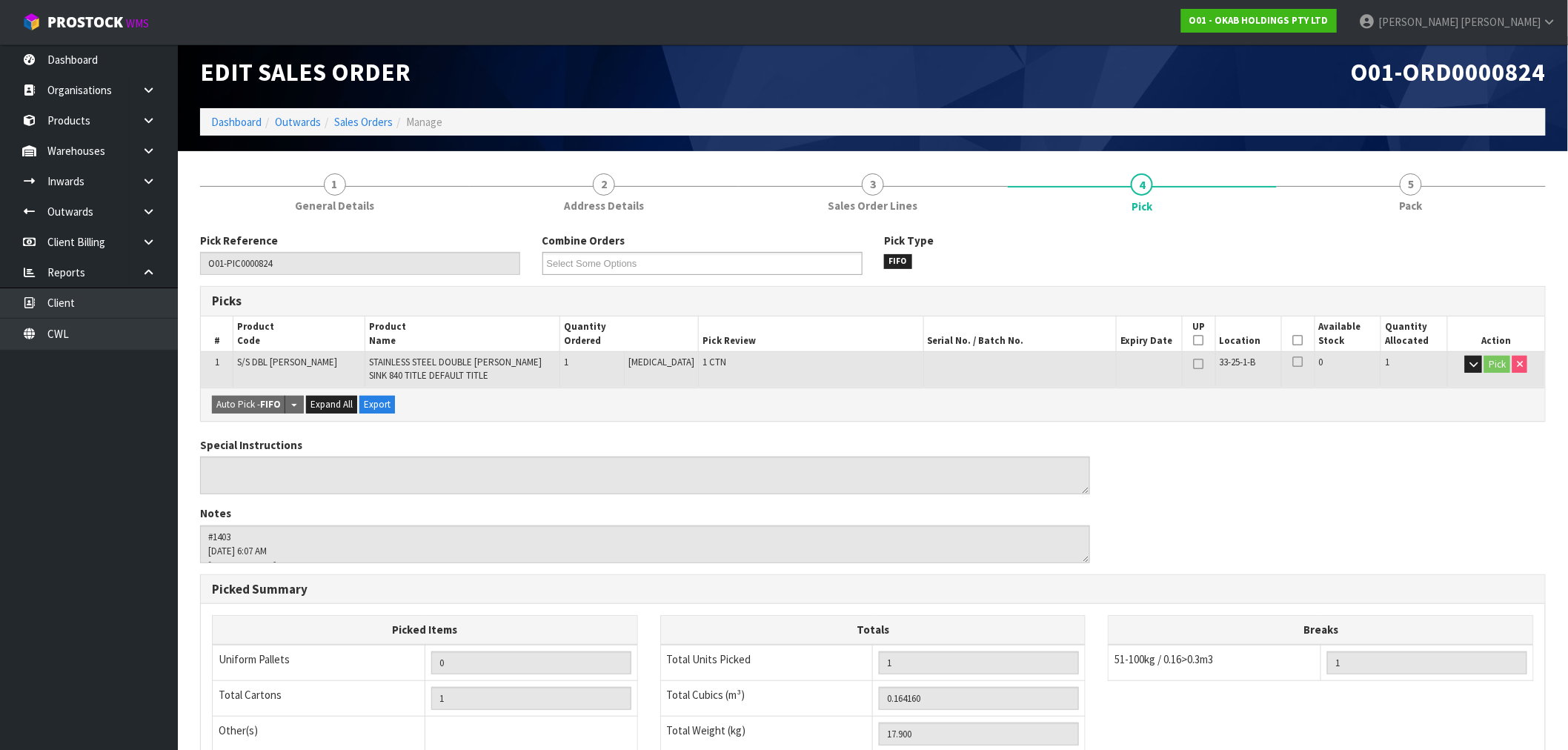
scroll to position [0, 0]
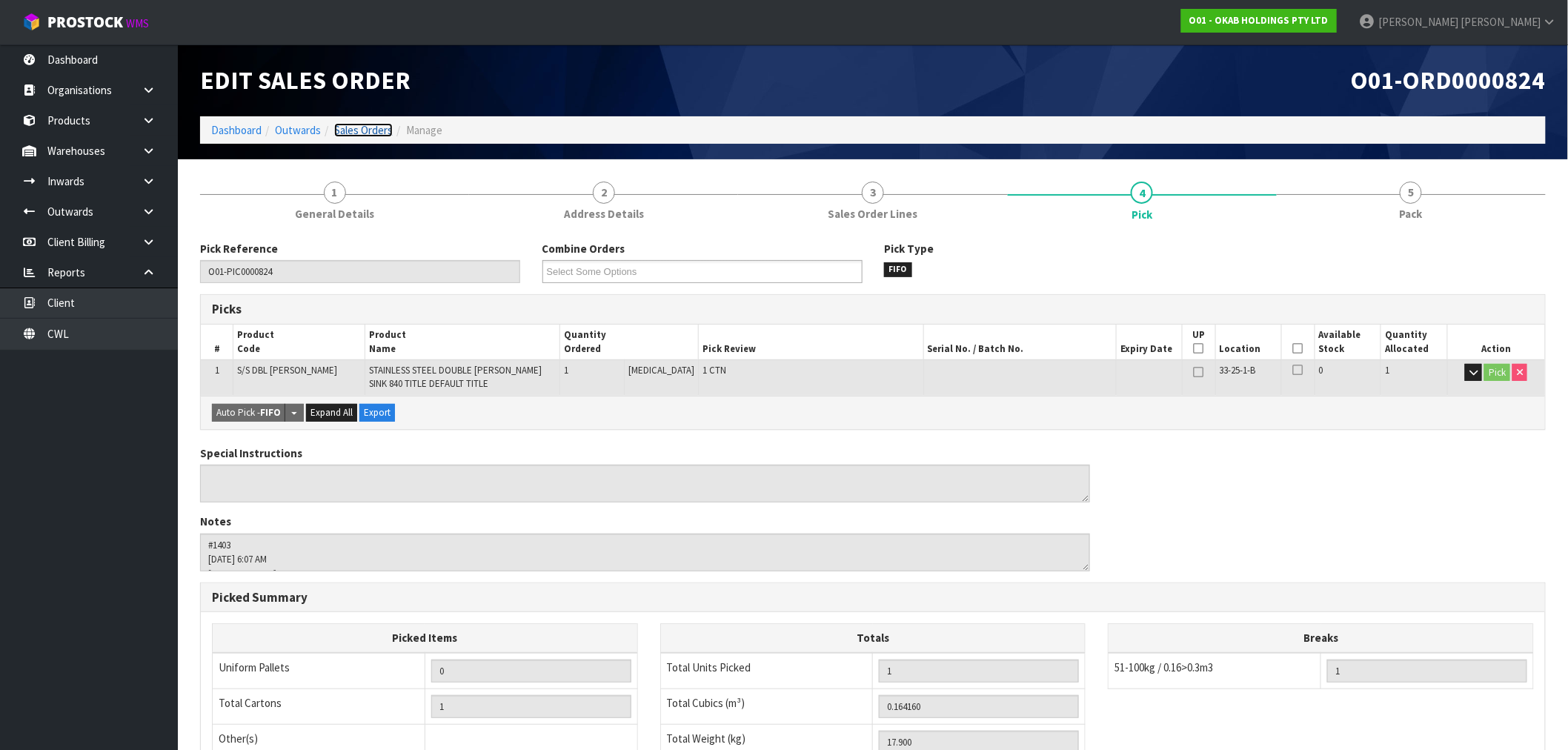
click at [375, 134] on link "Sales Orders" at bounding box center [363, 130] width 58 height 14
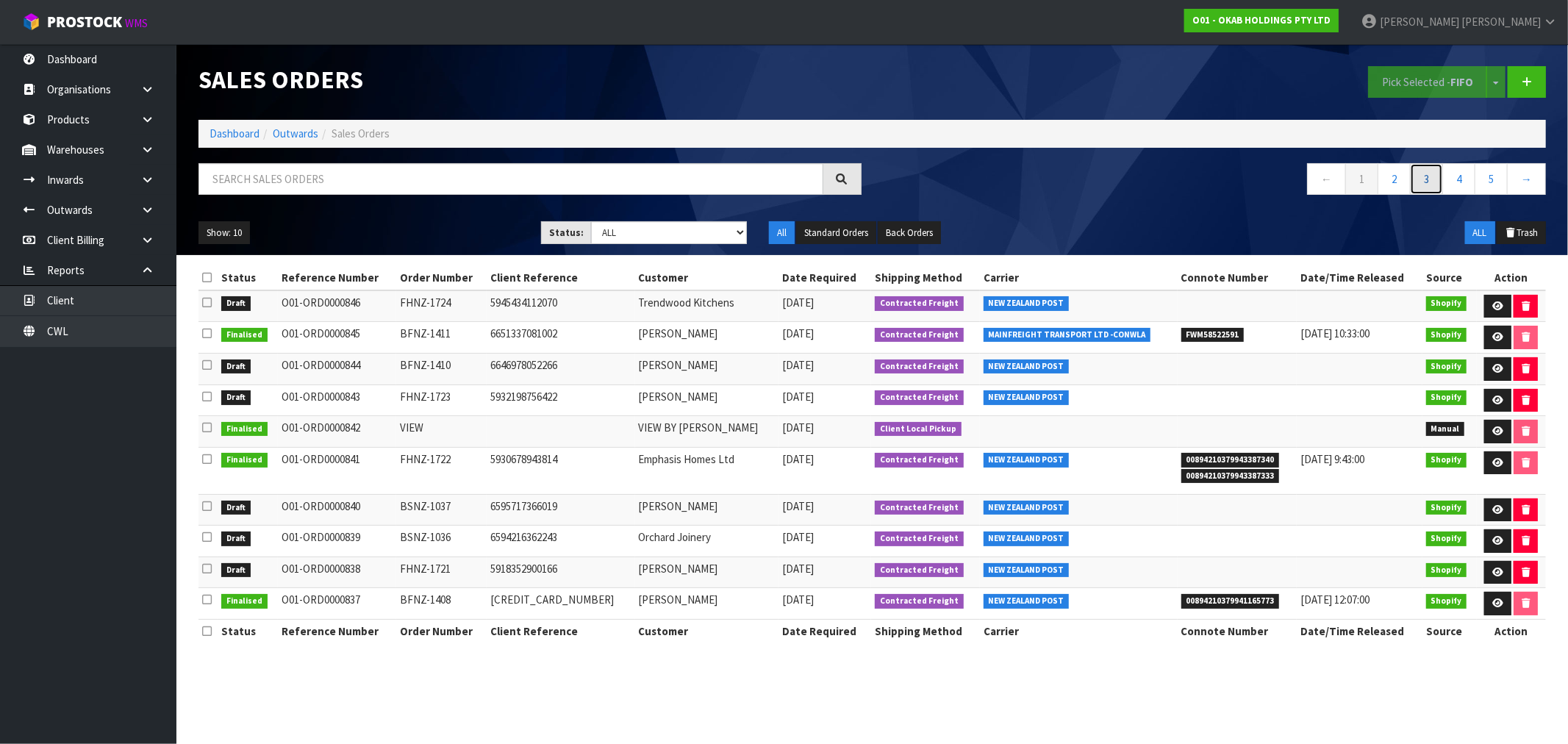
click at [1435, 178] on link "3" at bounding box center [1426, 180] width 33 height 32
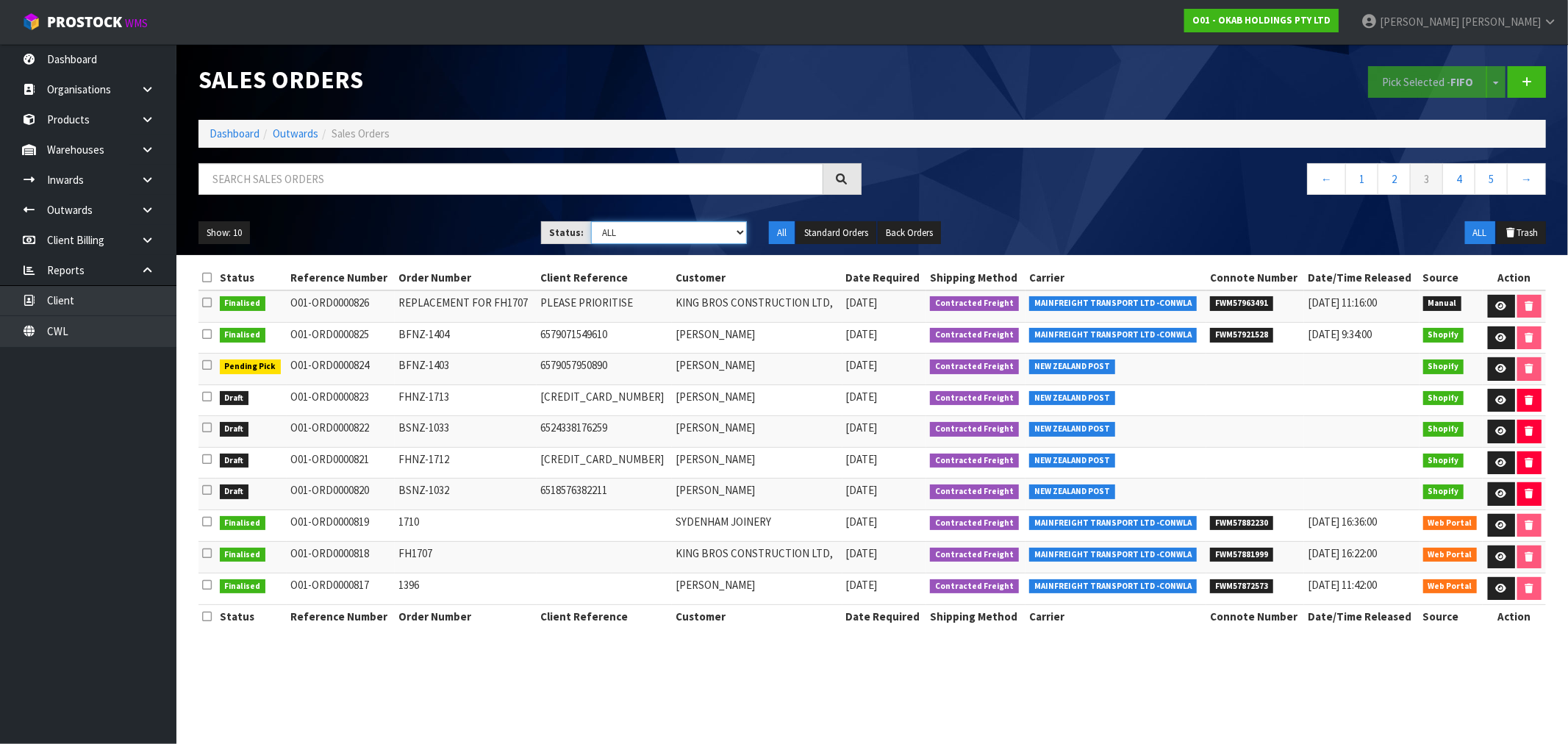
click at [691, 241] on select "Draft Pending Allocated Pending Pick Goods Picked Goods Packed Pending Charges …" at bounding box center [668, 233] width 156 height 23
select select "string:0"
click at [591, 221] on select "Draft Pending Allocated Pending Pick Goods Picked Goods Packed Pending Charges …" at bounding box center [668, 233] width 156 height 23
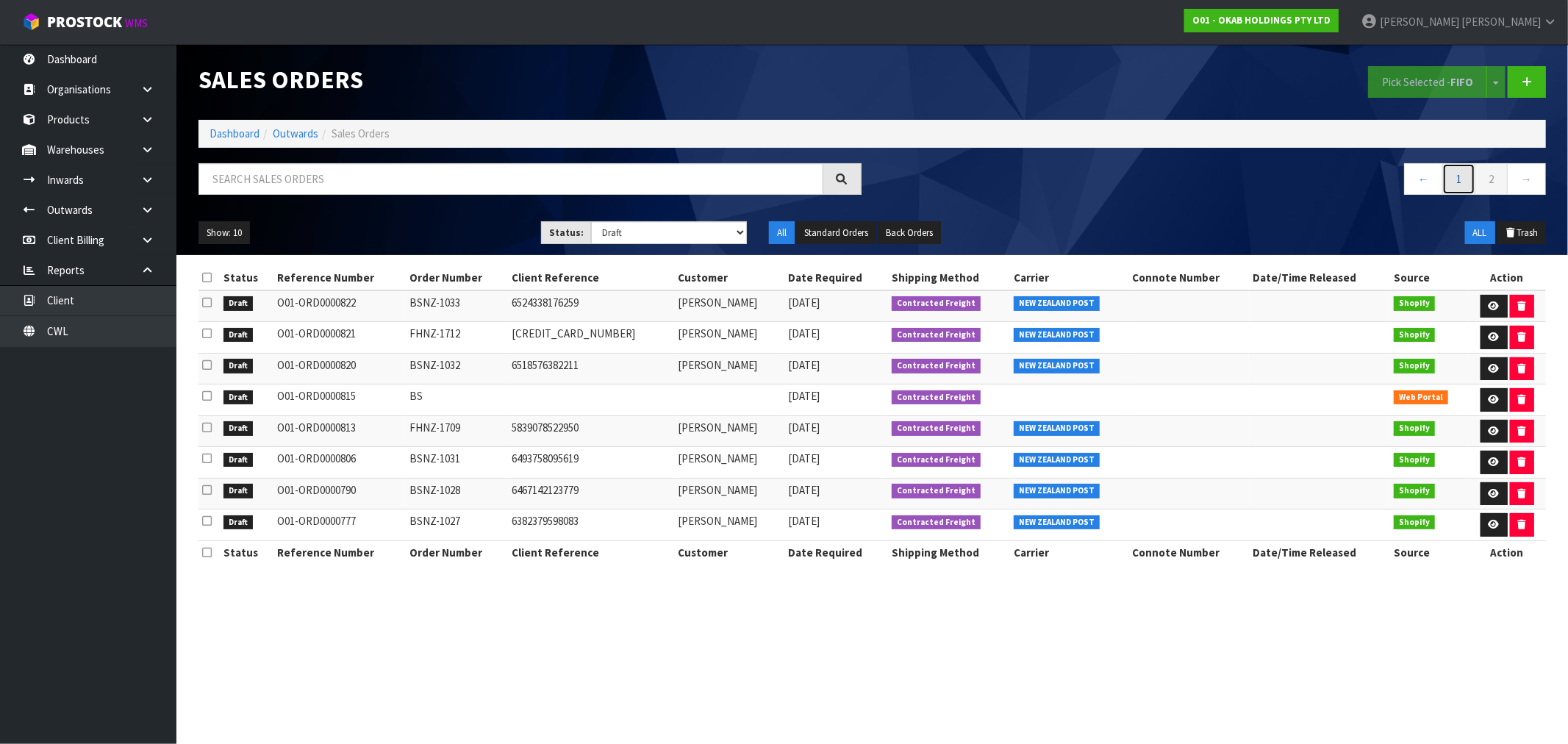
click at [1458, 181] on link "1" at bounding box center [1458, 180] width 33 height 32
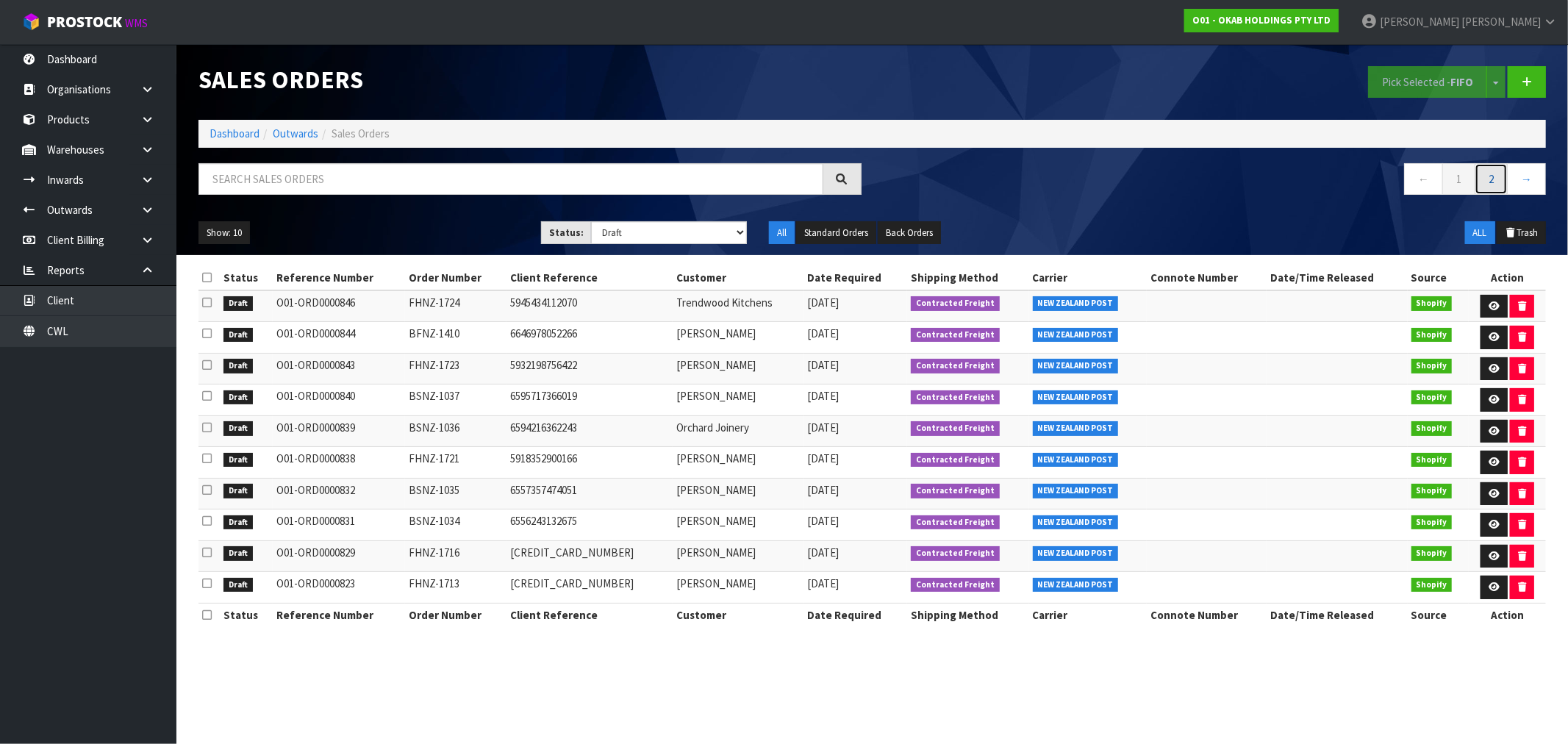
click at [1484, 178] on link "2" at bounding box center [1491, 180] width 33 height 32
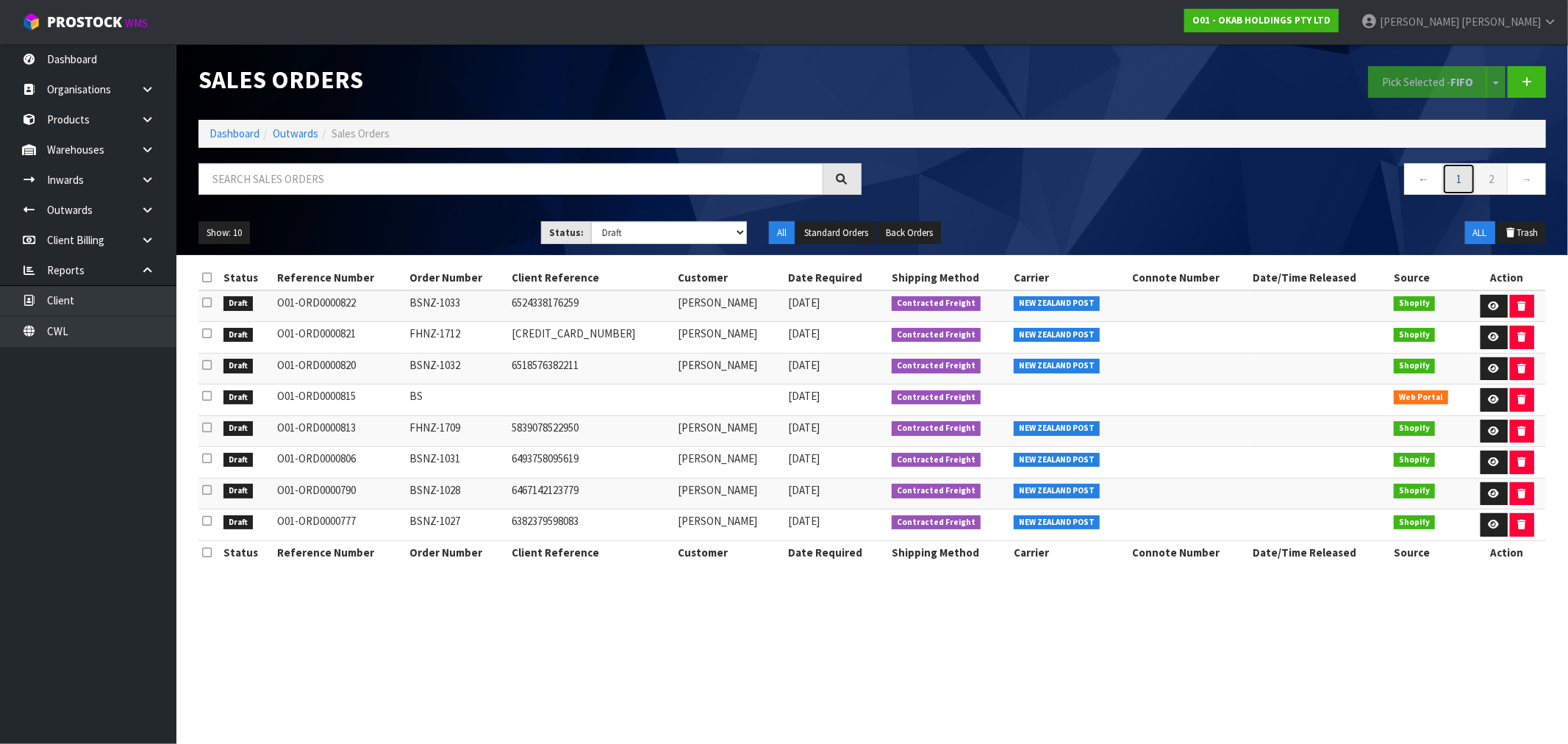
click at [1460, 174] on link "1" at bounding box center [1458, 180] width 33 height 32
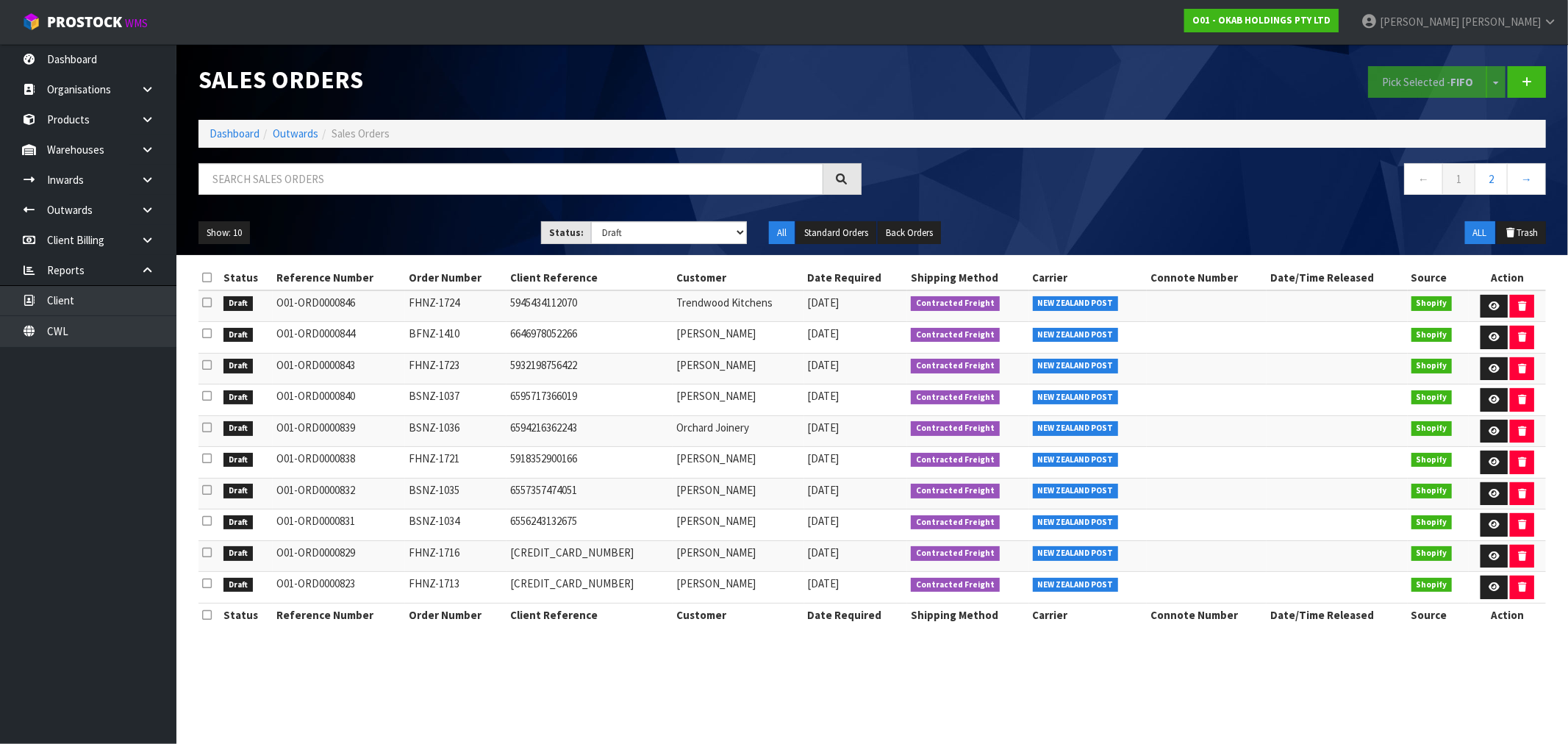
click at [202, 555] on icon at bounding box center [206, 552] width 10 height 11
click at [0, 0] on input "checkbox" at bounding box center [0, 0] width 0 height 0
click at [1489, 561] on icon at bounding box center [1494, 556] width 11 height 10
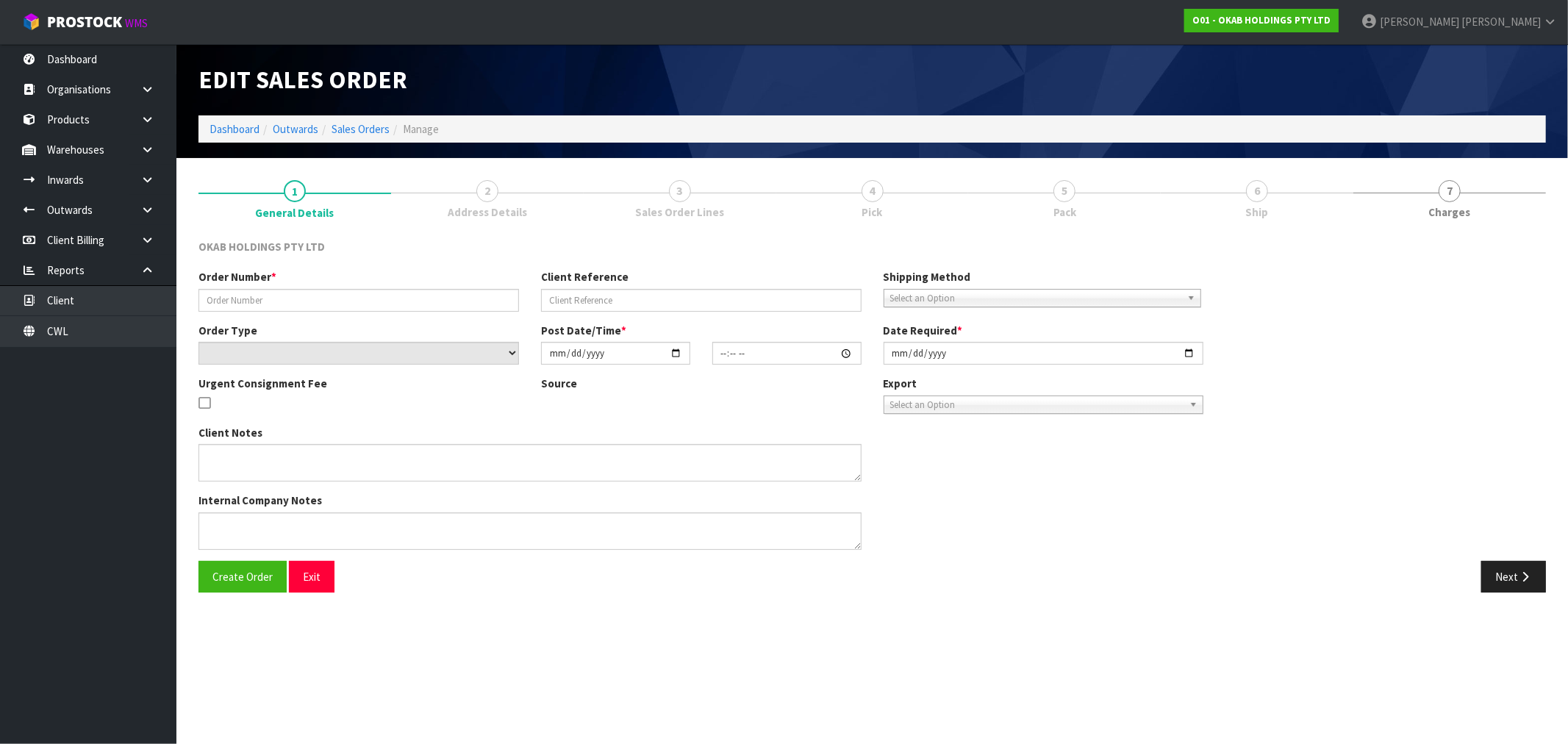
type input "FHNZ-1716"
type input "5868955304006"
select select "number:0"
type input "2025-07-30"
type input "20:39:51.000"
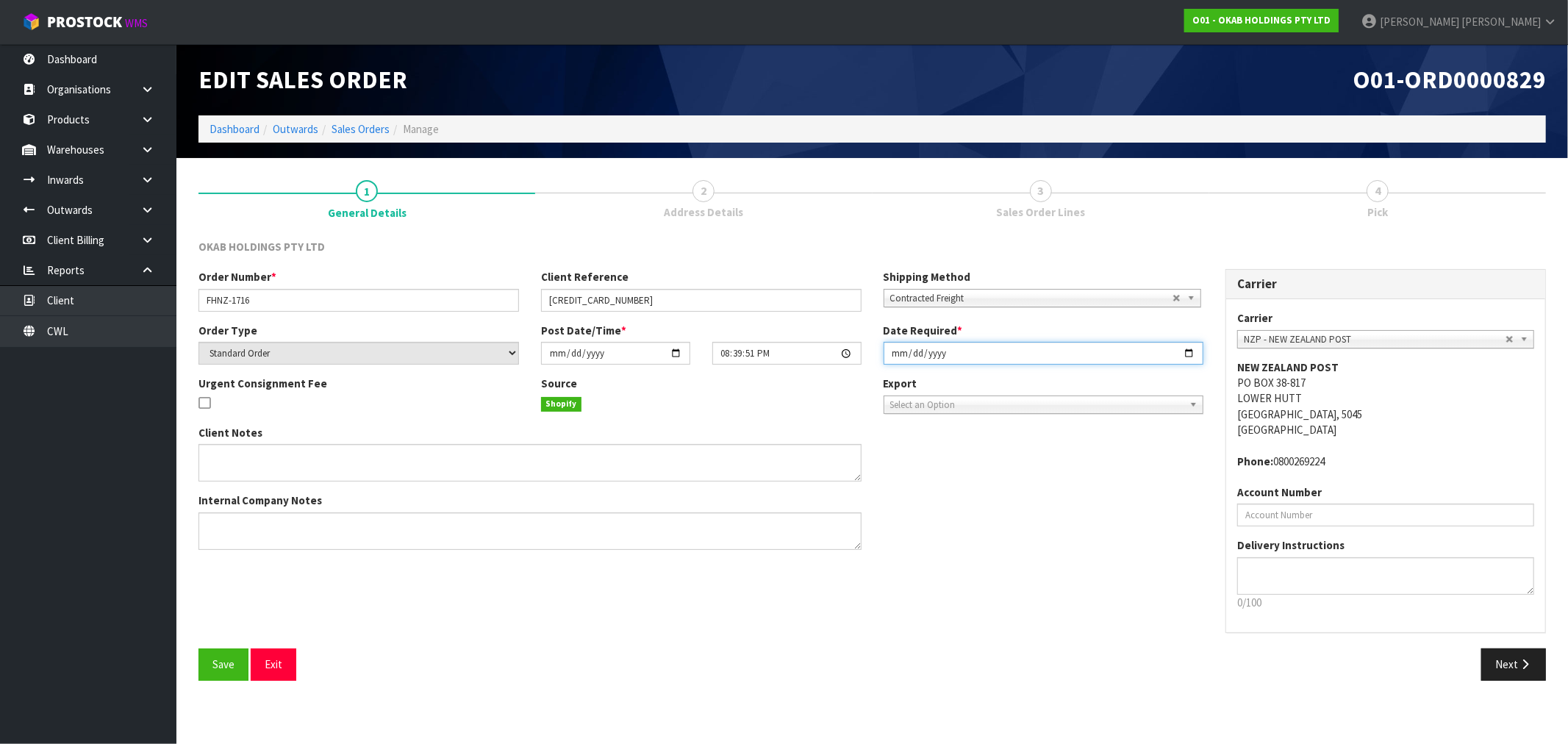
click at [894, 360] on input "[DATE]" at bounding box center [1044, 354] width 321 height 23
type input "2025-09-10"
click at [198, 648] on button "Save" at bounding box center [223, 664] width 50 height 32
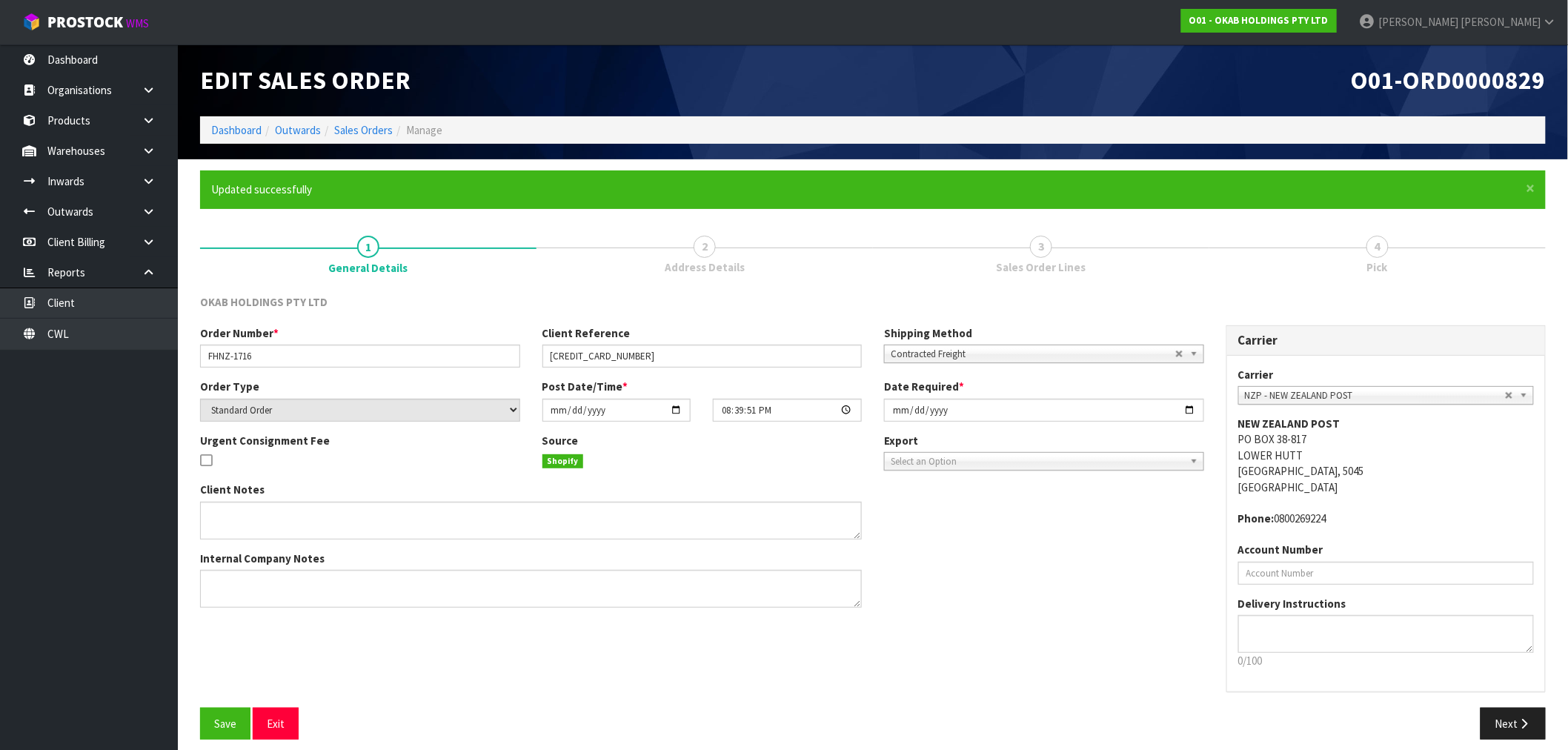
click at [1516, 705] on div "Carrier Carrier ANGEL - ANGEL TRANSPORT CONROY - CONROY REMOVALS DEAEXPAKL - DE…" at bounding box center [1386, 516] width 342 height 383
click at [1521, 715] on button "Next" at bounding box center [1512, 724] width 65 height 32
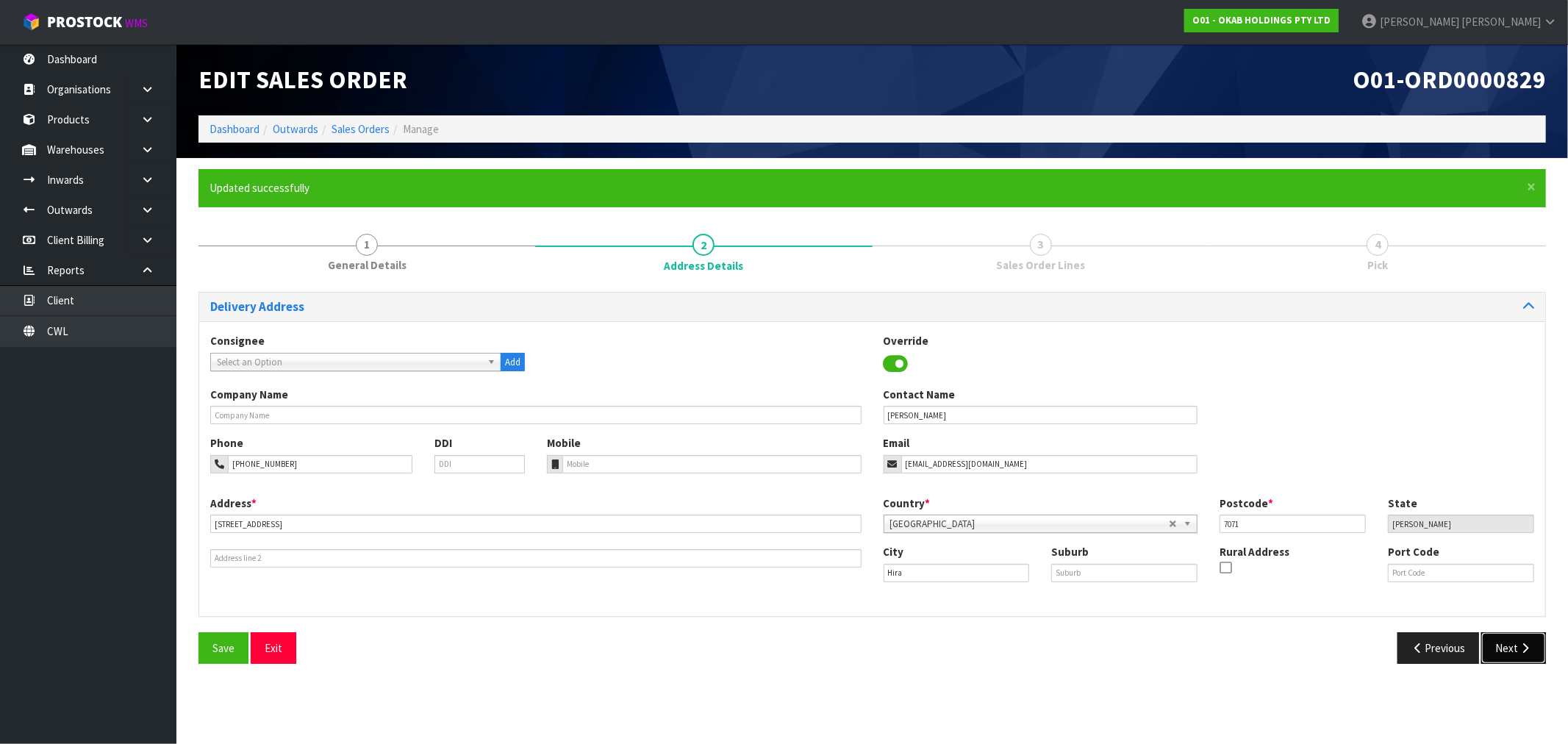
click at [1516, 655] on button "Next" at bounding box center [1513, 648] width 65 height 32
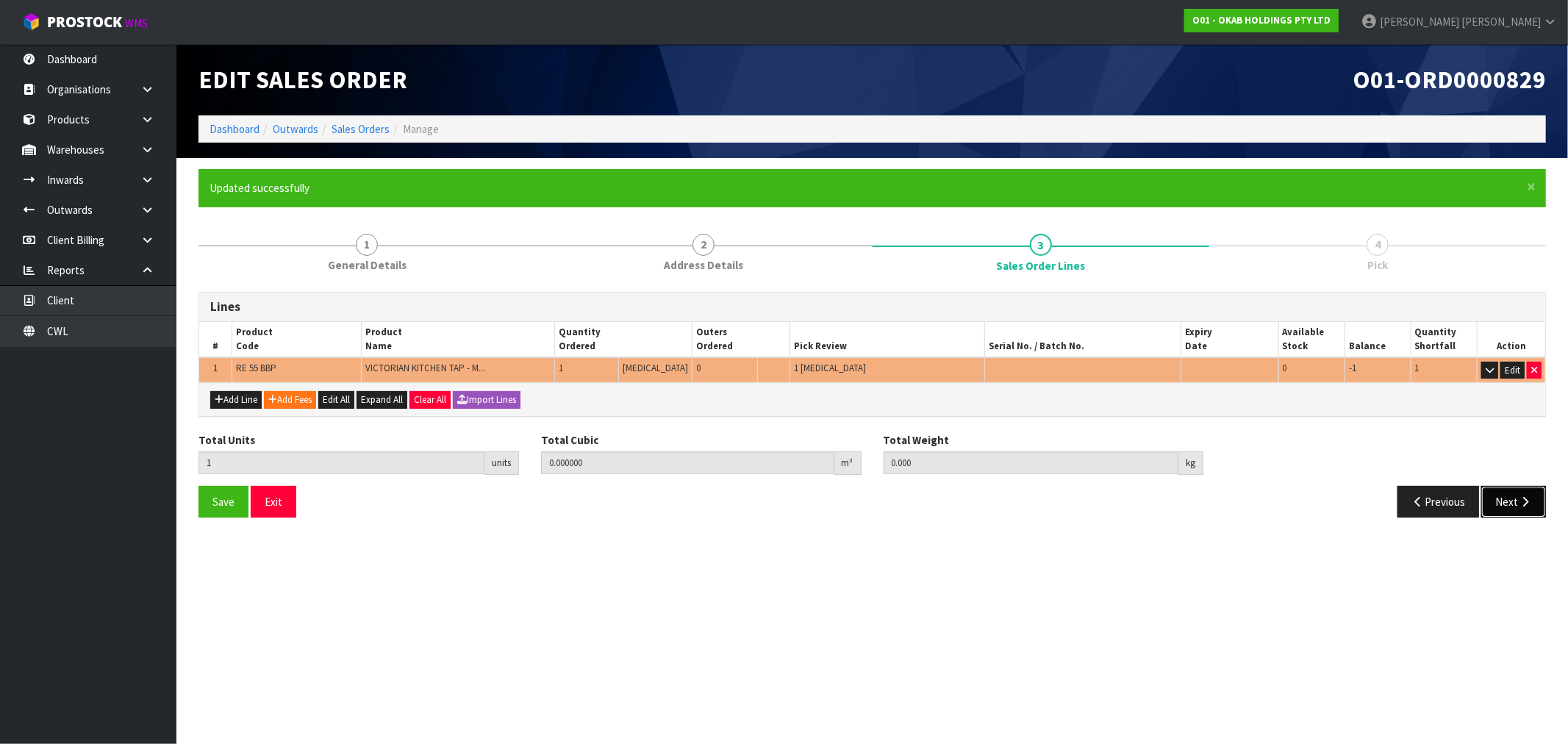
click at [1513, 504] on button "Next" at bounding box center [1513, 502] width 65 height 32
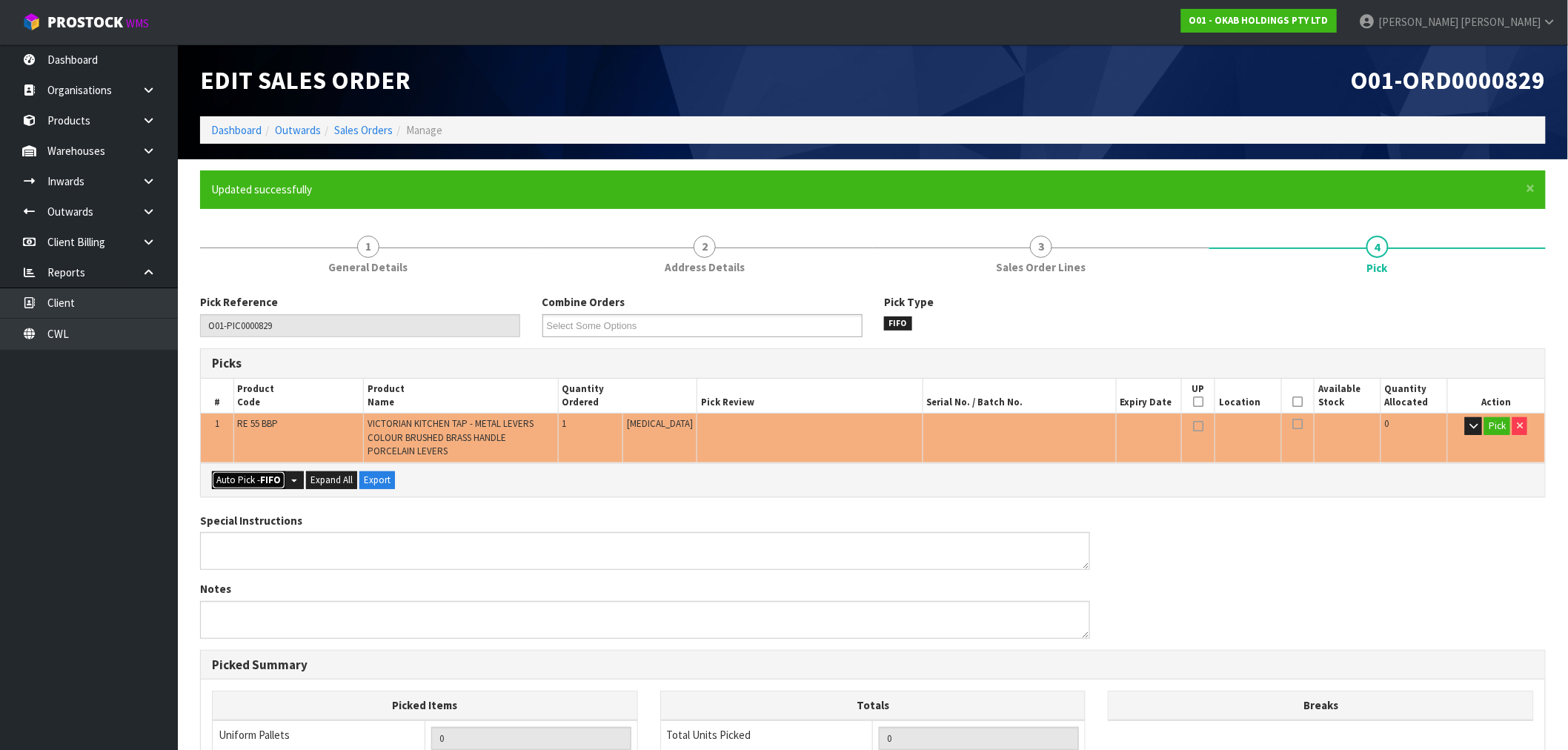
click at [237, 484] on button "Auto Pick - FIFO" at bounding box center [249, 480] width 73 height 18
click at [370, 134] on link "Sales Orders" at bounding box center [363, 130] width 58 height 14
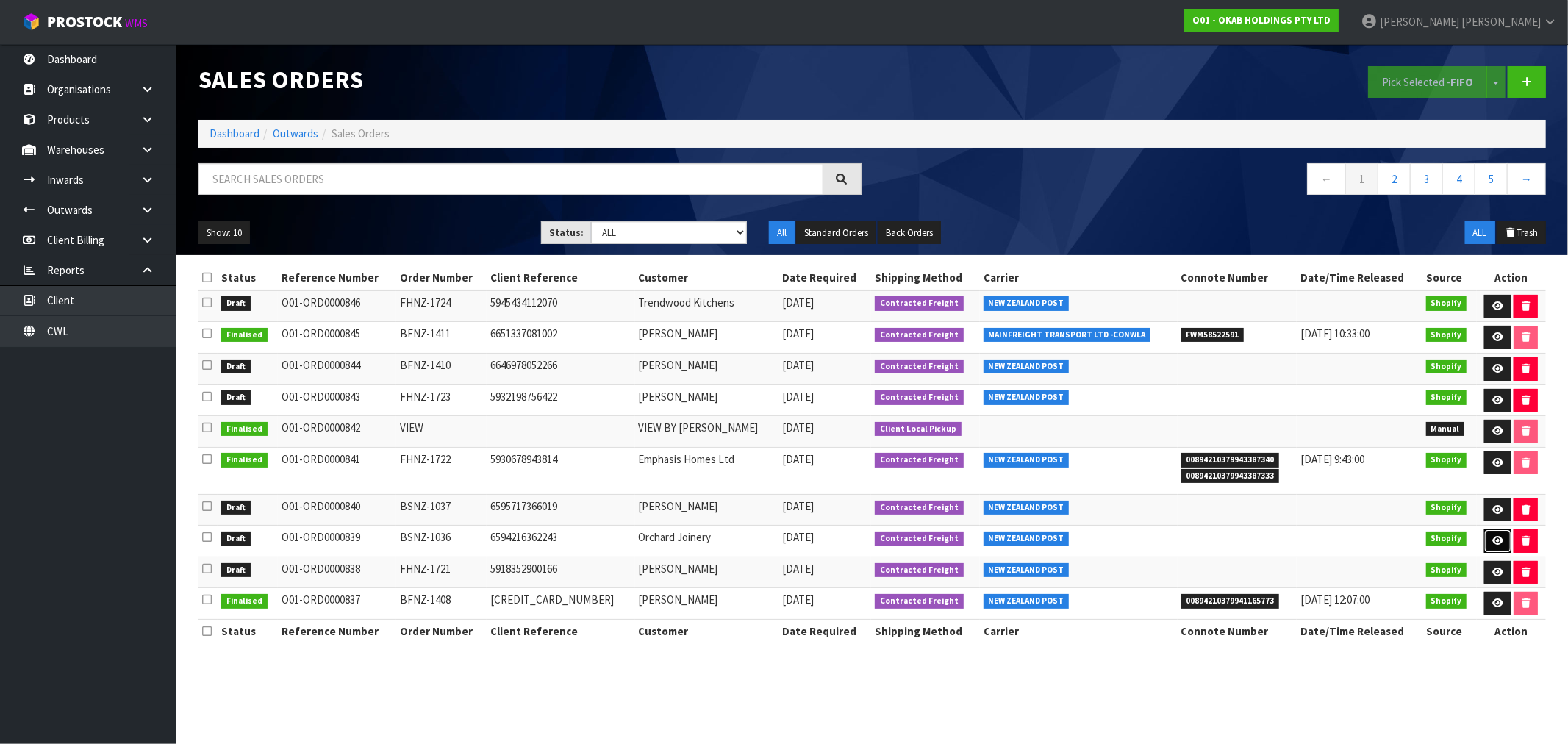
click at [1500, 544] on icon at bounding box center [1498, 540] width 11 height 10
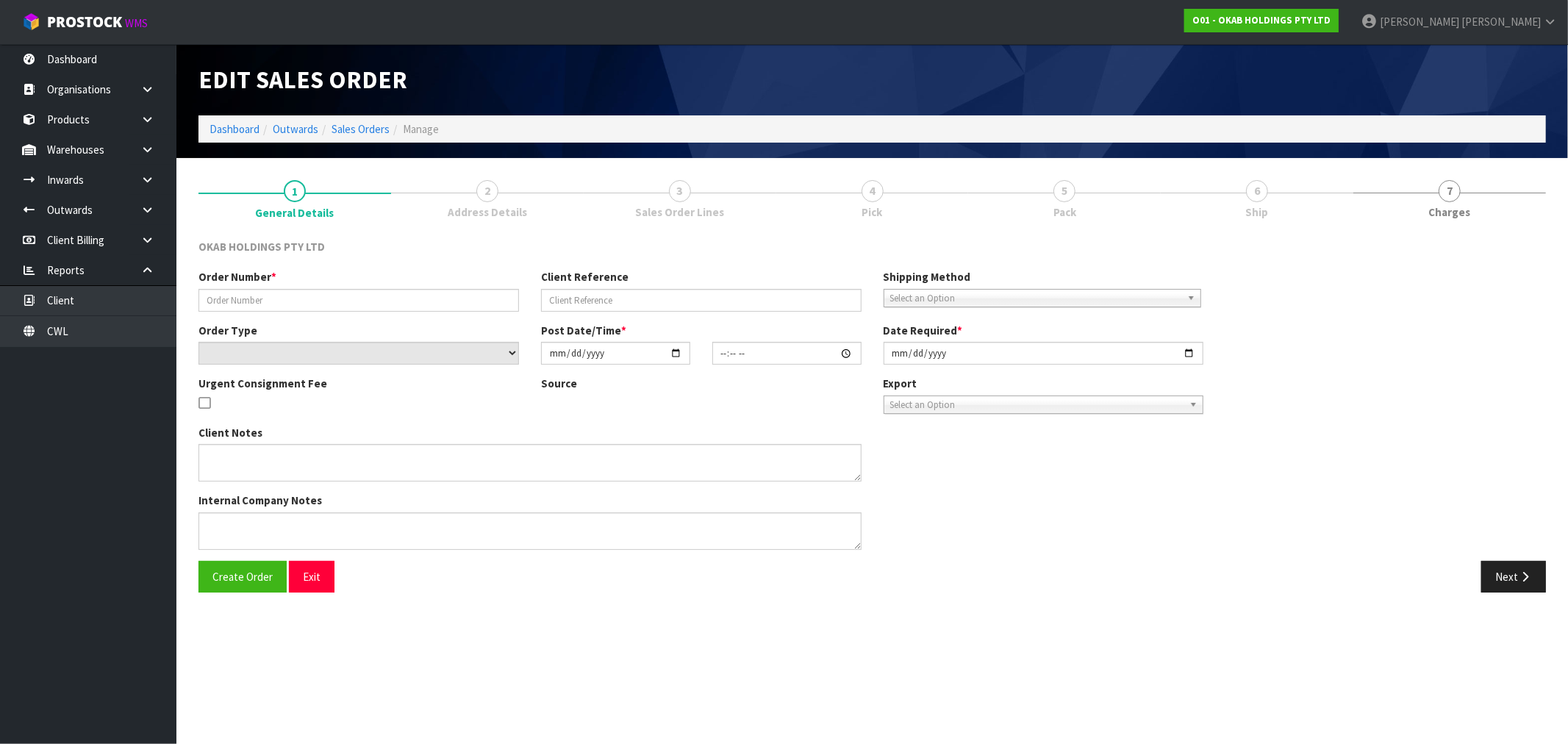
type input "BSNZ-1036"
type input "6594216362243"
select select "number:0"
type input "2025-08-20"
type input "07:22:43.000"
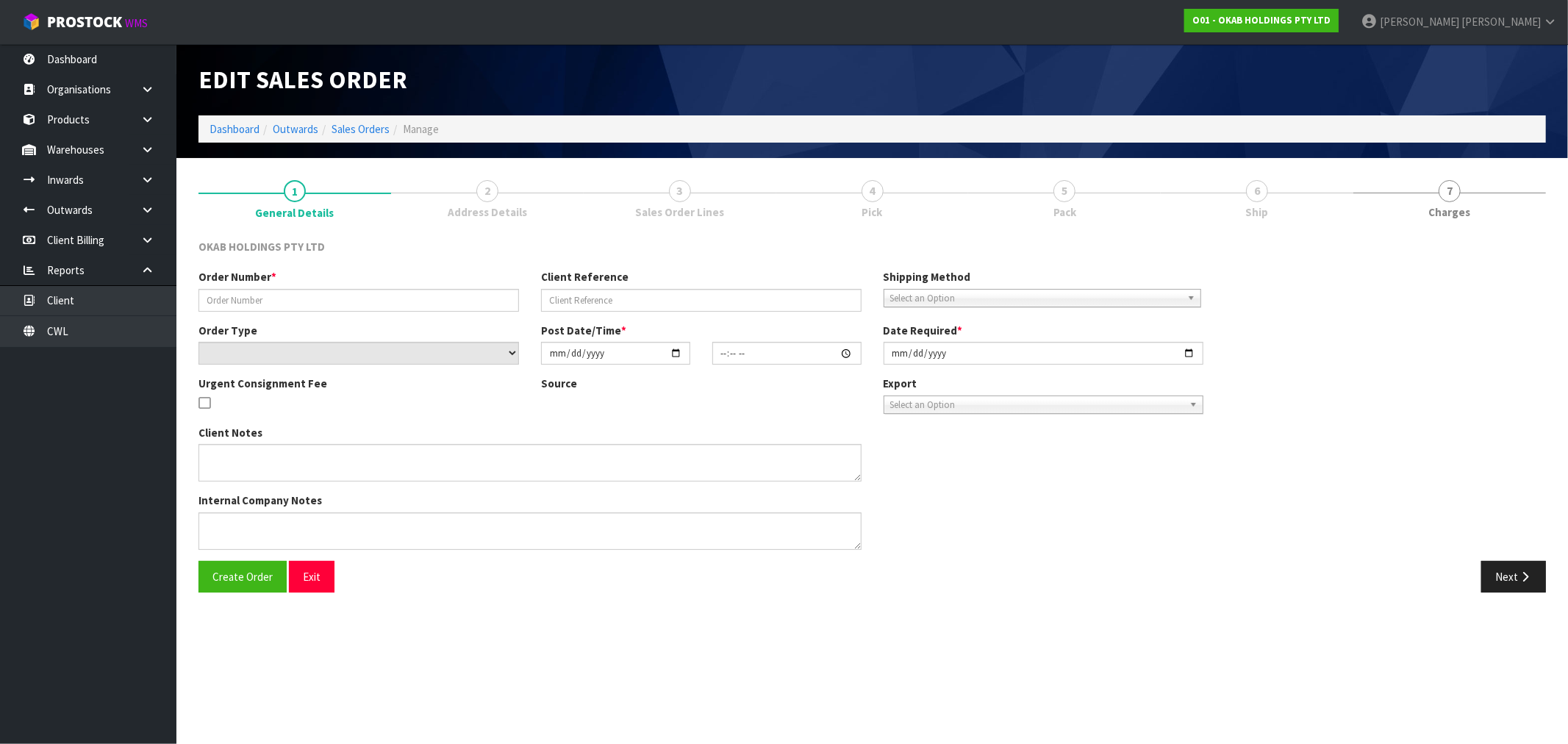
type input "[DATE]"
type textarea "#1036 19 AUG AT 8:22 PM ORCHARD JOINERY ONLINE STORE $1,260.00 COMPLETEPAID ATT…"
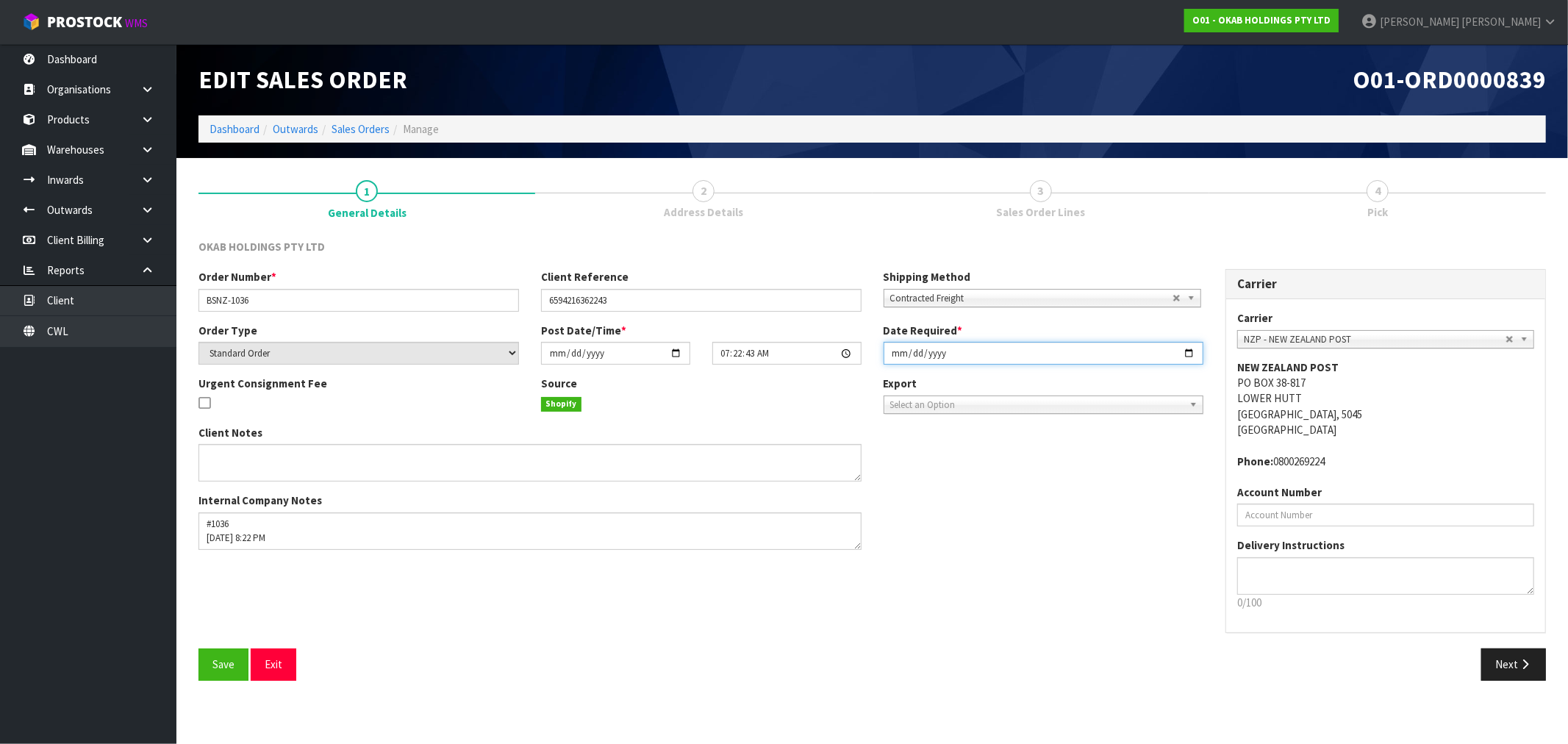
click at [898, 355] on input "[DATE]" at bounding box center [1044, 354] width 321 height 23
type input "2025-09-10"
click at [198, 648] on button "Save" at bounding box center [223, 664] width 50 height 32
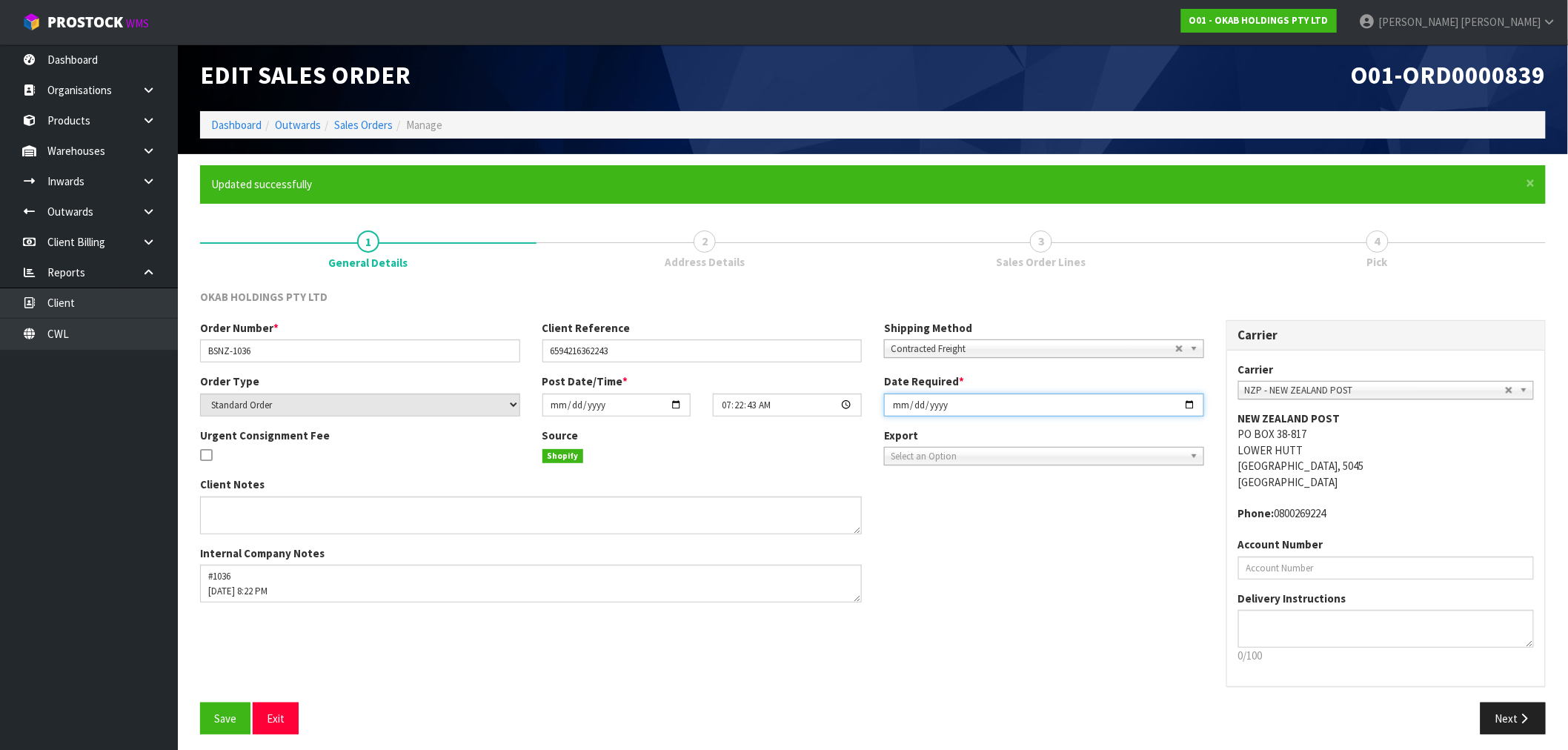
scroll to position [11, 0]
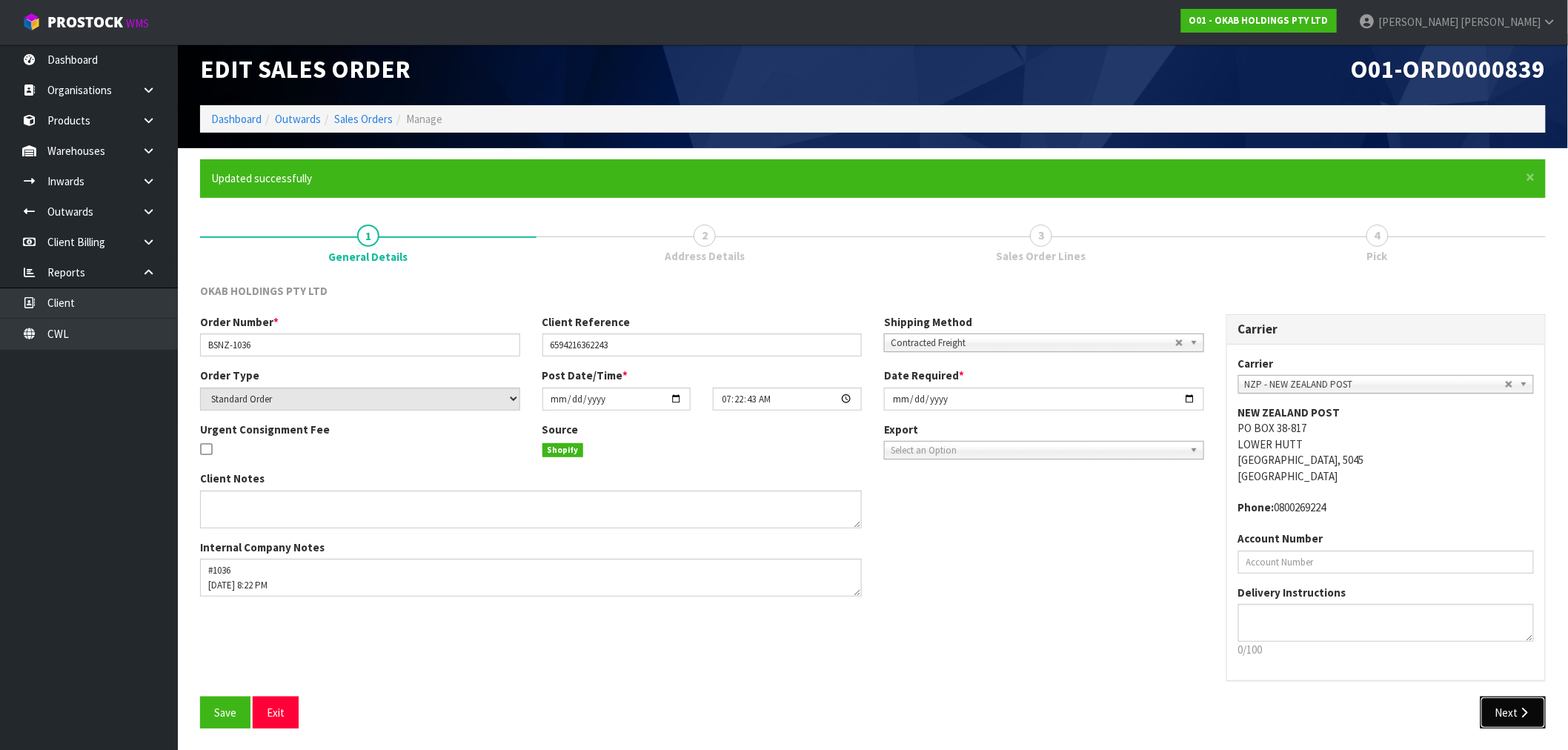
click at [1521, 713] on icon "button" at bounding box center [1525, 712] width 14 height 11
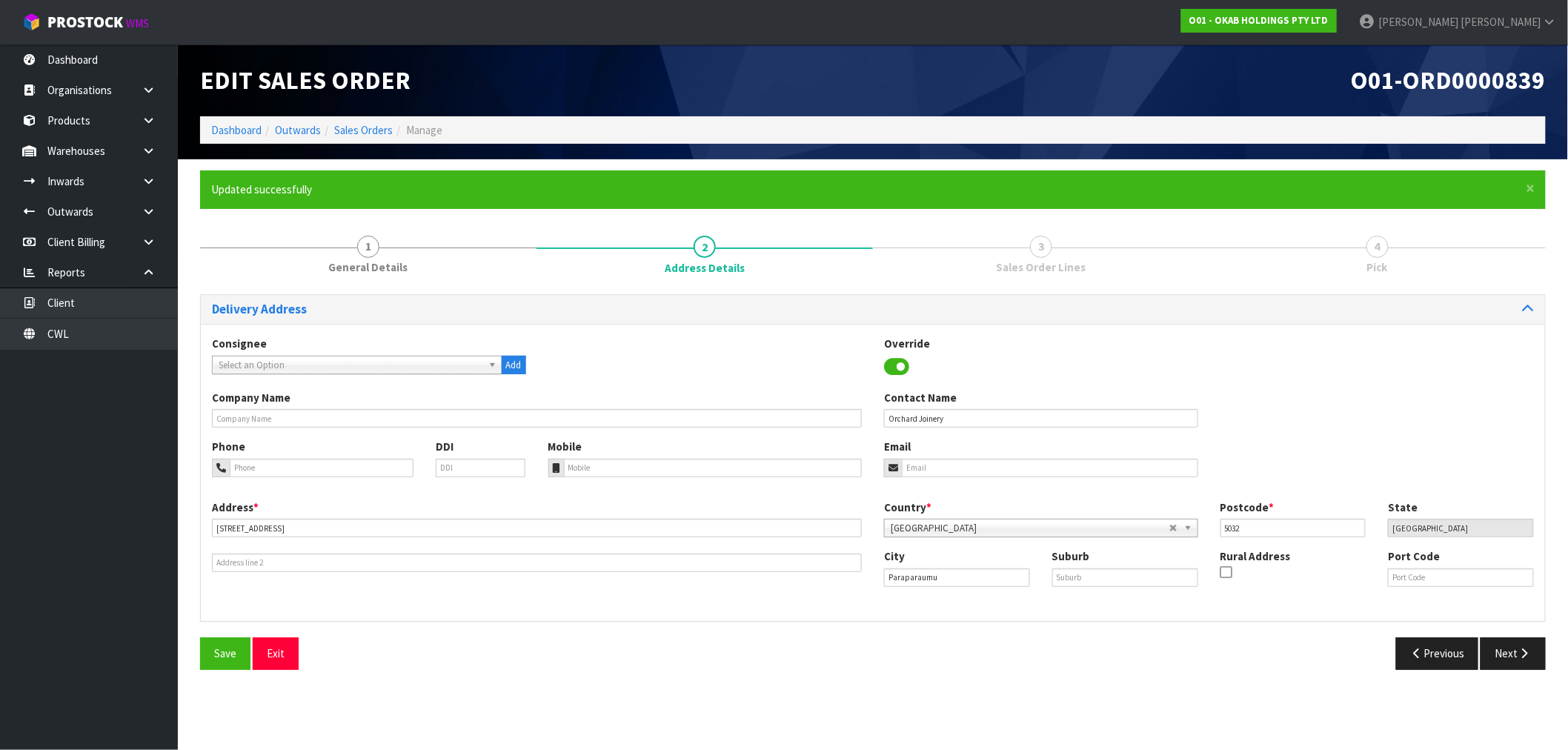
scroll to position [0, 0]
click at [1519, 661] on button "Next" at bounding box center [1525, 653] width 65 height 32
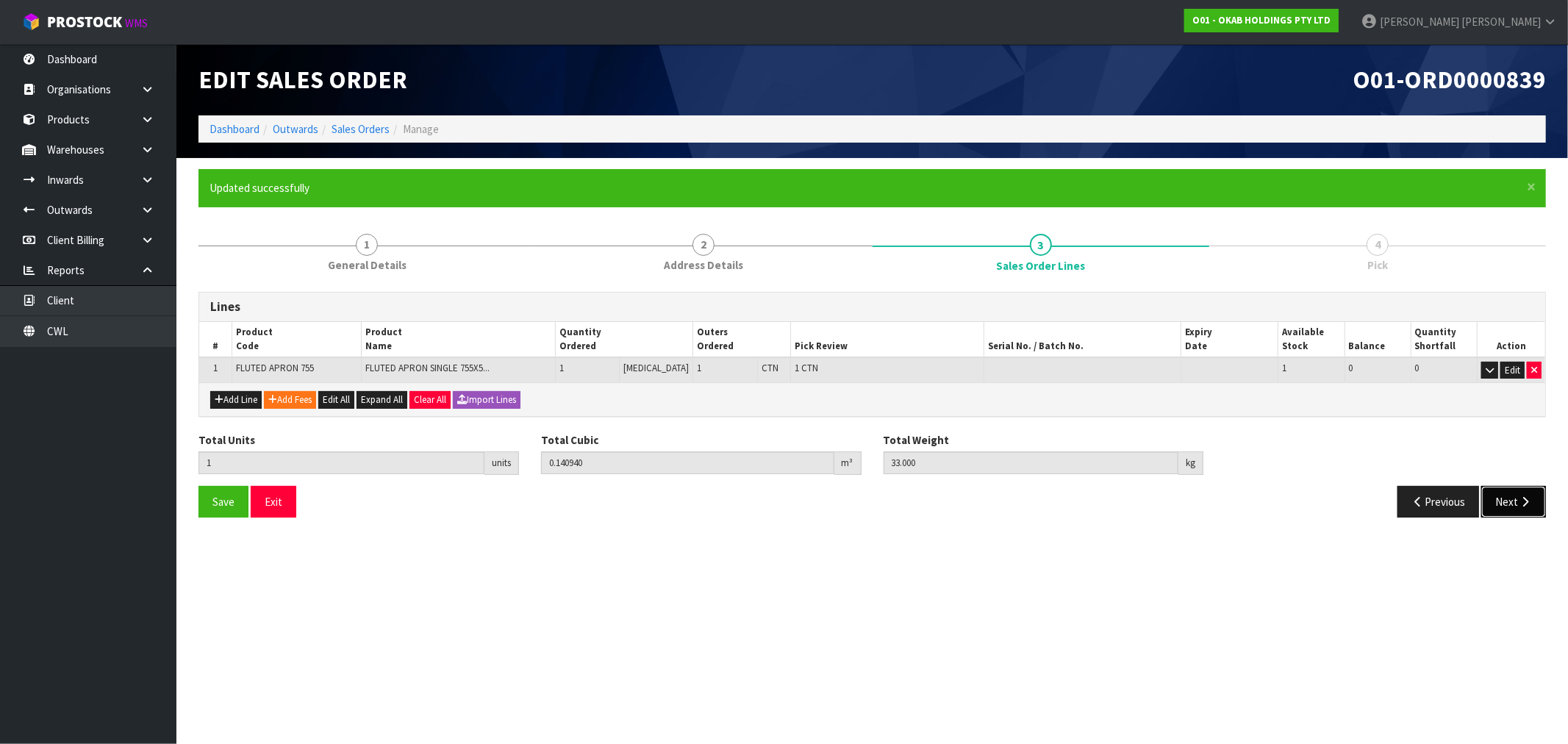
click at [1505, 490] on button "Next" at bounding box center [1513, 502] width 65 height 32
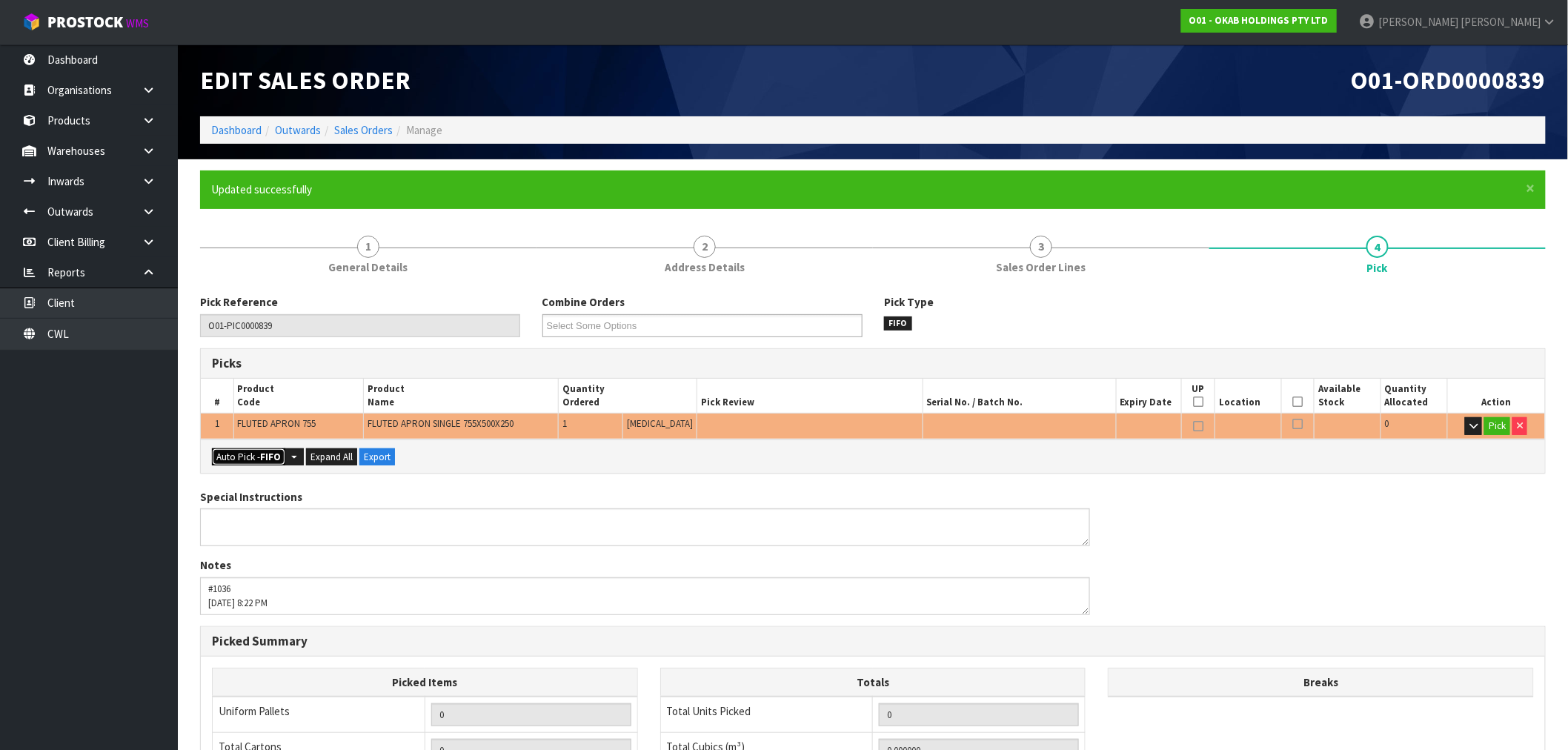
click at [220, 458] on button "Auto Pick - FIFO" at bounding box center [249, 457] width 73 height 18
type input "1"
type input "0.140940"
type input "33.000"
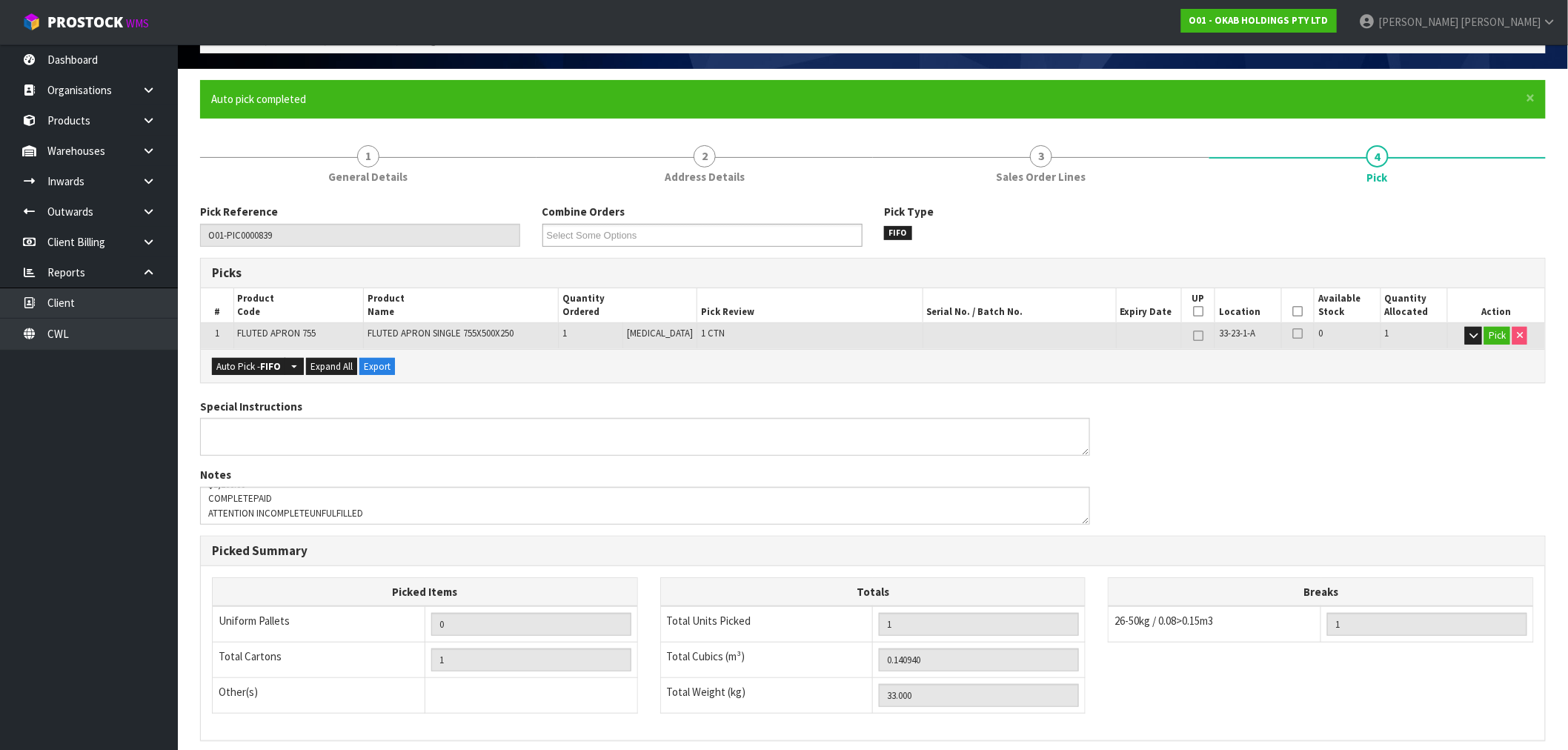
scroll to position [285, 0]
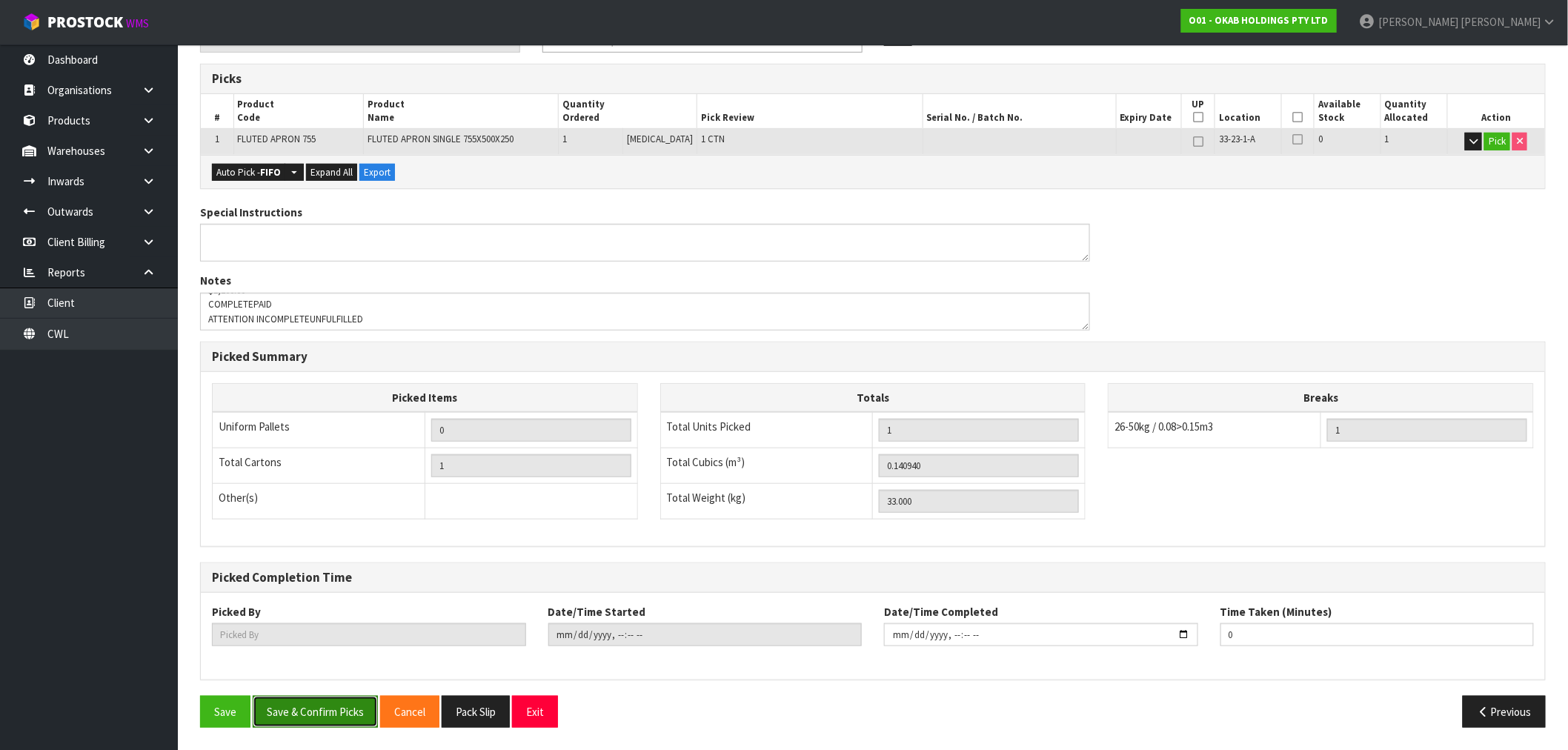
click at [324, 721] on button "Save & Confirm Picks" at bounding box center [315, 711] width 125 height 32
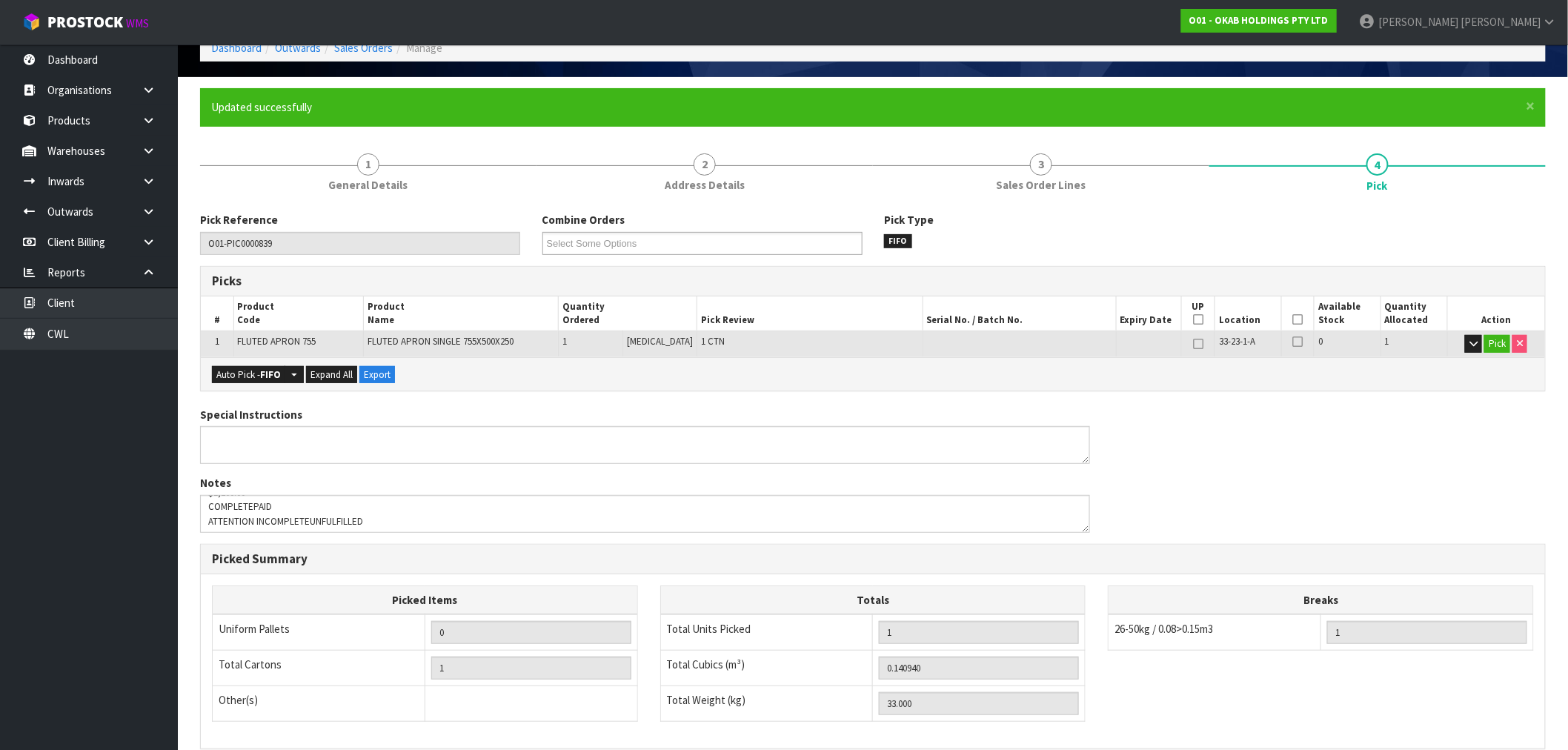
type input "[PERSON_NAME]"
type input "2025-09-10T13:28:23"
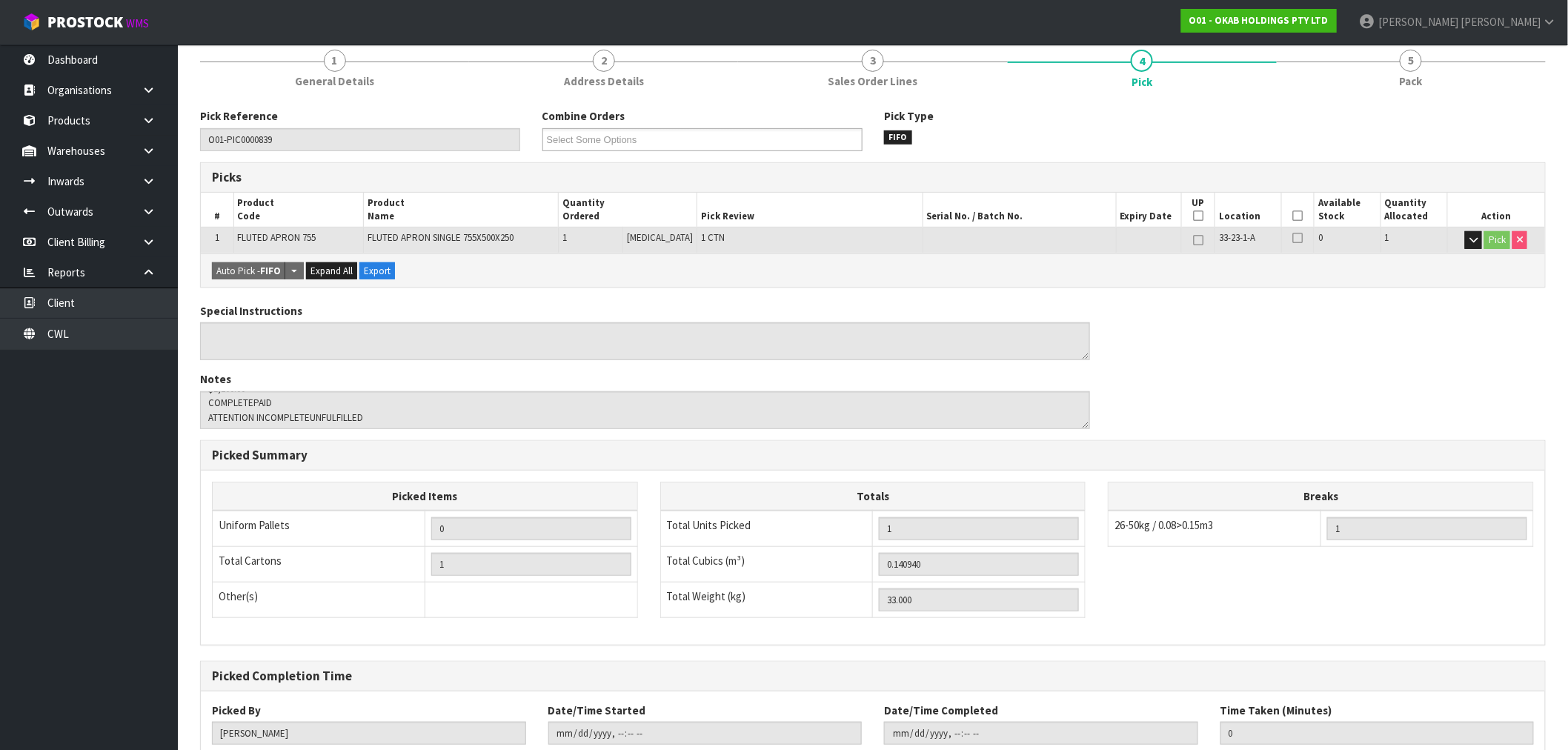
scroll to position [285, 0]
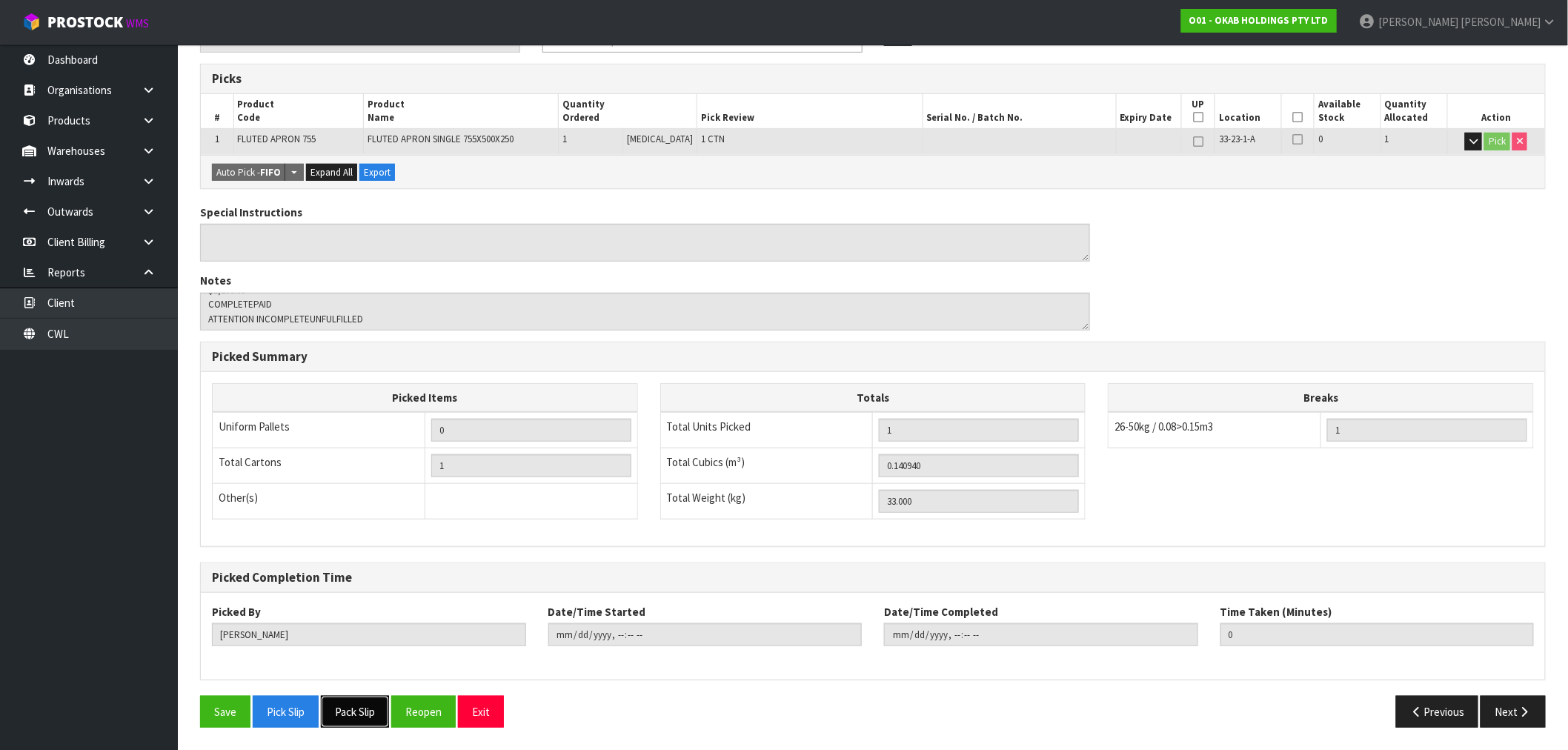
click at [353, 702] on button "Pack Slip" at bounding box center [355, 711] width 68 height 32
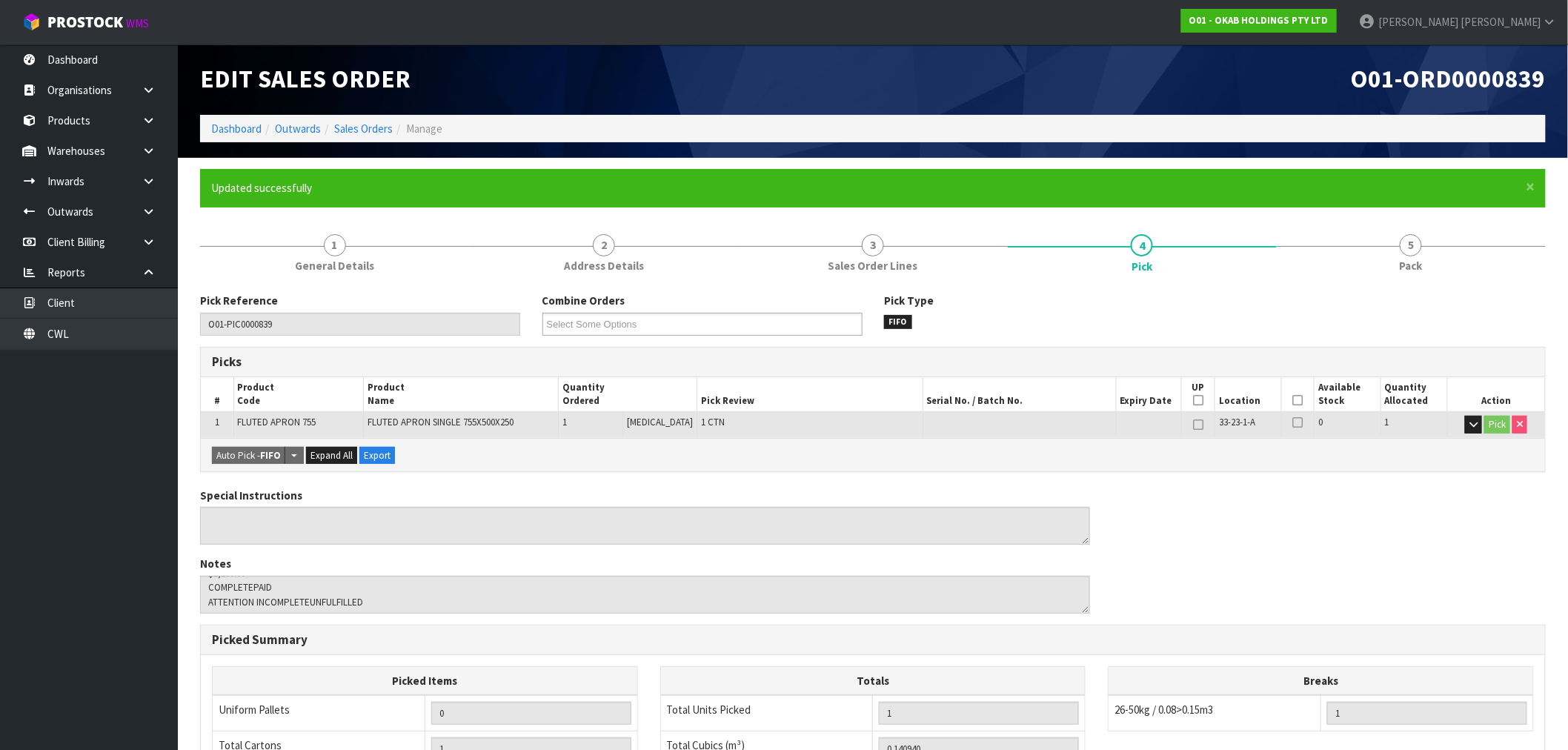
scroll to position [0, 0]
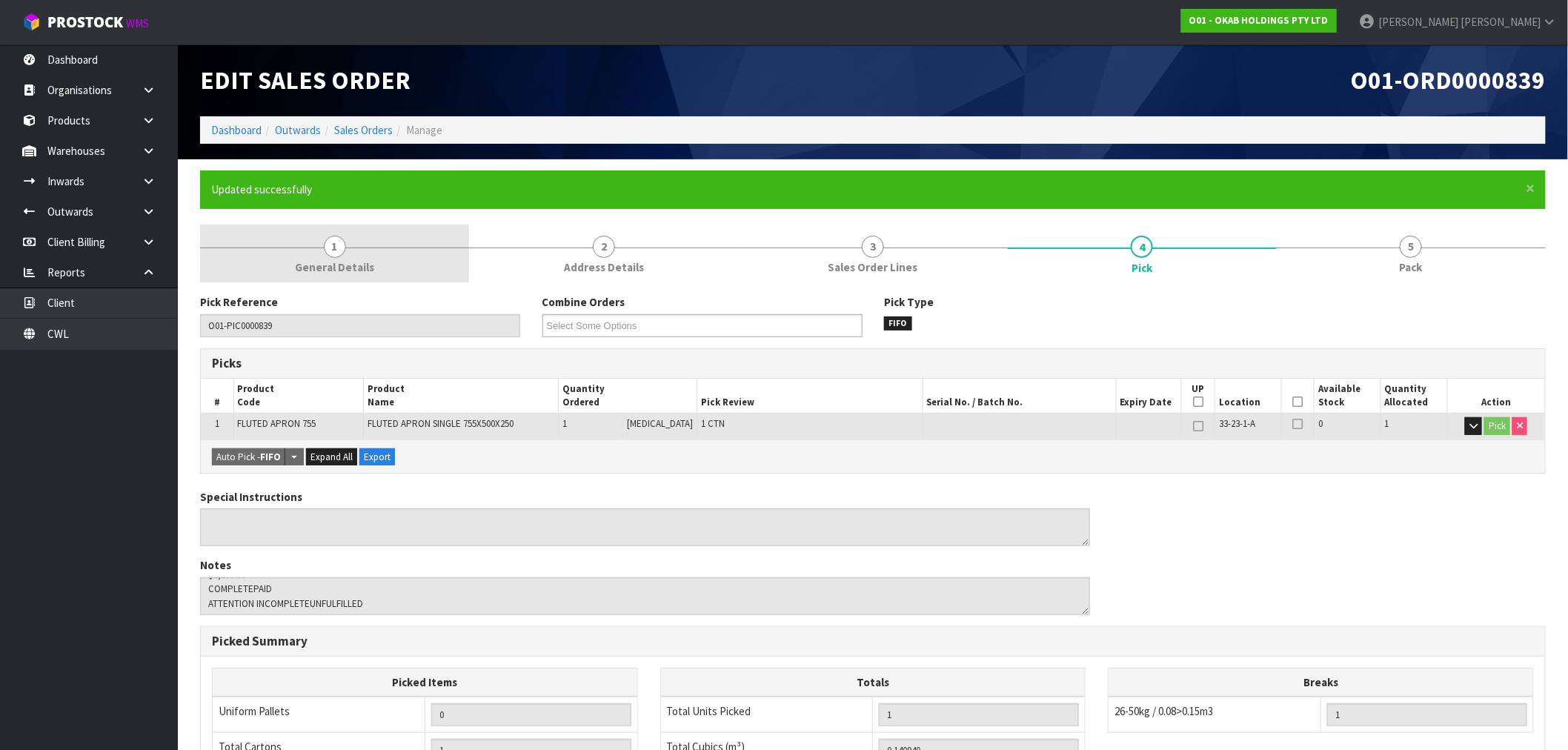
click at [383, 257] on link "1 General Details" at bounding box center [334, 254] width 269 height 58
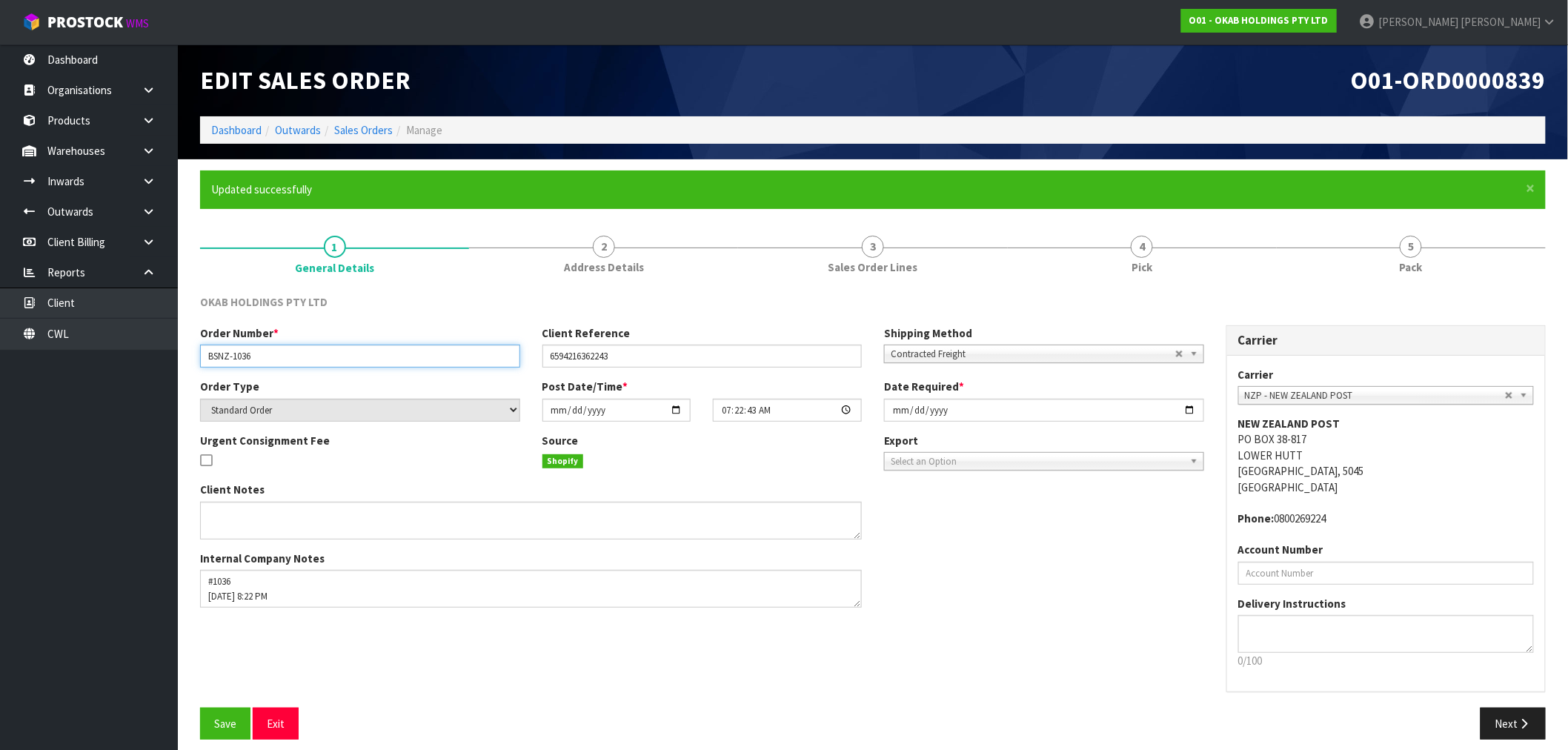
drag, startPoint x: 269, startPoint y: 352, endPoint x: 164, endPoint y: 358, distance: 105.2
click at [174, 358] on body "Toggle navigation ProStock WMS O01 - OKAB HOLDINGS PTY LTD [PERSON_NAME] Logout…" at bounding box center [784, 375] width 1568 height 750
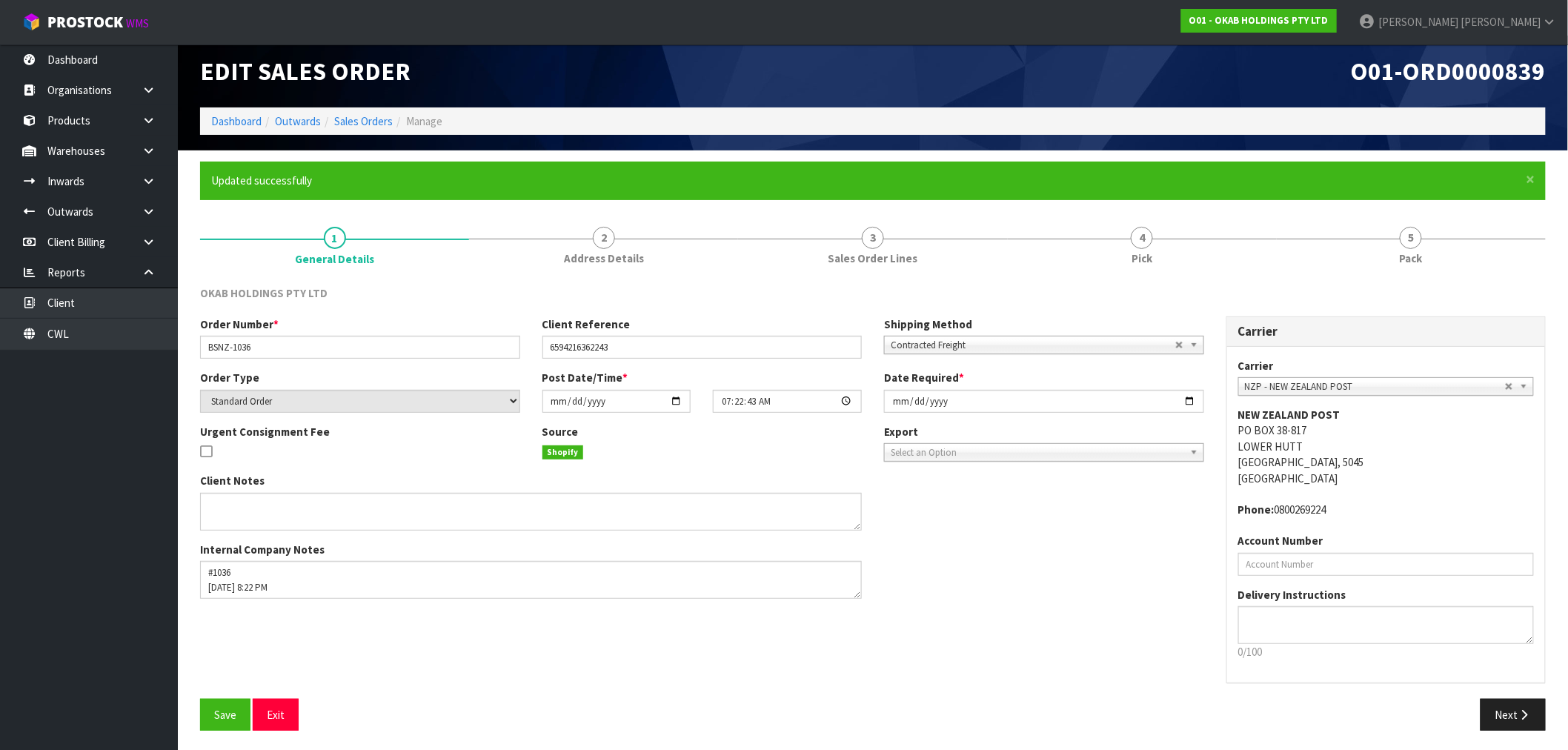
scroll to position [11, 0]
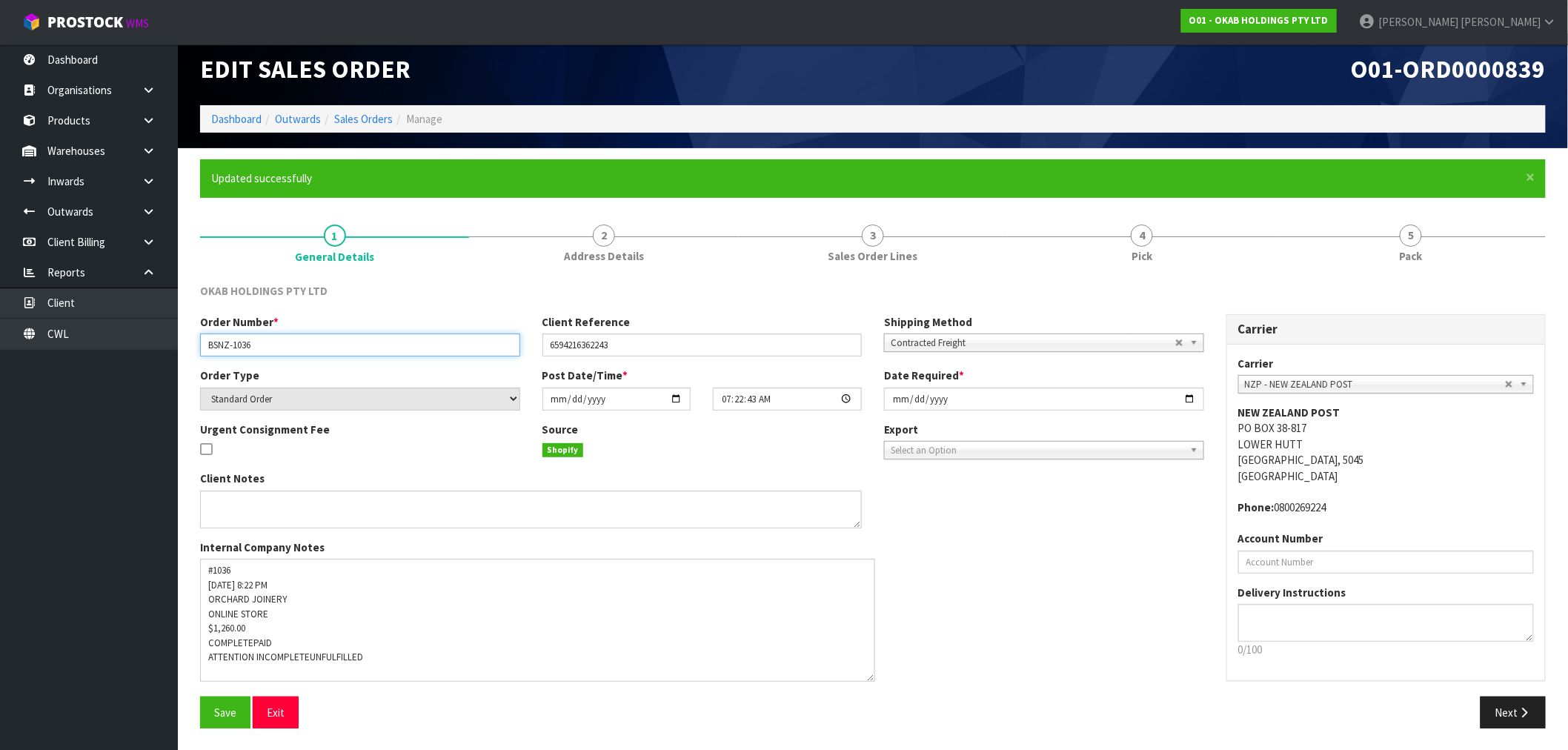
drag, startPoint x: 856, startPoint y: 593, endPoint x: 869, endPoint y: 678, distance: 86.0
click at [869, 678] on textarea at bounding box center [537, 620] width 675 height 123
click at [363, 116] on link "Sales Orders" at bounding box center [363, 119] width 58 height 14
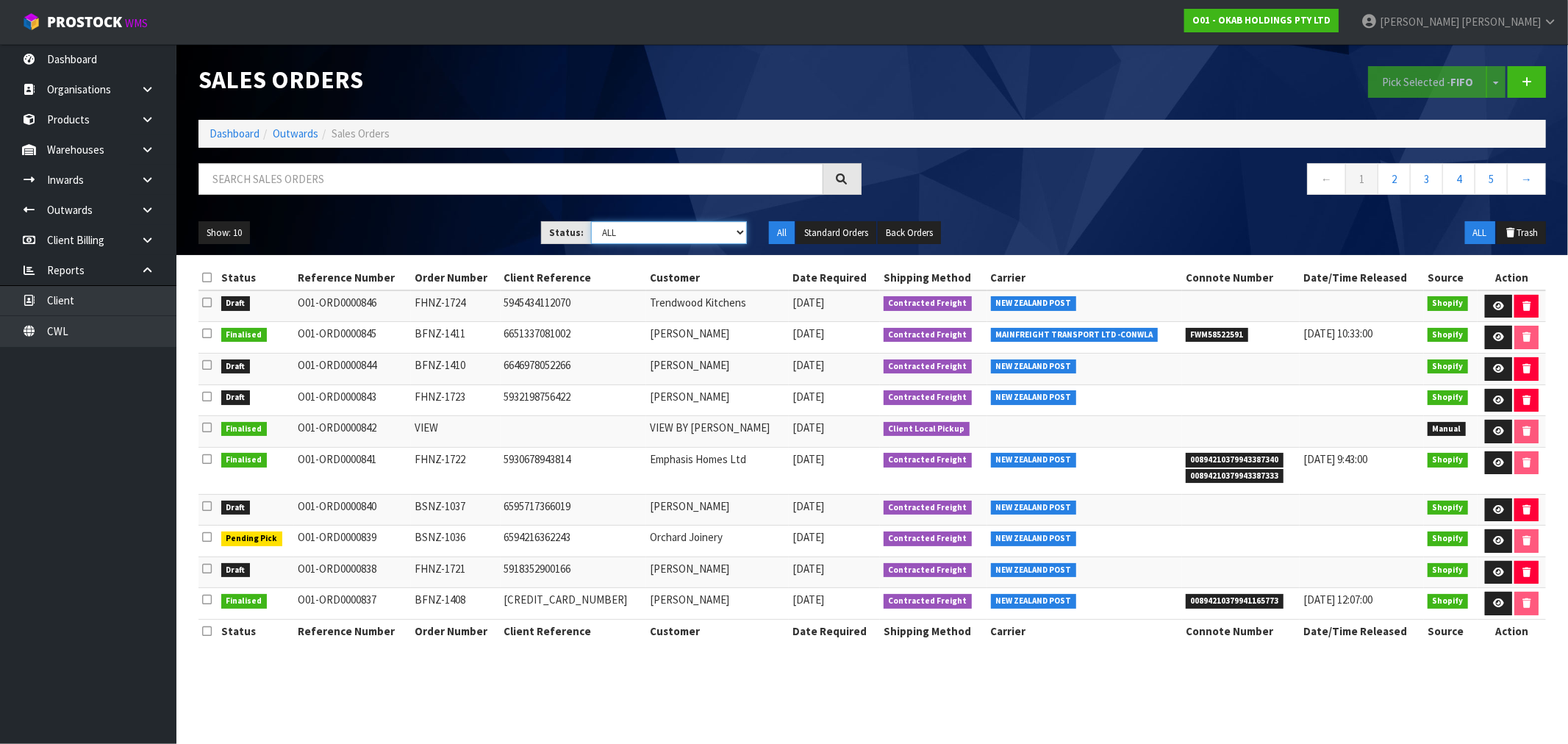
click at [675, 225] on select "Draft Pending Allocated Pending Pick Goods Picked Goods Packed Pending Charges …" at bounding box center [668, 233] width 156 height 23
select select "string:0"
click at [591, 221] on select "Draft Pending Allocated Pending Pick Goods Picked Goods Packed Pending Charges …" at bounding box center [668, 233] width 156 height 23
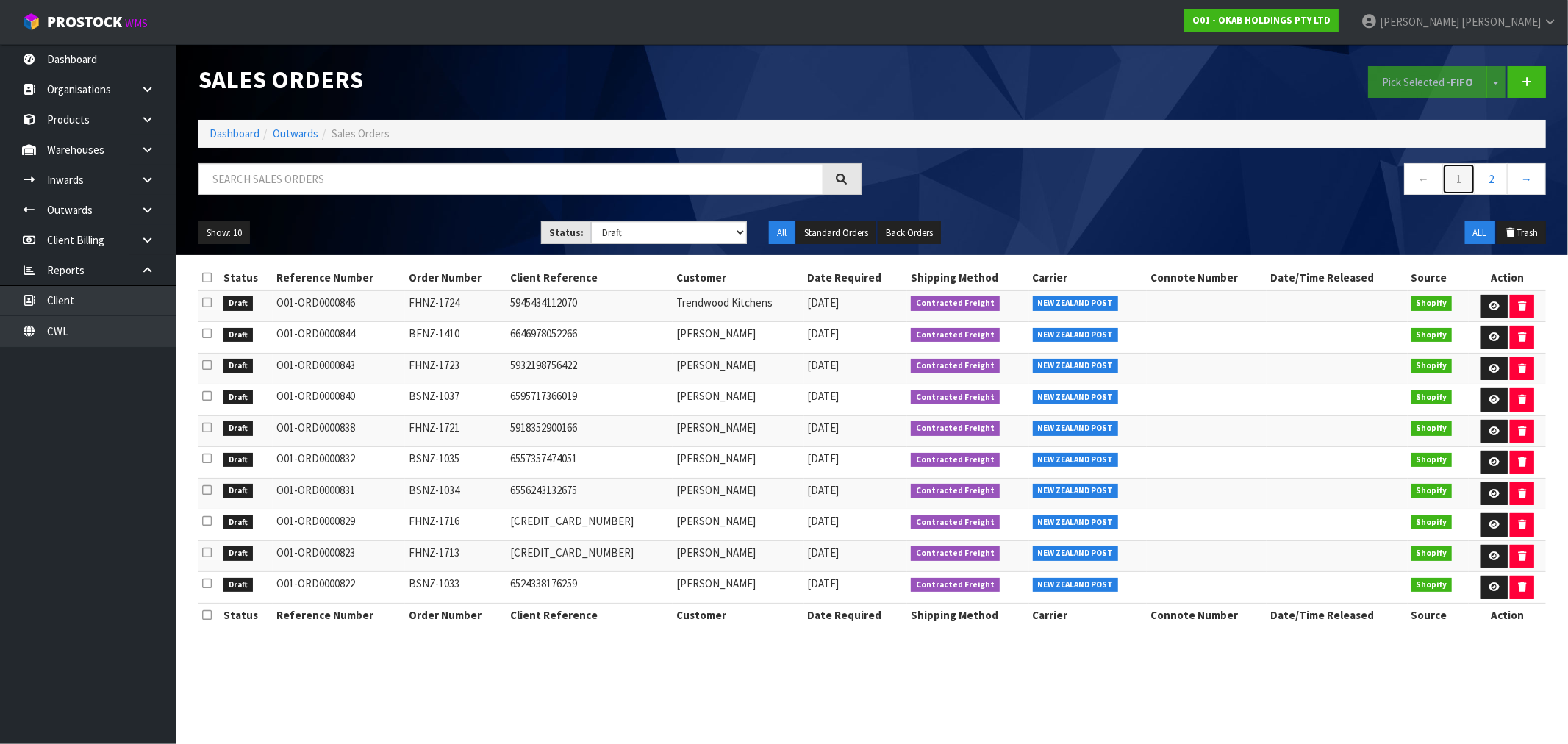
click at [1456, 186] on link "1" at bounding box center [1458, 180] width 33 height 32
click at [1459, 177] on link "1" at bounding box center [1458, 180] width 33 height 32
drag, startPoint x: 628, startPoint y: 490, endPoint x: 1483, endPoint y: 488, distance: 855.0
click at [1483, 488] on tr "Draft O01-ORD0000831 BSNZ-1034 6556243132675 Christine Mutch 09/09/2025 Contrac…" at bounding box center [872, 494] width 1348 height 32
click at [1495, 494] on icon at bounding box center [1494, 493] width 11 height 10
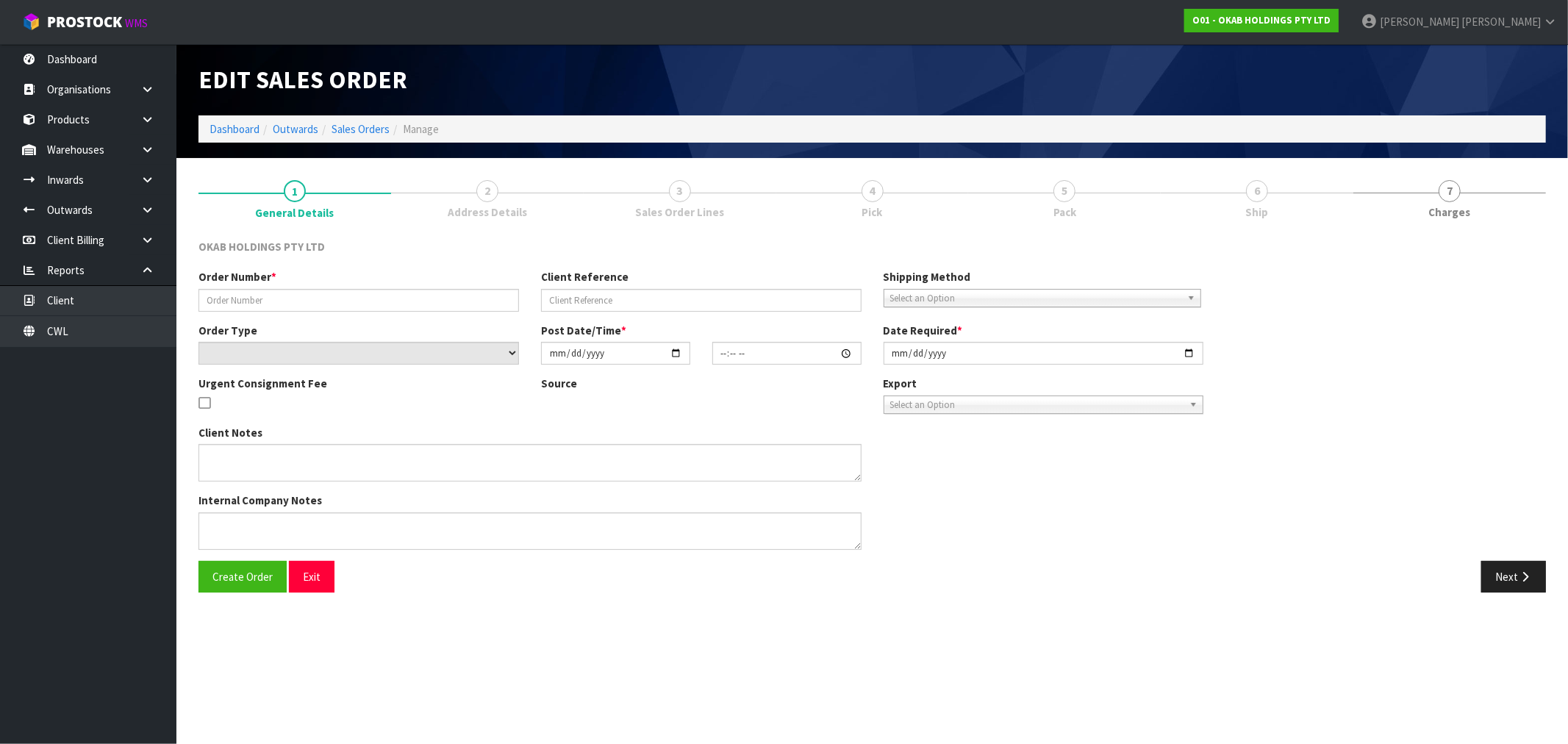
type input "BSNZ-1034"
type input "6556243132675"
select select "number:0"
type input "2025-08-06"
type input "17:06:59.000"
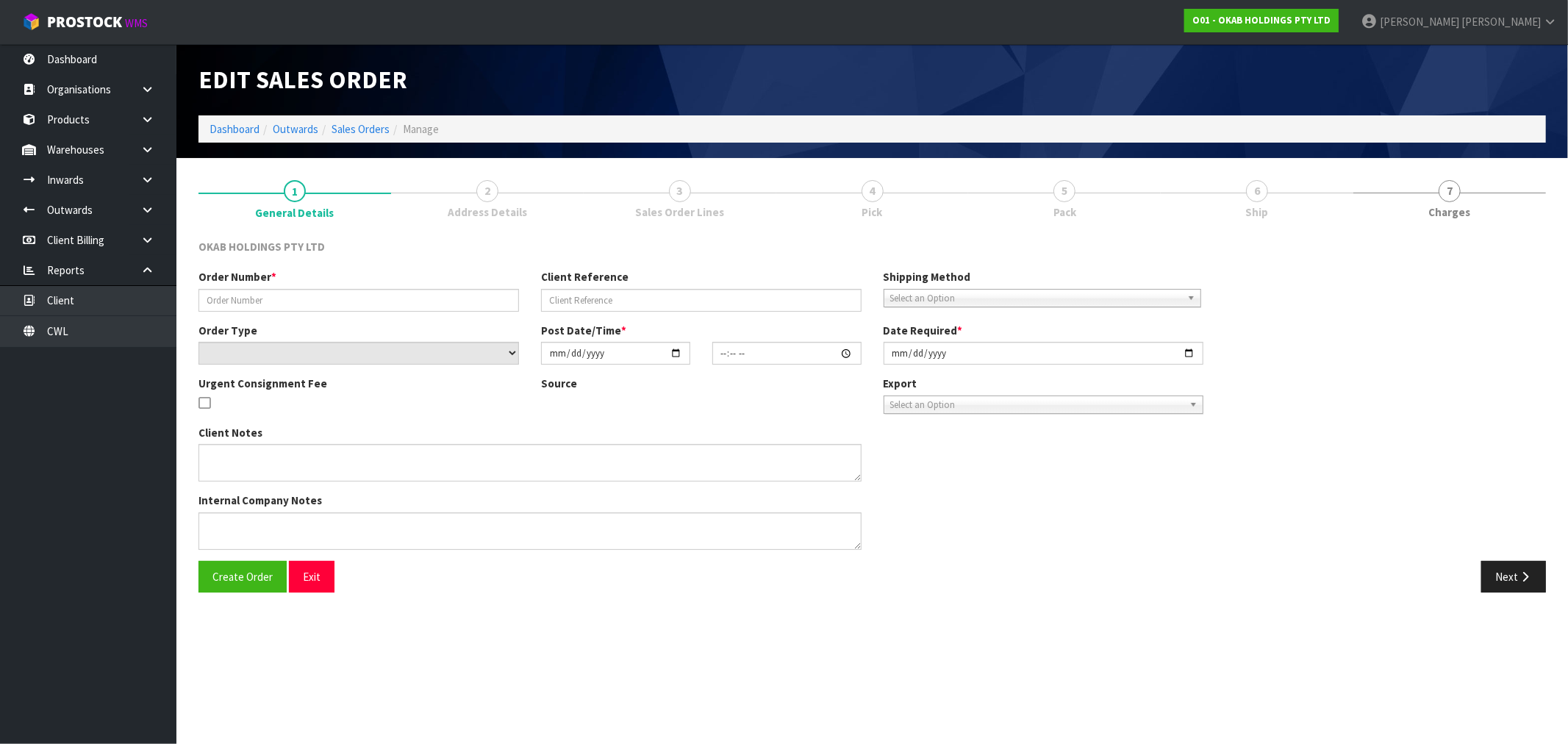
type input "[DATE]"
type textarea "#1034 6 AUG AT 5:39 AM C G MUTCH ONLINE STORE $980.00 COMPLETEPAID ATTENTION IN…"
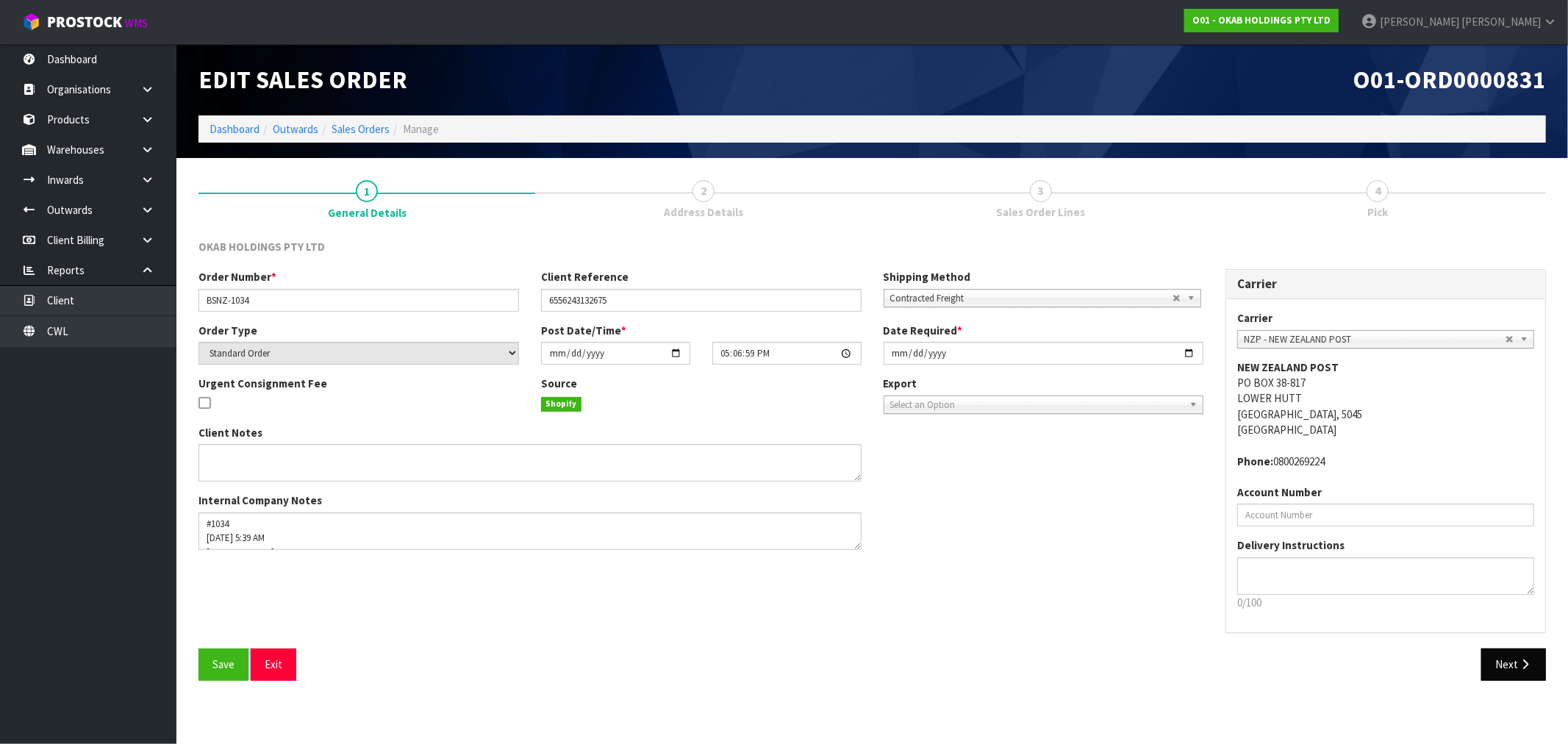
click at [1504, 648] on div "OKAB HOLDINGS PTY LTD Order Number * BSNZ-1034 Client Reference 6556243132675 S…" at bounding box center [872, 465] width 1348 height 452
click at [1510, 654] on button "Next" at bounding box center [1513, 664] width 65 height 32
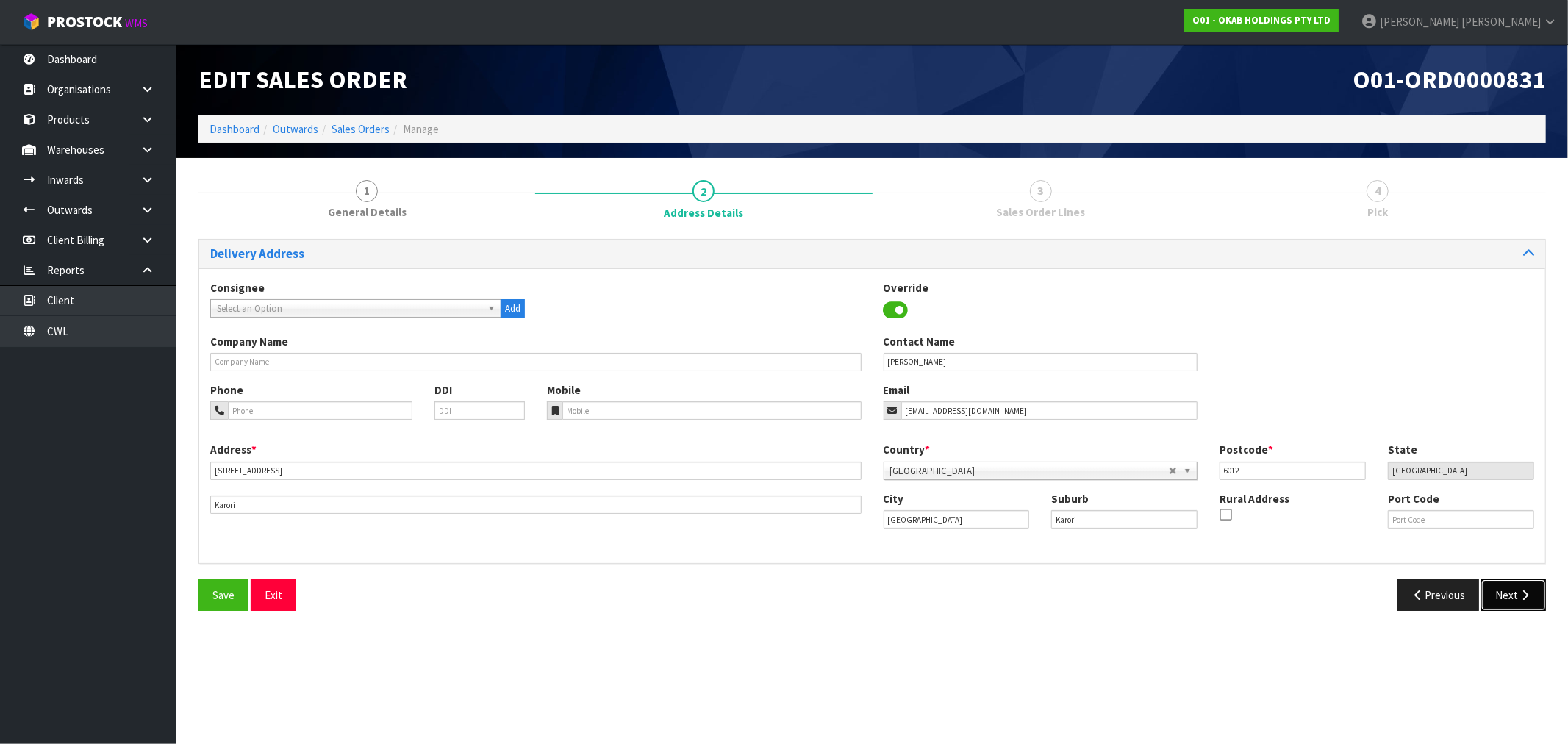
click at [1519, 583] on button "Next" at bounding box center [1513, 596] width 65 height 32
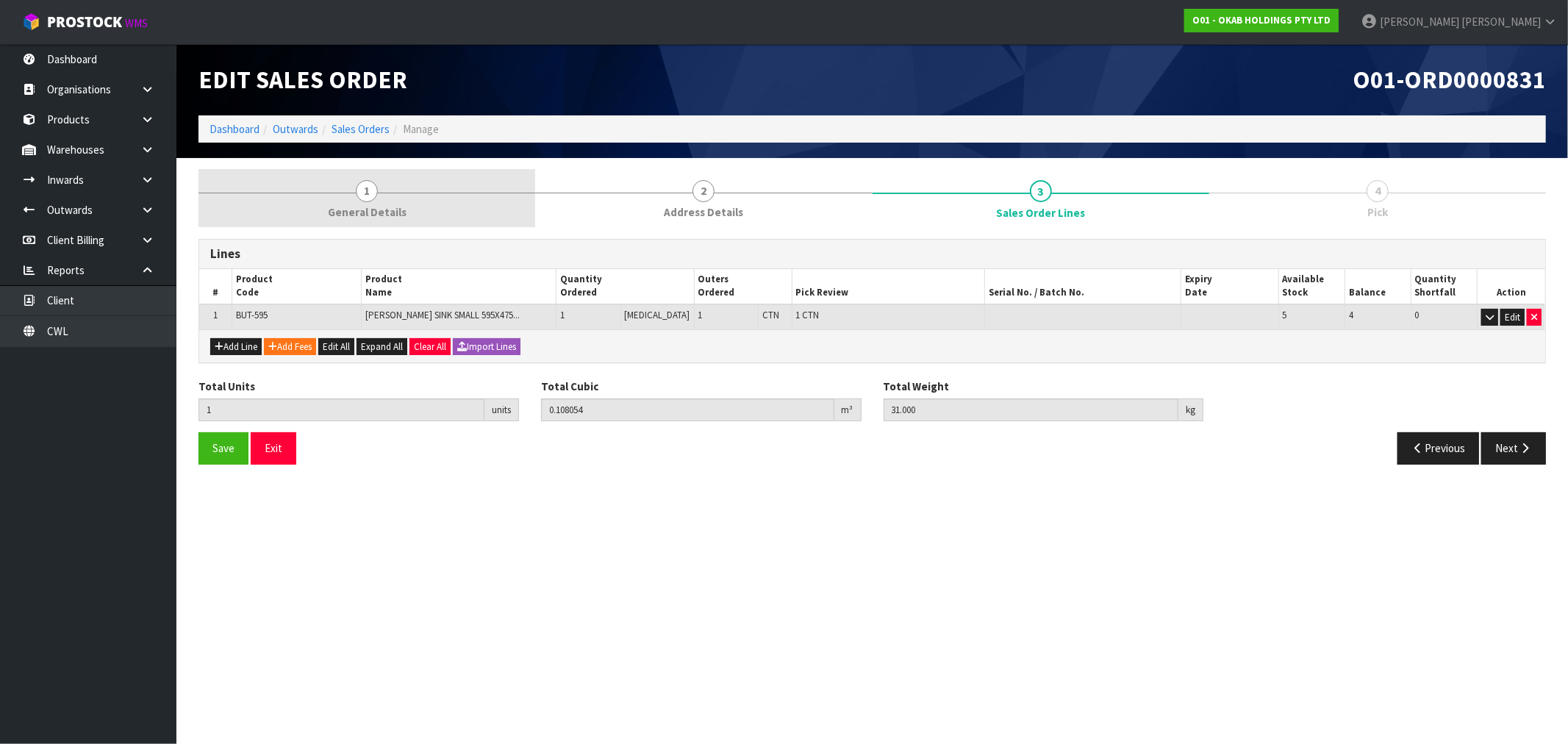
click at [342, 176] on link "1 General Details" at bounding box center [366, 197] width 337 height 58
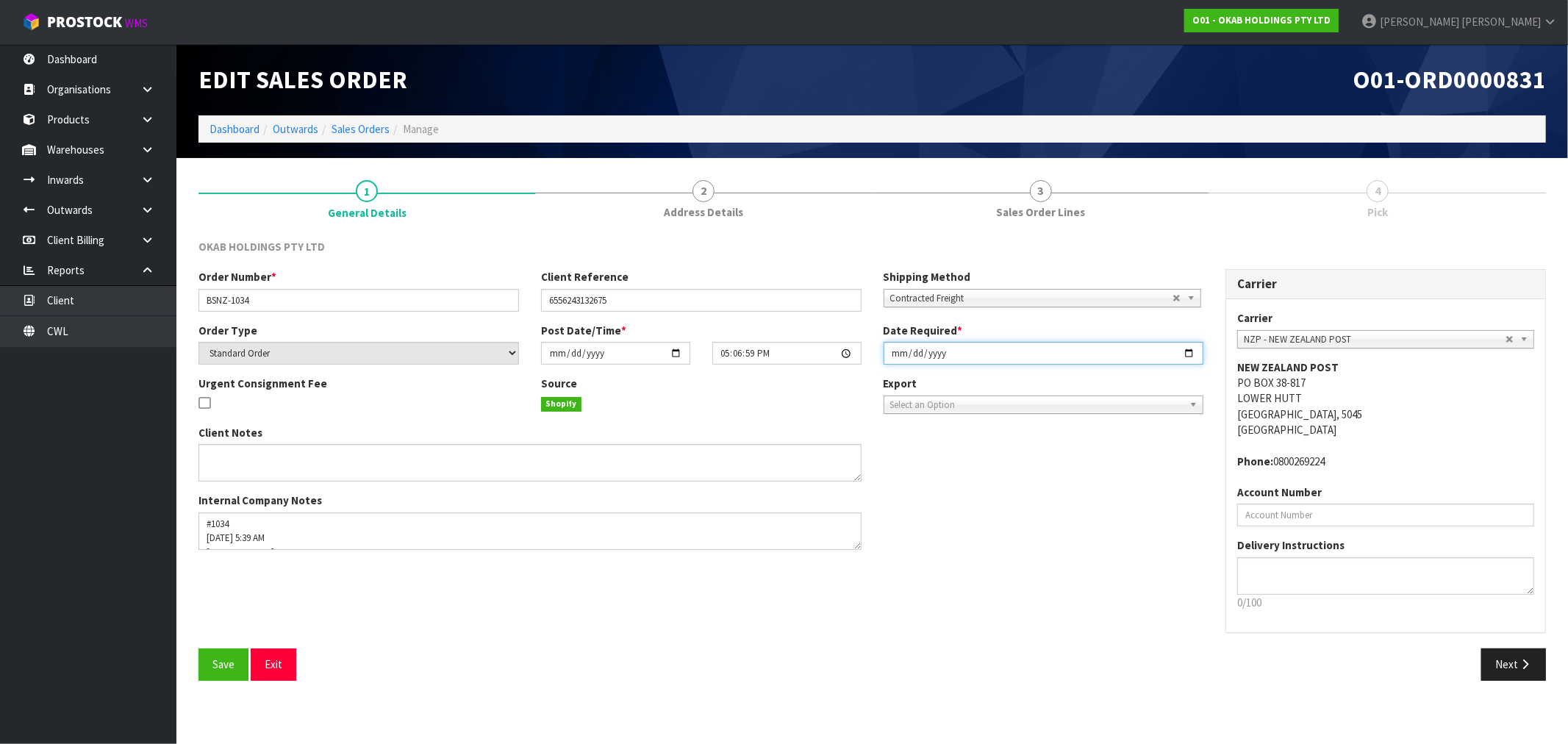
click at [894, 361] on input "[DATE]" at bounding box center [1044, 354] width 321 height 23
type input "2025-09-10"
click at [198, 648] on button "Save" at bounding box center [223, 664] width 50 height 32
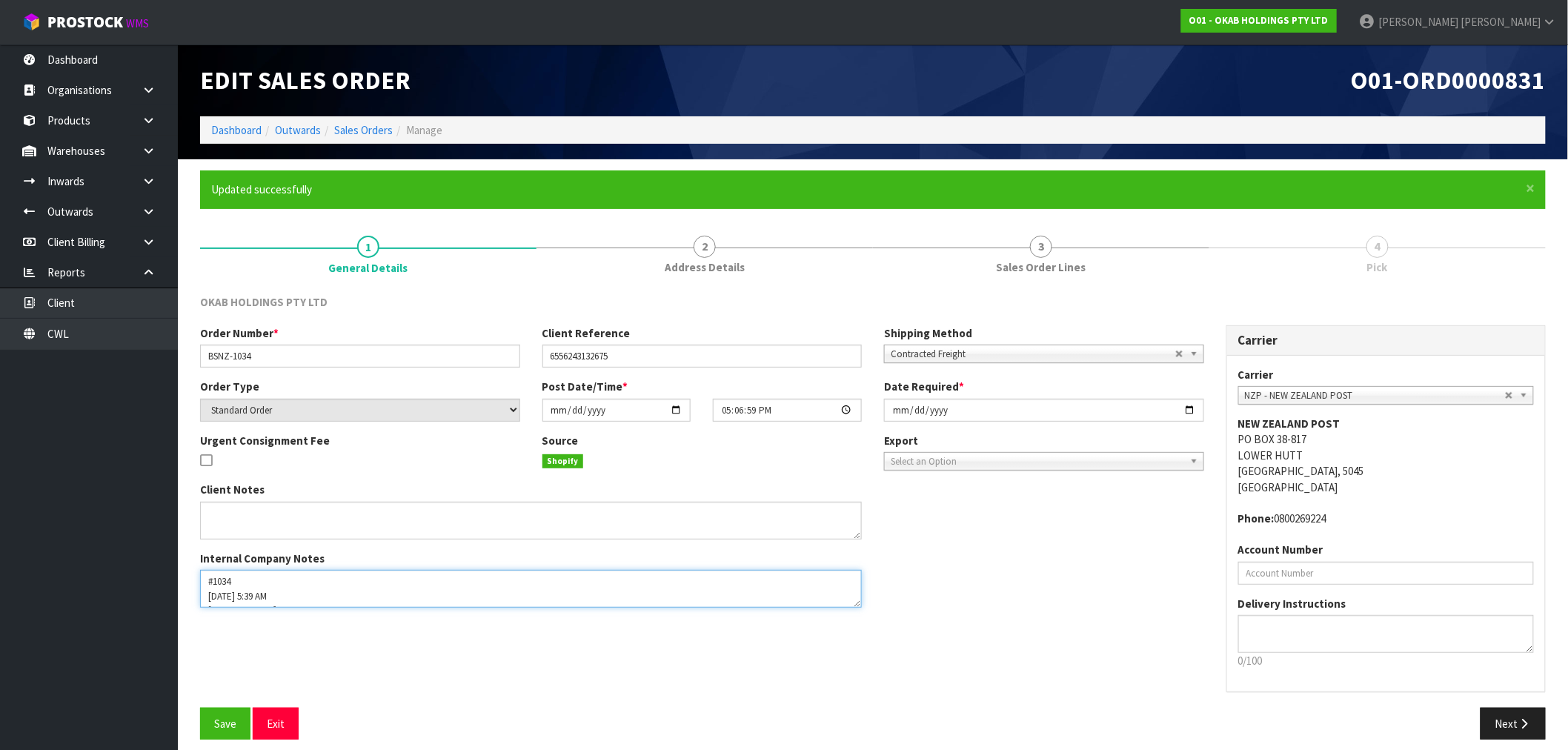
drag, startPoint x: 861, startPoint y: 604, endPoint x: 866, endPoint y: 614, distance: 11.2
click at [866, 614] on div "Client Notes Internal Company Notes" at bounding box center [530, 550] width 684 height 137
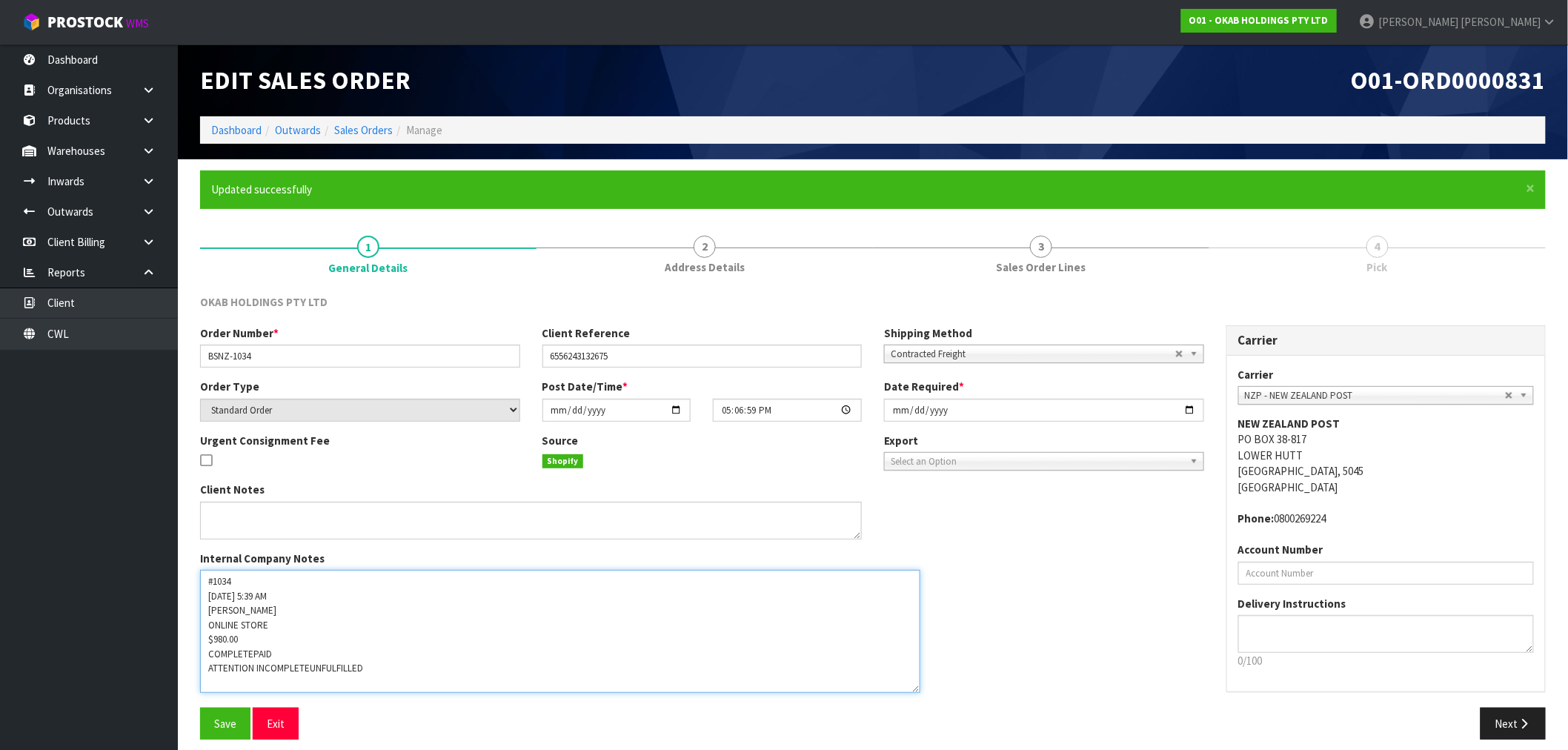
drag, startPoint x: 853, startPoint y: 603, endPoint x: 911, endPoint y: 687, distance: 102.1
click at [911, 687] on textarea at bounding box center [560, 631] width 720 height 123
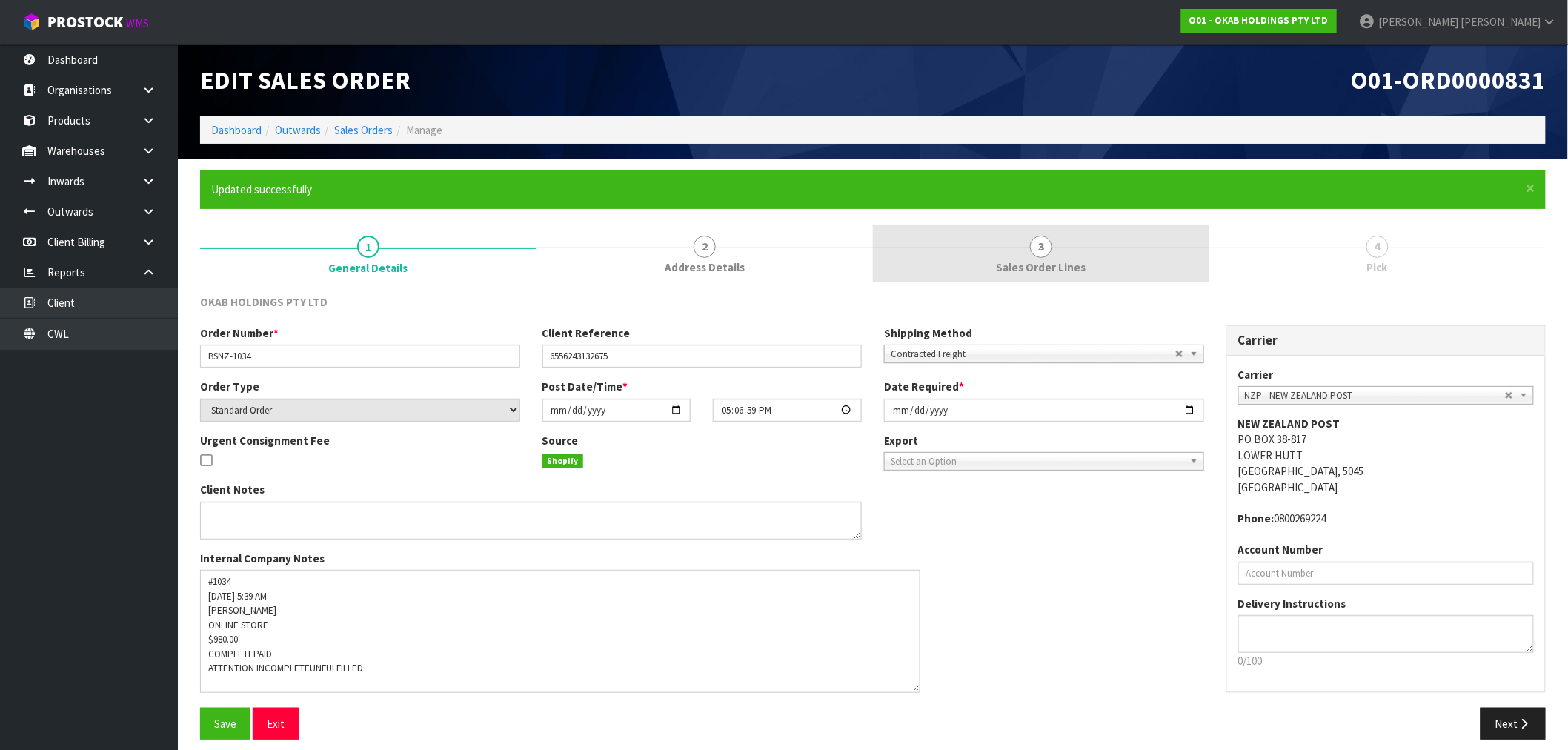
click at [1077, 263] on span "Sales Order Lines" at bounding box center [1041, 266] width 90 height 15
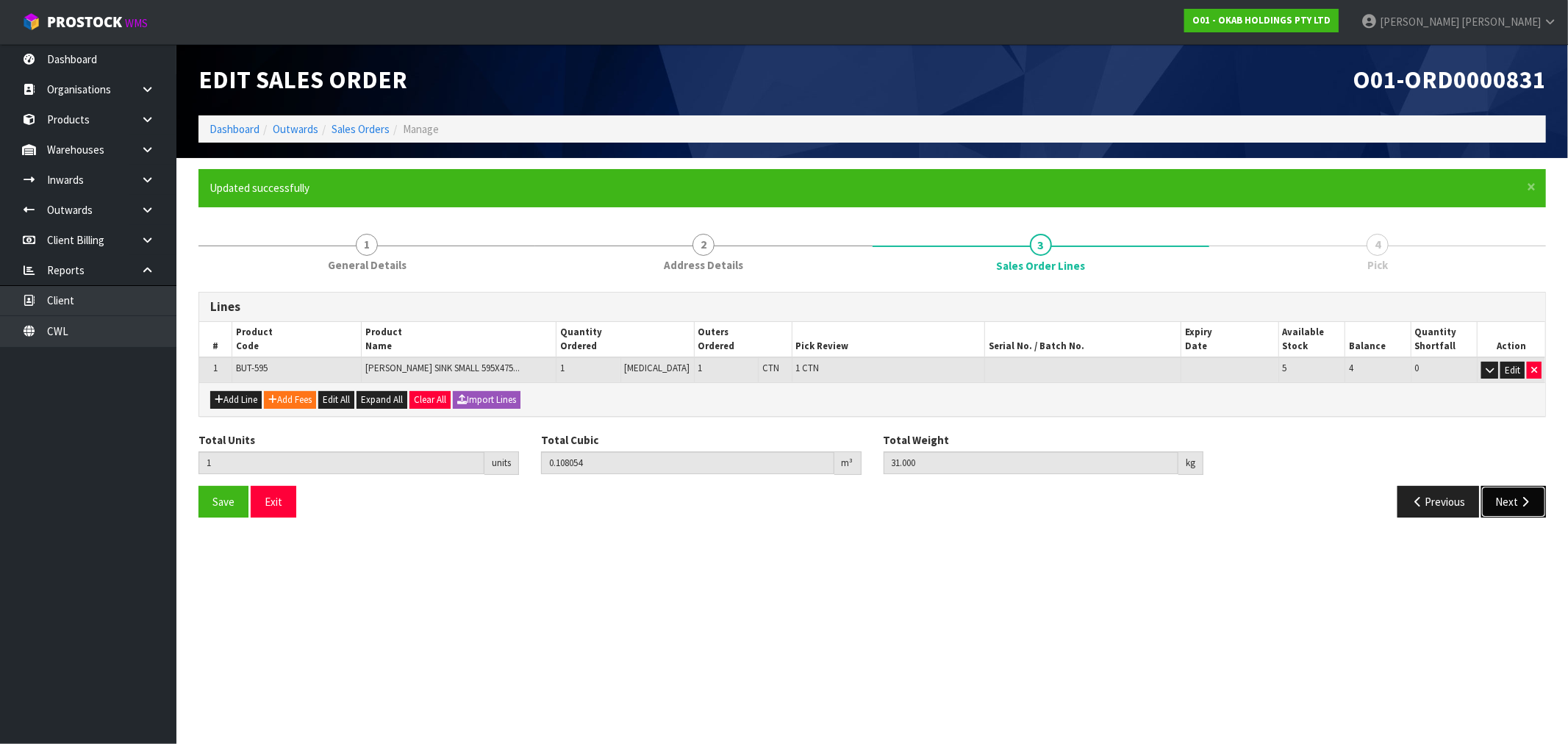
click at [1510, 500] on button "Next" at bounding box center [1513, 502] width 65 height 32
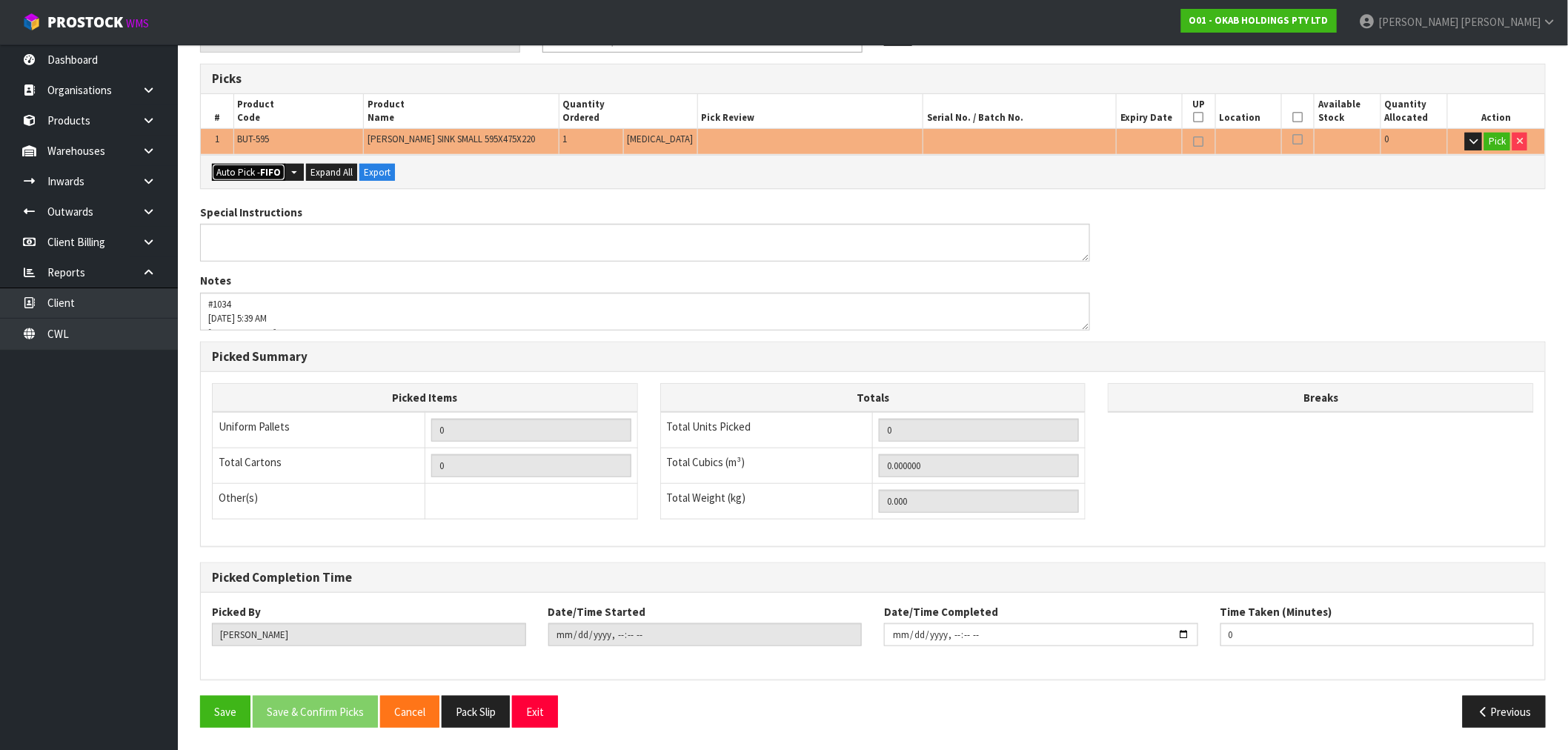
click at [238, 164] on button "Auto Pick - FIFO" at bounding box center [249, 173] width 73 height 18
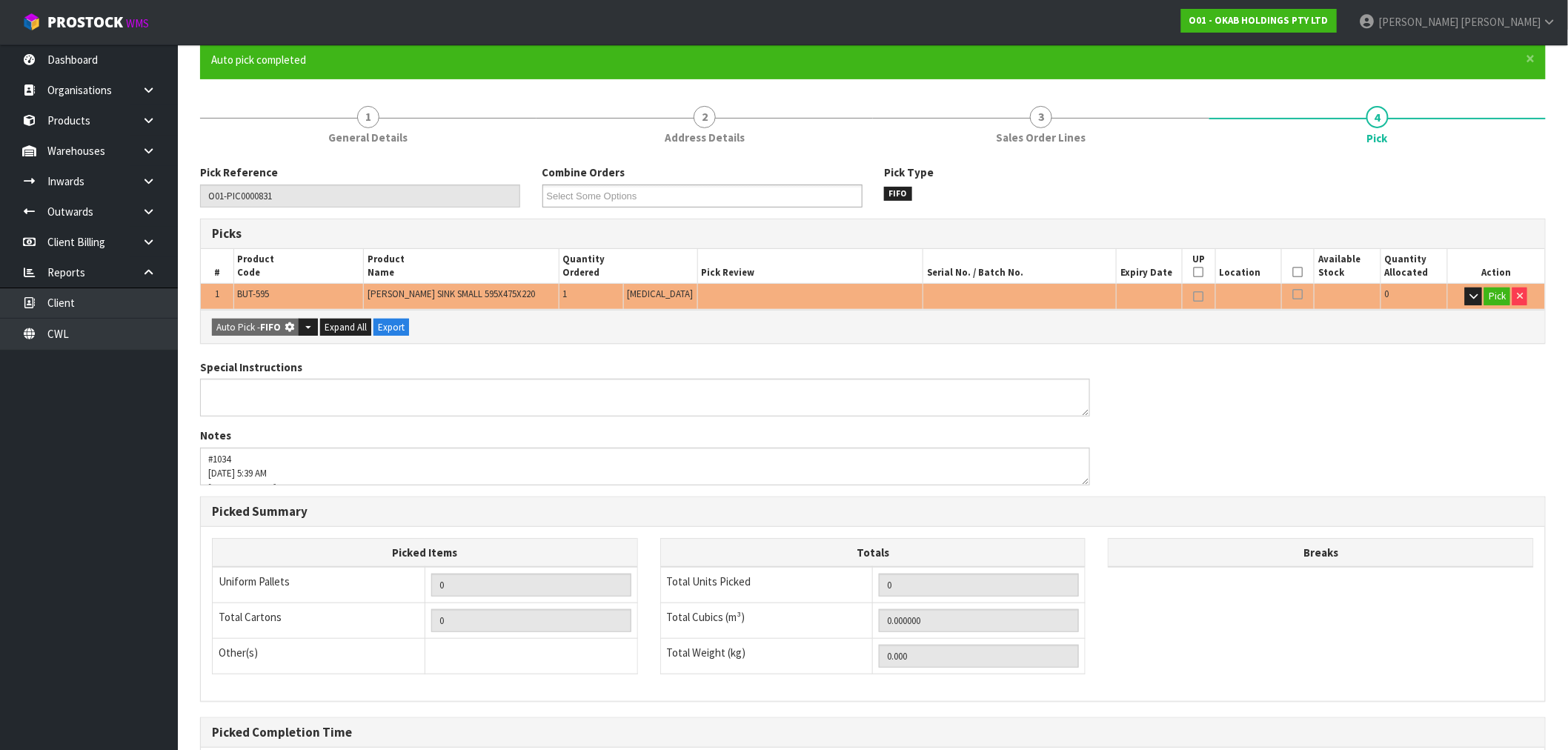
type input "1"
type input "0.108054"
type input "31.000"
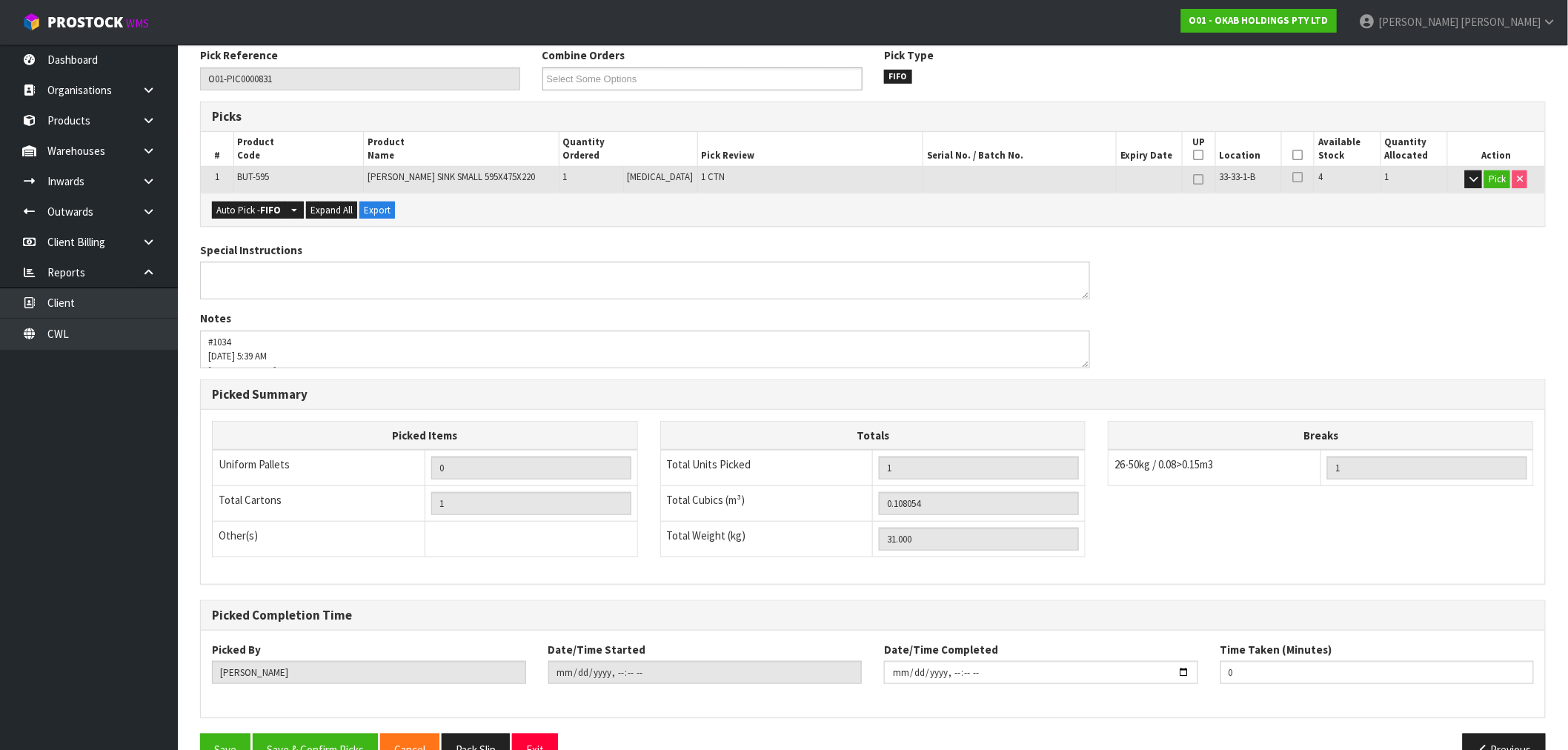
scroll to position [285, 0]
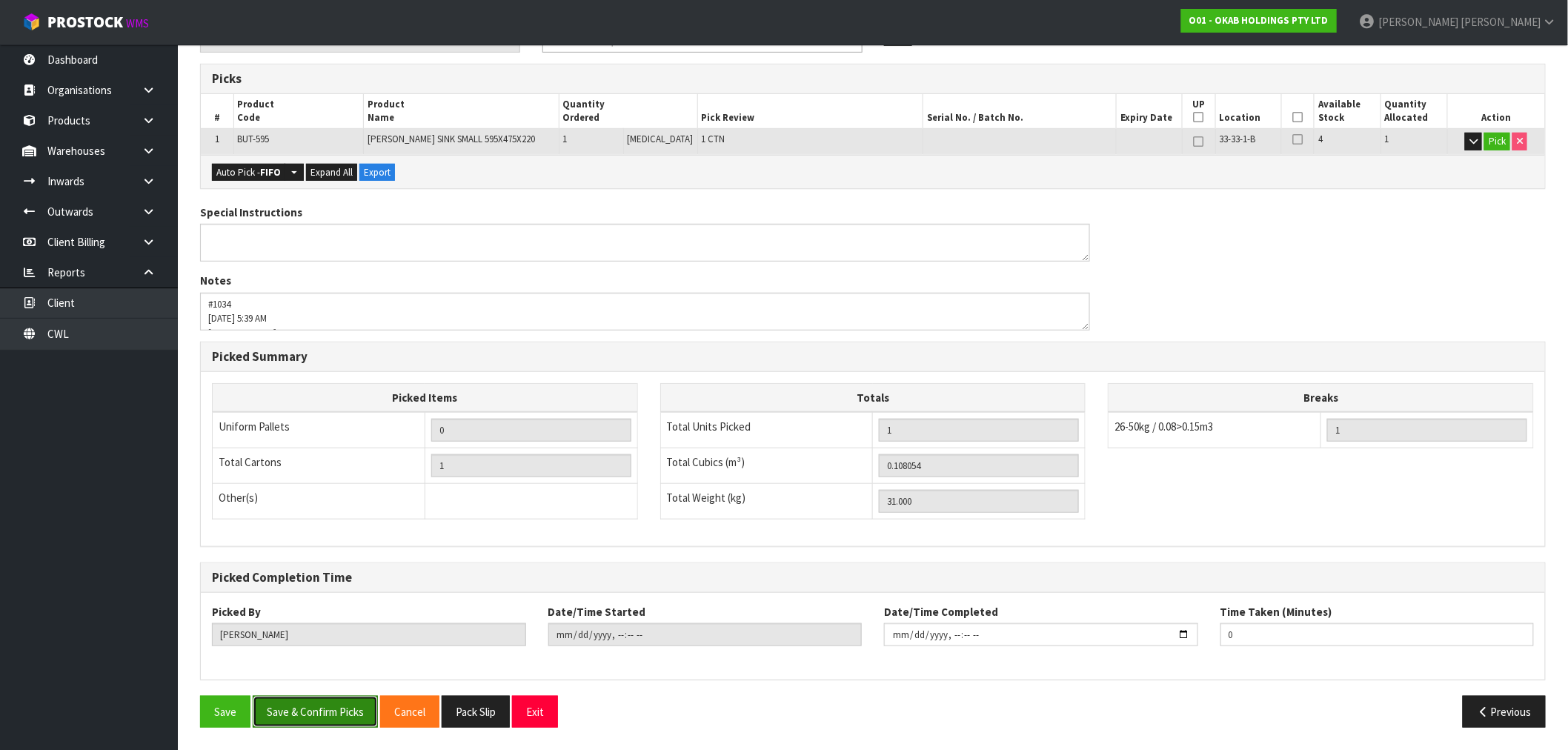
drag, startPoint x: 326, startPoint y: 706, endPoint x: 448, endPoint y: 700, distance: 122.1
click at [327, 706] on button "Save & Confirm Picks" at bounding box center [315, 711] width 125 height 32
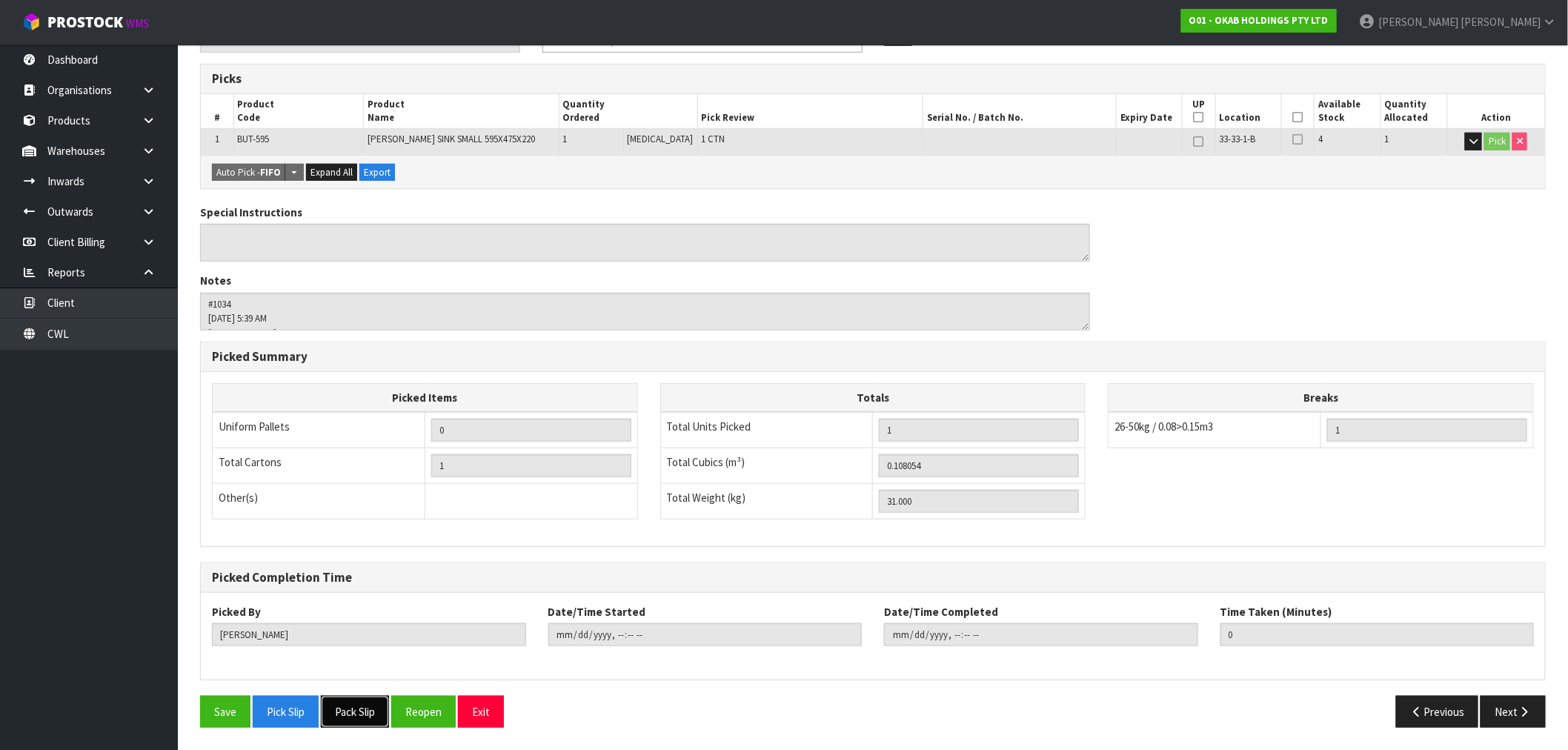
drag, startPoint x: 352, startPoint y: 702, endPoint x: 375, endPoint y: 699, distance: 23.2
click at [352, 702] on button "Pack Slip" at bounding box center [355, 711] width 68 height 32
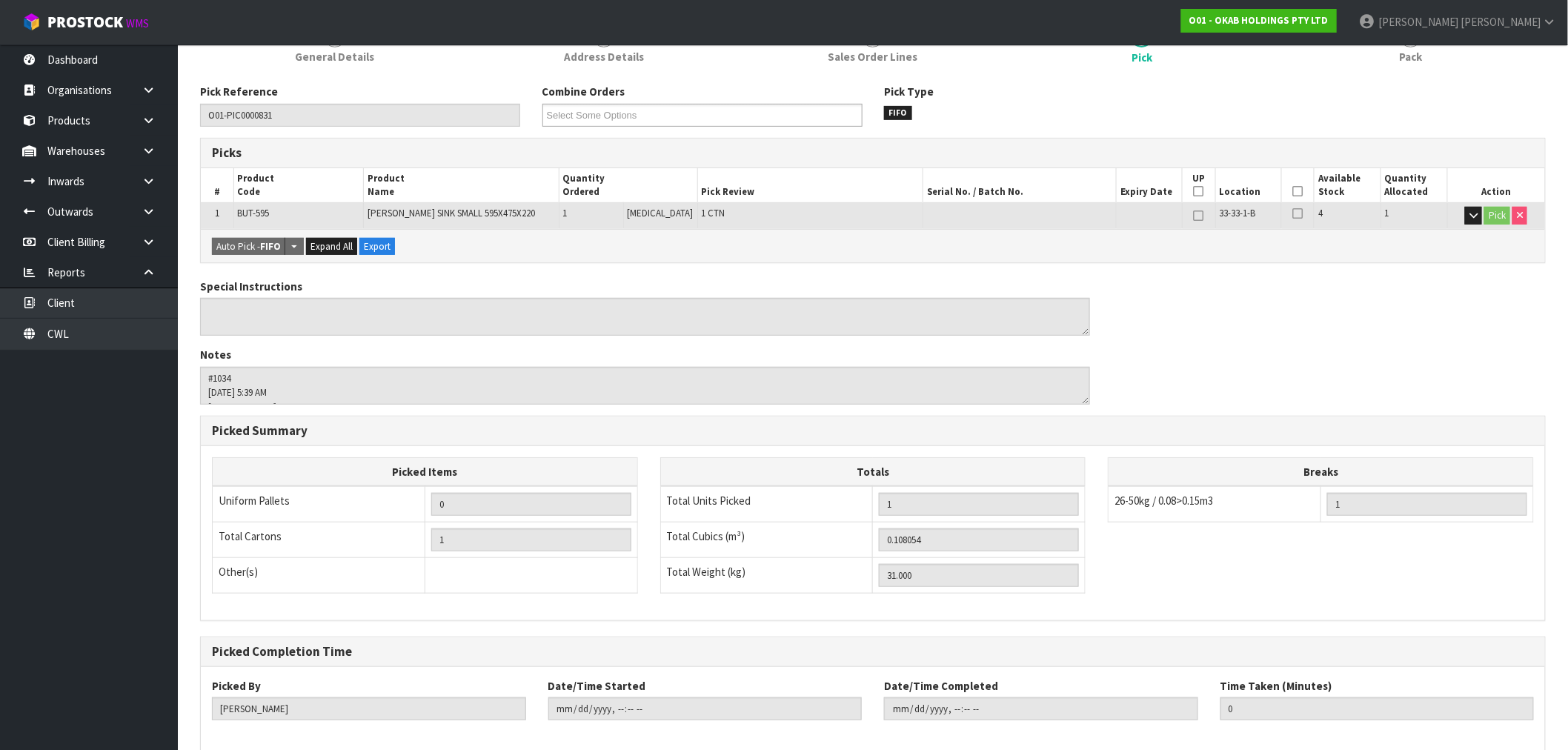
scroll to position [0, 0]
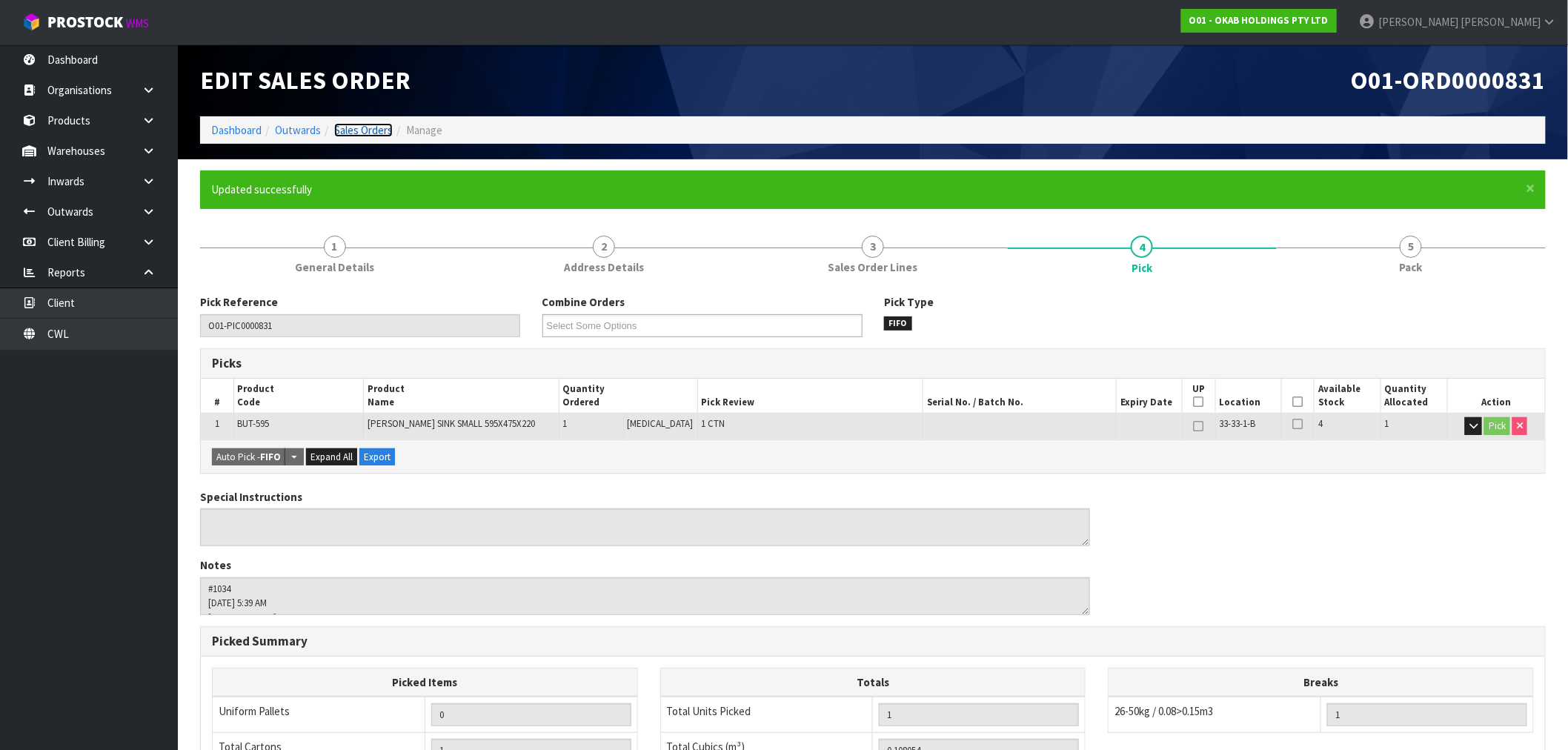
click at [362, 132] on link "Sales Orders" at bounding box center [363, 130] width 58 height 14
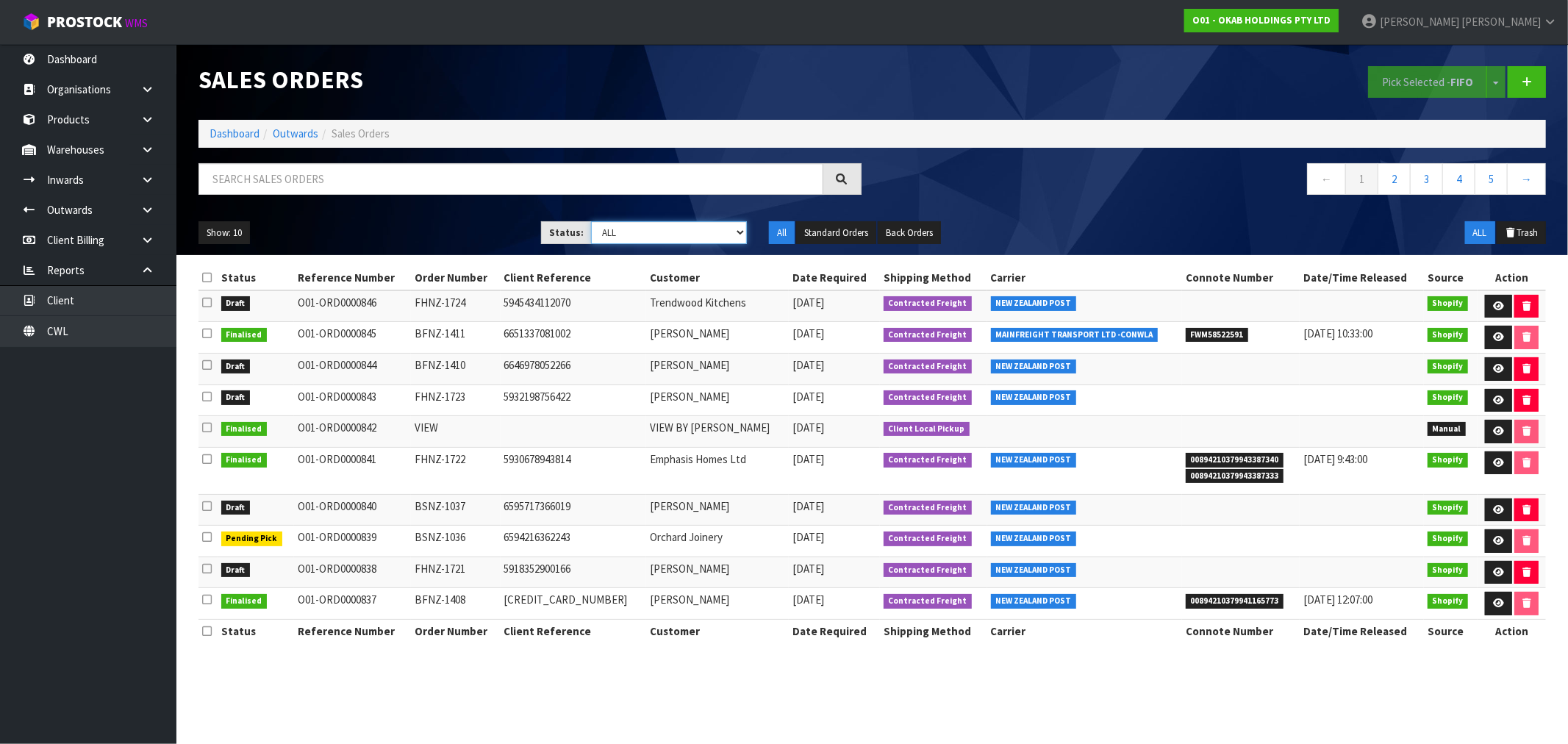
click at [658, 231] on select "Draft Pending Allocated Pending Pick Goods Picked Goods Packed Pending Charges …" at bounding box center [668, 233] width 156 height 23
select select "string:0"
click at [591, 221] on select "Draft Pending Allocated Pending Pick Goods Picked Goods Packed Pending Charges …" at bounding box center [668, 233] width 156 height 23
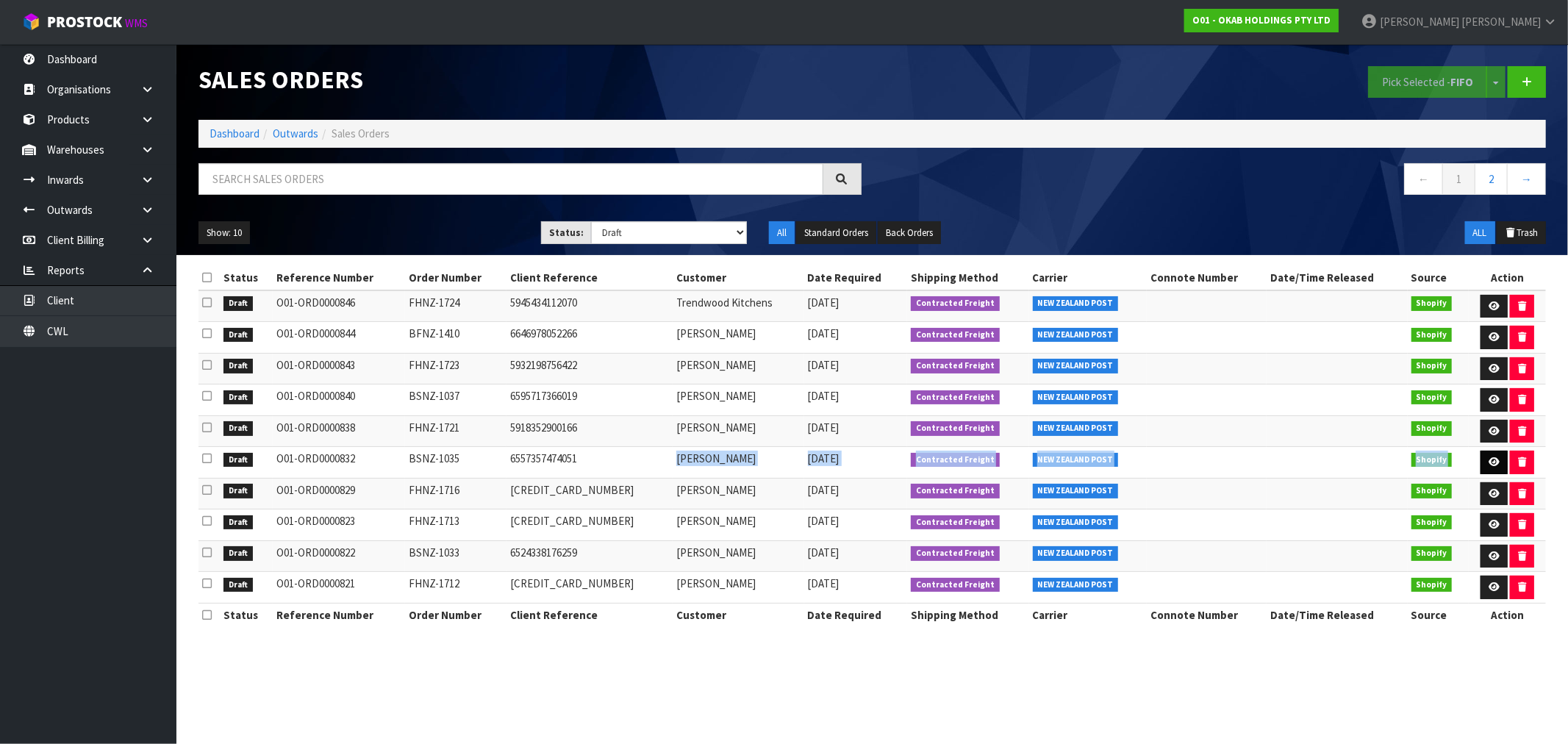
drag, startPoint x: 637, startPoint y: 460, endPoint x: 1491, endPoint y: 459, distance: 854.0
click at [1491, 459] on tr "Draft O01-ORD0000832 BSNZ-1035 6557357474051 Cleveland McKay 09/09/2025 Contrac…" at bounding box center [872, 463] width 1348 height 32
click at [1491, 460] on icon at bounding box center [1494, 461] width 11 height 10
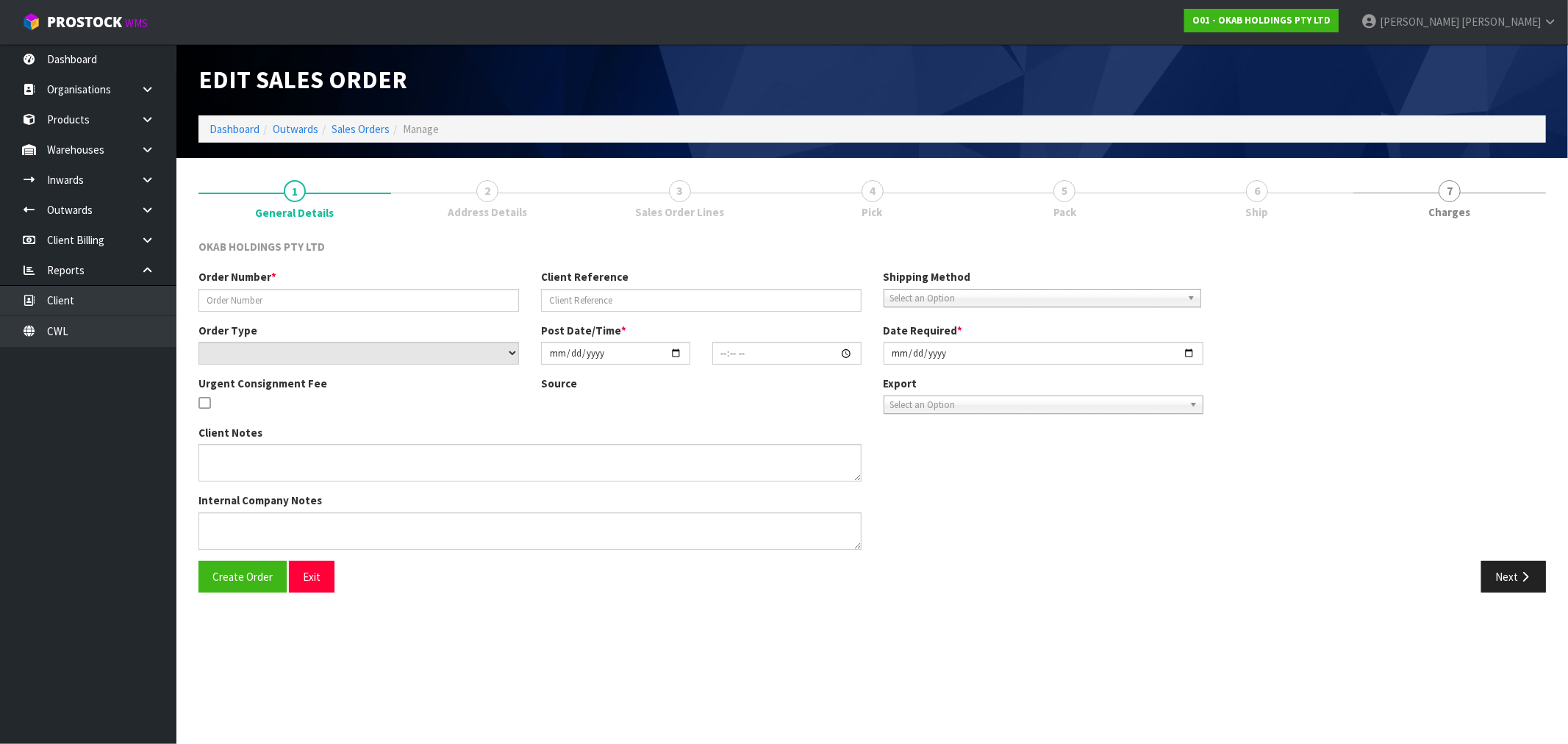
type input "BSNZ-1035"
type input "6557357474051"
select select "number:0"
type input "2025-08-07"
type input "13:41:40.000"
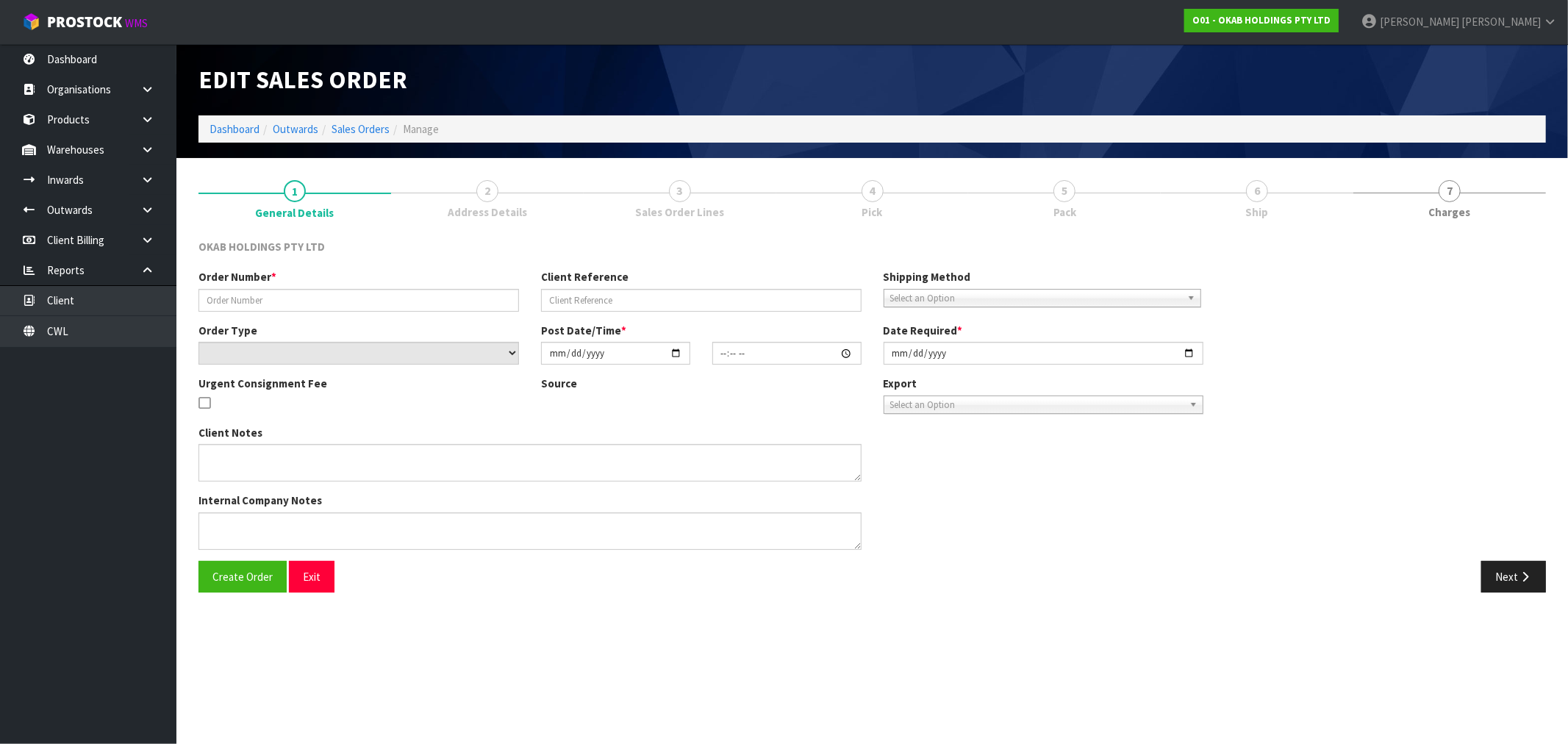
type input "[DATE]"
type textarea "#1035 7 AUG AT 2:41 AM CLEVELAND MCKAY ONLINE STORE $930.00 COMPLETEPAID ATTENT…"
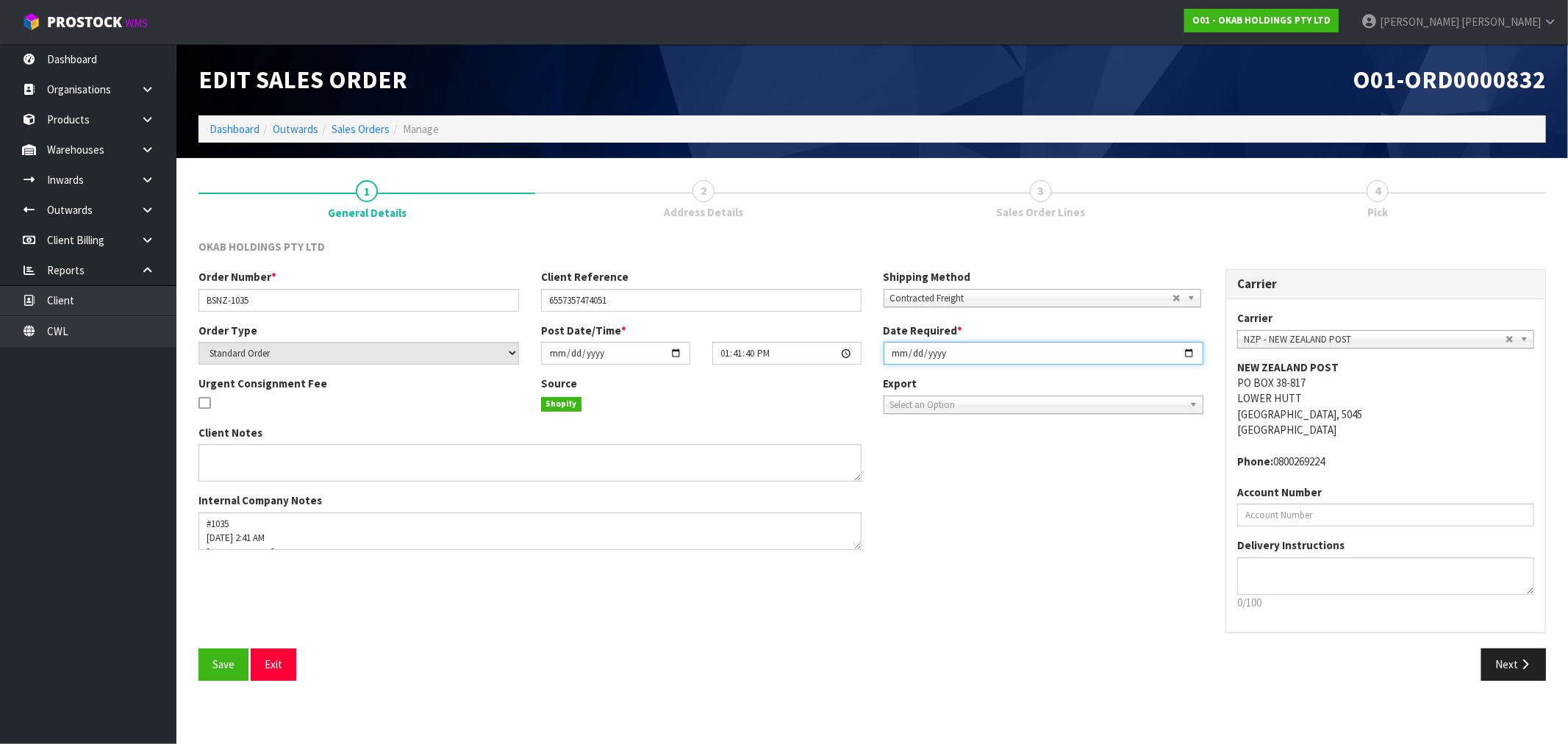
click at [890, 357] on input "[DATE]" at bounding box center [1044, 354] width 321 height 23
type input "2025-09-10"
click at [198, 648] on button "Save" at bounding box center [223, 664] width 50 height 32
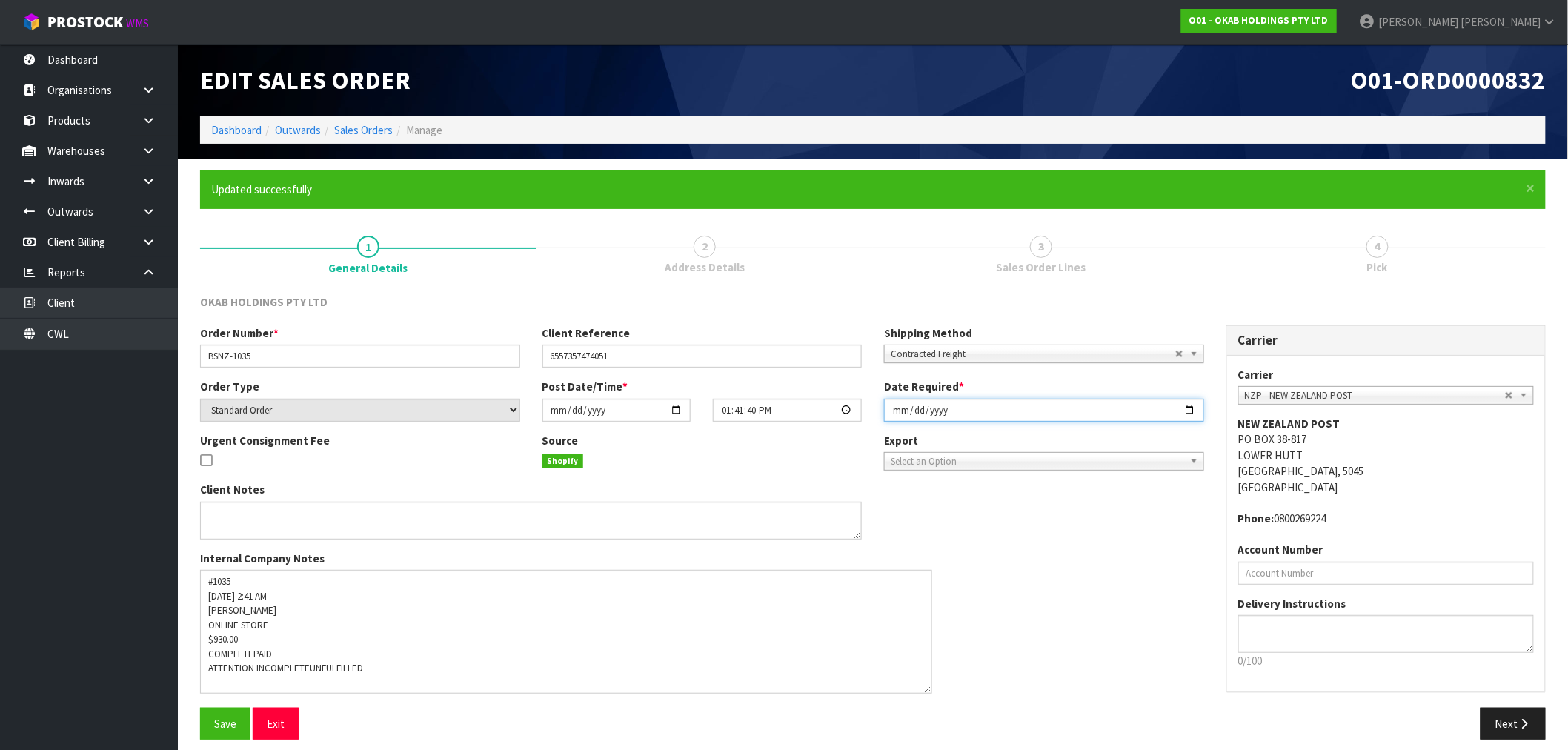
drag, startPoint x: 855, startPoint y: 603, endPoint x: 926, endPoint y: 689, distance: 111.5
click at [926, 689] on textarea at bounding box center [565, 632] width 732 height 124
click at [1513, 713] on button "Next" at bounding box center [1512, 724] width 65 height 32
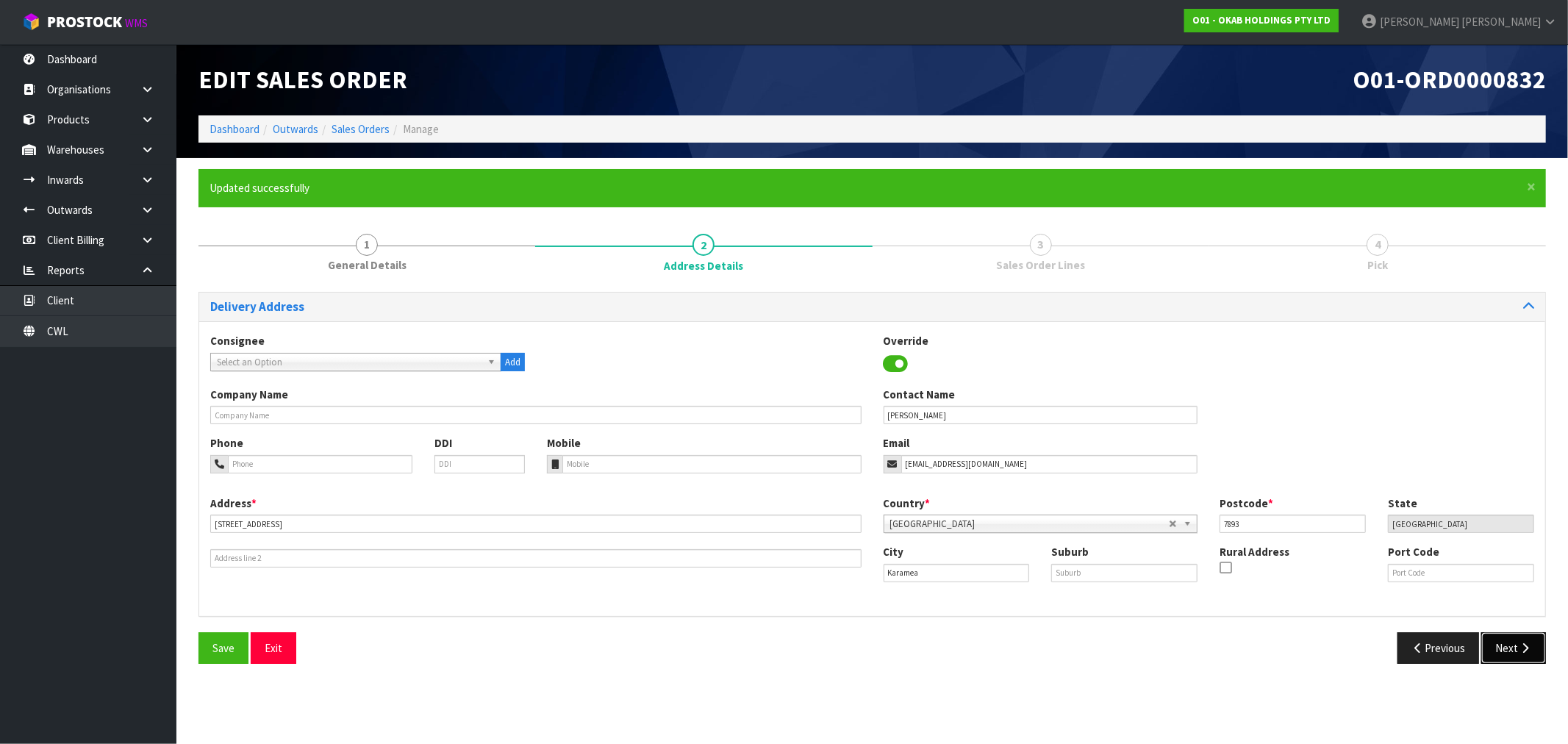
click at [1509, 652] on button "Next" at bounding box center [1513, 648] width 65 height 32
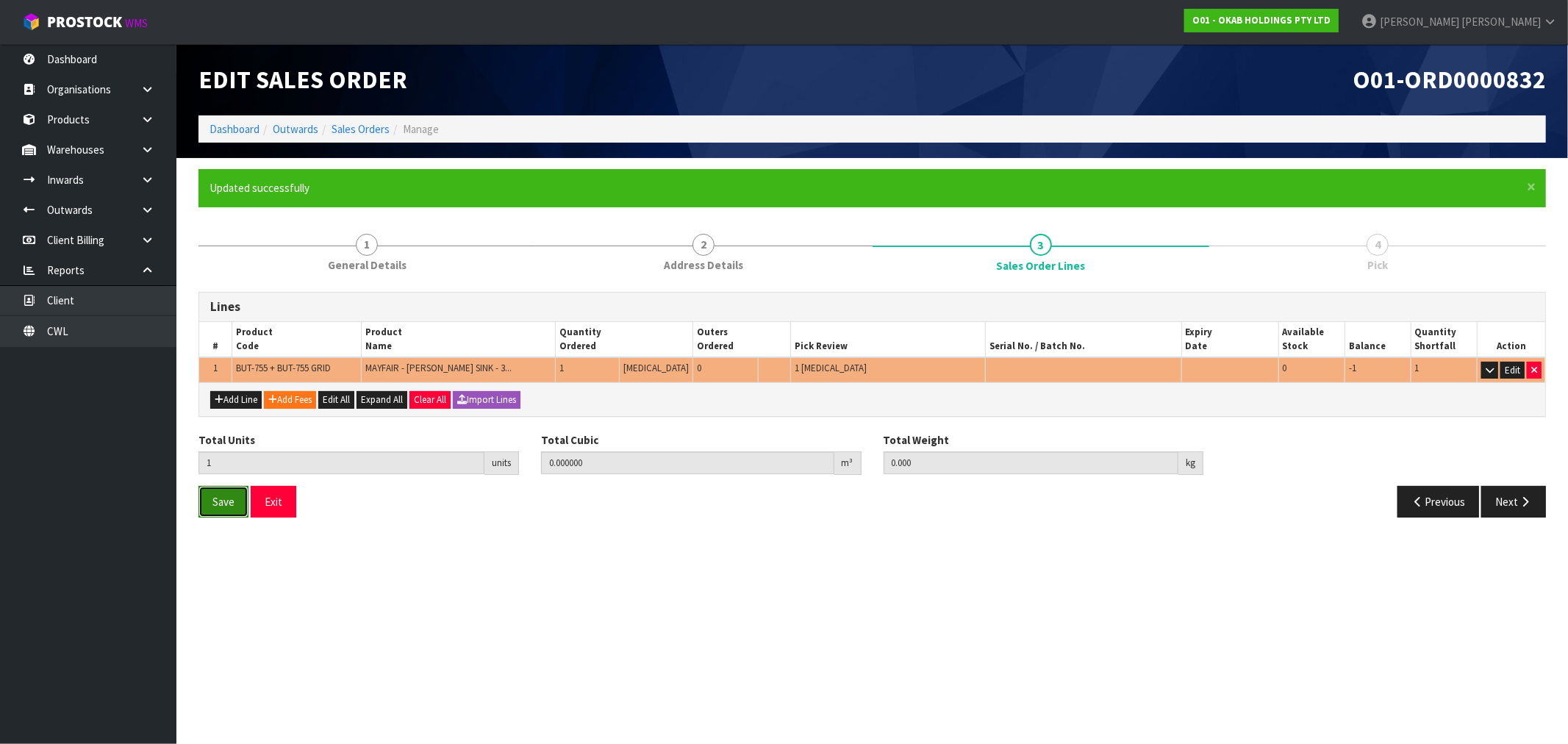
click at [221, 510] on button "Save" at bounding box center [223, 502] width 50 height 32
click at [1515, 504] on button "Next" at bounding box center [1513, 502] width 65 height 32
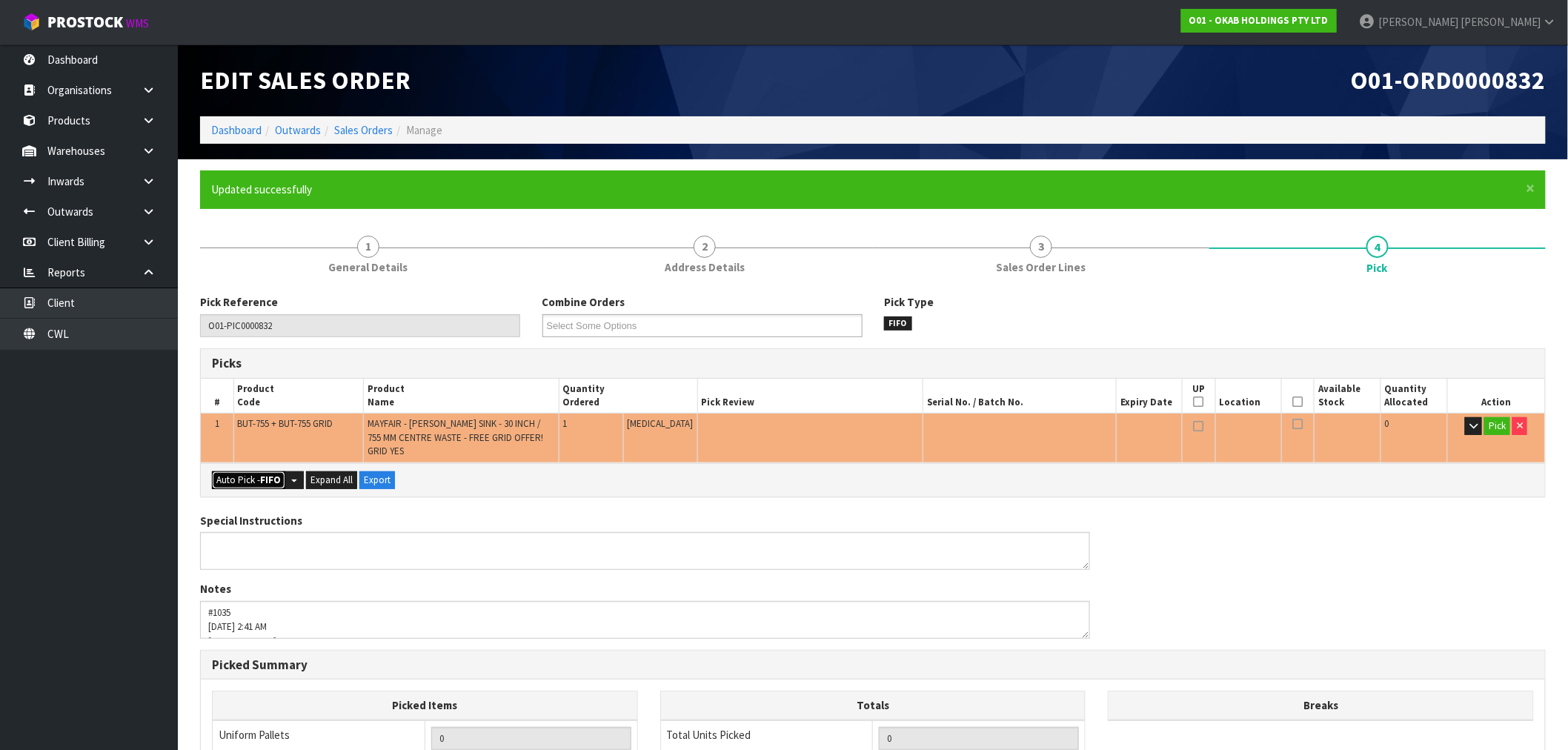
click at [277, 473] on strong "FIFO" at bounding box center [270, 479] width 21 height 13
click at [372, 126] on link "Sales Orders" at bounding box center [363, 130] width 58 height 14
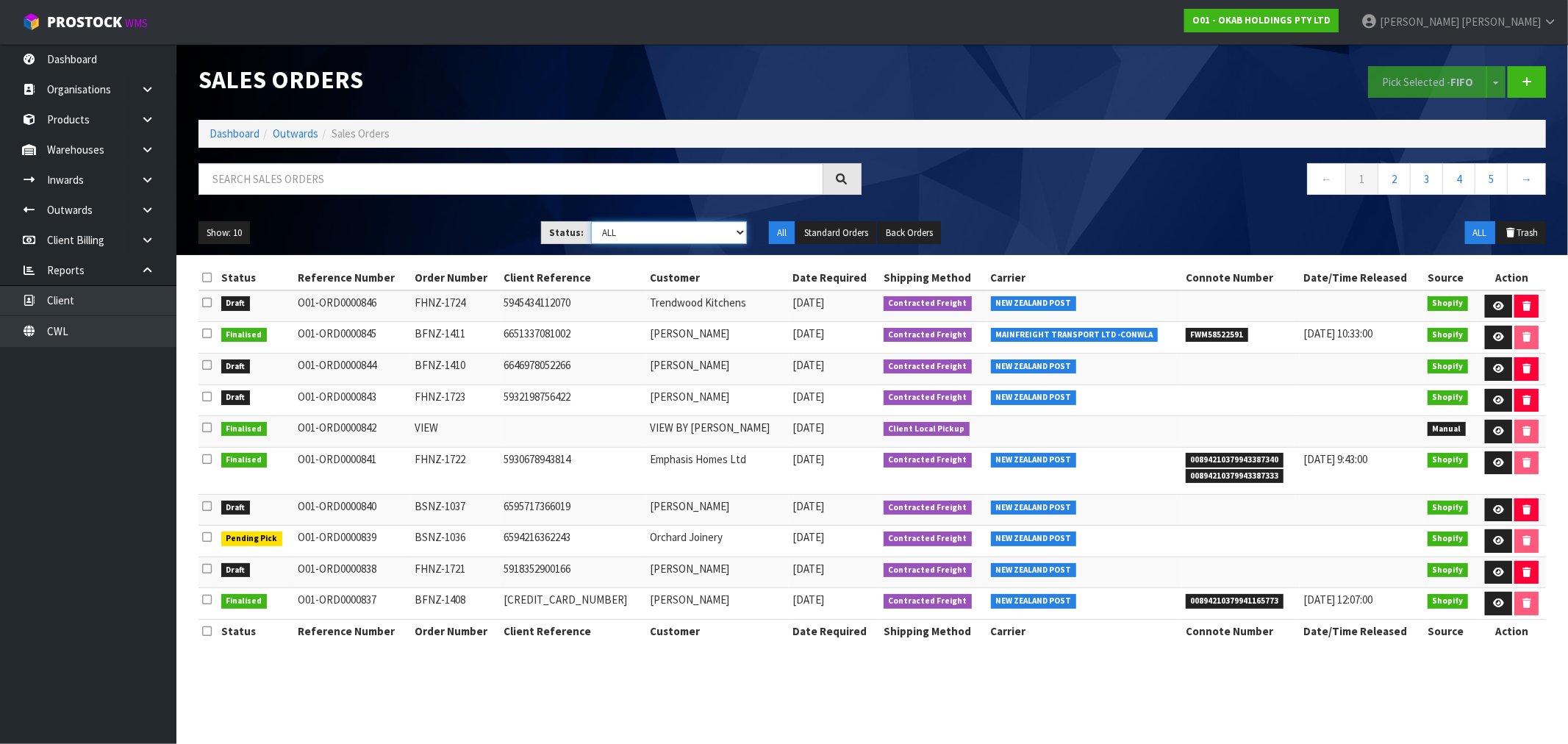
click at [645, 226] on select "Draft Pending Allocated Pending Pick Goods Picked Goods Packed Pending Charges …" at bounding box center [668, 233] width 156 height 23
select select "string:0"
click at [591, 221] on select "Draft Pending Allocated Pending Pick Goods Picked Goods Packed Pending Charges …" at bounding box center [668, 233] width 156 height 23
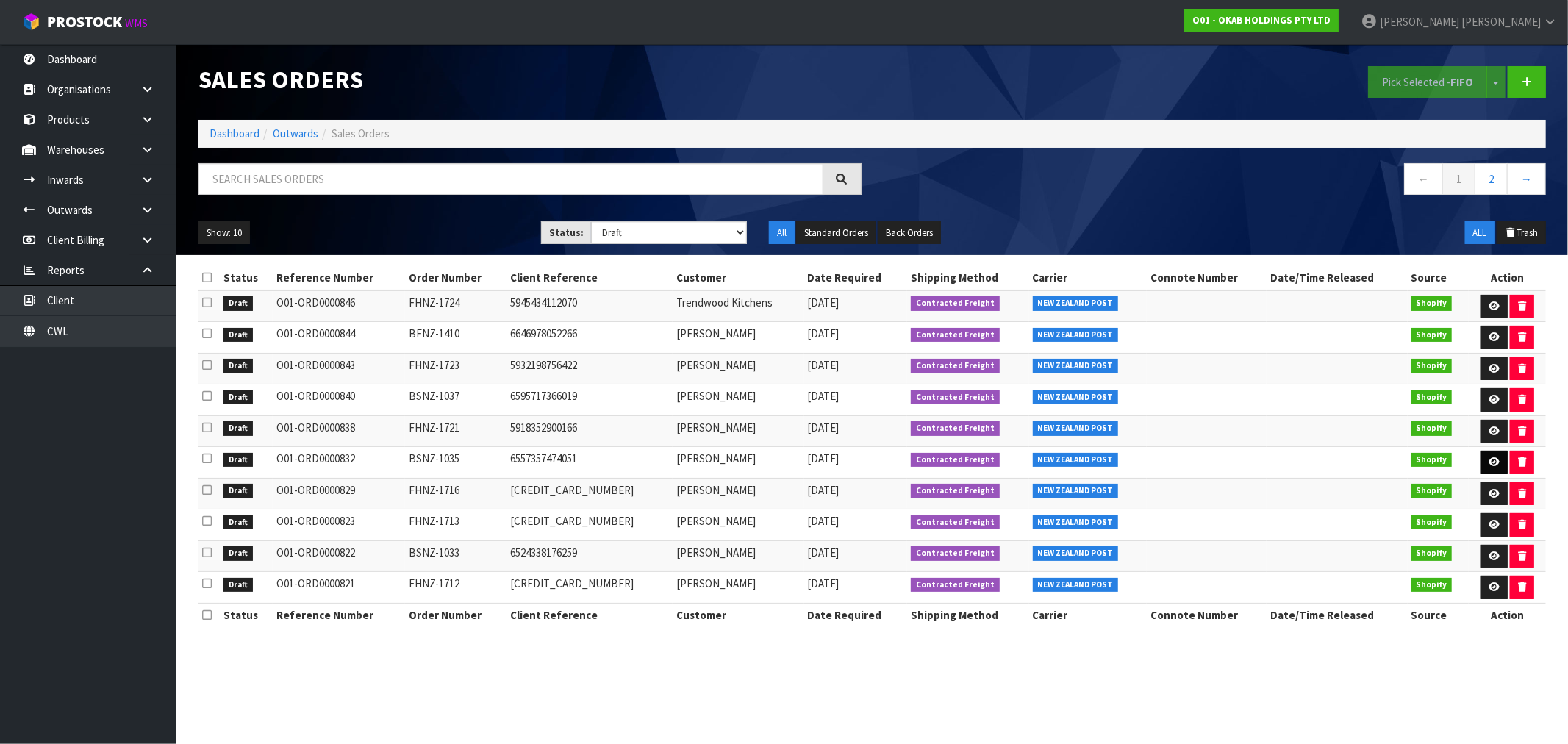
drag, startPoint x: 495, startPoint y: 468, endPoint x: 1494, endPoint y: 465, distance: 999.0
click at [1494, 465] on tr "Draft O01-ORD0000832 BSNZ-1035 6557357474051 Cleveland McKay 10/09/2025 Contrac…" at bounding box center [872, 463] width 1348 height 32
click at [1494, 429] on icon at bounding box center [1494, 431] width 11 height 10
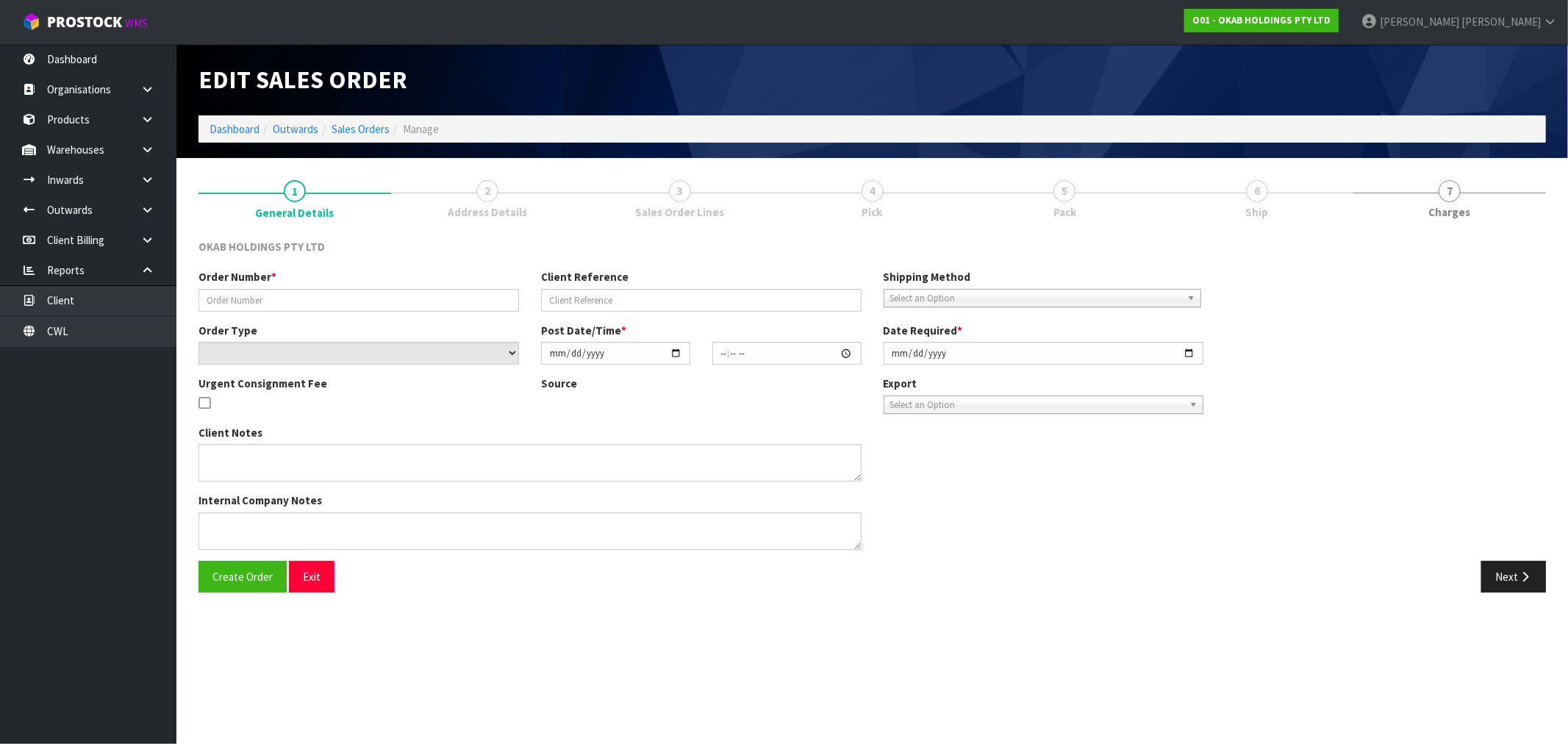
type input "FHNZ-1721"
type input "5918352900166"
select select "number:0"
type input "2025-08-17"
type input "20:11:50.000"
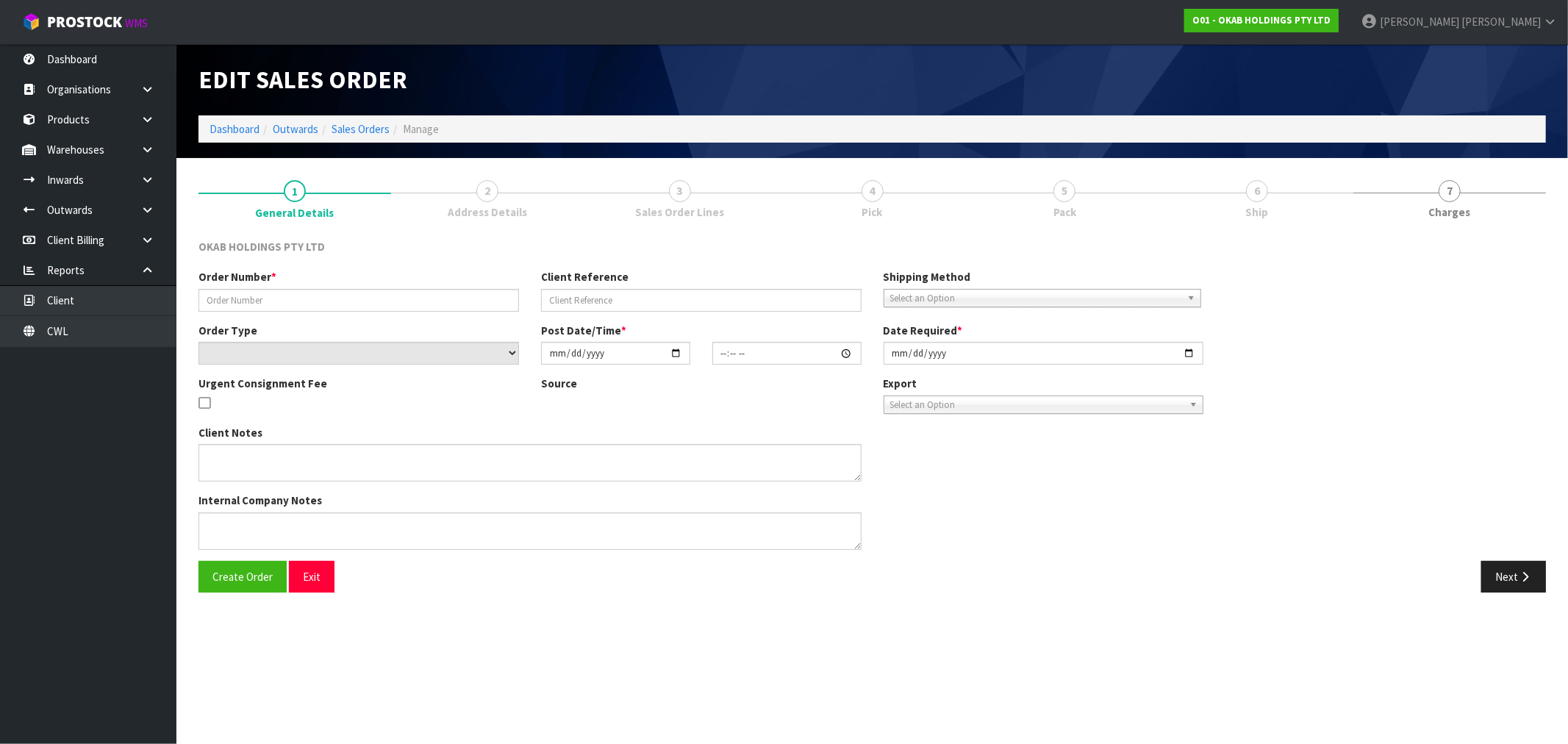
type input "[DATE]"
type textarea "#1721 17 AUG AT 4:11 PM CHRISTIAN BÄRENKLAU ONLINE STORE $896.00 COMPLETEPAID A…"
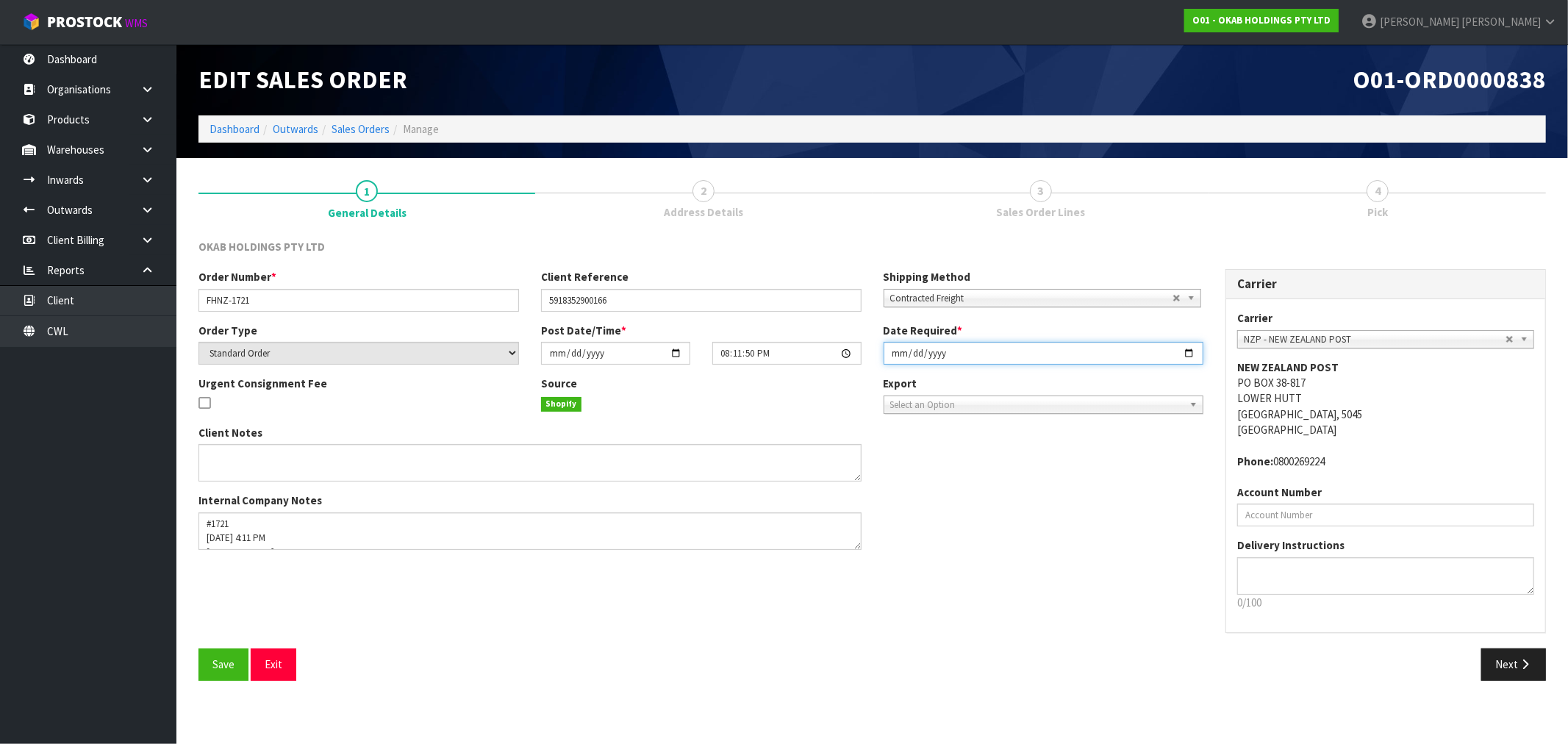
click at [894, 359] on input "[DATE]" at bounding box center [1044, 354] width 321 height 23
type input "2025-09-10"
click at [198, 648] on button "Save" at bounding box center [223, 664] width 50 height 32
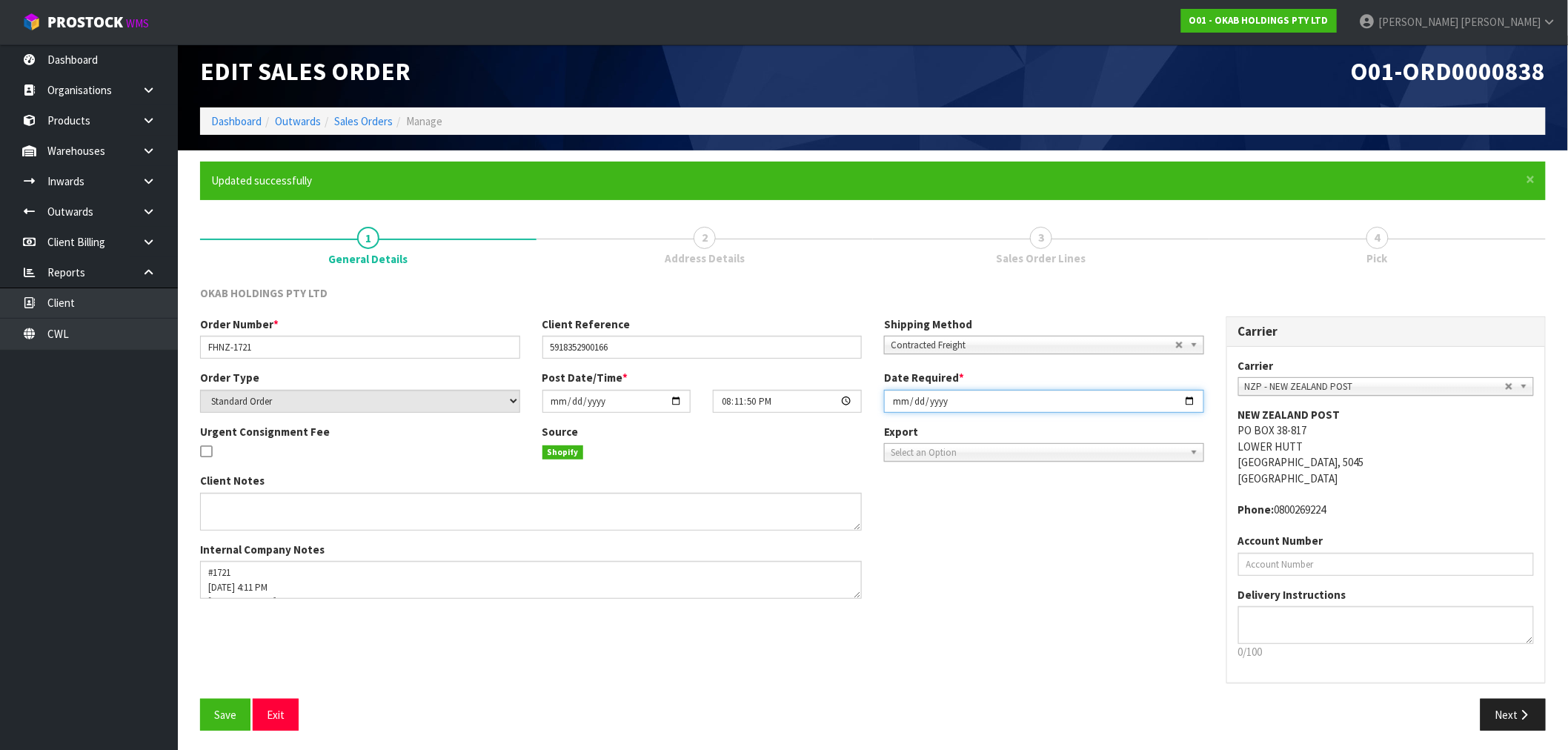
scroll to position [11, 0]
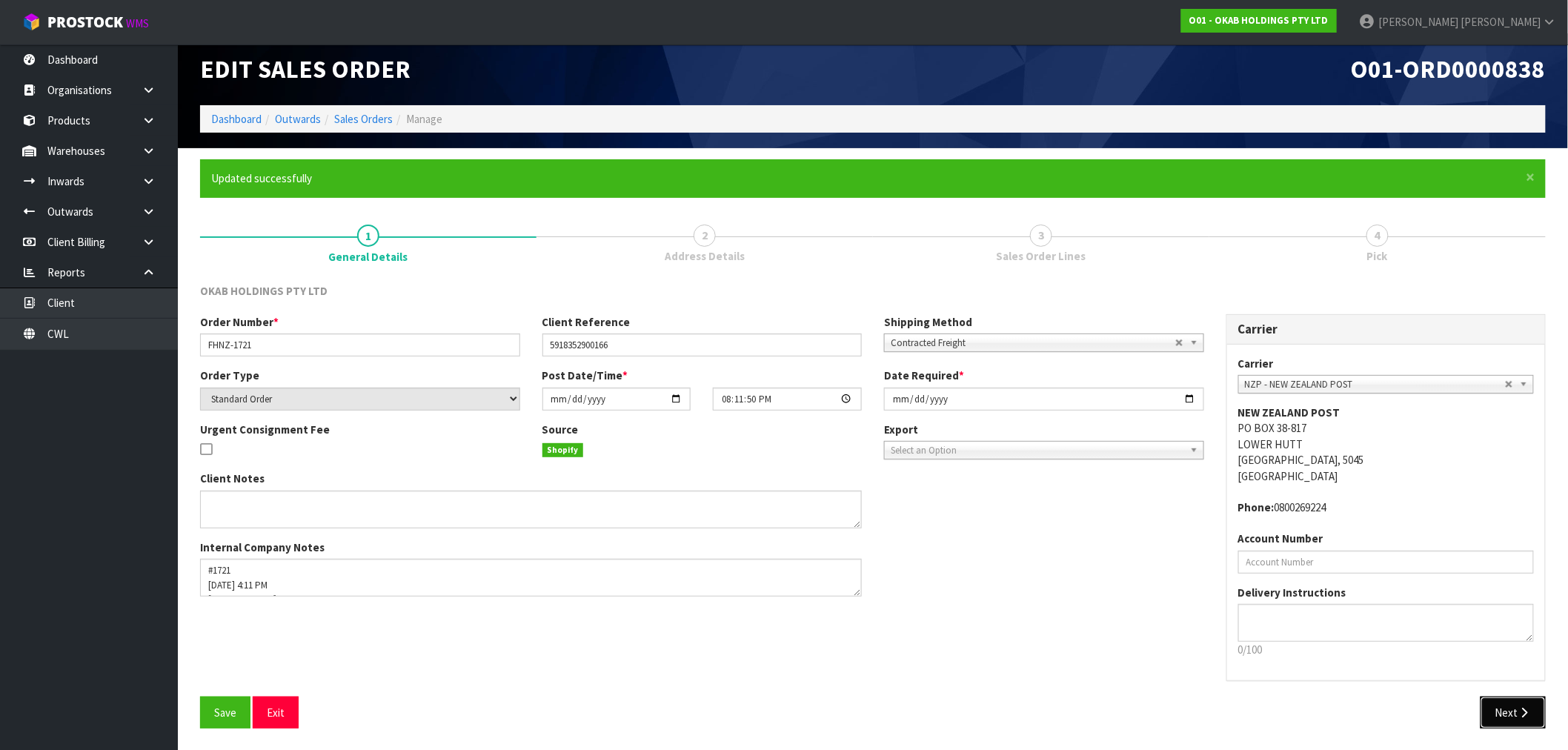
click at [1527, 697] on button "Next" at bounding box center [1512, 712] width 65 height 32
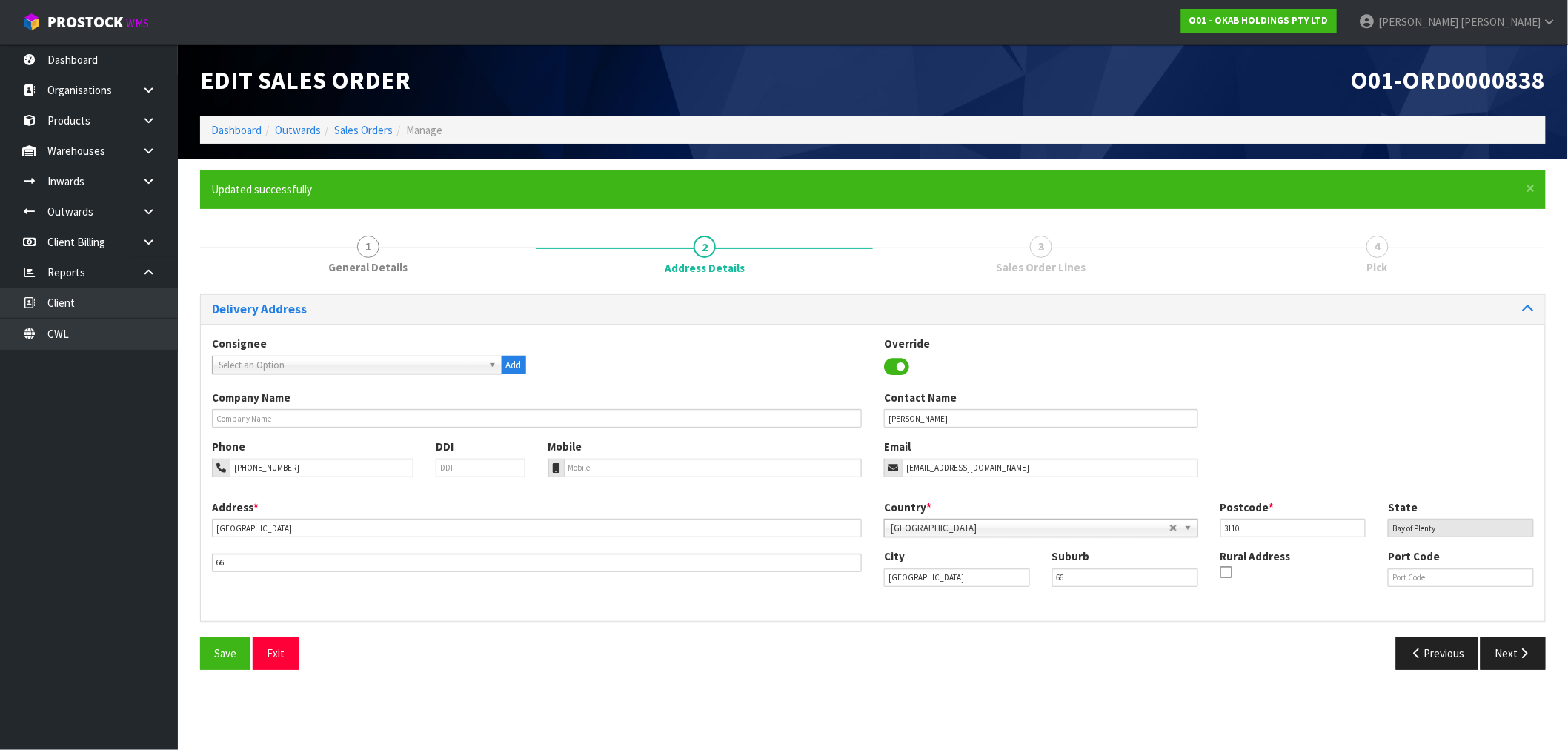
scroll to position [0, 0]
drag, startPoint x: 230, startPoint y: 561, endPoint x: 212, endPoint y: 558, distance: 18.2
click at [212, 558] on input "66" at bounding box center [540, 563] width 657 height 19
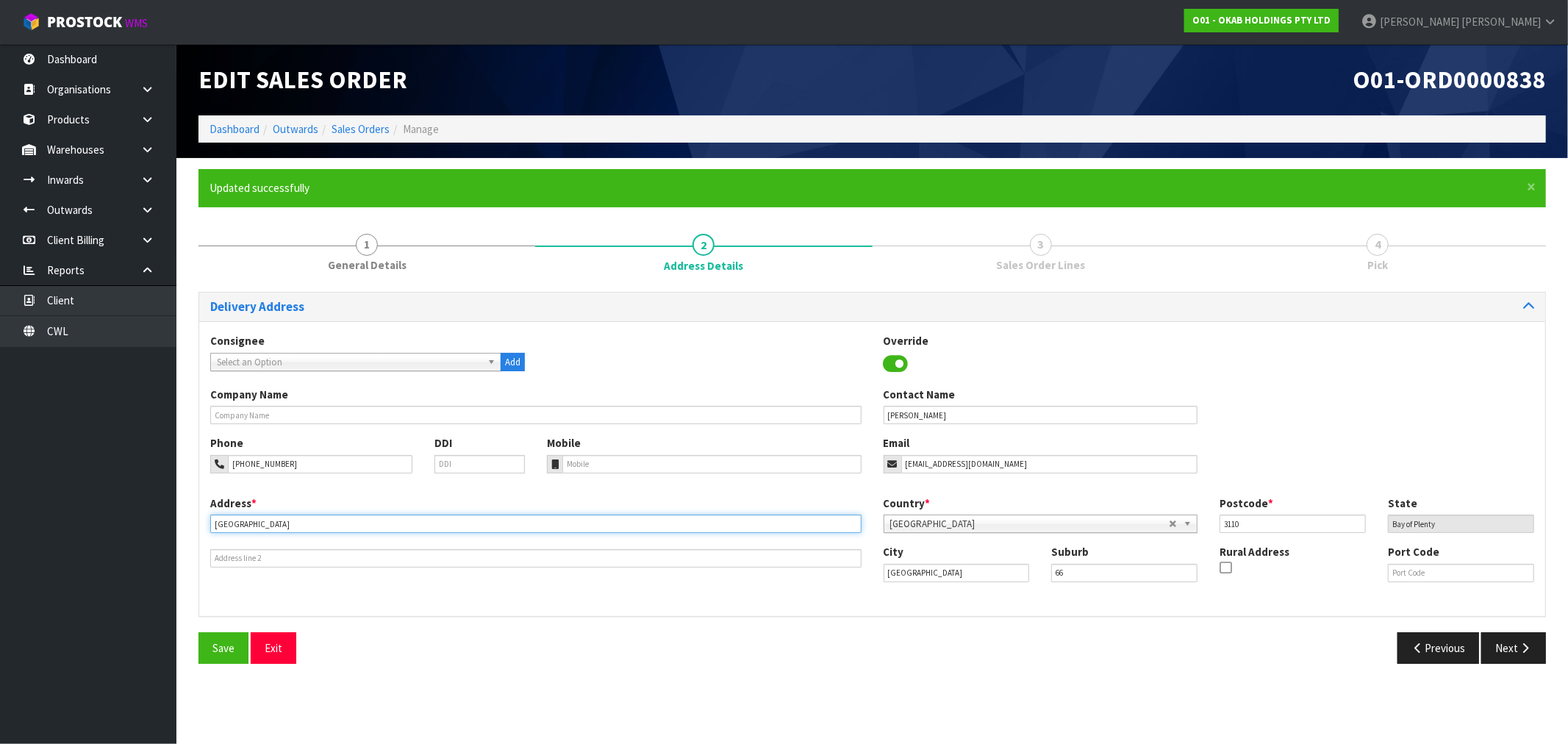
click at [212, 527] on input "Bureta road" at bounding box center [536, 524] width 652 height 19
paste input "66BURETA ROAD"
drag, startPoint x: 297, startPoint y: 525, endPoint x: 202, endPoint y: 524, distance: 95.0
click at [202, 524] on div "Address * 66 BURETA ROAD This address line exceeds the recommended limit of 35 …" at bounding box center [535, 531] width 673 height 72
type input "66 BURETA ROAD"
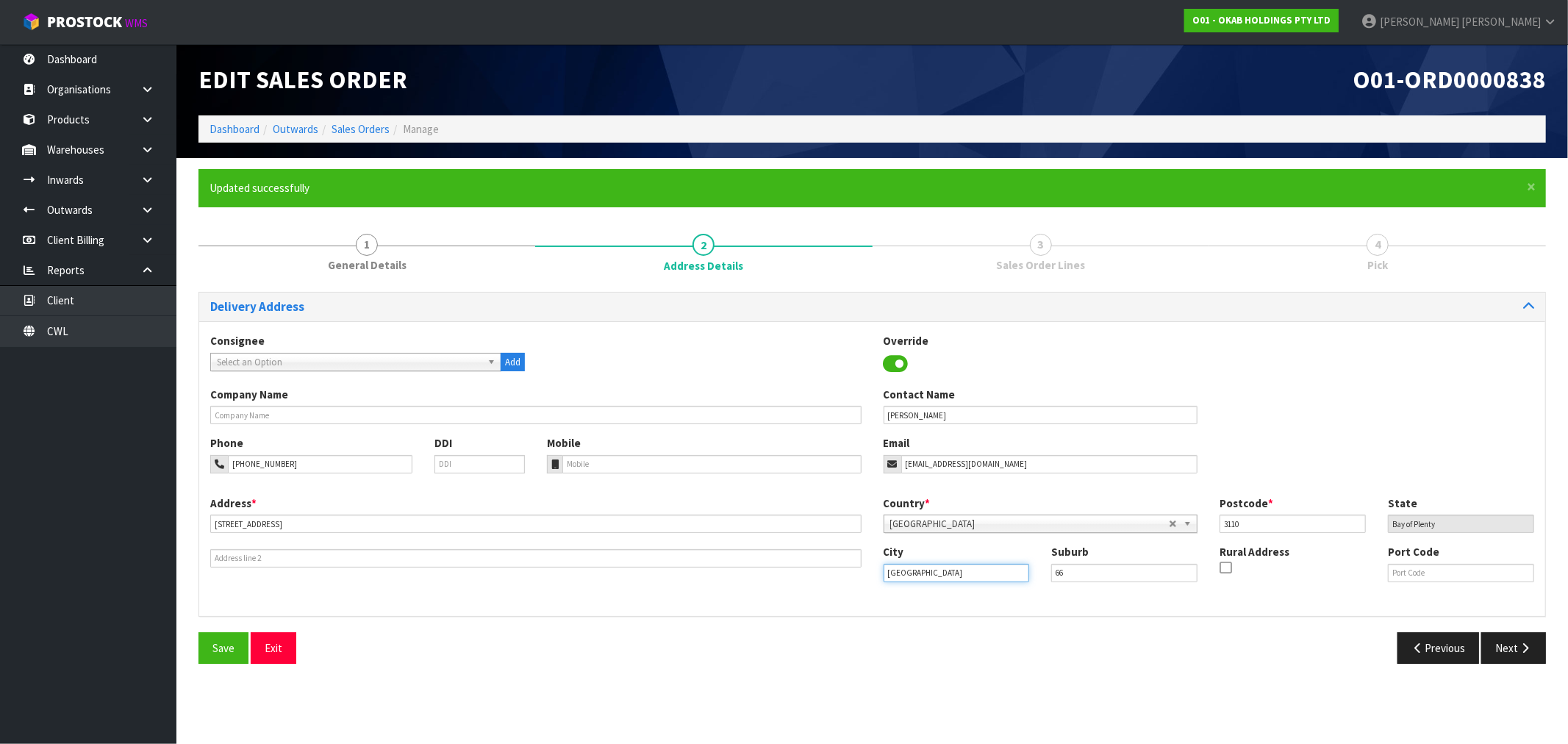
drag, startPoint x: 932, startPoint y: 577, endPoint x: 865, endPoint y: 570, distance: 67.4
click at [865, 570] on div "Address * 66 BURETA ROAD This address line exceeds the recommended limit of 35 …" at bounding box center [872, 549] width 1346 height 109
drag, startPoint x: 1093, startPoint y: 571, endPoint x: 976, endPoint y: 573, distance: 117.0
click at [979, 573] on div "City Tauranga Suburb 66 Rural Address Port Code" at bounding box center [1209, 569] width 673 height 50
paste input "TAURANGA"
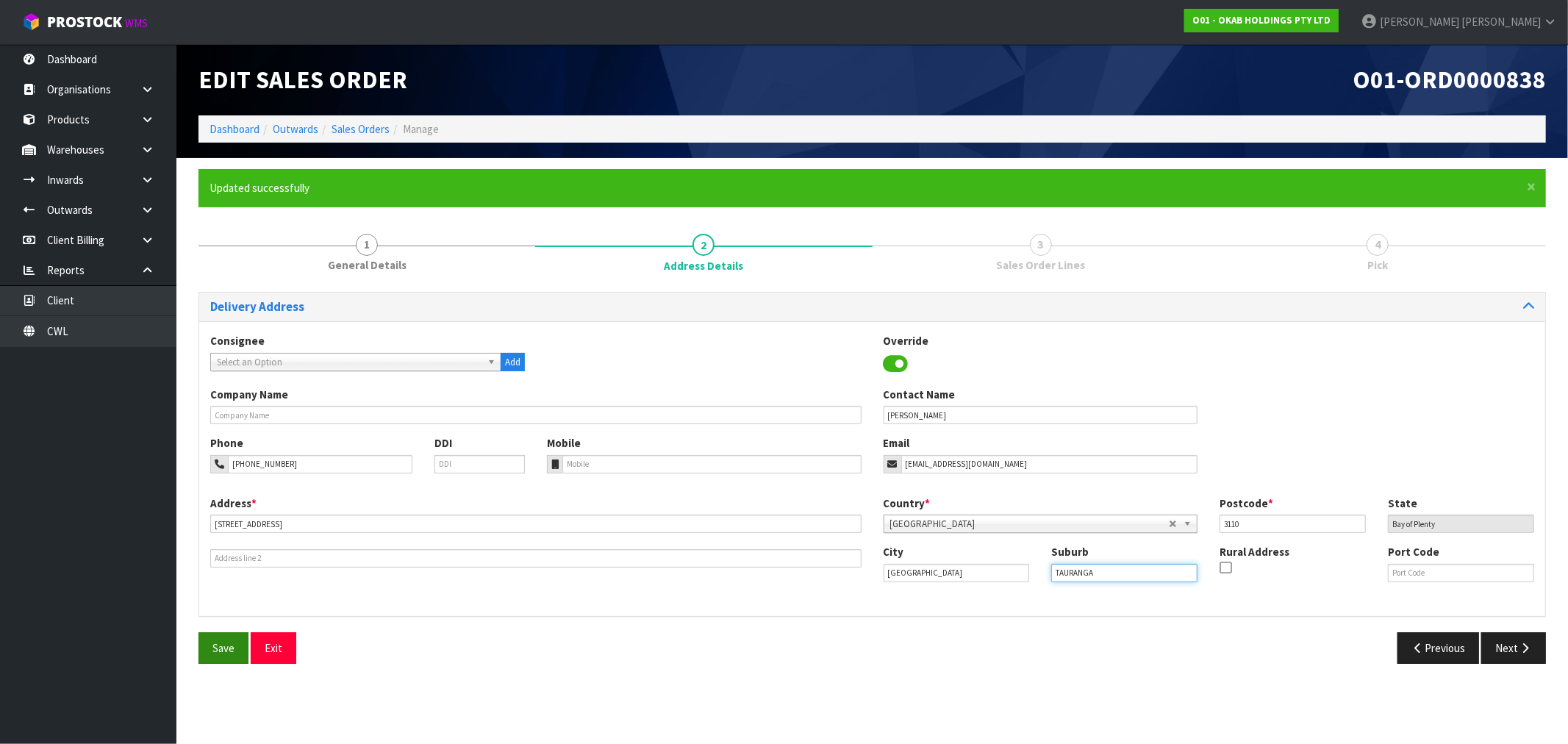
type input "TAURANGA"
click at [231, 647] on span "Save" at bounding box center [223, 648] width 22 height 14
click at [1509, 642] on button "Next" at bounding box center [1513, 648] width 65 height 32
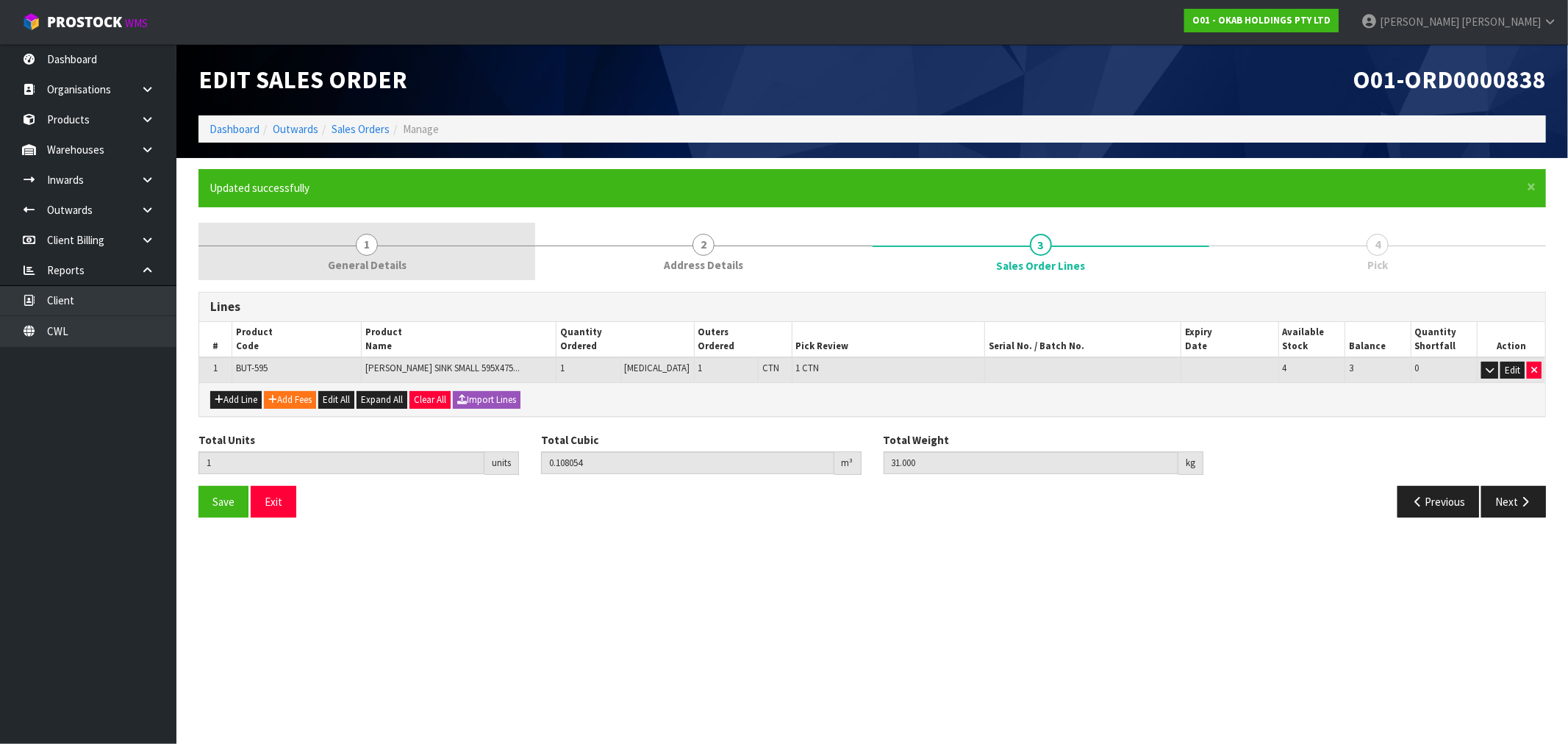
click at [405, 275] on link "1 General Details" at bounding box center [366, 252] width 337 height 58
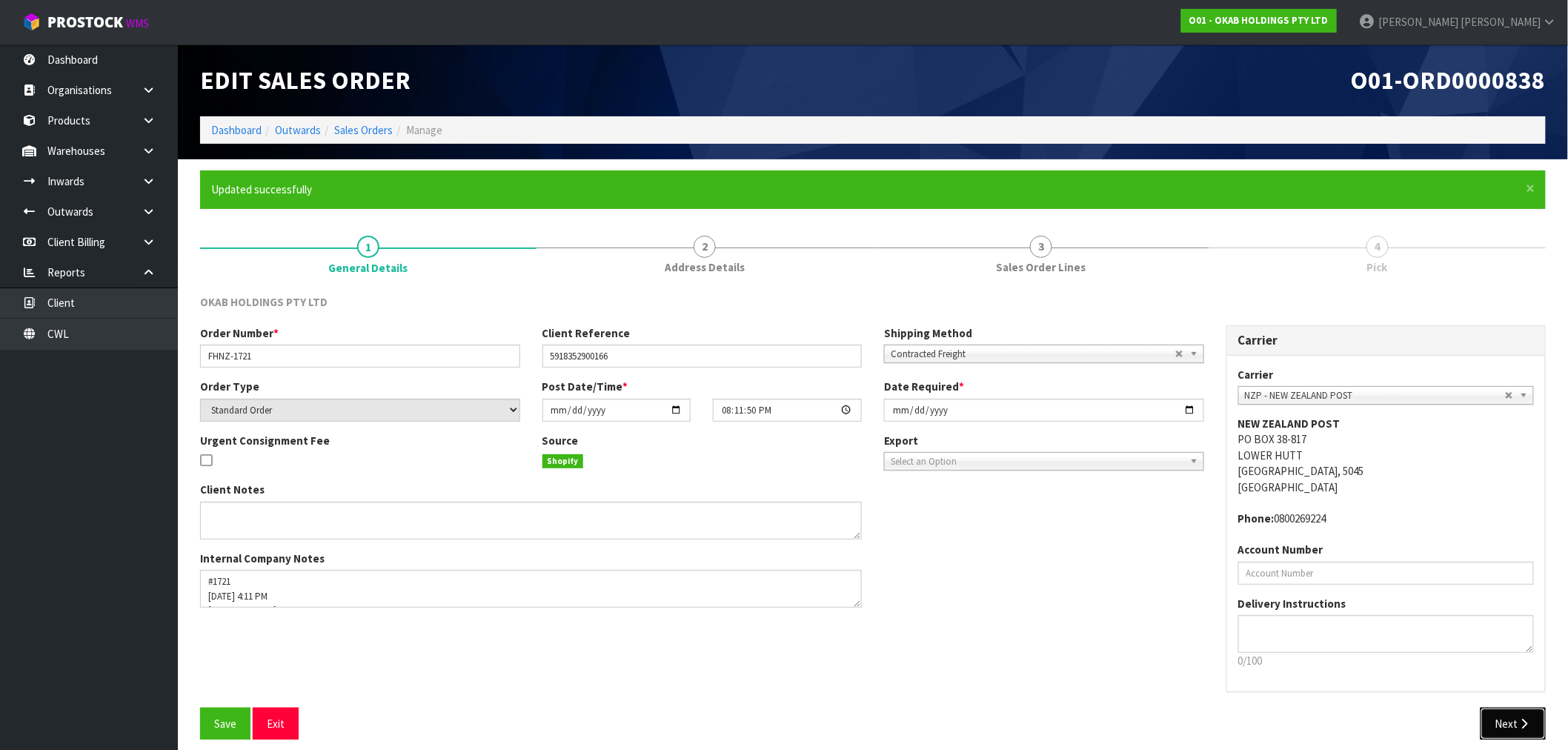
click at [1513, 713] on button "Next" at bounding box center [1512, 724] width 65 height 32
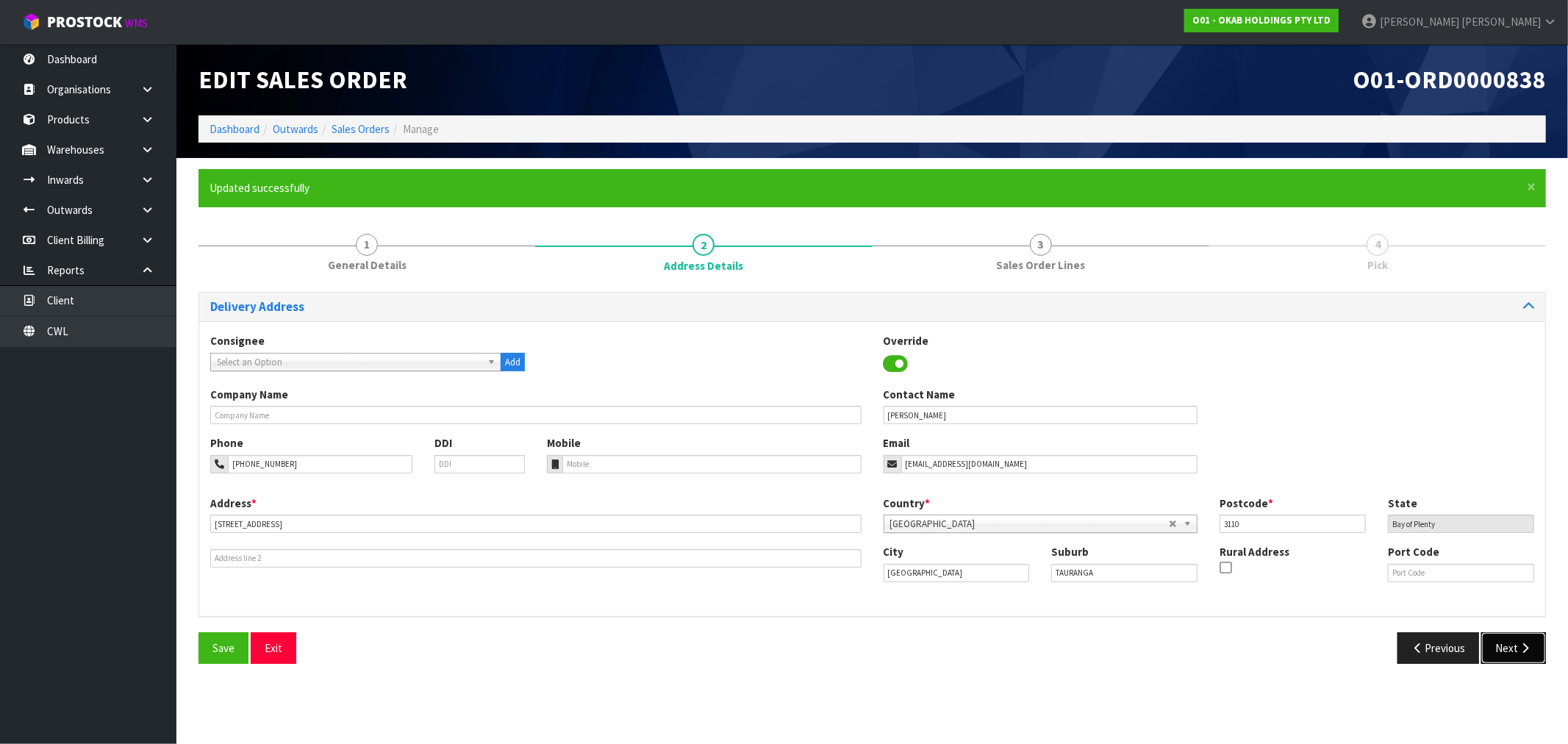
click at [1500, 649] on button "Next" at bounding box center [1513, 648] width 65 height 32
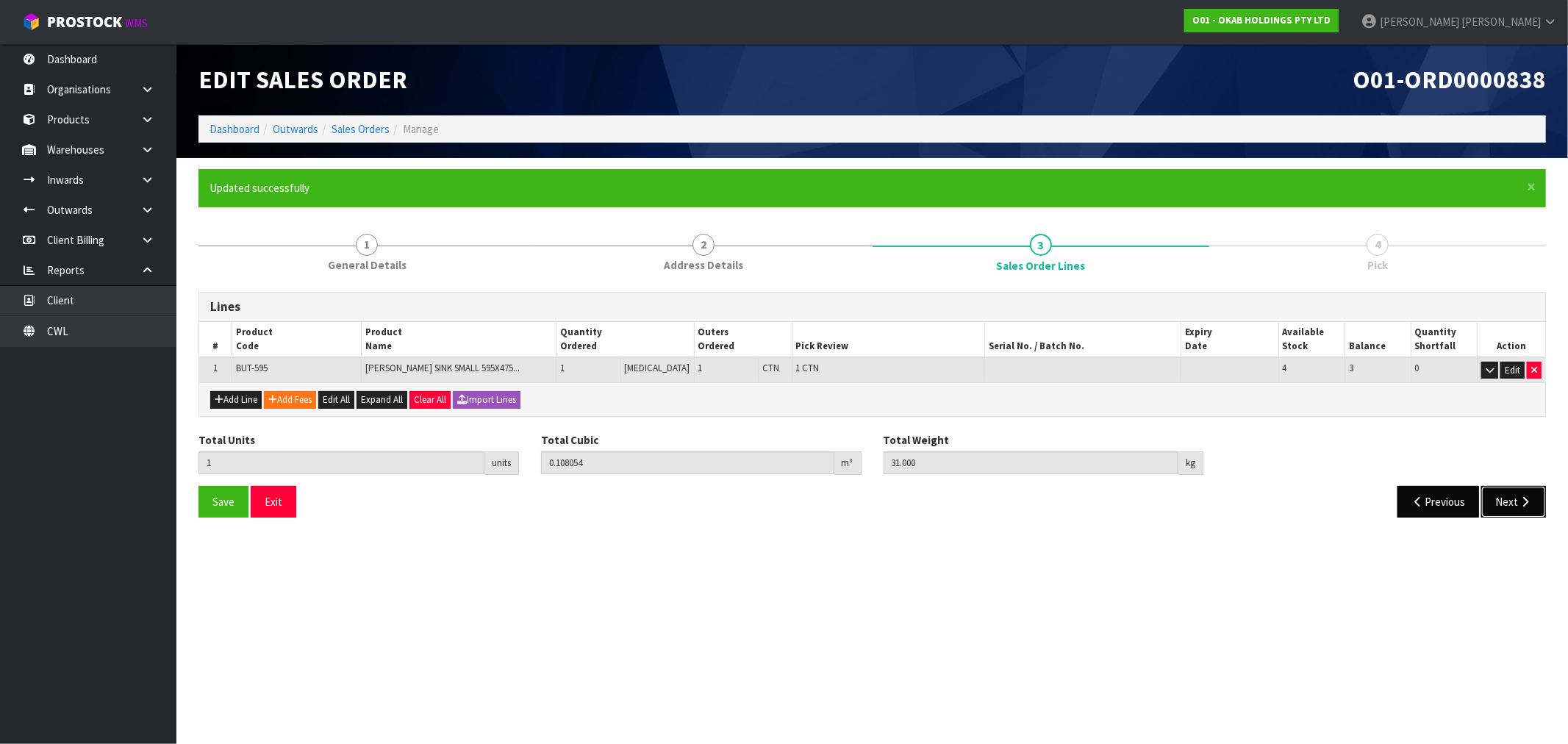
drag, startPoint x: 1508, startPoint y: 498, endPoint x: 1463, endPoint y: 494, distance: 45.2
click at [1508, 499] on button "Next" at bounding box center [1513, 502] width 65 height 32
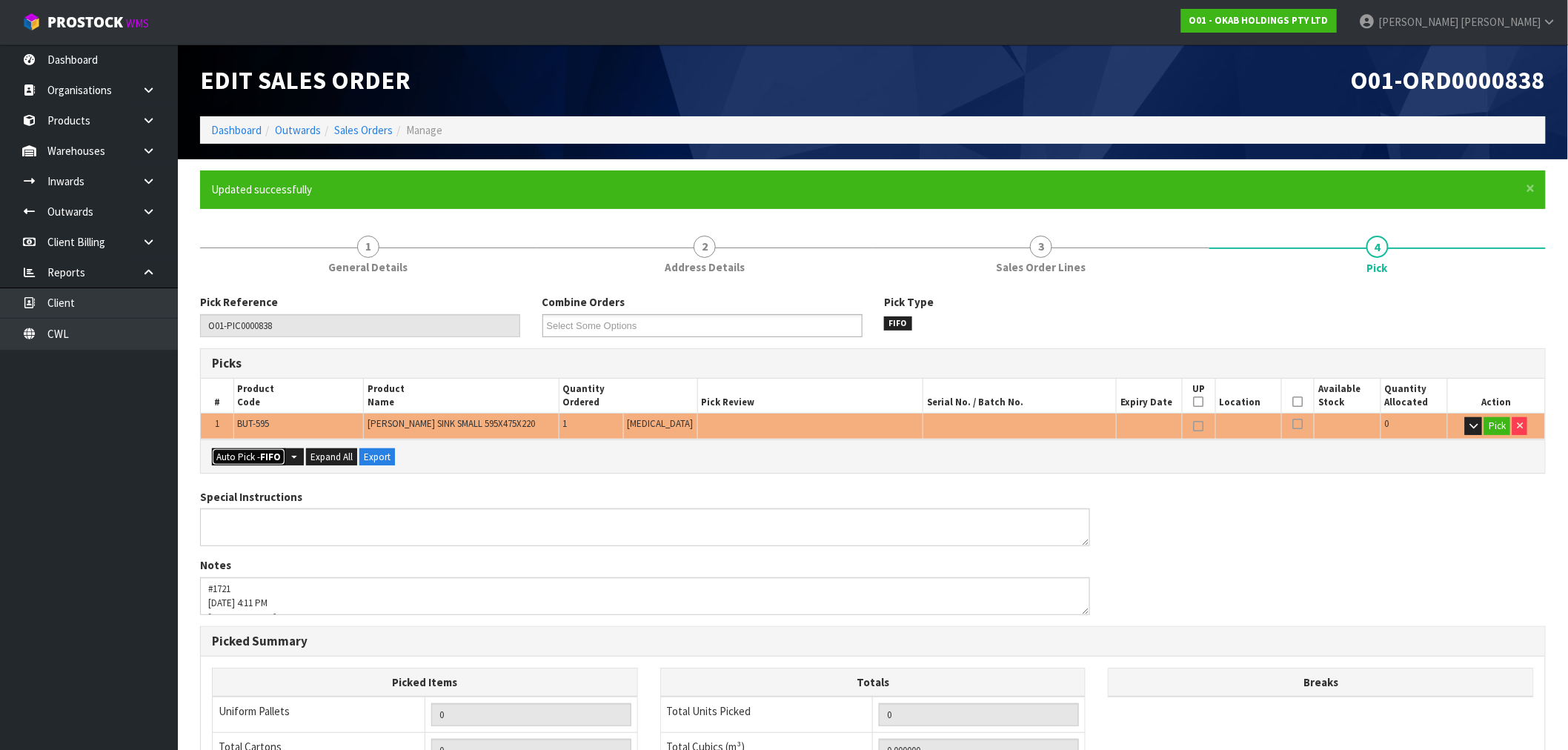
click at [232, 453] on button "Auto Pick - FIFO" at bounding box center [249, 457] width 73 height 18
type input "1"
type input "0.108054"
type input "31.000"
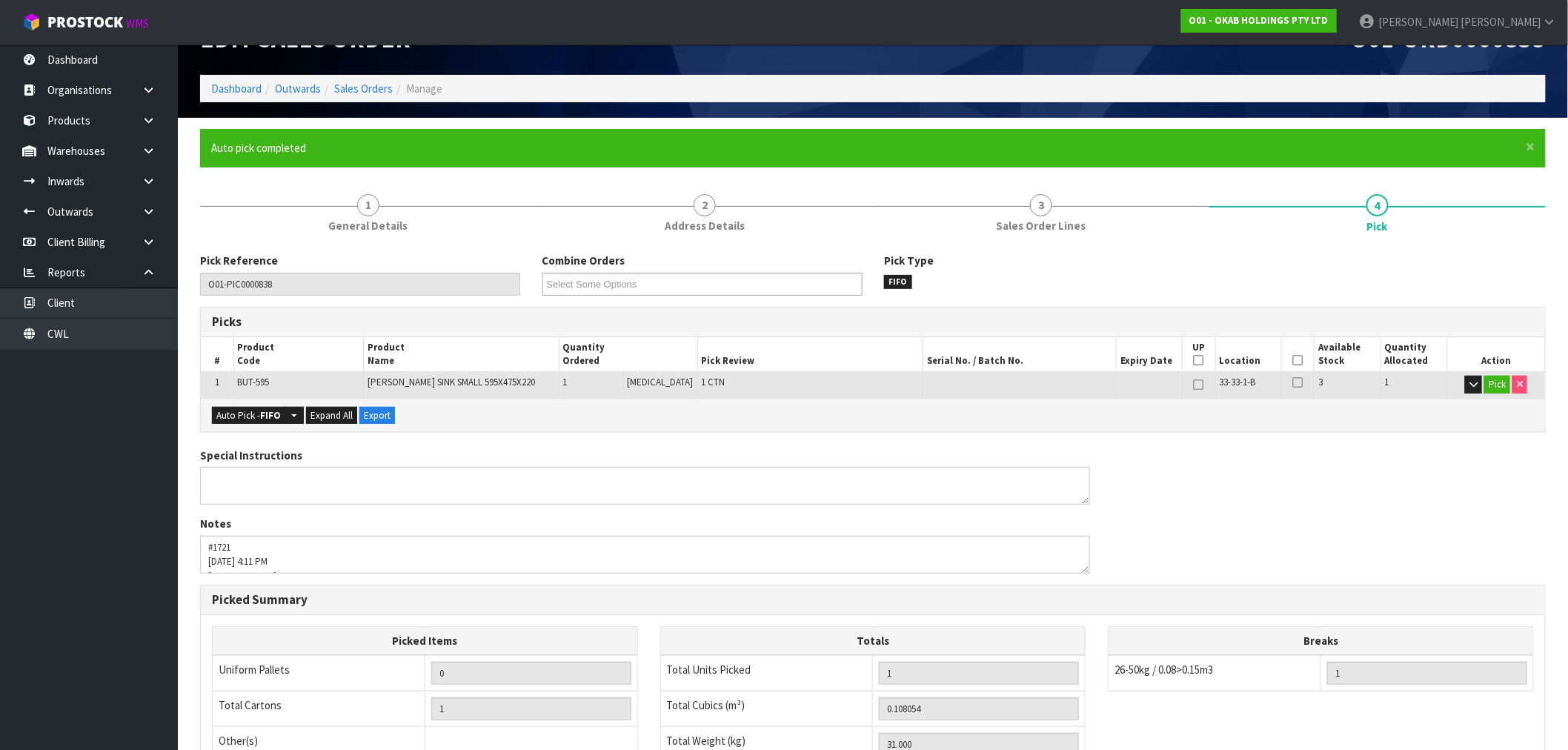
scroll to position [82, 0]
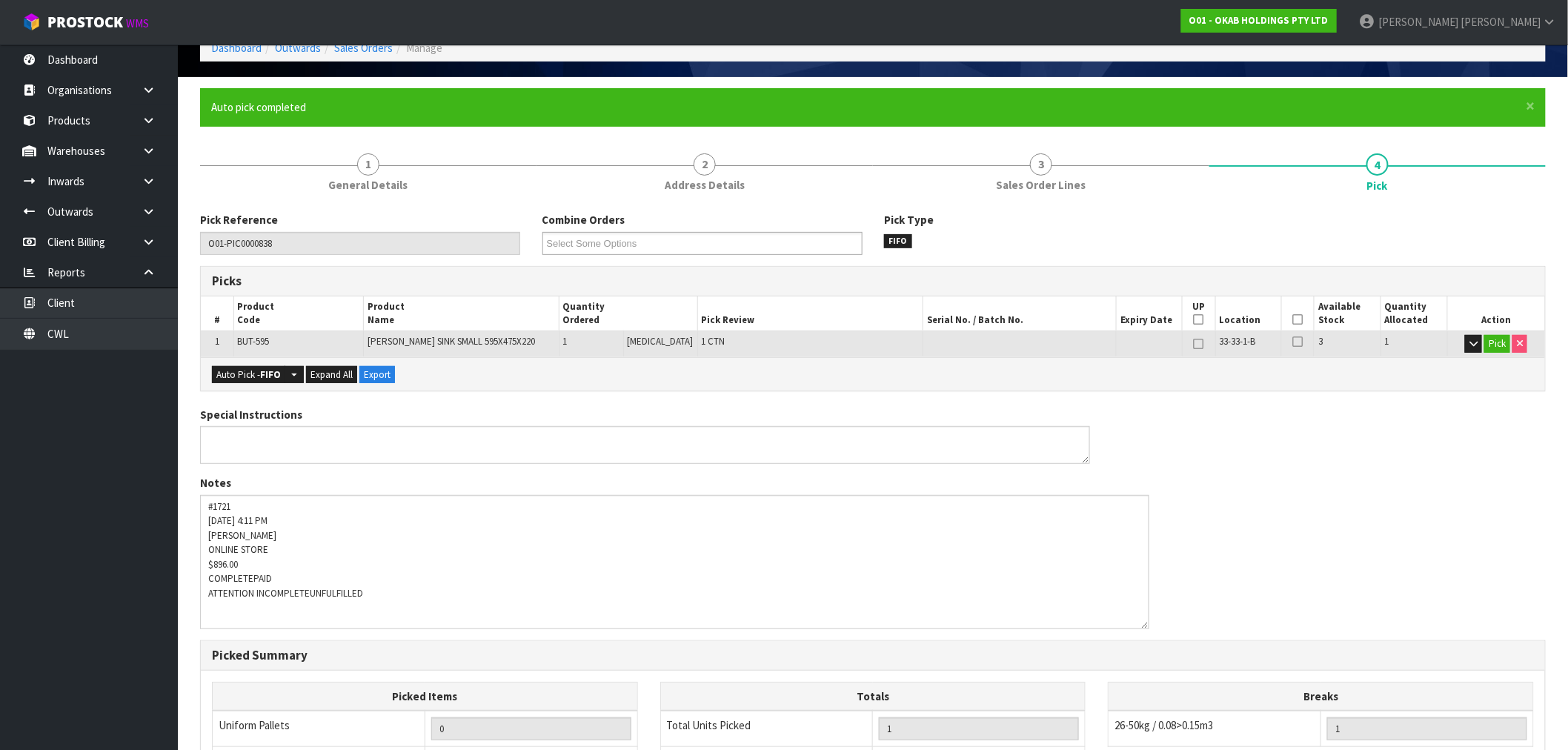
drag, startPoint x: 1087, startPoint y: 529, endPoint x: 1146, endPoint y: 625, distance: 112.7
click at [1146, 625] on textarea at bounding box center [674, 562] width 949 height 134
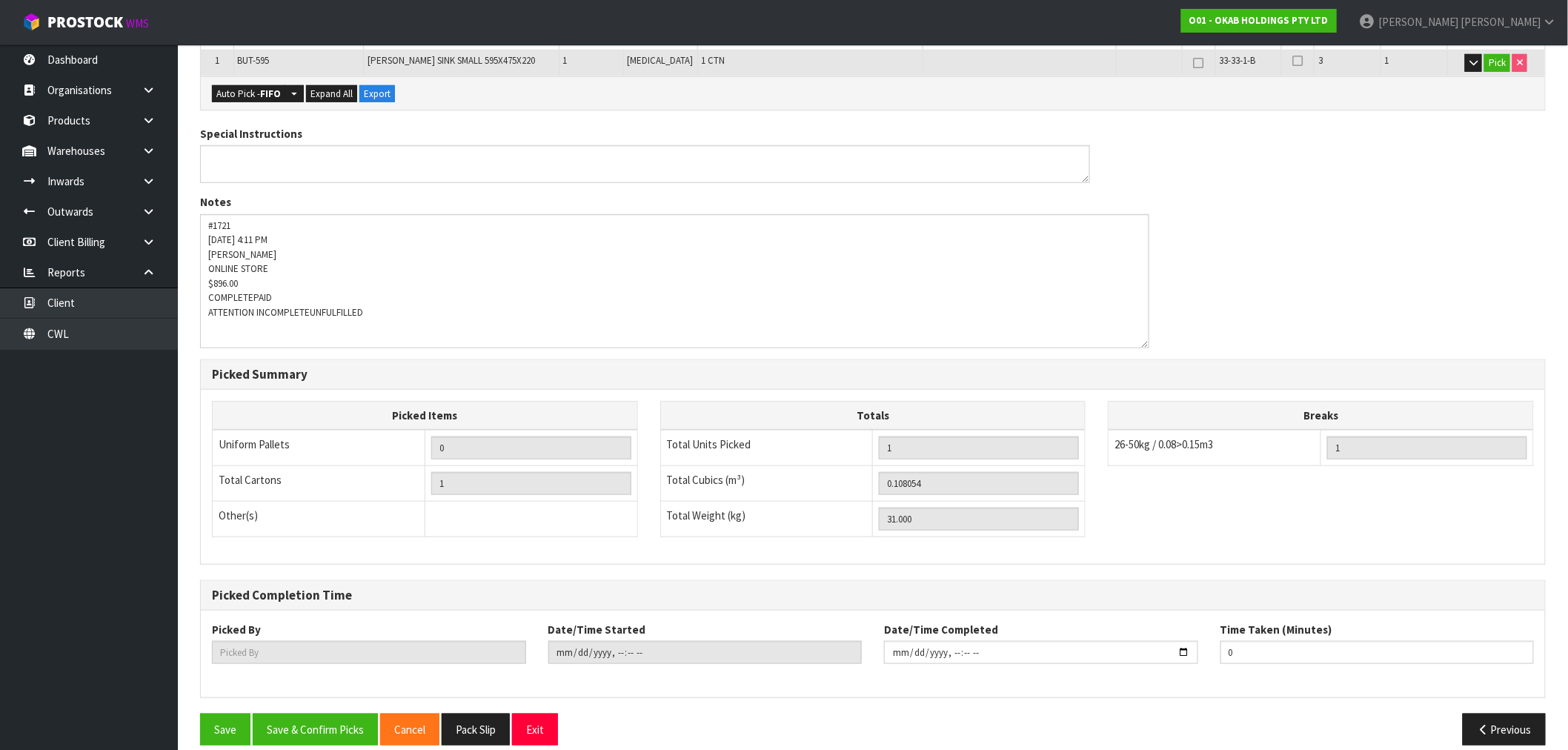
scroll to position [381, 0]
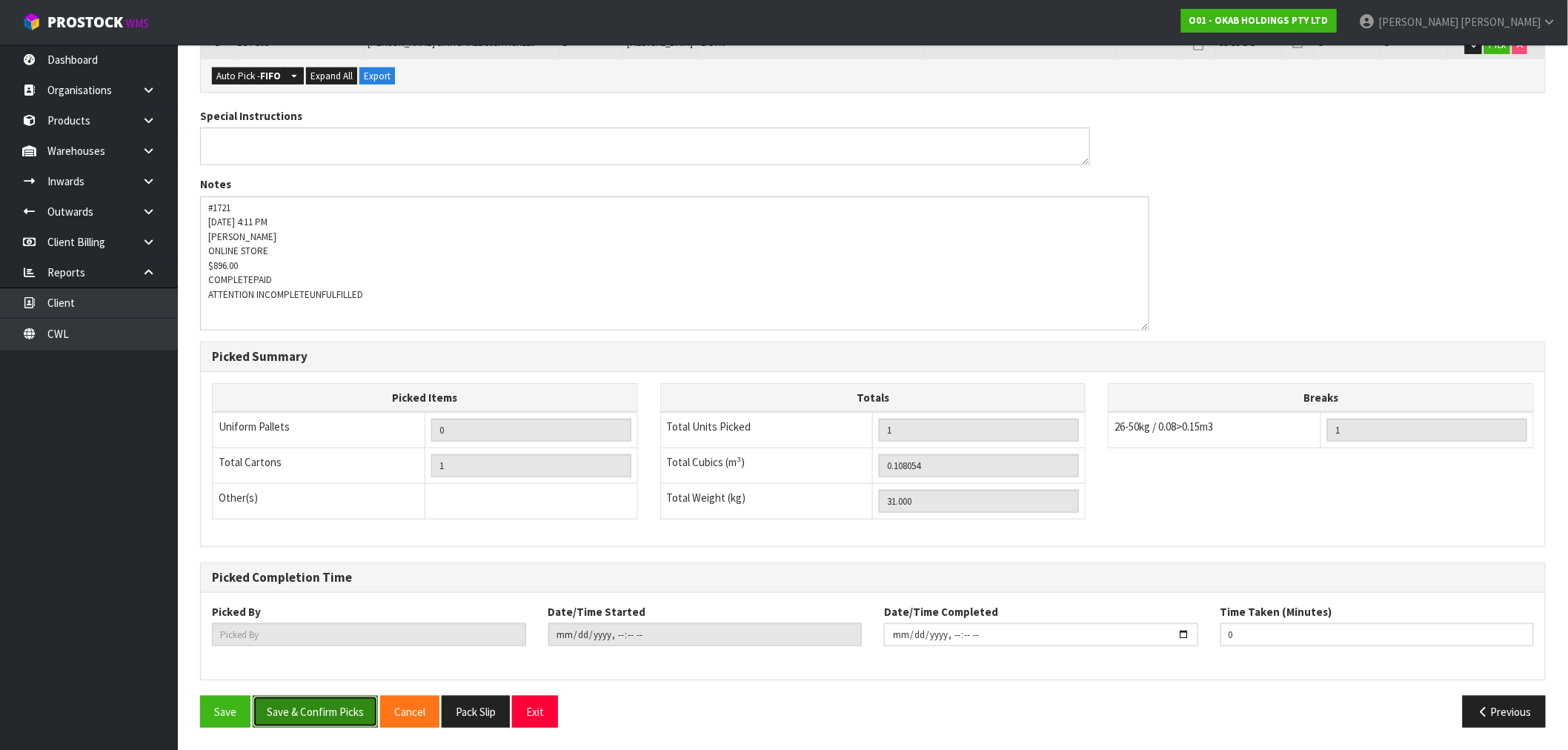
click at [349, 708] on button "Save & Confirm Picks" at bounding box center [315, 711] width 125 height 32
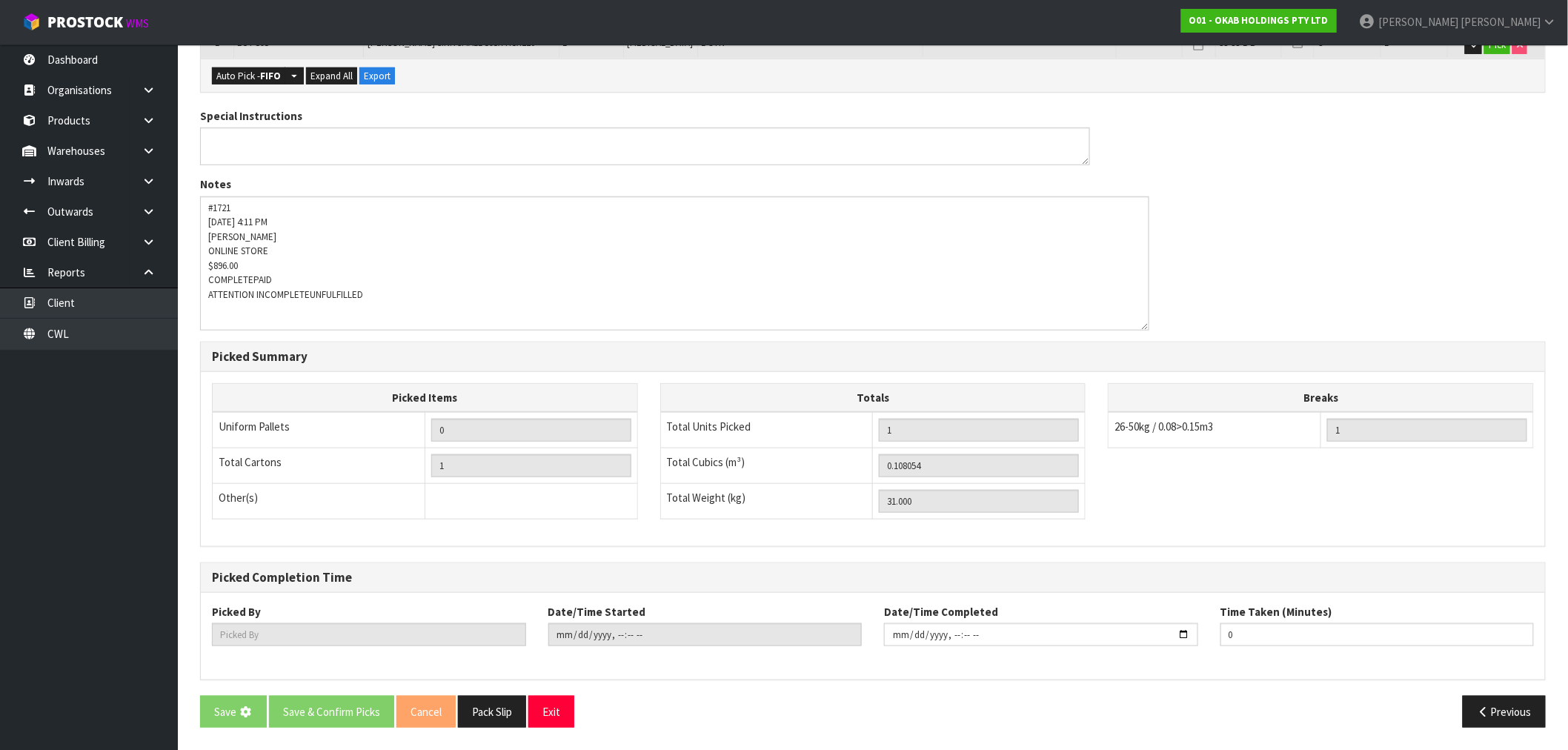
scroll to position [0, 0]
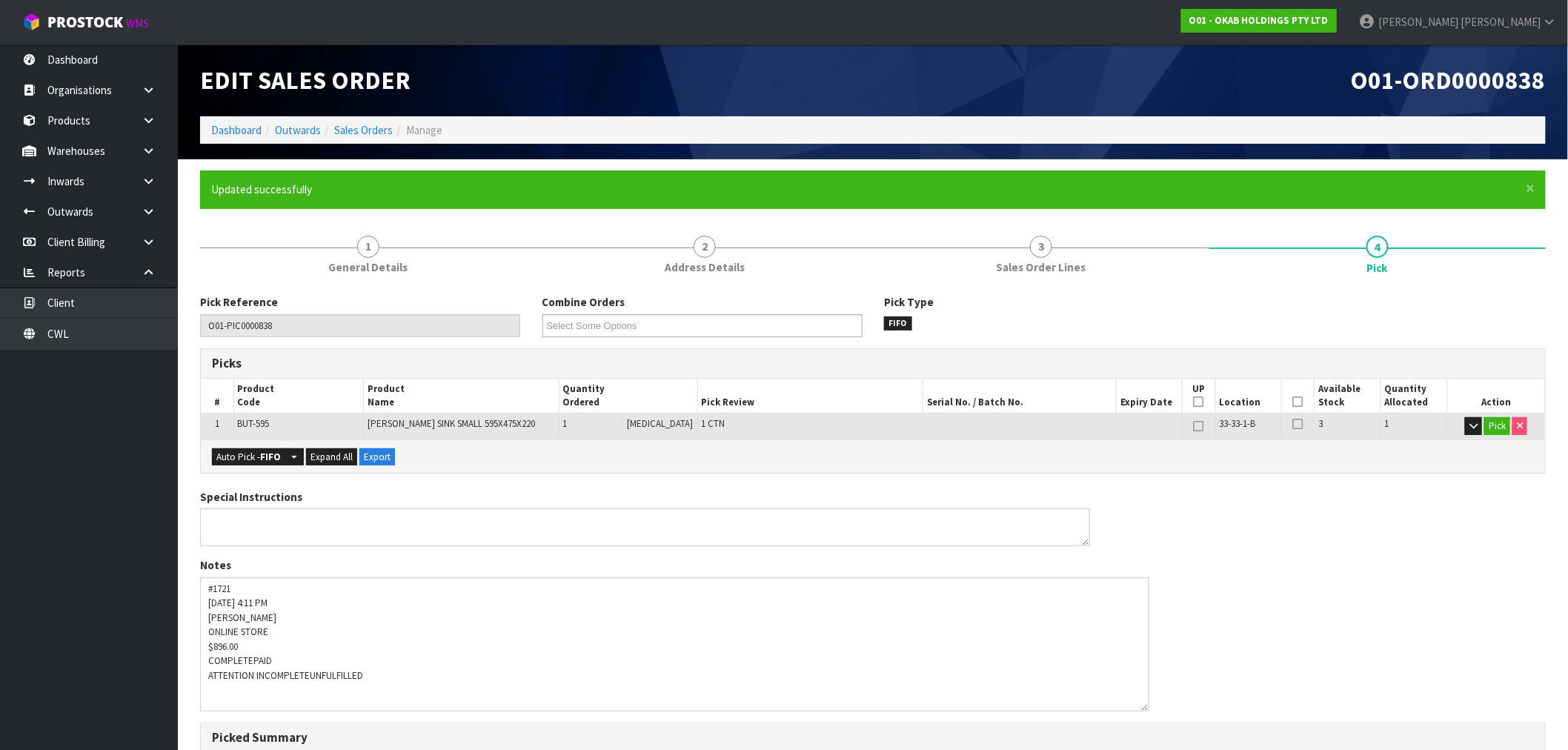
type input "[PERSON_NAME]"
type input "2025-09-10T13:32:03"
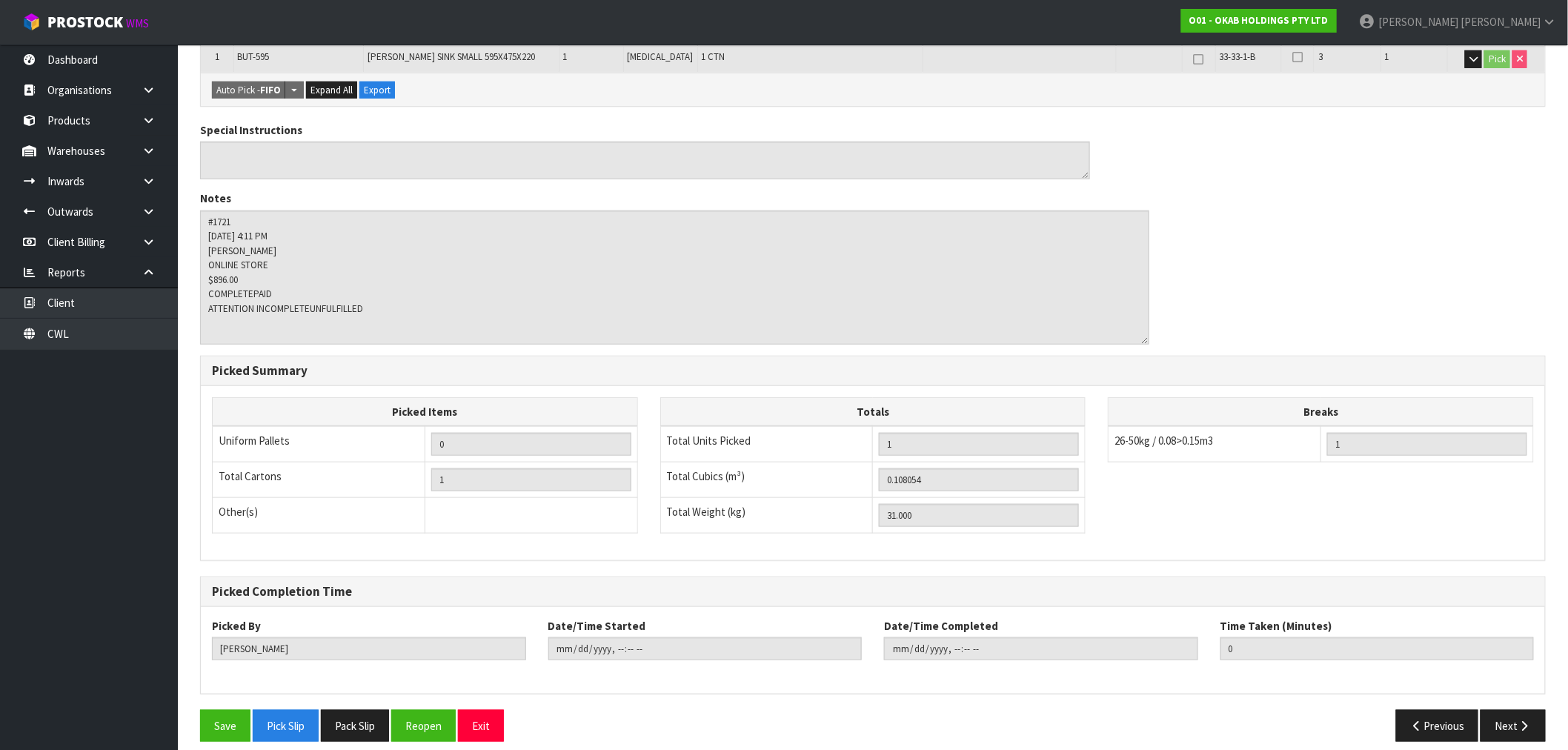
scroll to position [381, 0]
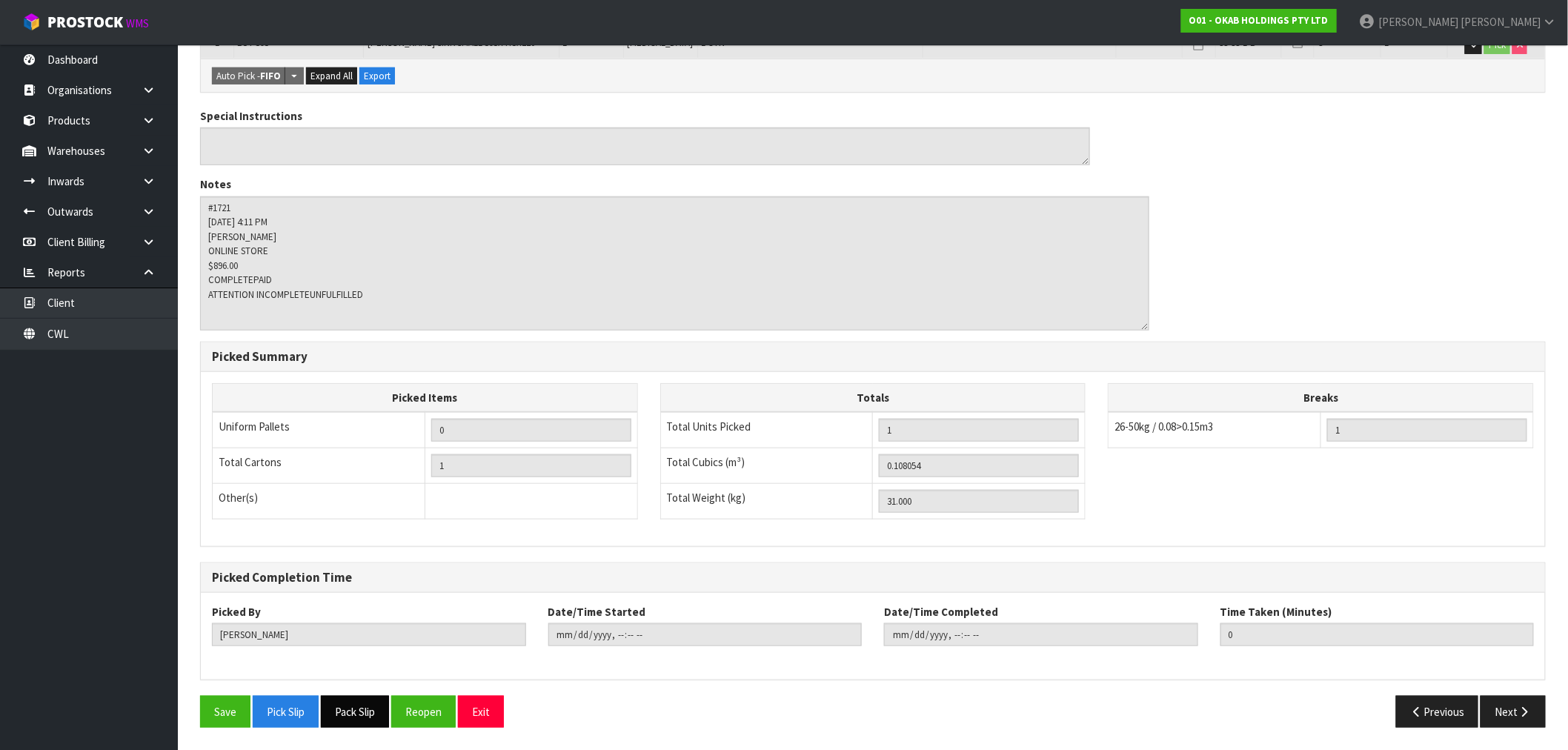
drag, startPoint x: 366, startPoint y: 709, endPoint x: 375, endPoint y: 703, distance: 10.8
click at [366, 709] on button "Pack Slip" at bounding box center [355, 711] width 68 height 32
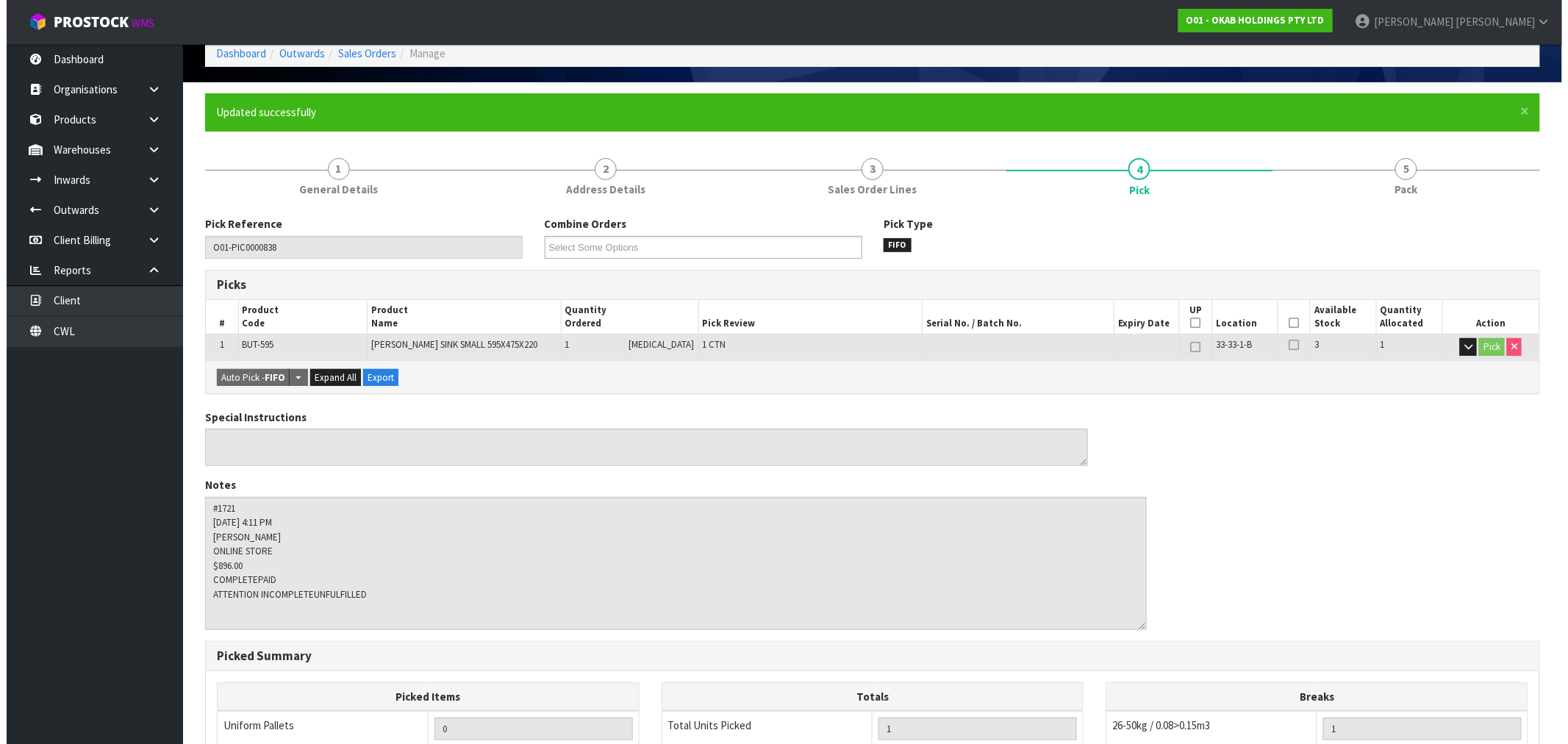
scroll to position [0, 0]
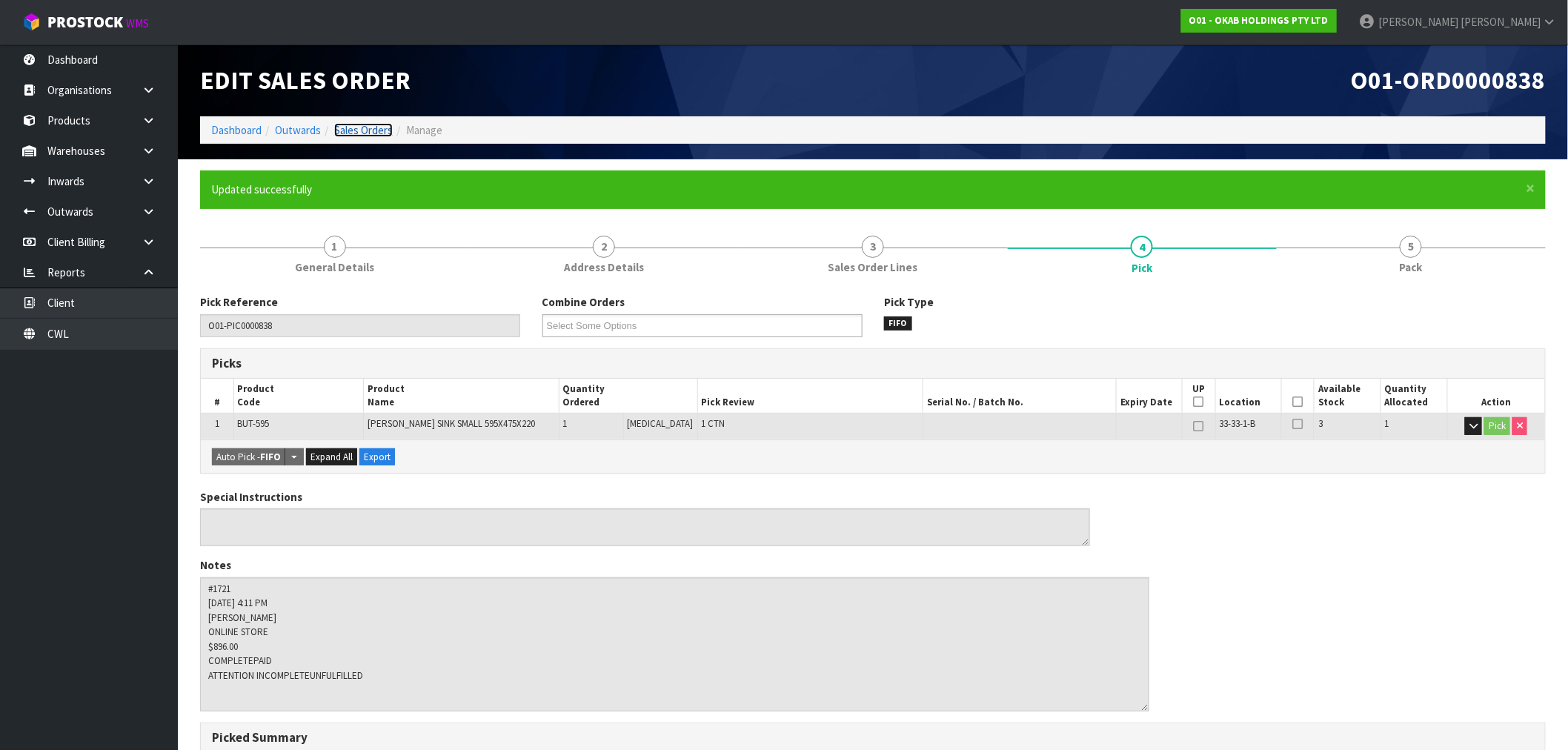
click at [358, 126] on link "Sales Orders" at bounding box center [363, 130] width 58 height 14
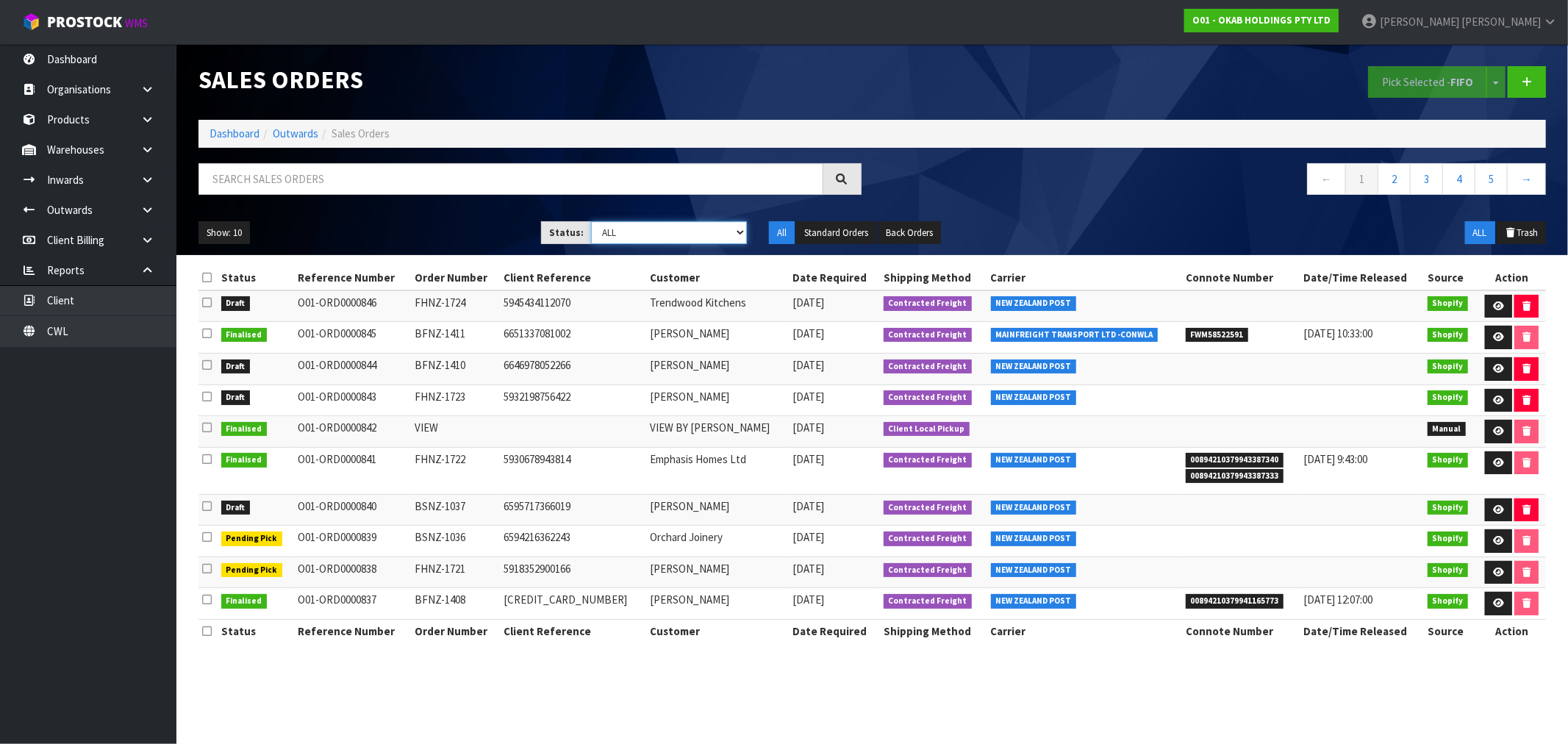
click at [674, 230] on select "Draft Pending Allocated Pending Pick Goods Picked Goods Packed Pending Charges …" at bounding box center [668, 233] width 156 height 23
select select "string:0"
click at [591, 221] on select "Draft Pending Allocated Pending Pick Goods Picked Goods Packed Pending Charges …" at bounding box center [668, 233] width 156 height 23
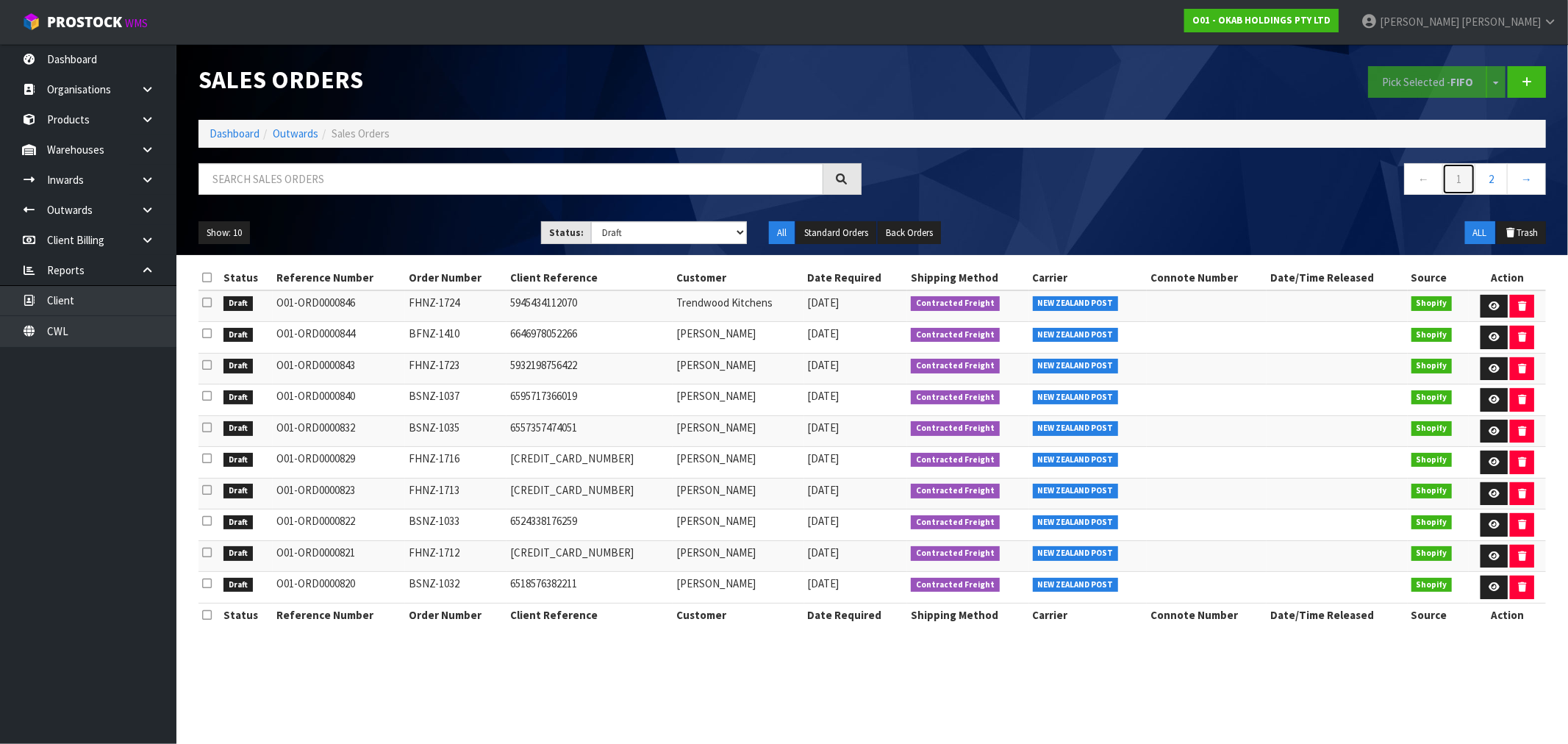
click at [1454, 176] on link "1" at bounding box center [1458, 180] width 33 height 32
drag, startPoint x: 236, startPoint y: 459, endPoint x: 1500, endPoint y: 468, distance: 1264.0
click at [1500, 468] on tr "Draft O01-ORD0000829 FHNZ-1716 5868955304006 Finn Brooke 10/09/2025 Contracted …" at bounding box center [872, 463] width 1348 height 32
click at [1490, 460] on icon at bounding box center [1494, 461] width 11 height 10
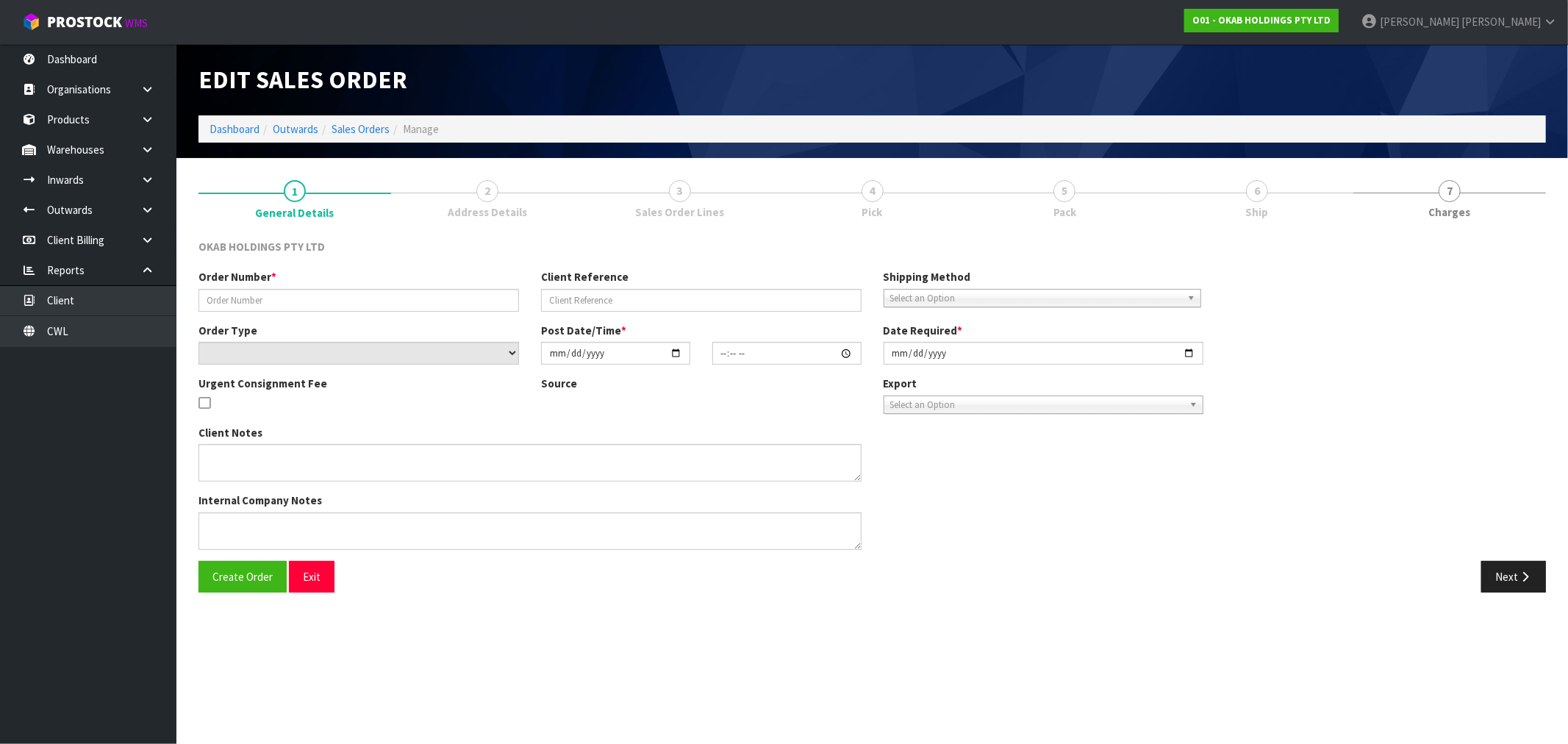
type input "FHNZ-1716"
type input "[CREDIT_CARD_NUMBER]"
select select "number:0"
type input "2025-07-30"
type input "20:39:51.000"
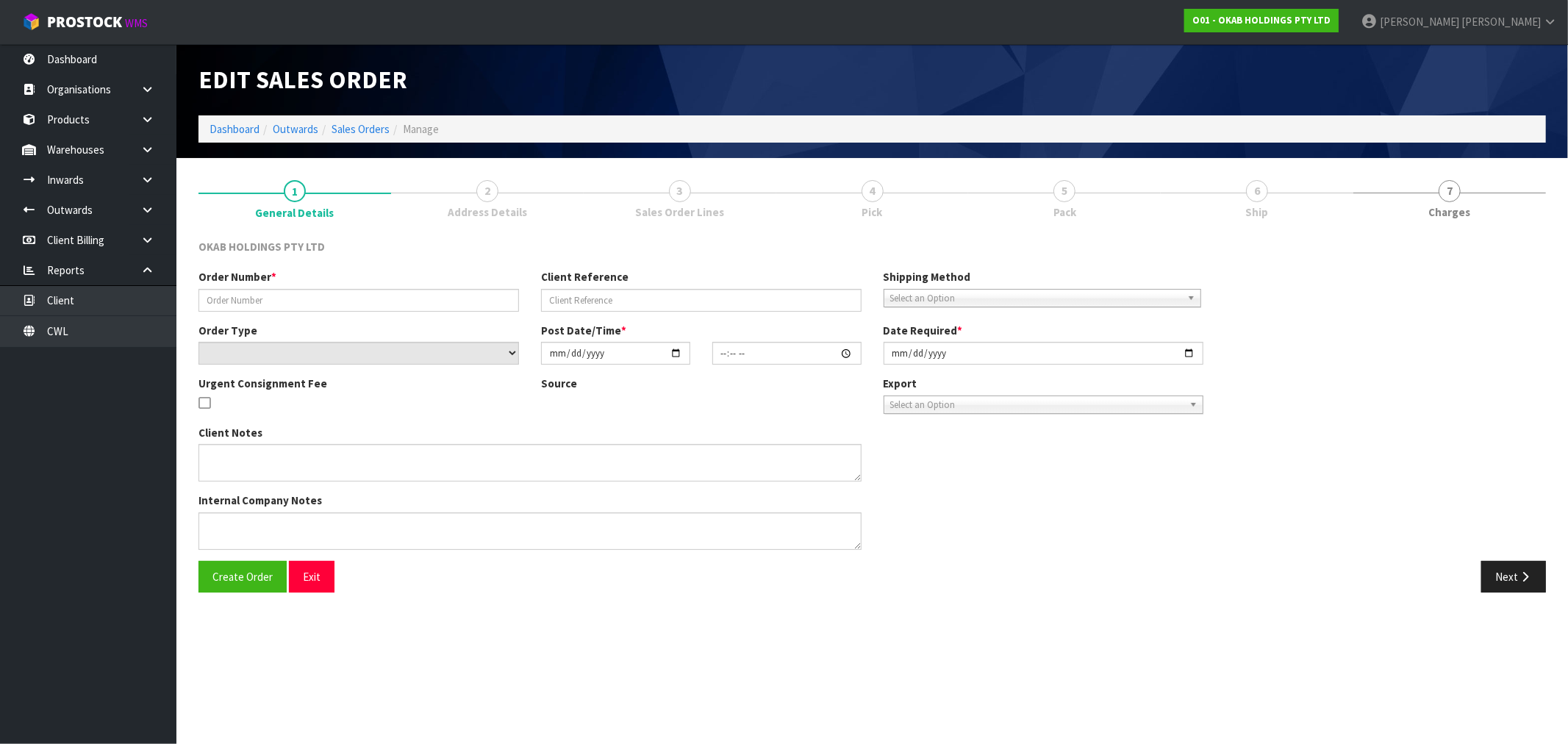
type input "[DATE]"
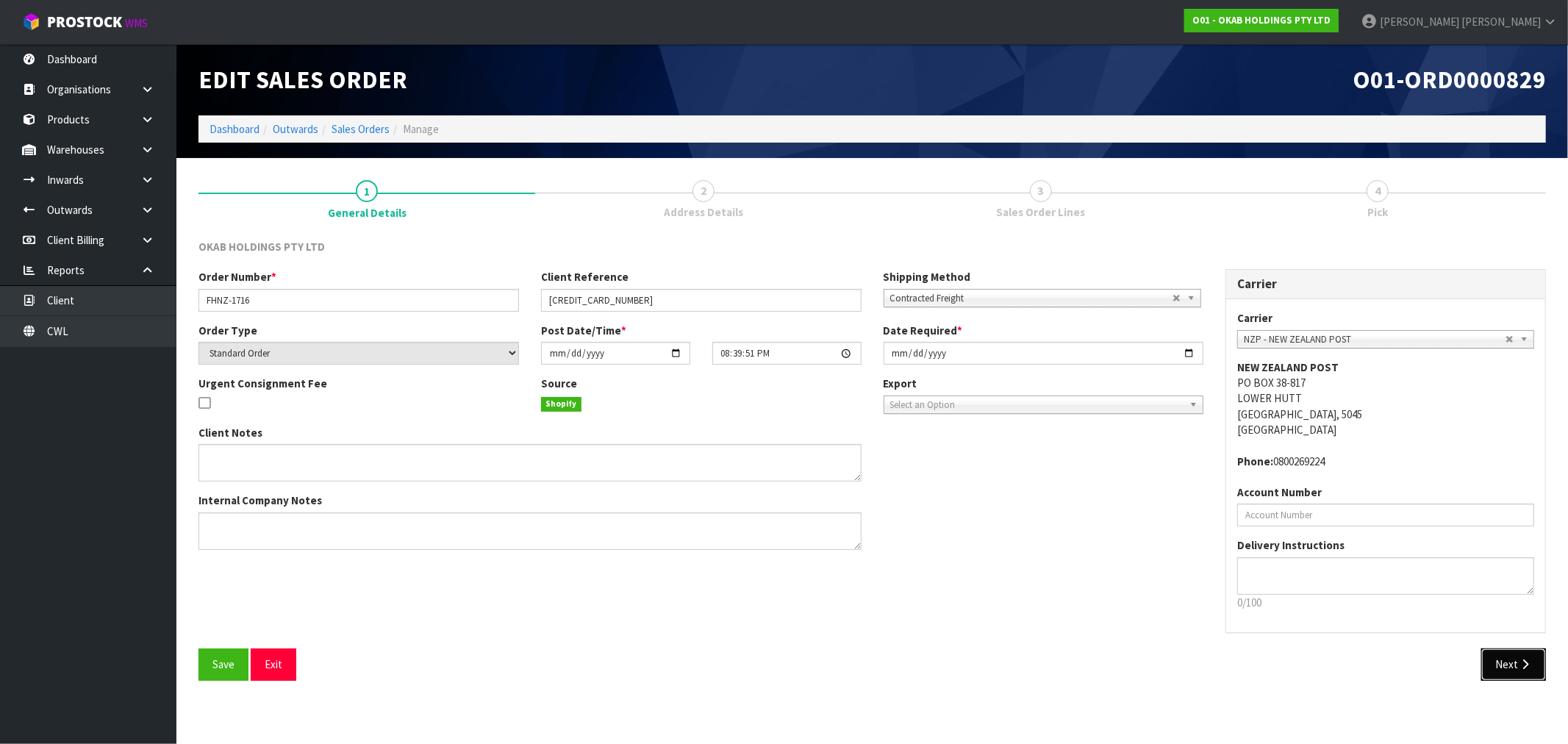
click at [1518, 670] on button "Next" at bounding box center [1513, 664] width 65 height 32
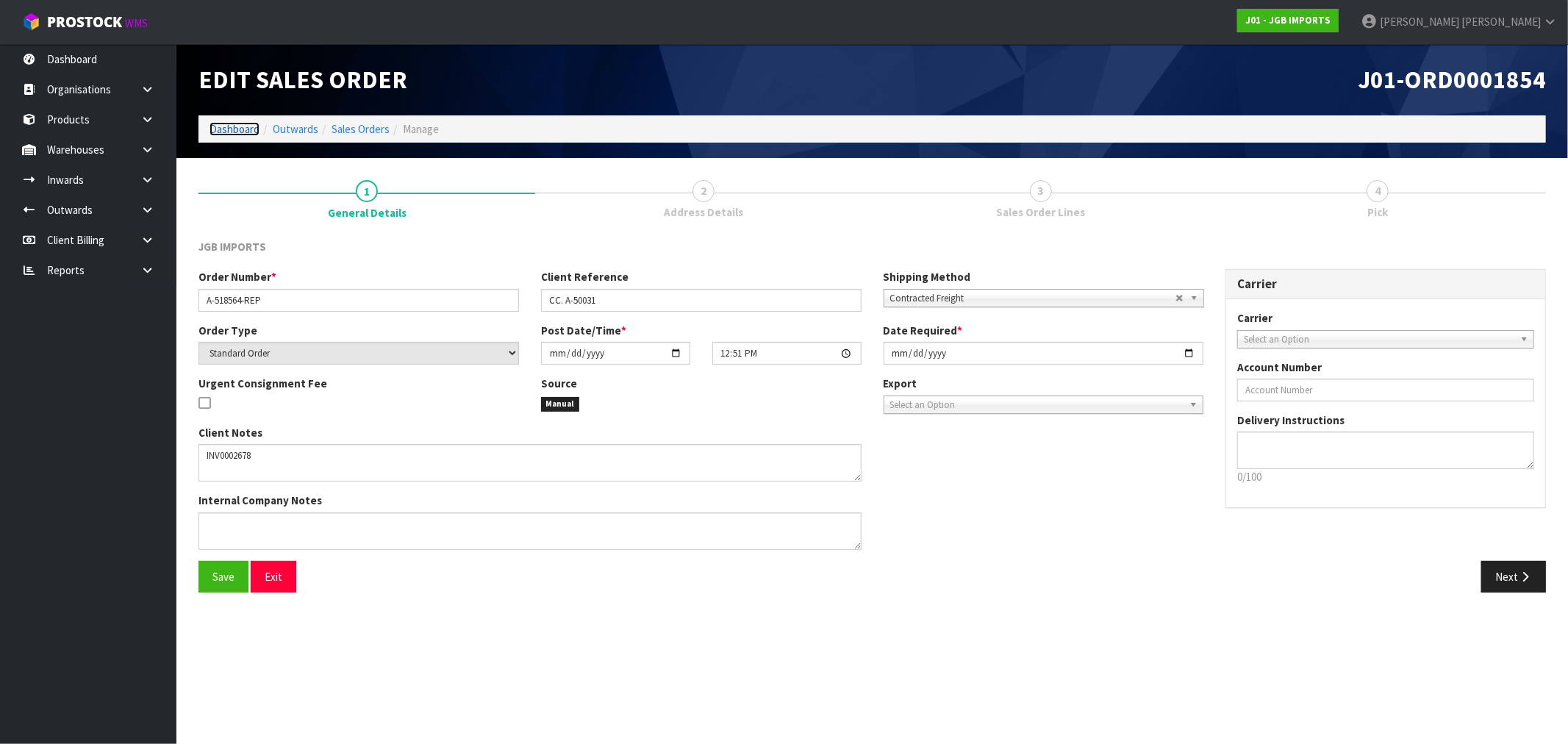
click at [228, 127] on link "Dashboard" at bounding box center [235, 129] width 50 height 14
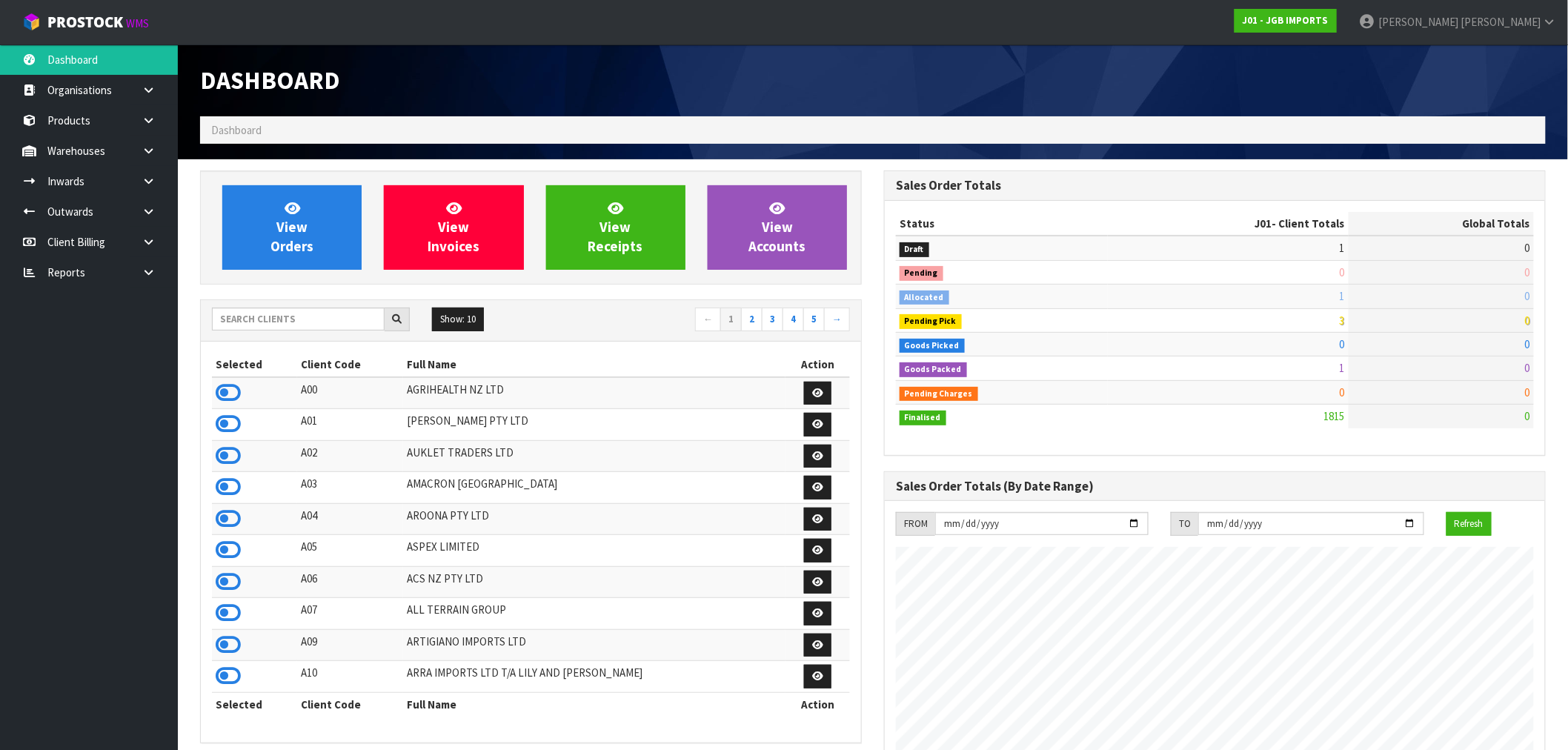
scroll to position [1123, 684]
click at [285, 245] on span "View Orders" at bounding box center [292, 227] width 43 height 56
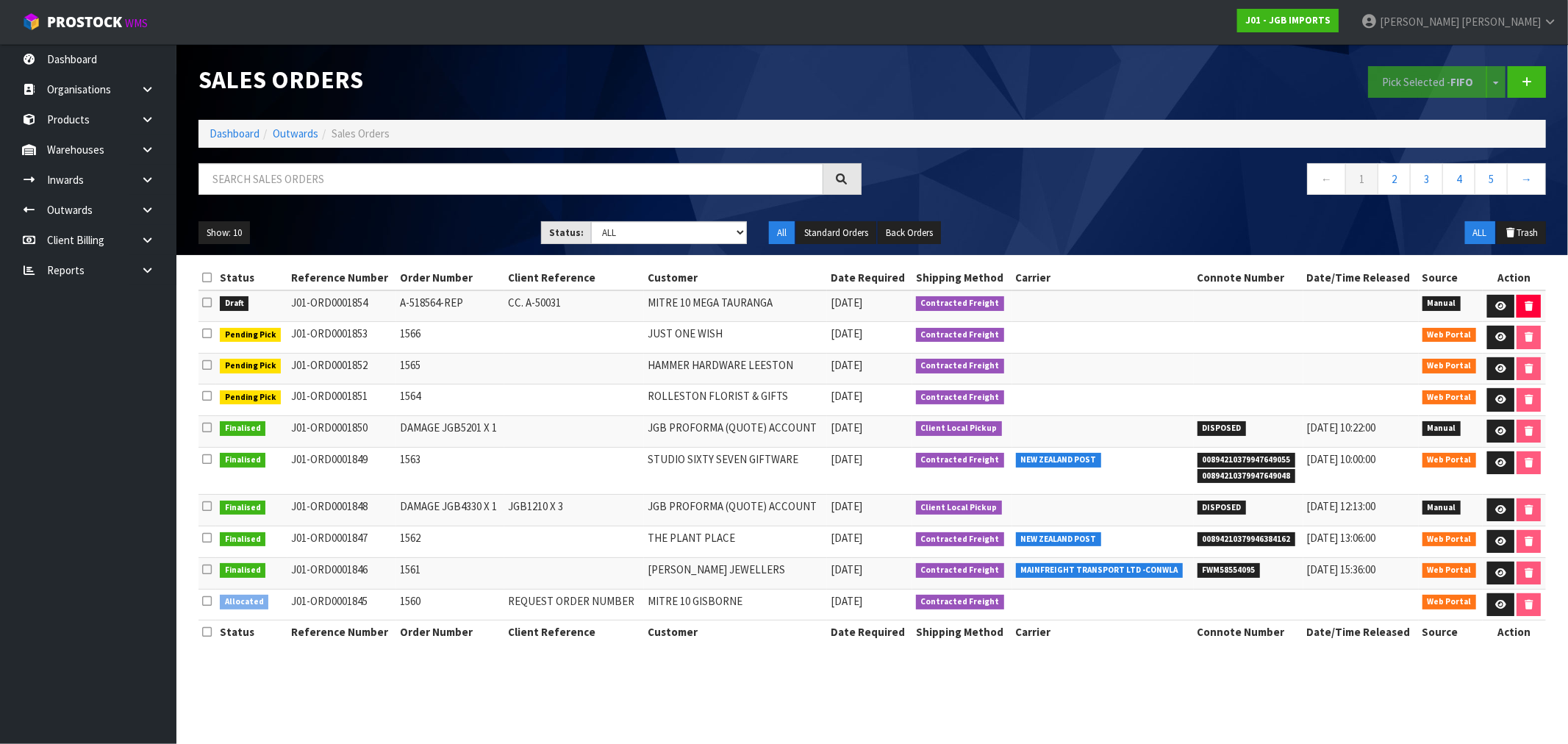
drag, startPoint x: 439, startPoint y: 299, endPoint x: 385, endPoint y: 299, distance: 54.0
click at [385, 299] on tr "Draft J01-ORD0001854 A-518564-REP CC. A-50031 MITRE 10 MEGA TAURANGA [DATE] Con…" at bounding box center [872, 307] width 1348 height 32
click at [434, 305] on td "A-518564-REP" at bounding box center [451, 307] width 108 height 32
drag, startPoint x: 436, startPoint y: 305, endPoint x: 397, endPoint y: 302, distance: 39.1
click at [397, 302] on td "A-518564-REP" at bounding box center [451, 307] width 108 height 32
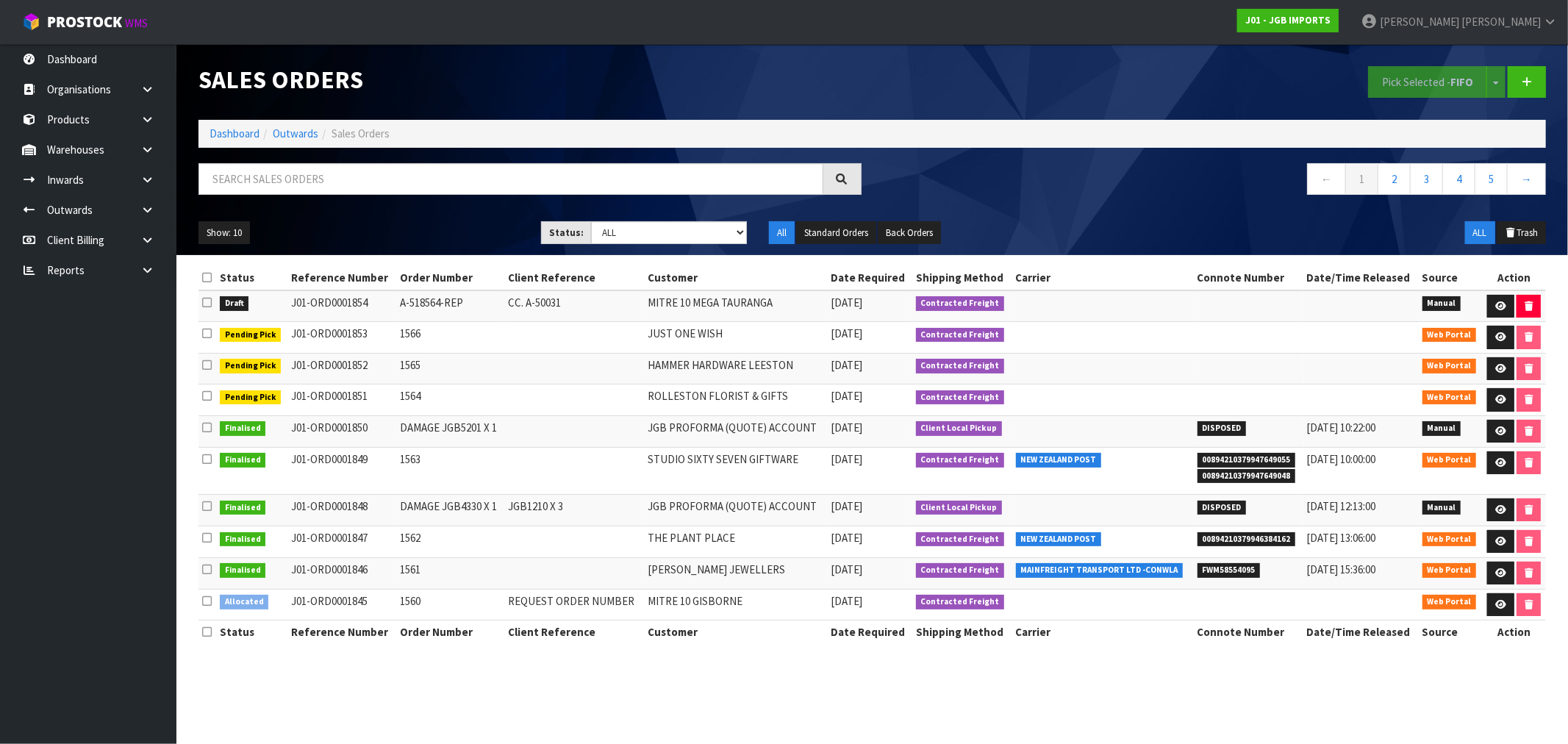
copy td "A-518564"
click at [307, 180] on input "text" at bounding box center [510, 180] width 625 height 32
paste input "A-518564"
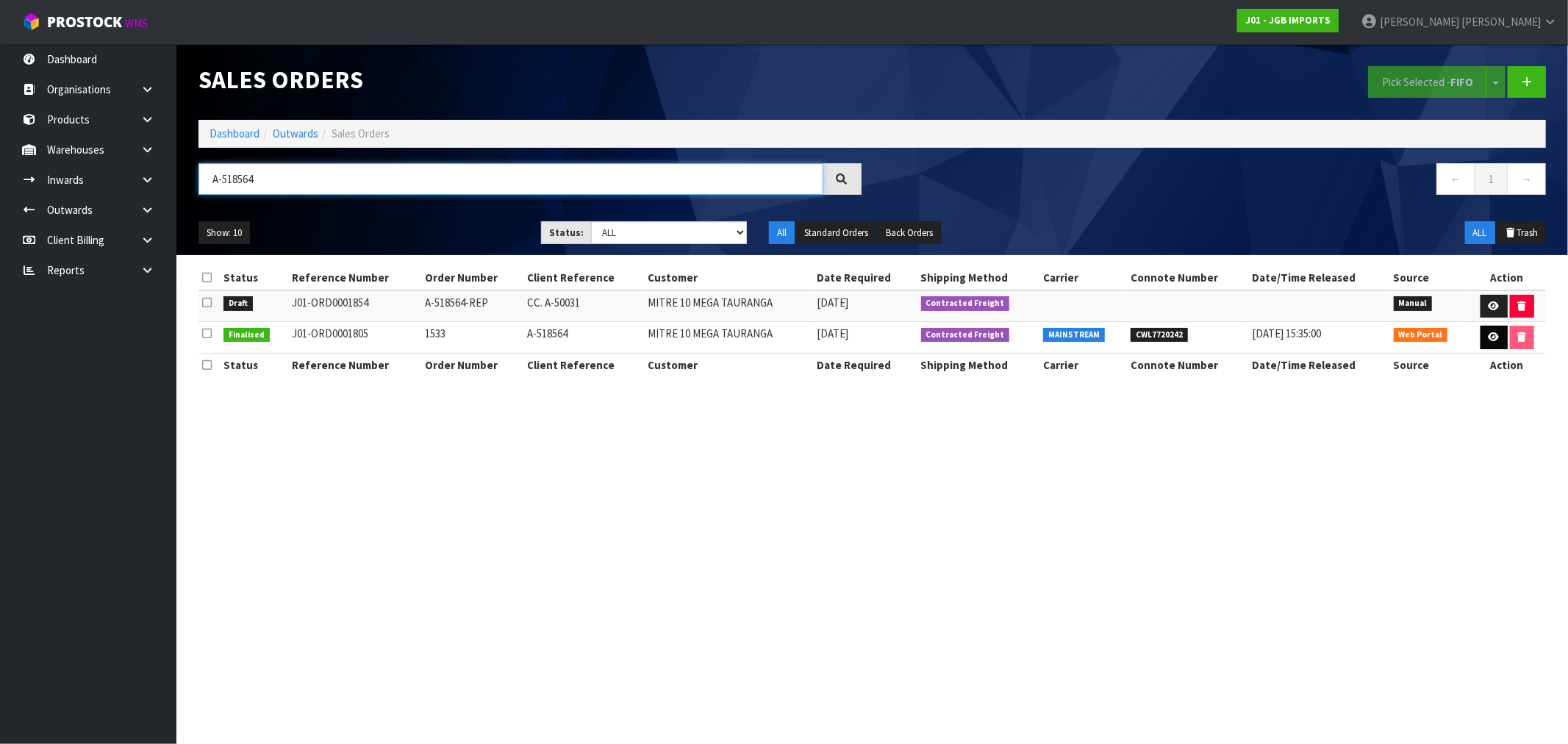
type input "A-518564"
click at [1480, 340] on link at bounding box center [1493, 337] width 28 height 23
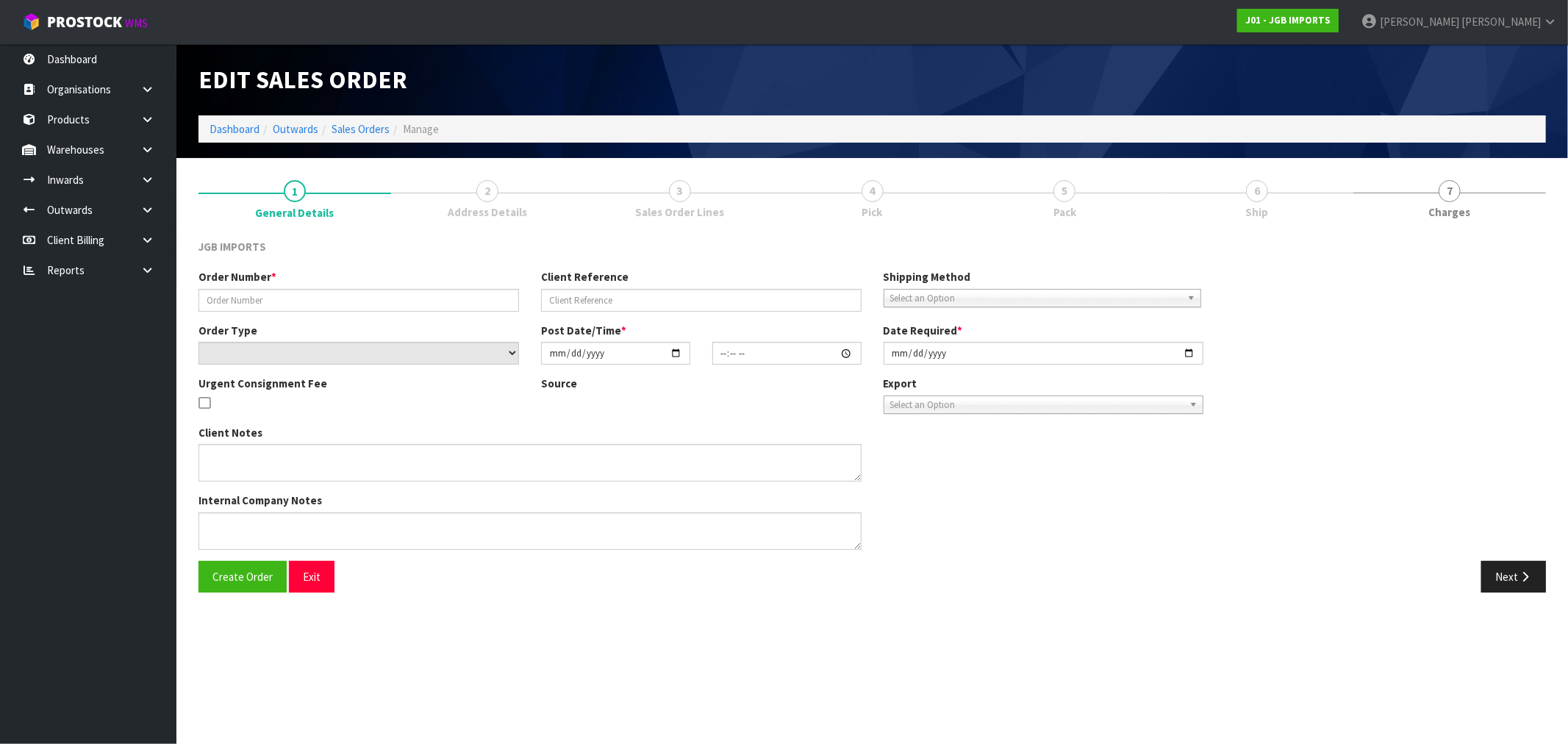
type input "1533"
type input "A-518564"
select select "number:0"
type input "[DATE]"
type input "17:53:00.000"
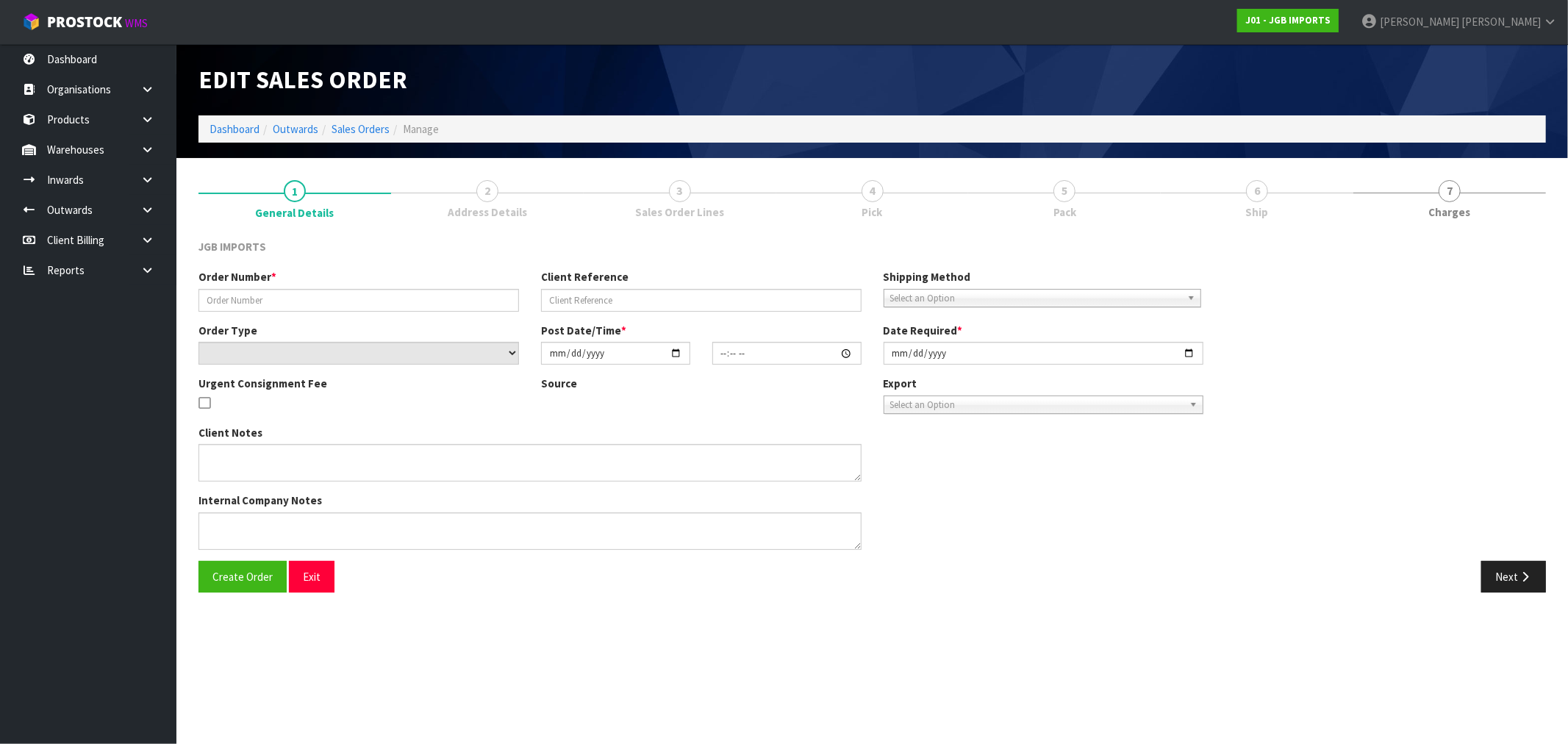
type input "[DATE]"
type textarea "SEND [DATE]. PLEASE EMAIL PRO-FORMA INVOICE REQUESTING ORDER NUMBER BEFORE SEND…"
type textarea "PLEASE SUPPLY ON ORDER NO A-518564. IF POSSIBLE, COULD YOU SUPPLY ON [DATE] INV…"
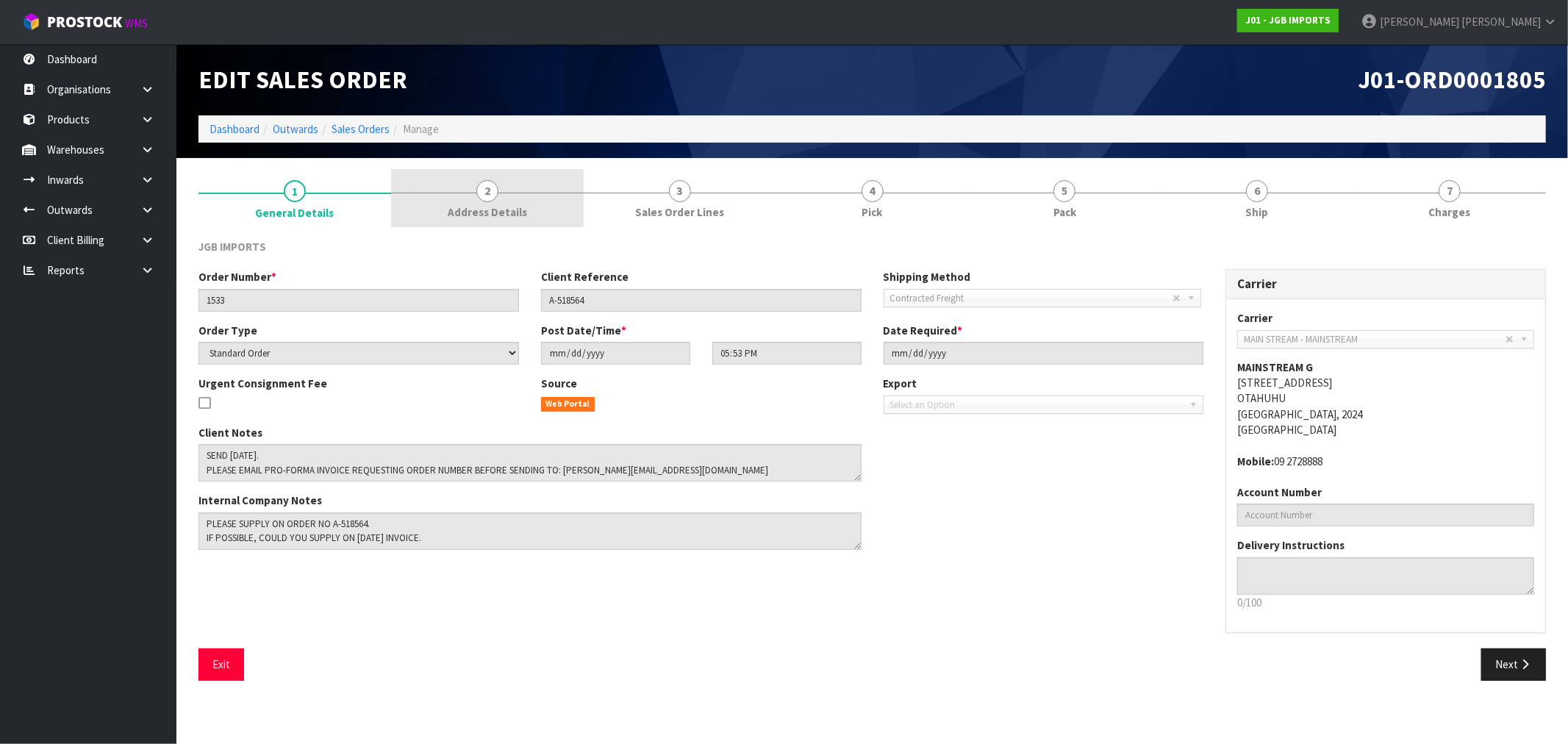
click at [490, 191] on span "2" at bounding box center [487, 191] width 22 height 22
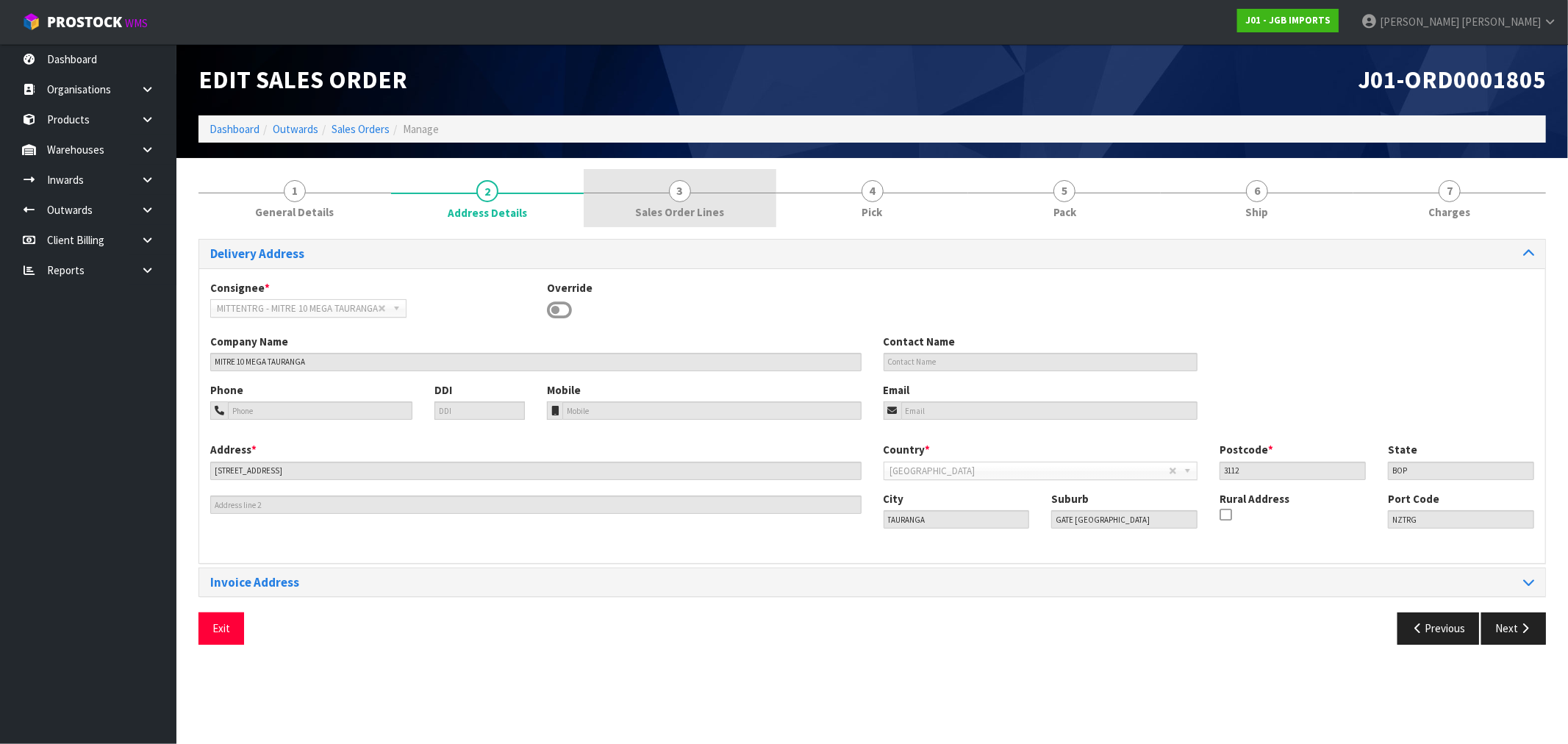
click at [654, 201] on link "3 Sales Order Lines" at bounding box center [680, 197] width 193 height 58
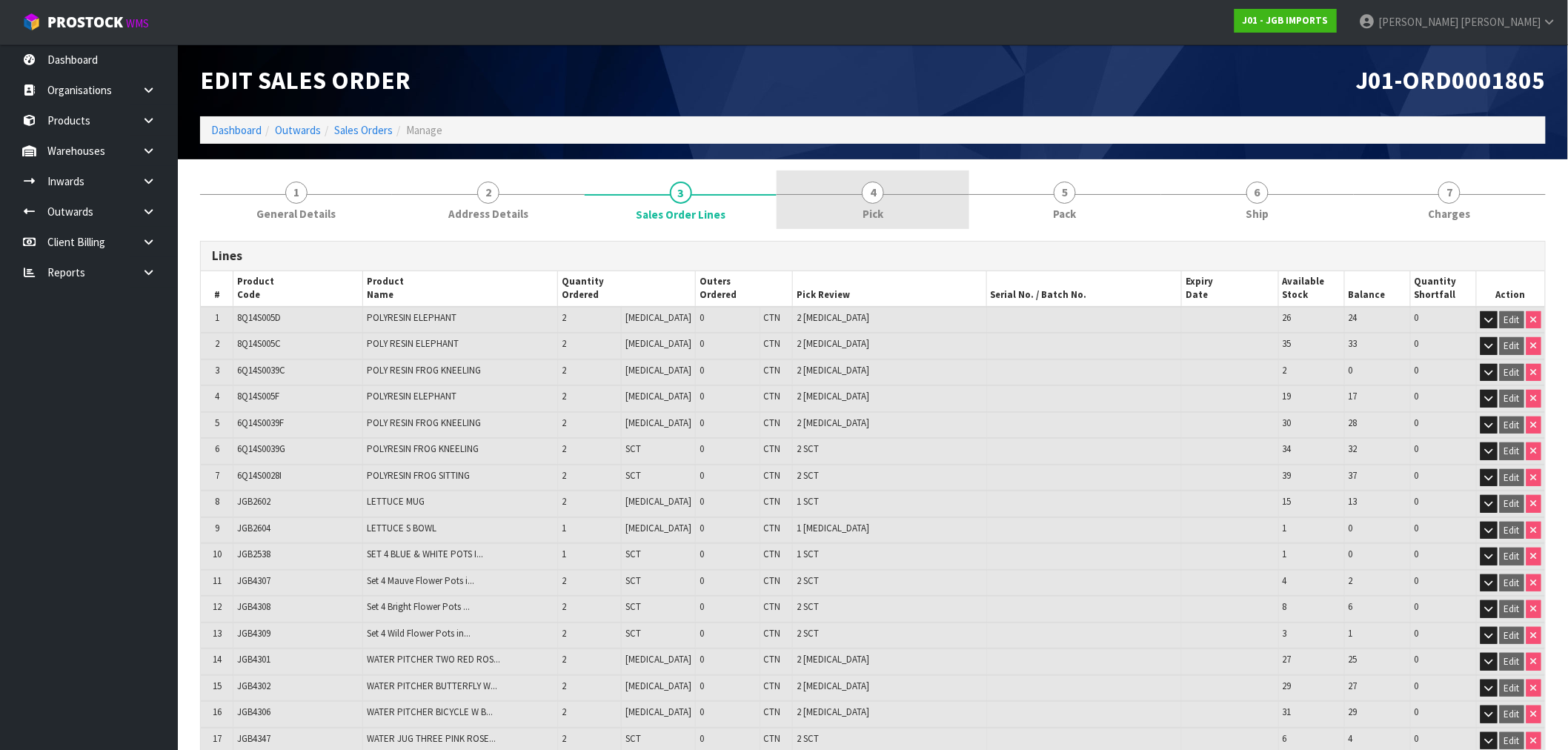
click at [888, 194] on div at bounding box center [873, 194] width 192 height 1
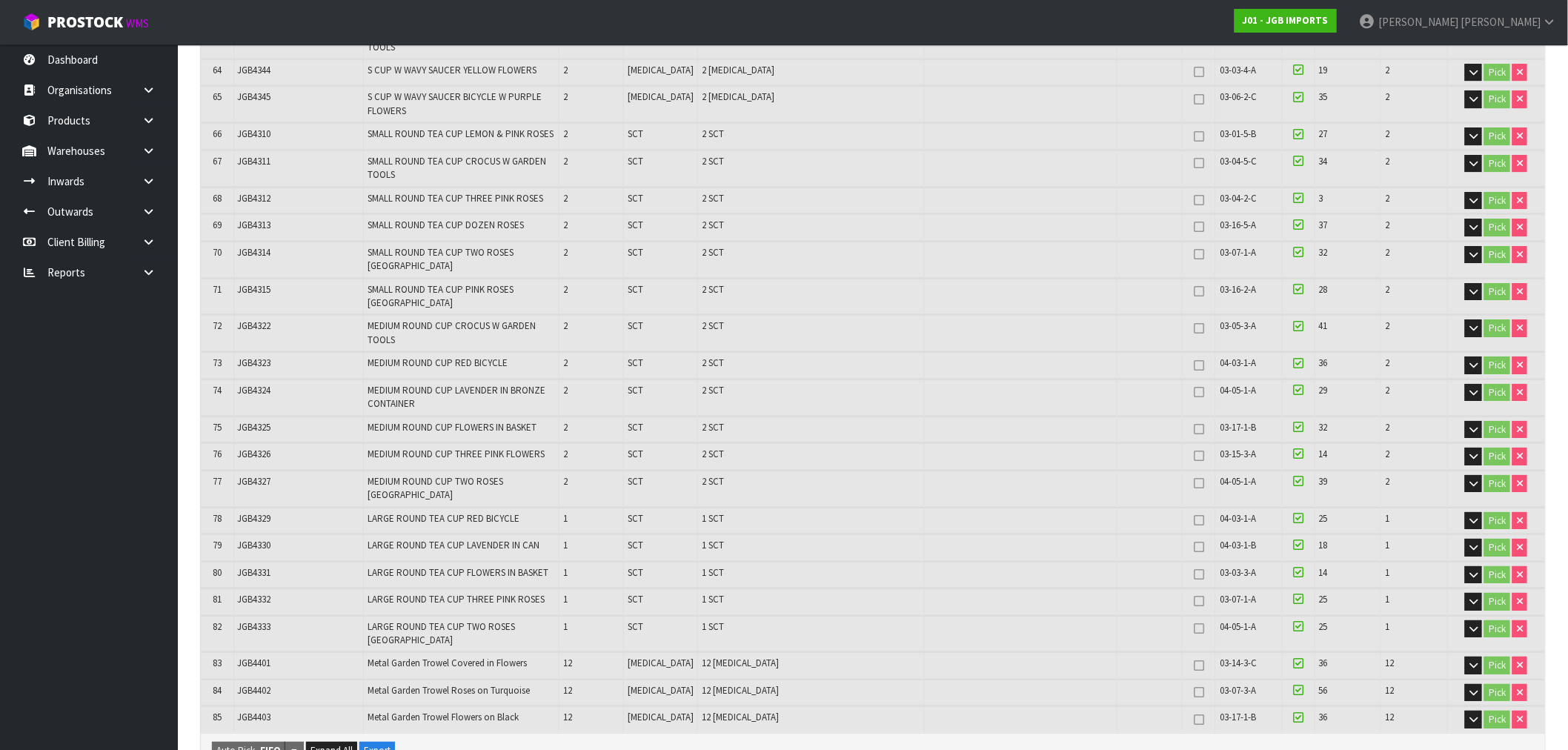
scroll to position [1976, 0]
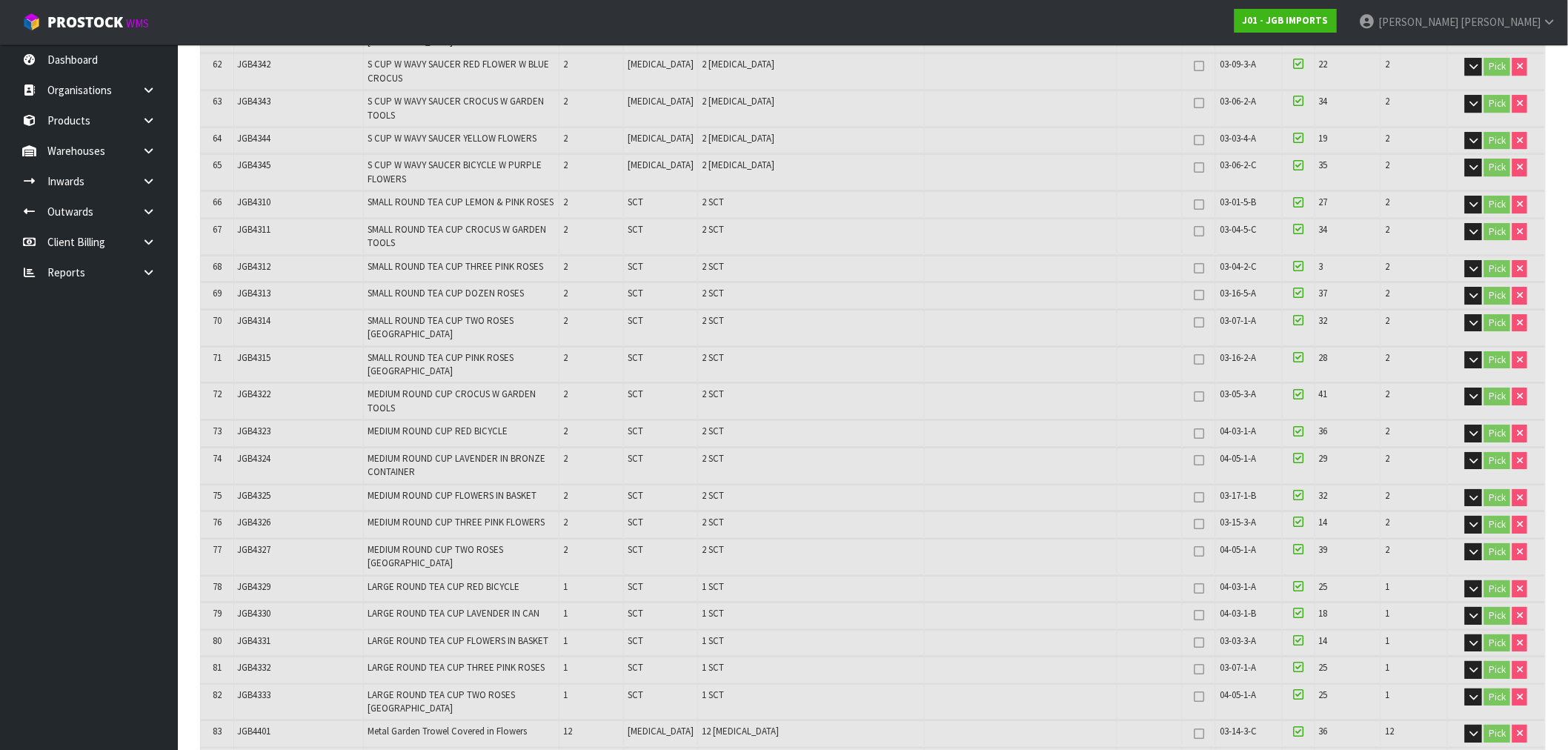
click at [643, 351] on span "SCT" at bounding box center [634, 358] width 15 height 13
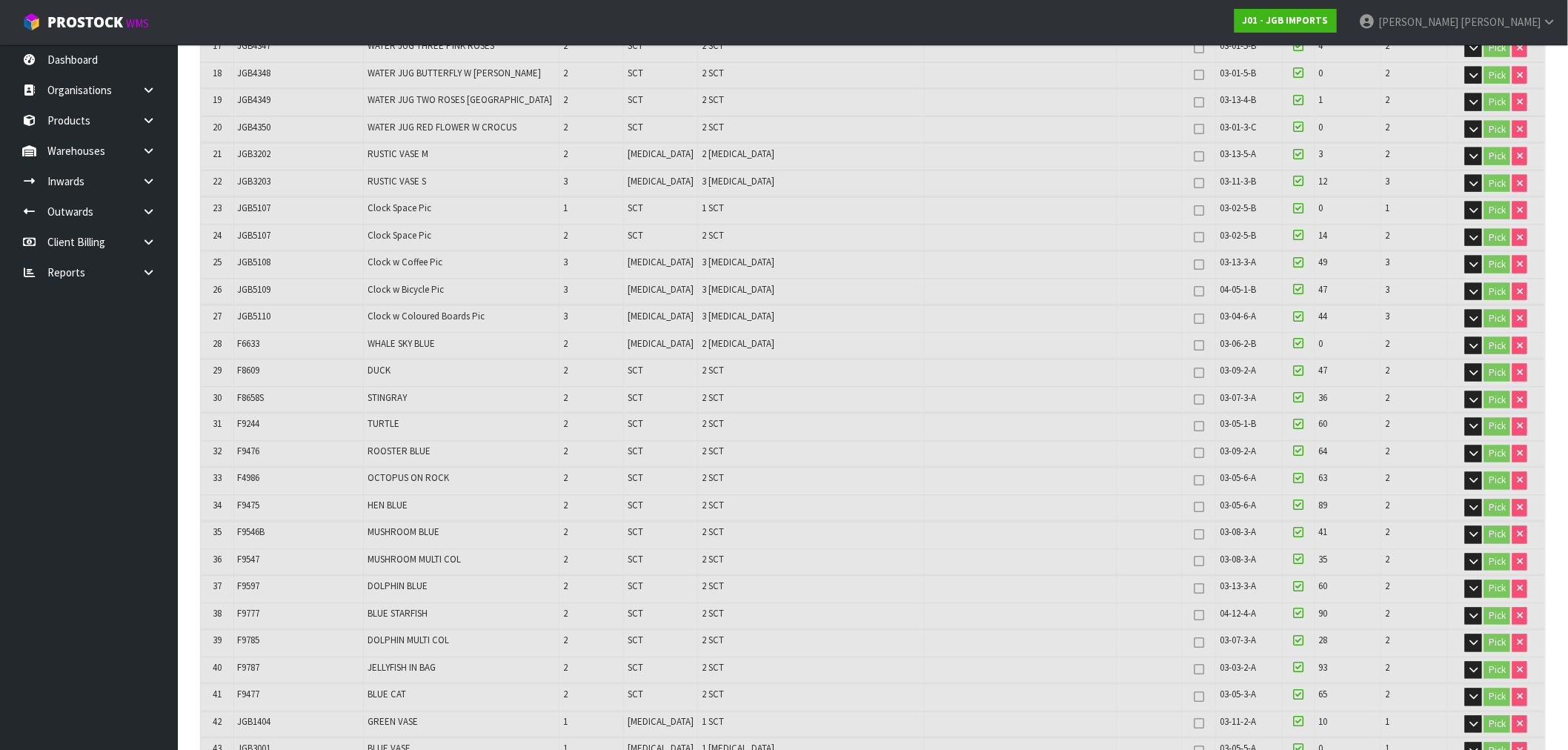
scroll to position [2130, 0]
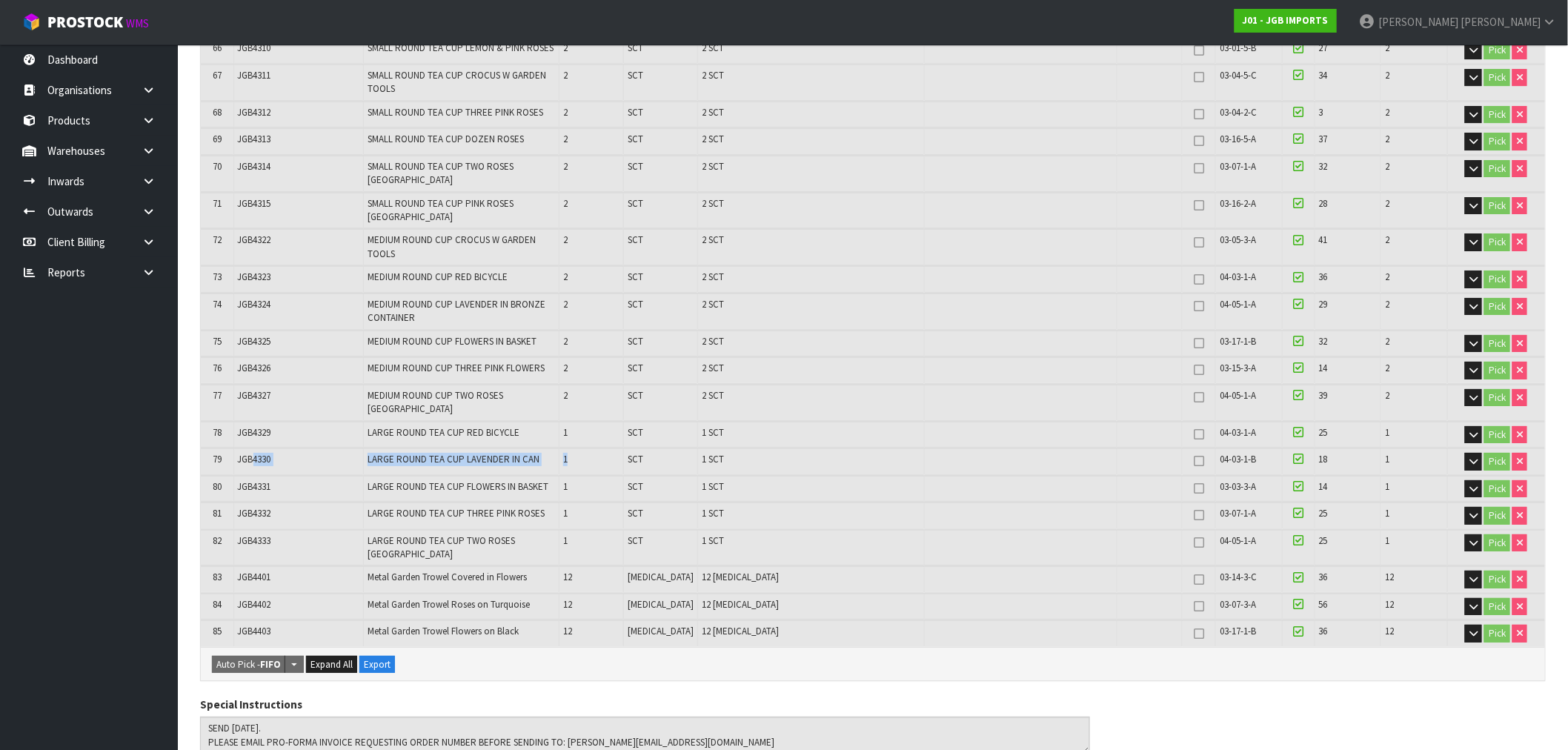
drag, startPoint x: 254, startPoint y: 379, endPoint x: 601, endPoint y: 370, distance: 347.1
click at [601, 448] on tr "79 JGB4330 LARGE ROUND TEA CUP LAVENDER IN [GEOGRAPHIC_DATA] 1 SCT 1 SCT 04-03-…" at bounding box center [873, 461] width 1344 height 26
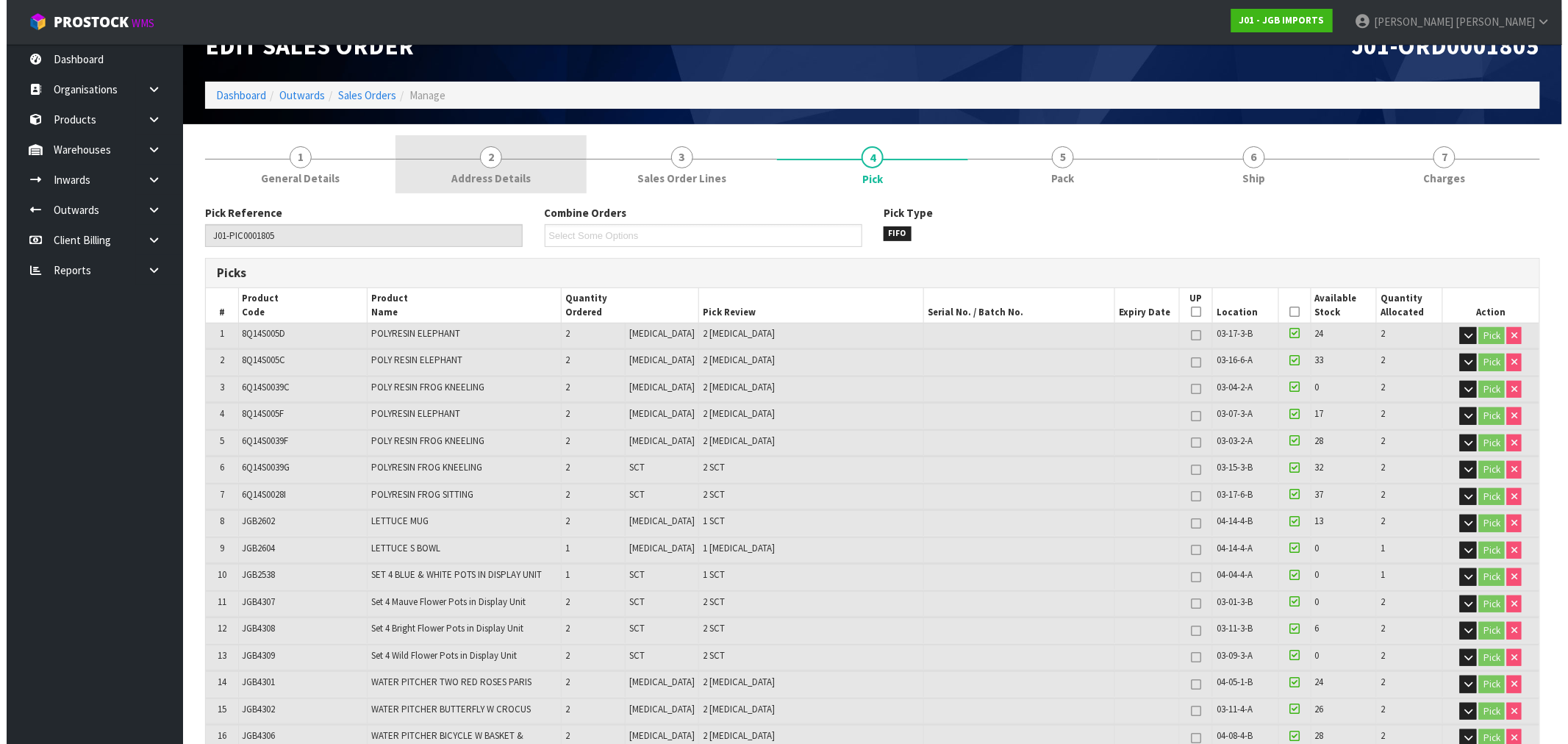
scroll to position [0, 0]
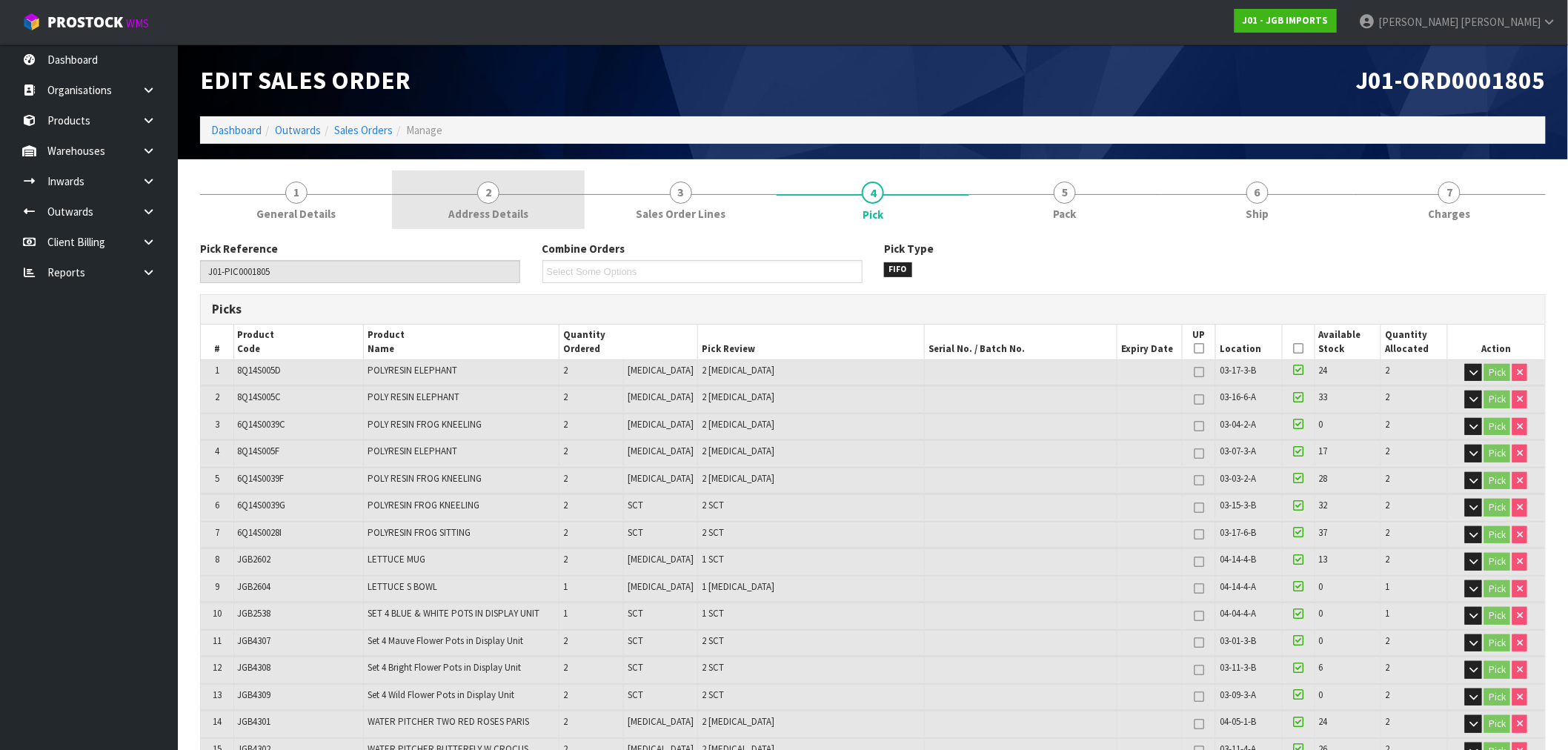
click at [447, 212] on link "2 Address Details" at bounding box center [487, 199] width 192 height 58
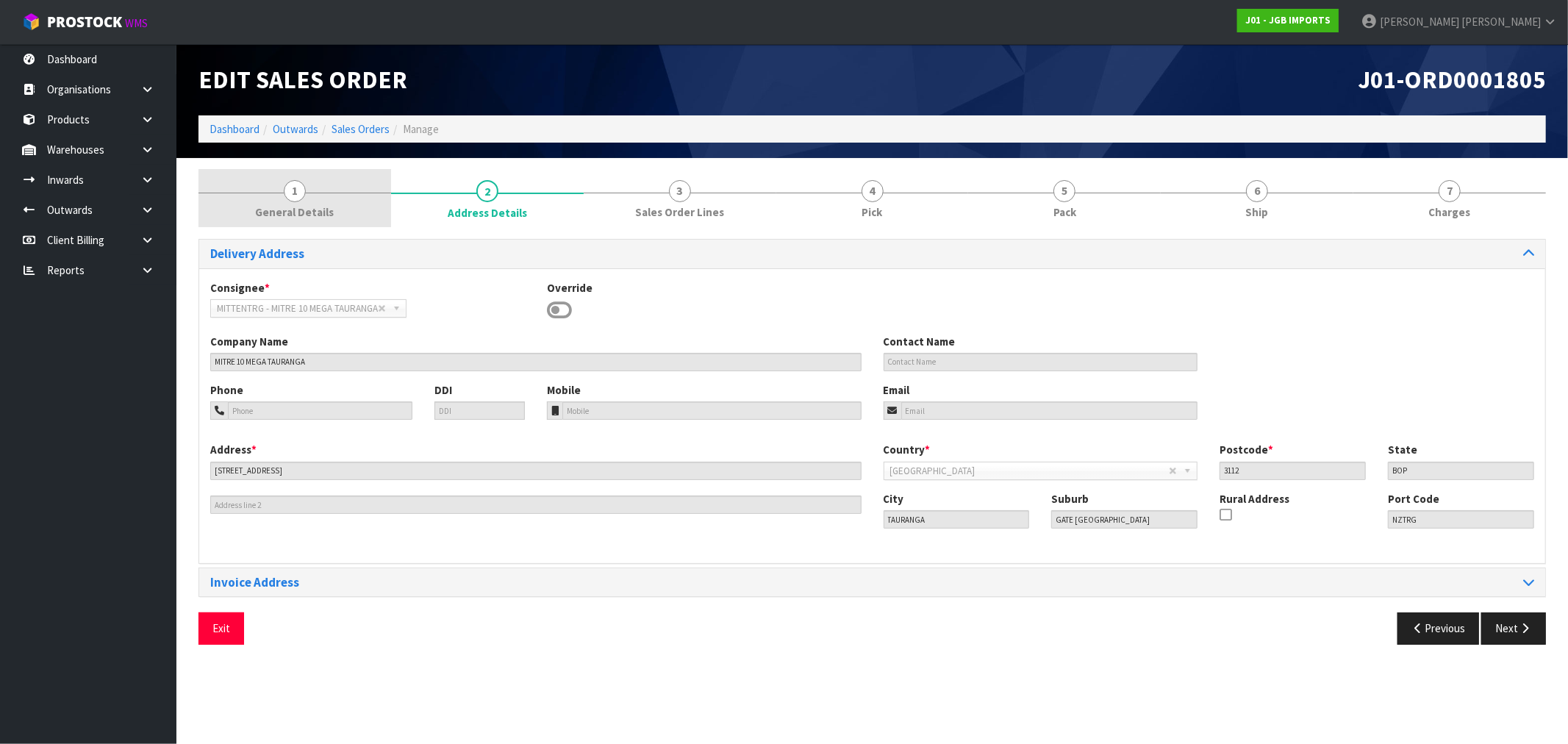
click at [338, 197] on link "1 General Details" at bounding box center [294, 197] width 193 height 58
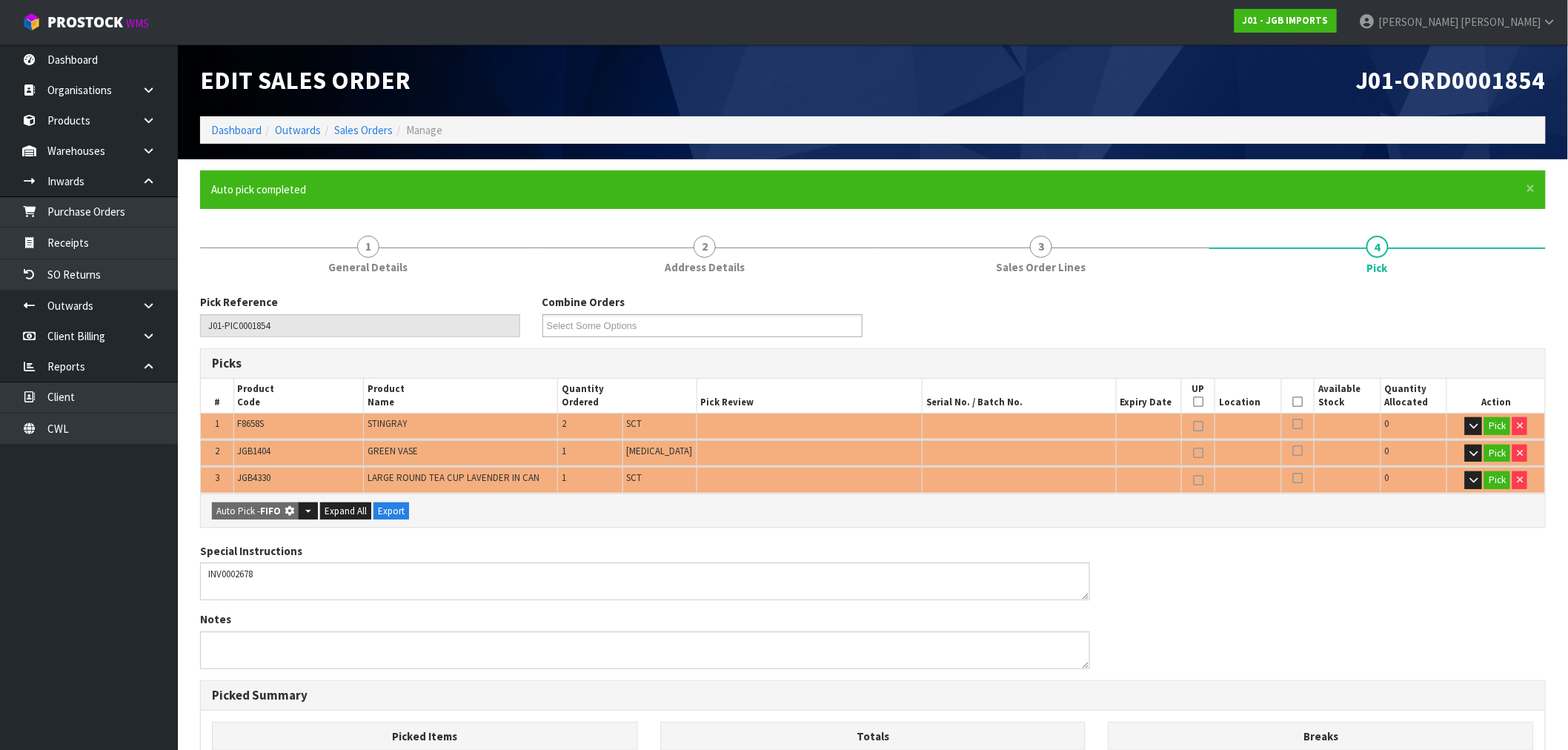
type input "Sub-carton x 4"
type input "4"
type input "0.015763"
type input "3.810"
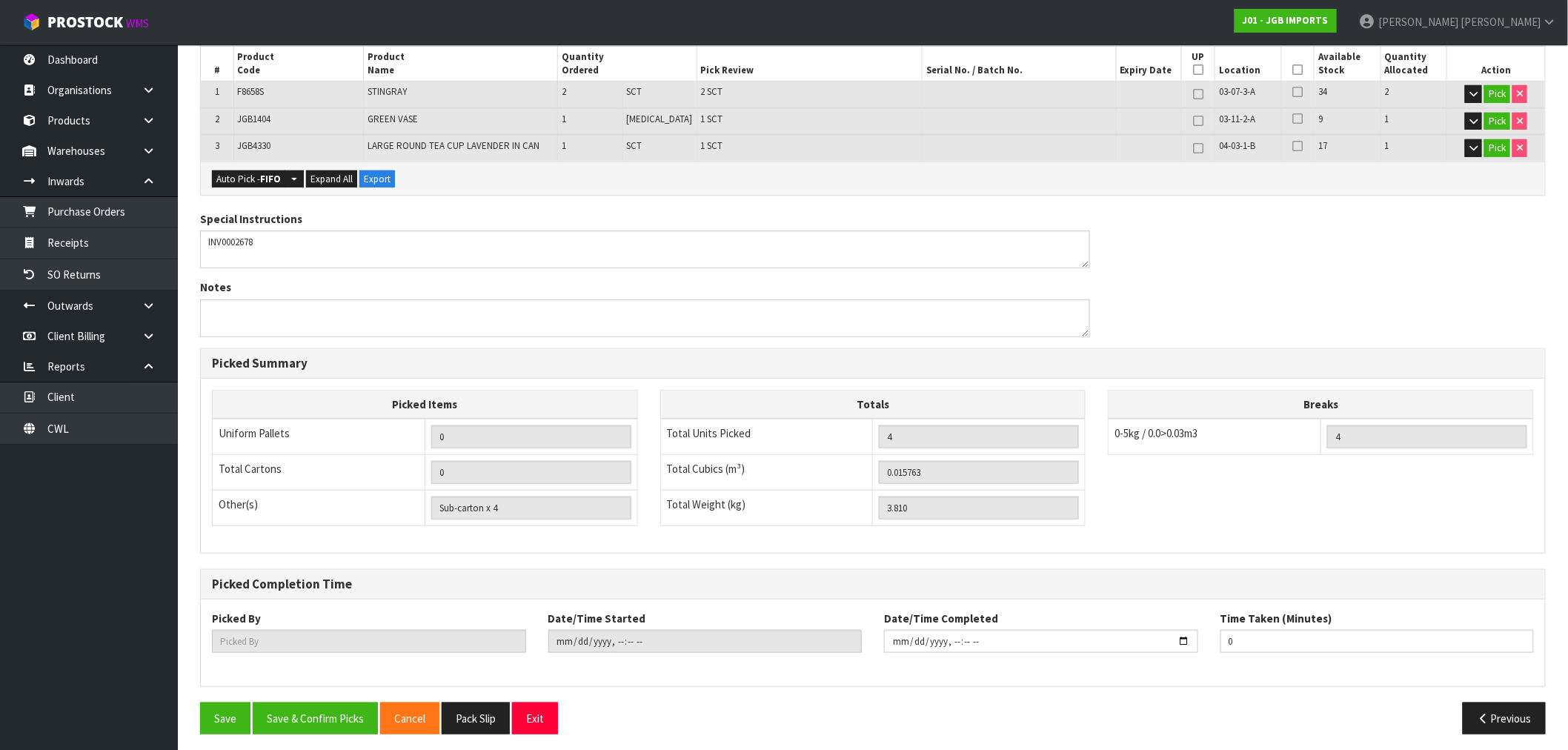
scroll to position [338, 0]
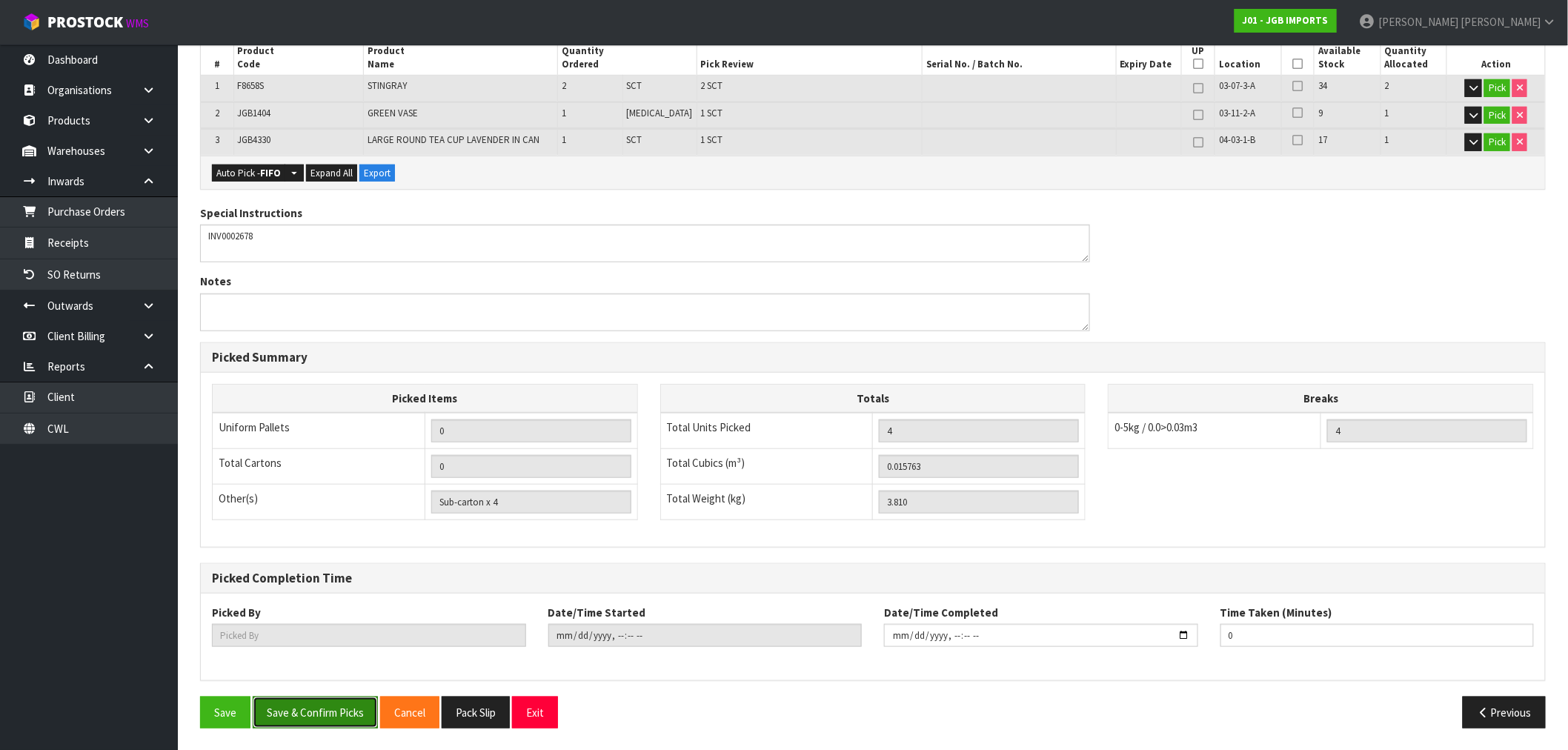
click at [307, 706] on button "Save & Confirm Picks" at bounding box center [315, 712] width 125 height 32
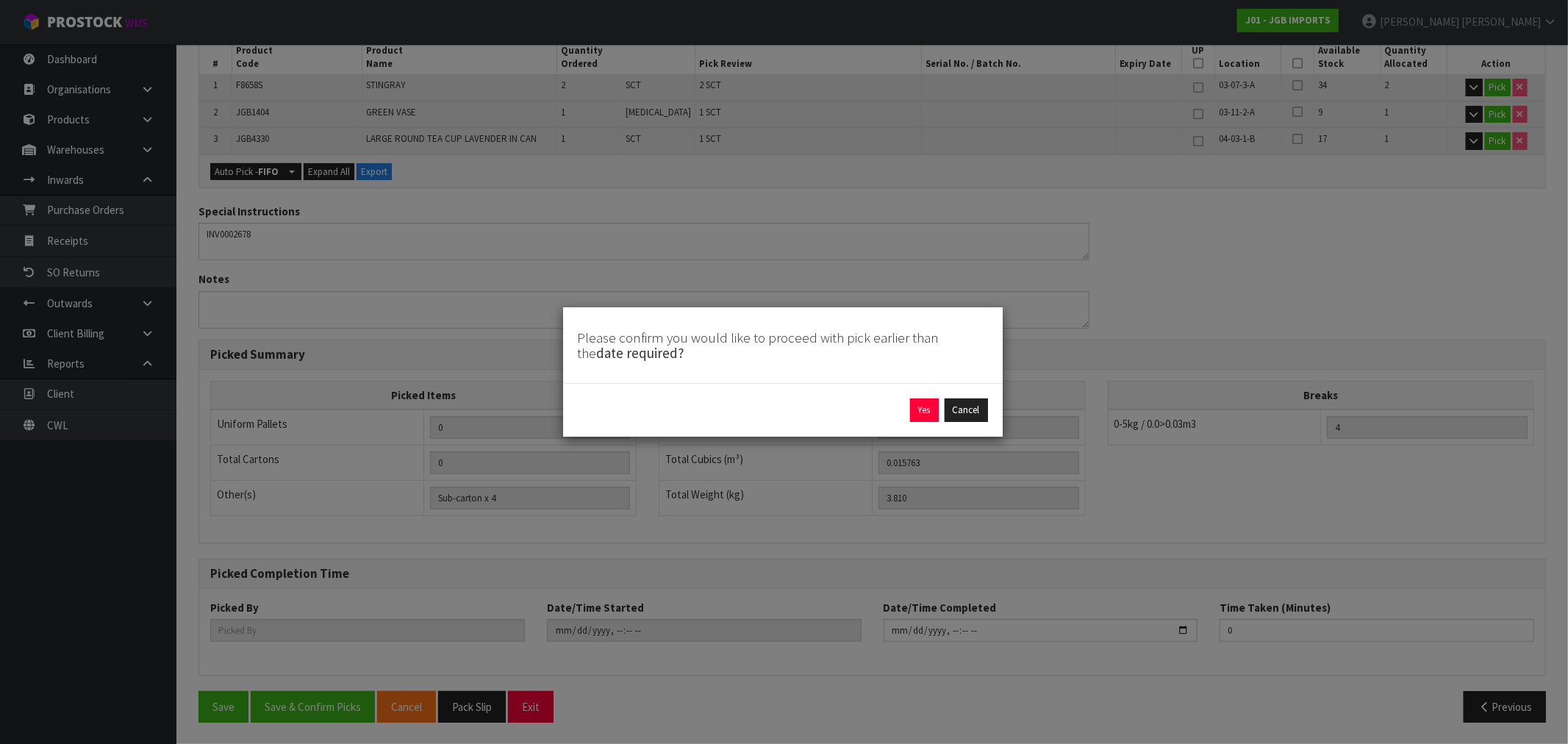
click at [931, 422] on div "Yes Cancel" at bounding box center [782, 410] width 440 height 53
click at [926, 412] on button "Yes" at bounding box center [924, 410] width 28 height 23
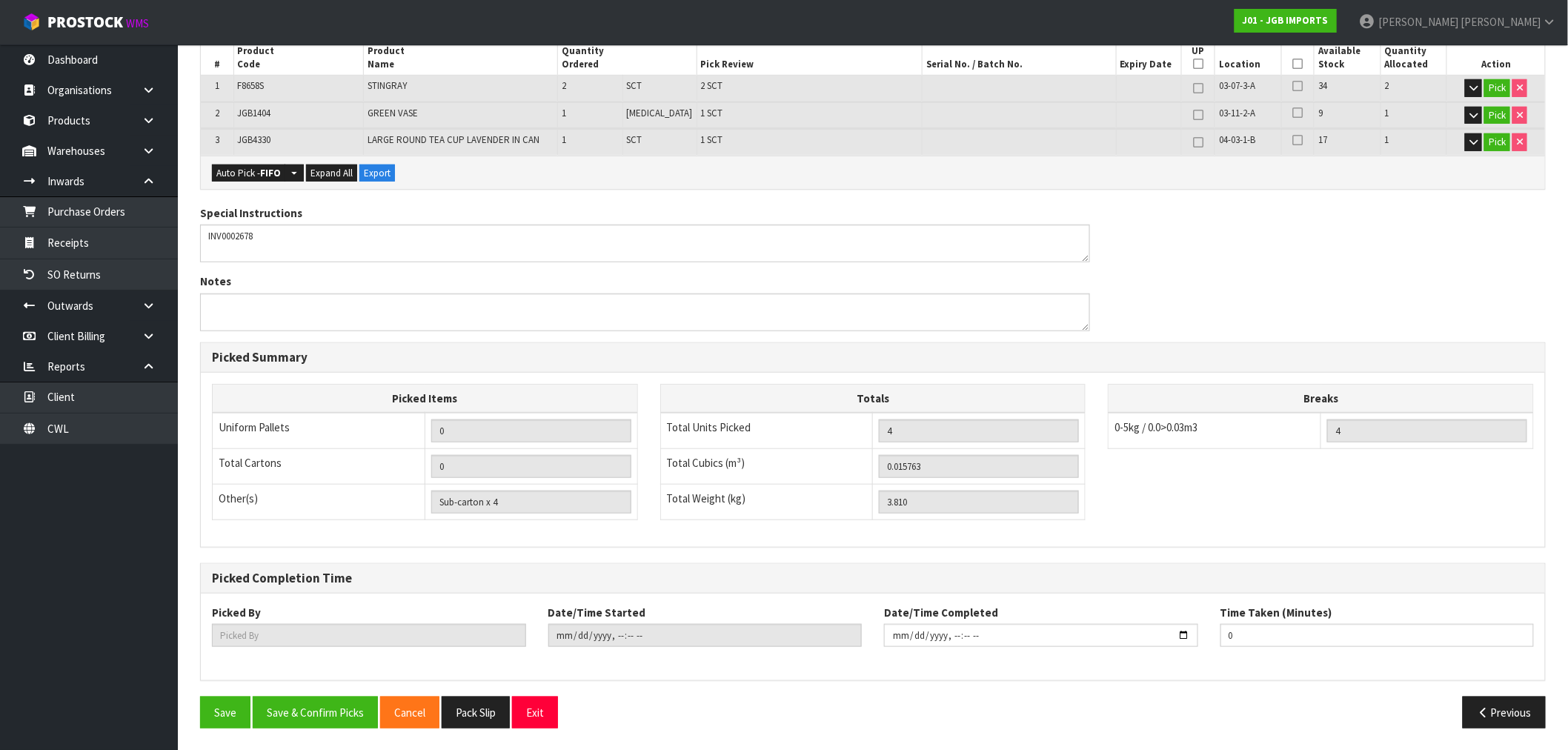
scroll to position [0, 0]
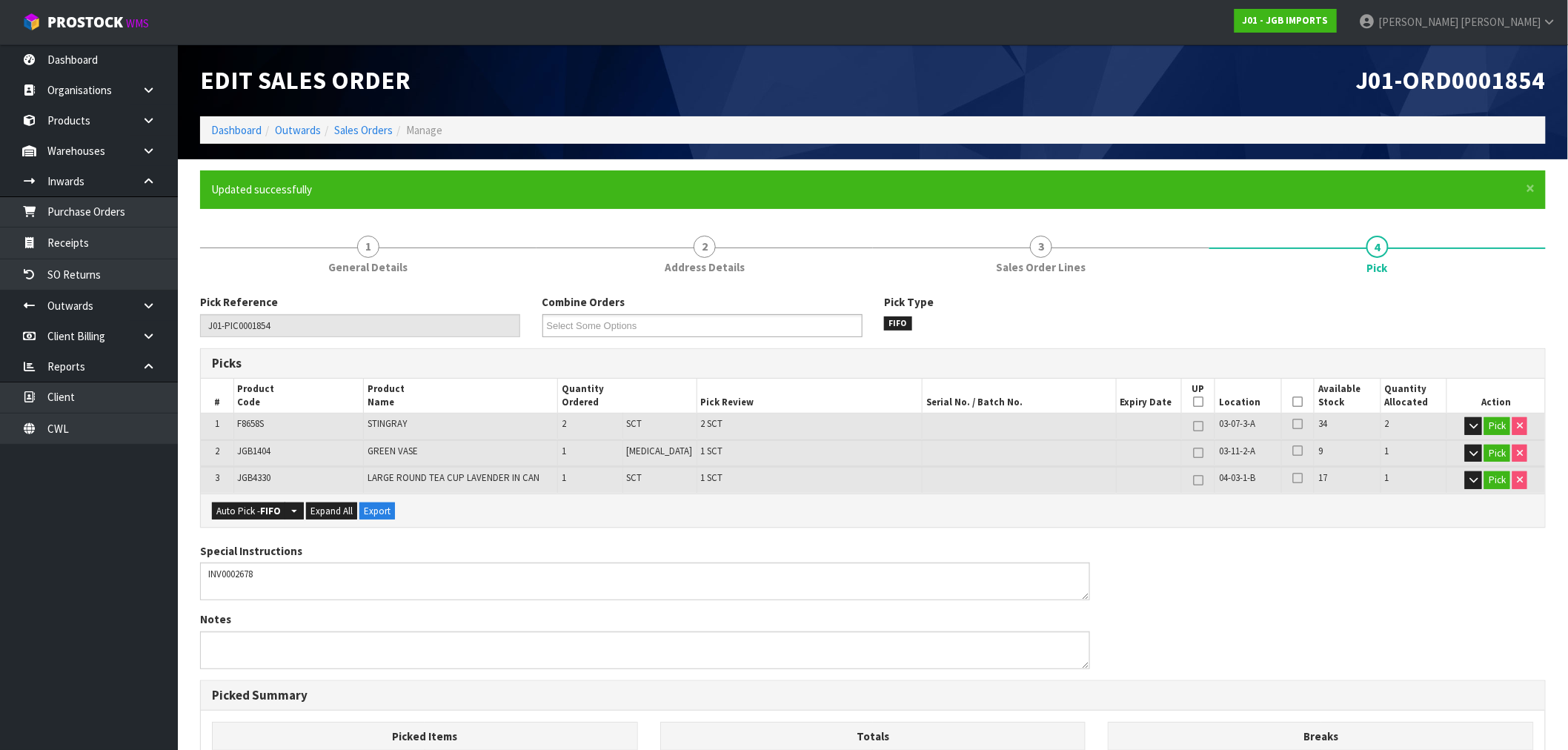
type input "[PERSON_NAME]"
type input "[DATE]T12:55:08"
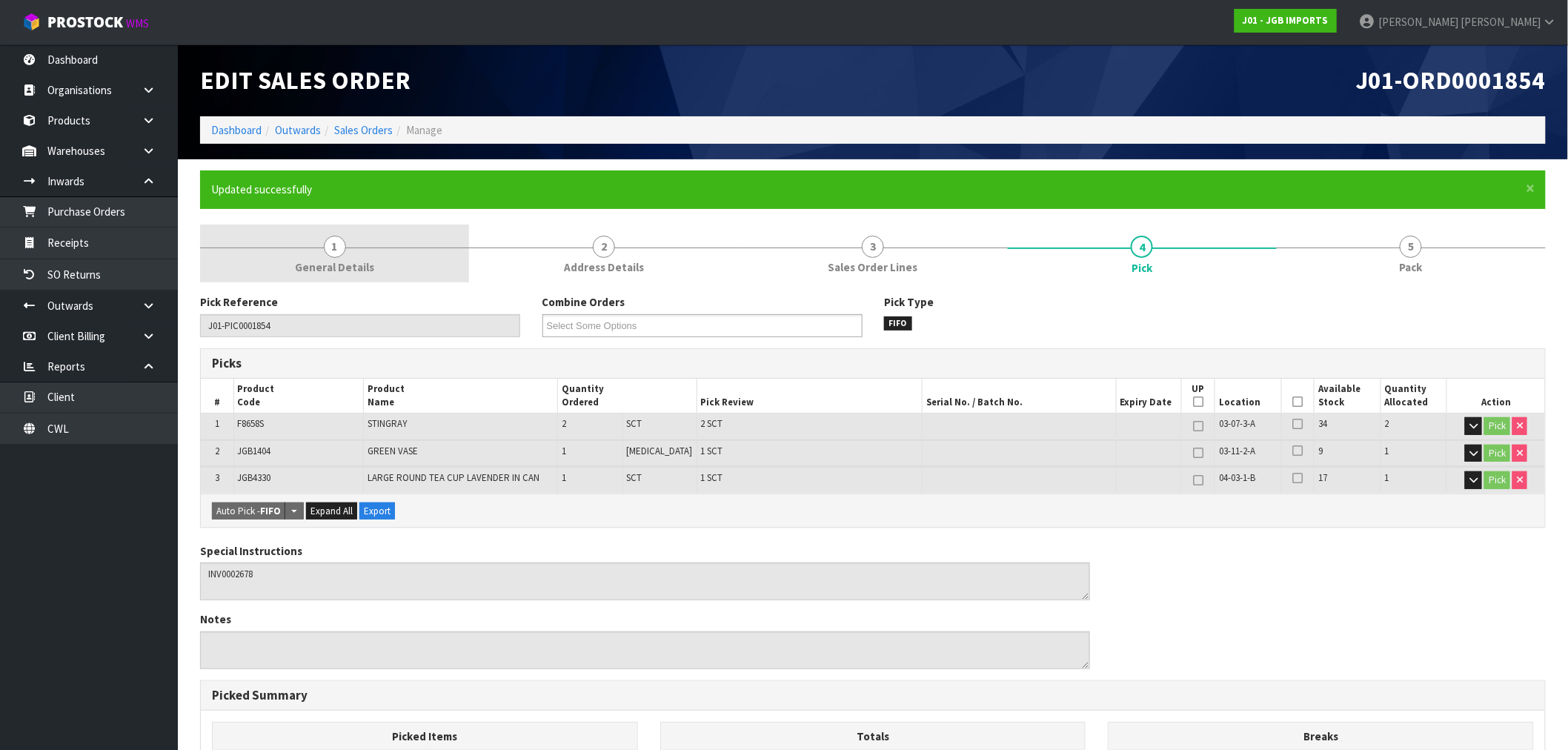
click at [341, 254] on span "1" at bounding box center [334, 246] width 22 height 22
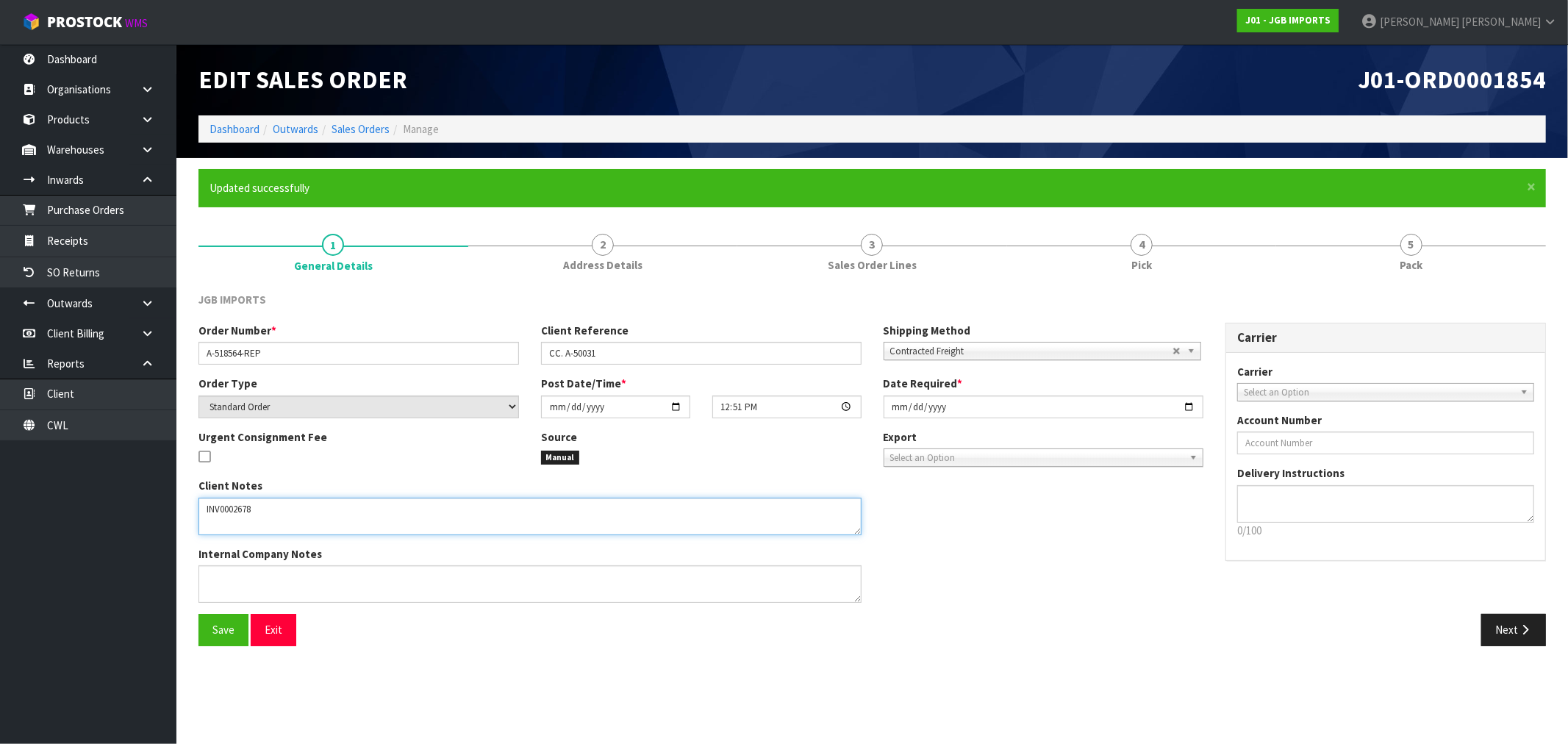
click at [333, 512] on textarea at bounding box center [530, 516] width 663 height 37
click at [284, 512] on textarea at bounding box center [530, 516] width 663 height 37
paste textarea "PLEASE DON’T CREDIT. SEND REPLACEMENTS AT NO COST."
type textarea "INV0002678 PLEASE DON’T CREDIT. SEND REPLACEMENTS AT NO COST."
click at [211, 628] on button "Save" at bounding box center [223, 629] width 50 height 32
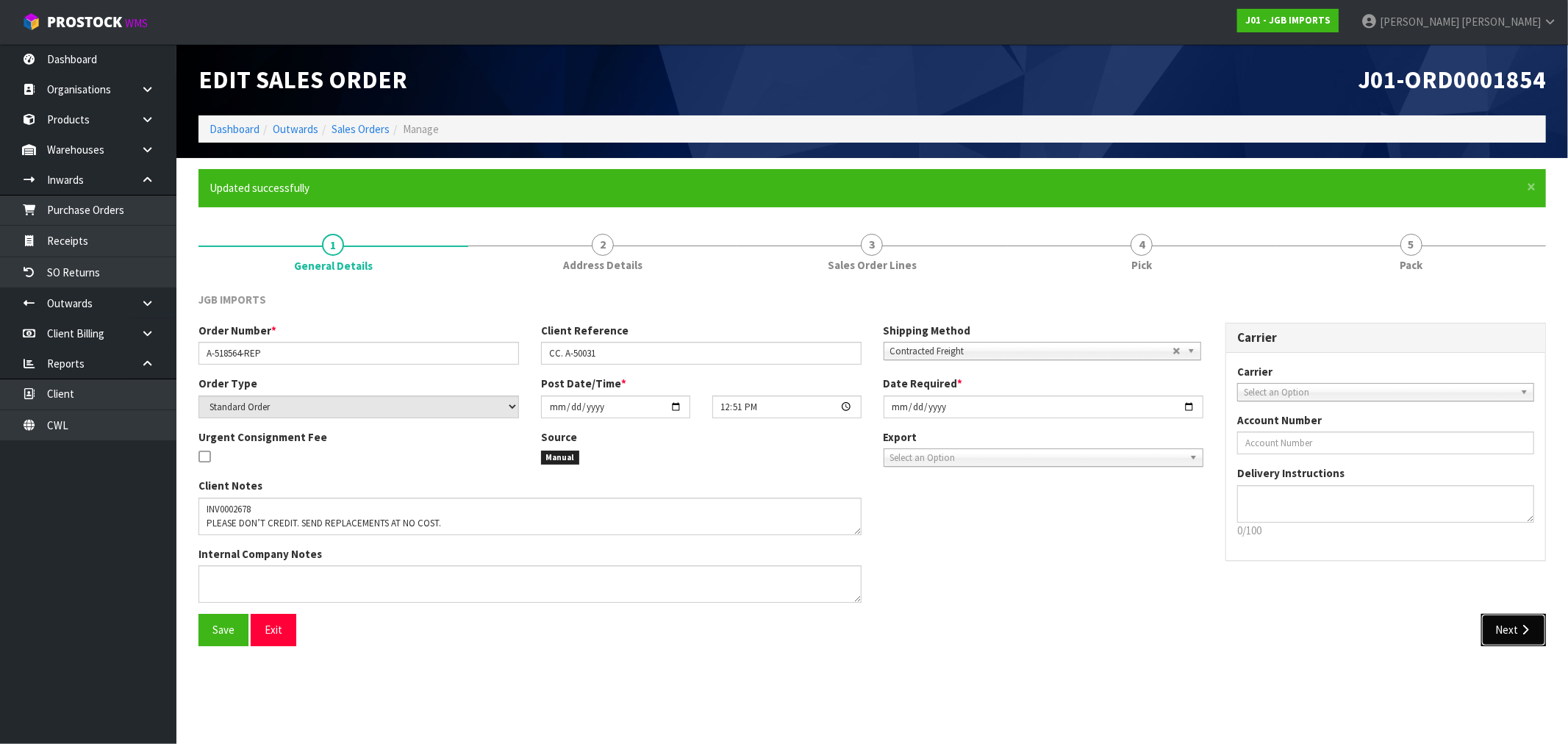
click at [1509, 630] on button "Next" at bounding box center [1513, 629] width 65 height 32
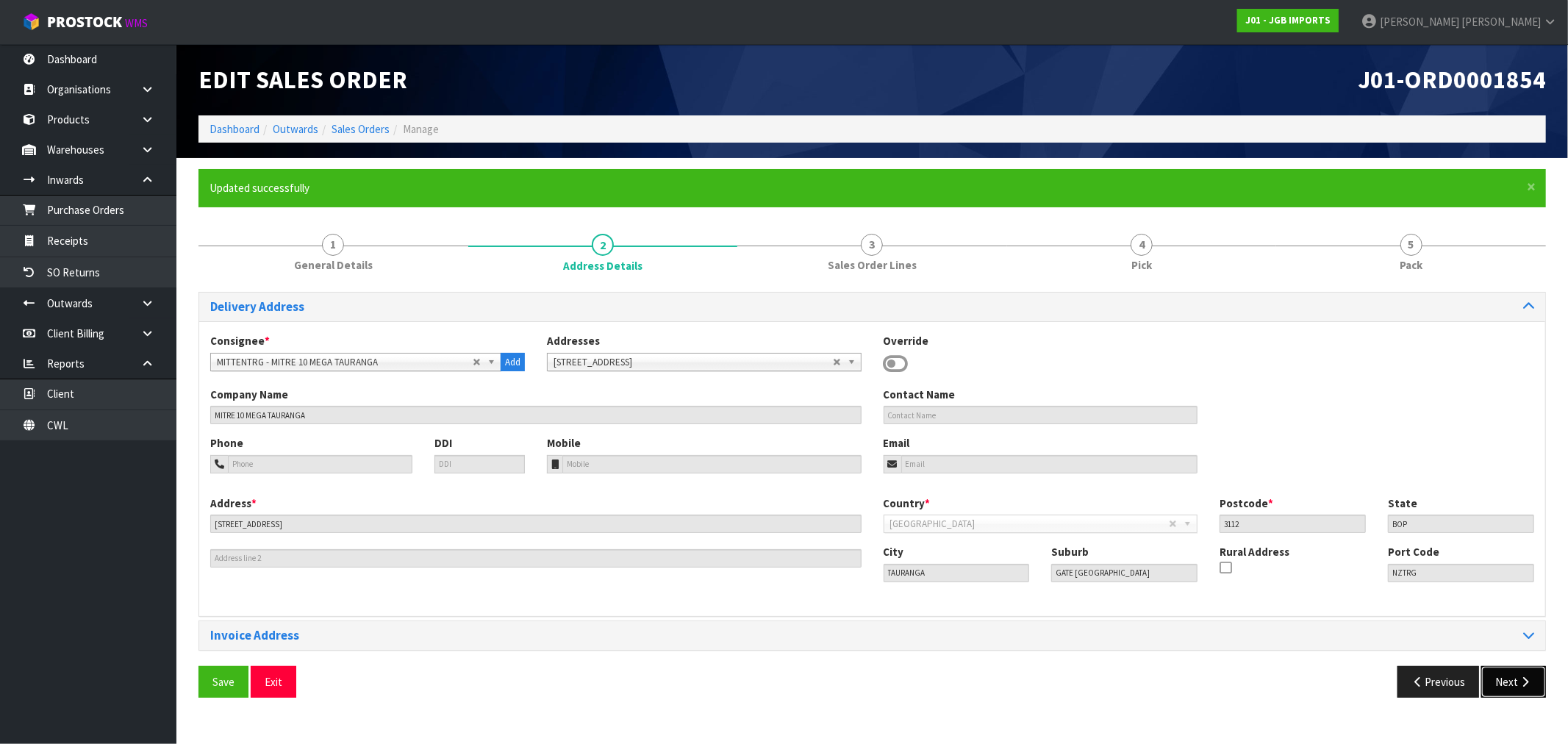
click at [1512, 680] on button "Next" at bounding box center [1513, 682] width 65 height 32
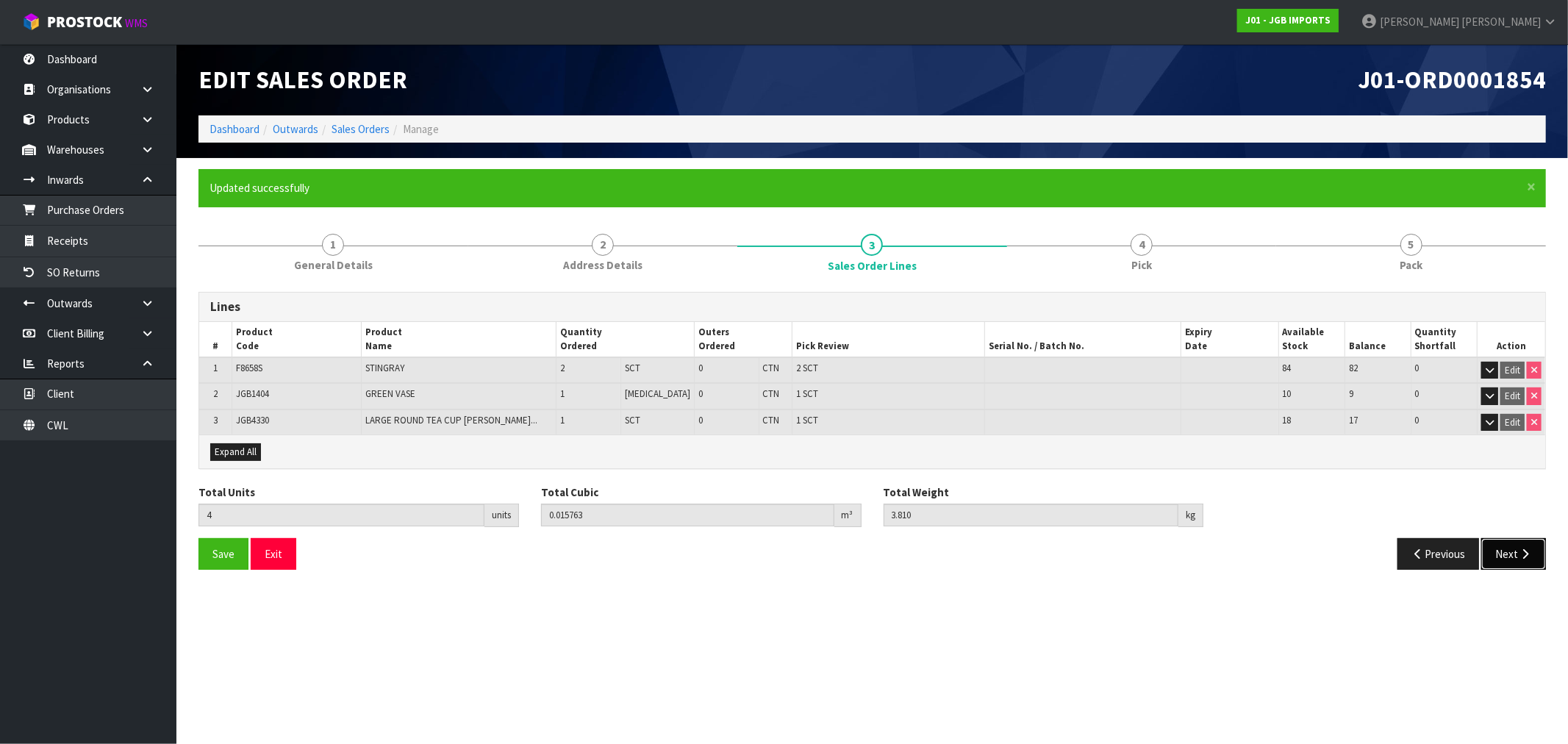
click at [1516, 542] on button "Next" at bounding box center [1513, 554] width 65 height 32
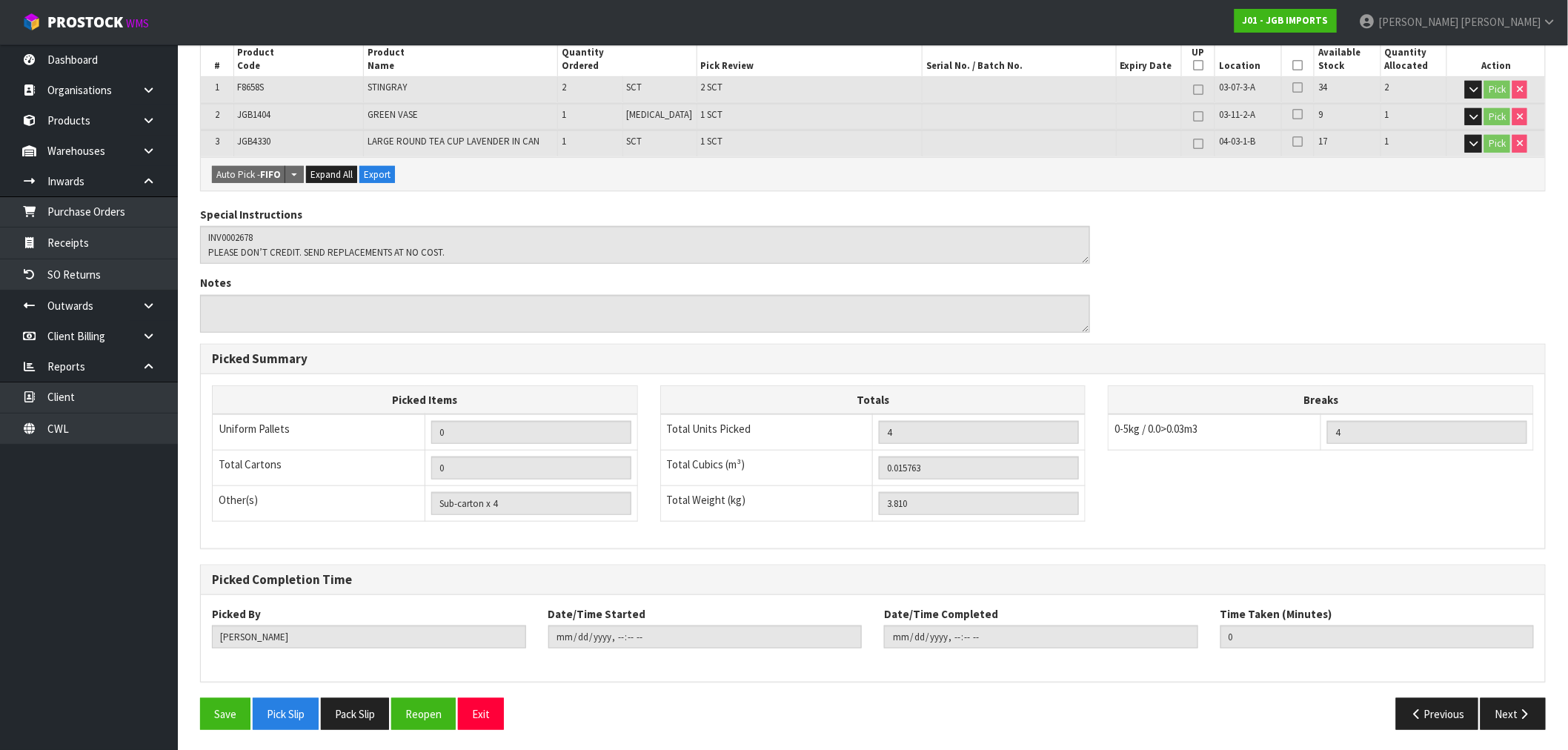
scroll to position [338, 0]
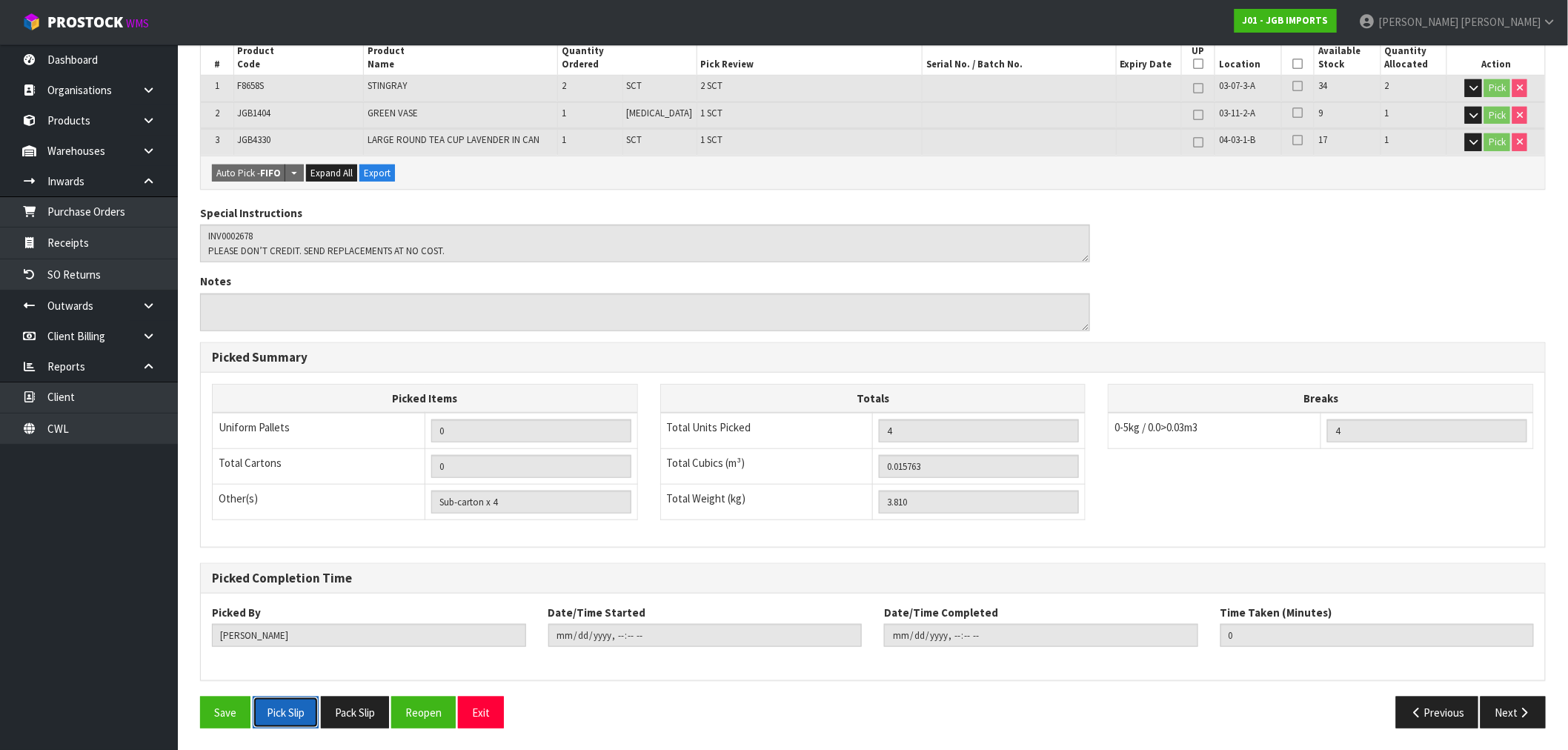
drag, startPoint x: 280, startPoint y: 713, endPoint x: 289, endPoint y: 713, distance: 9.0
click at [280, 713] on button "Pick Slip" at bounding box center [286, 712] width 66 height 32
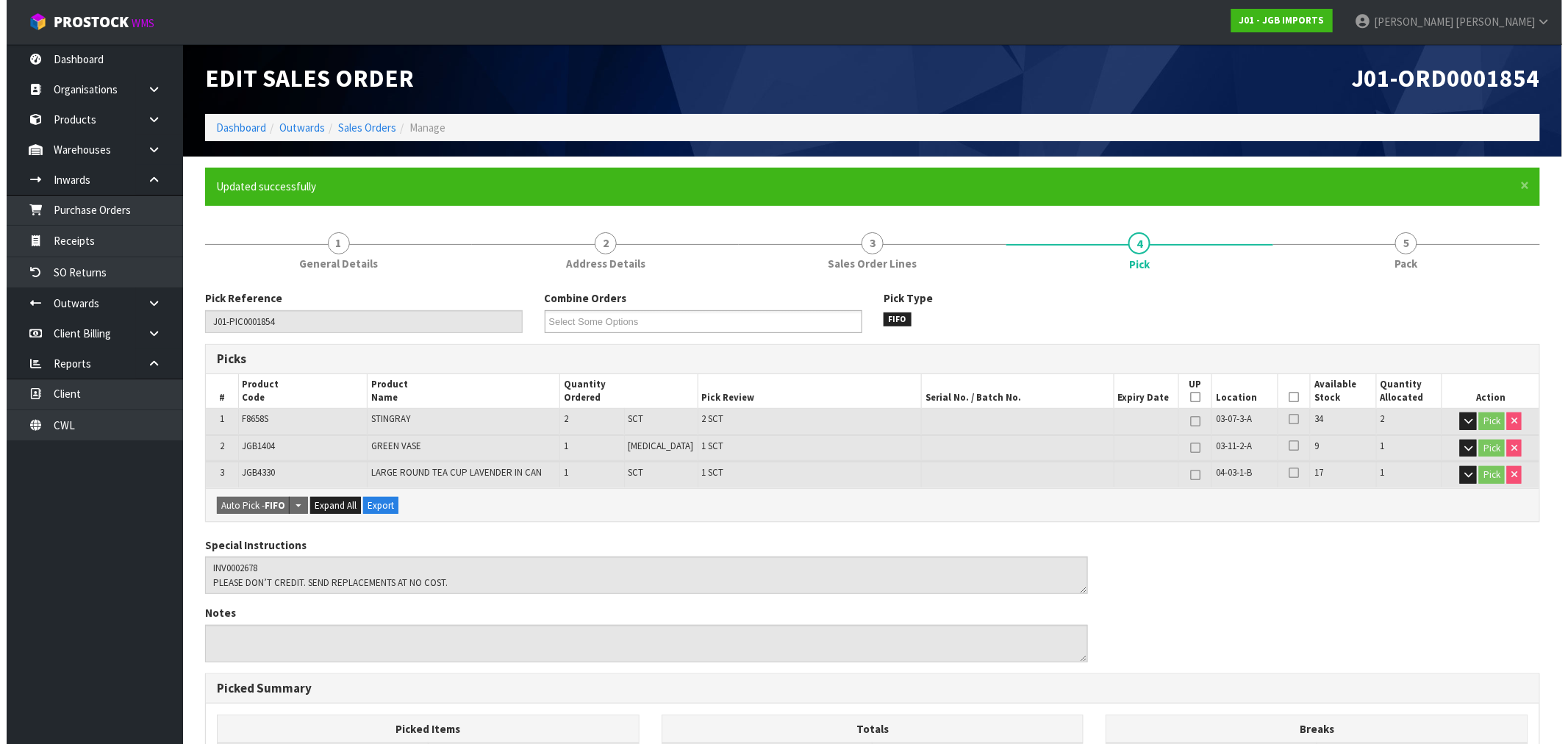
scroll to position [0, 0]
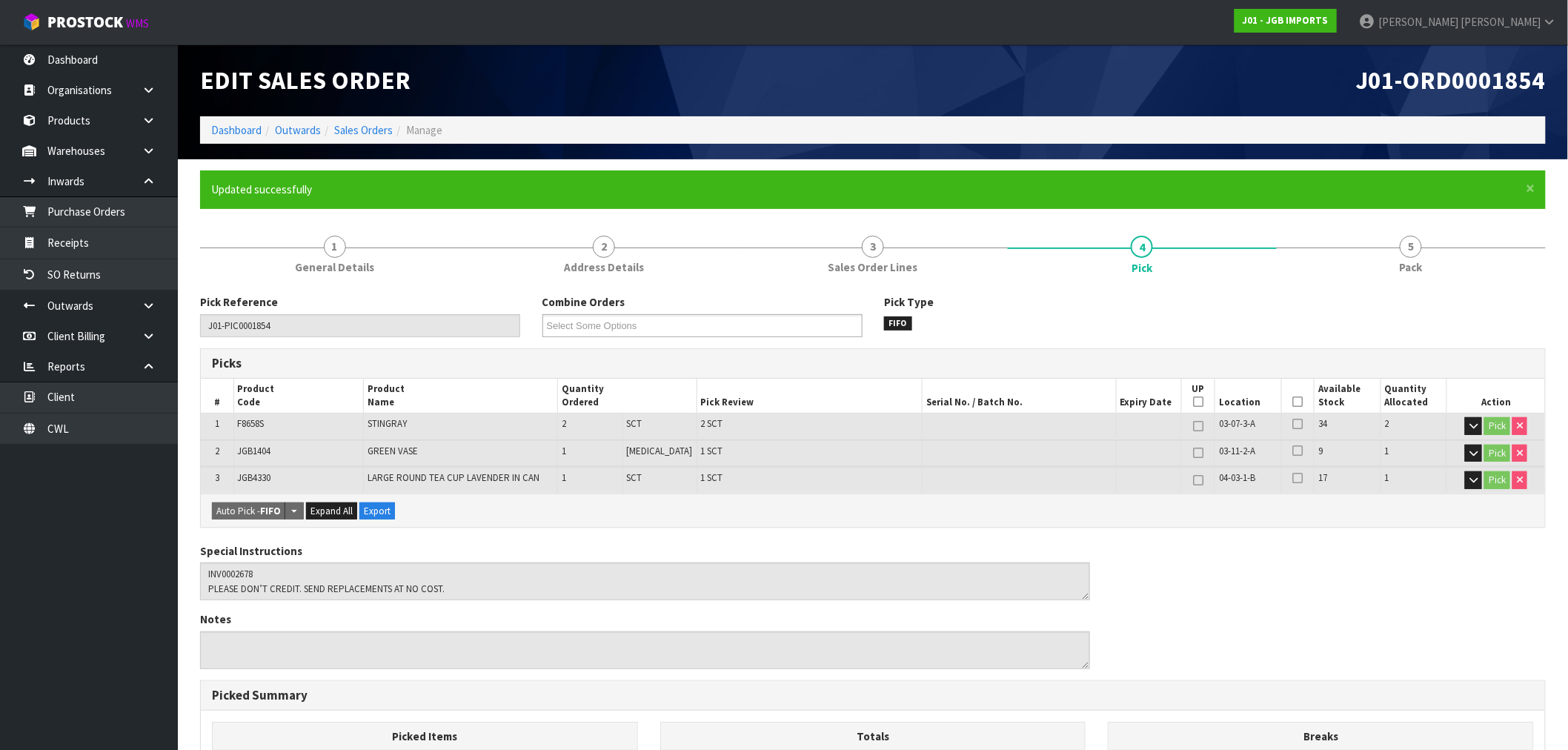
click at [371, 220] on form "× Close Updated successfully 1 General Details 2 Address Details 3 Sales Order …" at bounding box center [873, 624] width 1346 height 907
click at [366, 253] on link "1 General Details" at bounding box center [334, 254] width 269 height 58
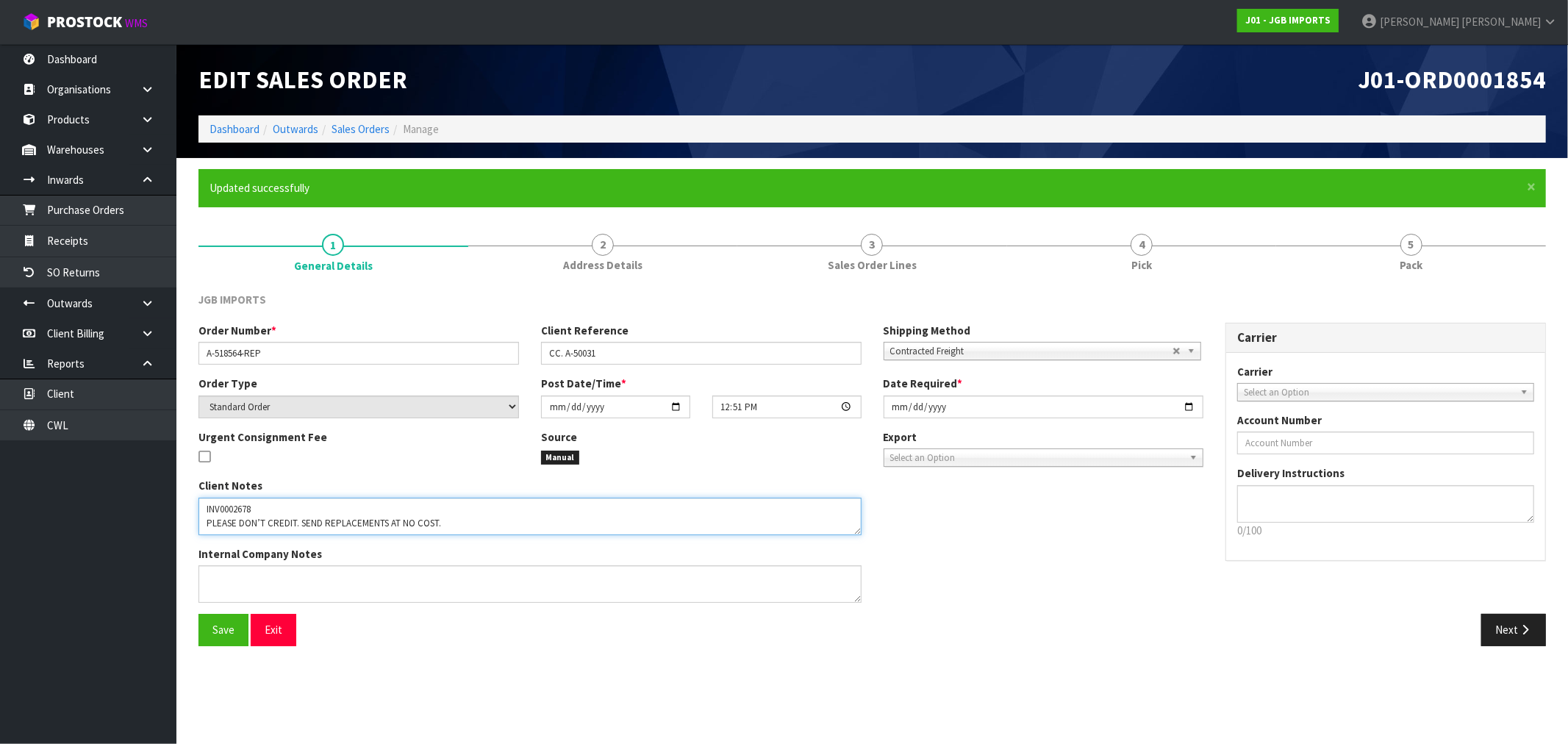
click at [492, 524] on textarea at bounding box center [530, 516] width 663 height 37
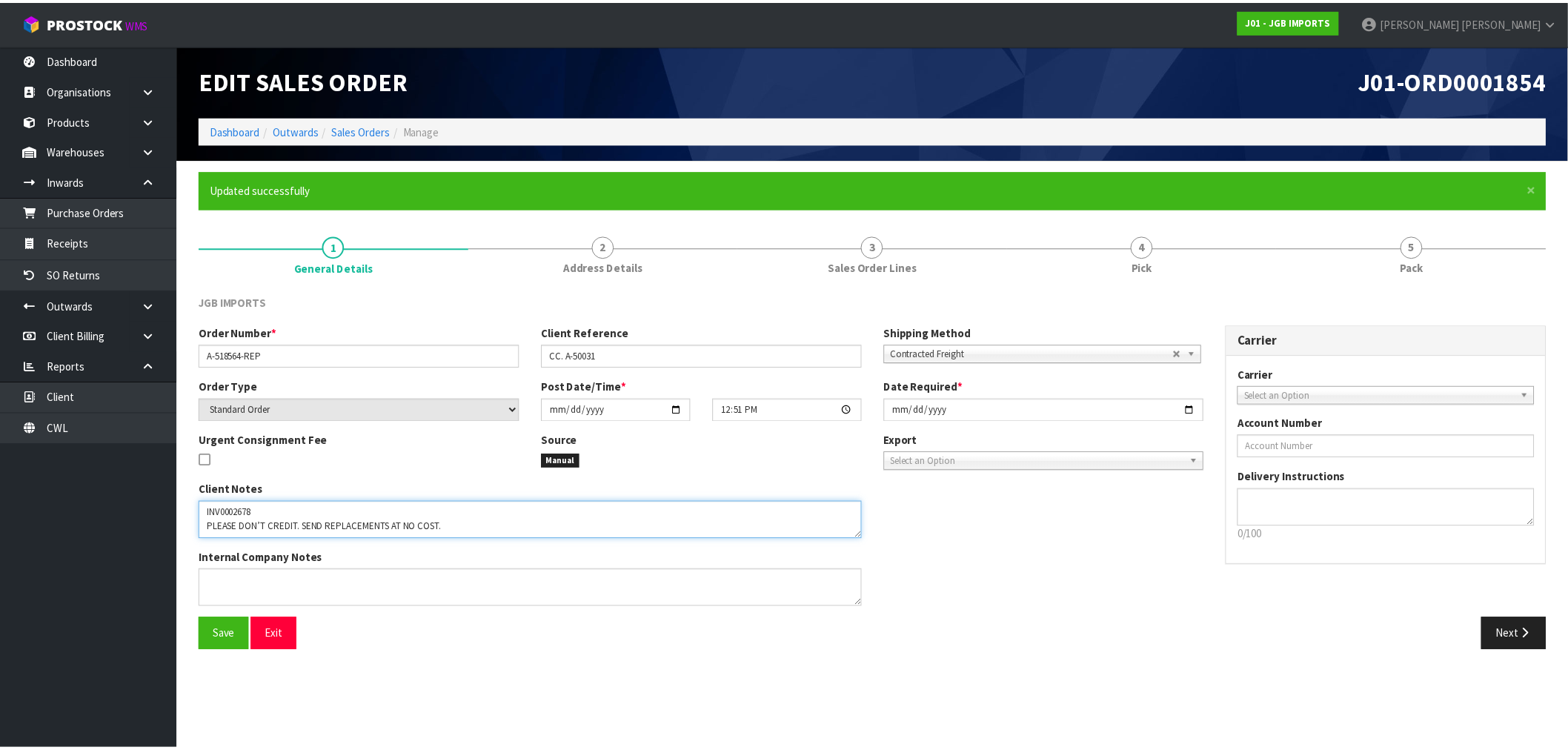
scroll to position [10, 0]
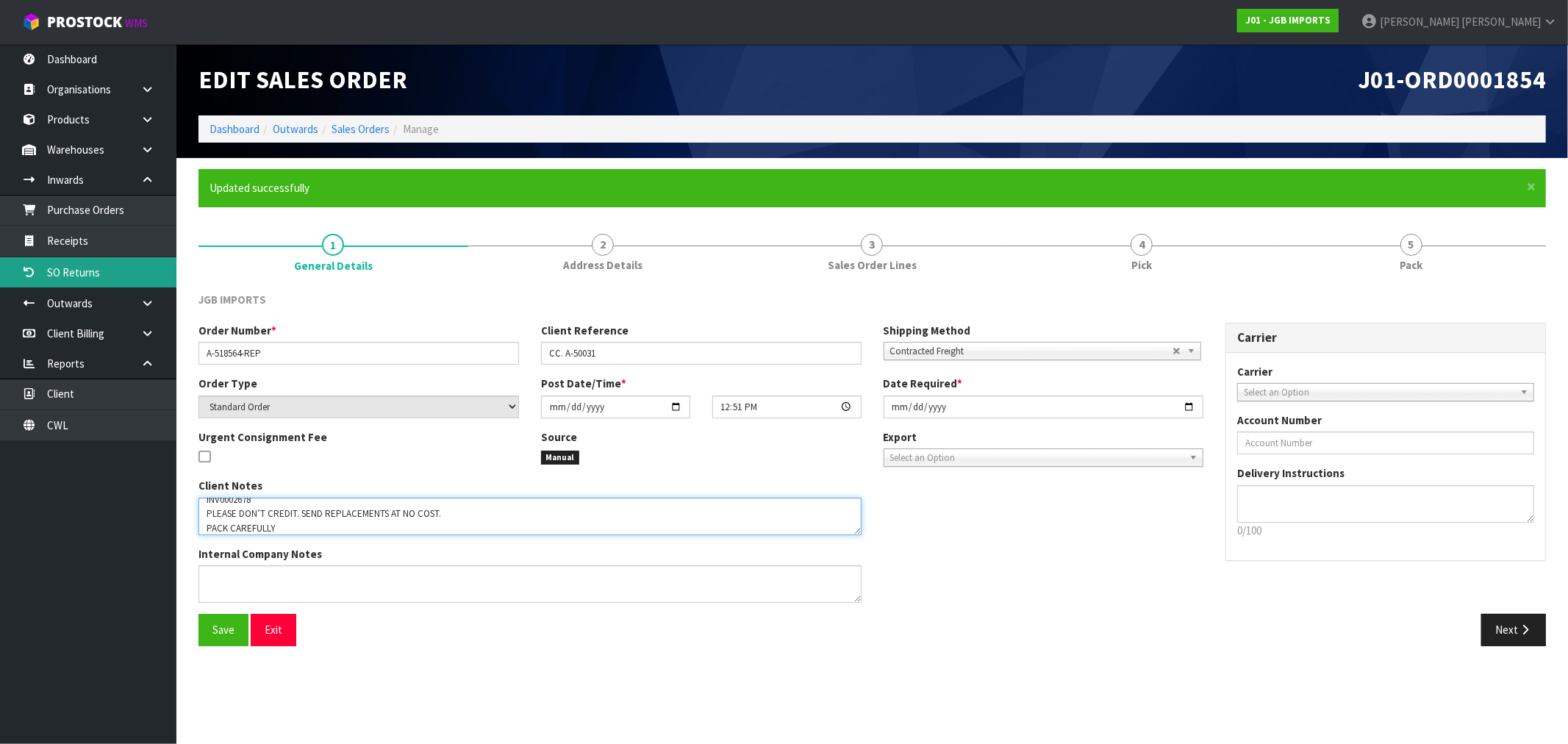
type textarea "INV0002678 PLEASE DON’T CREDIT. SEND REPLACEMENTS AT NO COST. PACK CAREFULLY"
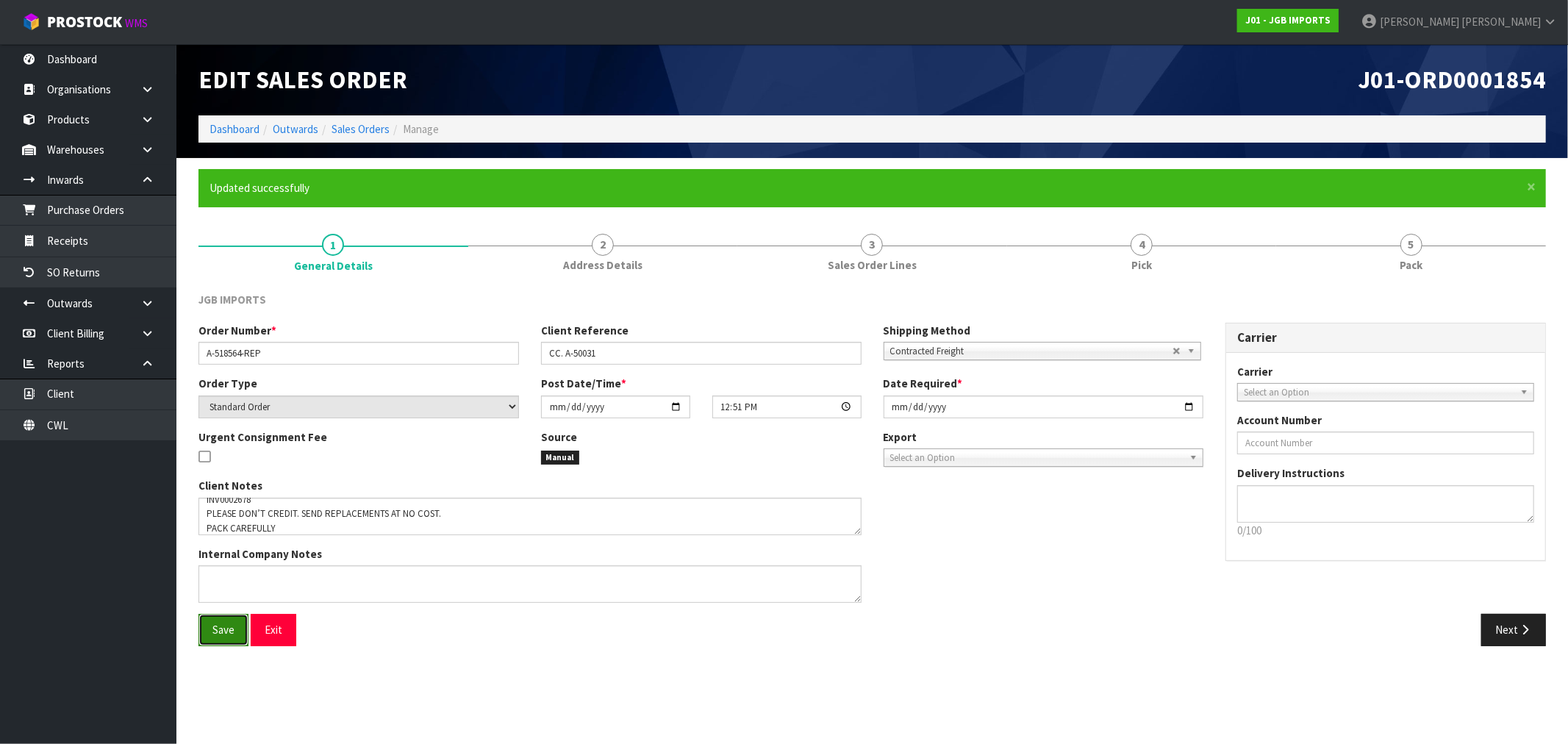
click at [237, 627] on button "Save" at bounding box center [223, 629] width 50 height 32
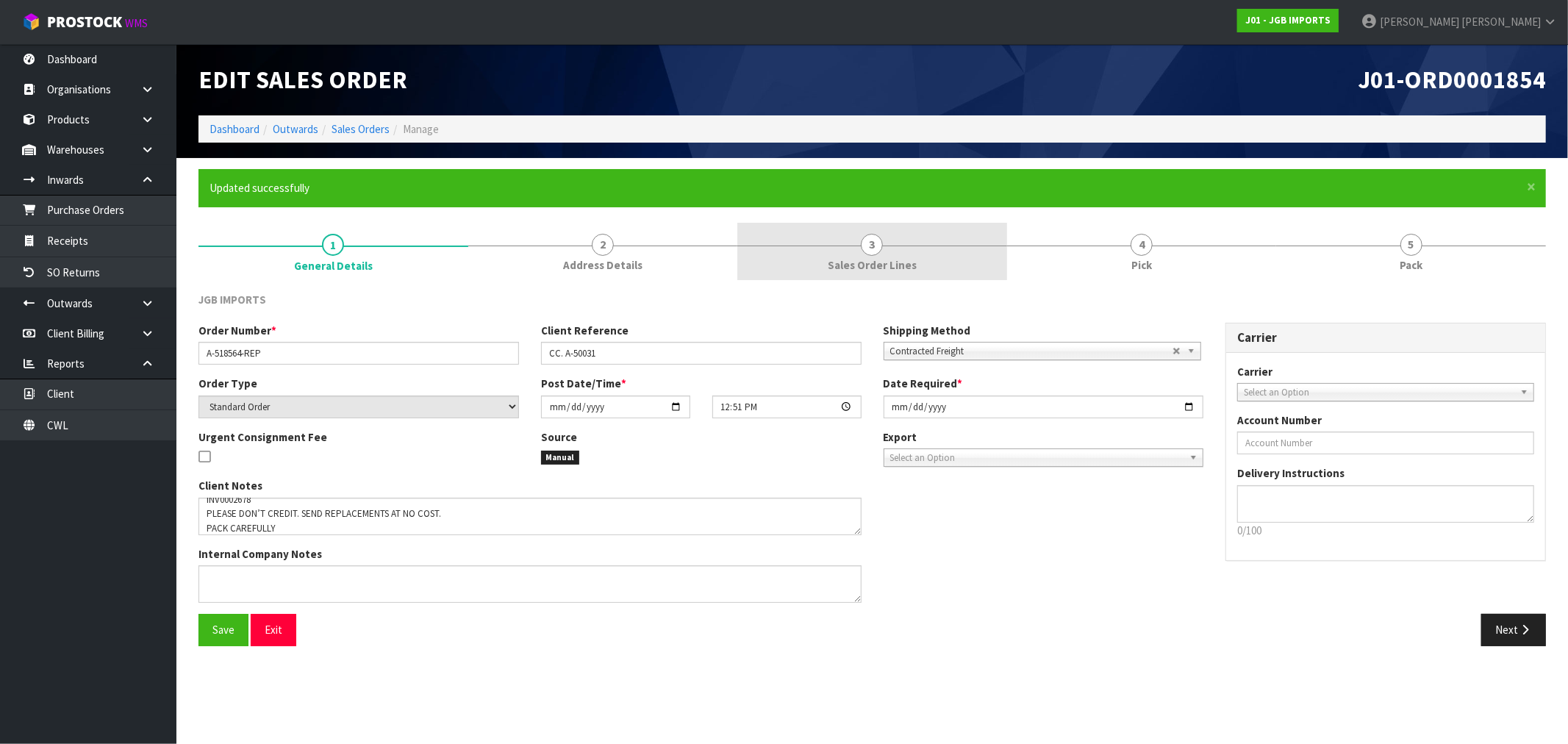
click at [884, 249] on link "3 Sales Order Lines" at bounding box center [871, 252] width 269 height 58
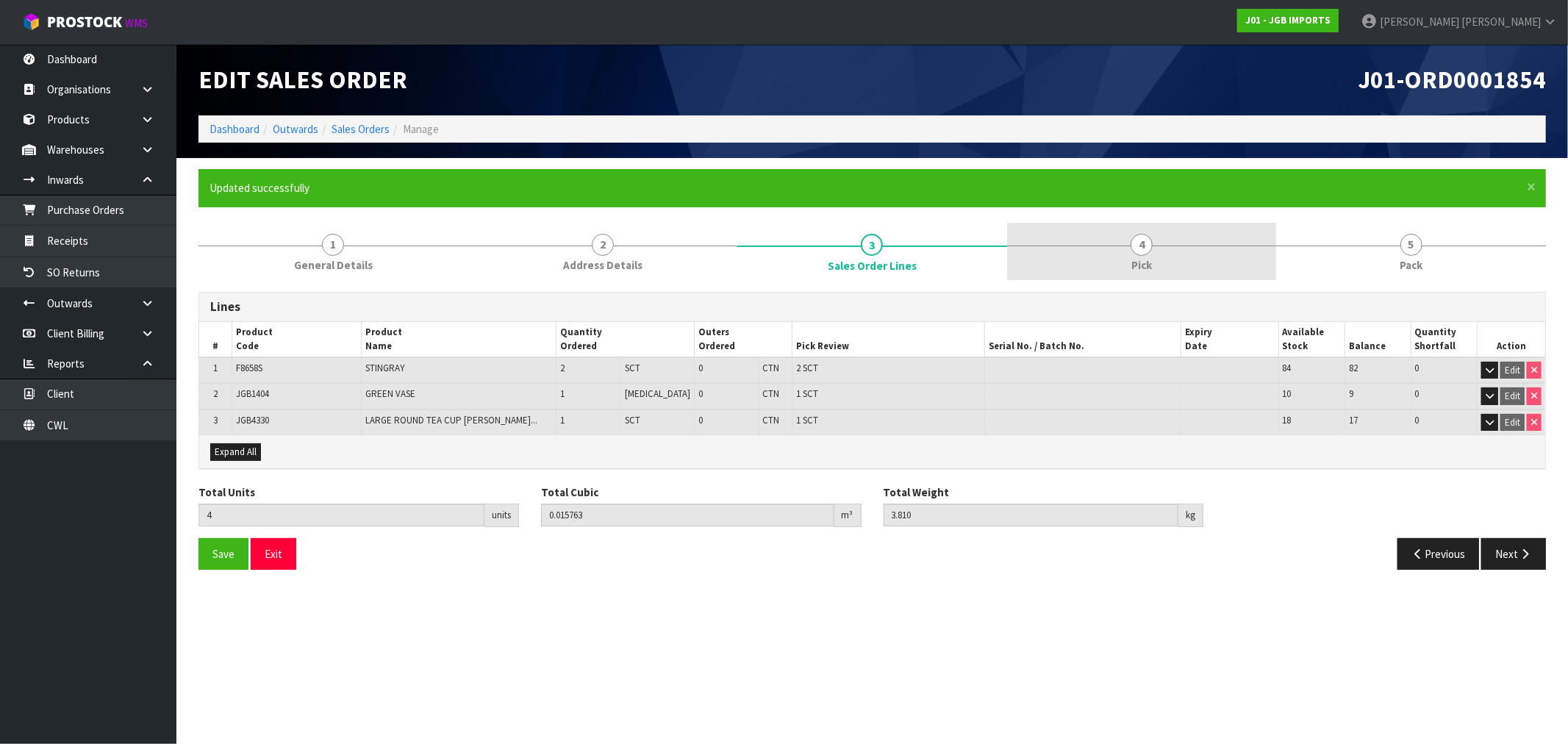
click at [1082, 250] on link "4 Pick" at bounding box center [1141, 252] width 269 height 58
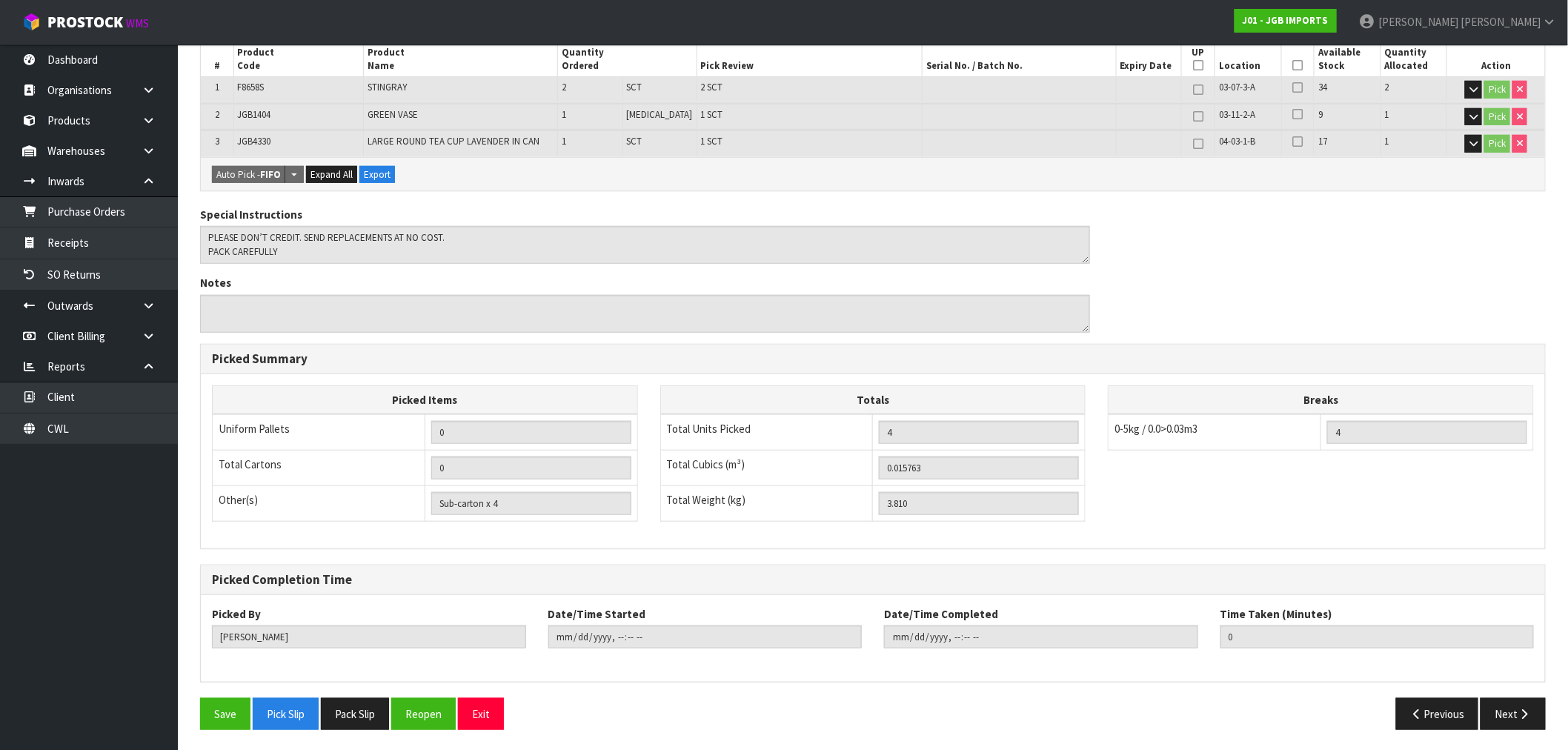
scroll to position [338, 0]
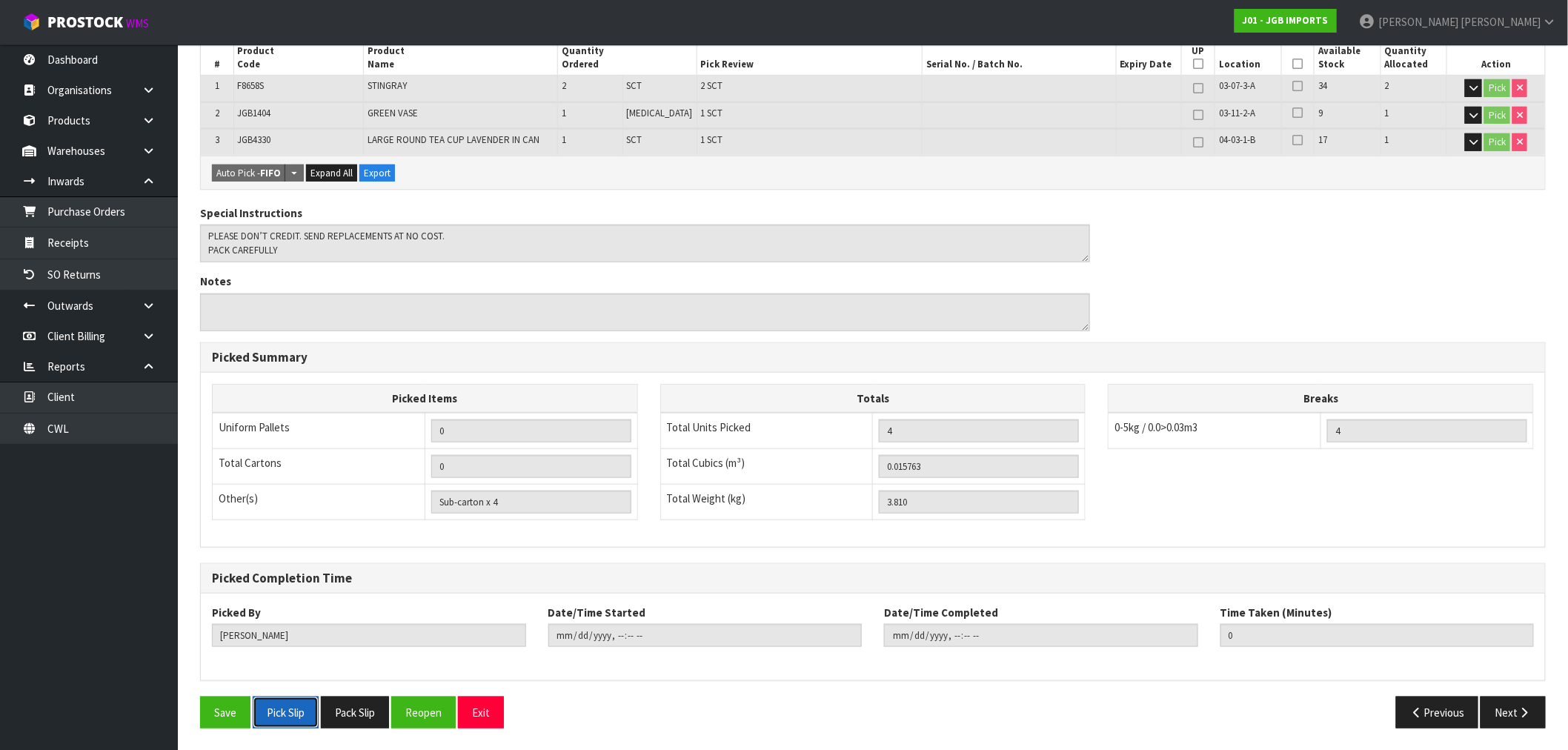
click at [276, 715] on button "Pick Slip" at bounding box center [286, 712] width 66 height 32
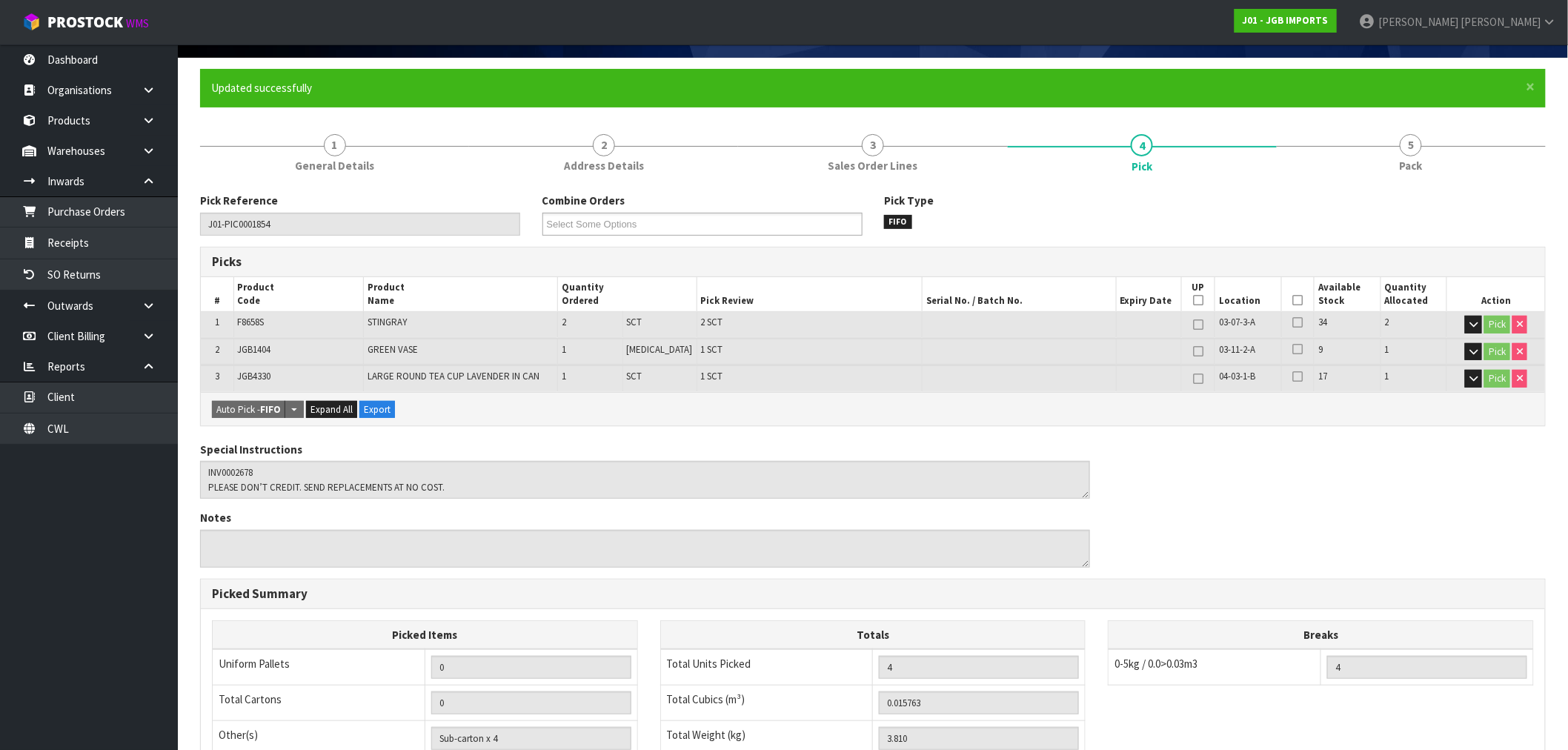
scroll to position [0, 0]
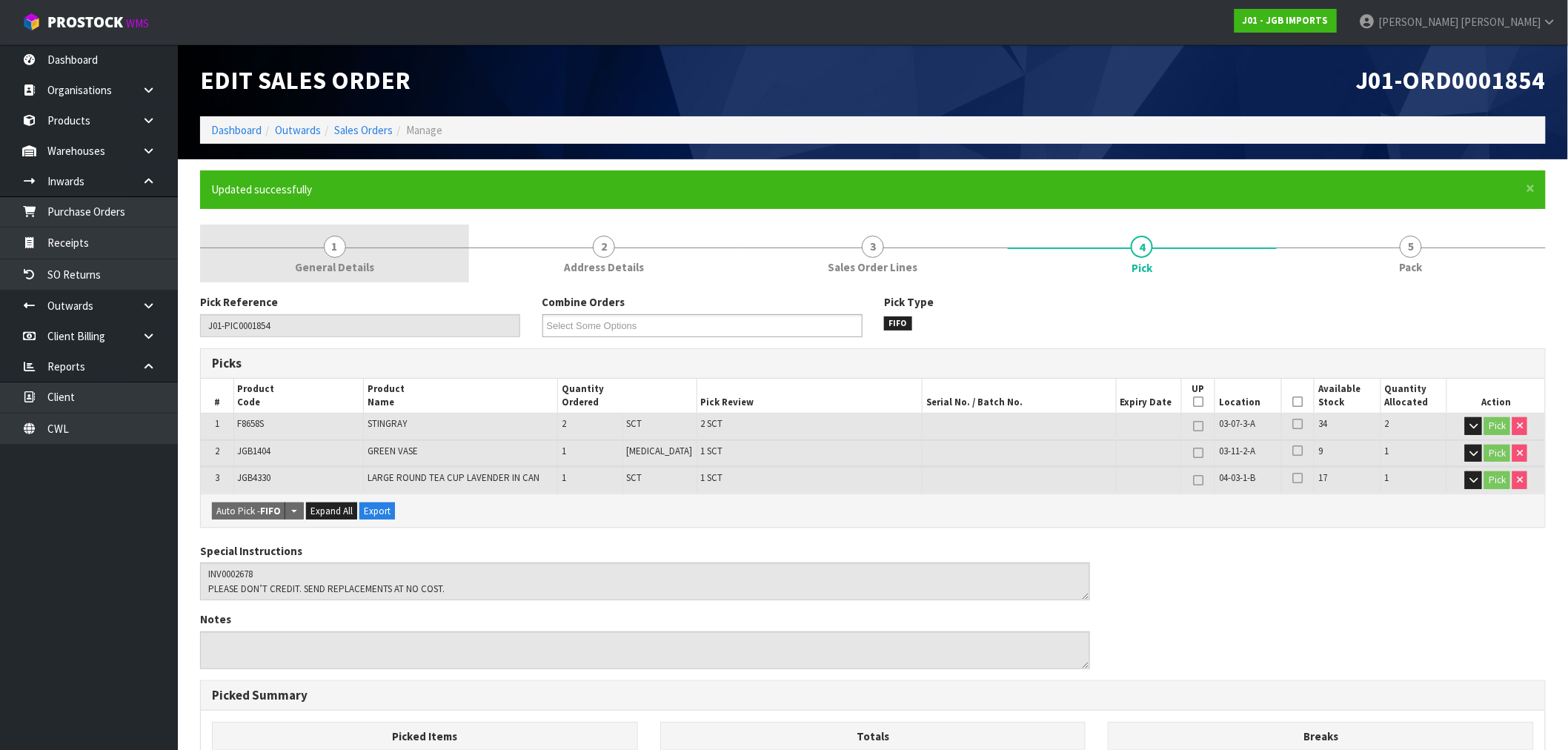
click at [359, 258] on link "1 General Details" at bounding box center [334, 254] width 269 height 58
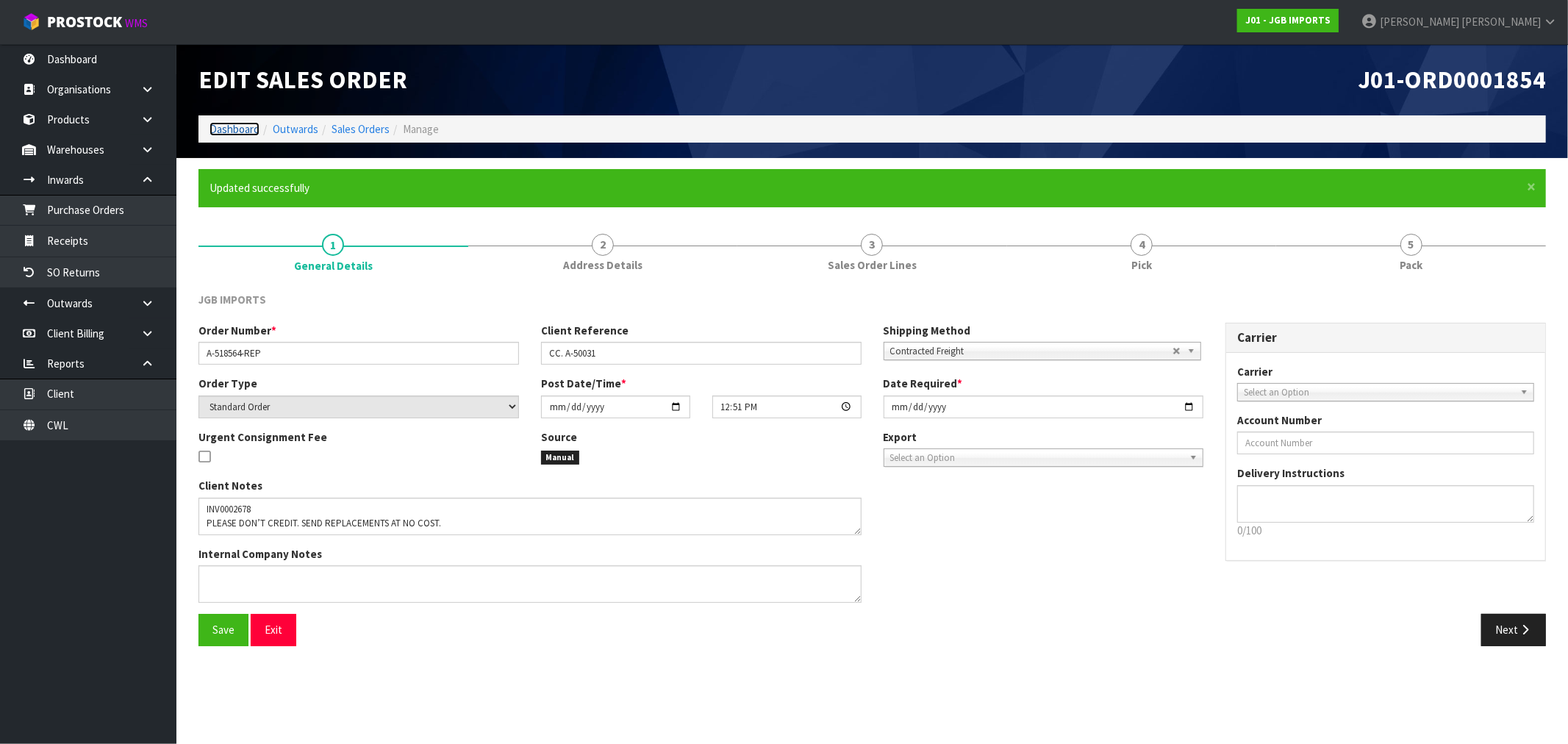
click at [210, 132] on link "Dashboard" at bounding box center [235, 129] width 50 height 14
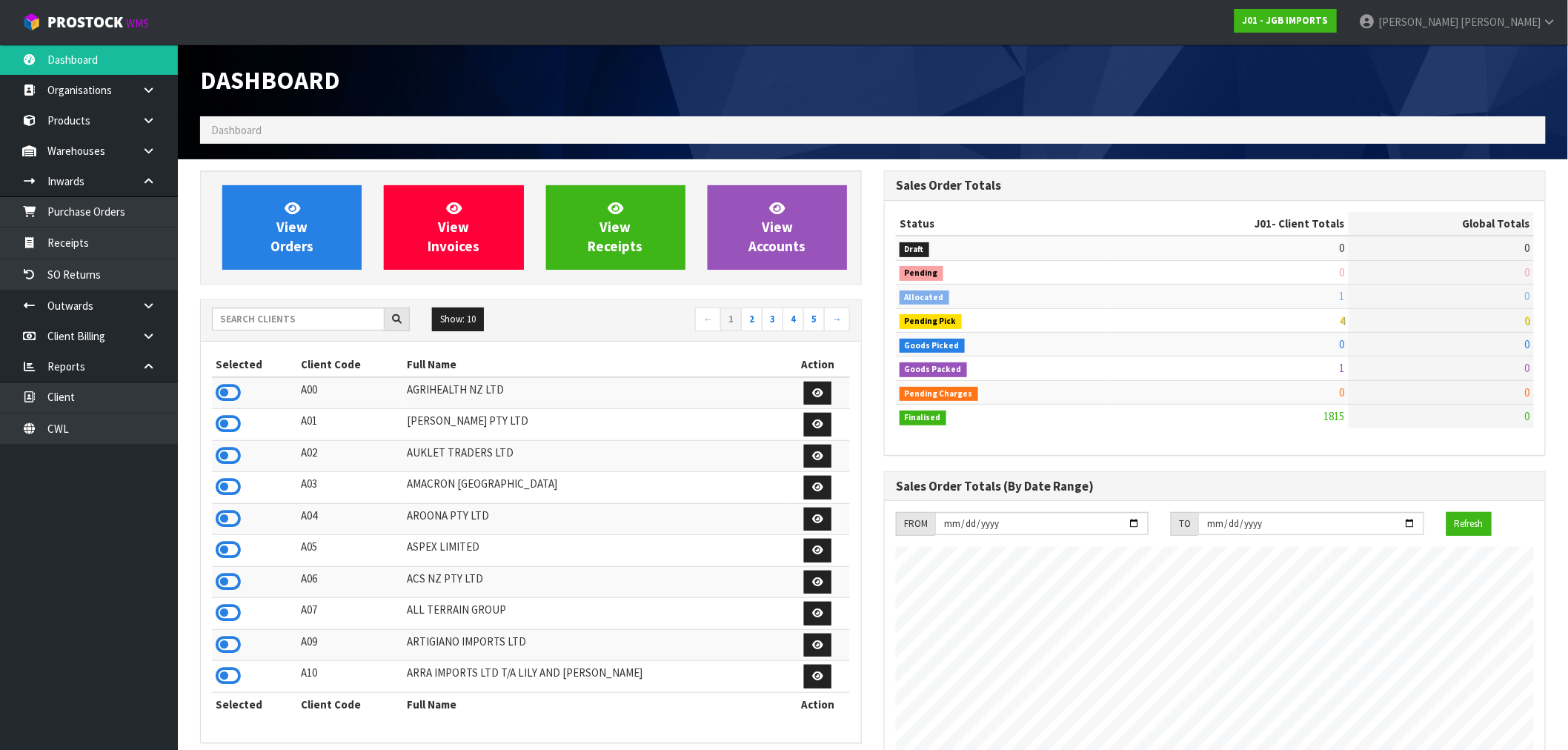
scroll to position [1123, 684]
click at [230, 324] on input "text" at bounding box center [298, 319] width 173 height 23
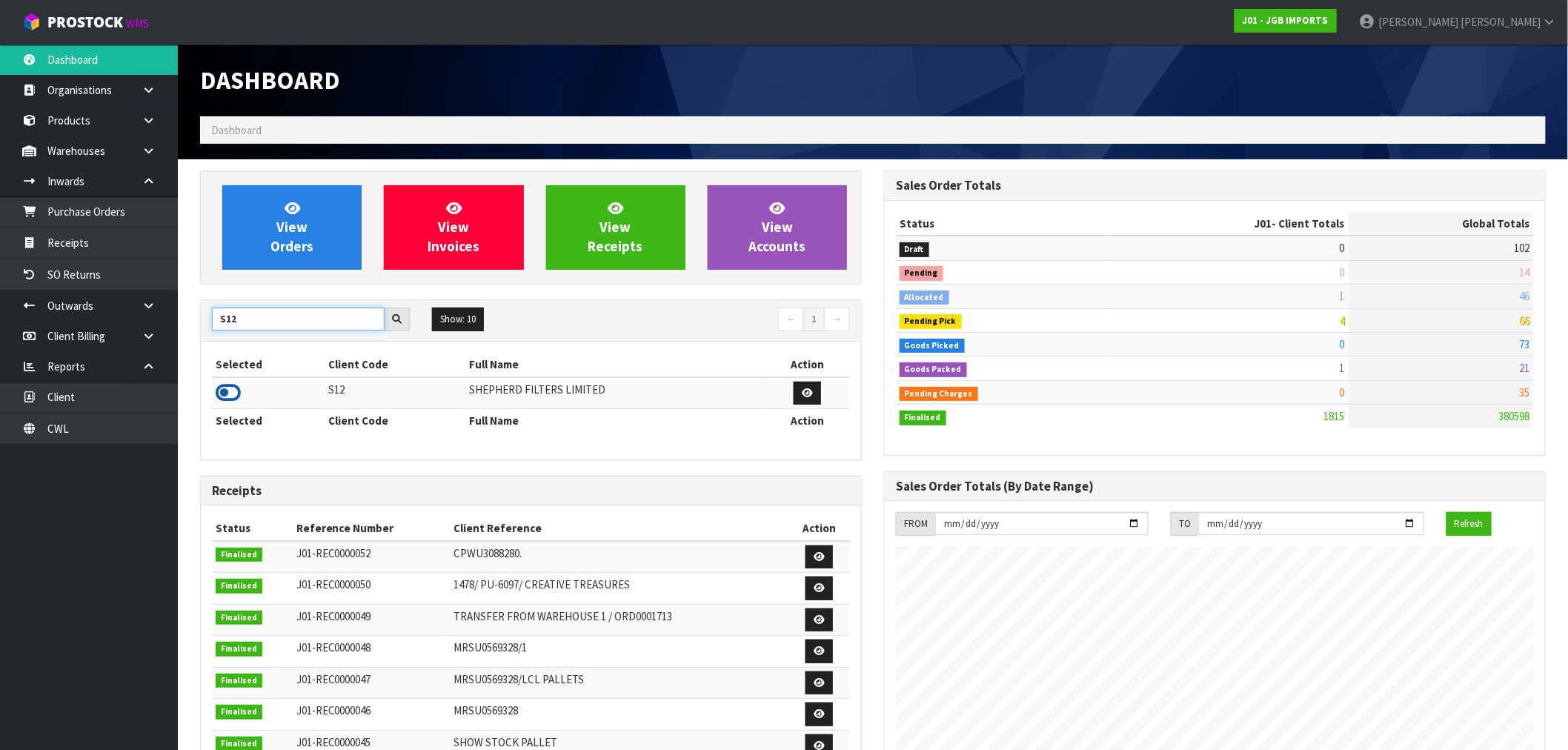
type input "S12"
click at [226, 396] on icon at bounding box center [228, 392] width 25 height 22
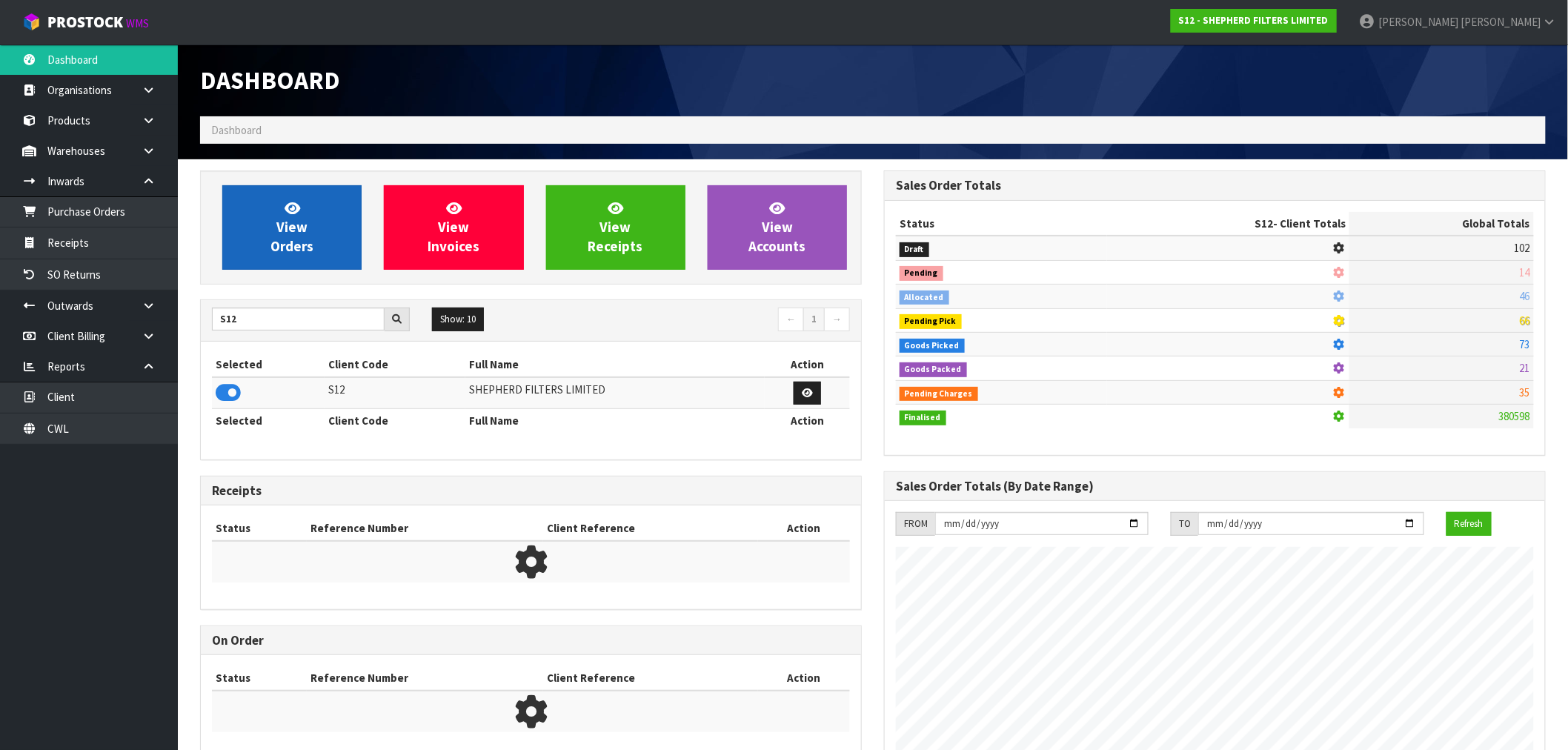
scroll to position [953, 684]
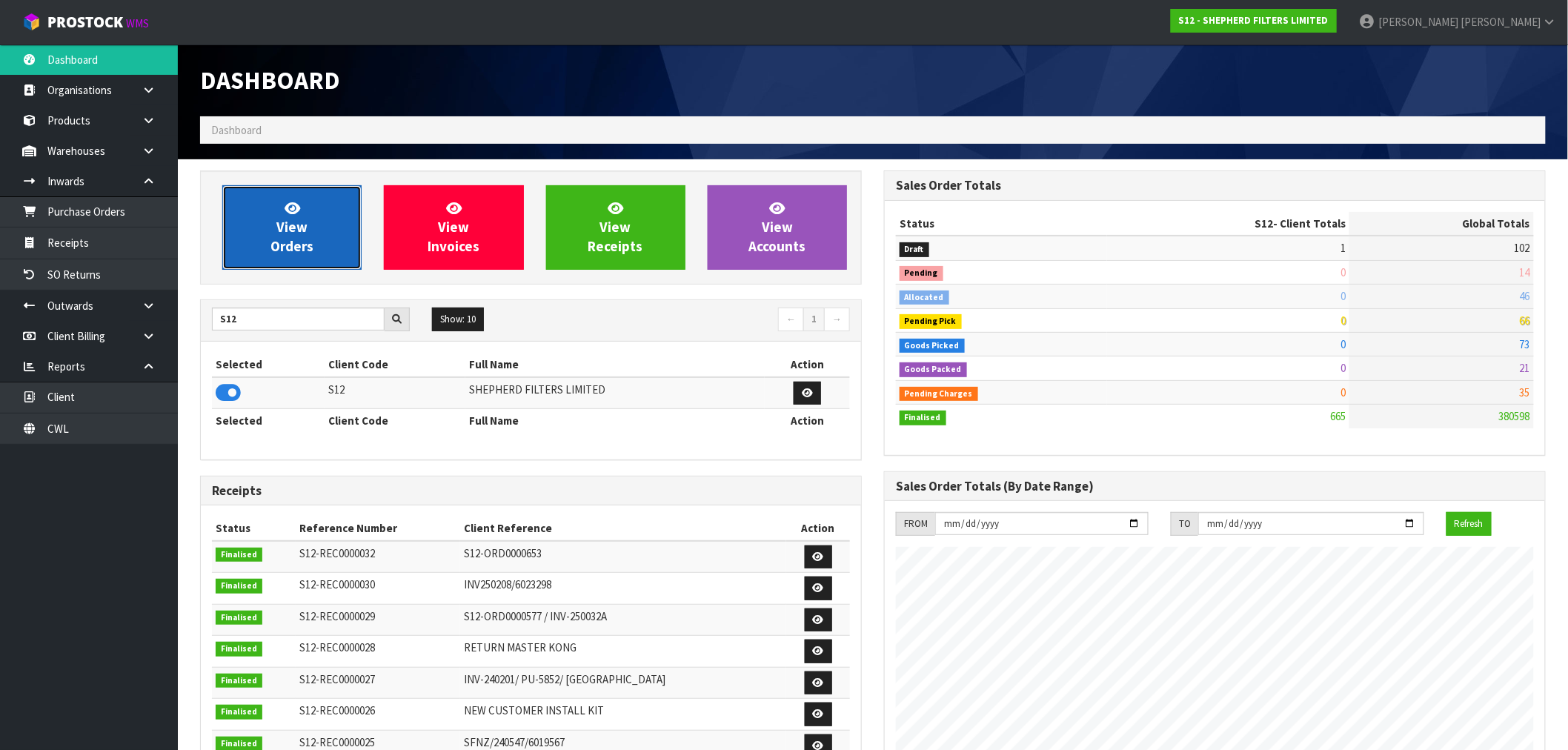
click at [326, 241] on link "View Orders" at bounding box center [291, 228] width 139 height 84
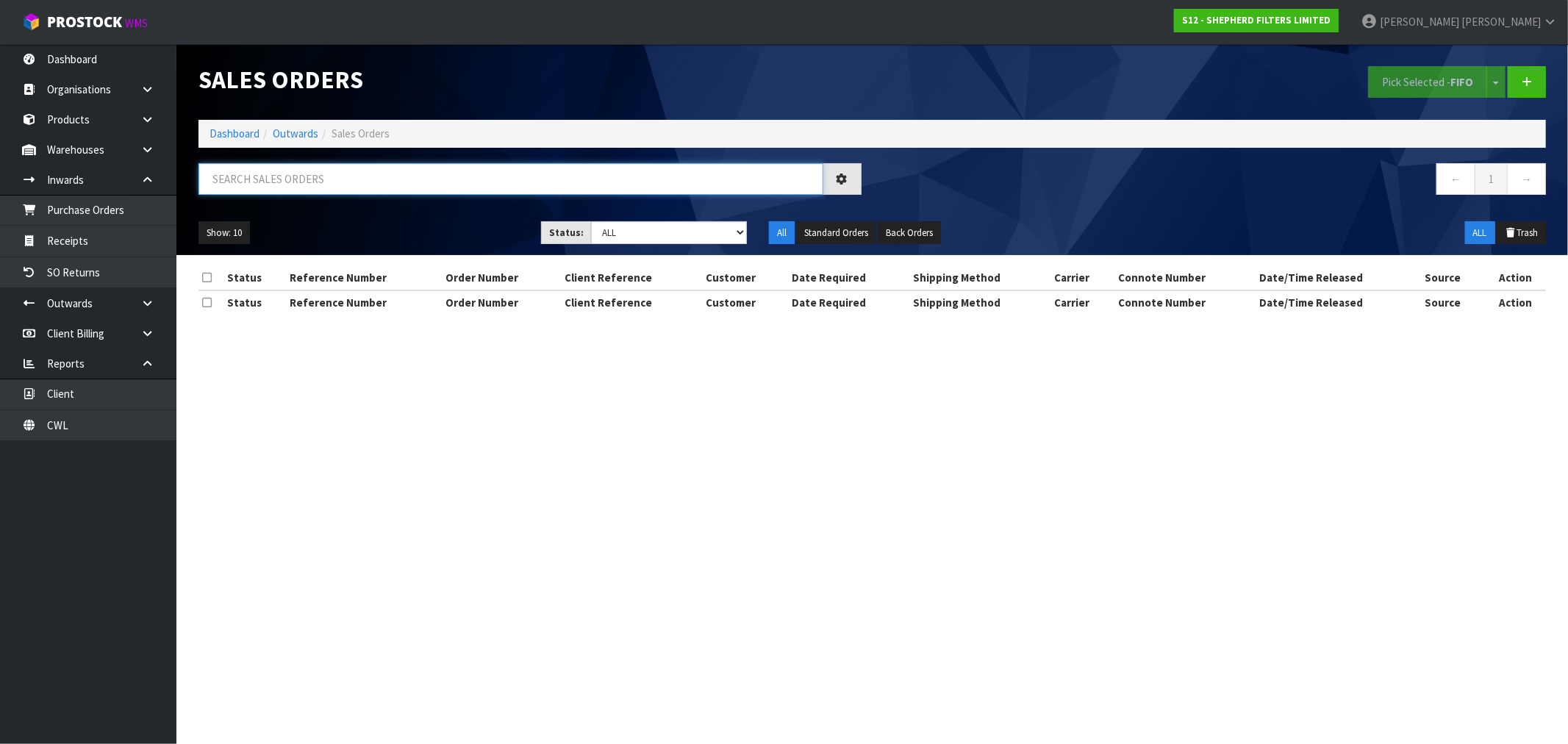
click at [306, 180] on input "text" at bounding box center [510, 180] width 625 height 32
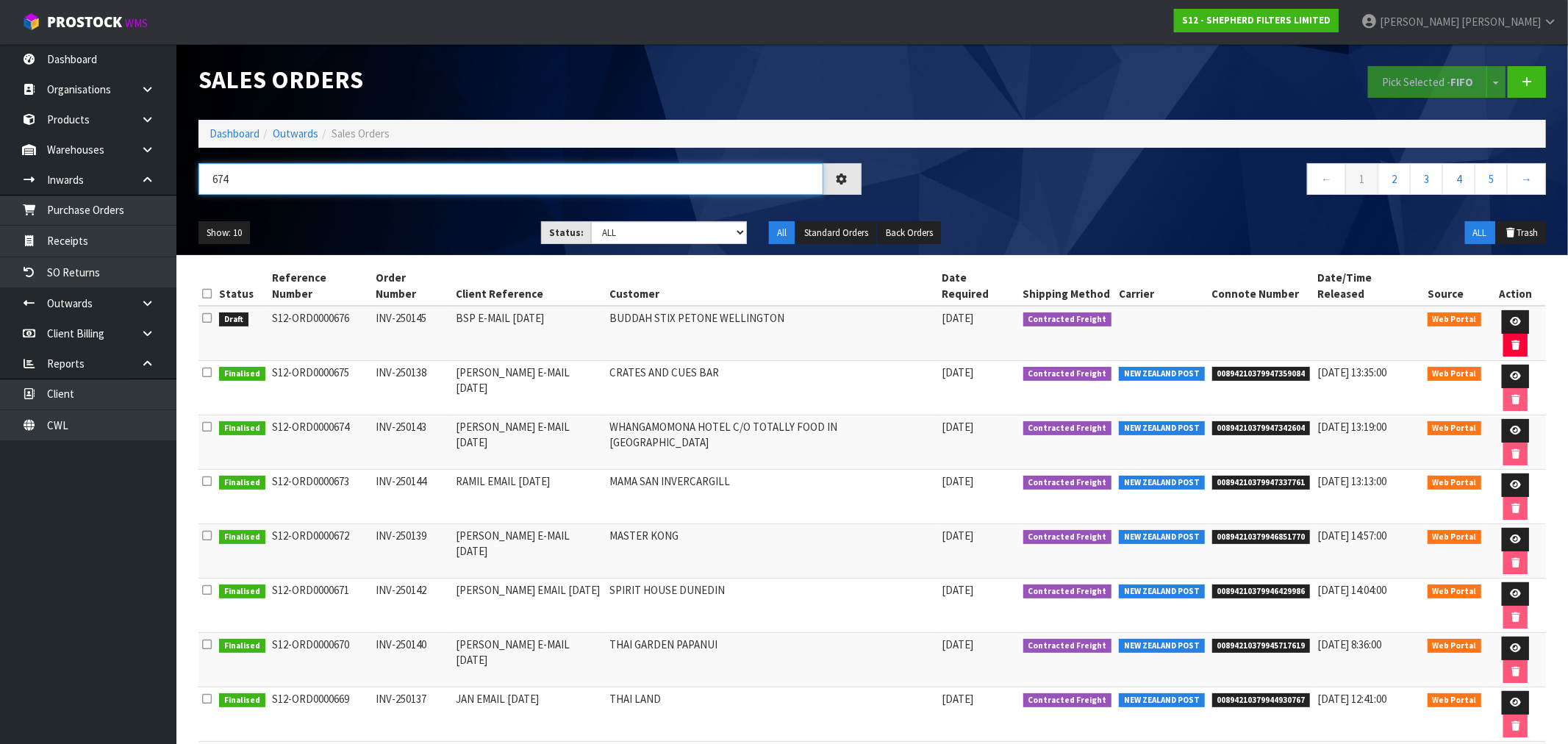
type input "674"
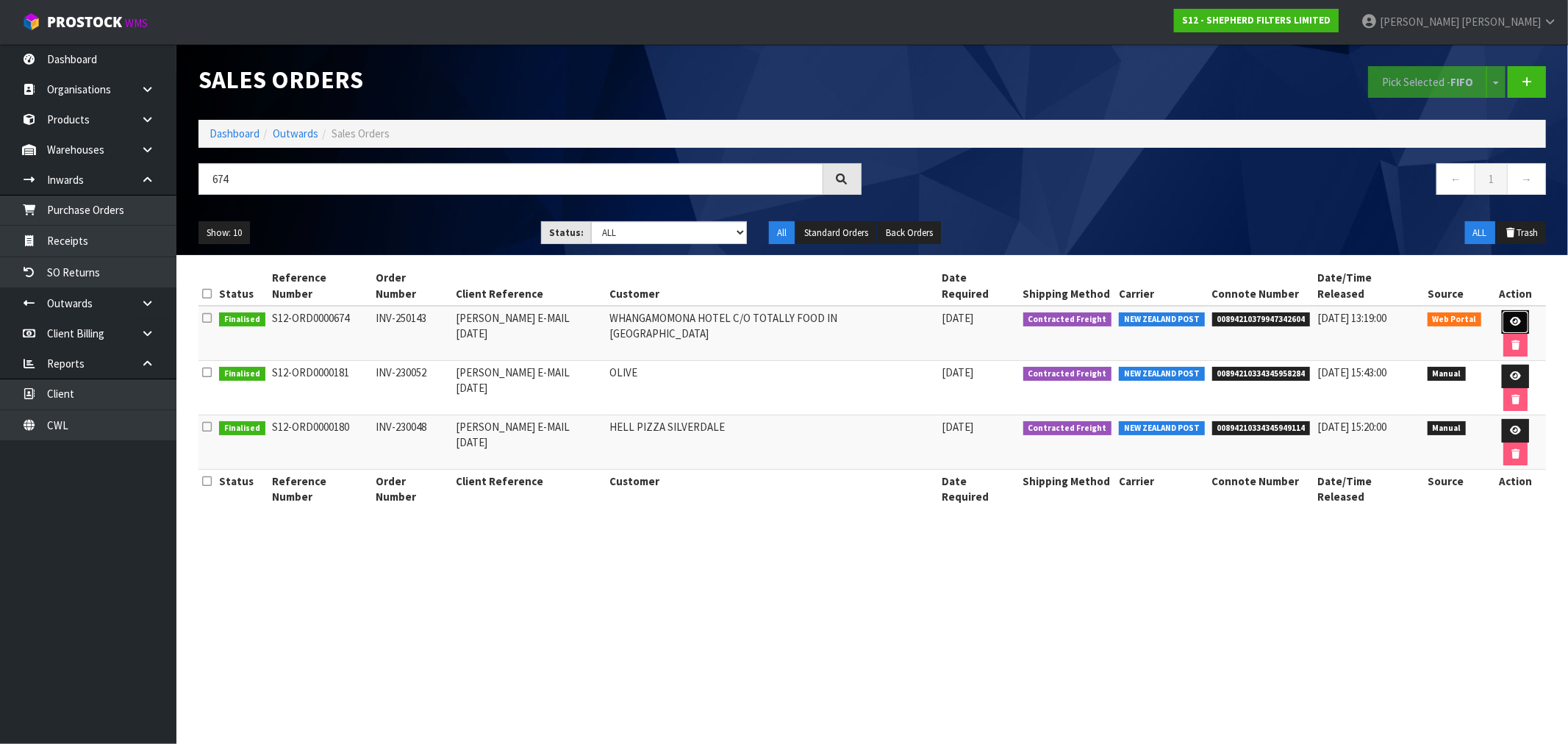
click at [1501, 310] on link at bounding box center [1515, 322] width 28 height 23
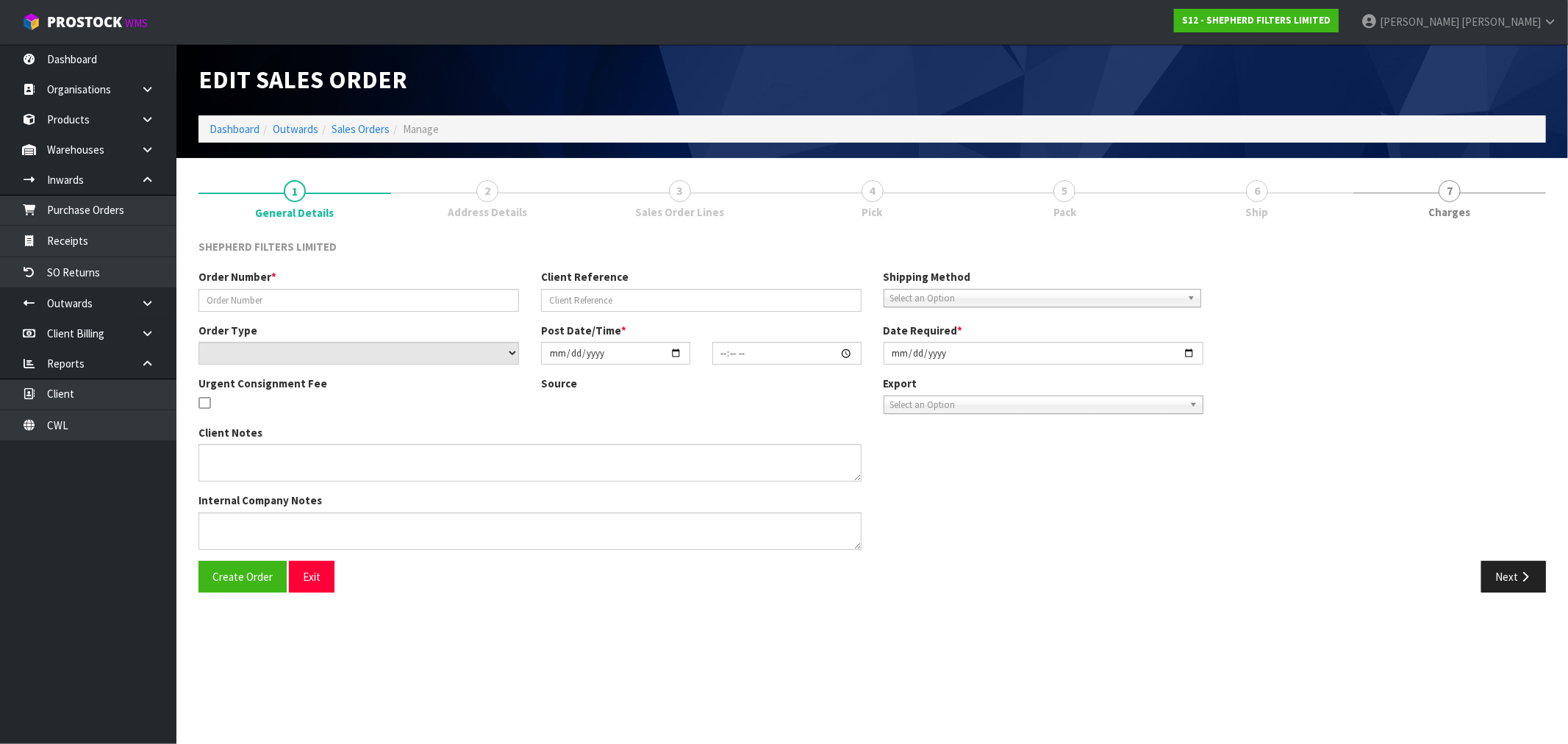
type input "INV-250143"
type input "[PERSON_NAME] E-MAIL [DATE]"
select select "number:0"
type input "[DATE]"
type input "17:13:00.000"
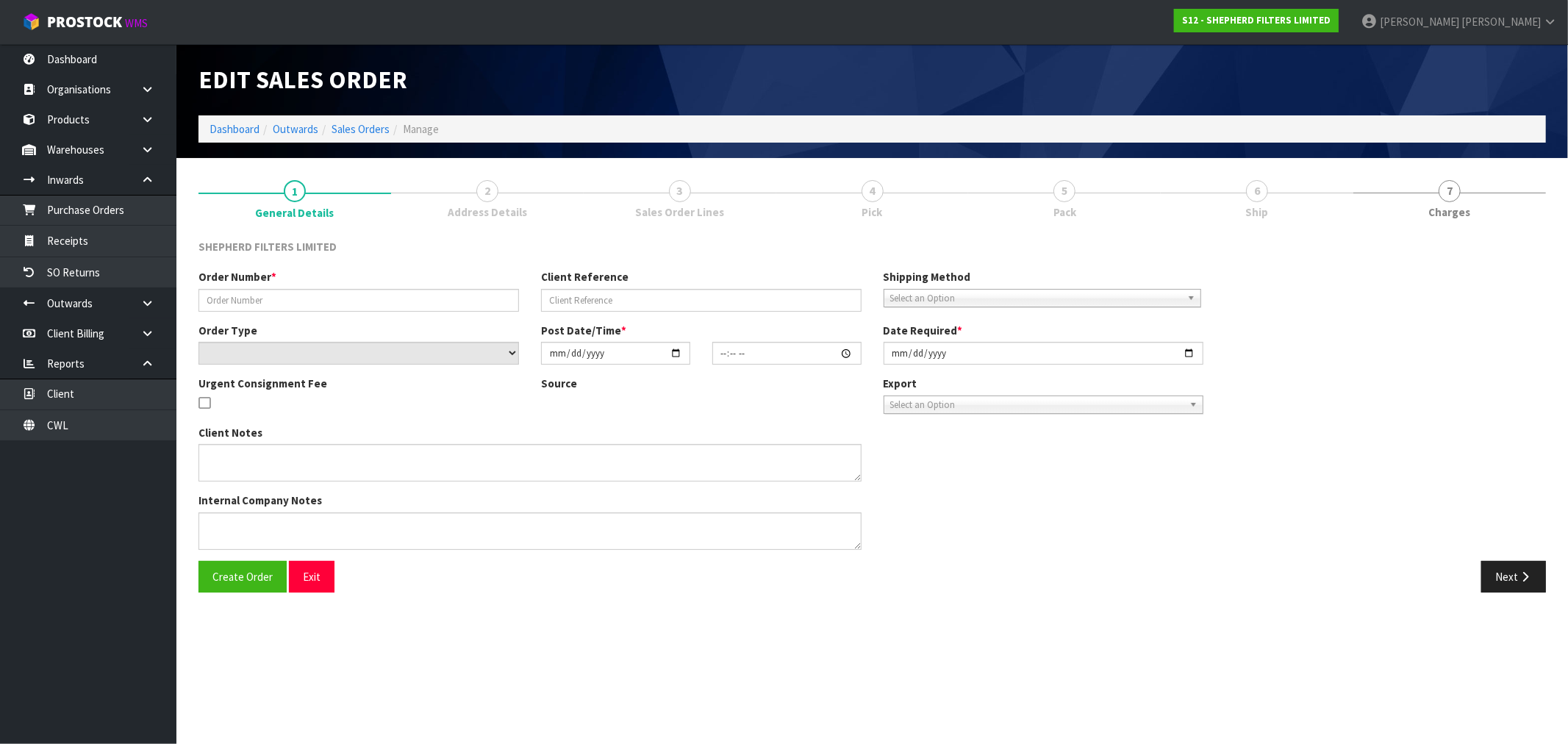
type input "[DATE]"
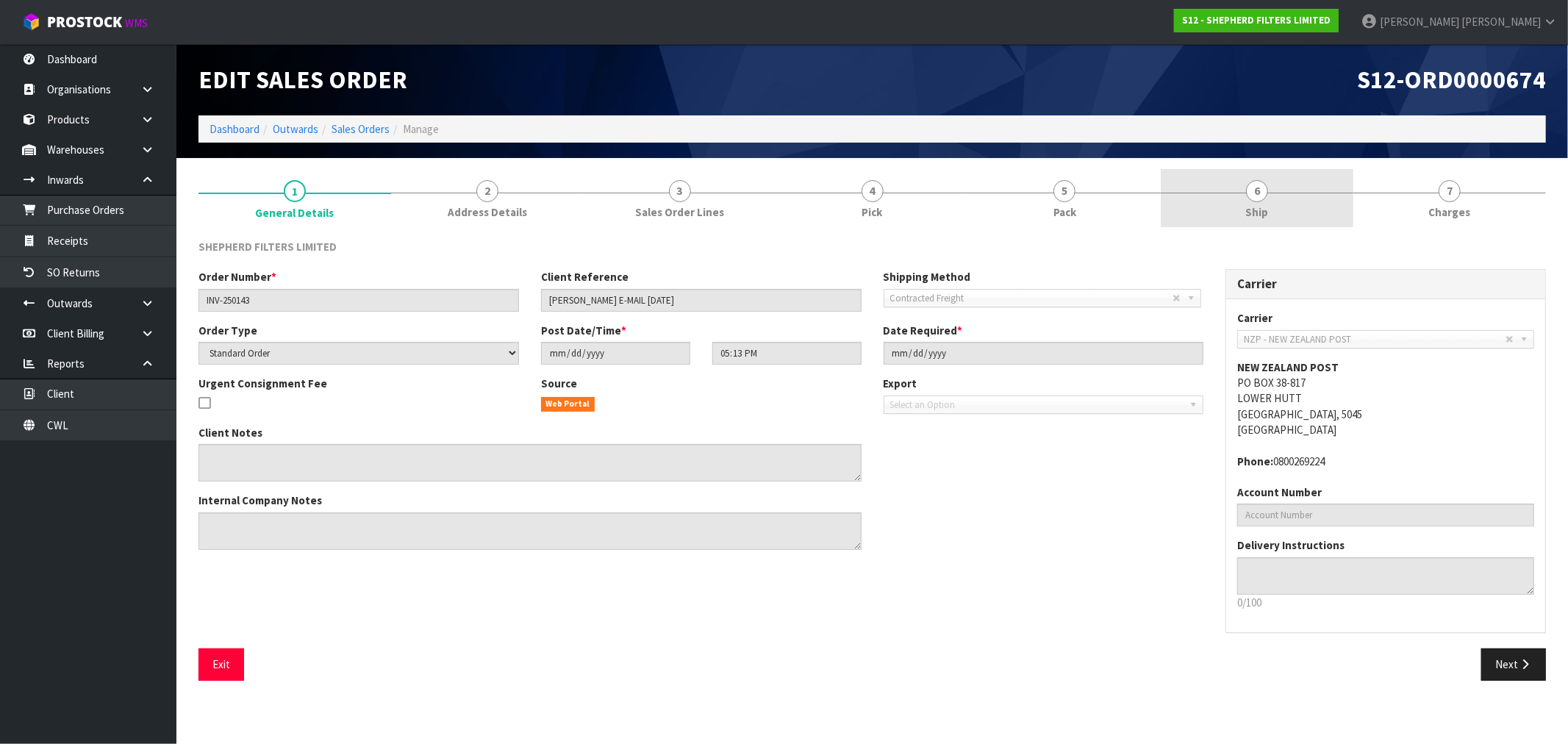
click at [1307, 200] on link "6 Ship" at bounding box center [1257, 197] width 193 height 58
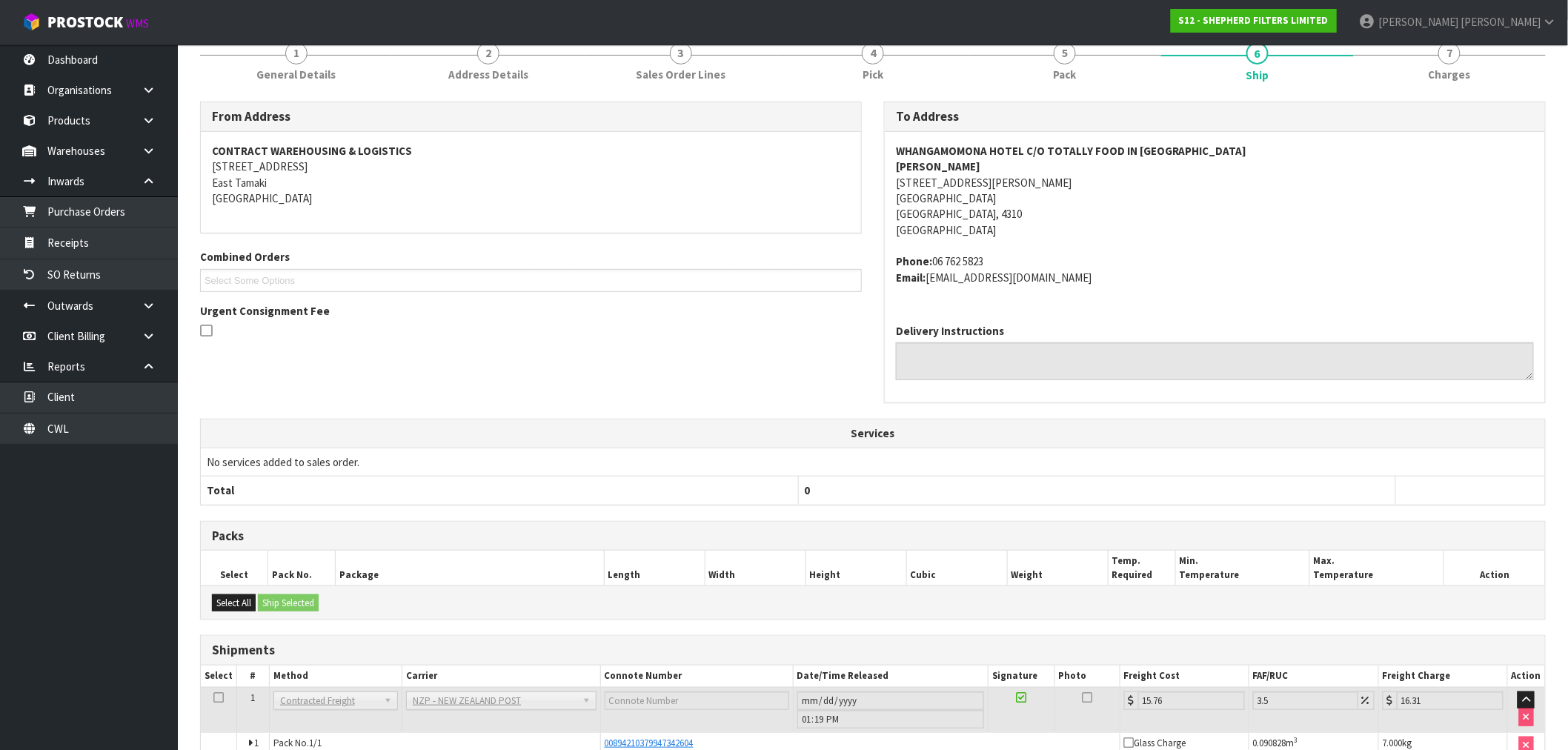
scroll to position [228, 0]
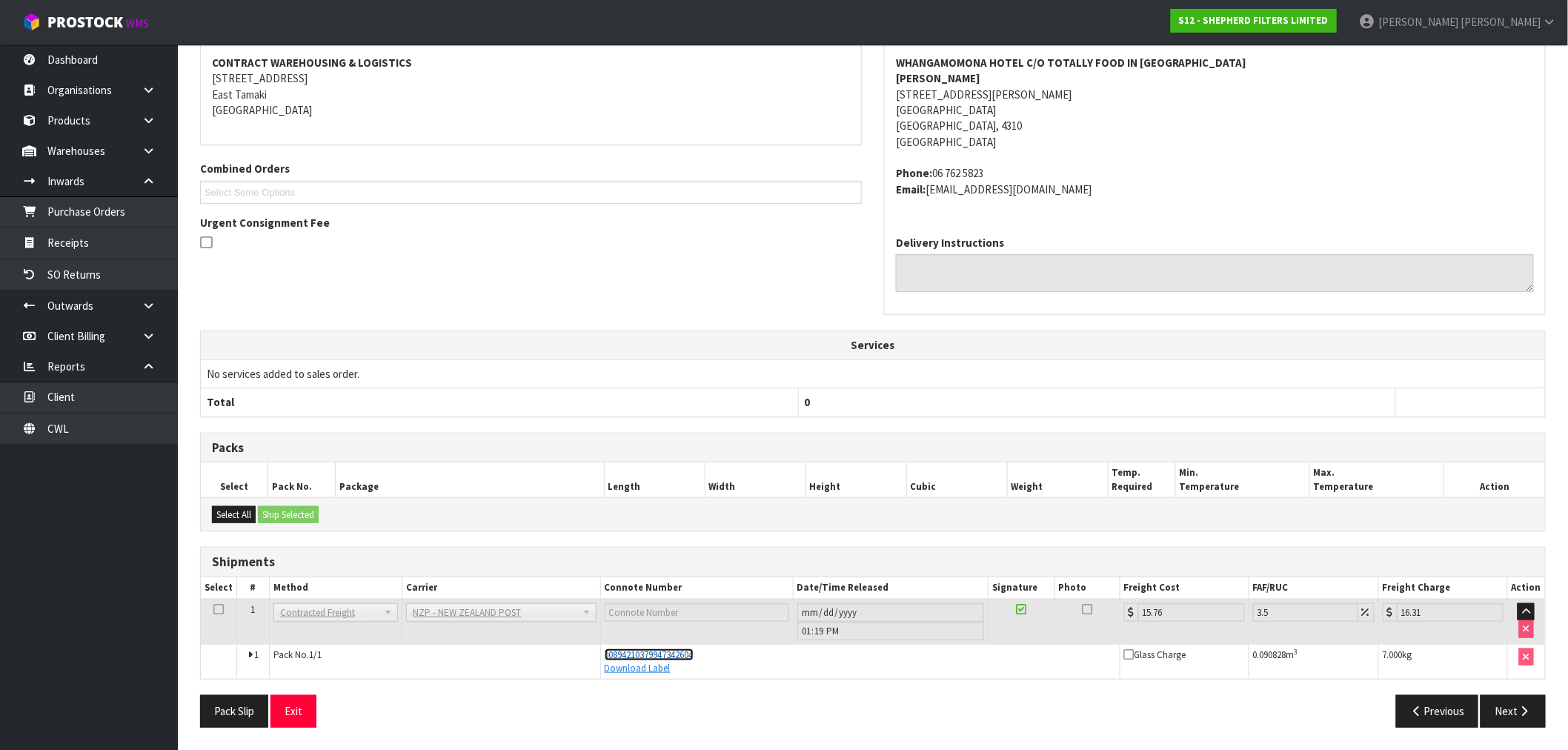
click at [647, 659] on span "00894210379947342604" at bounding box center [649, 655] width 89 height 13
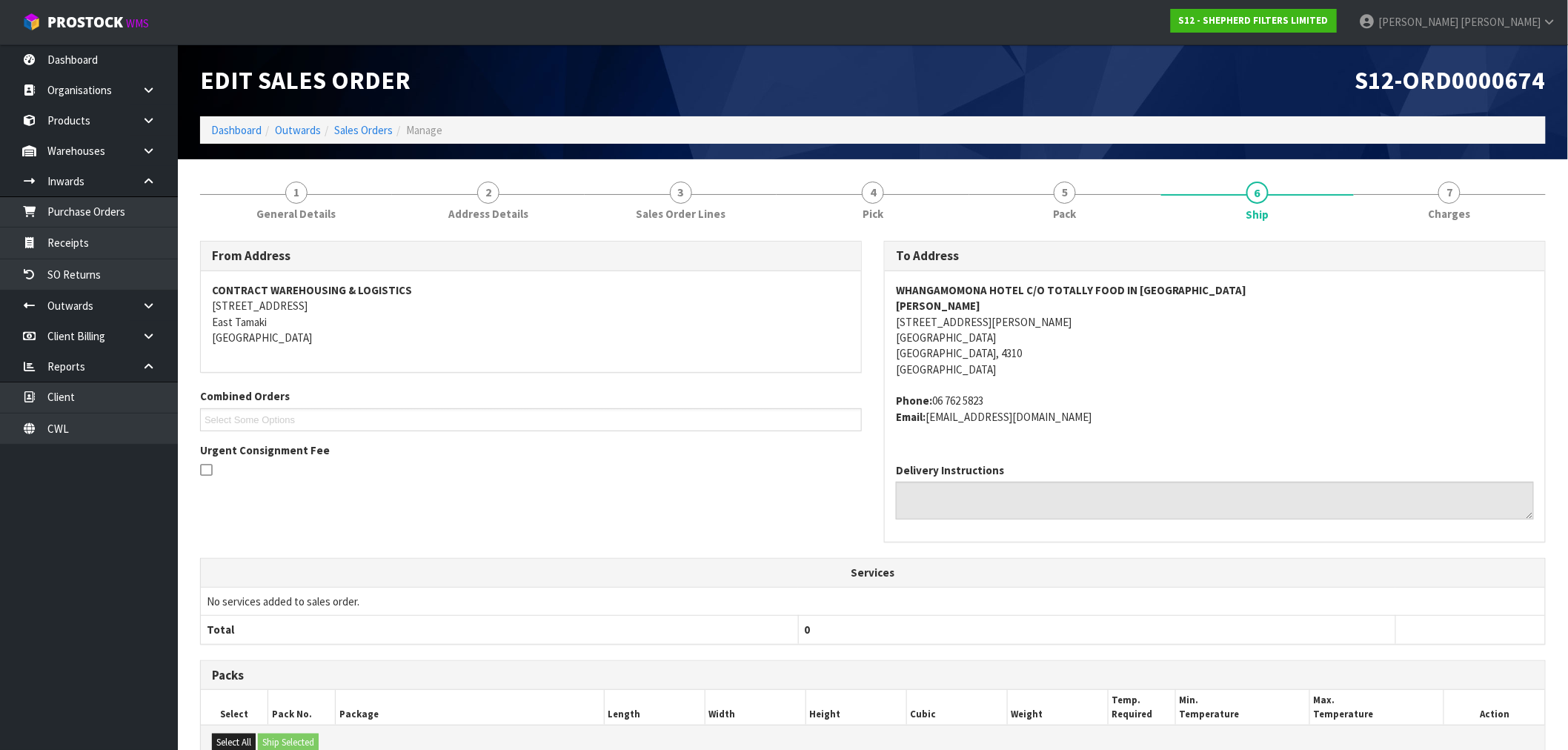
scroll to position [82, 0]
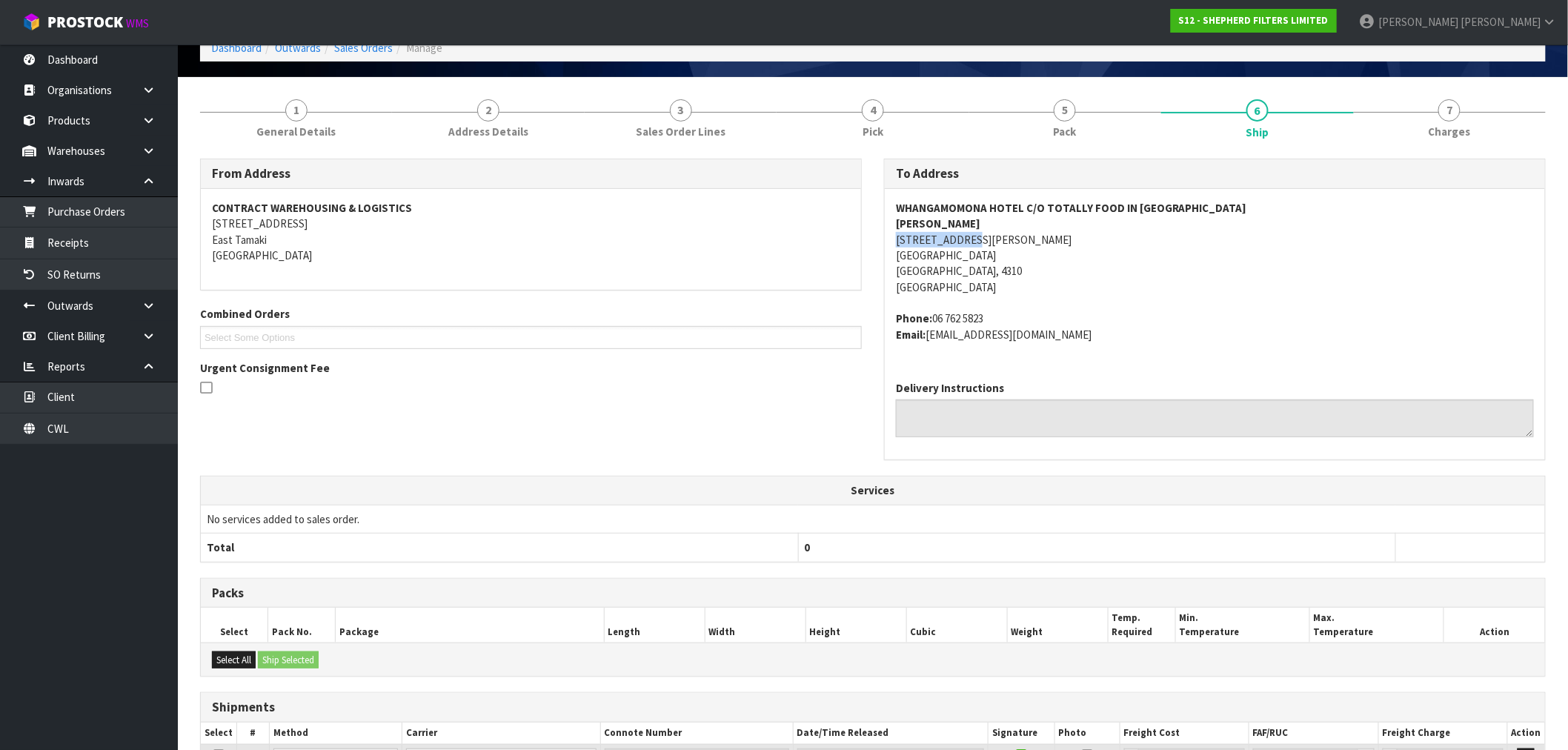
drag, startPoint x: 961, startPoint y: 236, endPoint x: 892, endPoint y: 242, distance: 69.3
click at [892, 242] on div "[GEOGRAPHIC_DATA] C/O TOTALLY FOOD IN [GEOGRAPHIC_DATA] [PERSON_NAME] [STREET_A…" at bounding box center [1214, 279] width 660 height 180
click at [924, 237] on address "WHANGAMOMONA HOTEL C/O TOTALLY FOOD IN [GEOGRAPHIC_DATA] [PERSON_NAME] [STREET_…" at bounding box center [1215, 247] width 638 height 96
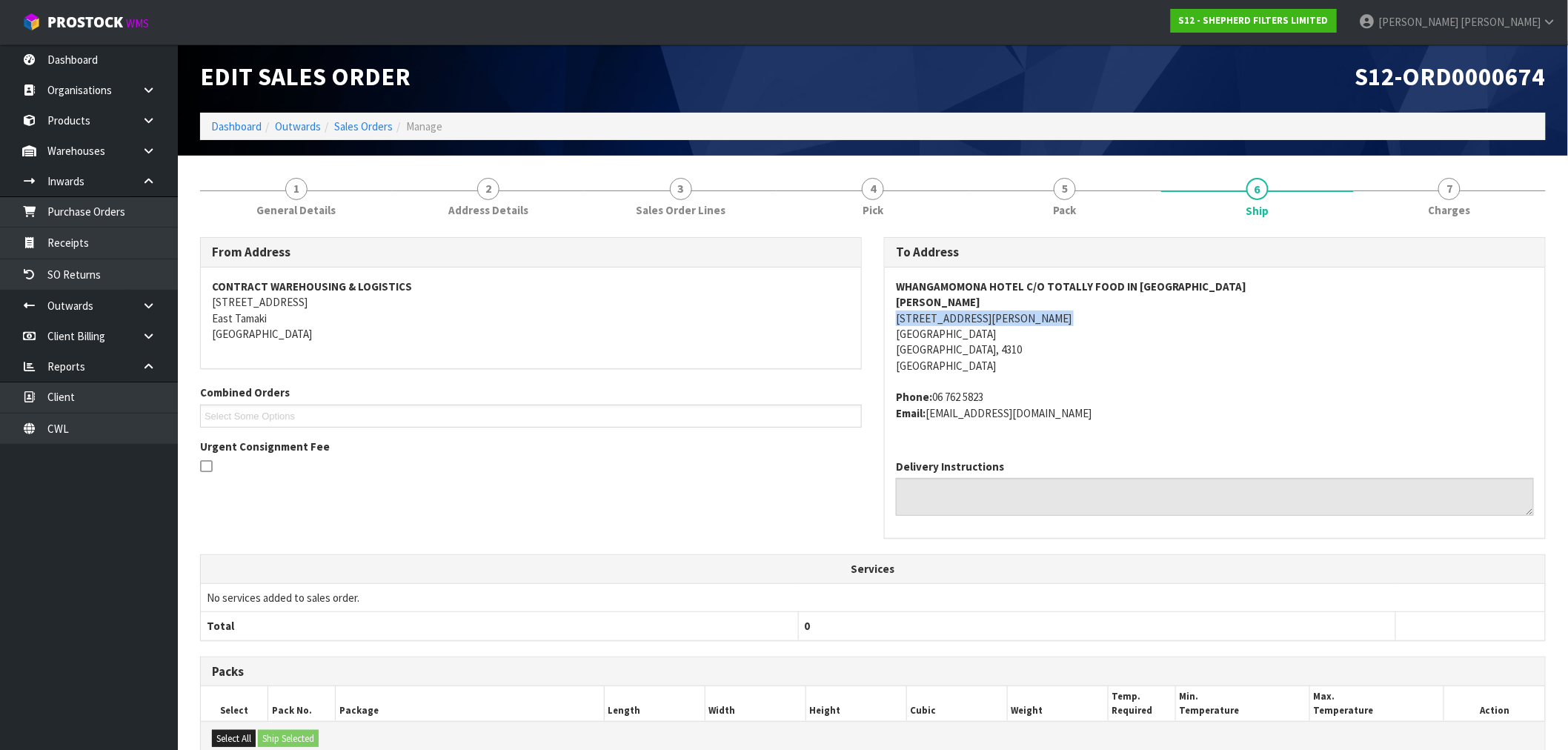
scroll to position [0, 0]
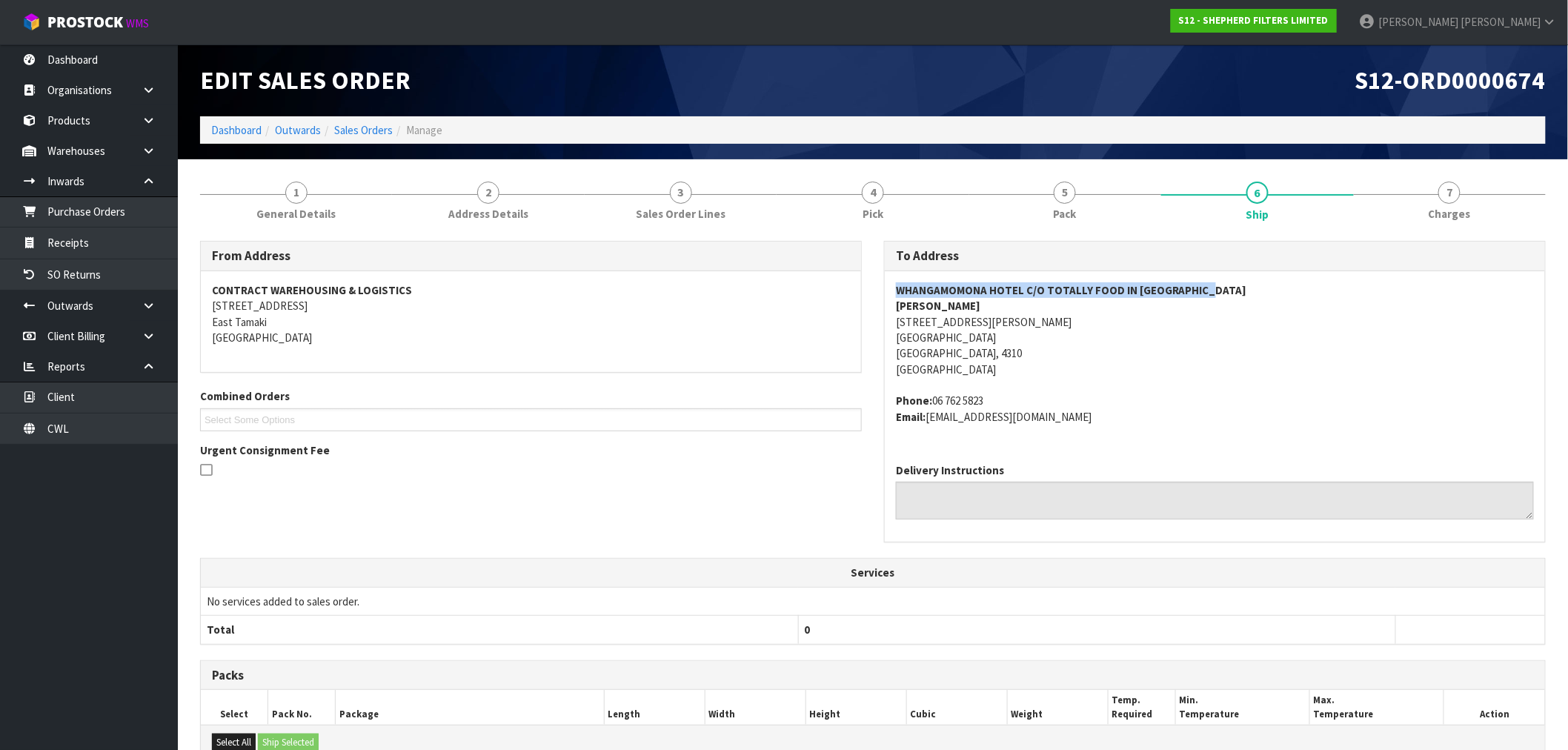
drag, startPoint x: 1220, startPoint y: 292, endPoint x: 888, endPoint y: 290, distance: 332.0
click at [888, 290] on div "[GEOGRAPHIC_DATA] C/O TOTALLY FOOD IN [GEOGRAPHIC_DATA] [PERSON_NAME] [STREET_A…" at bounding box center [1214, 361] width 660 height 180
copy strong "WHANGAMOMONA HOTEL C/O TOTALLY FOOD IN [GEOGRAPHIC_DATA]"
click at [87, 121] on link "Products" at bounding box center [89, 120] width 177 height 30
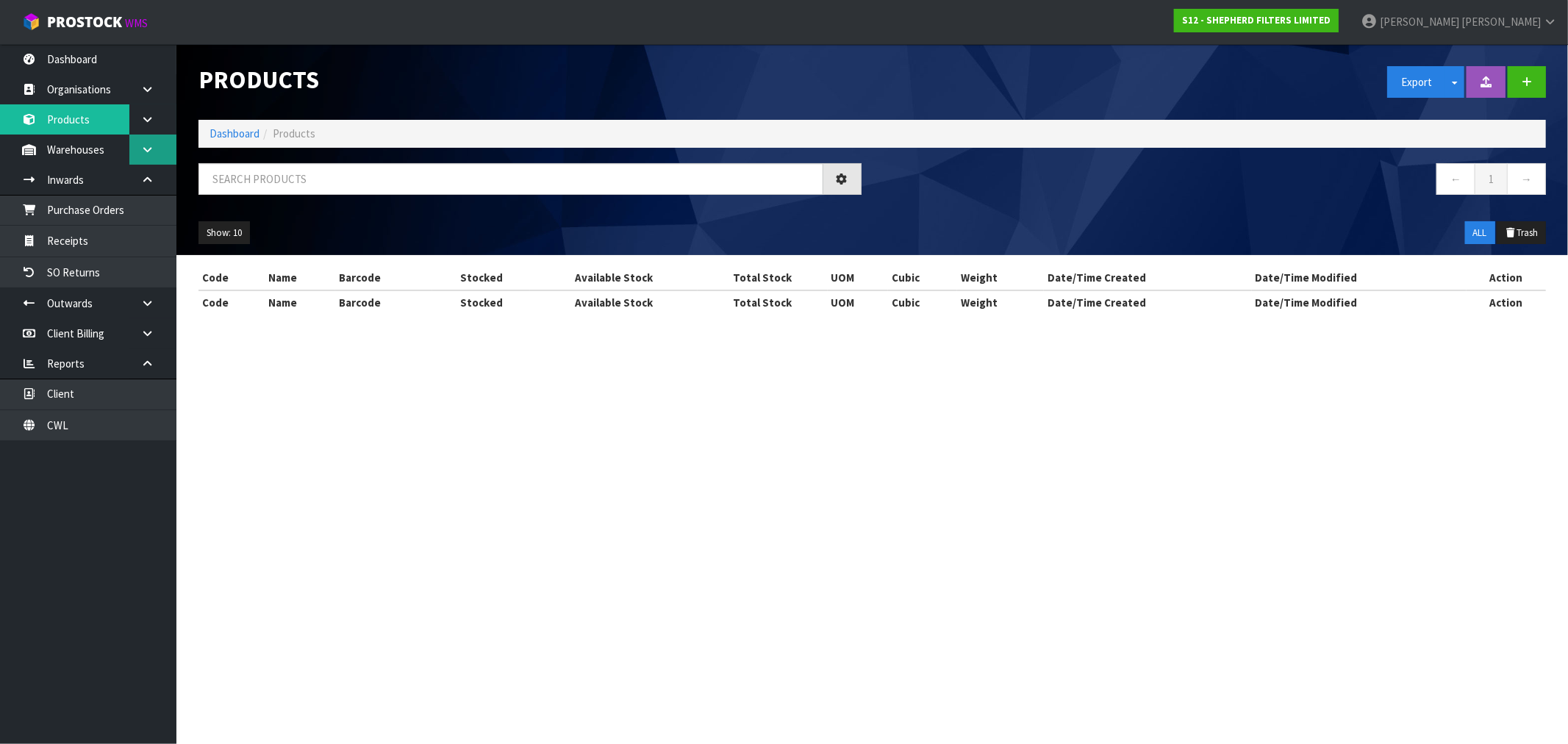
click at [145, 143] on div "Products Export Split button! SOH Summary Measurements Dangerous Goods Import P…" at bounding box center [784, 170] width 1568 height 340
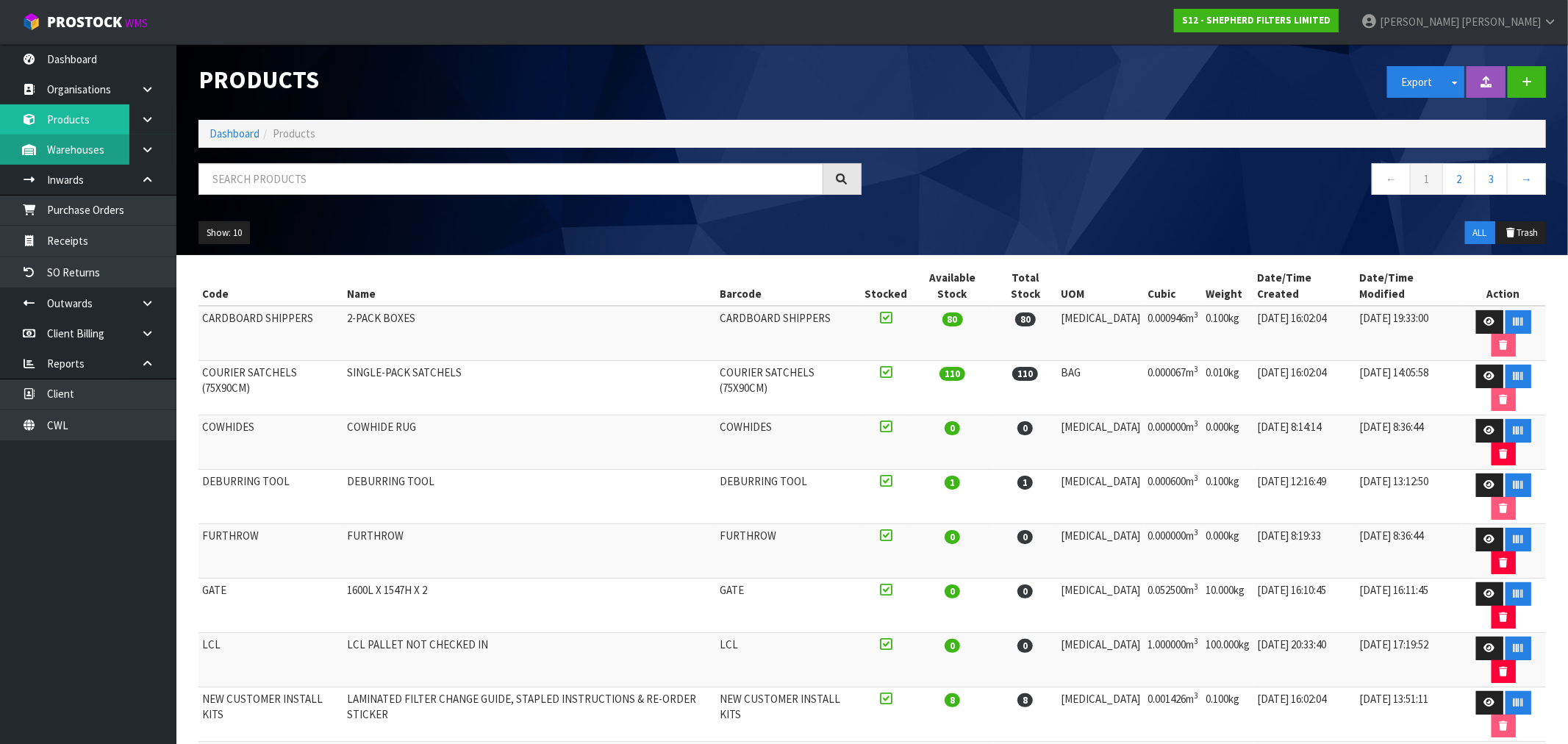
click at [72, 147] on link "Warehouses" at bounding box center [88, 149] width 176 height 30
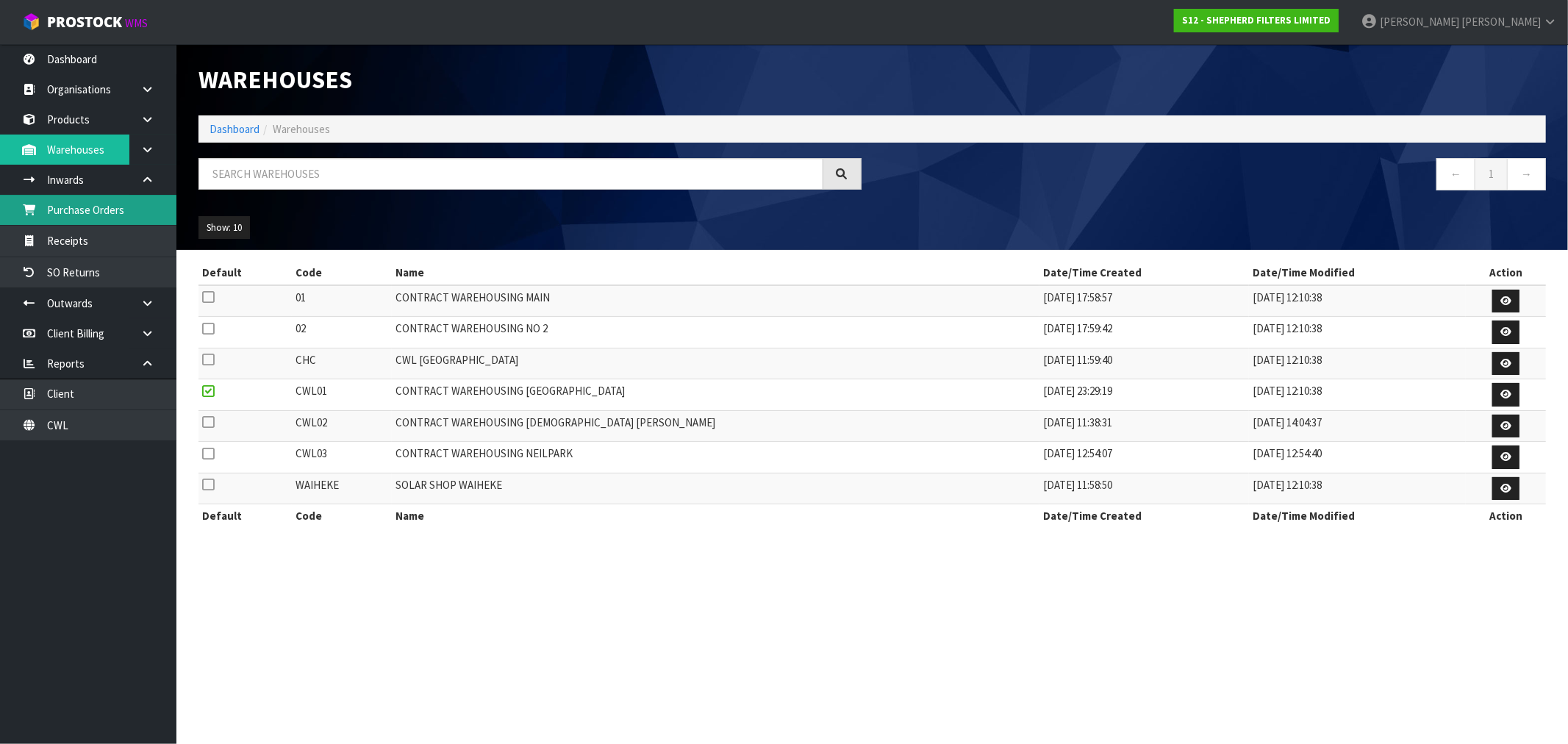
click at [78, 211] on link "Purchase Orders" at bounding box center [88, 210] width 176 height 30
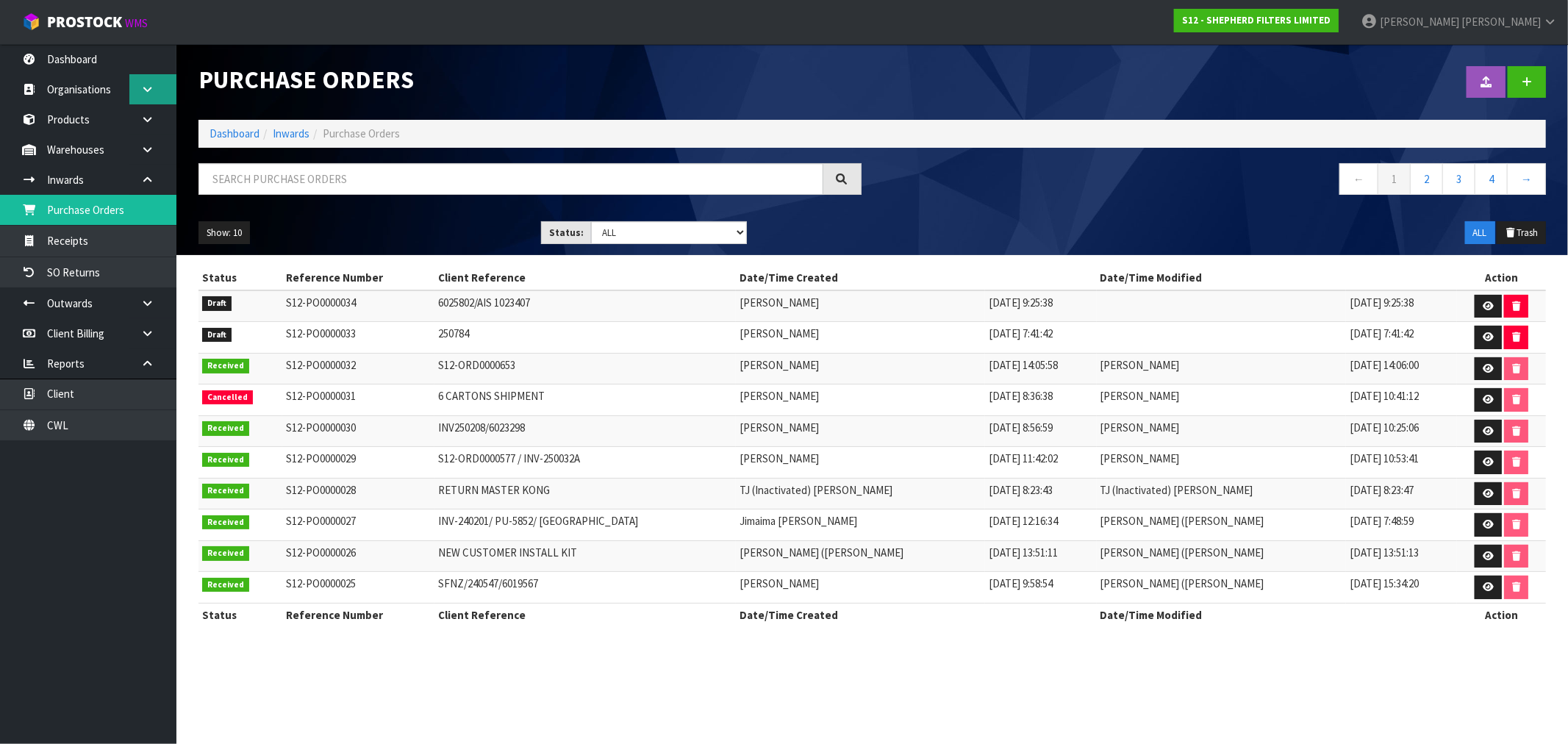
click at [134, 85] on link at bounding box center [153, 90] width 47 height 30
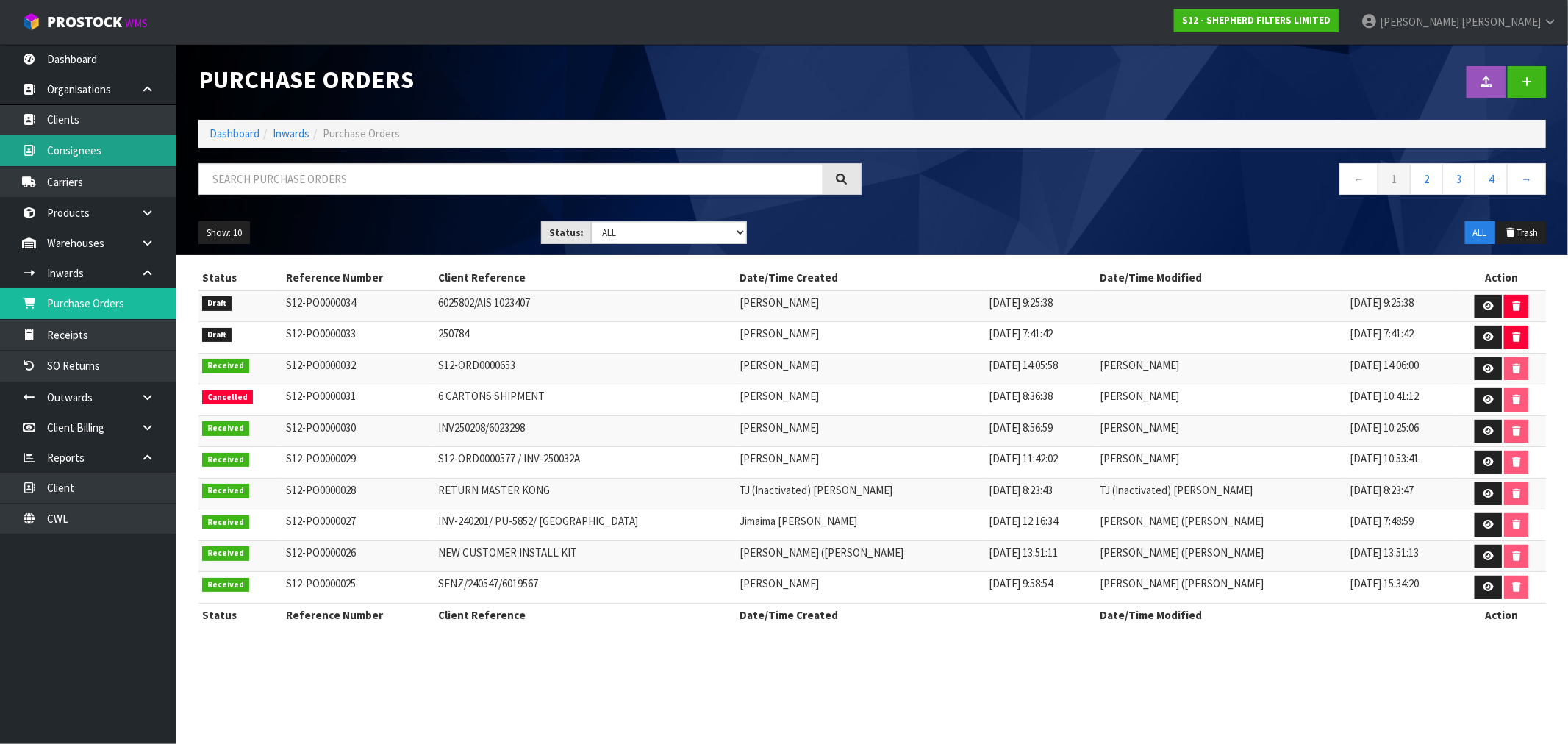
click at [75, 138] on link "Consignees" at bounding box center [88, 150] width 176 height 30
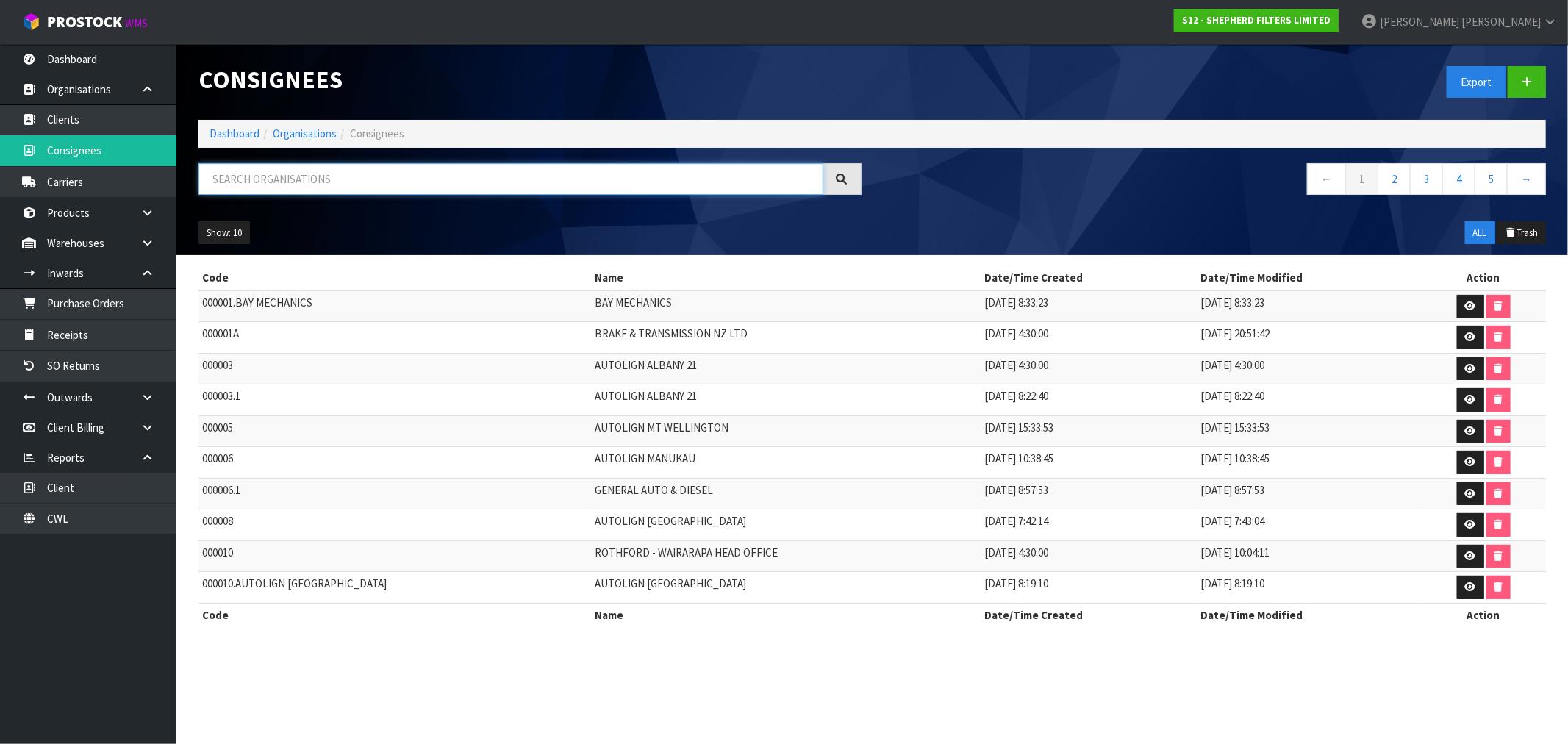
click at [297, 172] on input "text" at bounding box center [510, 180] width 625 height 32
paste input "WHANGAMOMONA HOTEL C/O TOTALLY FOOD IN [GEOGRAPHIC_DATA]"
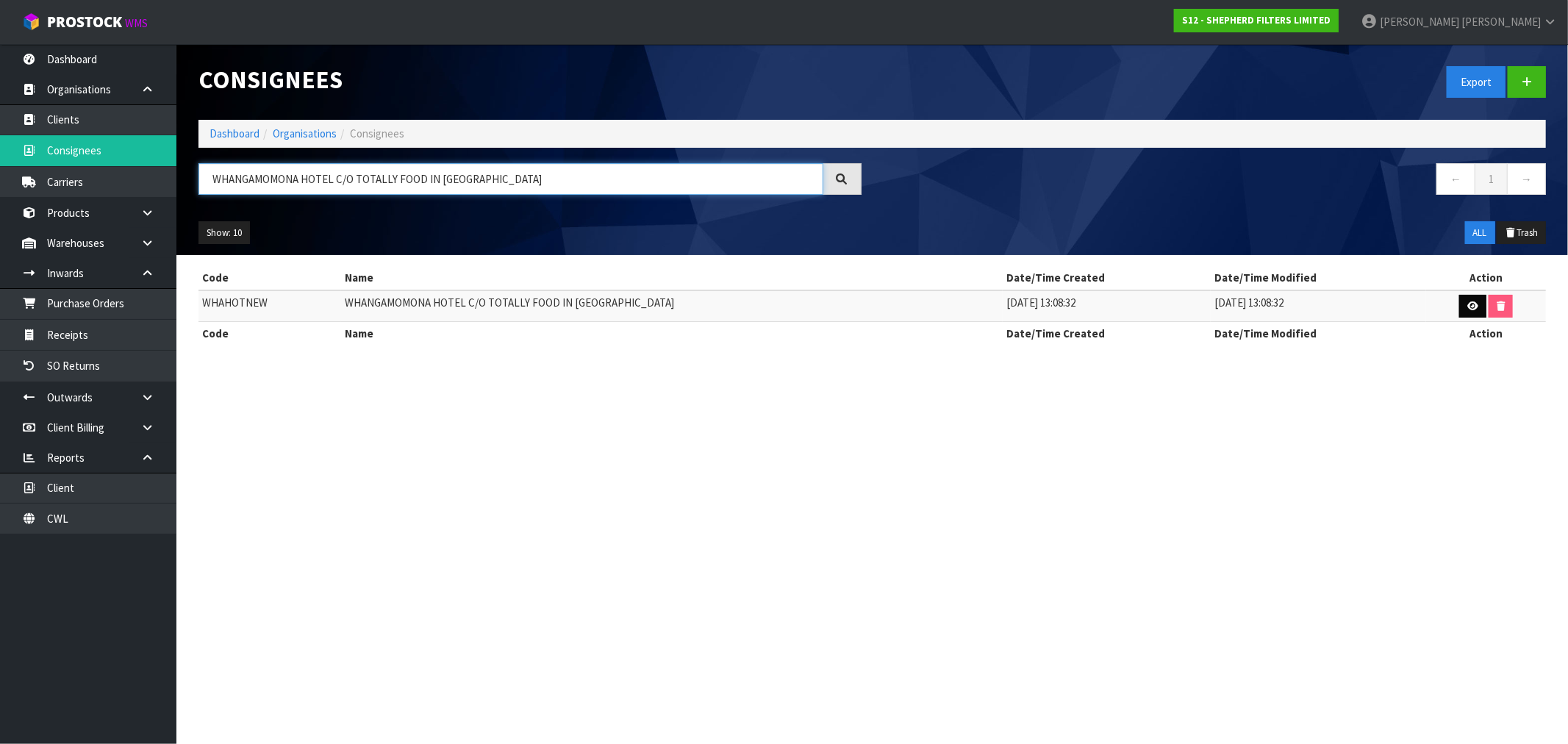
type input "WHANGAMOMONA HOTEL C/O TOTALLY FOOD IN [GEOGRAPHIC_DATA]"
click at [1472, 304] on icon at bounding box center [1473, 306] width 11 height 10
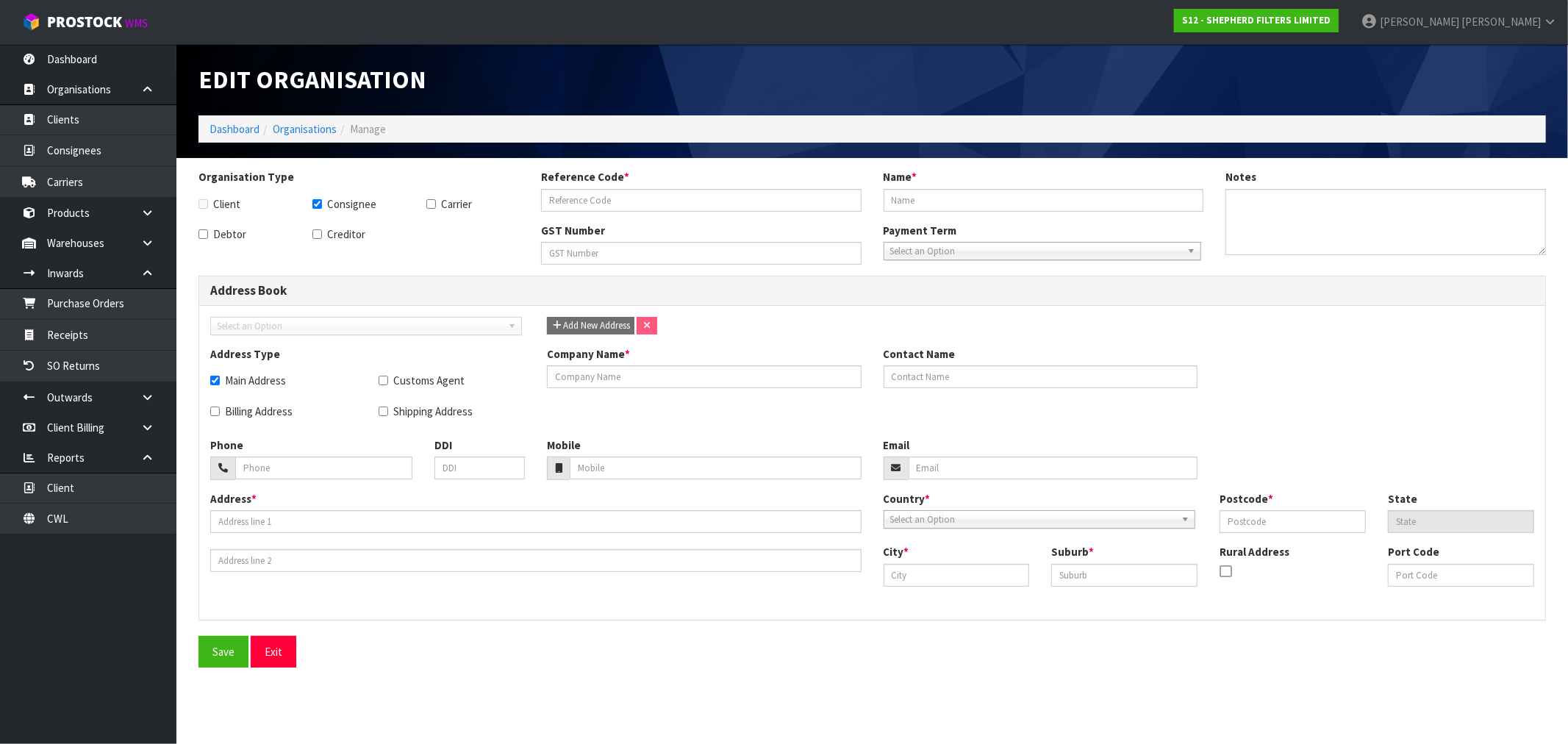
checkbox input "true"
type input "WHAHOTNEW"
type input "WHANGAMOMONA HOTEL C/O TOTALLY FOOD IN [GEOGRAPHIC_DATA]"
checkbox input "true"
type input "WHANGAMOMONA HOTEL C/O TOTALLY FOOD IN [GEOGRAPHIC_DATA]"
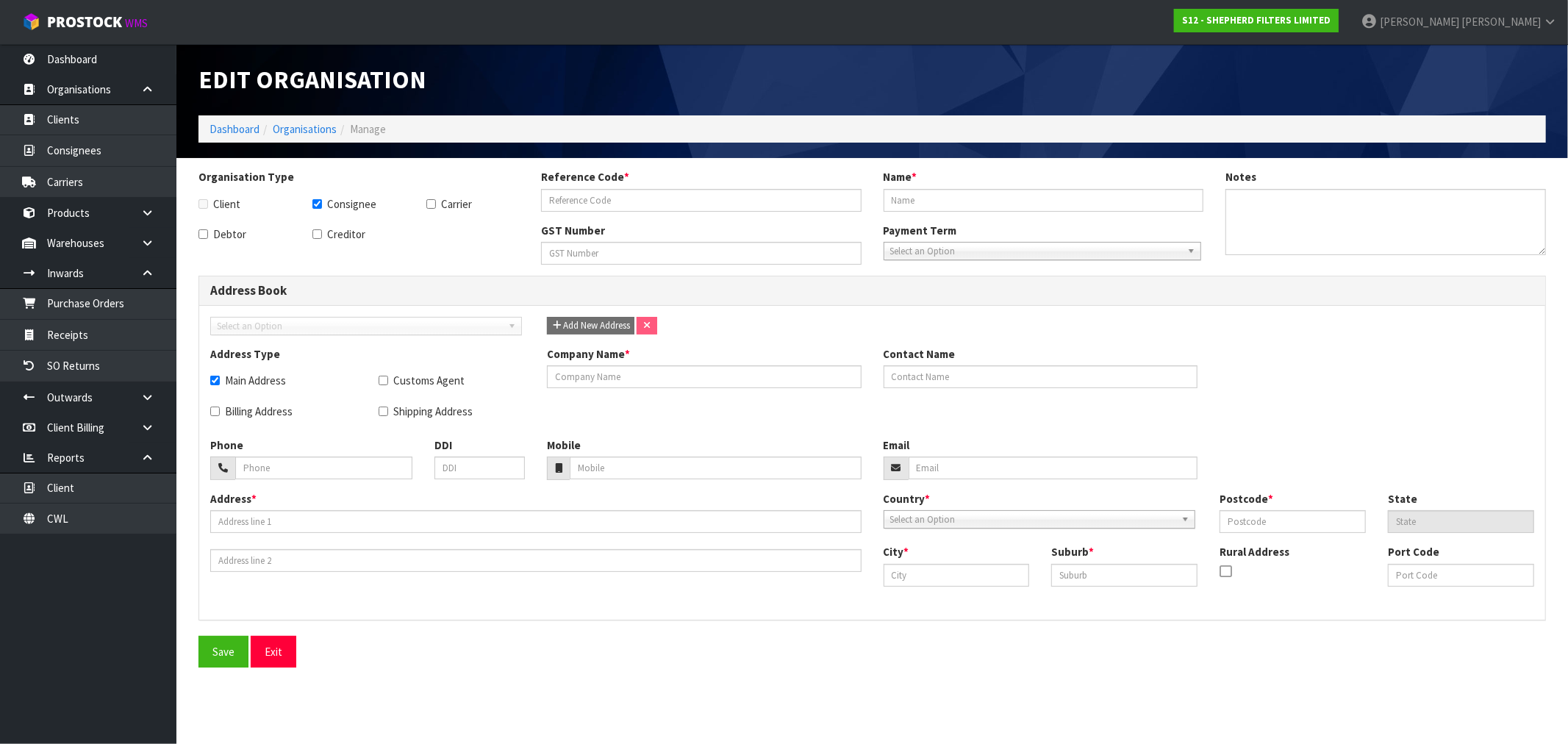
type input "[PERSON_NAME]"
type input "06 762 5823"
type input "[EMAIL_ADDRESS][DOMAIN_NAME]"
type input "[STREET_ADDRESS][PERSON_NAME]"
type input "4310"
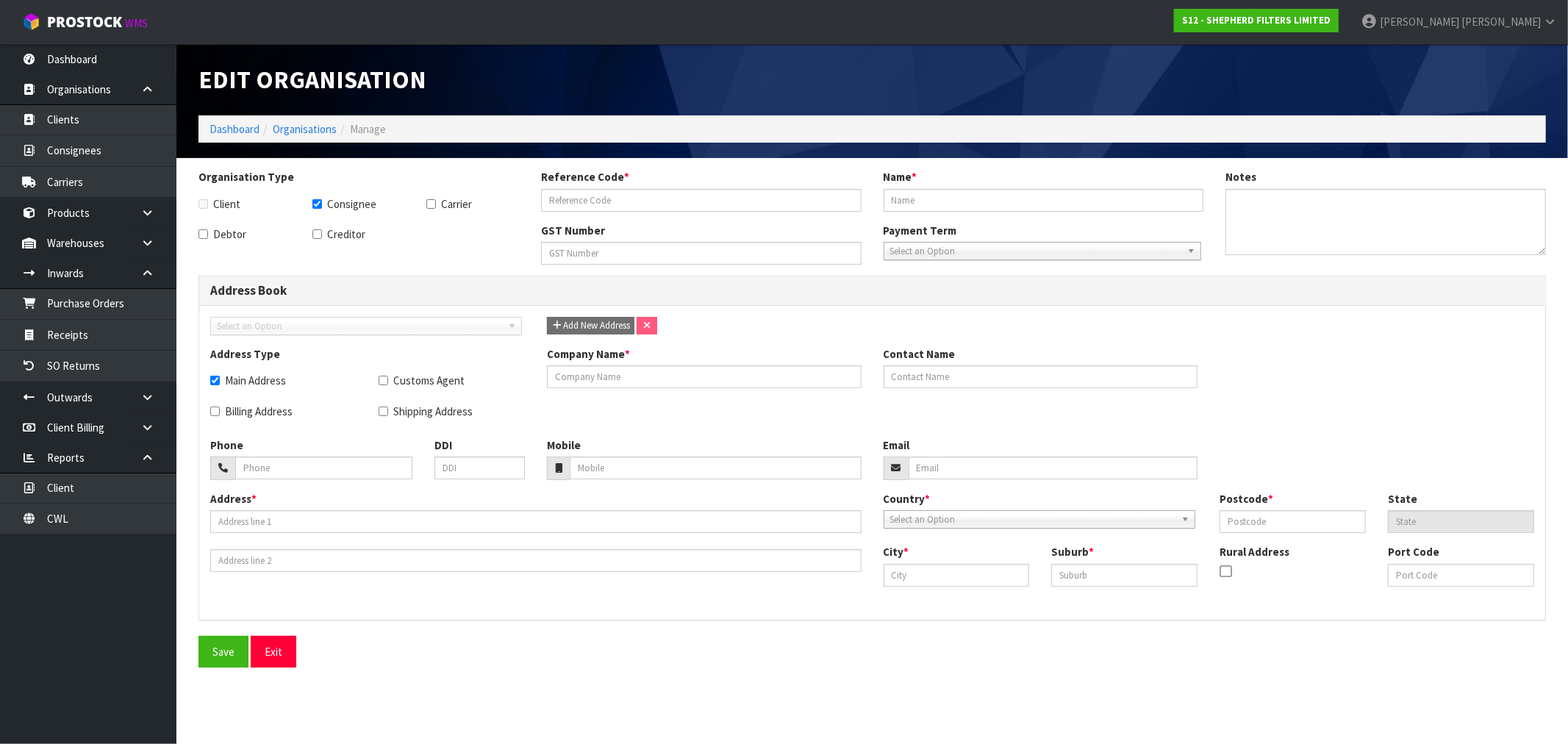
type input "[GEOGRAPHIC_DATA]"
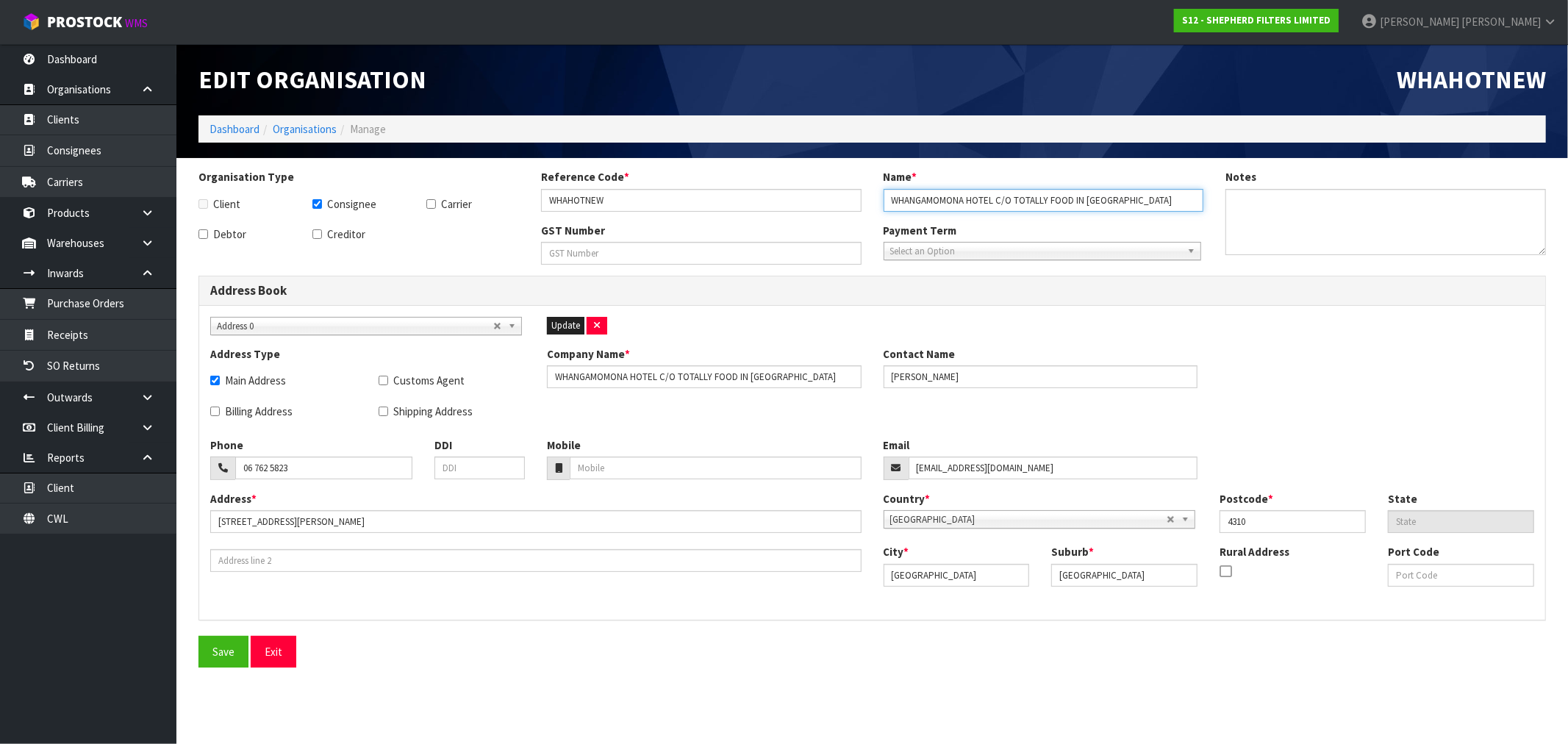
drag, startPoint x: 1000, startPoint y: 202, endPoint x: 1178, endPoint y: 206, distance: 178.0
click at [1176, 206] on input "WHANGAMOMONA HOTEL C/O TOTALLY FOOD IN [GEOGRAPHIC_DATA]" at bounding box center [1044, 201] width 321 height 23
click at [1098, 196] on input "WHANGAMOMONA HOTEL C/O TOTALLY FOOD IN [GEOGRAPHIC_DATA]" at bounding box center [1044, 201] width 321 height 23
drag, startPoint x: 1081, startPoint y: 201, endPoint x: 996, endPoint y: 204, distance: 85.1
click at [996, 204] on input "WHANGAMOMONA HOTEL C/O TOTALLY FOOD IN [GEOGRAPHIC_DATA]" at bounding box center [1044, 201] width 321 height 23
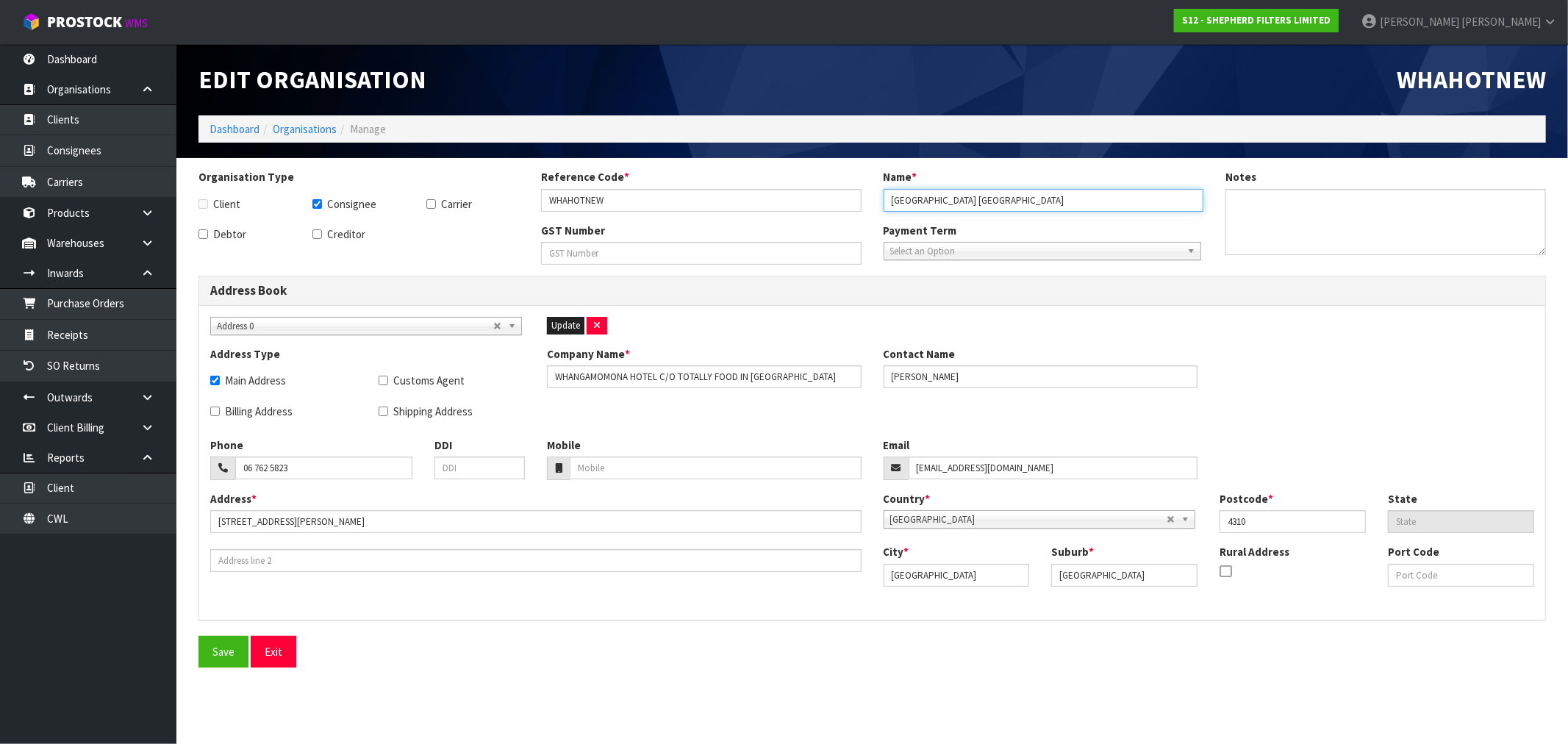
type input "[GEOGRAPHIC_DATA] [GEOGRAPHIC_DATA]"
click at [718, 383] on input "WHANGAMOMONA HOTEL C/O TOTALLY FOOD IN [GEOGRAPHIC_DATA]" at bounding box center [704, 377] width 315 height 23
drag, startPoint x: 738, startPoint y: 378, endPoint x: 660, endPoint y: 376, distance: 78.0
click at [660, 376] on input "WHANGAMOMONA HOTEL C/O TOTALLY FOOD IN [GEOGRAPHIC_DATA]" at bounding box center [704, 377] width 315 height 23
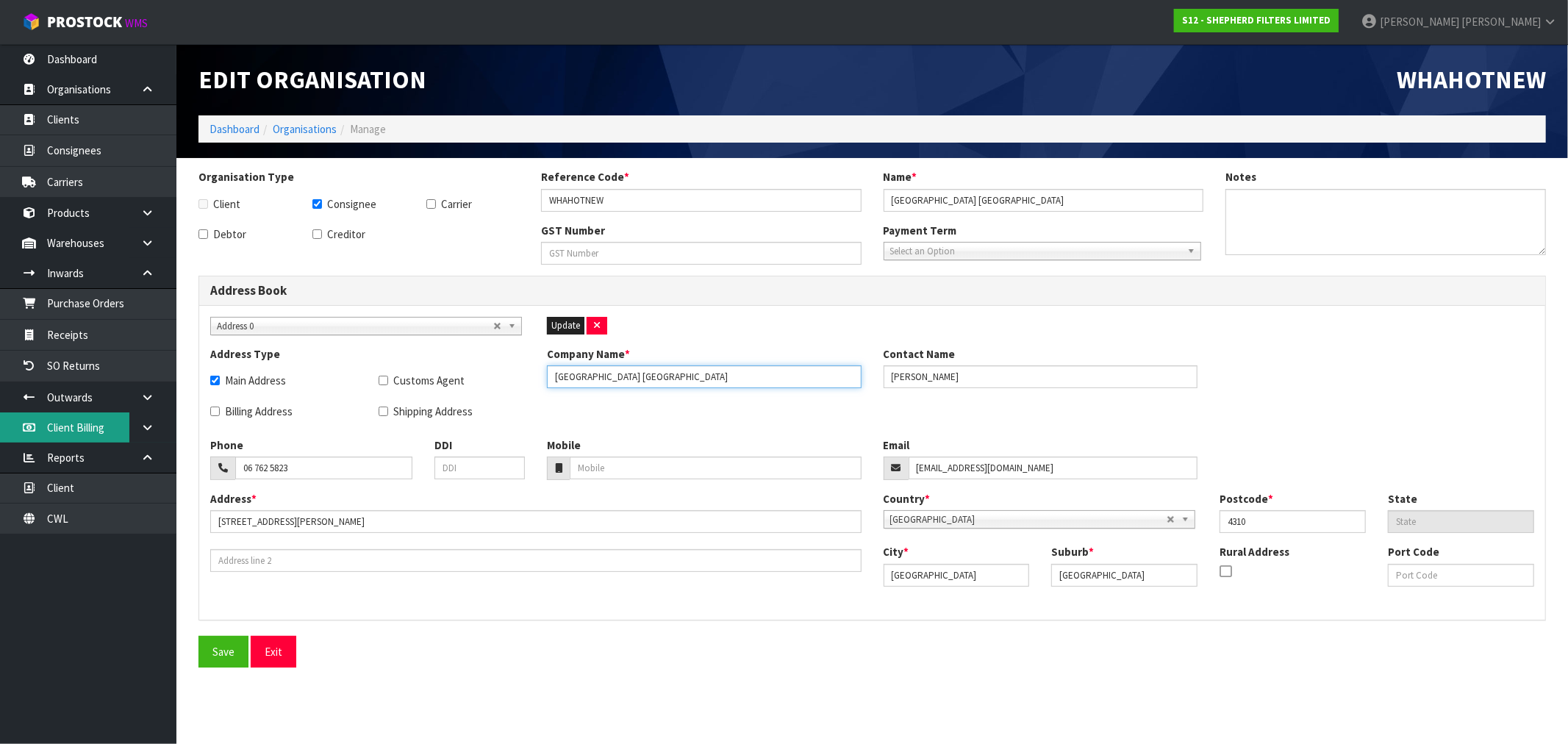
type input "[GEOGRAPHIC_DATA] [GEOGRAPHIC_DATA]"
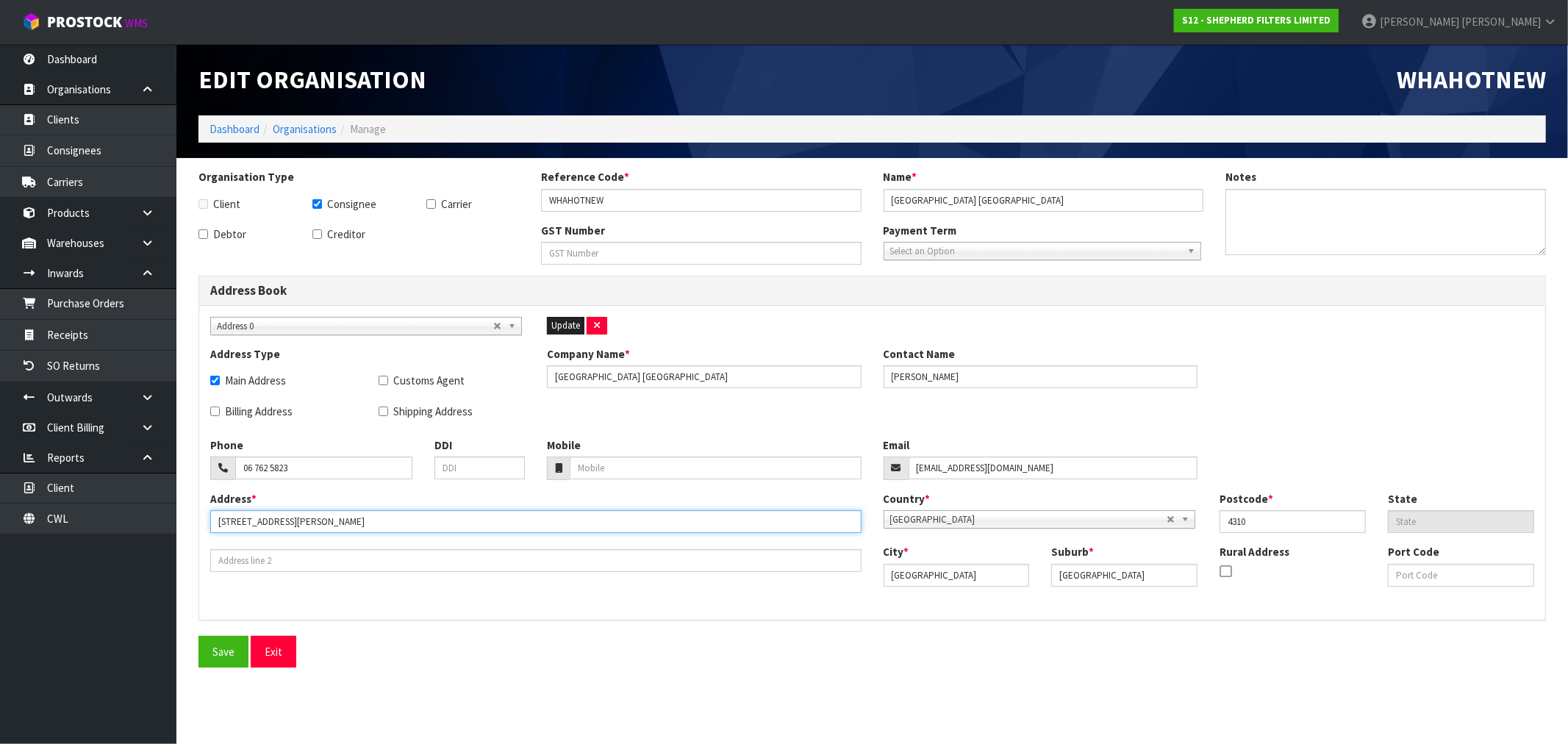
drag, startPoint x: 313, startPoint y: 526, endPoint x: 182, endPoint y: 530, distance: 131.1
click at [182, 530] on section "Organisation Type Client Consignee Carrier Debtor Creditor Reference Code * WHA…" at bounding box center [871, 418] width 1391 height 520
paste input "[STREET_ADDRESS]"
type input "[STREET_ADDRESS]"
drag, startPoint x: 746, startPoint y: 376, endPoint x: 662, endPoint y: 380, distance: 84.1
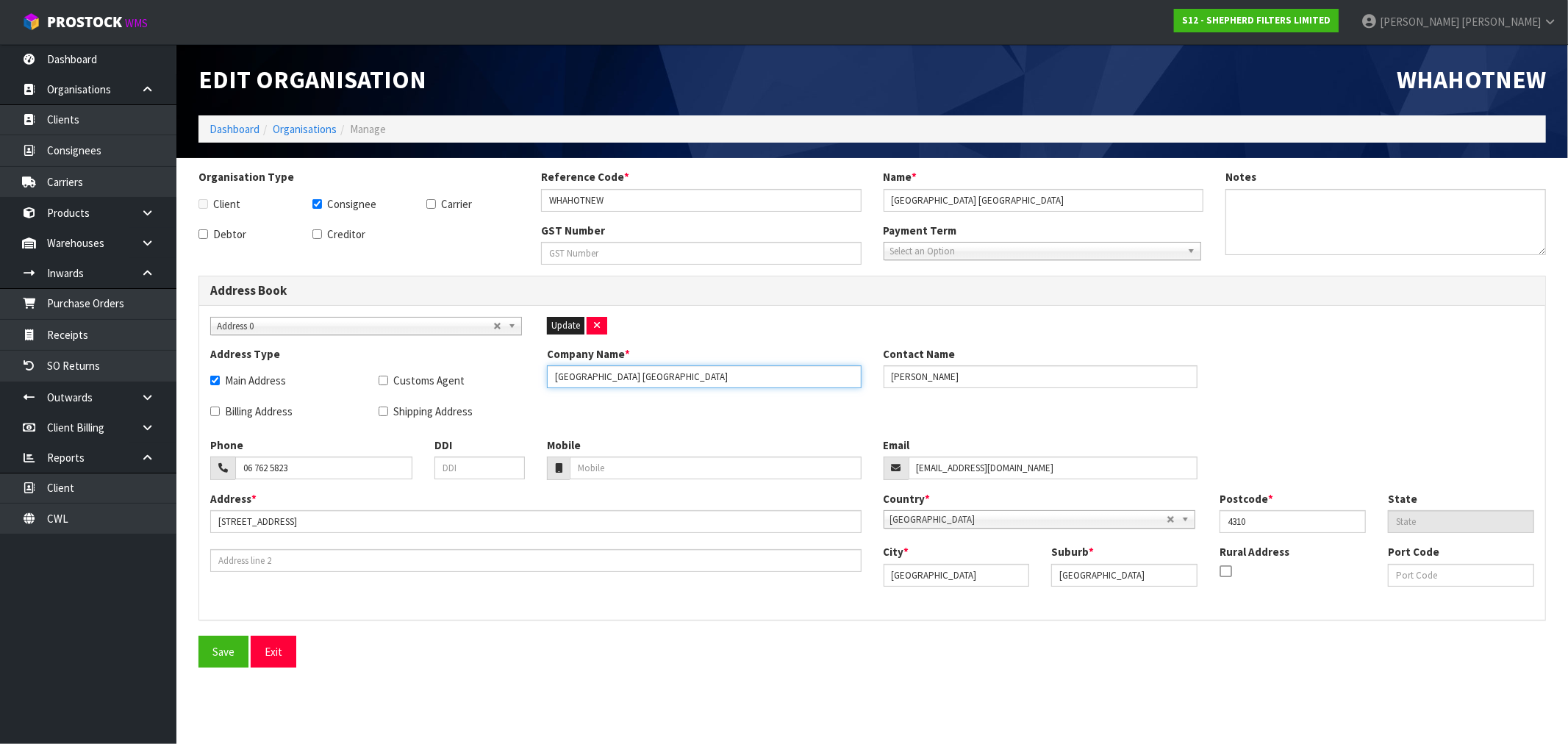
click at [662, 380] on input "[GEOGRAPHIC_DATA] [GEOGRAPHIC_DATA]" at bounding box center [704, 377] width 315 height 23
drag, startPoint x: 1007, startPoint y: 576, endPoint x: 842, endPoint y: 601, distance: 166.9
click at [842, 601] on div "Address * [STREET_ADDRESS] Country * [GEOGRAPHIC_DATA] [GEOGRAPHIC_DATA] [GEOGR…" at bounding box center [872, 549] width 1346 height 117
drag, startPoint x: 1259, startPoint y: 516, endPoint x: 1212, endPoint y: 516, distance: 47.0
click at [1212, 516] on div "Postcode * 4310" at bounding box center [1292, 511] width 168 height 42
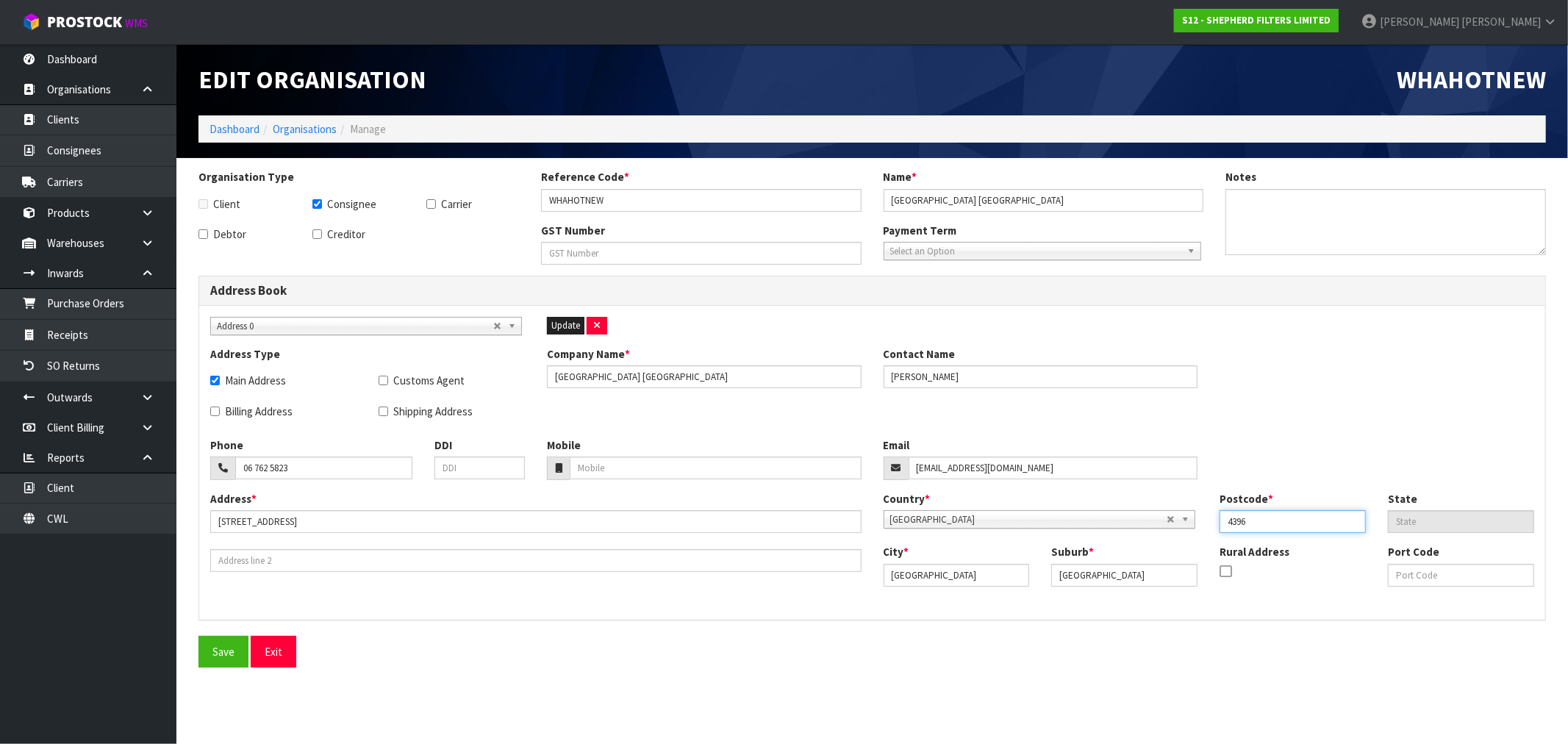
type input "4396"
drag, startPoint x: 1145, startPoint y: 576, endPoint x: 1031, endPoint y: 584, distance: 114.3
click at [1035, 583] on div "City * [GEOGRAPHIC_DATA] Suburb * [GEOGRAPHIC_DATA] Rural Address Port Code" at bounding box center [1209, 571] width 673 height 53
paste input "WHANGAMŌMONA"
click at [1108, 575] on input "WHANGAMŌMONA" at bounding box center [1124, 575] width 147 height 23
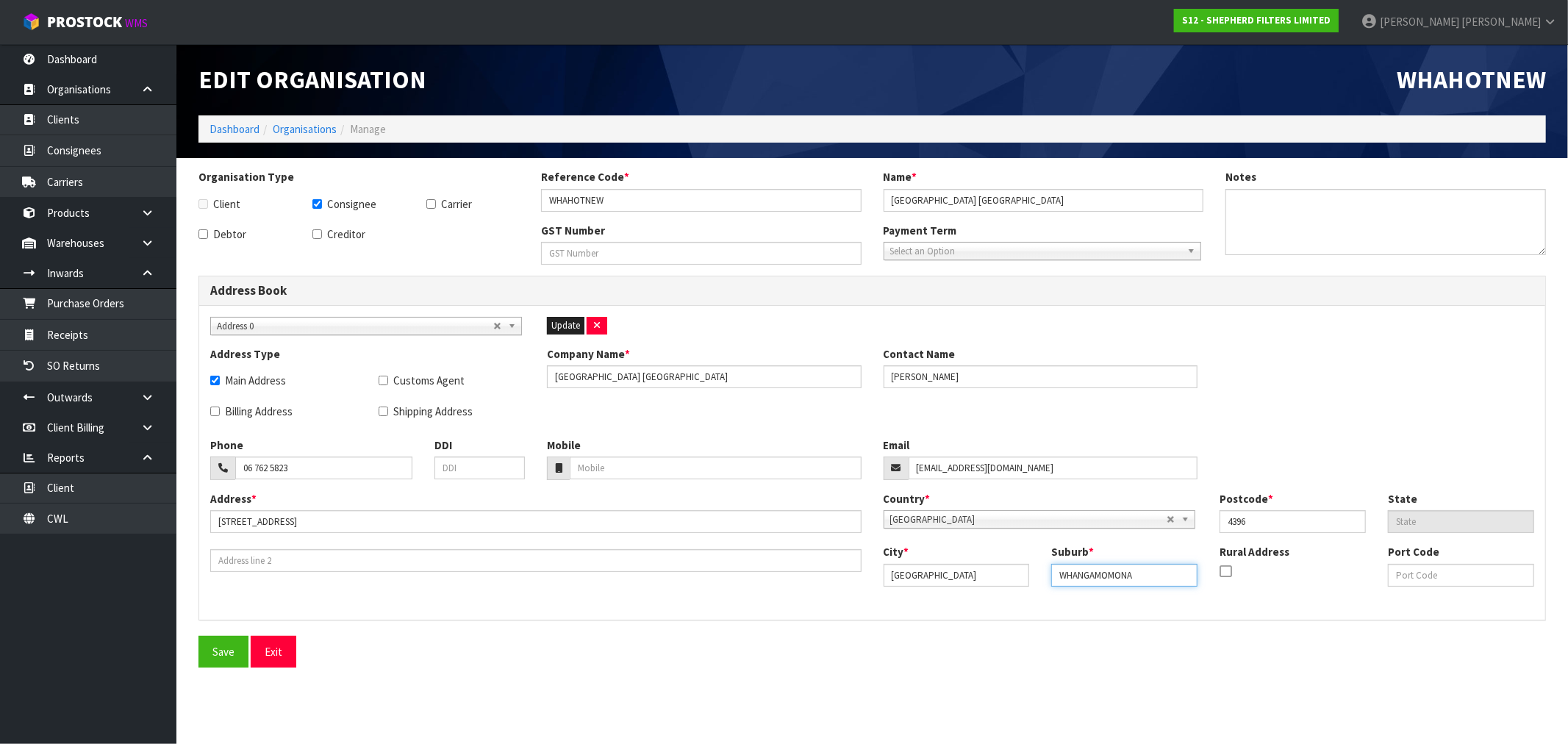
type input "WHANGAMOMONA"
drag, startPoint x: 780, startPoint y: 373, endPoint x: 660, endPoint y: 383, distance: 120.4
click at [660, 383] on input "[GEOGRAPHIC_DATA] [GEOGRAPHIC_DATA]" at bounding box center [704, 377] width 315 height 23
type input "[GEOGRAPHIC_DATA]"
click at [556, 328] on span "Update" at bounding box center [565, 325] width 28 height 12
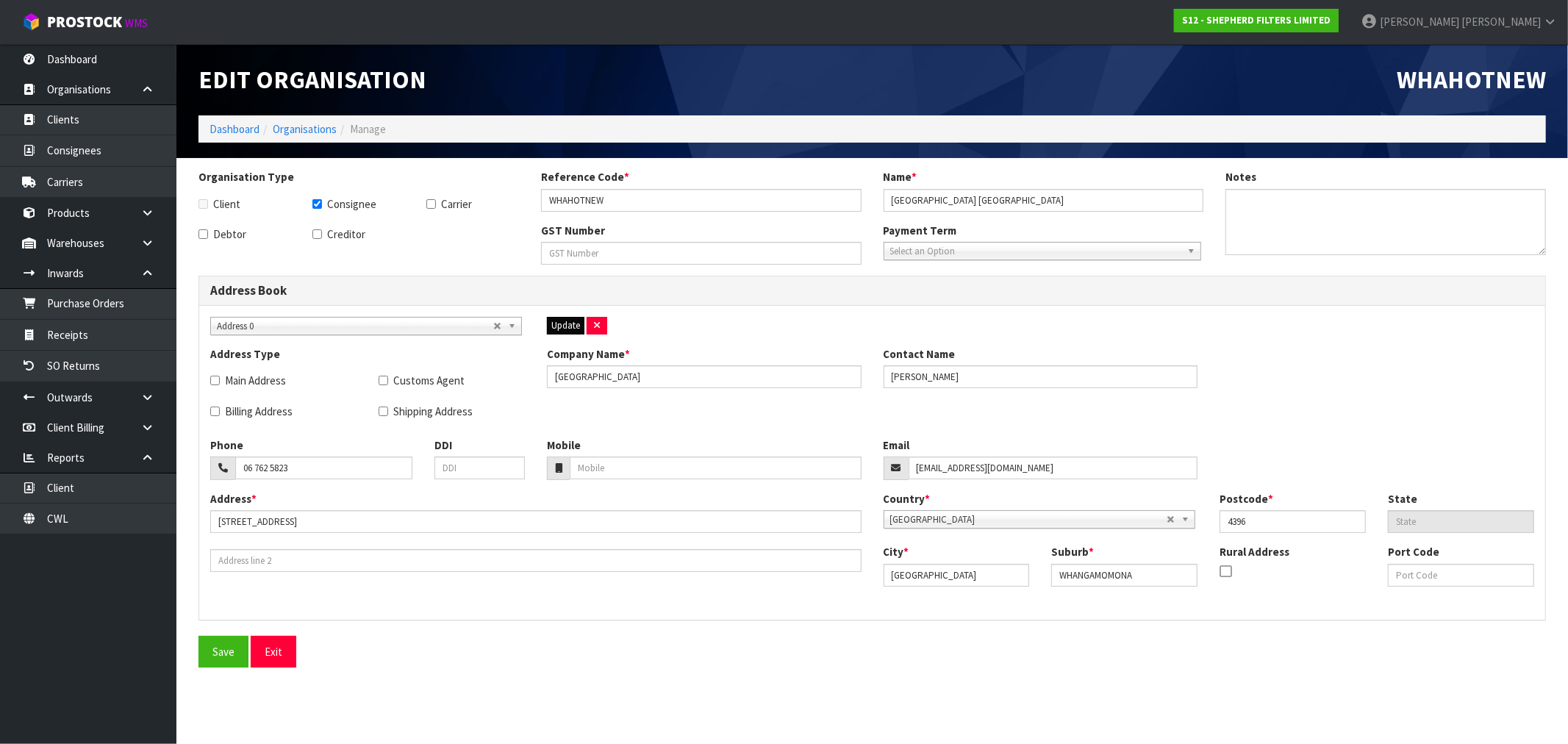
checkbox input "false"
click at [223, 640] on button "Save" at bounding box center [223, 652] width 50 height 32
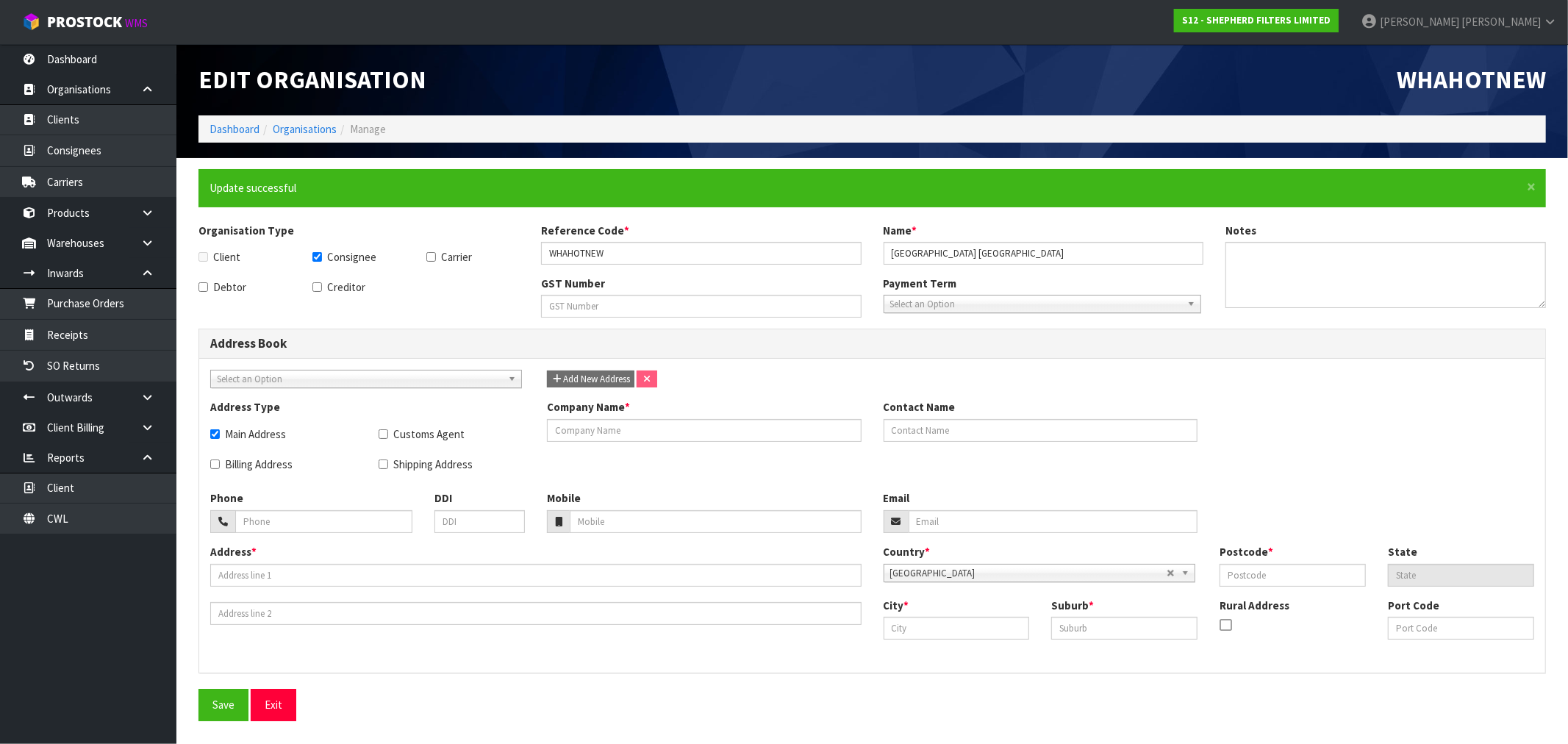
checkbox input "true"
type input "[GEOGRAPHIC_DATA]"
type input "[PERSON_NAME]"
type input "06 762 5823"
type input "[EMAIL_ADDRESS][DOMAIN_NAME]"
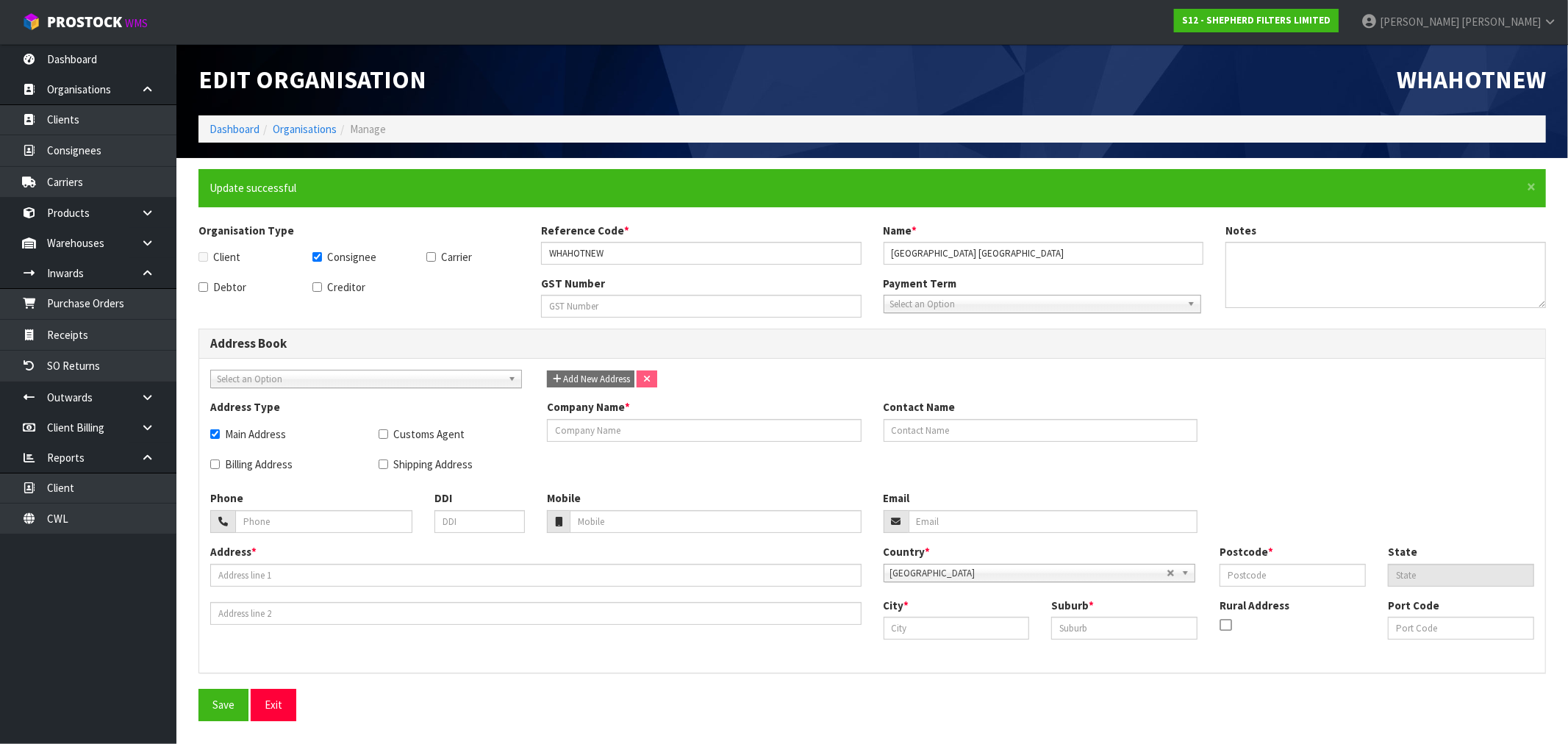
type input "[STREET_ADDRESS]"
type input "4396"
type input "[GEOGRAPHIC_DATA]"
type input "WHANGAMOMONA"
click at [296, 121] on li "Organisations" at bounding box center [298, 128] width 77 height 15
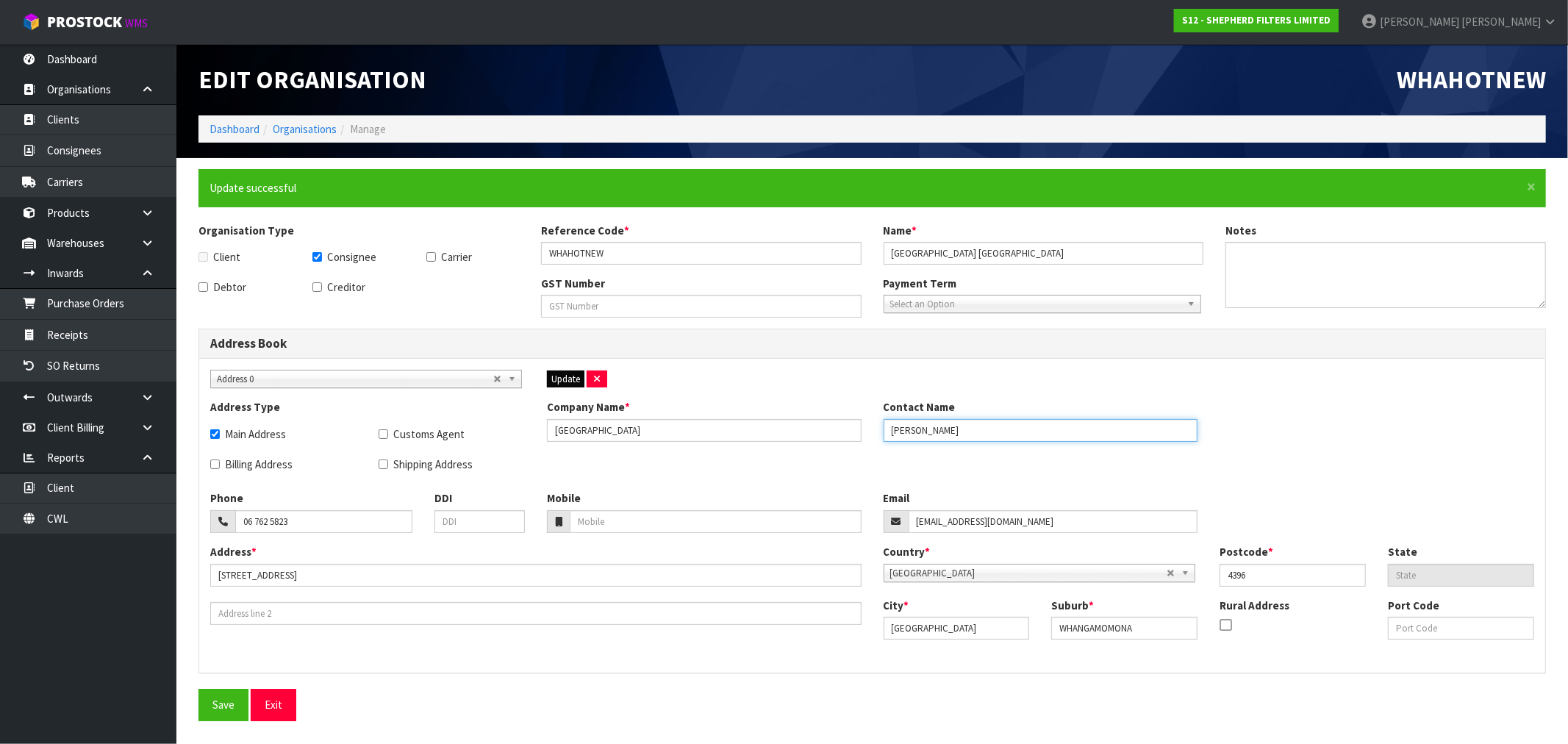
drag, startPoint x: 924, startPoint y: 431, endPoint x: 843, endPoint y: 436, distance: 81.2
click at [850, 436] on div "Address Type Main Address Customs Agent Billing Address Shipping Address Compan…" at bounding box center [872, 444] width 1346 height 92
paste input "ICHARD"
type input "[PERSON_NAME]"
click at [564, 382] on span "Update" at bounding box center [565, 379] width 28 height 12
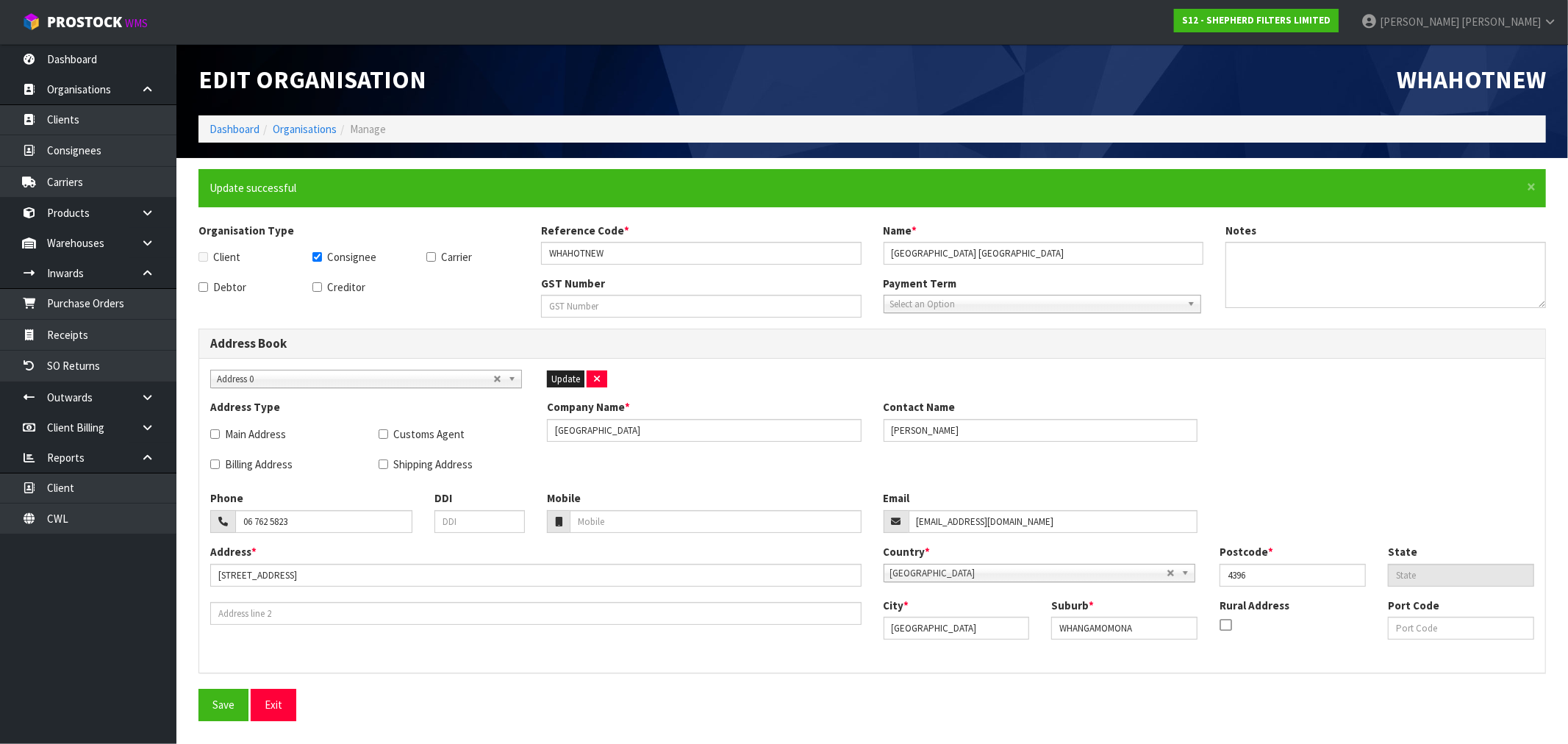
checkbox input "false"
click at [212, 708] on button "Save" at bounding box center [223, 705] width 50 height 32
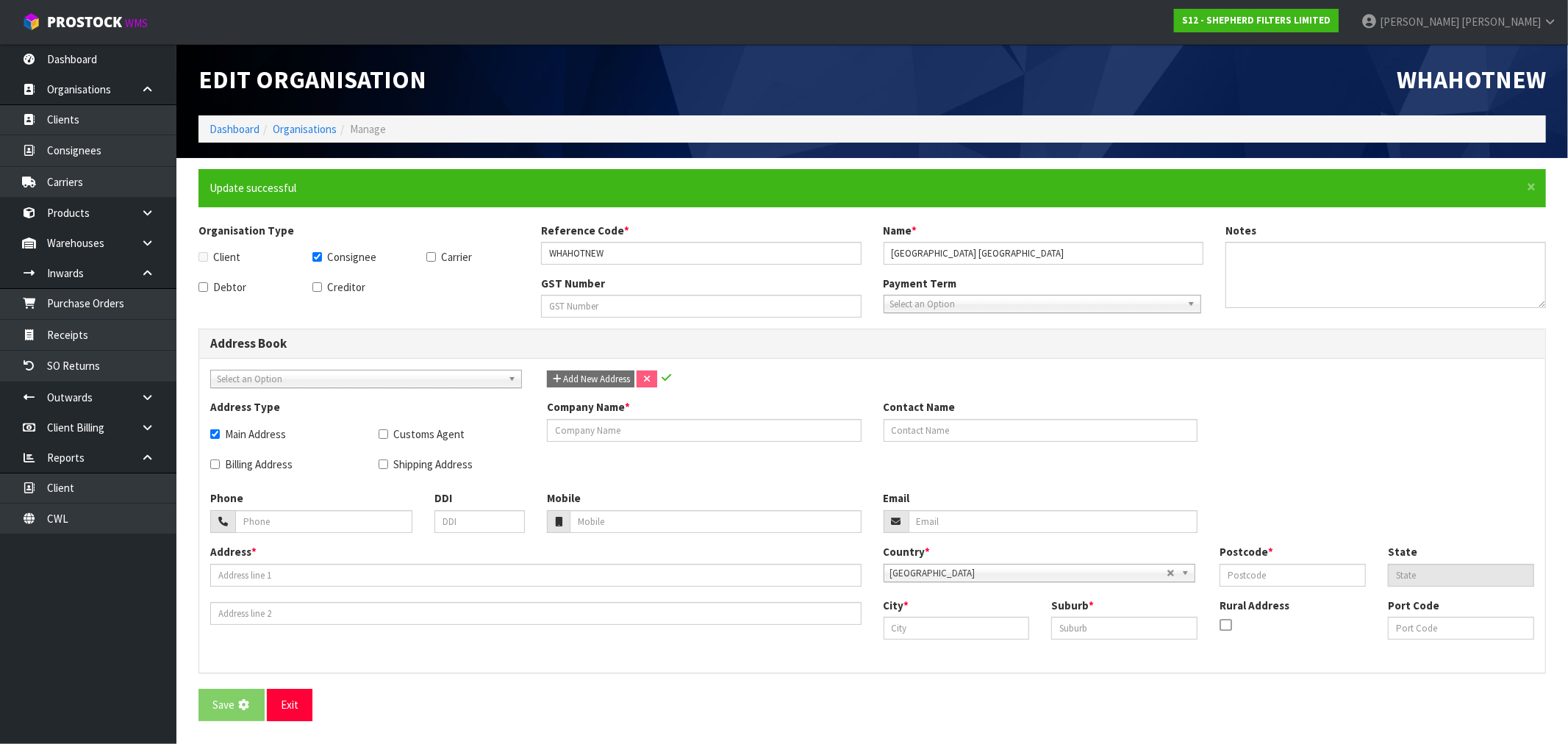
checkbox input "true"
type input "[GEOGRAPHIC_DATA]"
type input "[PERSON_NAME]"
type input "06 762 5823"
type input "[EMAIL_ADDRESS][DOMAIN_NAME]"
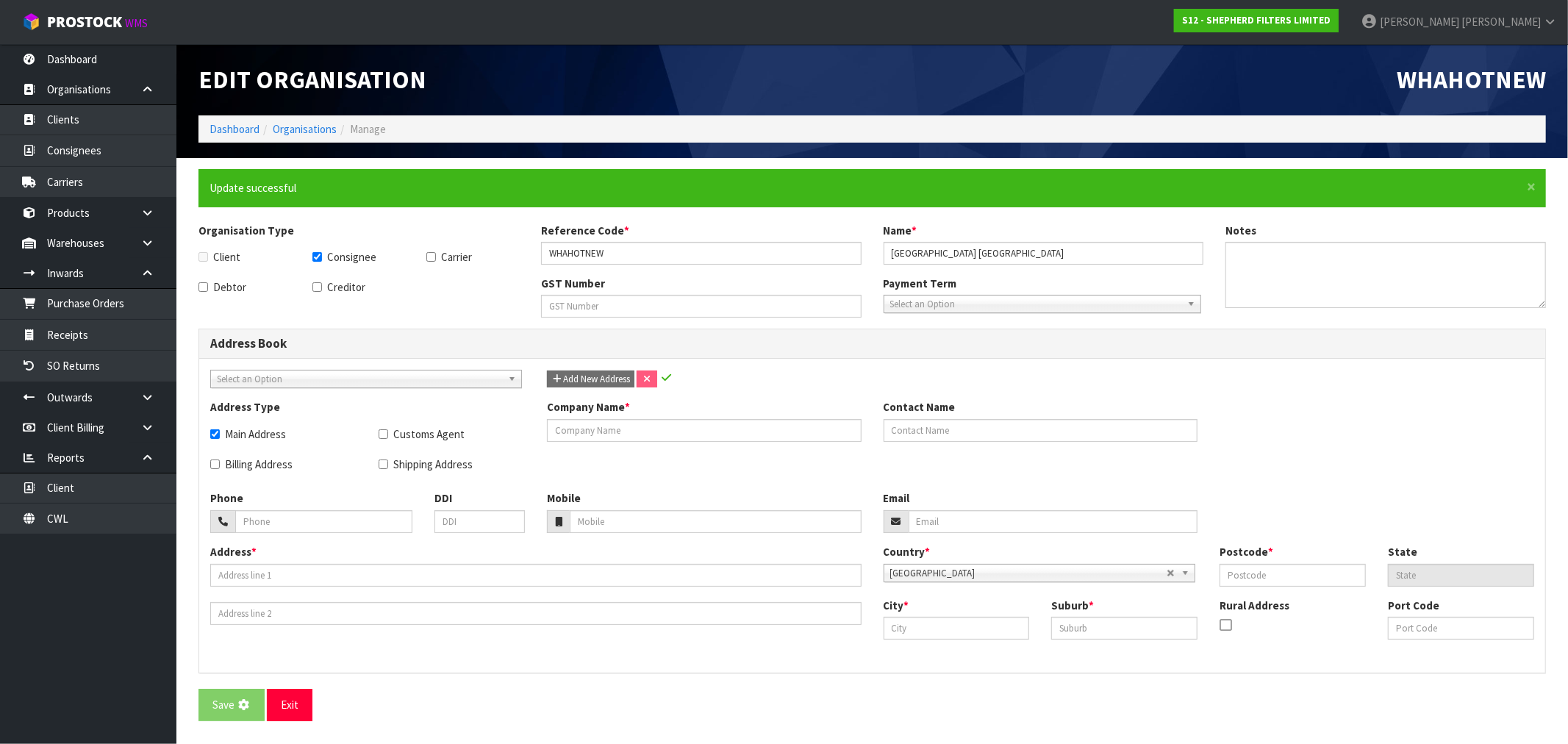
type input "[STREET_ADDRESS]"
type input "4396"
type input "[GEOGRAPHIC_DATA]"
type input "WHANGAMOMONA"
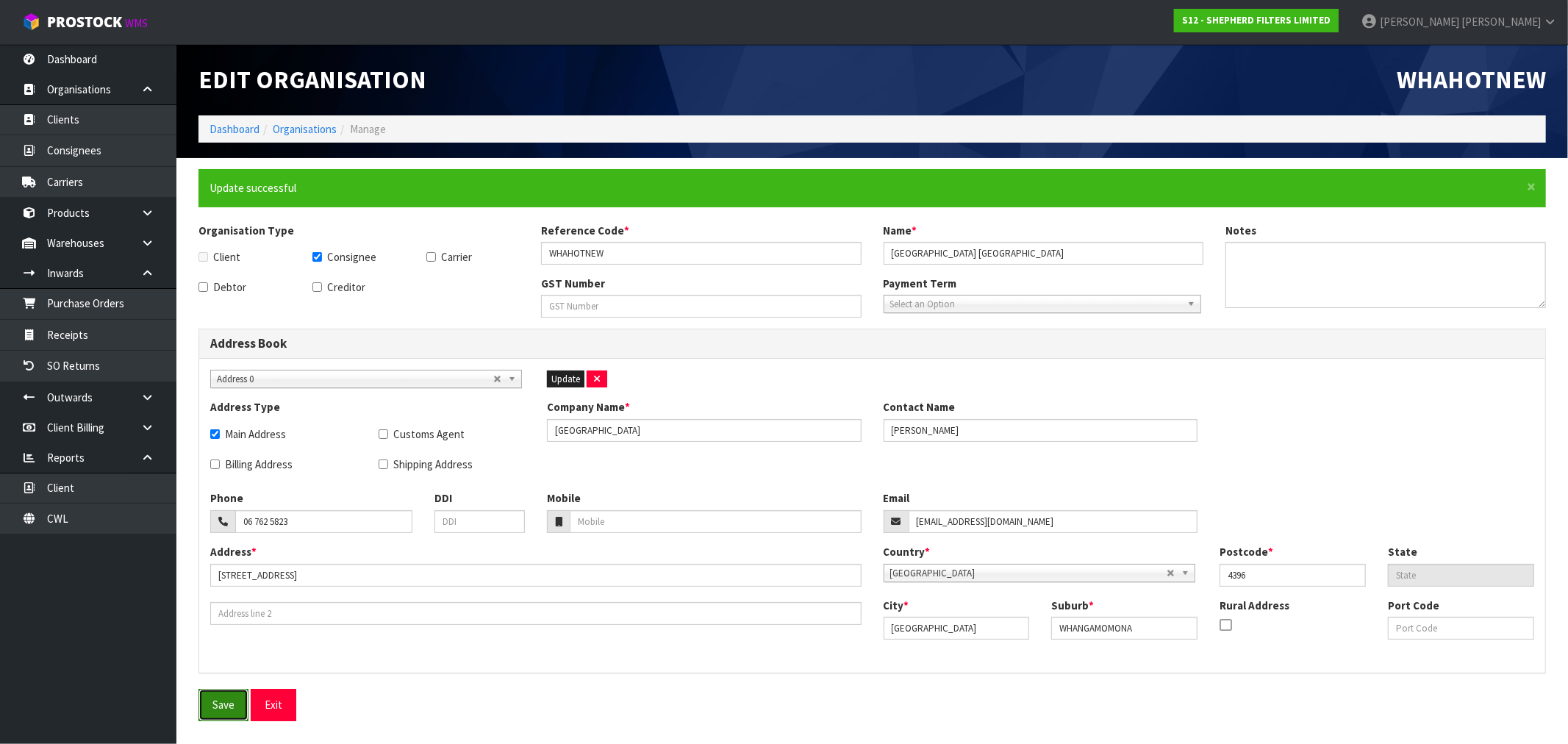
click at [226, 700] on button "Save" at bounding box center [223, 705] width 50 height 32
click at [310, 127] on link "Organisations" at bounding box center [305, 129] width 64 height 14
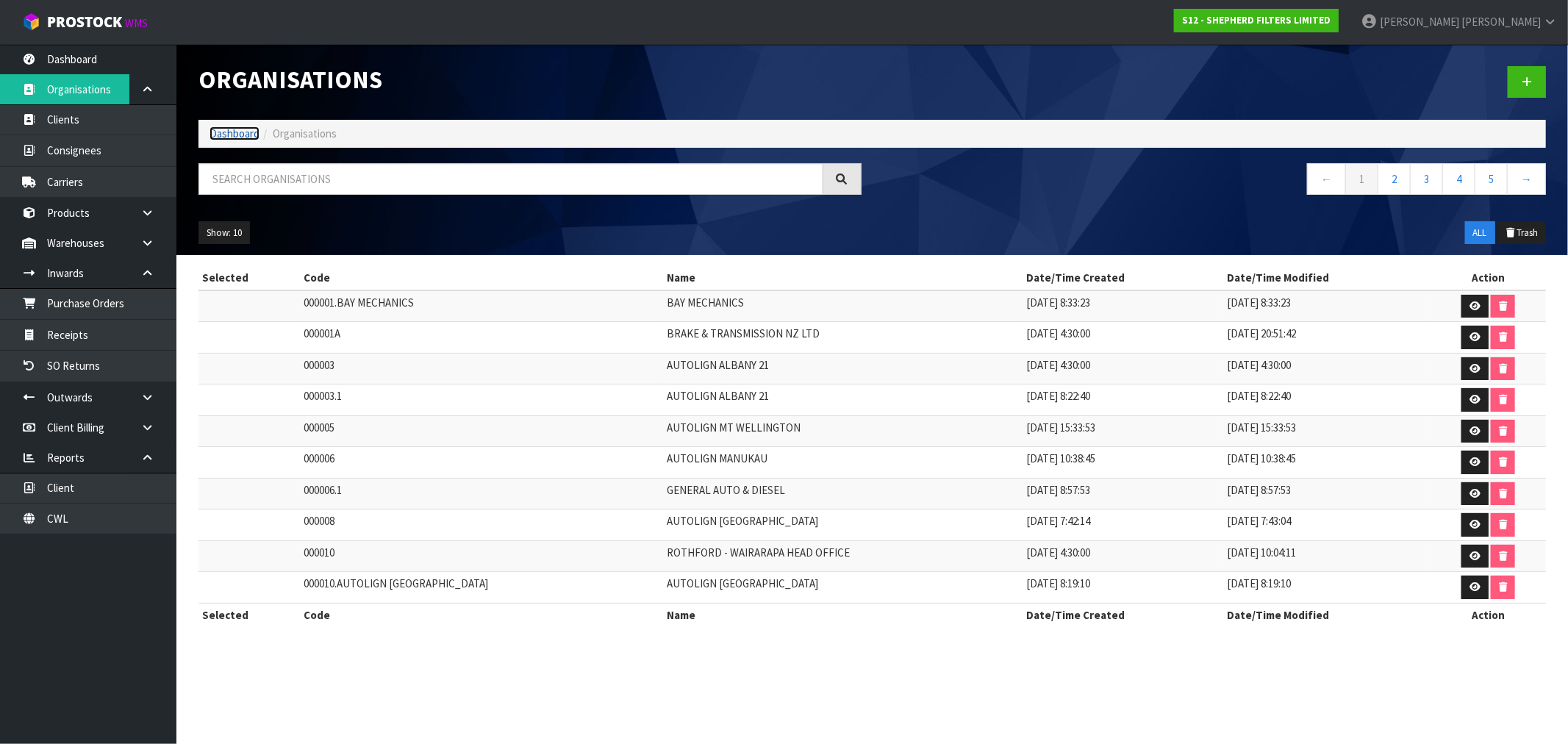
click at [239, 132] on link "Dashboard" at bounding box center [235, 133] width 50 height 14
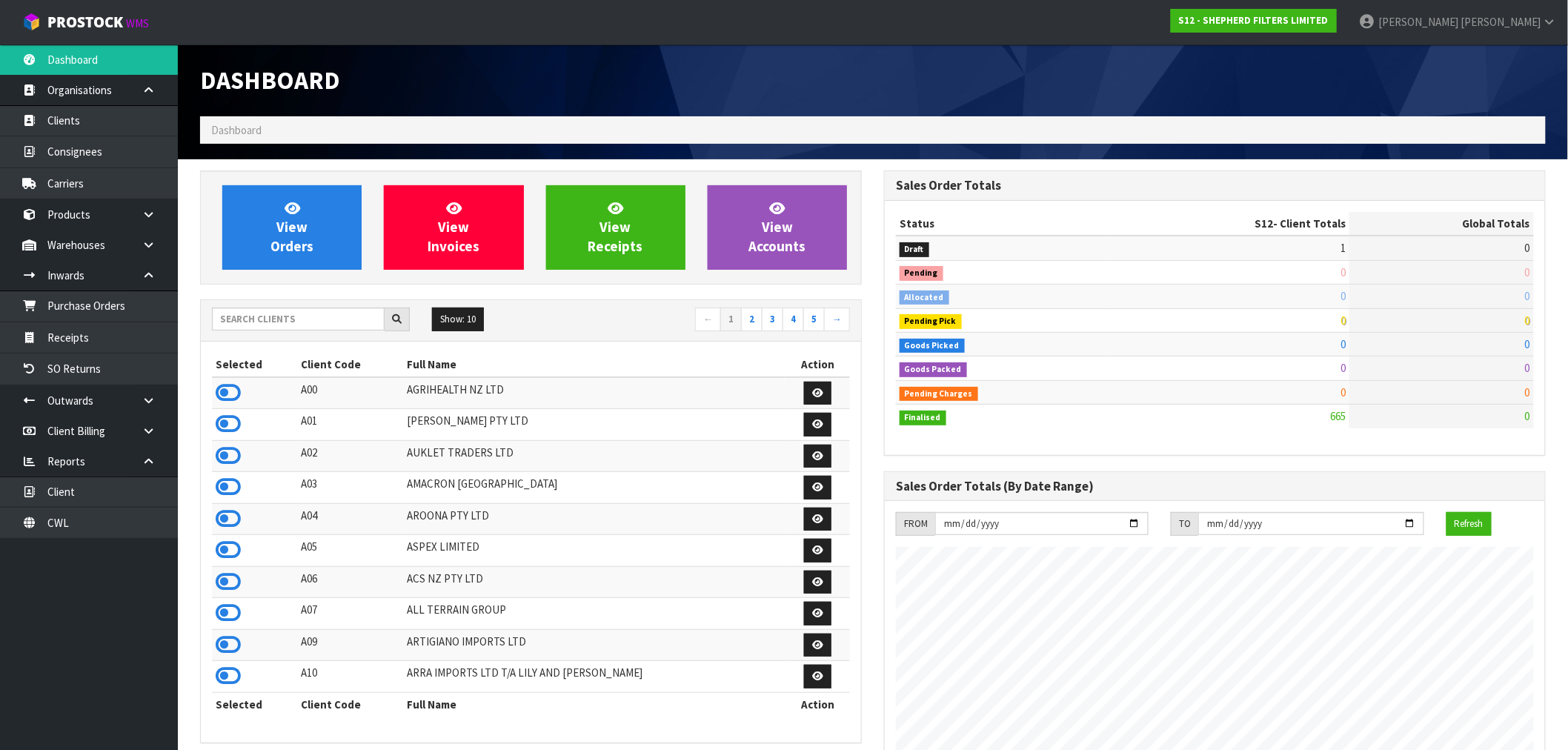
scroll to position [953, 684]
click at [78, 151] on link "Consignees" at bounding box center [89, 151] width 177 height 30
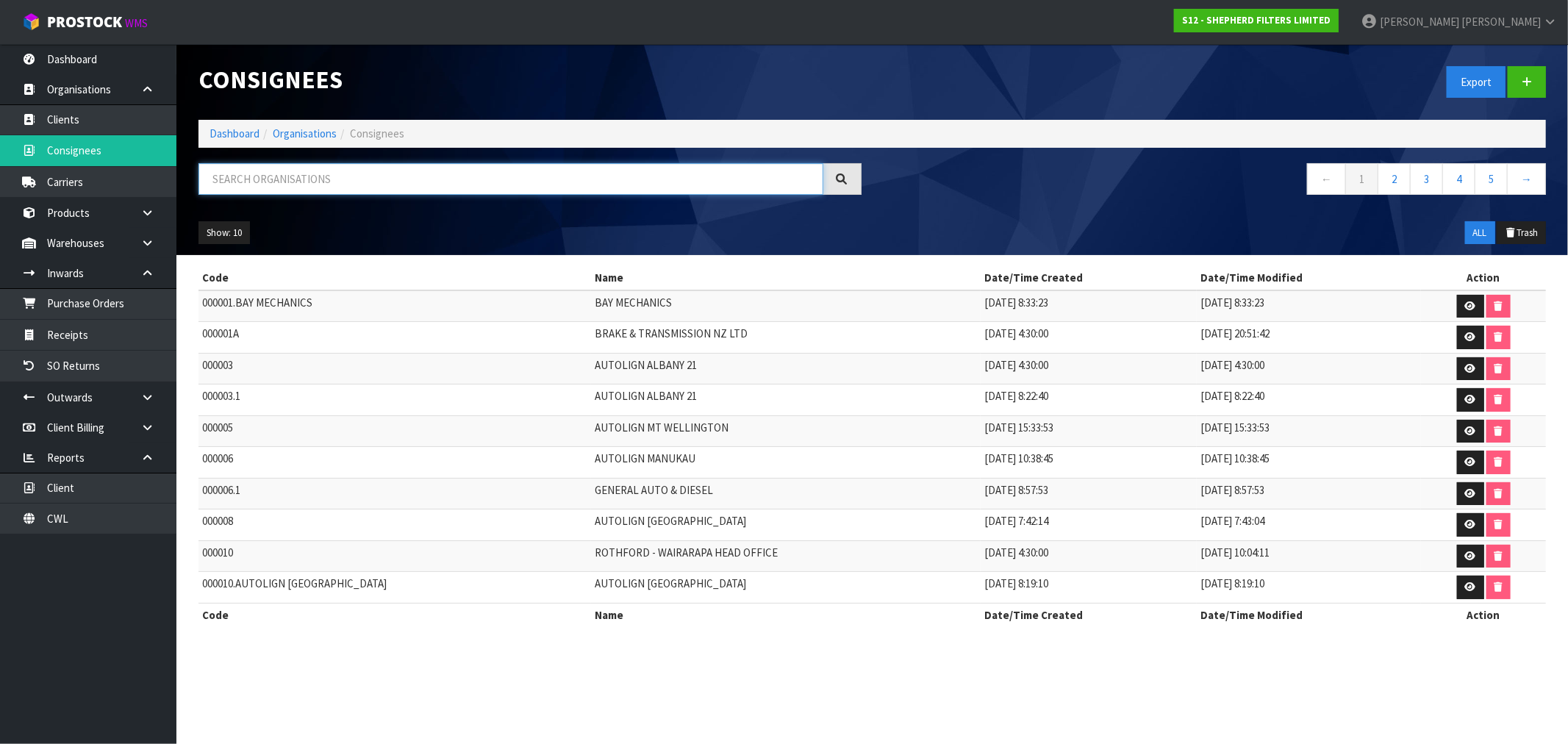
click at [361, 174] on input "text" at bounding box center [510, 180] width 625 height 32
paste input "[GEOGRAPHIC_DATA]"
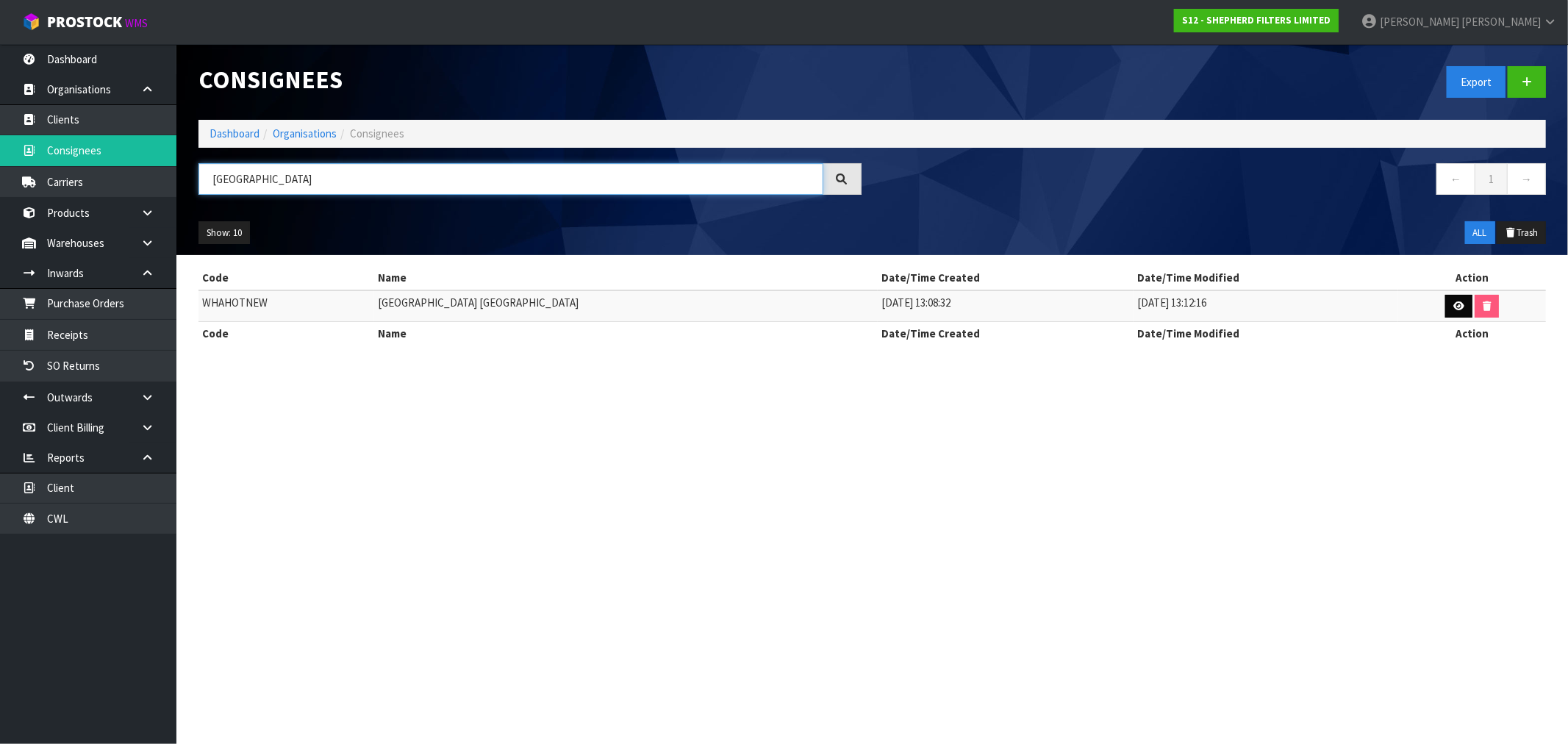
type input "[GEOGRAPHIC_DATA]"
click at [1453, 307] on icon at bounding box center [1459, 306] width 11 height 10
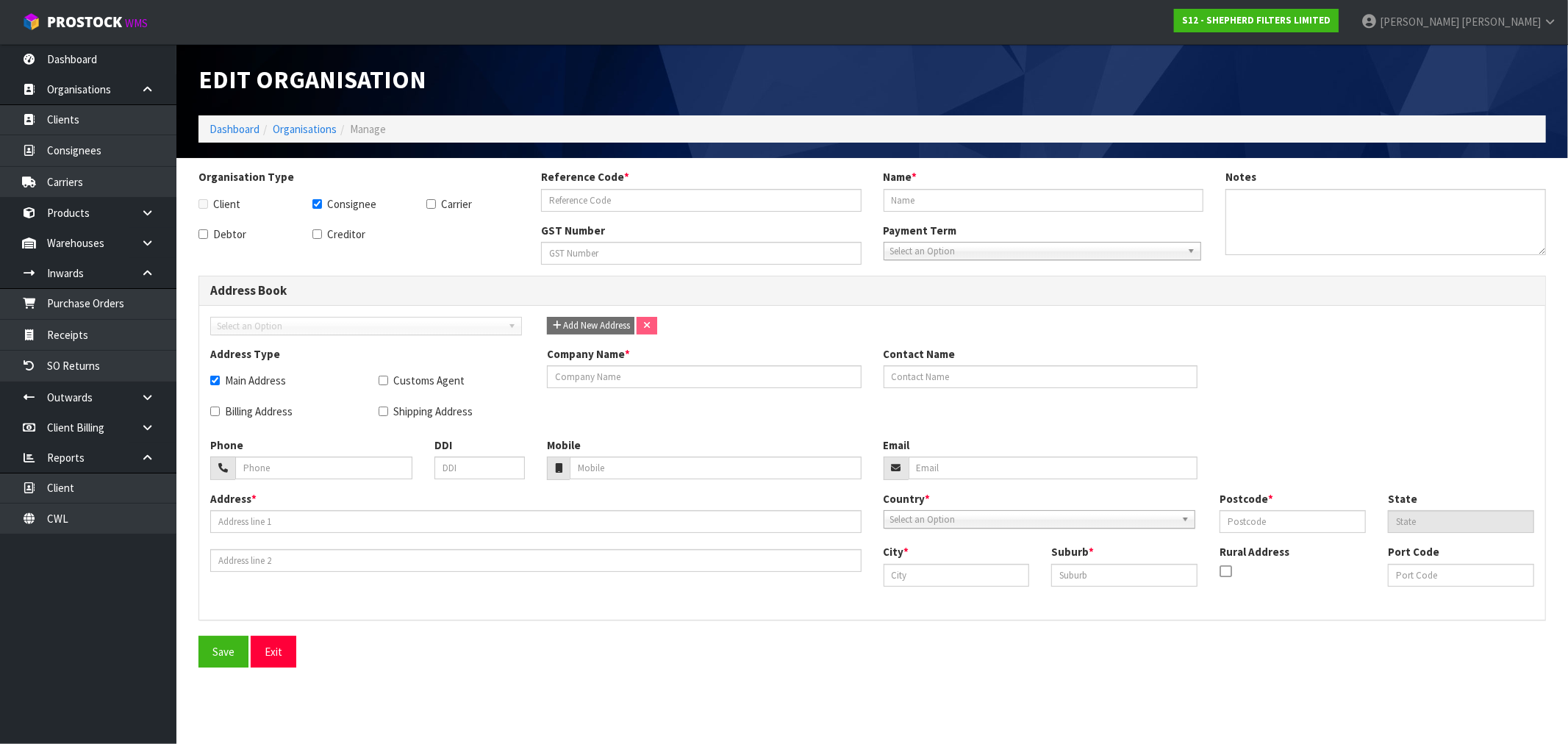
checkbox input "true"
type input "WHAHOTNEW"
type input "[GEOGRAPHIC_DATA] [GEOGRAPHIC_DATA]"
checkbox input "true"
type input "[GEOGRAPHIC_DATA]"
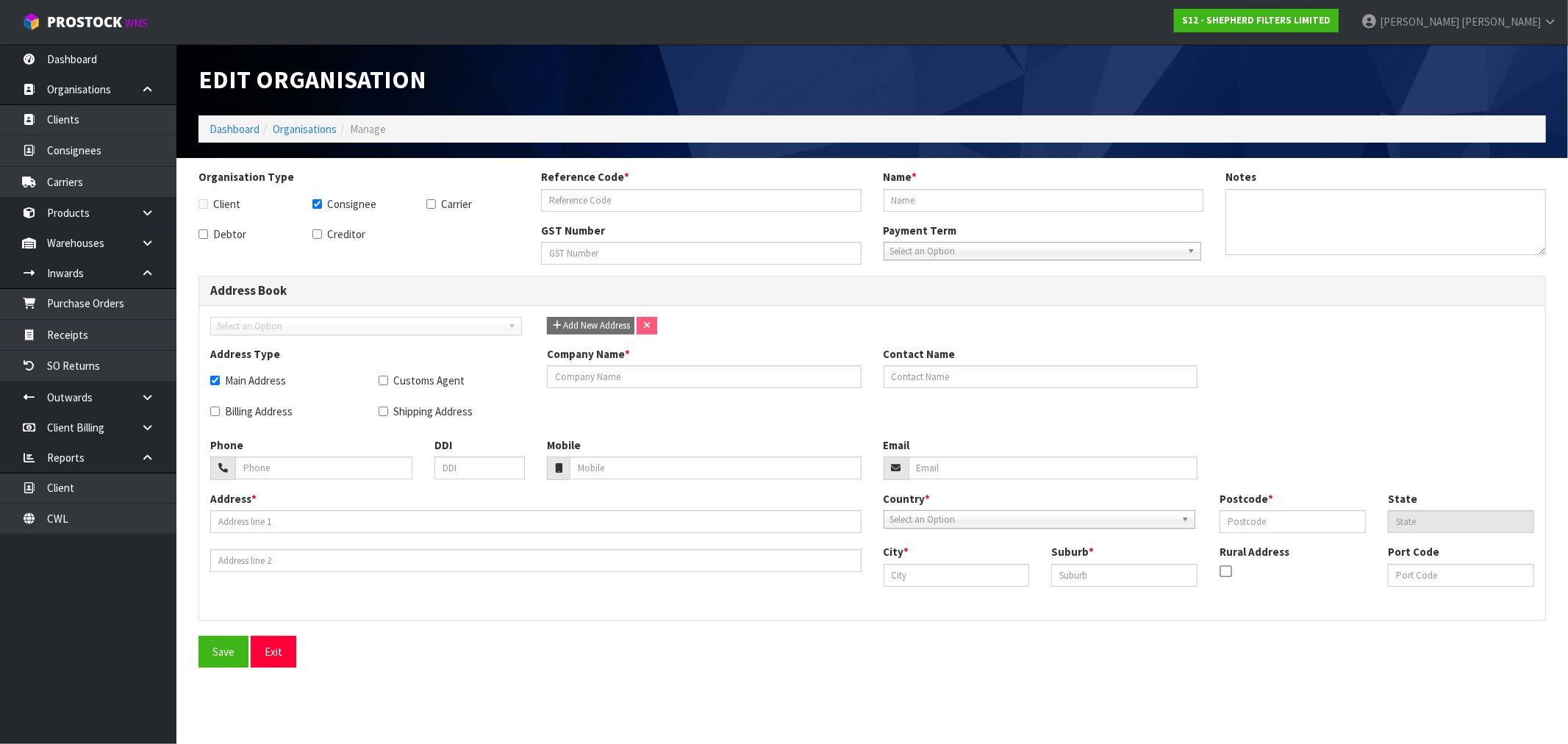
type input "[PERSON_NAME]"
type input "06 762 5823"
type input "[EMAIL_ADDRESS][DOMAIN_NAME]"
type input "[STREET_ADDRESS]"
type input "4396"
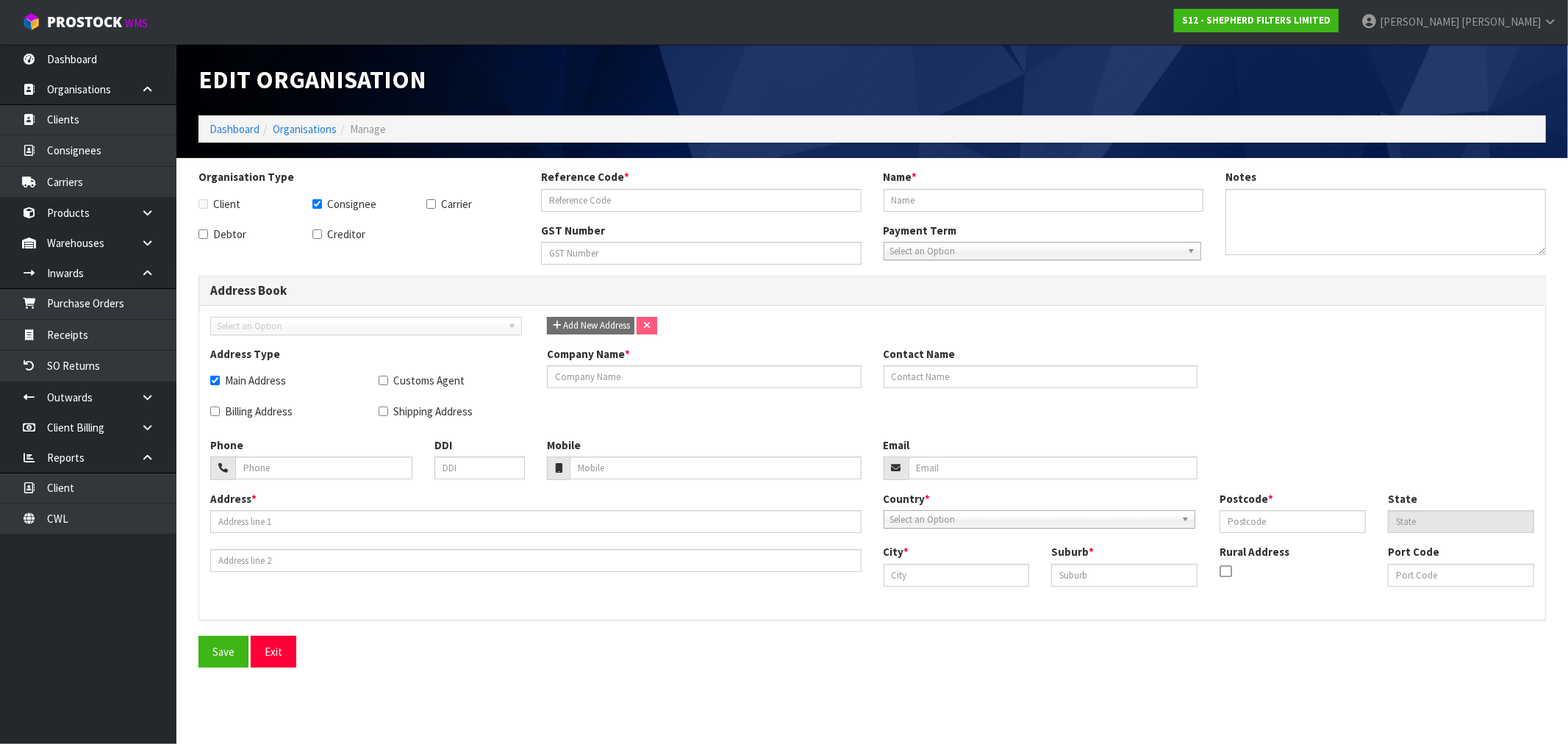
type input "[GEOGRAPHIC_DATA]"
type input "WHANGAMOMONA"
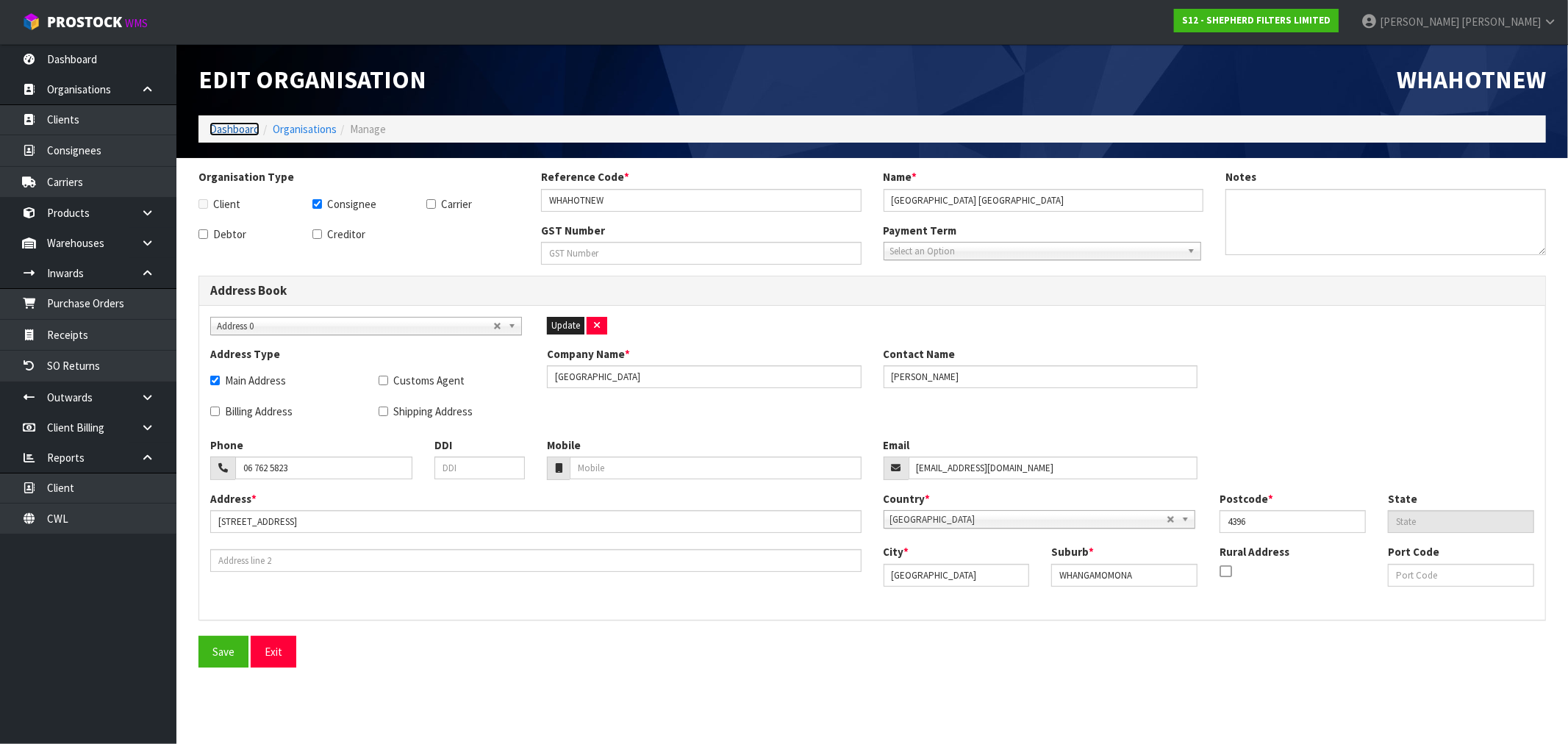
click at [237, 130] on link "Dashboard" at bounding box center [235, 129] width 50 height 14
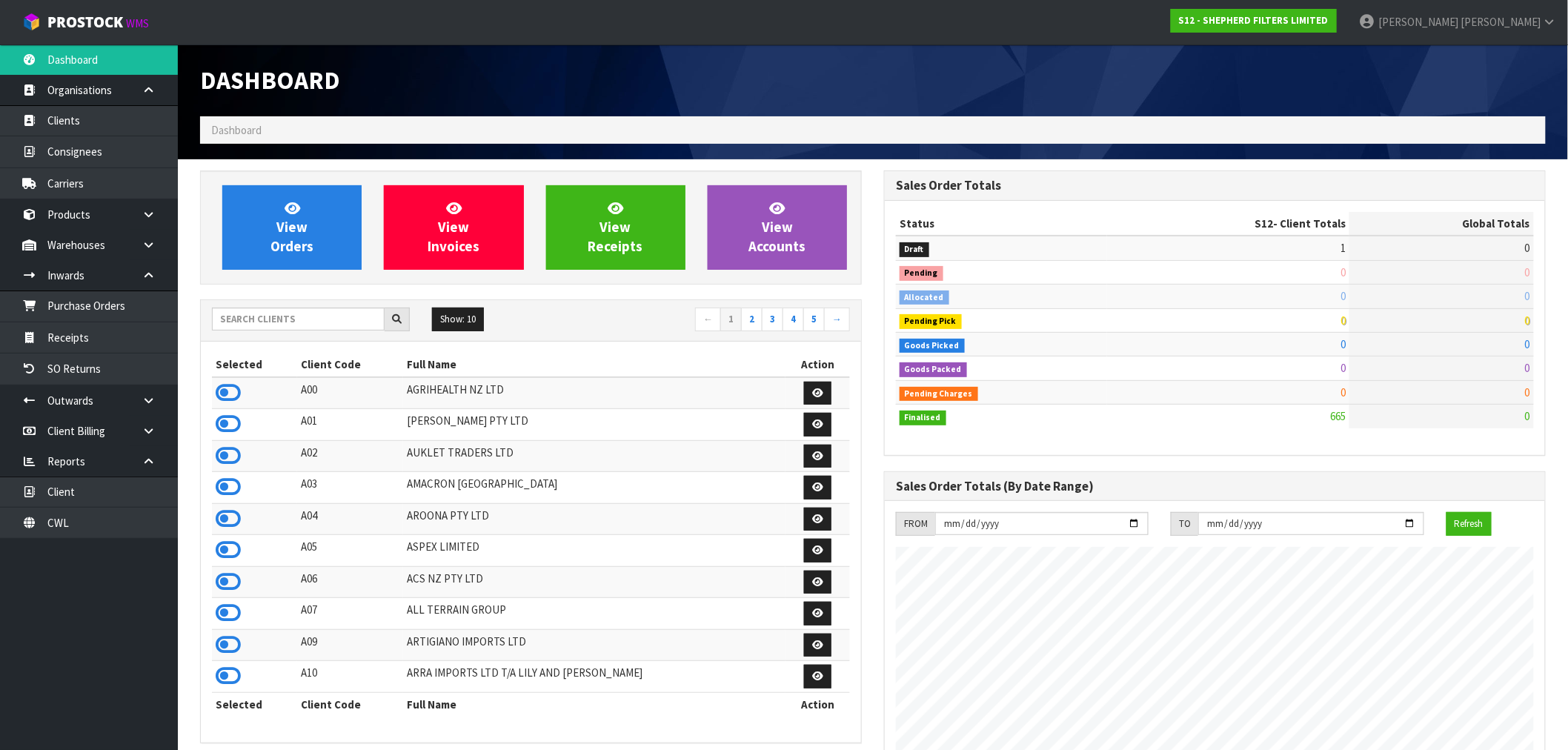
scroll to position [953, 684]
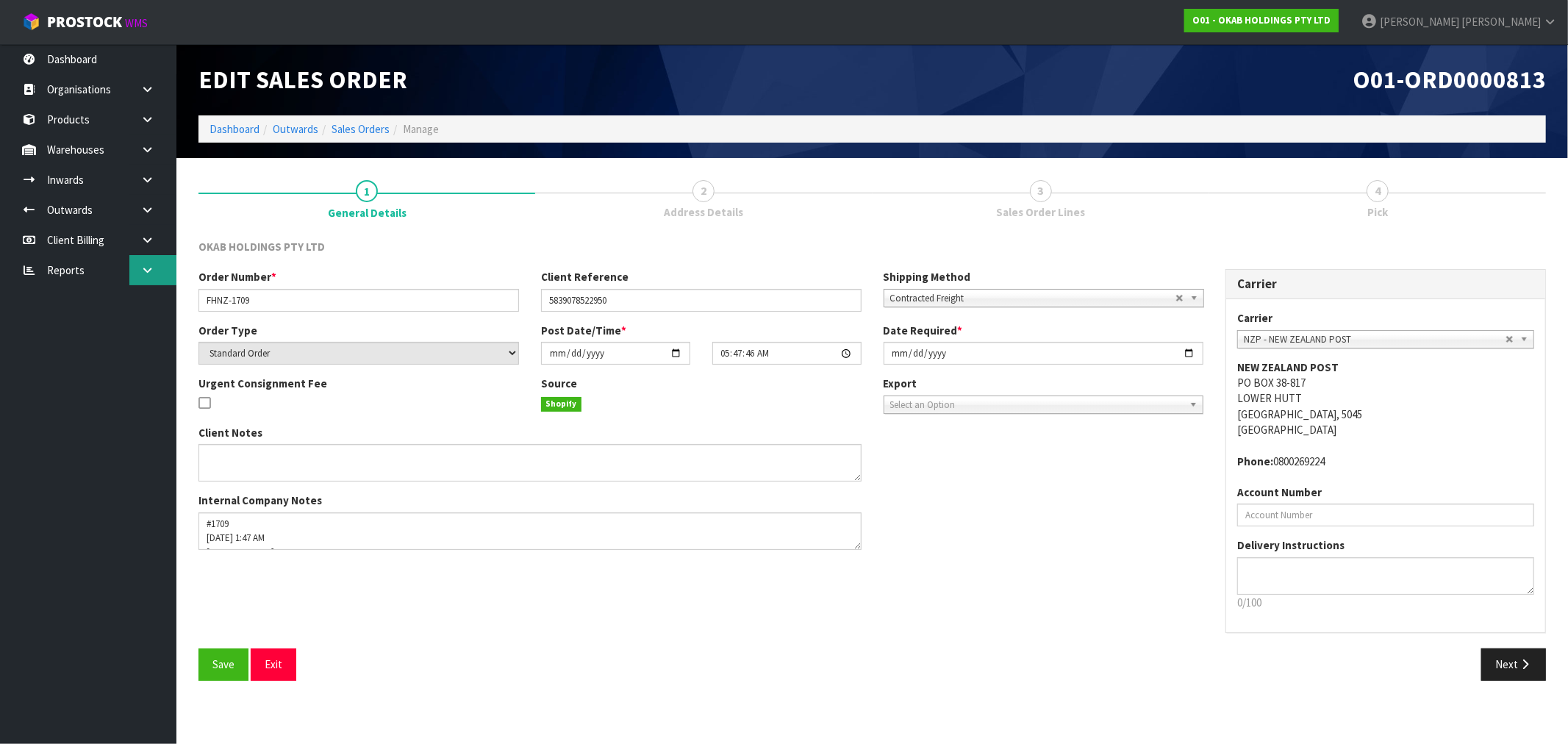
click at [135, 272] on link at bounding box center [153, 270] width 47 height 30
click at [151, 179] on icon at bounding box center [148, 180] width 14 height 11
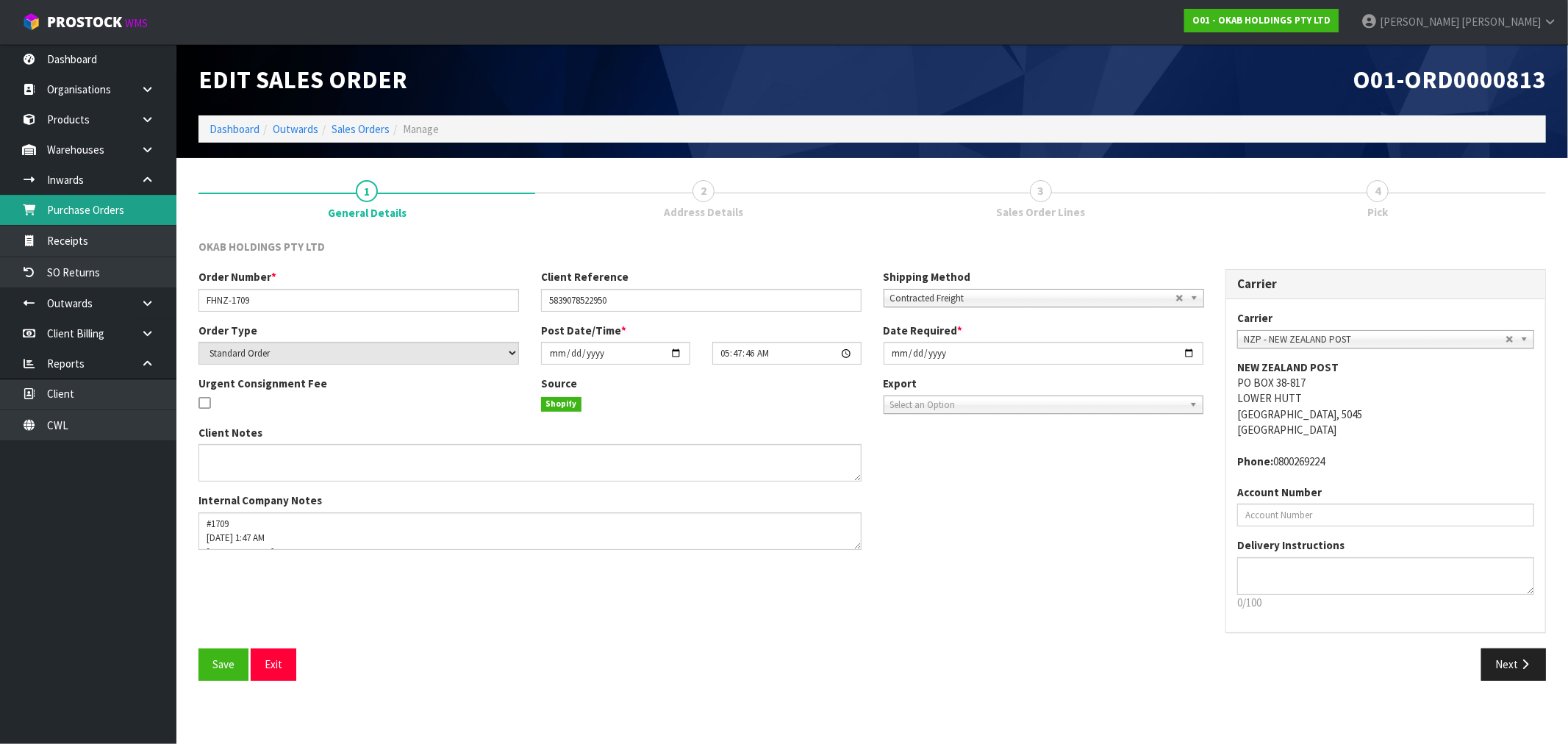
click at [83, 206] on link "Purchase Orders" at bounding box center [88, 210] width 176 height 30
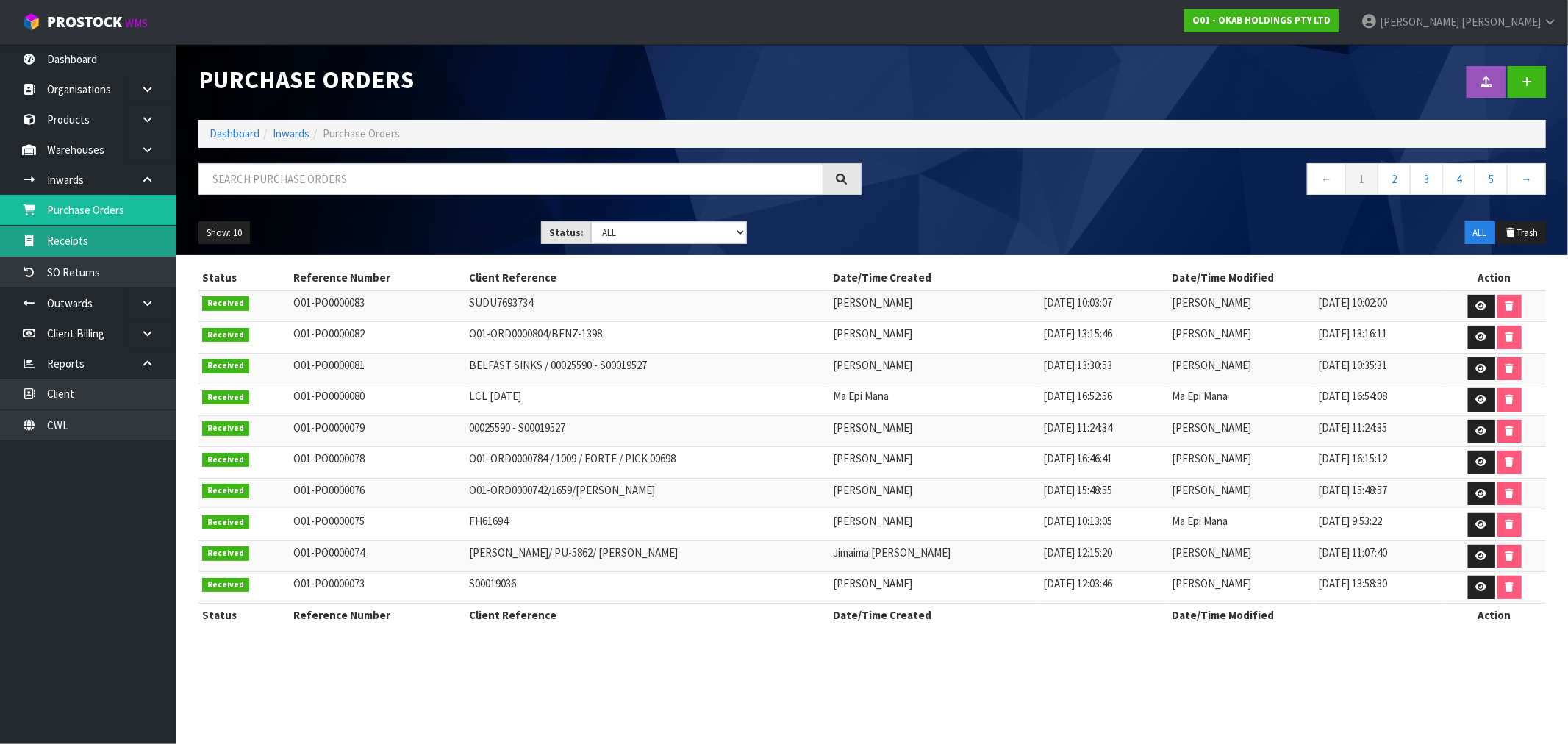
click at [92, 244] on link "Receipts" at bounding box center [88, 241] width 176 height 30
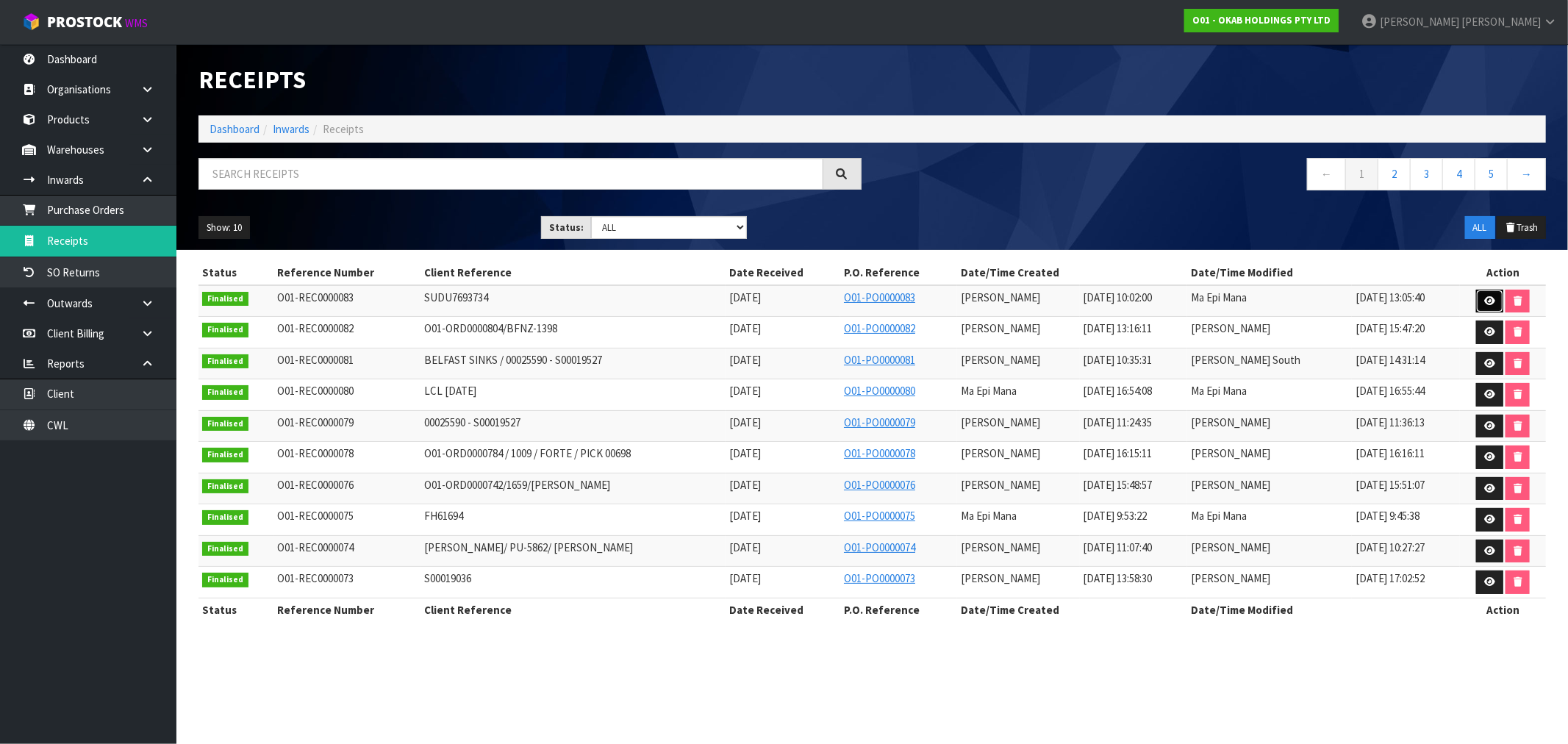
click at [1486, 303] on icon at bounding box center [1490, 300] width 11 height 10
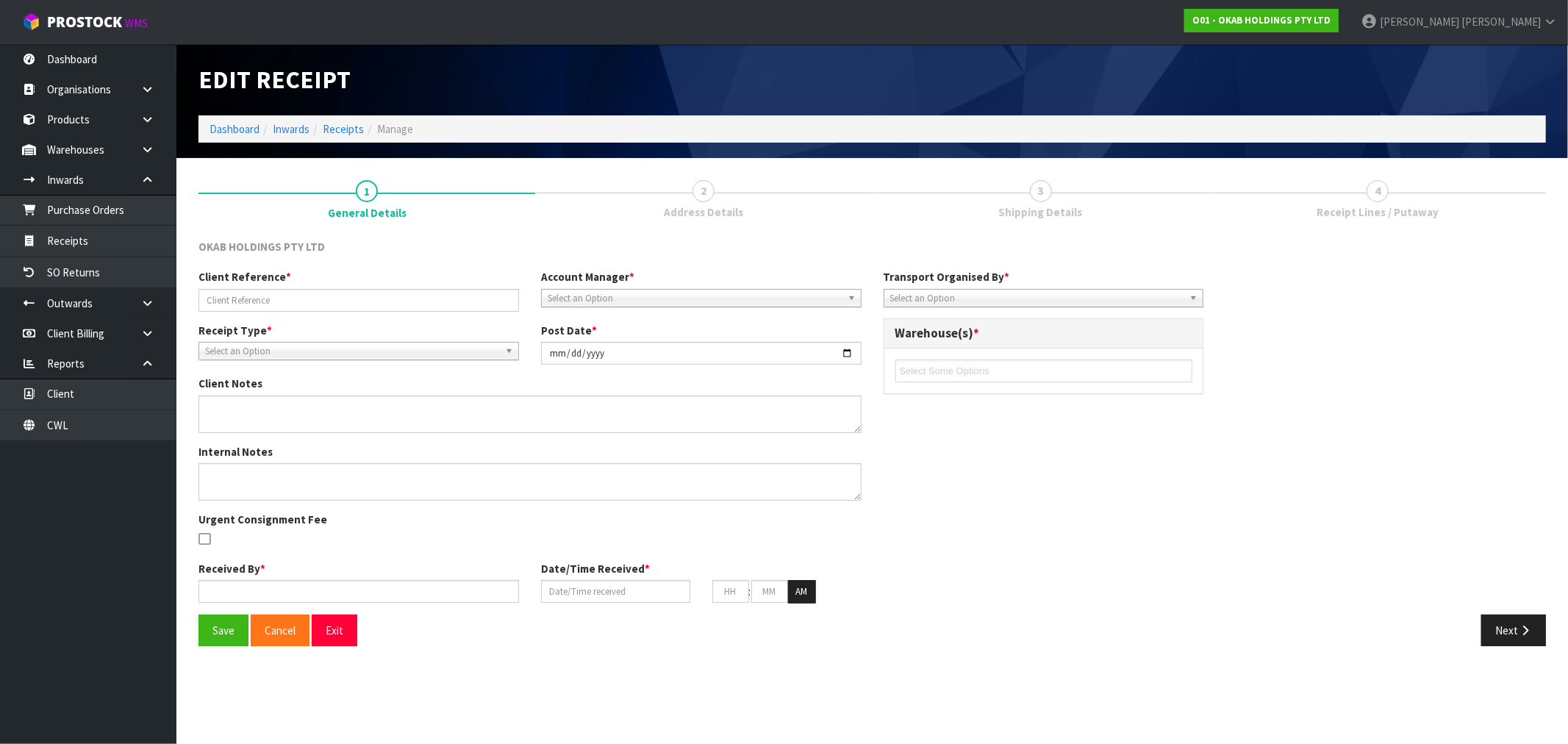
type input "SUDU7693734"
type input "[DATE]"
type textarea "VARIANCES BELOW, [GEOGRAPHIC_DATA]-595, EXPECTED QTY: 1 UNIT, RECEIVED QTY: 5 U…"
type textarea "VARIANCES BELOW - 2ND CHECKED BY MA BELFAST-595, EXPECTED QTY: 1 UNIT, RECEIVED…"
type input "[PERSON_NAME]"
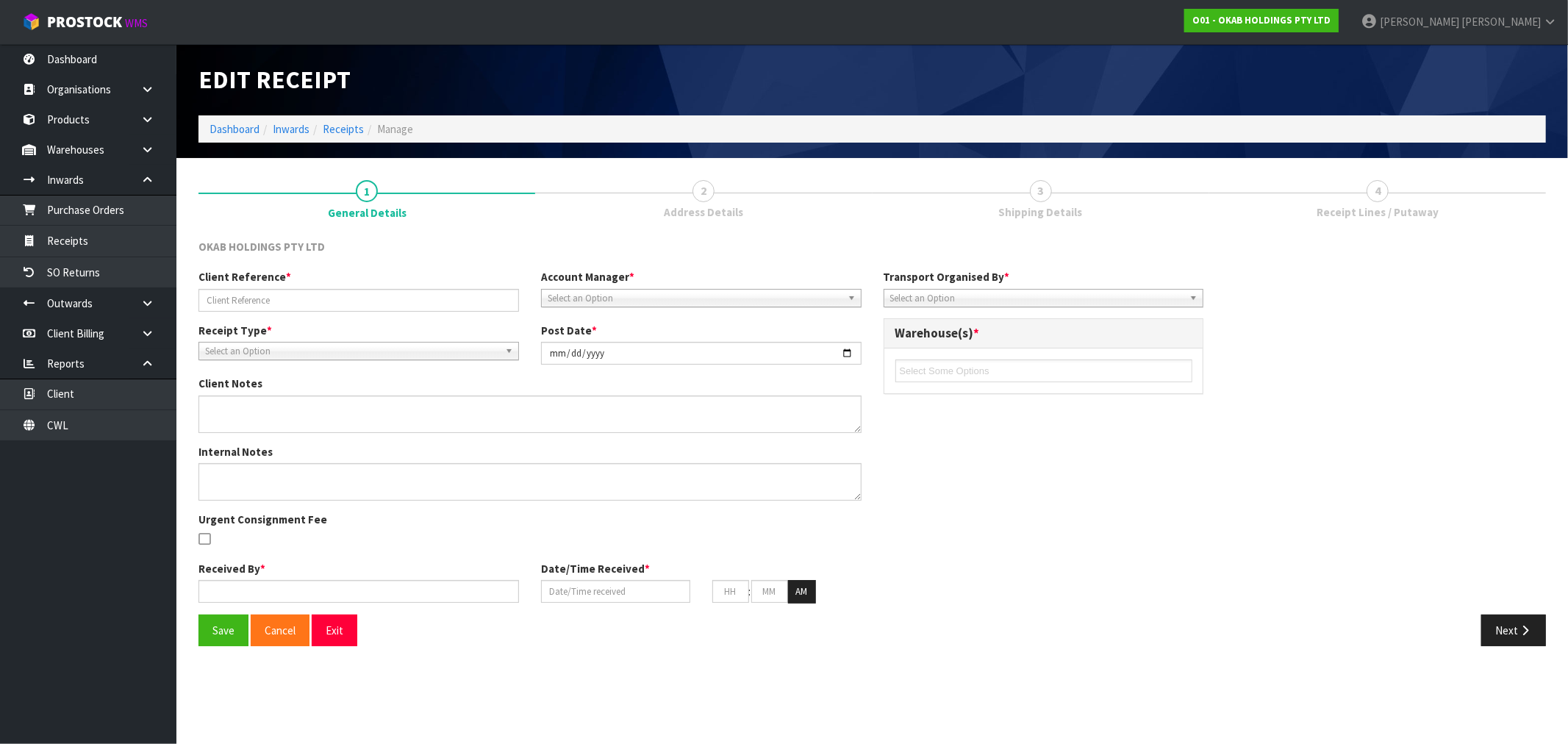
type input "[DATE]"
type input "10"
type input "02"
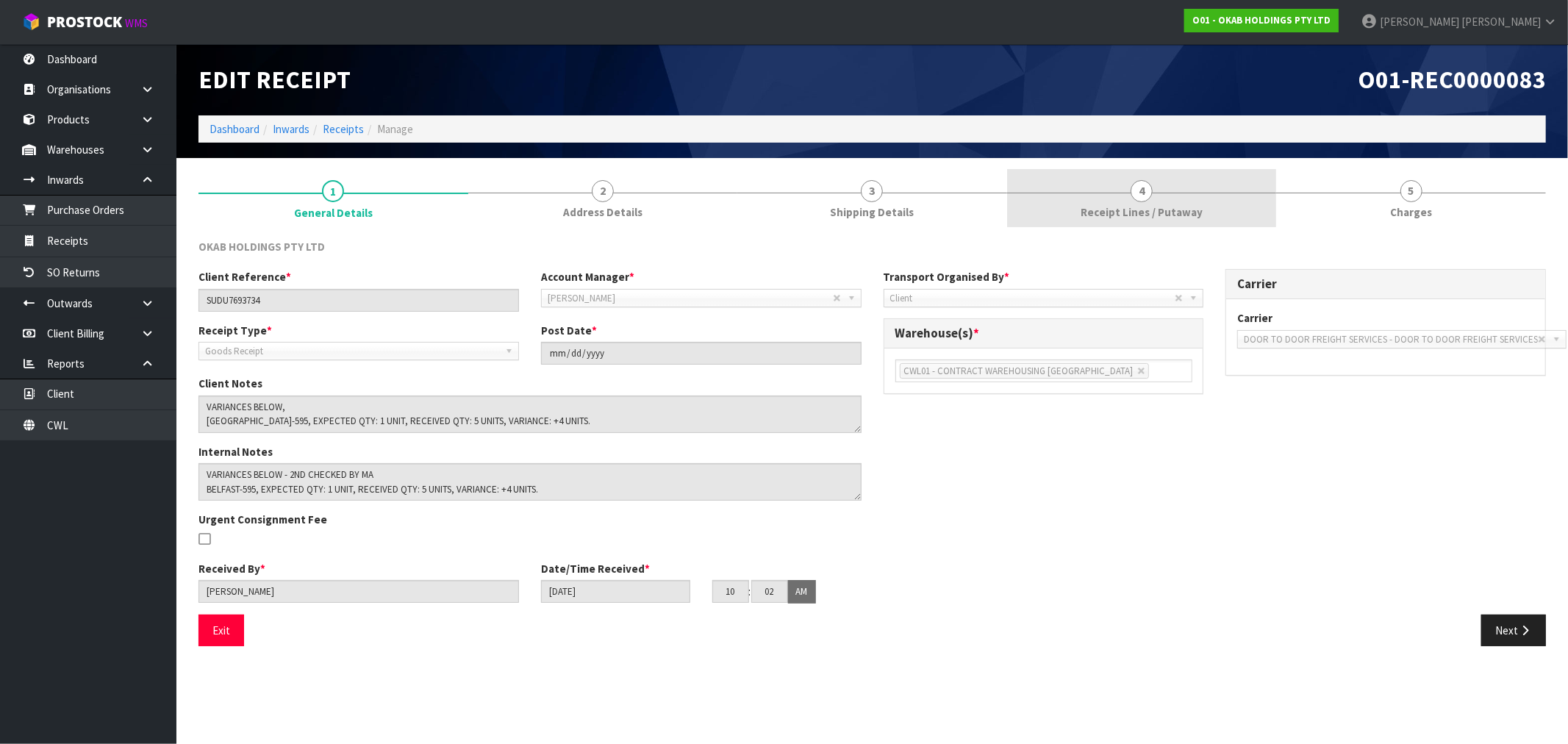
click at [1179, 202] on link "4 Receipt Lines / Putaway" at bounding box center [1141, 197] width 269 height 58
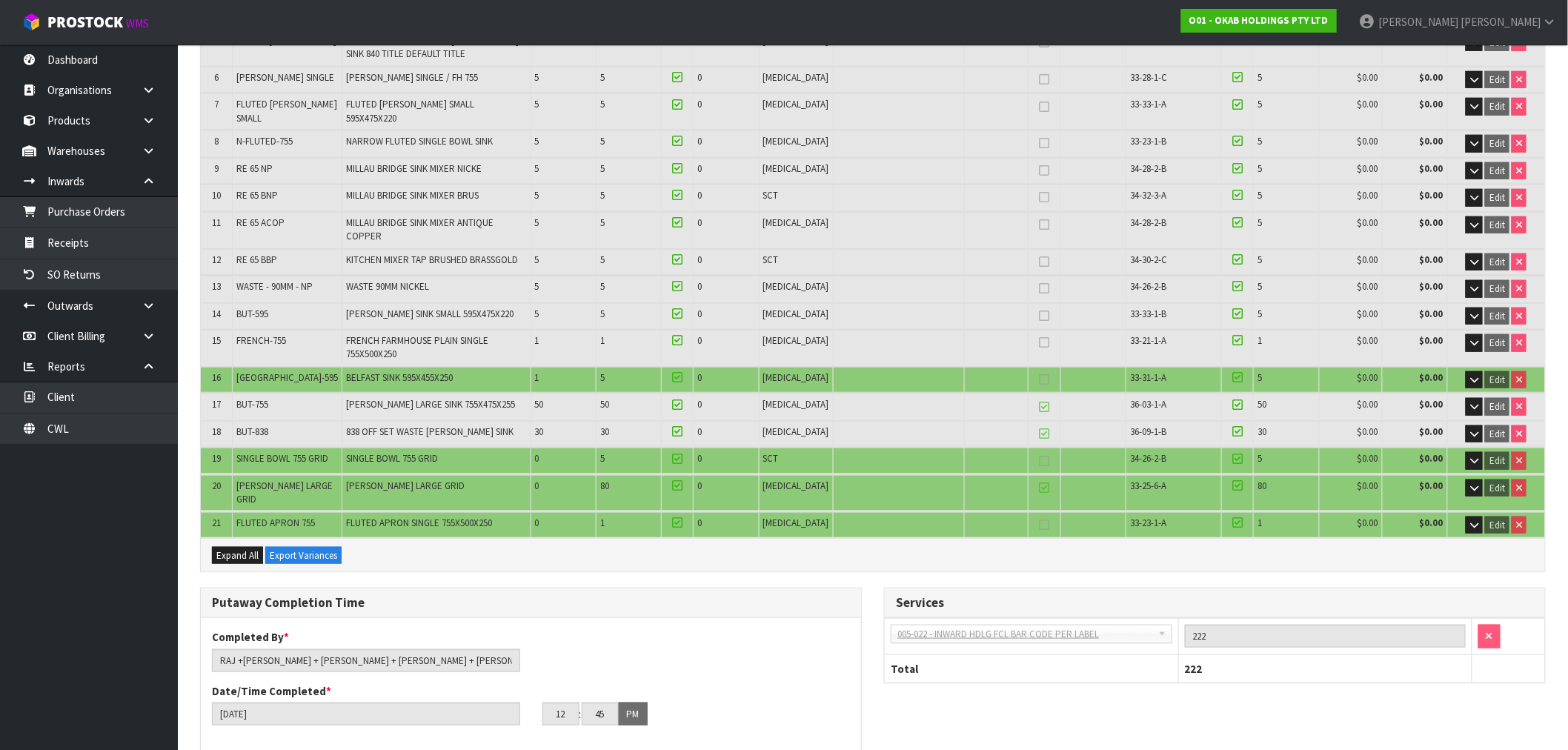
scroll to position [411, 0]
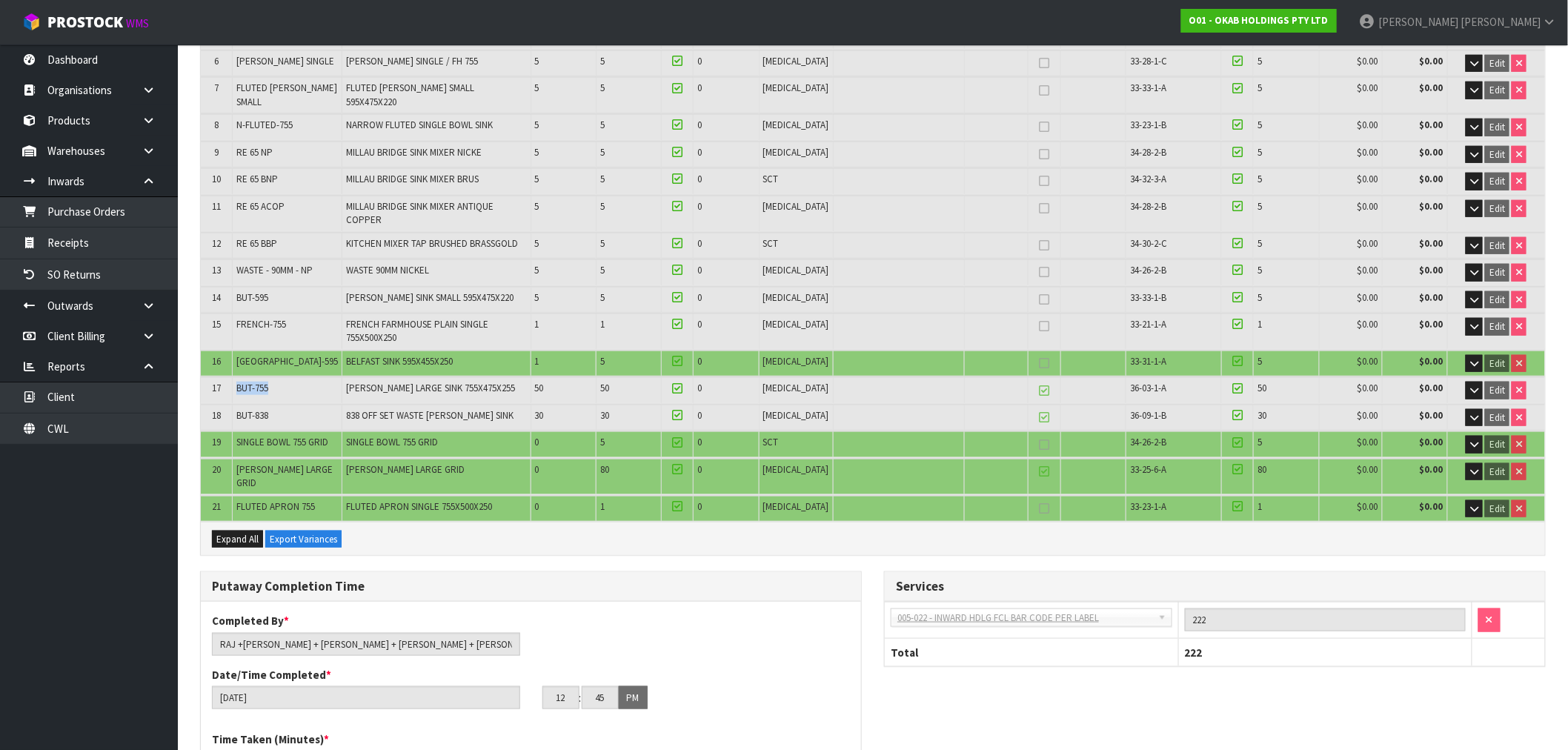
drag, startPoint x: 267, startPoint y: 375, endPoint x: 240, endPoint y: 375, distance: 27.0
click at [240, 377] on td "BUT-755" at bounding box center [288, 390] width 109 height 26
copy span "BUT-755"
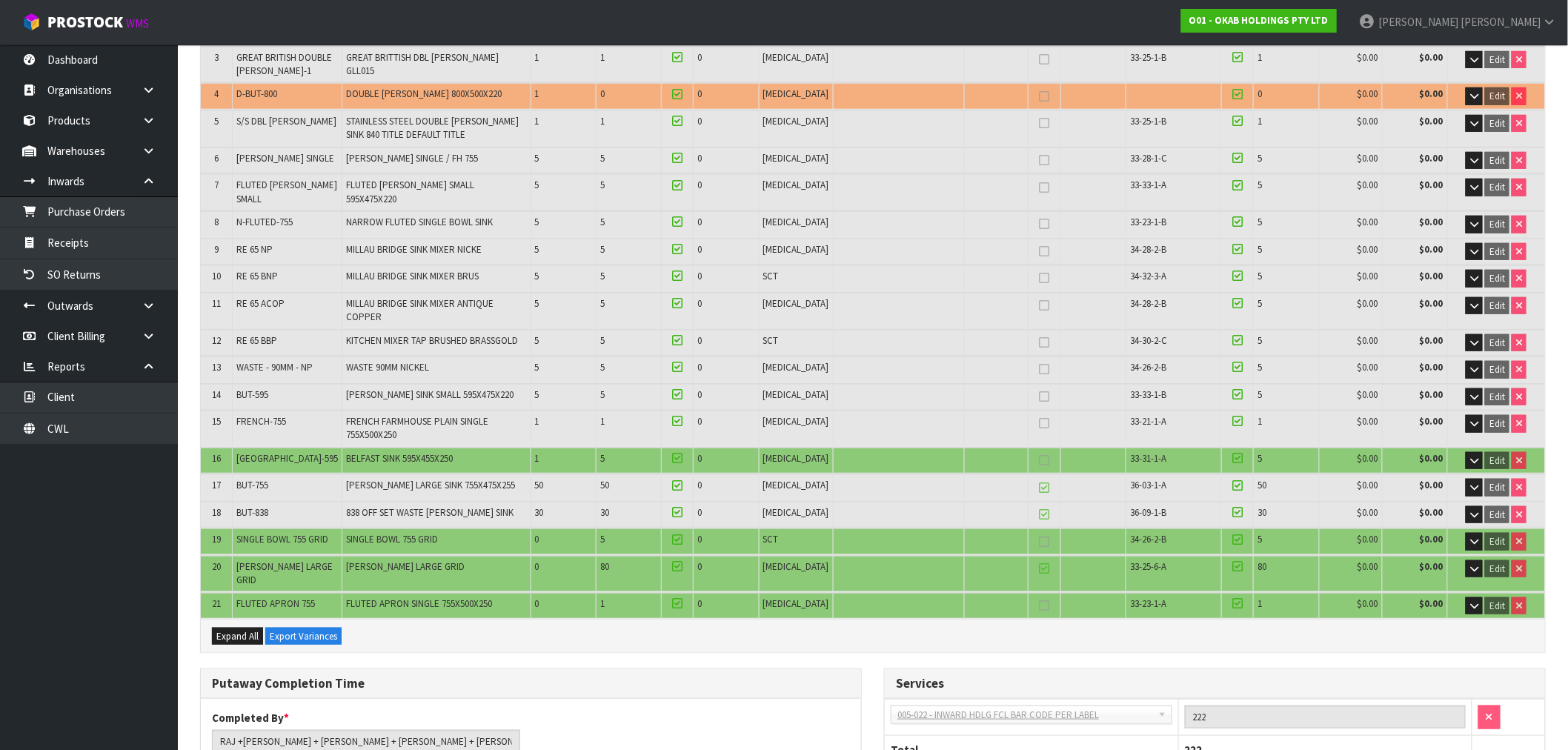
scroll to position [0, 0]
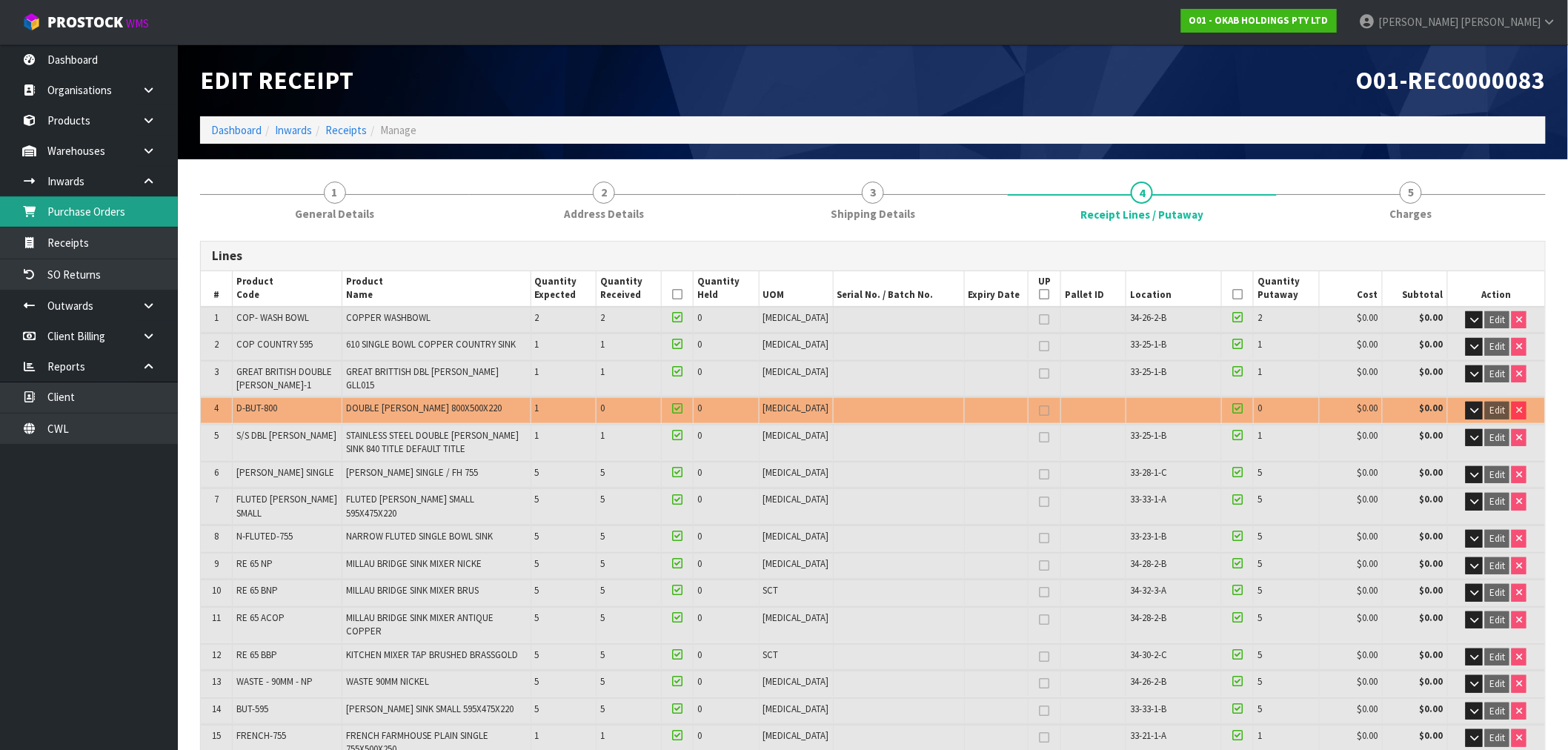
click at [92, 218] on link "Purchase Orders" at bounding box center [89, 211] width 177 height 30
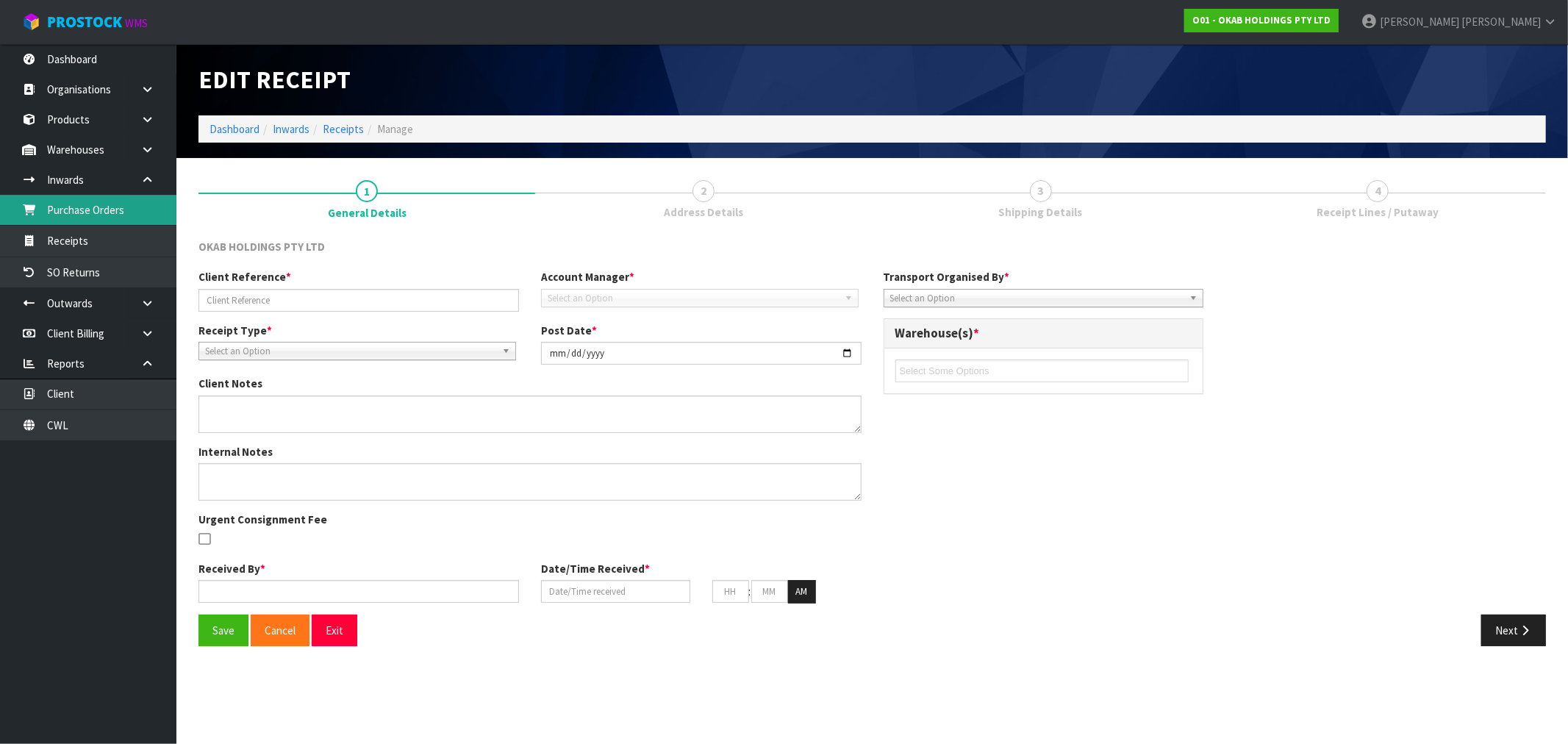
type input "SUDU7693734"
type input "[DATE]"
type textarea "VARIANCES BELOW, [GEOGRAPHIC_DATA]-595, EXPECTED QTY: 1 UNIT, RECEIVED QTY: 5 U…"
type textarea "VARIANCES BELOW - 2ND CHECKED BY MA BELFAST-595, EXPECTED QTY: 1 UNIT, RECEIVED…"
type input "[PERSON_NAME]"
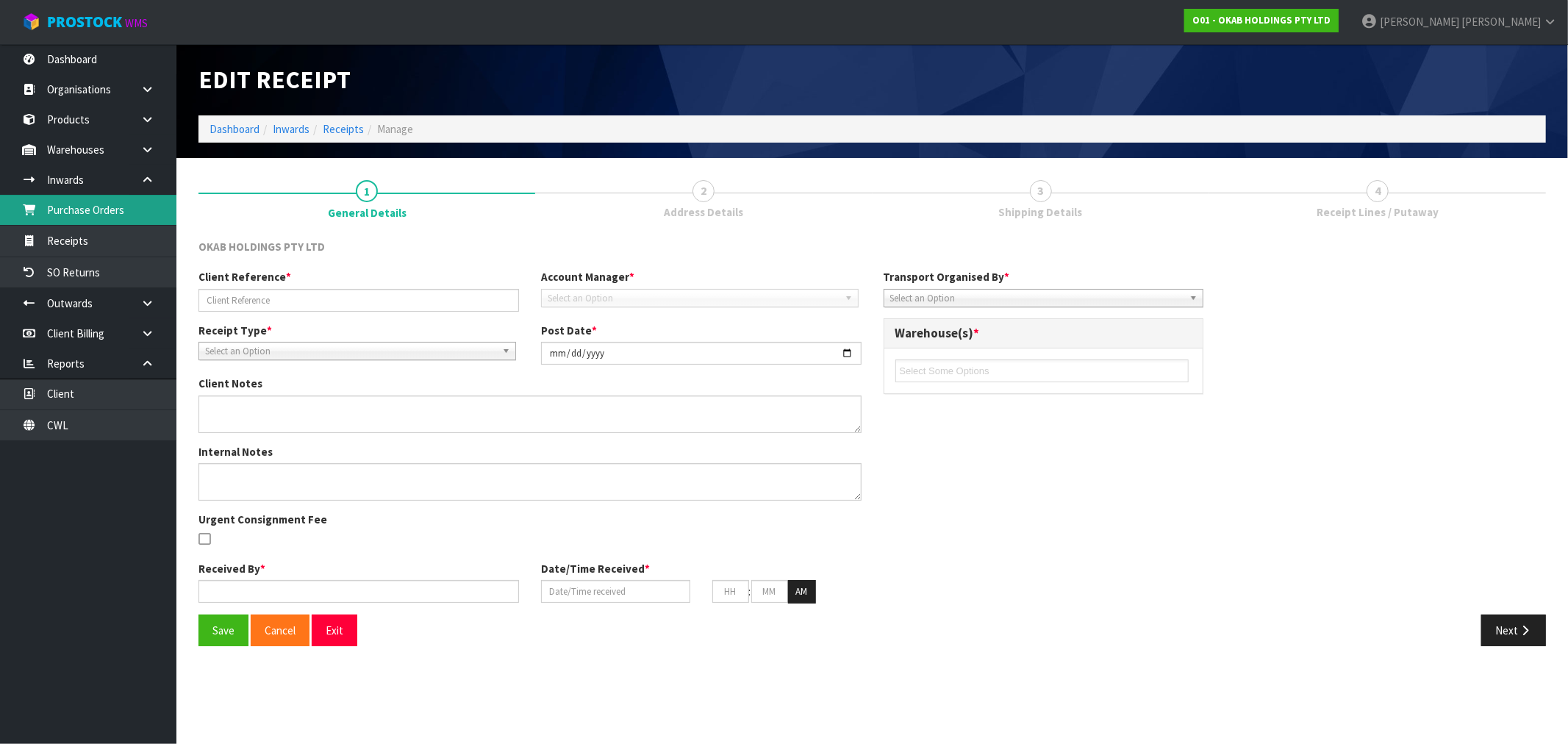
type input "[DATE]"
type input "10"
type input "02"
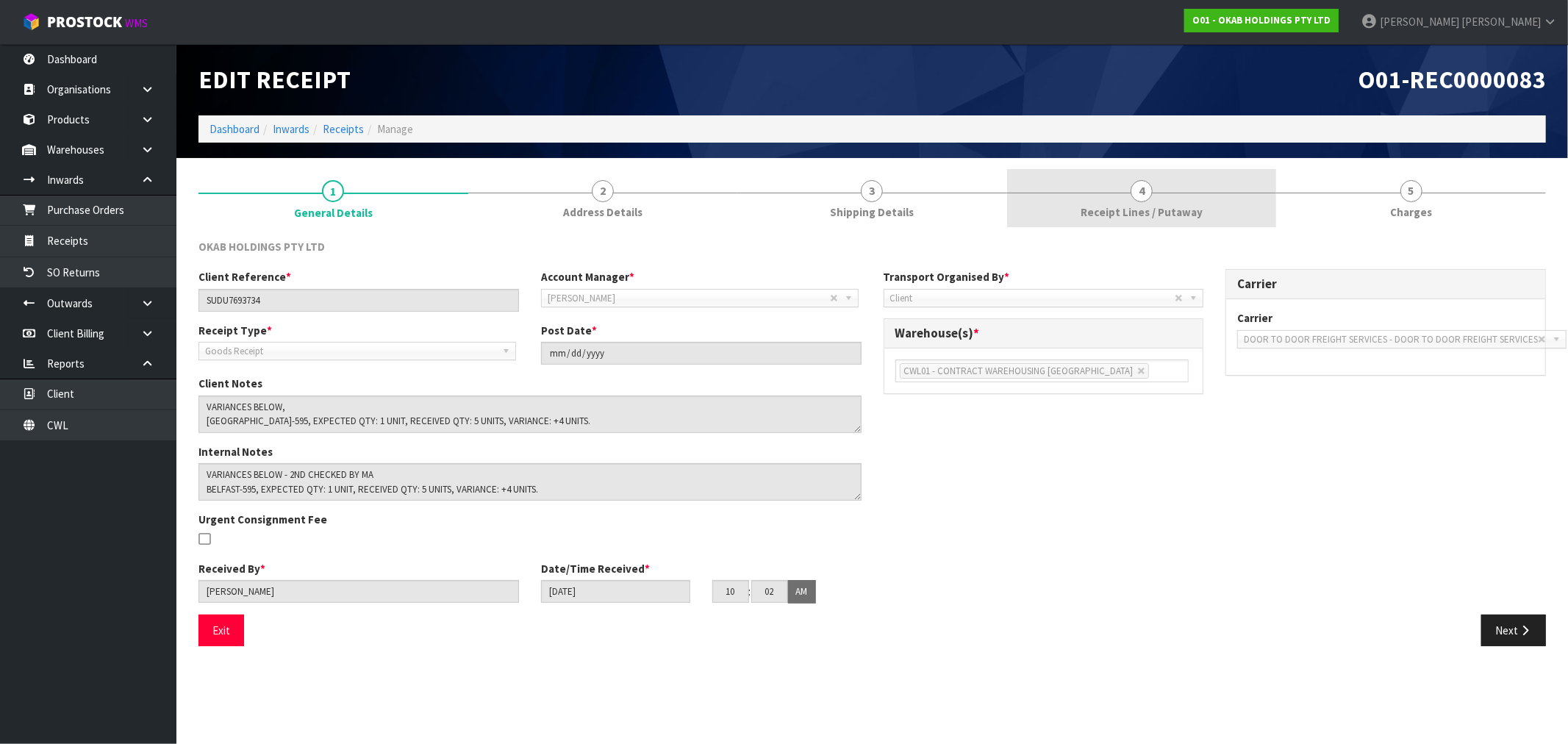
click at [1084, 188] on link "4 Receipt Lines / Putaway" at bounding box center [1141, 197] width 269 height 58
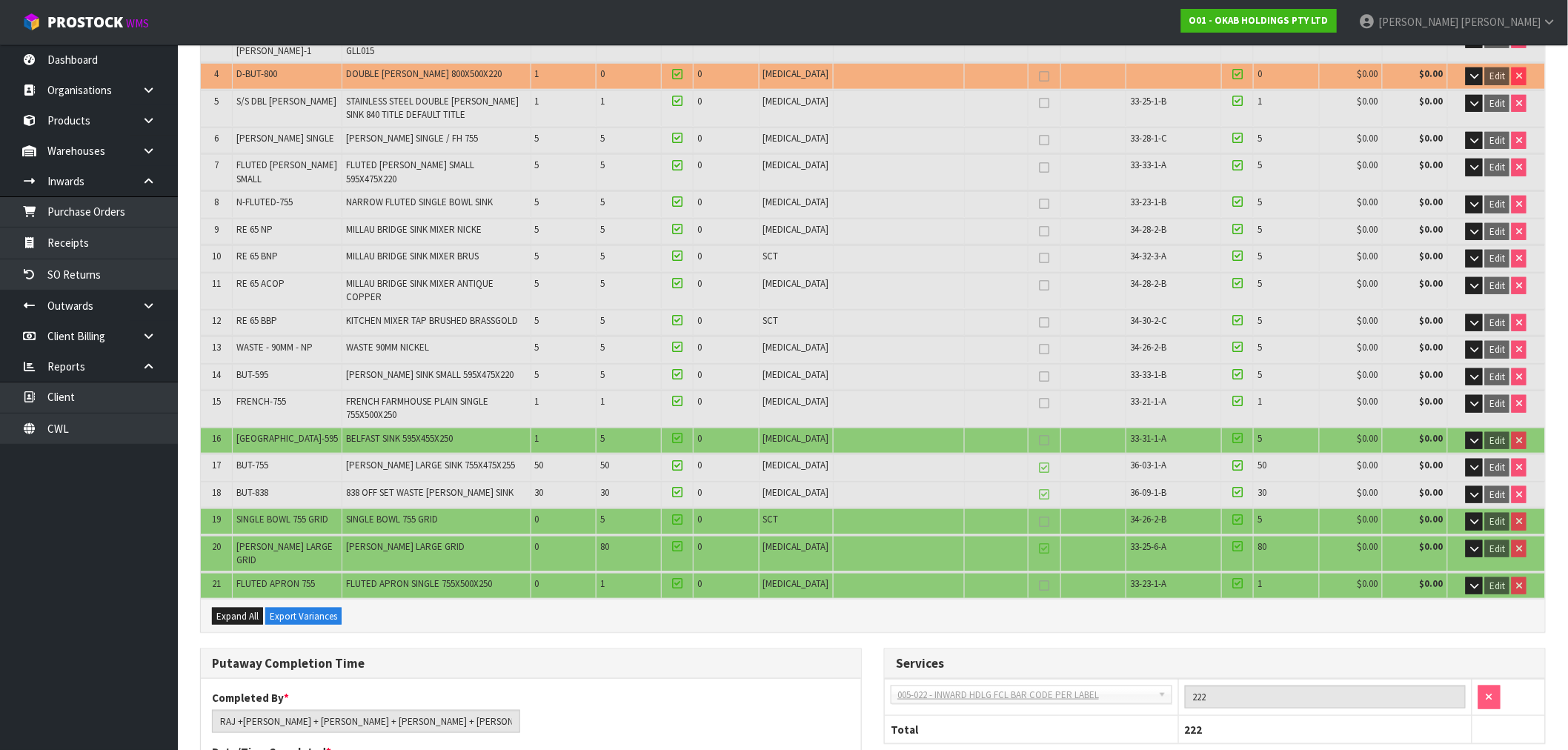
scroll to position [159, 0]
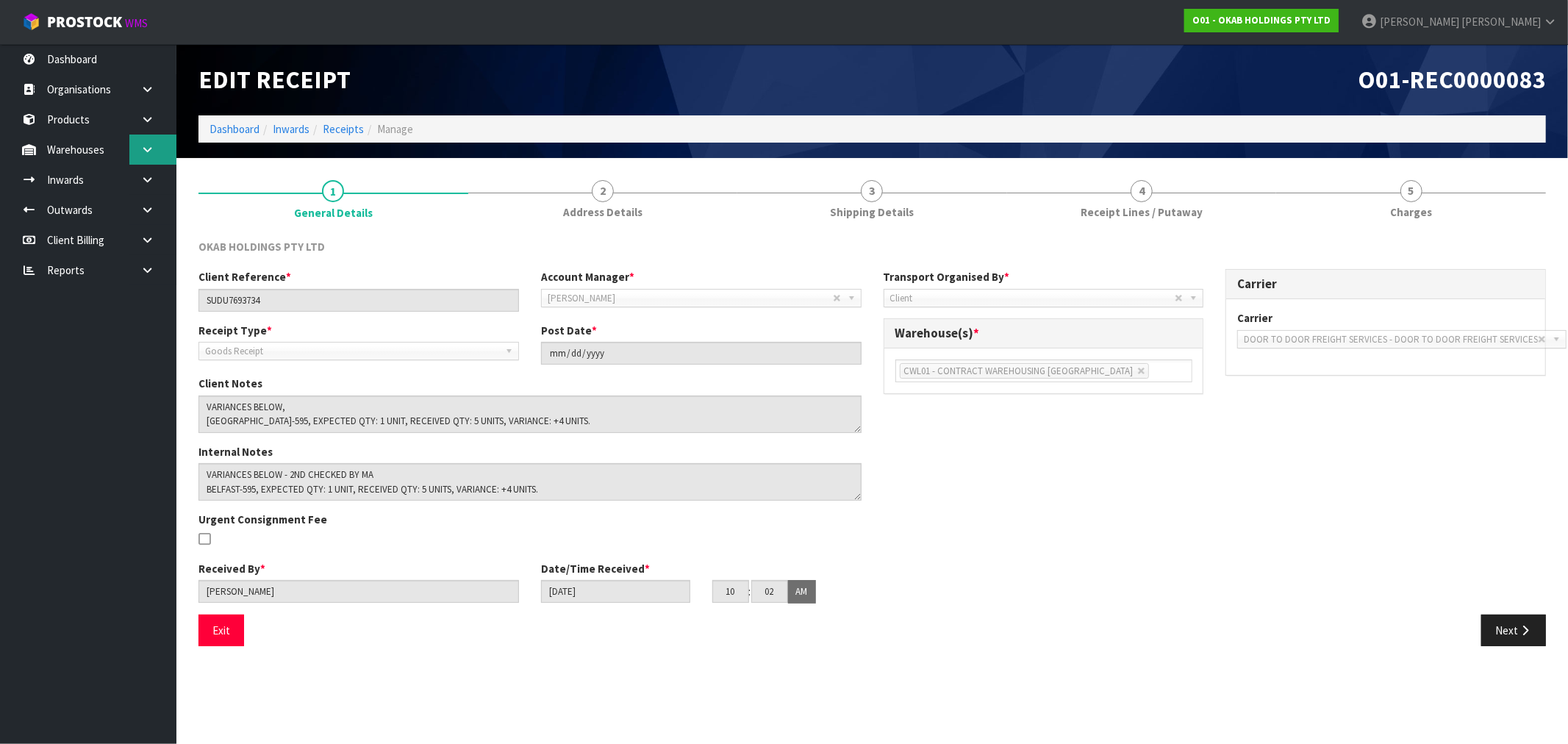
click at [142, 150] on icon at bounding box center [148, 149] width 14 height 11
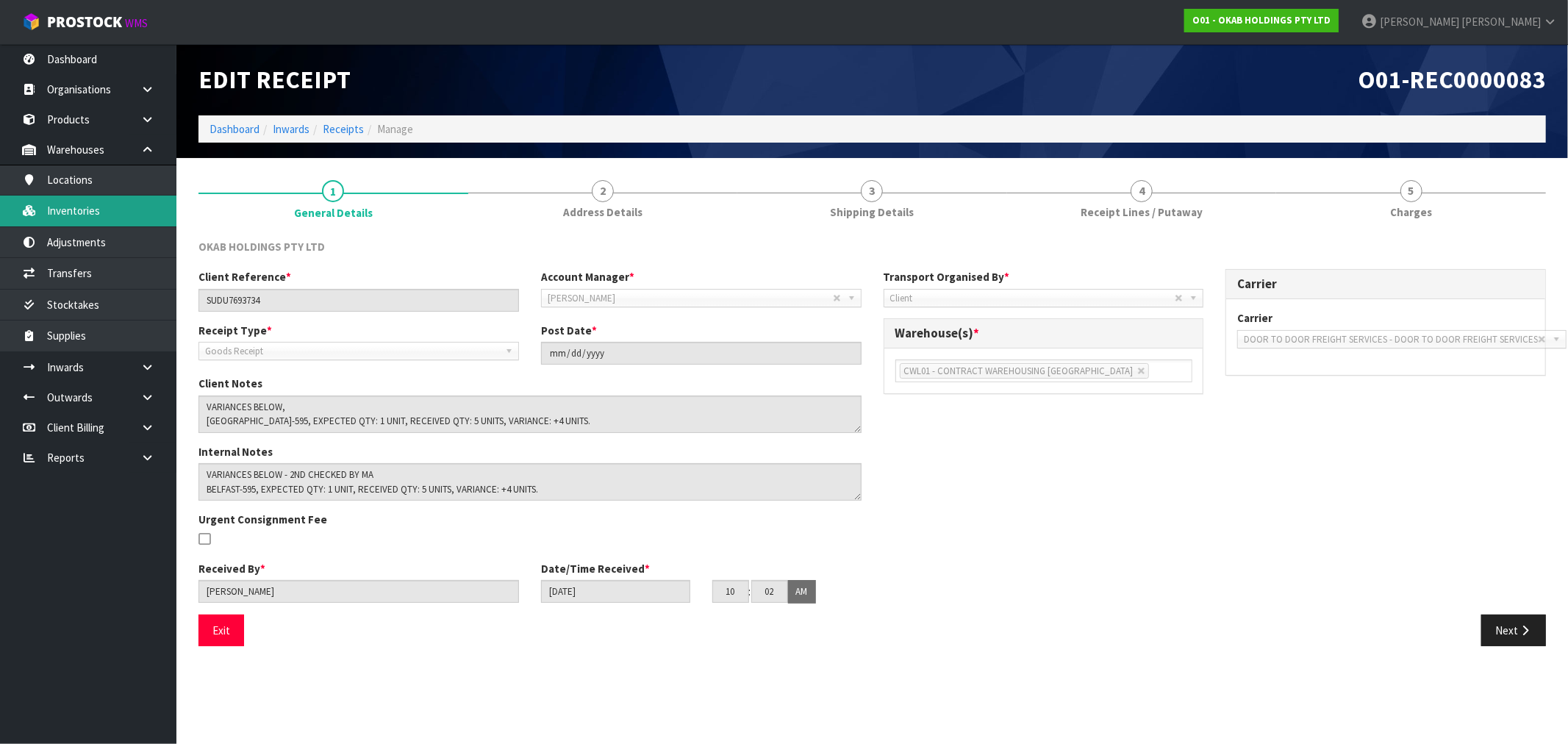
click at [91, 210] on link "Inventories" at bounding box center [88, 211] width 176 height 30
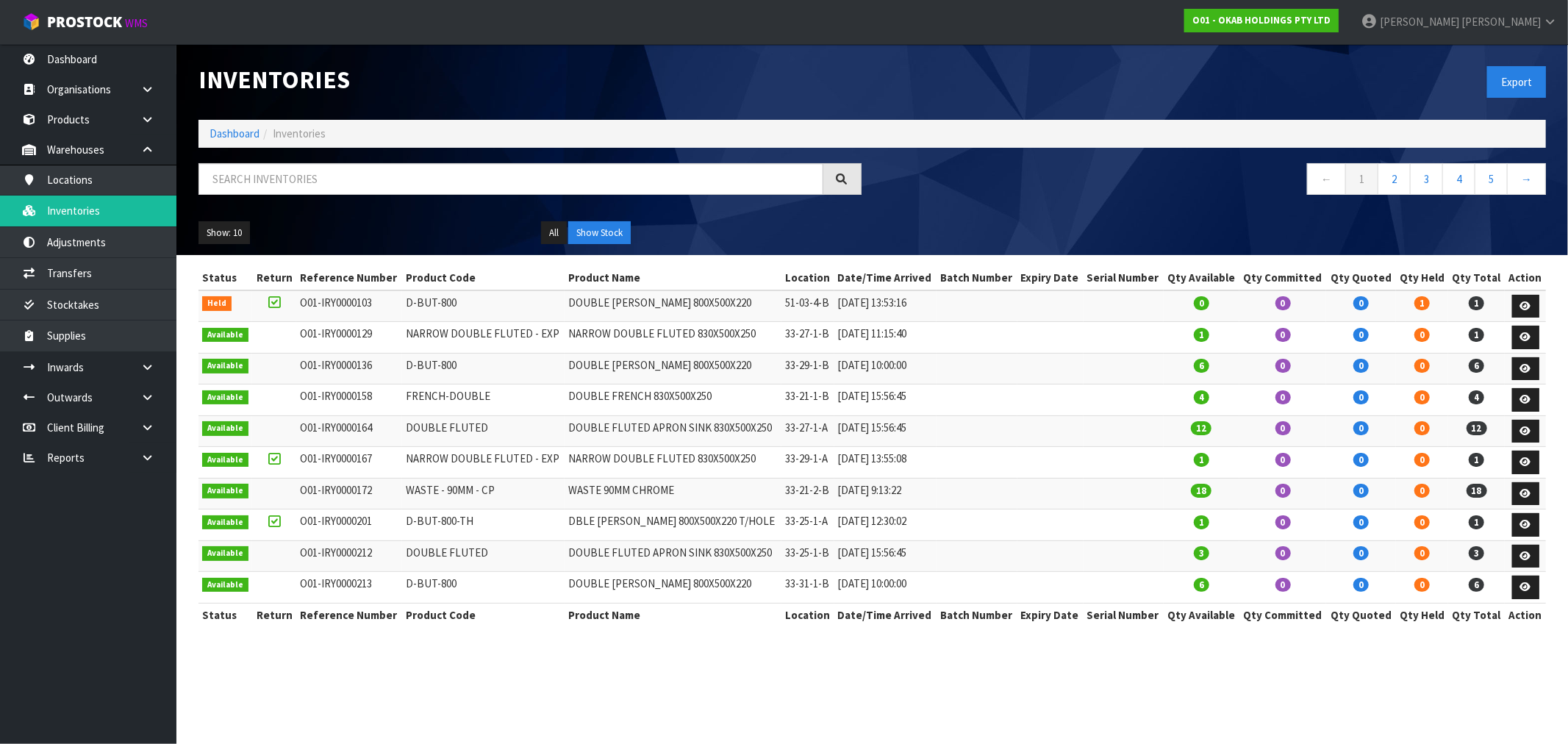
click at [387, 150] on div "Inventories Export Dashboard Inventories ← 1 2 3 4 5 → Show: 10 5 10 25 50 All …" at bounding box center [872, 149] width 1370 height 211
drag, startPoint x: 364, startPoint y: 202, endPoint x: 344, endPoint y: 189, distance: 23.9
click at [361, 202] on div at bounding box center [530, 185] width 685 height 43
click at [343, 188] on input "text" at bounding box center [510, 180] width 625 height 32
paste input "[PERSON_NAME] SINK LARGE WITH 75..."
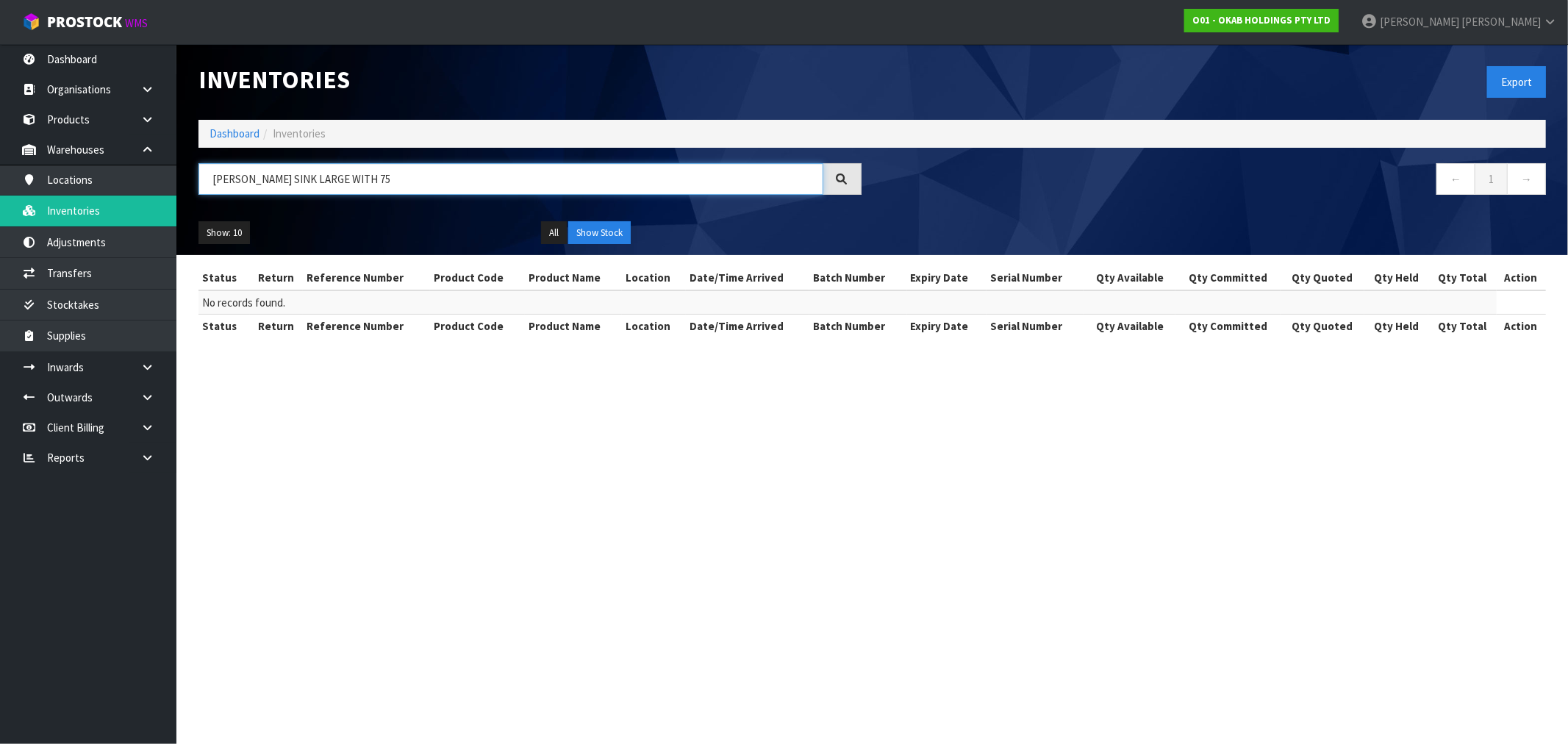
click at [372, 174] on input "[PERSON_NAME] SINK LARGE WITH 75" at bounding box center [510, 180] width 625 height 32
drag, startPoint x: 372, startPoint y: 174, endPoint x: 130, endPoint y: 120, distance: 248.0
click at [131, 123] on body "Toggle navigation ProStock WMS O01 - OKAB HOLDINGS PTY LTD [PERSON_NAME] Logout…" at bounding box center [784, 372] width 1568 height 744
type input "[PERSON_NAME] SINK LARGE WITH 75"
click at [68, 121] on link "Products" at bounding box center [88, 119] width 176 height 30
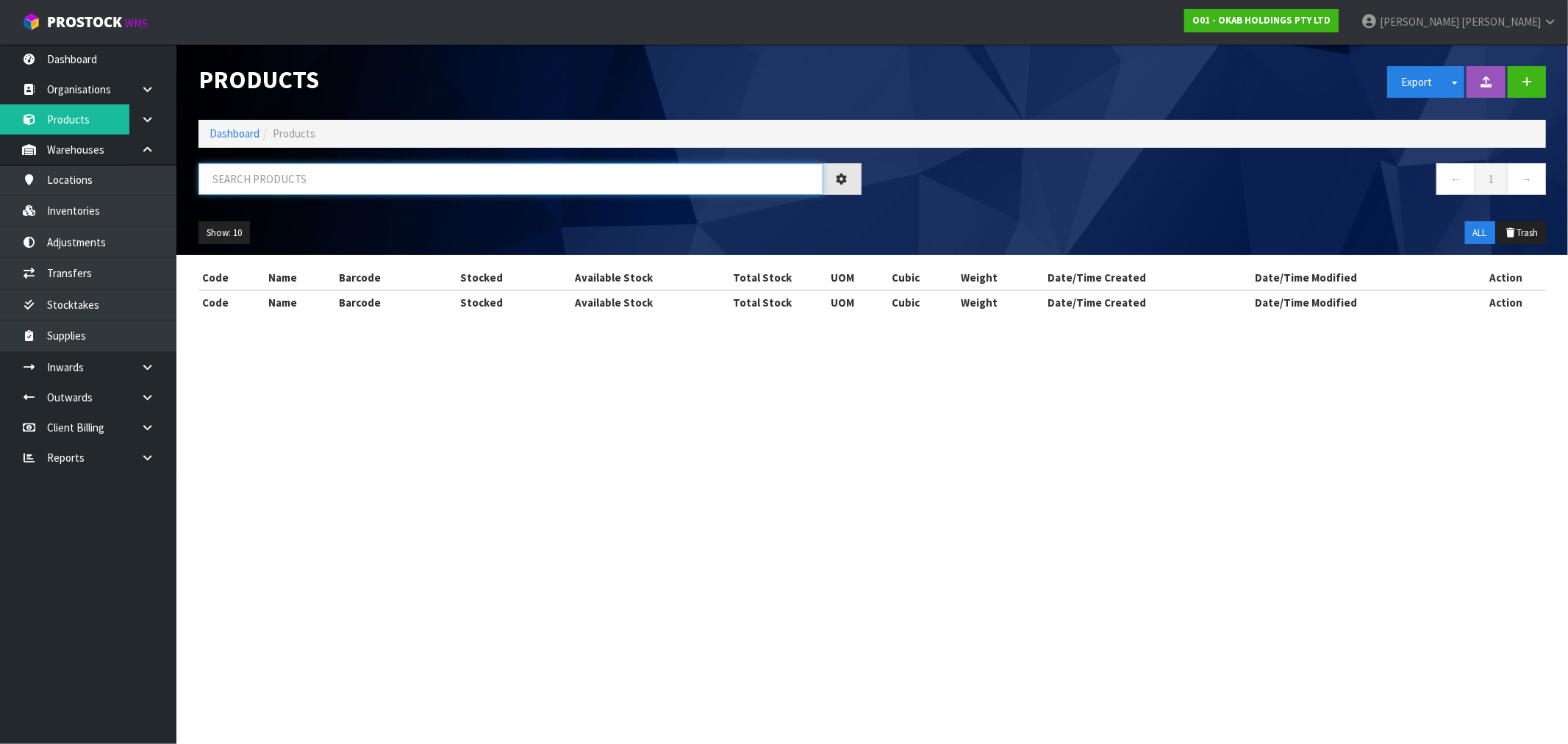
click at [331, 188] on input "text" at bounding box center [510, 180] width 625 height 32
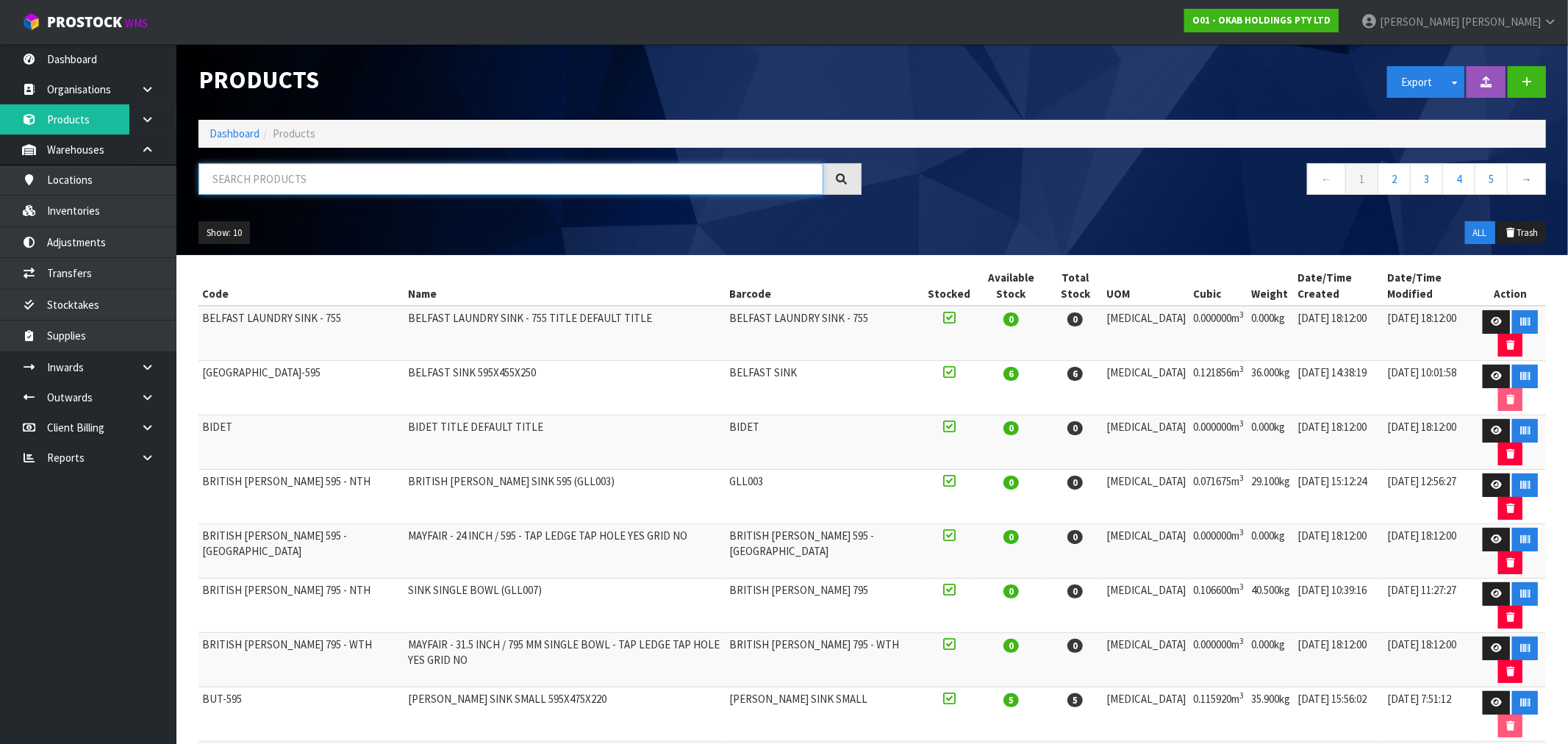
paste input "[PERSON_NAME] SINK LARGE WITH 75"
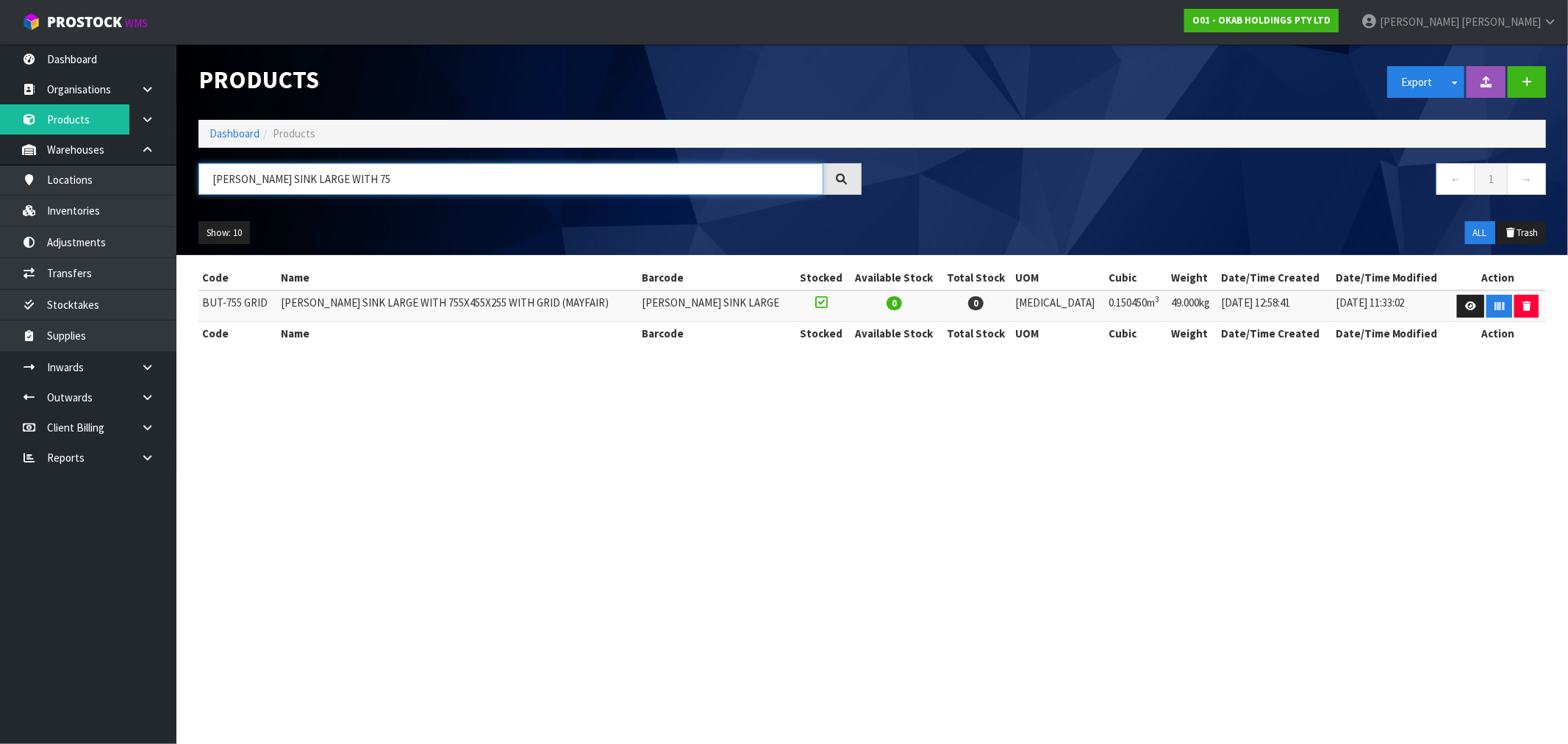
type input "[PERSON_NAME] SINK LARGE WITH 75"
click at [111, 206] on link "Inventories" at bounding box center [88, 211] width 176 height 30
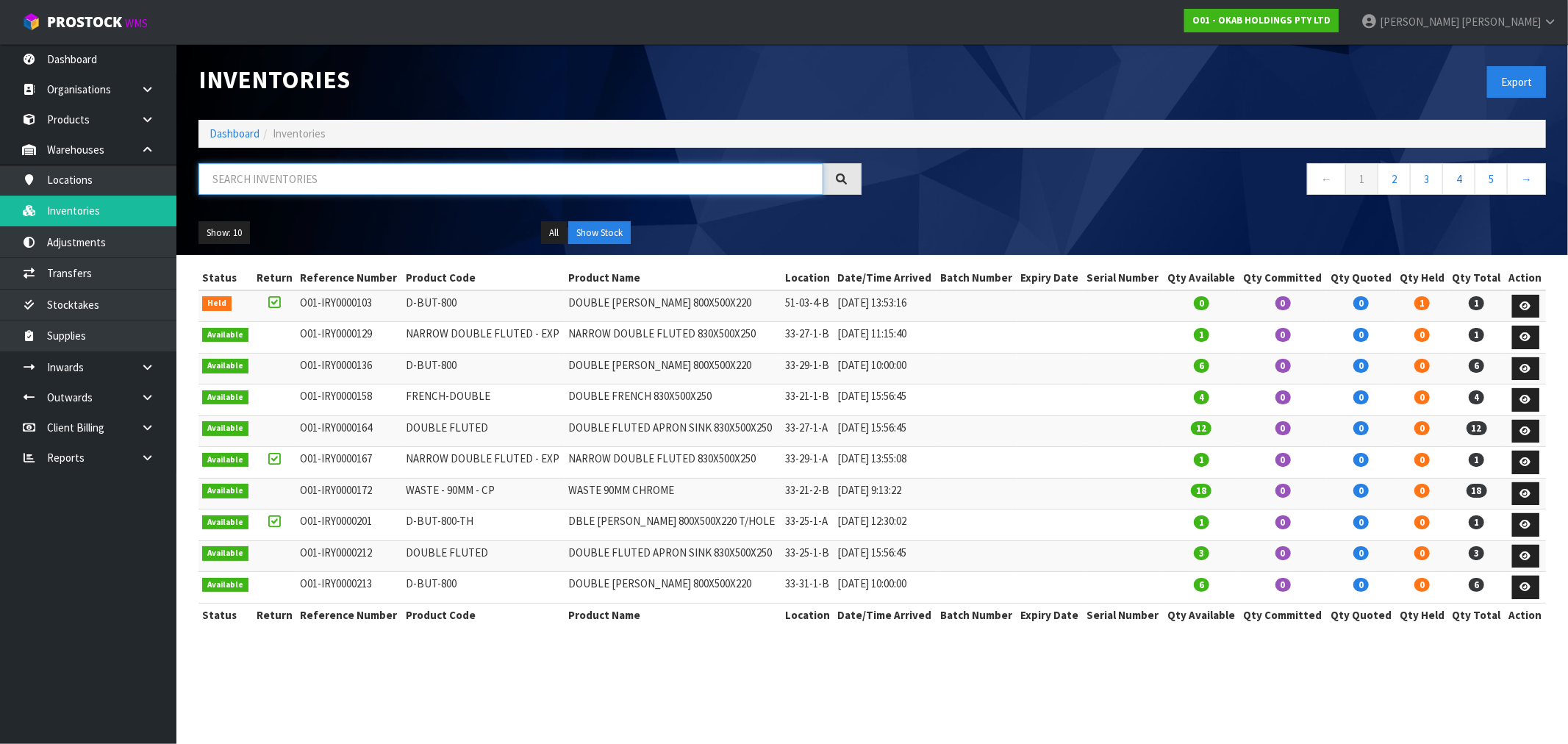
click at [326, 176] on input "text" at bounding box center [510, 180] width 625 height 32
paste input "[PERSON_NAME] SINK LARGE WITH 75"
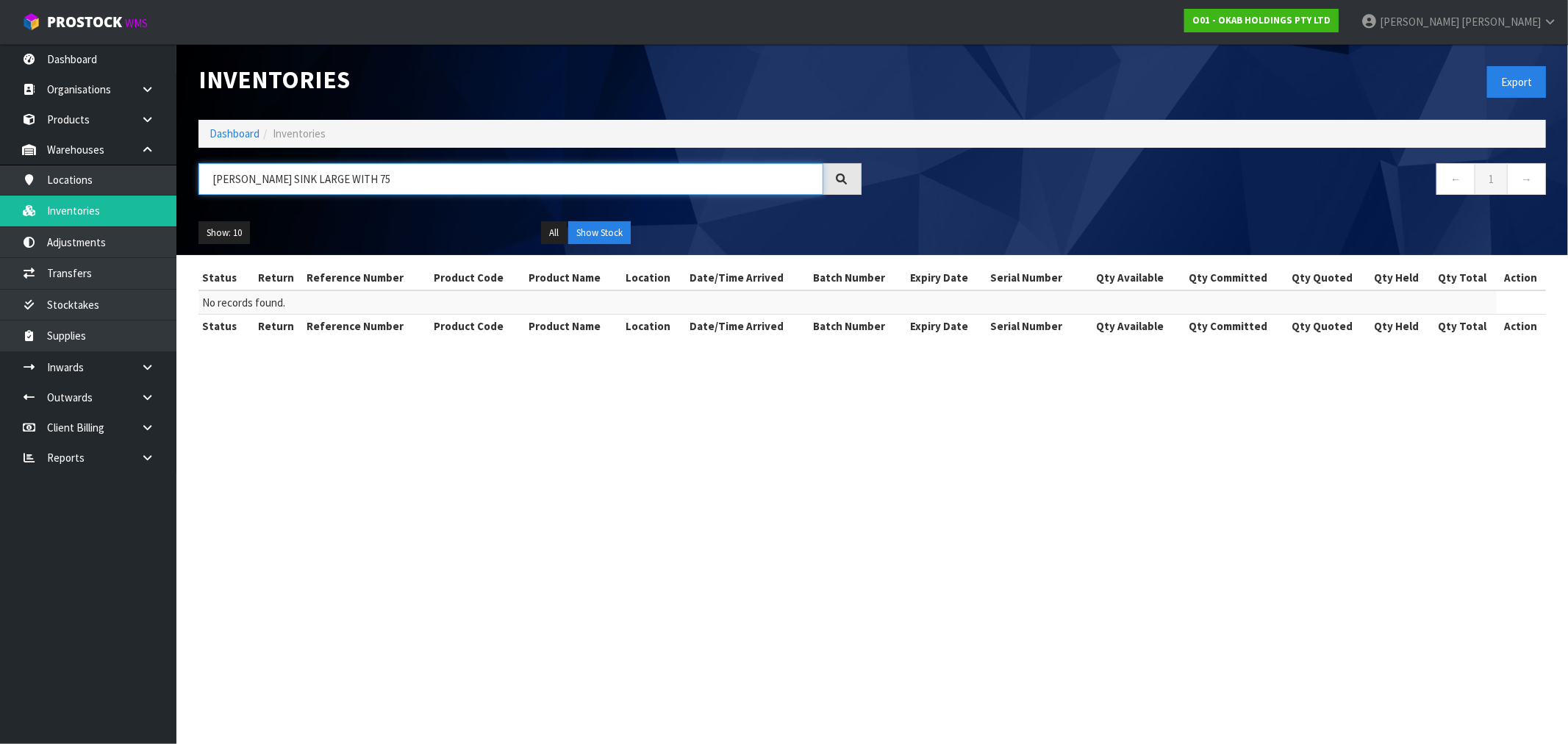
drag, startPoint x: 312, startPoint y: 177, endPoint x: 388, endPoint y: 180, distance: 76.1
click at [388, 180] on input "[PERSON_NAME] SINK LARGE WITH 75" at bounding box center [510, 180] width 625 height 32
click at [371, 171] on input "[PERSON_NAME] SINK LARGE" at bounding box center [510, 180] width 625 height 32
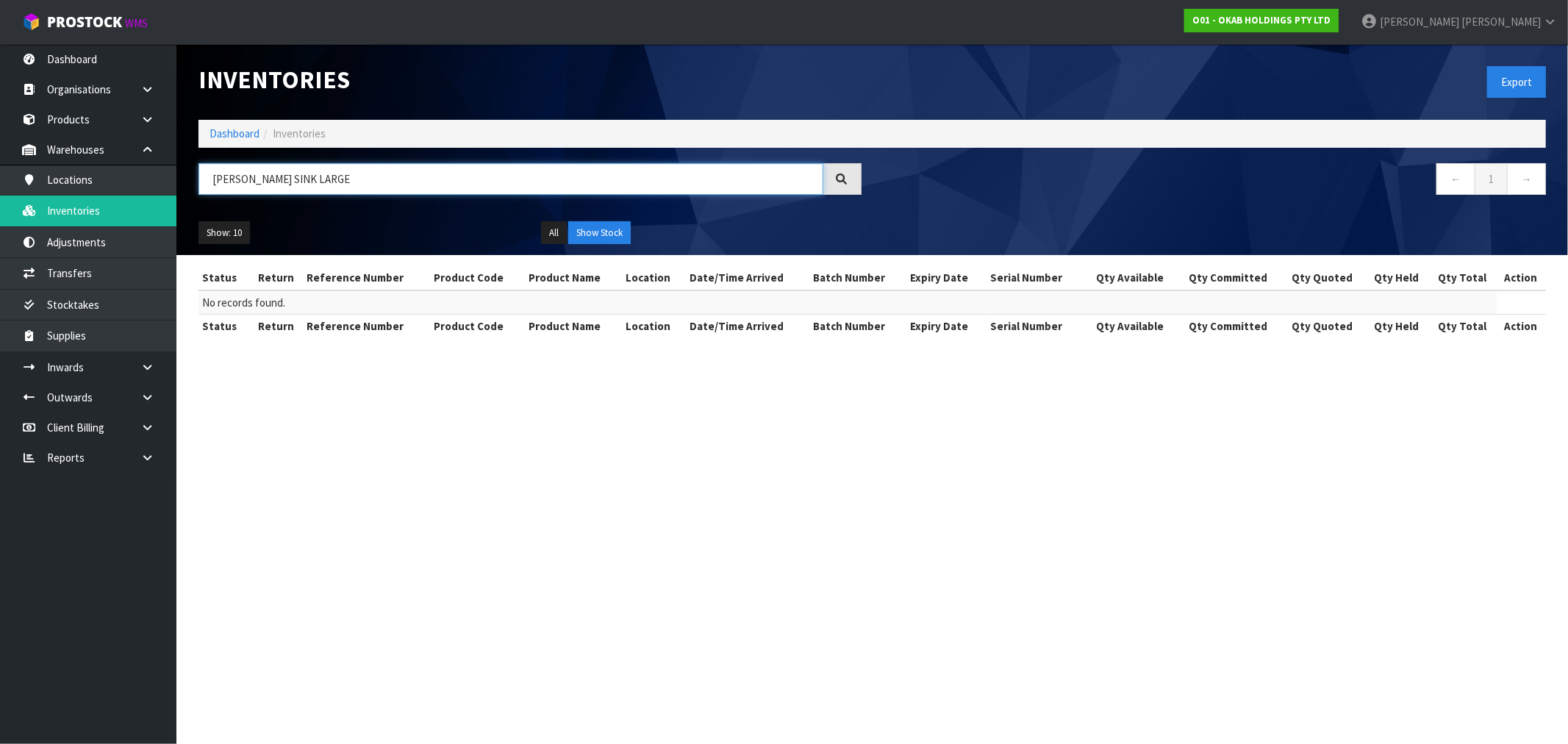
paste input "-755 + BUT-755 GRID"
type input "BUT-755 + BUT-755 GRID"
click at [84, 118] on link "Products" at bounding box center [88, 119] width 176 height 30
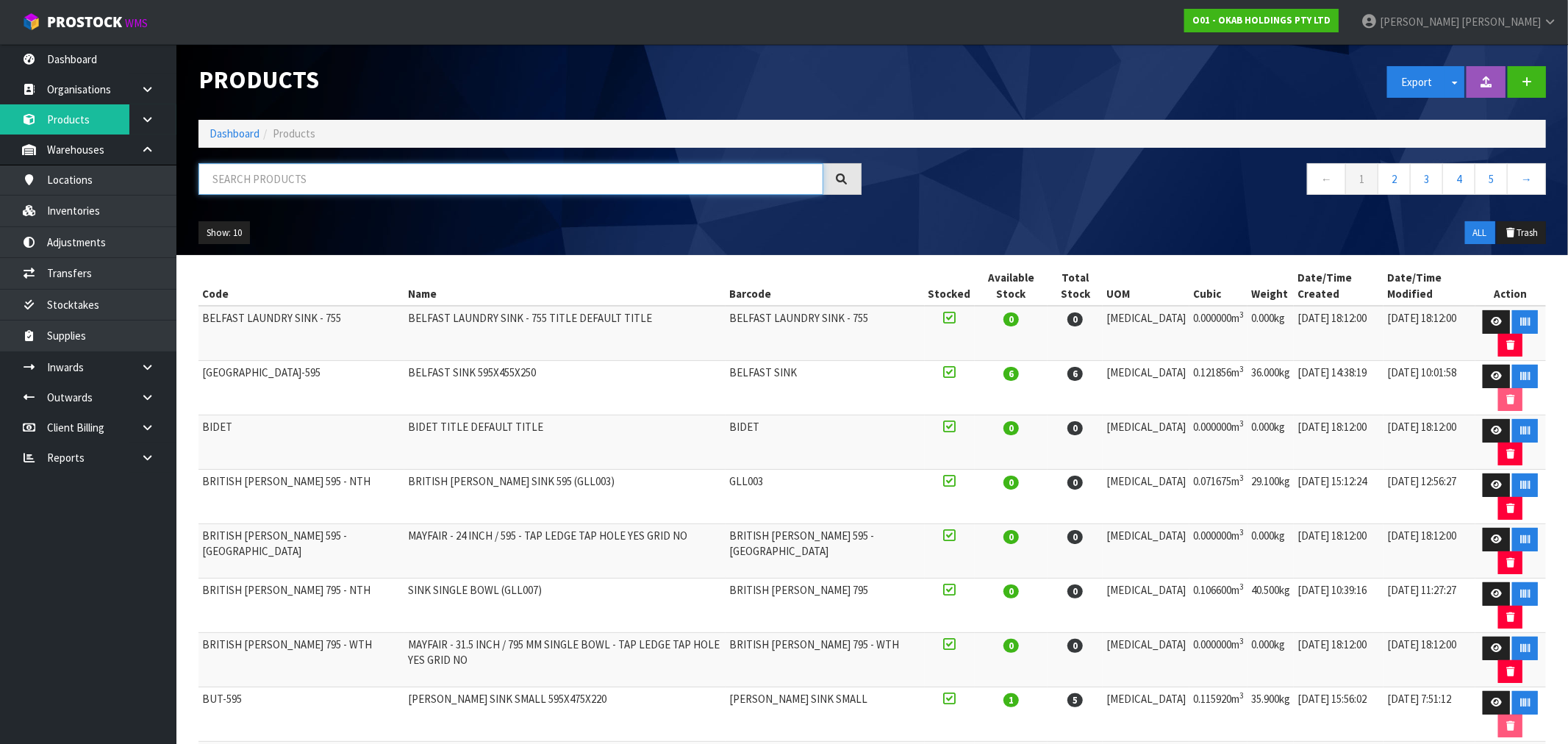
click at [241, 185] on input "text" at bounding box center [510, 180] width 625 height 32
paste input "BUT-755 + BUT-755 GRID"
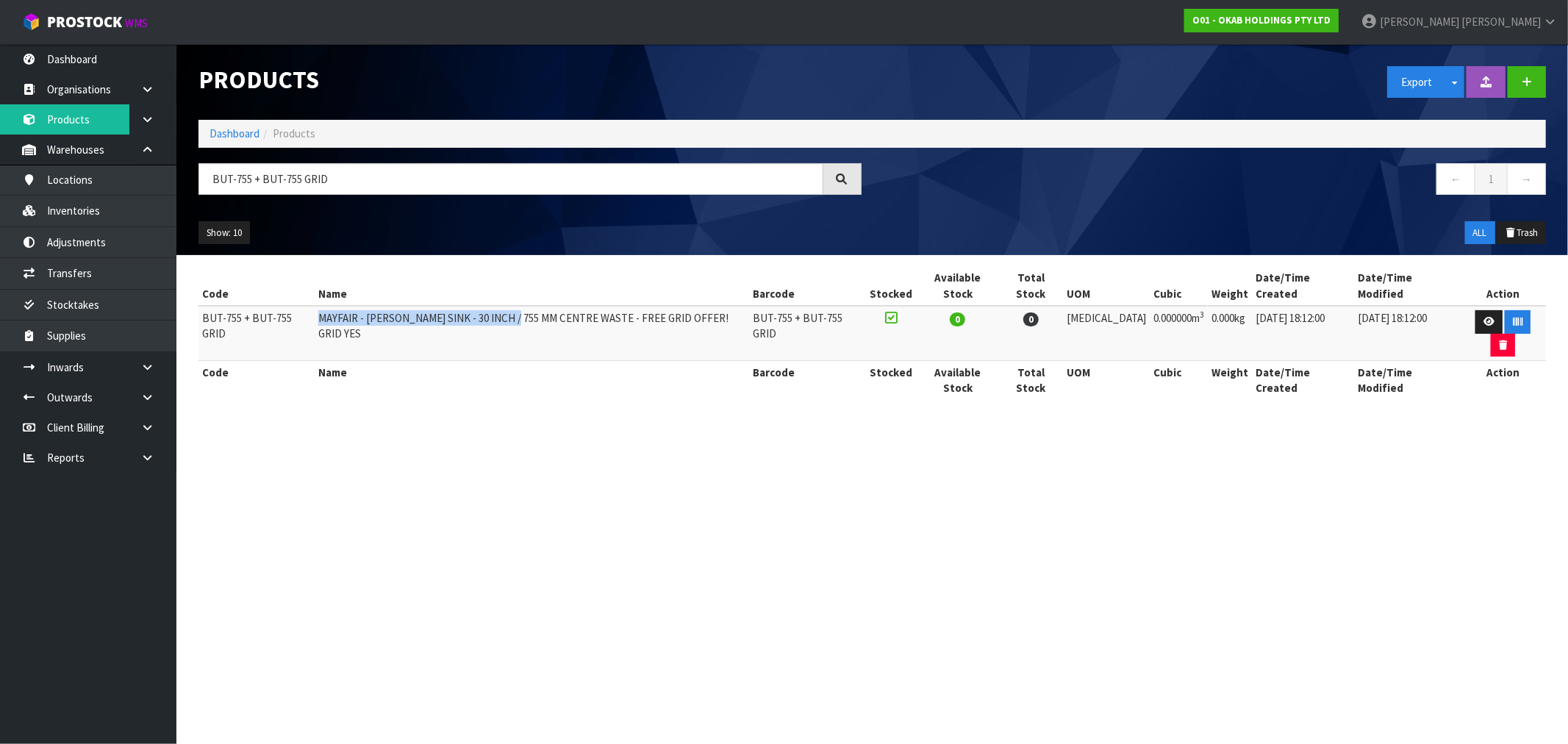
drag, startPoint x: 329, startPoint y: 305, endPoint x: 525, endPoint y: 316, distance: 196.3
click at [525, 316] on td "MAYFAIR - [PERSON_NAME] SINK - 30 INCH / 755 MM CENTRE WASTE - FREE GRID OFFER!…" at bounding box center [532, 333] width 435 height 55
copy td "MAYFAIR - [PERSON_NAME] SINK - 30 INCH / 755 MM"
drag, startPoint x: 350, startPoint y: 171, endPoint x: 203, endPoint y: 166, distance: 147.1
click at [203, 166] on input "BUT-755 + BUT-755 GRID" at bounding box center [510, 180] width 625 height 32
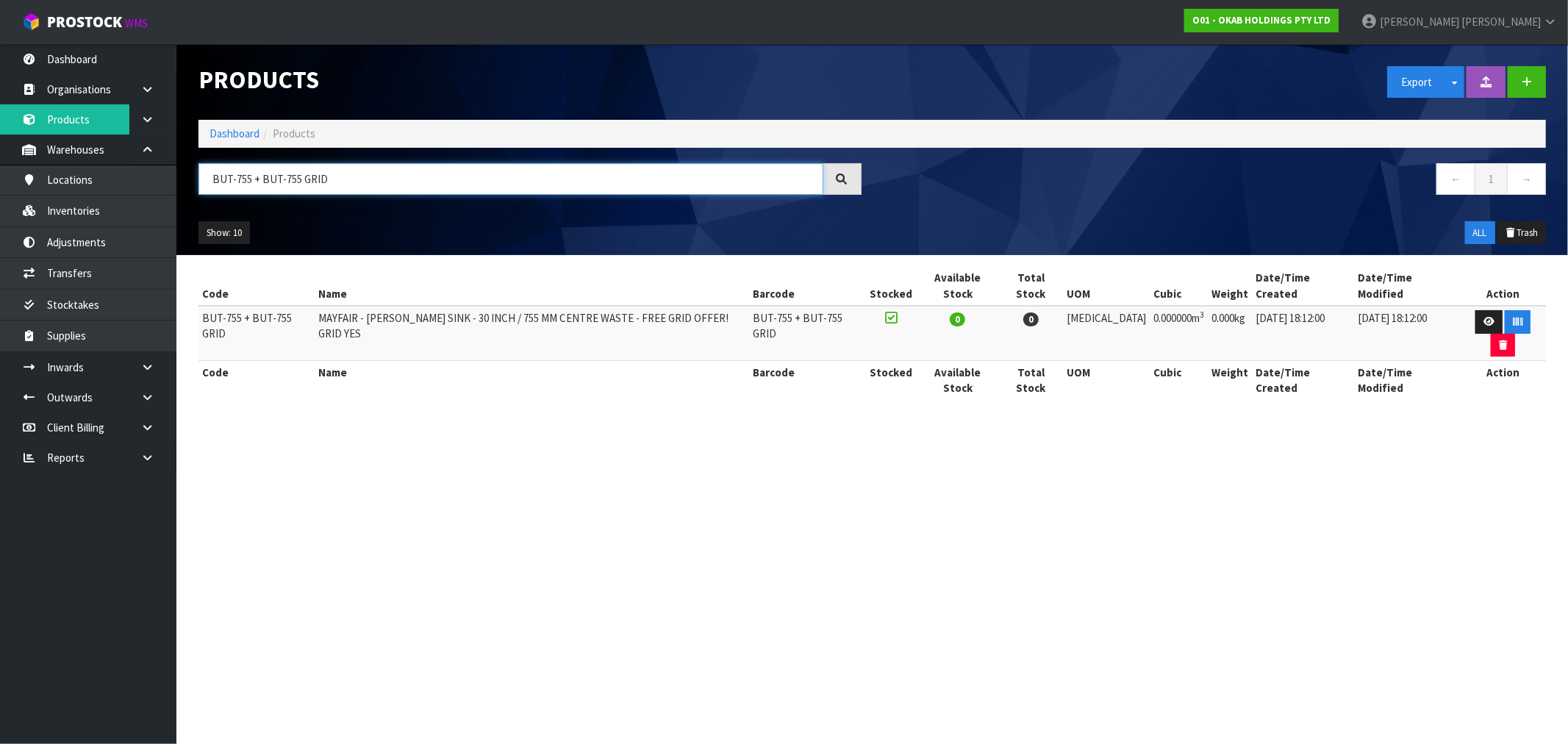
paste input "MAYFAIR - [PERSON_NAME] SINK - 30 INCH / 755 MM"
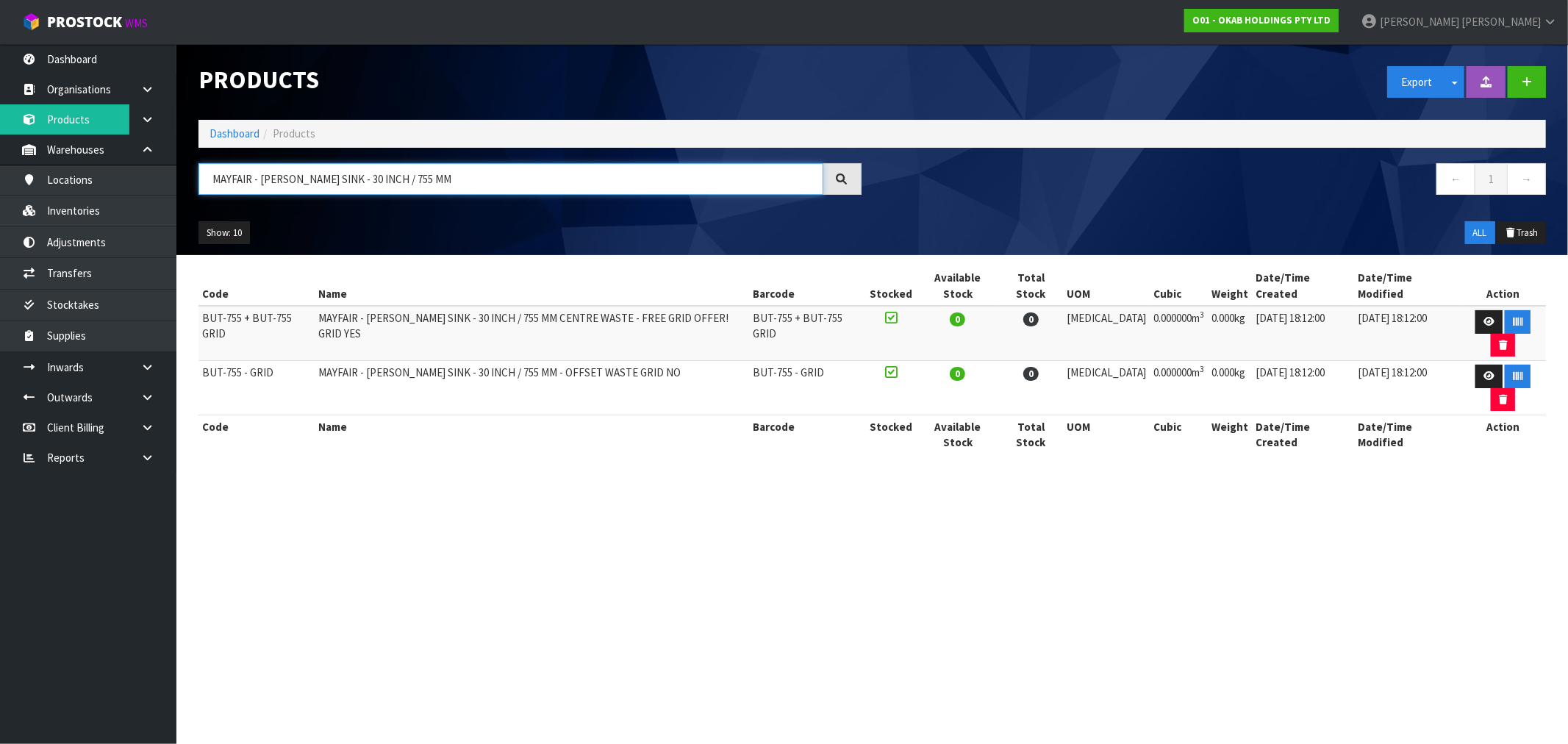
click at [410, 182] on input "MAYFAIR - [PERSON_NAME] SINK - 30 INCH / 755 MM" at bounding box center [510, 180] width 625 height 32
drag, startPoint x: 372, startPoint y: 176, endPoint x: 194, endPoint y: 180, distance: 178.0
click at [194, 180] on div "MAYFAIR - [PERSON_NAME] SINK - 30 INCH / 755 MM" at bounding box center [530, 185] width 685 height 43
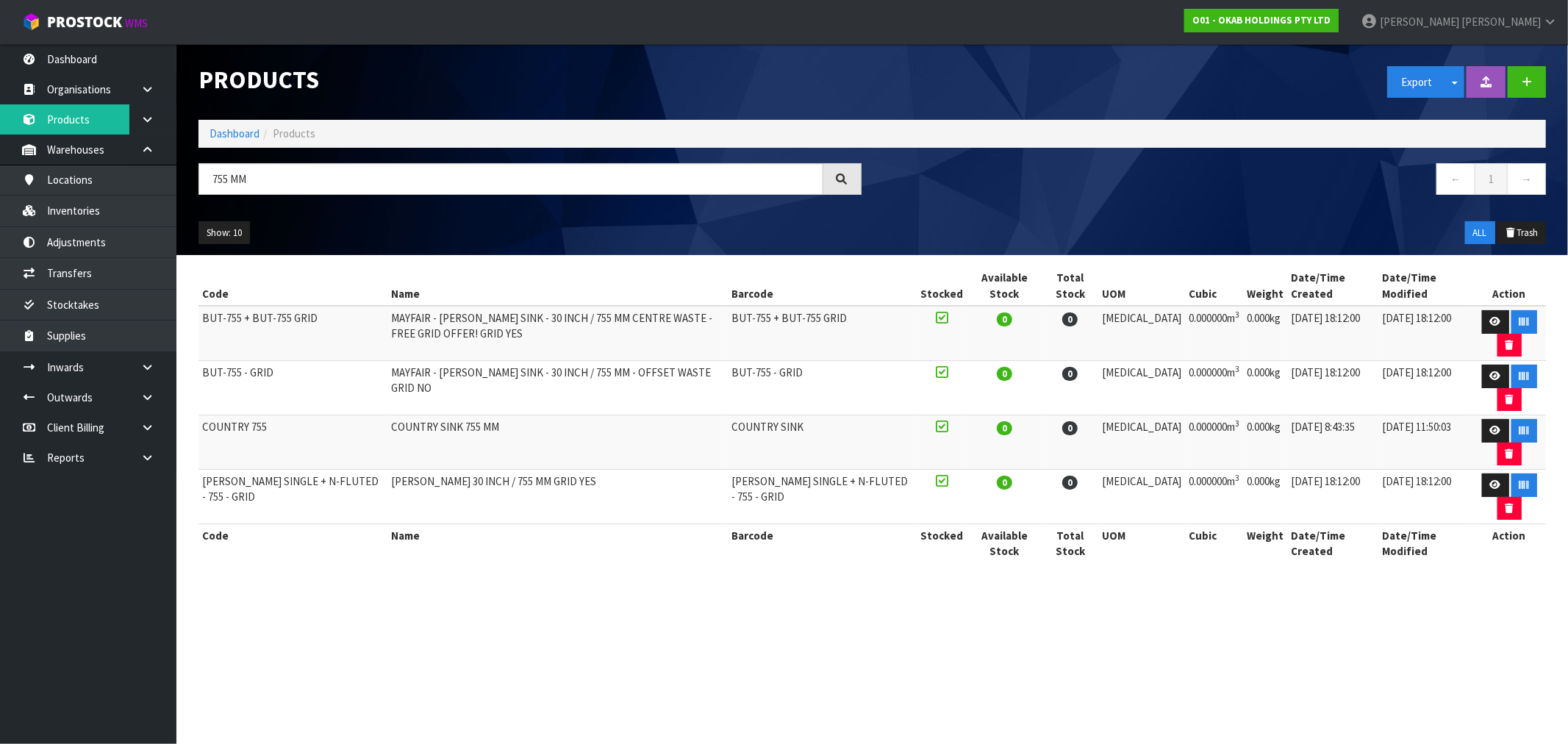
click at [285, 202] on div "755 MM" at bounding box center [530, 185] width 685 height 43
click at [295, 180] on input "755 MM" at bounding box center [510, 180] width 625 height 32
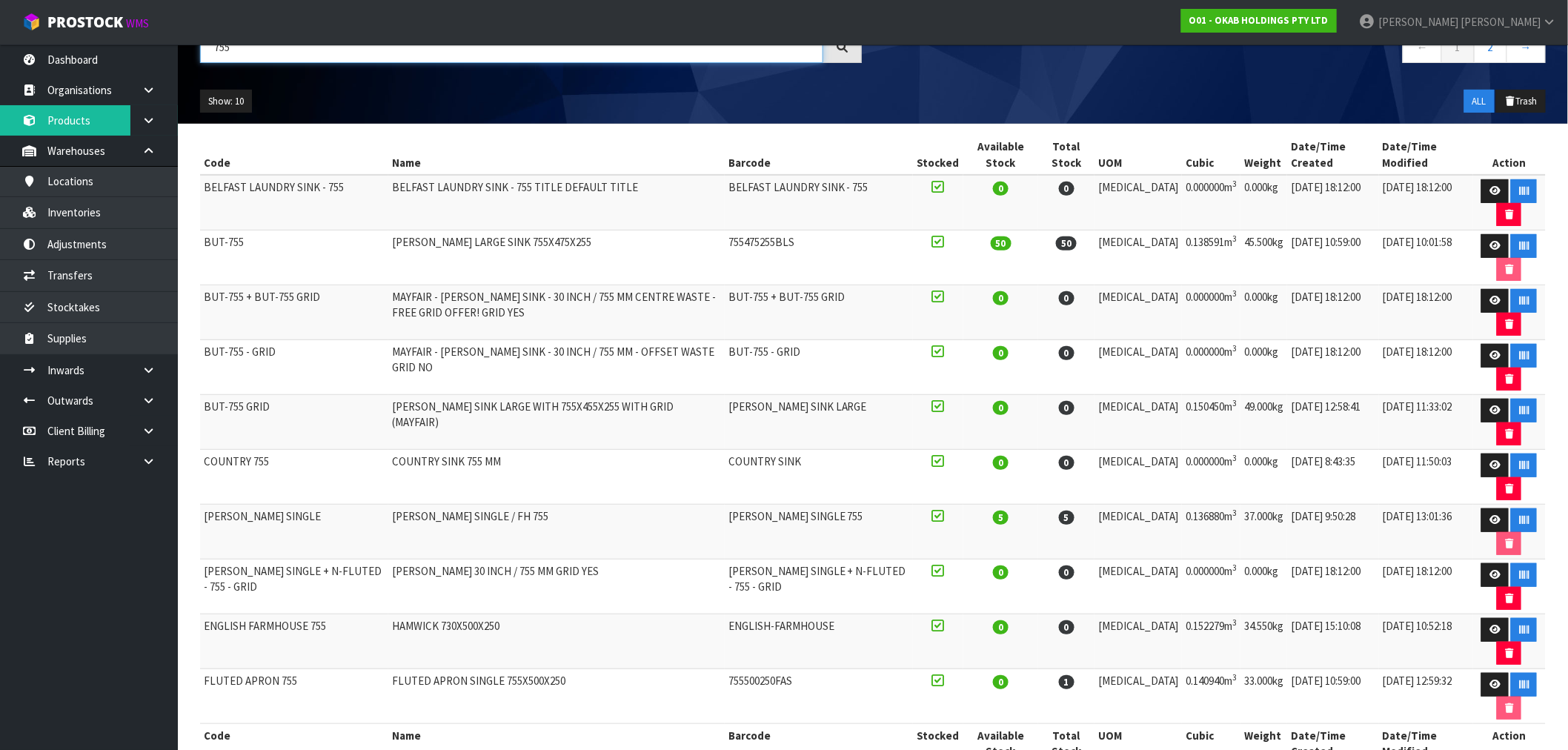
scroll to position [165, 0]
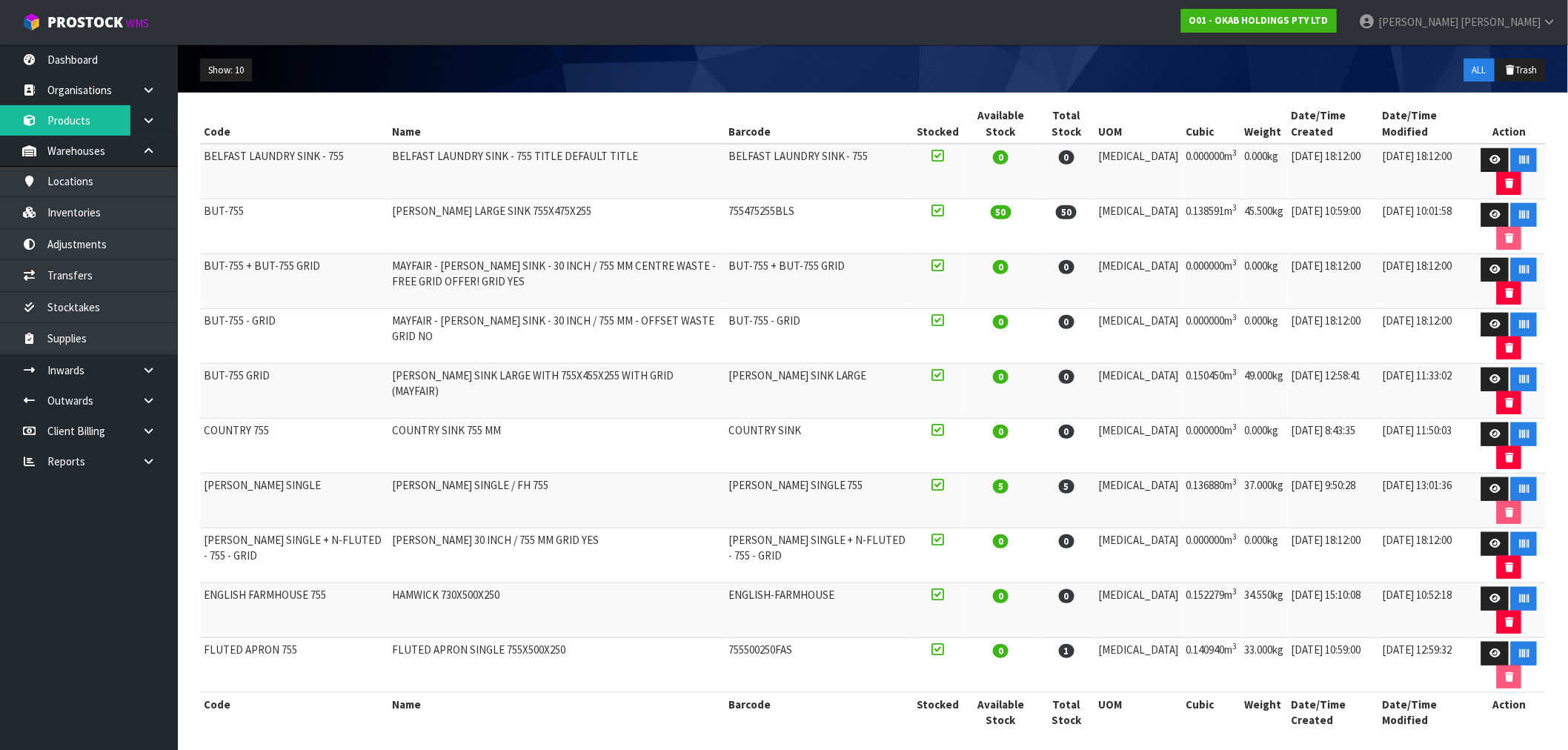
type input "755"
drag, startPoint x: 438, startPoint y: 216, endPoint x: 1043, endPoint y: 233, distance: 605.2
click at [1043, 233] on tr "BUT-755 [PERSON_NAME] LARGE SINK 755X475X255 755475255BLS 50 50 [MEDICAL_DATA] …" at bounding box center [873, 226] width 1346 height 55
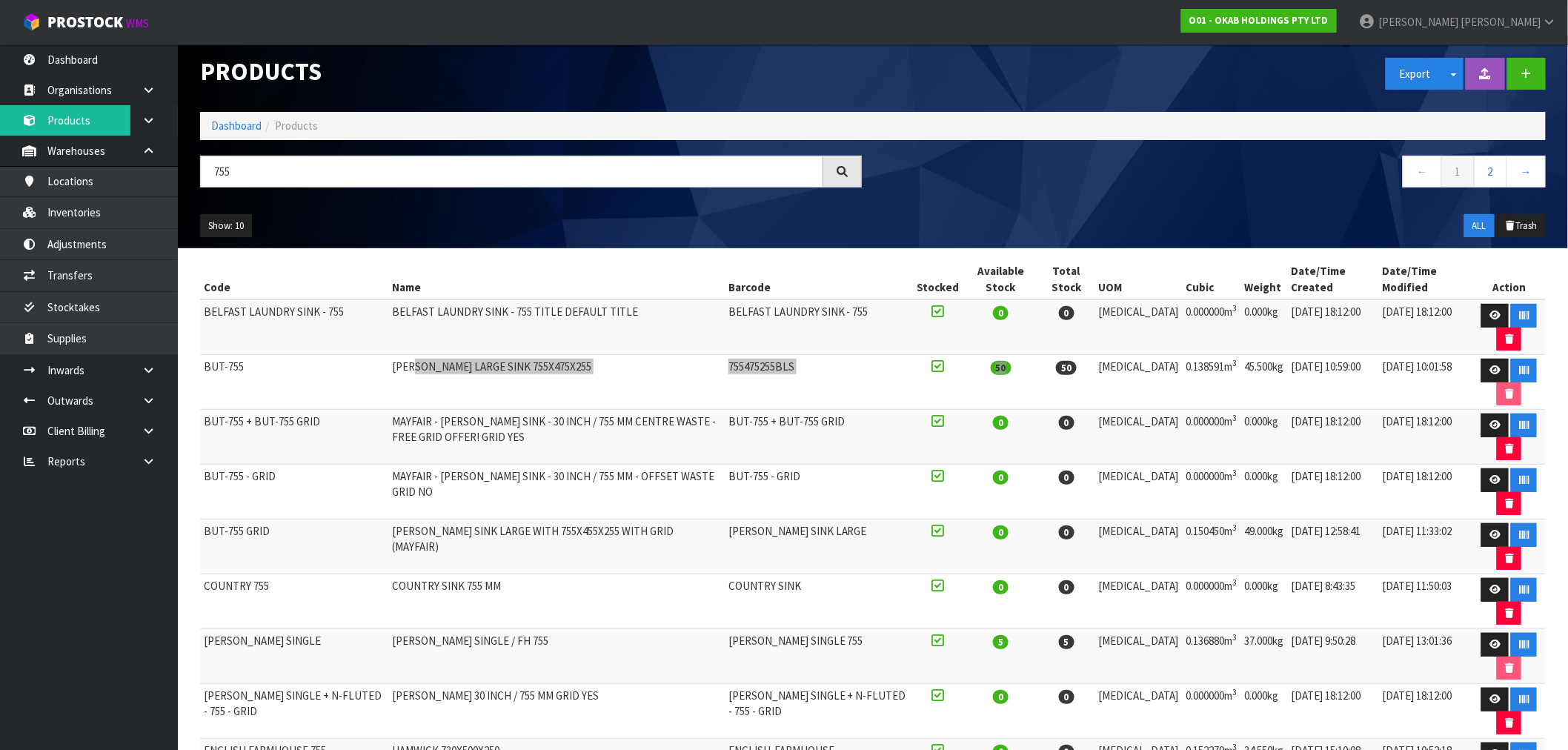
scroll to position [0, 0]
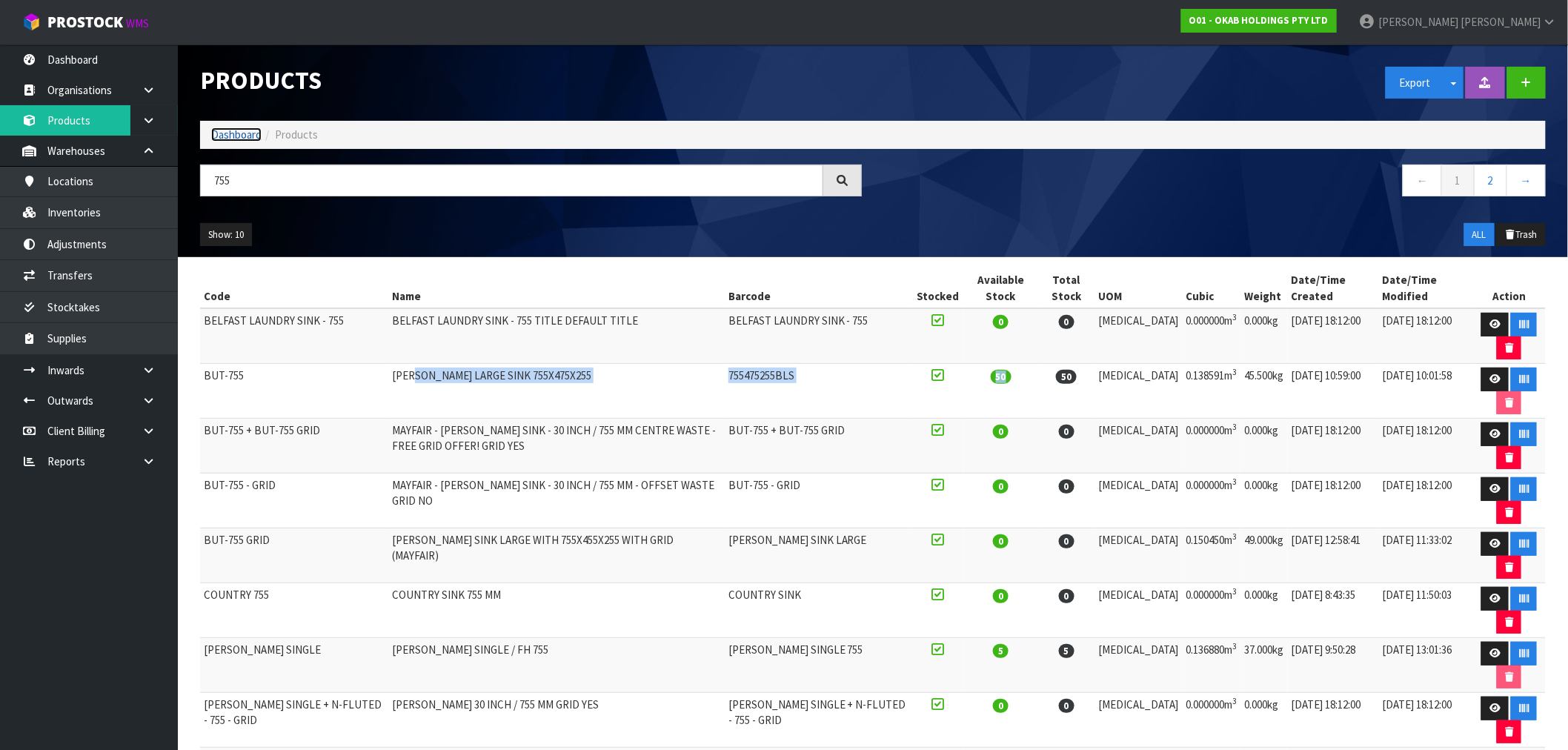
click at [217, 137] on link "Dashboard" at bounding box center [237, 134] width 50 height 14
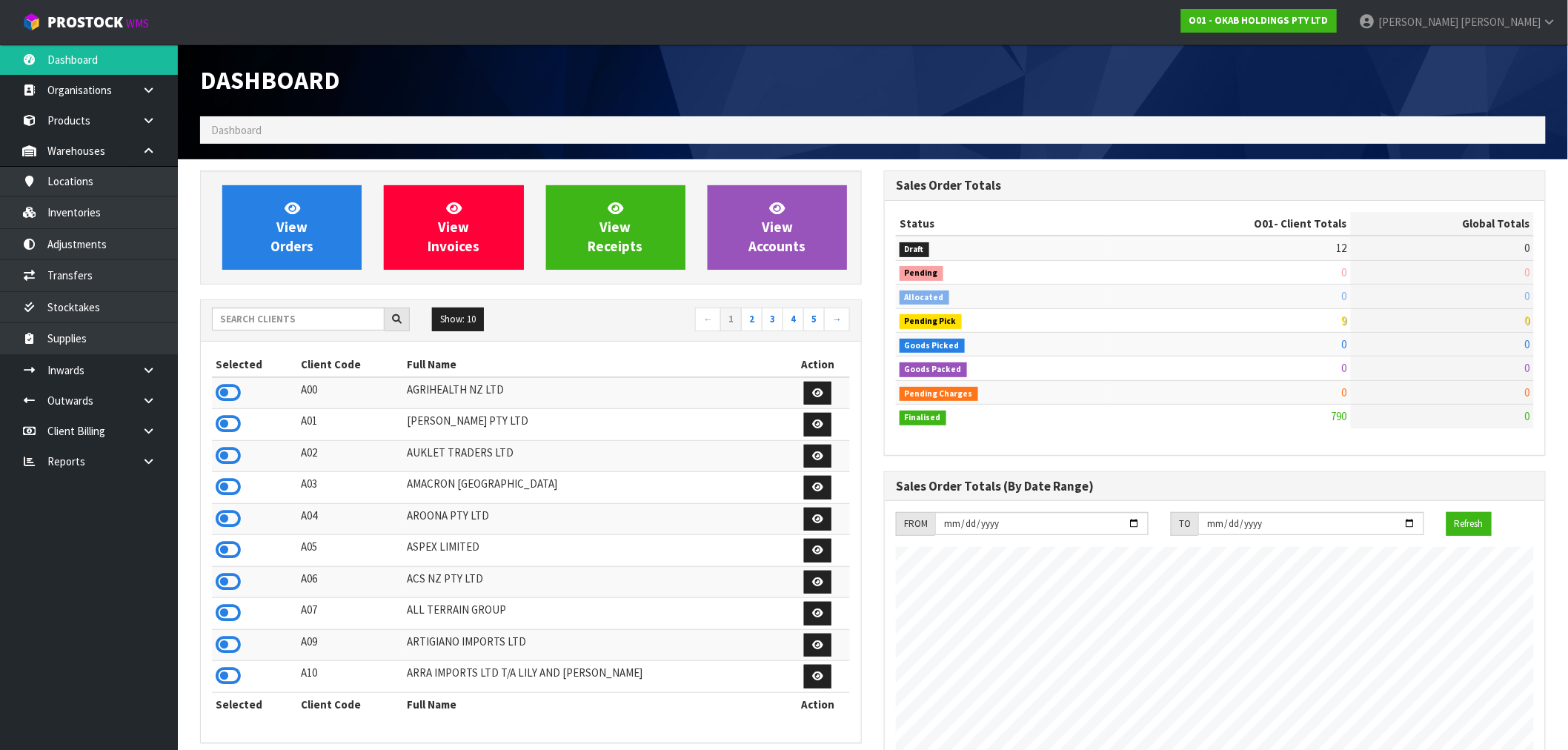
scroll to position [931, 684]
click at [304, 316] on input "text" at bounding box center [298, 319] width 173 height 23
type input "J"
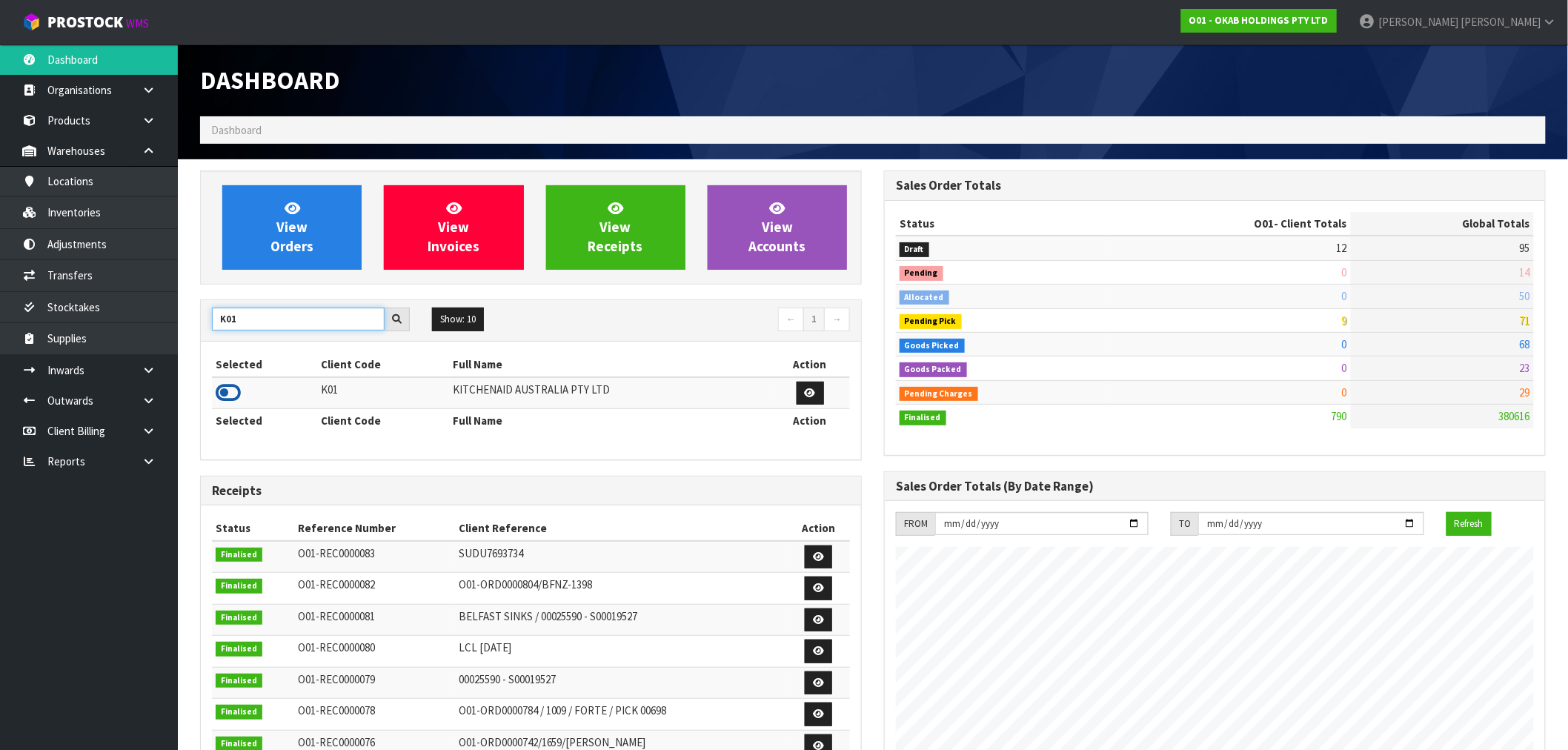
type input "K01"
click at [230, 389] on icon at bounding box center [228, 392] width 25 height 22
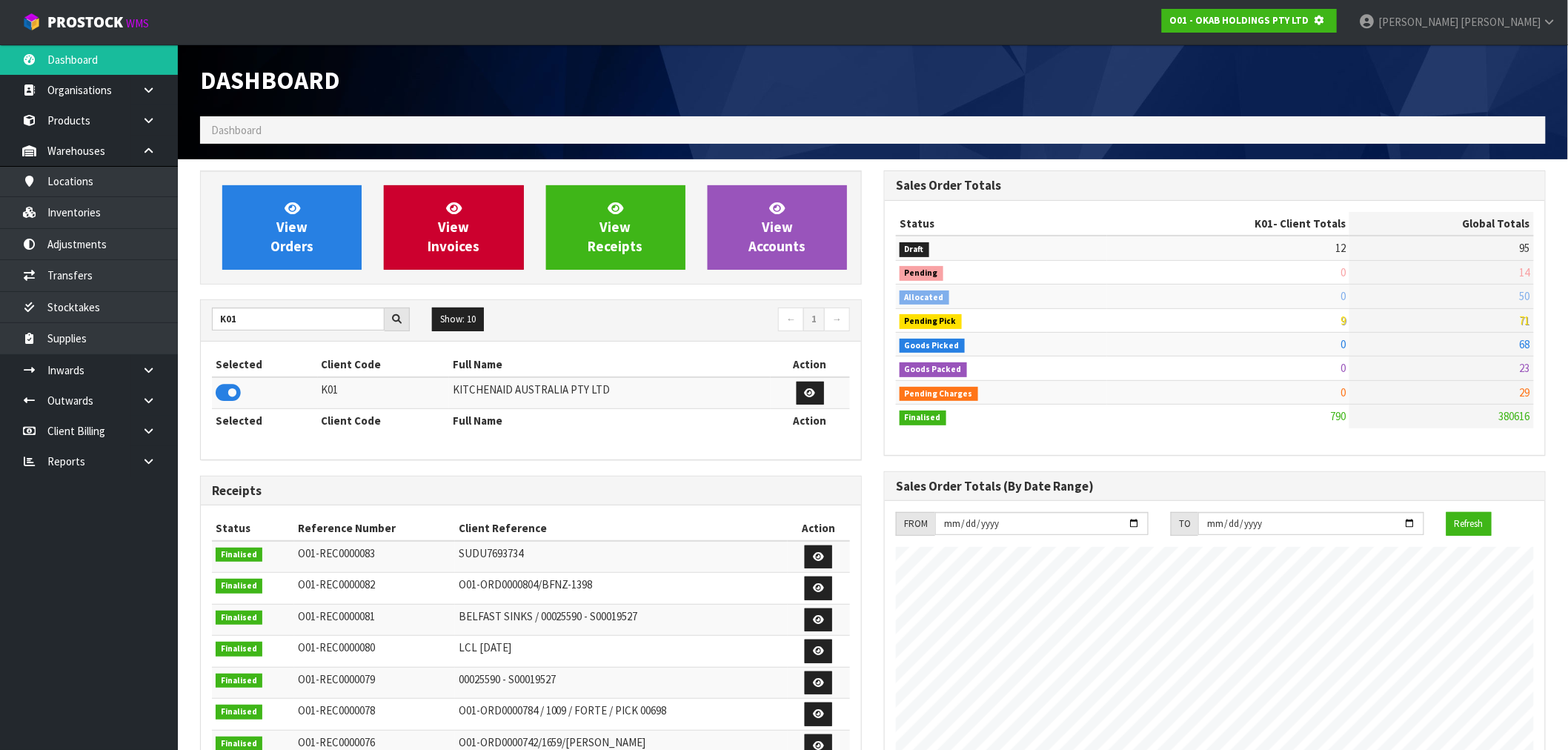
scroll to position [924, 684]
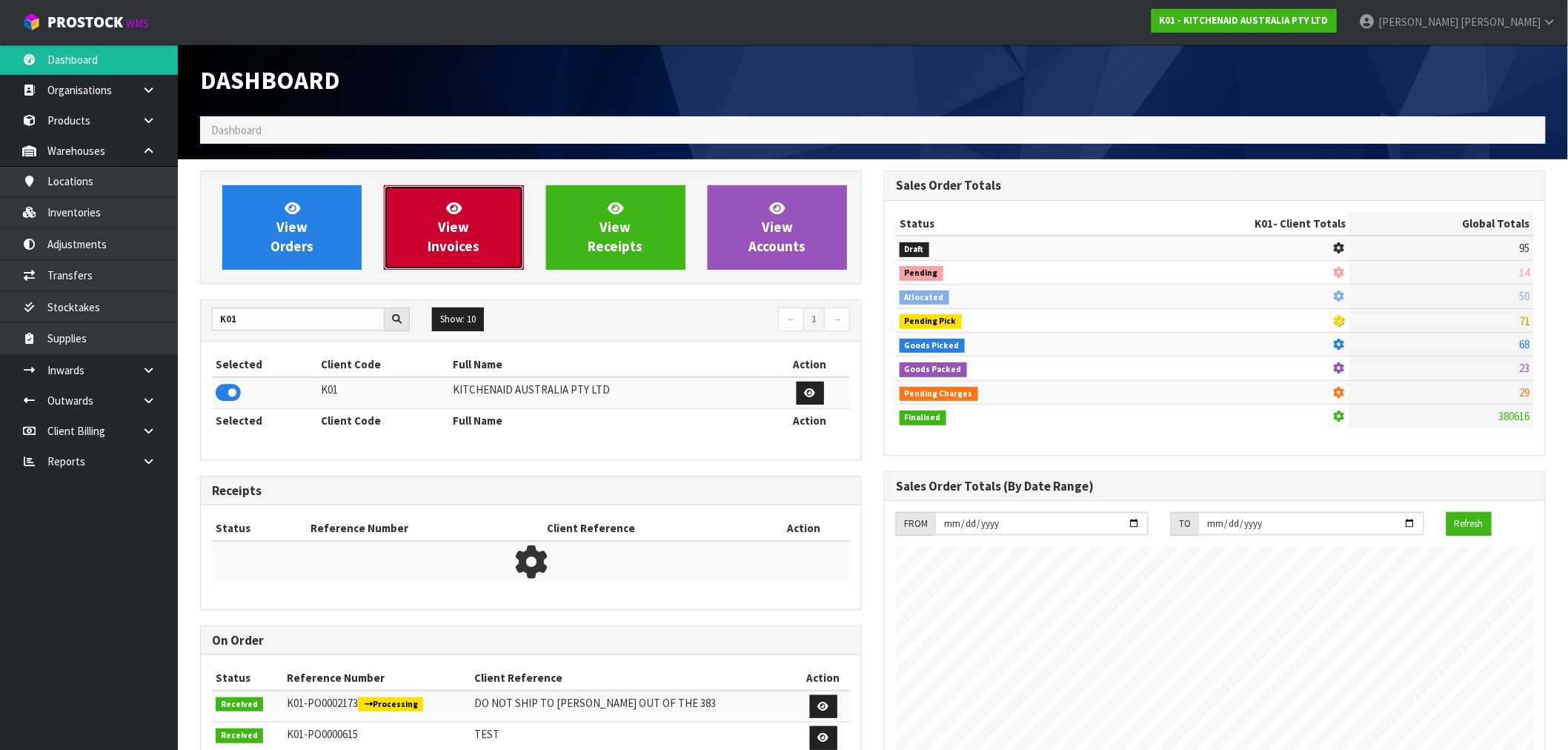
click at [419, 226] on link "View Invoices" at bounding box center [452, 228] width 139 height 84
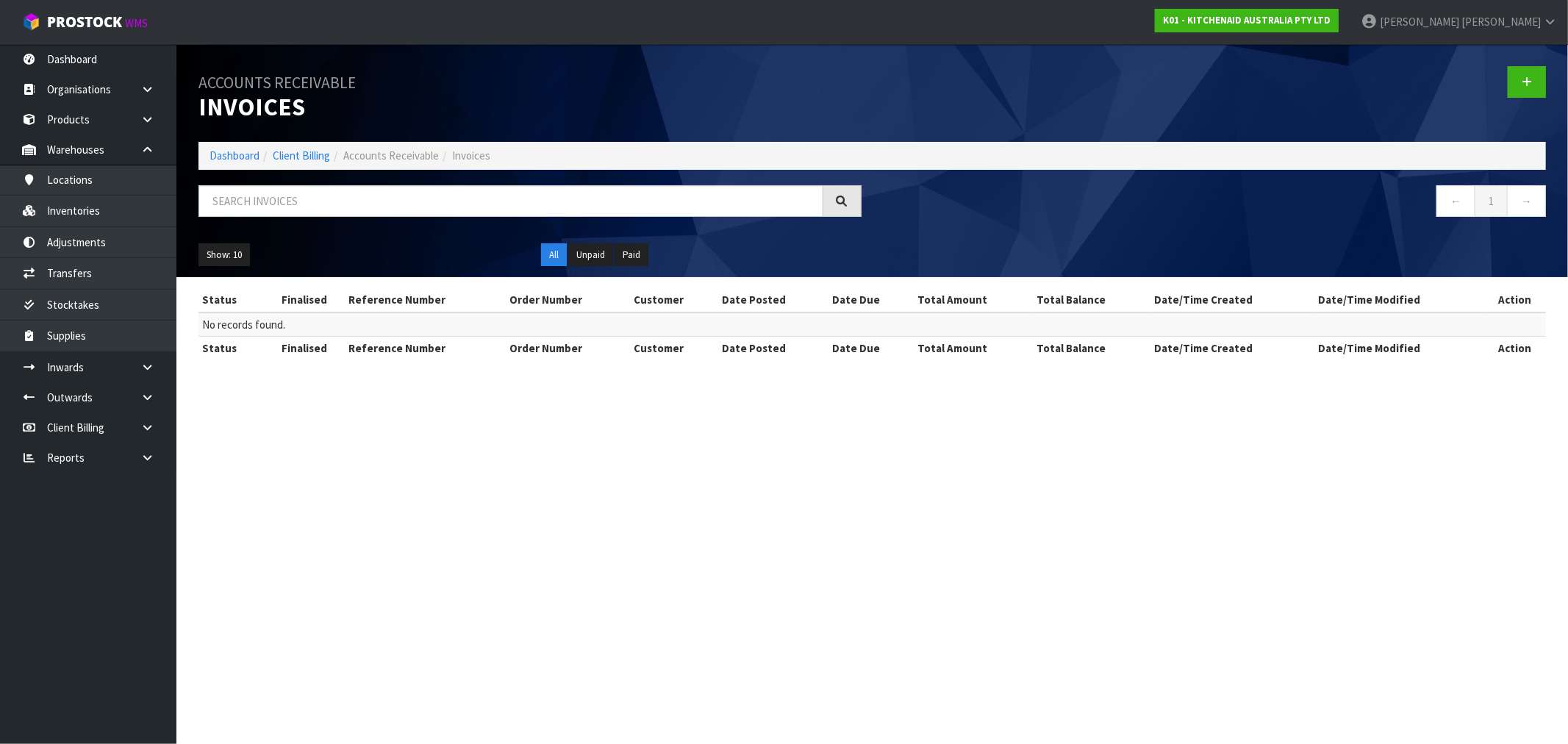
click at [237, 148] on li "Dashboard" at bounding box center [235, 155] width 50 height 15
click at [237, 155] on link "Dashboard" at bounding box center [235, 156] width 50 height 14
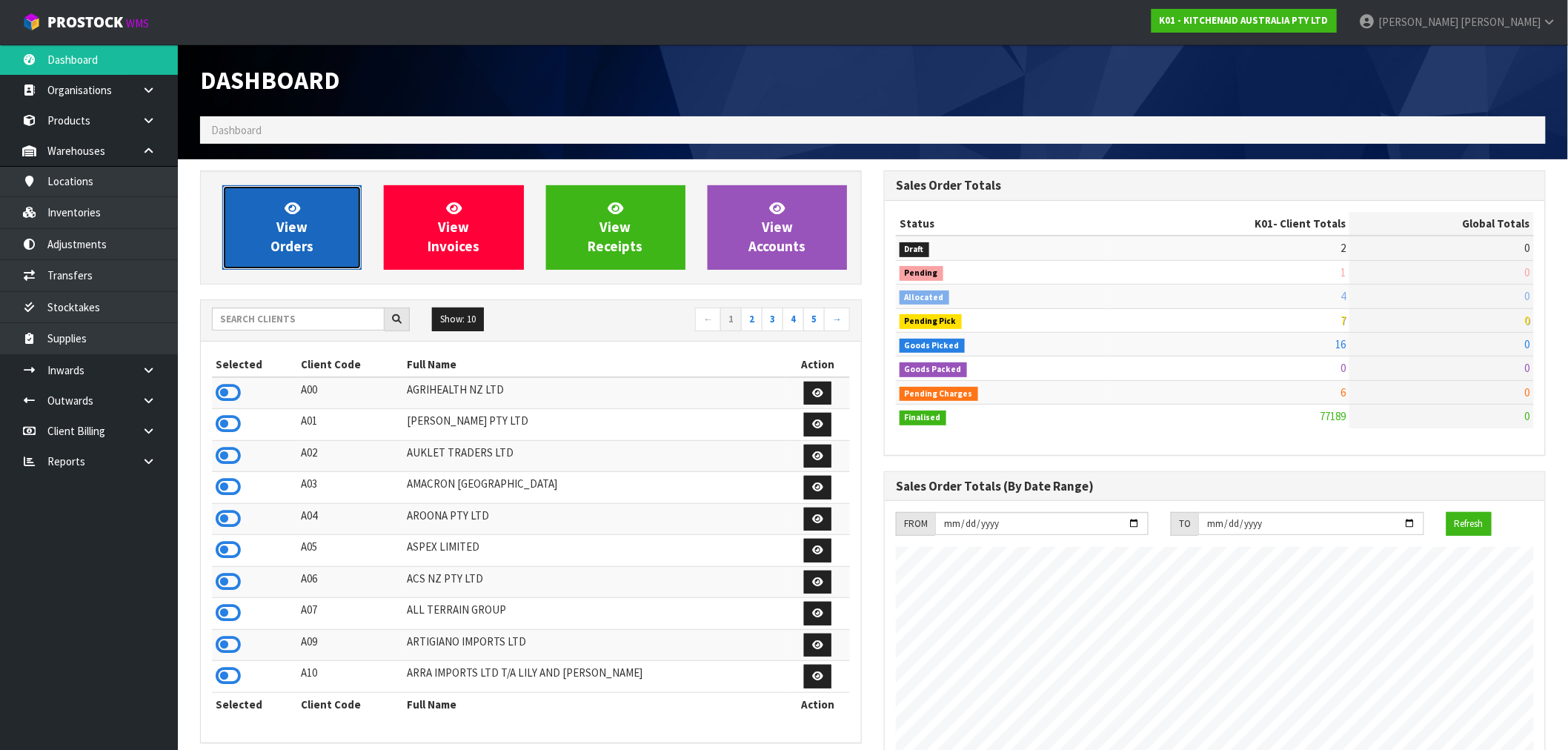
click at [300, 234] on span "View Orders" at bounding box center [292, 227] width 43 height 56
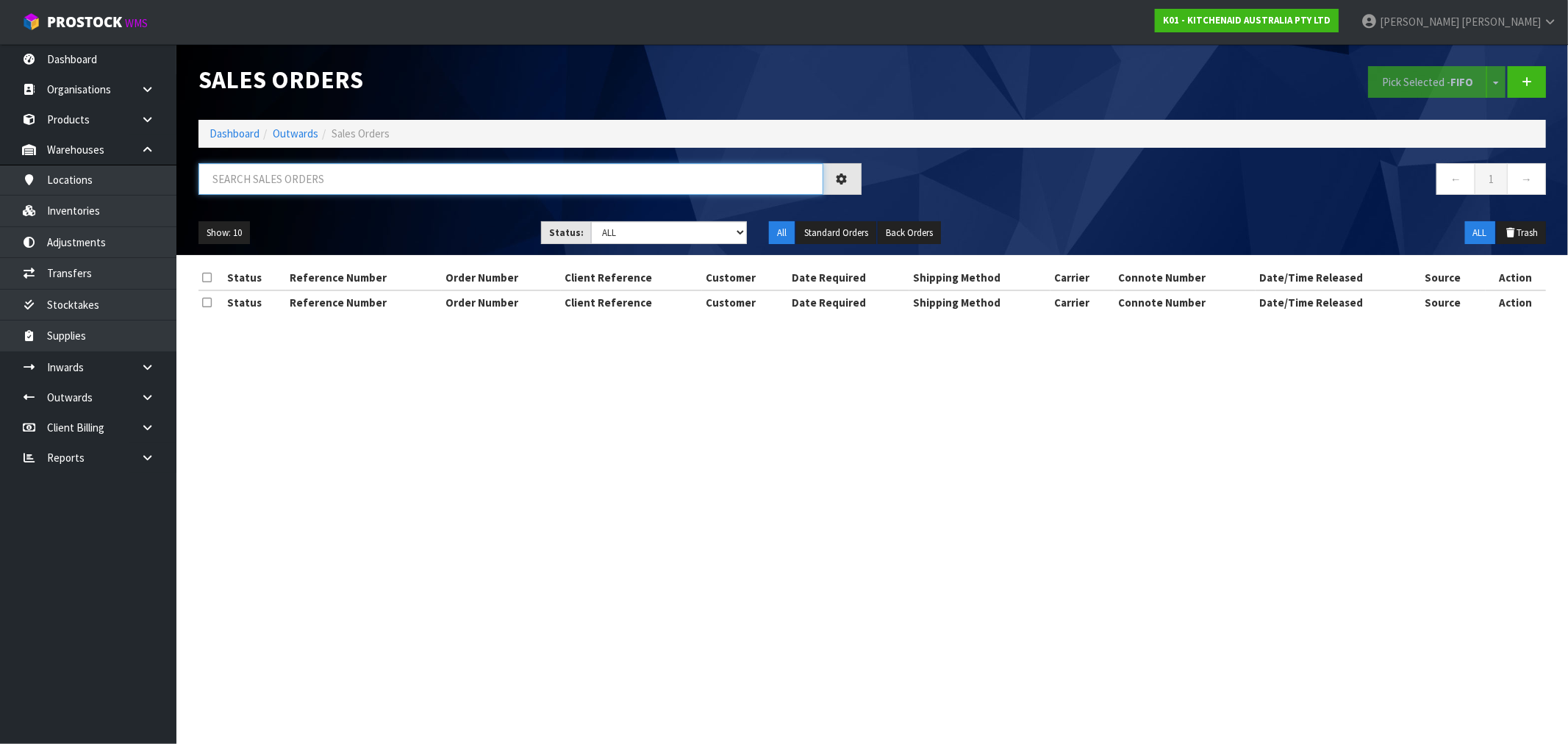
click at [339, 180] on input "text" at bounding box center [510, 180] width 625 height 32
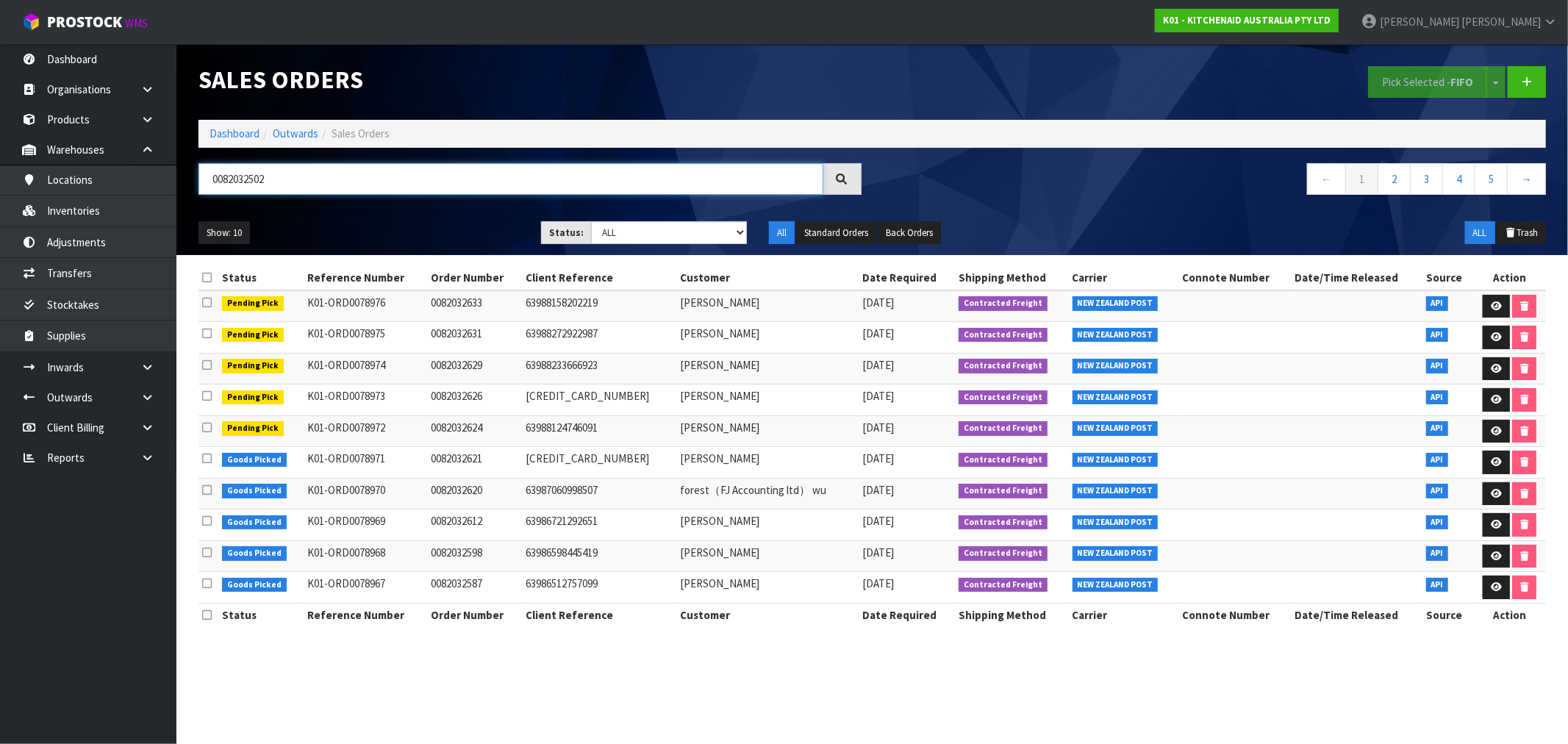
type input "0082032502"
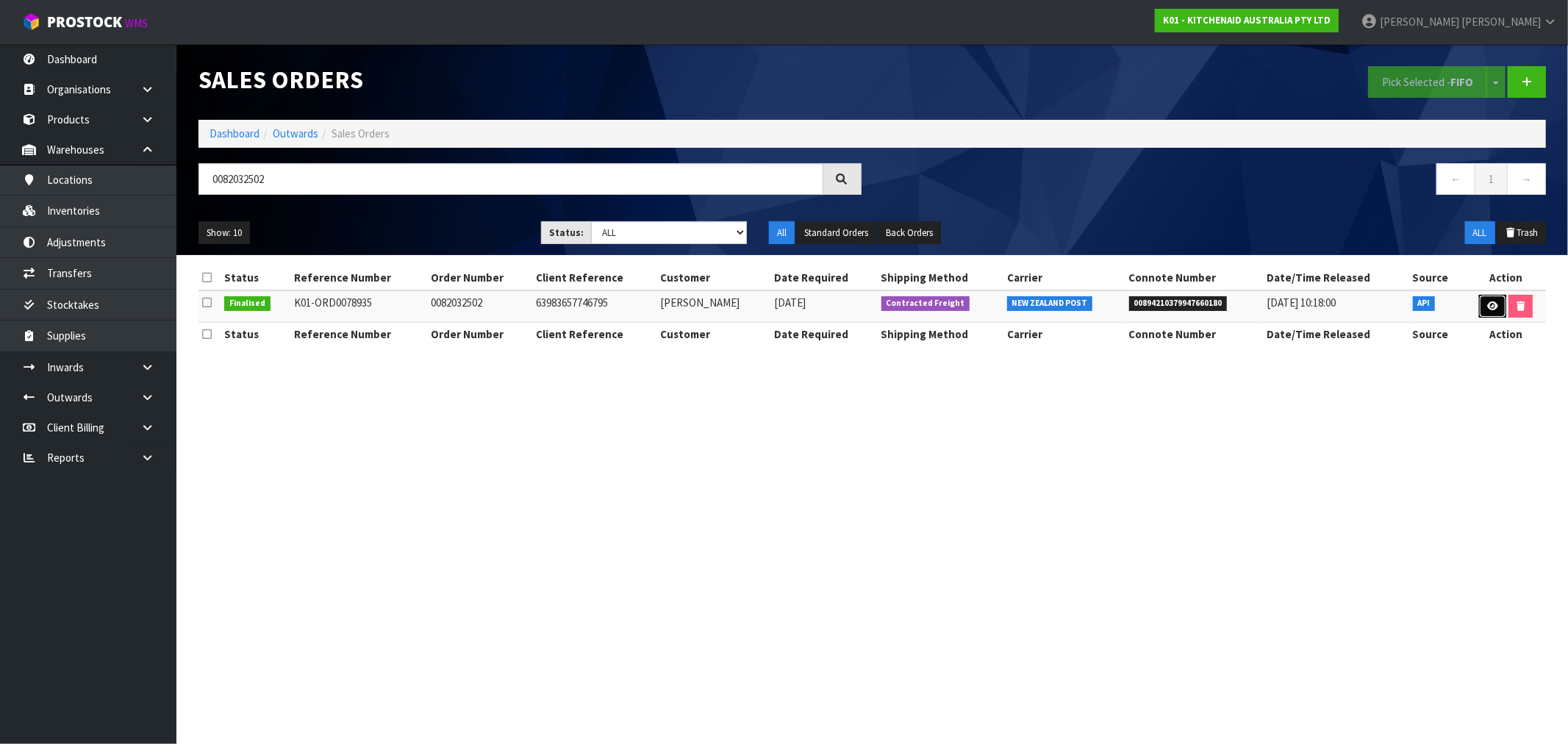
click at [1484, 303] on link at bounding box center [1492, 307] width 28 height 23
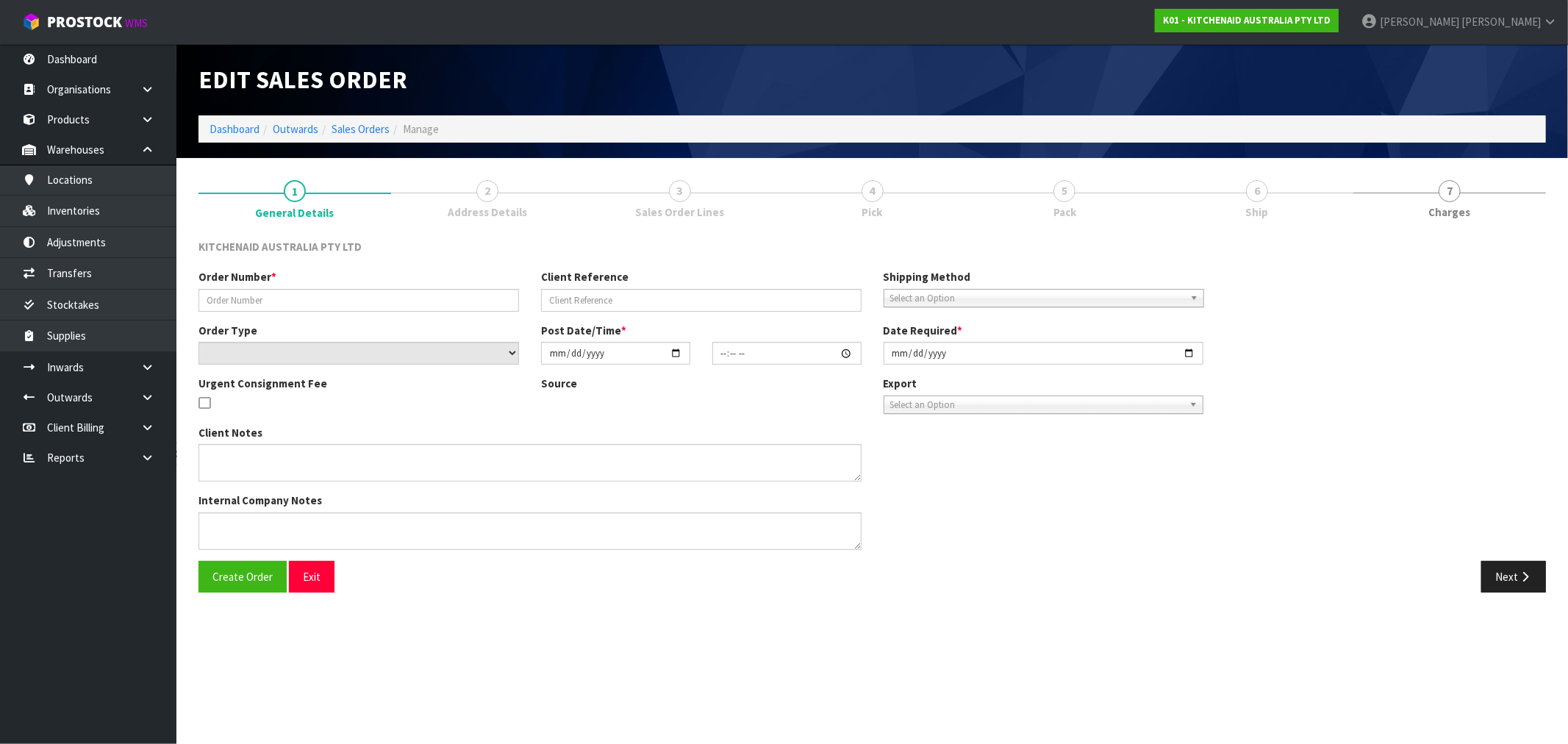
type input "0082032502"
type input "63983657746795"
select select "number:0"
type input "[DATE]"
type input "15:38:11.000"
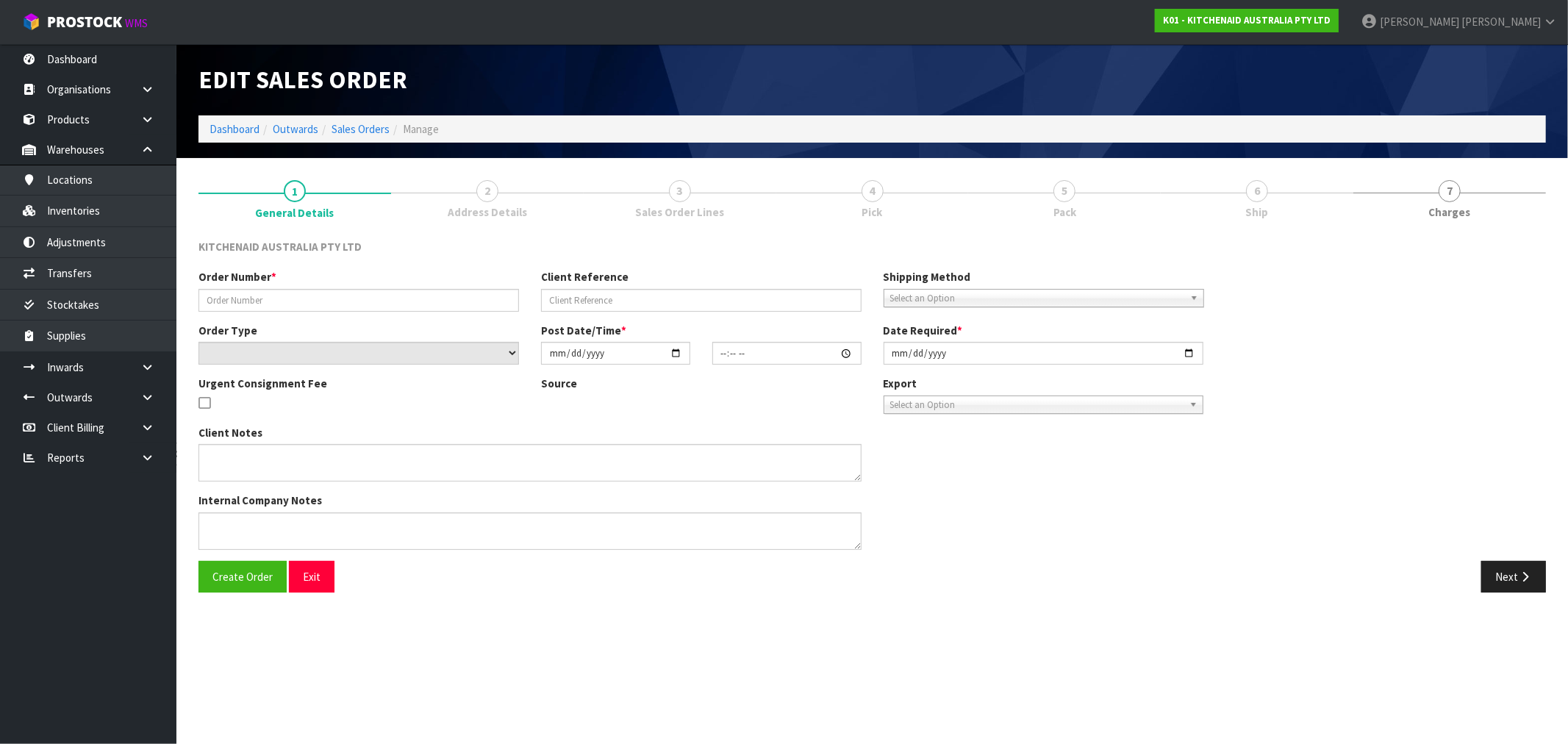
type input "[DATE]"
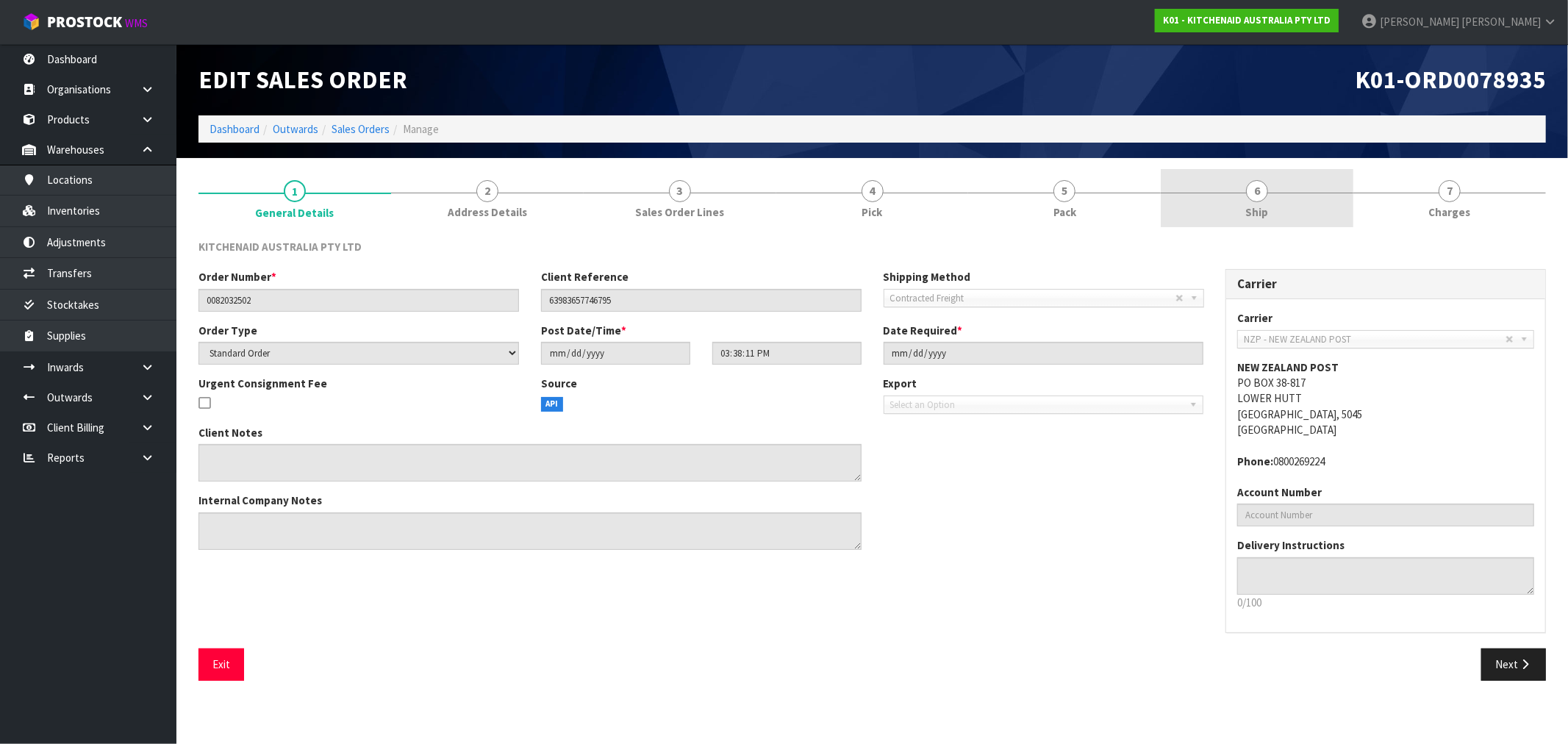
click at [1252, 196] on span "6" at bounding box center [1257, 191] width 22 height 22
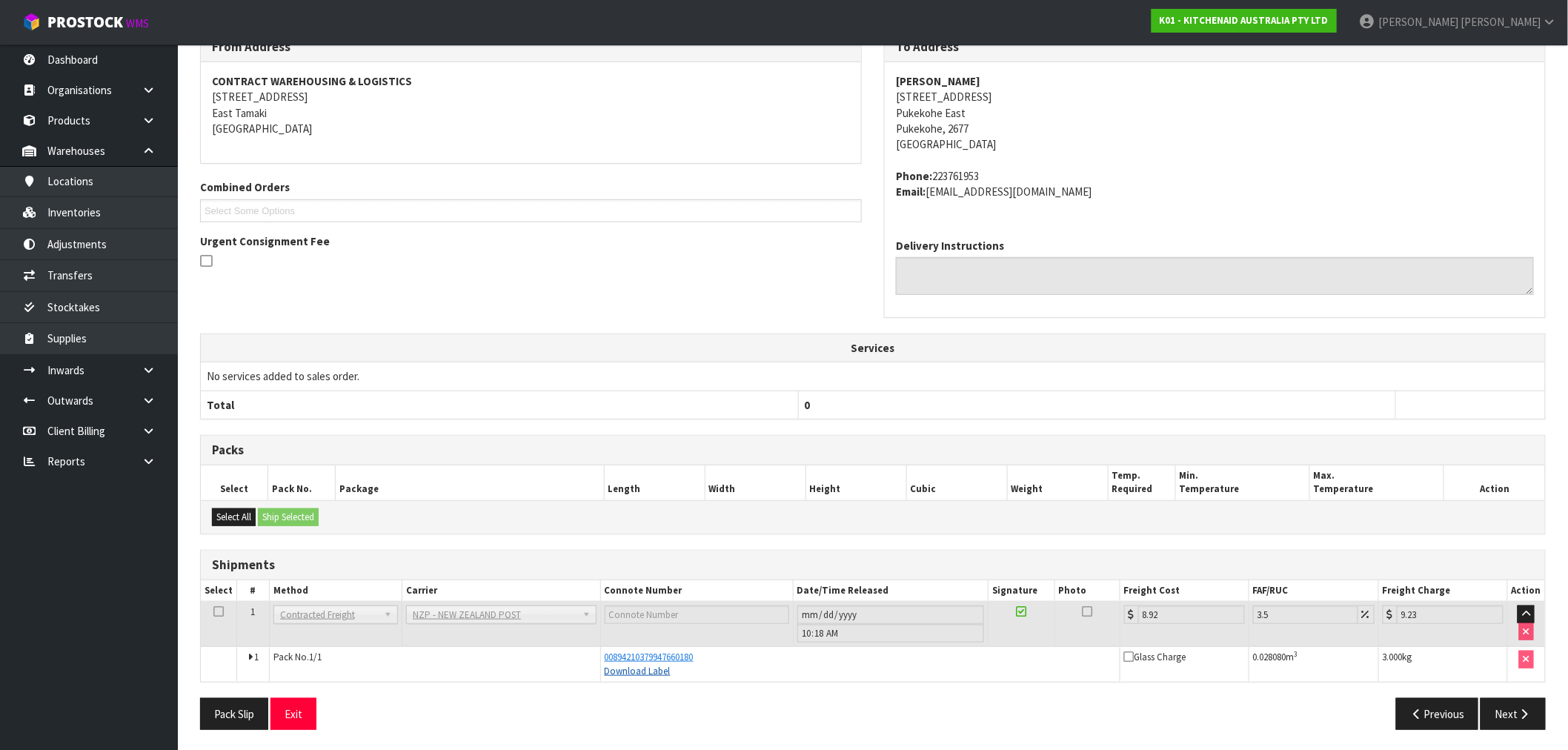
scroll to position [211, 0]
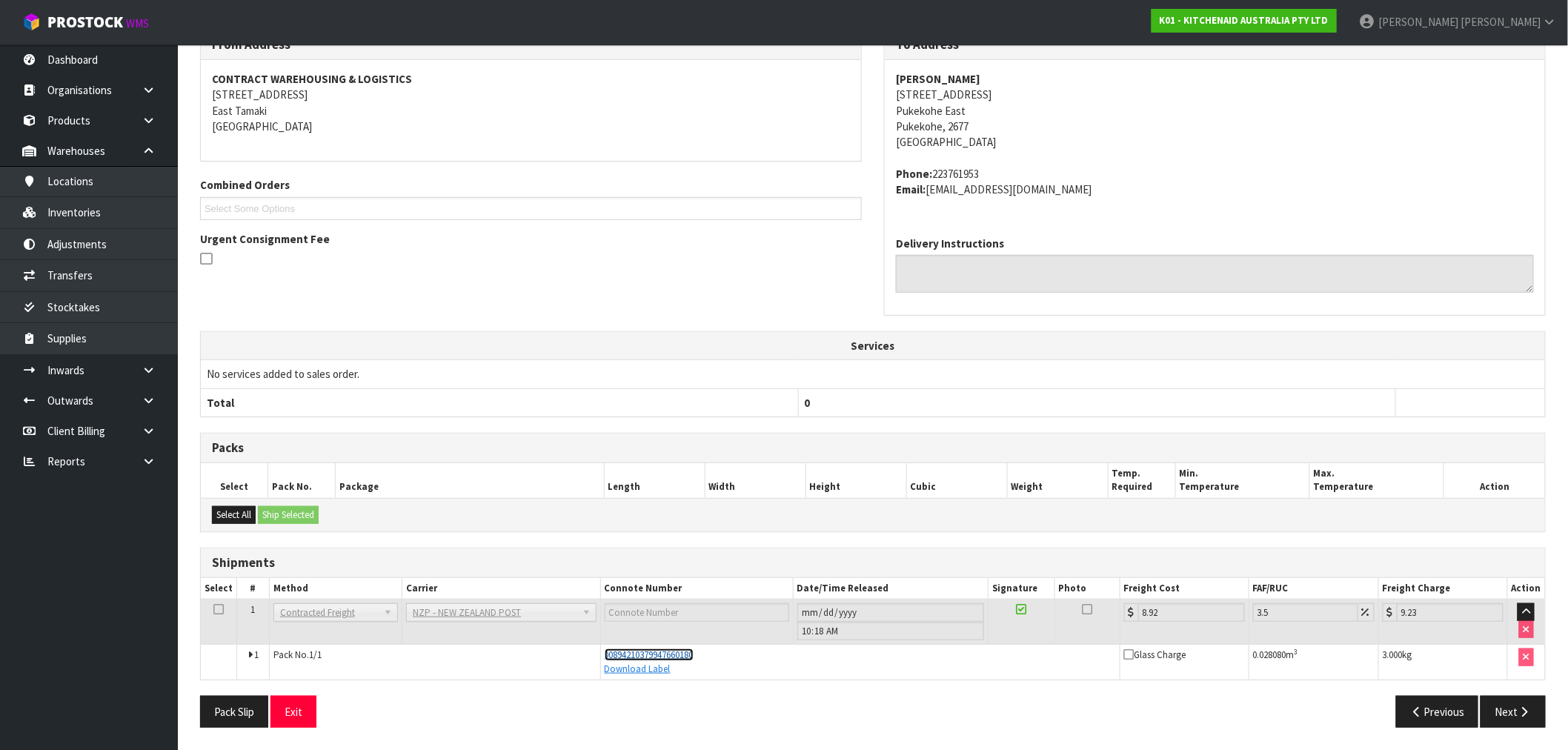
click at [646, 655] on span "00894210379947660180" at bounding box center [649, 655] width 89 height 13
drag, startPoint x: 1098, startPoint y: 197, endPoint x: 929, endPoint y: 203, distance: 169.1
click at [929, 203] on div "[PERSON_NAME] [STREET_ADDRESS] Phone: 223761953 Email: [EMAIL_ADDRESS][DOMAIN_N…" at bounding box center [1214, 142] width 660 height 165
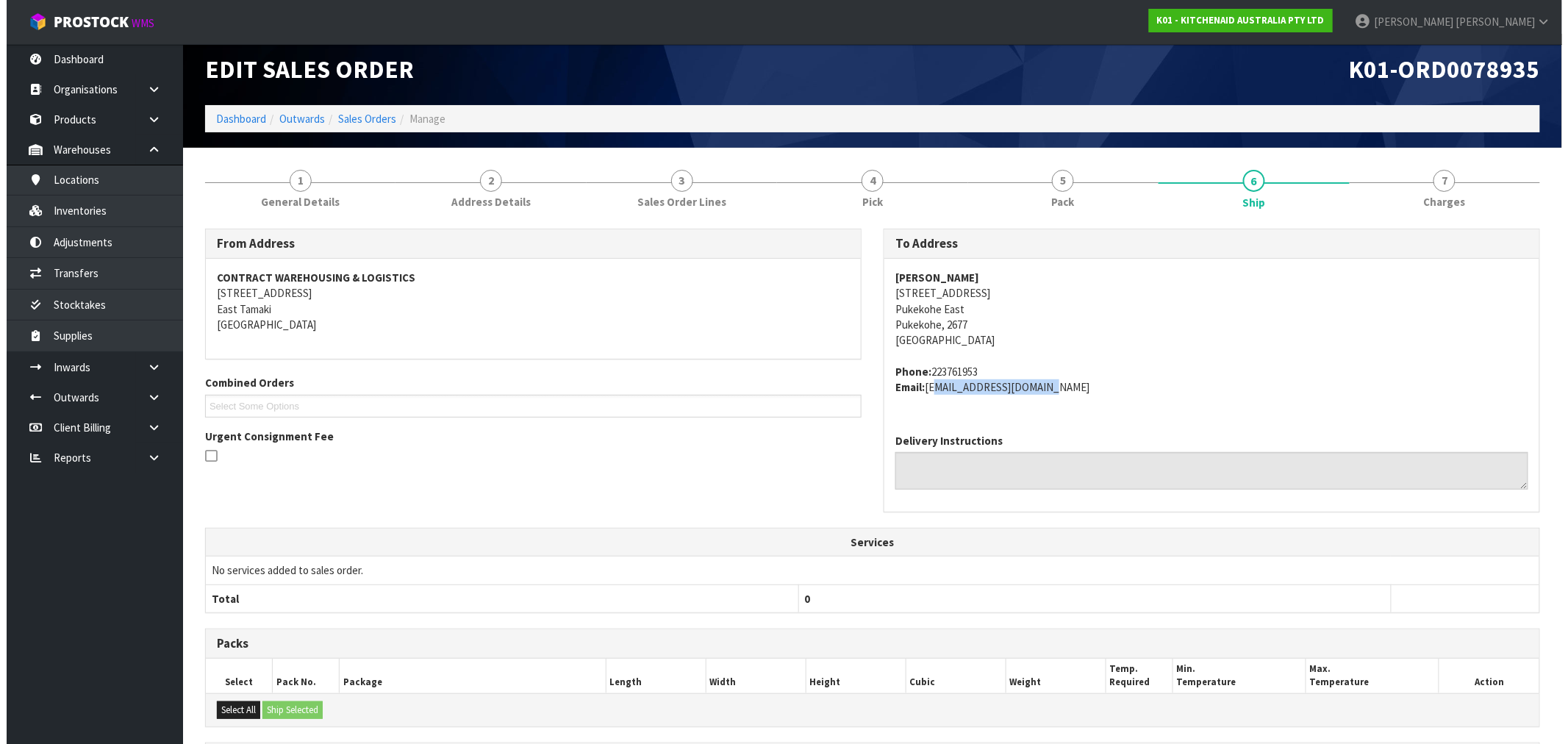
scroll to position [0, 0]
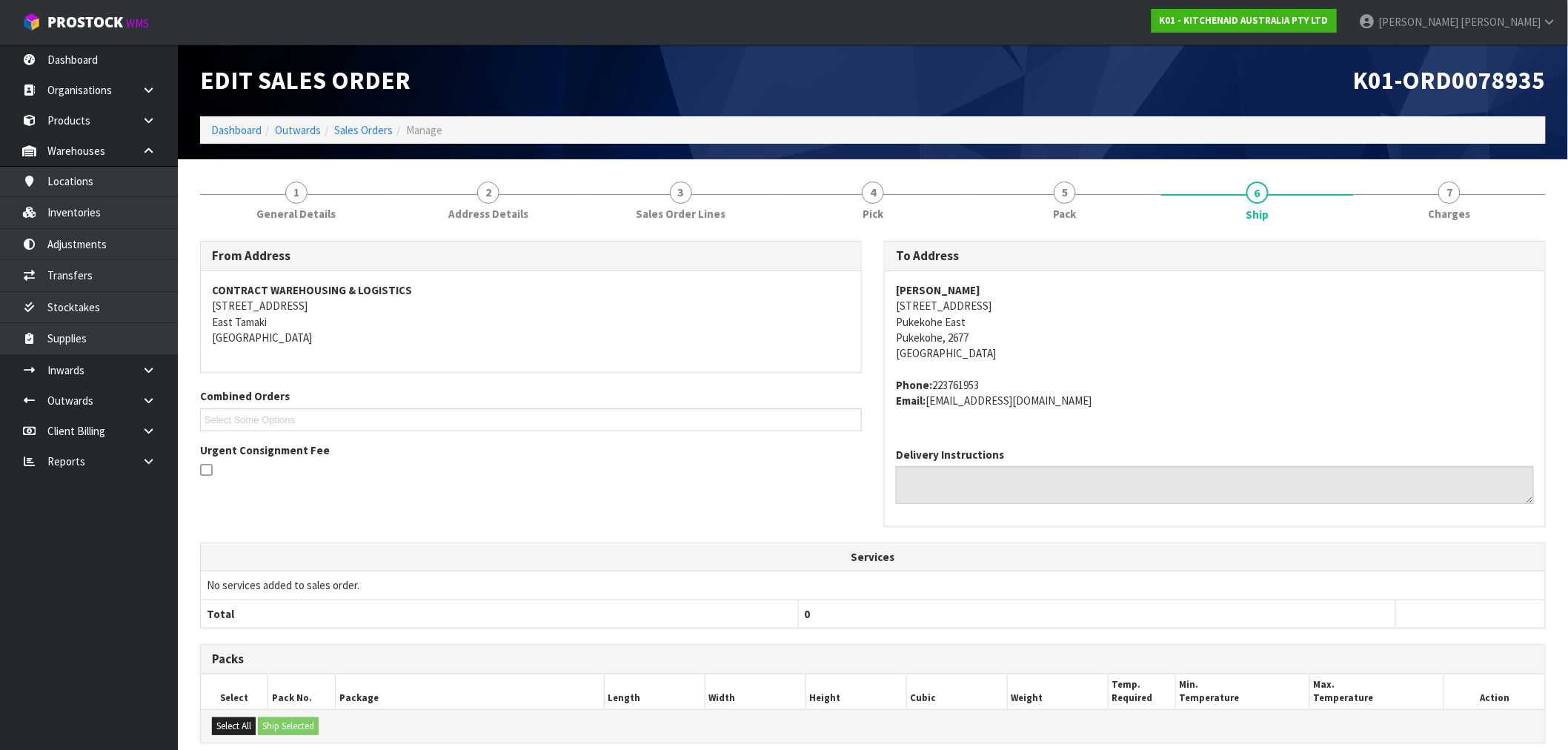
click at [970, 286] on strong "[PERSON_NAME]" at bounding box center [938, 290] width 84 height 14
drag, startPoint x: 989, startPoint y: 287, endPoint x: 894, endPoint y: 288, distance: 95.0
click at [894, 288] on div "[PERSON_NAME] [STREET_ADDRESS] Phone: 223761953 Email: [EMAIL_ADDRESS][DOMAIN_N…" at bounding box center [1214, 354] width 660 height 165
copy strong "[PERSON_NAME]"
drag, startPoint x: 1552, startPoint y: 92, endPoint x: 1353, endPoint y: 91, distance: 199.0
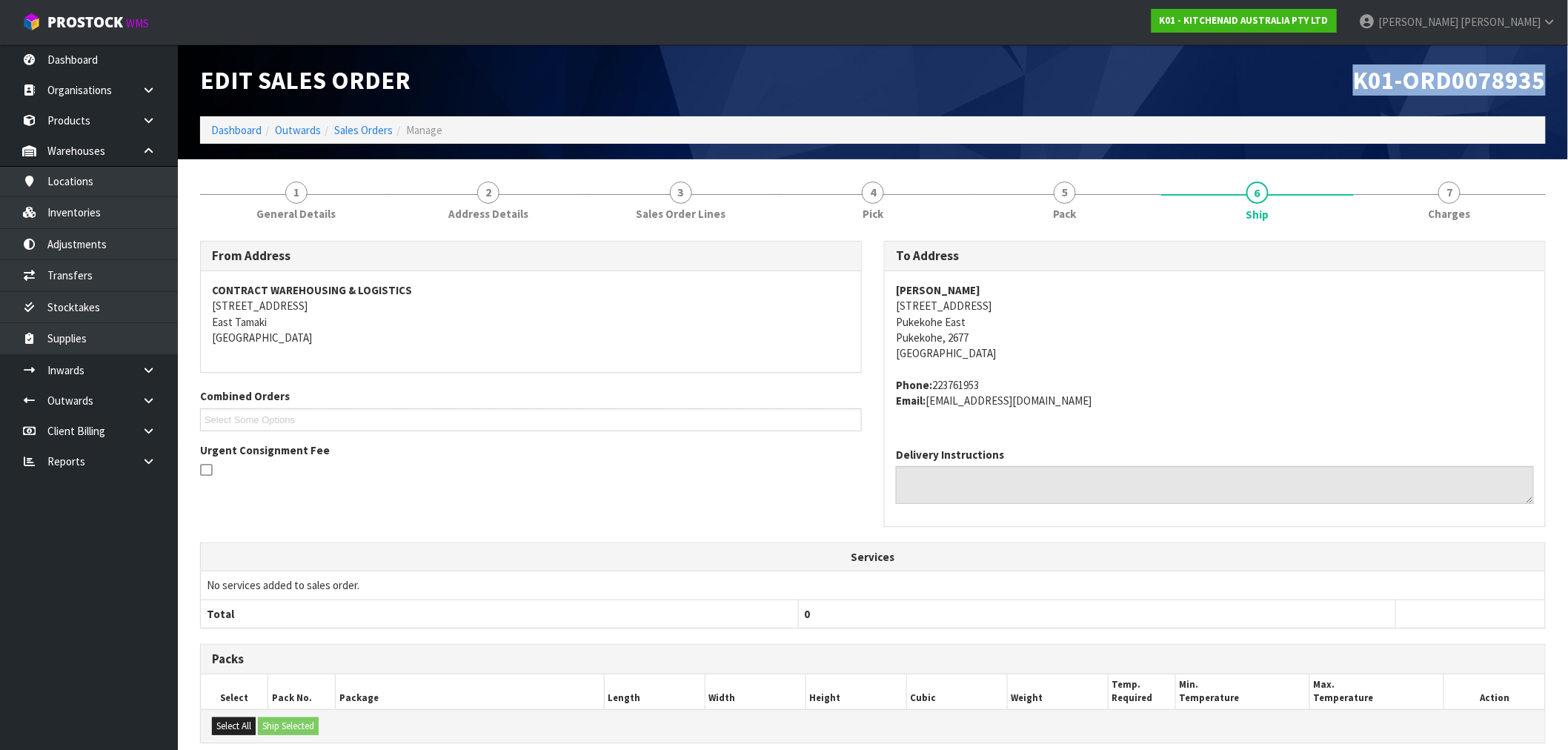
click at [1353, 91] on div "K01-ORD0078935" at bounding box center [1214, 81] width 684 height 72
copy span "K01-ORD0078935"
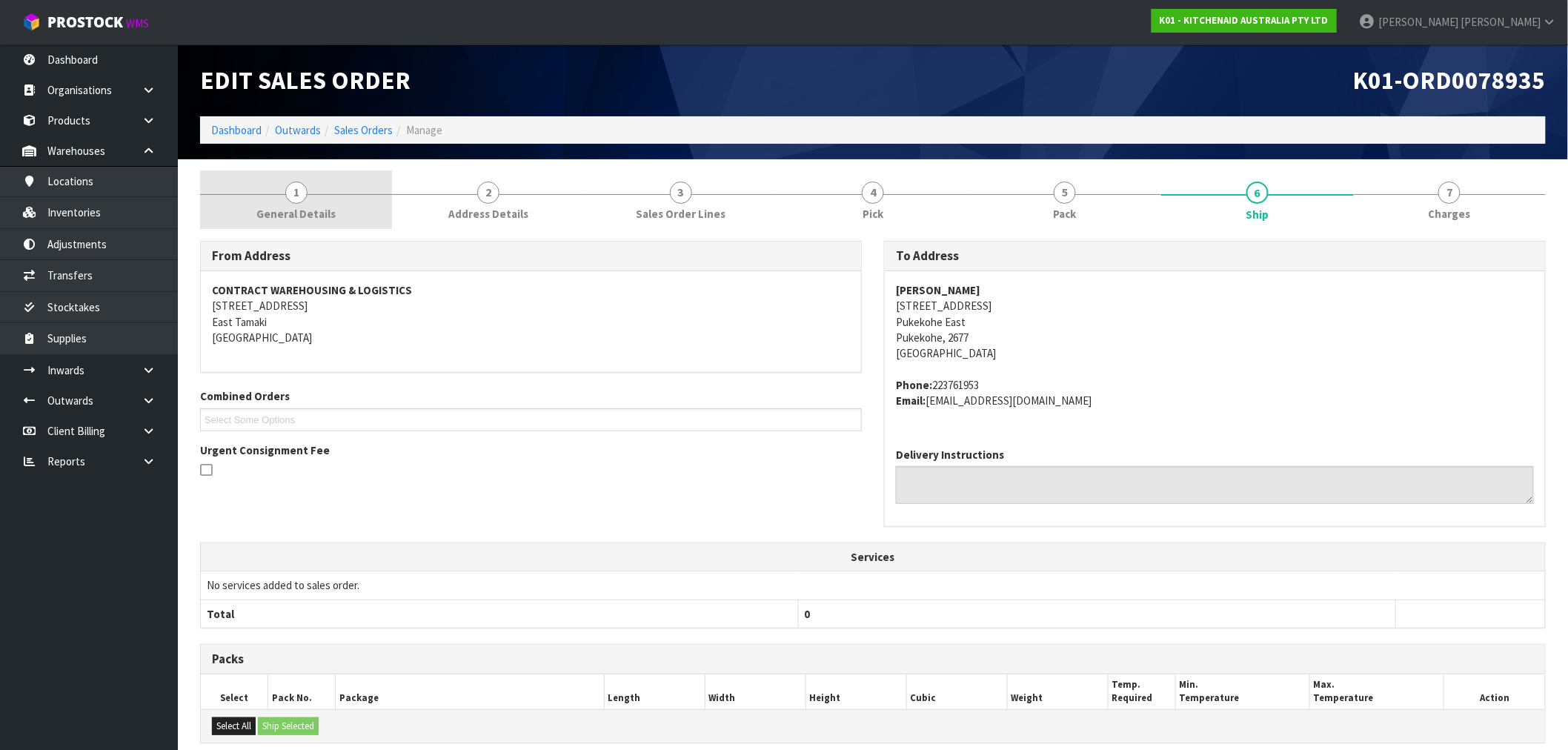
drag, startPoint x: 254, startPoint y: 173, endPoint x: 258, endPoint y: 183, distance: 10.8
click at [254, 173] on link "1 General Details" at bounding box center [296, 199] width 192 height 58
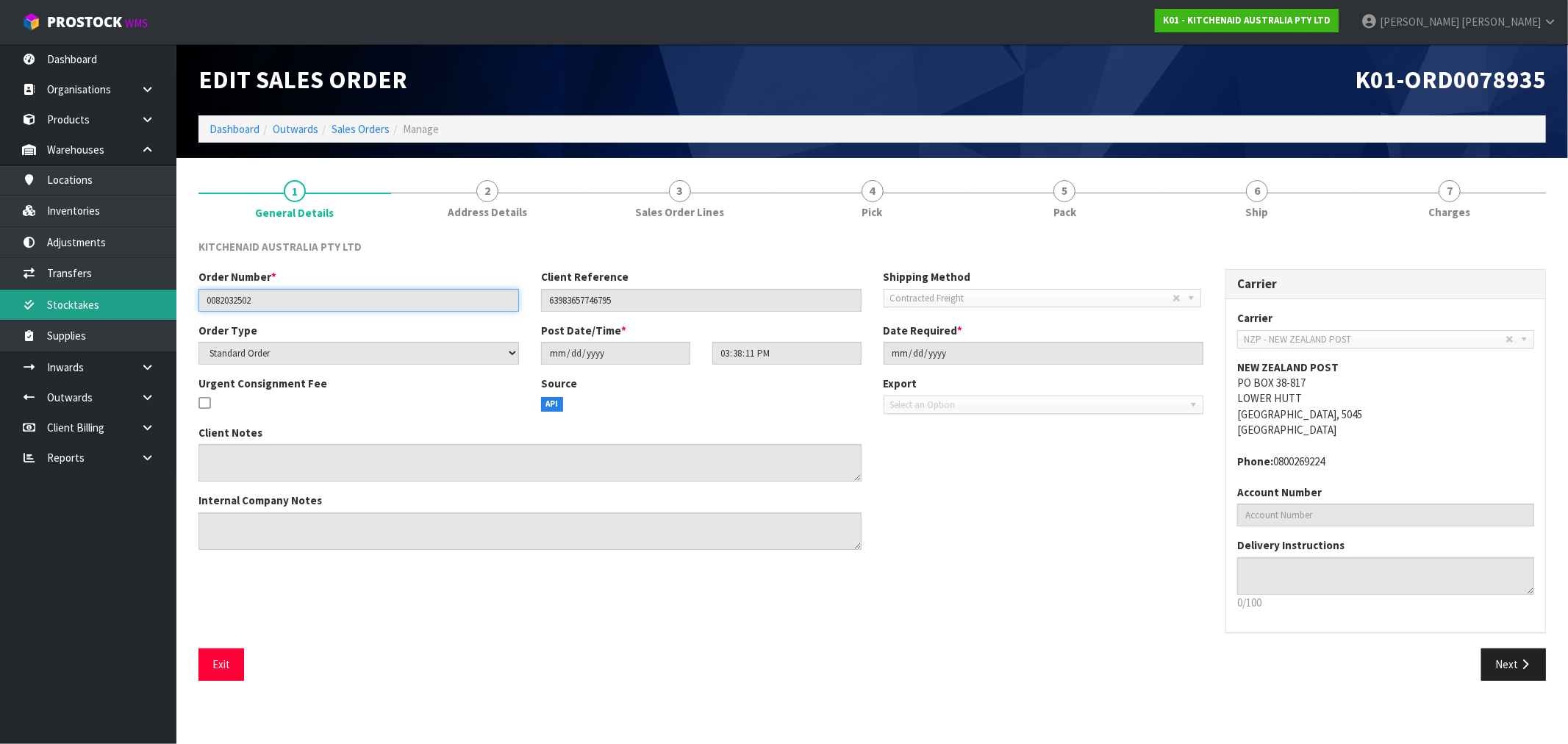
drag, startPoint x: 252, startPoint y: 301, endPoint x: 113, endPoint y: 306, distance: 139.1
click at [113, 306] on body "Toggle navigation ProStock WMS K01 - KITCHENAID AUSTRALIA PTY LTD [PERSON_NAME]…" at bounding box center [784, 372] width 1568 height 744
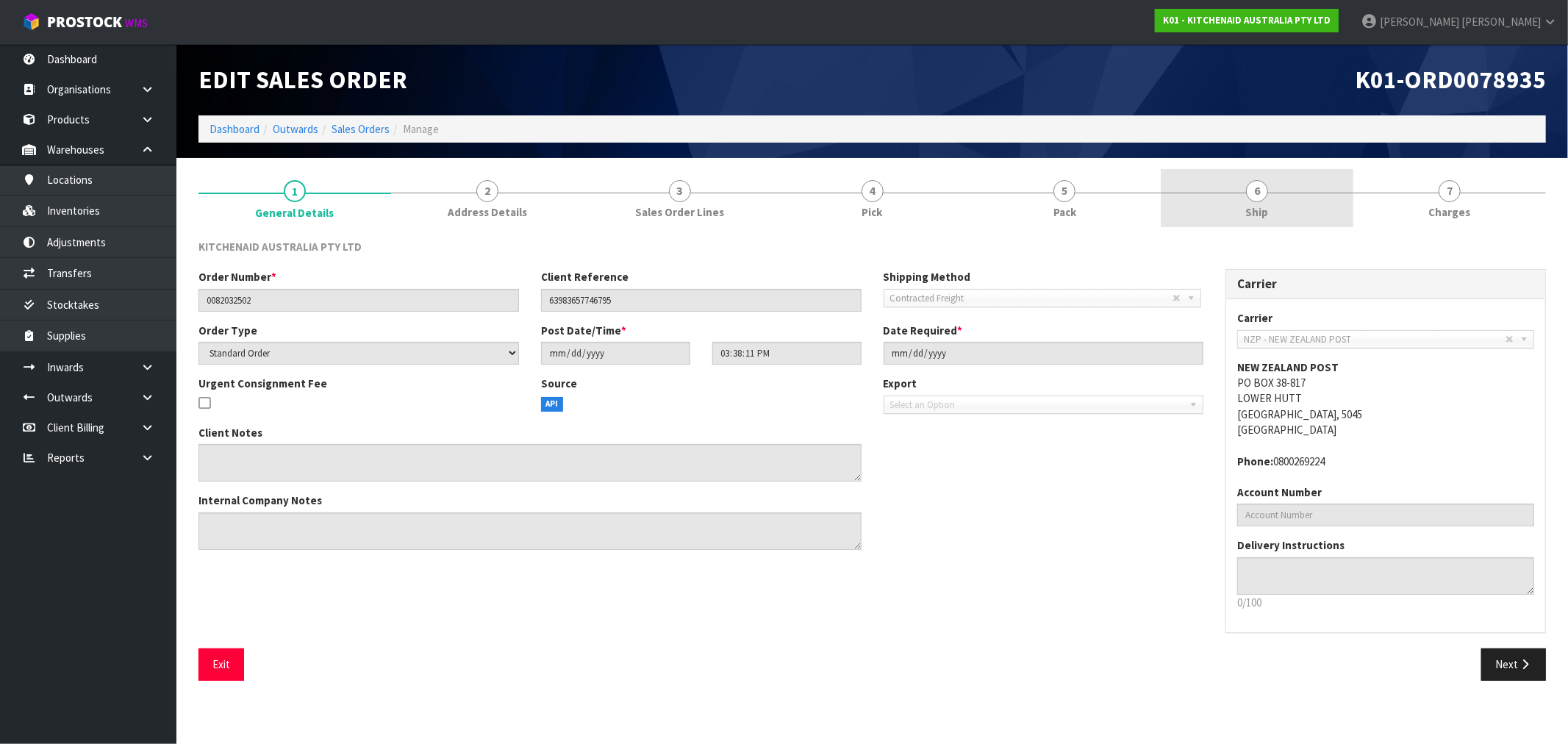
click at [1296, 193] on div at bounding box center [1257, 193] width 193 height 1
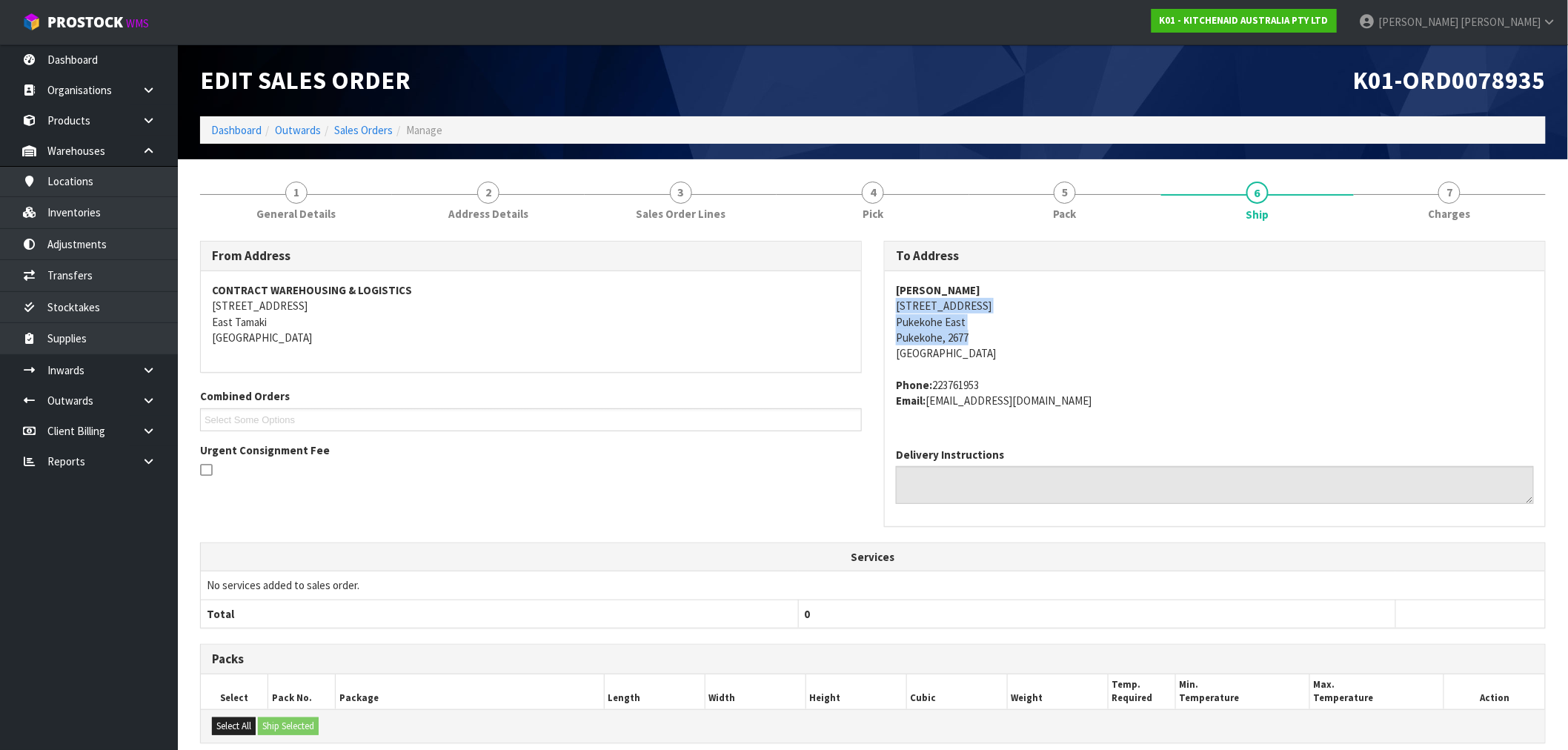
drag, startPoint x: 974, startPoint y: 335, endPoint x: 892, endPoint y: 306, distance: 87.0
click at [892, 306] on div "[PERSON_NAME] [STREET_ADDRESS] Phone: 223761953 Email: [EMAIL_ADDRESS][DOMAIN_N…" at bounding box center [1214, 354] width 660 height 165
copy address "[STREET_ADDRESS]"
click at [905, 293] on strong "[PERSON_NAME]" at bounding box center [938, 290] width 84 height 14
click at [1038, 384] on address "Phone: 223761953 Email: [EMAIL_ADDRESS][DOMAIN_NAME]" at bounding box center [1215, 393] width 638 height 32
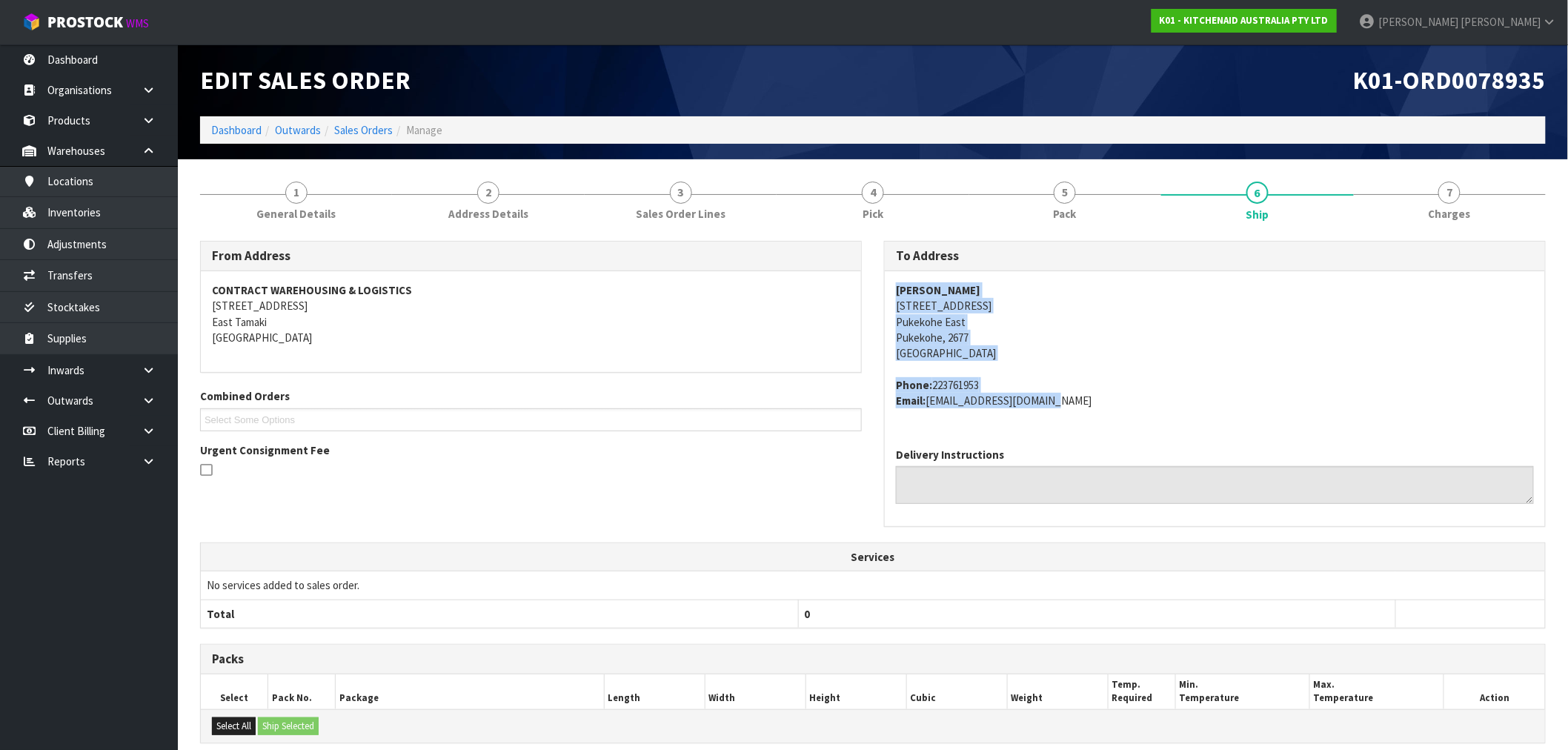
drag, startPoint x: 1065, startPoint y: 405, endPoint x: 893, endPoint y: 291, distance: 206.3
click at [893, 291] on div "[PERSON_NAME] [STREET_ADDRESS] Phone: 223761953 Email: [EMAIL_ADDRESS][DOMAIN_N…" at bounding box center [1214, 354] width 660 height 165
copy span "[PERSON_NAME] [STREET_ADDRESS] Phone: 223761953 Email: [EMAIL_ADDRESS][DOMAIN_N…"
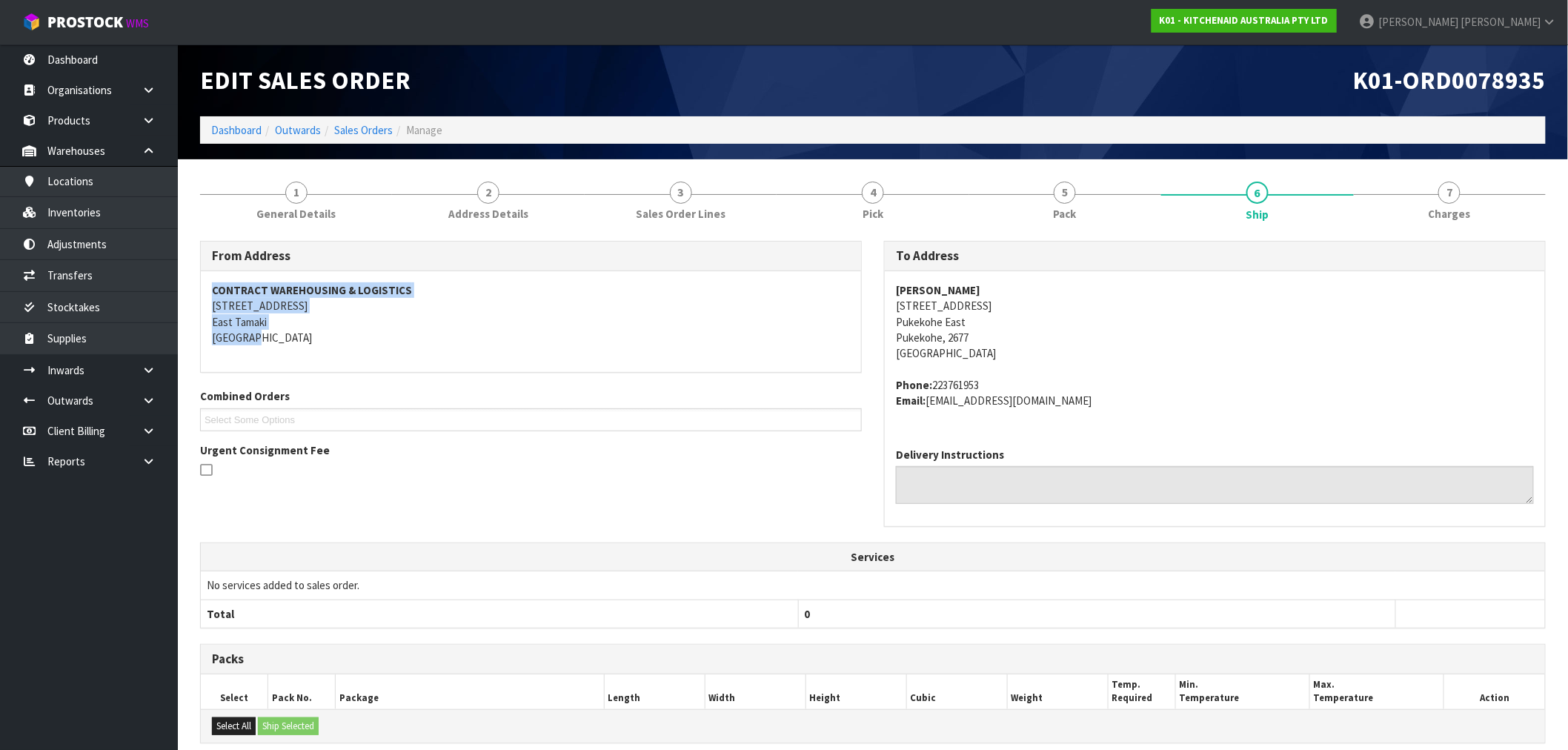
drag, startPoint x: 277, startPoint y: 337, endPoint x: 40, endPoint y: 287, distance: 242.2
click at [197, 289] on div "From Address CONTRACT WAREHOUSING & LOGISTICS [STREET_ADDRESS] Combined Orders …" at bounding box center [530, 366] width 684 height 251
copy address "CONTRACT WAREHOUSING & LOGISTICS [STREET_ADDRESS]"
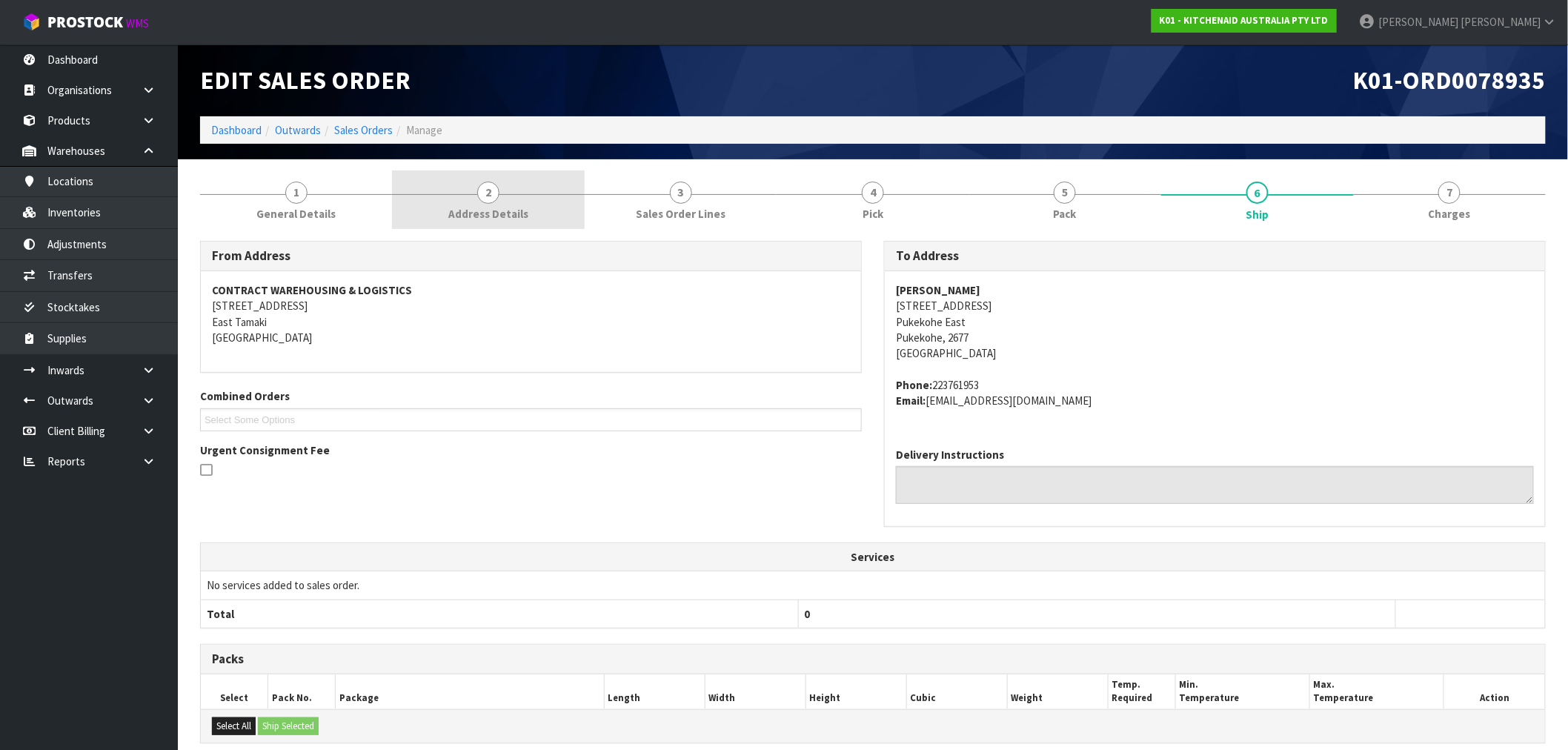
click at [496, 212] on span "Address Details" at bounding box center [487, 213] width 80 height 15
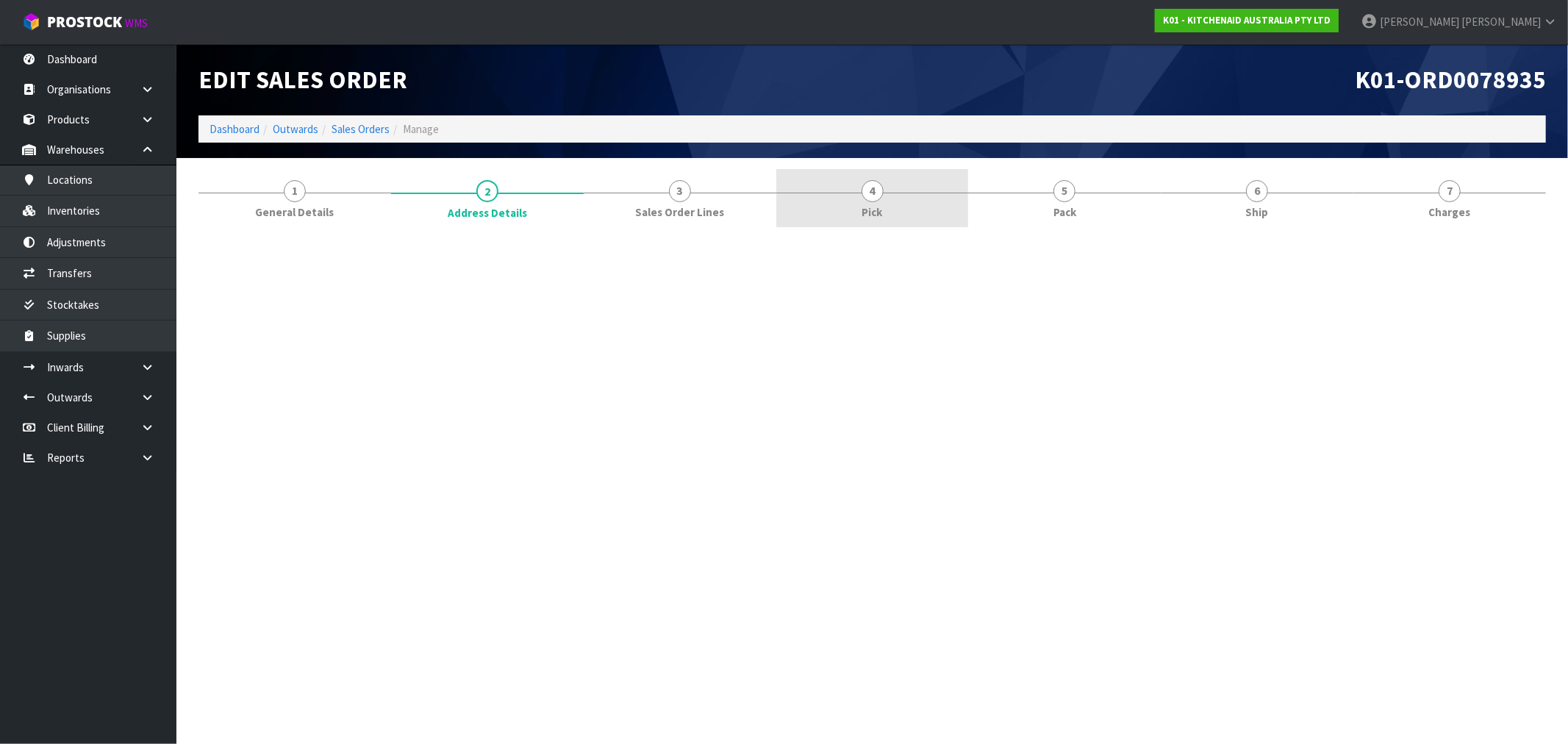
click at [699, 231] on div at bounding box center [872, 233] width 1348 height 11
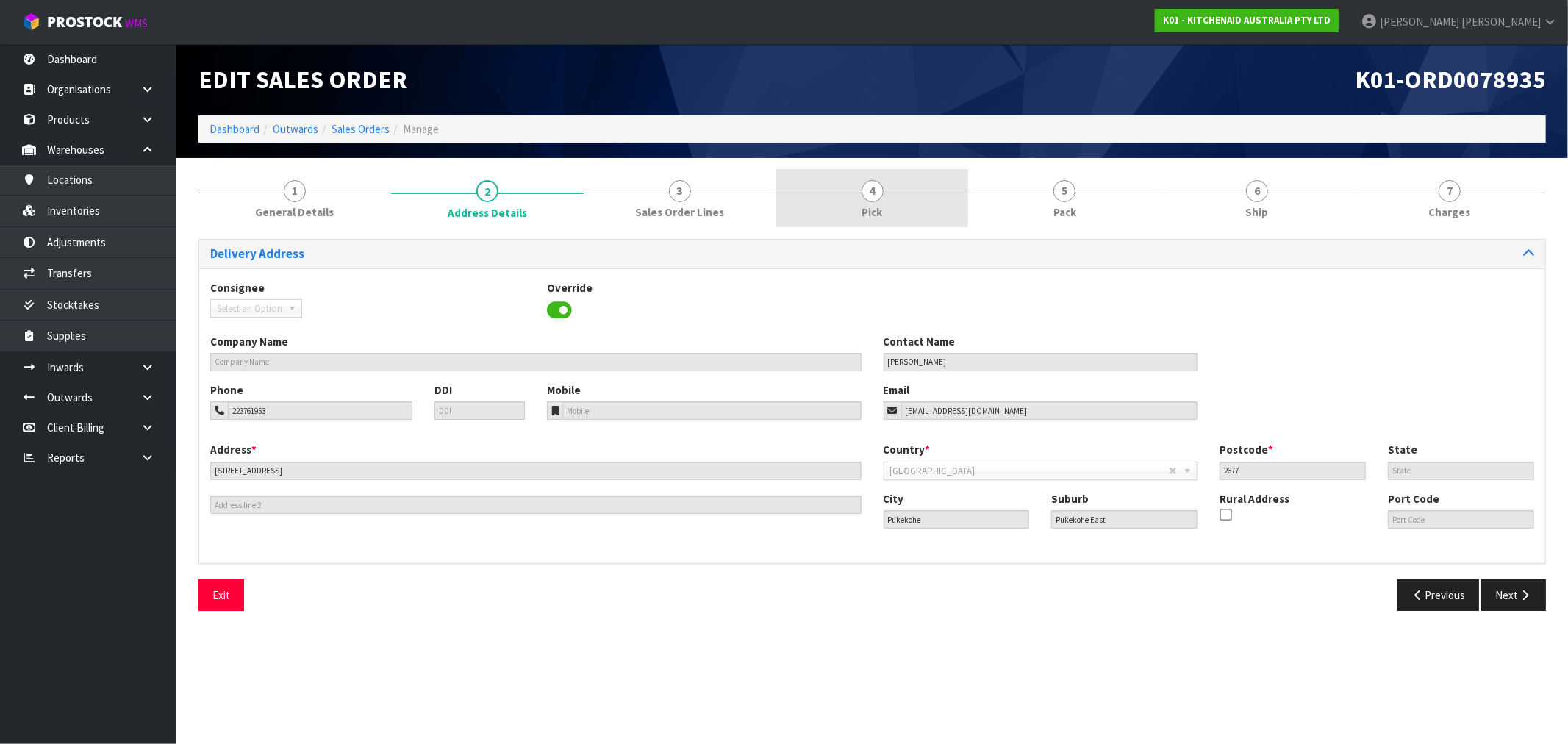
click at [857, 197] on link "4 Pick" at bounding box center [872, 197] width 193 height 58
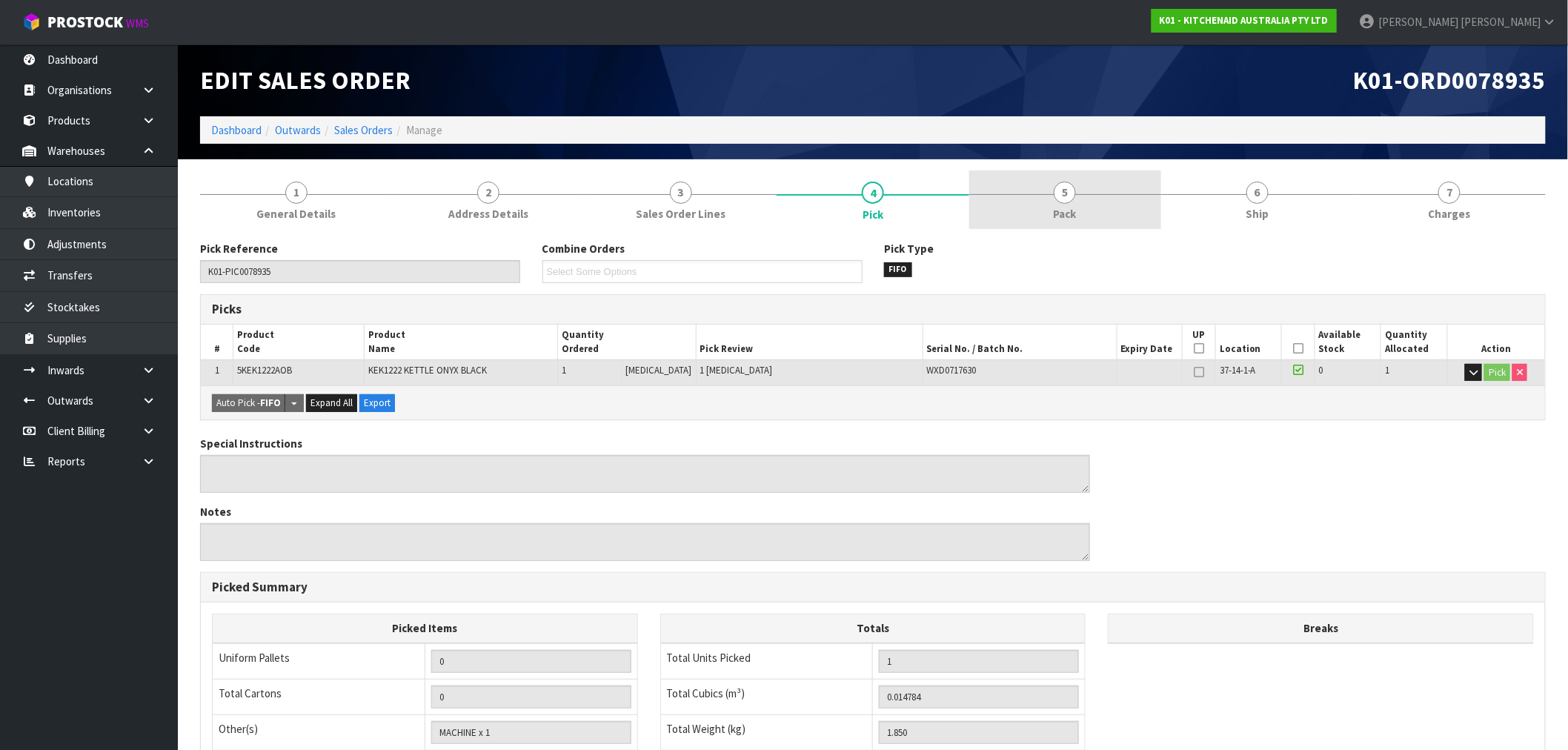
click at [1028, 200] on link "5 Pack" at bounding box center [1065, 199] width 192 height 58
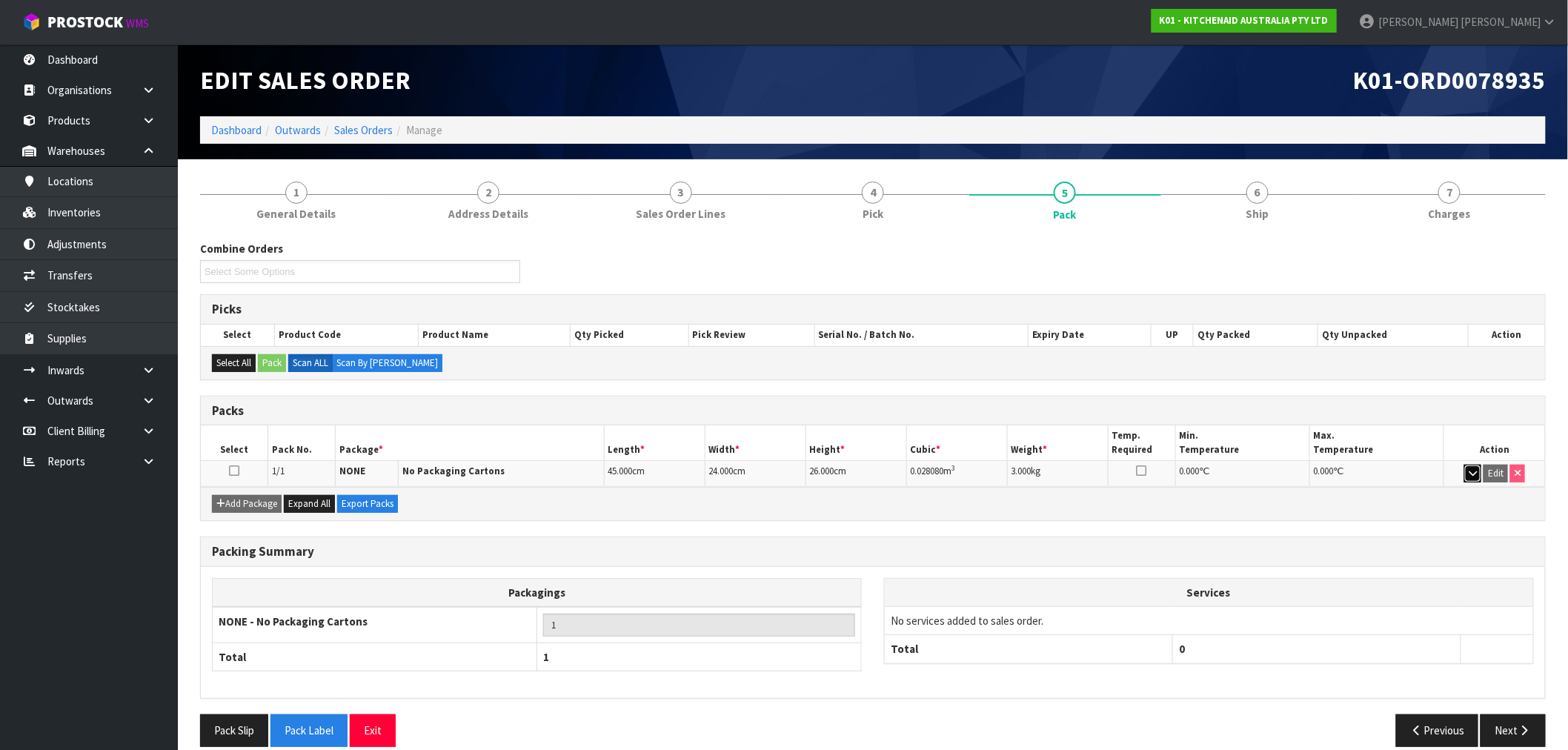
click at [1470, 470] on icon "button" at bounding box center [1472, 473] width 8 height 10
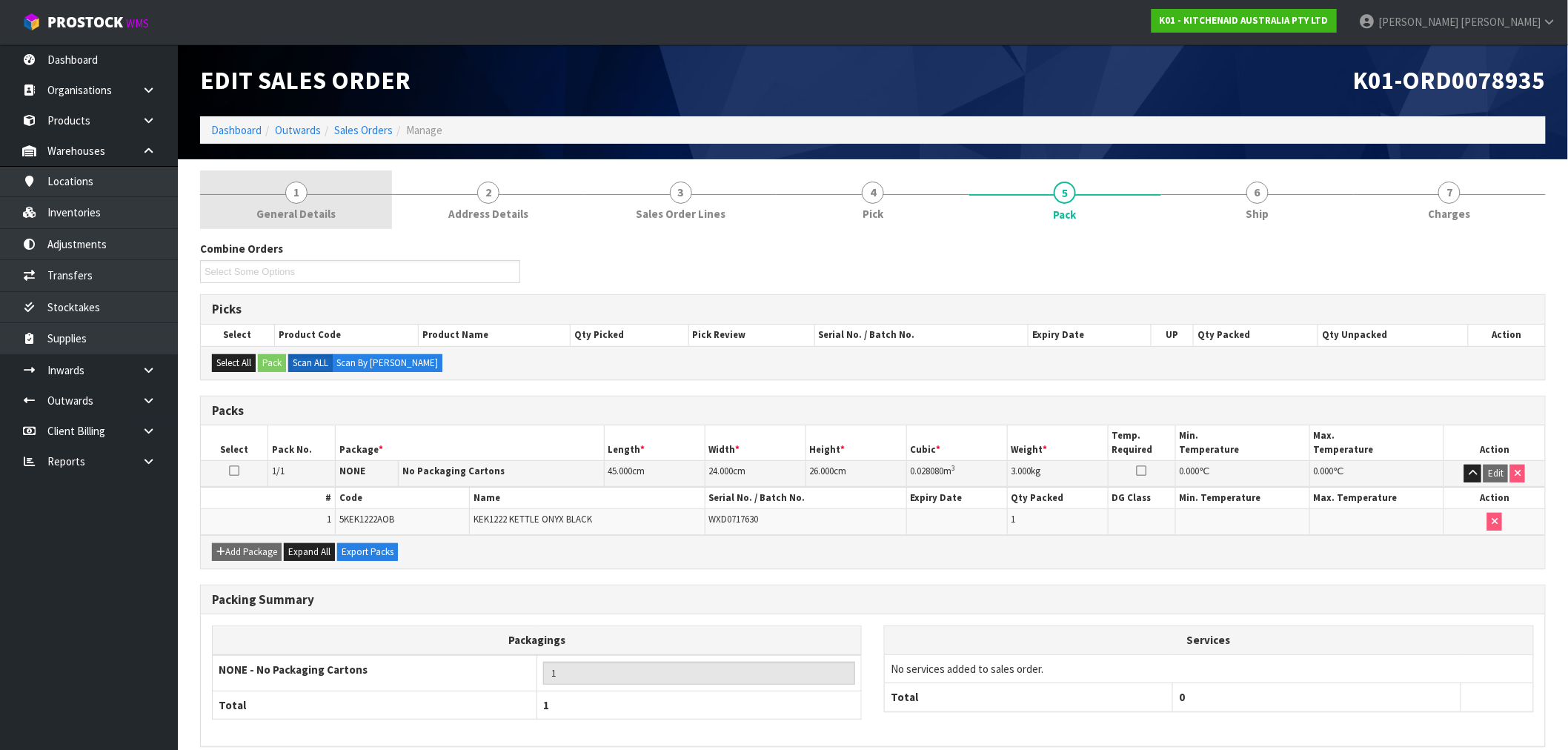
click at [334, 212] on link "1 General Details" at bounding box center [296, 199] width 192 height 58
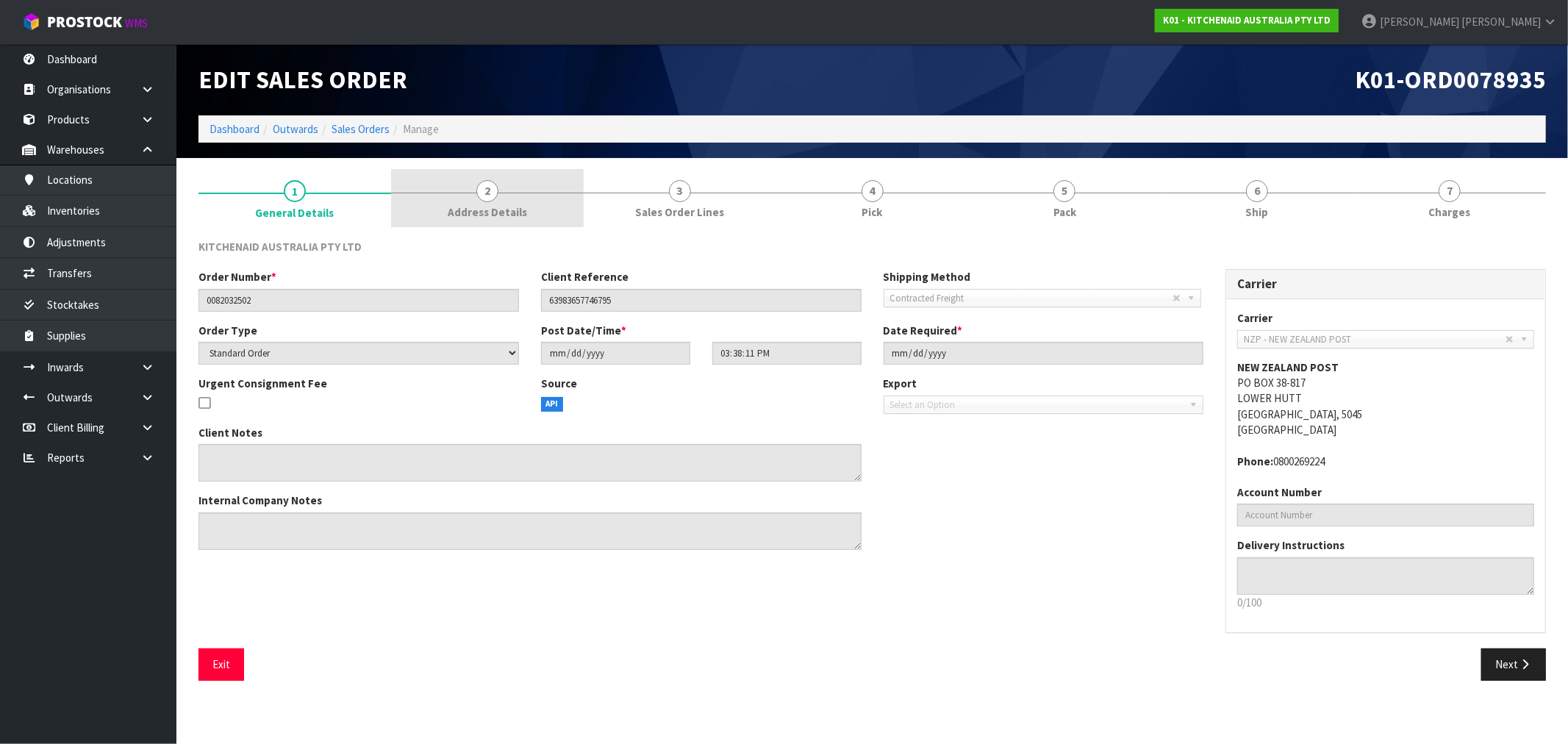
click at [468, 196] on link "2 Address Details" at bounding box center [487, 197] width 193 height 58
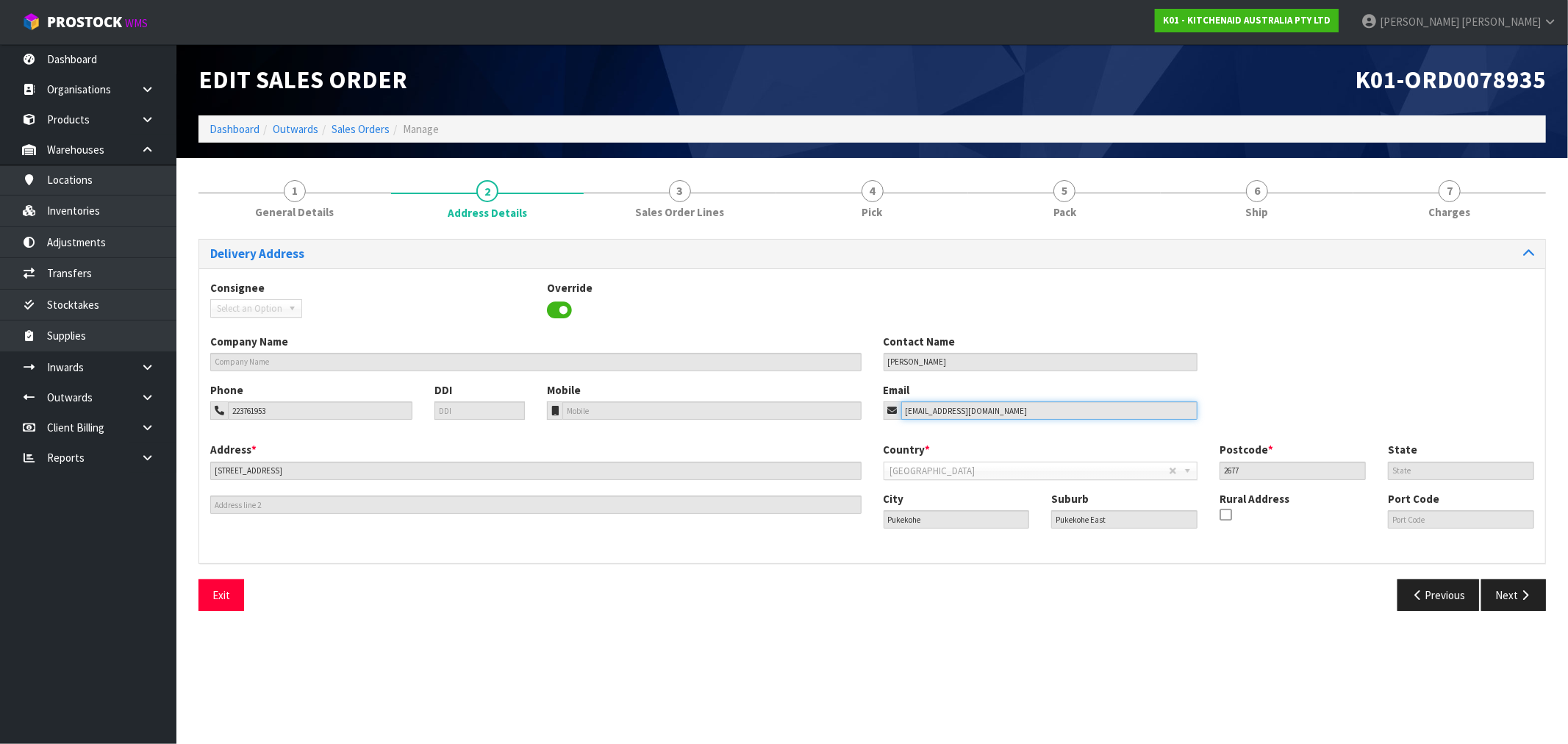
drag, startPoint x: 1021, startPoint y: 407, endPoint x: 879, endPoint y: 407, distance: 142.0
click at [879, 407] on div "Email [EMAIL_ADDRESS][DOMAIN_NAME]" at bounding box center [1041, 401] width 337 height 37
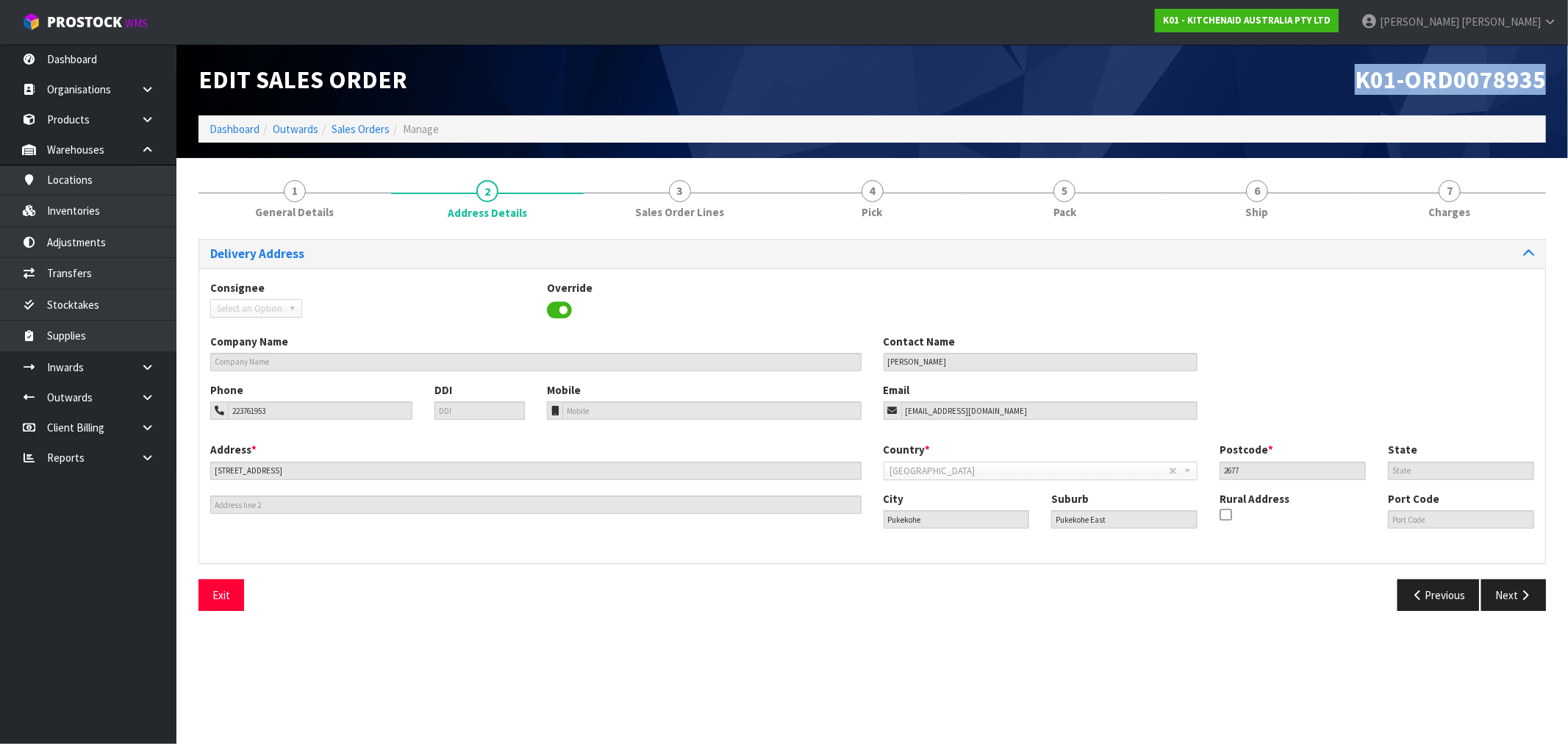
drag, startPoint x: 1559, startPoint y: 84, endPoint x: 1079, endPoint y: 114, distance: 480.9
click at [1353, 79] on header "Edit Sales Order K01-ORD0078935 Dashboard Outwards Sales Orders Manage" at bounding box center [871, 101] width 1391 height 114
copy span "K01-ORD0078935"
click at [285, 204] on span "General Details" at bounding box center [294, 212] width 78 height 15
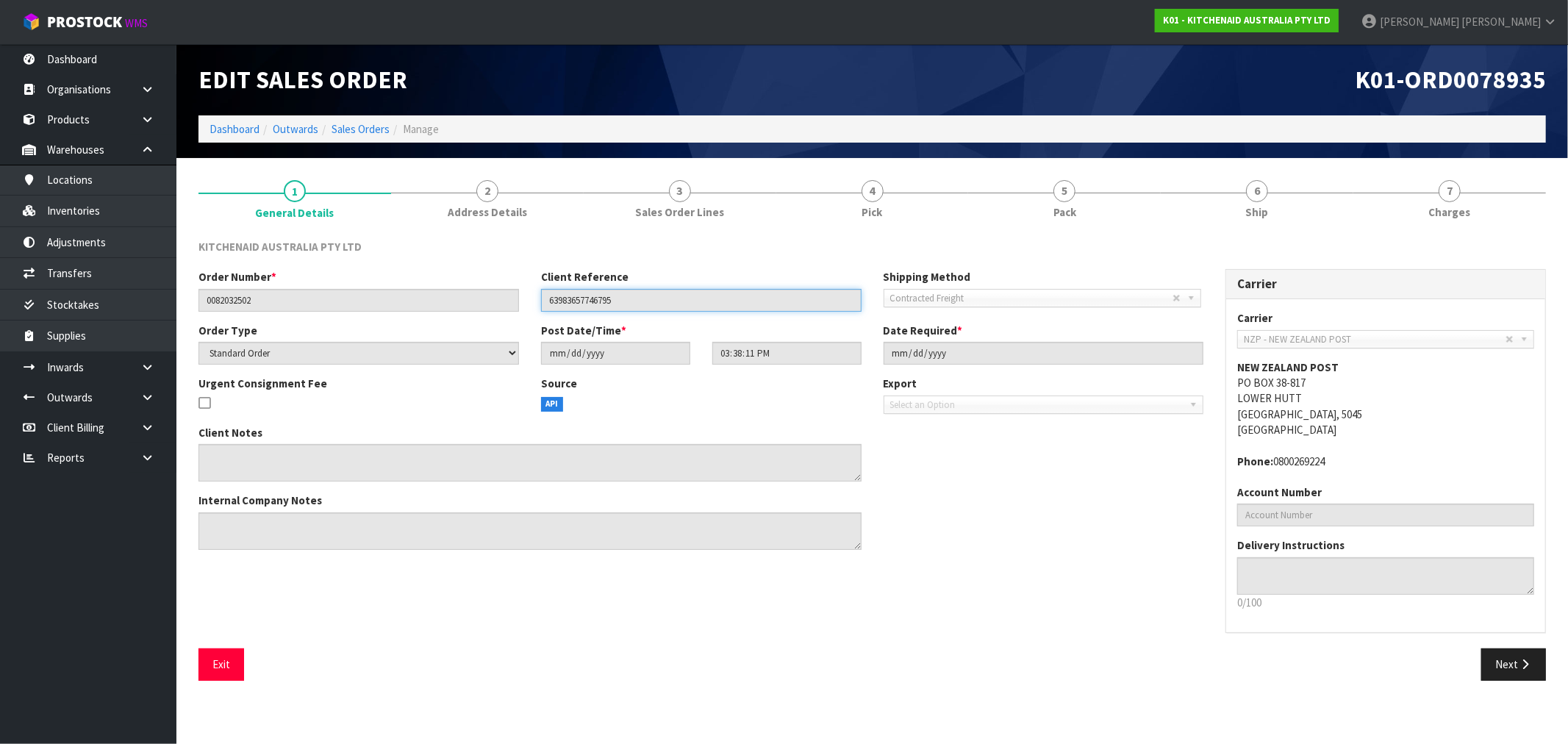
drag, startPoint x: 652, startPoint y: 304, endPoint x: 500, endPoint y: 302, distance: 152.0
click at [503, 301] on div "Order Number * 0082032502 Client Reference 63983657746795 Shipping Method Clien…" at bounding box center [700, 296] width 1027 height 53
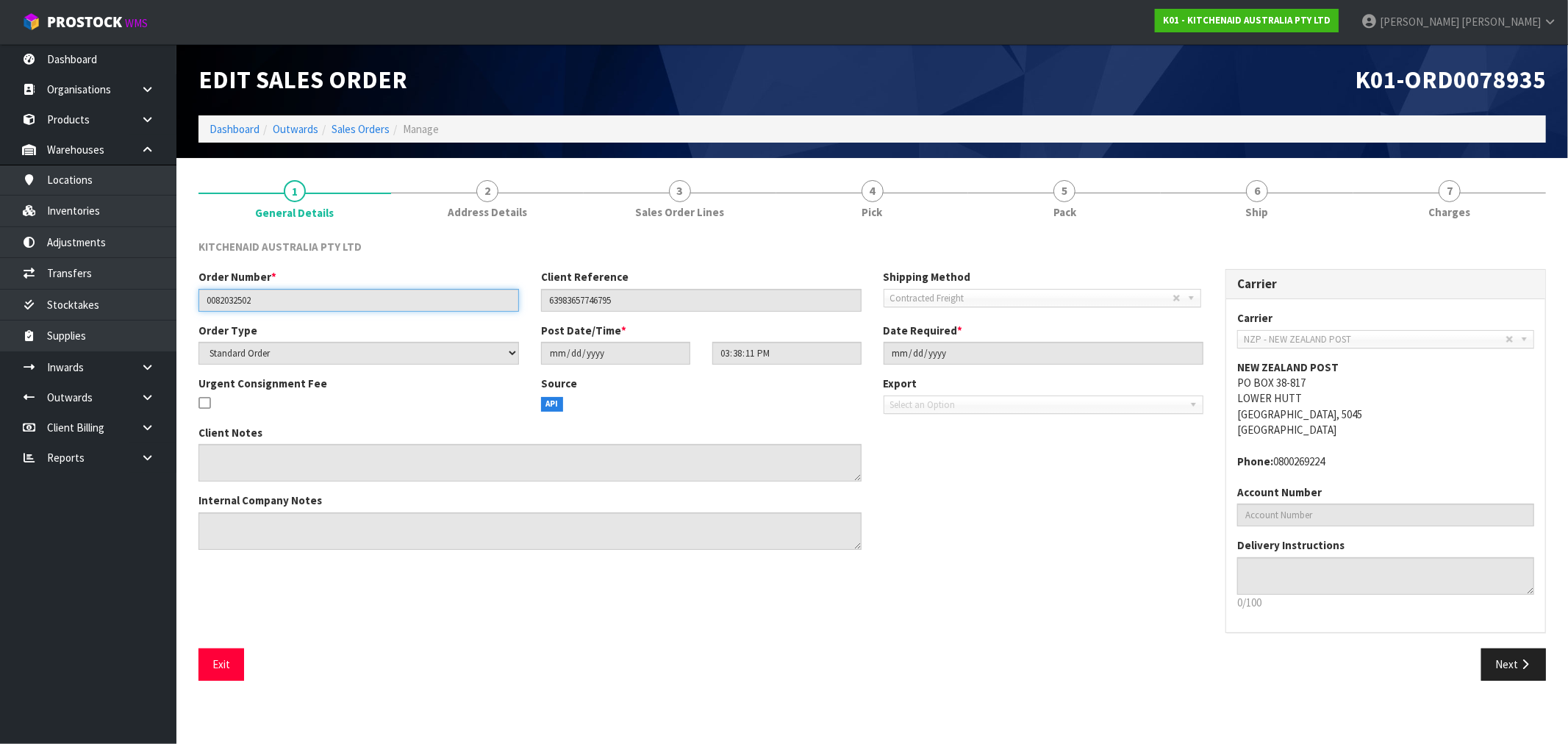
drag, startPoint x: 349, startPoint y: 308, endPoint x: 179, endPoint y: 304, distance: 170.0
click at [184, 304] on section "1 General Details 2 Address Details 3 Sales Order Lines 4 Pick 5 Pack 6 Ship 7 …" at bounding box center [871, 430] width 1391 height 545
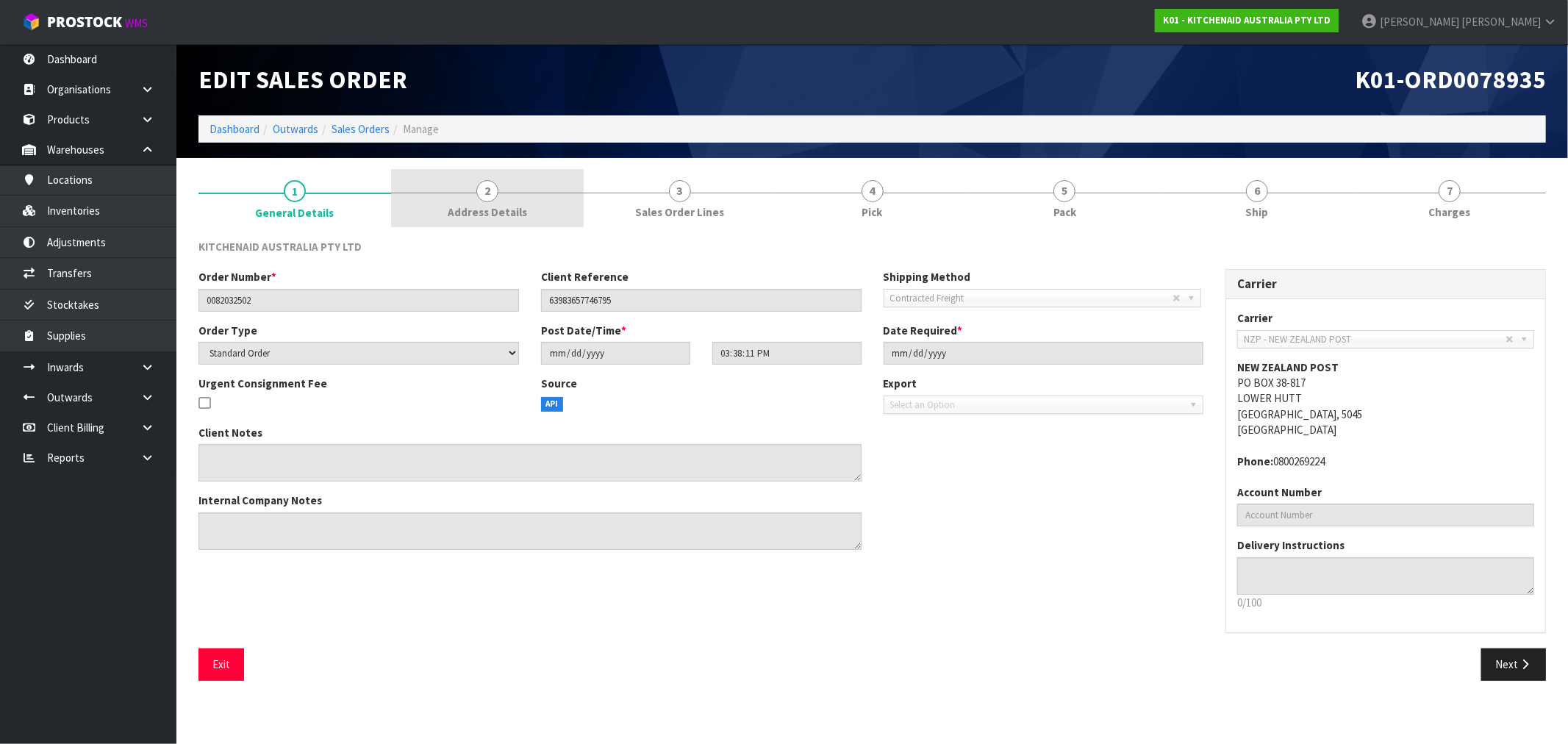
click at [499, 198] on link "2 Address Details" at bounding box center [487, 197] width 193 height 58
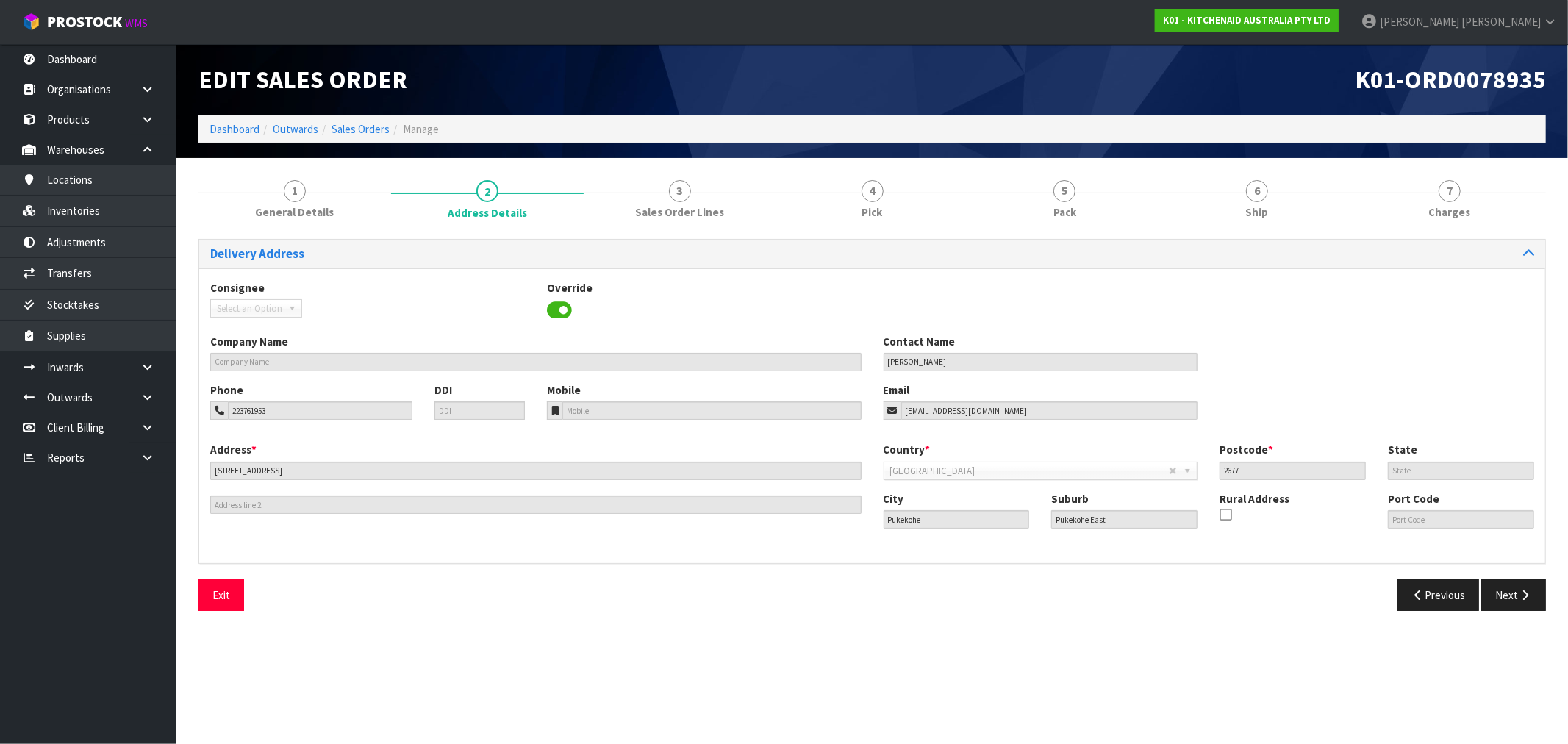
click at [894, 355] on div "Contact Name [PERSON_NAME]" at bounding box center [1041, 352] width 337 height 37
click at [894, 355] on input "[PERSON_NAME]" at bounding box center [1041, 362] width 315 height 19
click at [894, 360] on input "Aimee Crocombe" at bounding box center [1041, 362] width 315 height 19
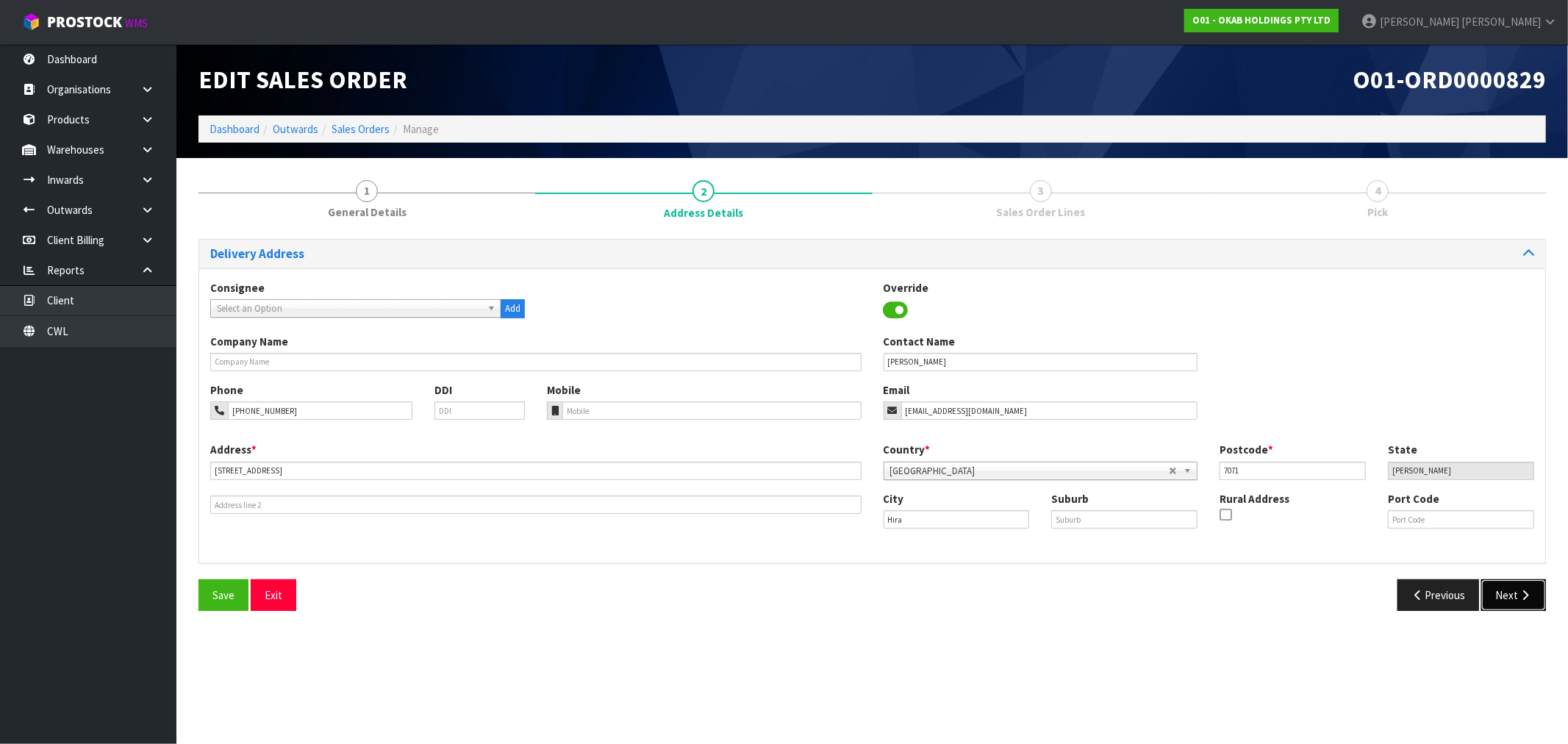
click at [1508, 592] on button "Next" at bounding box center [1513, 596] width 65 height 32
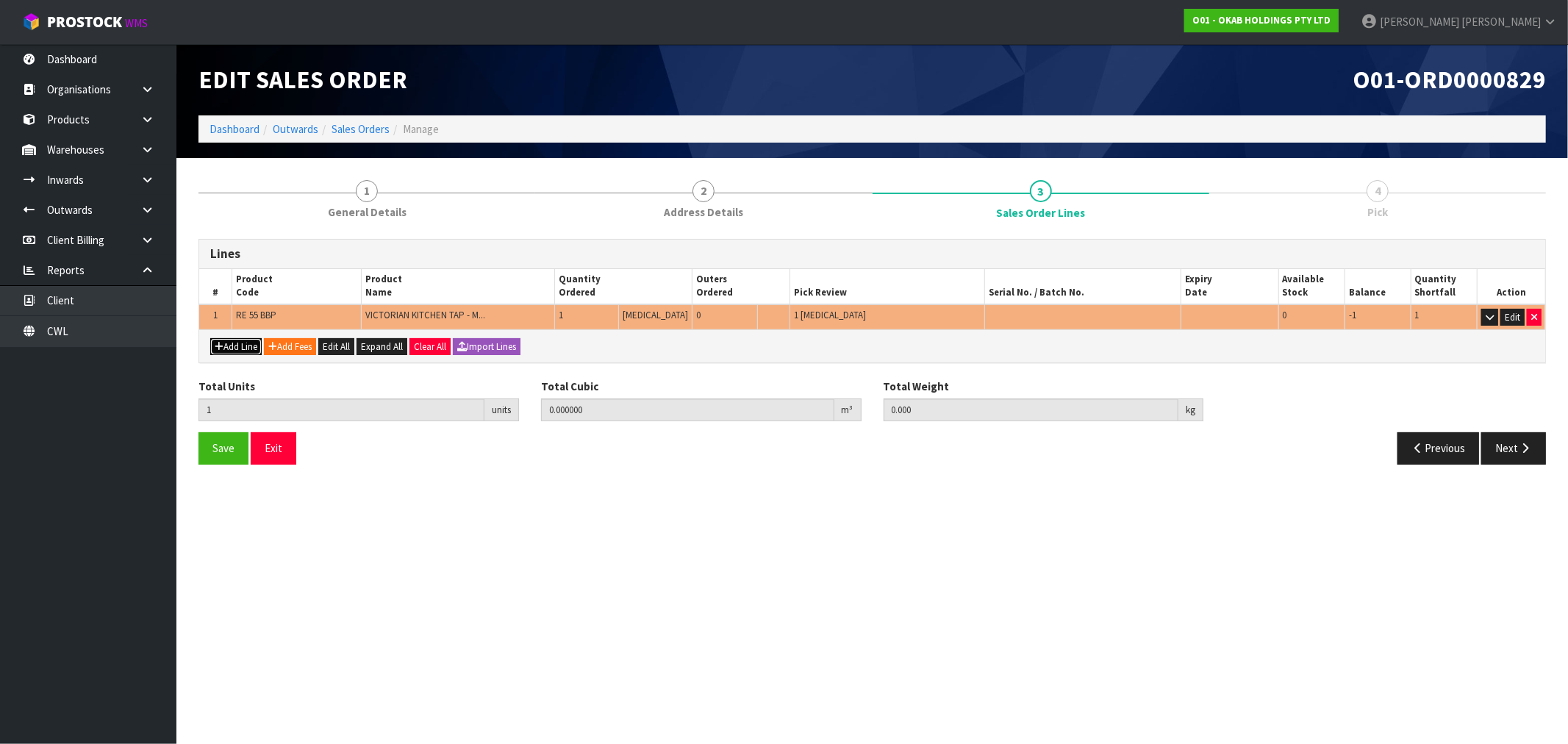
click at [218, 338] on button "Add Line" at bounding box center [236, 347] width 52 height 18
type input "0"
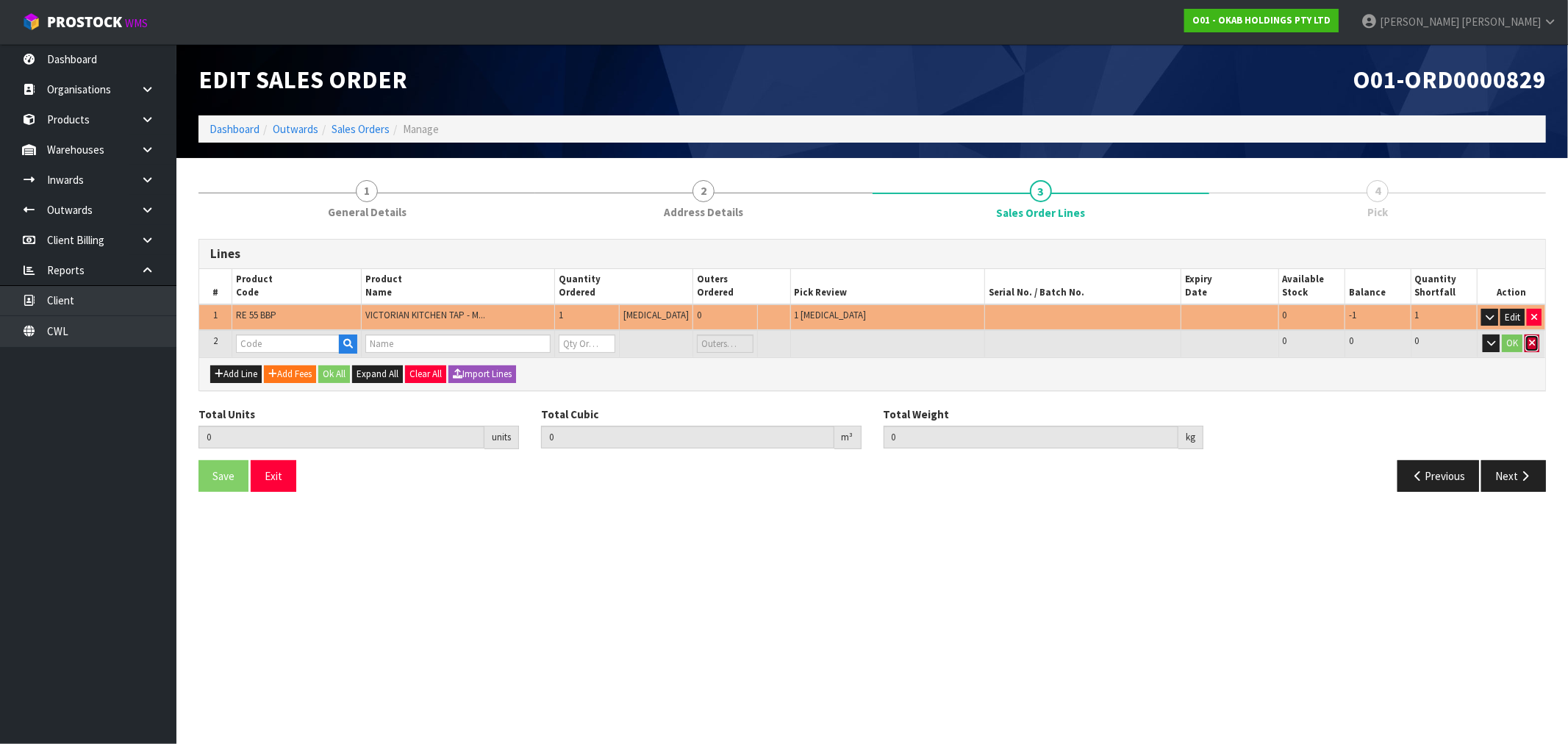
click at [1527, 341] on button "button" at bounding box center [1532, 343] width 15 height 18
type input "1"
type input "0.000000"
type input "0.000"
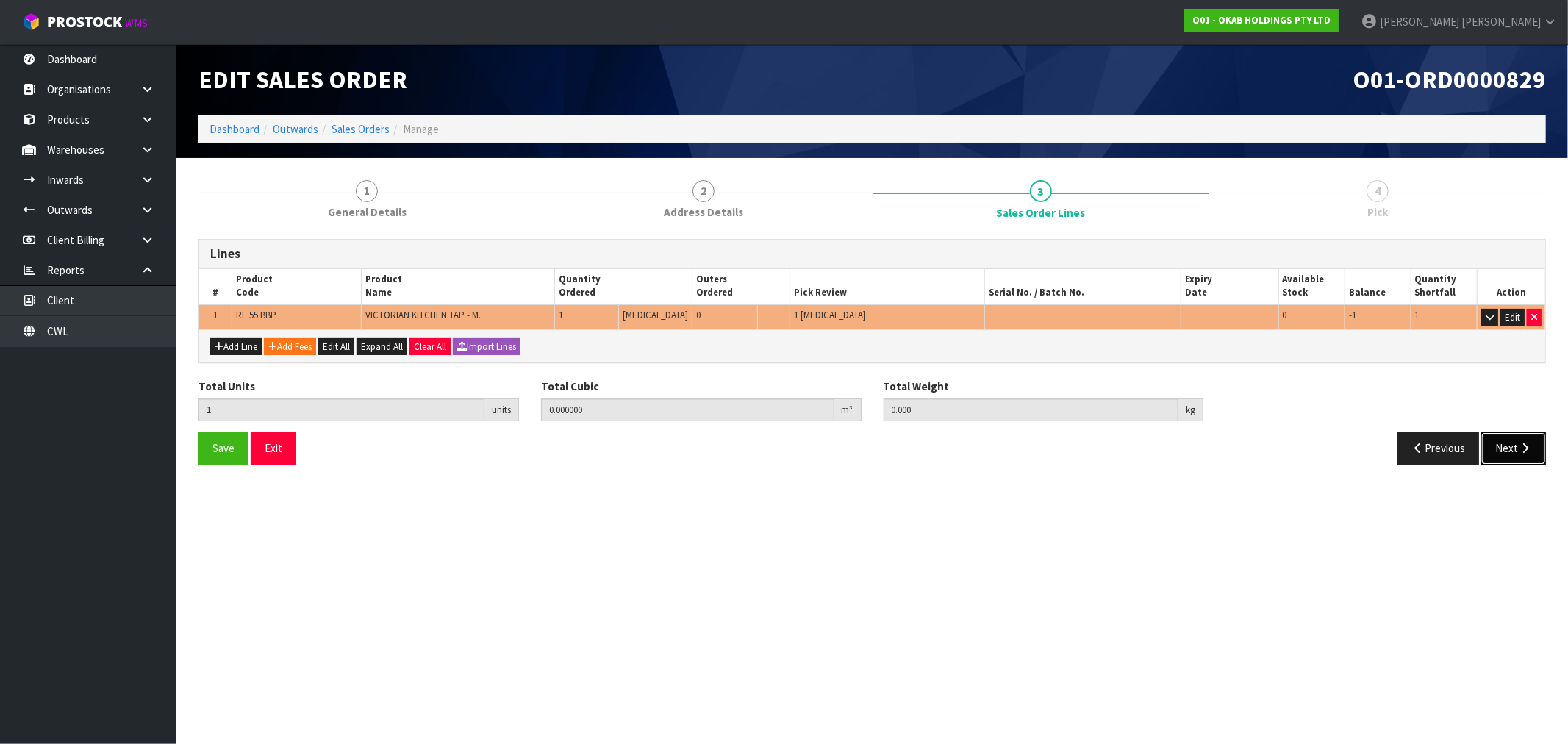
click at [1527, 449] on icon "button" at bounding box center [1525, 448] width 14 height 11
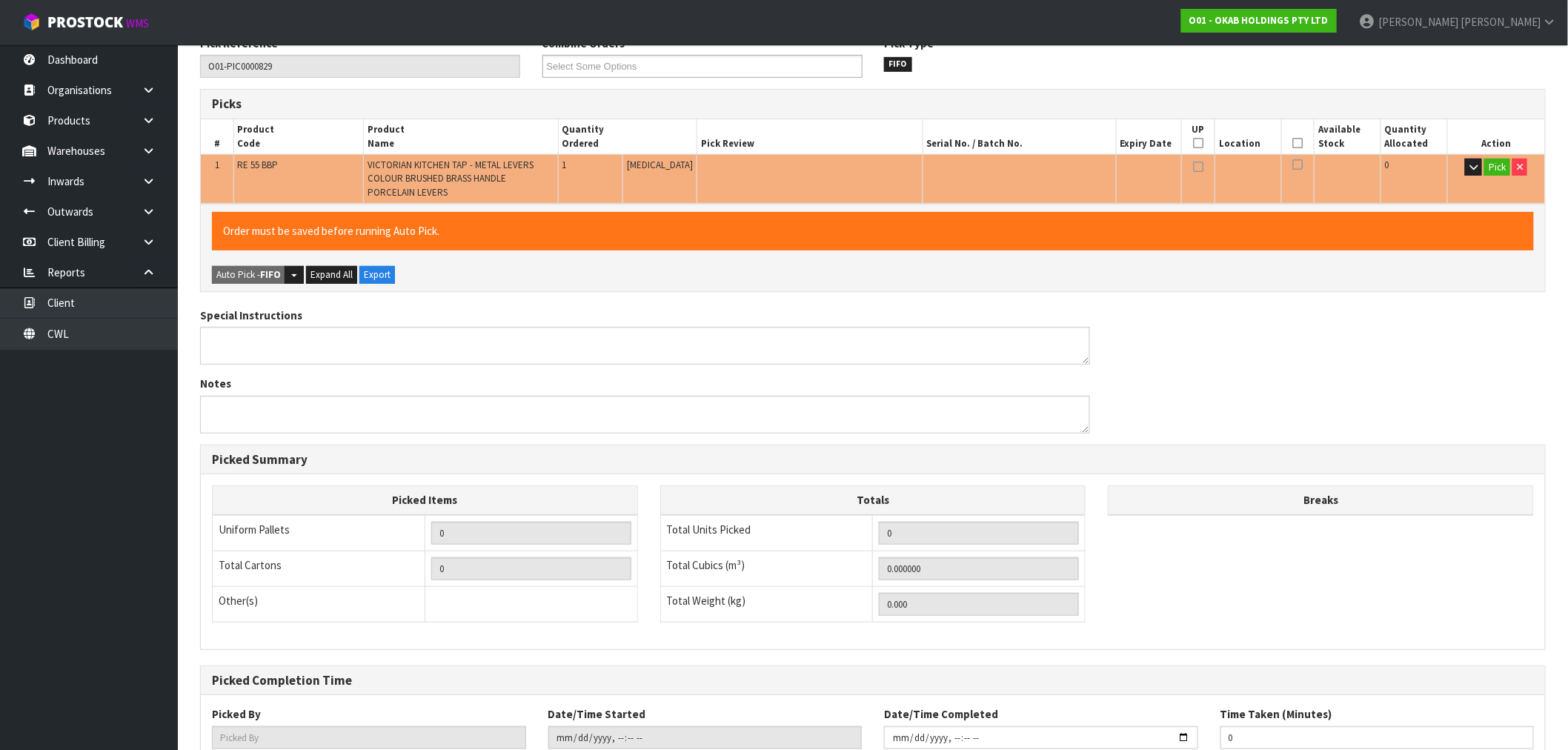
scroll to position [308, 0]
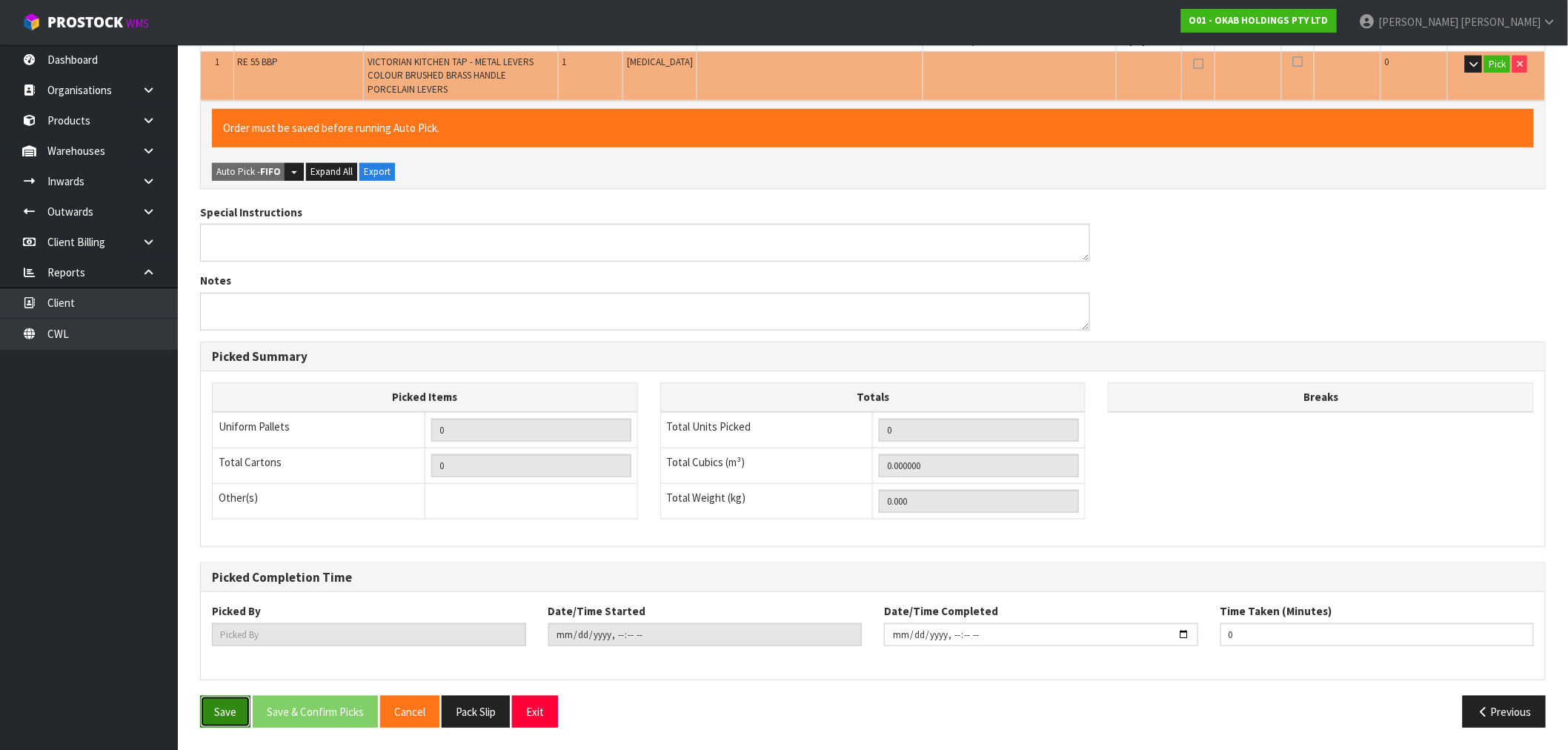
click at [211, 721] on button "Save" at bounding box center [225, 711] width 50 height 32
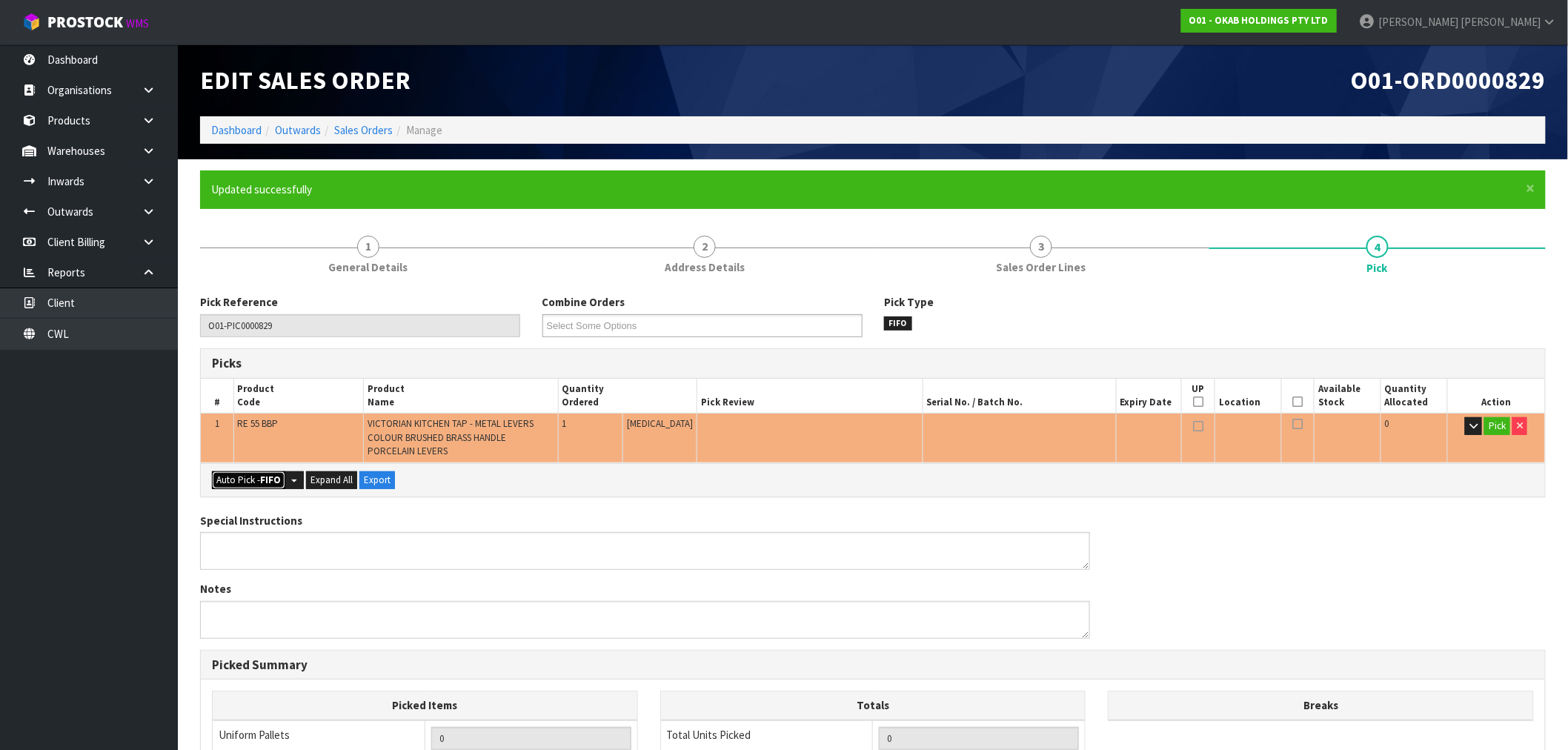
click at [271, 471] on button "Auto Pick - FIFO" at bounding box center [249, 480] width 73 height 18
click at [379, 125] on link "Sales Orders" at bounding box center [363, 130] width 58 height 14
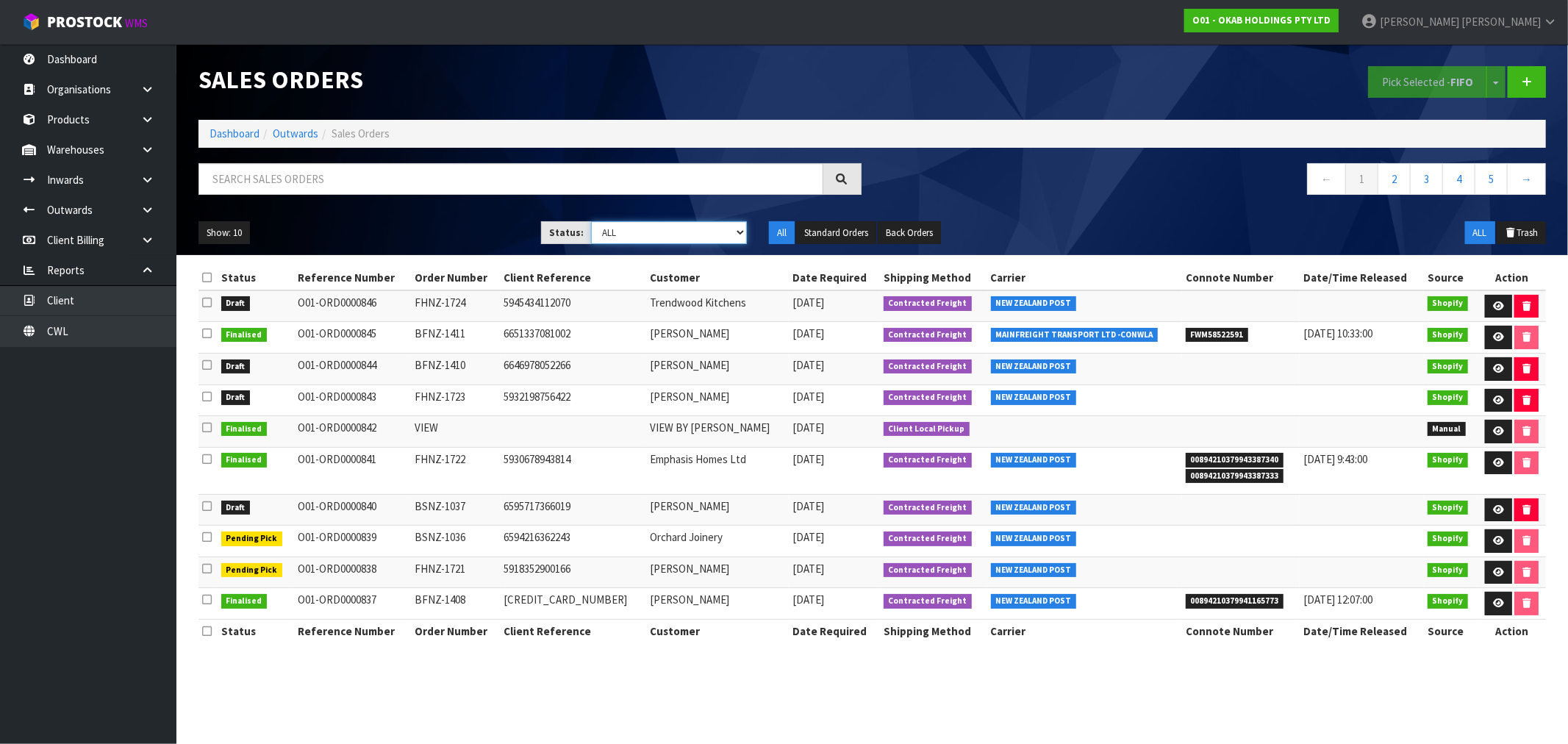
click at [628, 238] on select "Draft Pending Allocated Pending Pick Goods Picked Goods Packed Pending Charges …" at bounding box center [668, 233] width 156 height 23
select select "string:0"
click at [591, 221] on select "Draft Pending Allocated Pending Pick Goods Picked Goods Packed Pending Charges …" at bounding box center [668, 233] width 156 height 23
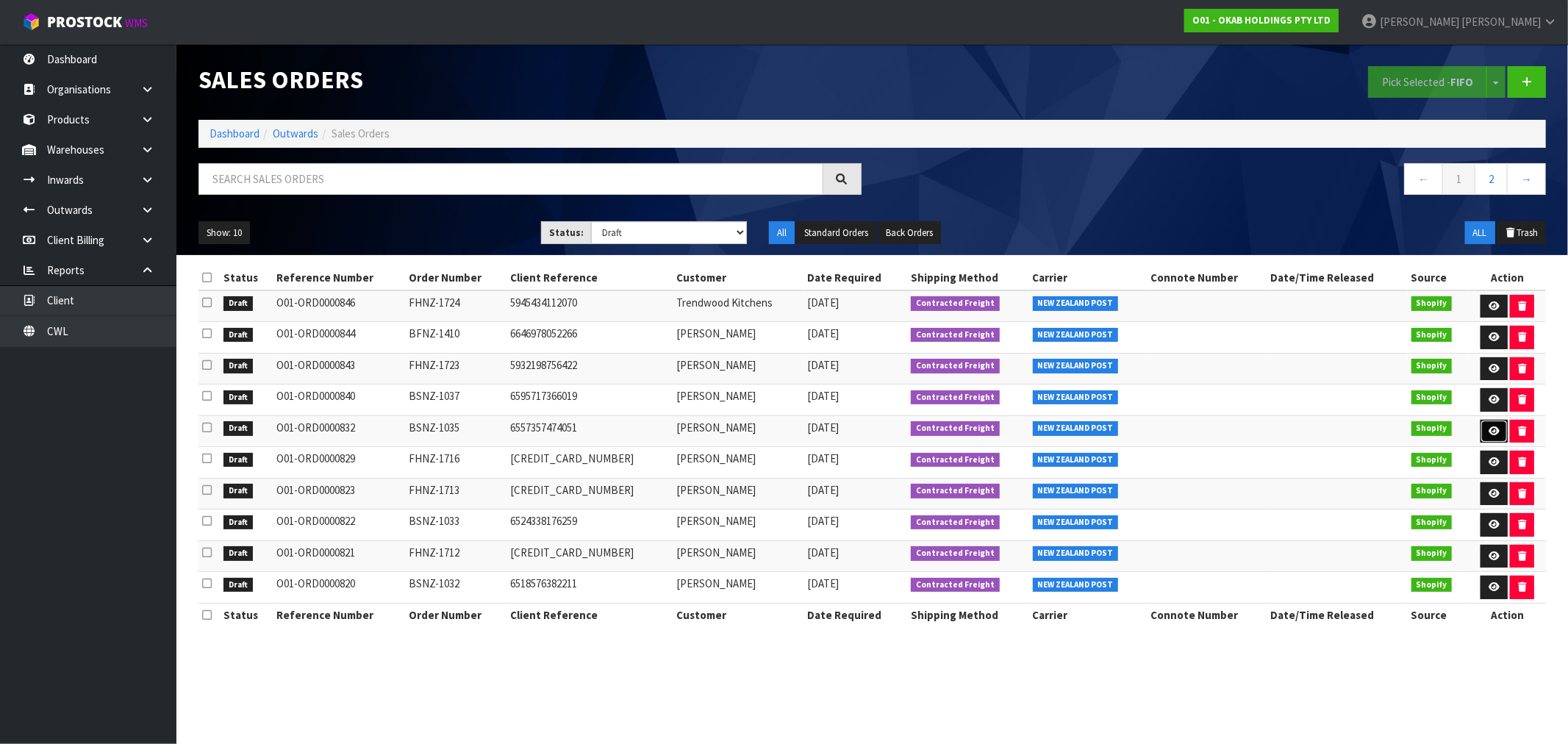
click at [1489, 427] on icon at bounding box center [1494, 431] width 11 height 10
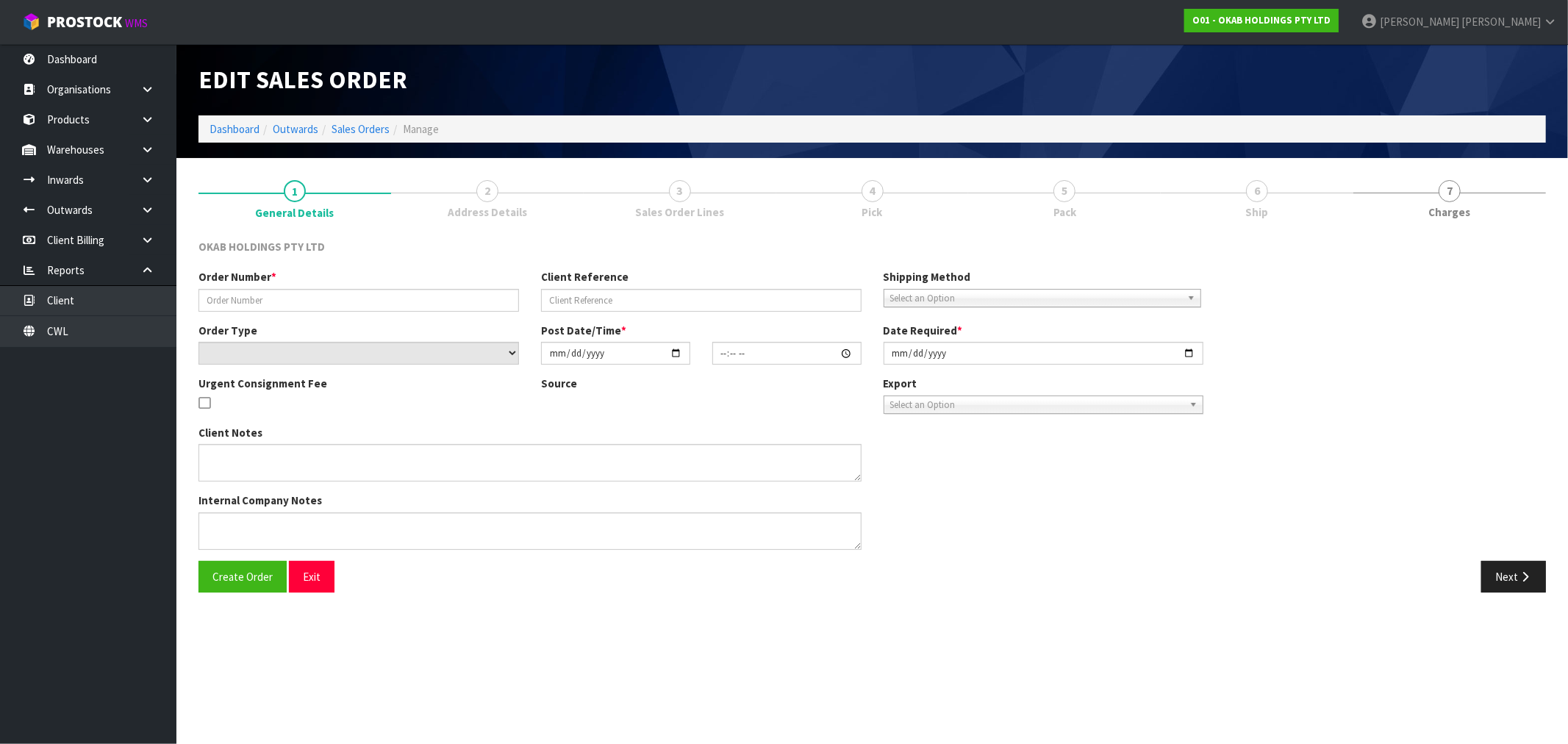
type input "BSNZ-1035"
type input "6557357474051"
select select "number:0"
type input "[DATE]"
type input "13:41:40.000"
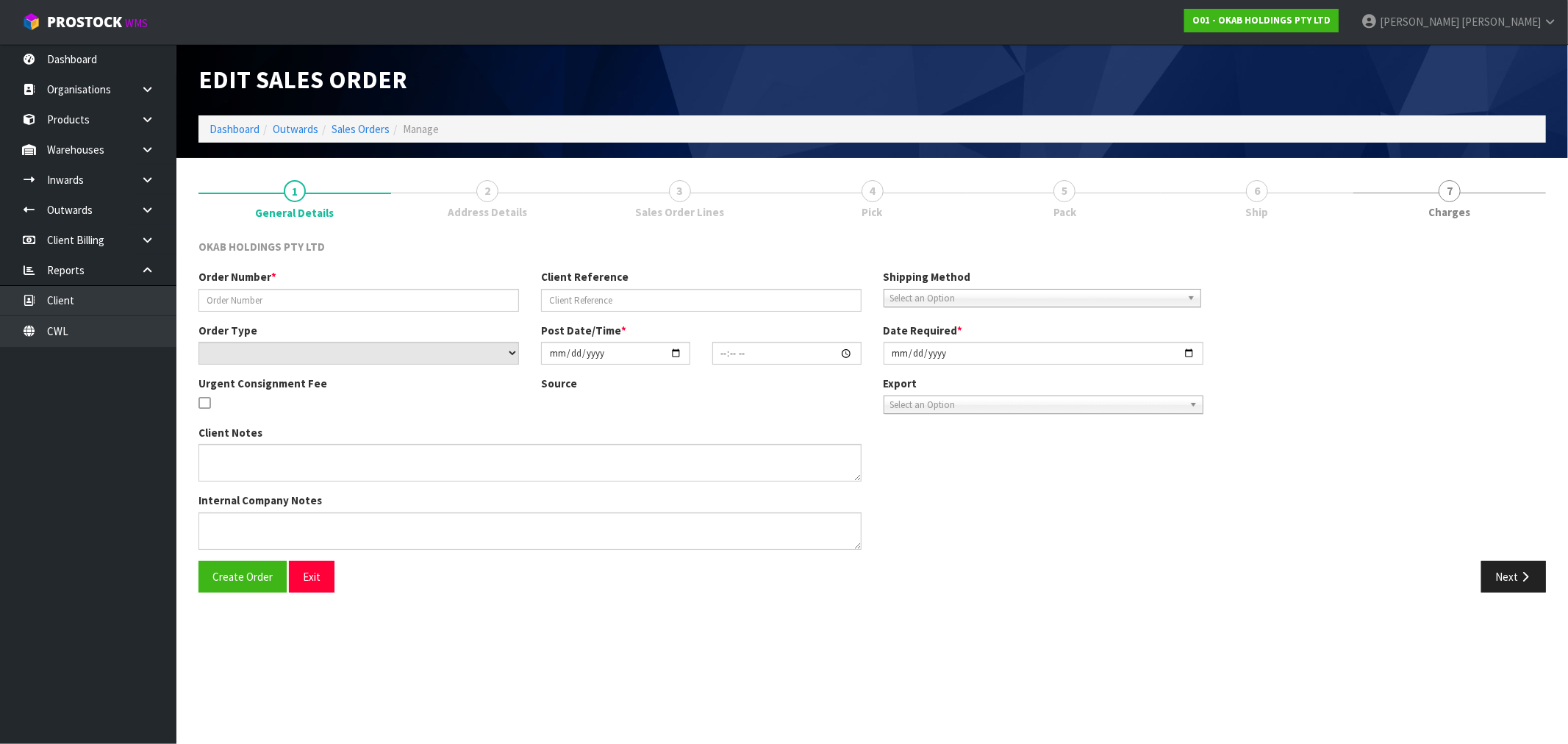
type input "[DATE]"
type textarea "#1035 [DATE] 2:41 AM [PERSON_NAME] ONLINE STORE $930.00 COMPLETEPAID ATTENTION …"
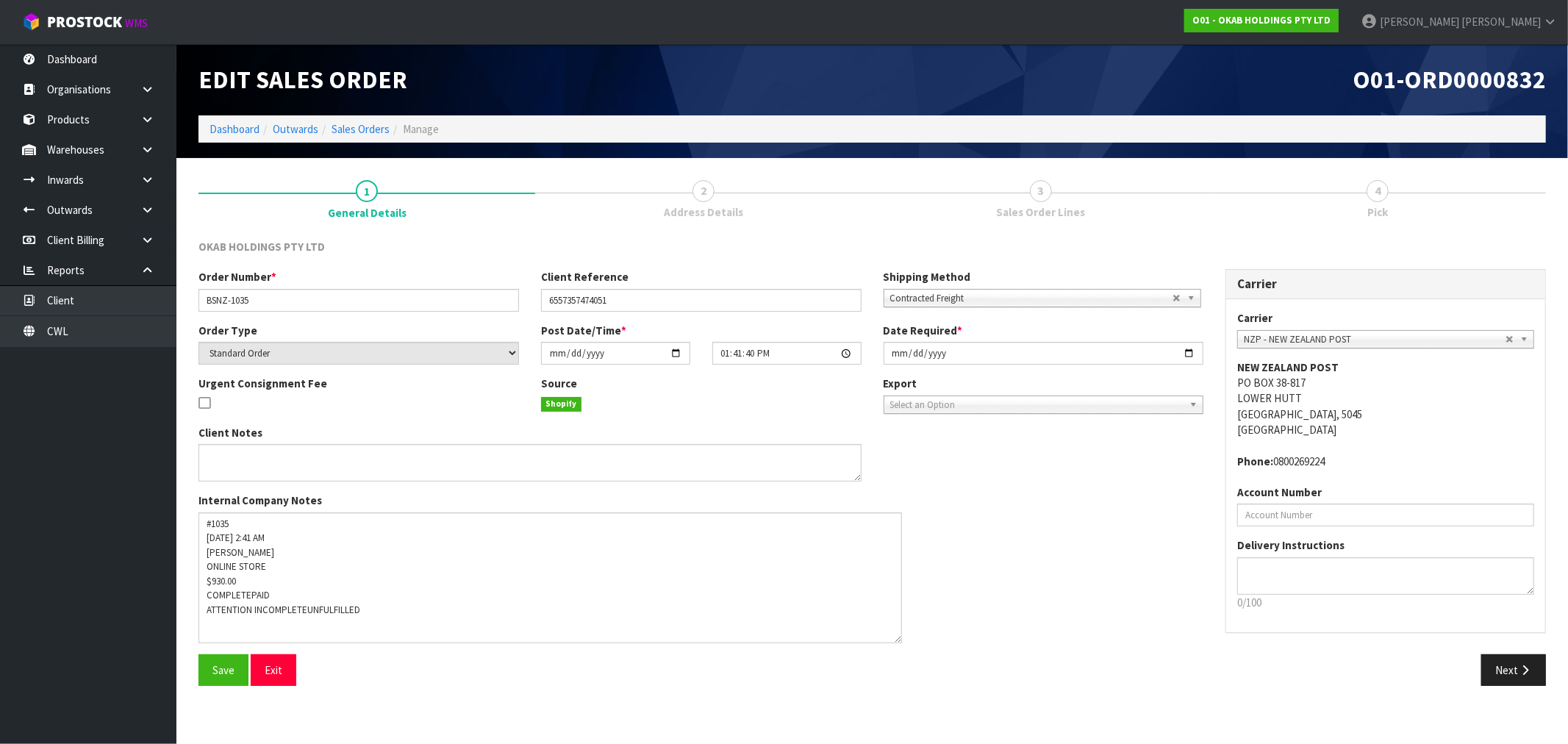
drag, startPoint x: 855, startPoint y: 545, endPoint x: 895, endPoint y: 636, distance: 99.4
click at [895, 636] on textarea at bounding box center [549, 577] width 703 height 131
click at [1527, 673] on button "Next" at bounding box center [1513, 668] width 65 height 32
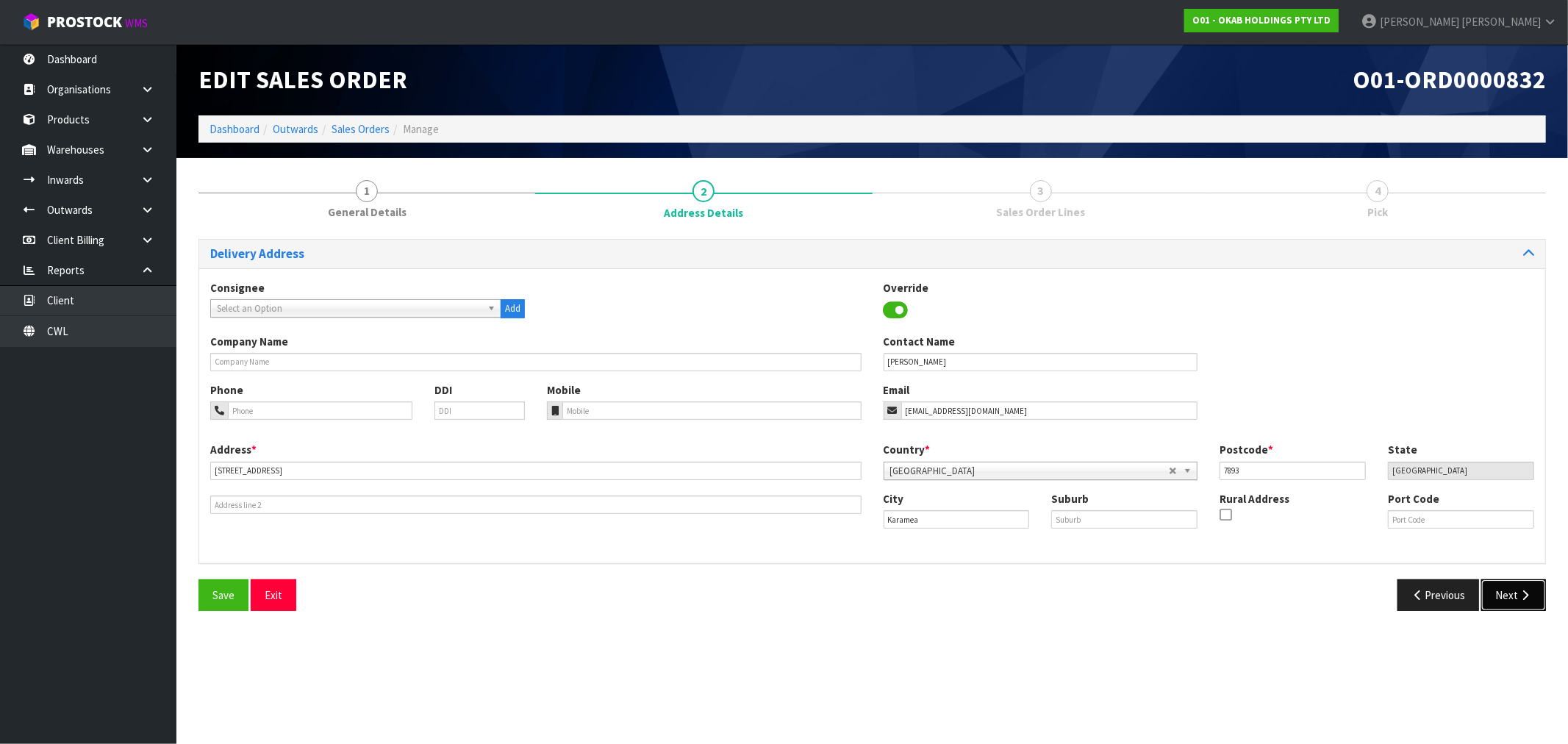
click at [1514, 592] on button "Next" at bounding box center [1513, 596] width 65 height 32
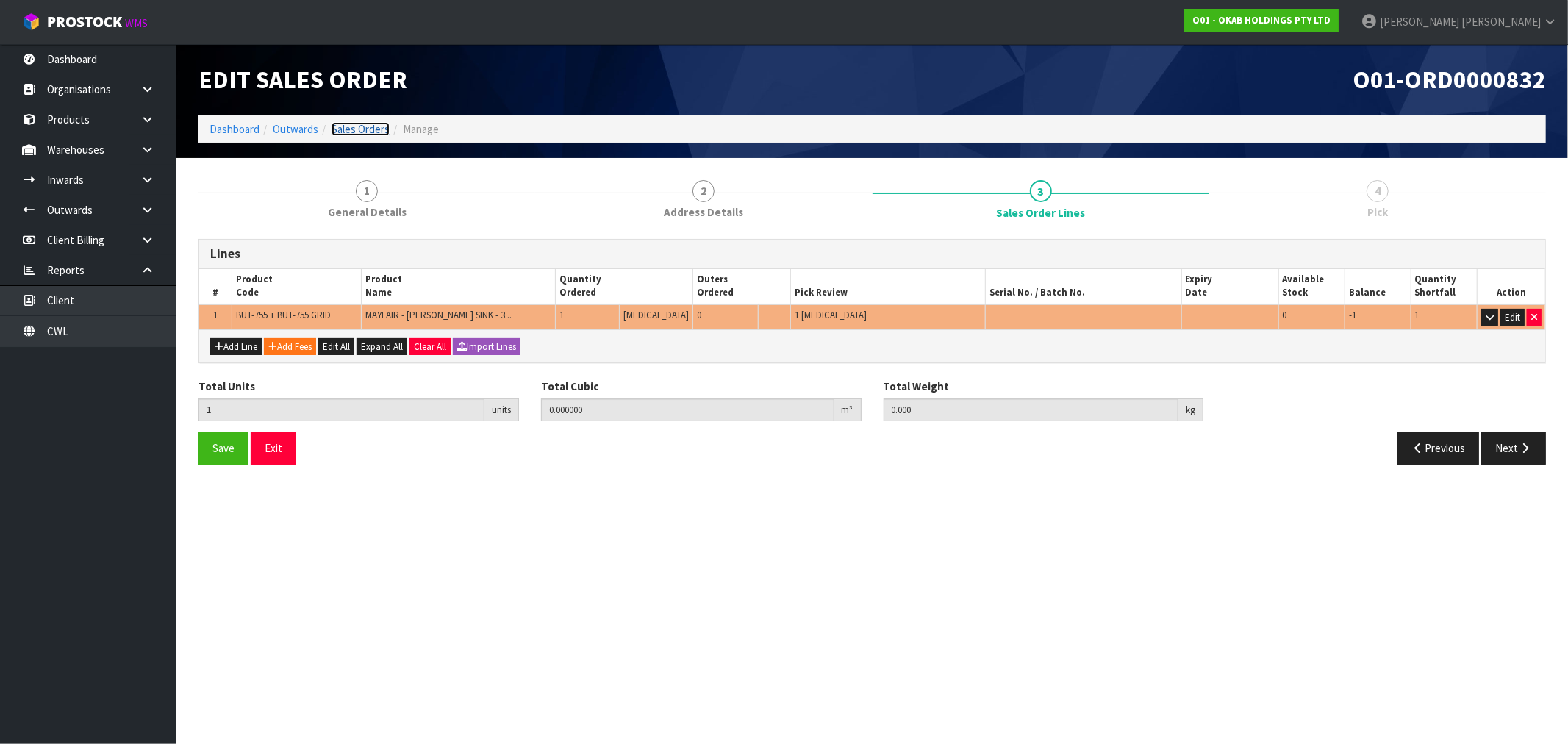
click at [370, 122] on link "Sales Orders" at bounding box center [360, 129] width 58 height 14
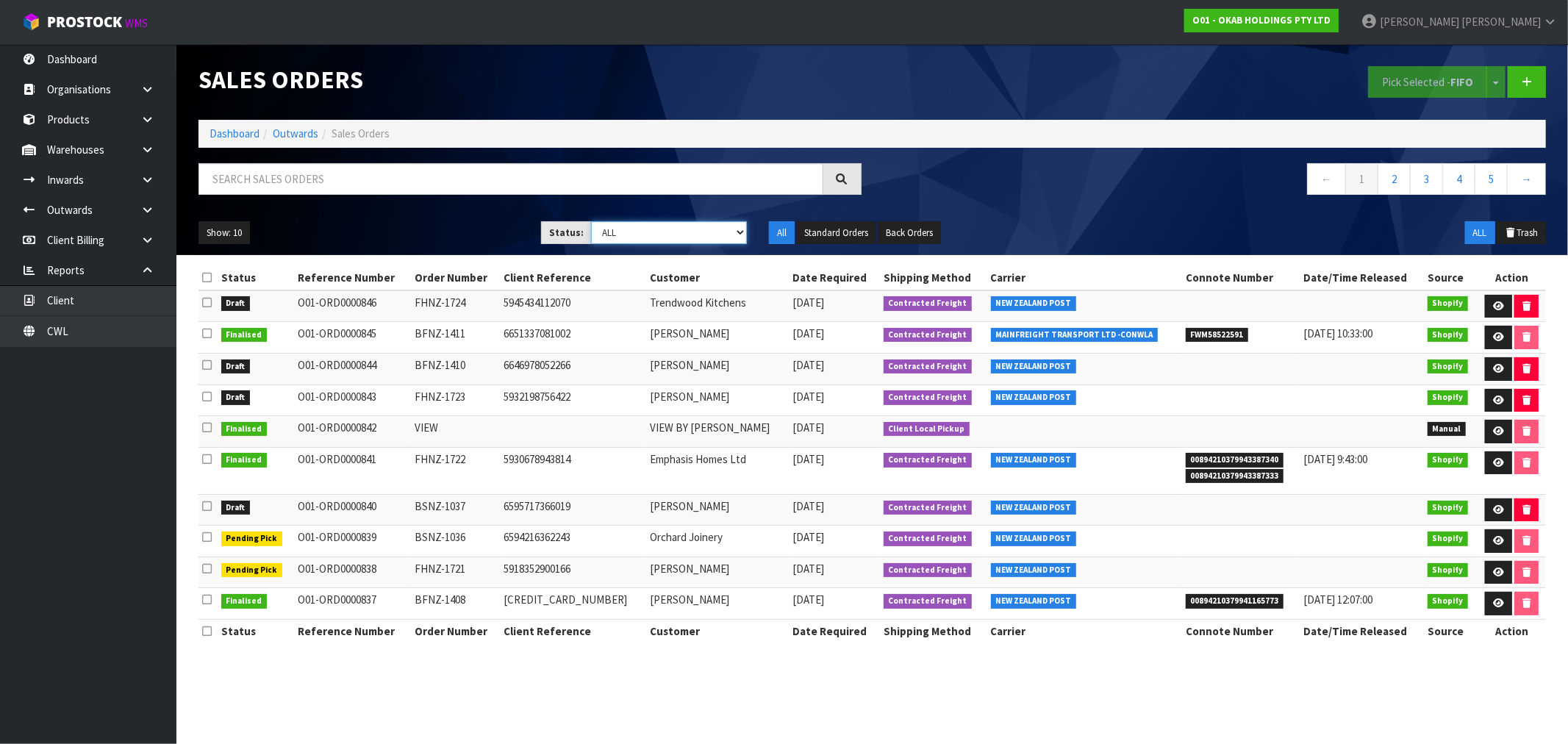
drag, startPoint x: 607, startPoint y: 225, endPoint x: 618, endPoint y: 240, distance: 18.6
click at [607, 225] on select "Draft Pending Allocated Pending Pick Goods Picked Goods Packed Pending Charges …" at bounding box center [668, 233] width 156 height 23
select select "string:0"
click at [591, 221] on select "Draft Pending Allocated Pending Pick Goods Picked Goods Packed Pending Charges …" at bounding box center [668, 233] width 156 height 23
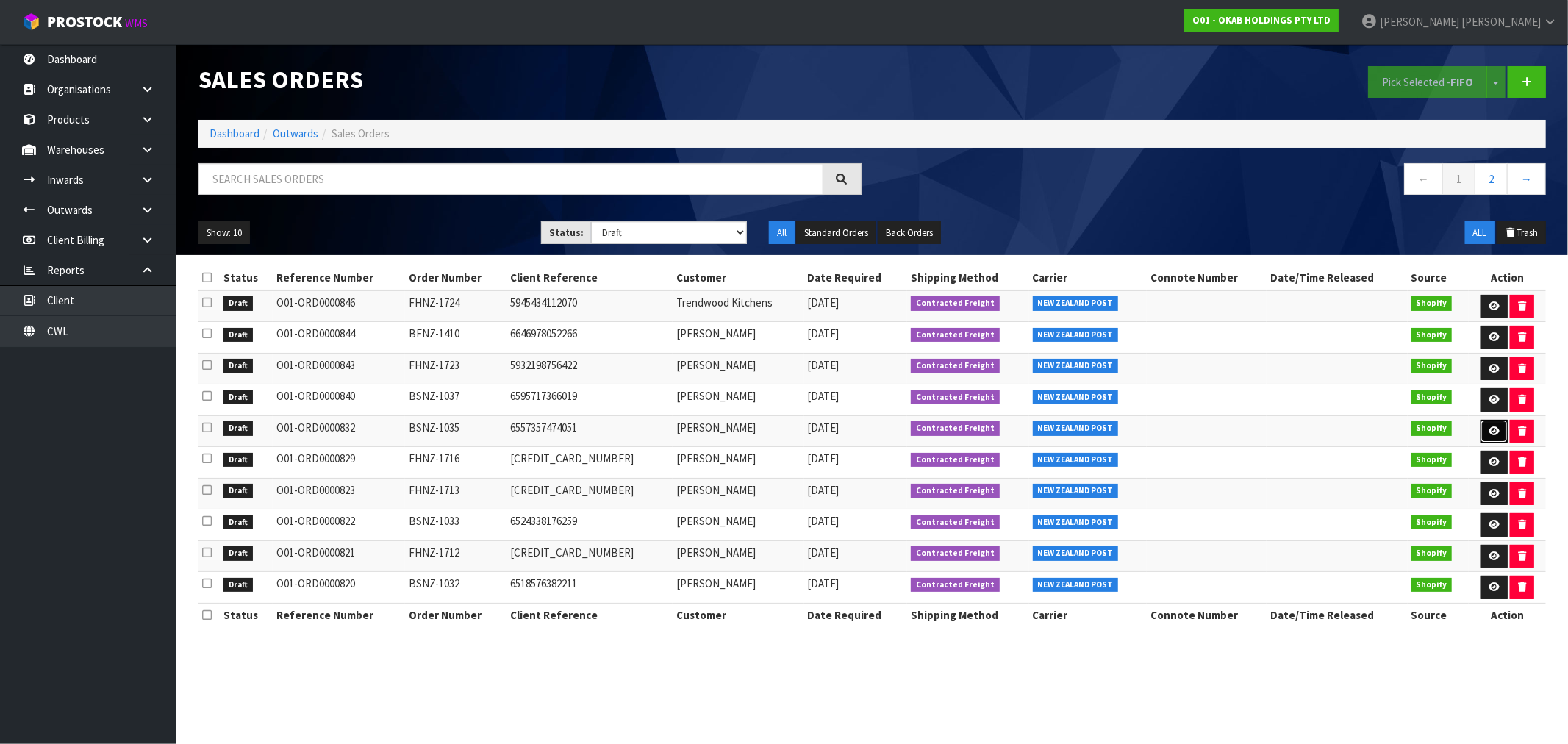
click at [1492, 428] on icon at bounding box center [1494, 431] width 11 height 10
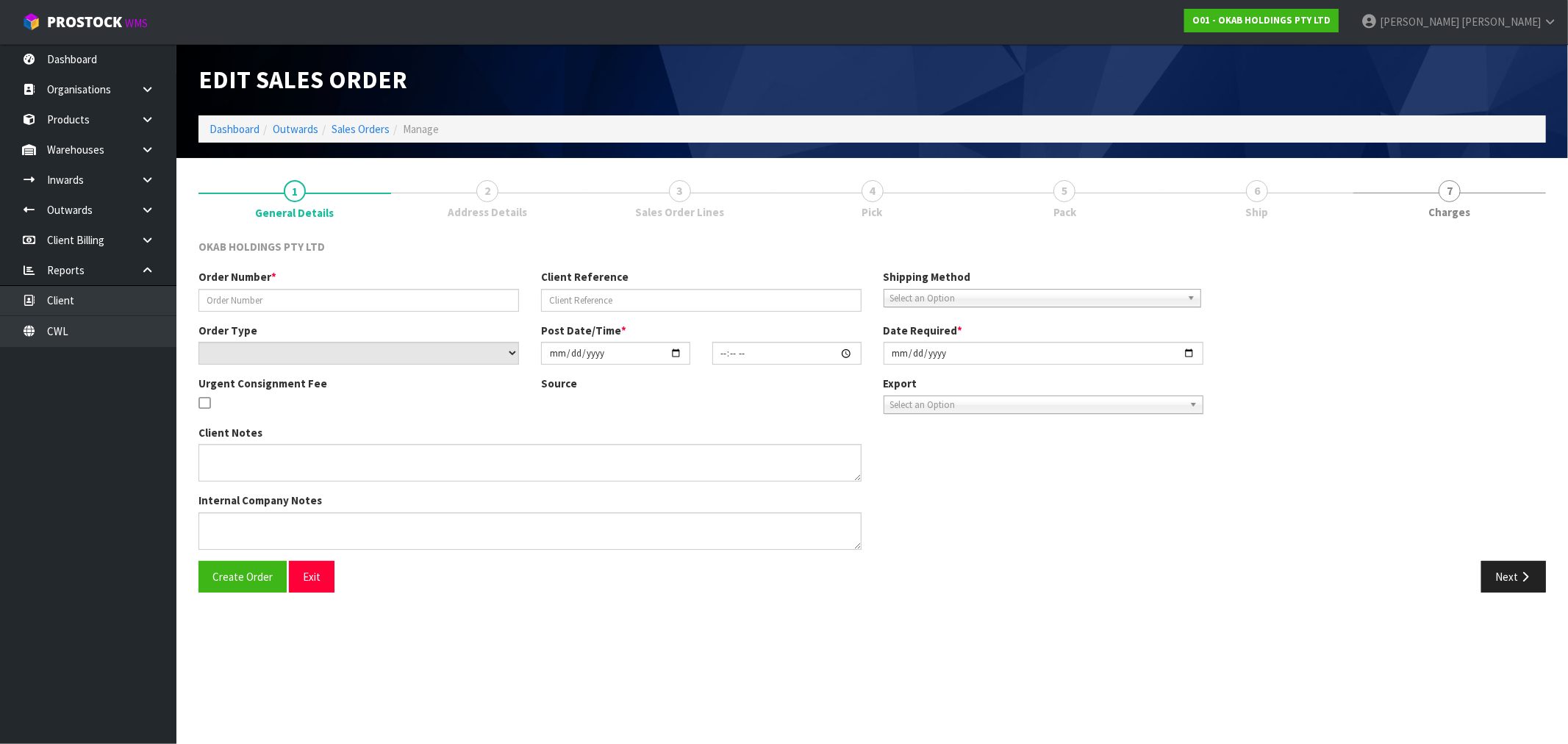
type input "BSNZ-1035"
type input "6557357474051"
select select "number:0"
type input "[DATE]"
type input "13:41:40.000"
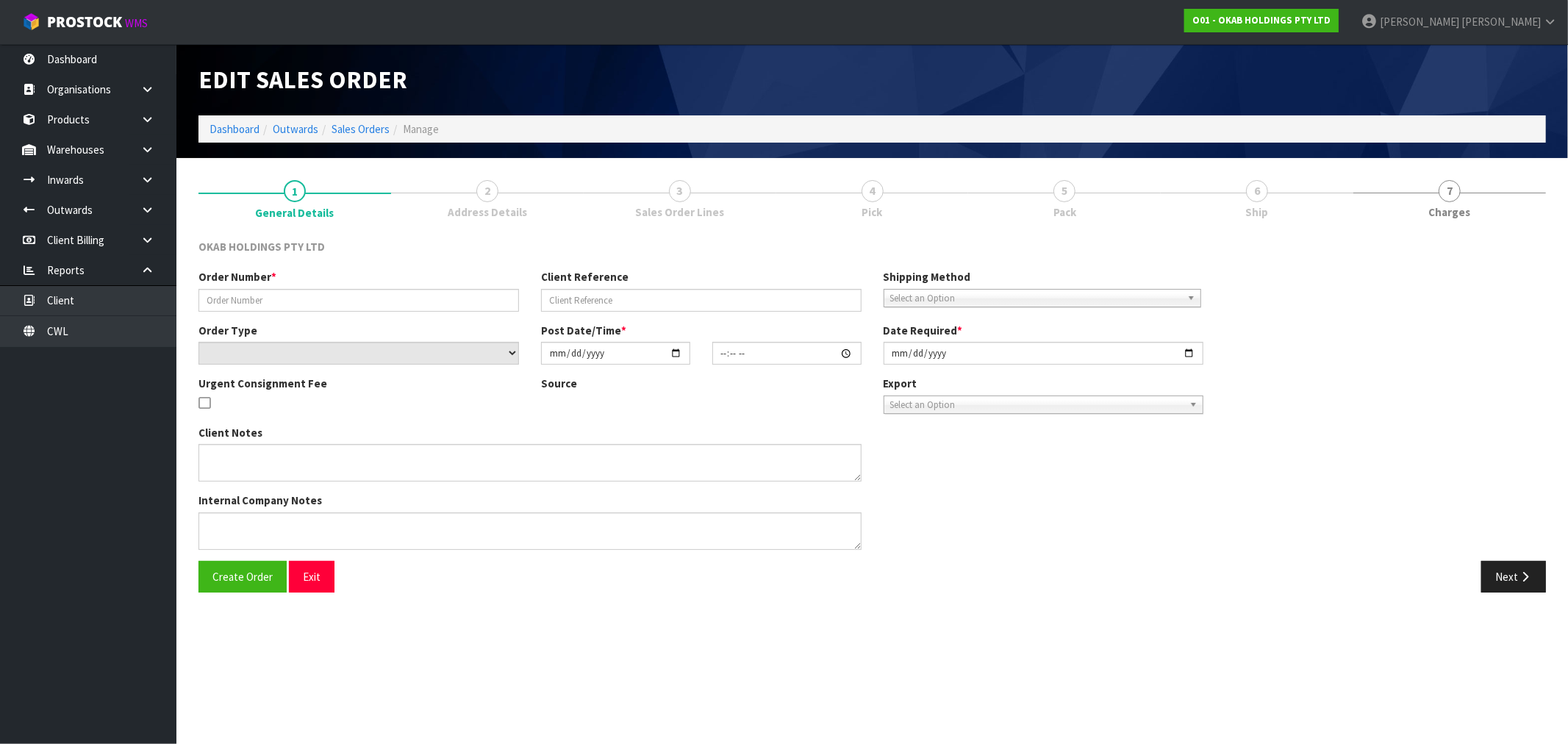
type input "[DATE]"
type textarea "#1035 [DATE] 2:41 AM [PERSON_NAME] ONLINE STORE $930.00 COMPLETEPAID ATTENTION …"
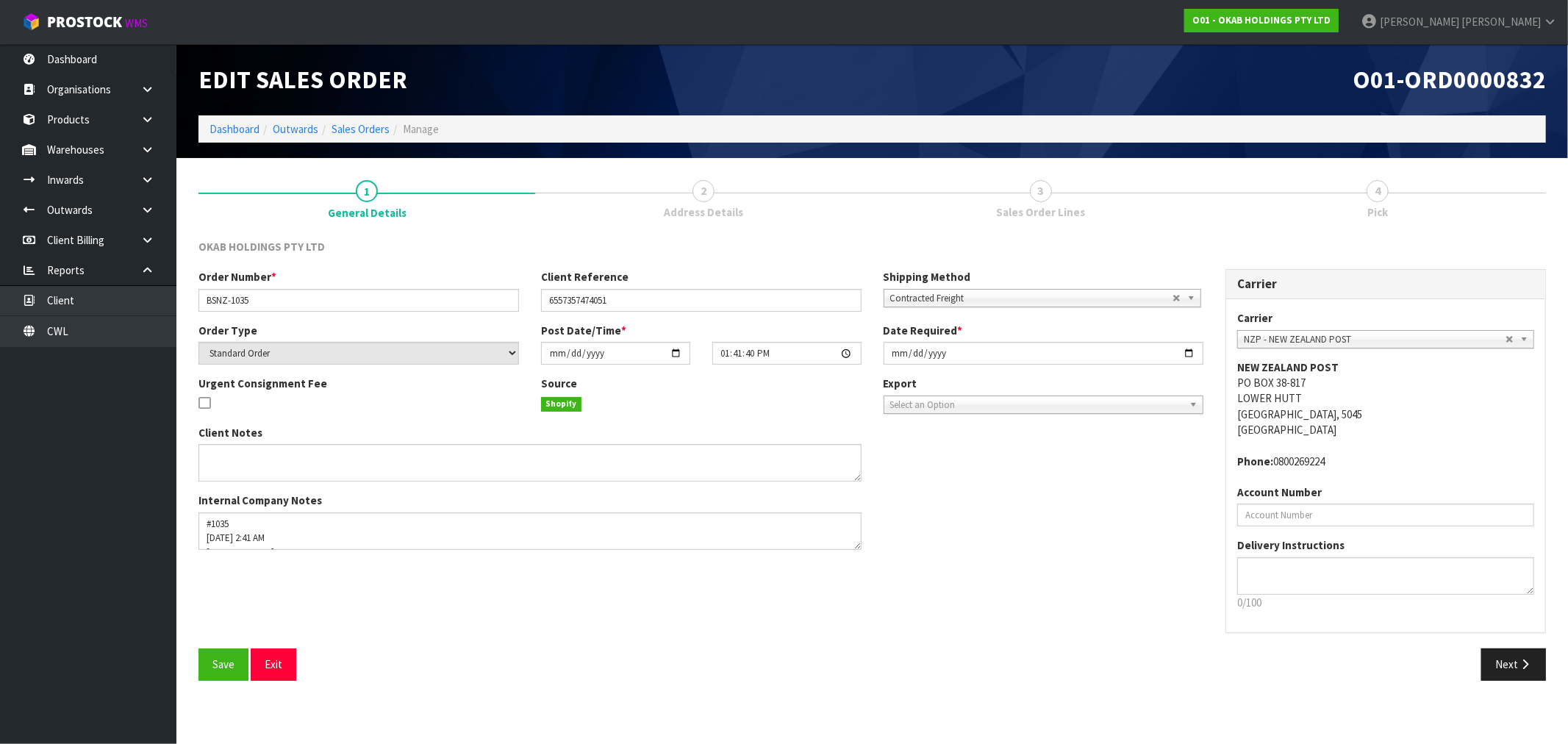
click at [733, 196] on link "2 Address Details" at bounding box center [703, 197] width 337 height 58
click at [1509, 650] on button "Next" at bounding box center [1513, 664] width 65 height 32
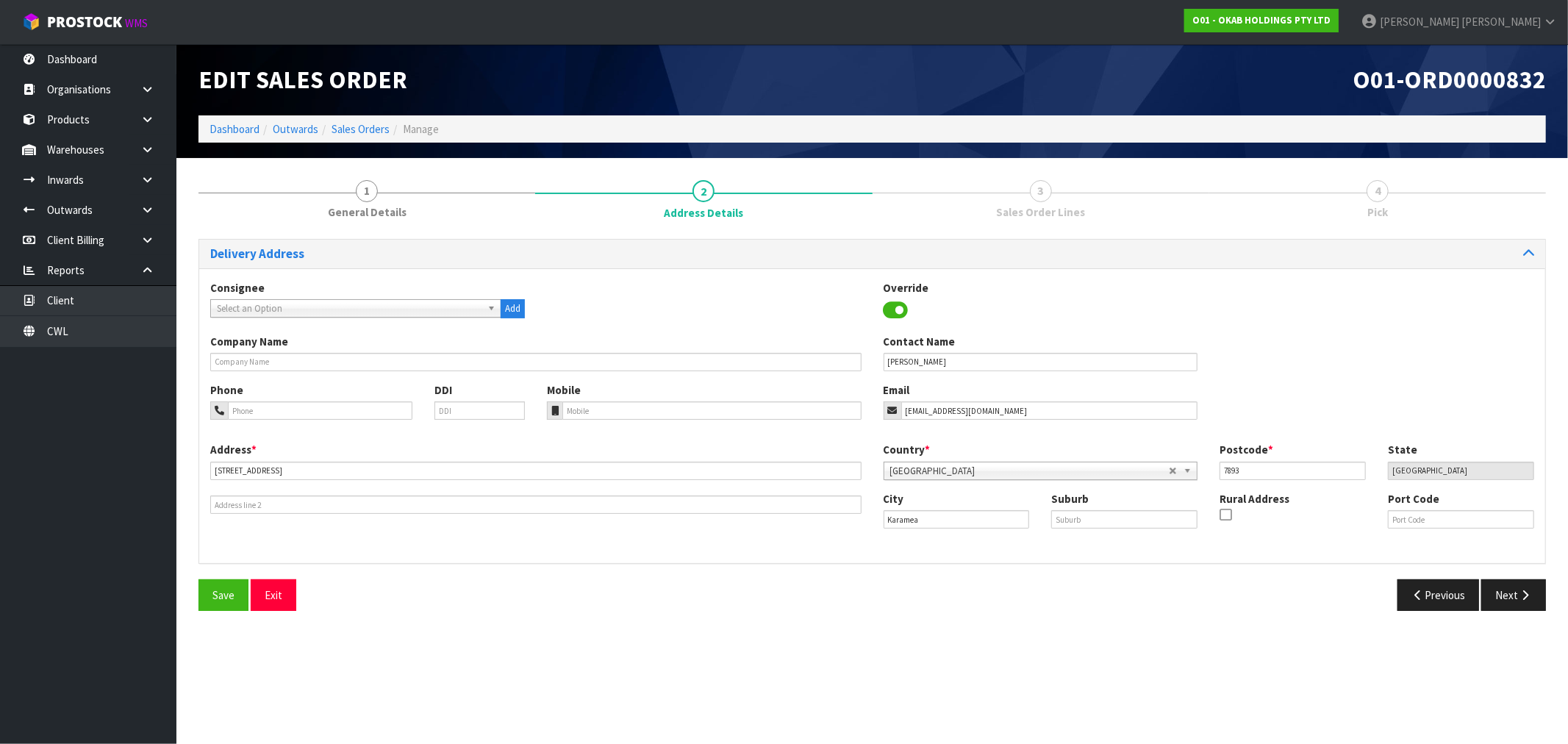
click at [1501, 612] on div "Save Exit Previous Next" at bounding box center [872, 601] width 1370 height 43
click at [1501, 597] on button "Next" at bounding box center [1513, 596] width 65 height 32
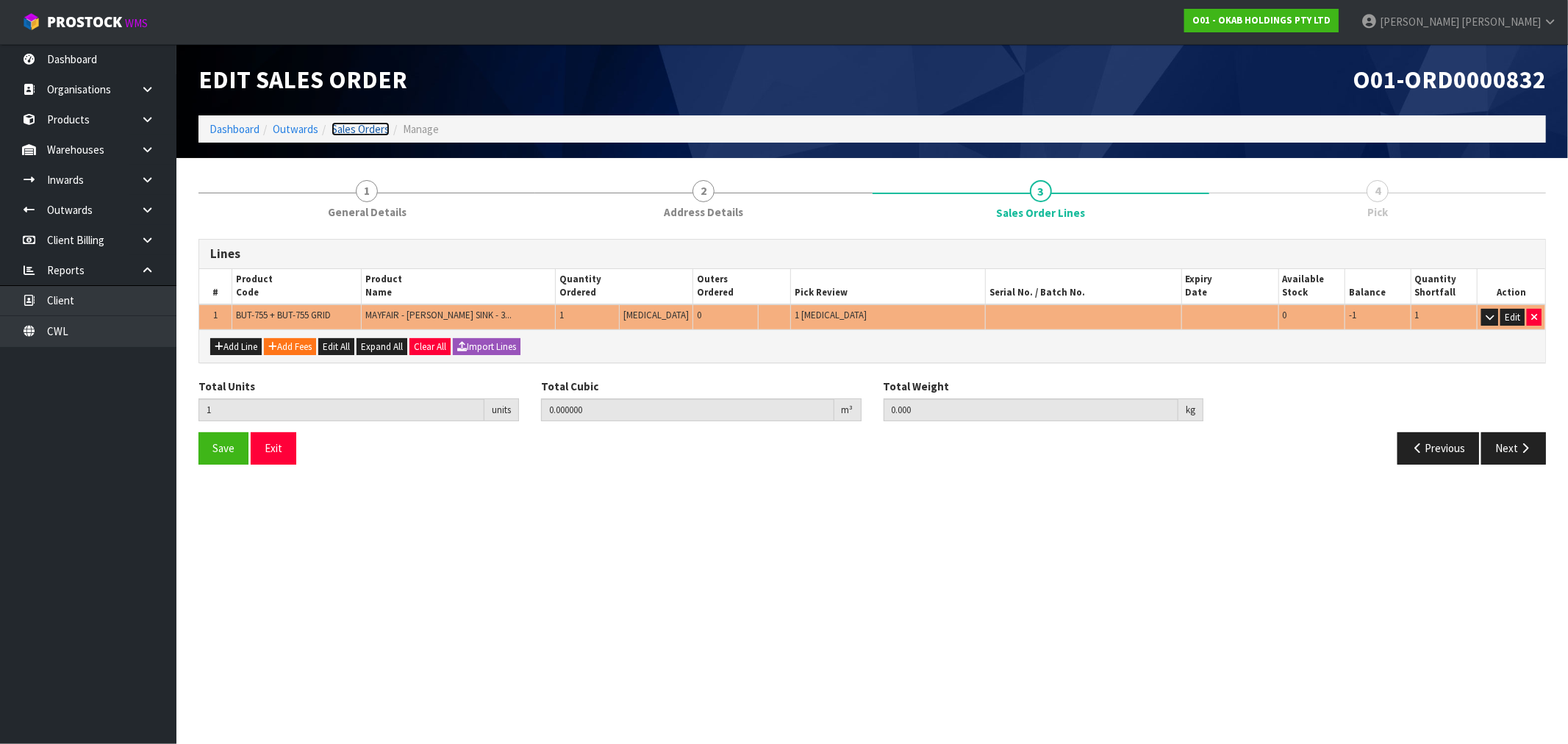
click at [358, 123] on link "Sales Orders" at bounding box center [360, 129] width 58 height 14
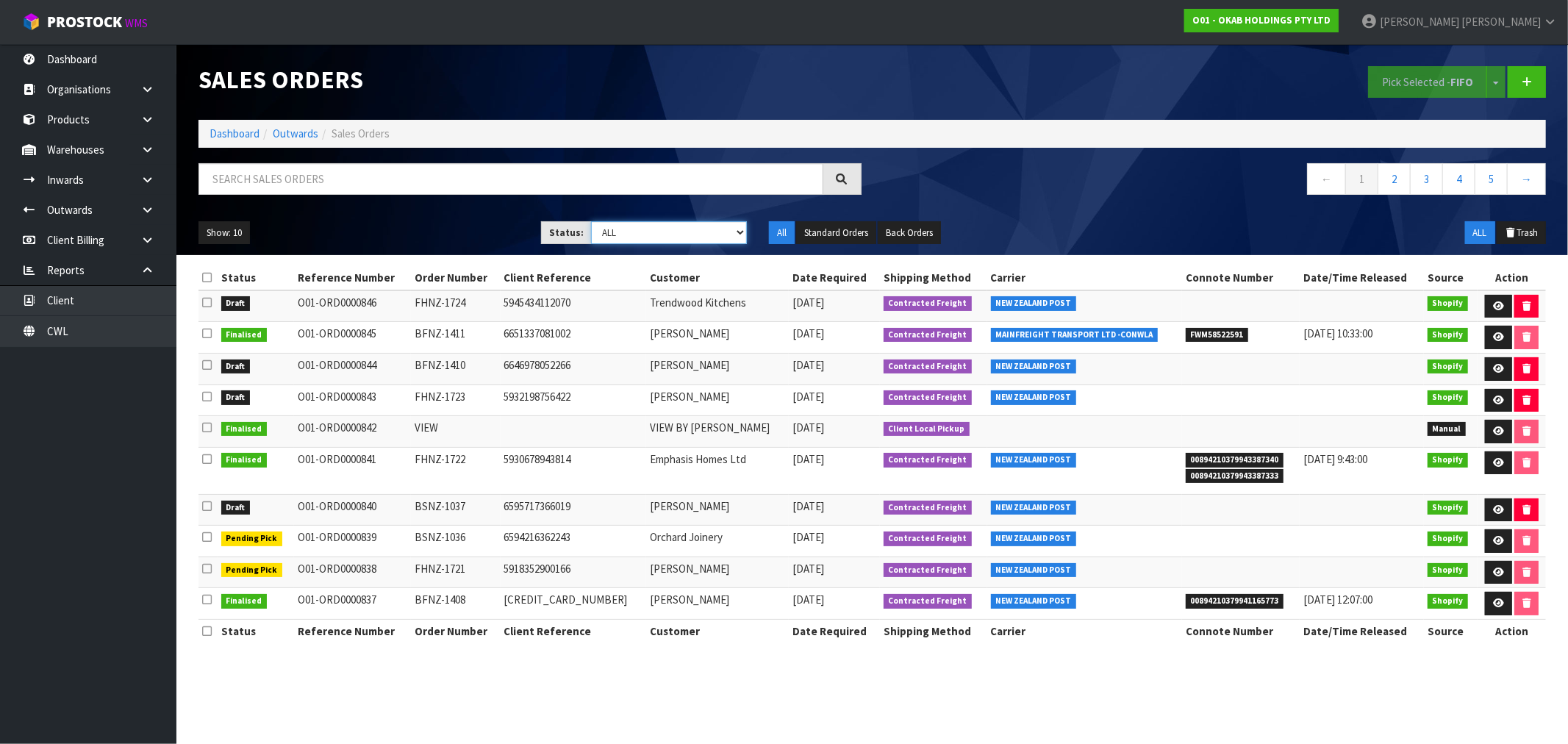
drag, startPoint x: 604, startPoint y: 232, endPoint x: 612, endPoint y: 236, distance: 8.9
click at [604, 232] on select "Draft Pending Allocated Pending Pick Goods Picked Goods Packed Pending Charges …" at bounding box center [668, 233] width 156 height 23
select select "string:0"
click at [591, 221] on select "Draft Pending Allocated Pending Pick Goods Picked Goods Packed Pending Charges …" at bounding box center [668, 233] width 156 height 23
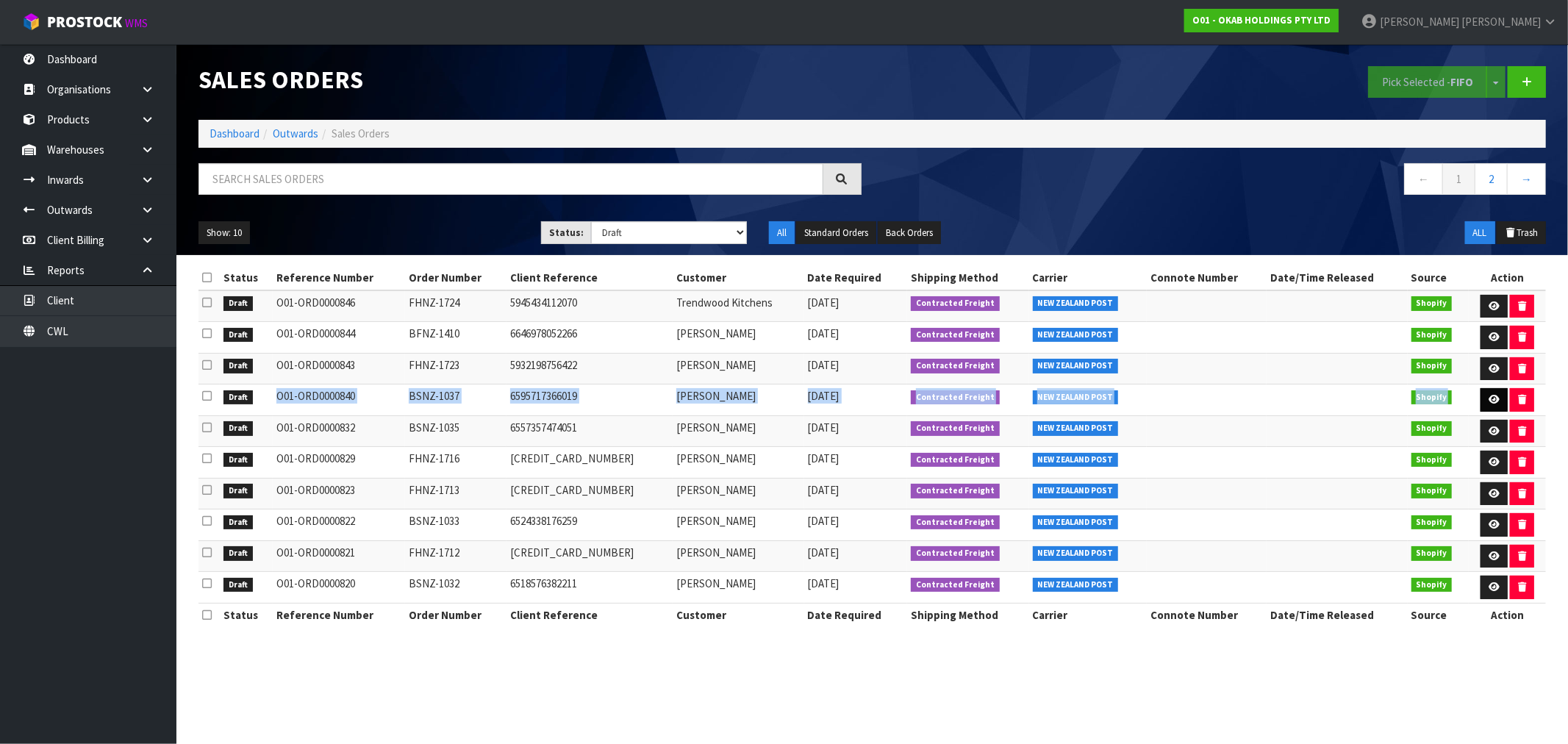
drag, startPoint x: 253, startPoint y: 394, endPoint x: 1500, endPoint y: 399, distance: 1247.0
click at [1500, 399] on tr "Draft O01-ORD0000840 BSNZ-1037 6595717366019 [PERSON_NAME] [DATE] Contracted Fr…" at bounding box center [872, 400] width 1348 height 32
click at [1492, 400] on icon at bounding box center [1494, 399] width 11 height 10
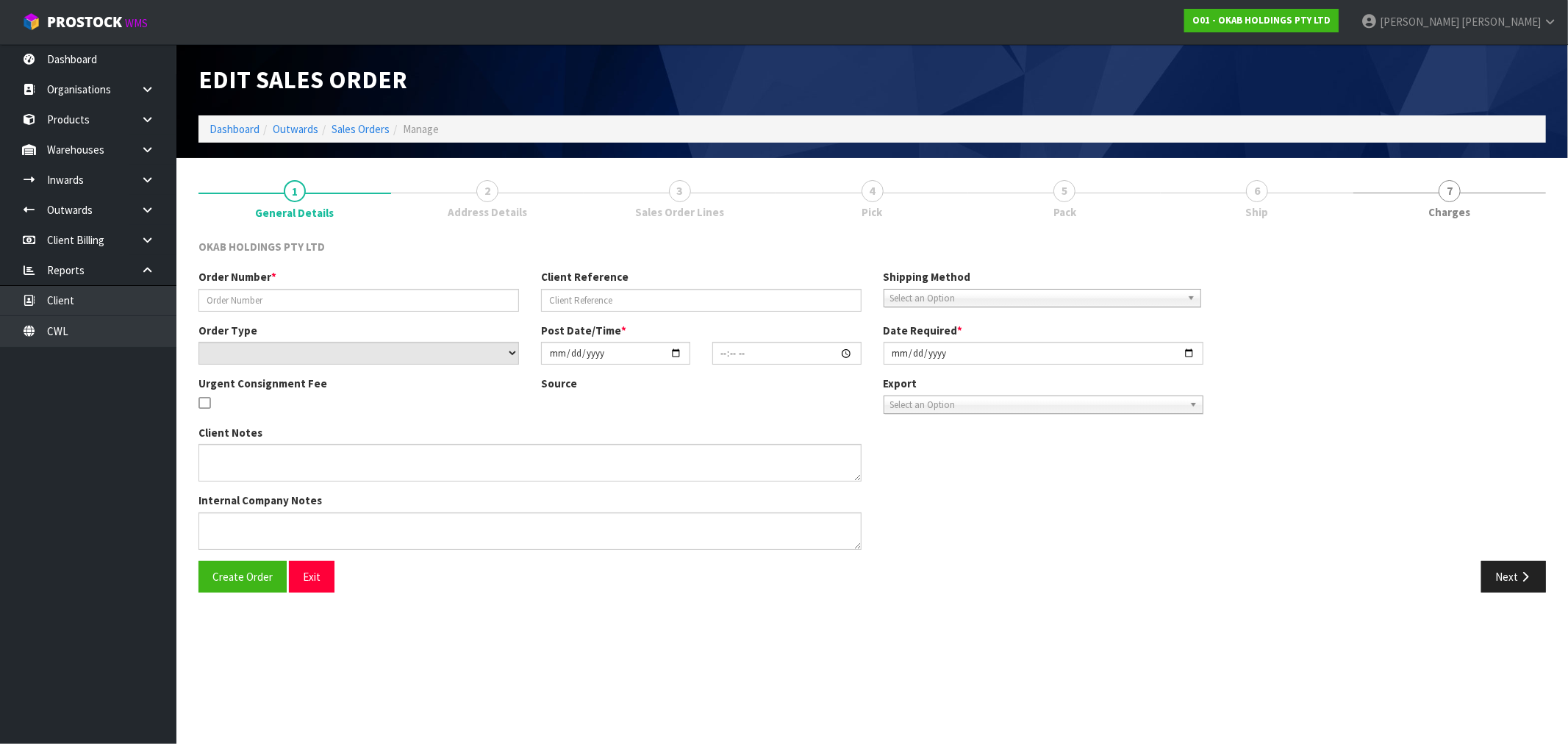
type input "BSNZ-1037"
type input "6595717366019"
select select "number:0"
type input "[DATE]"
type input "11:46:41.000"
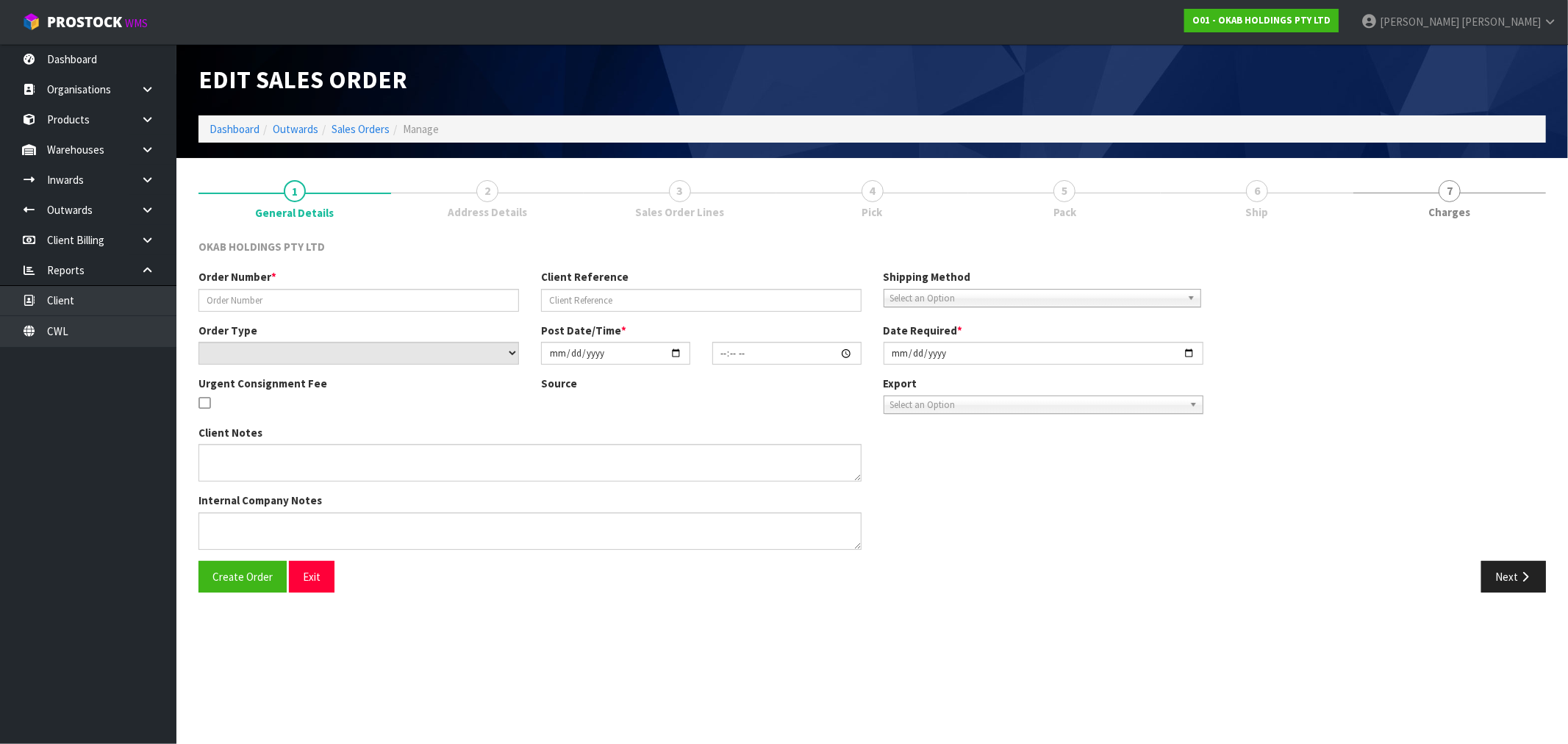
type input "[DATE]"
type textarea "#1037 [DATE] 12:46 AM DUGHALL [PERSON_NAME] ONLINE STORE $1,080.00 COMPLETEPAID…"
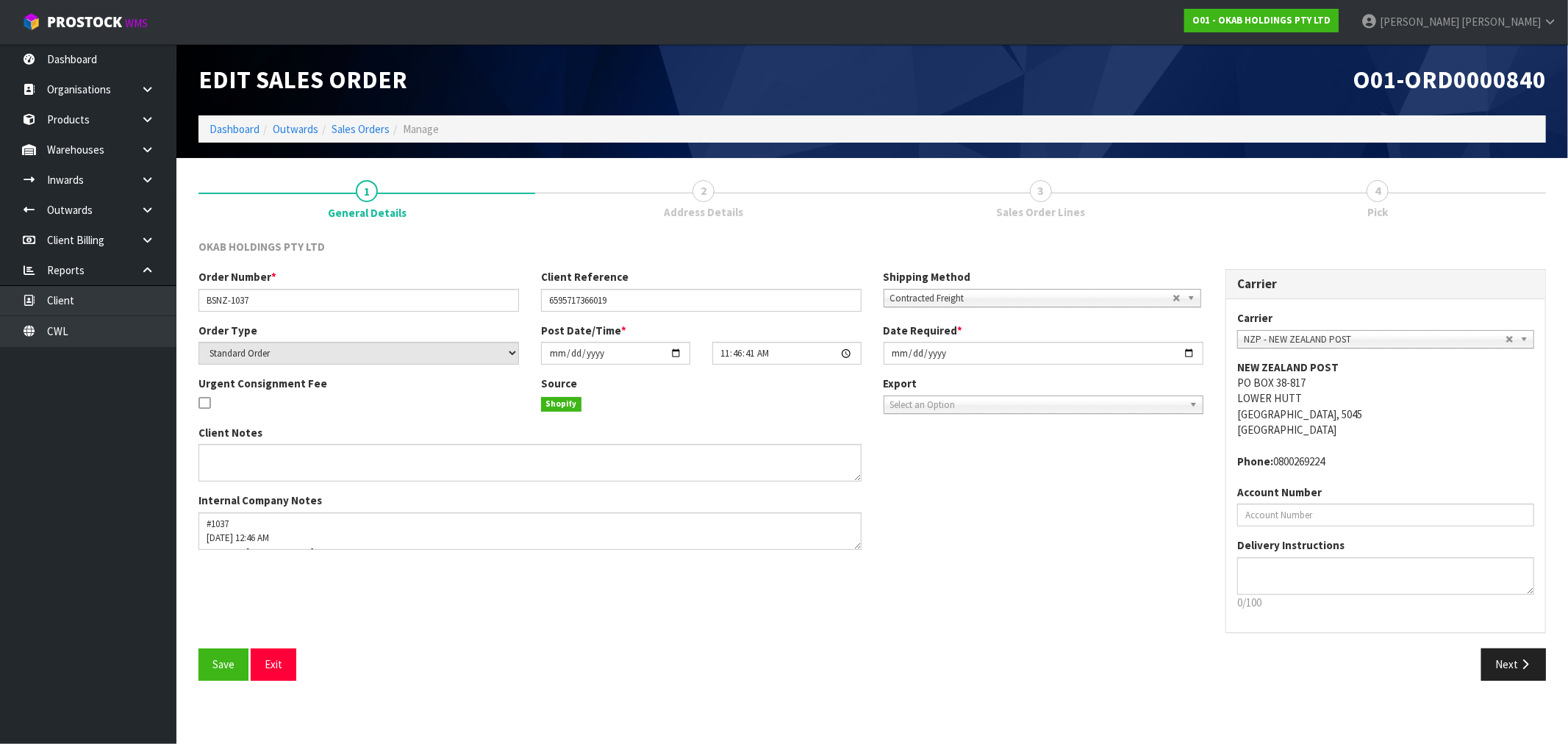
click at [1055, 196] on link "3 Sales Order Lines" at bounding box center [1041, 197] width 337 height 58
click at [1503, 656] on button "Next" at bounding box center [1513, 664] width 65 height 32
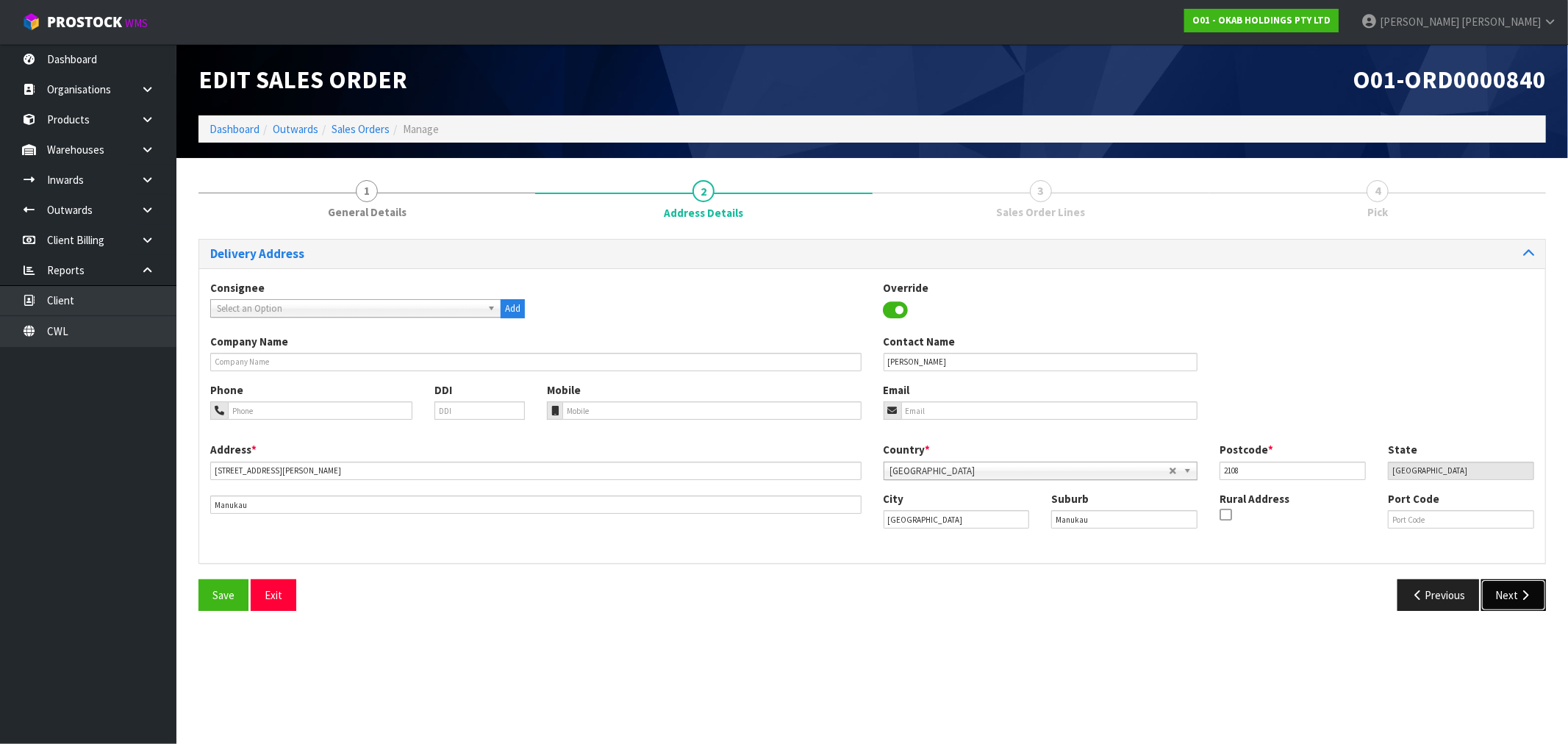
click at [1516, 589] on button "Next" at bounding box center [1513, 596] width 65 height 32
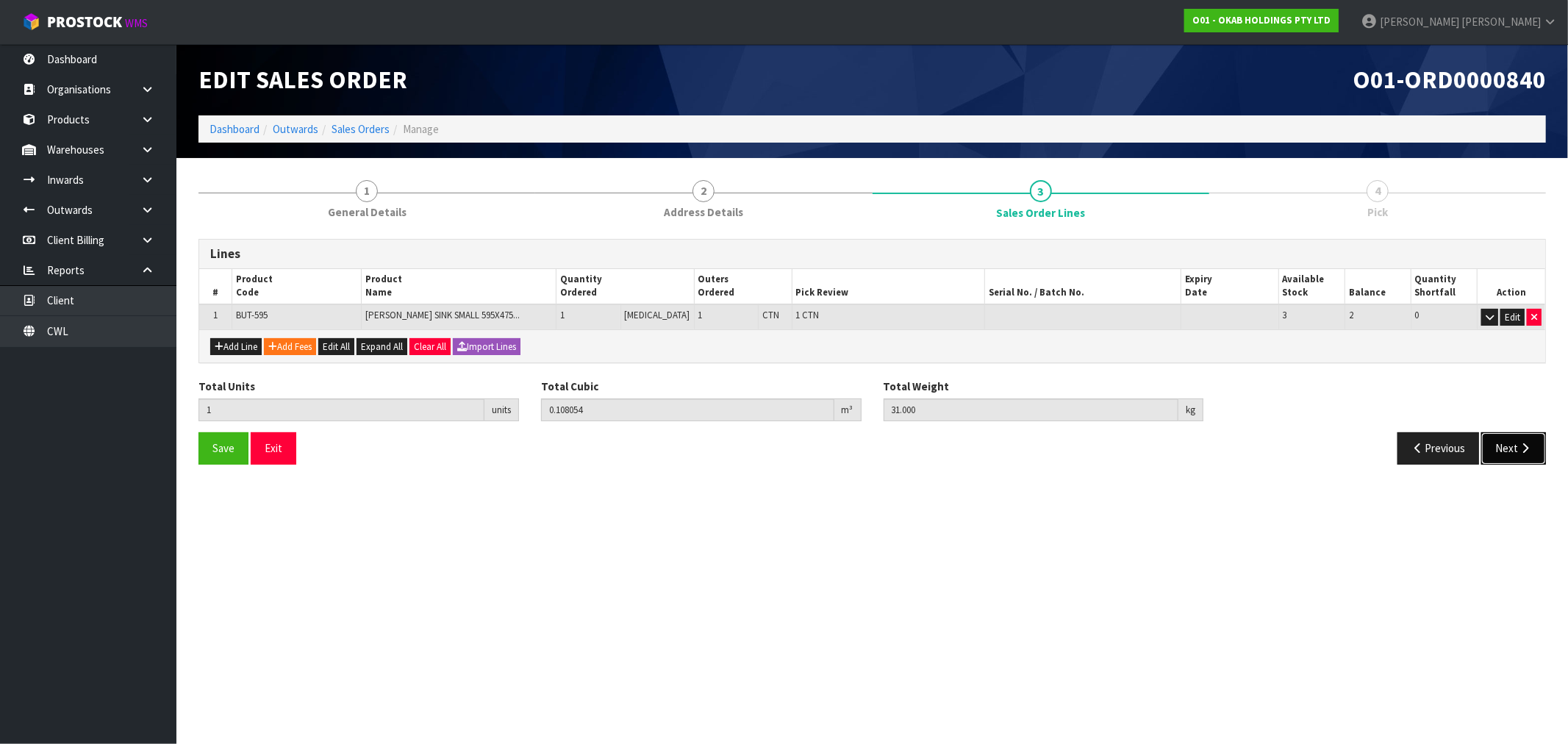
click at [1503, 449] on button "Next" at bounding box center [1513, 448] width 65 height 32
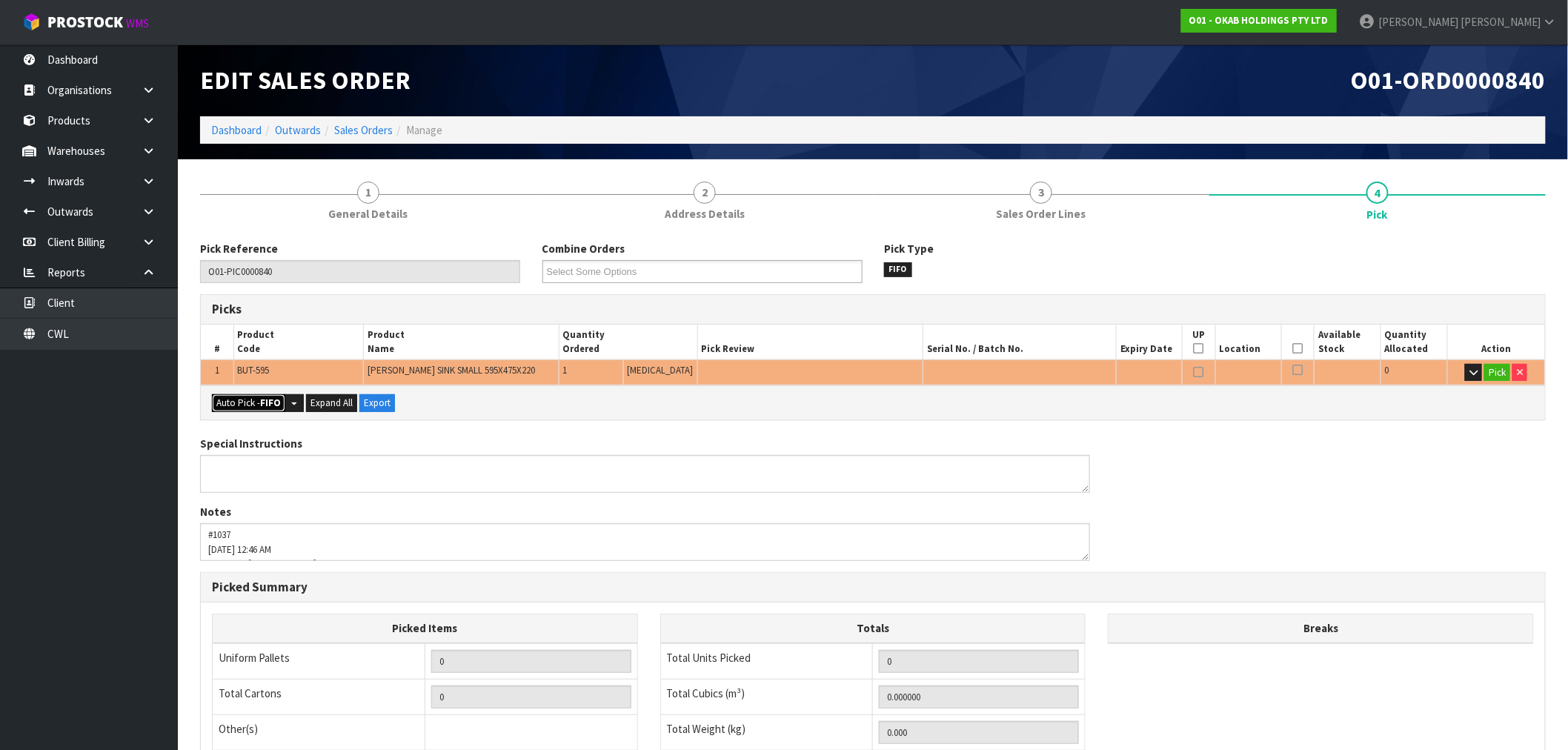
click at [246, 405] on button "Auto Pick - FIFO" at bounding box center [249, 403] width 73 height 18
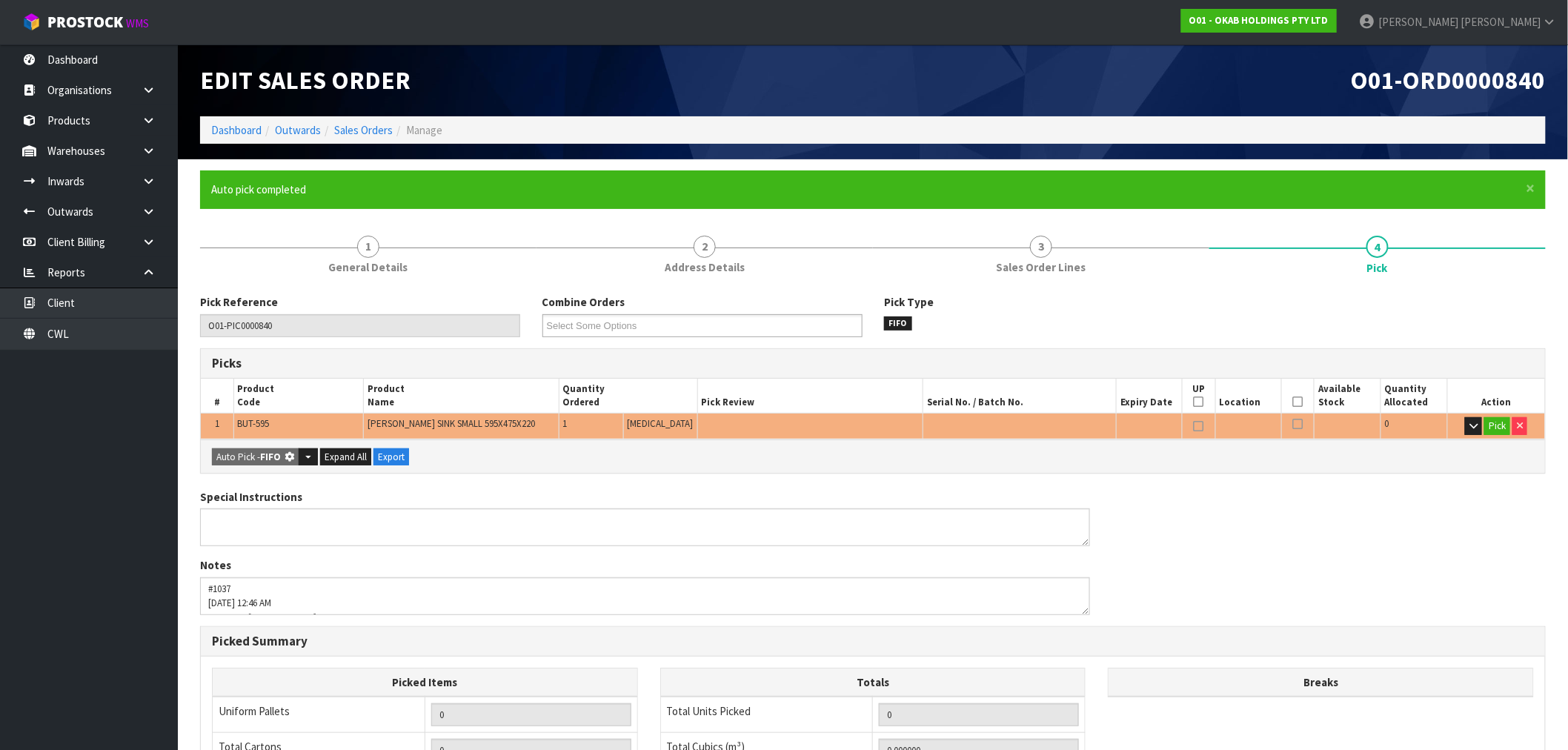
type input "1"
type input "0.108054"
type input "31.000"
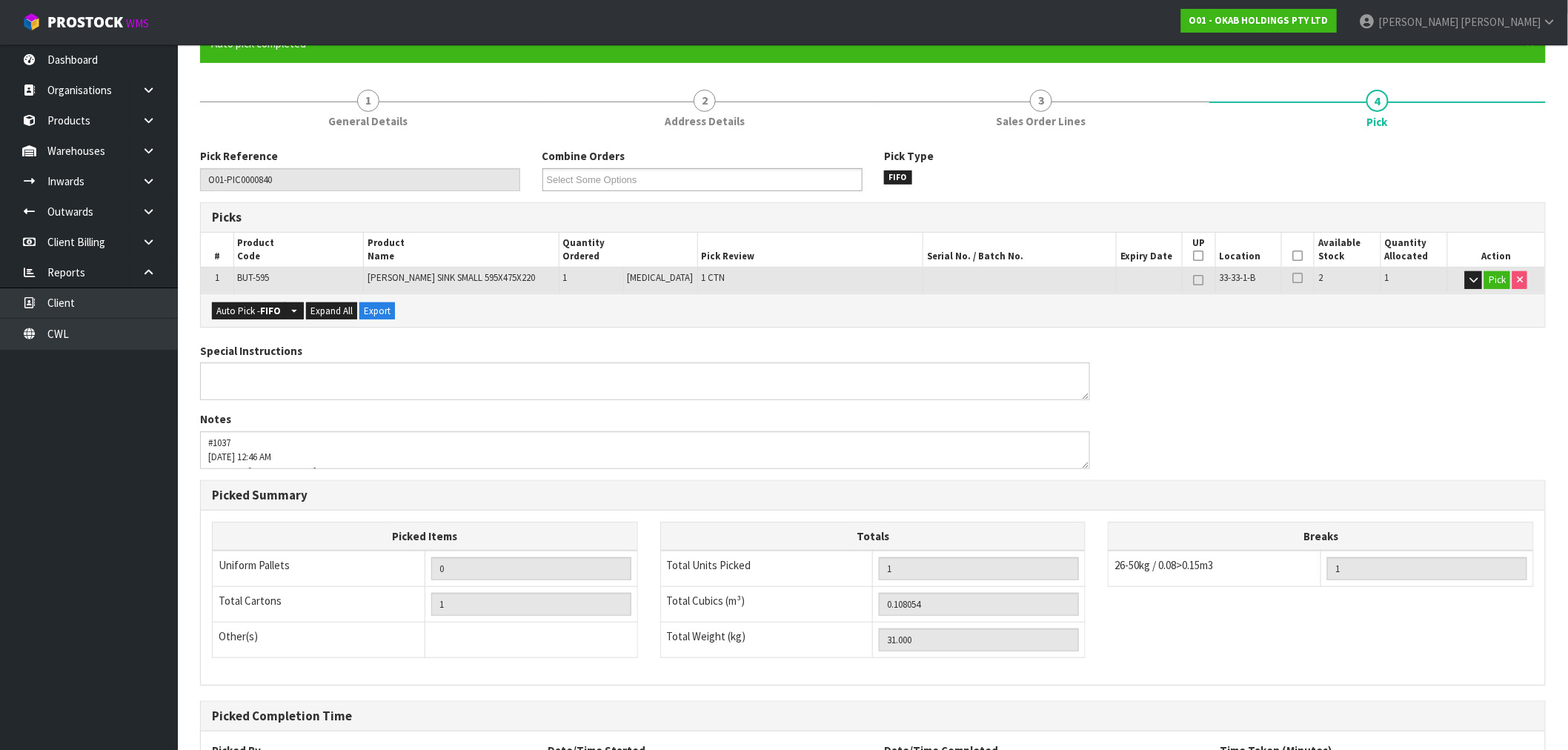
scroll to position [285, 0]
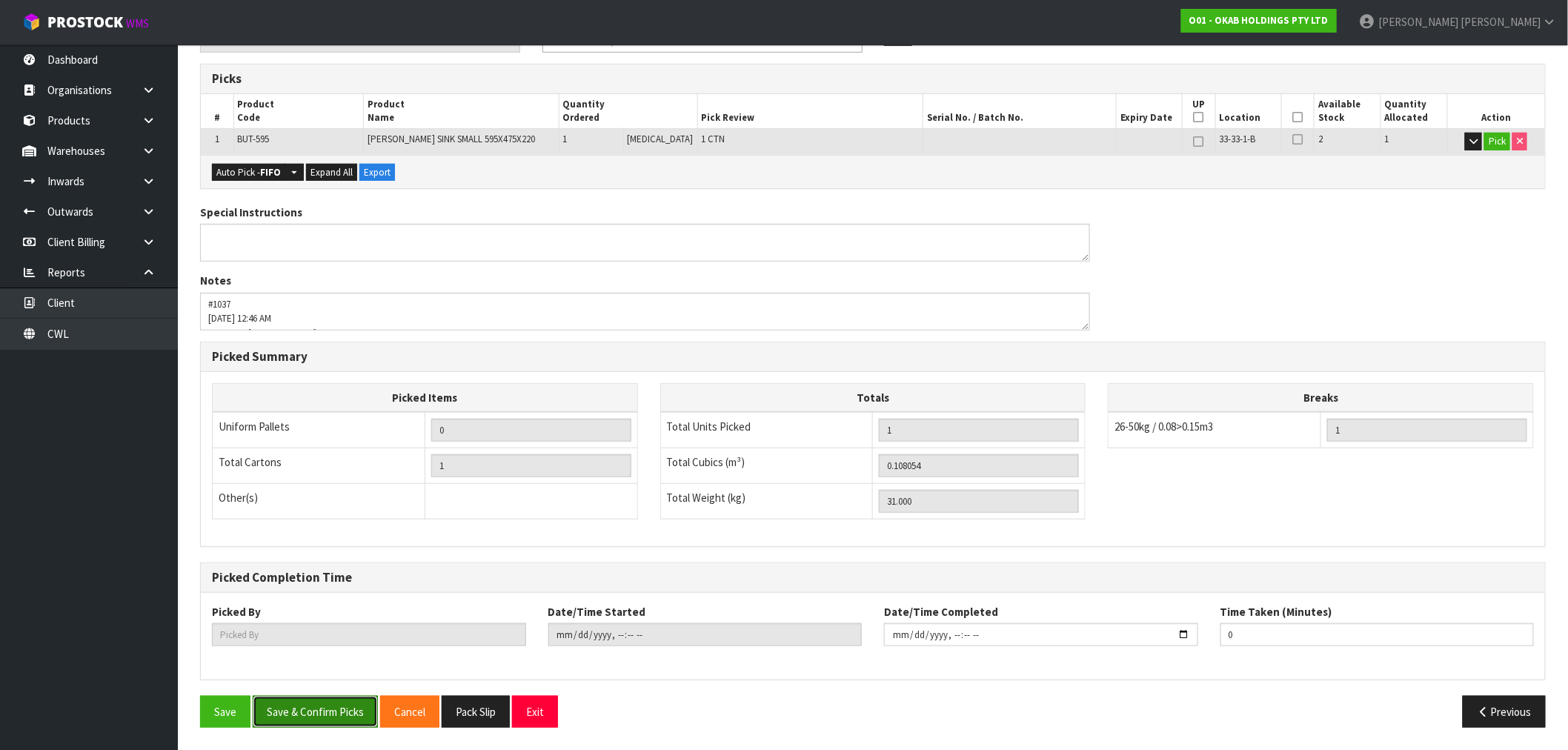
click at [274, 695] on button "Save & Confirm Picks" at bounding box center [315, 711] width 125 height 32
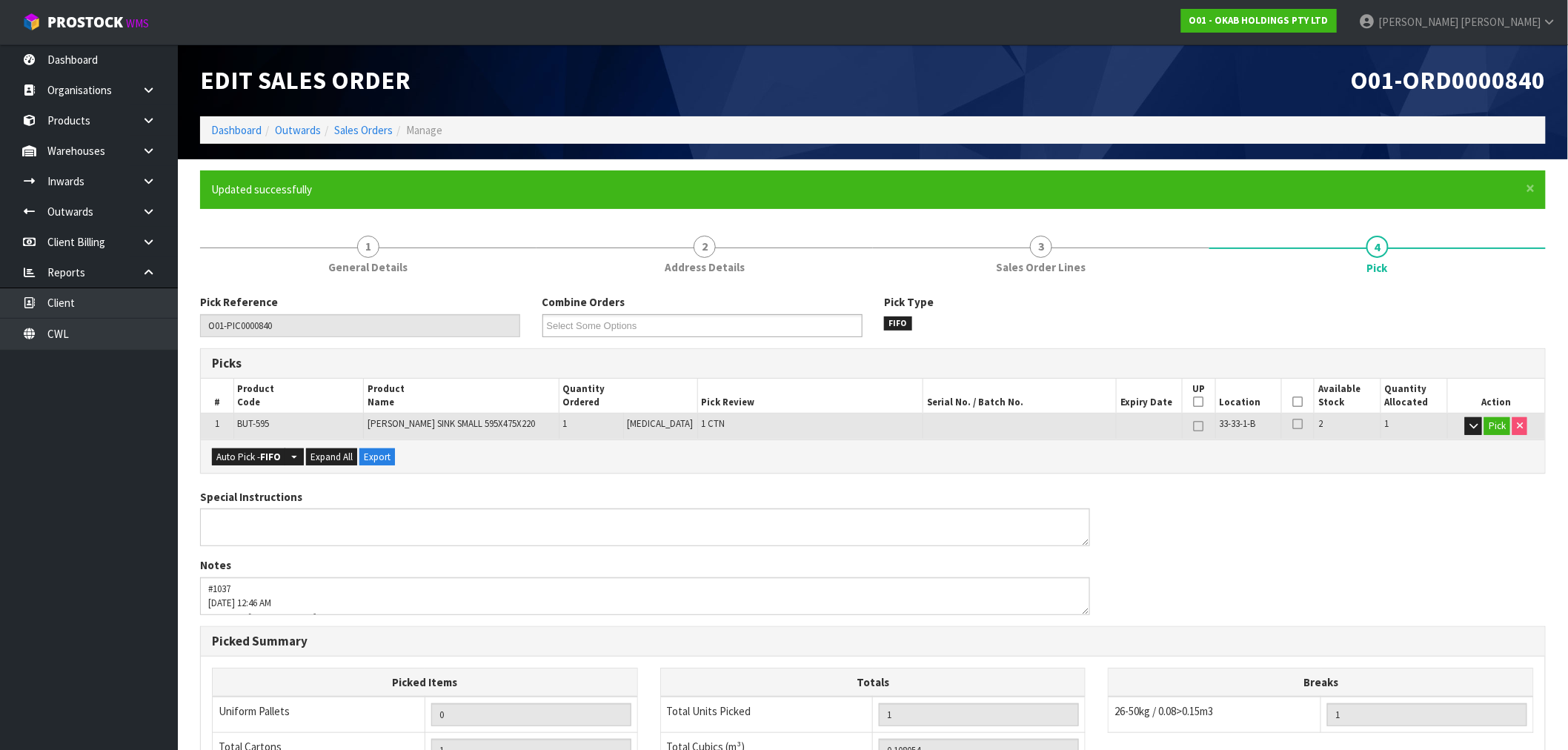
type input "[PERSON_NAME]"
type input "[DATE]T13:33:41"
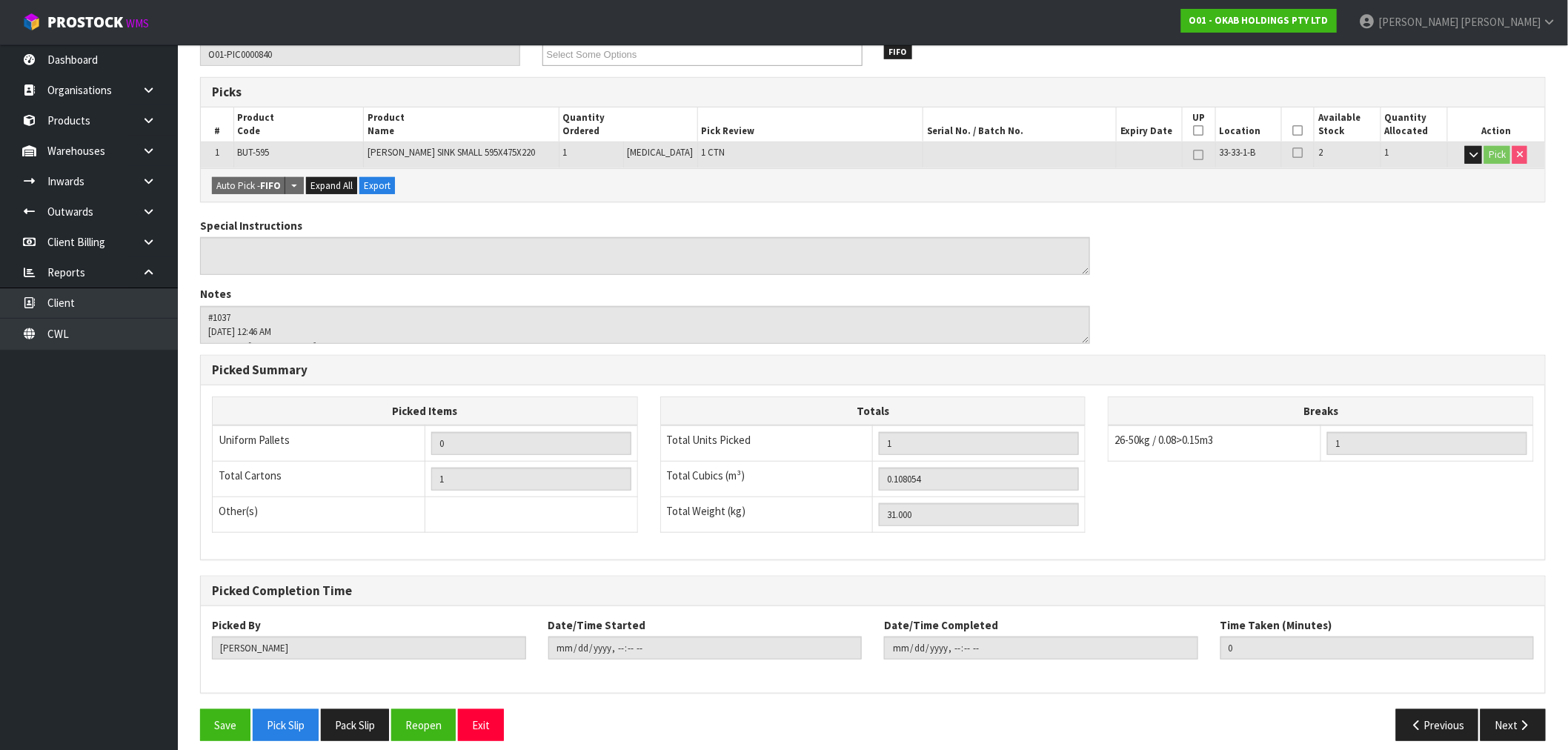
scroll to position [285, 0]
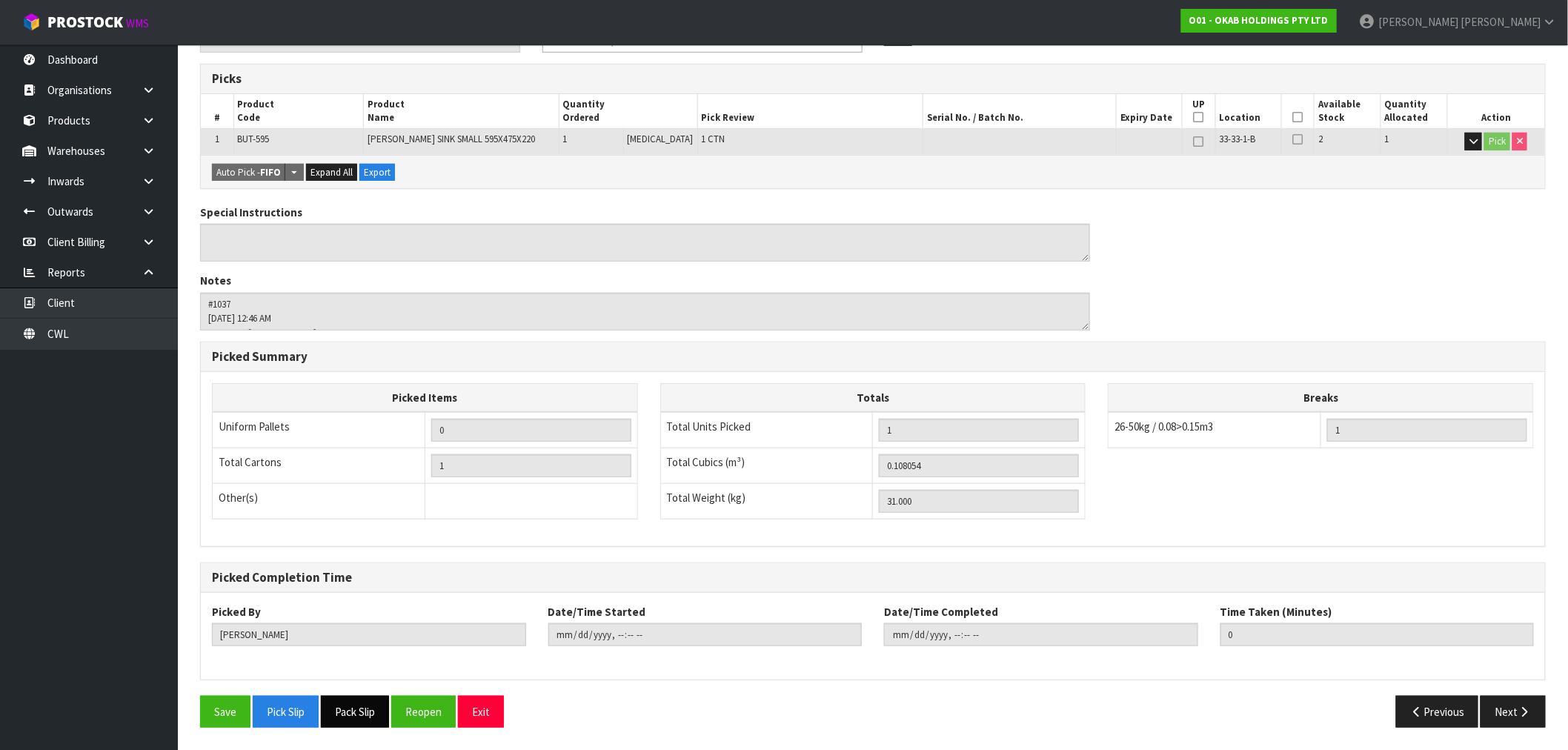
click at [378, 703] on button "Pack Slip" at bounding box center [355, 711] width 68 height 32
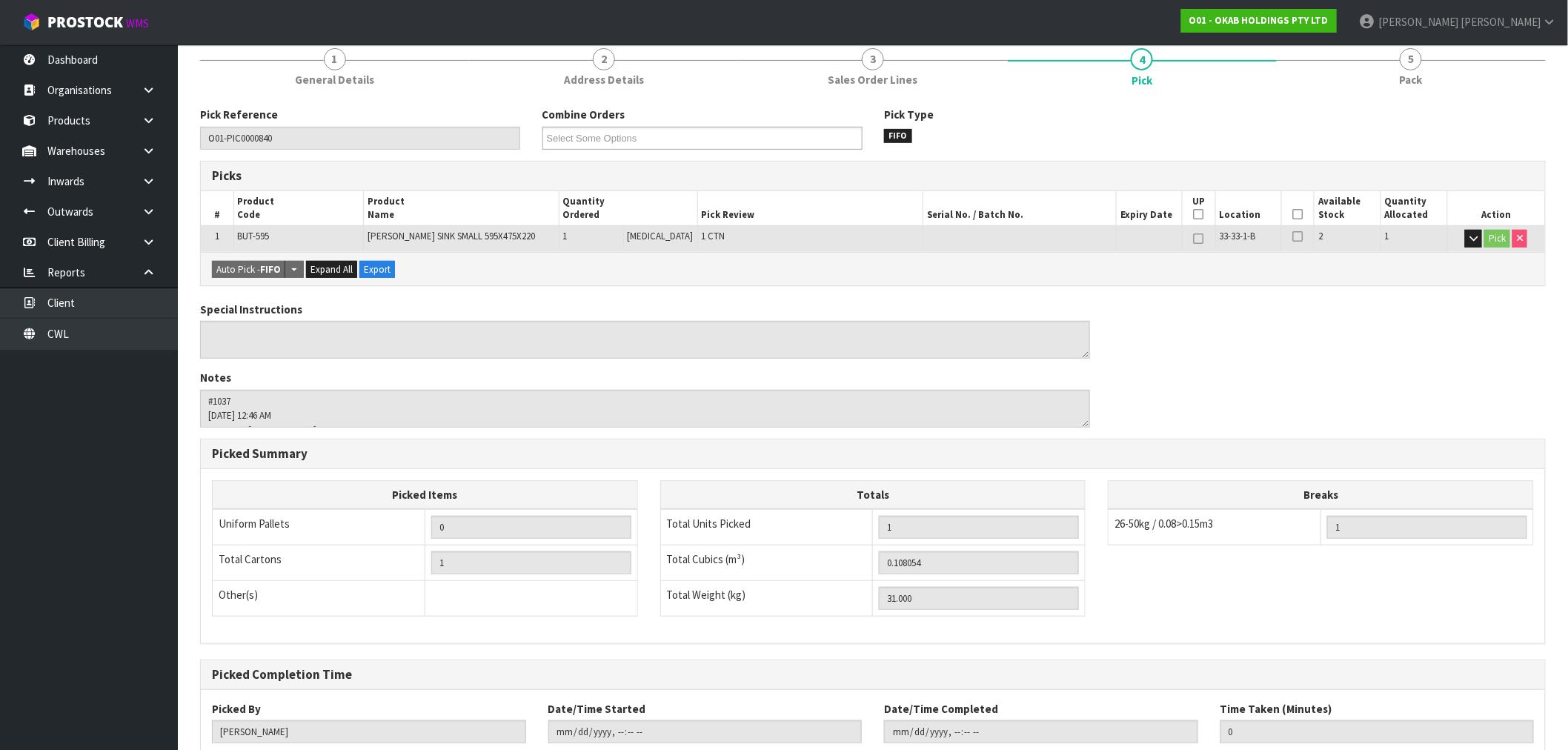
scroll to position [0, 0]
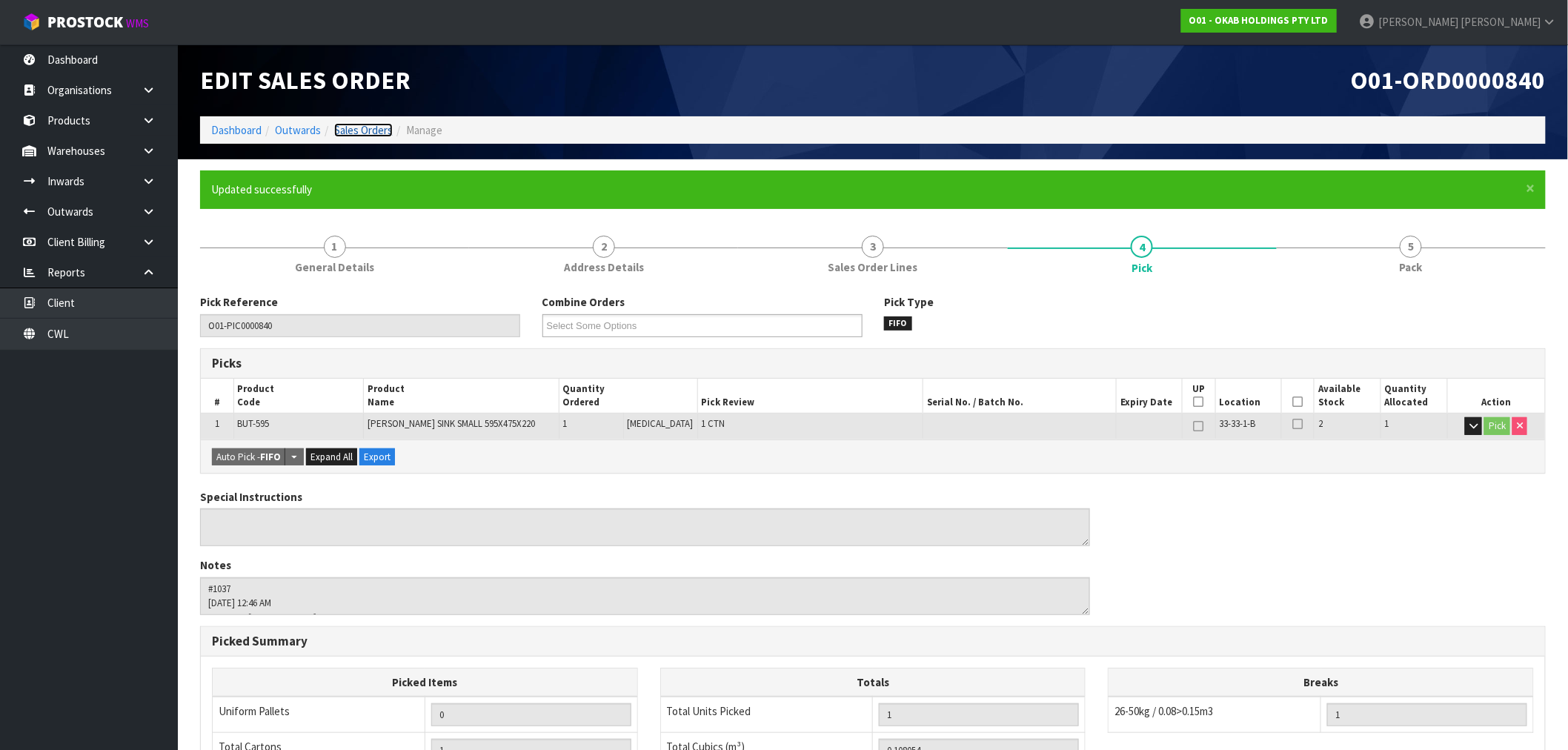
click at [366, 135] on link "Sales Orders" at bounding box center [363, 130] width 58 height 14
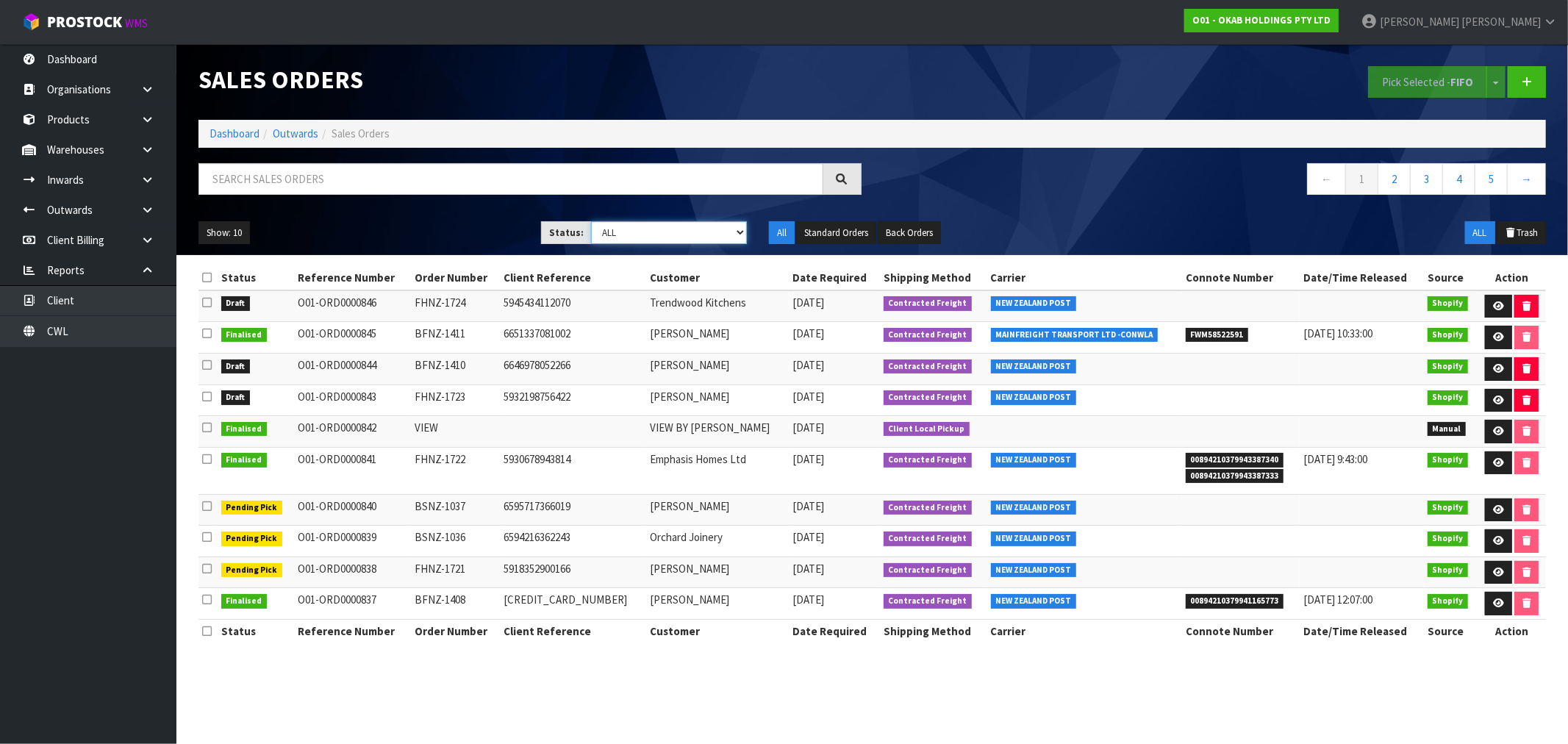
click at [694, 226] on select "Draft Pending Allocated Pending Pick Goods Picked Goods Packed Pending Charges …" at bounding box center [668, 233] width 156 height 23
select select "string:0"
click at [591, 221] on select "Draft Pending Allocated Pending Pick Goods Picked Goods Packed Pending Charges …" at bounding box center [668, 233] width 156 height 23
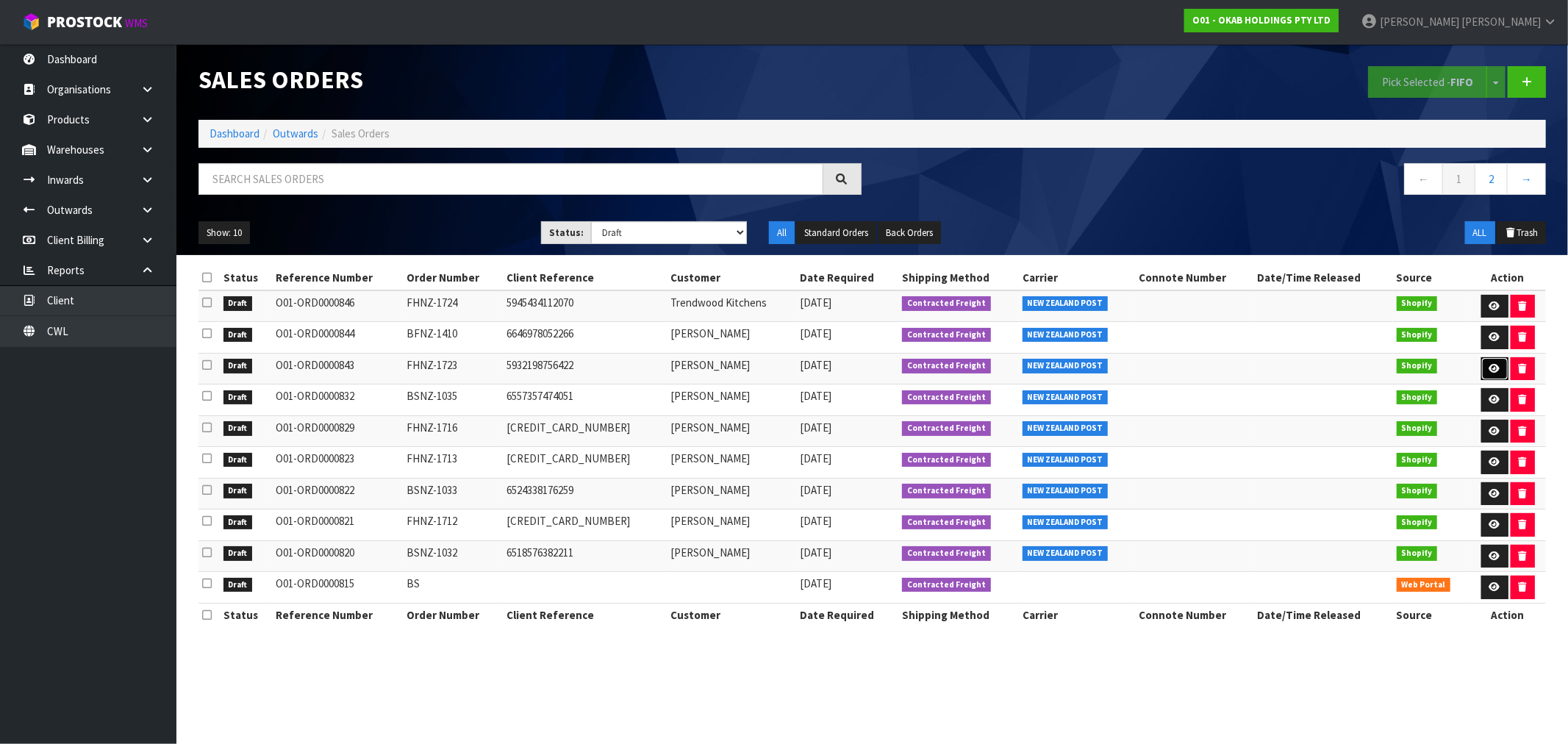
click at [1492, 368] on icon at bounding box center [1494, 368] width 11 height 10
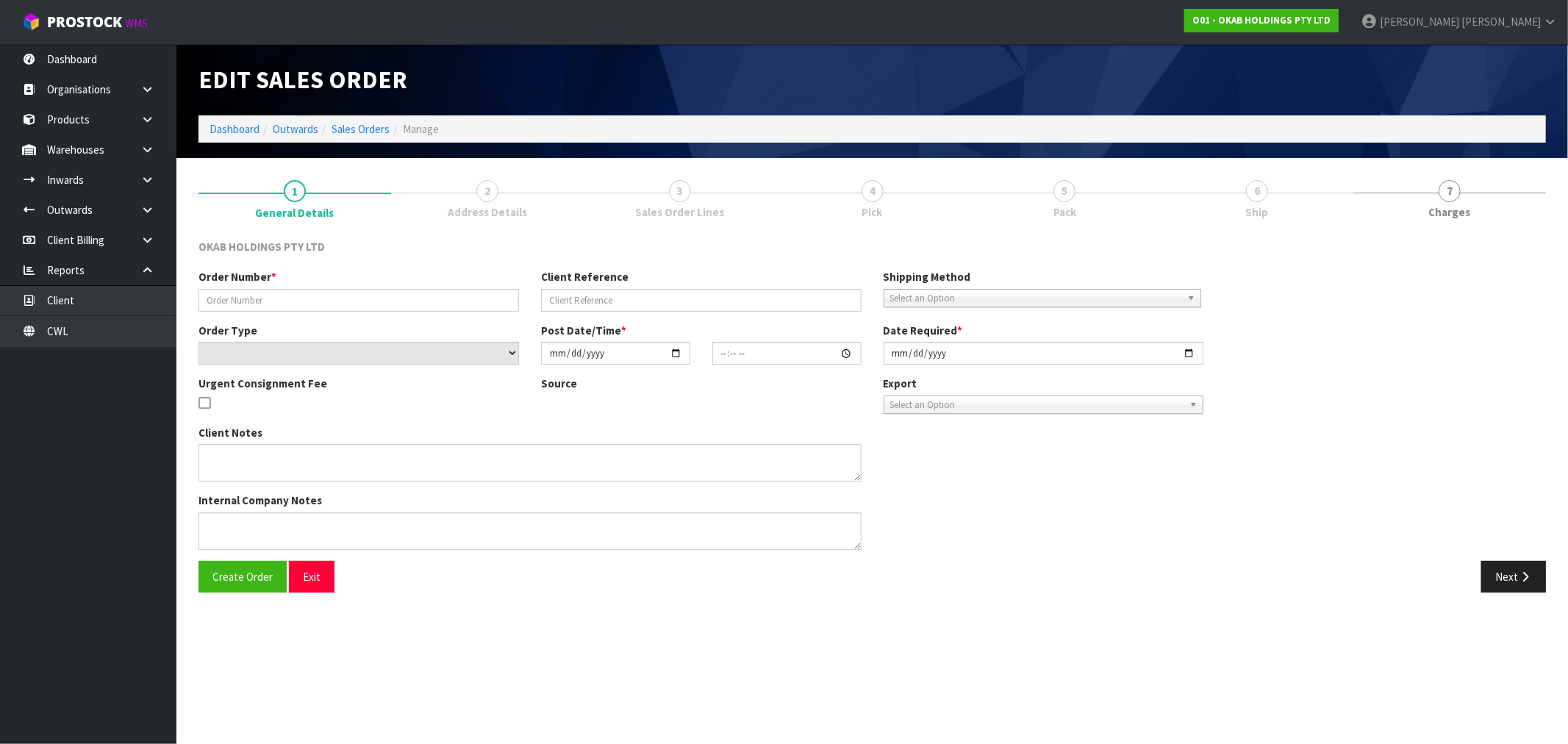
type input "FHNZ-1723"
type input "5932198756422"
select select "number:0"
type input "[DATE]"
type input "12:24:02.000"
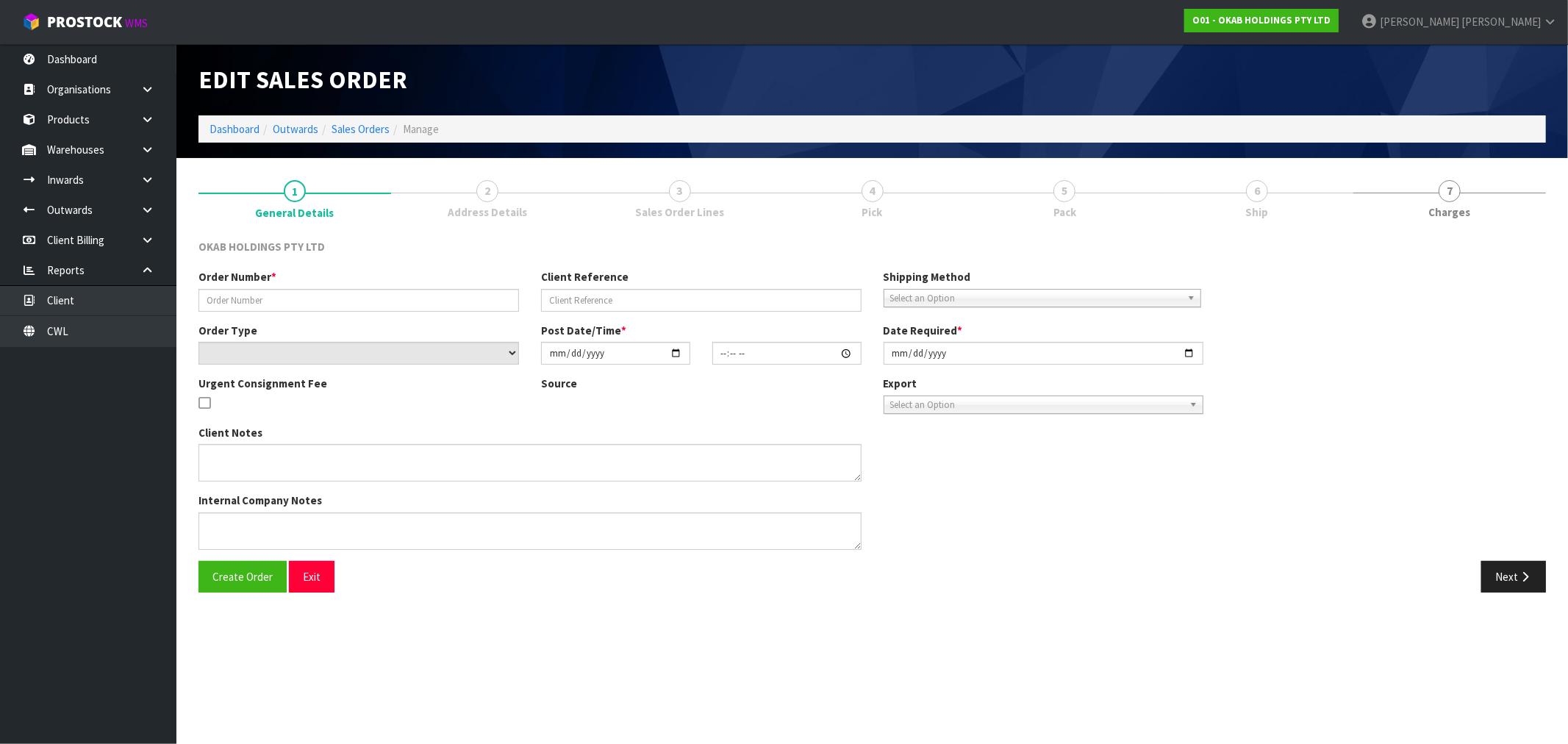
type input "[DATE]"
type textarea "#1723 [DATE] 8:23 AM [PERSON_NAME] ONLINE STORE $896.00 COMPLETEPAID ATTENTION …"
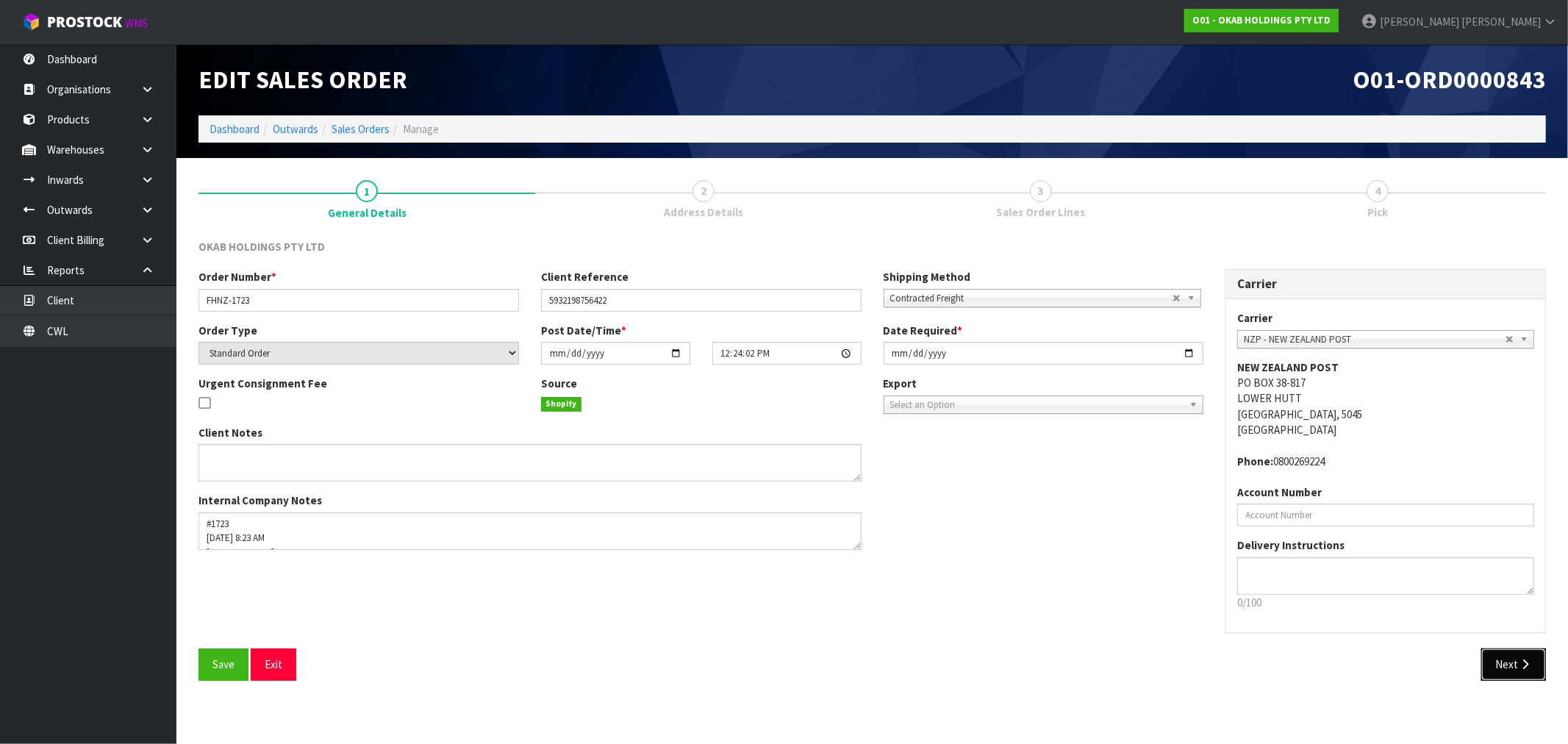
click at [1526, 652] on button "Next" at bounding box center [1513, 664] width 65 height 32
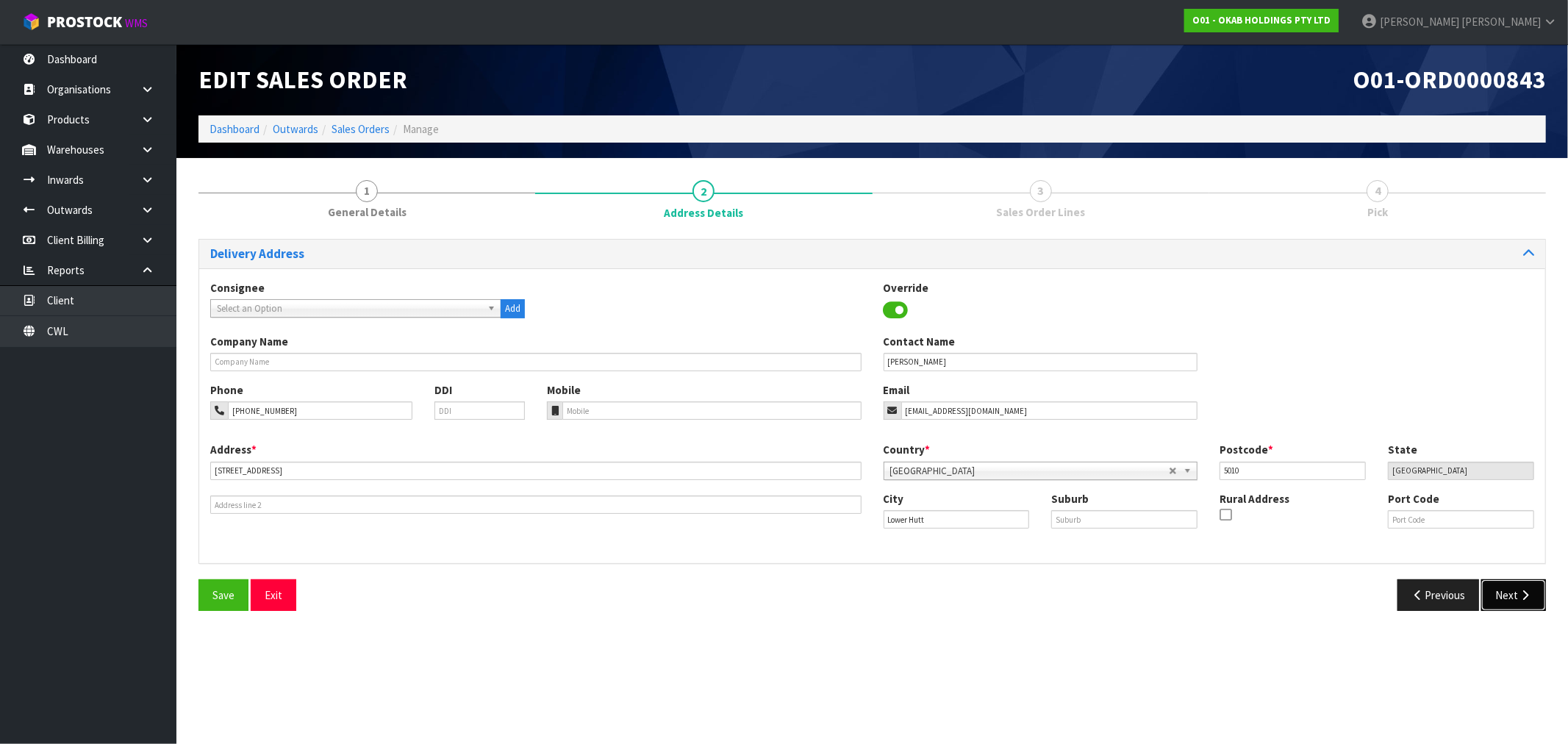
click at [1502, 589] on button "Next" at bounding box center [1513, 596] width 65 height 32
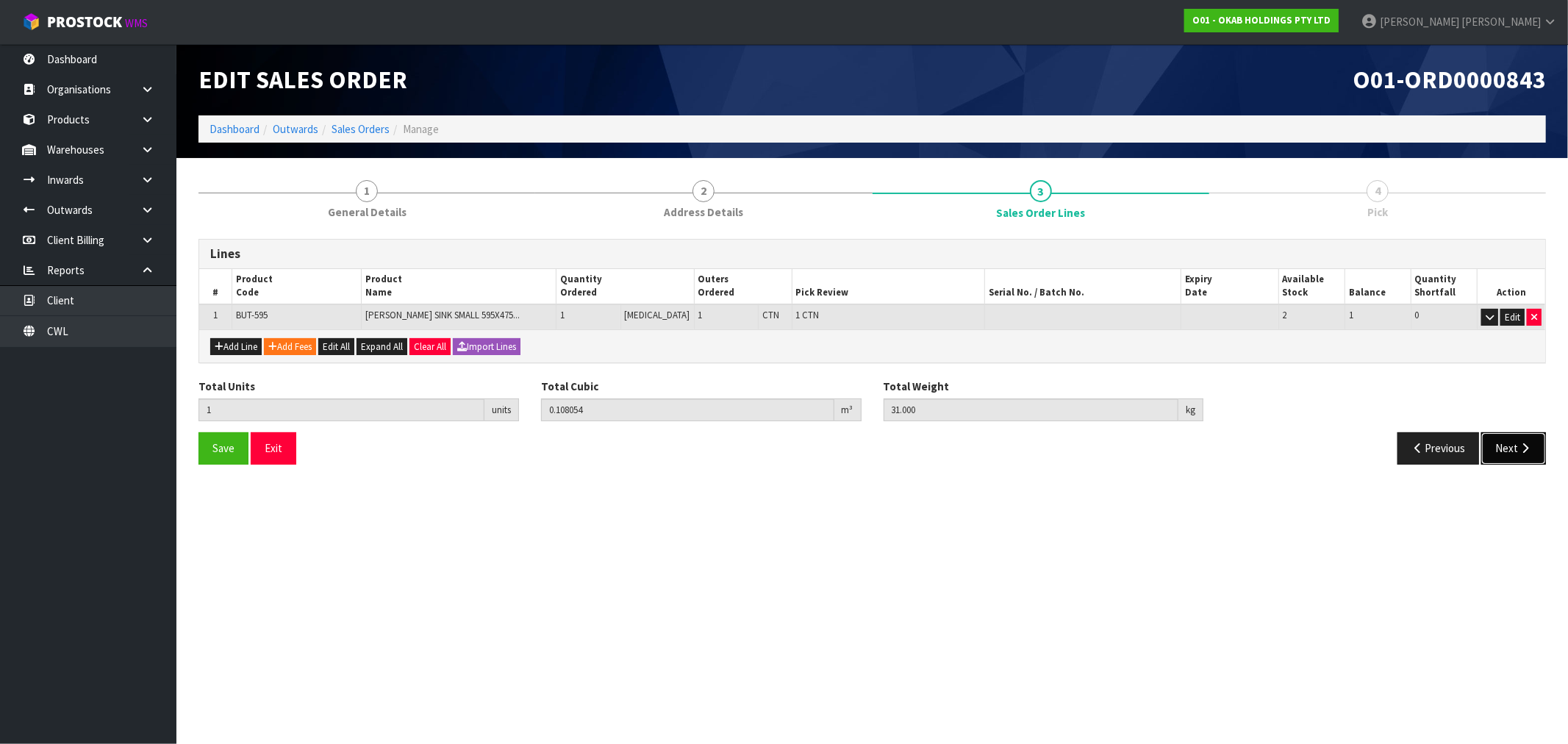
click at [1511, 452] on button "Next" at bounding box center [1513, 448] width 65 height 32
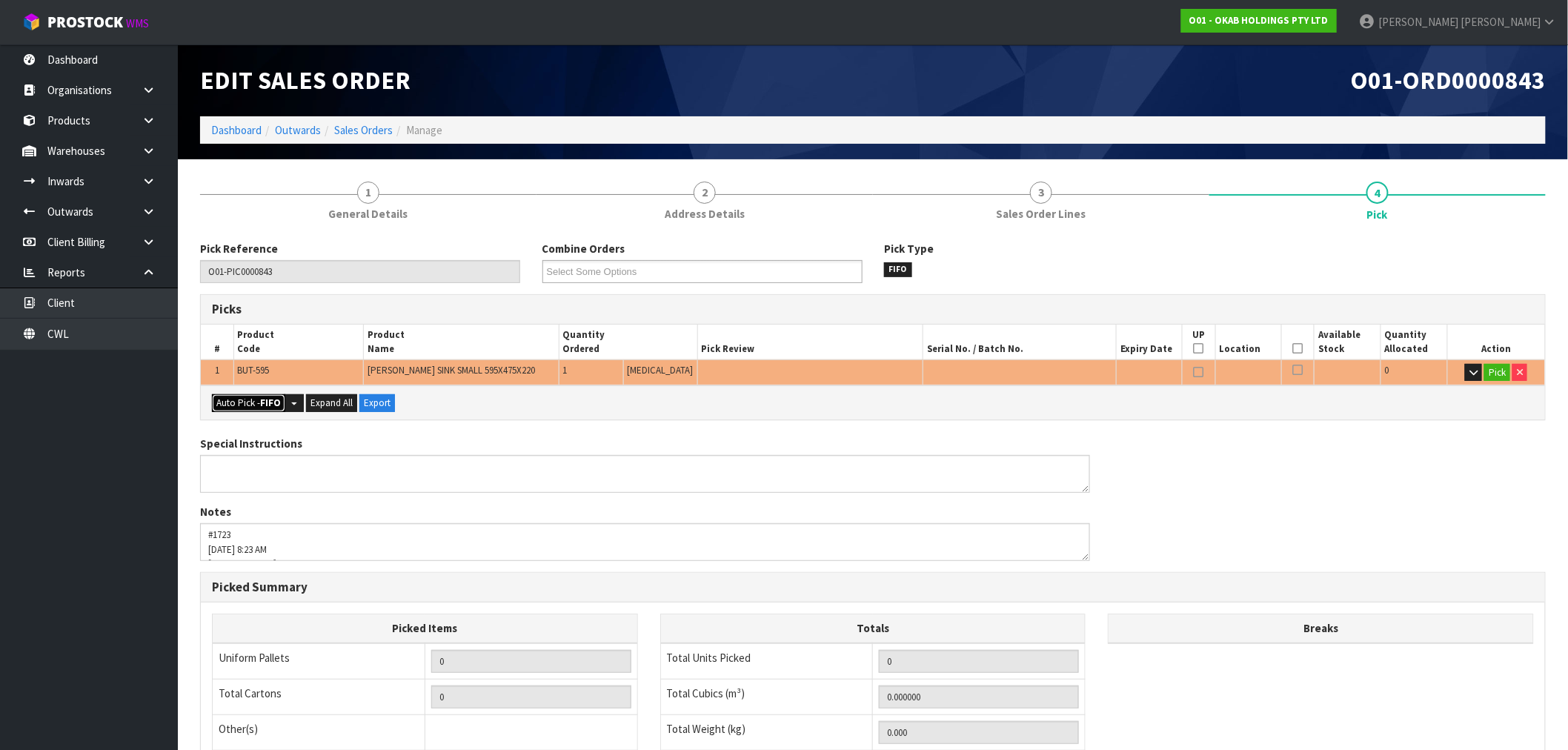
click at [254, 405] on button "Auto Pick - FIFO" at bounding box center [249, 403] width 73 height 18
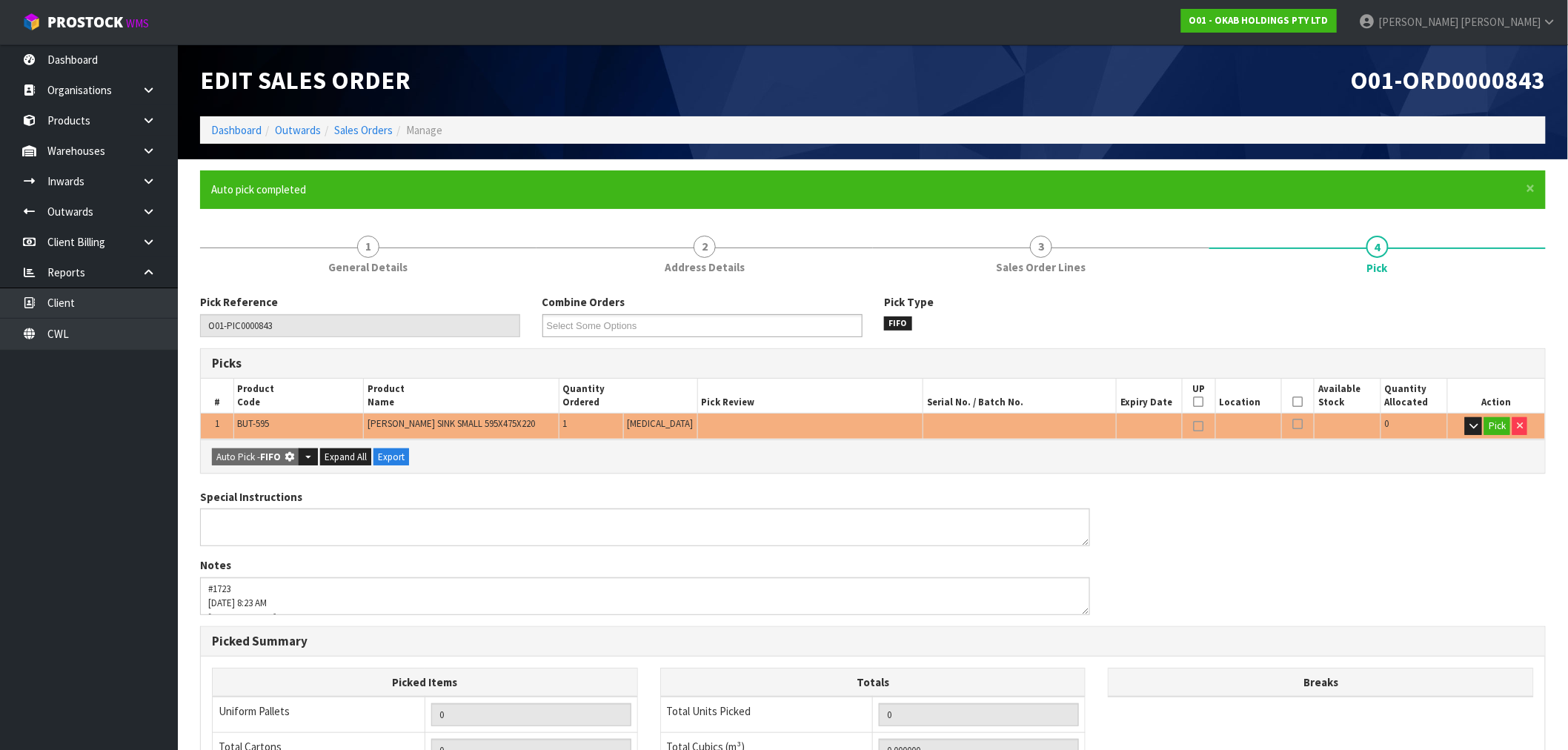
type input "1"
type input "0.108054"
type input "31.000"
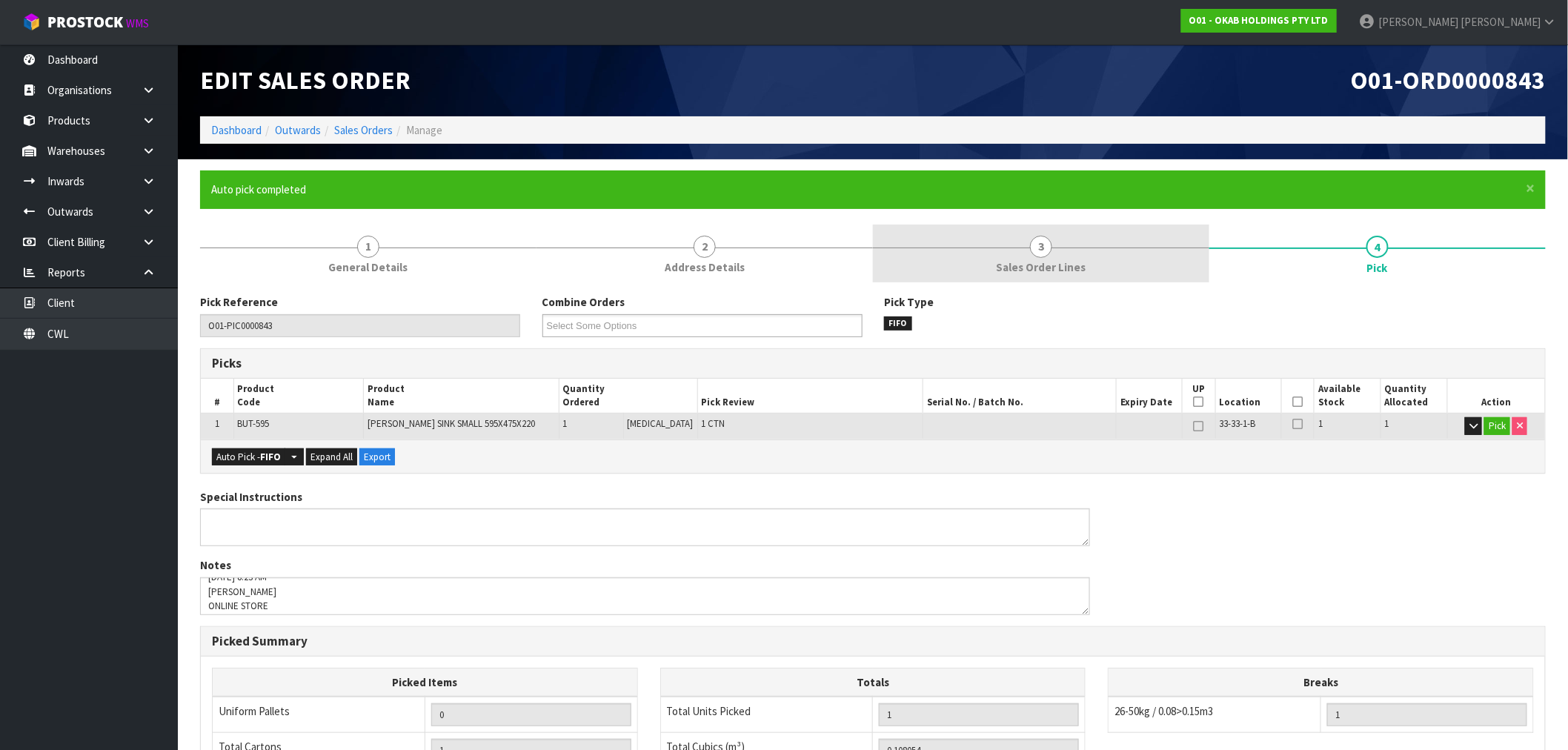
scroll to position [72, 0]
click at [1060, 255] on link "3 Sales Order Lines" at bounding box center [1040, 254] width 336 height 58
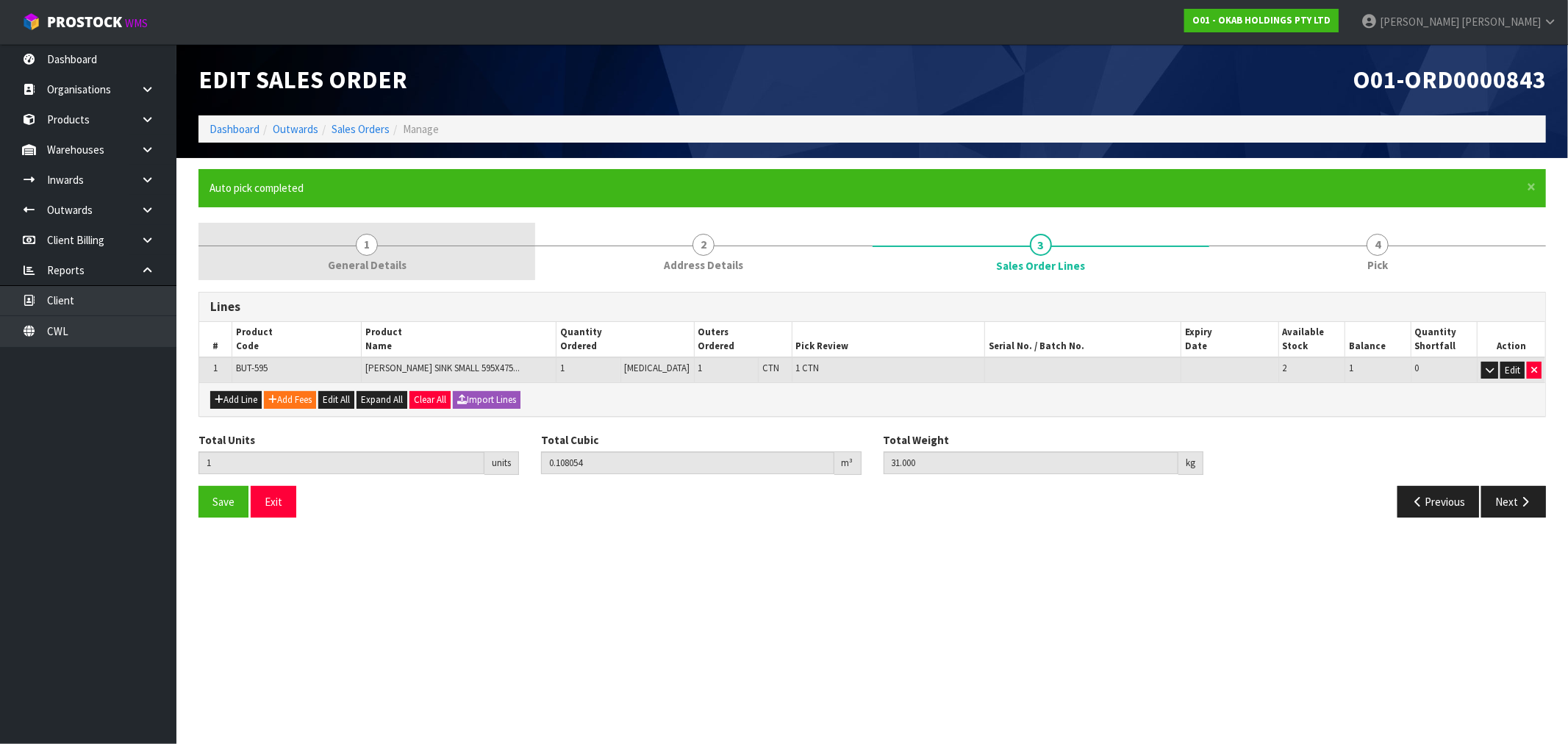
click at [394, 244] on link "1 General Details" at bounding box center [366, 252] width 337 height 58
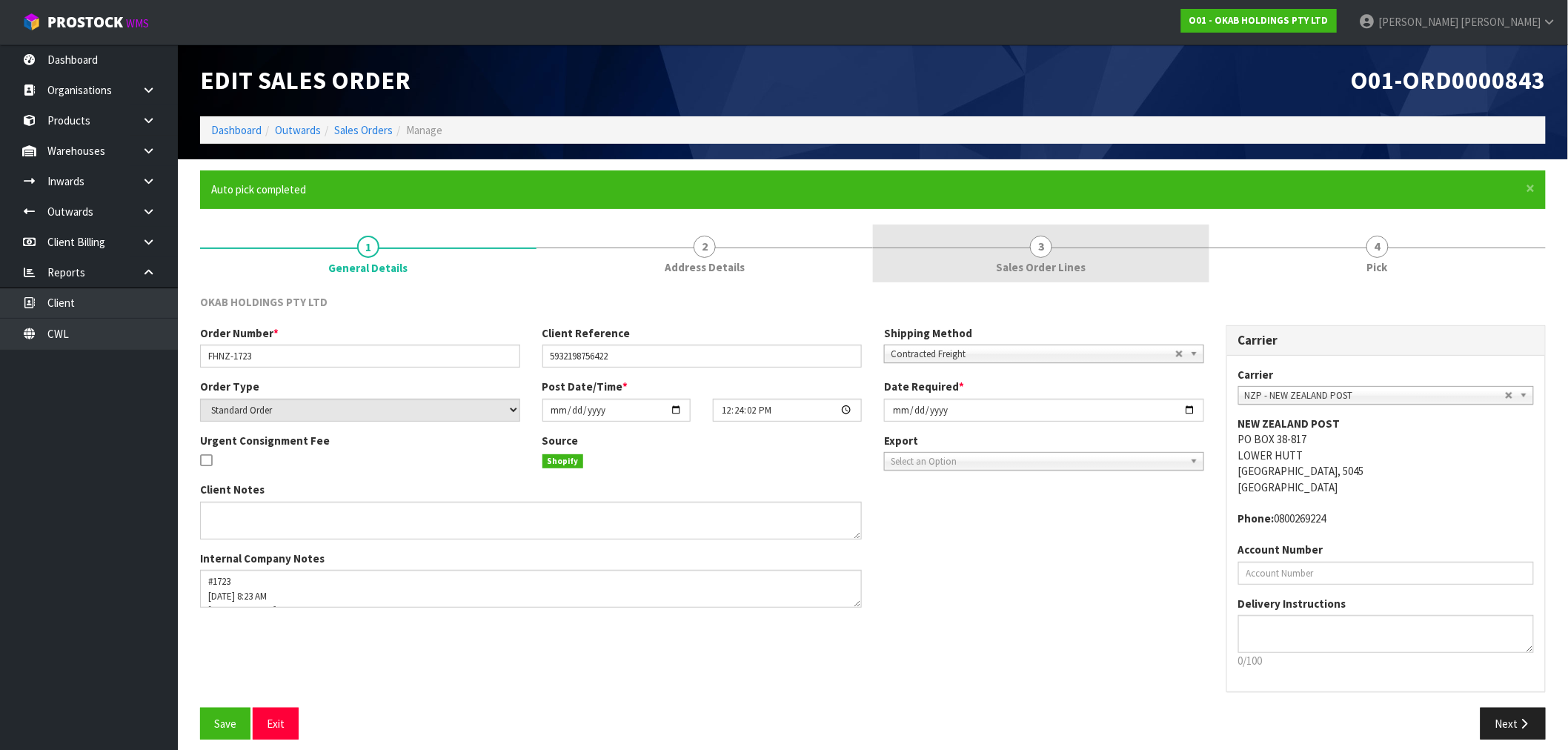
click at [1010, 279] on link "3 Sales Order Lines" at bounding box center [1040, 254] width 336 height 58
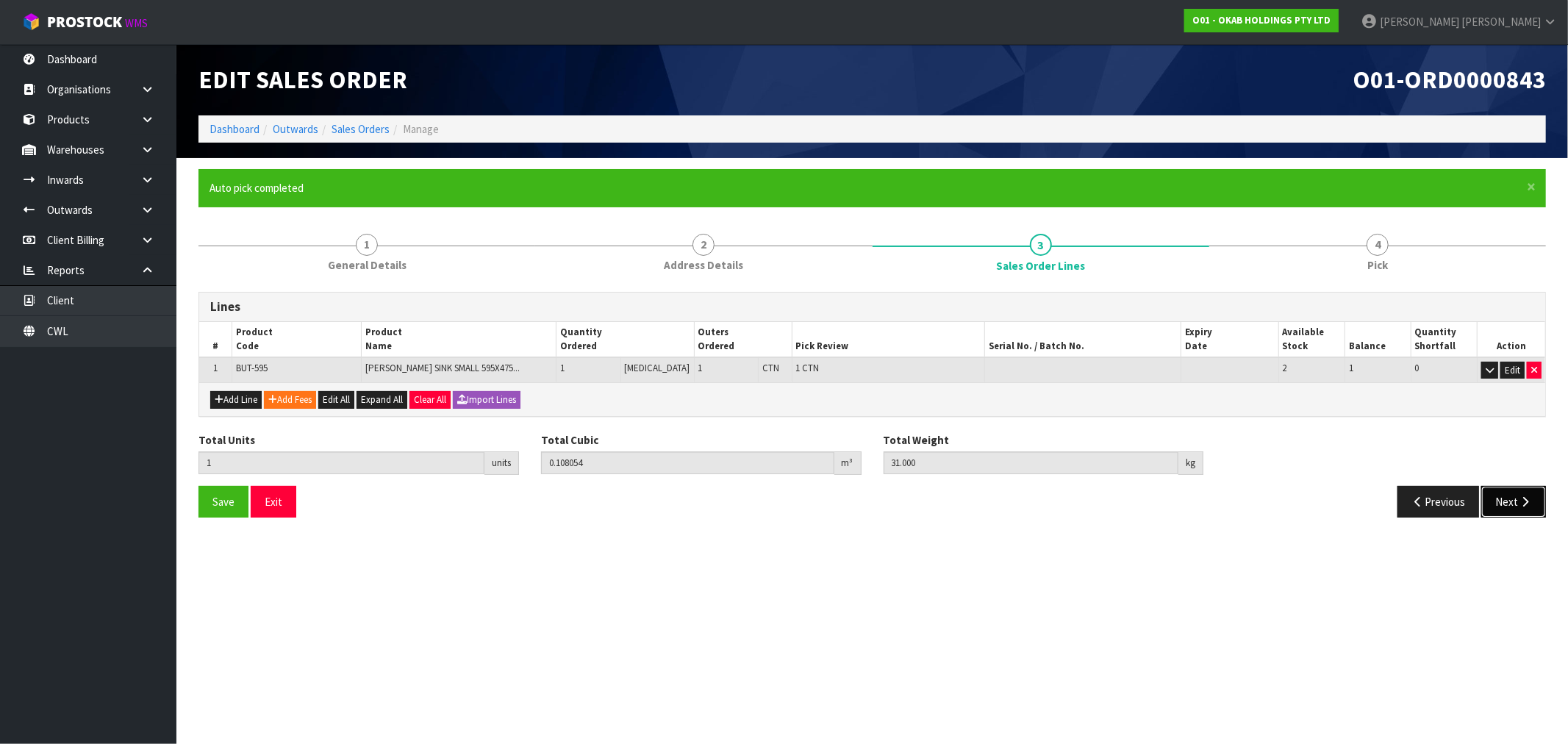
click at [1539, 491] on button "Next" at bounding box center [1513, 502] width 65 height 32
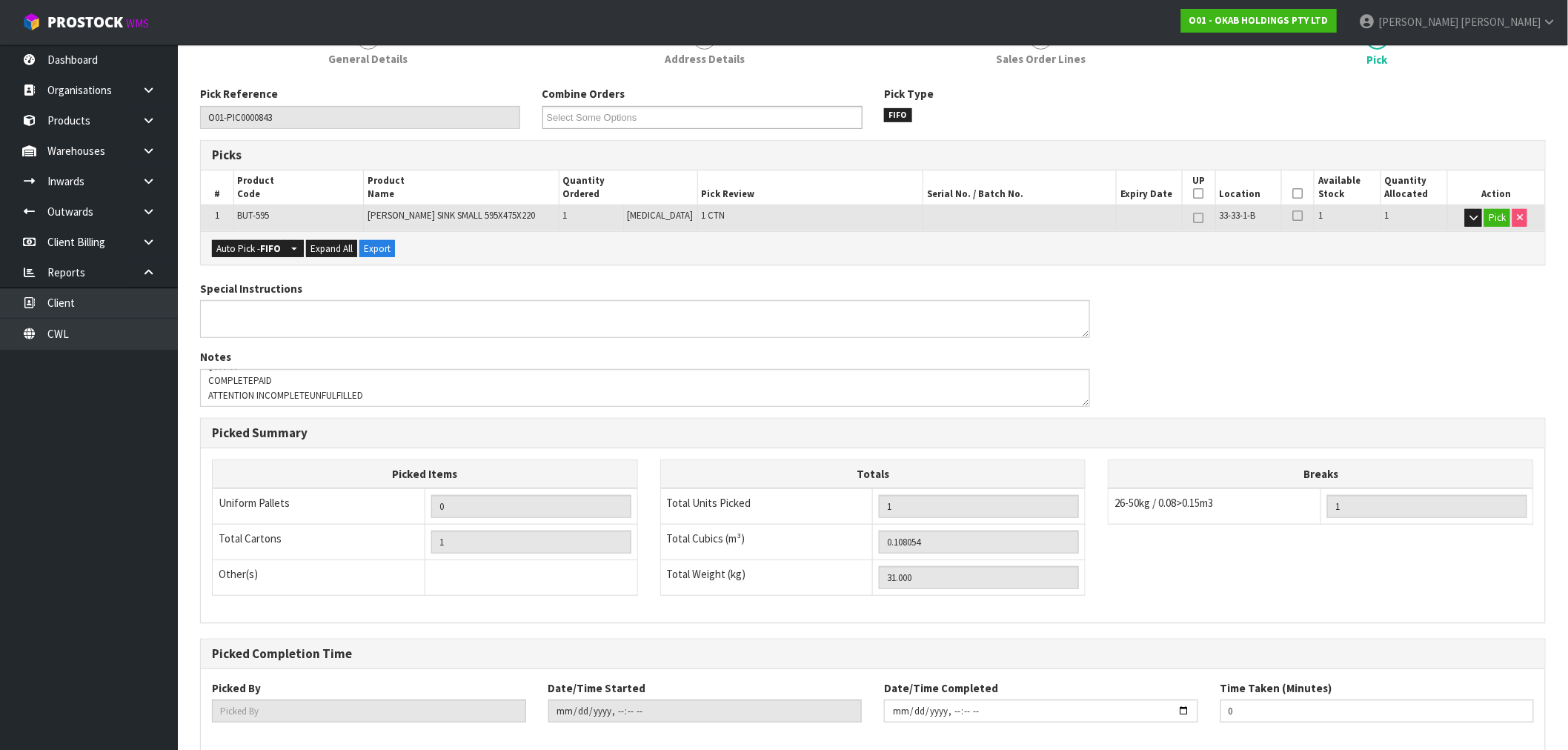
scroll to position [285, 0]
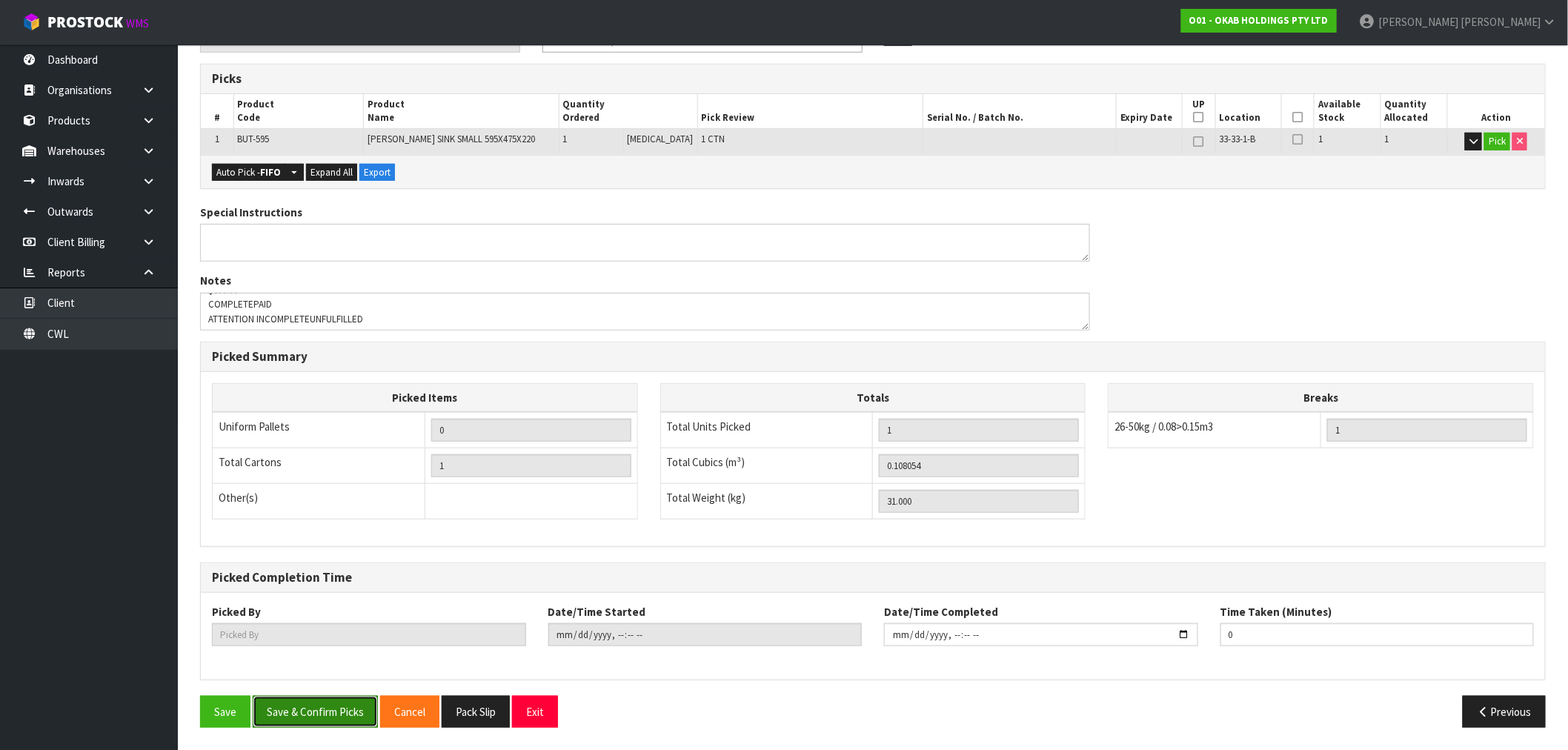
click at [316, 700] on button "Save & Confirm Picks" at bounding box center [315, 711] width 125 height 32
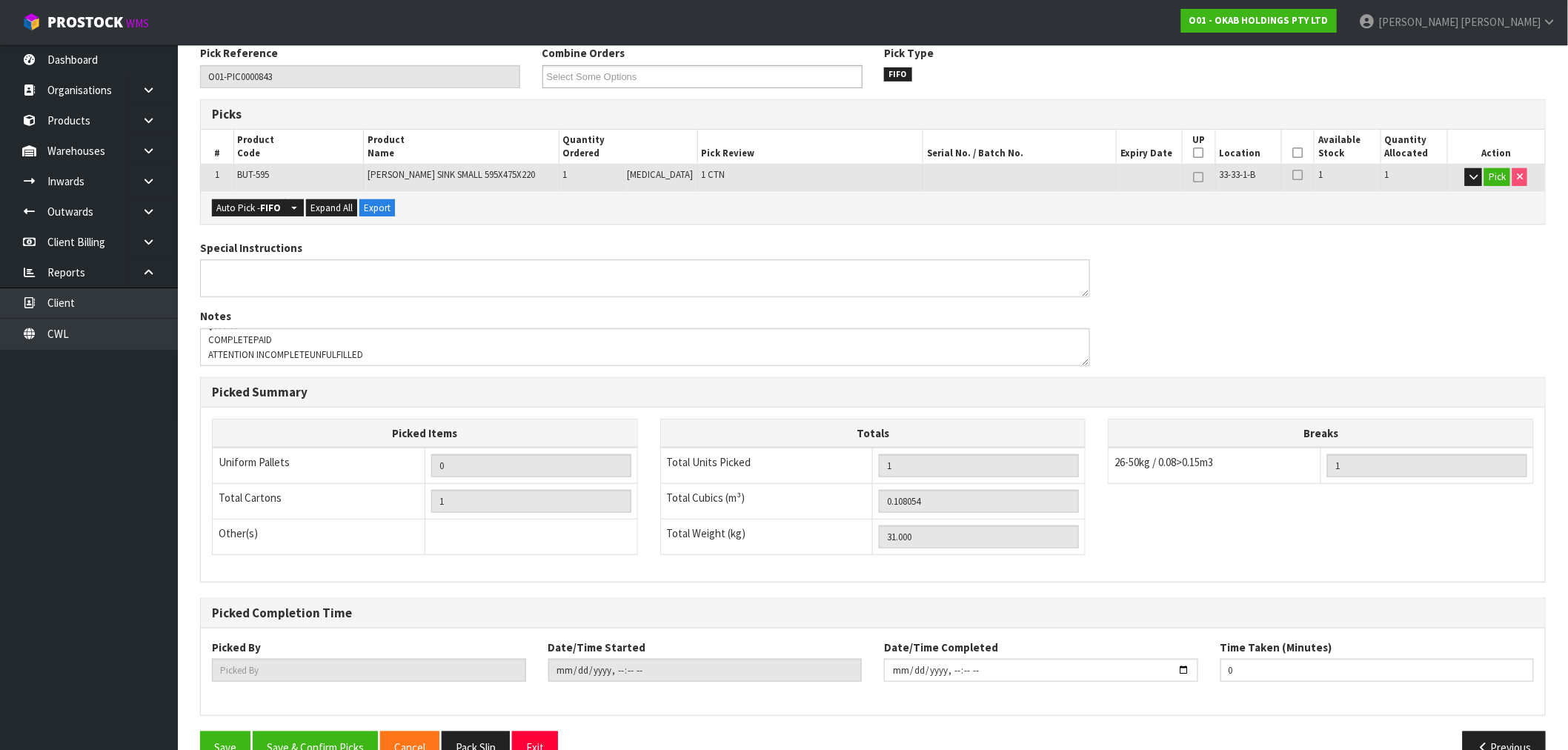
type input "[PERSON_NAME]"
type input "[DATE]T13:34:22"
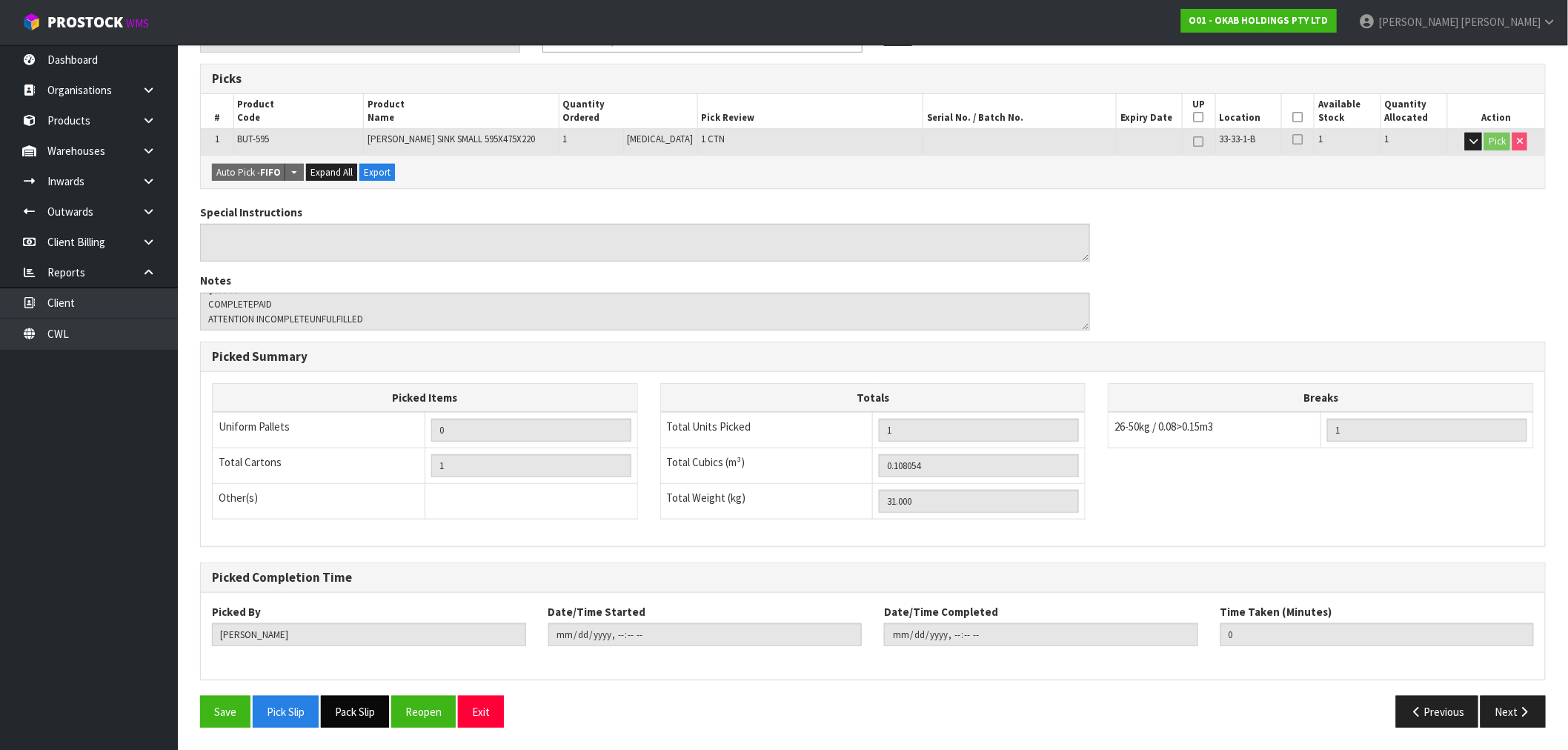
drag, startPoint x: 353, startPoint y: 709, endPoint x: 383, endPoint y: 694, distance: 33.5
click at [353, 709] on button "Pack Slip" at bounding box center [355, 711] width 68 height 32
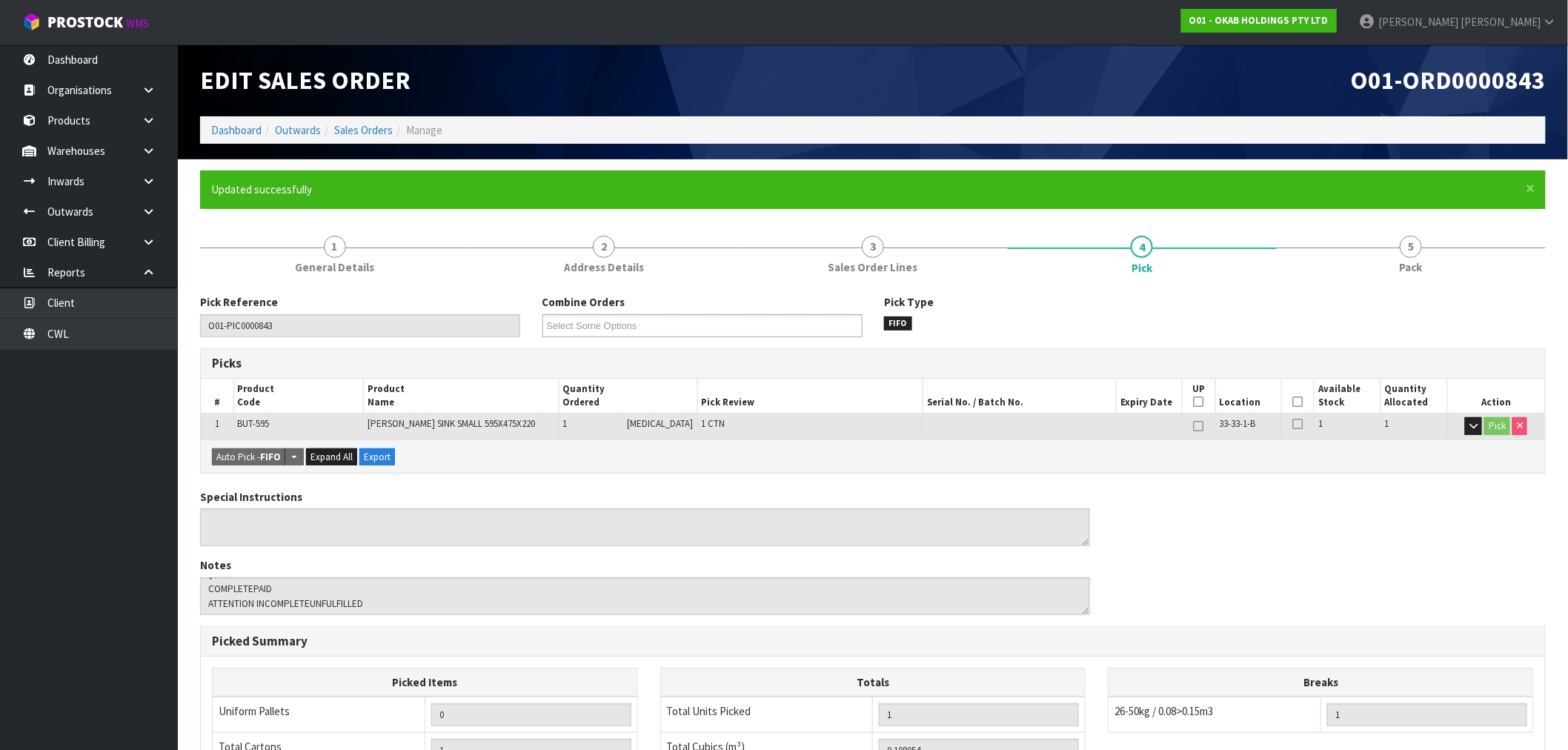
click at [383, 142] on ol "Dashboard Outwards Sales Orders Manage" at bounding box center [873, 130] width 1346 height 28
click at [375, 134] on link "Sales Orders" at bounding box center [363, 130] width 58 height 14
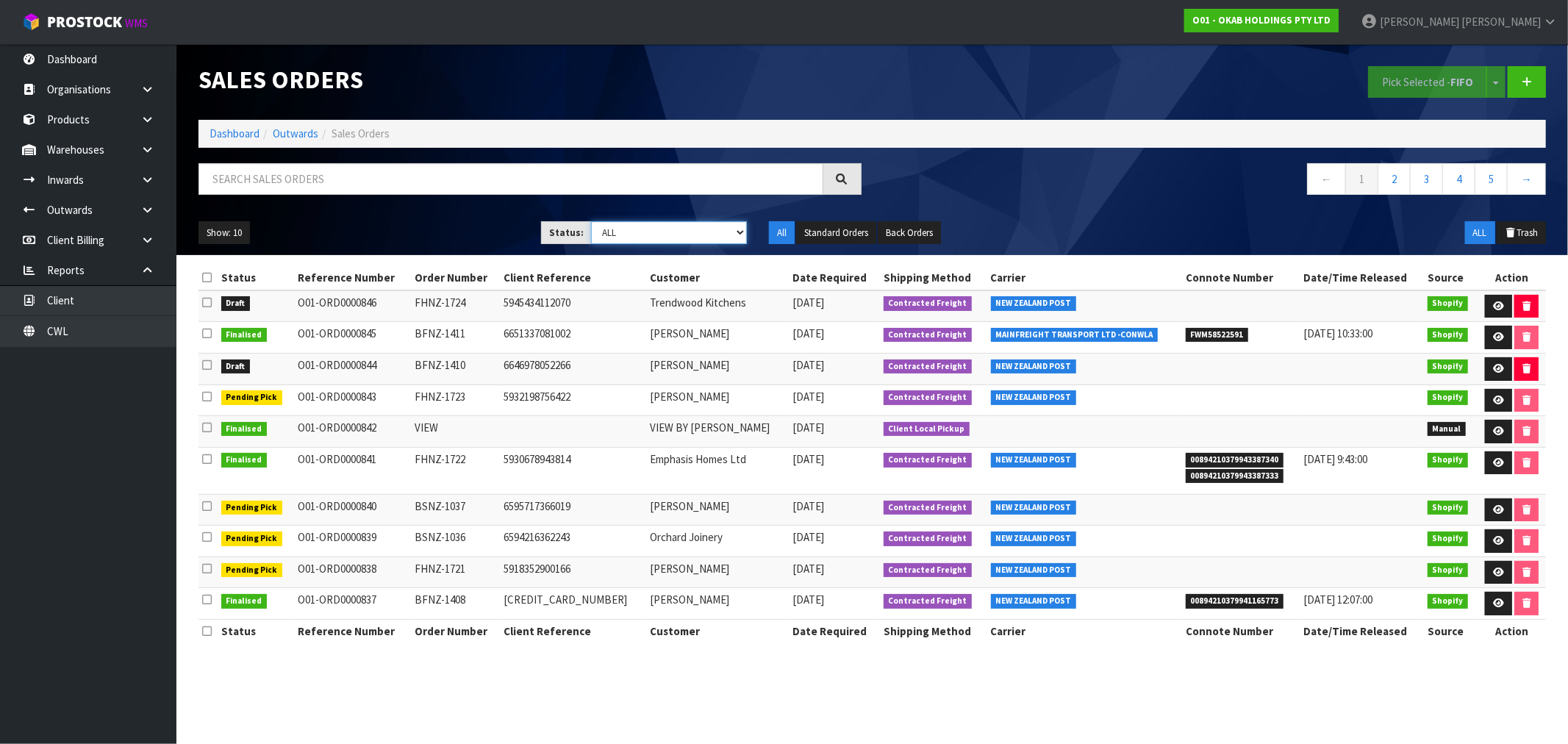
click at [644, 236] on select "Draft Pending Allocated Pending Pick Goods Picked Goods Packed Pending Charges …" at bounding box center [668, 233] width 156 height 23
select select "string:0"
click at [591, 221] on select "Draft Pending Allocated Pending Pick Goods Picked Goods Packed Pending Charges …" at bounding box center [668, 233] width 156 height 23
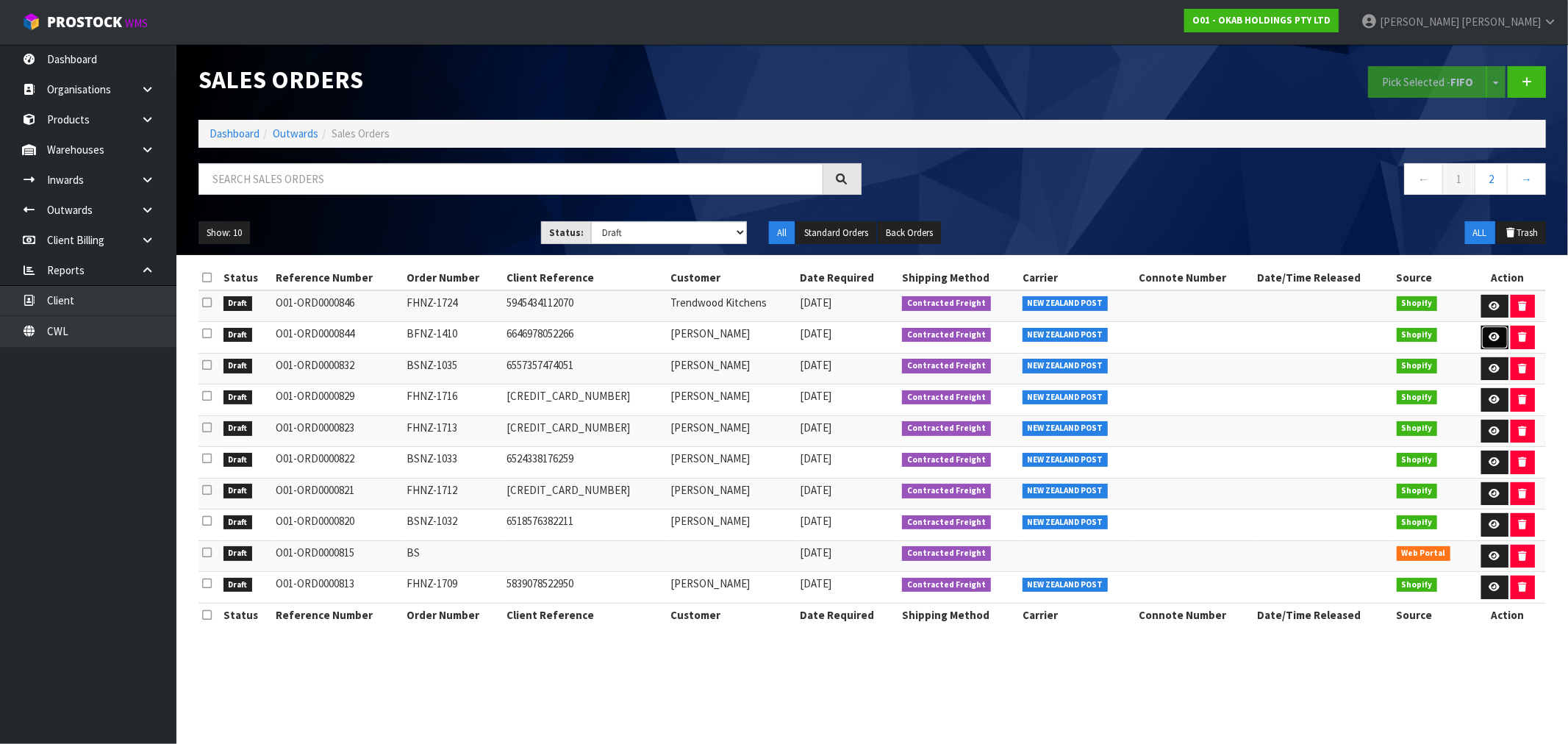
click at [1489, 333] on icon at bounding box center [1494, 337] width 11 height 10
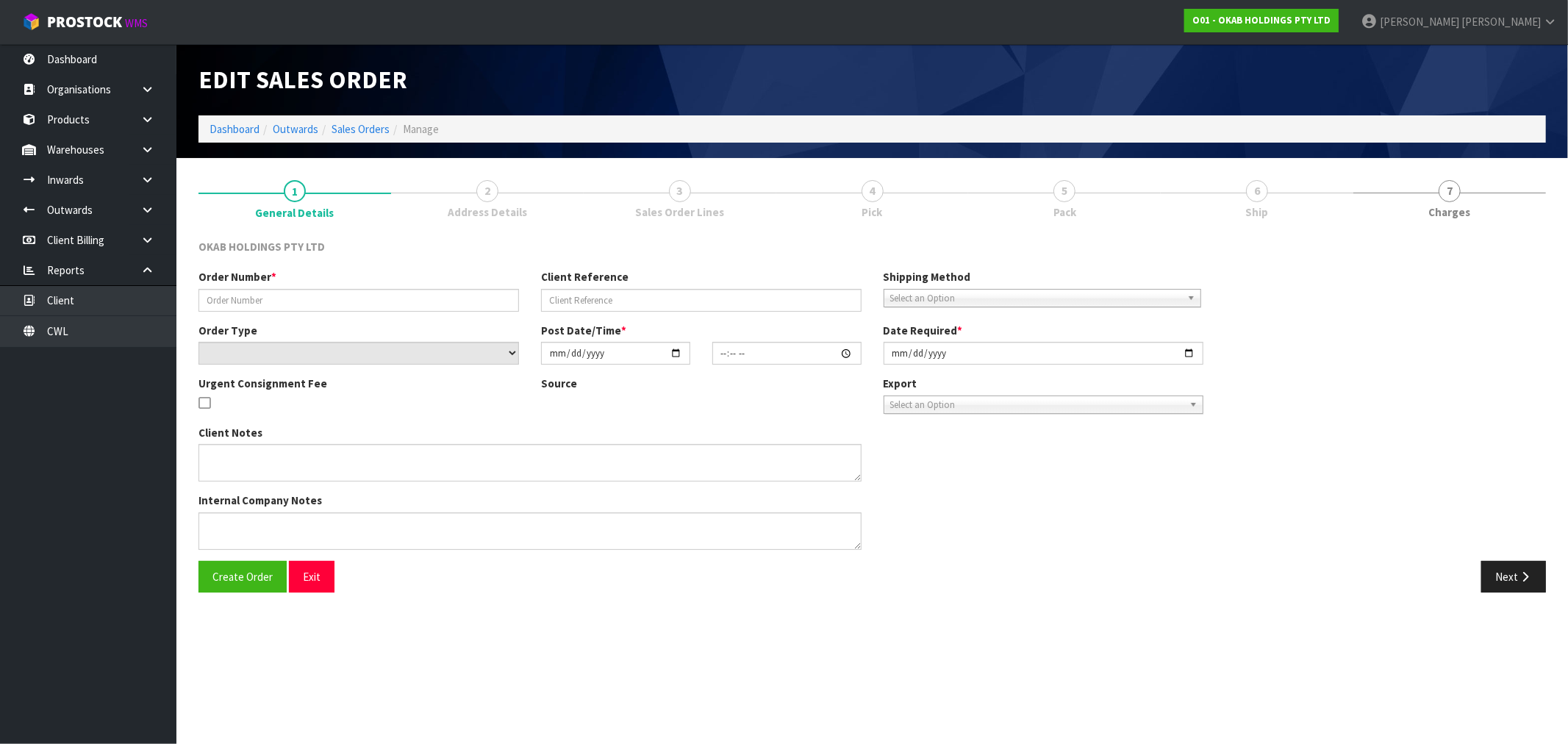
type input "BFNZ-1410"
type input "6646978052266"
select select "number:0"
type input "[DATE]"
type input "12:14:04.000"
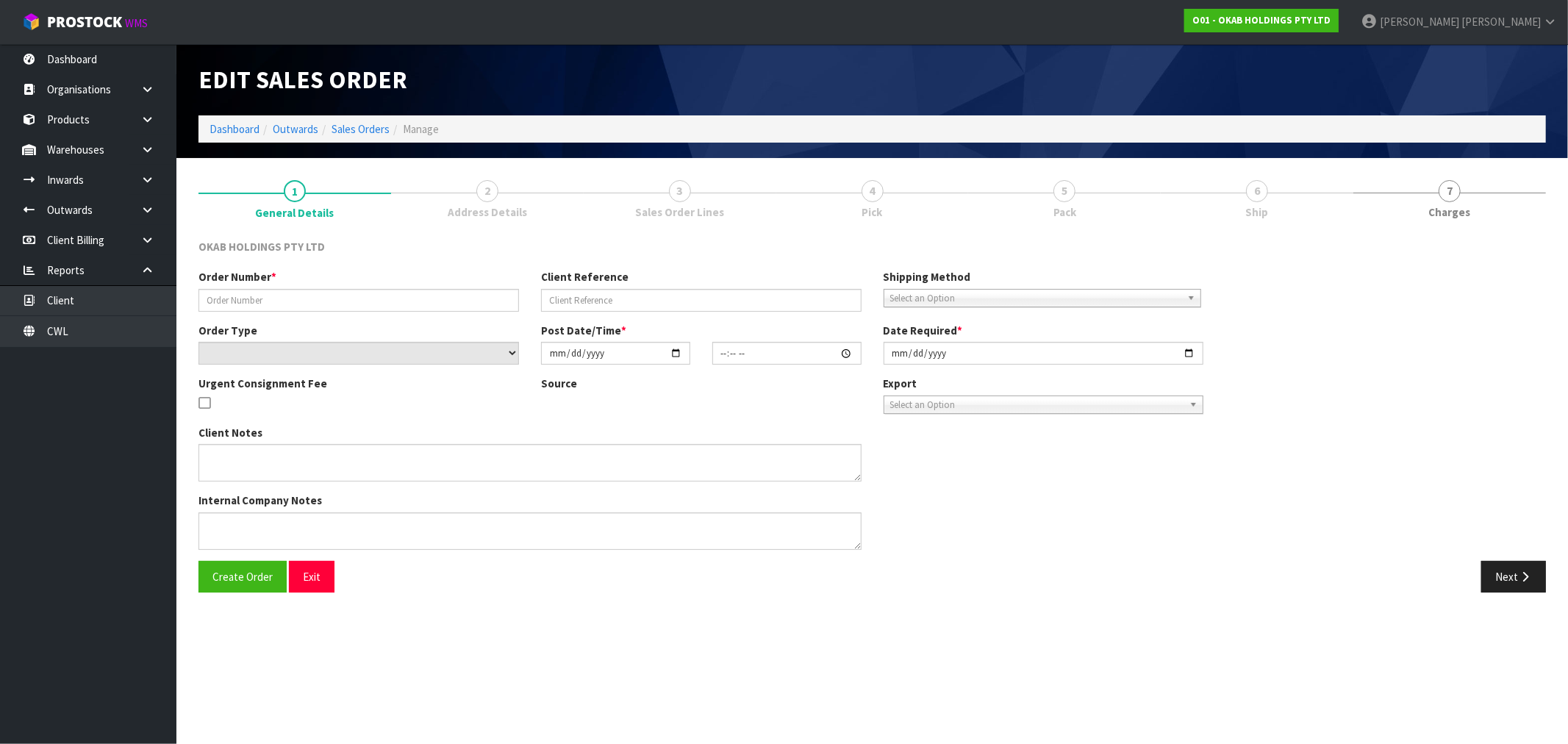
type input "[DATE]"
type textarea "#1410 [DATE] 8:13 AM [PERSON_NAME] ONLINE STORE $1,335.00 COMPLETEPAID"
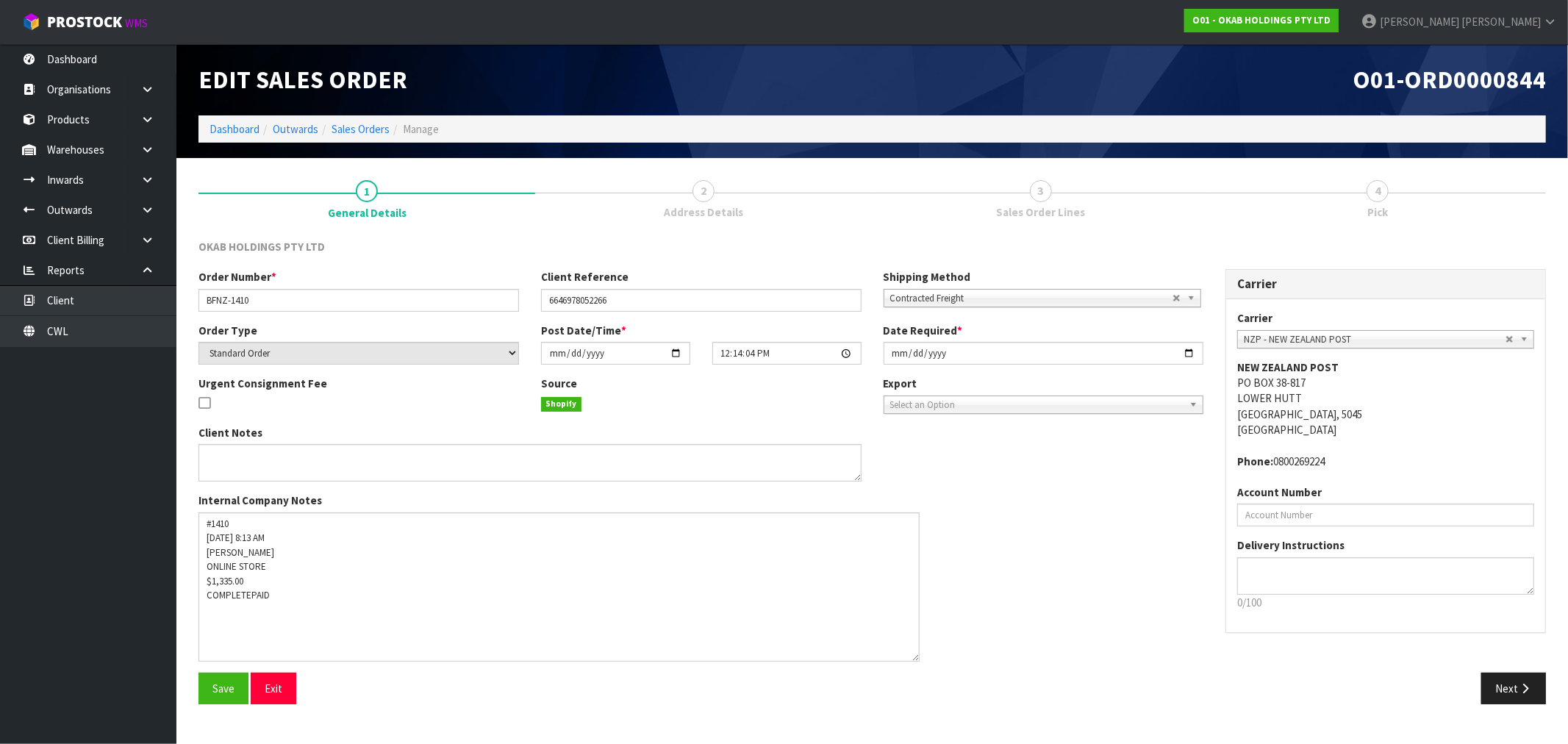
drag, startPoint x: 859, startPoint y: 545, endPoint x: 916, endPoint y: 656, distance: 124.8
click at [916, 656] on textarea at bounding box center [558, 587] width 721 height 149
click at [1526, 681] on button "Next" at bounding box center [1513, 689] width 65 height 32
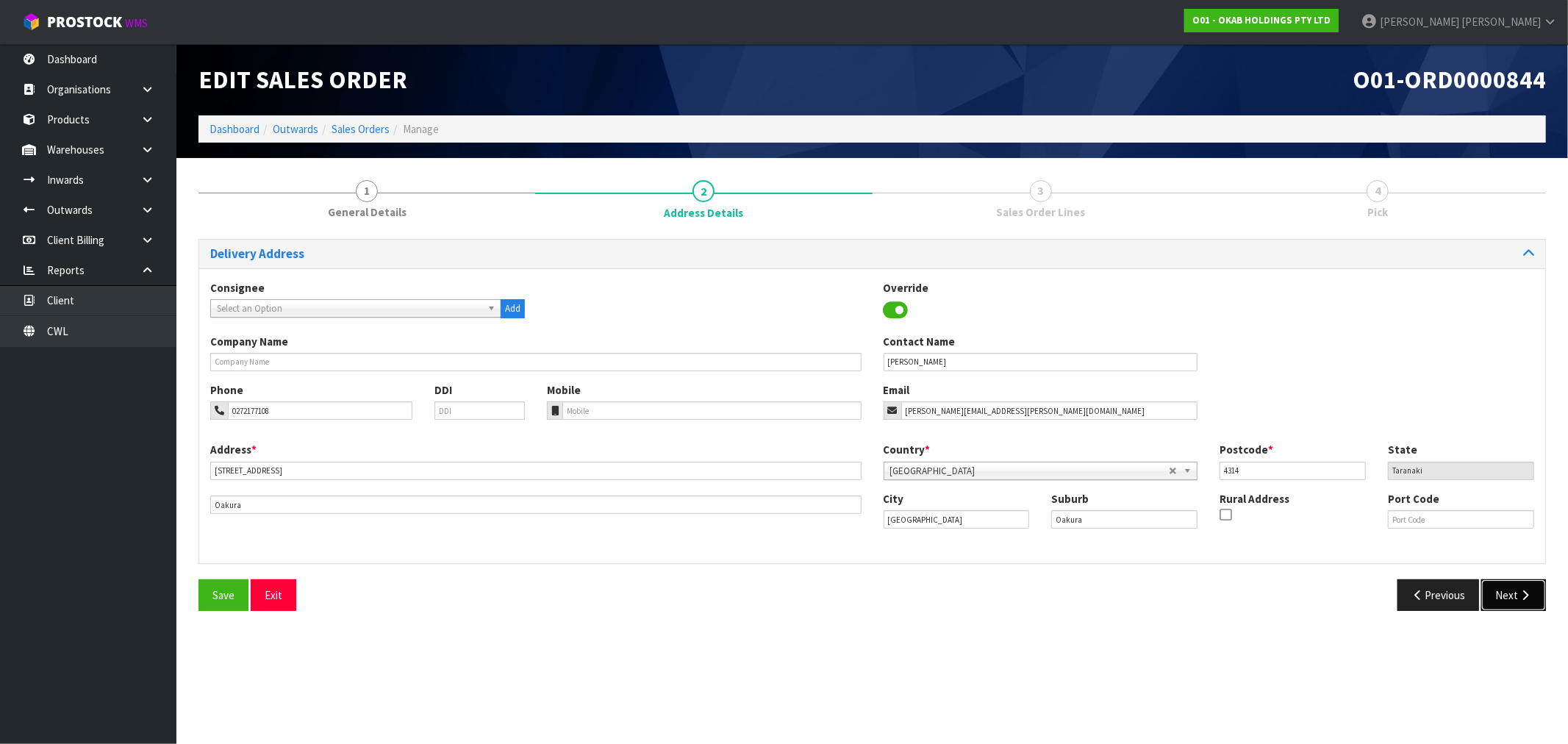
click at [1501, 589] on button "Next" at bounding box center [1513, 596] width 65 height 32
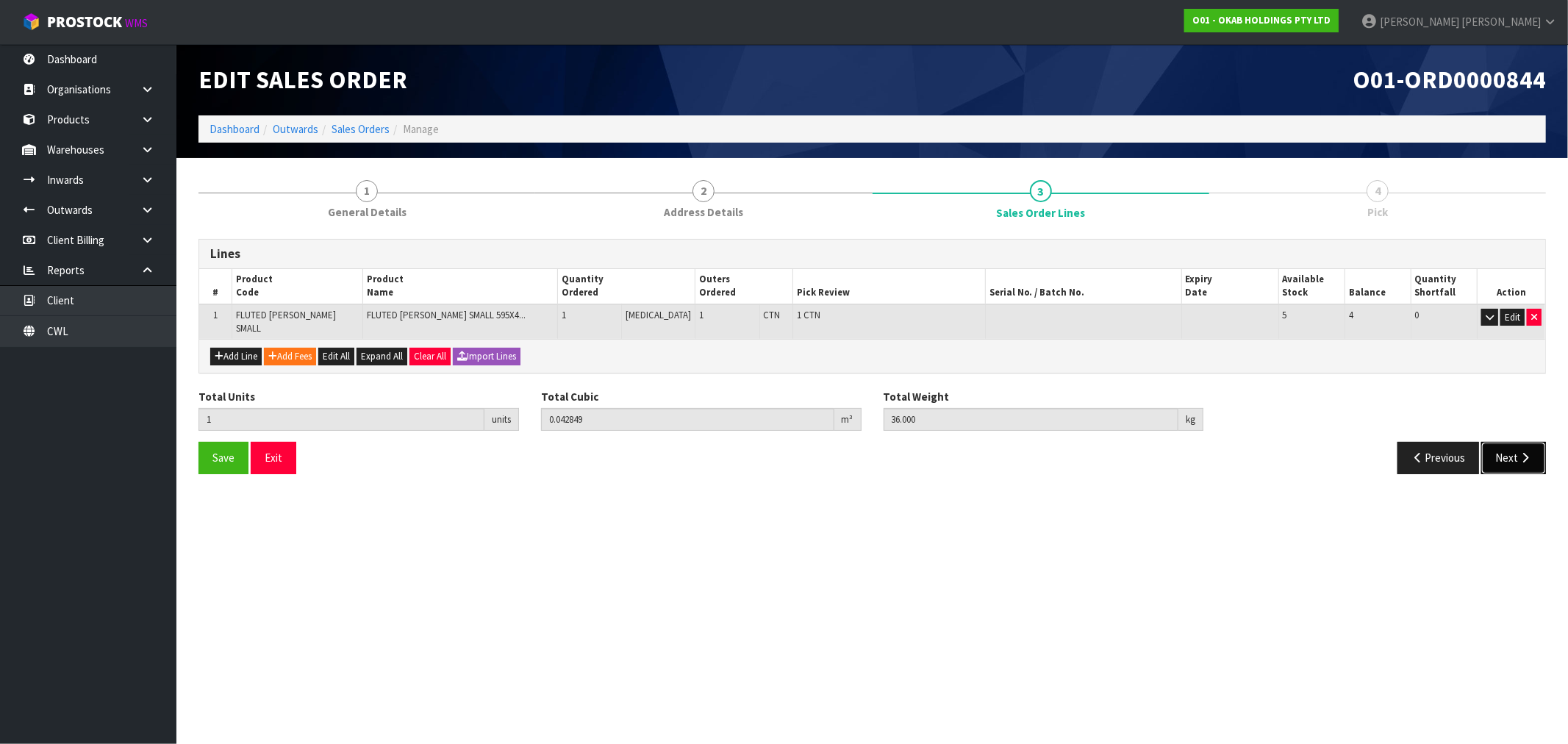
click at [1527, 442] on button "Next" at bounding box center [1513, 458] width 65 height 32
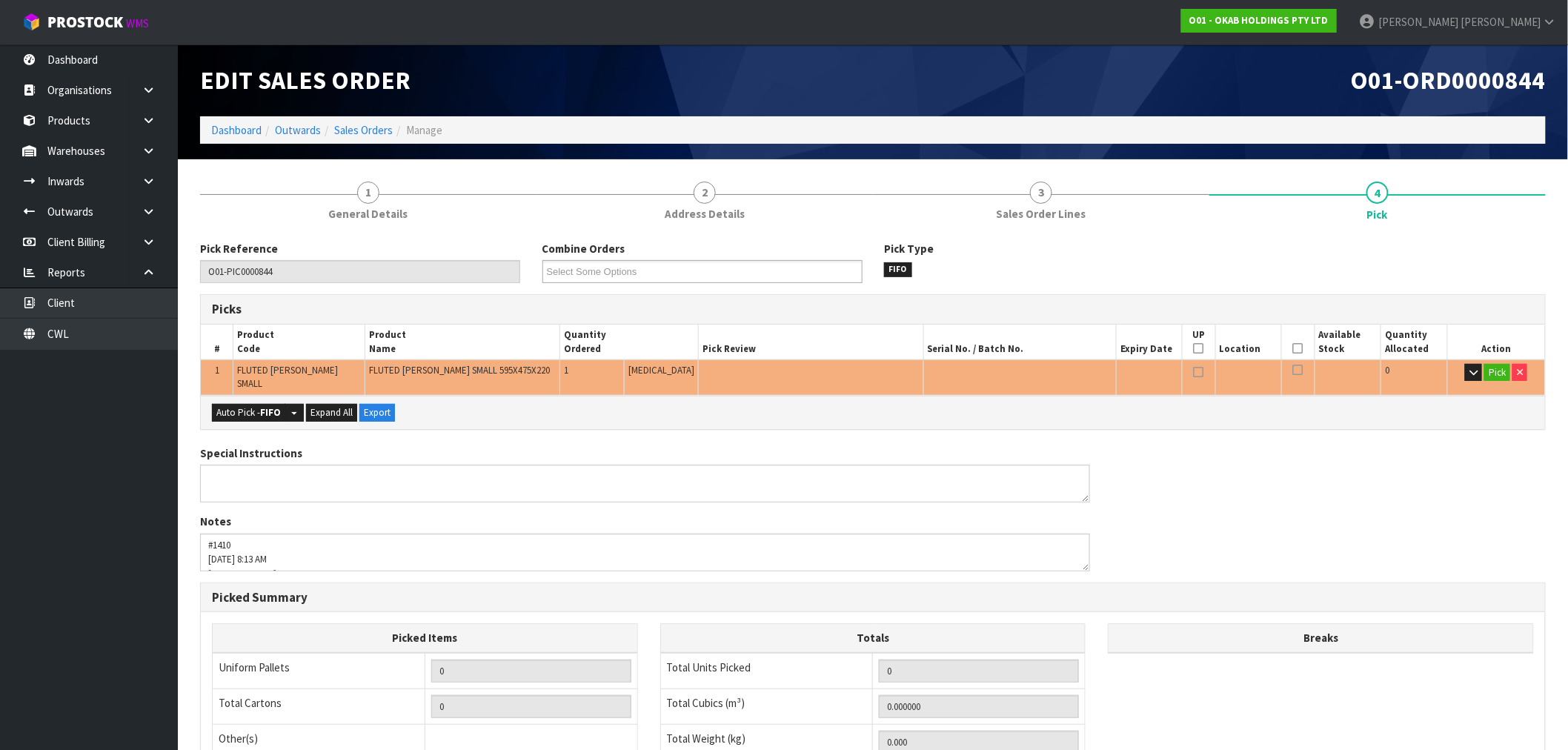
click at [203, 401] on div "Auto Pick - FIFO Split button! FIFO - First In First Out FEFO - First Expired F…" at bounding box center [873, 412] width 1344 height 33
click at [228, 405] on button "Auto Pick - FIFO" at bounding box center [249, 413] width 73 height 18
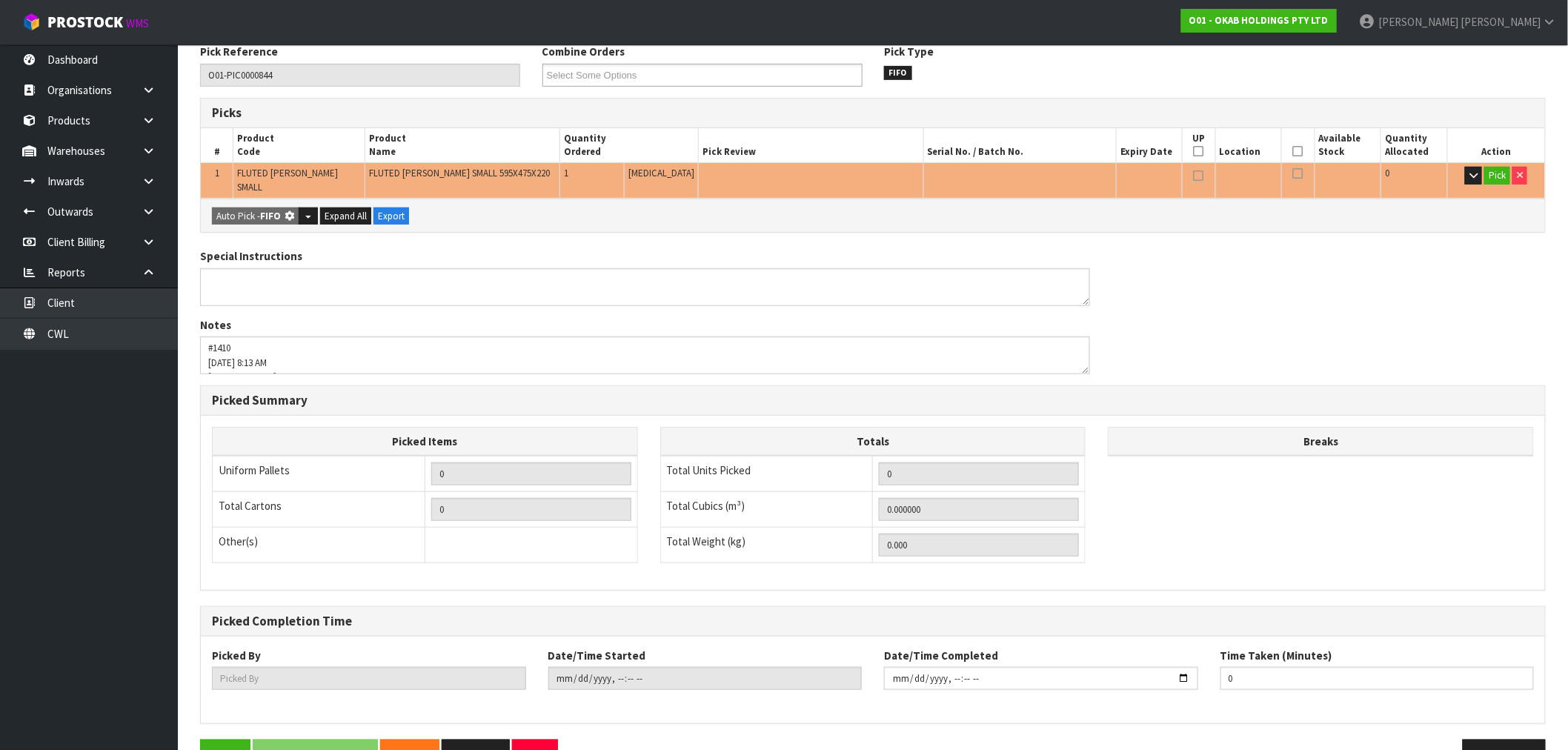
scroll to position [285, 0]
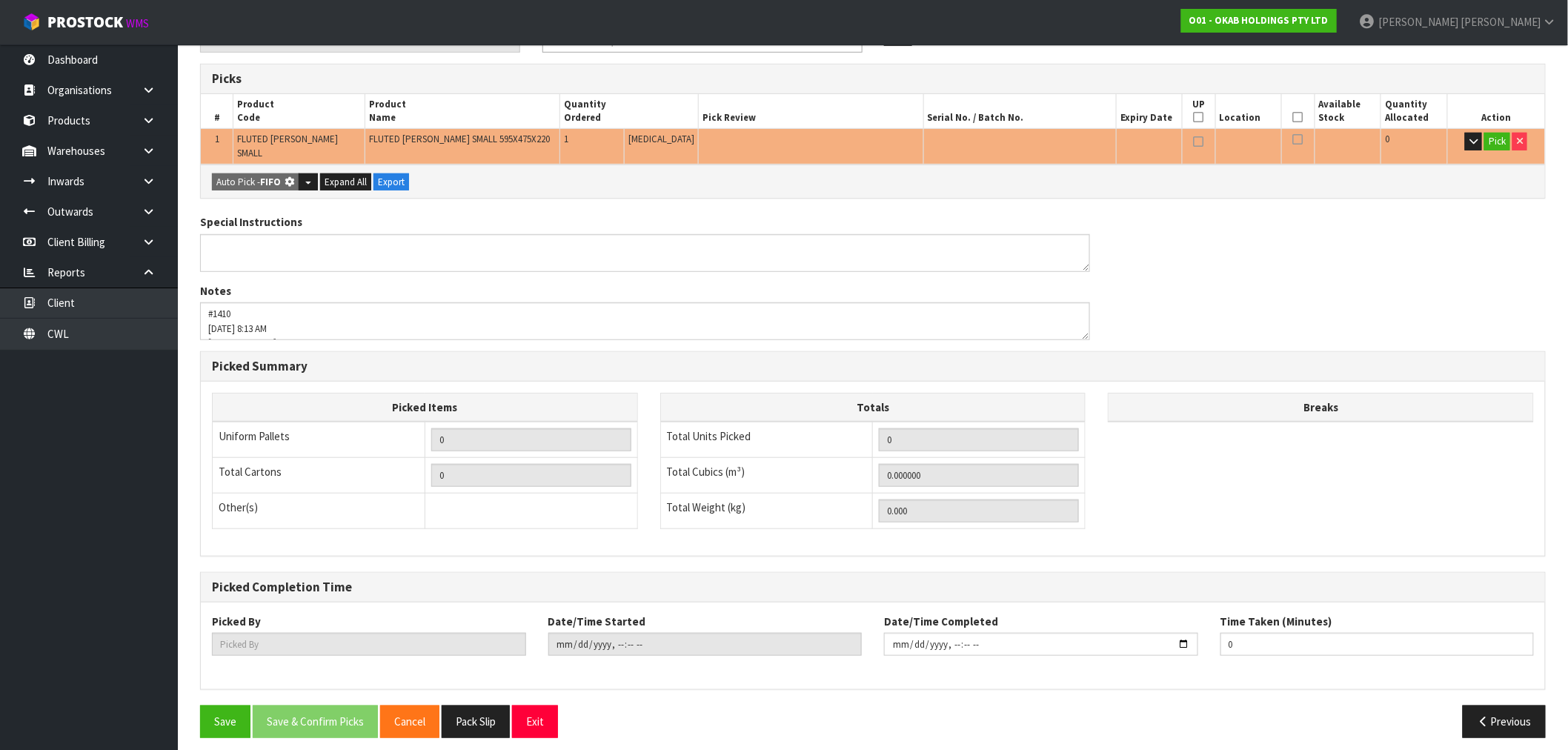
type input "1"
type input "0.042849"
type input "36.000"
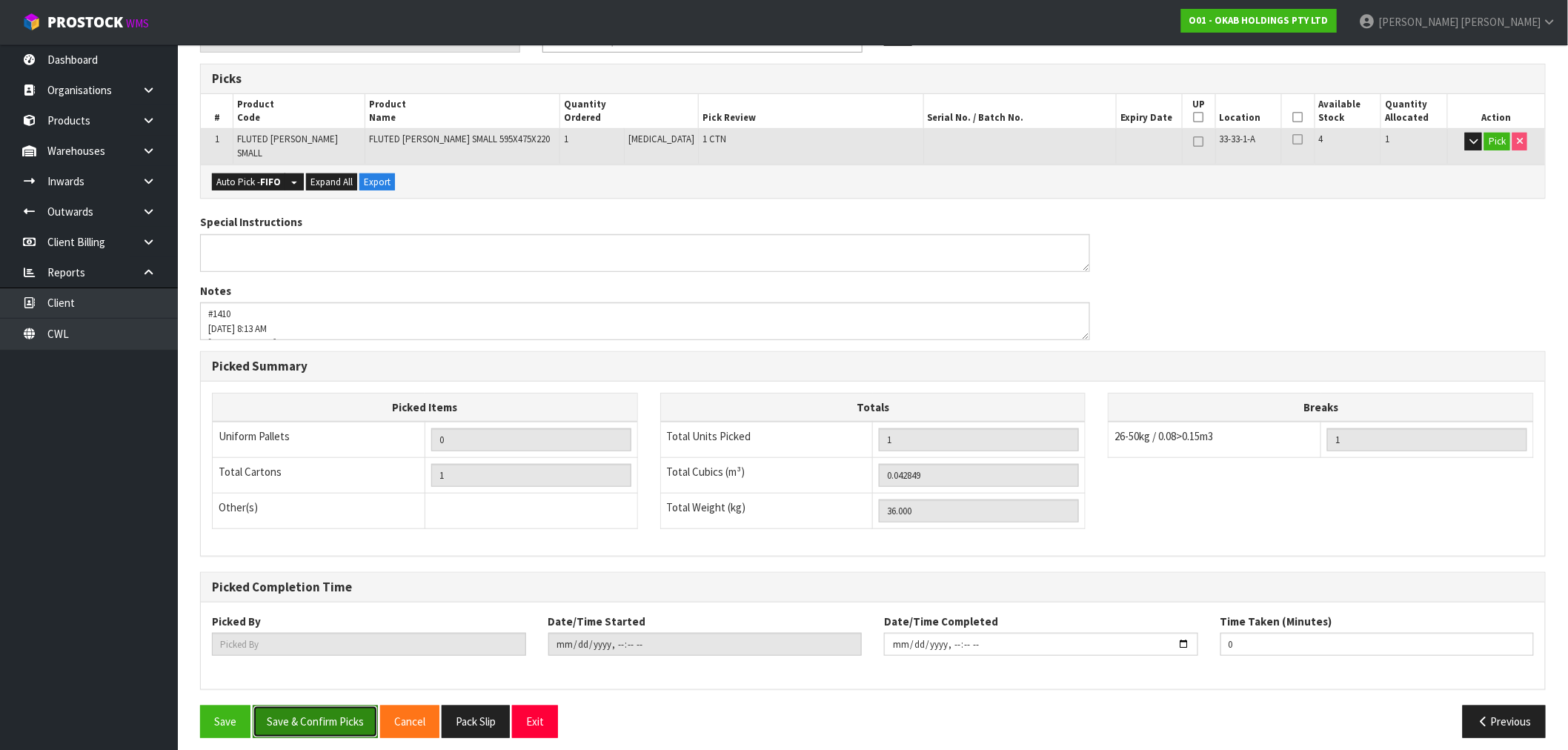
click at [329, 710] on button "Save & Confirm Picks" at bounding box center [315, 721] width 125 height 32
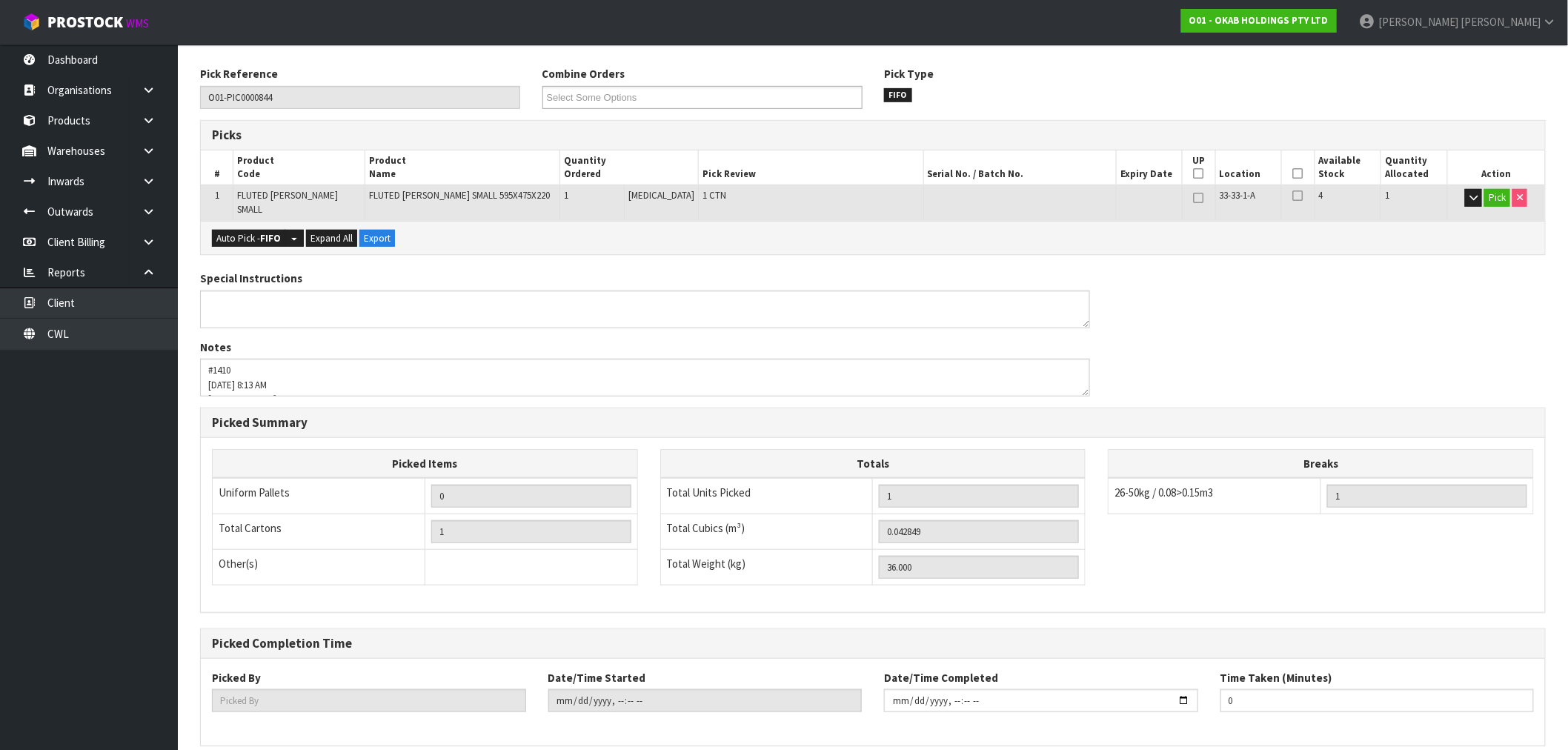
type input "[PERSON_NAME]"
type input "[DATE]T13:35:04"
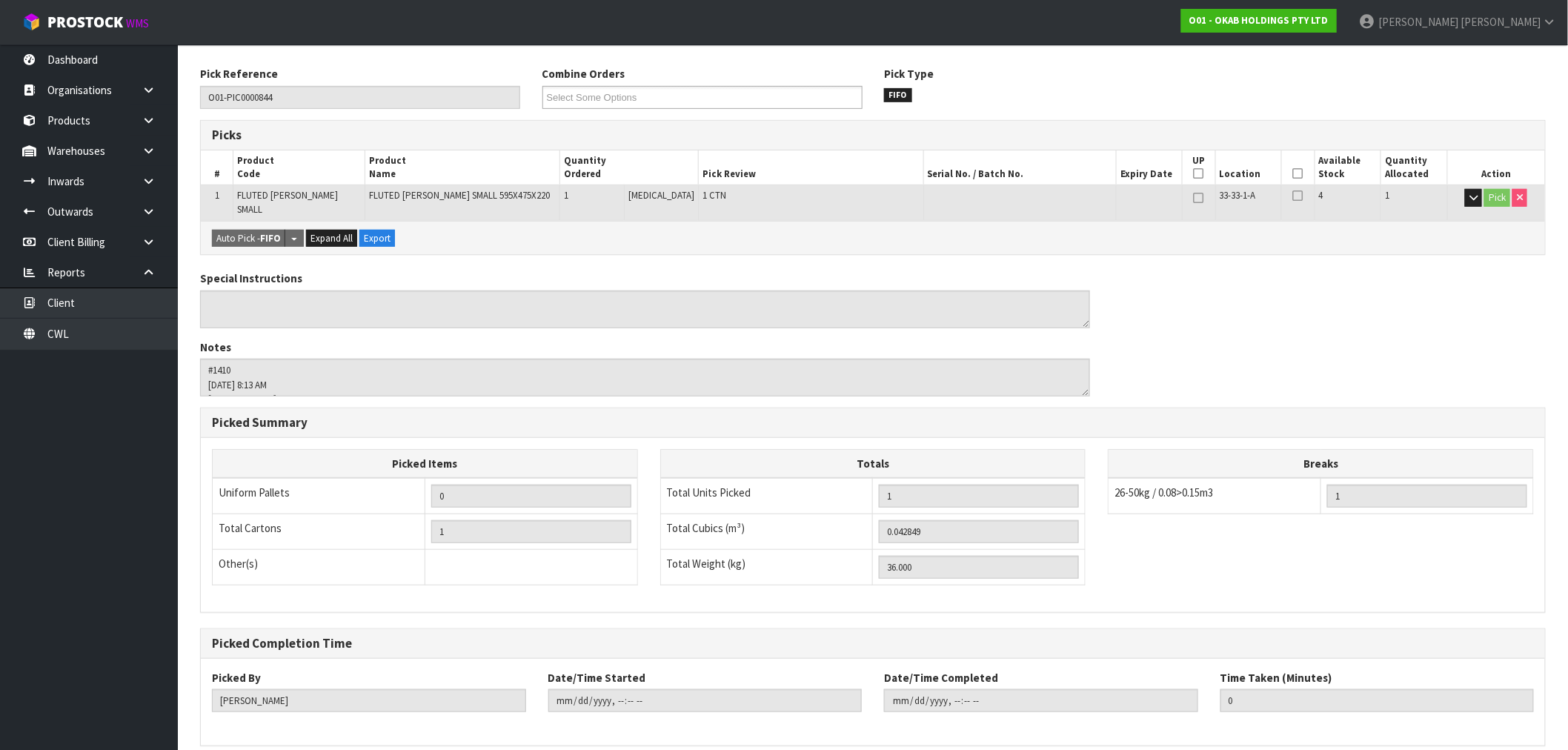
scroll to position [285, 0]
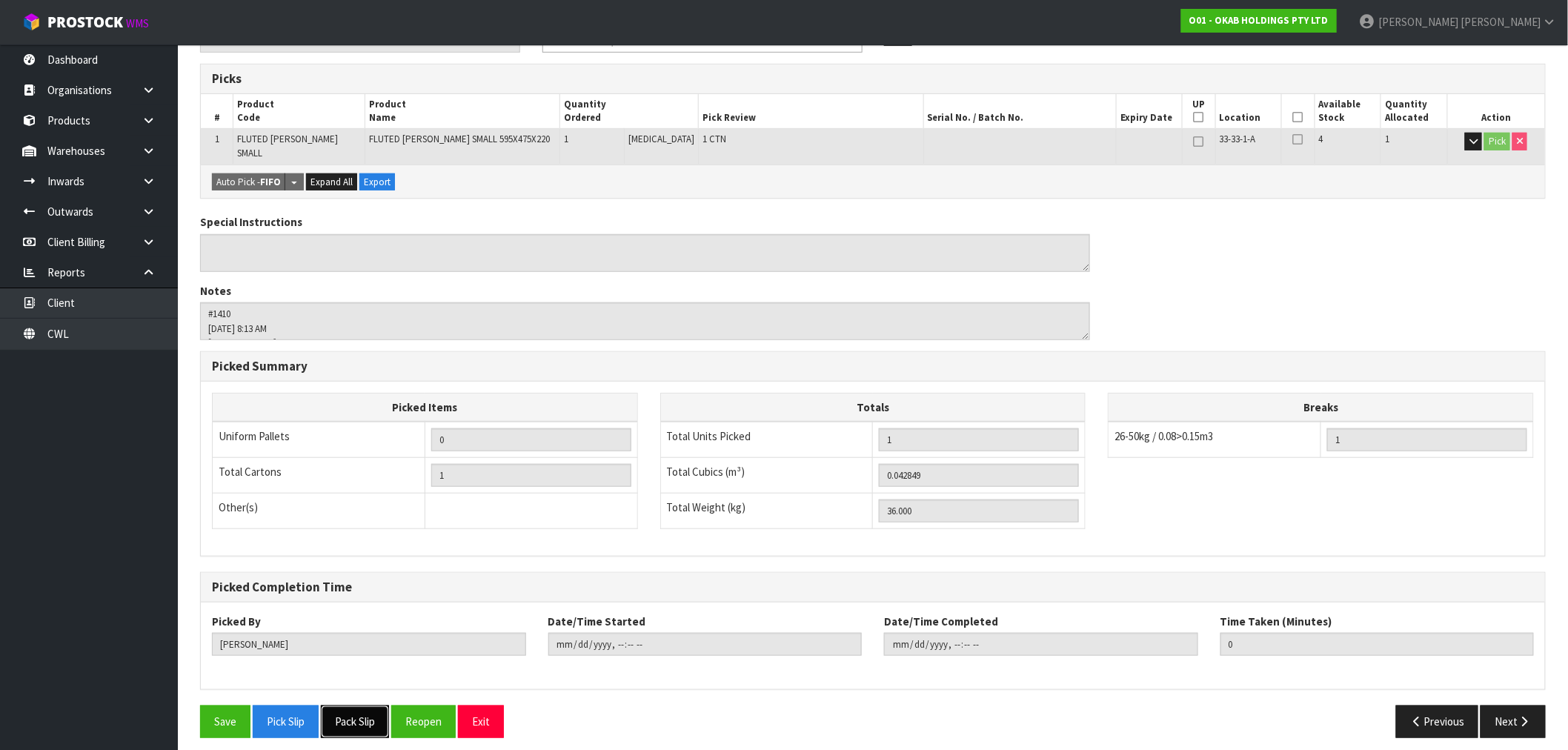
click at [383, 708] on button "Pack Slip" at bounding box center [355, 721] width 68 height 32
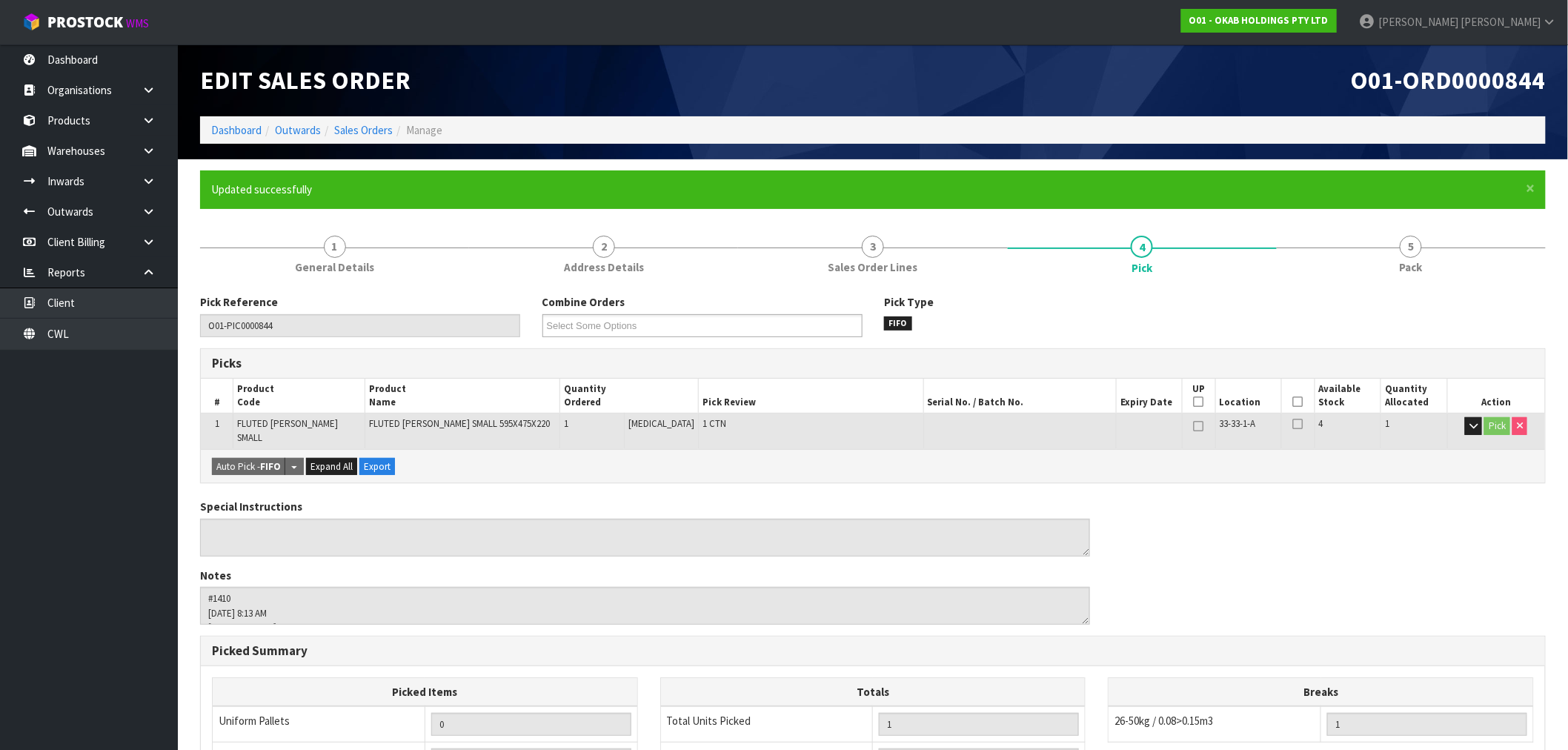
click at [383, 139] on ol "Dashboard Outwards Sales Orders Manage" at bounding box center [873, 130] width 1346 height 28
click at [379, 137] on li "Sales Orders" at bounding box center [357, 129] width 72 height 15
click at [366, 131] on link "Sales Orders" at bounding box center [363, 130] width 58 height 14
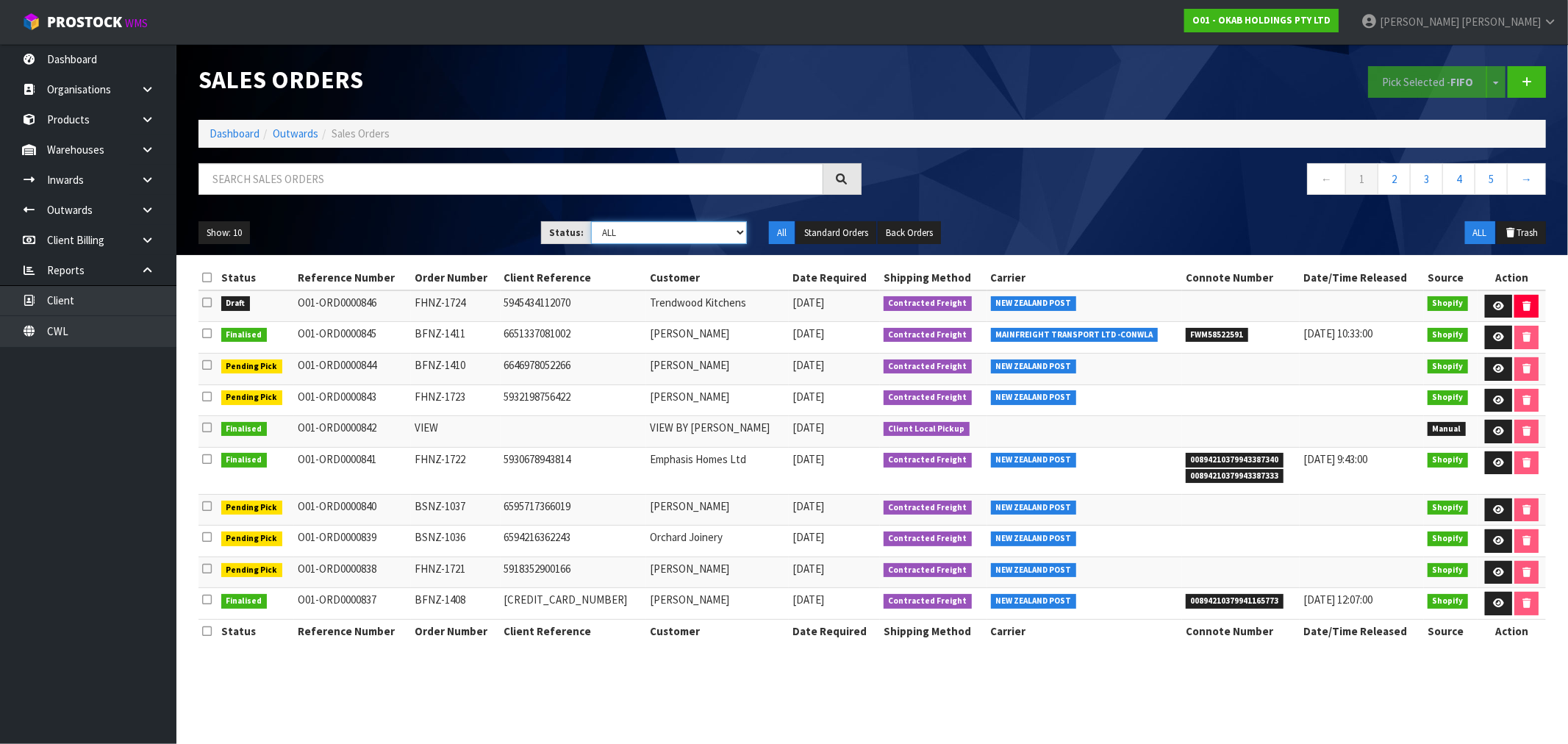
click at [641, 223] on select "Draft Pending Allocated Pending Pick Goods Picked Goods Packed Pending Charges …" at bounding box center [668, 233] width 156 height 23
select select "string:0"
click at [591, 221] on select "Draft Pending Allocated Pending Pick Goods Picked Goods Packed Pending Charges …" at bounding box center [668, 233] width 156 height 23
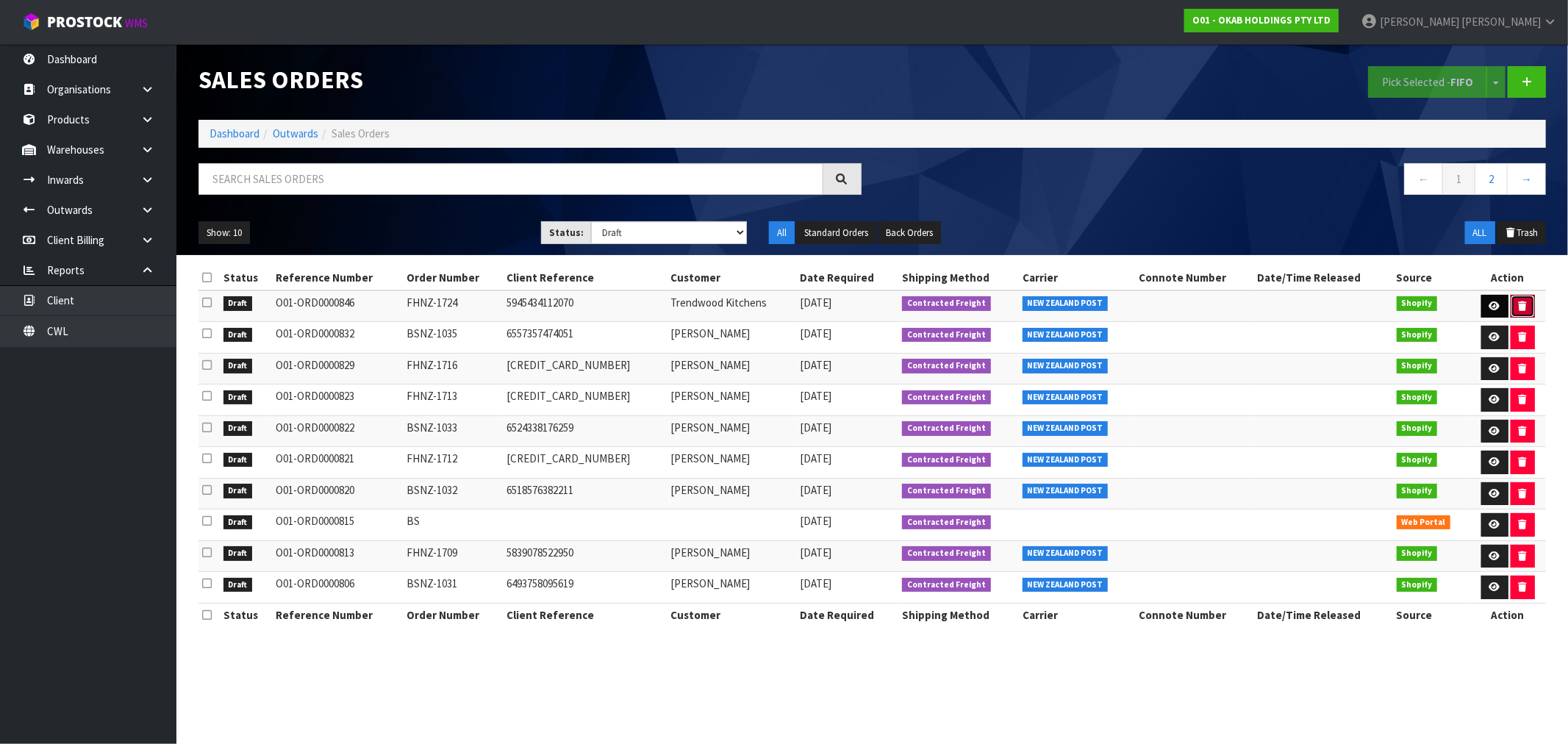
drag, startPoint x: 1506, startPoint y: 299, endPoint x: 1492, endPoint y: 301, distance: 14.1
click at [1492, 301] on td at bounding box center [1508, 307] width 76 height 32
click at [1492, 301] on icon at bounding box center [1494, 306] width 11 height 10
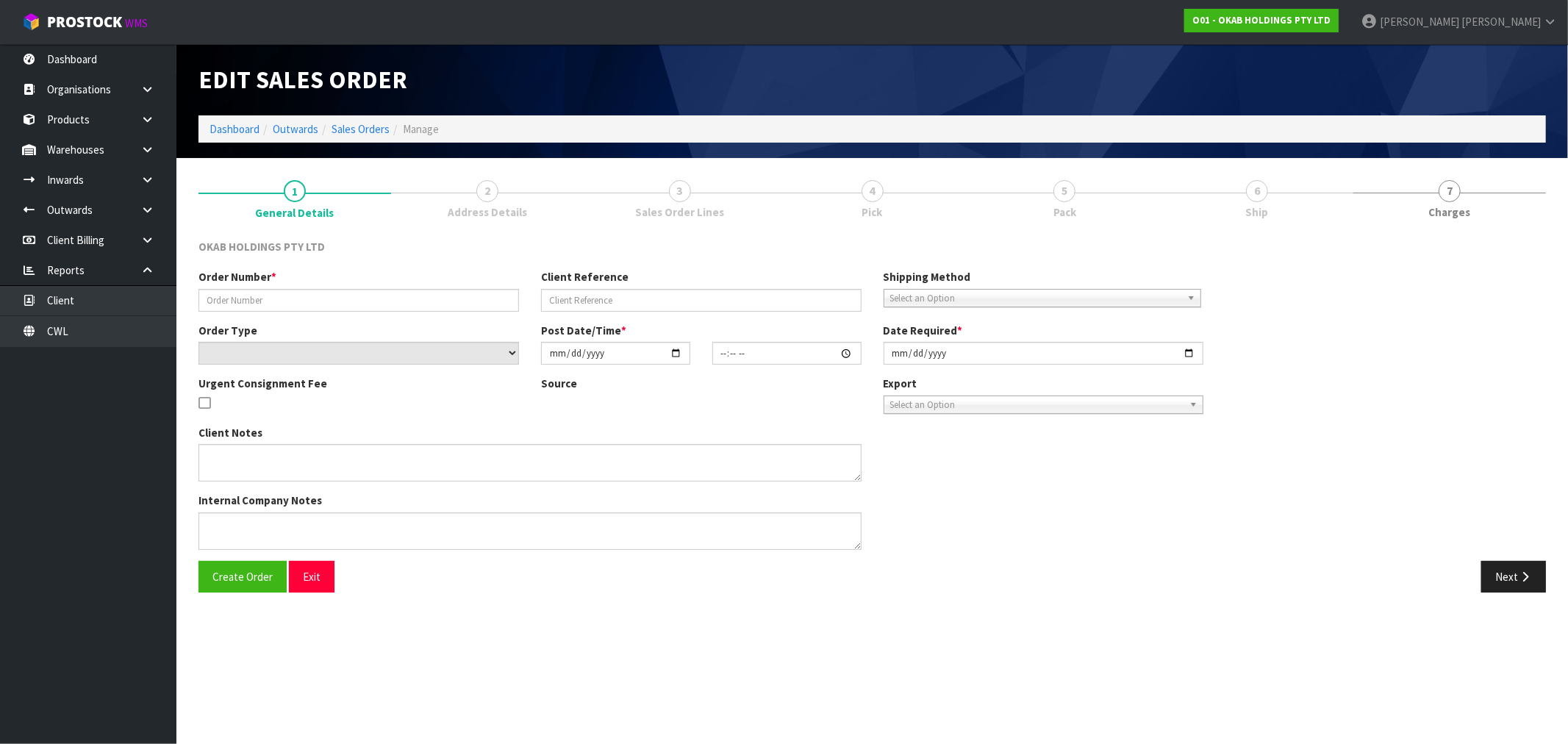
type input "FHNZ-1724"
type input "5945434112070"
select select "number:0"
type input "[DATE]"
type input "18:45:21.000"
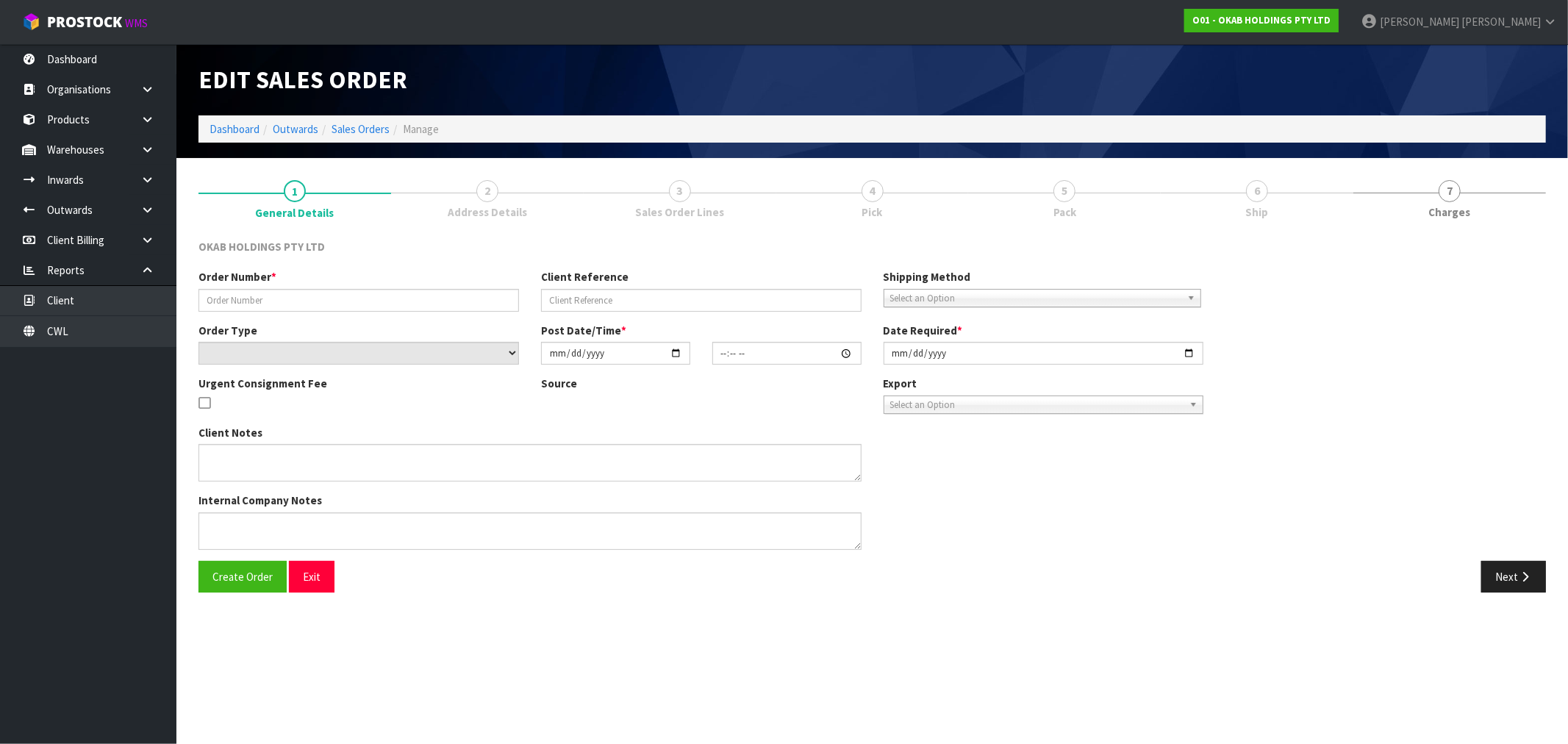
type input "[DATE]"
type textarea "#1724 [DATE] AT 02:45 PM [PERSON_NAME] ONLINE STORE $906.00 COMPLETEPAID ATTENT…"
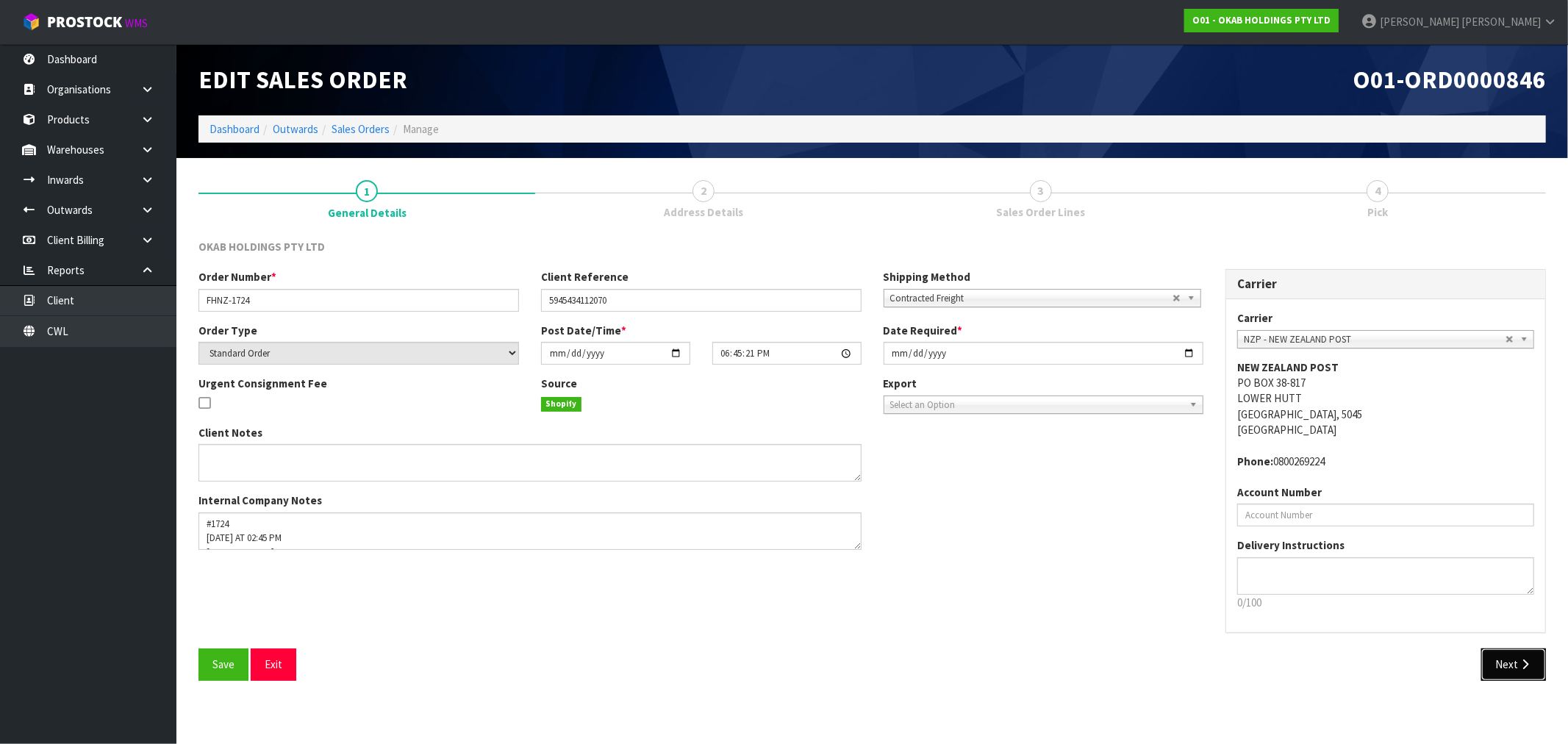
drag, startPoint x: 1520, startPoint y: 669, endPoint x: 1567, endPoint y: 621, distance: 67.2
click at [1522, 670] on button "Next" at bounding box center [1513, 664] width 65 height 32
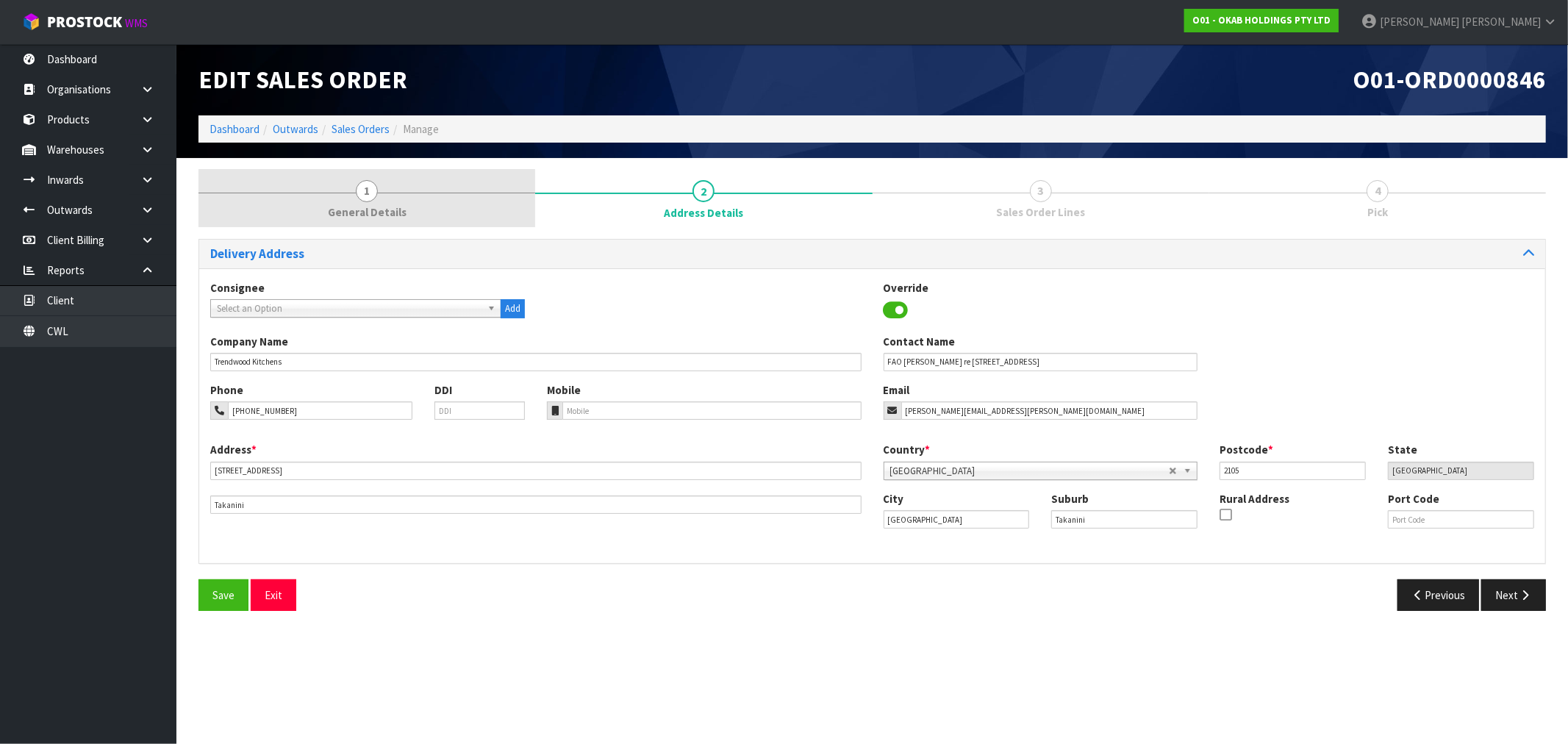
click at [351, 204] on span "General Details" at bounding box center [367, 212] width 78 height 15
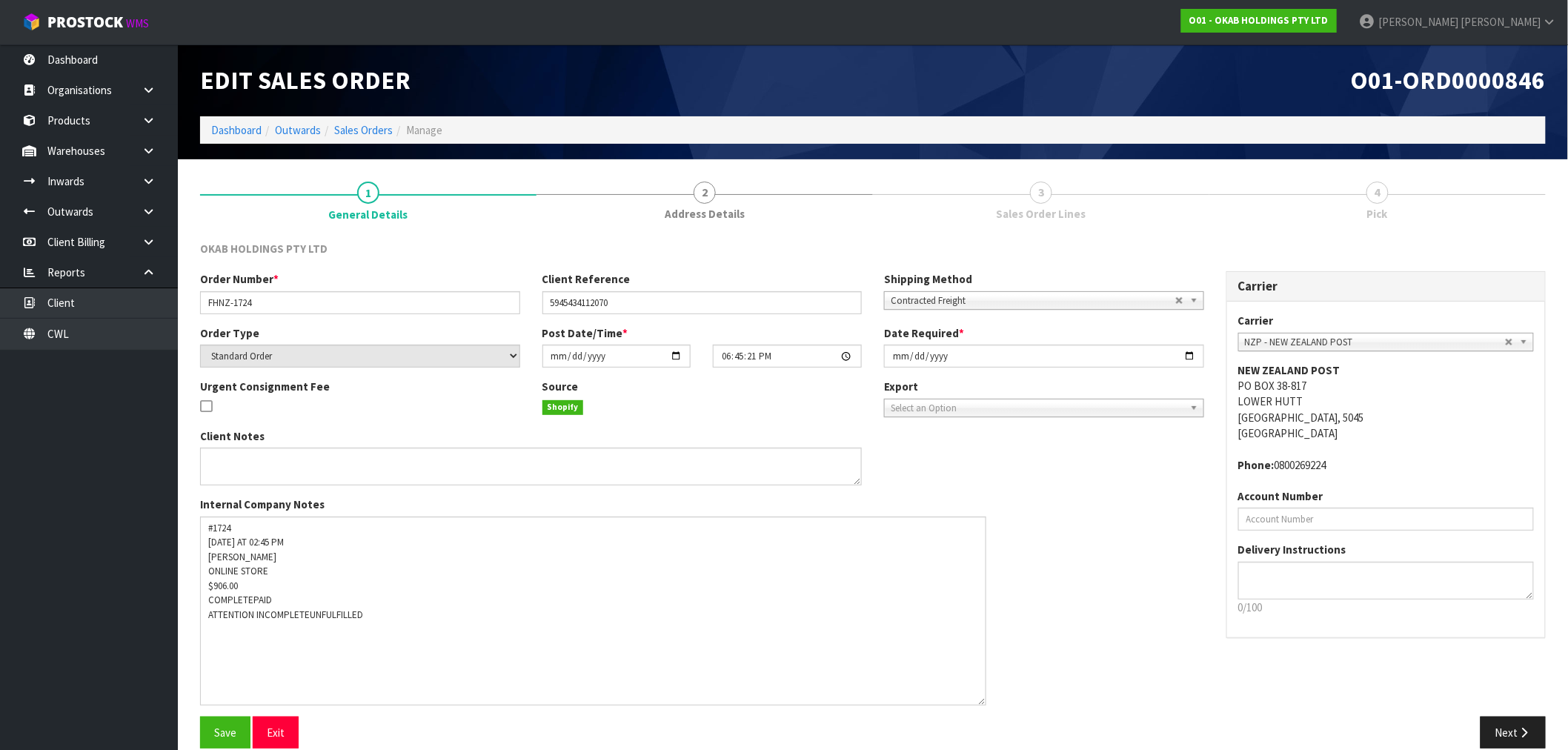
drag, startPoint x: 863, startPoint y: 547, endPoint x: 1168, endPoint y: 687, distance: 335.6
click at [986, 687] on textarea at bounding box center [592, 610] width 786 height 189
click at [1510, 713] on button "Next" at bounding box center [1512, 721] width 65 height 32
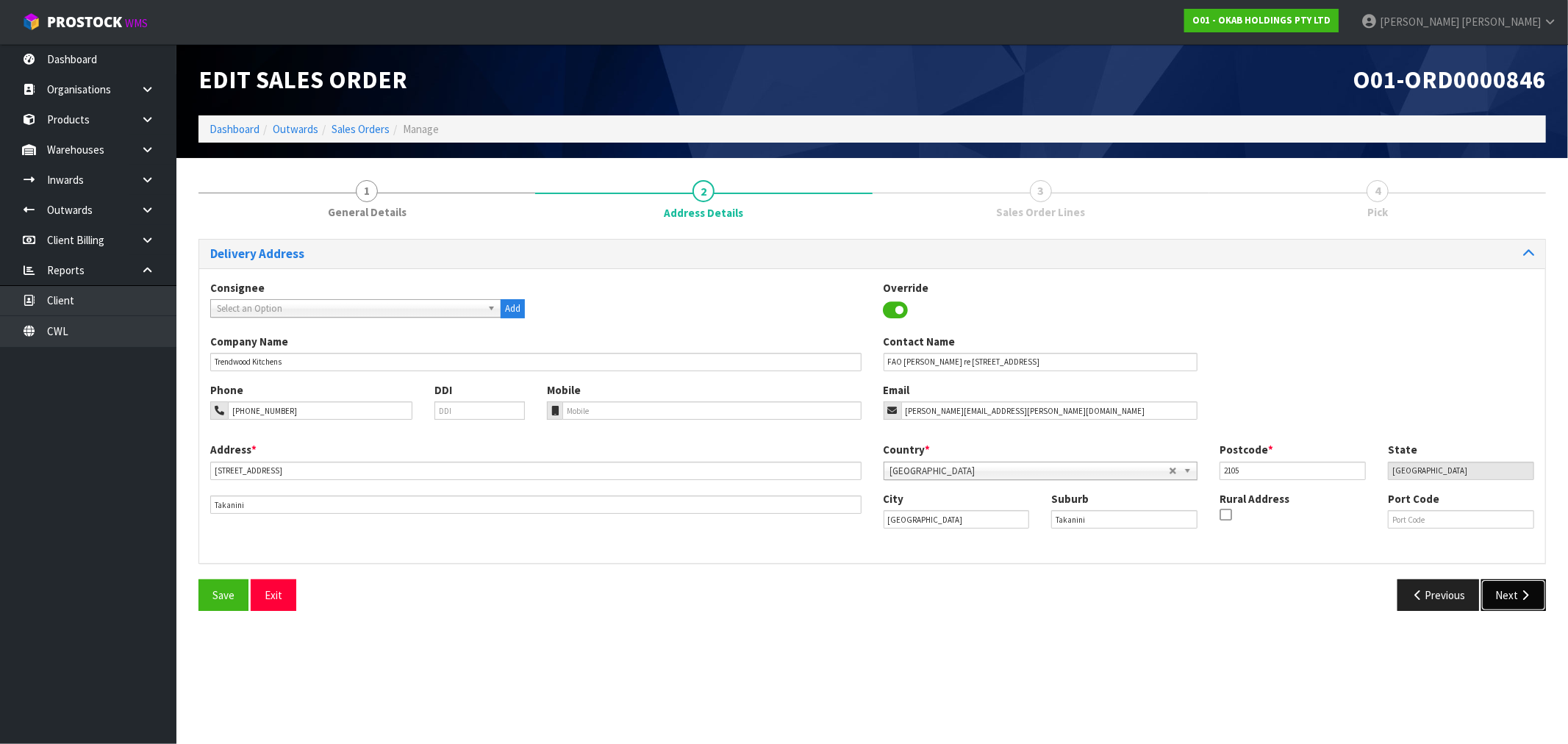
click at [1516, 580] on button "Next" at bounding box center [1513, 596] width 65 height 32
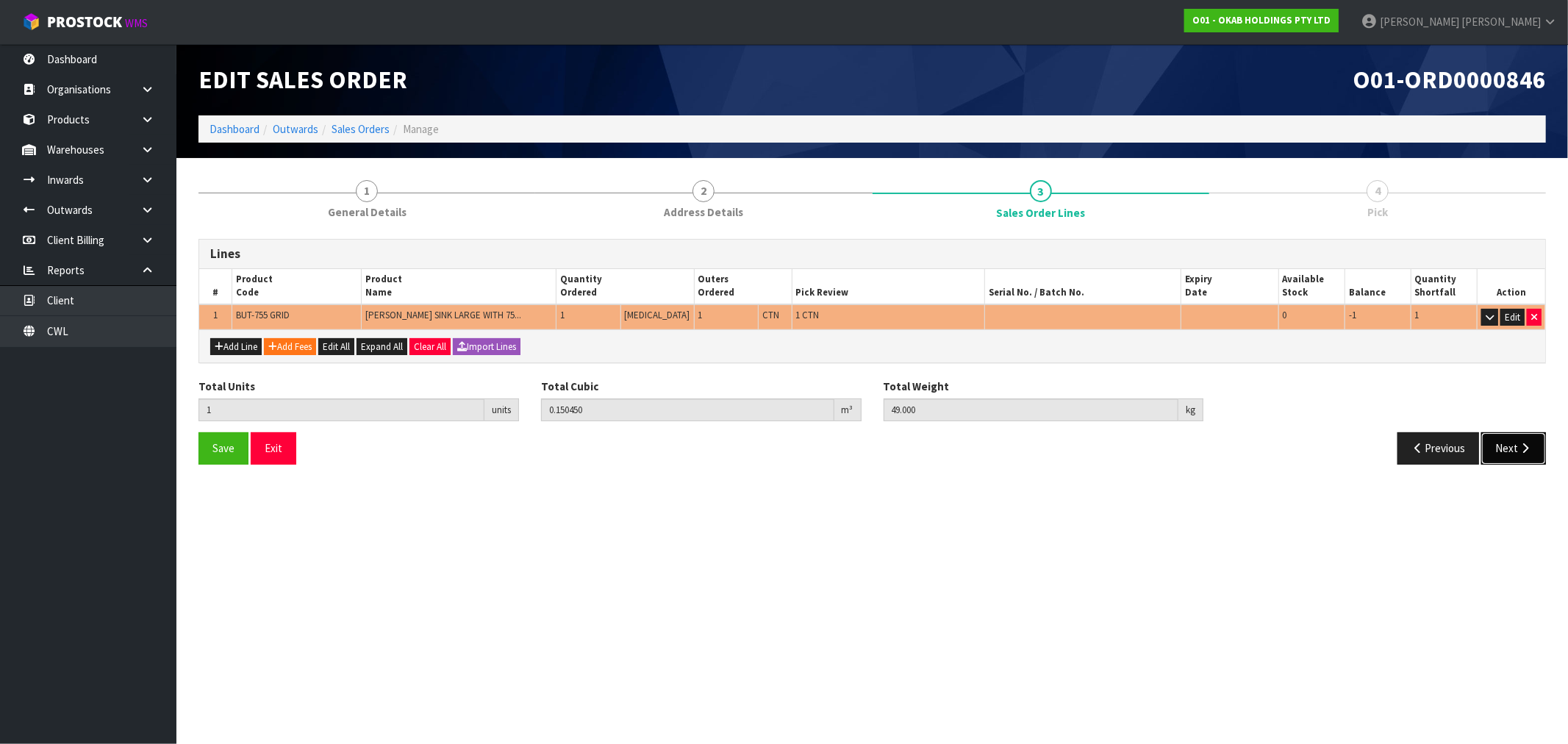
click at [1532, 444] on button "Next" at bounding box center [1513, 448] width 65 height 32
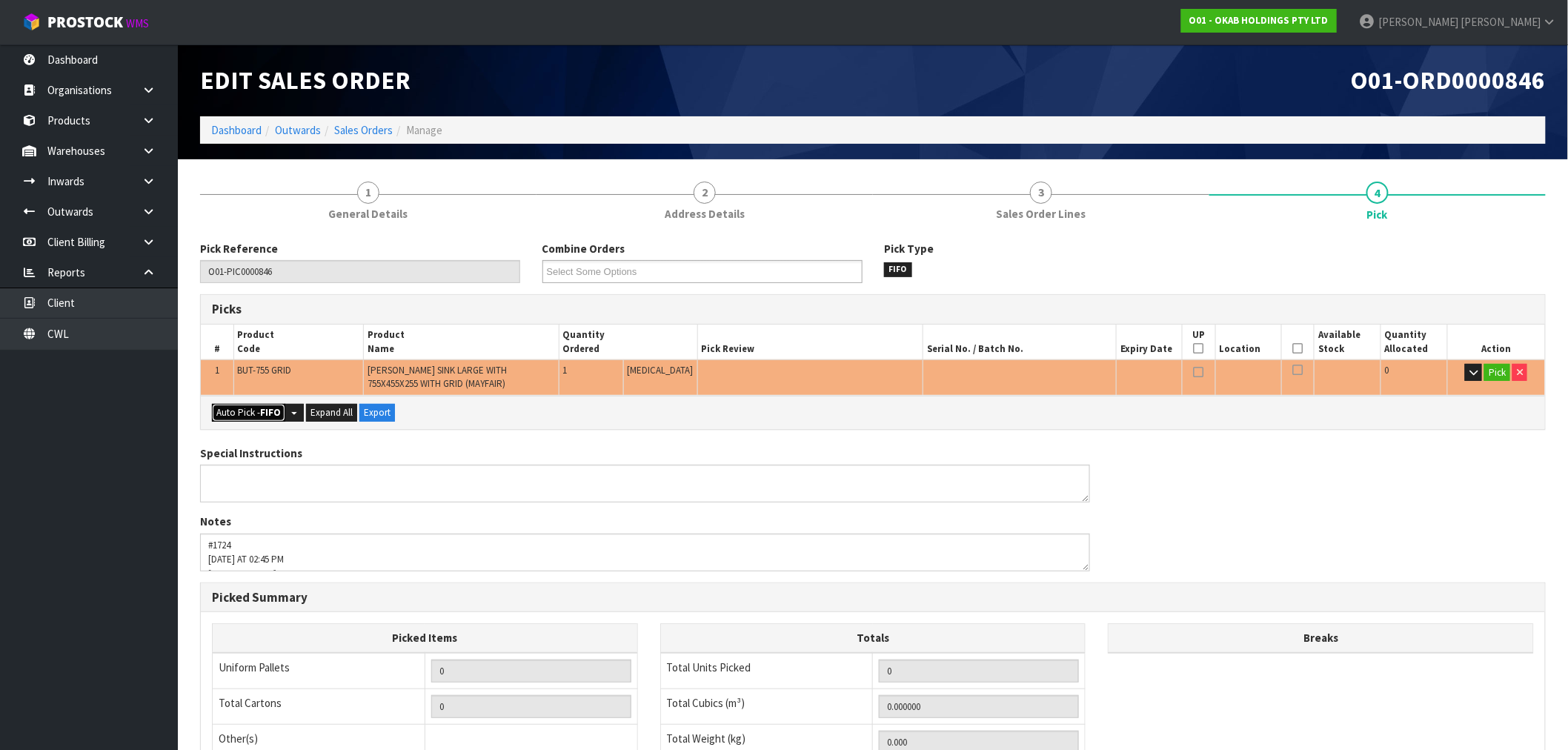
click at [246, 413] on button "Auto Pick - FIFO" at bounding box center [249, 413] width 73 height 18
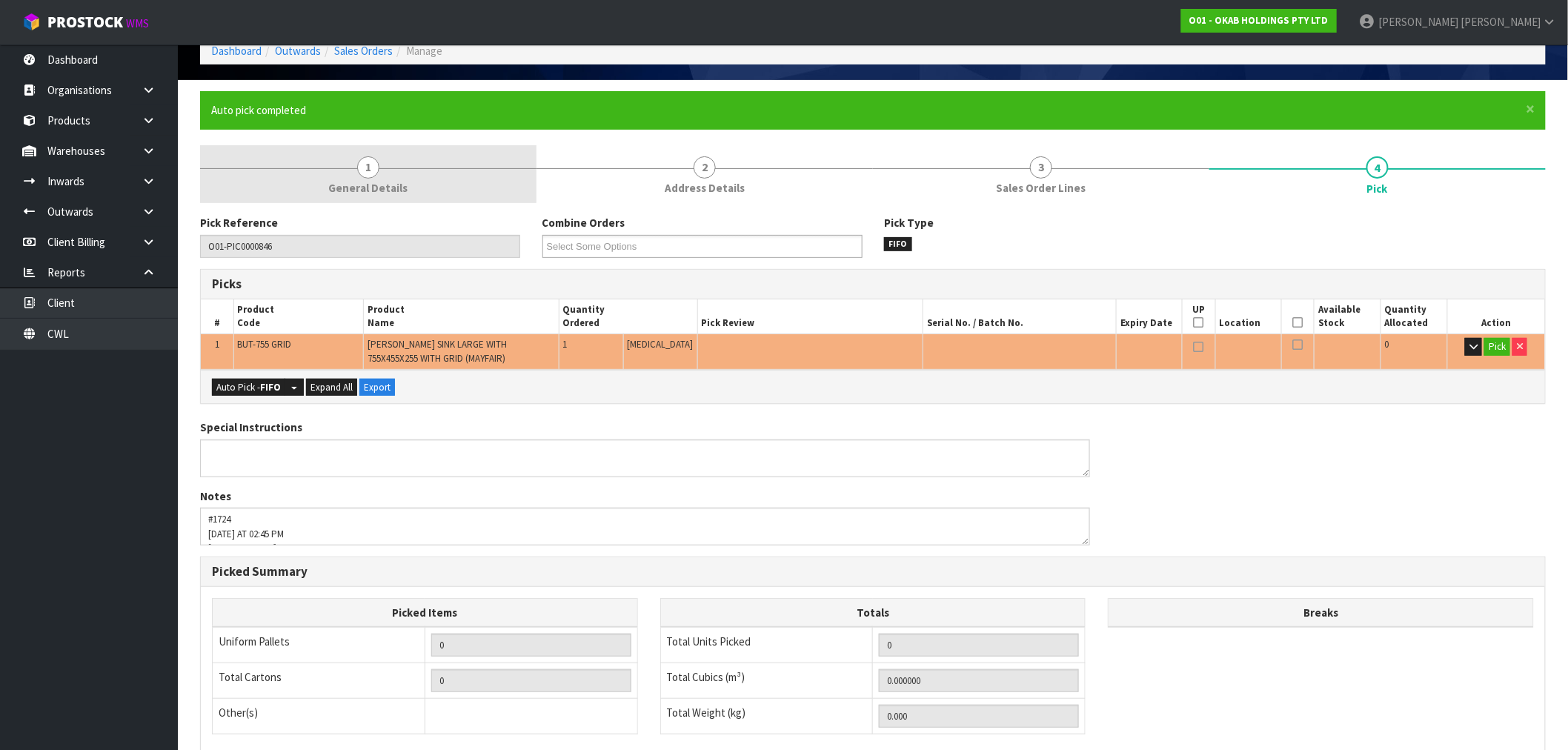
scroll to position [47, 0]
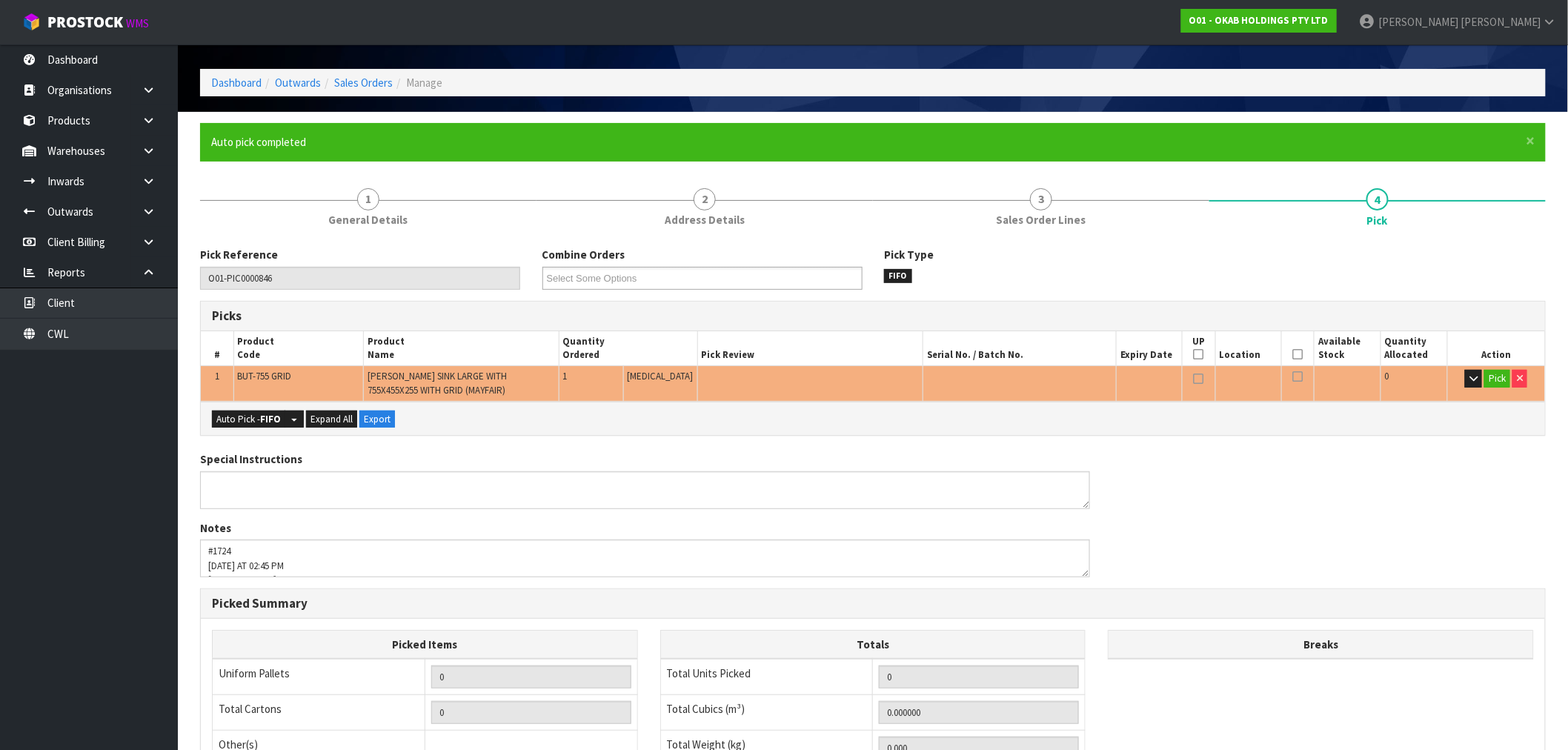
click at [375, 65] on div "Edit Sales Order" at bounding box center [530, 33] width 684 height 72
click at [370, 79] on link "Sales Orders" at bounding box center [363, 82] width 58 height 14
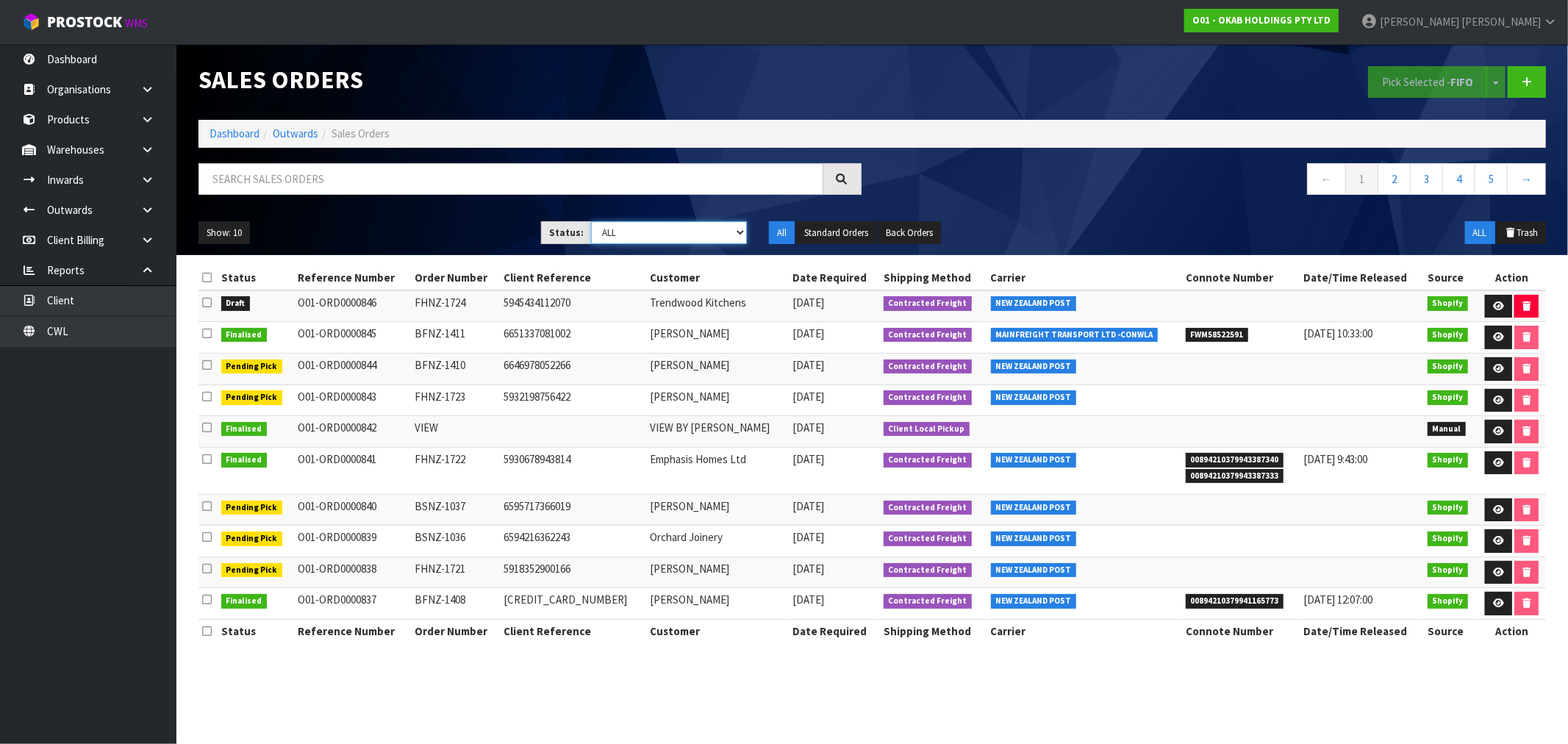
click at [684, 230] on select "Draft Pending Allocated Pending Pick Goods Picked Goods Packed Pending Charges …" at bounding box center [668, 233] width 156 height 23
click at [591, 221] on select "Draft Pending Allocated Pending Pick Goods Picked Goods Packed Pending Charges …" at bounding box center [668, 233] width 156 height 23
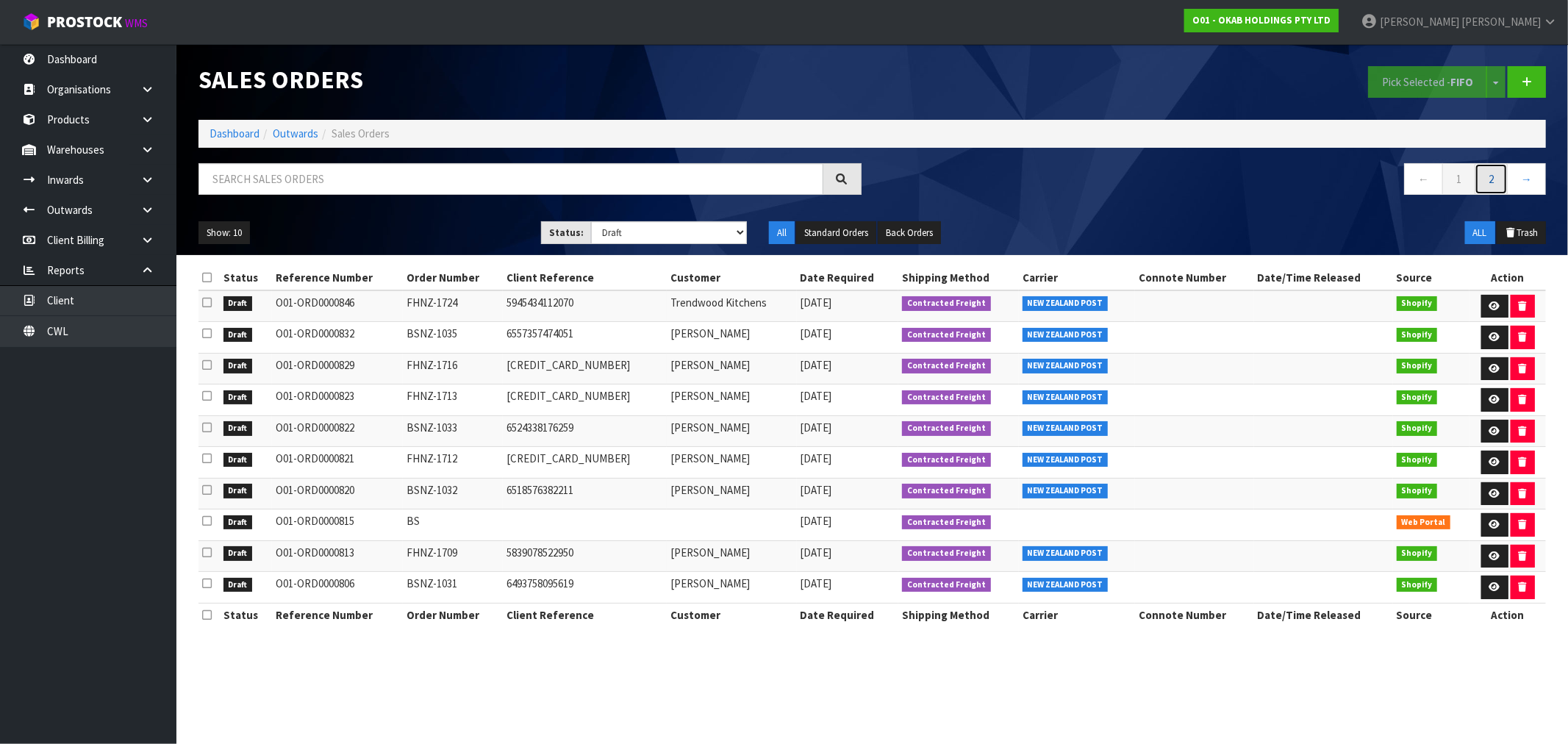
click at [1486, 185] on link "2" at bounding box center [1491, 180] width 33 height 32
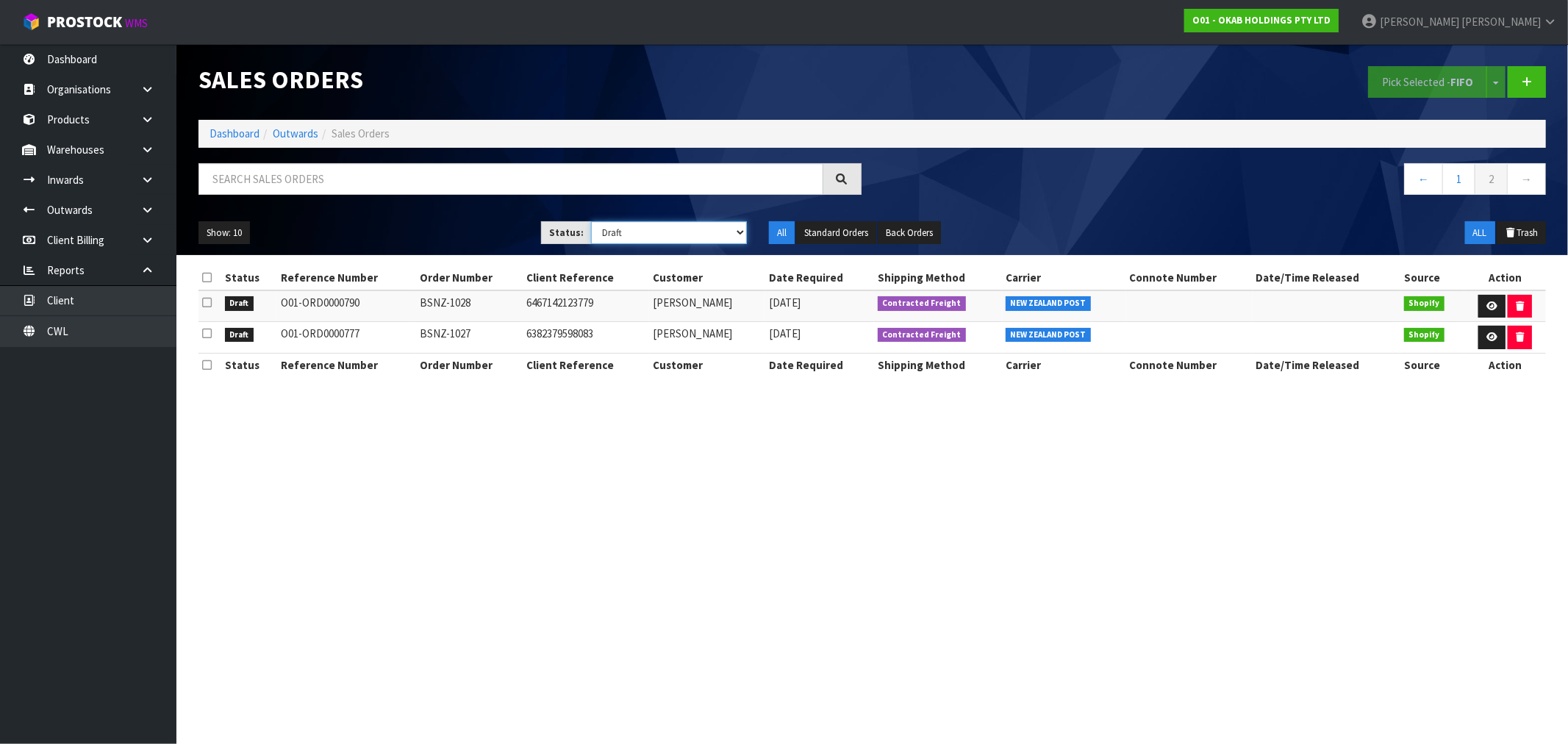
click at [677, 240] on select "Draft Pending Allocated Pending Pick Goods Picked Goods Packed Pending Charges …" at bounding box center [668, 233] width 156 height 23
click at [591, 221] on select "Draft Pending Allocated Pending Pick Goods Picked Goods Packed Pending Charges …" at bounding box center [668, 233] width 156 height 23
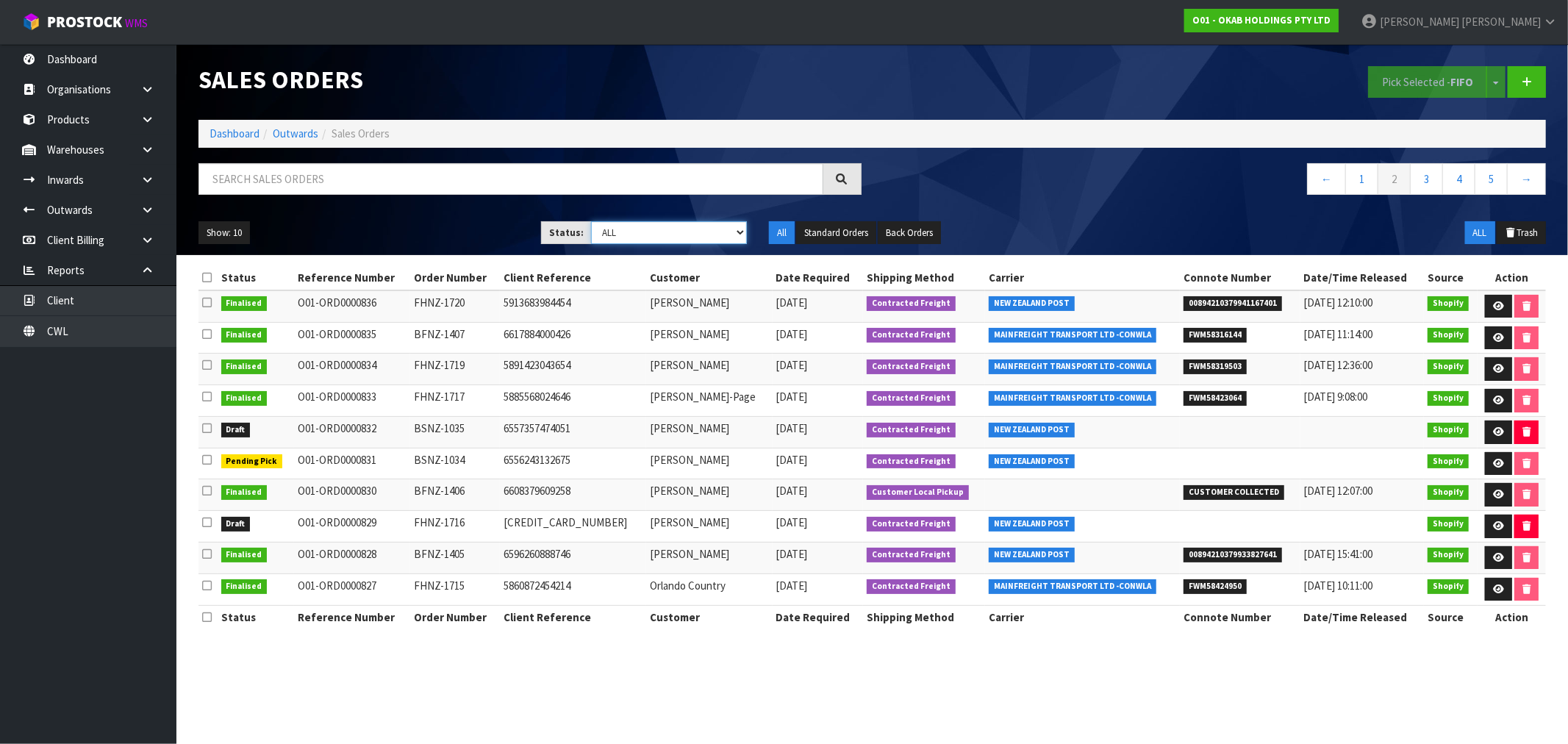
click at [687, 224] on select "Draft Pending Allocated Pending Pick Goods Picked Goods Packed Pending Charges …" at bounding box center [668, 233] width 156 height 23
select select "string:0"
click at [591, 221] on select "Draft Pending Allocated Pending Pick Goods Picked Goods Packed Pending Charges …" at bounding box center [668, 233] width 156 height 23
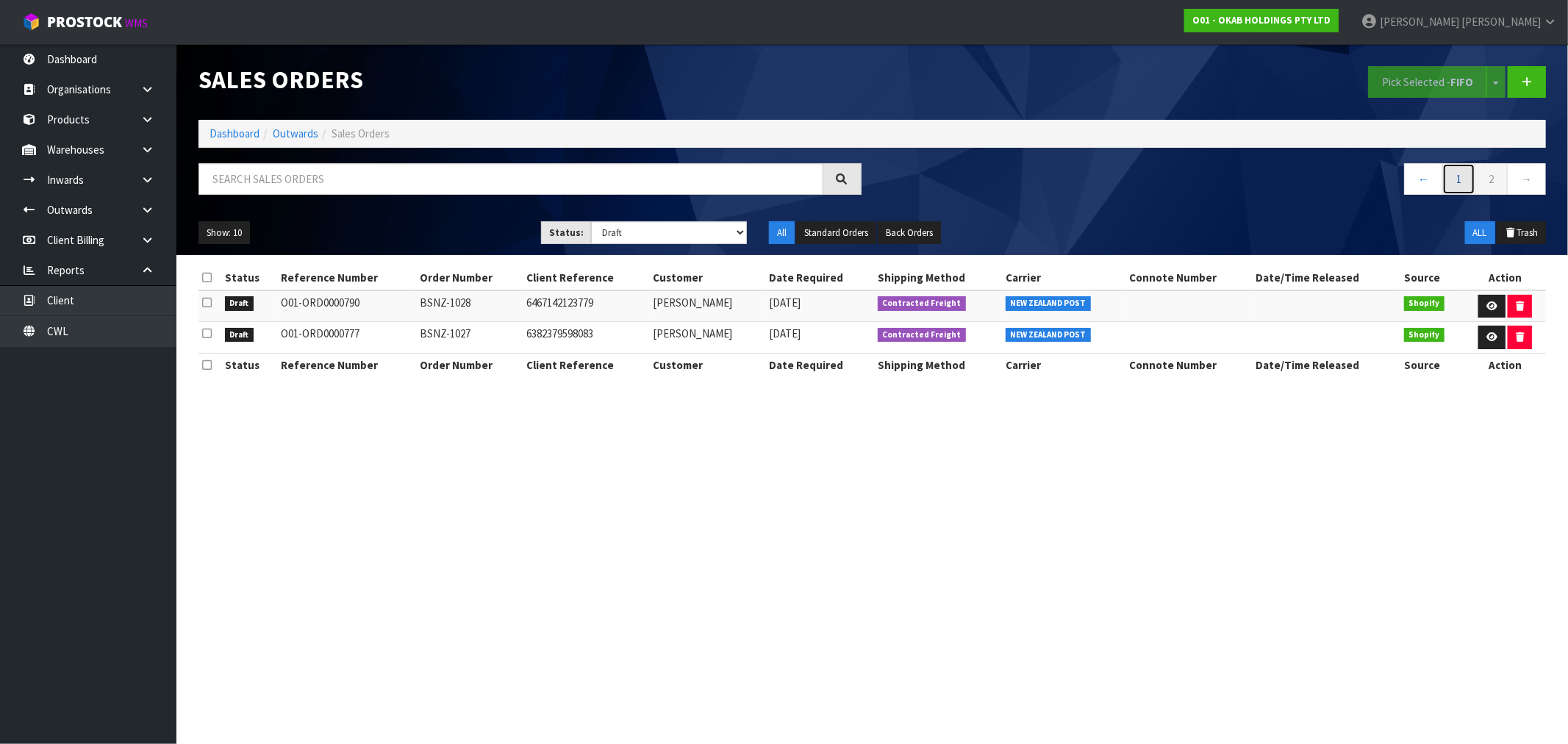
click at [1459, 180] on link "1" at bounding box center [1458, 180] width 33 height 32
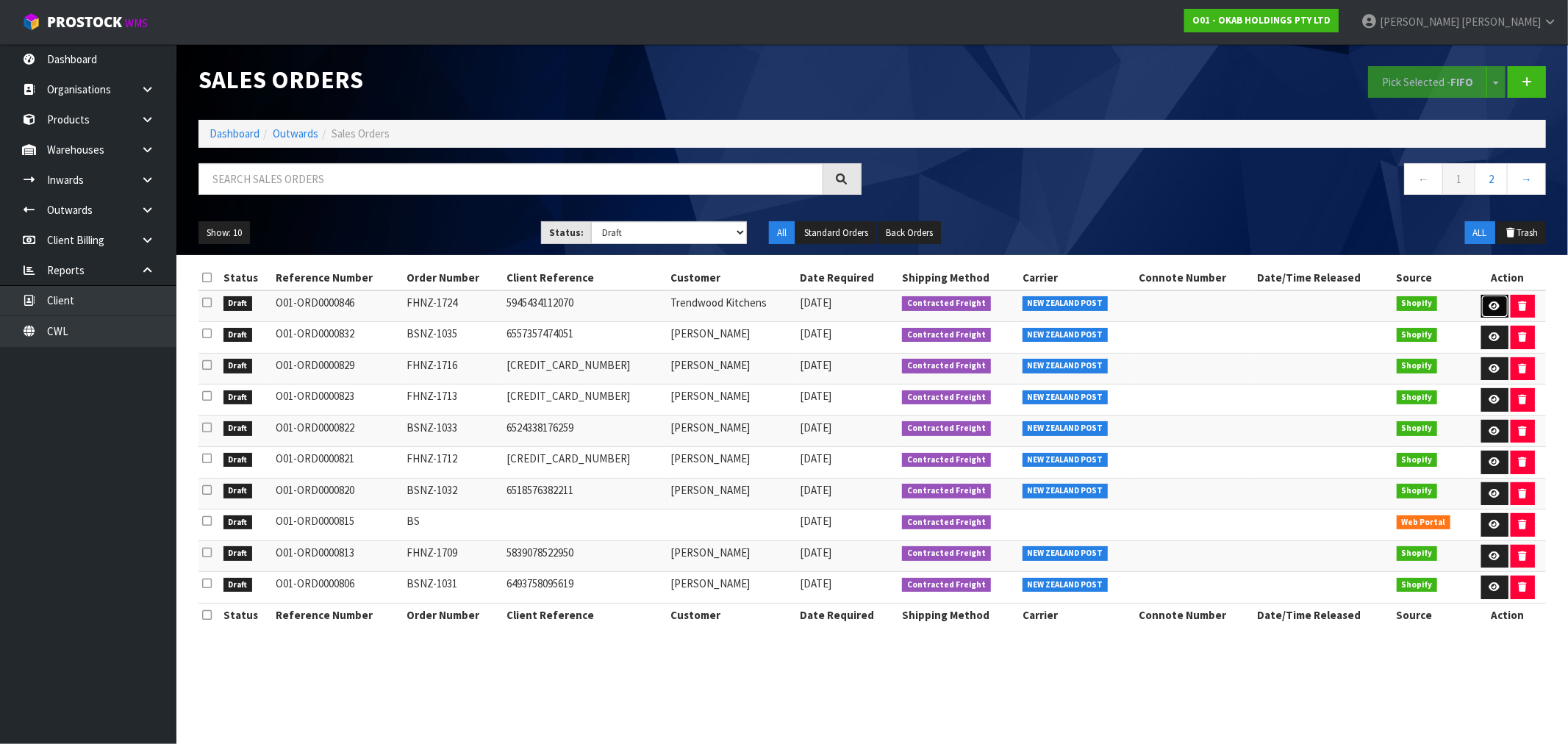
click at [1496, 301] on link at bounding box center [1494, 307] width 28 height 23
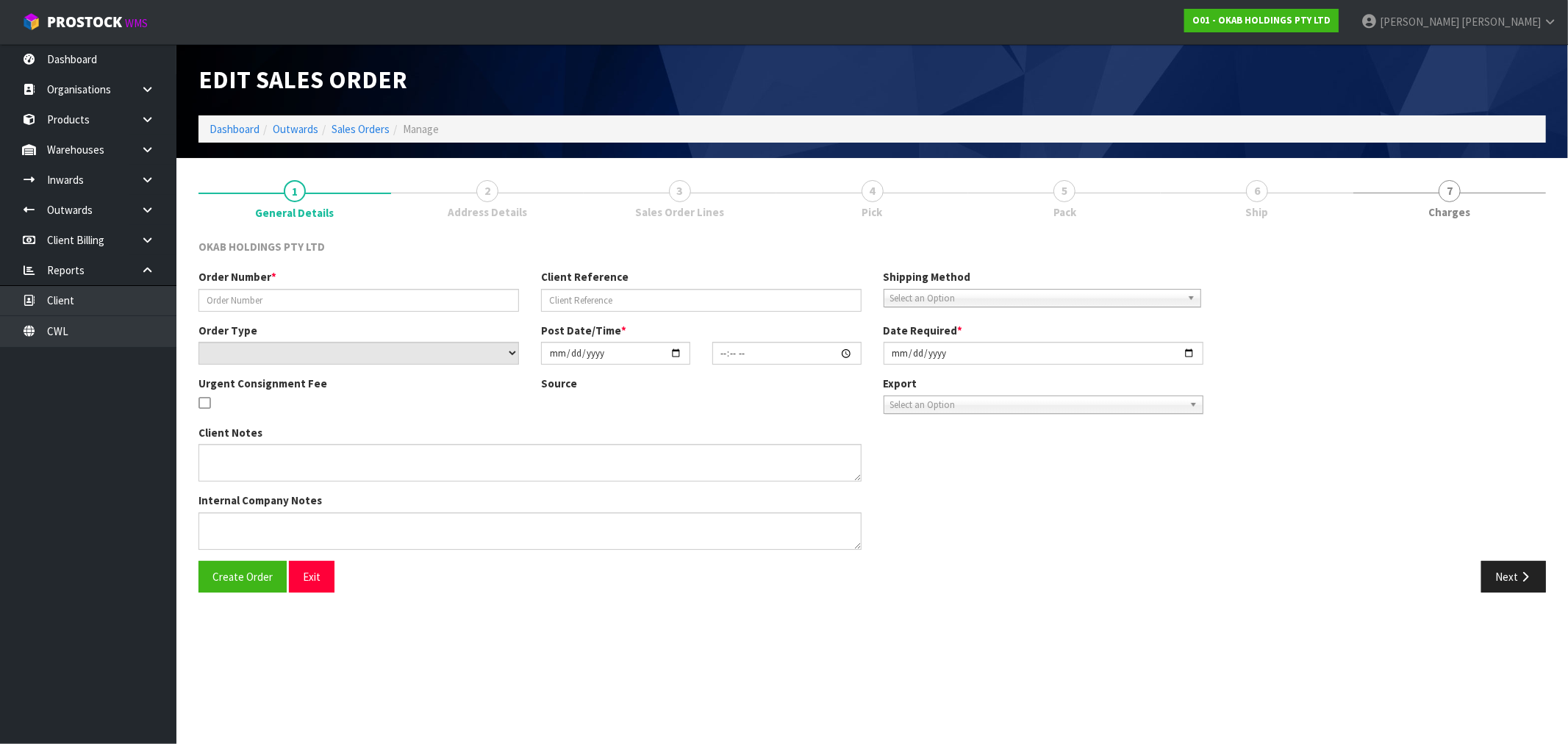
type input "FHNZ-1724"
type input "5945434112070"
select select "number:0"
type input "[DATE]"
type input "18:45:21.000"
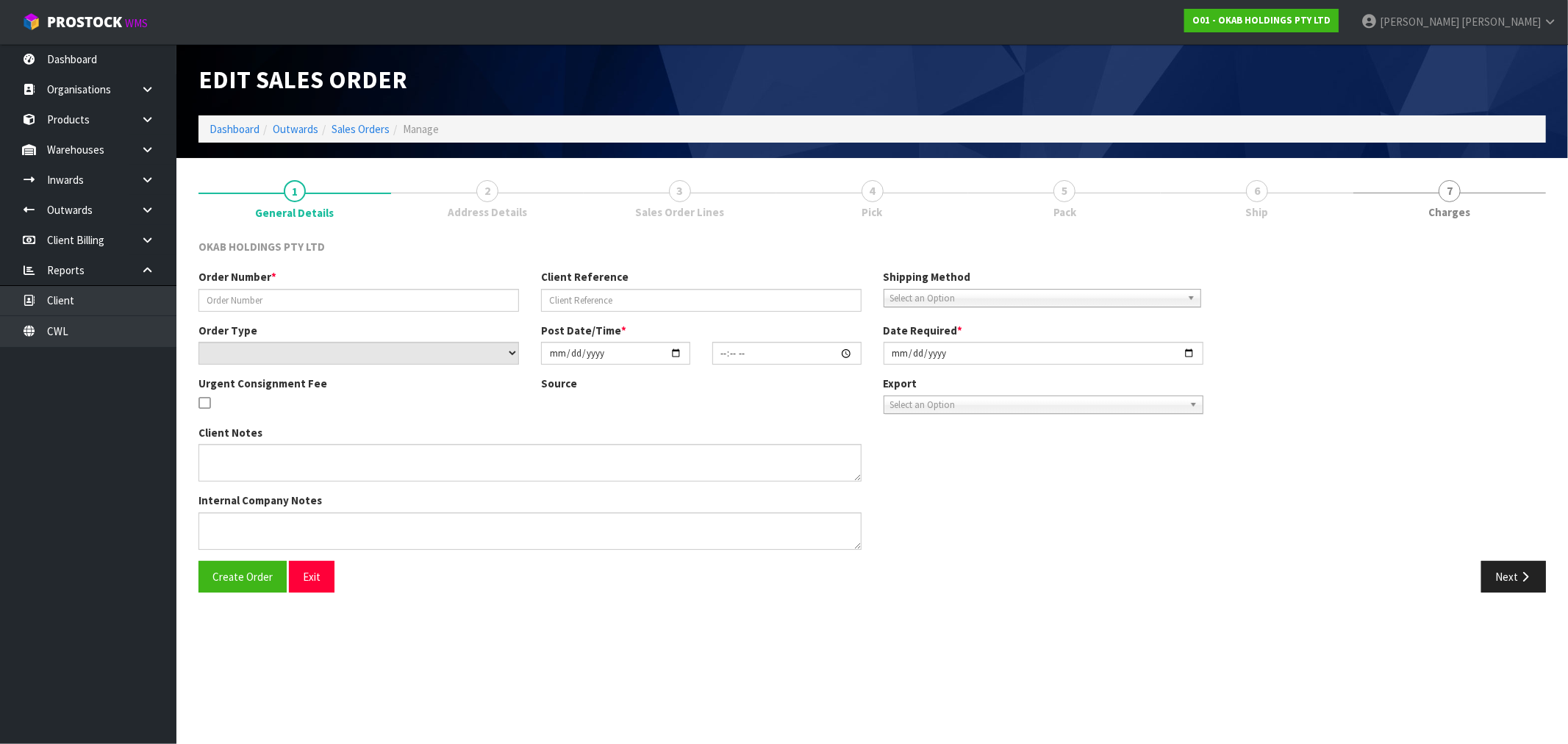
type input "[DATE]"
type textarea "#1724 [DATE] AT 02:45 PM [PERSON_NAME] ONLINE STORE $906.00 COMPLETEPAID ATTENT…"
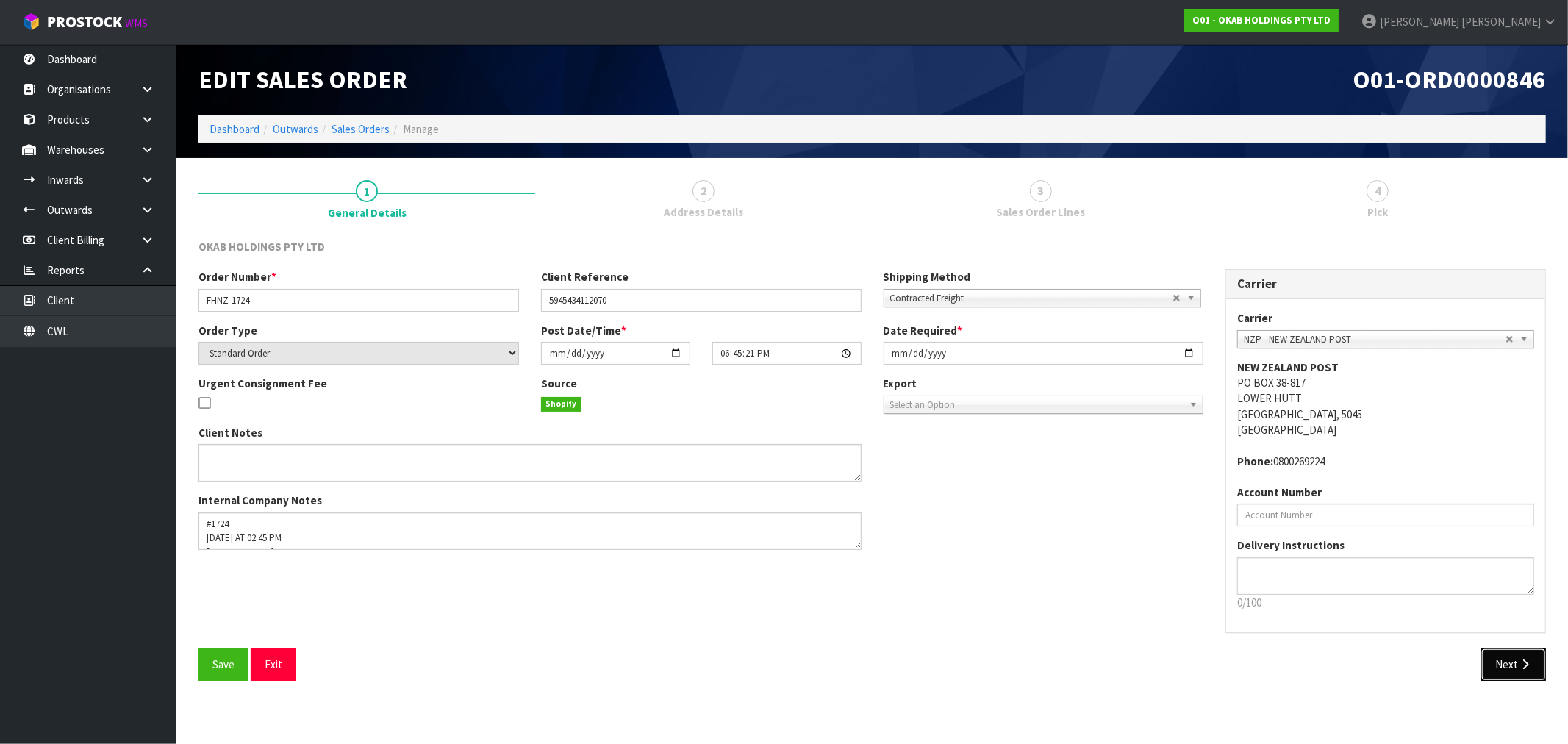
click at [1497, 655] on button "Next" at bounding box center [1513, 664] width 65 height 32
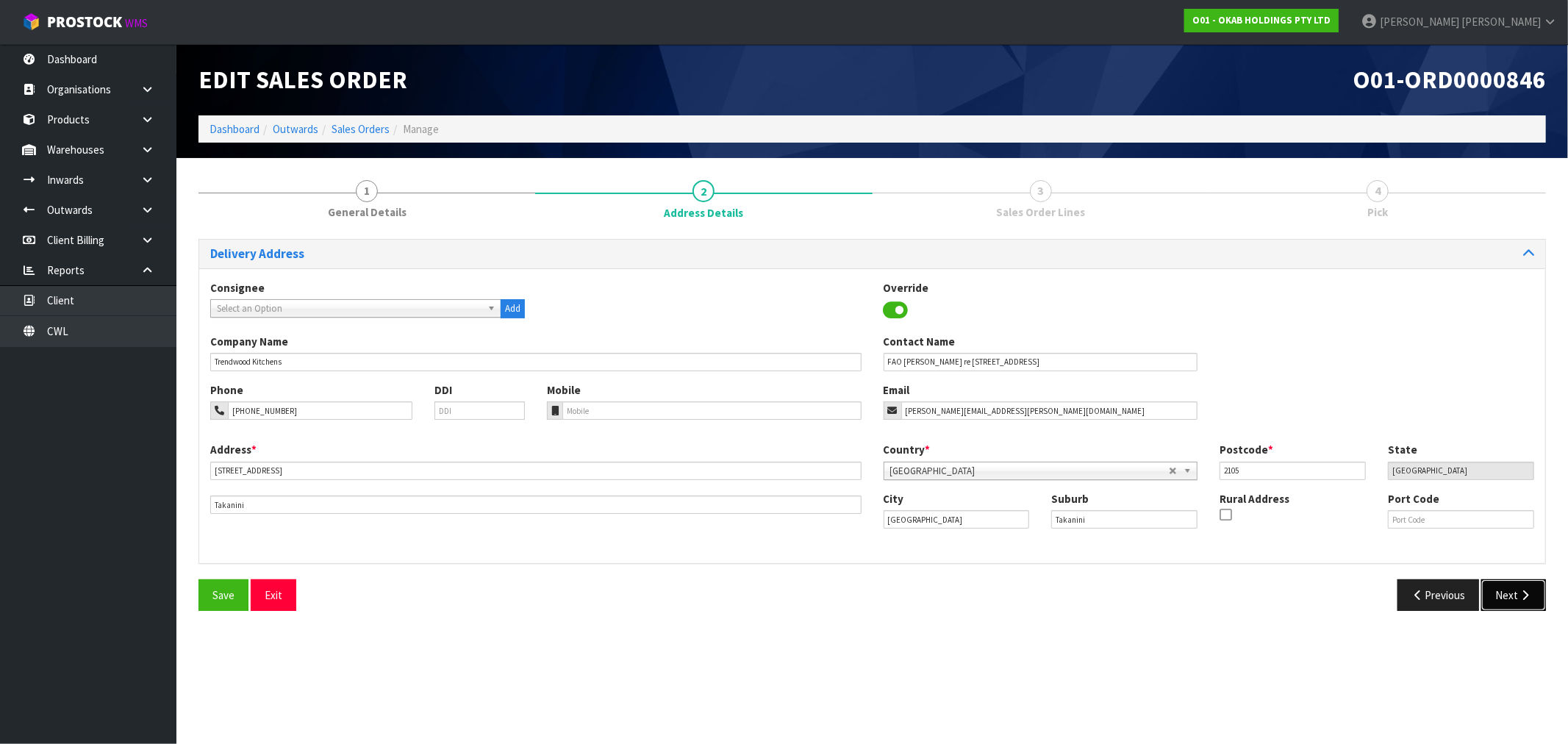
click at [1512, 596] on button "Next" at bounding box center [1513, 596] width 65 height 32
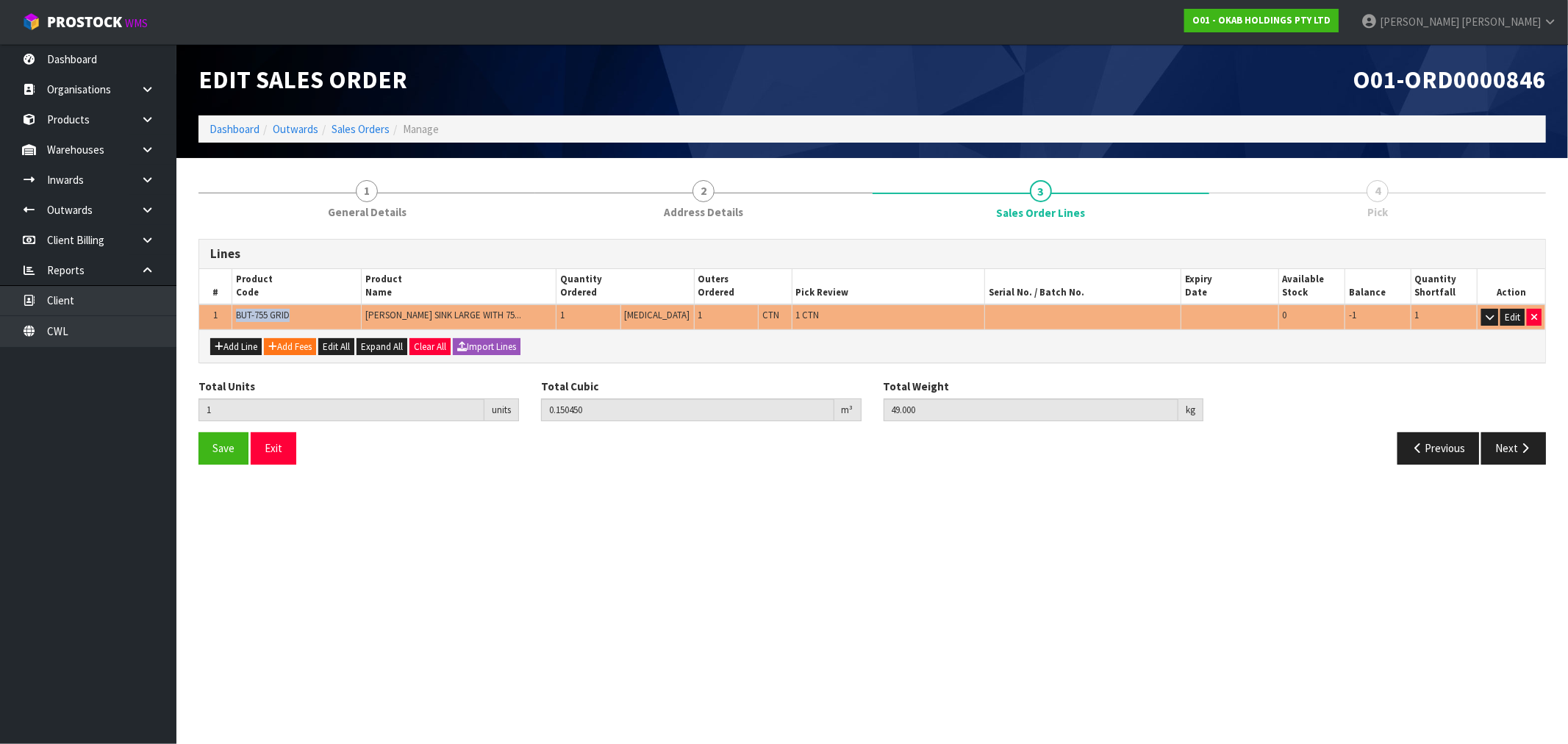
drag, startPoint x: 299, startPoint y: 311, endPoint x: 236, endPoint y: 312, distance: 63.0
click at [236, 312] on td "BUT-755 GRID" at bounding box center [296, 316] width 130 height 26
copy span "BUT-755 GRID"
click at [357, 125] on link "Sales Orders" at bounding box center [360, 129] width 58 height 14
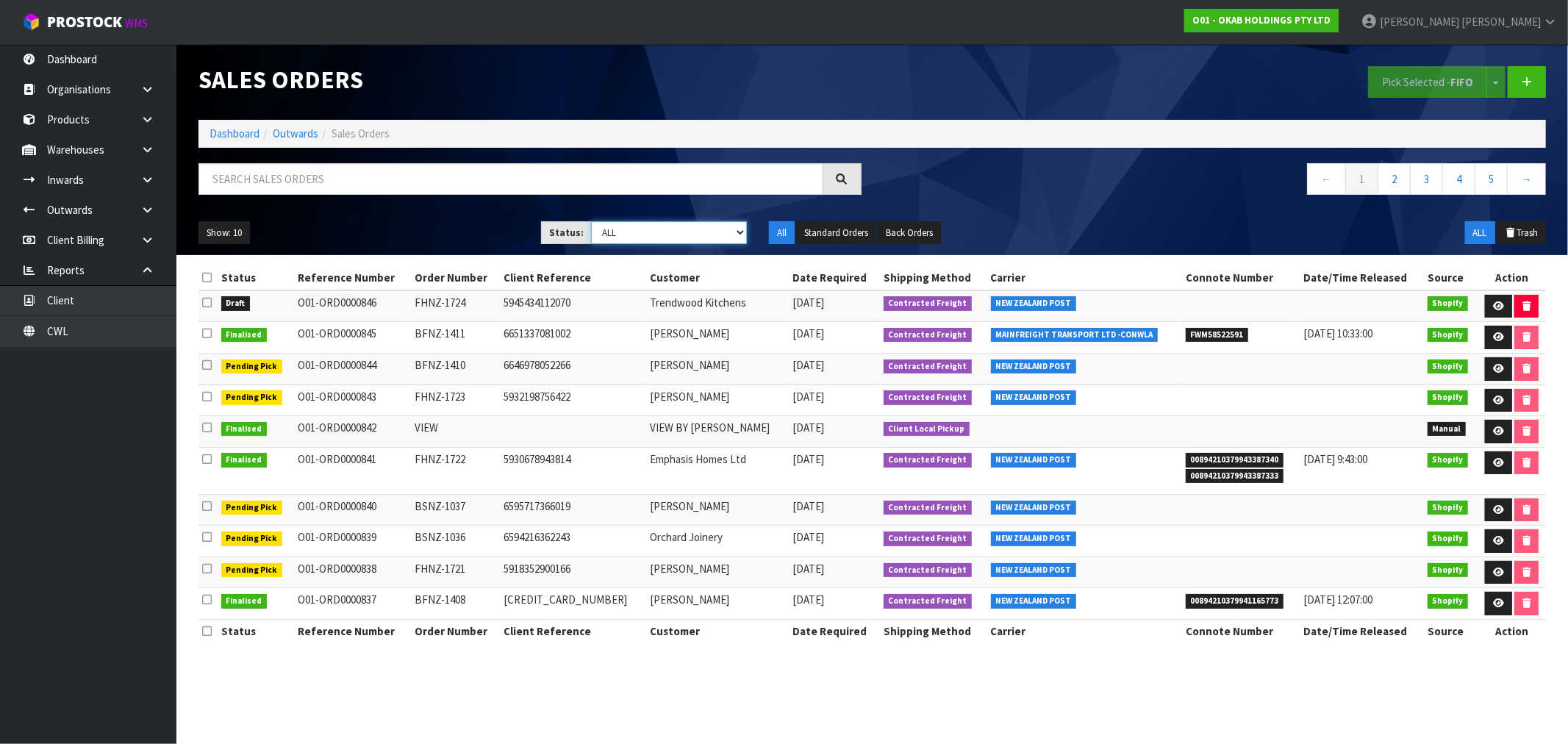
click at [650, 236] on select "Draft Pending Allocated Pending Pick Goods Picked Goods Packed Pending Charges …" at bounding box center [668, 233] width 156 height 23
select select "string:0"
click at [591, 221] on select "Draft Pending Allocated Pending Pick Goods Picked Goods Packed Pending Charges …" at bounding box center [668, 233] width 156 height 23
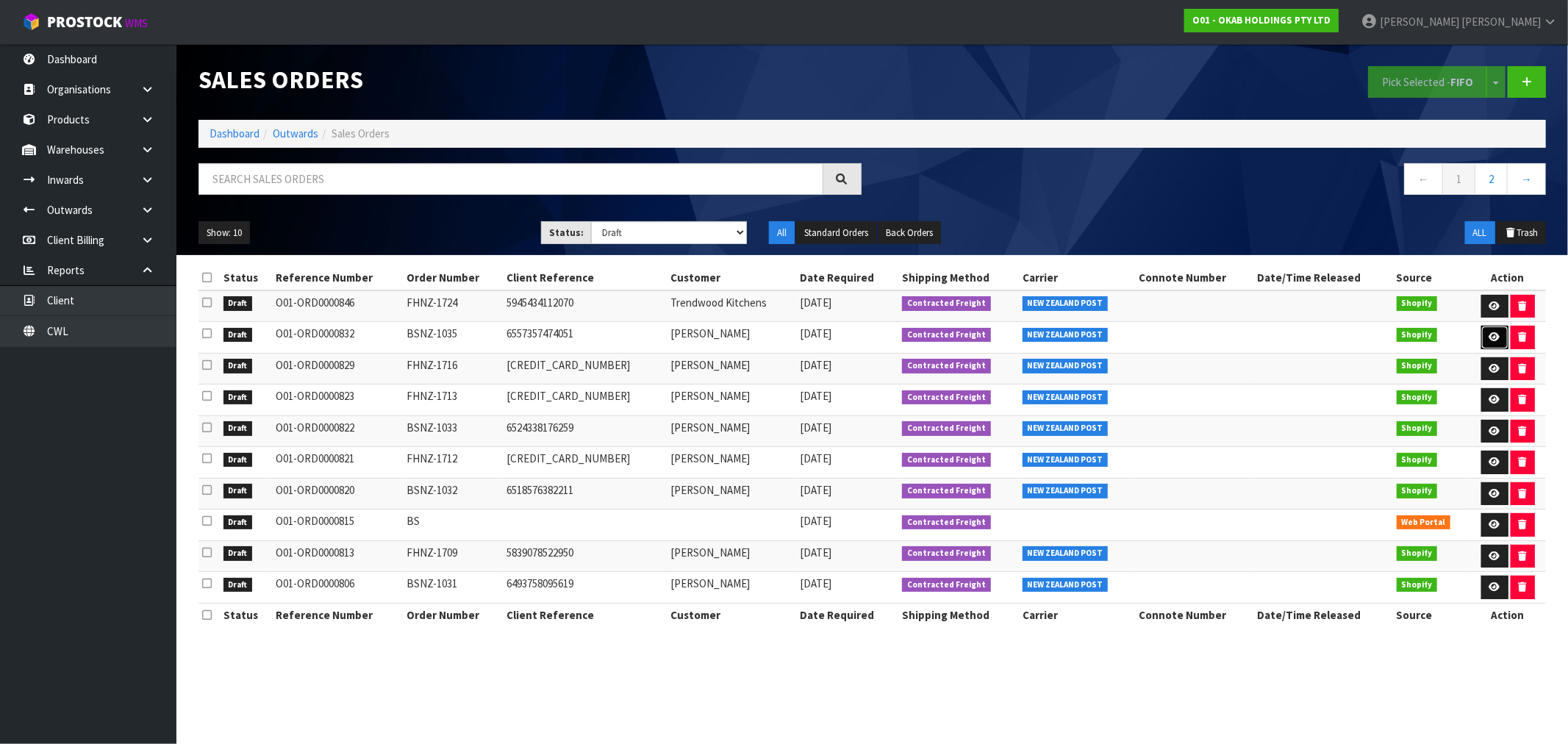
click at [1496, 342] on link at bounding box center [1494, 337] width 28 height 23
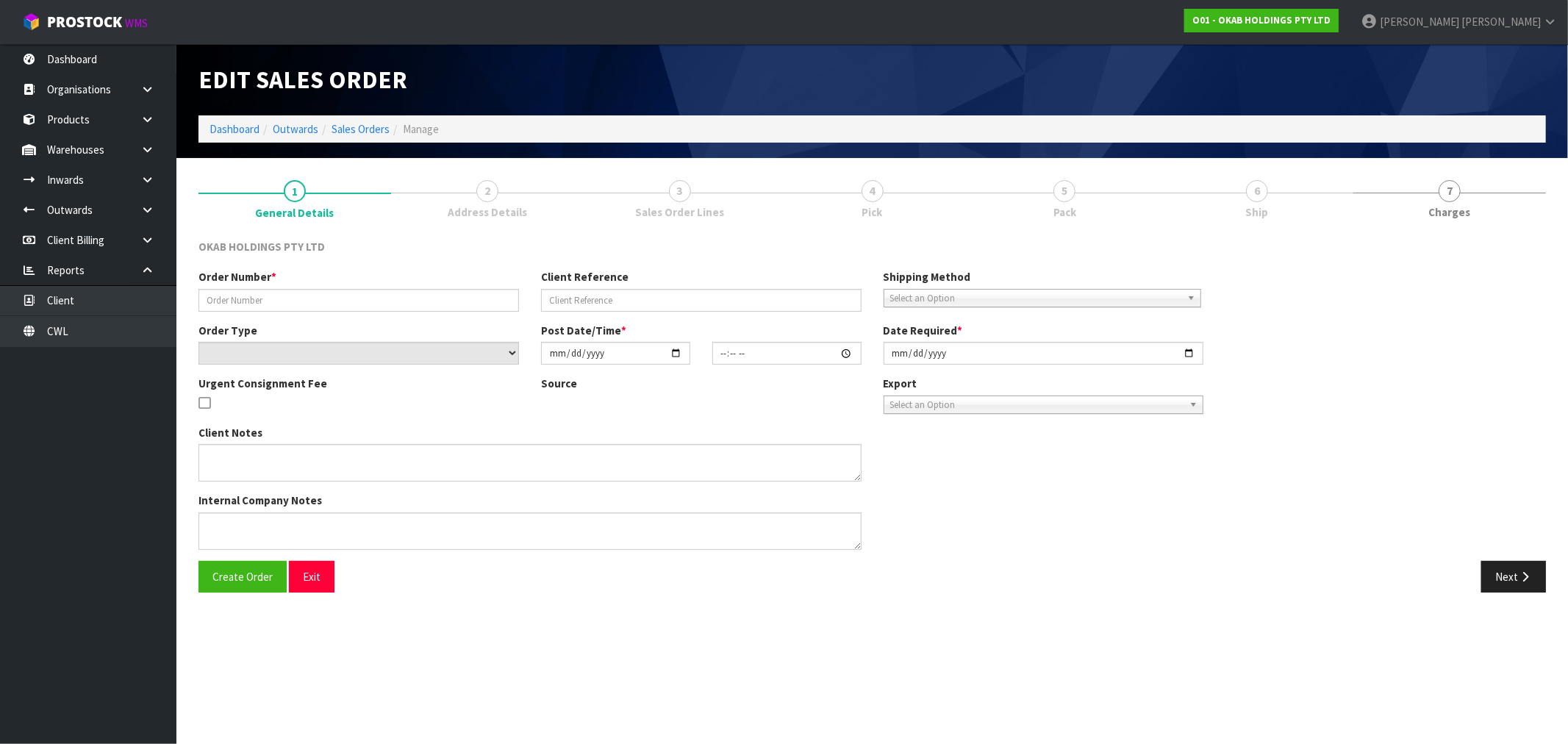
type input "BSNZ-1035"
type input "6557357474051"
select select "number:0"
type input "[DATE]"
type input "13:41:40.000"
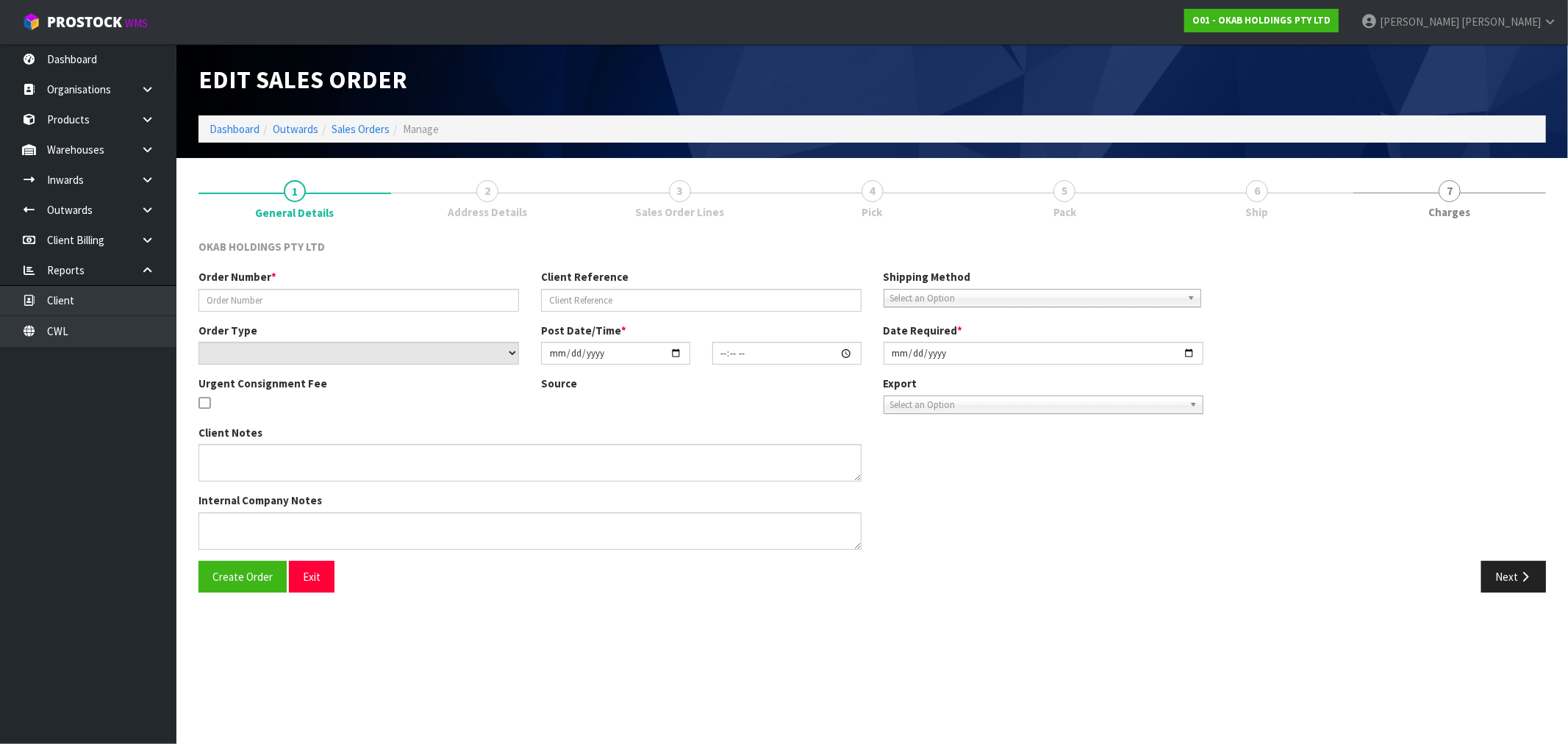
type input "[DATE]"
type textarea "#1035 [DATE] 2:41 AM [PERSON_NAME] ONLINE STORE $930.00 COMPLETEPAID ATTENTION …"
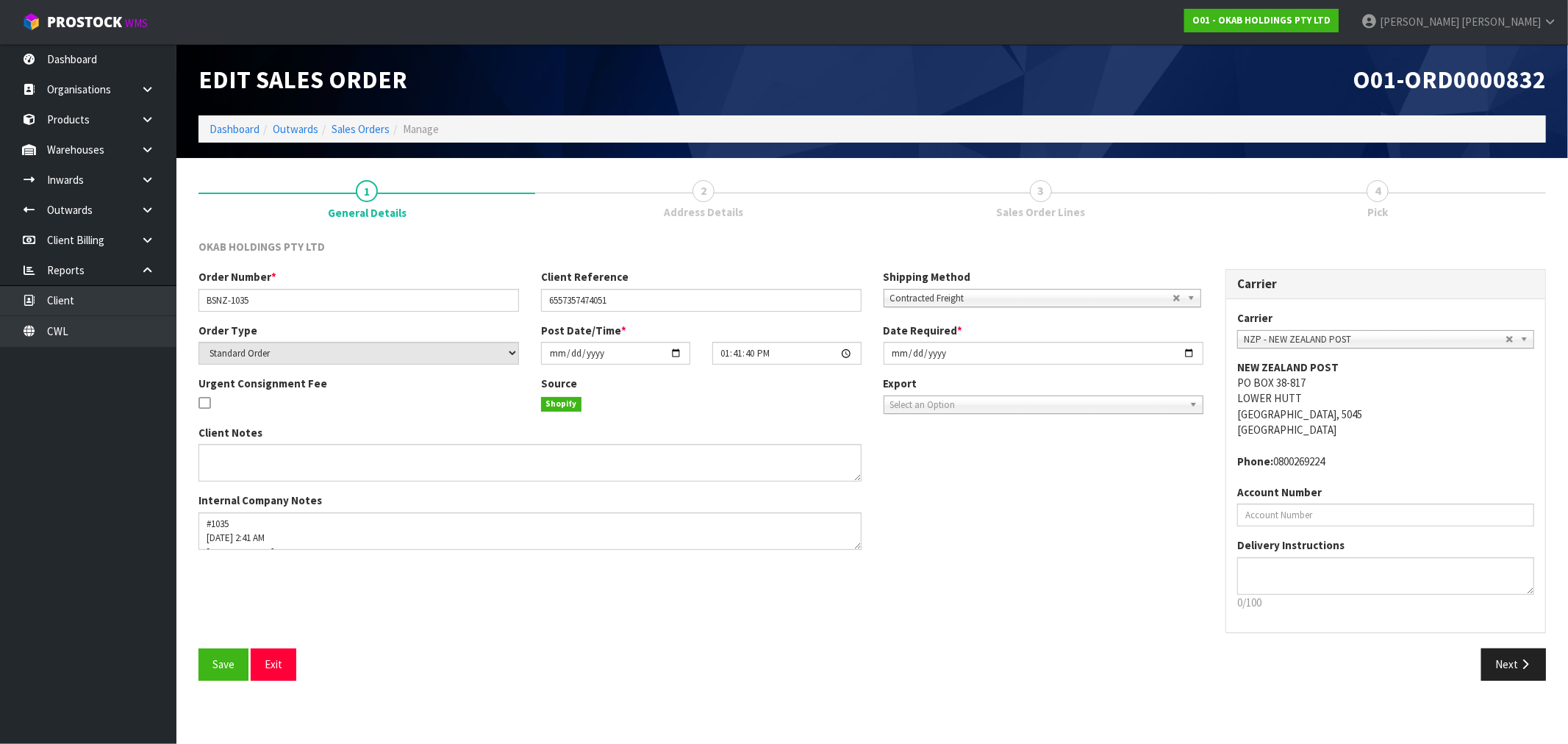
click at [713, 206] on span "Address Details" at bounding box center [703, 212] width 79 height 15
click at [1548, 670] on div "Next" at bounding box center [1215, 664] width 685 height 32
drag, startPoint x: 1540, startPoint y: 665, endPoint x: 1536, endPoint y: 657, distance: 8.9
click at [1539, 664] on button "Next" at bounding box center [1513, 664] width 65 height 32
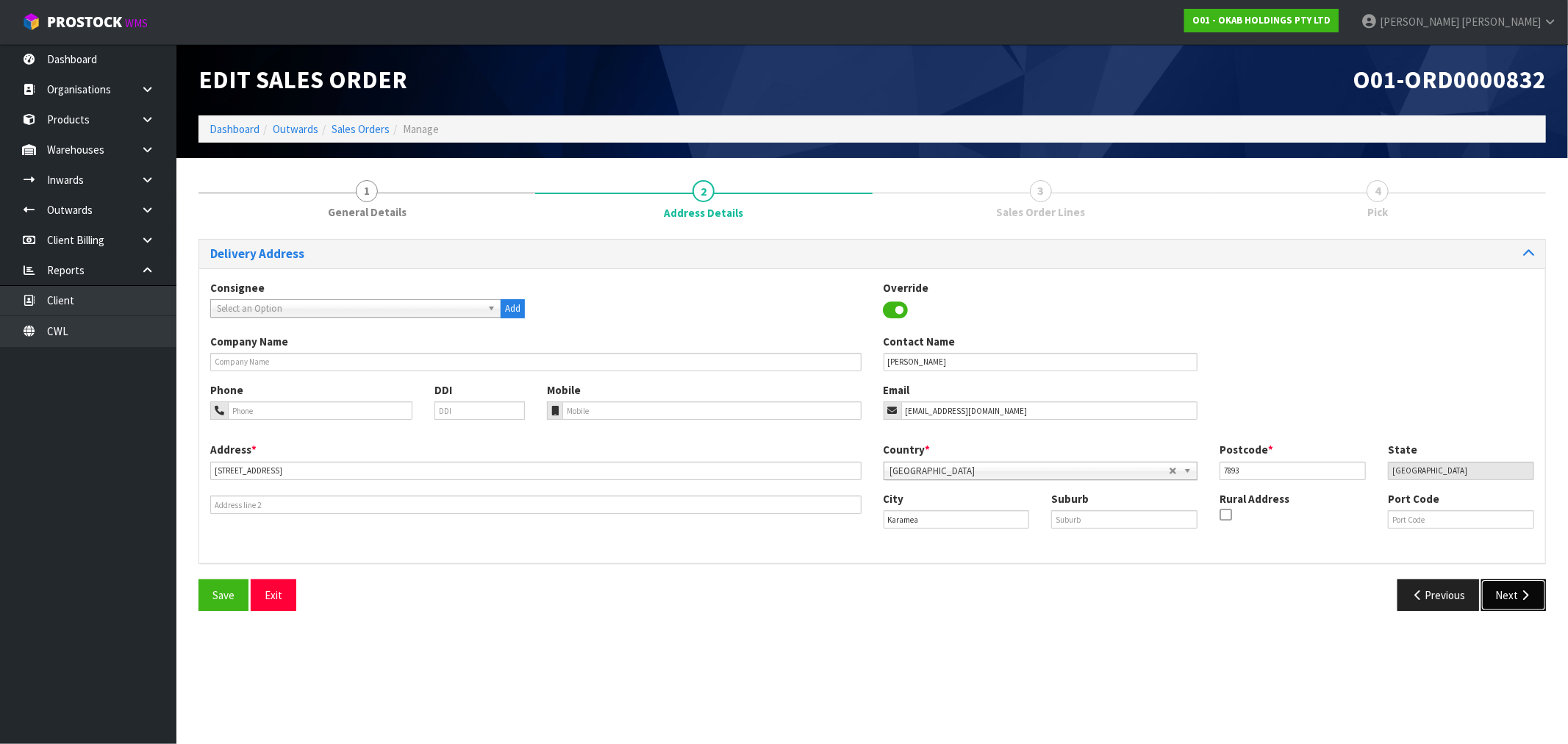
click at [1523, 596] on icon "button" at bounding box center [1525, 595] width 14 height 11
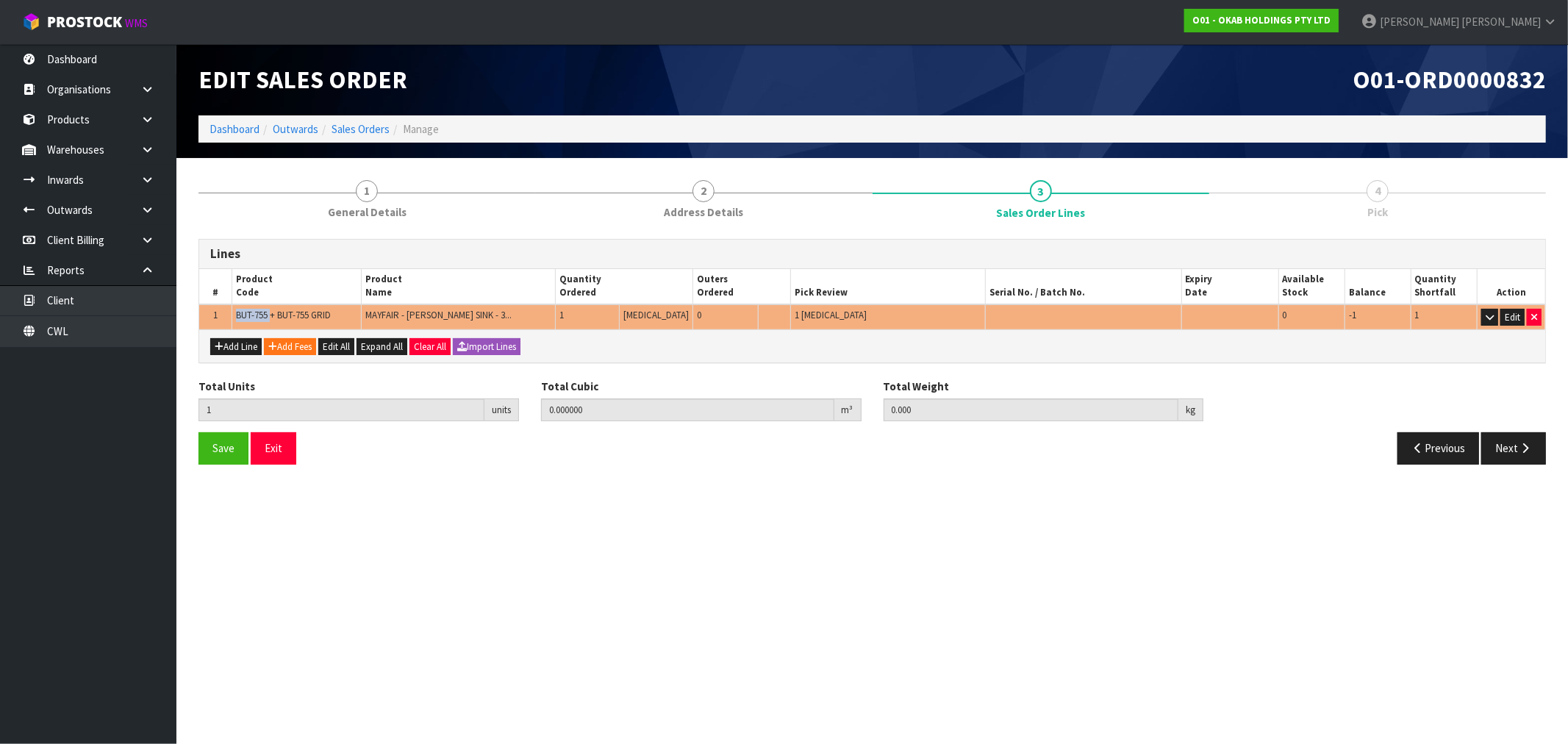
drag, startPoint x: 270, startPoint y: 316, endPoint x: 237, endPoint y: 310, distance: 33.5
click at [237, 310] on span "BUT-755 + BUT-755 GRID" at bounding box center [283, 315] width 95 height 12
drag, startPoint x: 337, startPoint y: 312, endPoint x: 239, endPoint y: 310, distance: 98.0
click at [239, 310] on td "BUT-755 + BUT-755 GRID" at bounding box center [296, 316] width 130 height 26
copy span "BUT-755 + BUT-755 GRID"
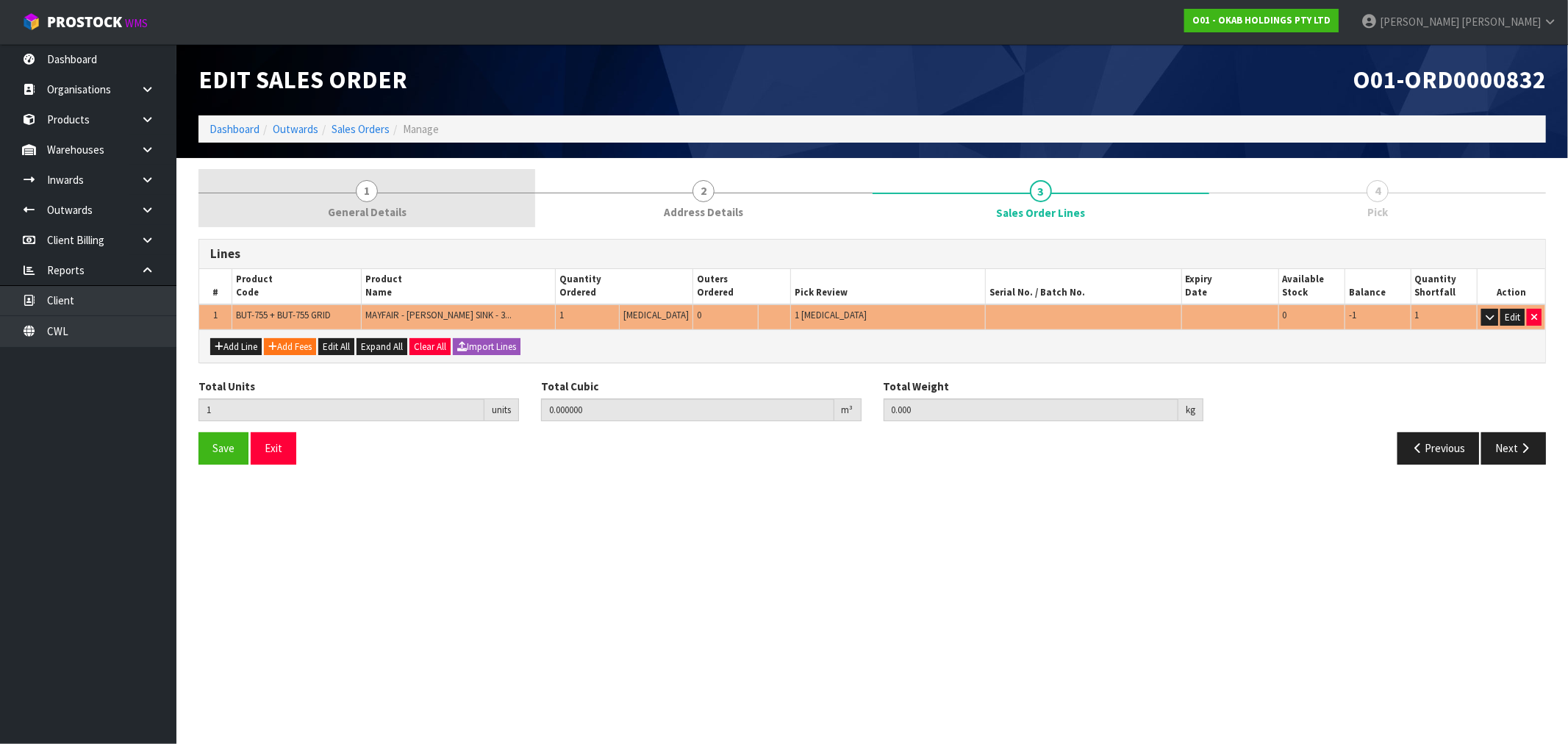
click at [367, 217] on span "General Details" at bounding box center [367, 212] width 78 height 15
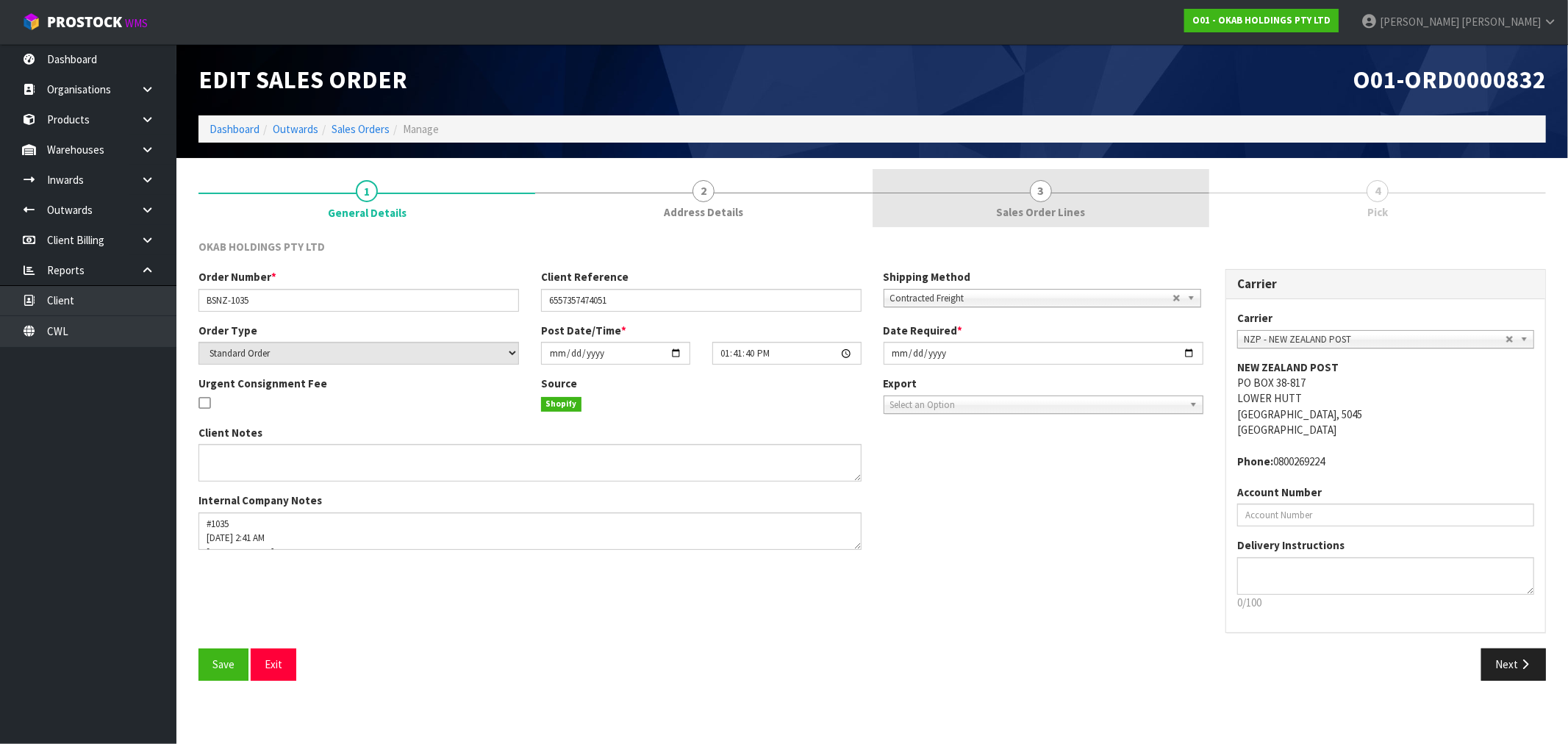
click at [1081, 196] on link "3 Sales Order Lines" at bounding box center [1041, 197] width 337 height 58
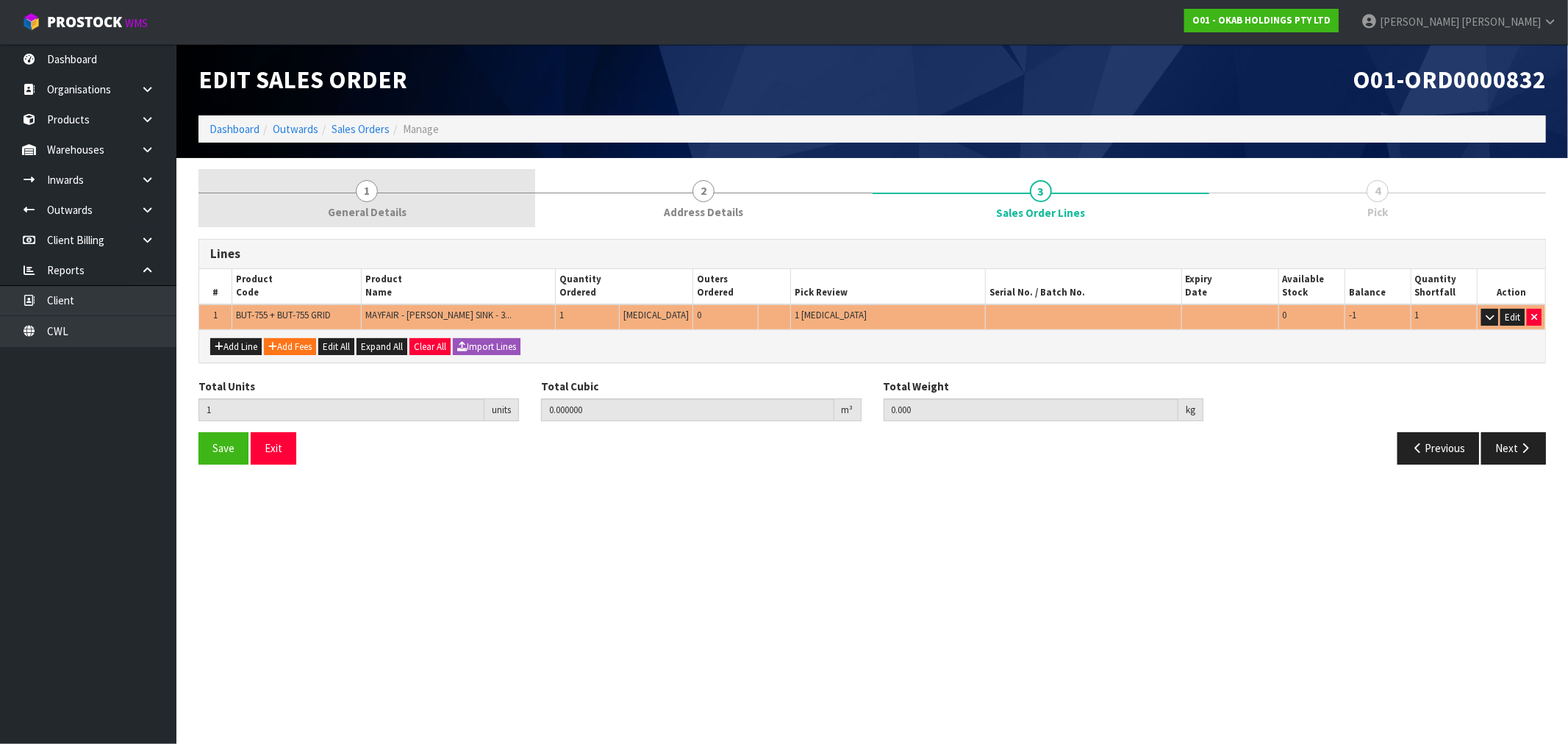
drag, startPoint x: 662, startPoint y: 203, endPoint x: 444, endPoint y: 212, distance: 218.2
click at [659, 204] on link "2 Address Details" at bounding box center [703, 197] width 337 height 58
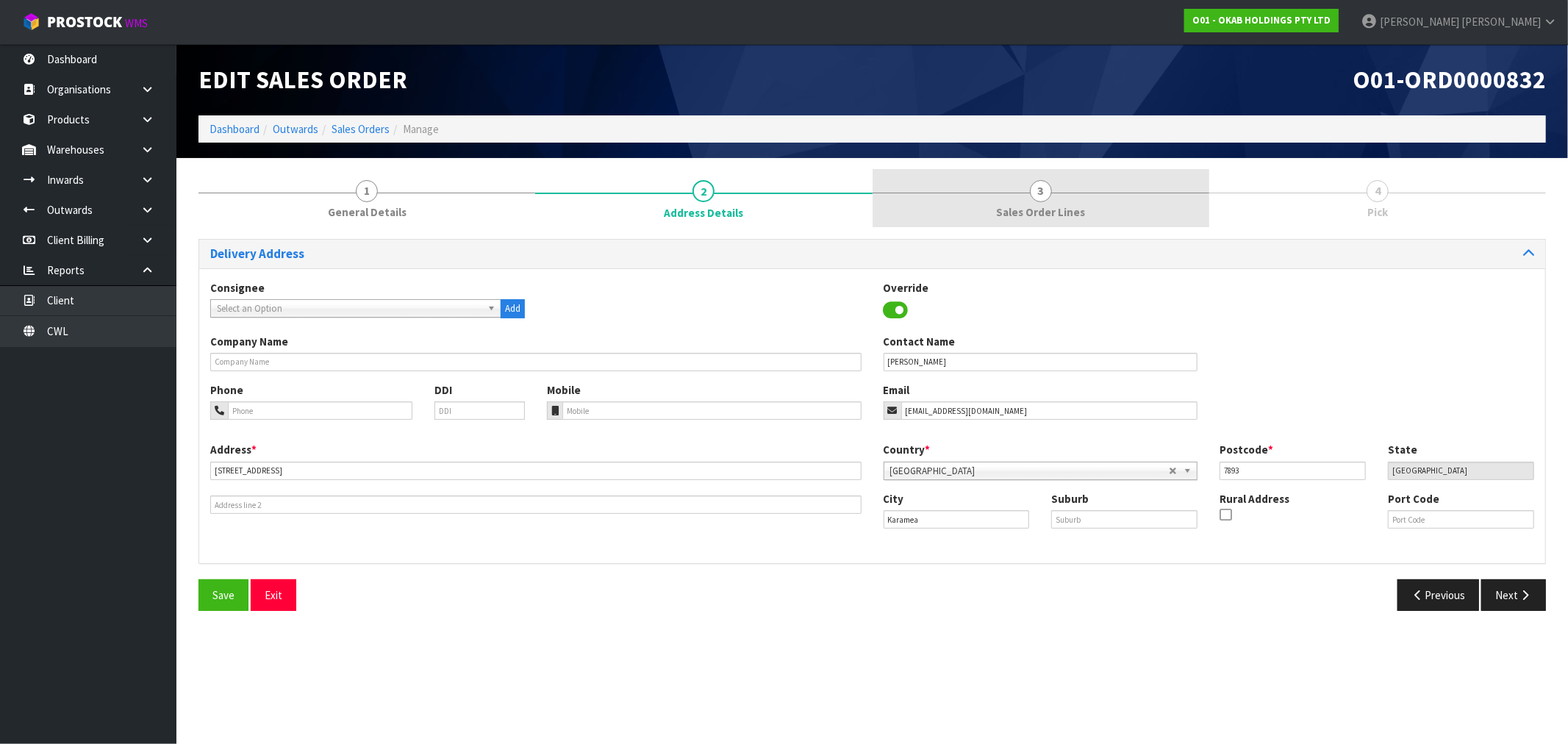
click at [1119, 206] on link "3 Sales Order Lines" at bounding box center [1041, 197] width 337 height 58
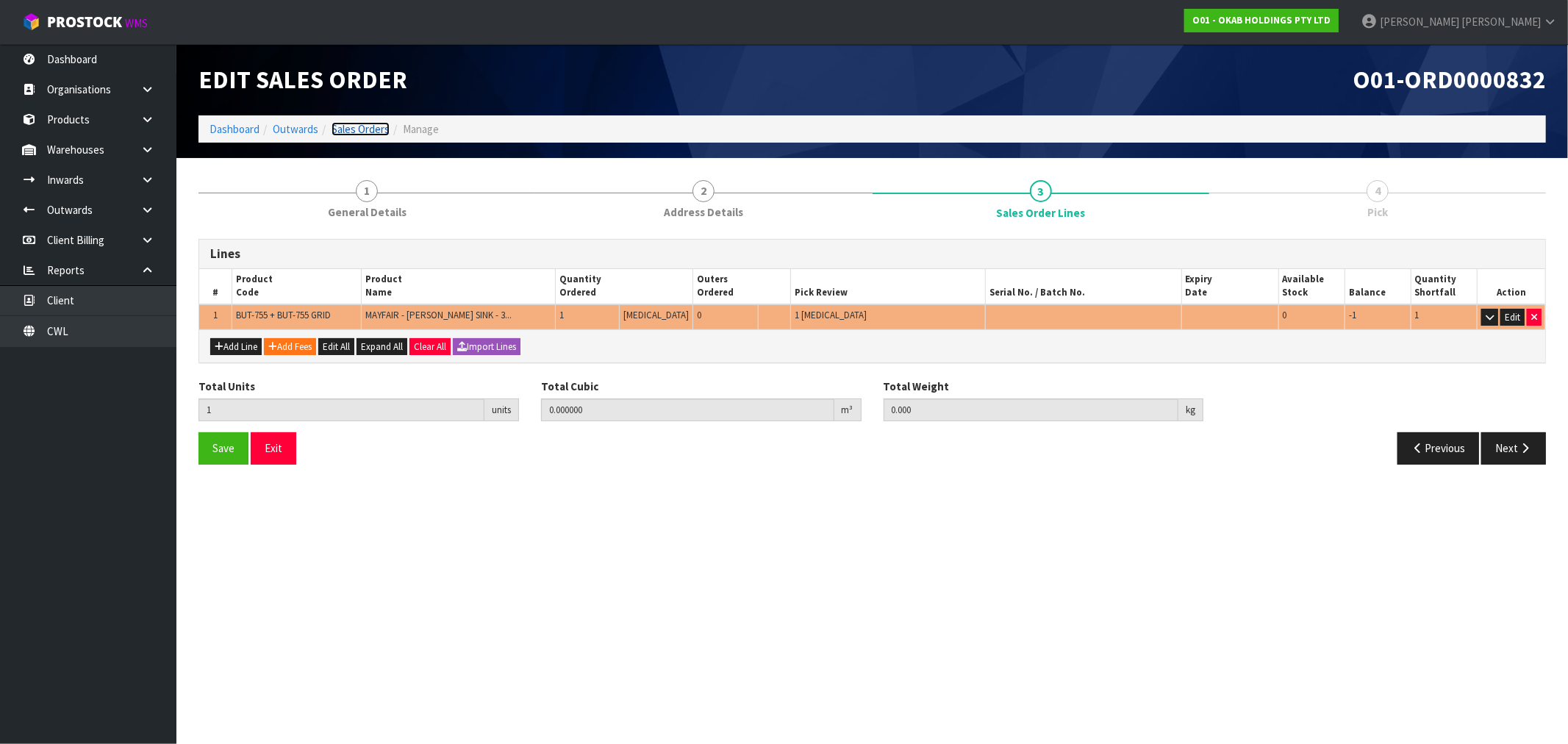
click at [372, 130] on link "Sales Orders" at bounding box center [360, 129] width 58 height 14
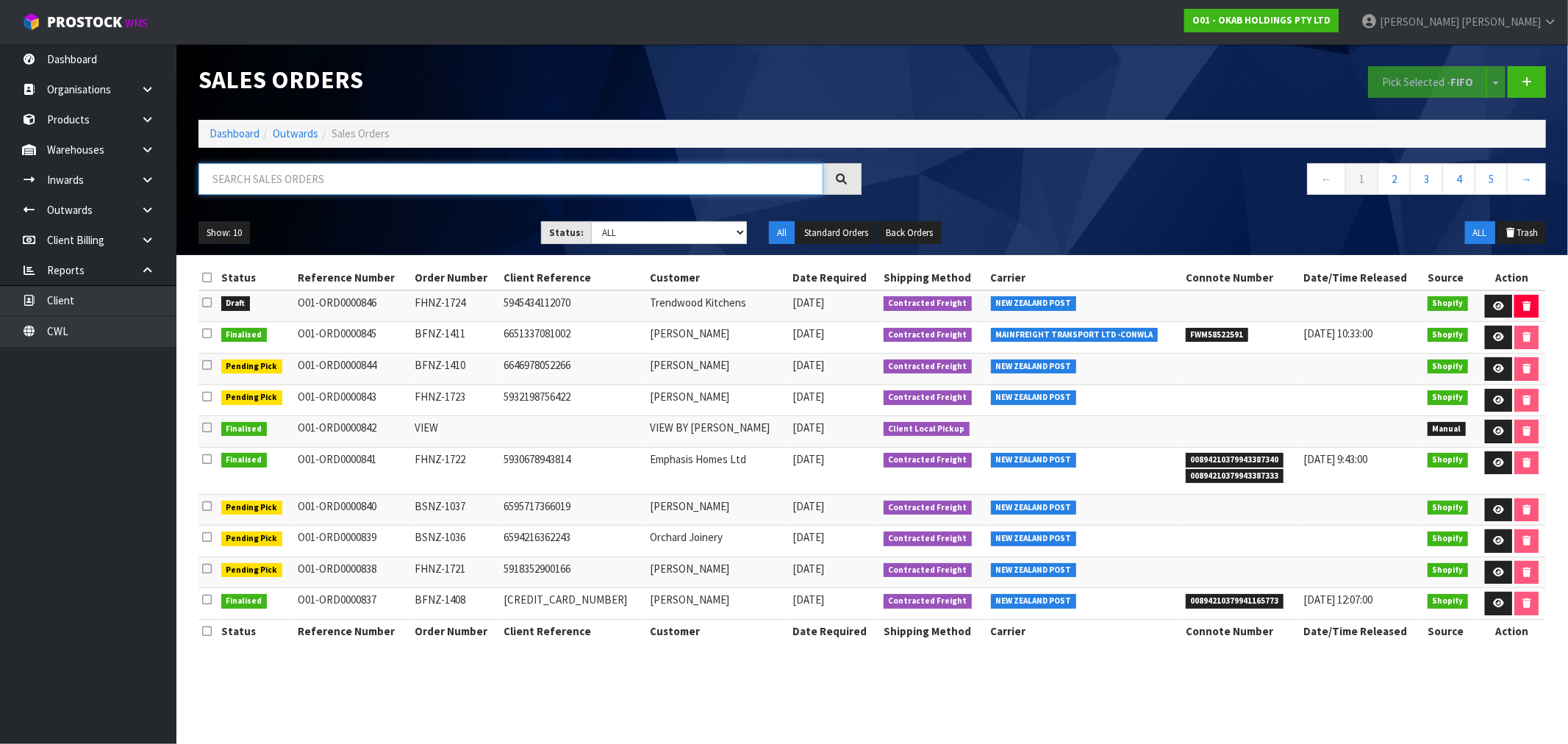
click at [365, 191] on input "text" at bounding box center [510, 180] width 625 height 32
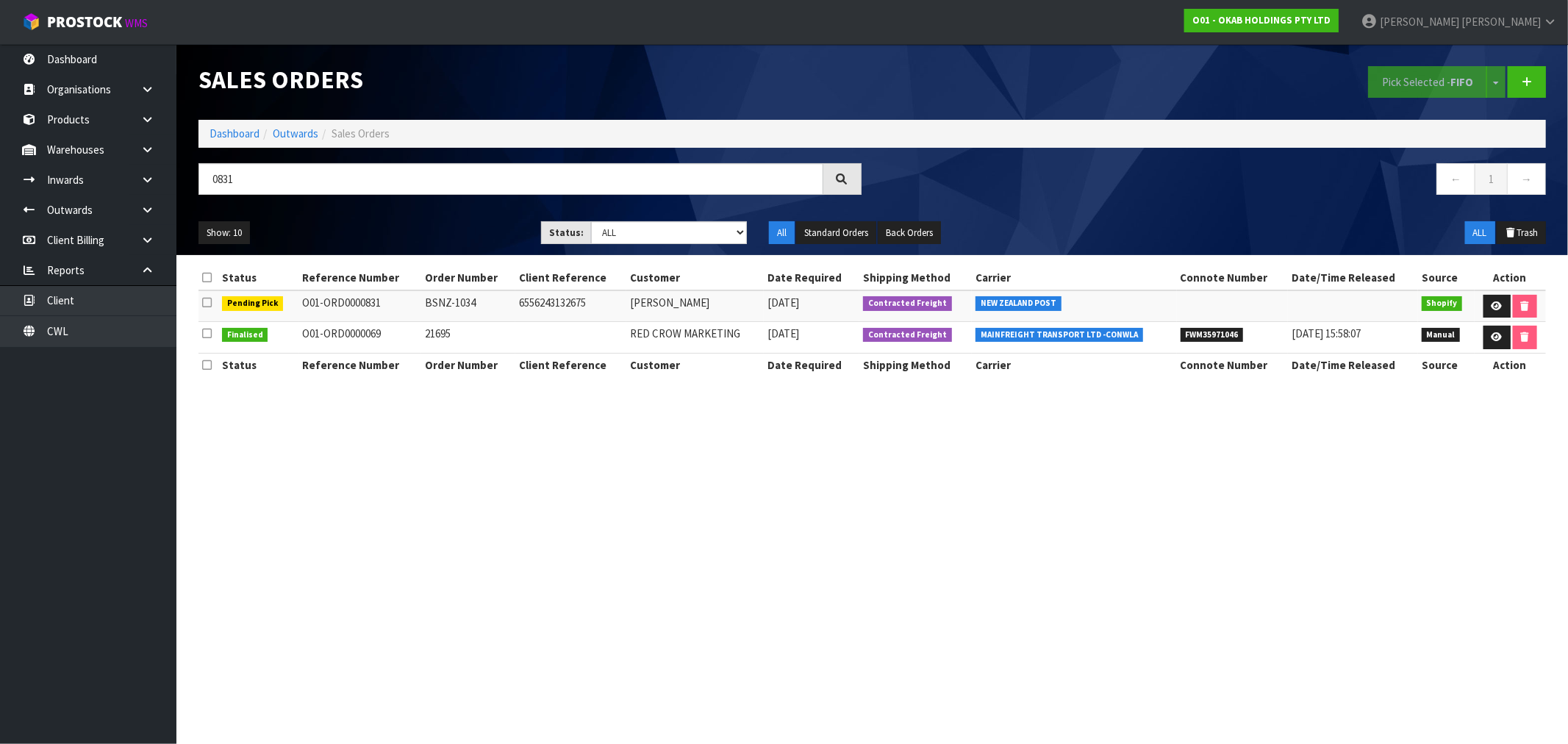
drag, startPoint x: 741, startPoint y: 501, endPoint x: 820, endPoint y: 685, distance: 200.2
click at [741, 503] on section "Sales Orders Pick Selected - FIFO Split button! FIFO - First In First Out FEFO …" at bounding box center [784, 372] width 1568 height 744
drag, startPoint x: 244, startPoint y: 180, endPoint x: 223, endPoint y: 181, distance: 21.0
click at [223, 181] on input "0831" at bounding box center [510, 180] width 625 height 32
drag, startPoint x: 265, startPoint y: 175, endPoint x: 228, endPoint y: 175, distance: 37.0
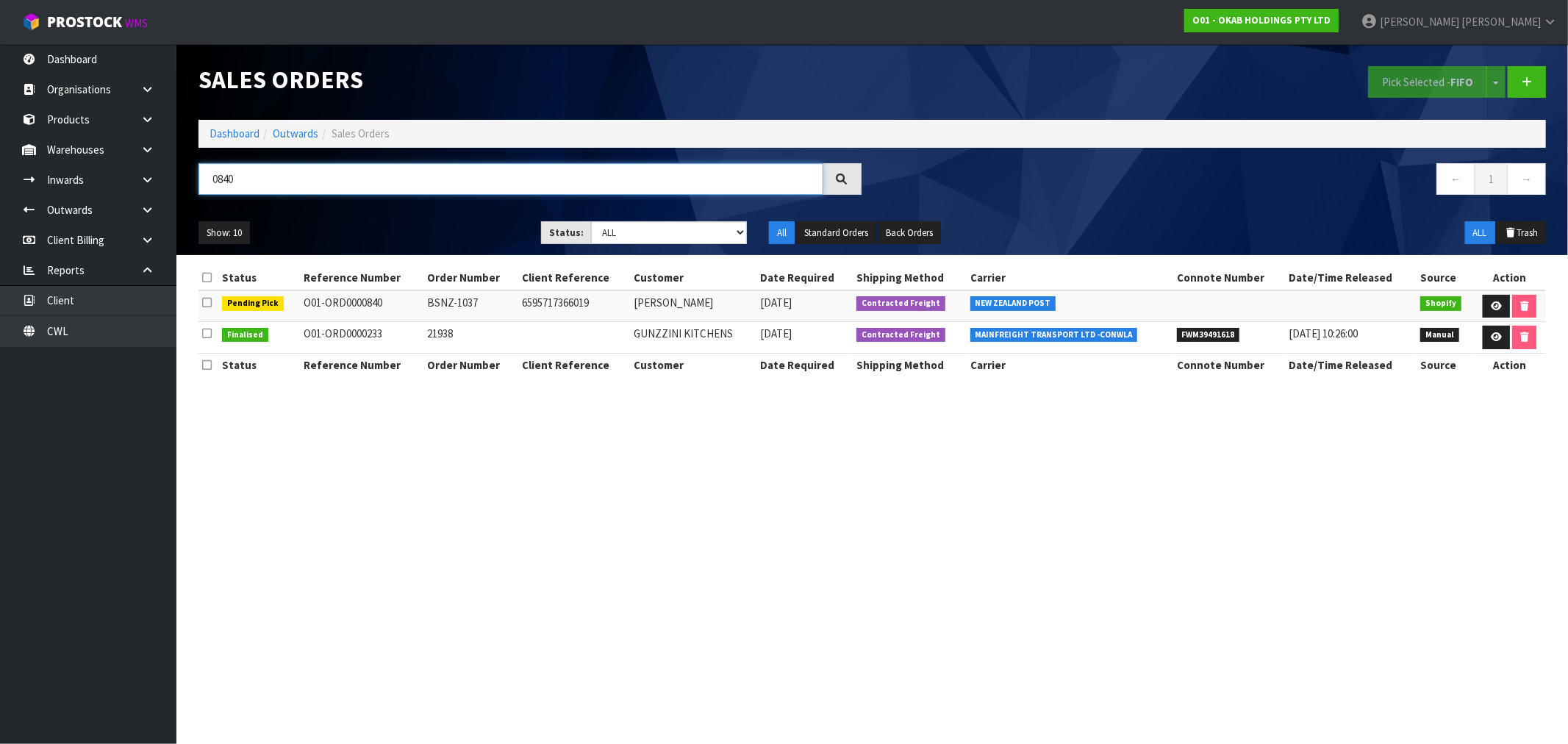
click at [228, 175] on input "0840" at bounding box center [510, 180] width 625 height 32
type input "0839"
